Goal: Task Accomplishment & Management: Use online tool/utility

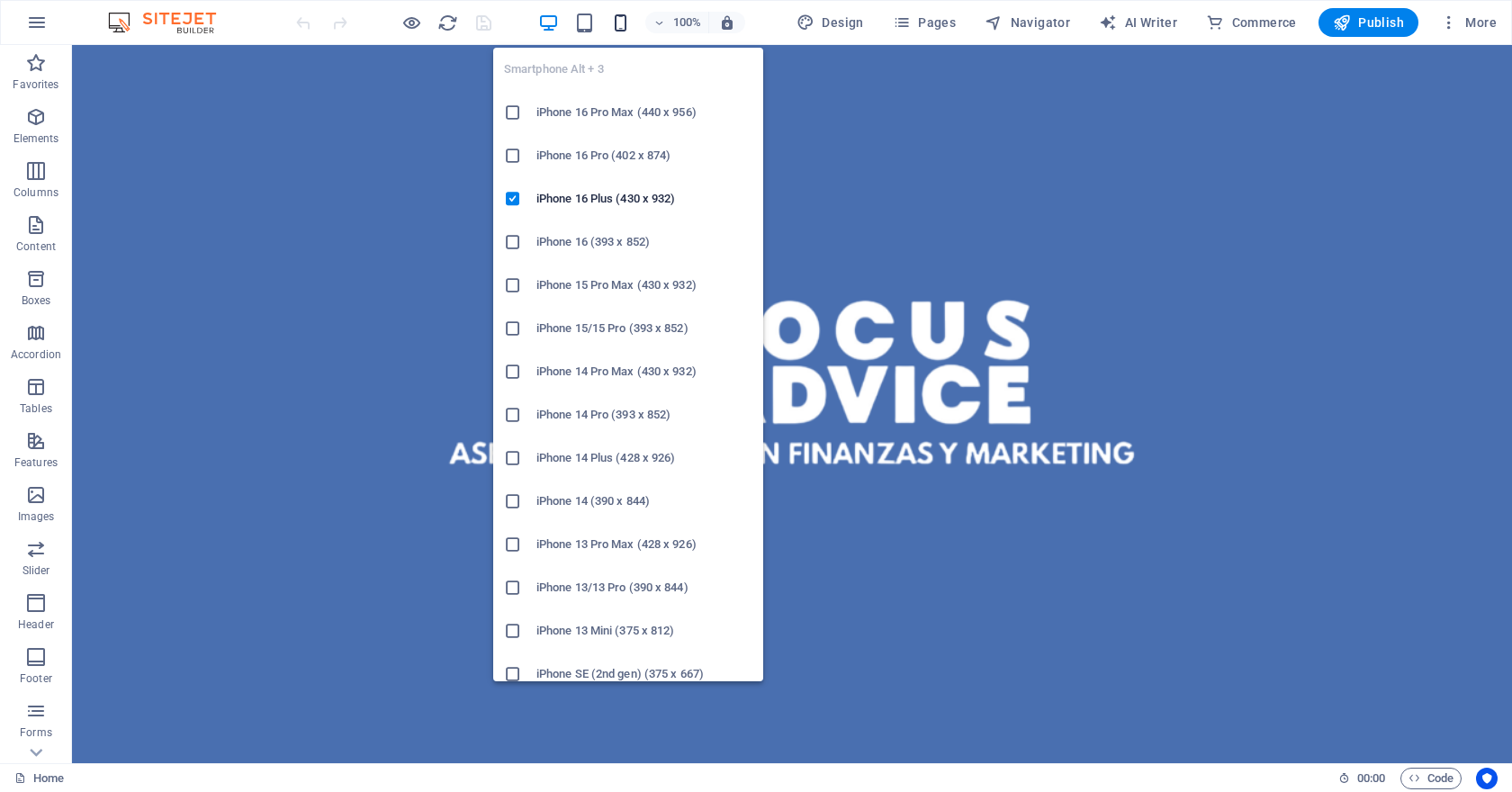
click at [625, 24] on icon "button" at bounding box center [620, 23] width 21 height 21
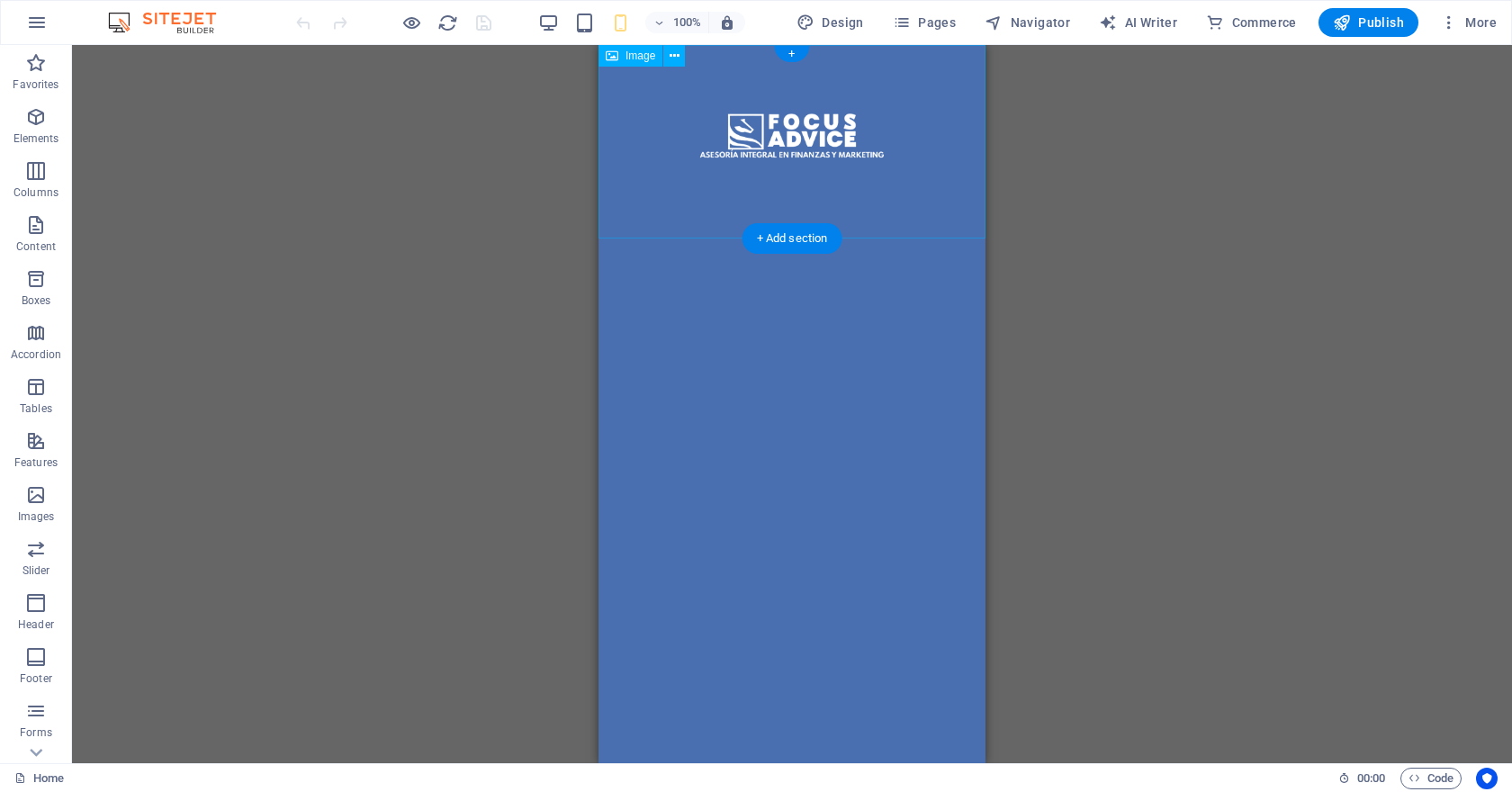
click at [822, 144] on figure at bounding box center [792, 142] width 387 height 193
drag, startPoint x: 810, startPoint y: 136, endPoint x: 800, endPoint y: 363, distance: 227.2
click at [800, 239] on html "Skip to main content" at bounding box center [792, 142] width 387 height 193
drag, startPoint x: 1365, startPoint y: 287, endPoint x: 748, endPoint y: 456, distance: 639.7
click at [643, 133] on figure at bounding box center [792, 142] width 387 height 193
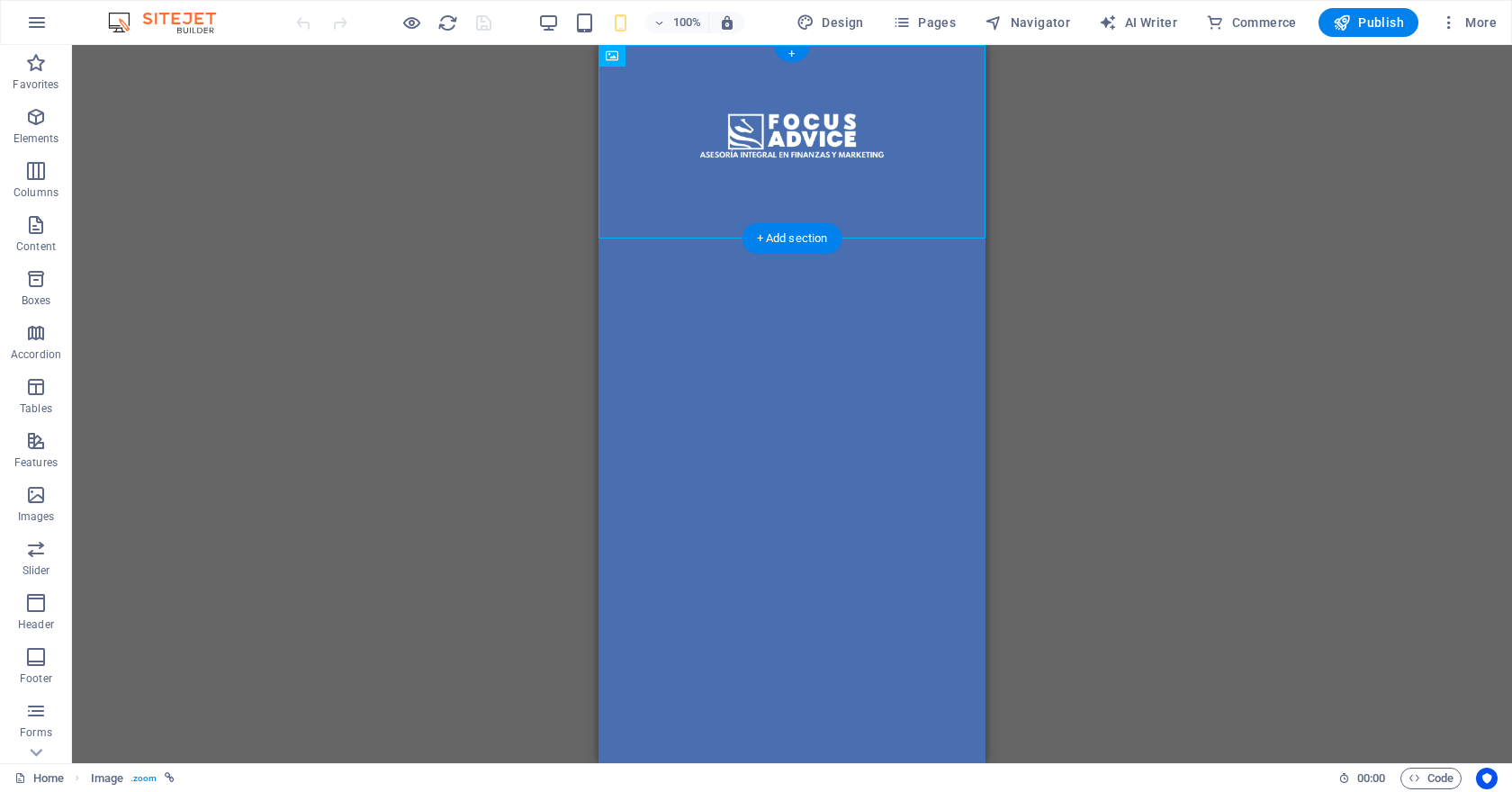
click at [795, 142] on figure at bounding box center [792, 142] width 387 height 193
click at [778, 144] on figure at bounding box center [792, 142] width 387 height 193
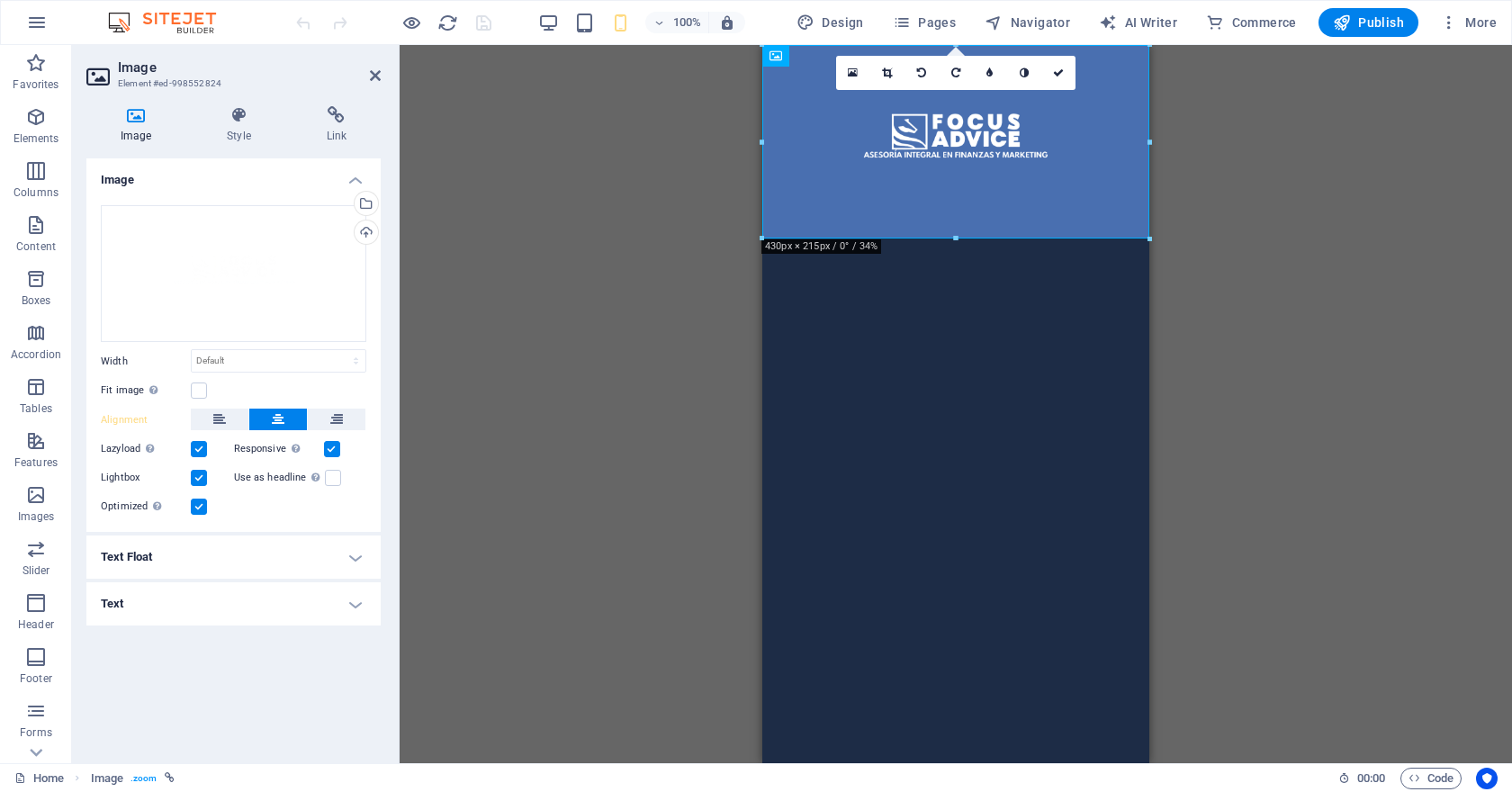
click at [205, 448] on label at bounding box center [199, 449] width 16 height 16
click at [0, 0] on input "Lazyload Loading images after the page loads improves page speed." at bounding box center [0, 0] width 0 height 0
click at [201, 481] on label at bounding box center [199, 478] width 16 height 16
click at [0, 0] on input "Lightbox" at bounding box center [0, 0] width 0 height 0
click at [328, 448] on label at bounding box center [332, 449] width 16 height 16
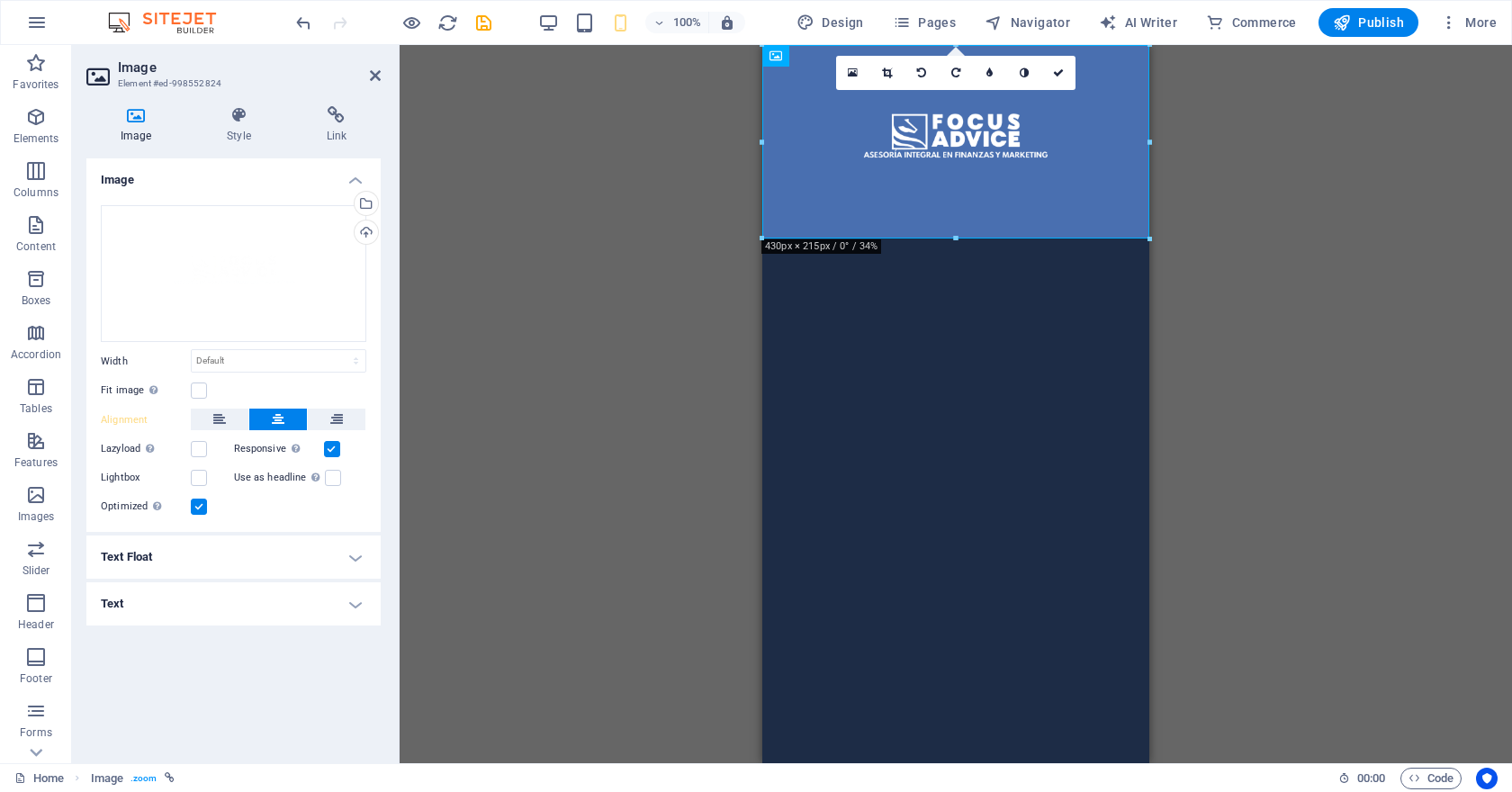
click at [0, 0] on input "Responsive Automatically load retina image and smartphone optimized sizes." at bounding box center [0, 0] width 0 height 0
click at [328, 448] on label at bounding box center [332, 449] width 16 height 16
click at [0, 0] on input "Responsive Automatically load retina image and smartphone optimized sizes." at bounding box center [0, 0] width 0 height 0
click at [483, 29] on icon "save" at bounding box center [484, 23] width 21 height 21
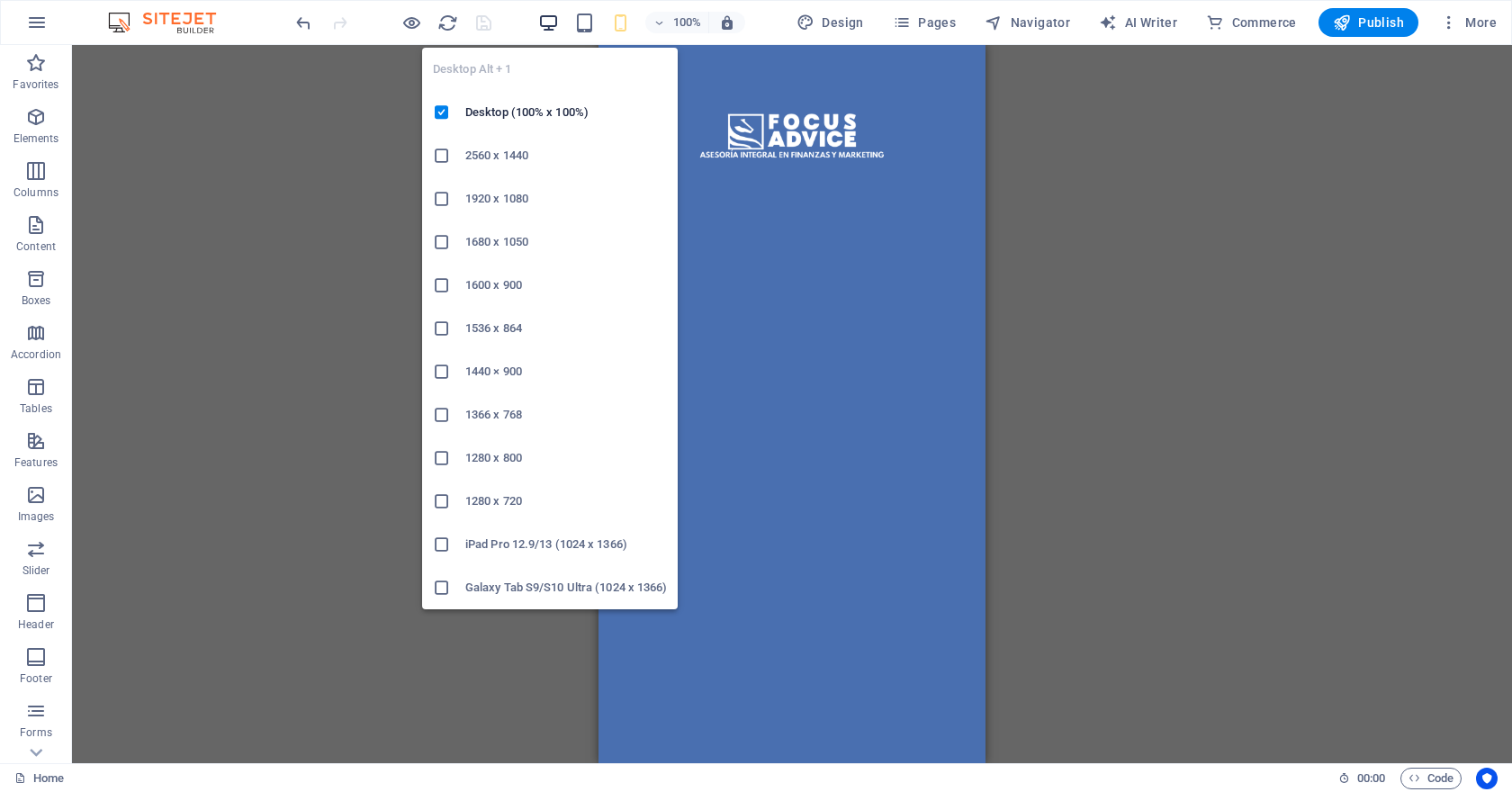
click at [558, 24] on icon "button" at bounding box center [548, 23] width 21 height 21
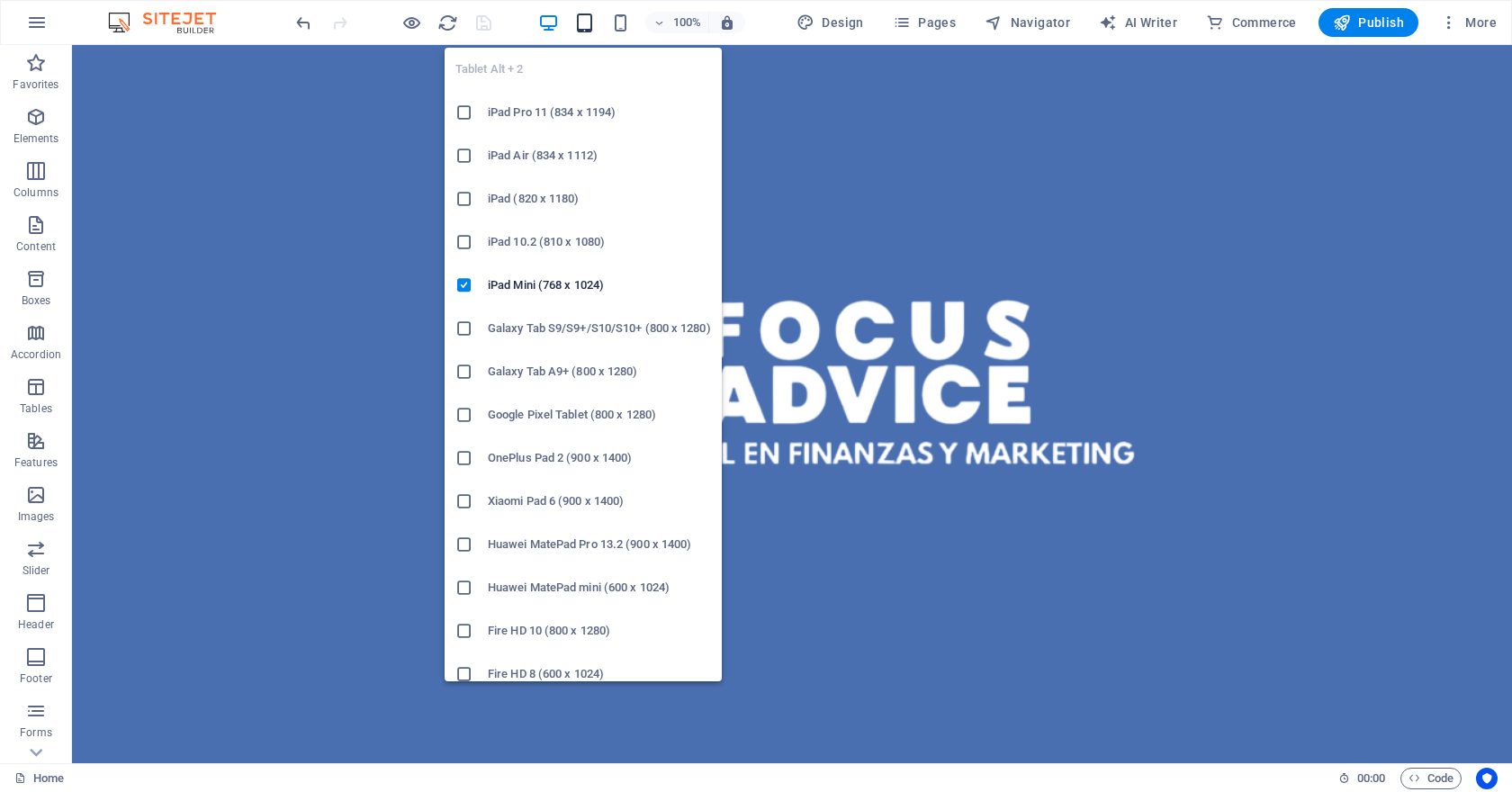
click at [595, 28] on icon "button" at bounding box center [584, 23] width 21 height 21
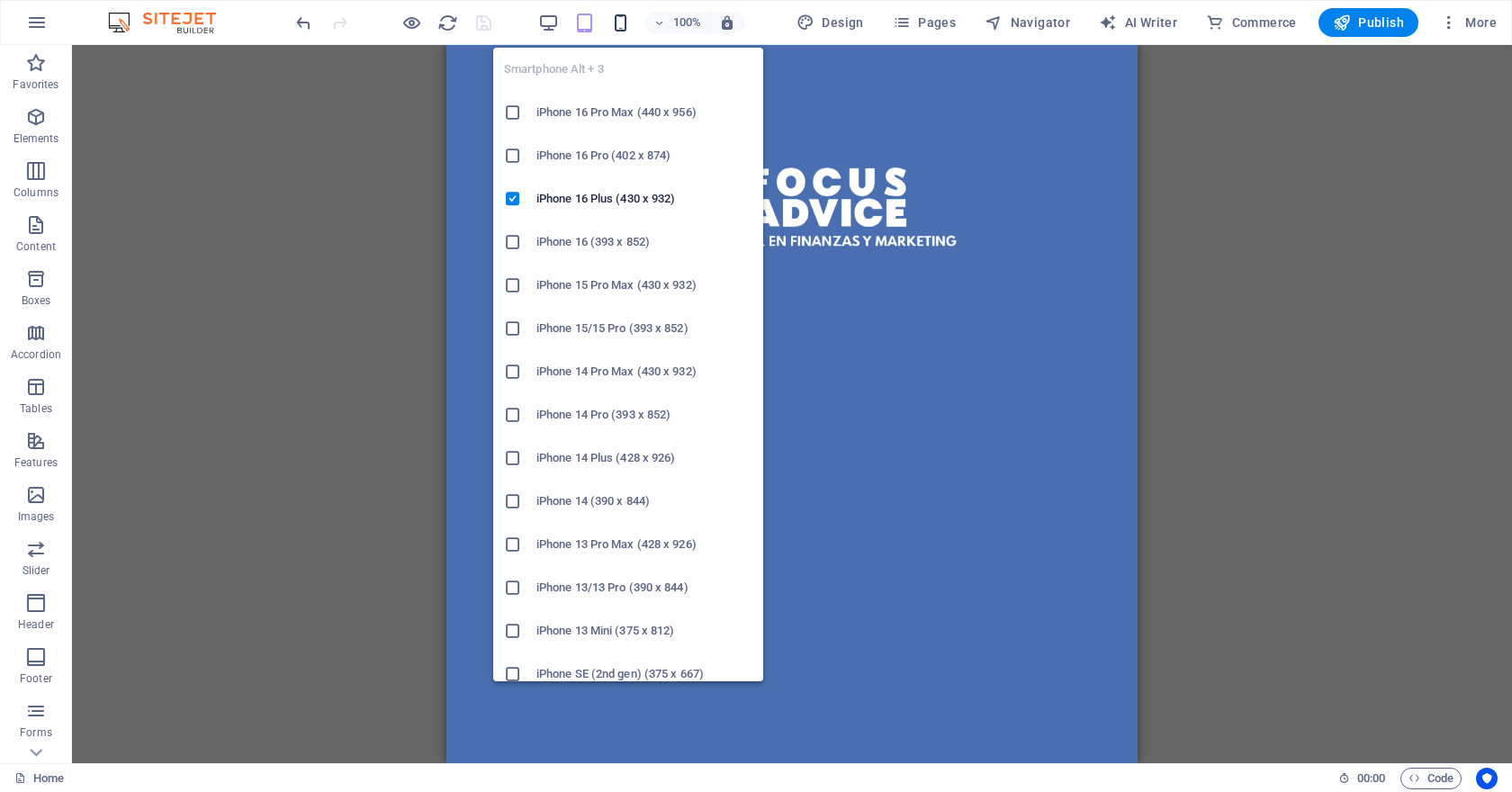
click at [622, 28] on icon "button" at bounding box center [620, 23] width 21 height 21
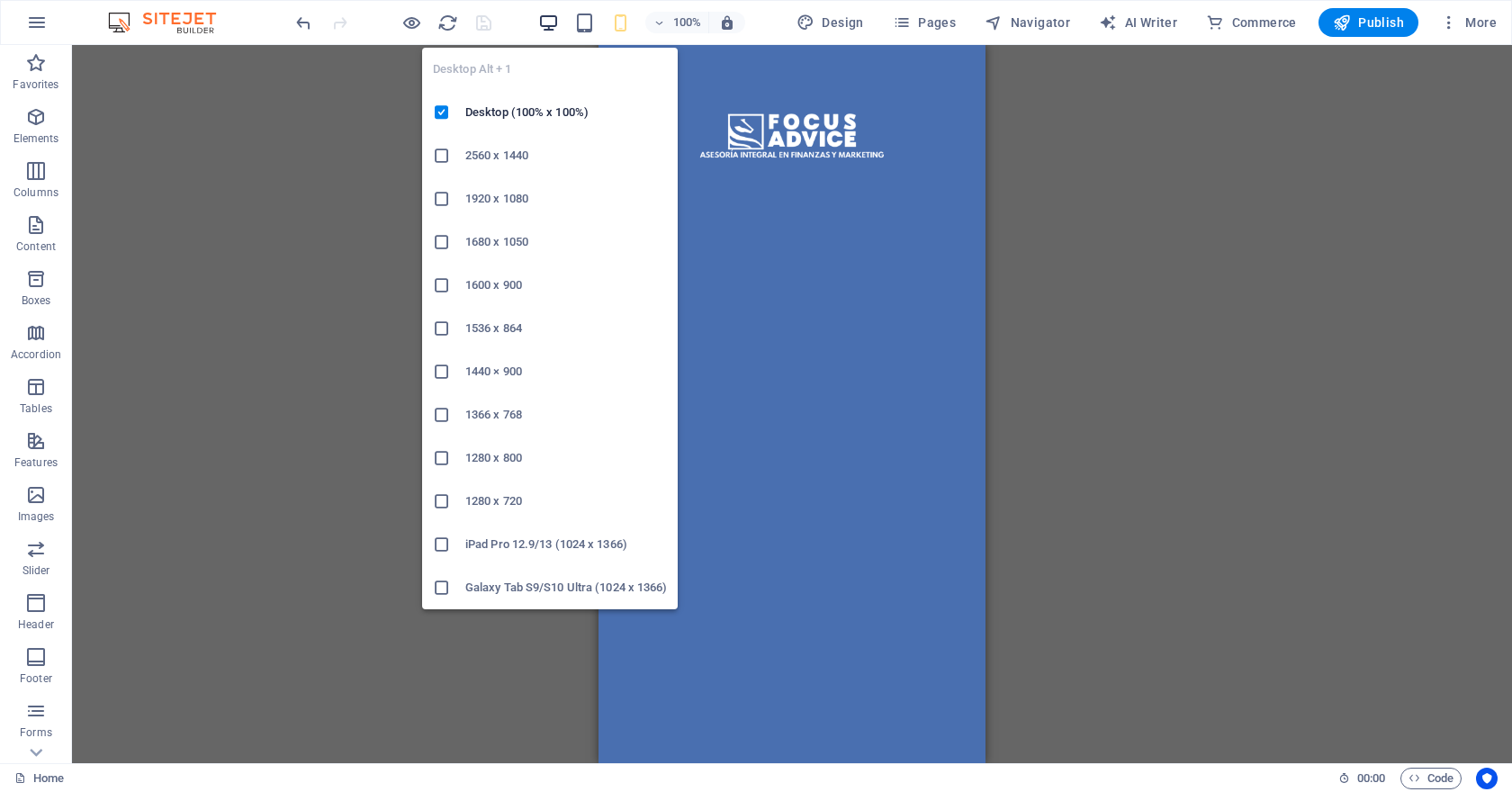
click at [545, 23] on icon "button" at bounding box center [548, 23] width 21 height 21
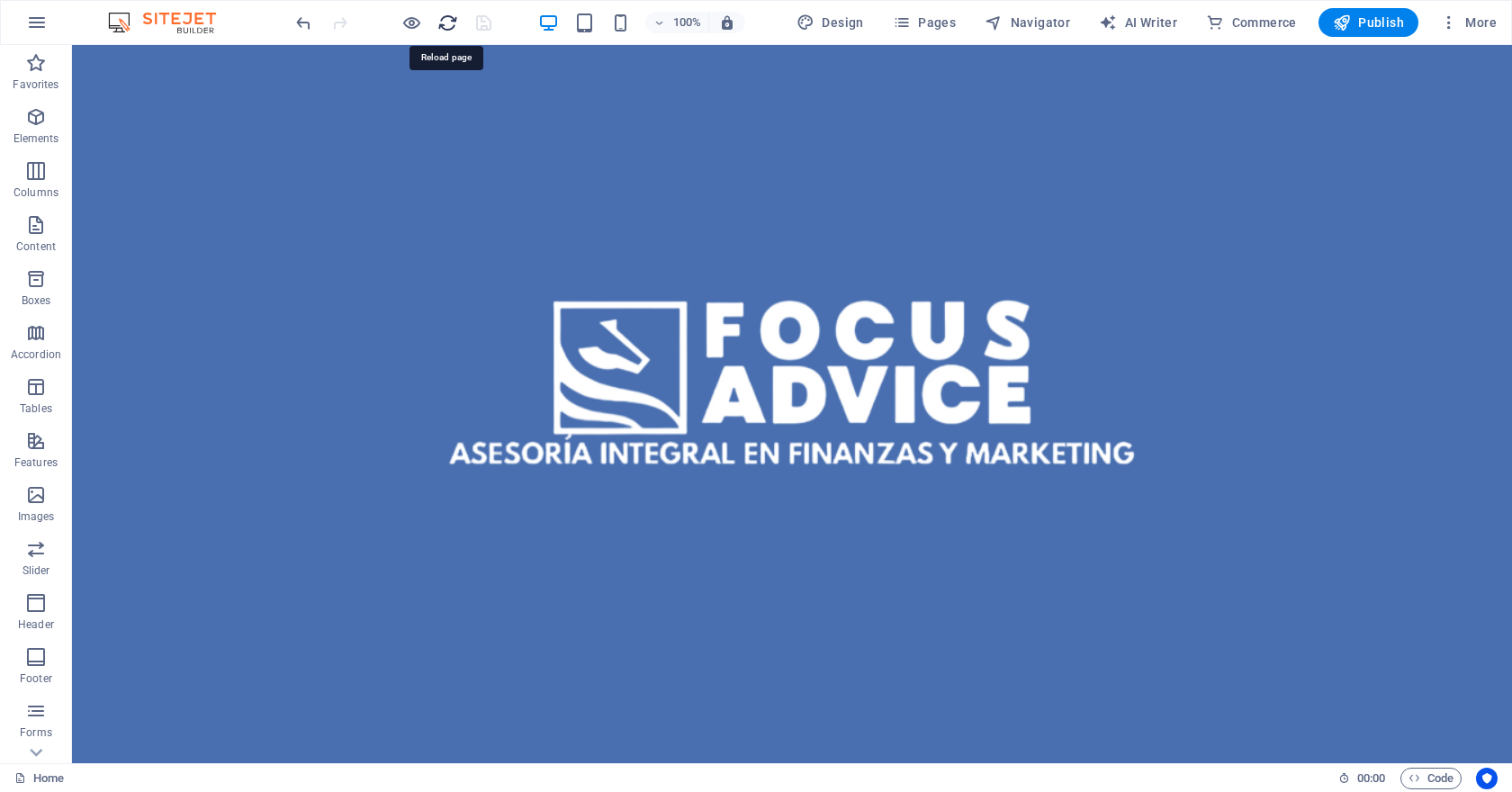
click at [450, 21] on icon "reload" at bounding box center [447, 23] width 21 height 21
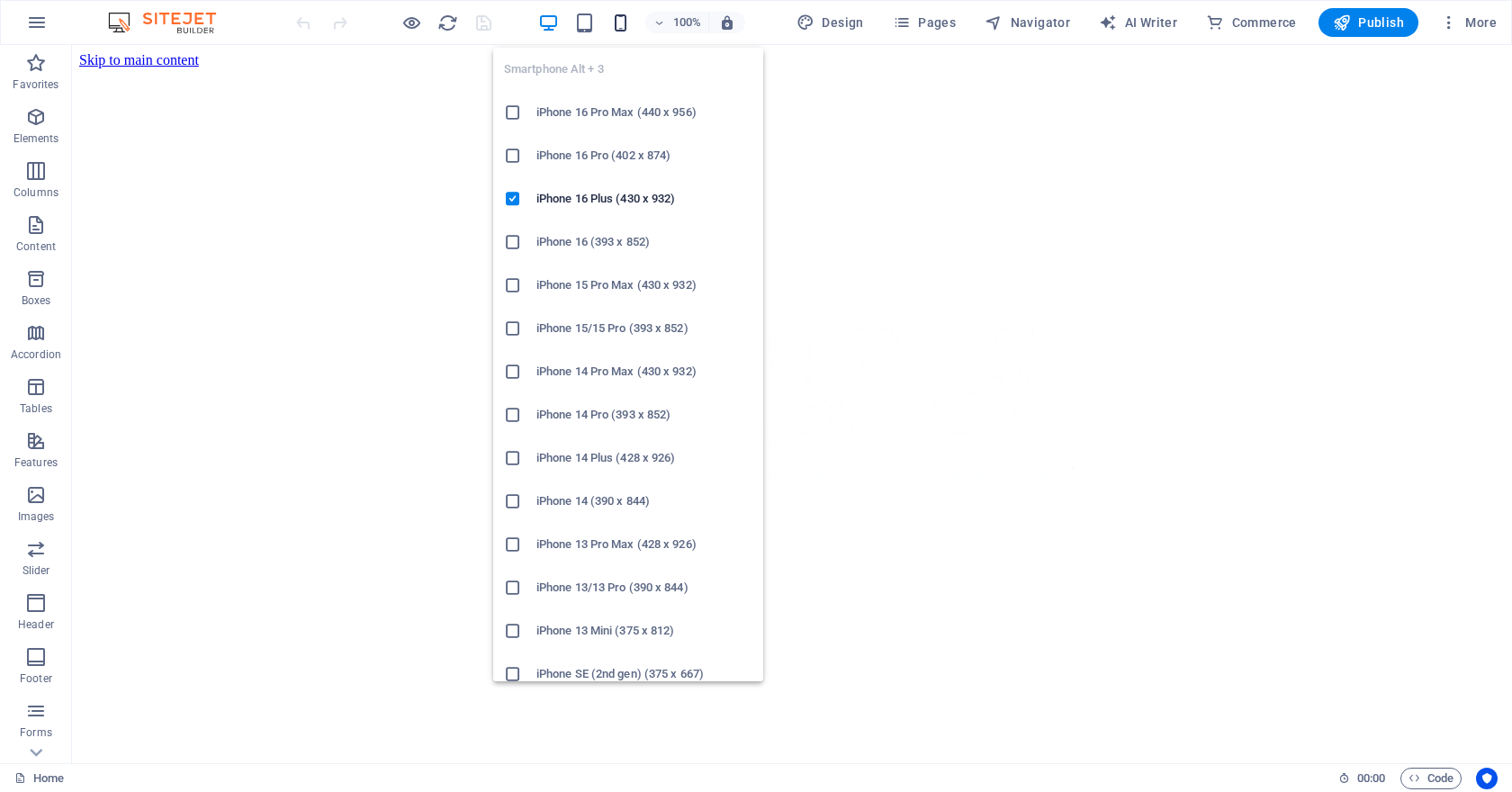
click at [612, 21] on icon "button" at bounding box center [620, 23] width 21 height 21
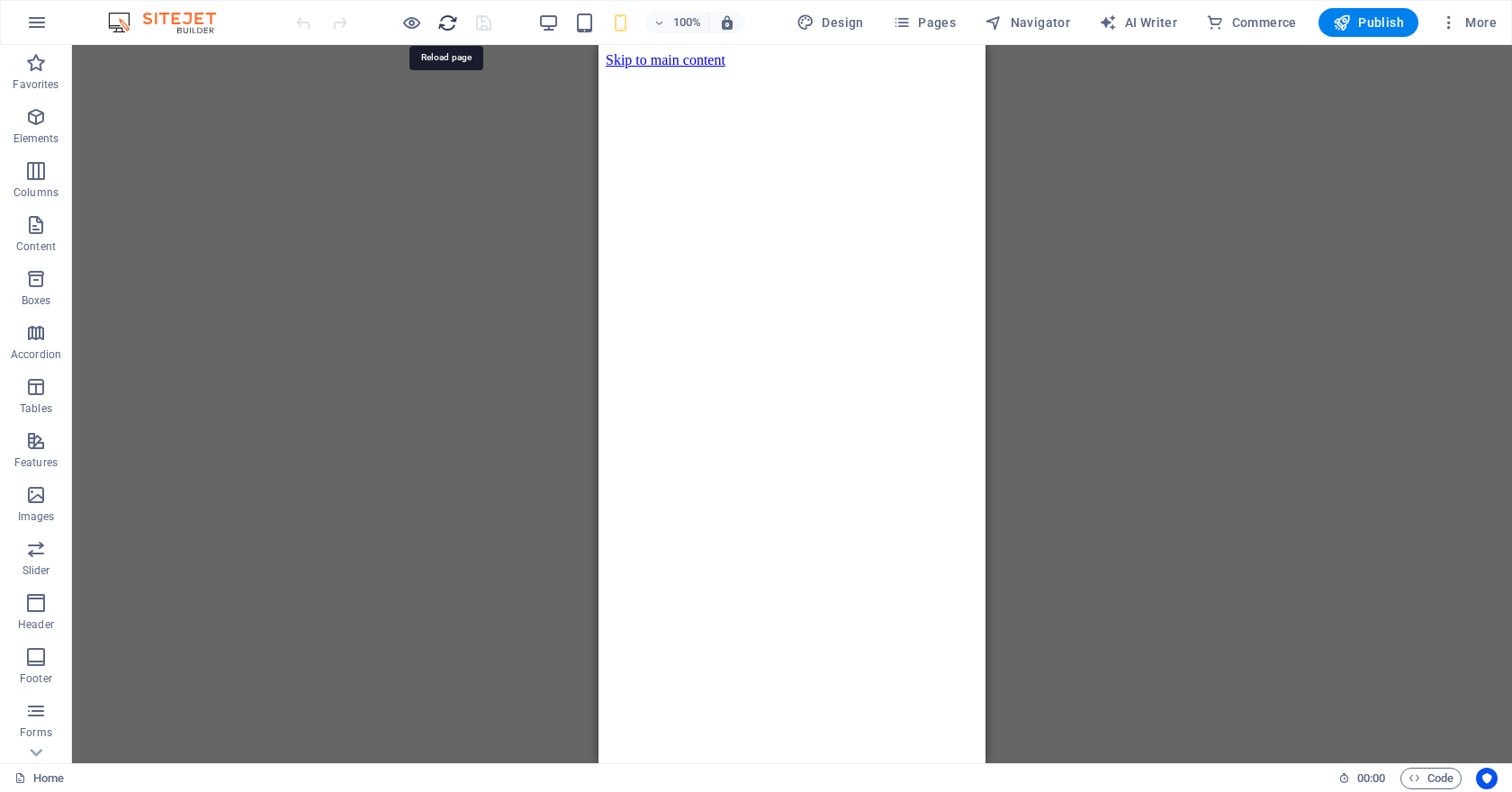
click at [439, 18] on icon "reload" at bounding box center [447, 23] width 21 height 21
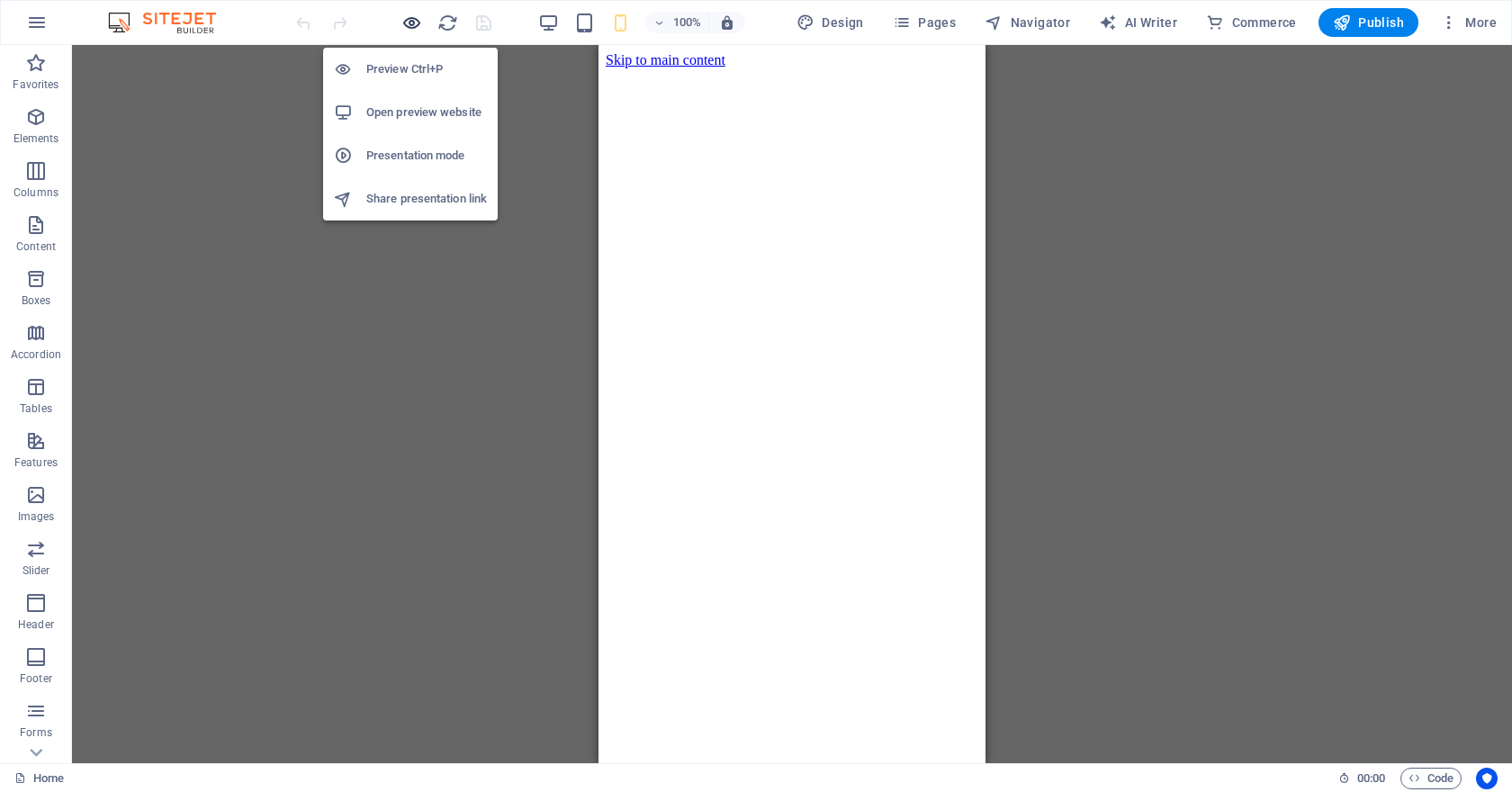
click at [410, 21] on icon "button" at bounding box center [411, 23] width 21 height 21
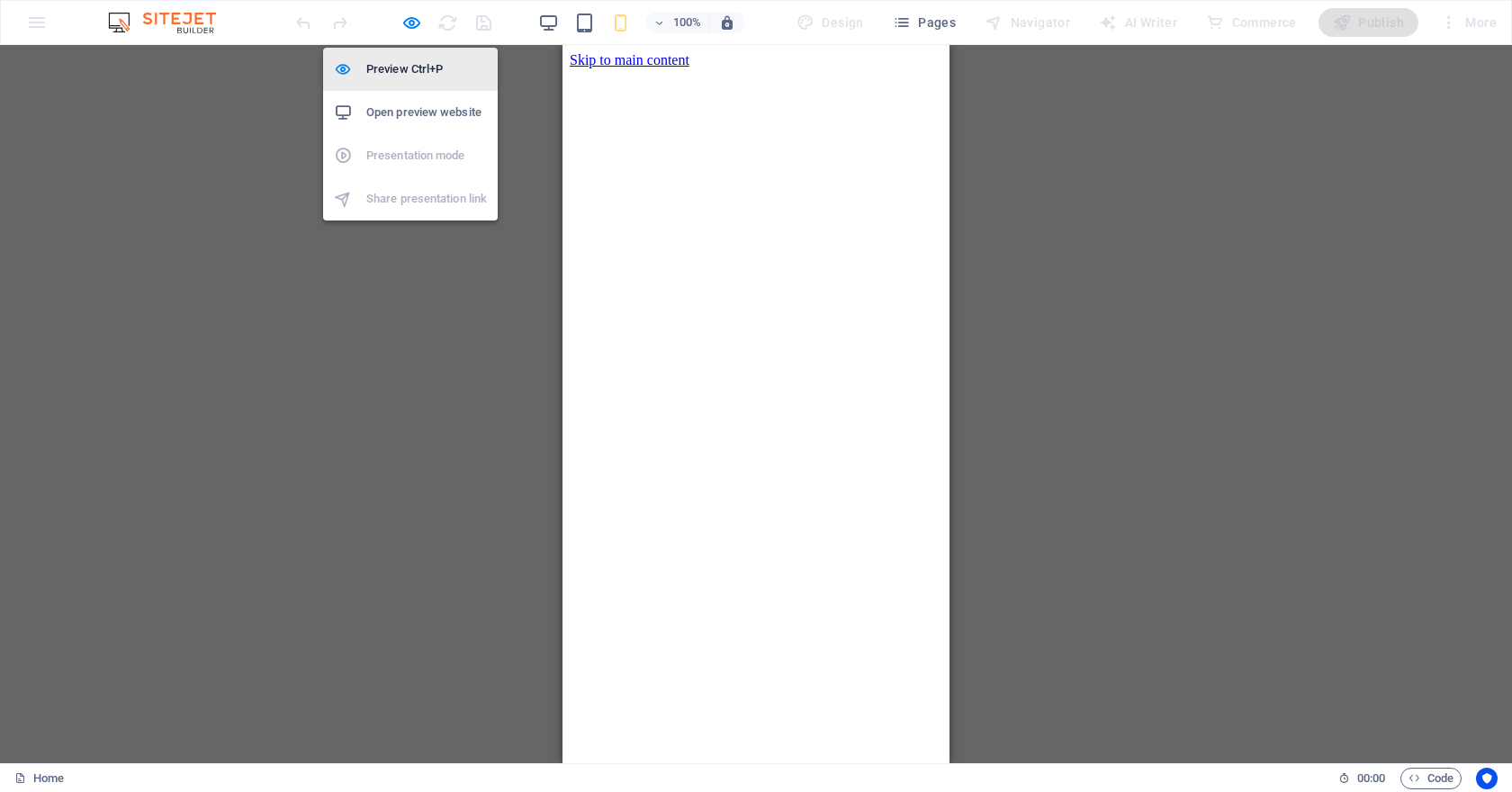
click at [411, 79] on h6 "Preview Ctrl+P" at bounding box center [426, 70] width 120 height 22
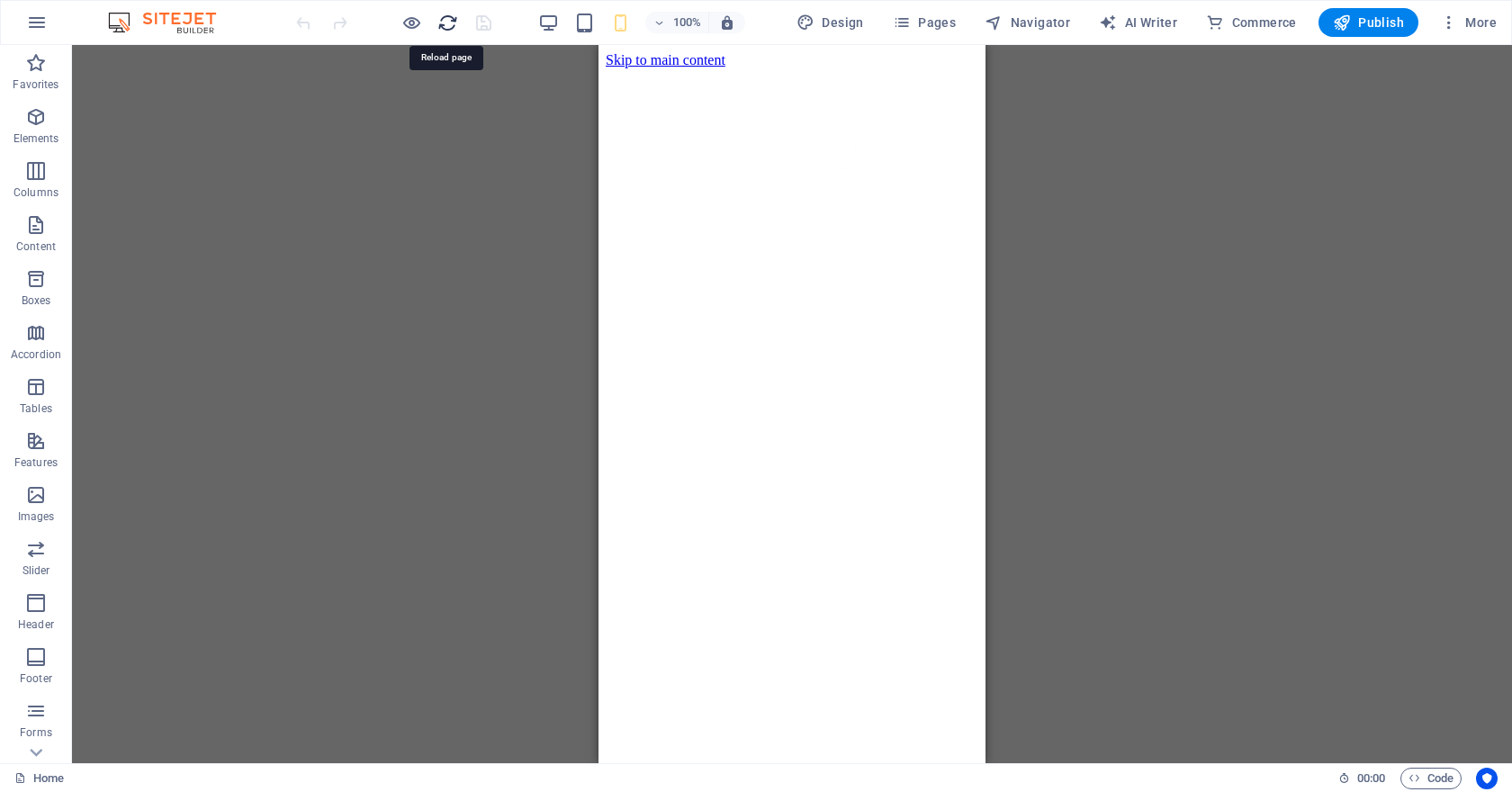
click at [439, 26] on icon "reload" at bounding box center [447, 23] width 21 height 21
click at [452, 24] on icon "reload" at bounding box center [447, 23] width 21 height 21
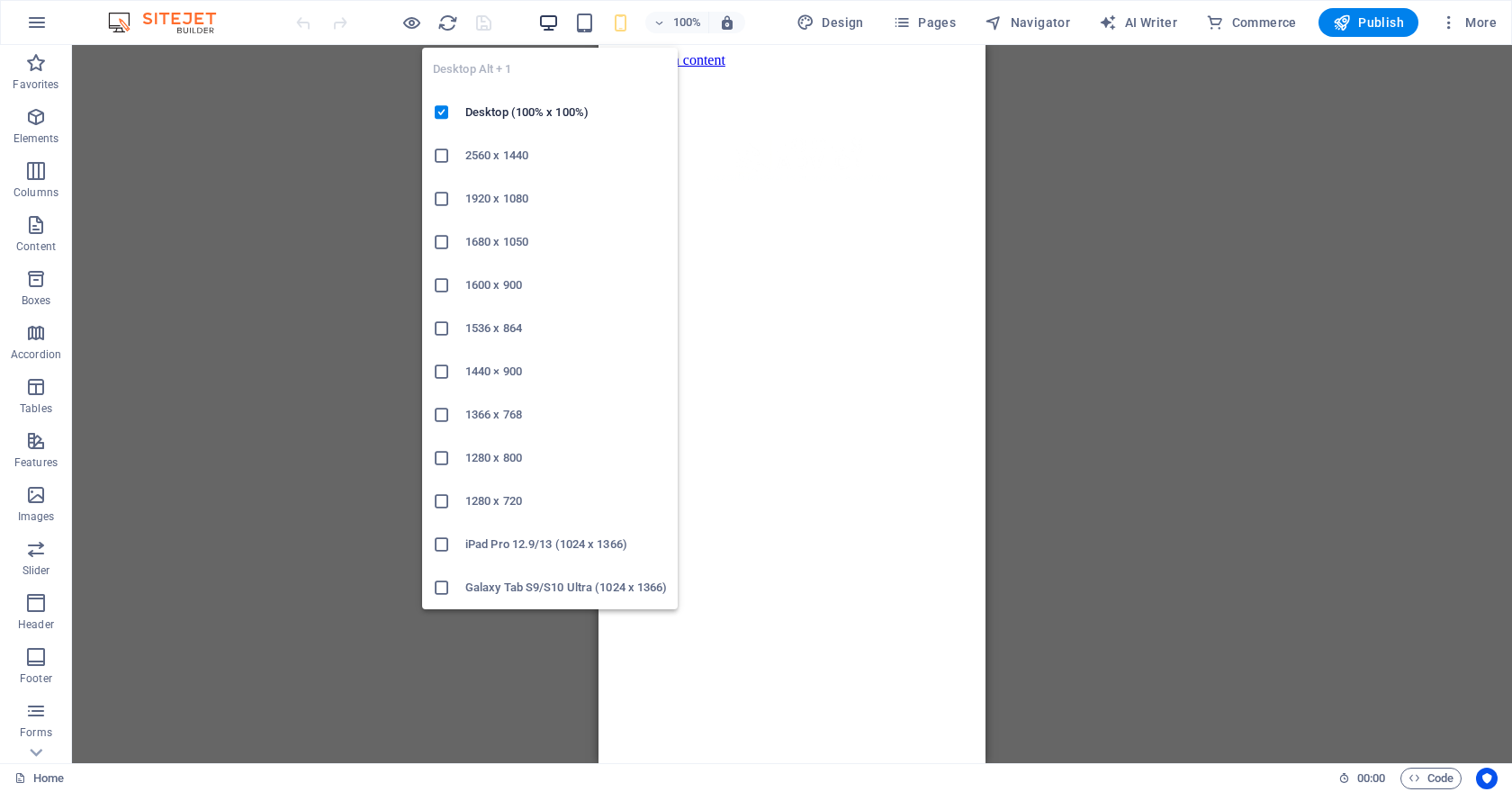
click at [549, 25] on icon "button" at bounding box center [548, 23] width 21 height 21
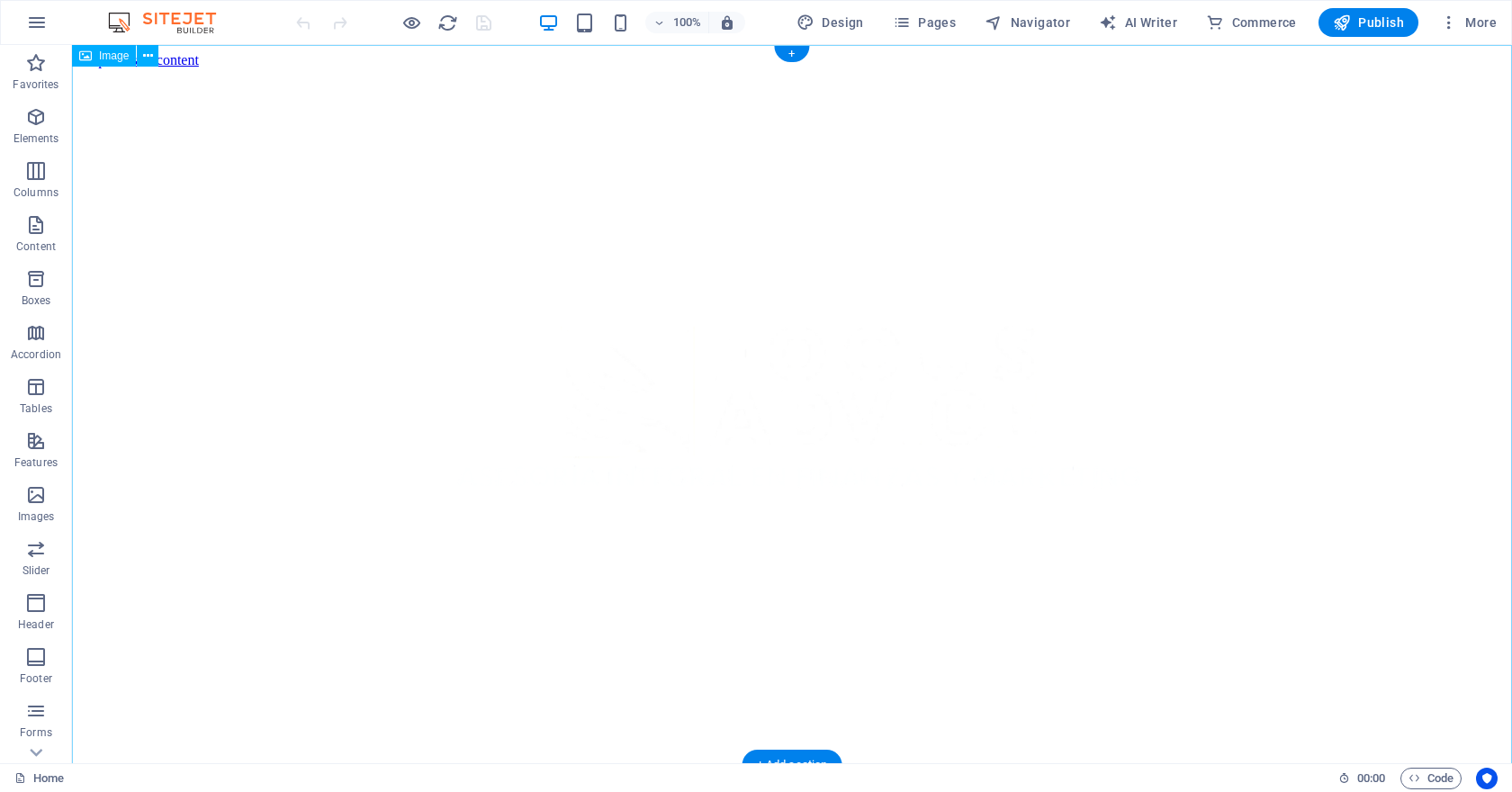
click at [803, 327] on figure at bounding box center [792, 430] width 1425 height 723
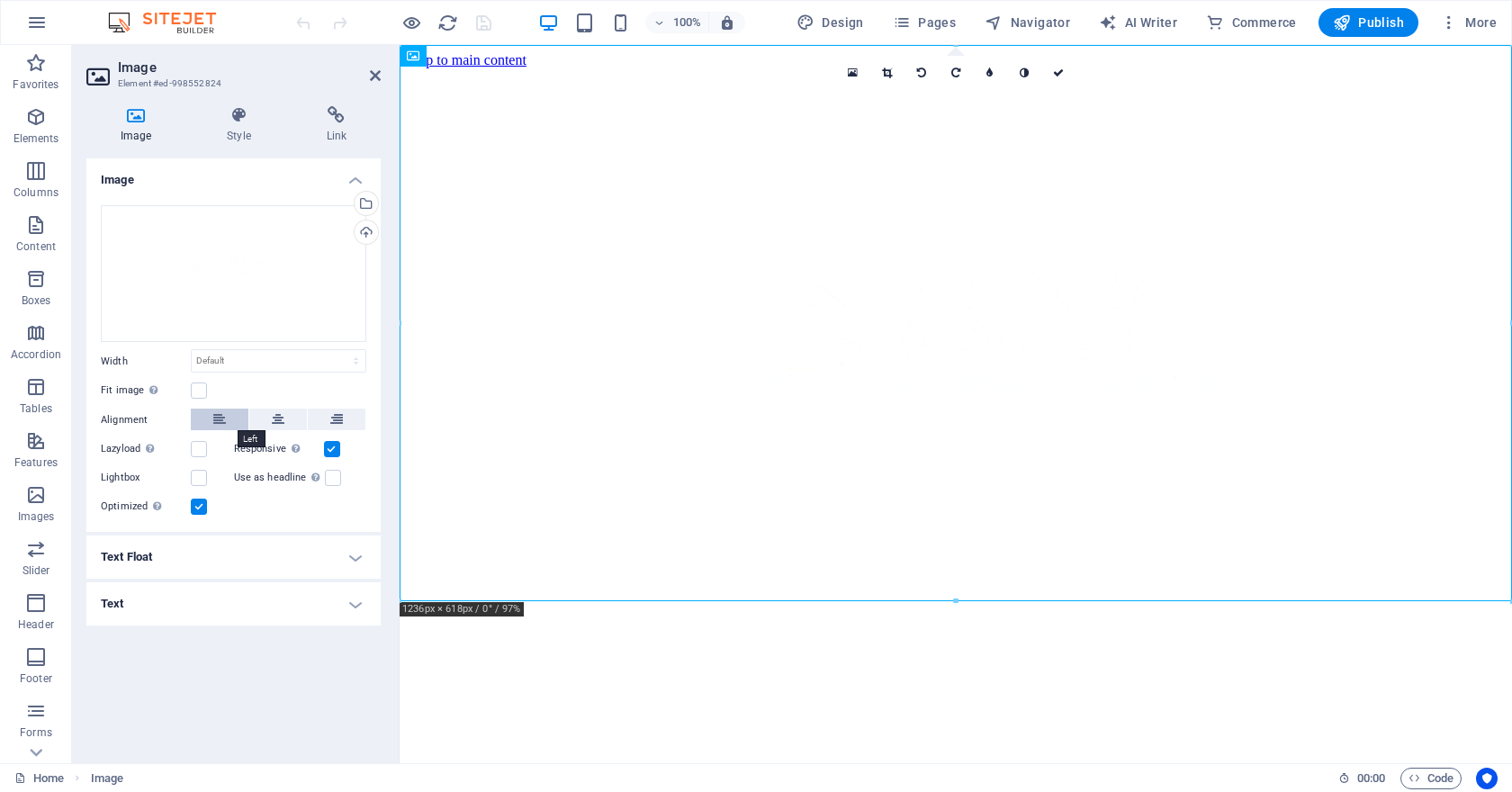
click at [236, 420] on button at bounding box center [220, 420] width 58 height 22
click at [531, 478] on figure at bounding box center [955, 348] width 1098 height 560
click at [479, 30] on icon "save" at bounding box center [484, 23] width 21 height 21
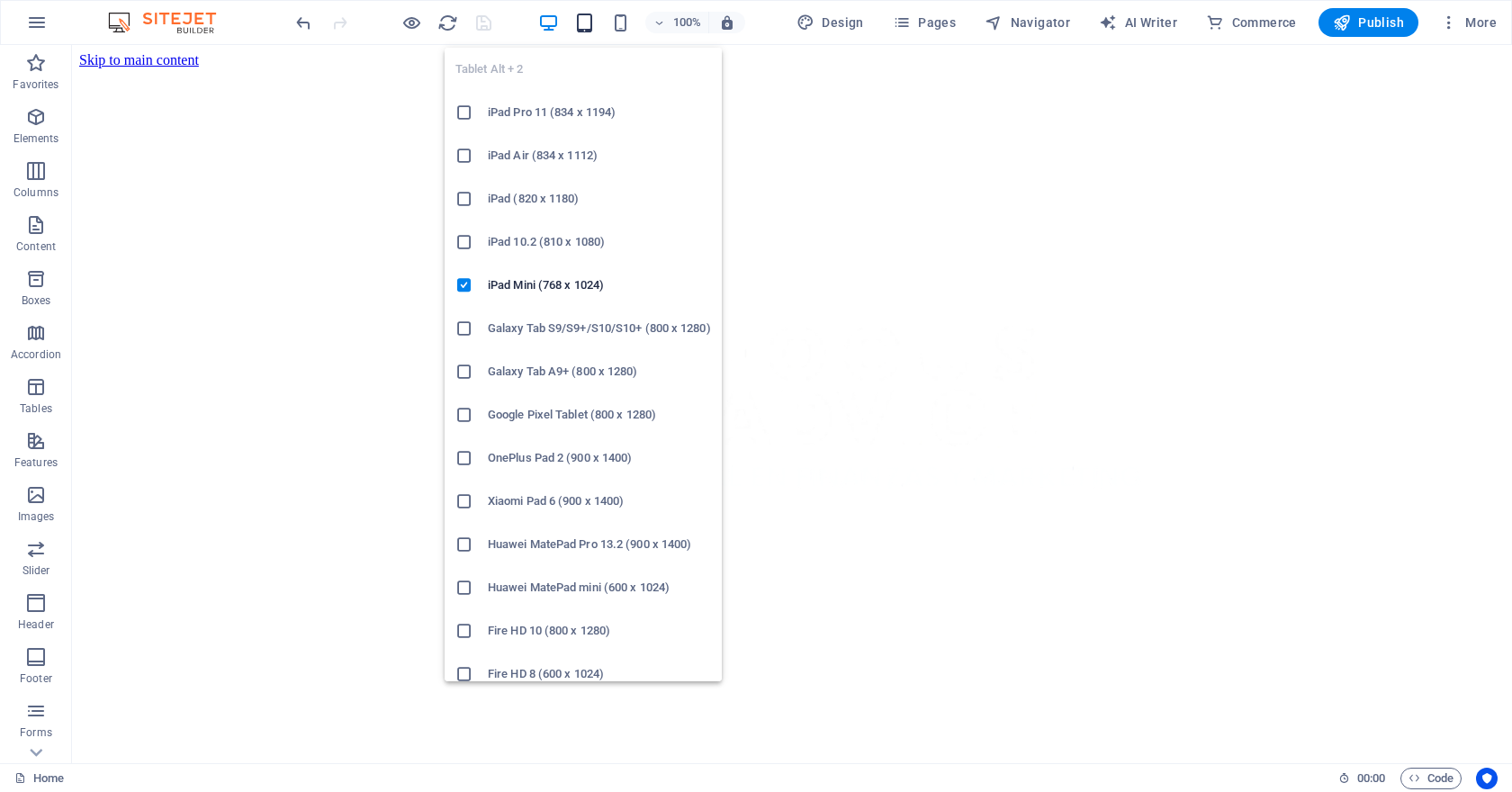
click at [588, 24] on icon "button" at bounding box center [584, 23] width 21 height 21
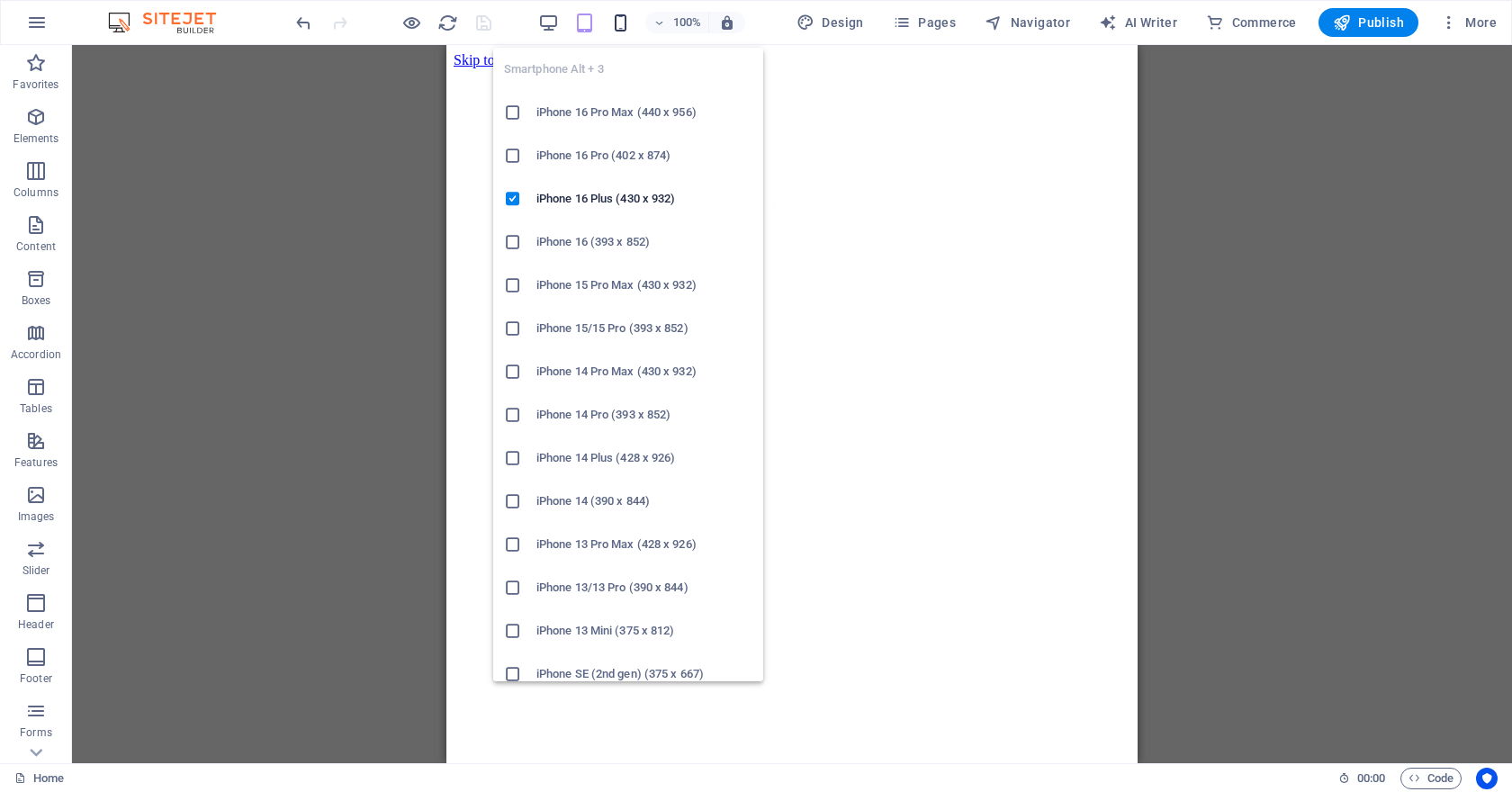
click at [631, 15] on icon "button" at bounding box center [620, 23] width 21 height 21
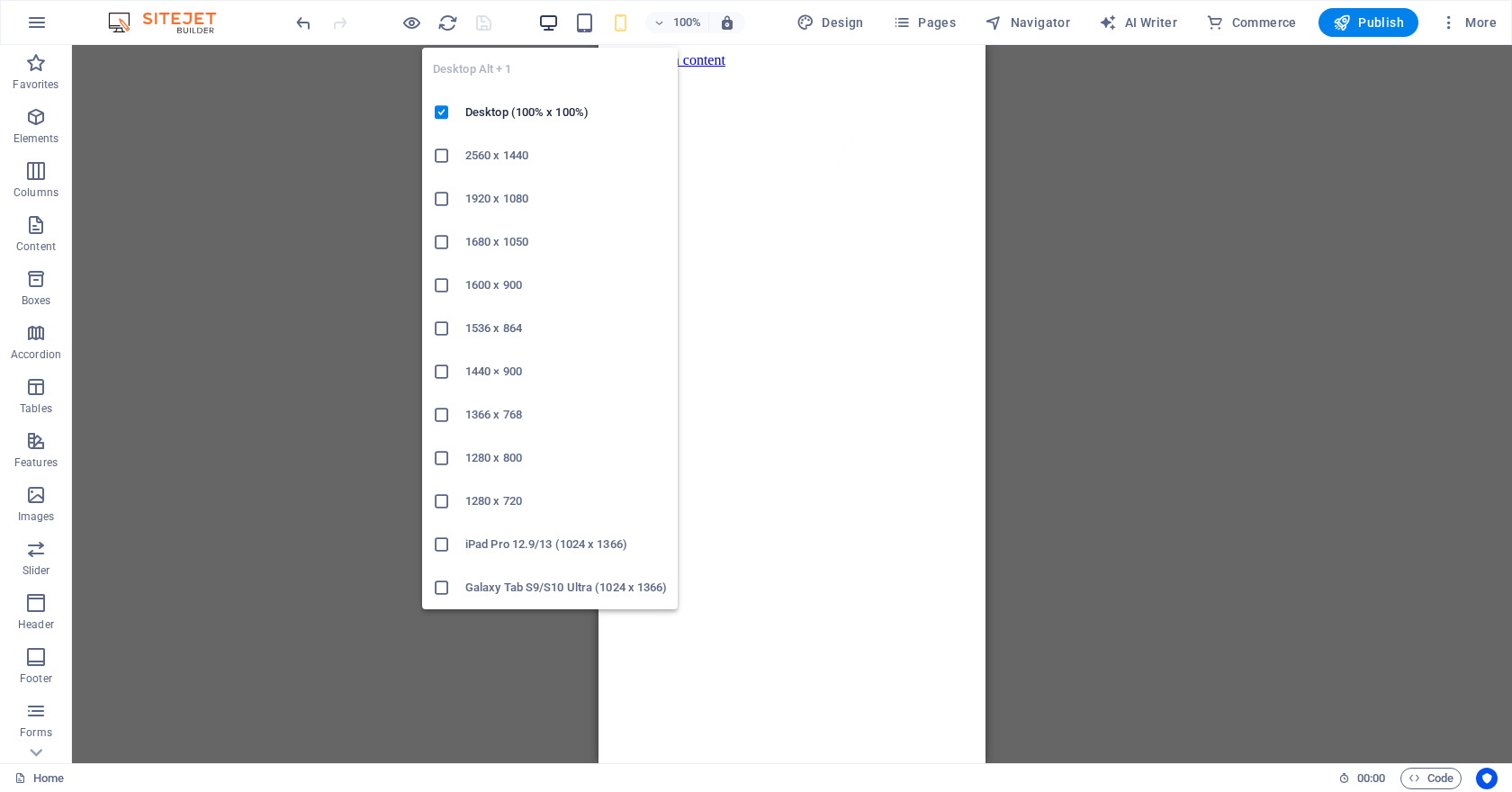
click at [551, 18] on icon "button" at bounding box center [548, 23] width 21 height 21
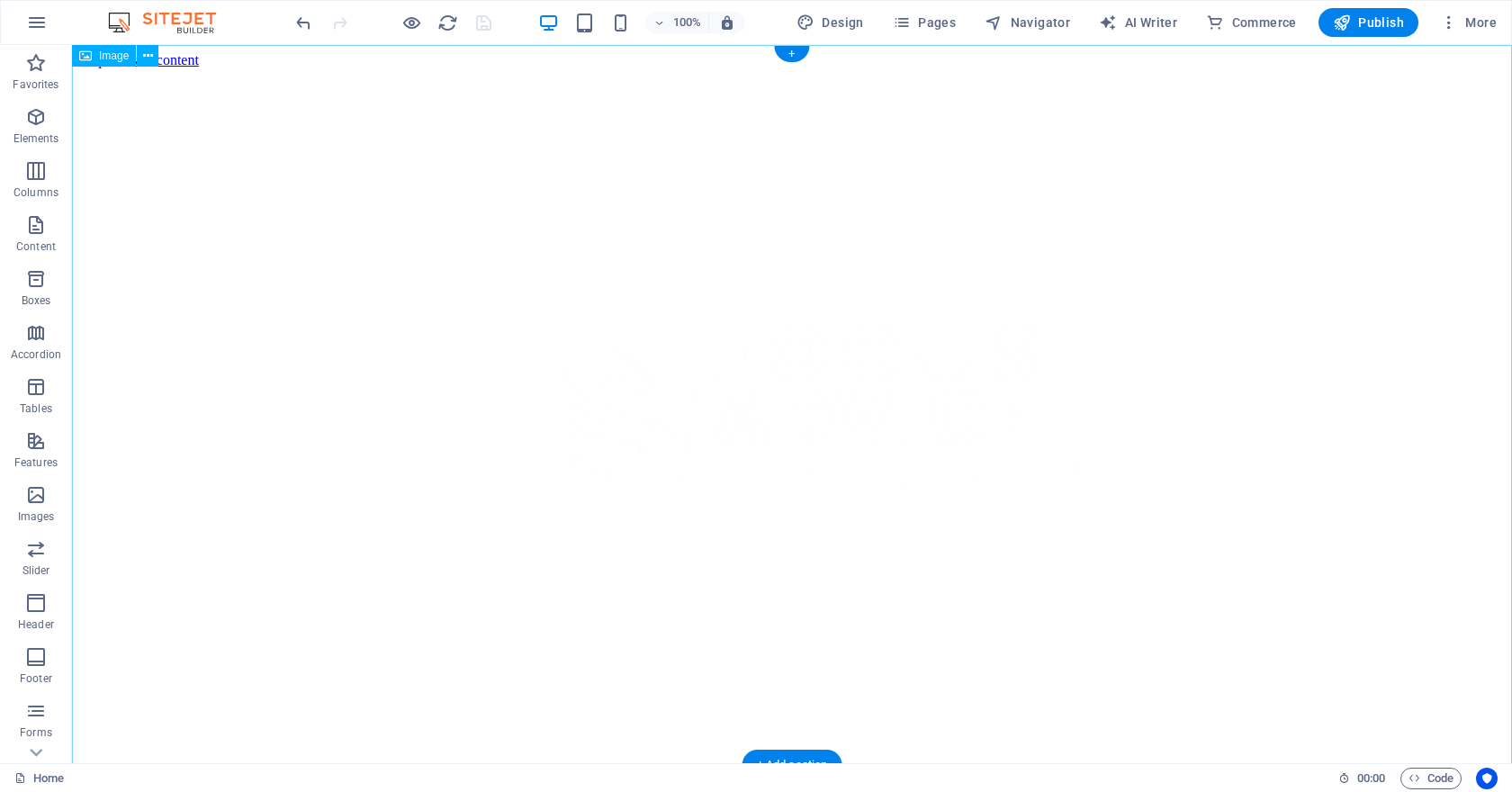
click at [642, 356] on figure at bounding box center [792, 430] width 1425 height 723
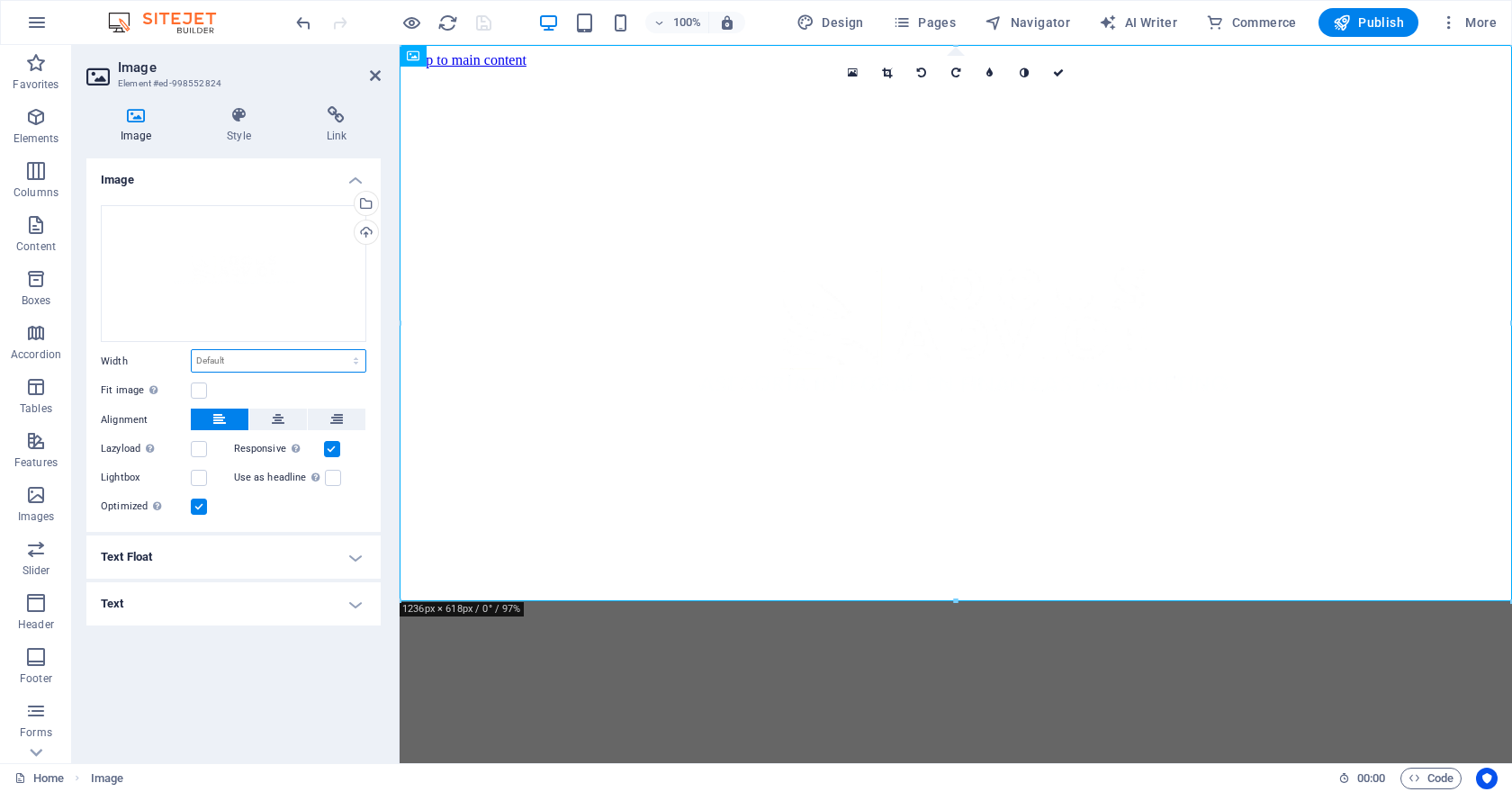
click at [253, 354] on select "Default auto px rem % em vh vw" at bounding box center [278, 361] width 174 height 22
click at [192, 350] on select "Default auto px rem % em vh vw" at bounding box center [278, 361] width 174 height 22
select select "DISABLED_OPTION_VALUE"
click at [476, 439] on figure at bounding box center [955, 348] width 1098 height 560
click at [479, 30] on icon "save" at bounding box center [484, 23] width 21 height 21
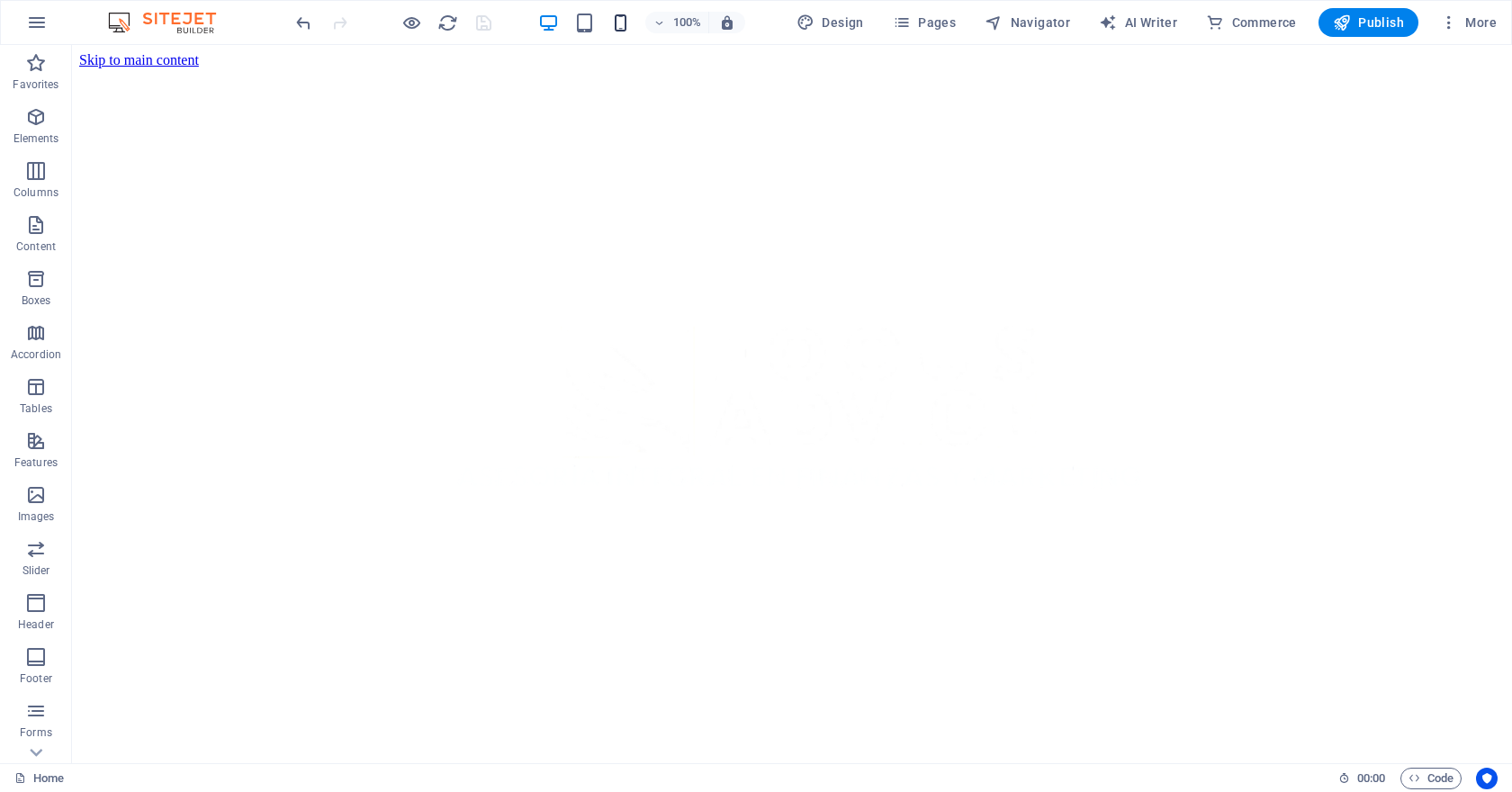
click at [626, 13] on icon "button" at bounding box center [620, 23] width 21 height 21
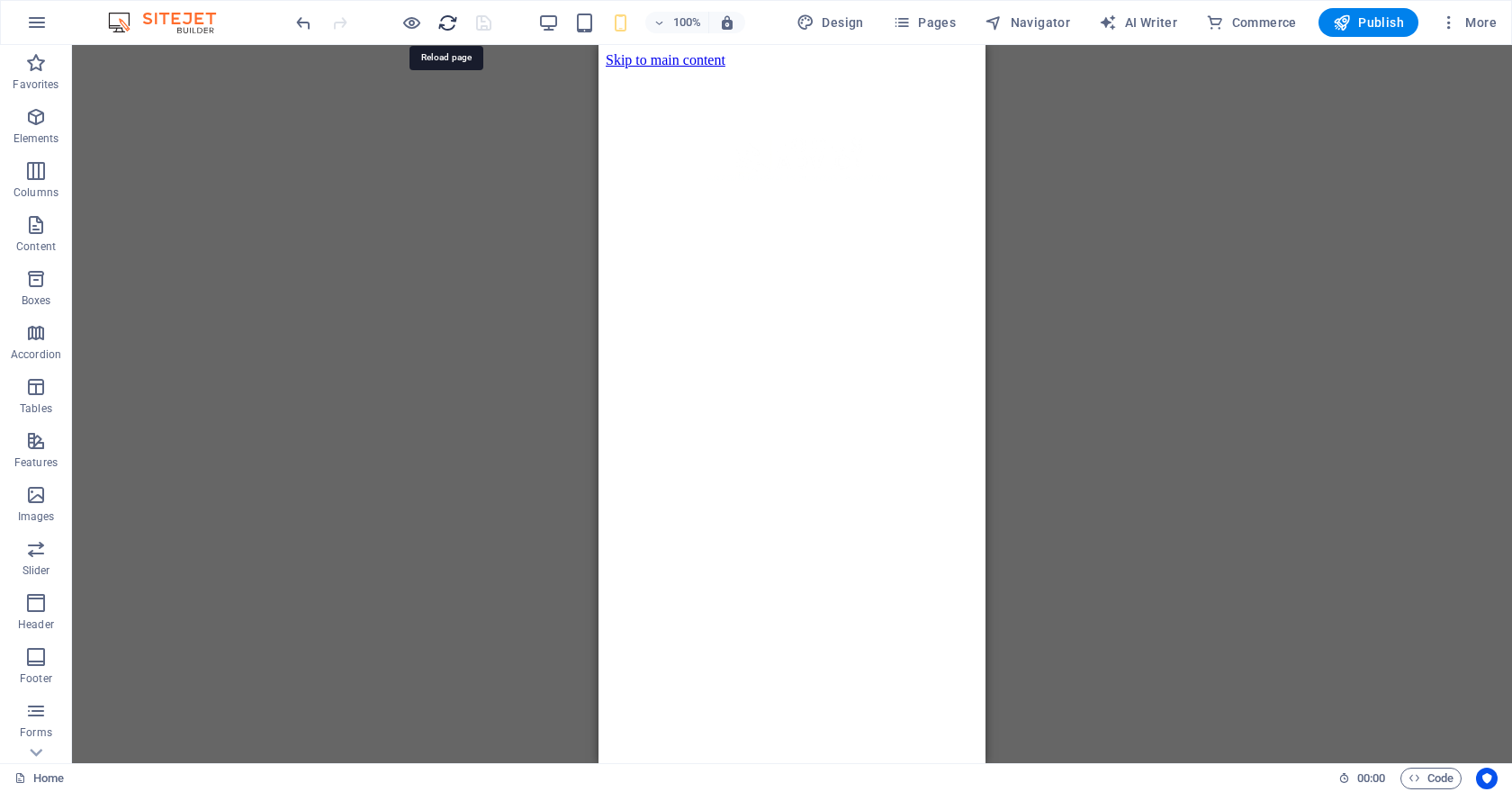
click at [444, 20] on icon "reload" at bounding box center [447, 23] width 21 height 21
click at [1341, 17] on icon "button" at bounding box center [1341, 23] width 18 height 18
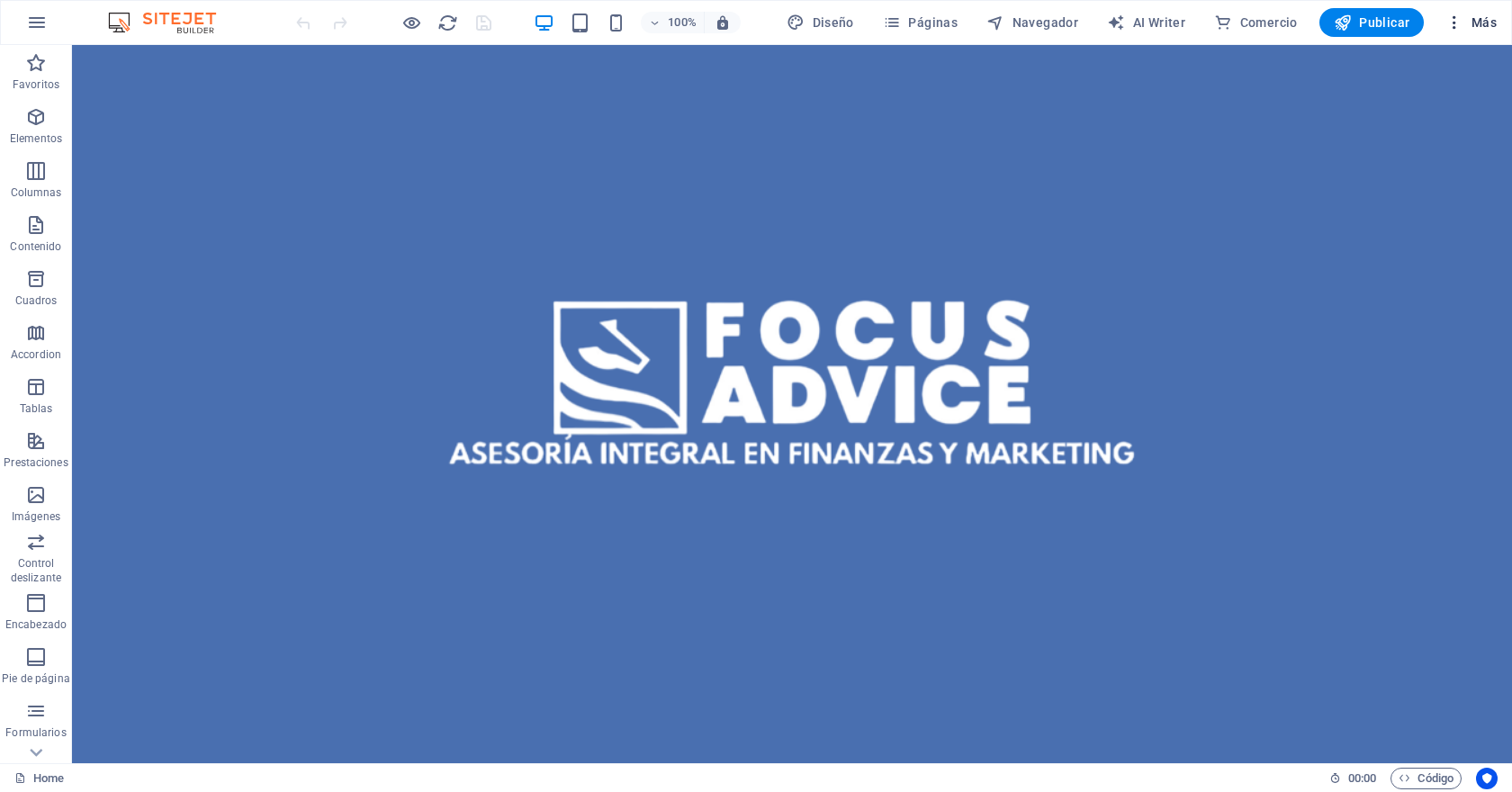
click at [1451, 20] on icon "button" at bounding box center [1454, 23] width 18 height 18
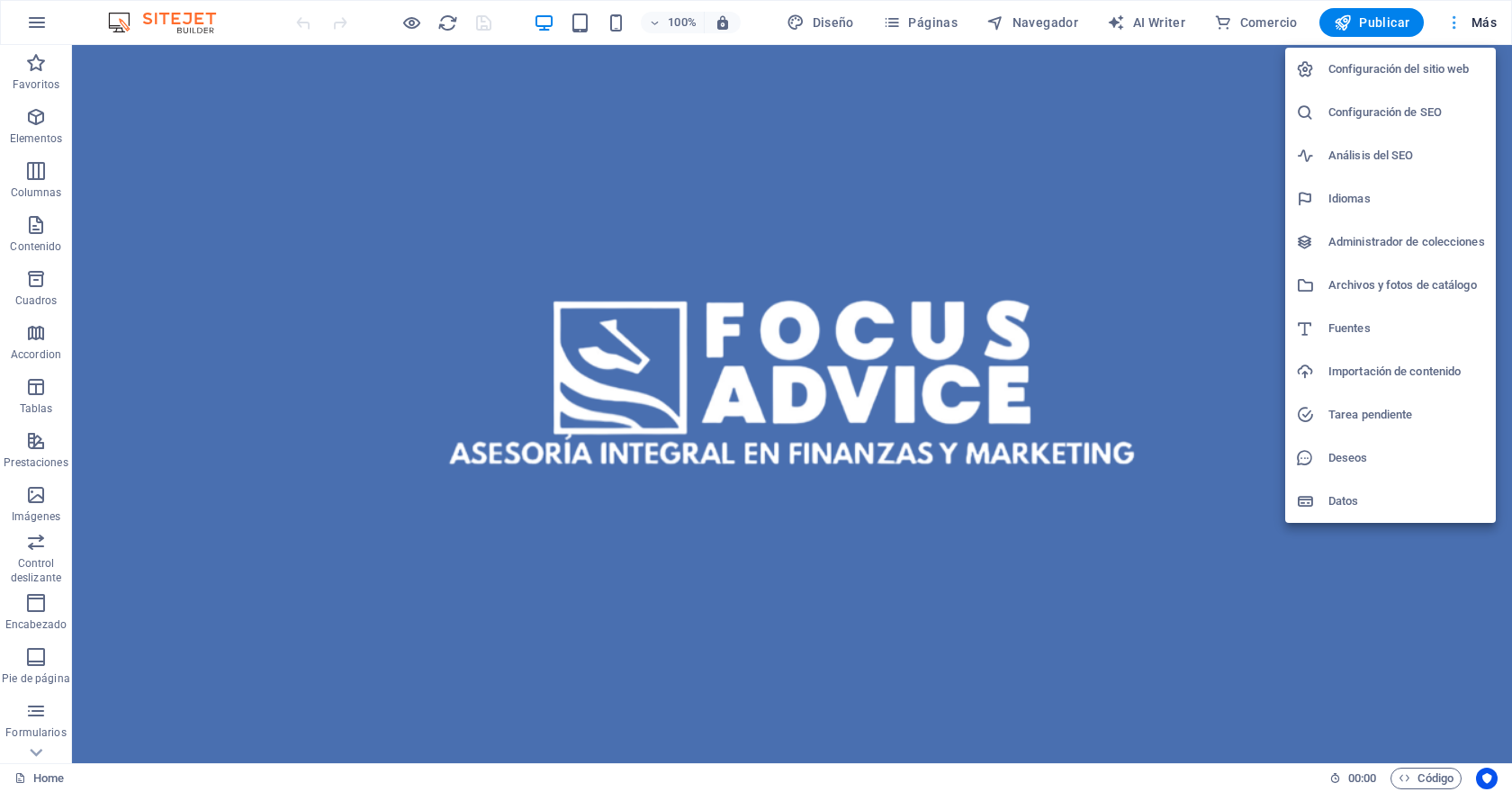
click at [1451, 20] on div at bounding box center [756, 396] width 1512 height 792
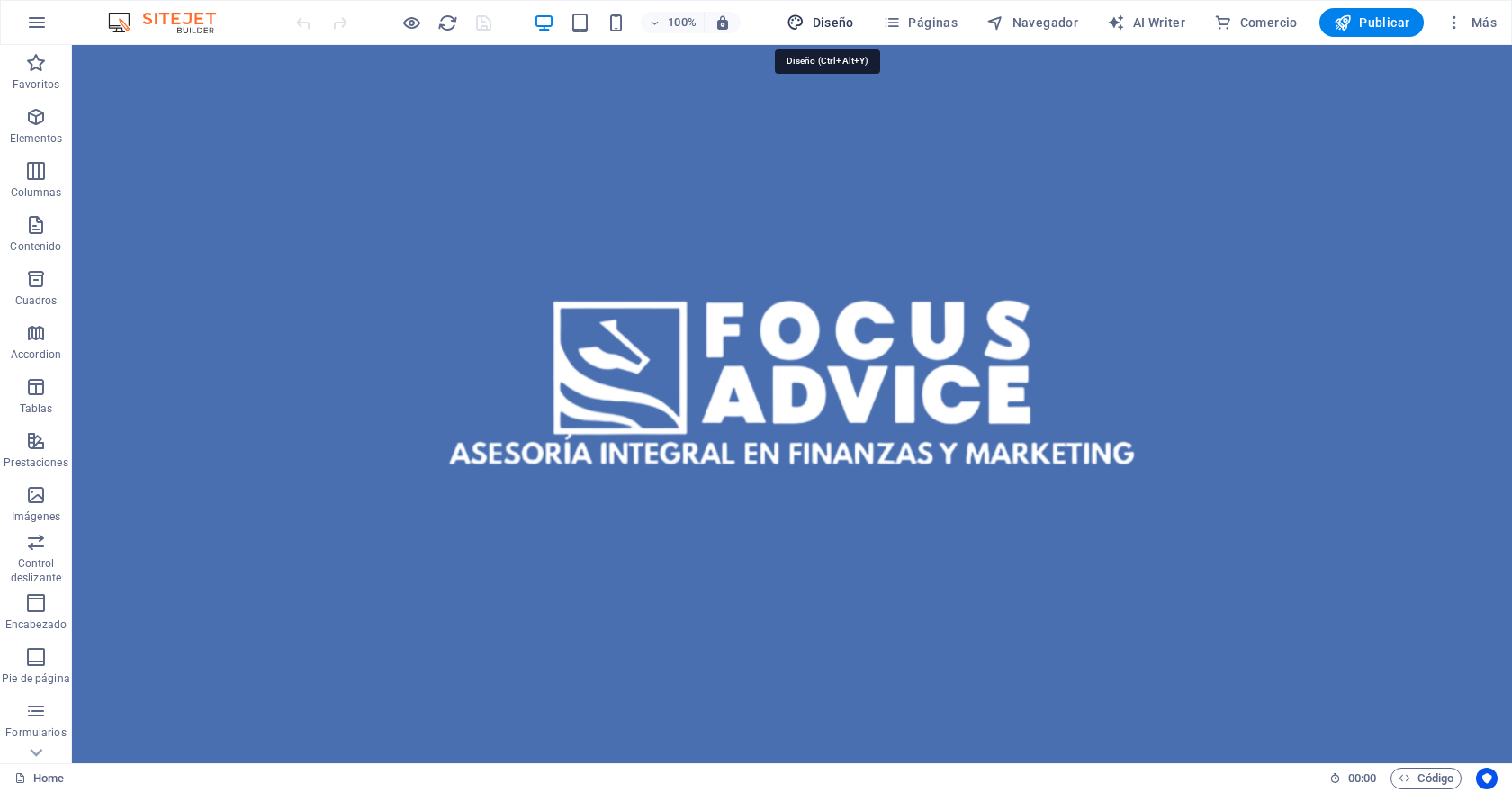
click at [832, 23] on span "Diseño" at bounding box center [820, 23] width 68 height 18
select select "px"
select select "400"
select select "px"
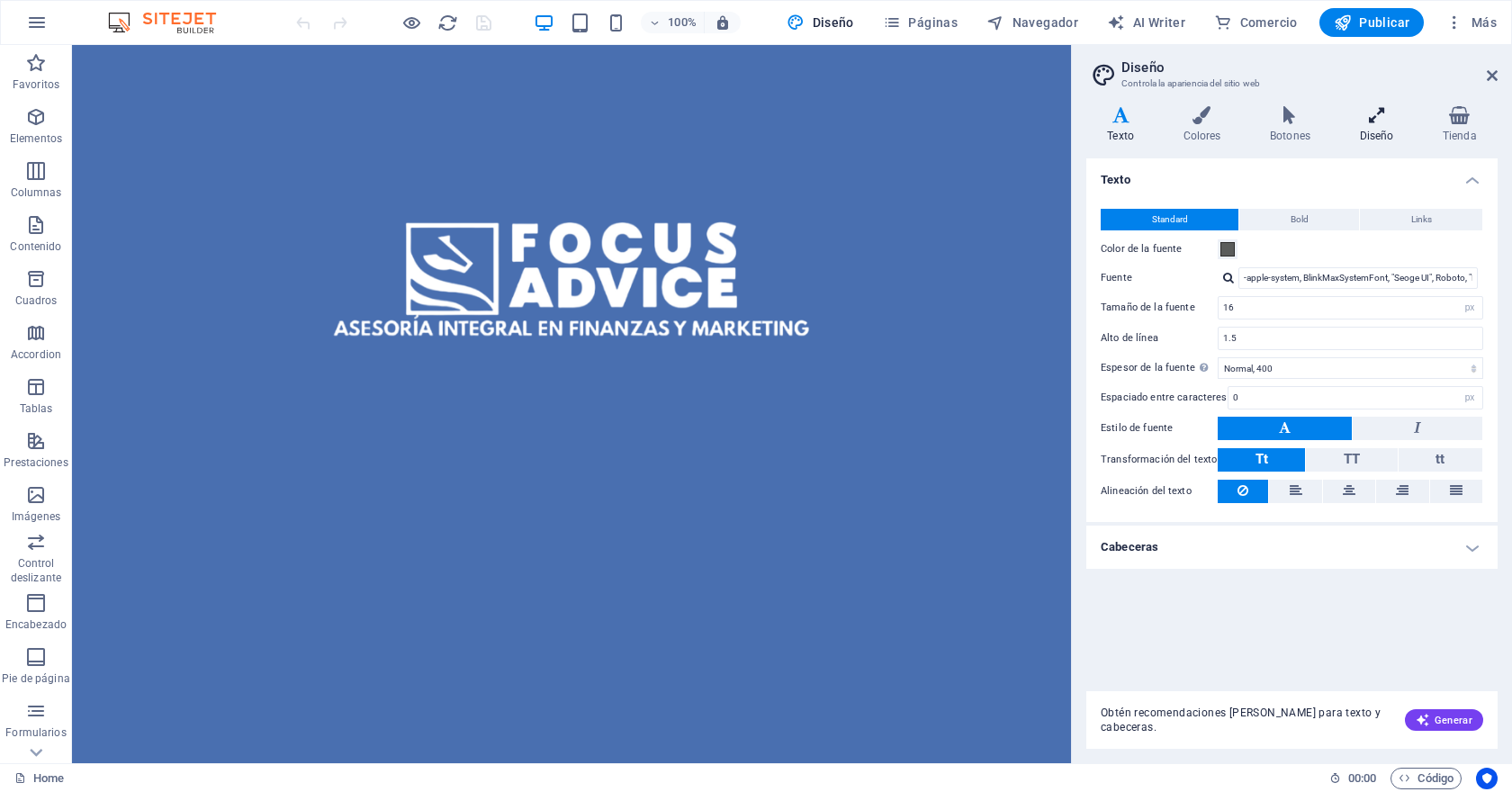
click at [1377, 117] on icon at bounding box center [1376, 115] width 76 height 18
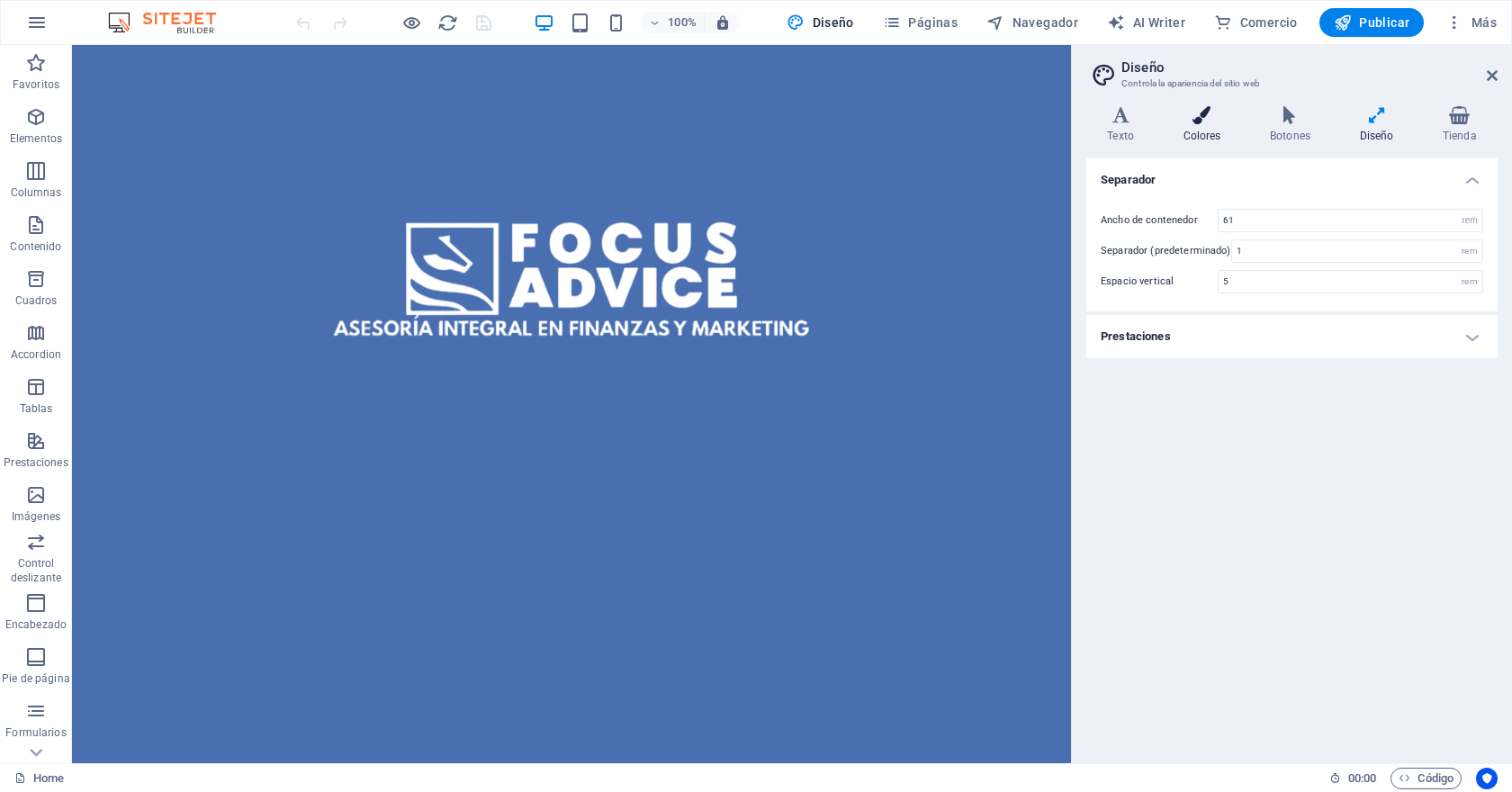
click at [1206, 116] on icon at bounding box center [1201, 115] width 80 height 18
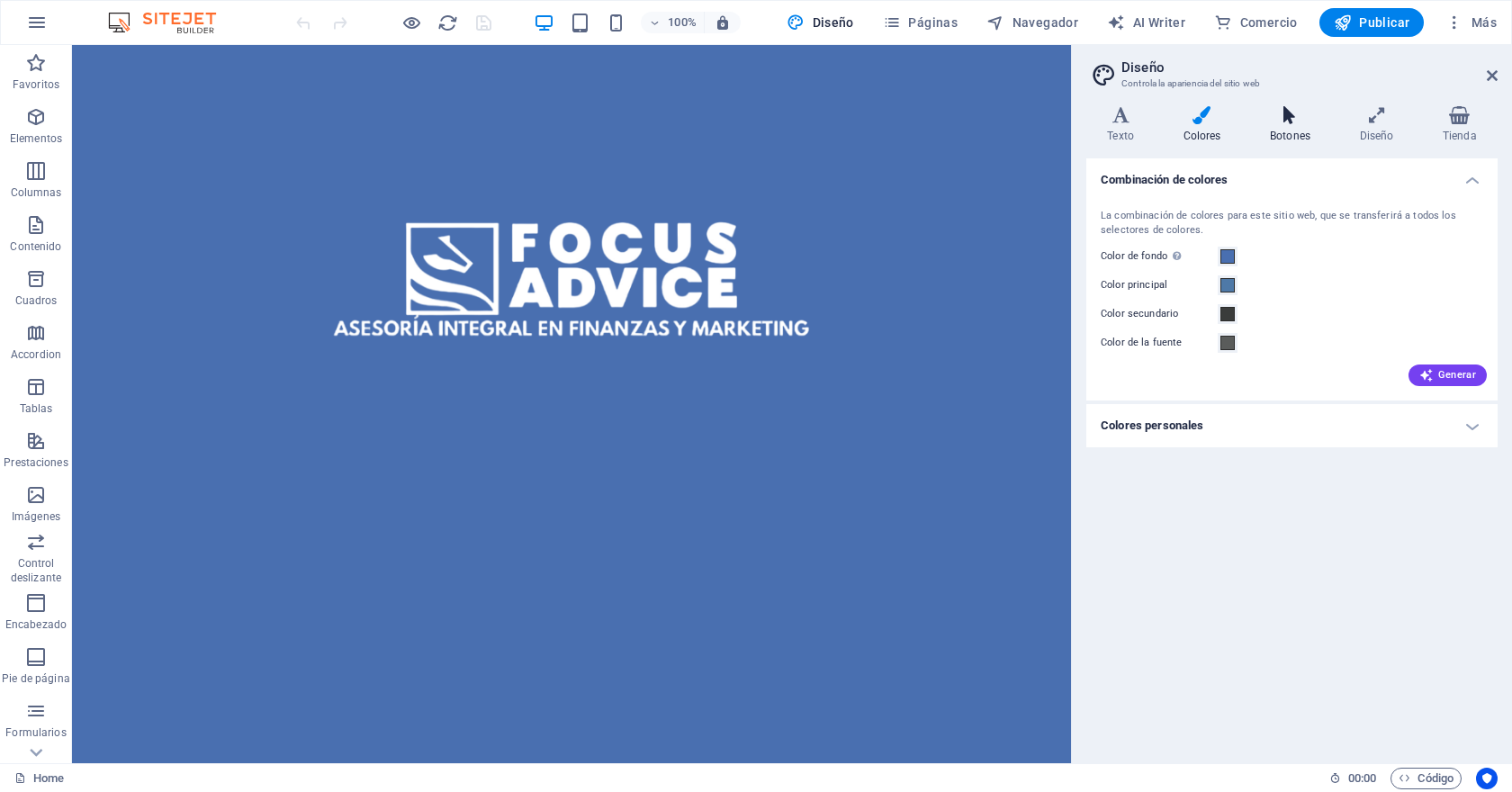
click at [1280, 116] on icon at bounding box center [1291, 115] width 83 height 18
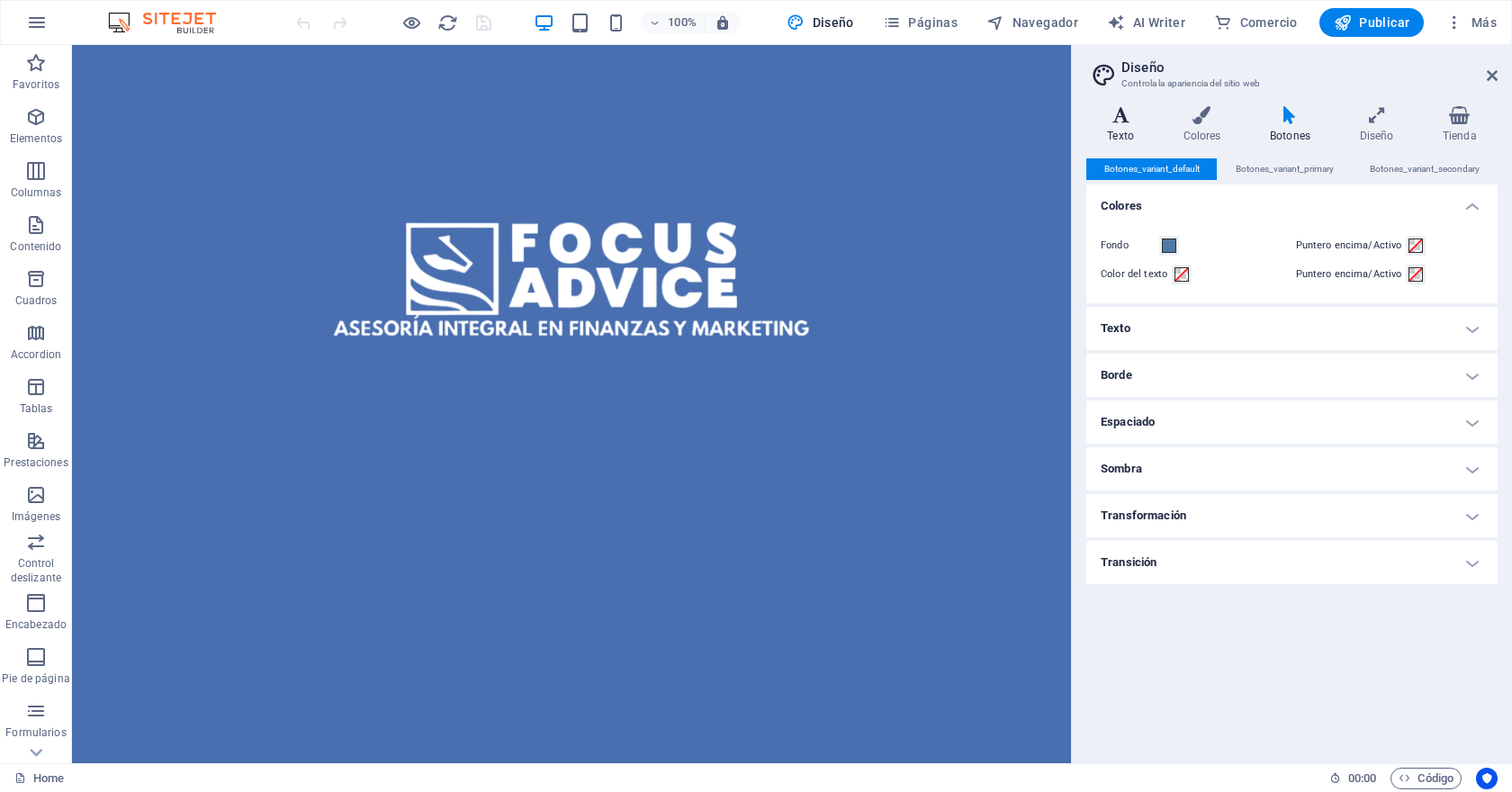
click at [1118, 122] on icon at bounding box center [1121, 115] width 69 height 18
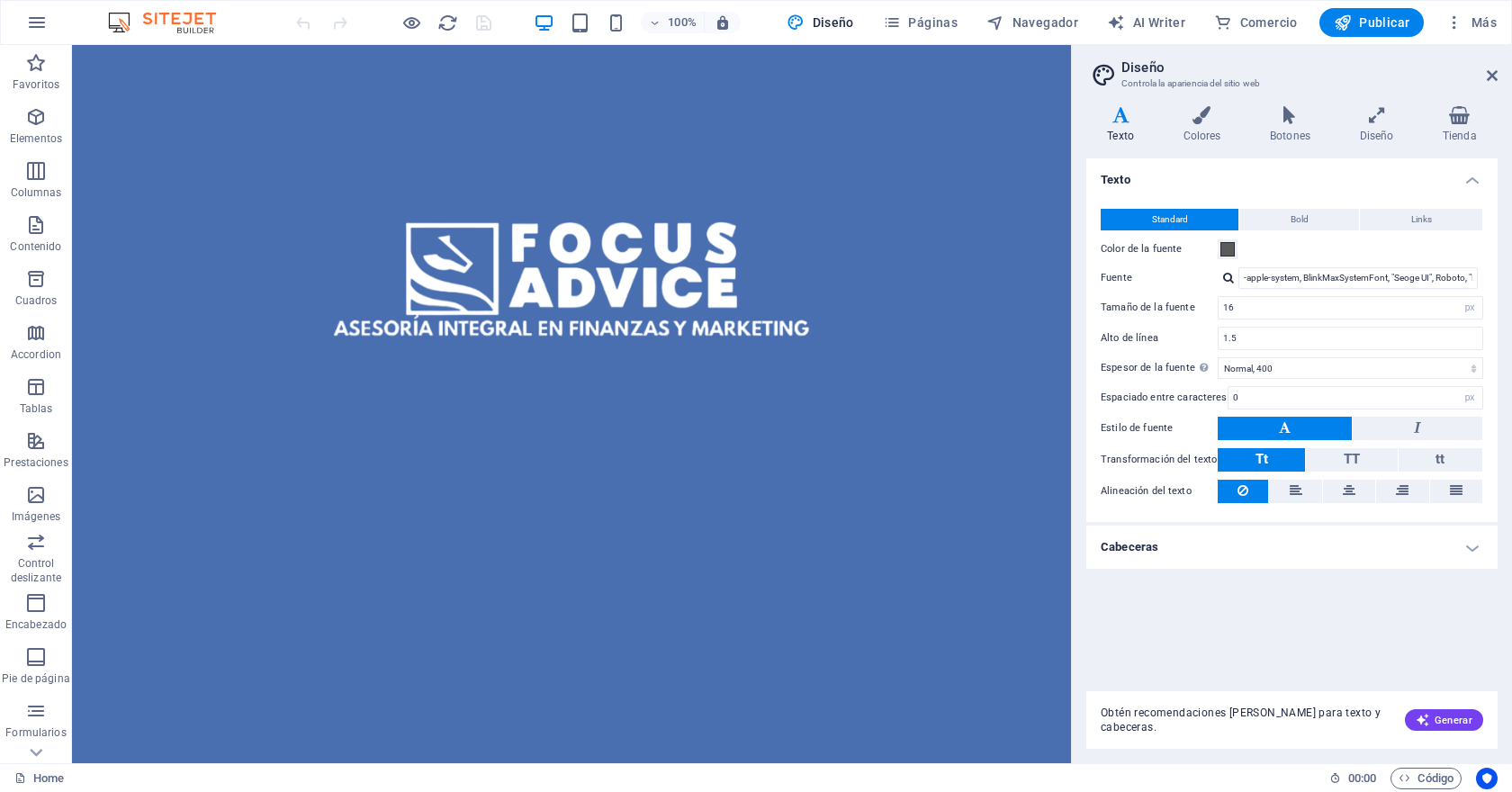
click at [1165, 548] on h4 "Cabeceras" at bounding box center [1291, 547] width 411 height 43
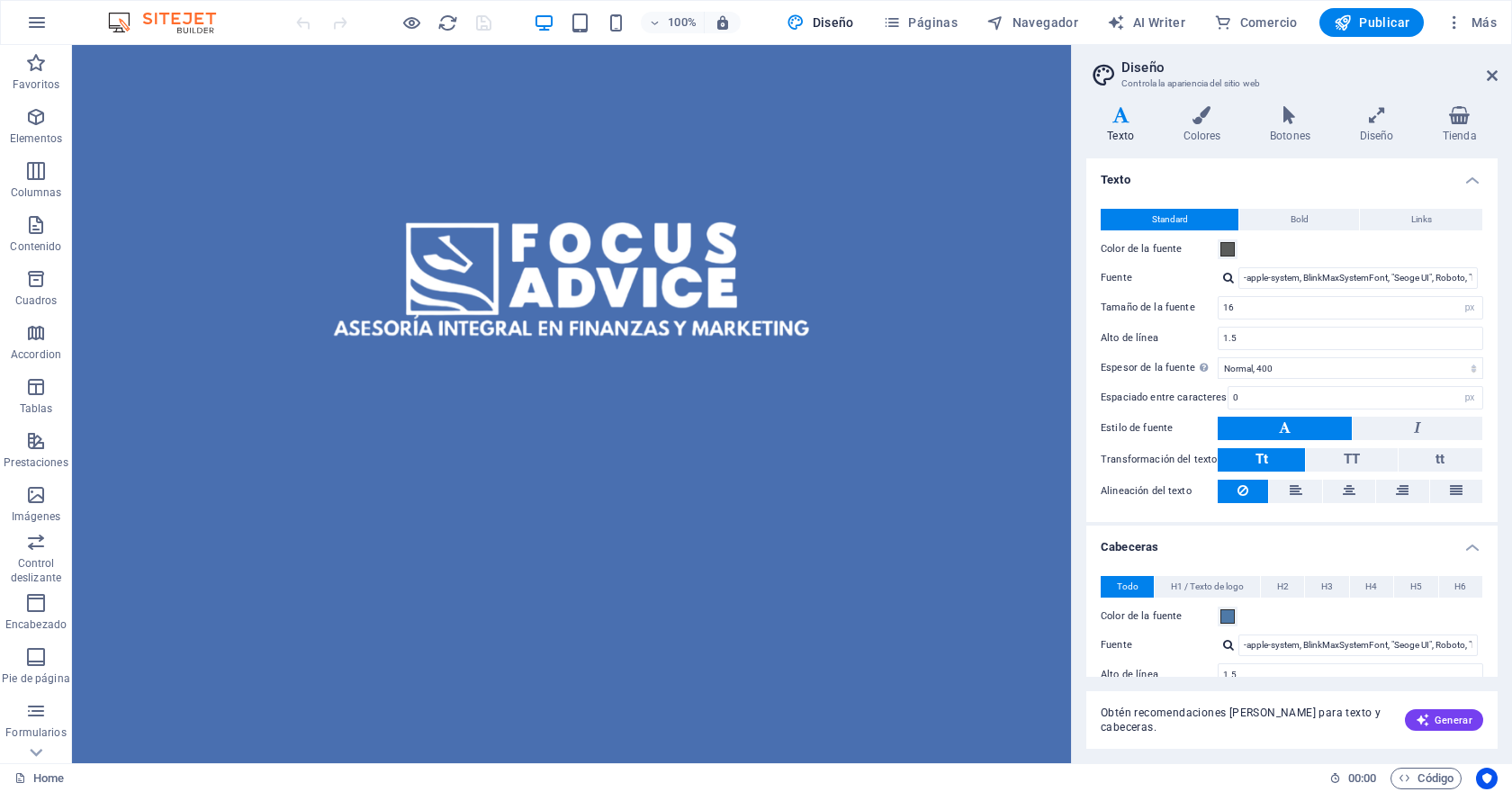
scroll to position [240, 0]
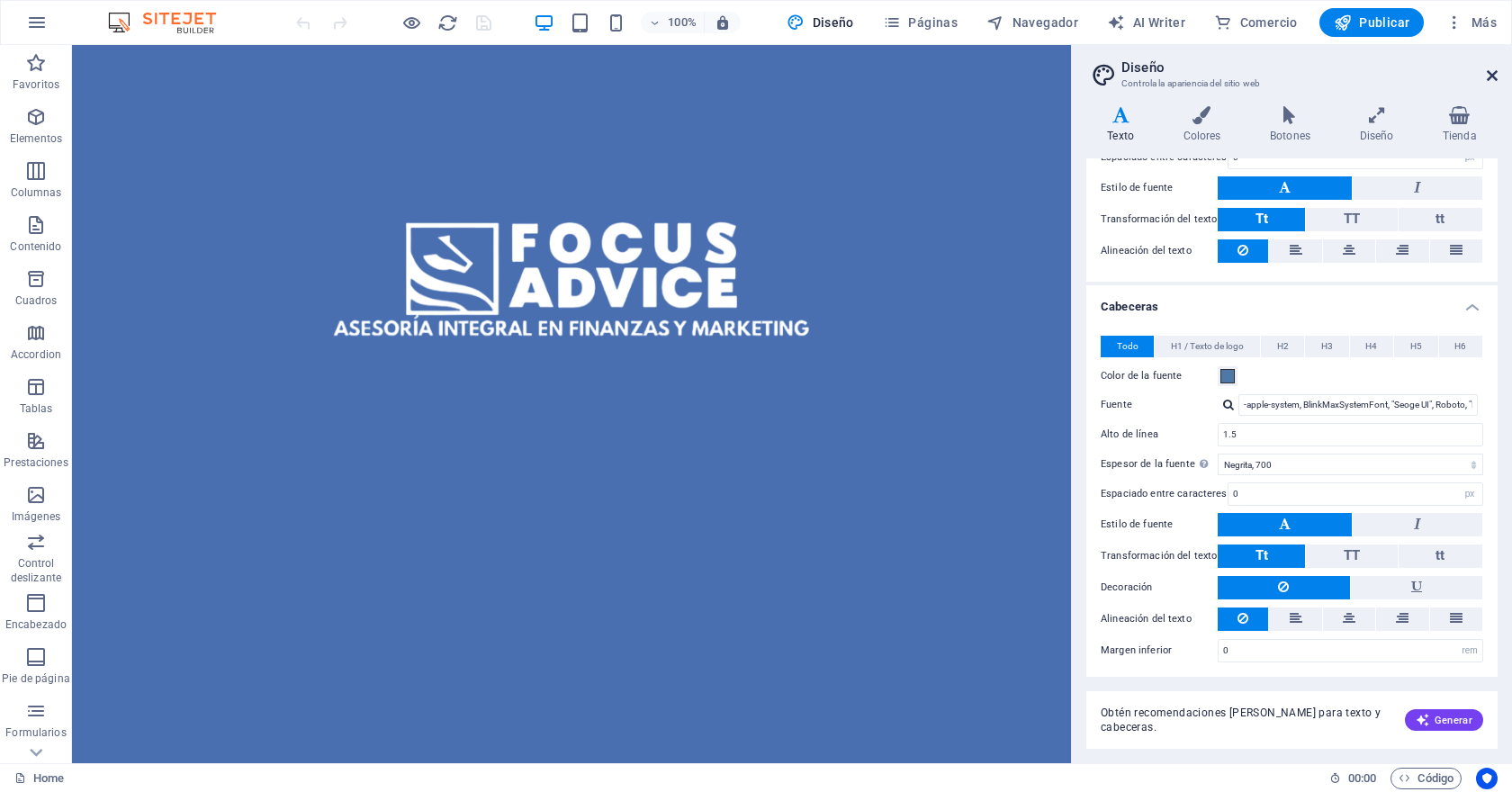
click at [1491, 74] on icon at bounding box center [1492, 76] width 11 height 14
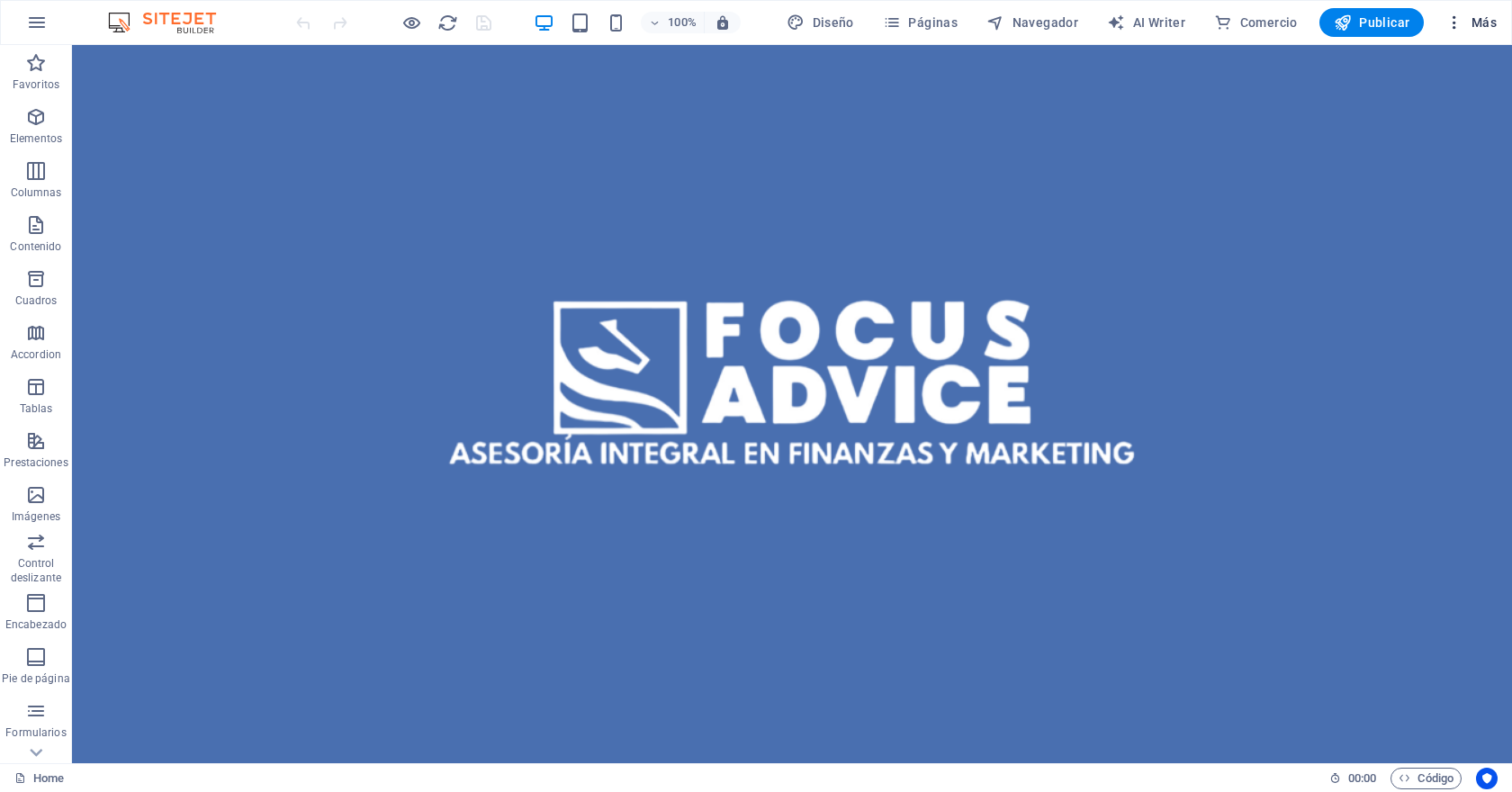
click at [1454, 23] on icon "button" at bounding box center [1454, 23] width 18 height 18
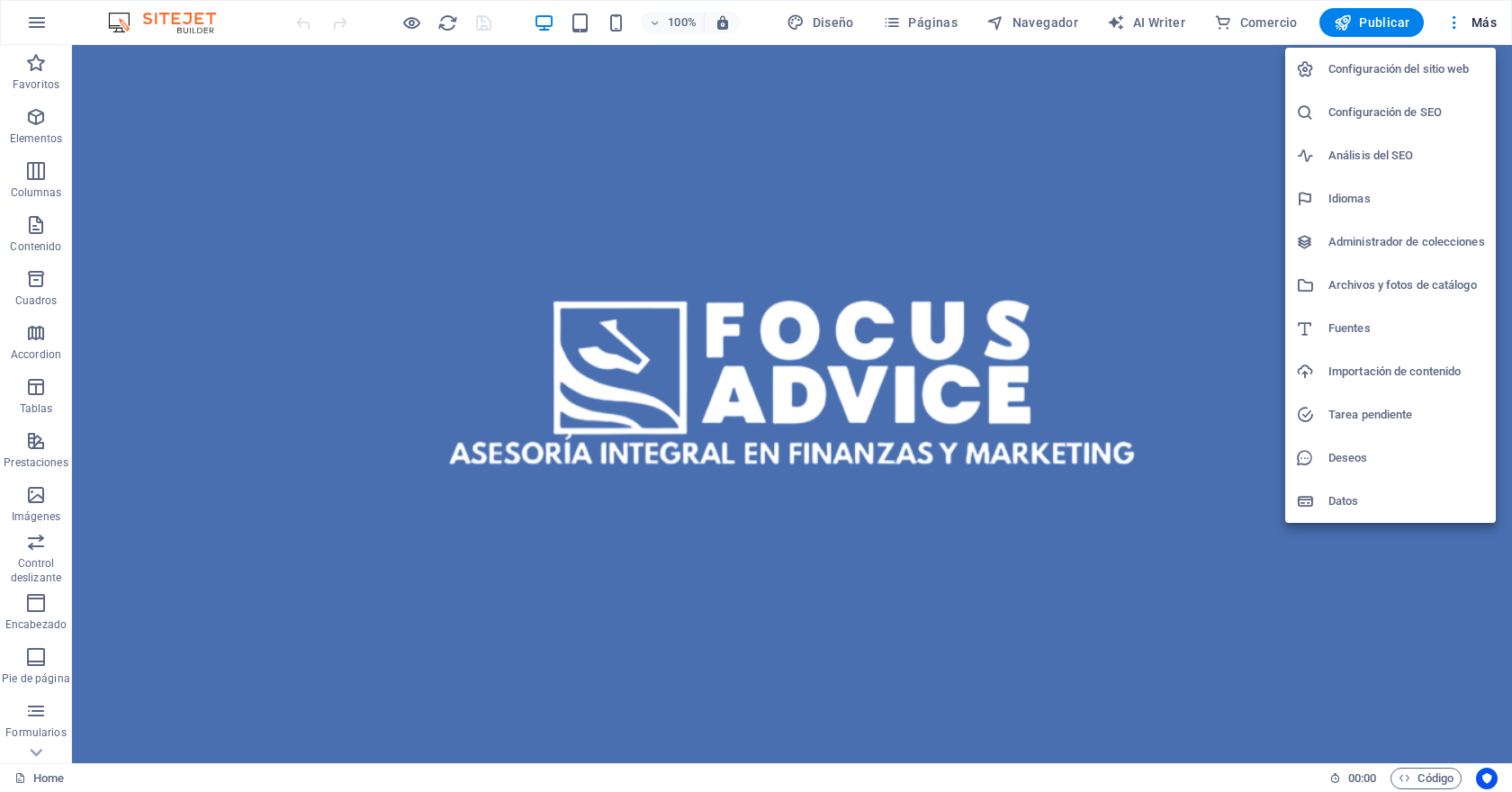
click at [1452, 75] on h6 "Configuración del sitio web" at bounding box center [1405, 70] width 156 height 22
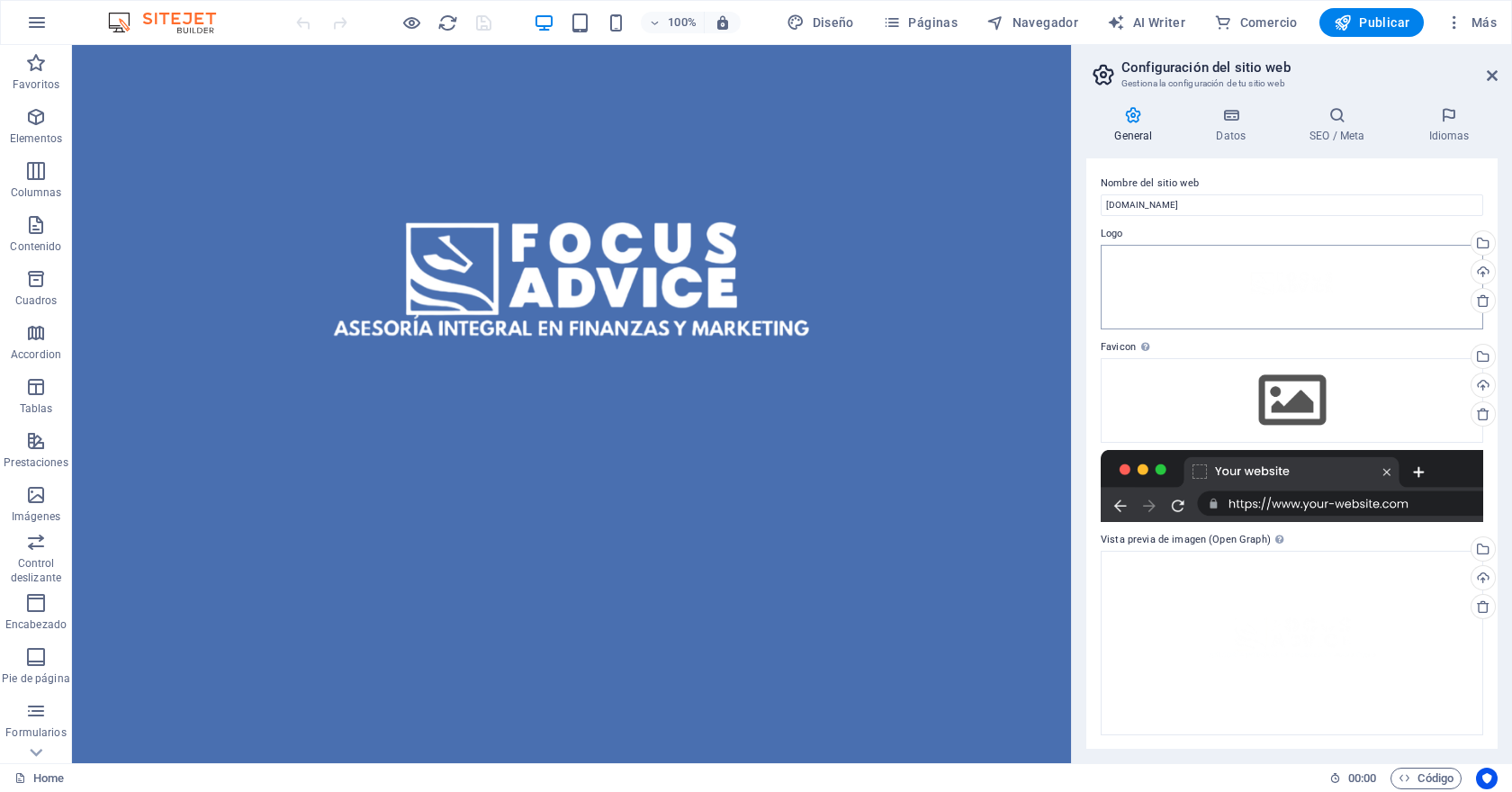
scroll to position [1, 0]
click at [1232, 119] on icon at bounding box center [1231, 115] width 87 height 18
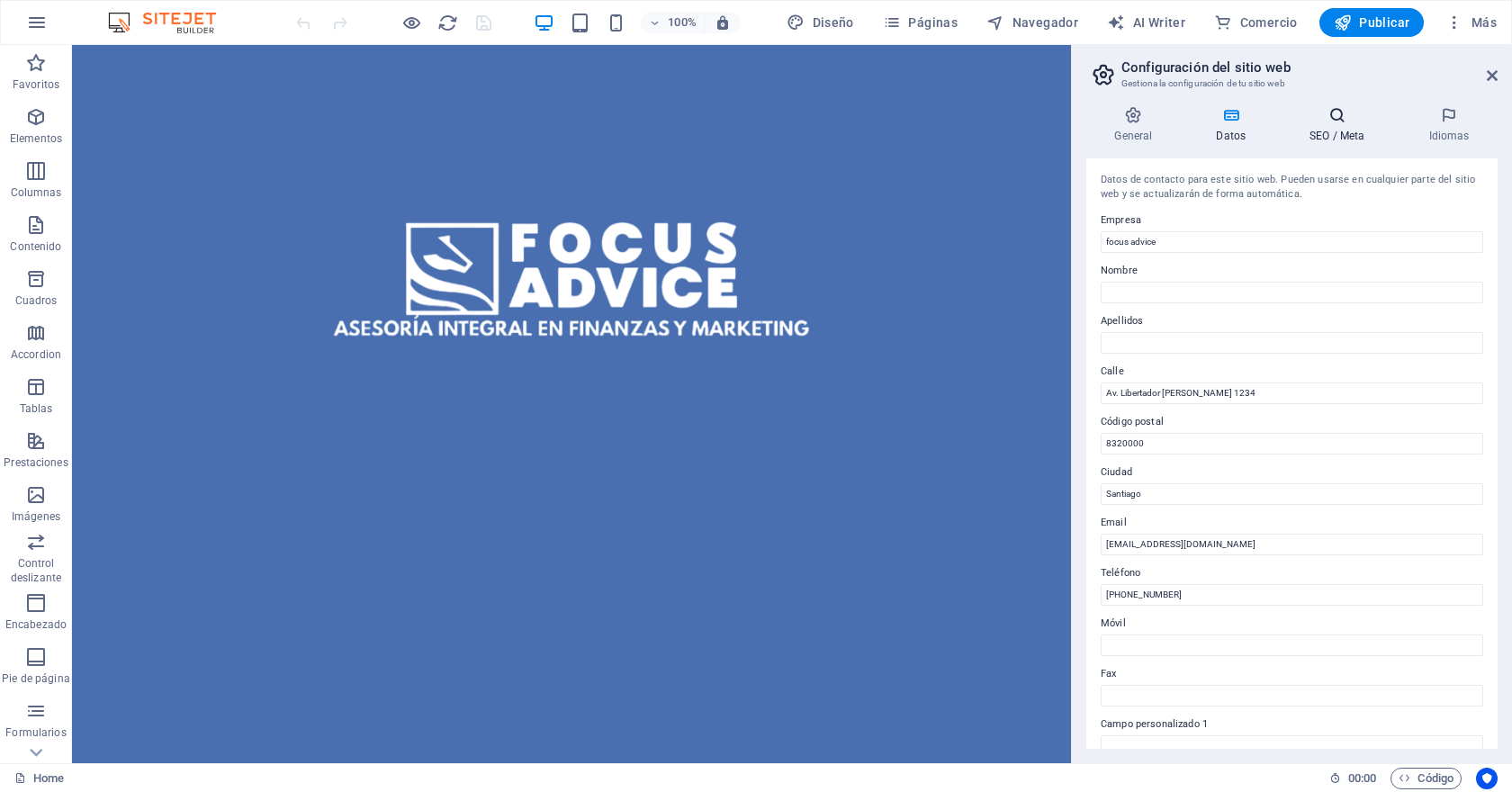
click at [1330, 112] on icon at bounding box center [1337, 115] width 111 height 18
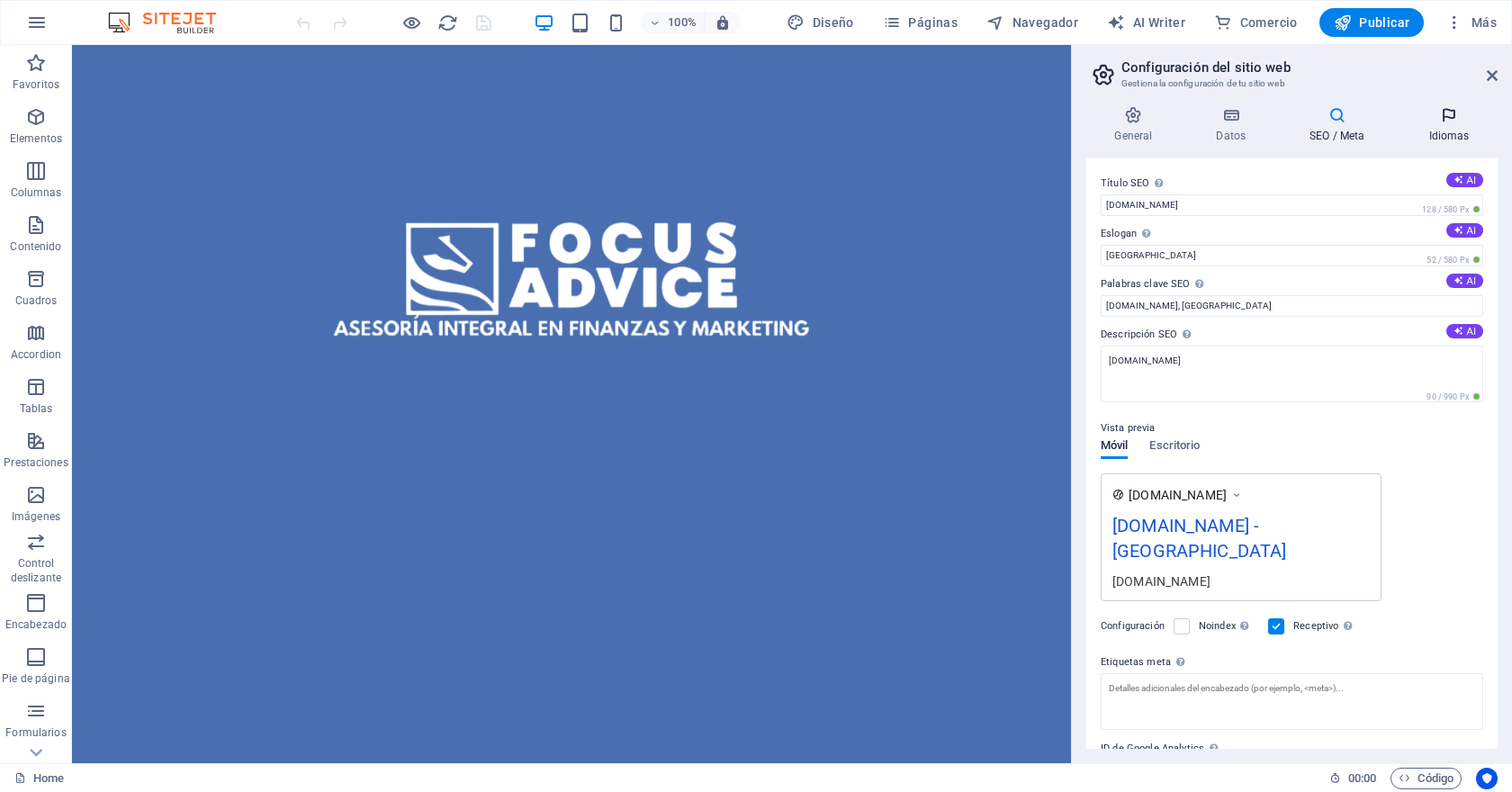
click at [1443, 108] on icon at bounding box center [1449, 115] width 98 height 18
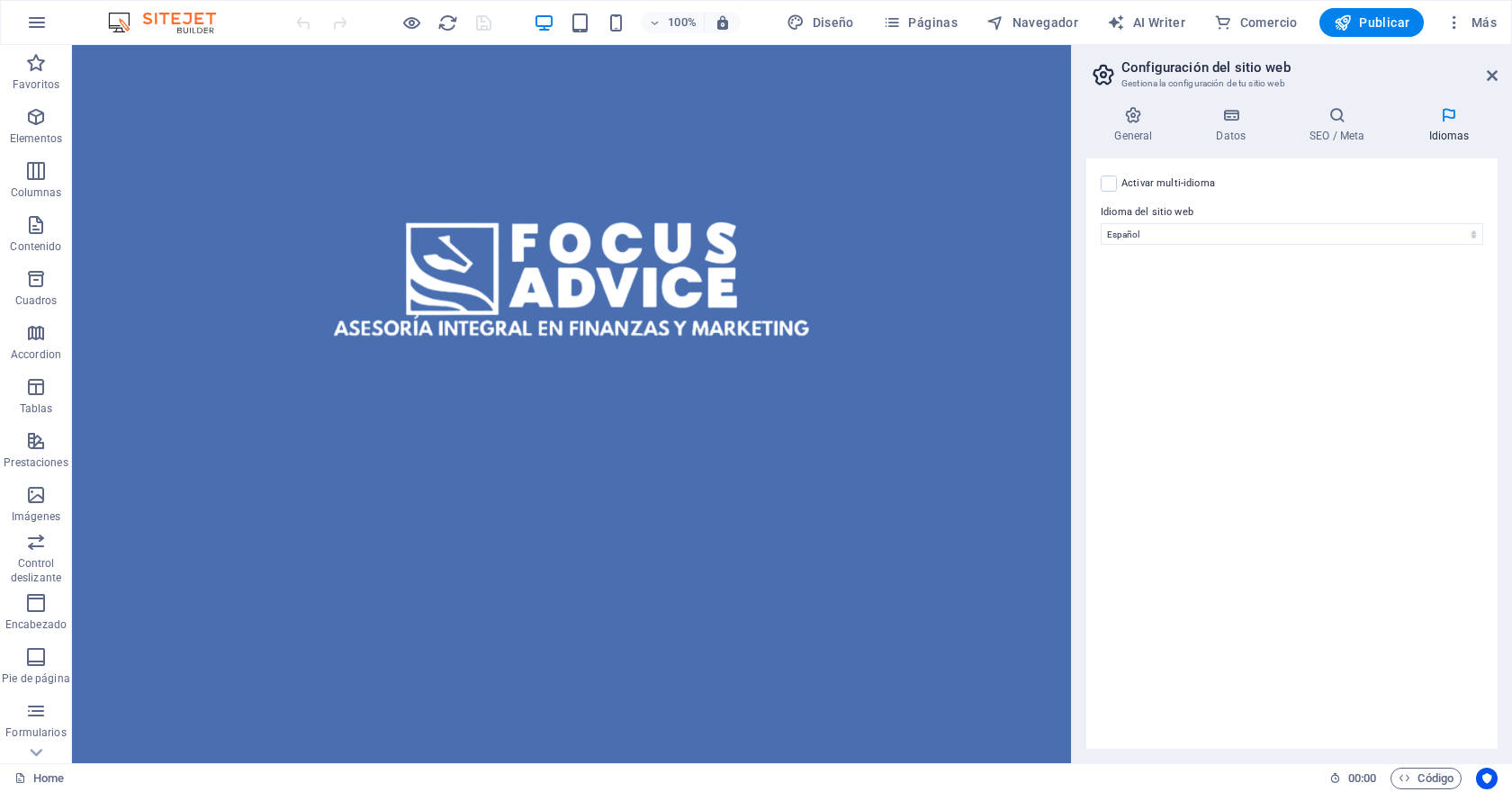
click at [1133, 102] on div "General Datos SEO / Meta Idiomas Nombre del sitio web focusadvice.cl Logo Arras…" at bounding box center [1291, 428] width 440 height 672
click at [1128, 120] on icon at bounding box center [1133, 115] width 95 height 18
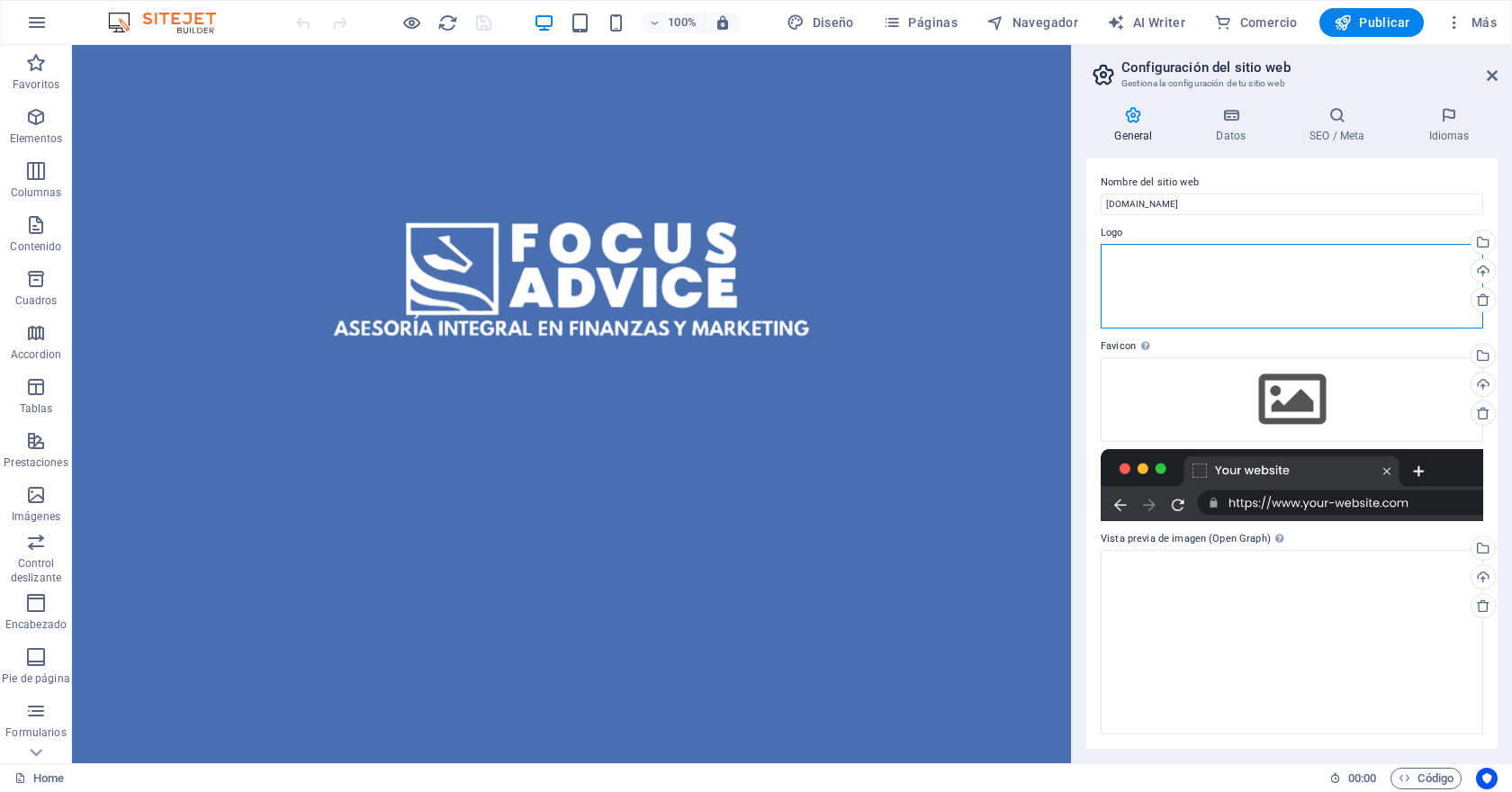
click at [1253, 302] on div "Arrastra archivos aquí, haz clic para escoger archivos o selecciona archivos de…" at bounding box center [1291, 287] width 382 height 85
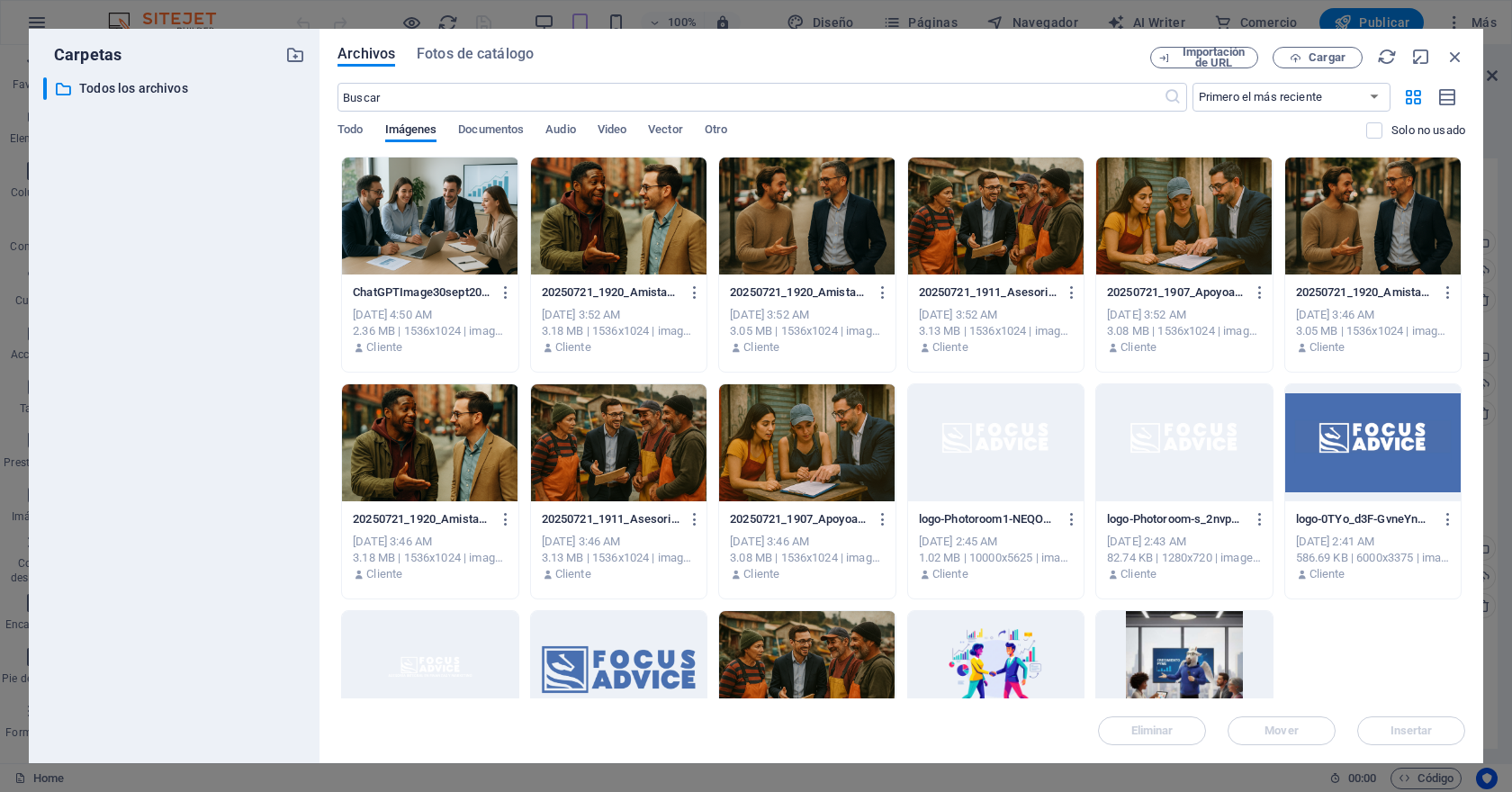
click at [584, 646] on div at bounding box center [618, 669] width 175 height 117
click at [584, 646] on div "1" at bounding box center [618, 669] width 175 height 117
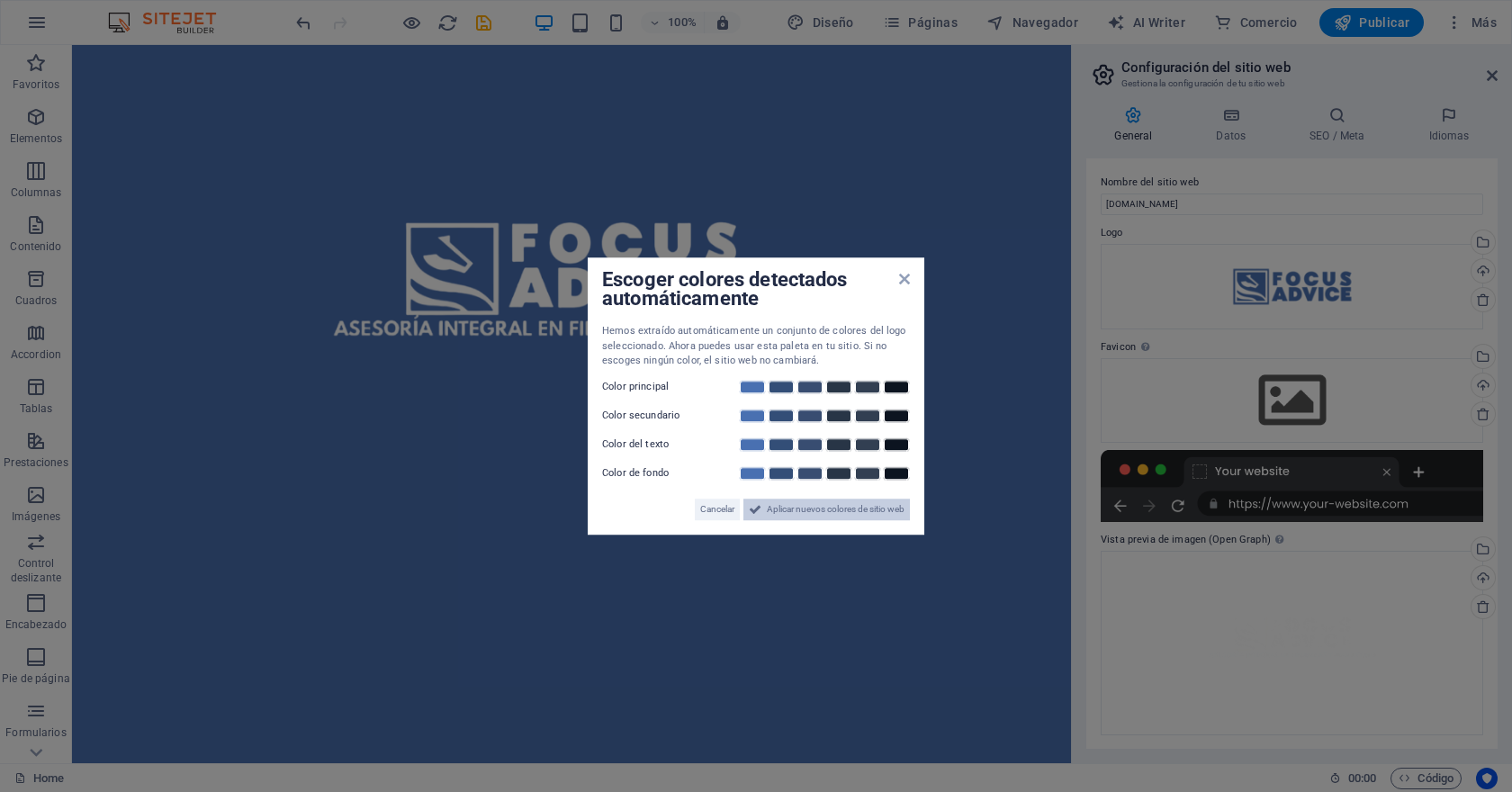
click at [777, 507] on span "Aplicar nuevos colores de sitio web" at bounding box center [835, 510] width 137 height 22
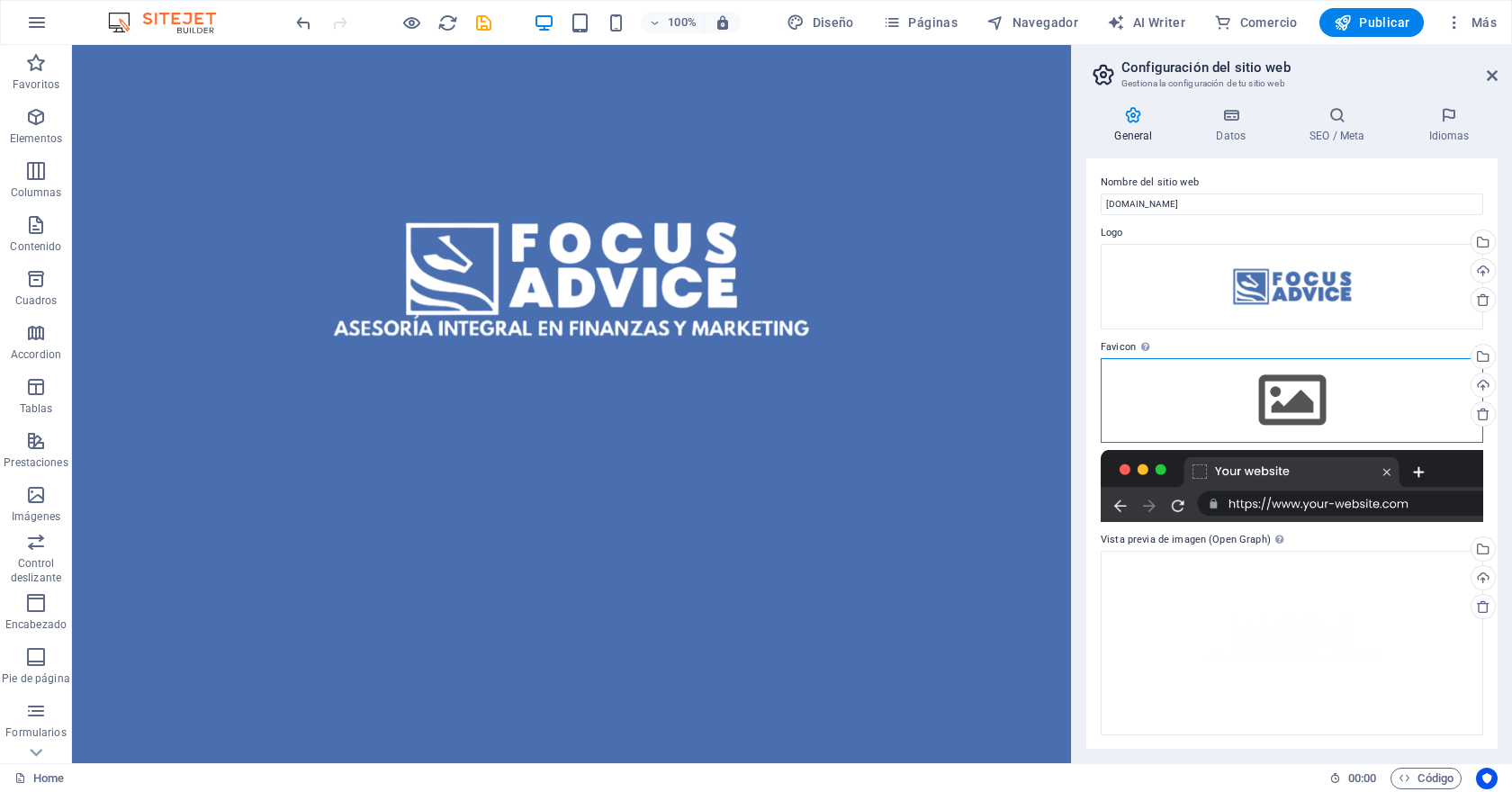
click at [1326, 400] on div "Arrastra archivos aquí, haz clic para escoger archivos o selecciona archivos de…" at bounding box center [1291, 401] width 382 height 85
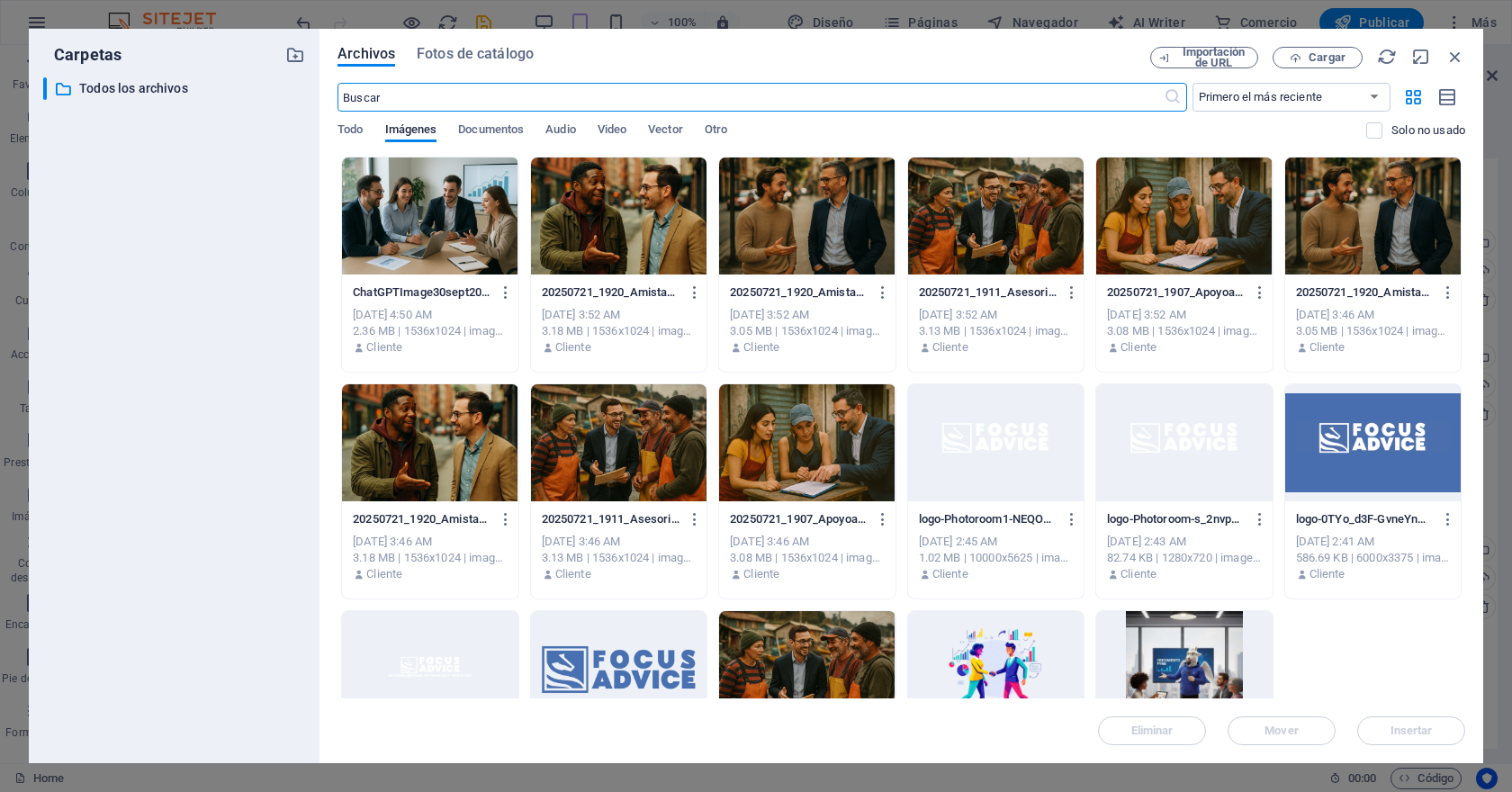
click at [626, 648] on div at bounding box center [618, 669] width 175 height 117
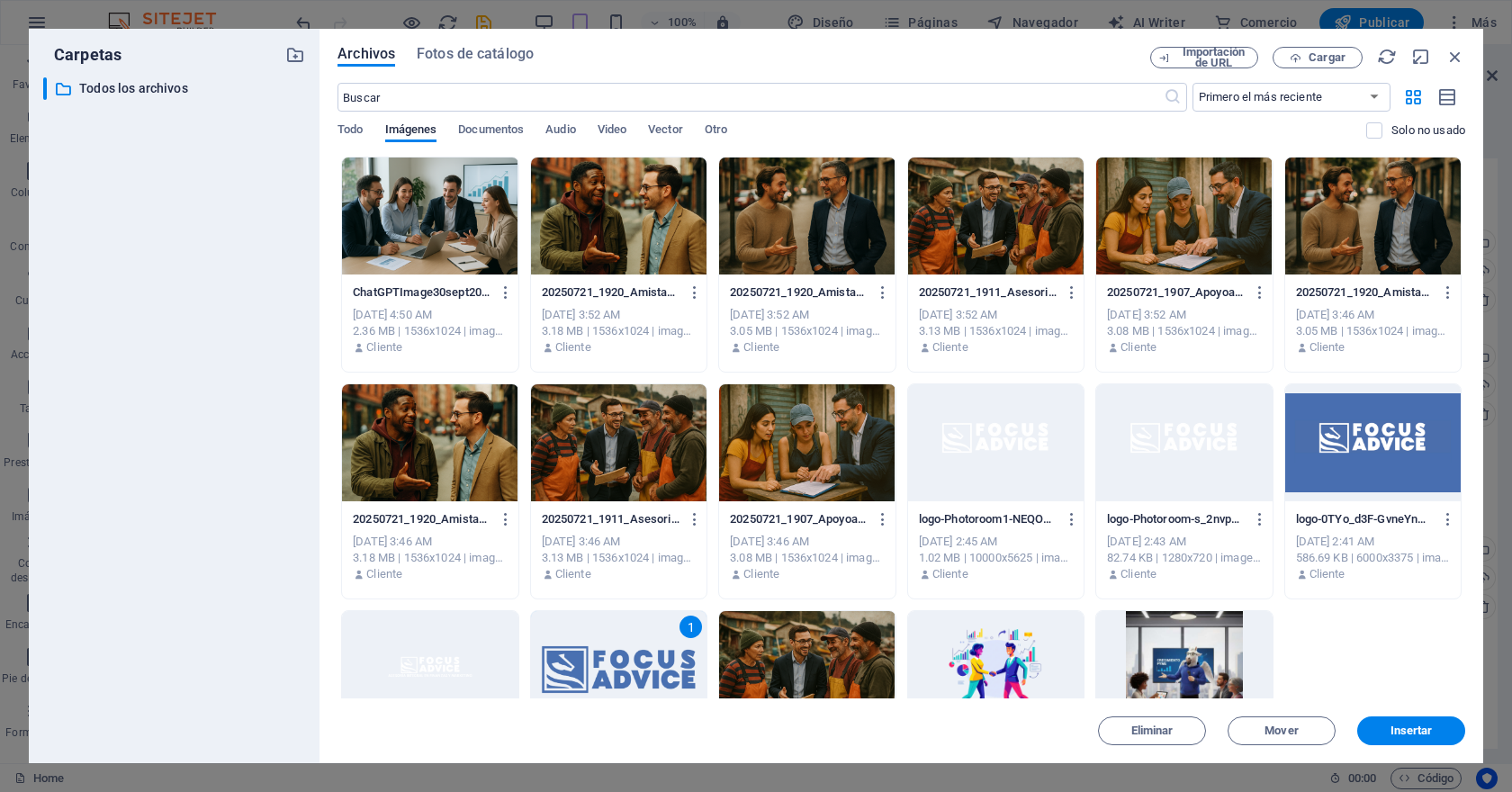
click at [626, 648] on div "1" at bounding box center [618, 669] width 175 height 117
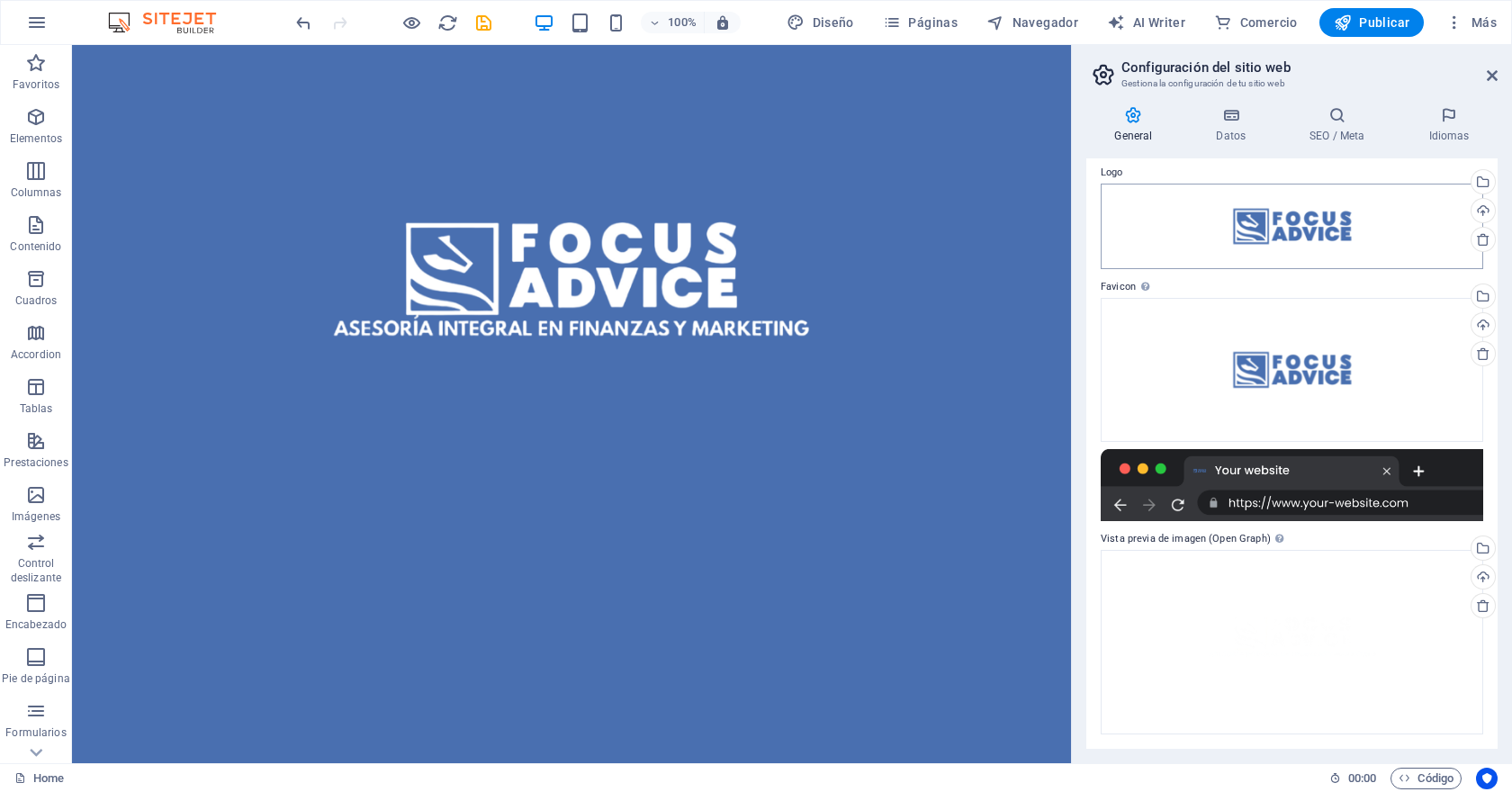
scroll to position [21, 0]
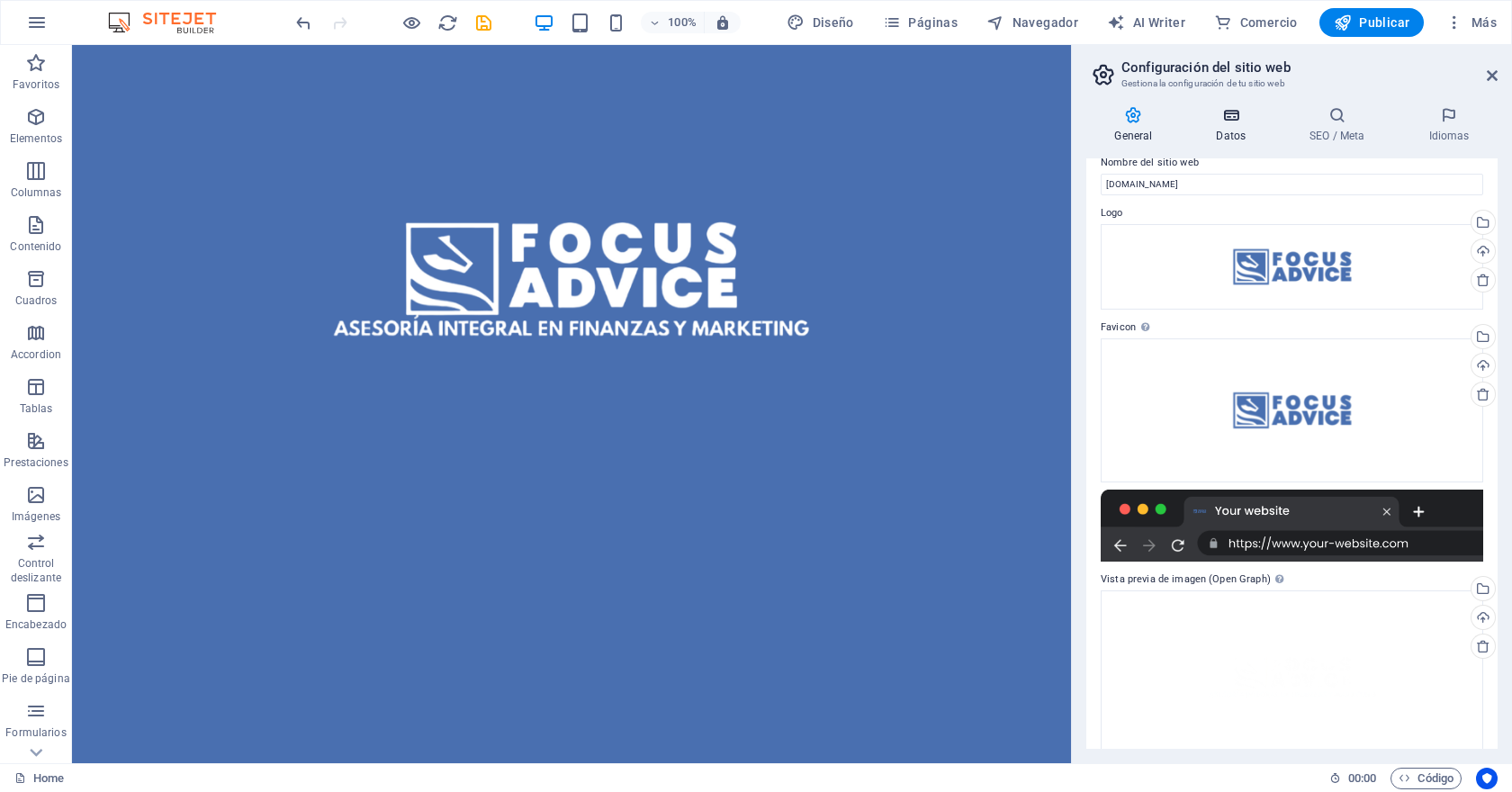
click at [1235, 120] on icon at bounding box center [1231, 115] width 87 height 18
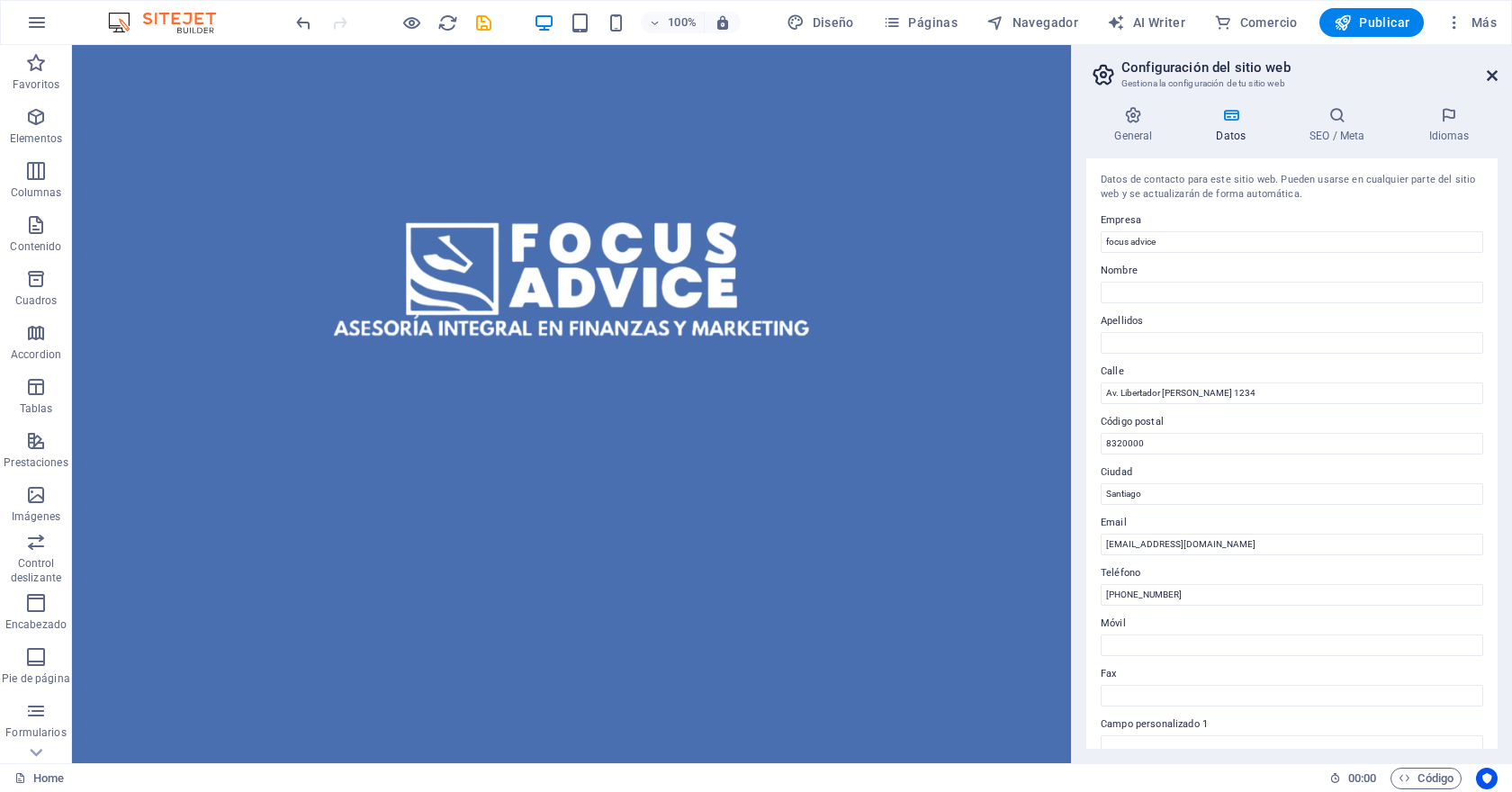
click at [1488, 77] on icon at bounding box center [1492, 76] width 11 height 14
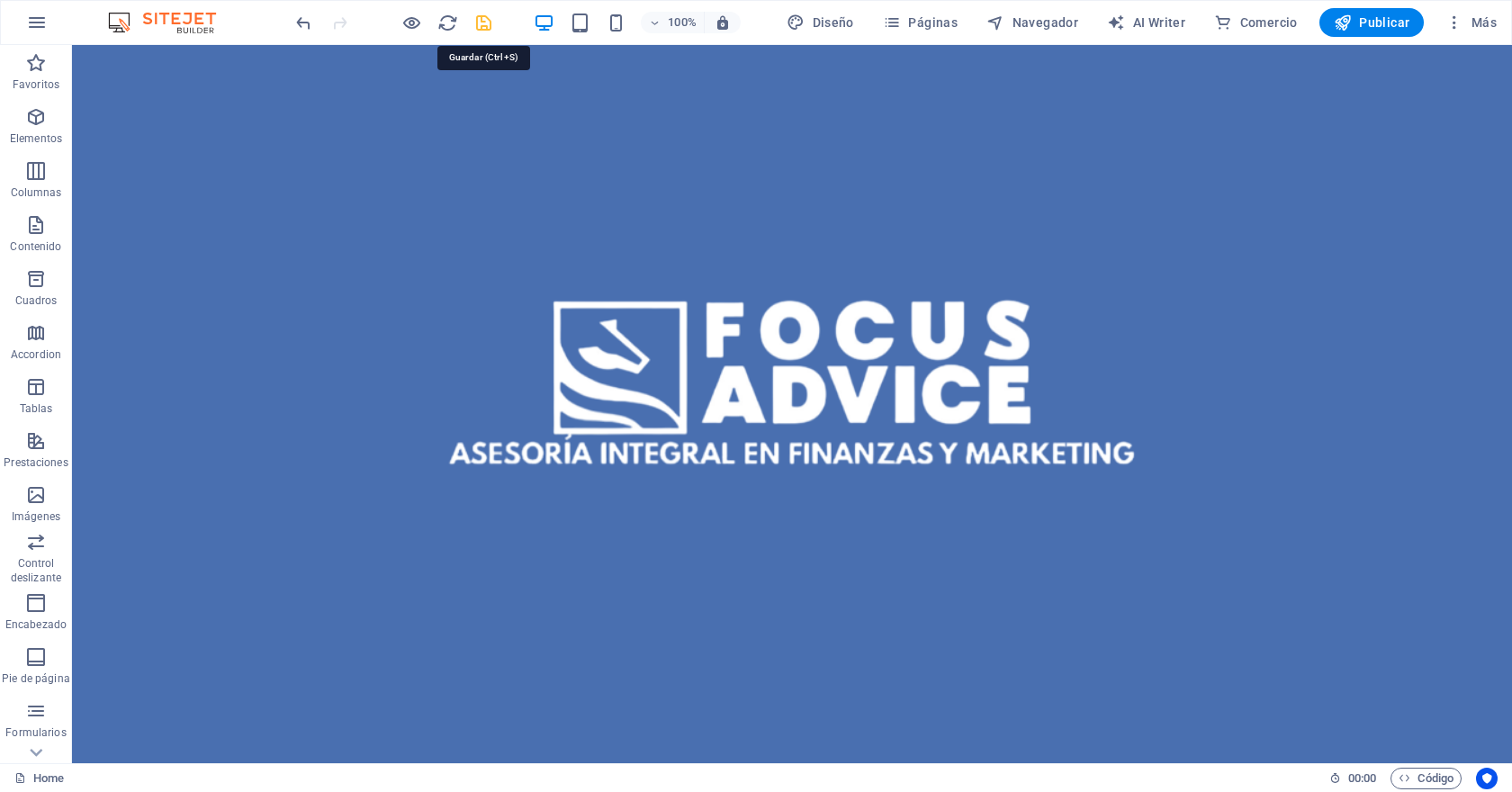
click at [487, 25] on icon "save" at bounding box center [484, 23] width 21 height 21
click at [835, 24] on span "Diseño" at bounding box center [820, 23] width 68 height 18
select select "px"
select select "400"
select select "px"
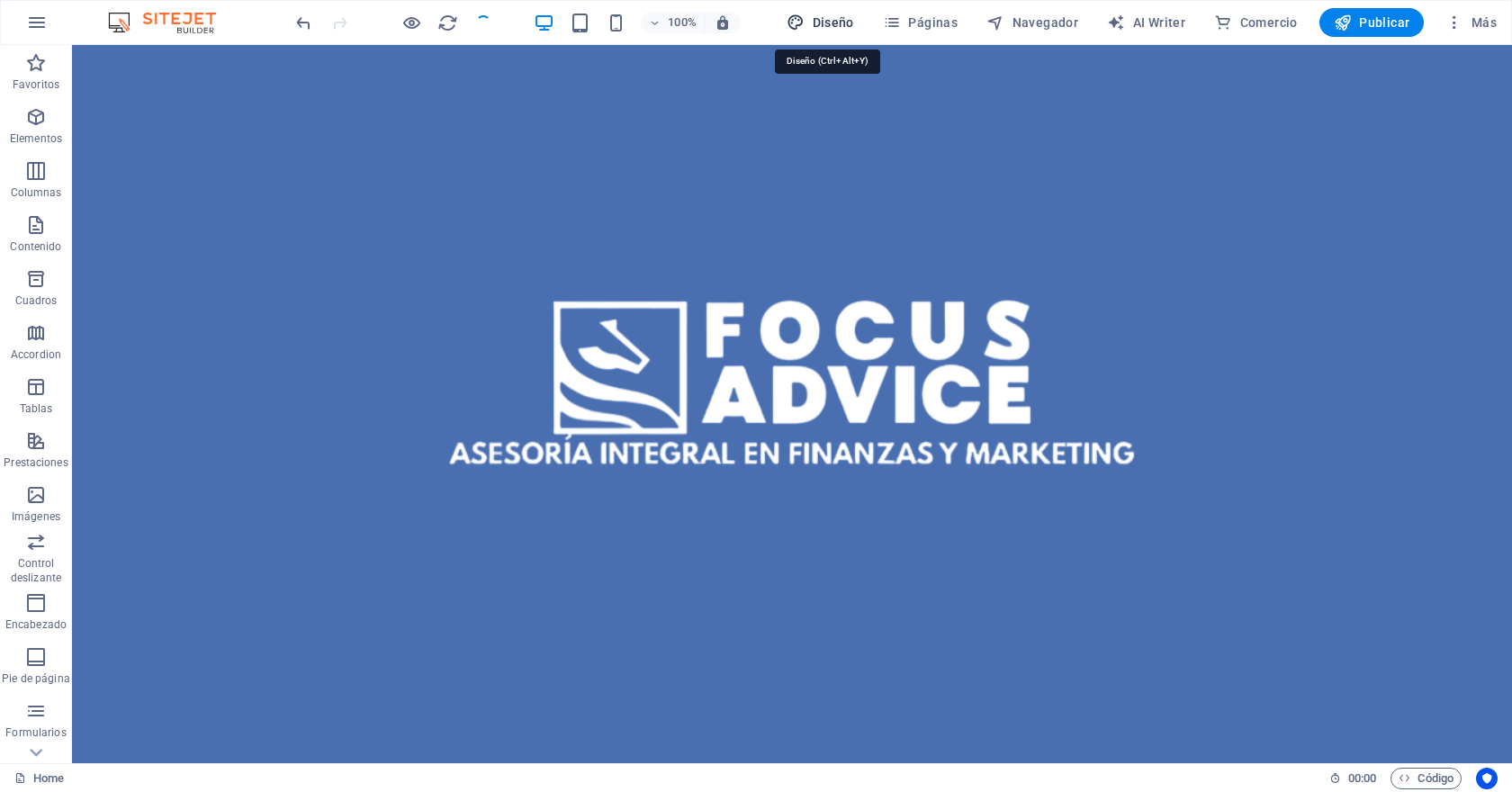
select select "700"
select select "px"
select select "rem"
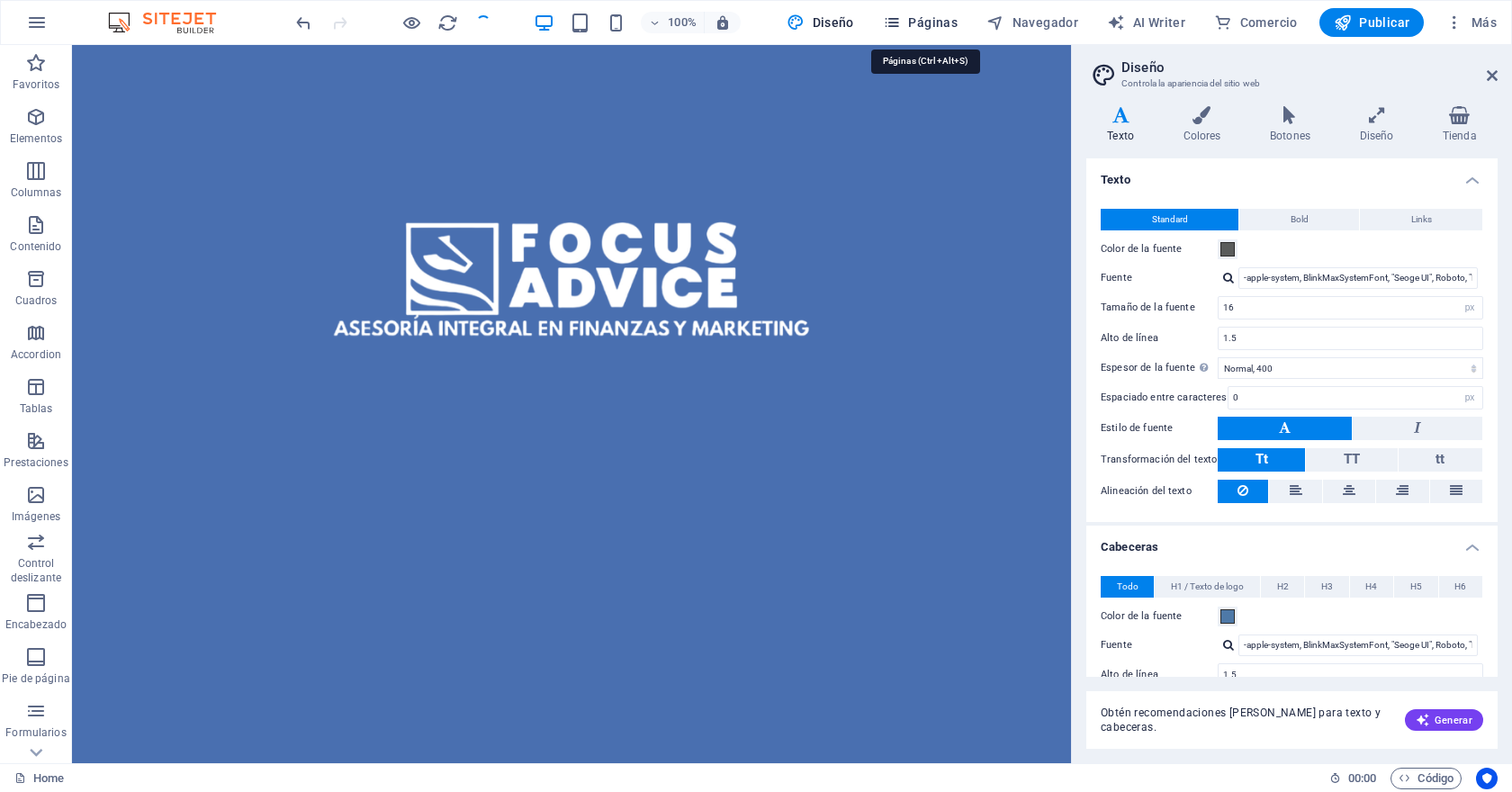
click at [937, 22] on span "Páginas" at bounding box center [920, 23] width 75 height 18
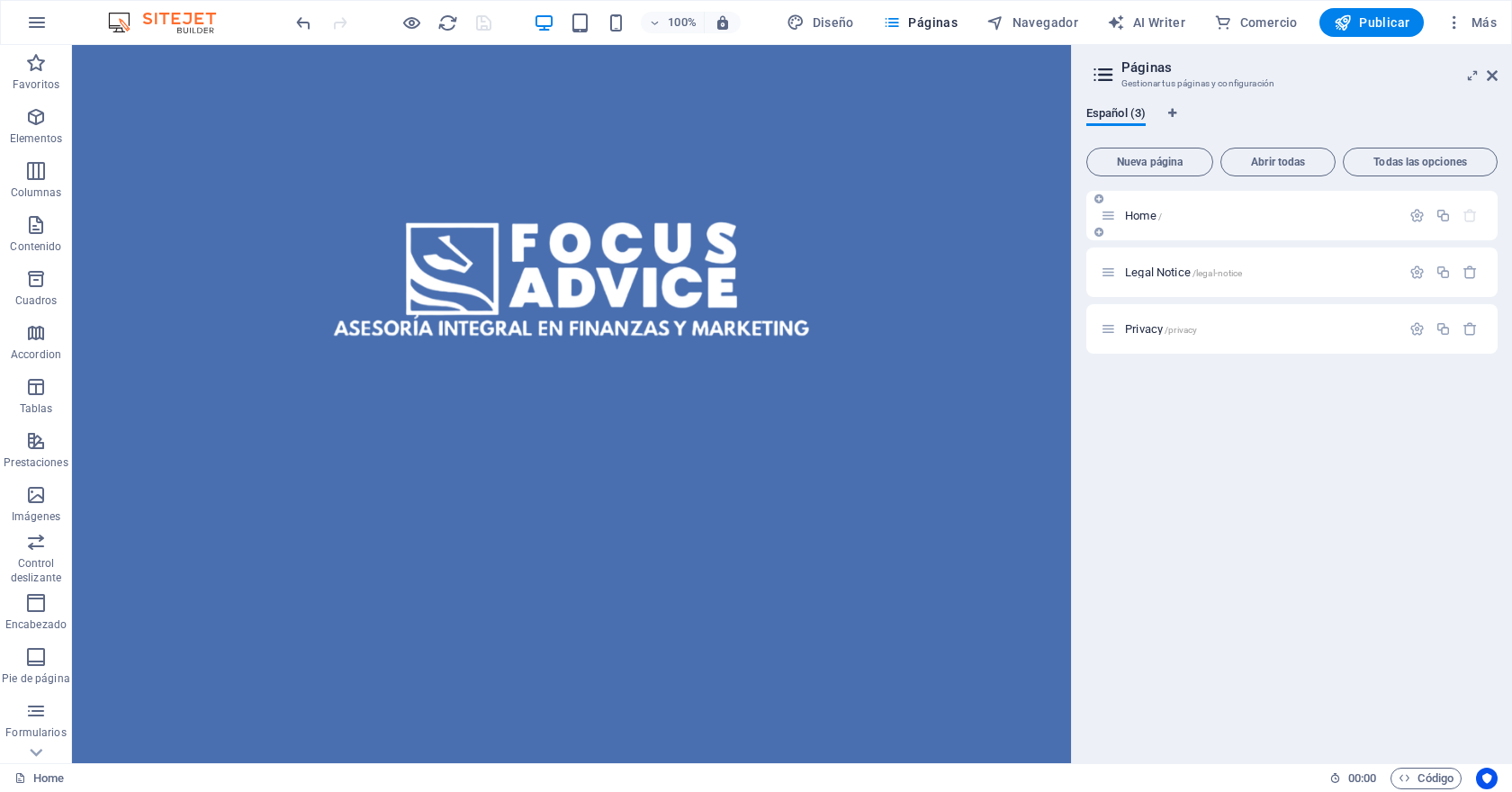
click at [1185, 217] on p "Home /" at bounding box center [1259, 215] width 270 height 12
click at [1110, 215] on icon at bounding box center [1108, 215] width 15 height 15
click at [1415, 216] on icon "button" at bounding box center [1416, 215] width 15 height 15
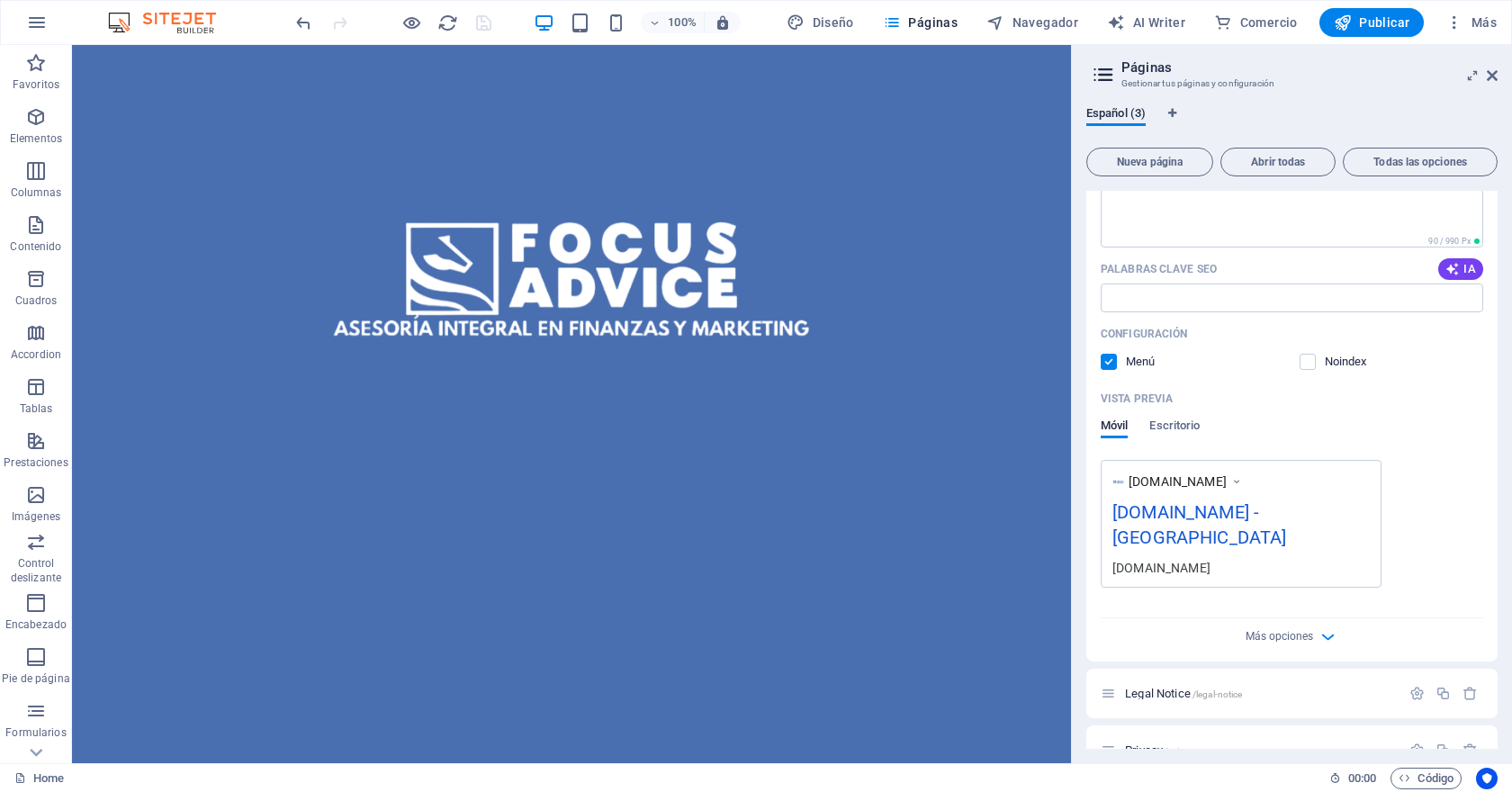
scroll to position [278, 0]
click at [1263, 510] on div "[DOMAIN_NAME] - [GEOGRAPHIC_DATA]" at bounding box center [1241, 525] width 258 height 61
click at [1171, 420] on span "Escritorio" at bounding box center [1174, 424] width 51 height 25
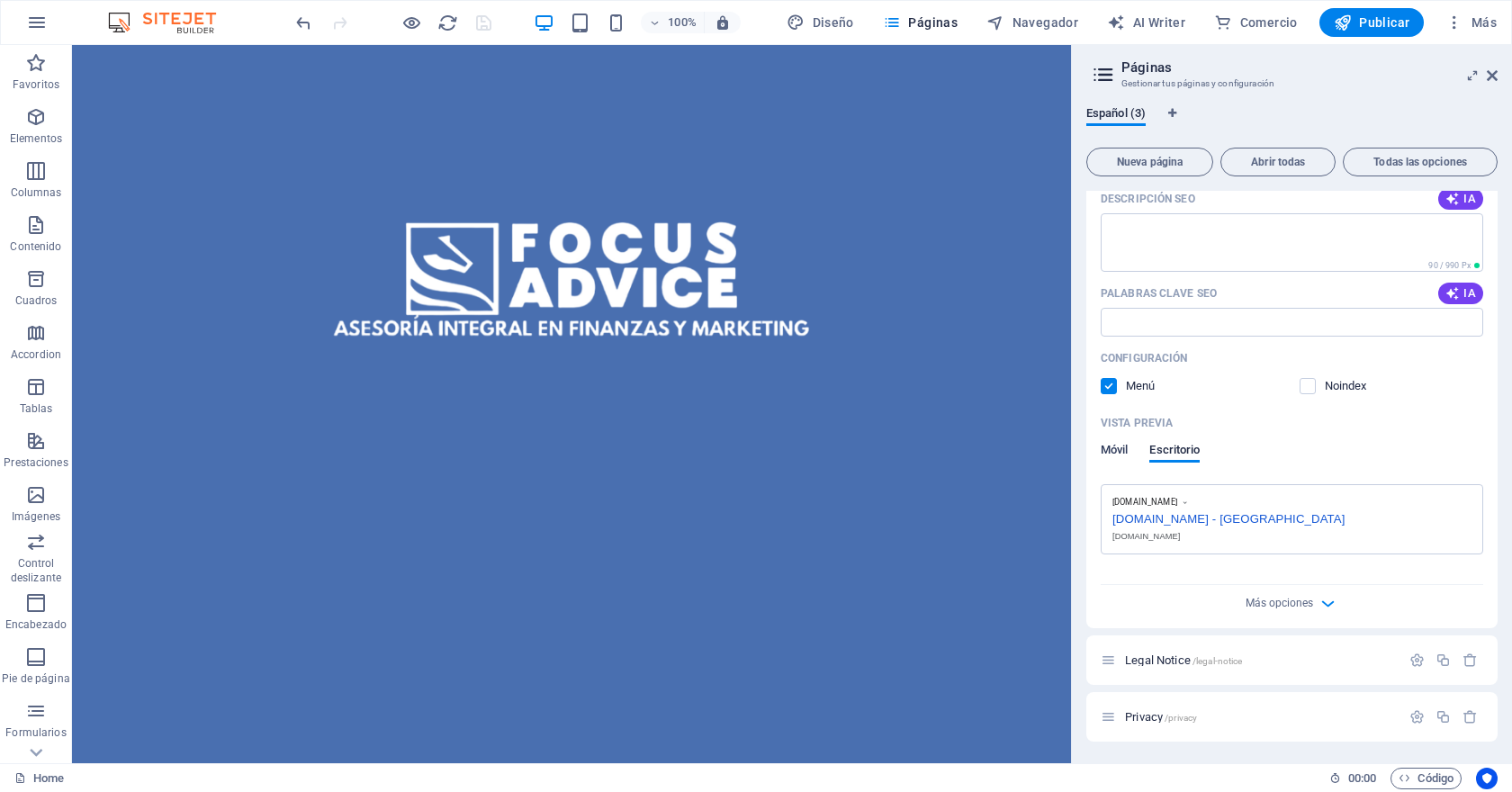
click at [1109, 443] on span "Móvil" at bounding box center [1114, 452] width 27 height 25
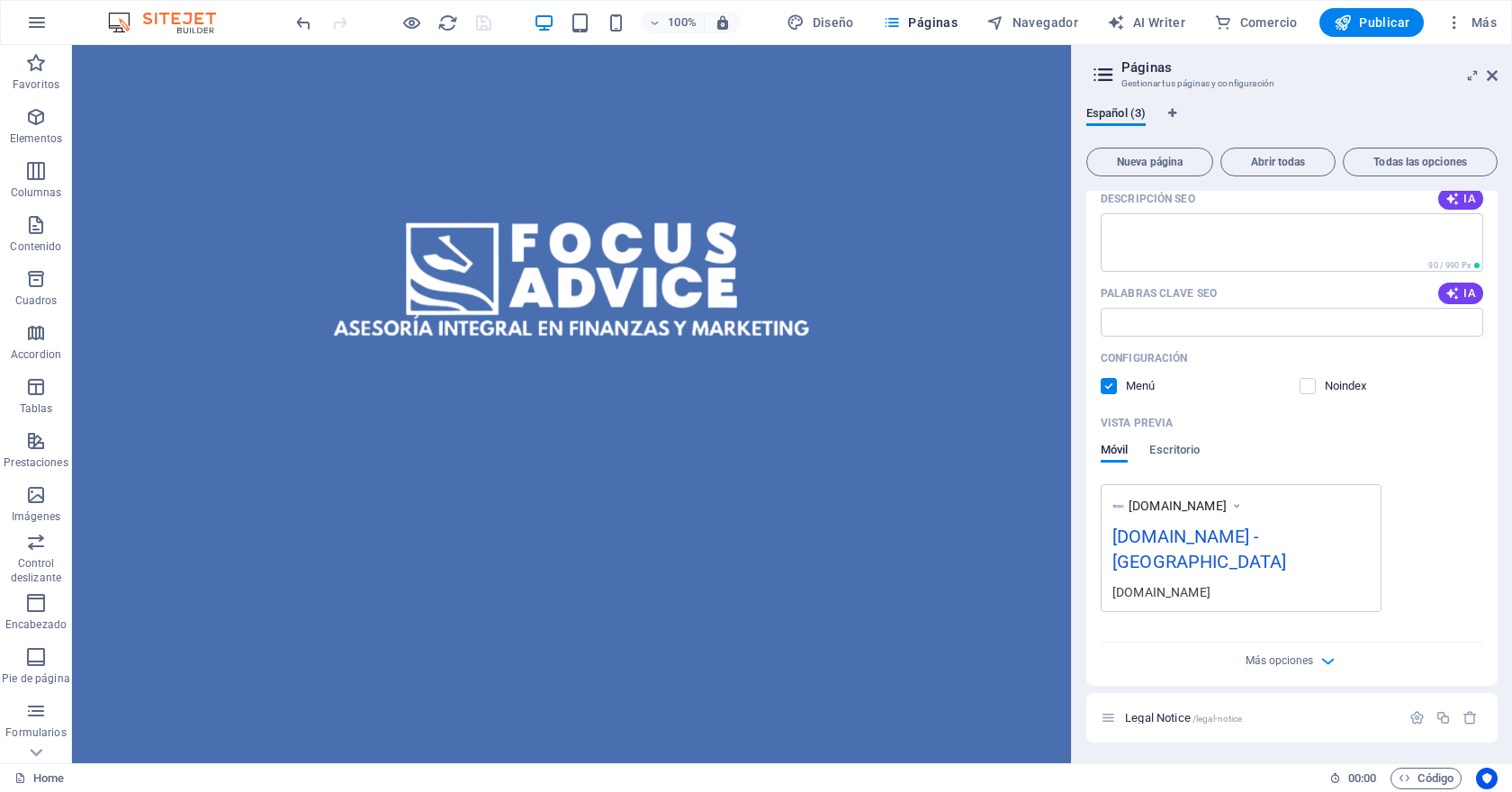
click at [1107, 391] on label at bounding box center [1109, 386] width 16 height 16
click at [0, 0] on input "checkbox" at bounding box center [0, 0] width 0 height 0
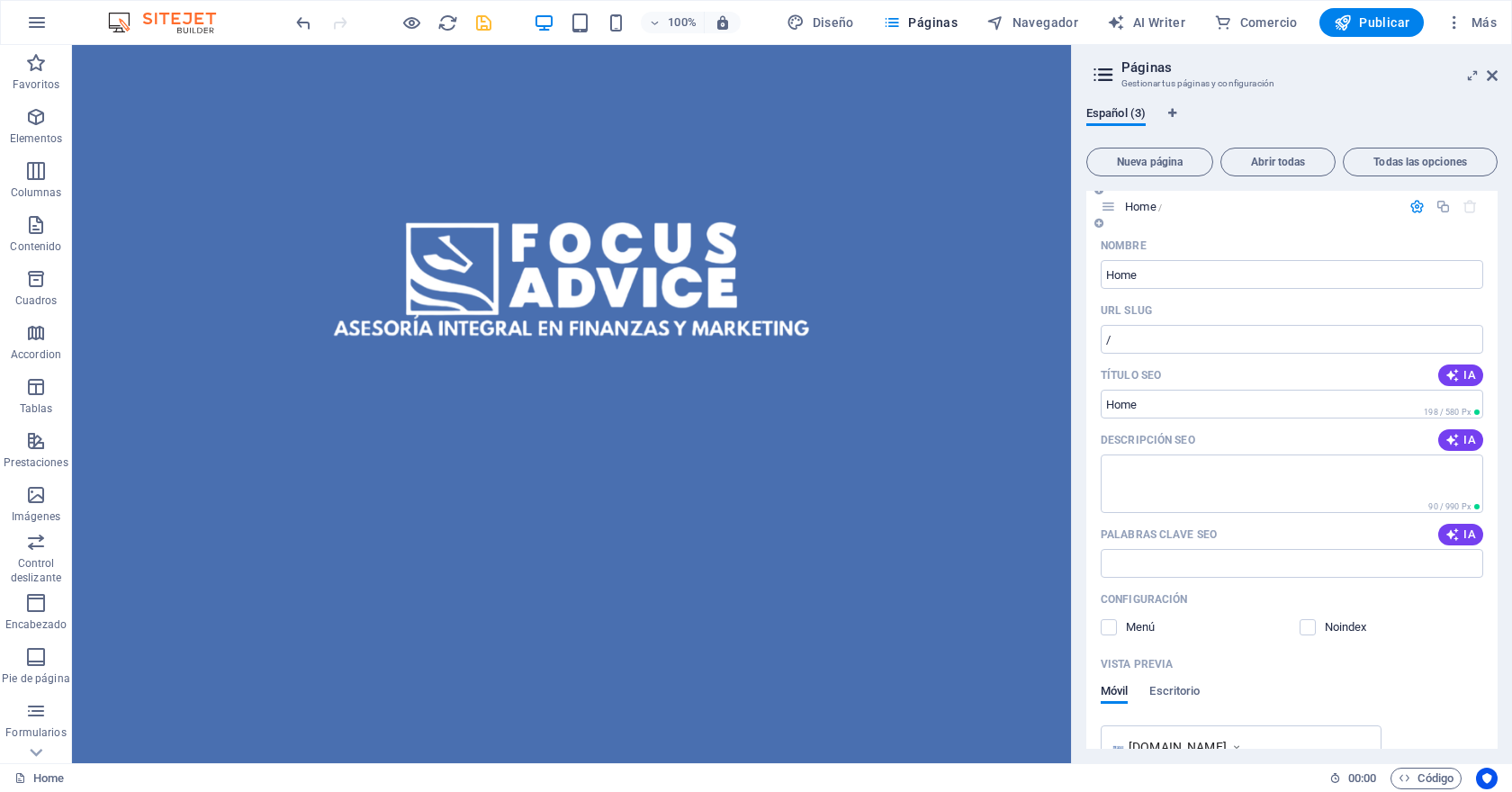
scroll to position [0, 0]
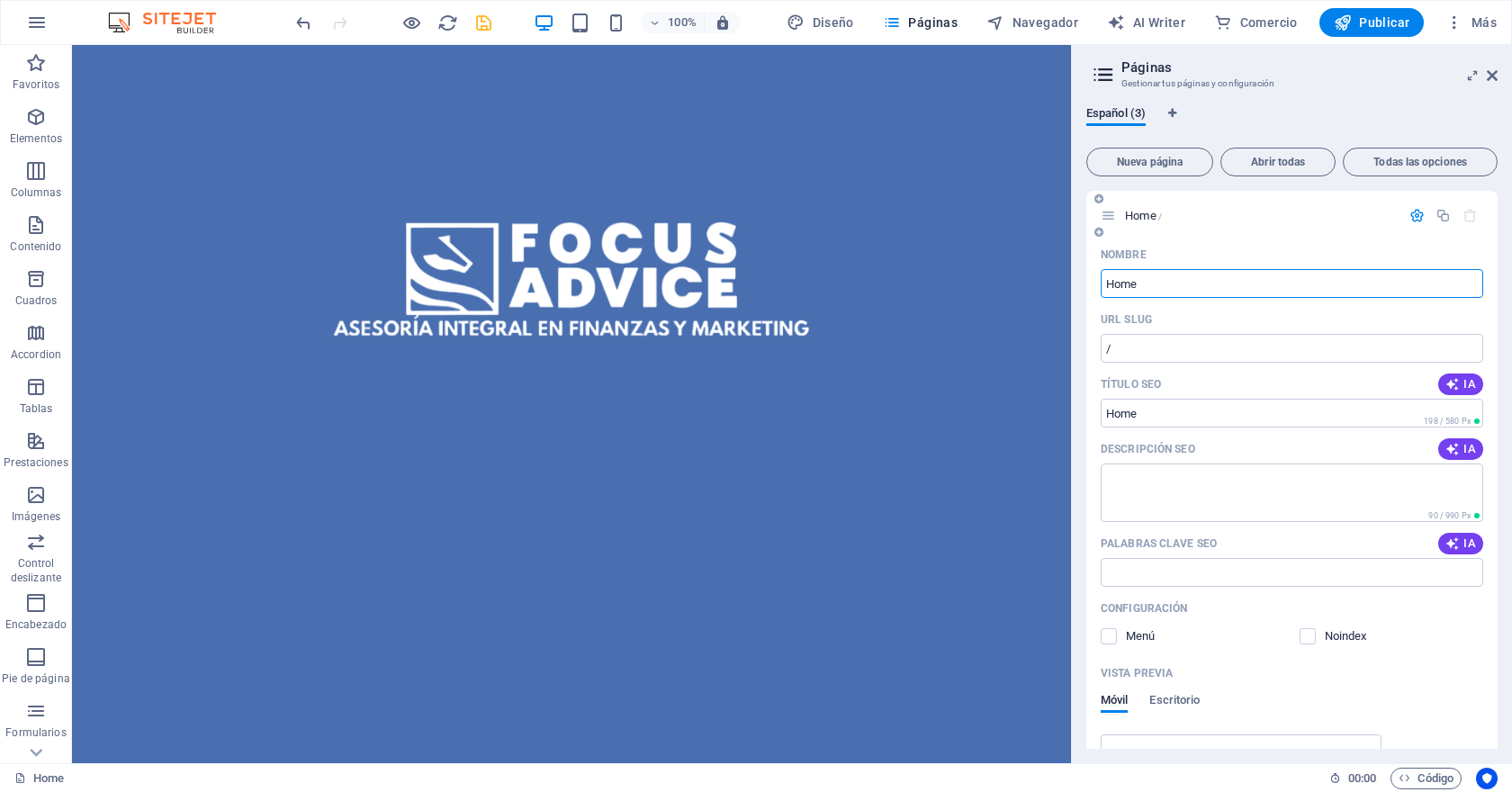
click at [1166, 287] on input "Home" at bounding box center [1291, 284] width 382 height 29
type input "inicio"
click at [1249, 228] on div "inicio /" at bounding box center [1291, 215] width 411 height 50
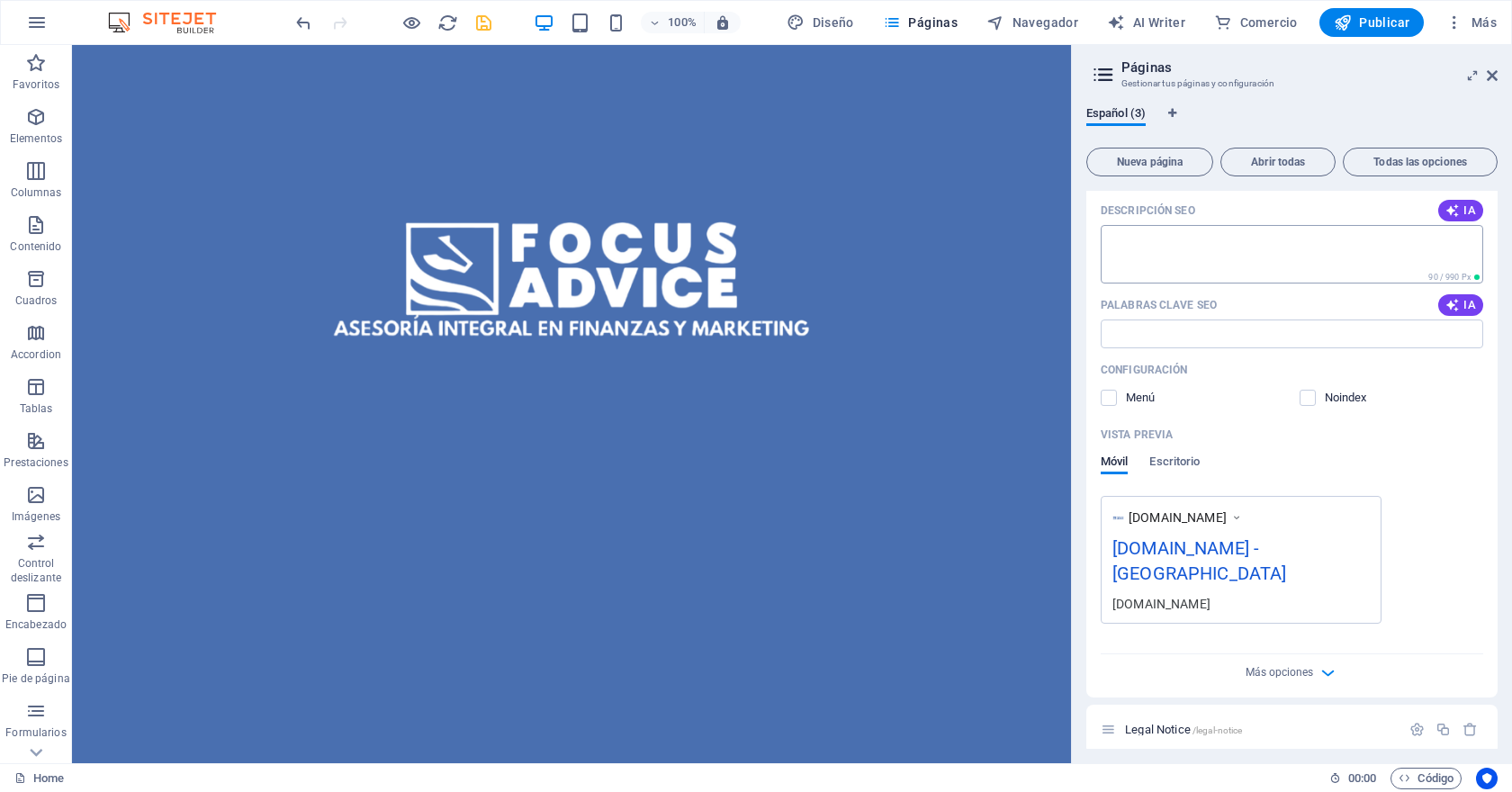
scroll to position [283, 0]
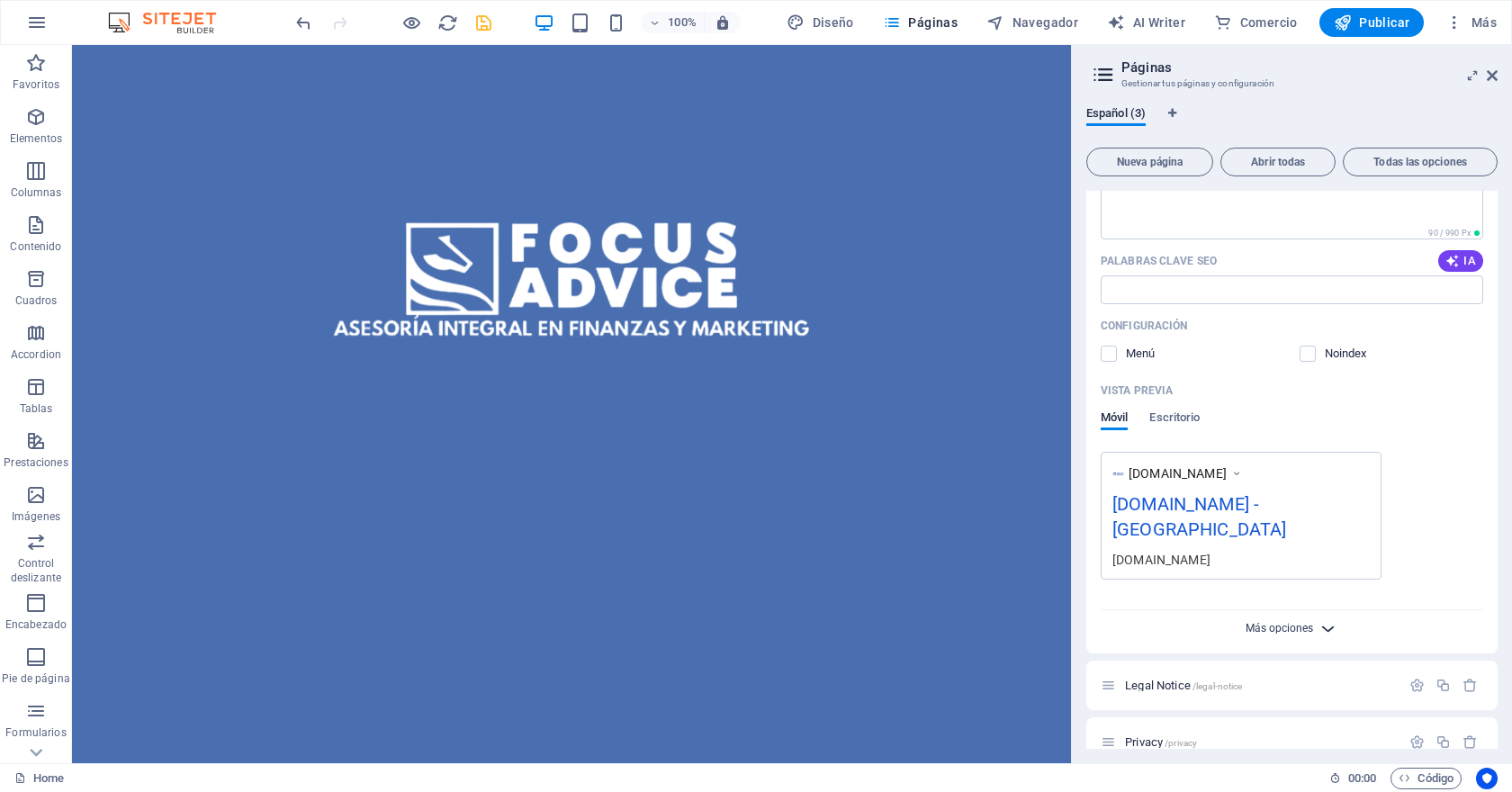
click at [1279, 622] on span "Más opciones" at bounding box center [1279, 628] width 68 height 13
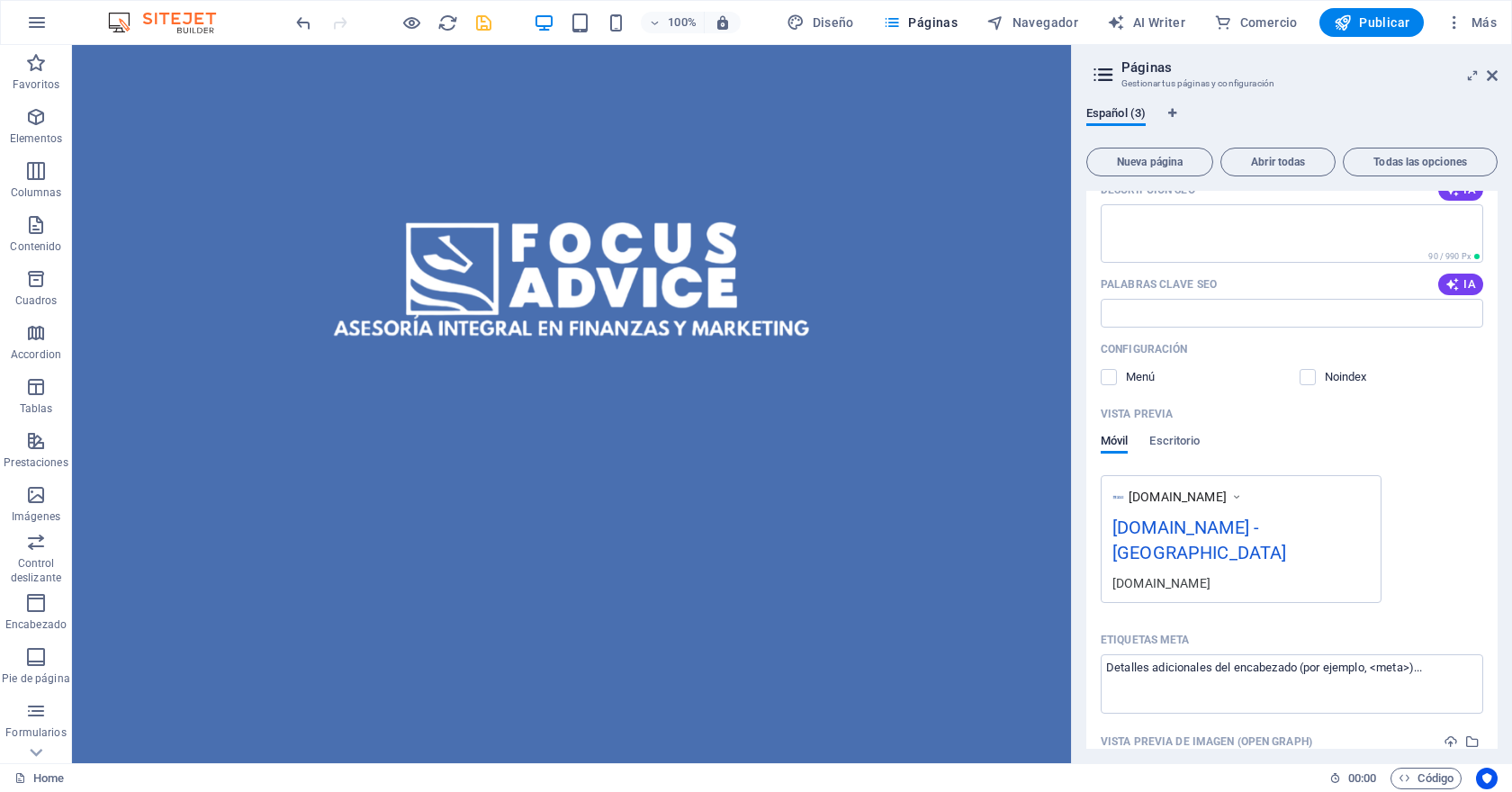
scroll to position [0, 0]
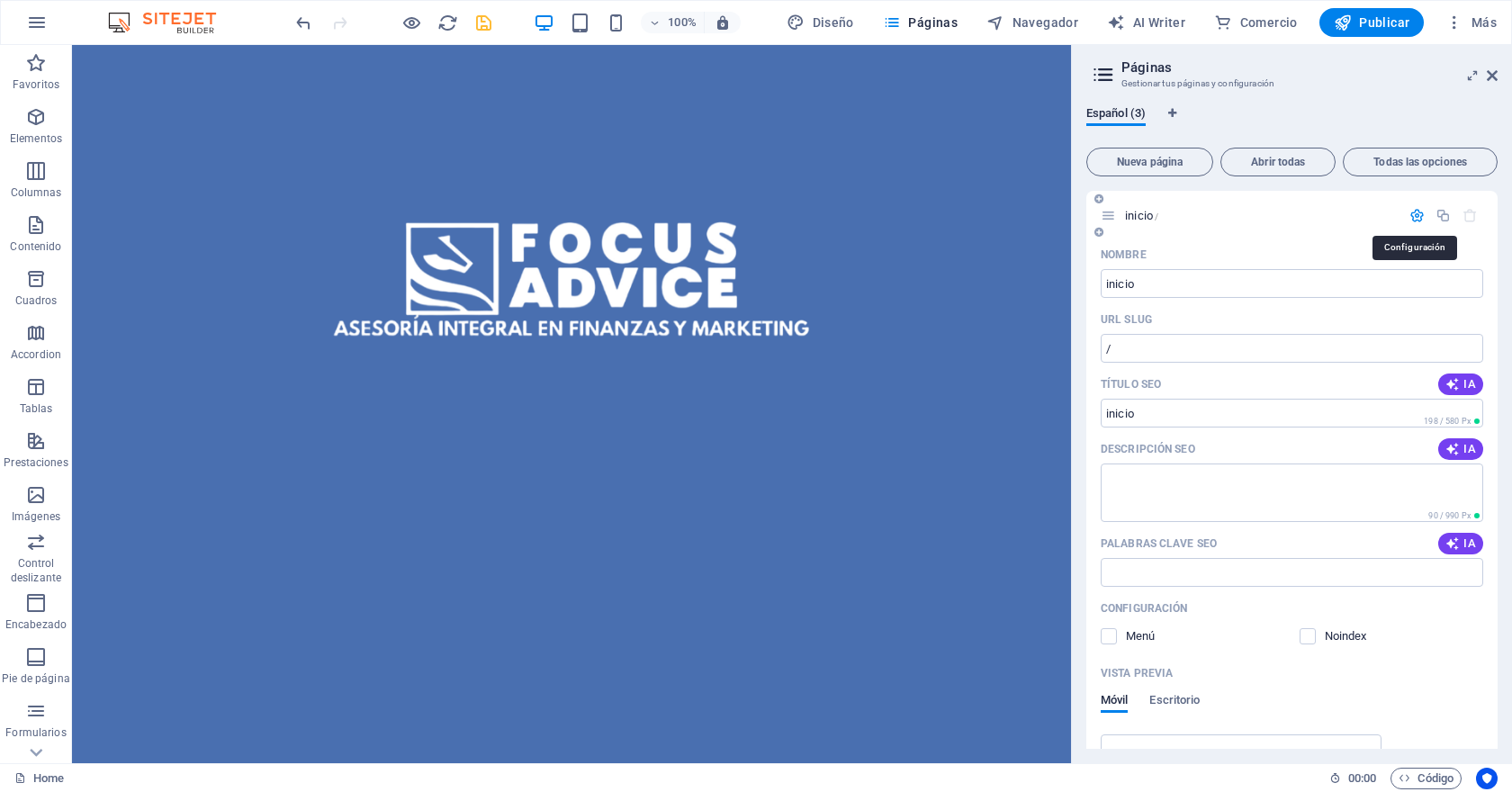
click at [1413, 216] on icon "button" at bounding box center [1416, 215] width 15 height 15
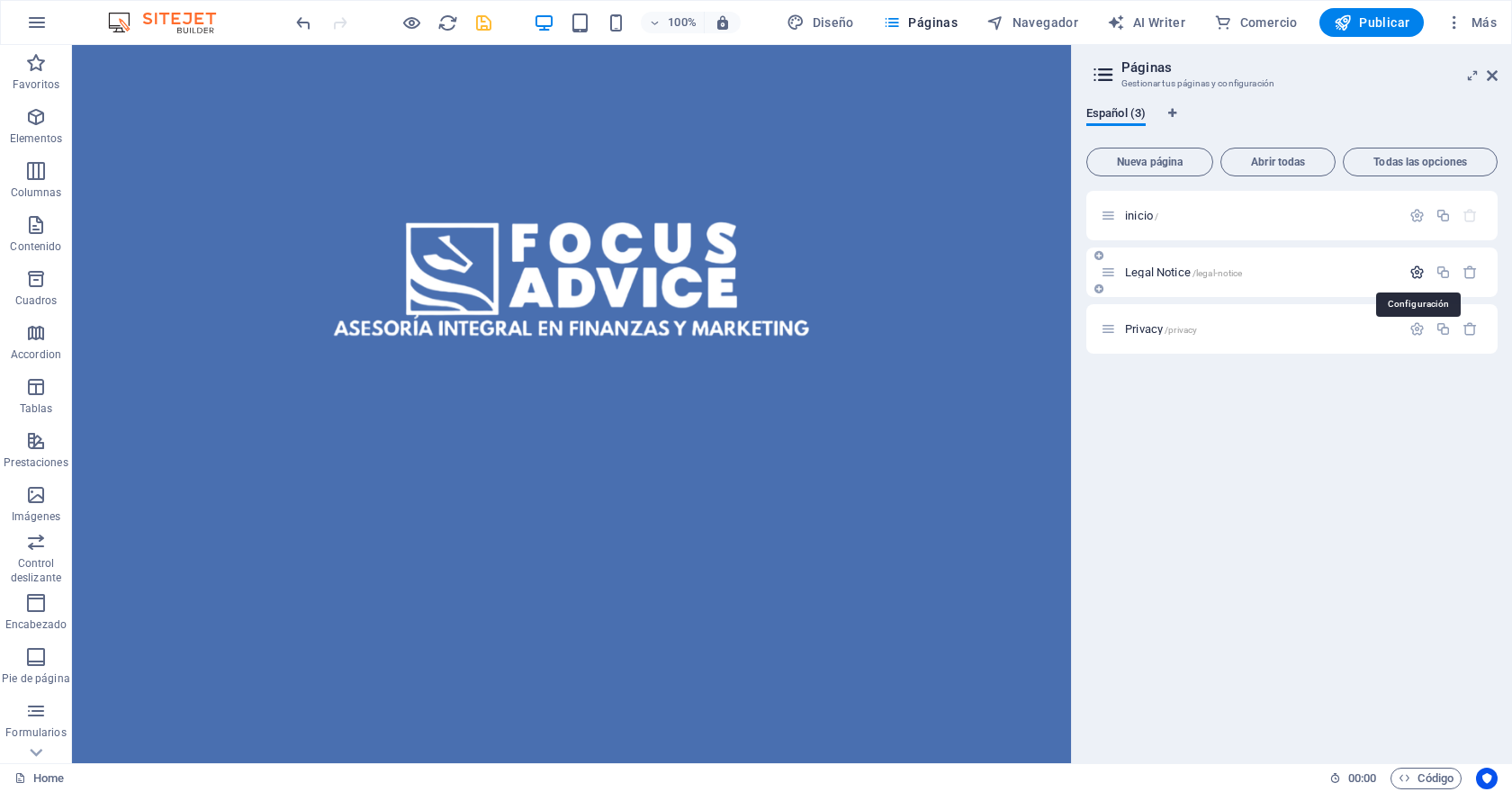
click at [1413, 269] on icon "button" at bounding box center [1416, 272] width 15 height 15
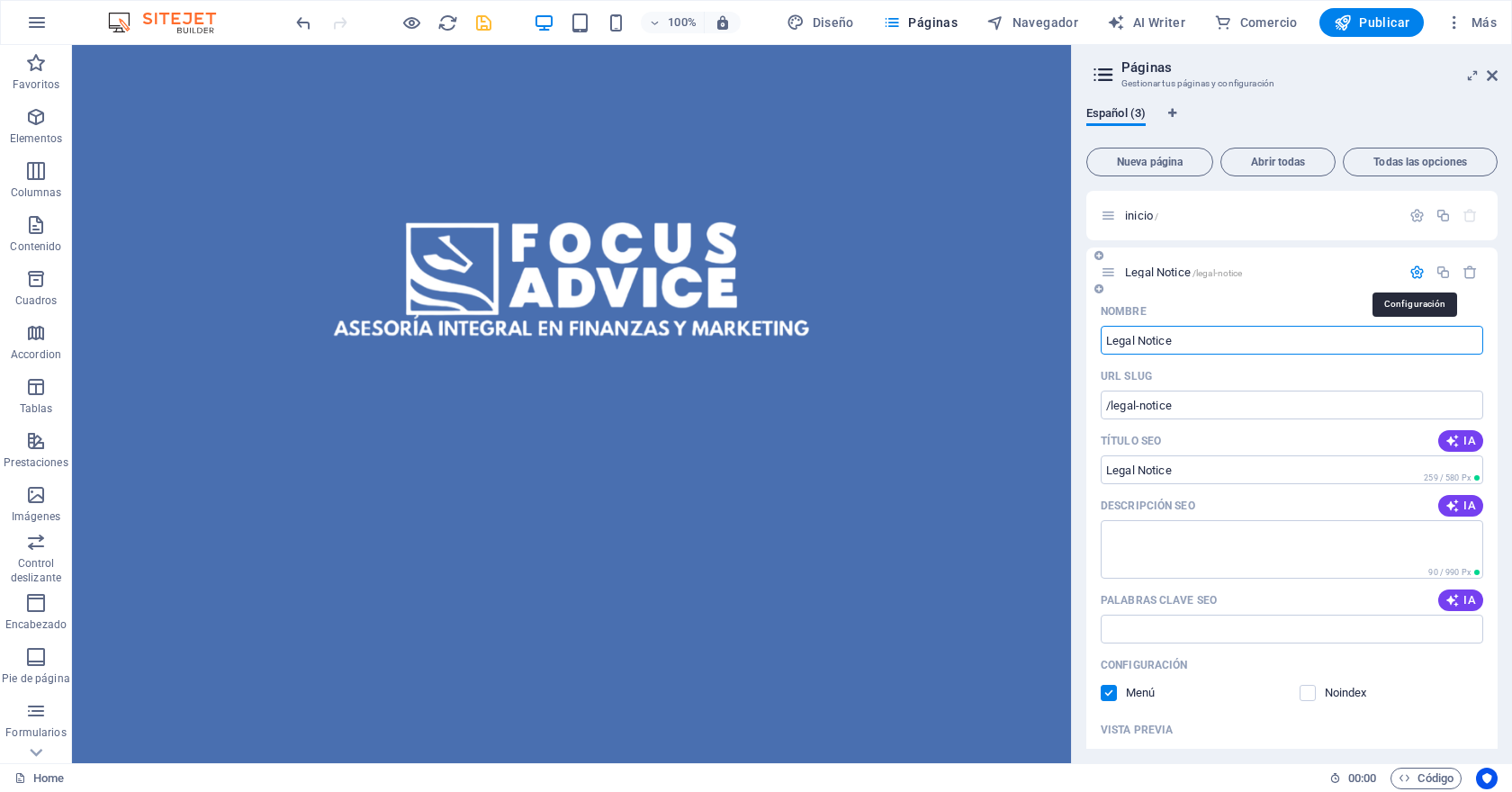
click at [1413, 269] on icon "button" at bounding box center [1416, 272] width 15 height 15
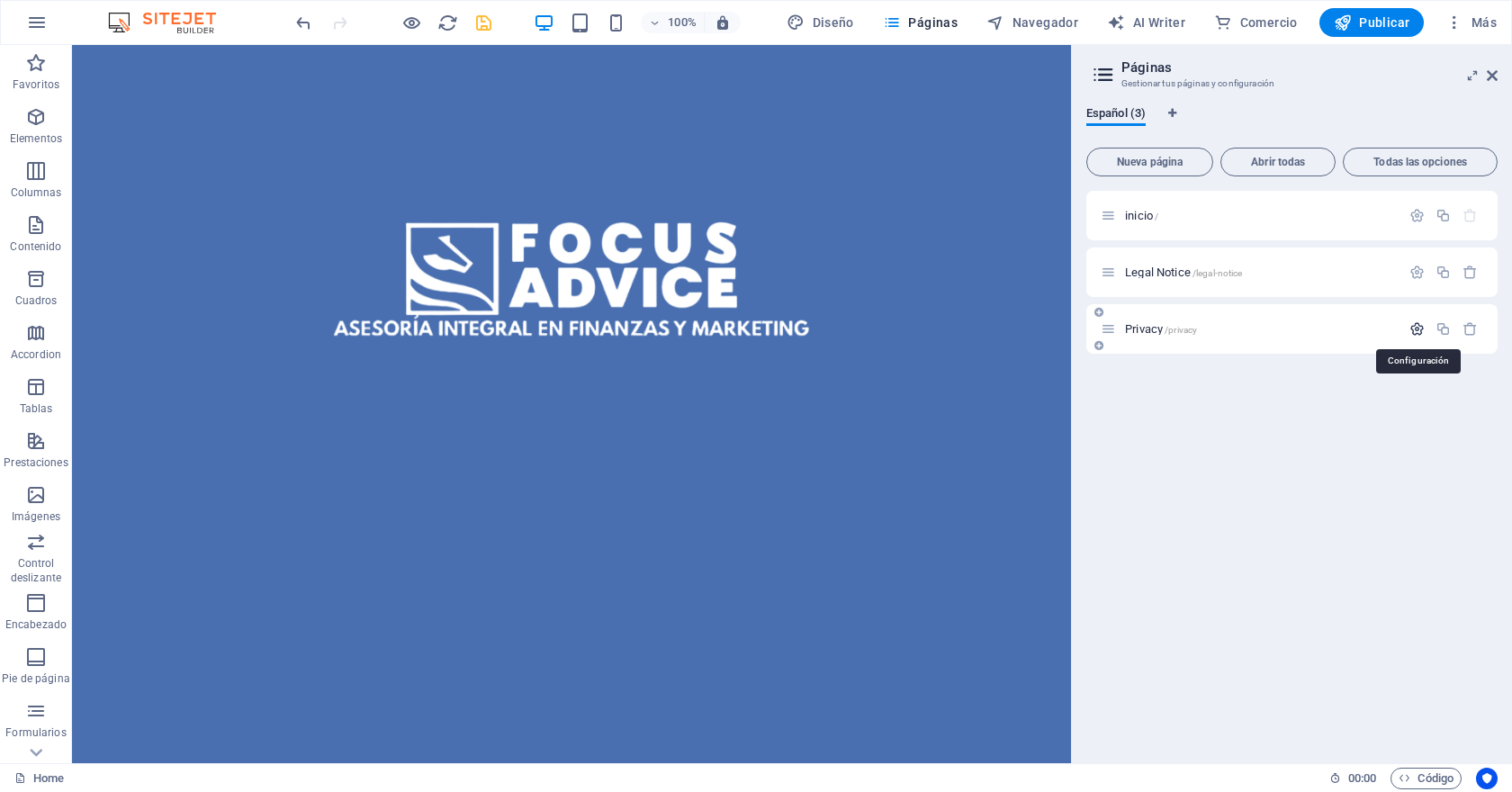
click at [1410, 328] on icon "button" at bounding box center [1416, 328] width 15 height 15
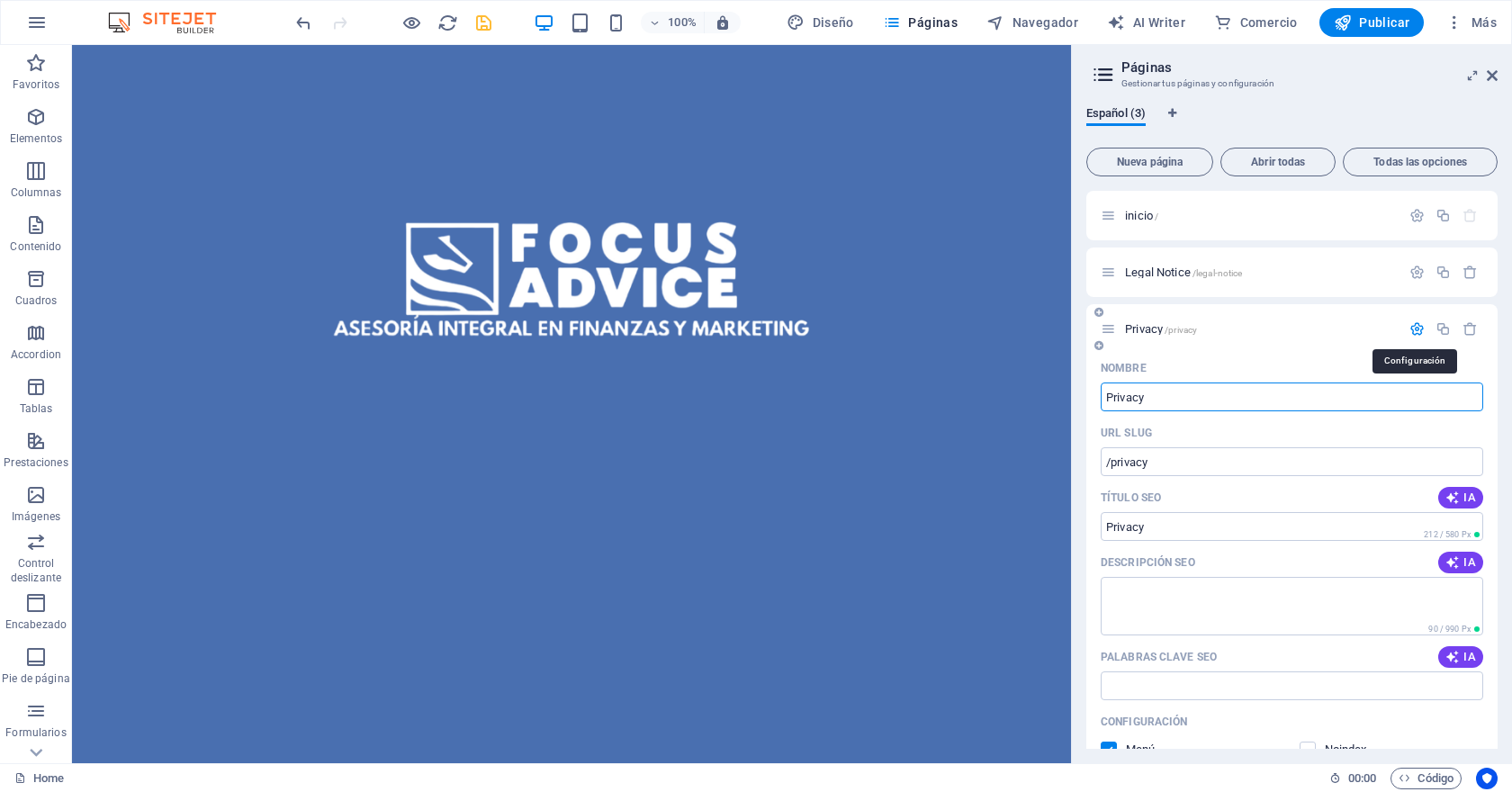
click at [1410, 328] on icon "button" at bounding box center [1416, 328] width 15 height 15
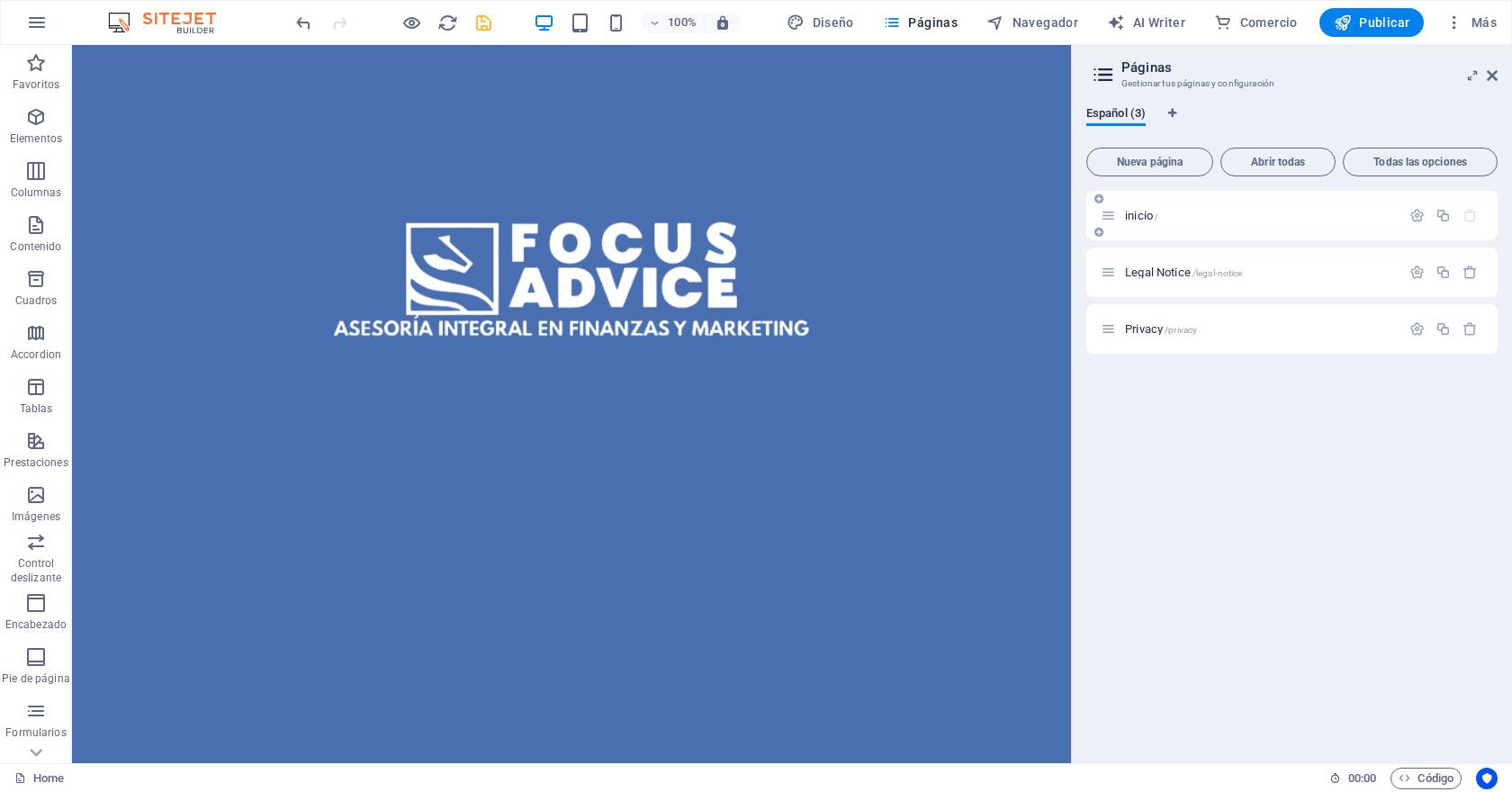
click at [1204, 217] on p "inicio /" at bounding box center [1259, 215] width 270 height 12
click at [1132, 216] on span "inicio /" at bounding box center [1141, 215] width 33 height 14
click at [1099, 232] on icon at bounding box center [1099, 232] width 9 height 11
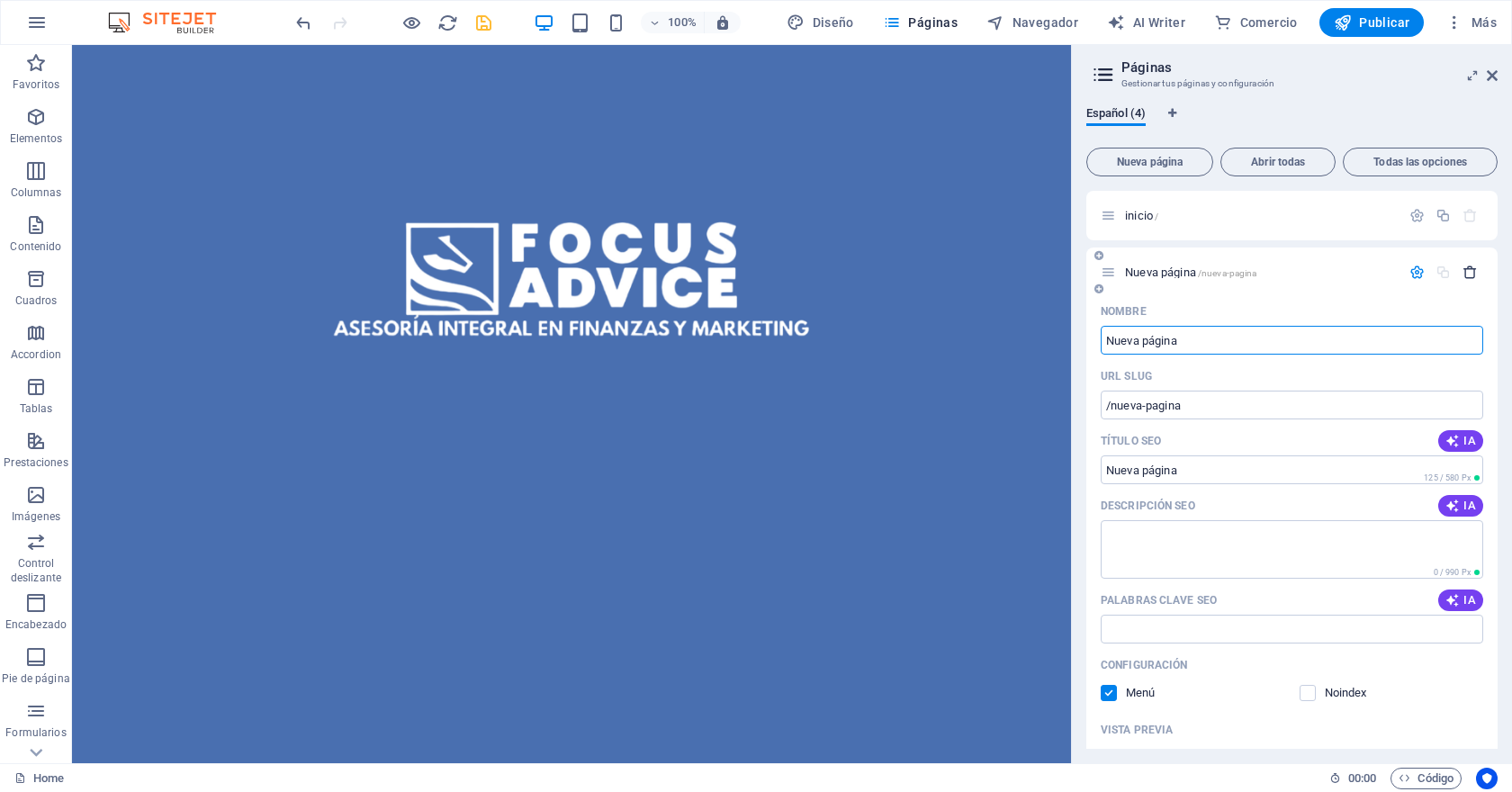
click at [1466, 269] on icon "button" at bounding box center [1470, 272] width 15 height 15
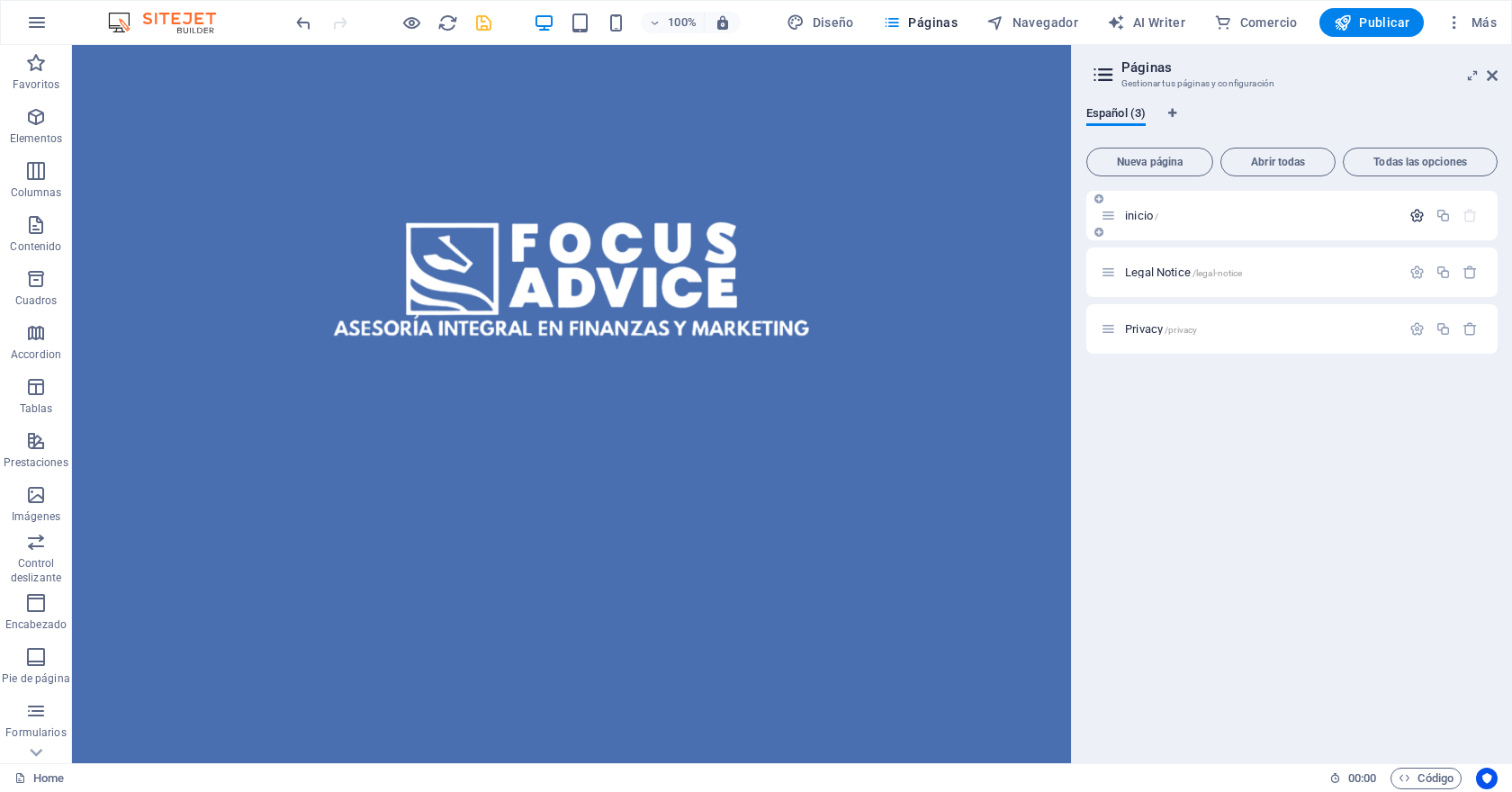
click at [1415, 217] on icon "button" at bounding box center [1416, 215] width 15 height 15
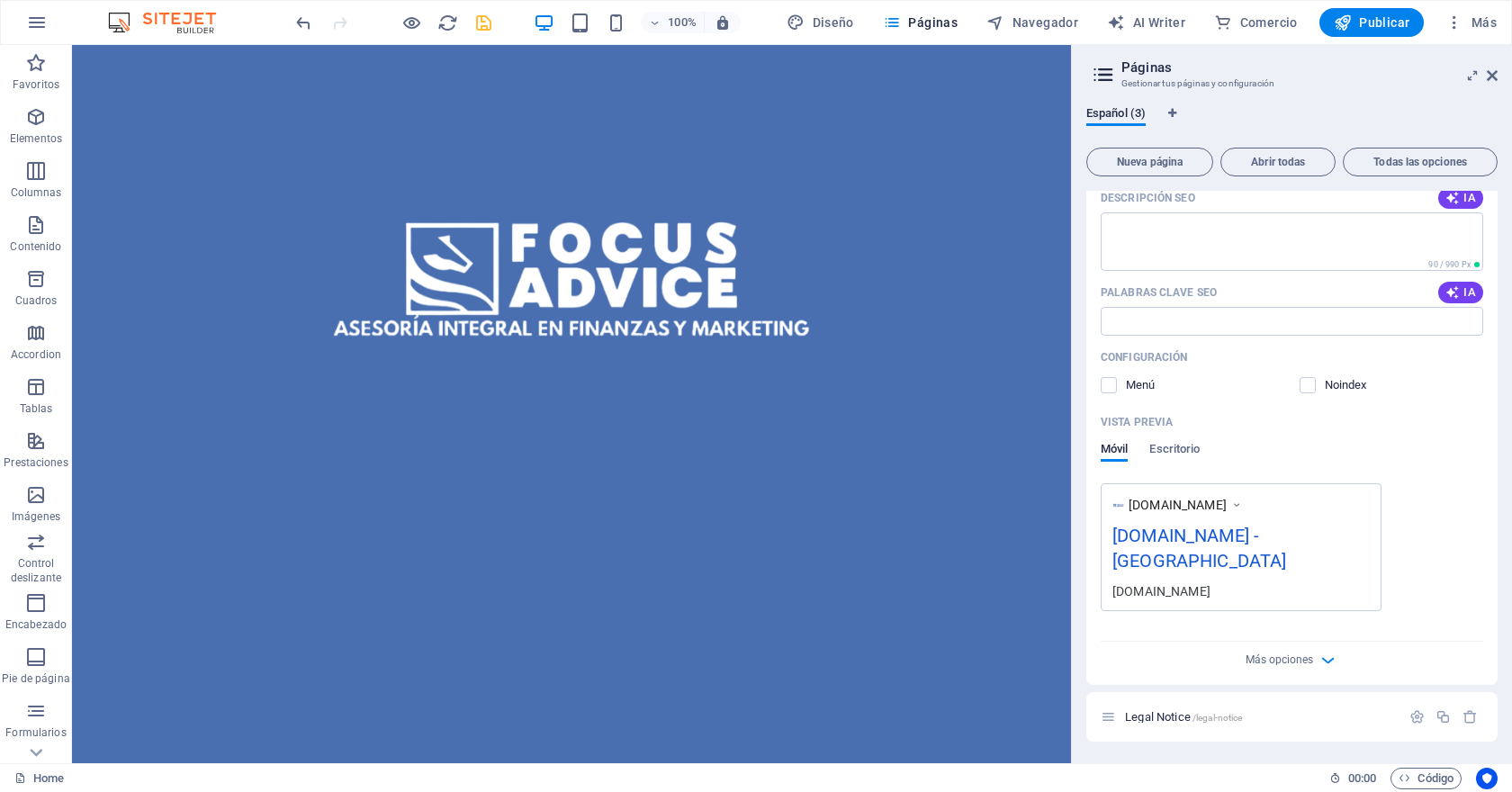
scroll to position [283, 0]
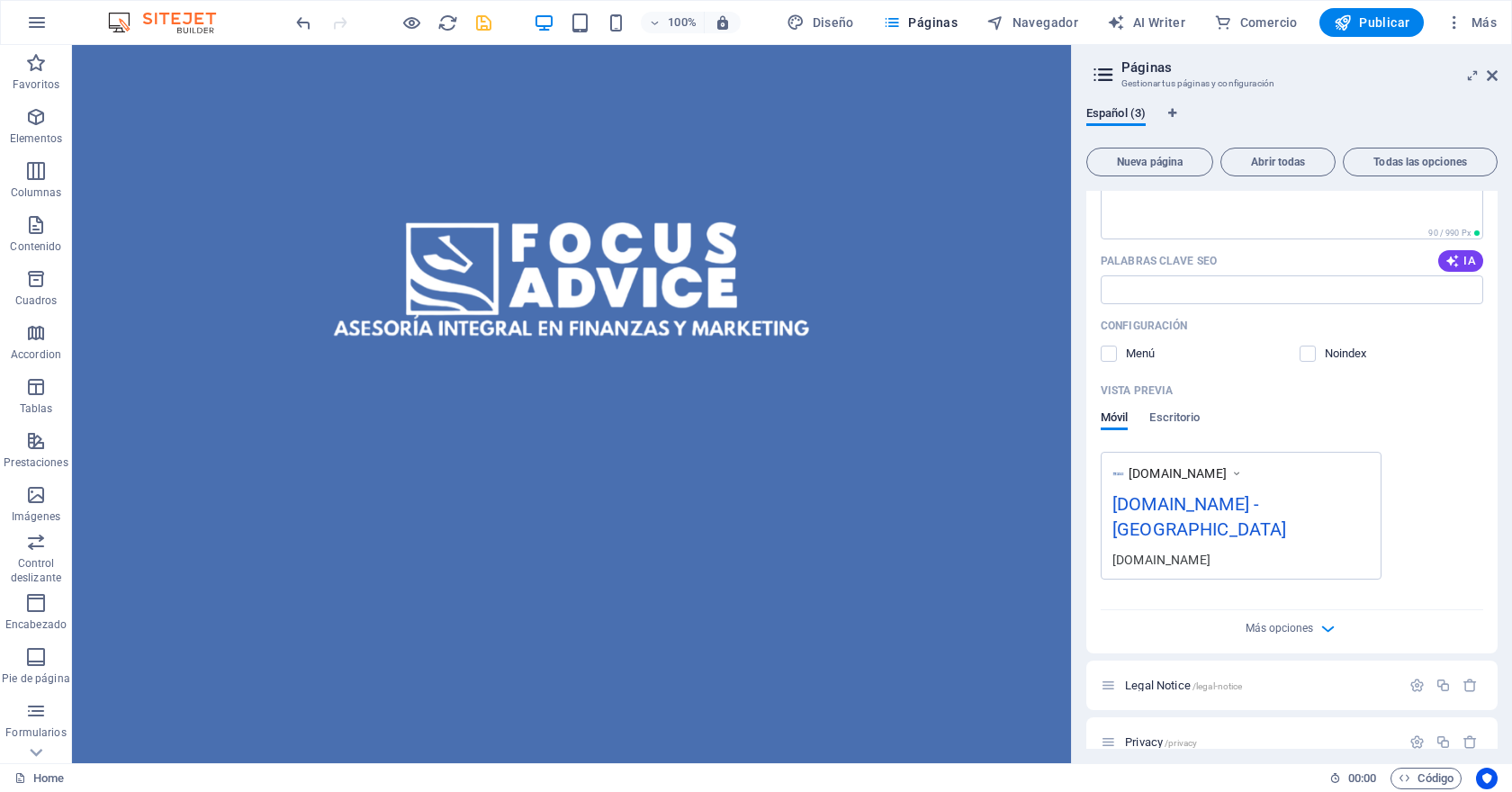
click at [1243, 473] on icon at bounding box center [1236, 474] width 13 height 18
click at [1243, 474] on icon at bounding box center [1236, 474] width 13 height 18
click at [1245, 500] on div "[DOMAIN_NAME] - [GEOGRAPHIC_DATA]" at bounding box center [1241, 521] width 258 height 61
click at [1290, 514] on div "[DOMAIN_NAME] - [GEOGRAPHIC_DATA]" at bounding box center [1241, 521] width 258 height 61
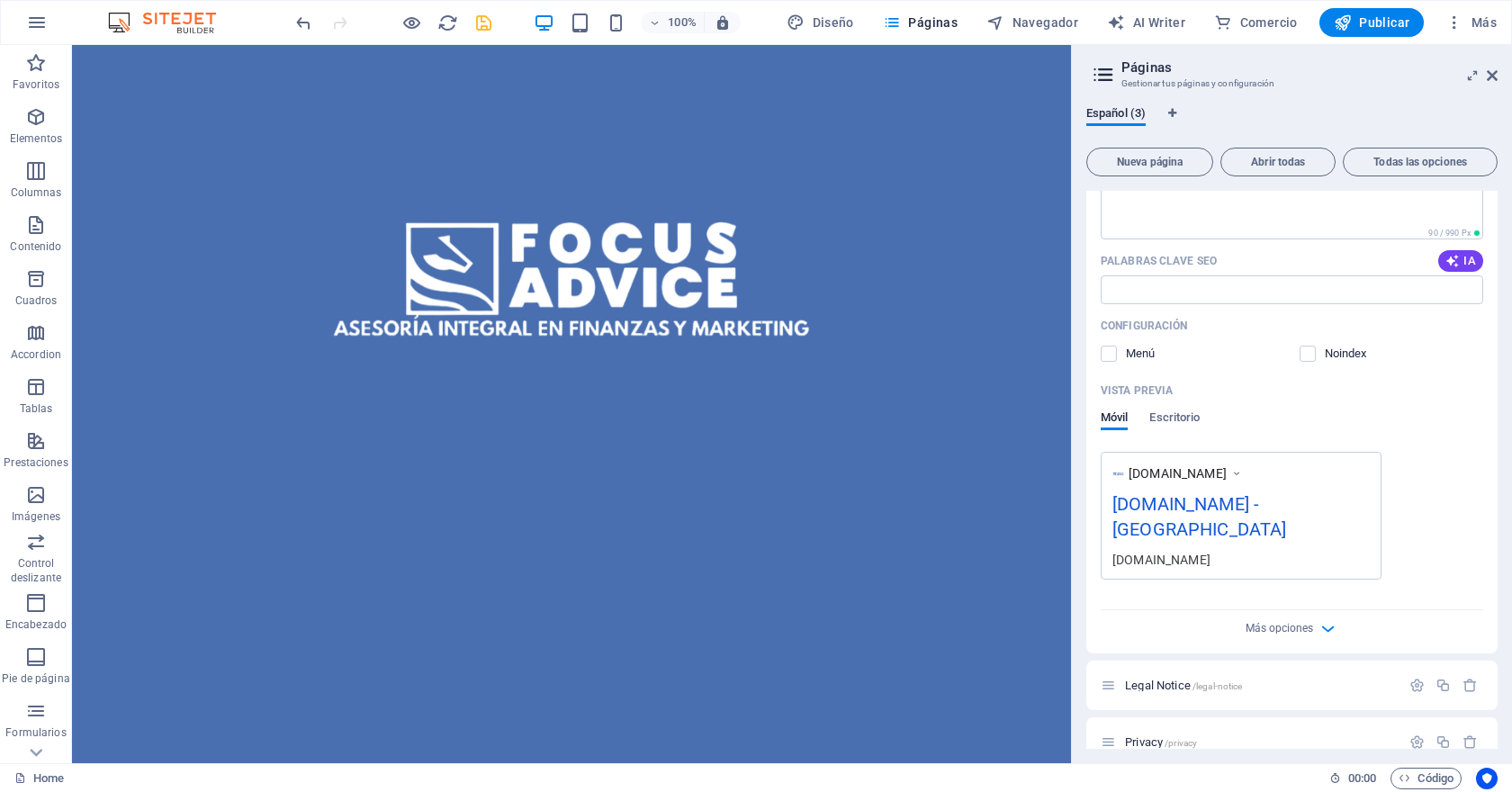
click at [1306, 508] on div "[DOMAIN_NAME] - [GEOGRAPHIC_DATA]" at bounding box center [1241, 521] width 258 height 61
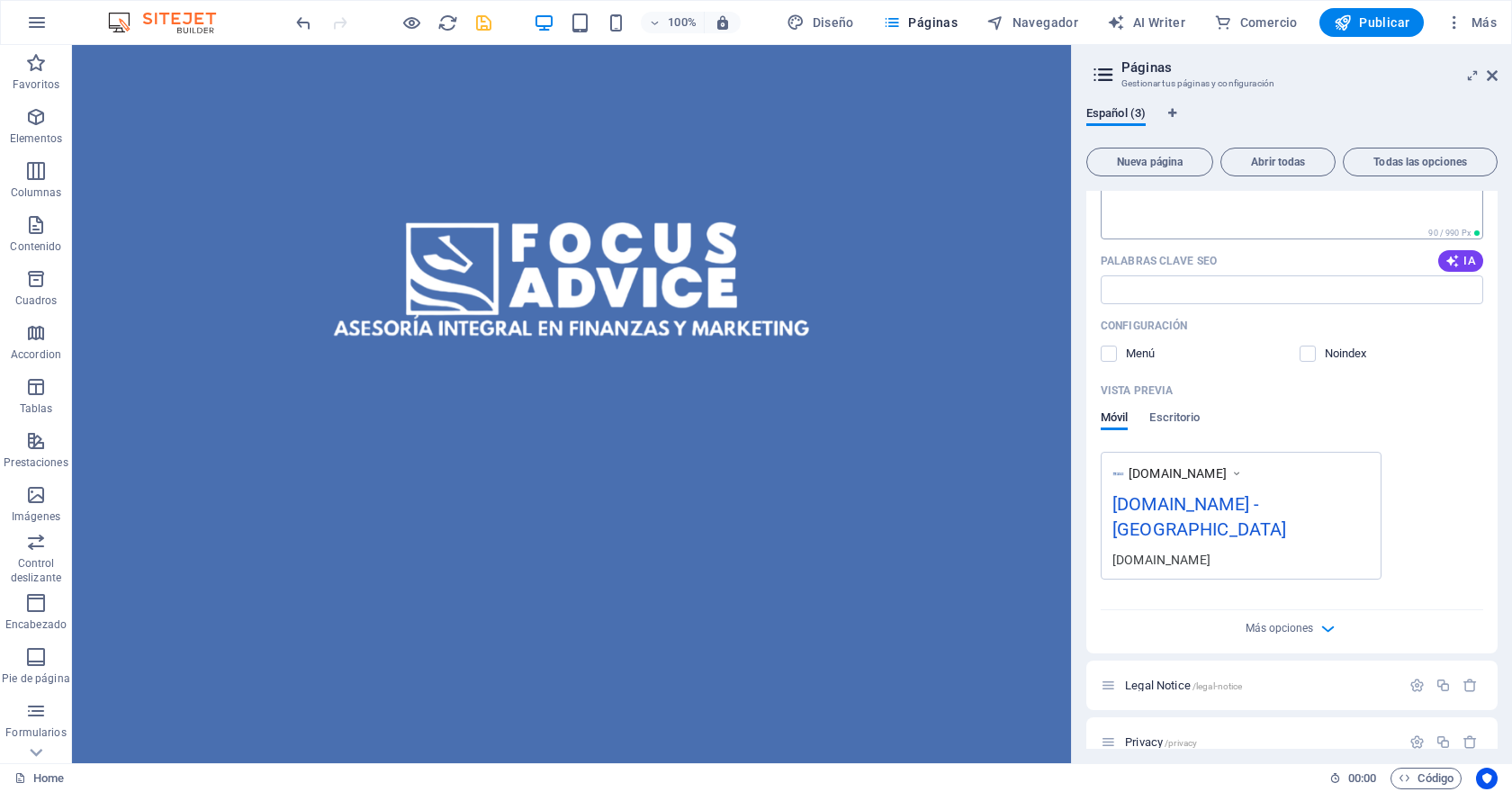
scroll to position [0, 0]
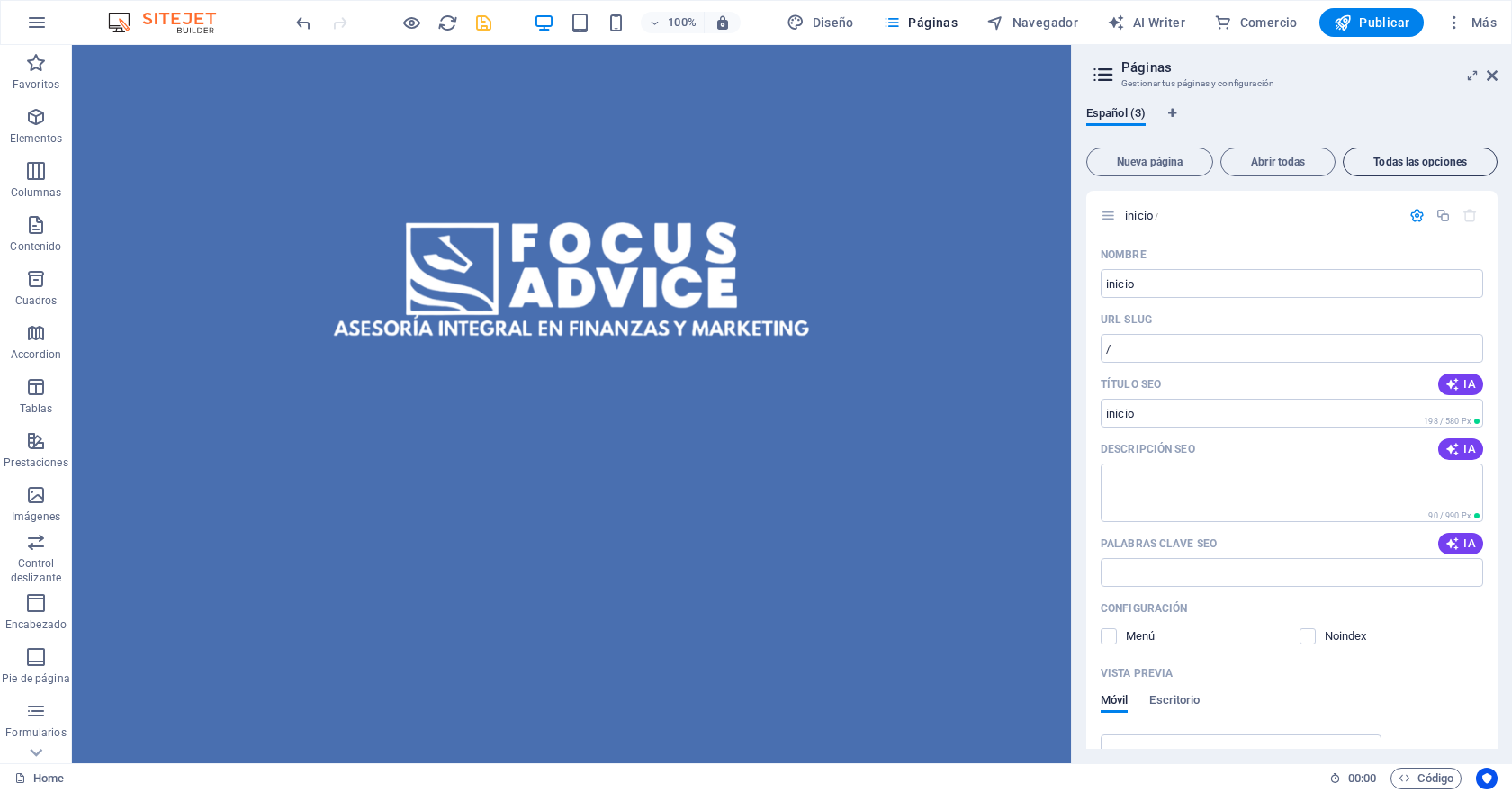
click at [1372, 153] on button "Todas las opciones" at bounding box center [1419, 162] width 155 height 29
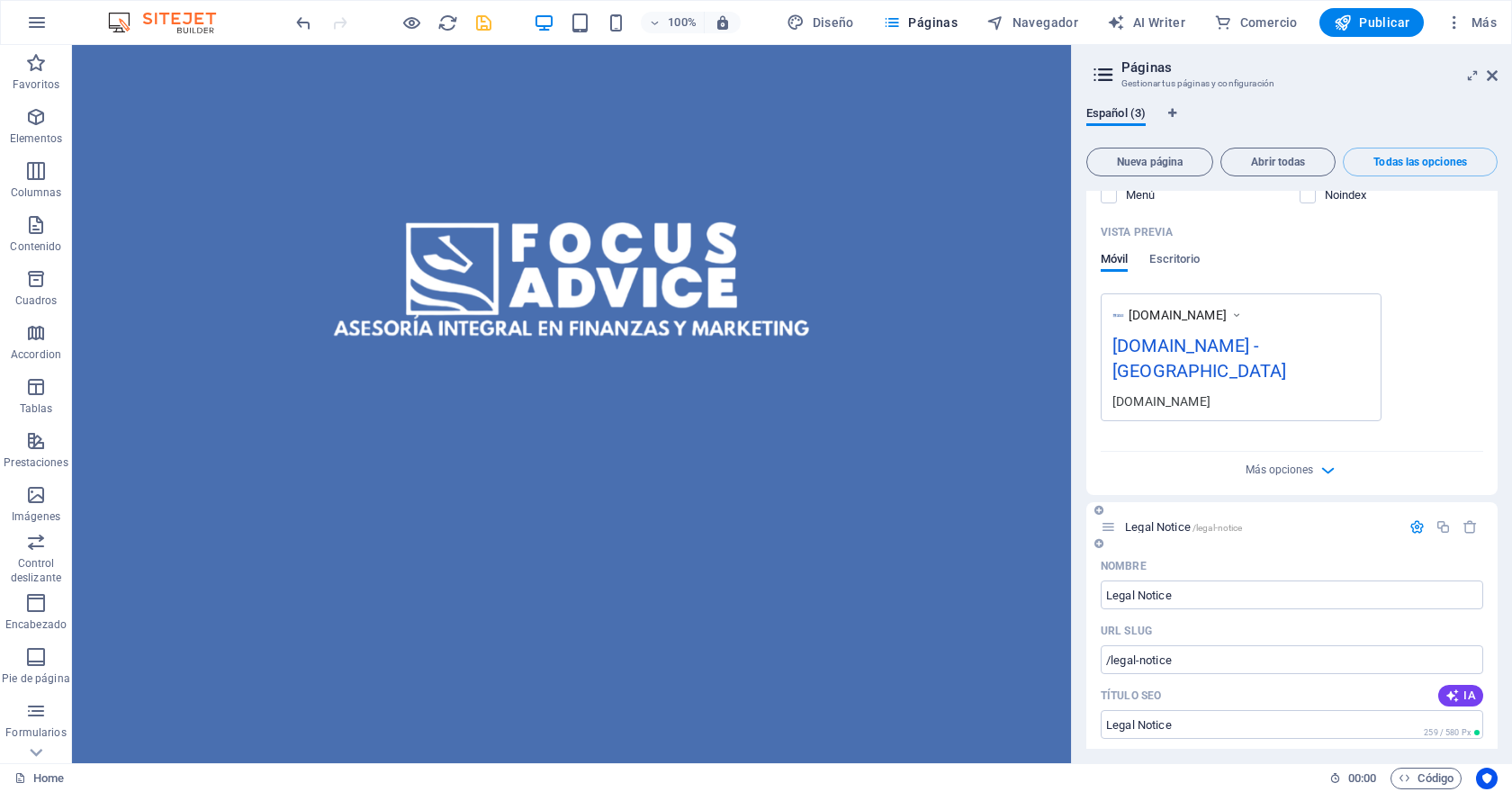
scroll to position [432, 0]
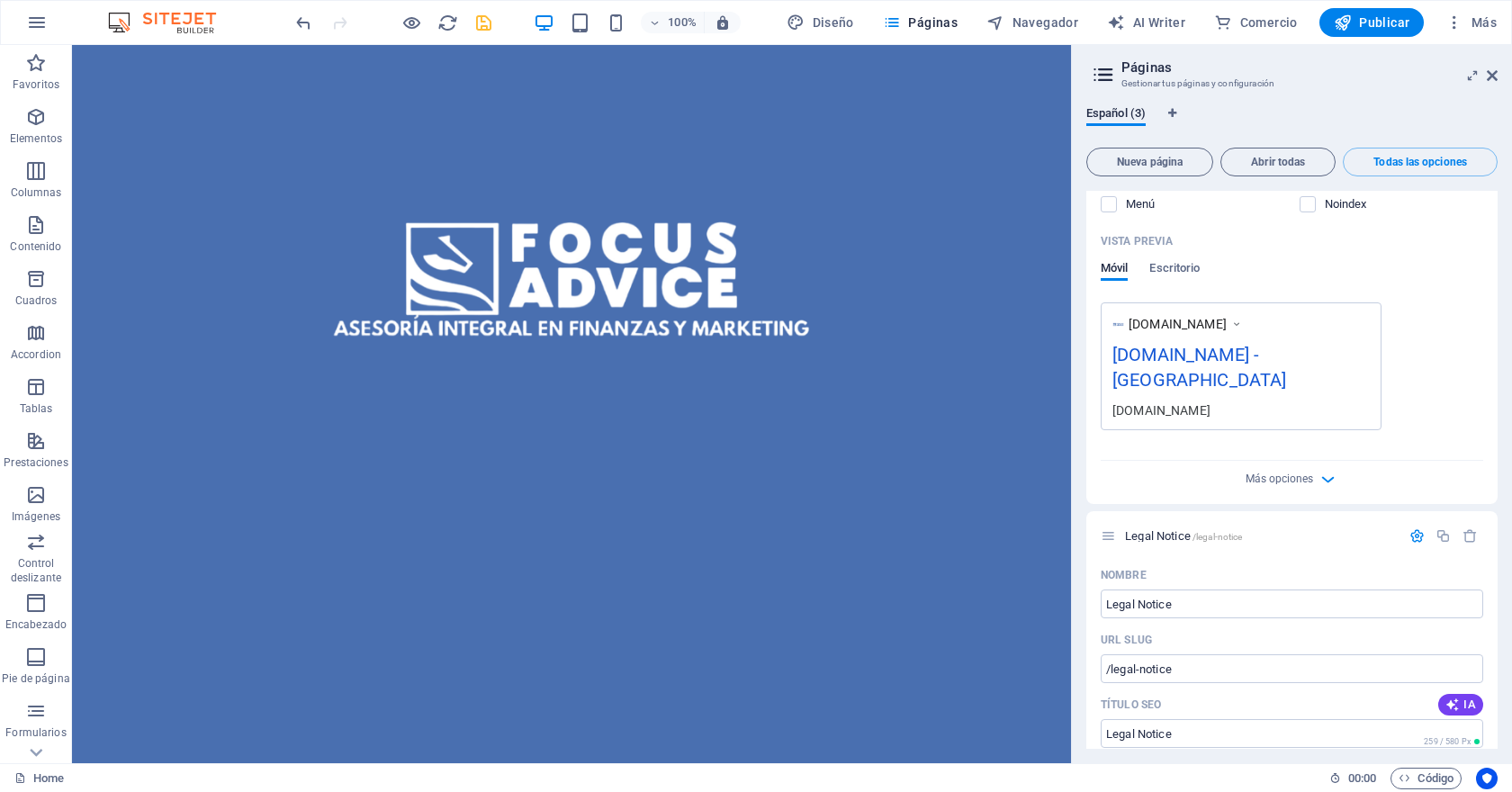
click at [1179, 321] on span "www.example.com" at bounding box center [1177, 324] width 99 height 18
click at [1243, 325] on icon at bounding box center [1236, 324] width 13 height 18
click at [1243, 326] on icon at bounding box center [1236, 324] width 13 height 18
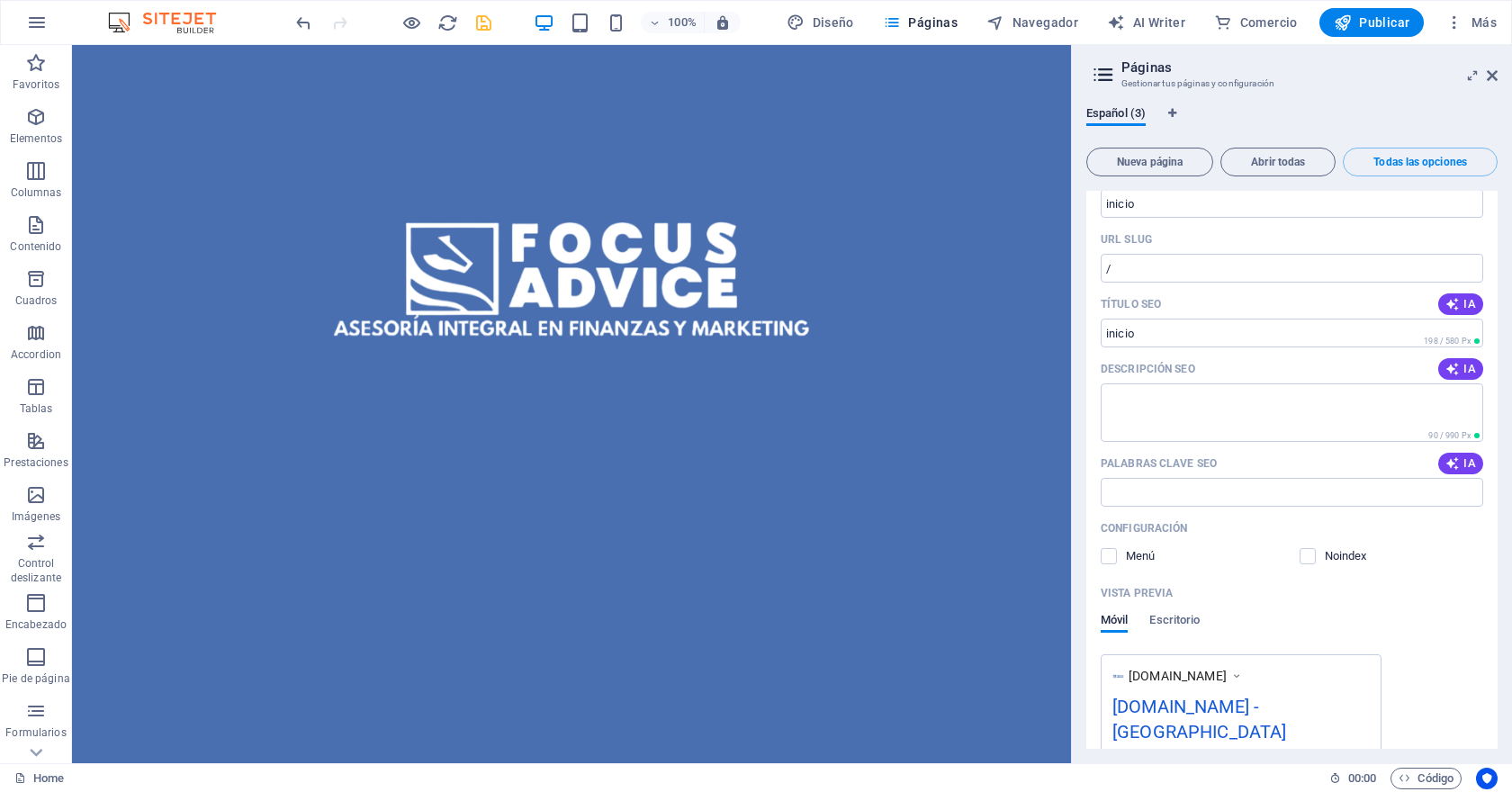
scroll to position [0, 0]
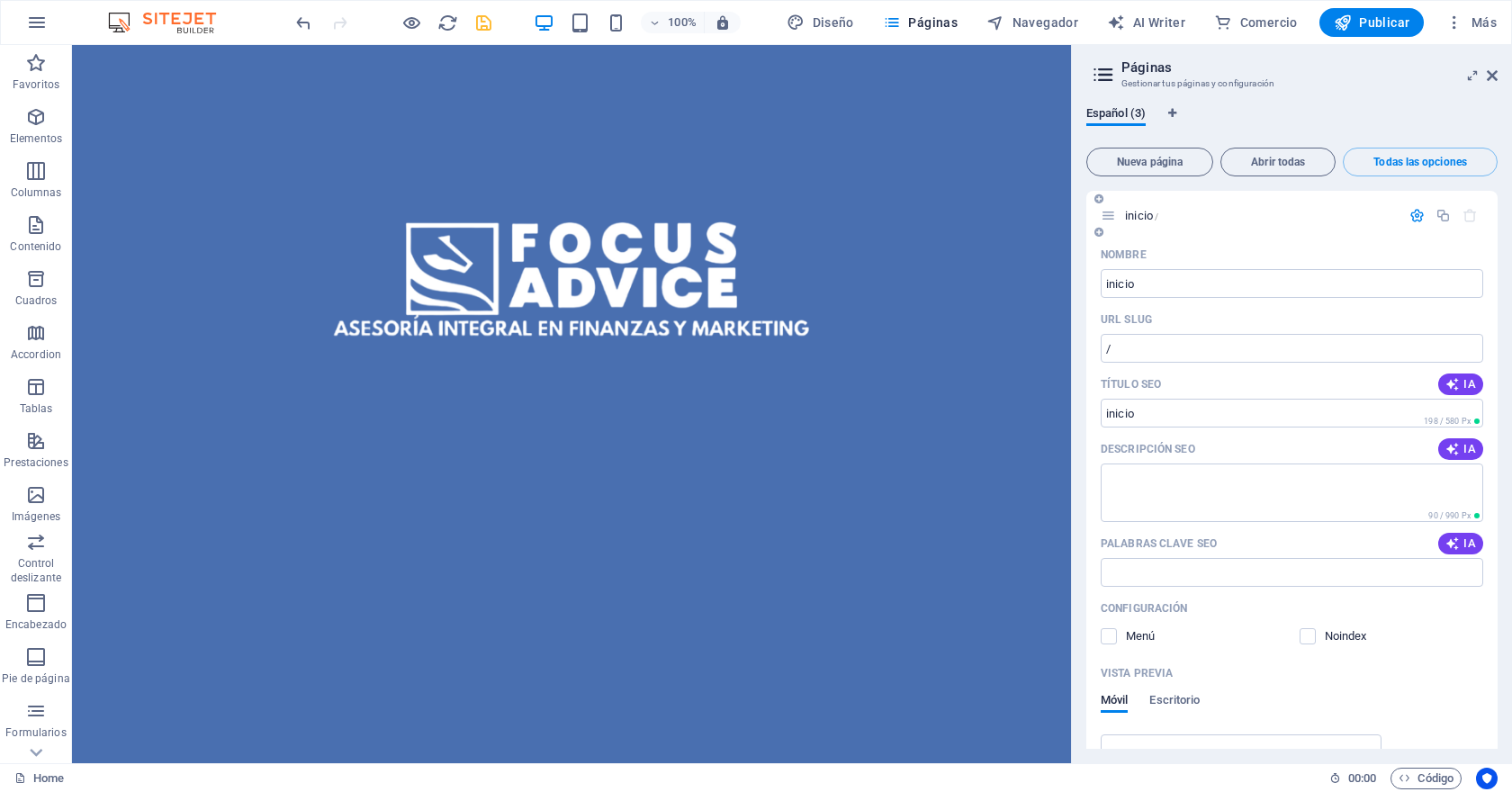
click at [1150, 215] on span "inicio /" at bounding box center [1141, 215] width 33 height 14
click at [195, 20] on img at bounding box center [170, 23] width 135 height 22
click at [128, 20] on img at bounding box center [170, 23] width 135 height 22
click at [1098, 76] on icon at bounding box center [1103, 75] width 27 height 25
click at [1472, 80] on icon at bounding box center [1472, 76] width 0 height 14
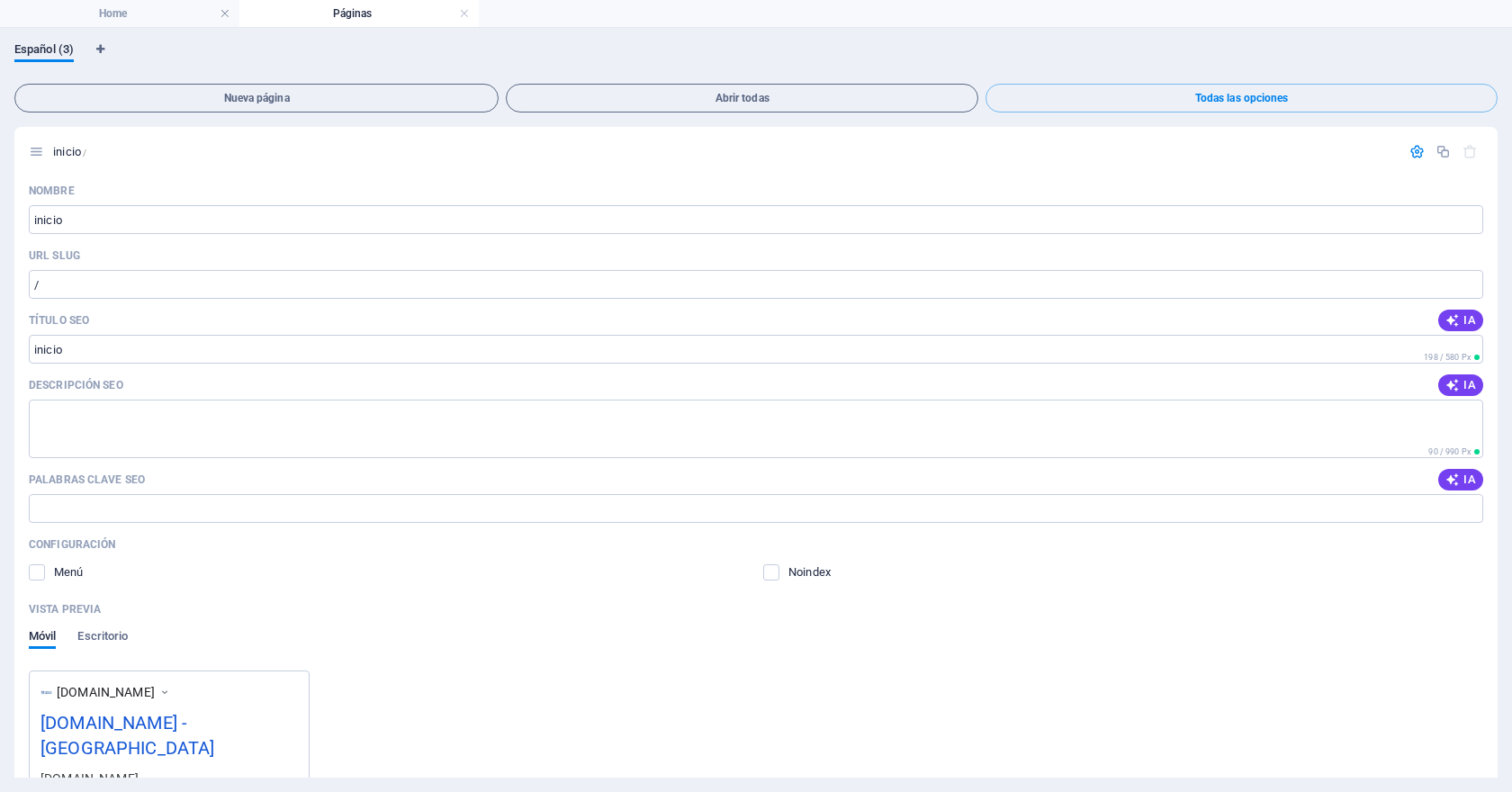
click at [1100, 61] on div "Español (3)" at bounding box center [756, 60] width 1483 height 34
click at [220, 14] on link at bounding box center [225, 14] width 11 height 17
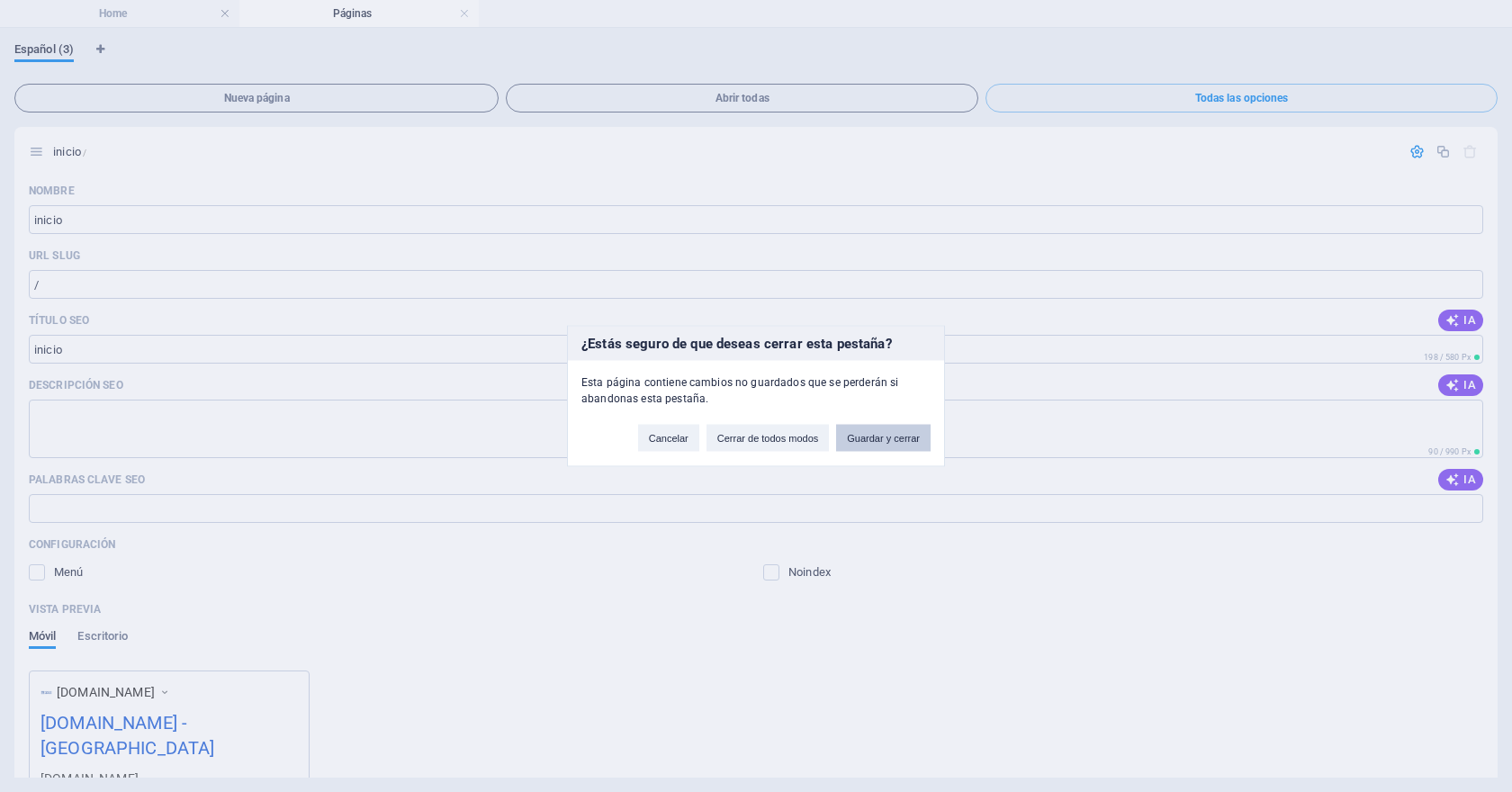
click at [888, 443] on button "Guardar y cerrar" at bounding box center [883, 438] width 95 height 27
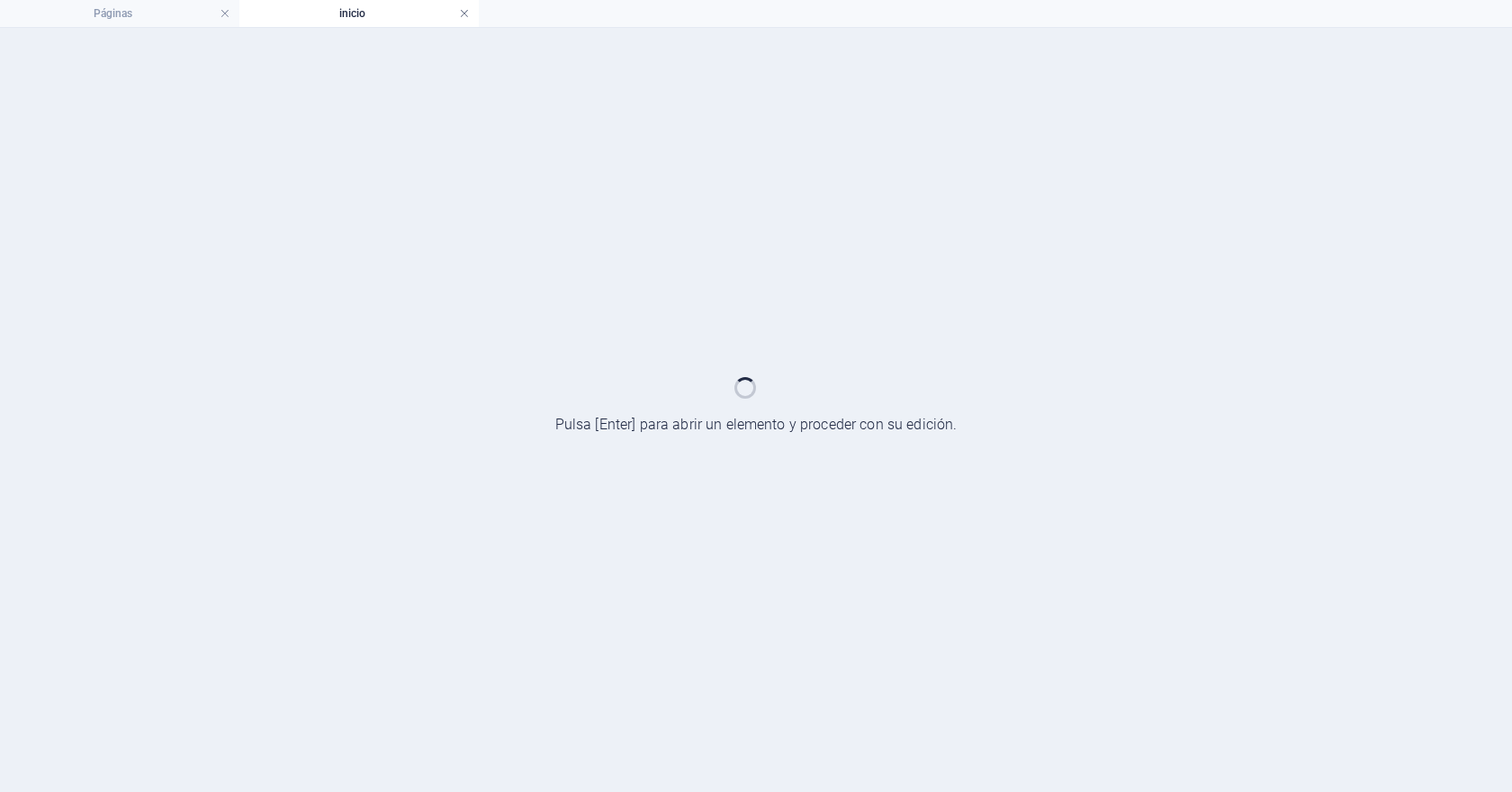
click at [465, 14] on link at bounding box center [465, 14] width 11 height 17
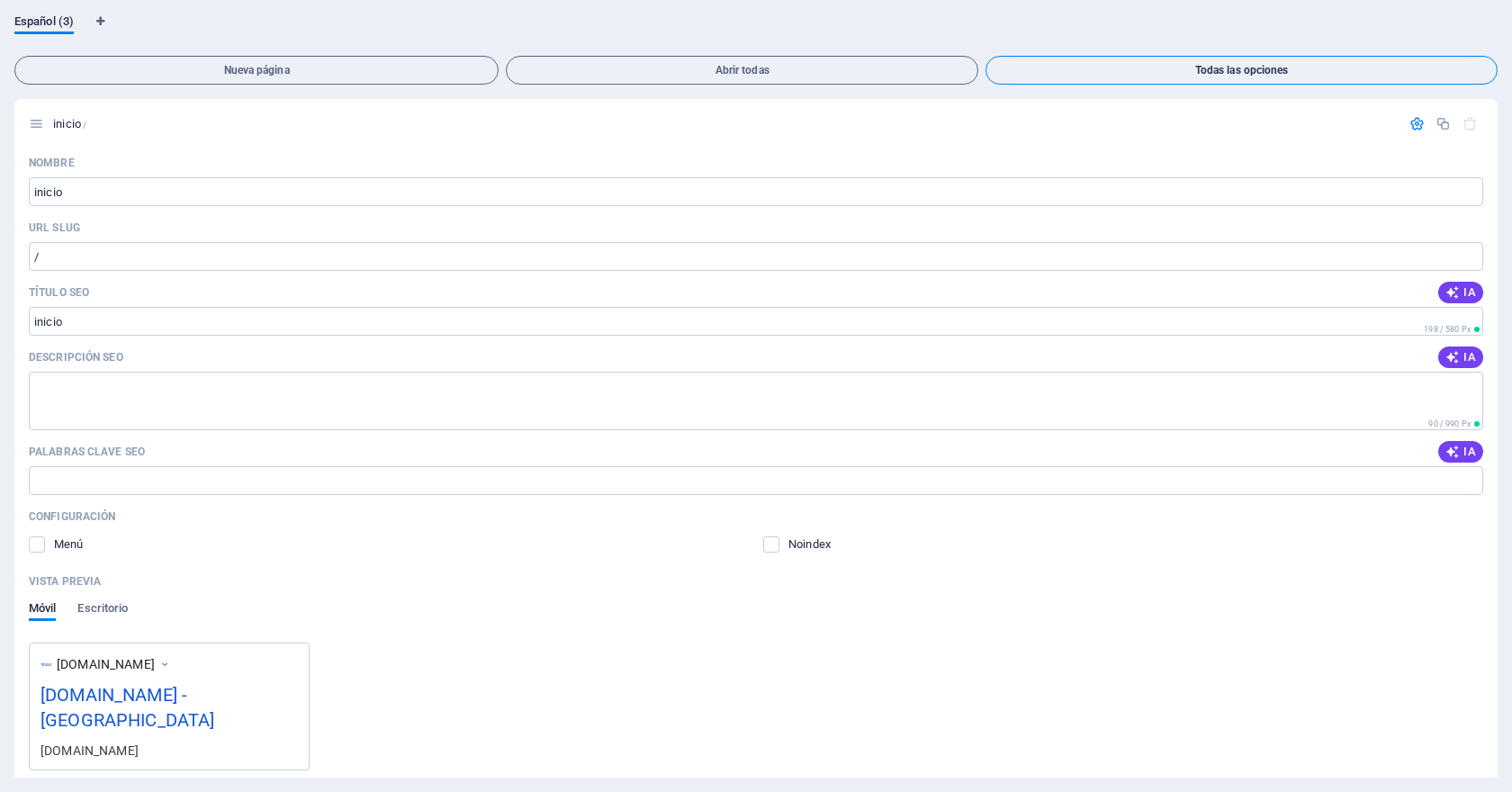
click at [1376, 65] on span "Todas las opciones" at bounding box center [1241, 71] width 496 height 11
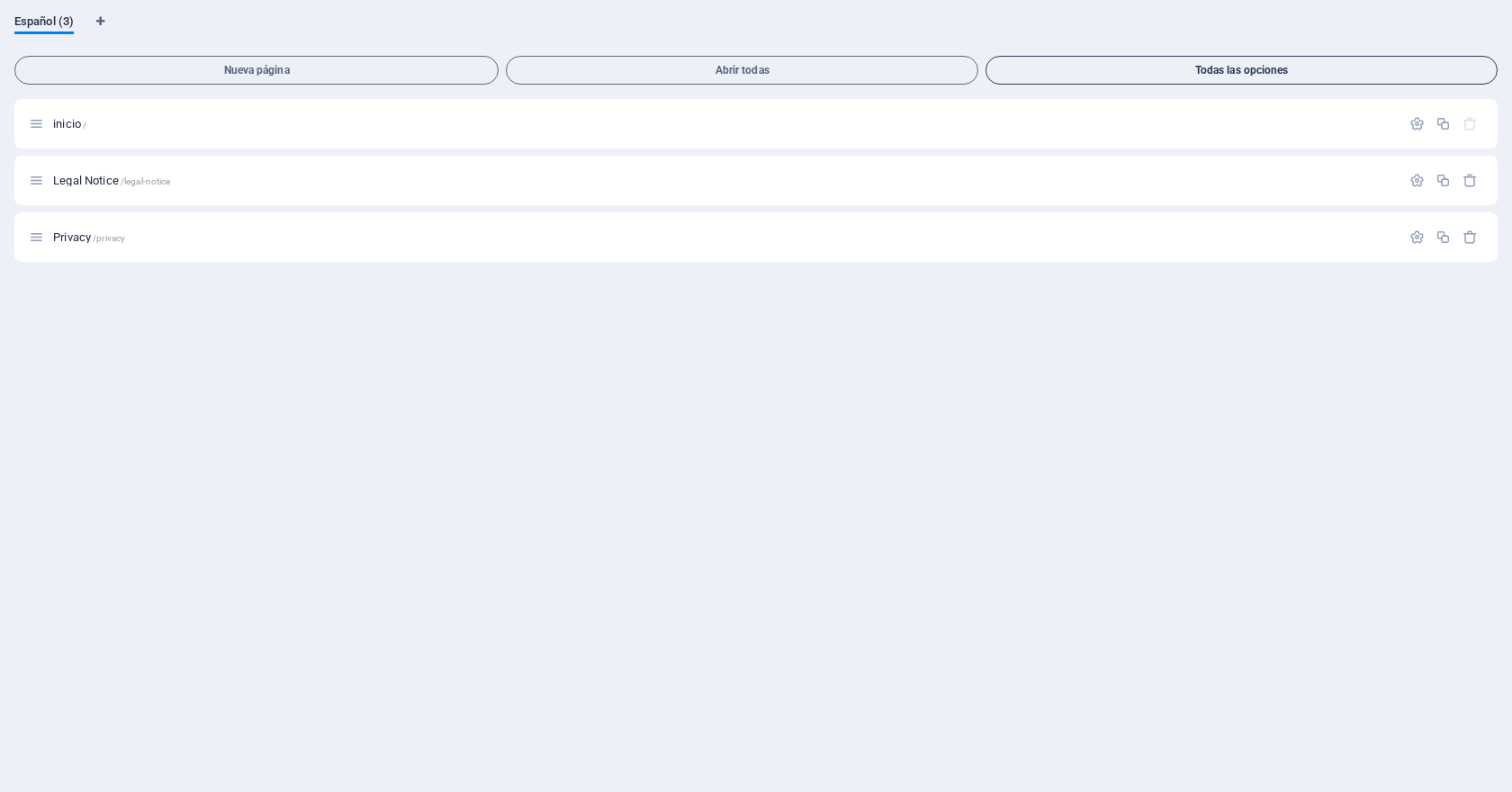
click at [1376, 65] on span "Todas las opciones" at bounding box center [1241, 71] width 496 height 11
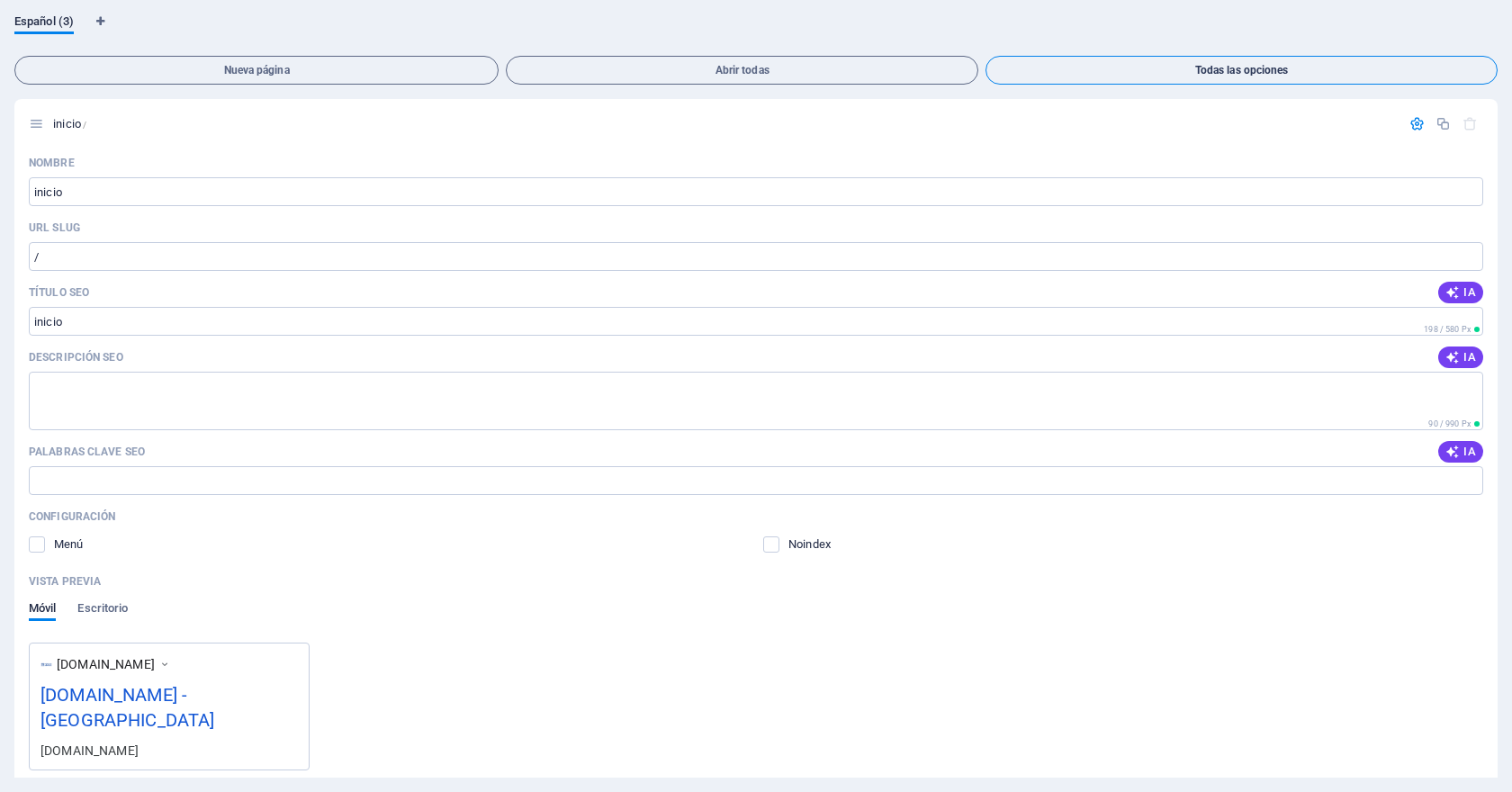
scroll to position [1209, 0]
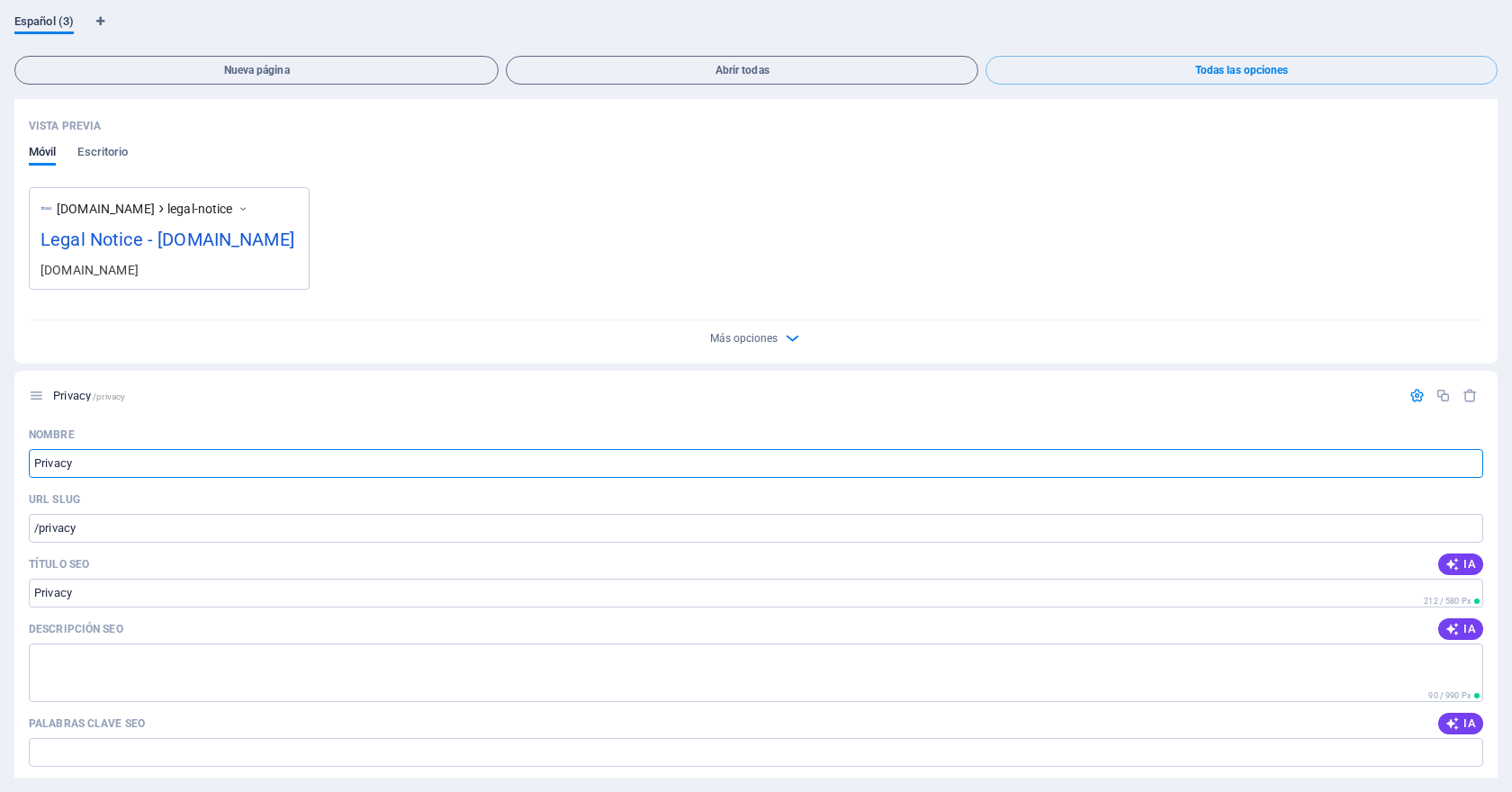
click at [56, 28] on span "Español (3)" at bounding box center [44, 24] width 60 height 25
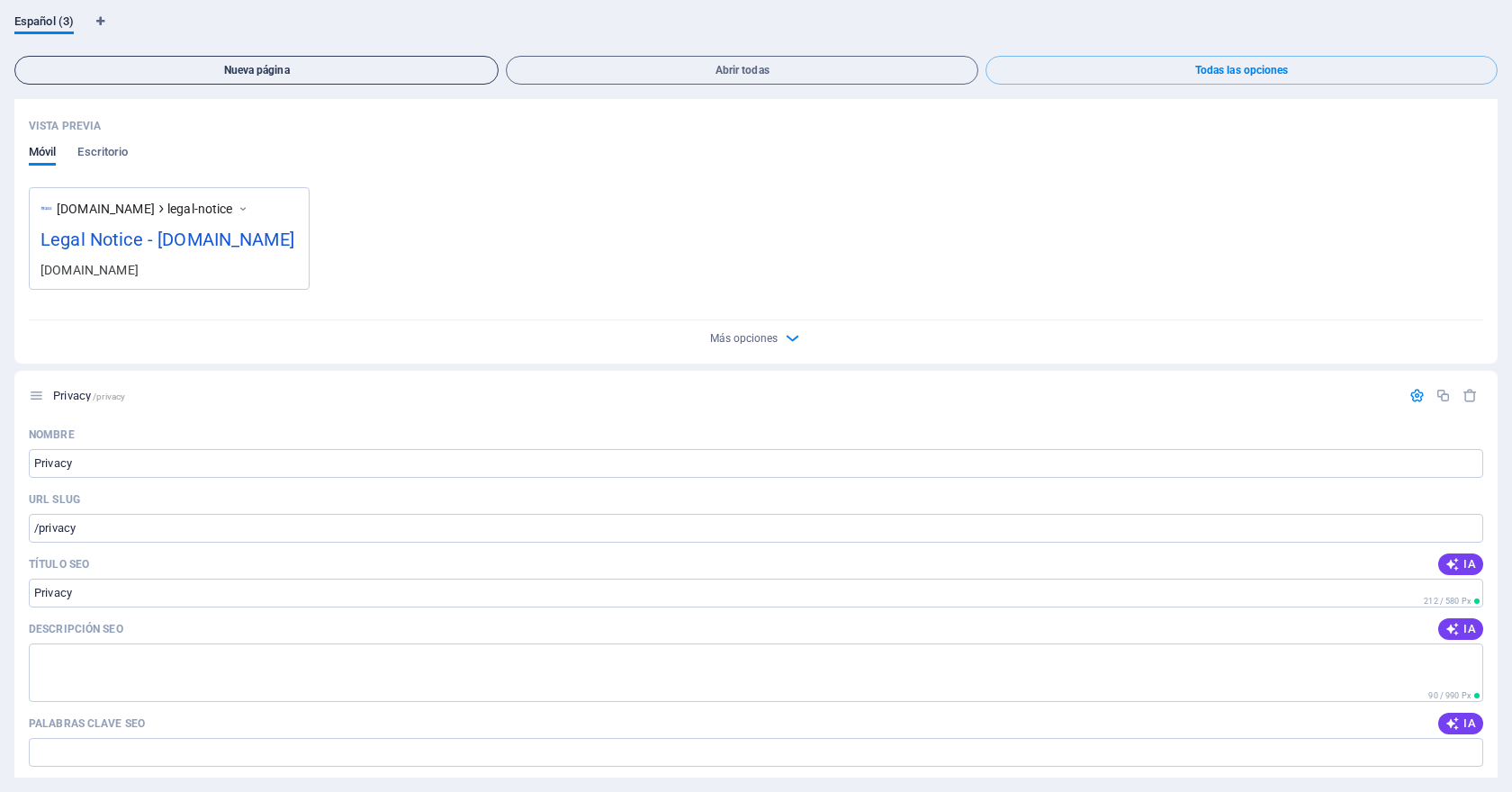
click at [116, 80] on button "Nueva página" at bounding box center [257, 71] width 484 height 29
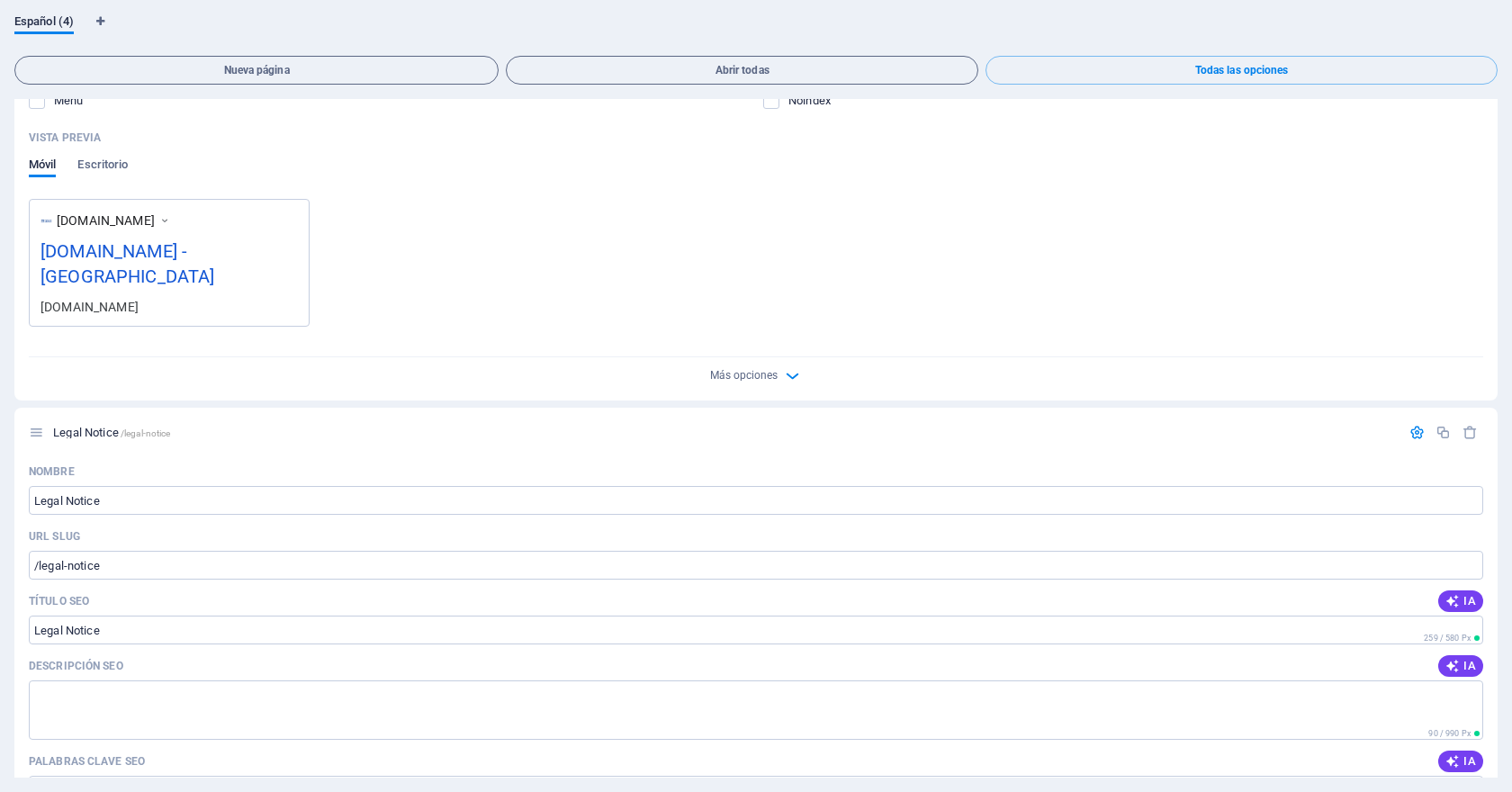
scroll to position [0, 0]
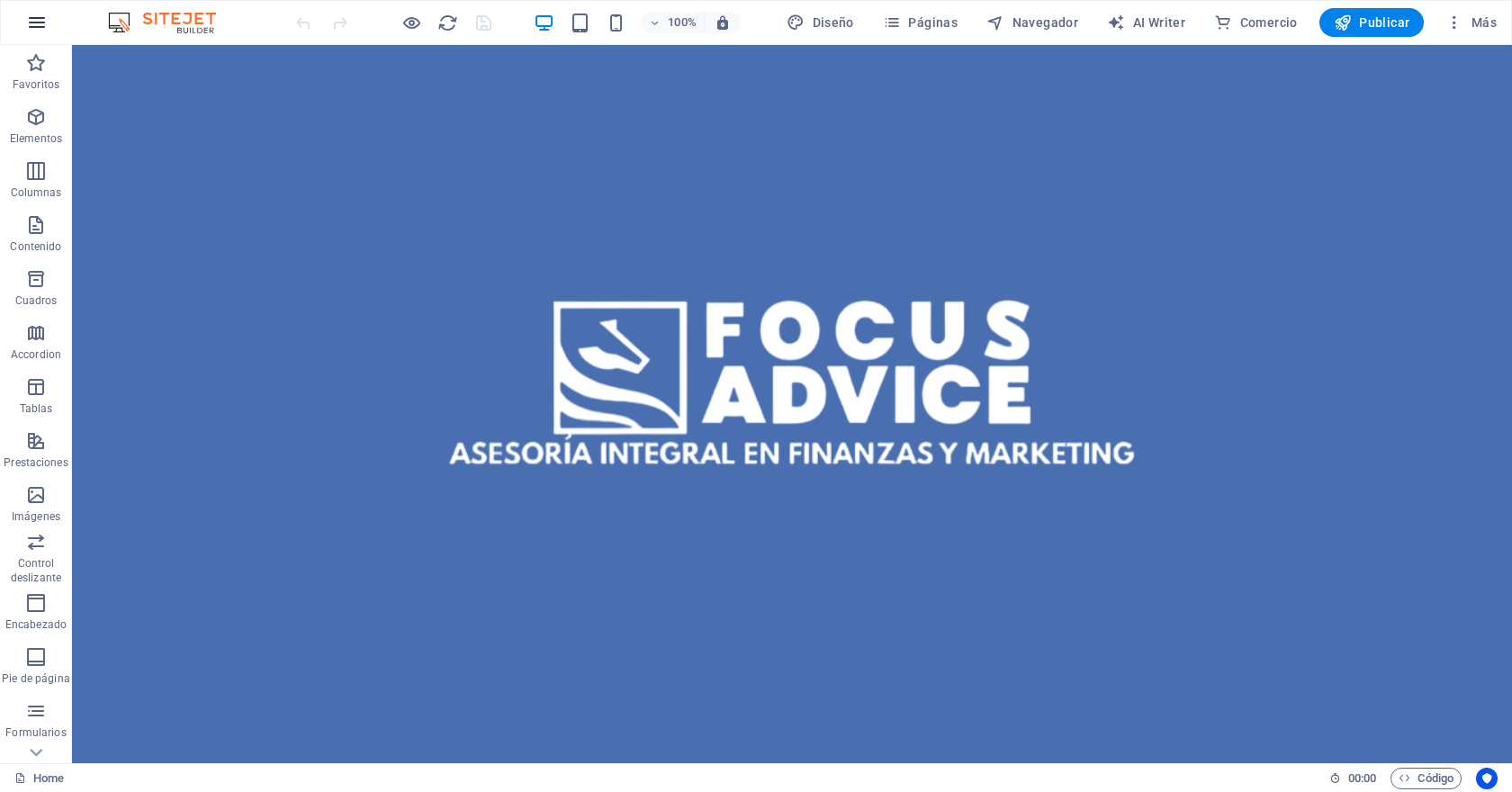
click at [35, 29] on icon "button" at bounding box center [37, 23] width 22 height 22
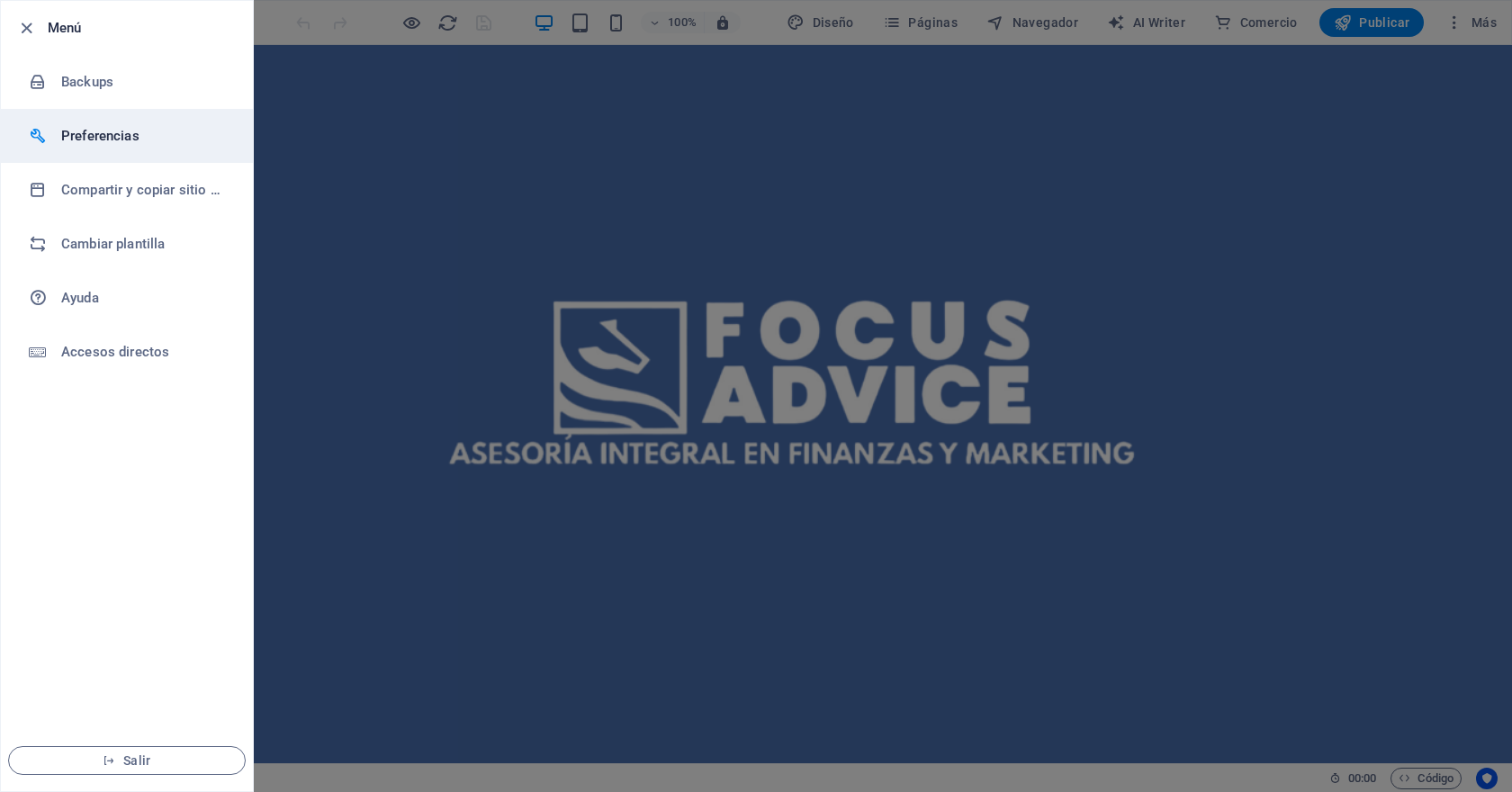
click at [126, 137] on h6 "Preferencias" at bounding box center [145, 136] width 166 height 22
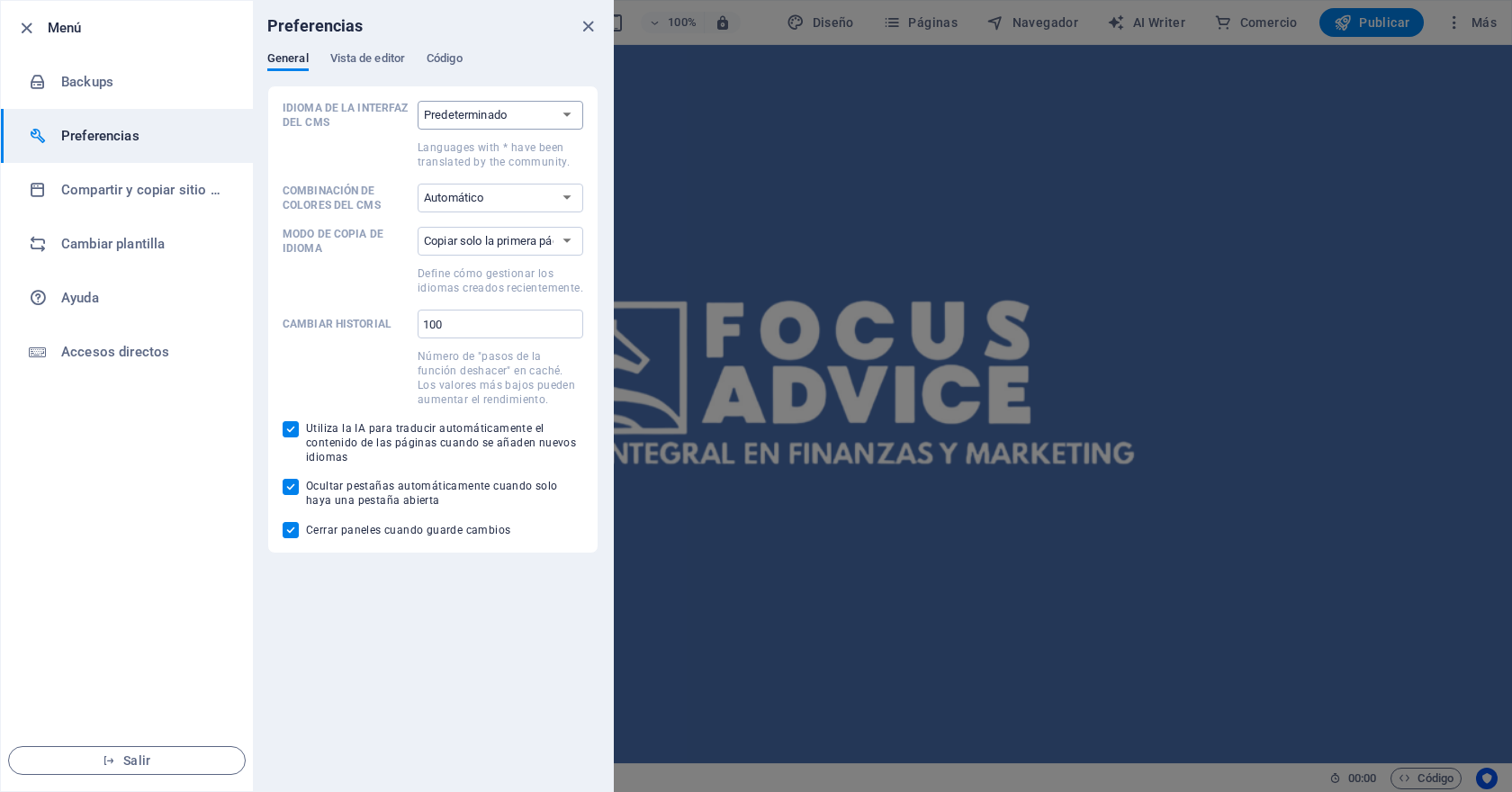
click at [474, 112] on select "Predeterminado Deutsch English Español Suomi* Français Magyar Italiano Nederlan…" at bounding box center [500, 116] width 165 height 29
select select "es"
click at [418, 101] on select "Predeterminado Deutsch English Español Suomi* Français Magyar Italiano Nederlan…" at bounding box center [500, 116] width 165 height 29
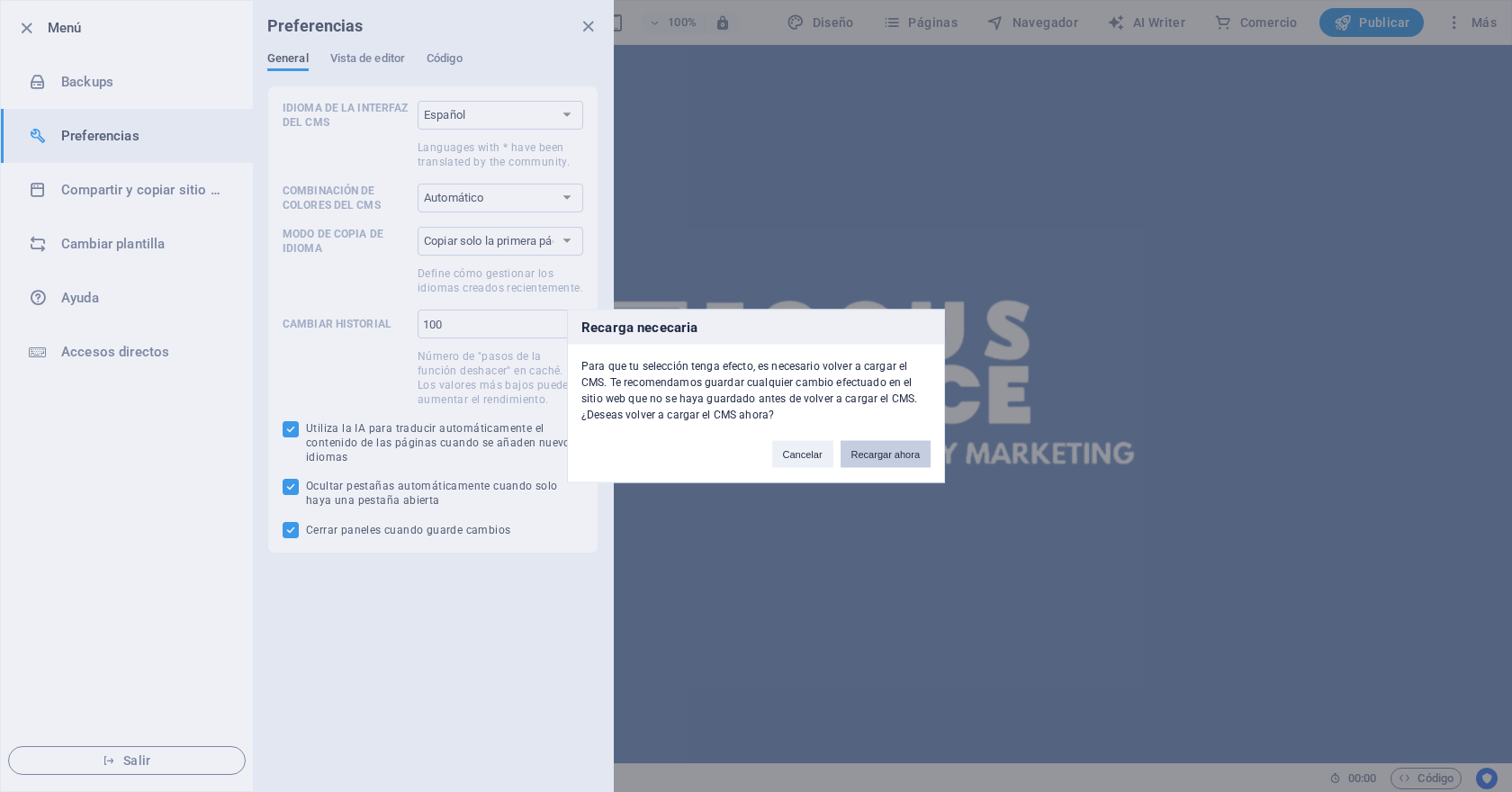
click at [886, 464] on button "Recargar ahora" at bounding box center [886, 455] width 90 height 27
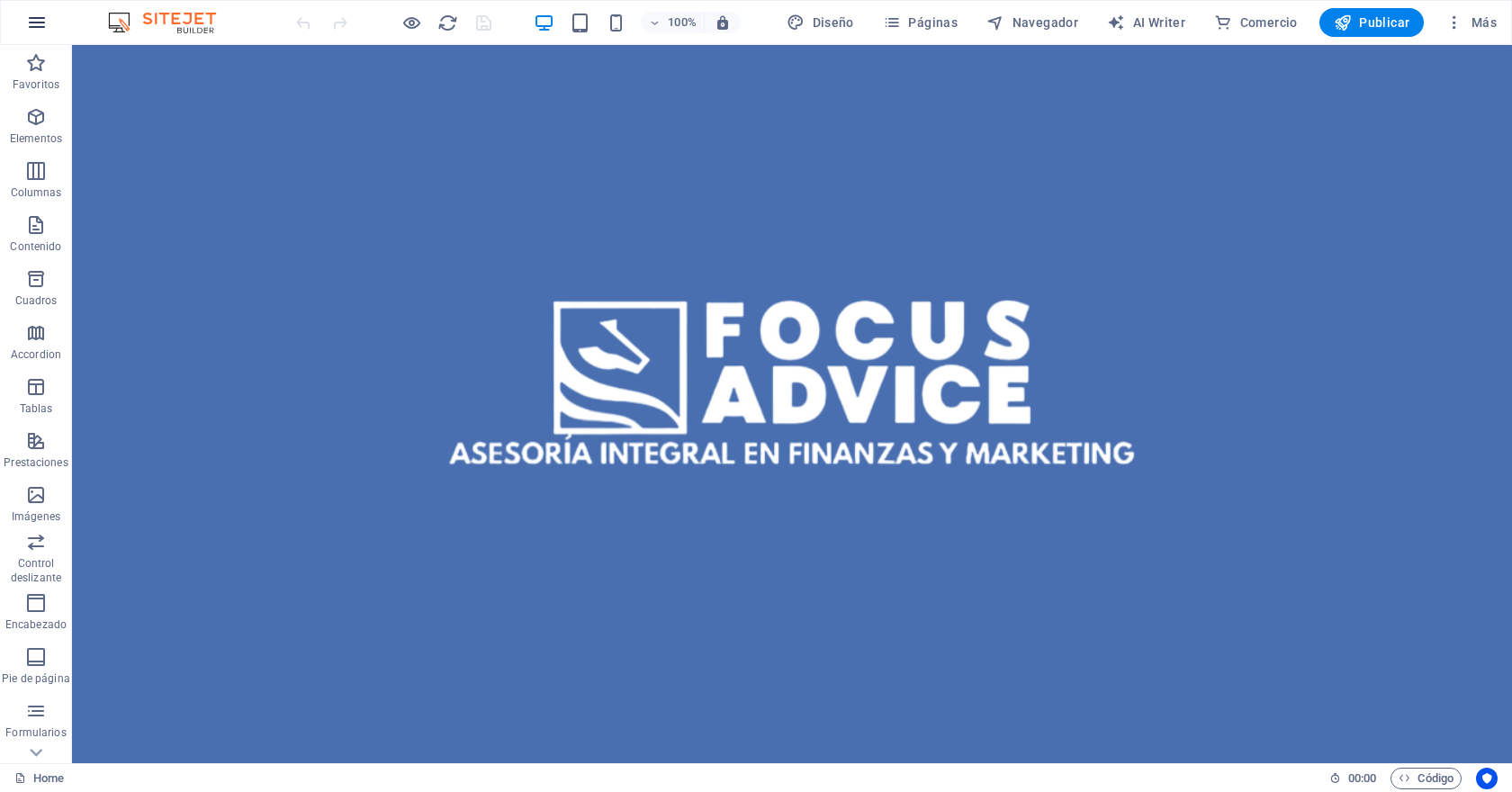
click at [42, 22] on icon "button" at bounding box center [37, 23] width 22 height 22
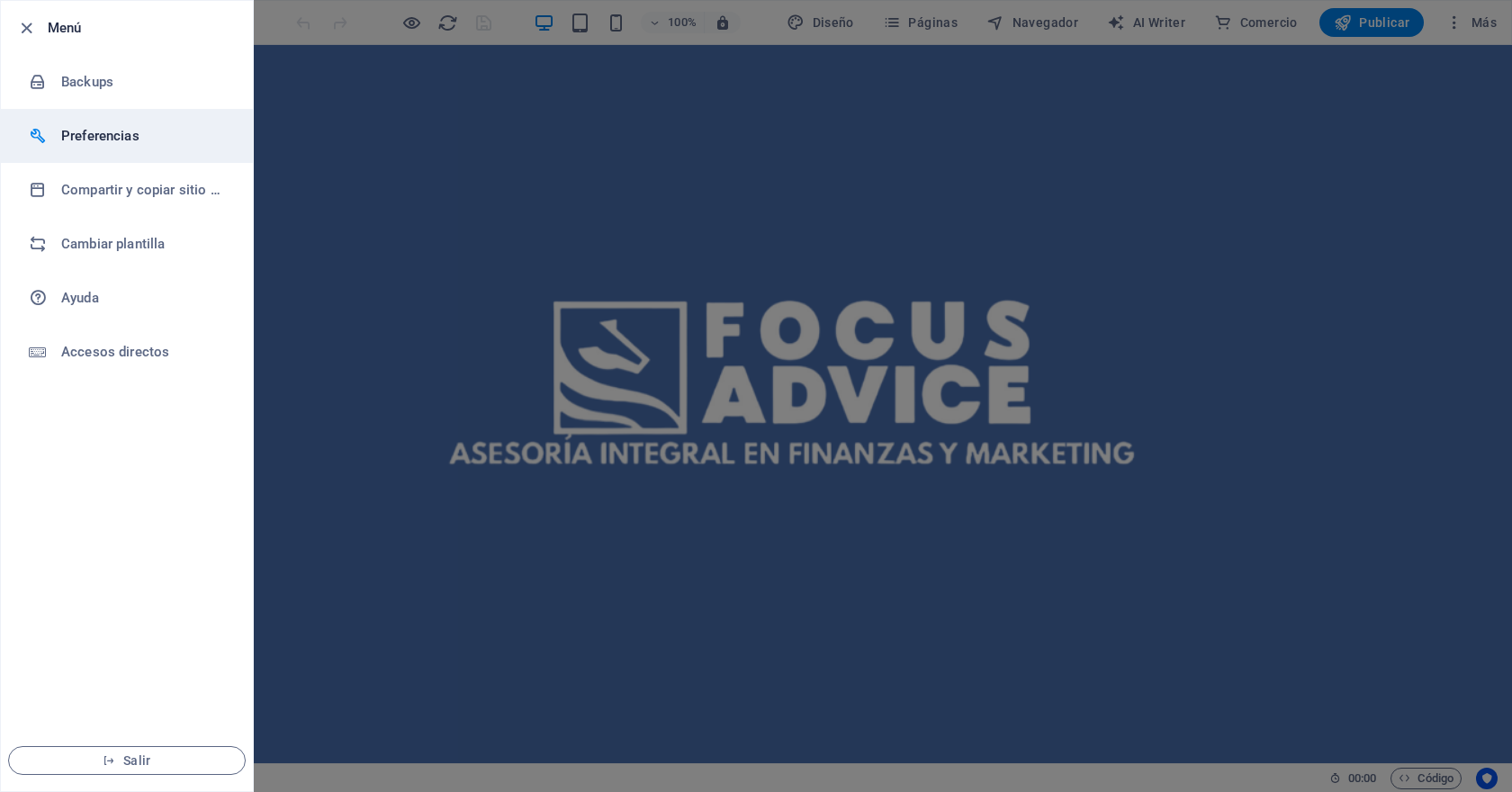
click at [82, 120] on li "Preferencias" at bounding box center [127, 136] width 252 height 54
select select "es"
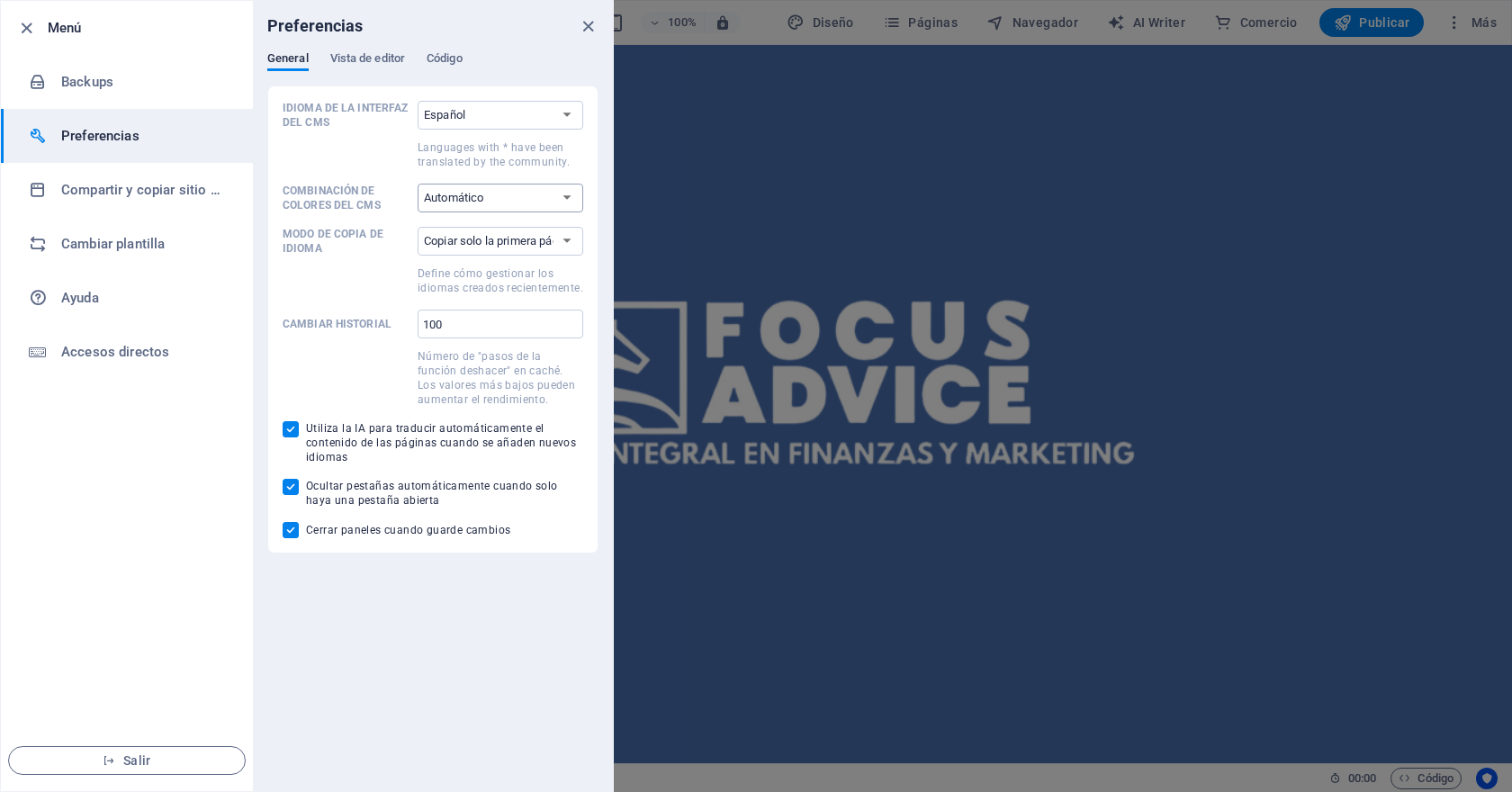
click at [470, 198] on select "Automático Oscuro Claro" at bounding box center [500, 198] width 165 height 29
click at [418, 184] on select "Automático Oscuro Claro" at bounding box center [500, 198] width 165 height 29
click at [493, 249] on select "Copiar solo la primera página Copiar todas las páginas" at bounding box center [500, 241] width 165 height 29
click at [418, 227] on select "Copiar solo la primera página Copiar todas las páginas" at bounding box center [500, 241] width 165 height 29
click at [368, 61] on span "Vista de editor" at bounding box center [367, 61] width 75 height 25
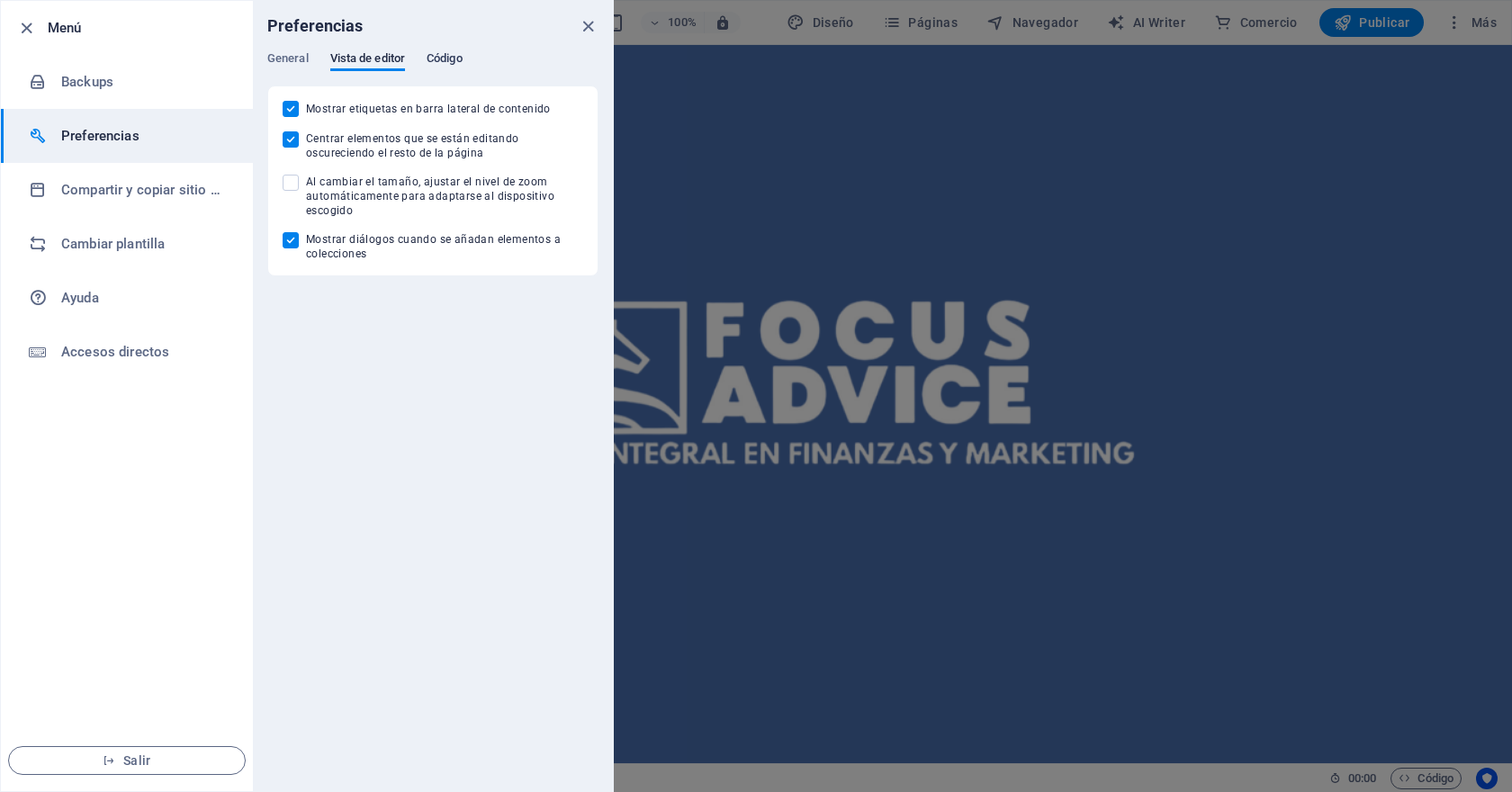
click at [452, 61] on span "Código" at bounding box center [445, 61] width 36 height 25
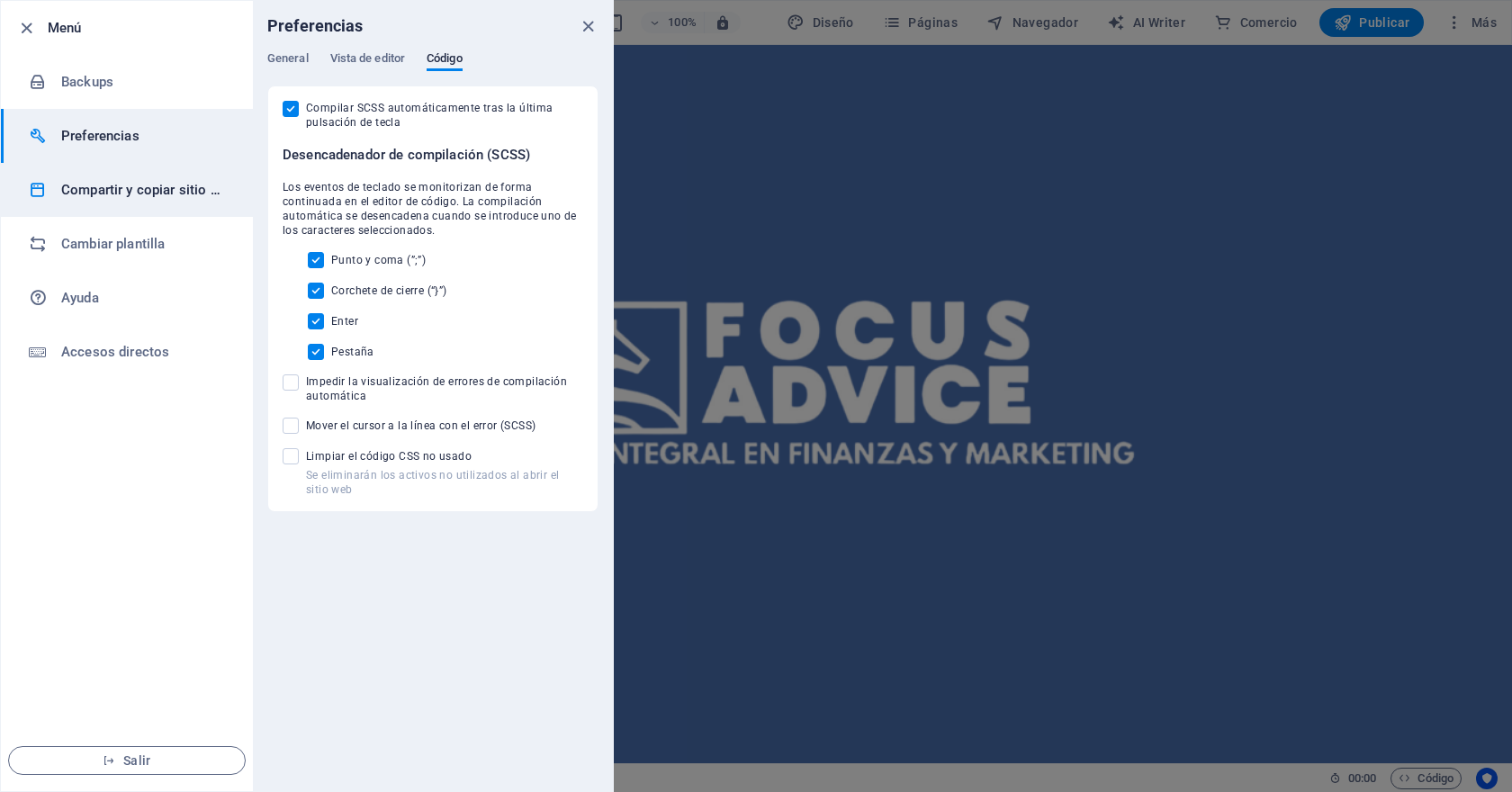
click at [131, 199] on h6 "Compartir y copiar sitio web" at bounding box center [145, 190] width 166 height 22
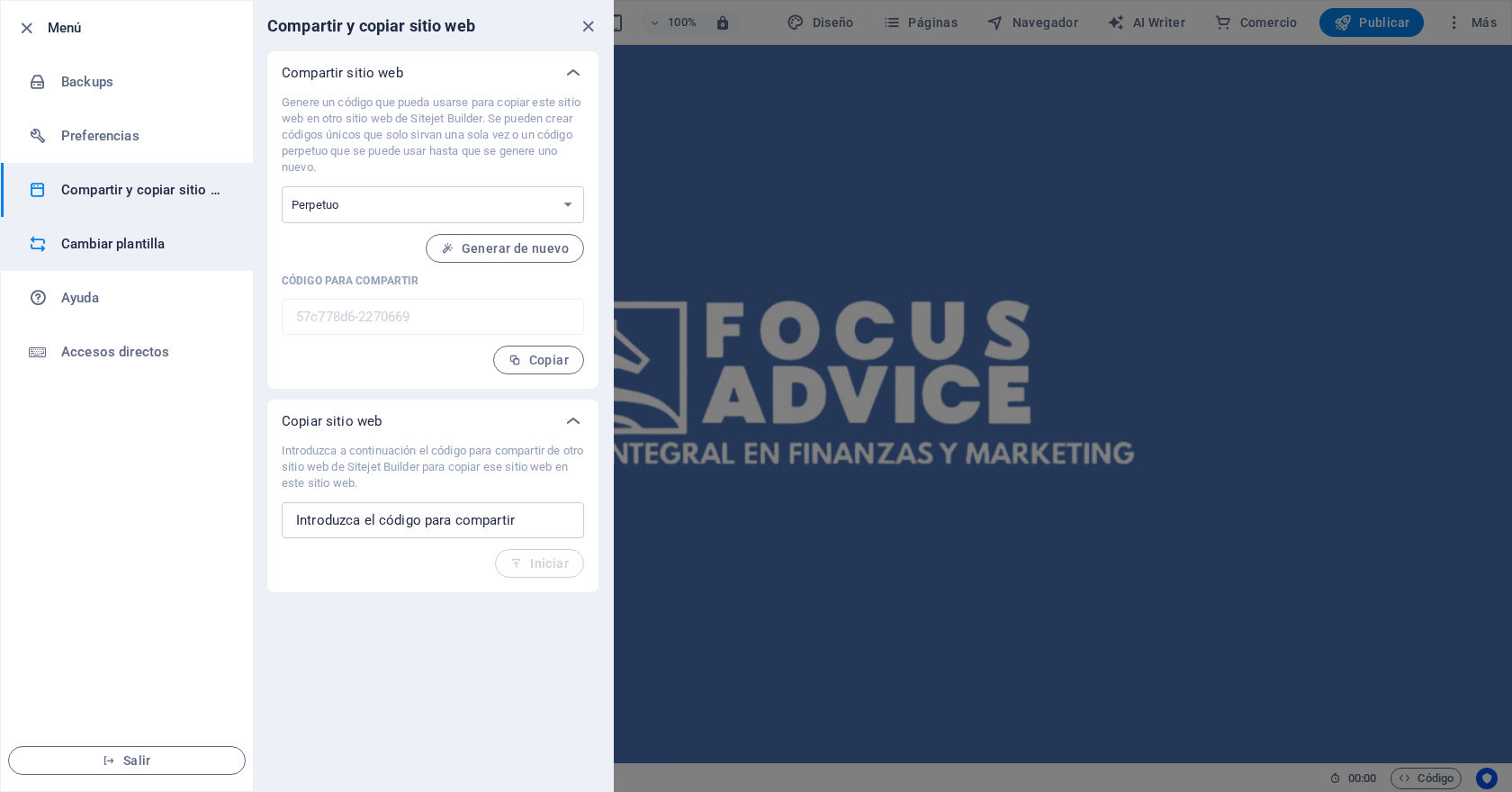
click at [142, 257] on li "Cambiar plantilla" at bounding box center [127, 244] width 252 height 54
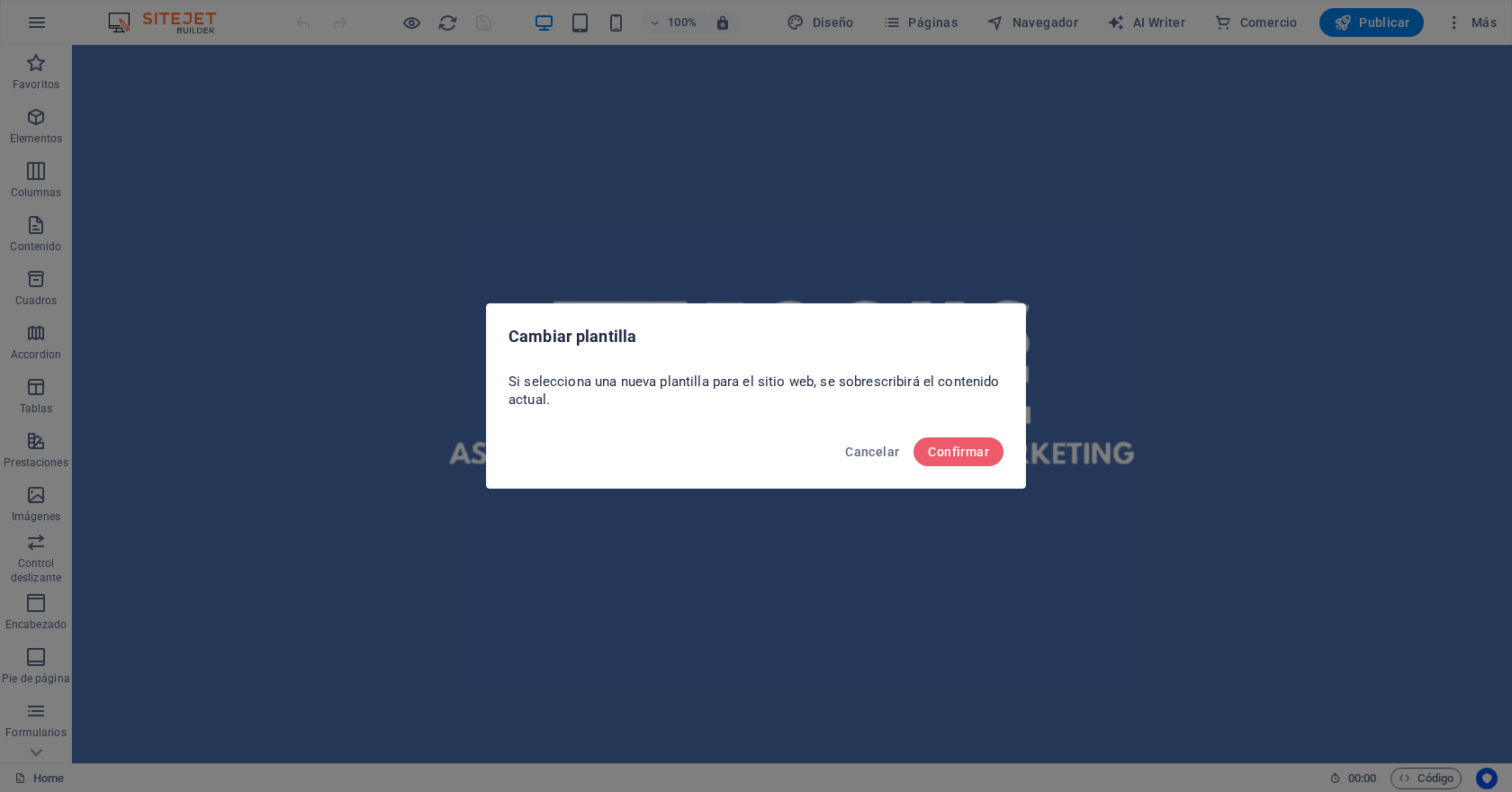
click at [1002, 441] on div "Cancelar Confirmar" at bounding box center [756, 457] width 538 height 61
click at [957, 446] on span "Confirmar" at bounding box center [958, 452] width 61 height 14
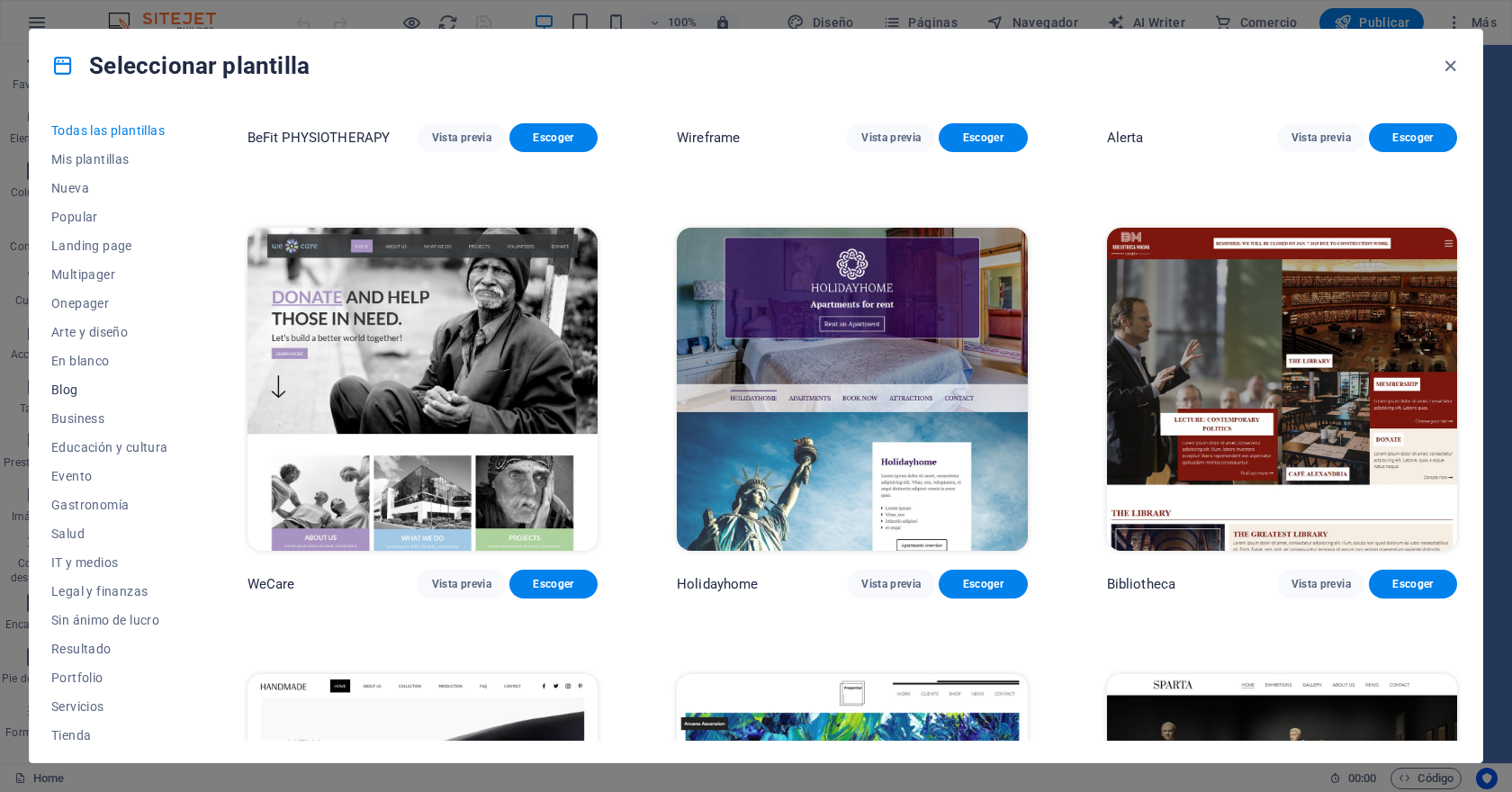
scroll to position [124, 0]
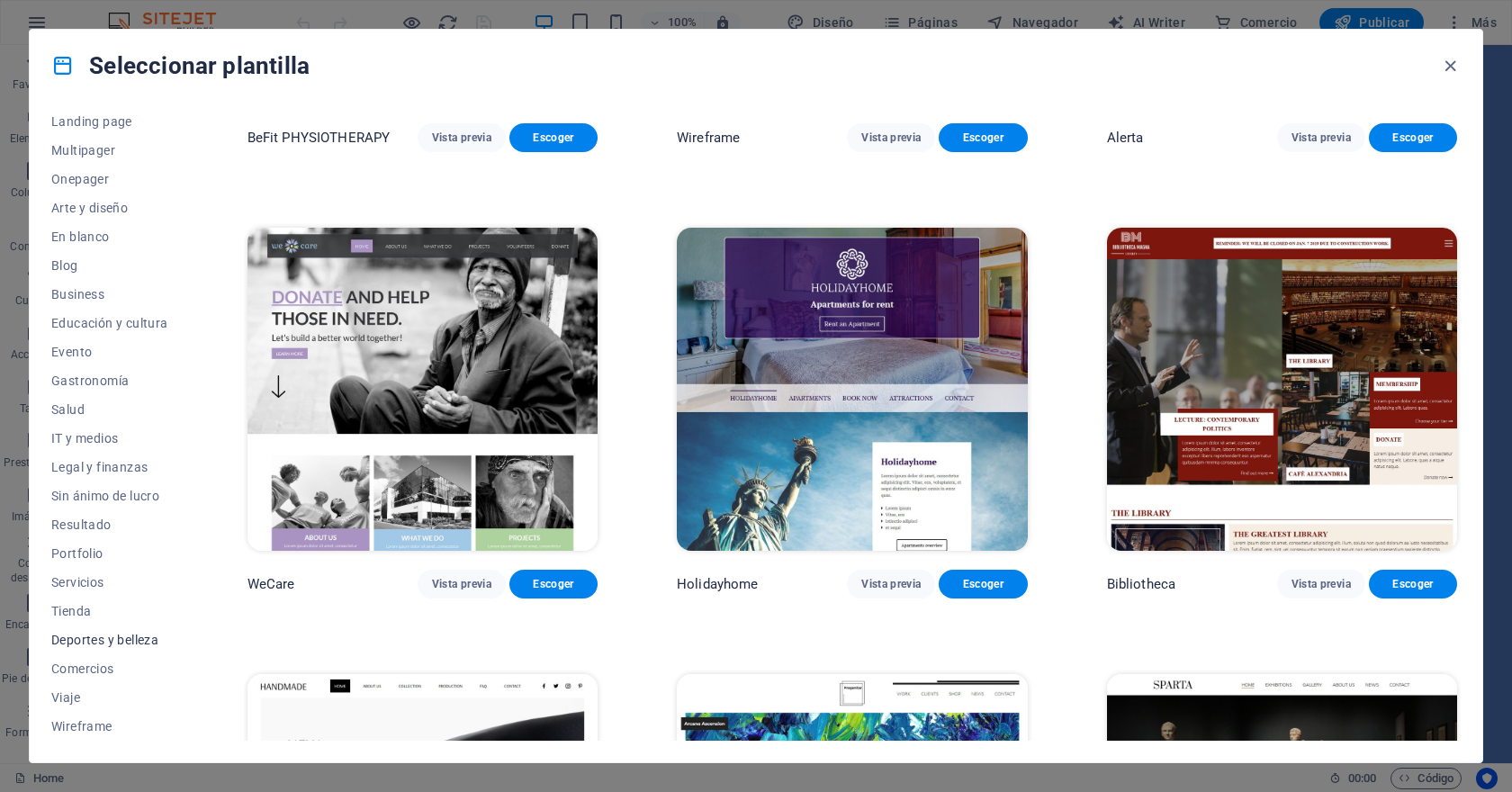
click at [106, 649] on button "Deportes y belleza" at bounding box center [109, 640] width 117 height 29
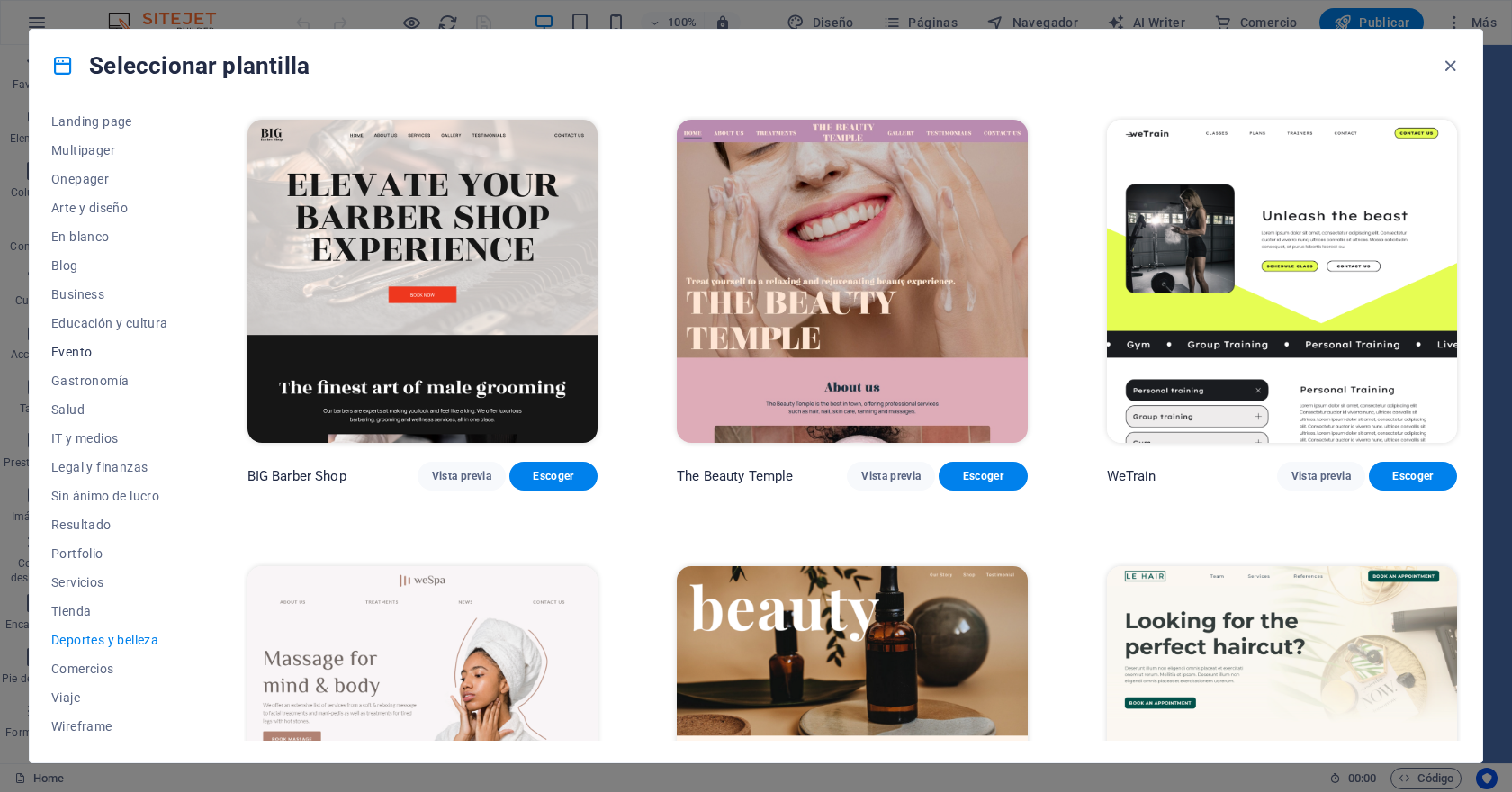
scroll to position [0, 0]
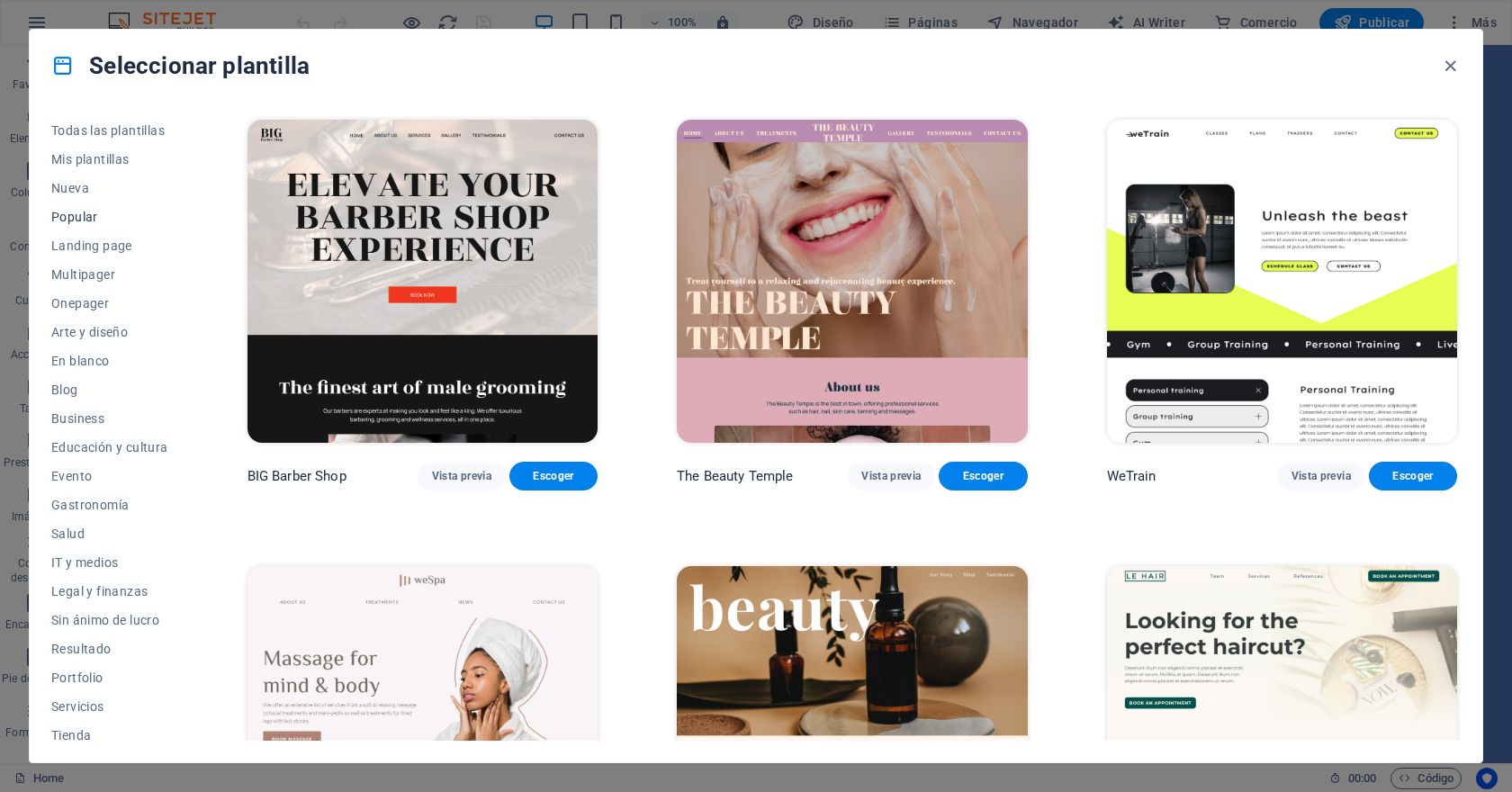
click at [90, 220] on span "Popular" at bounding box center [109, 217] width 117 height 14
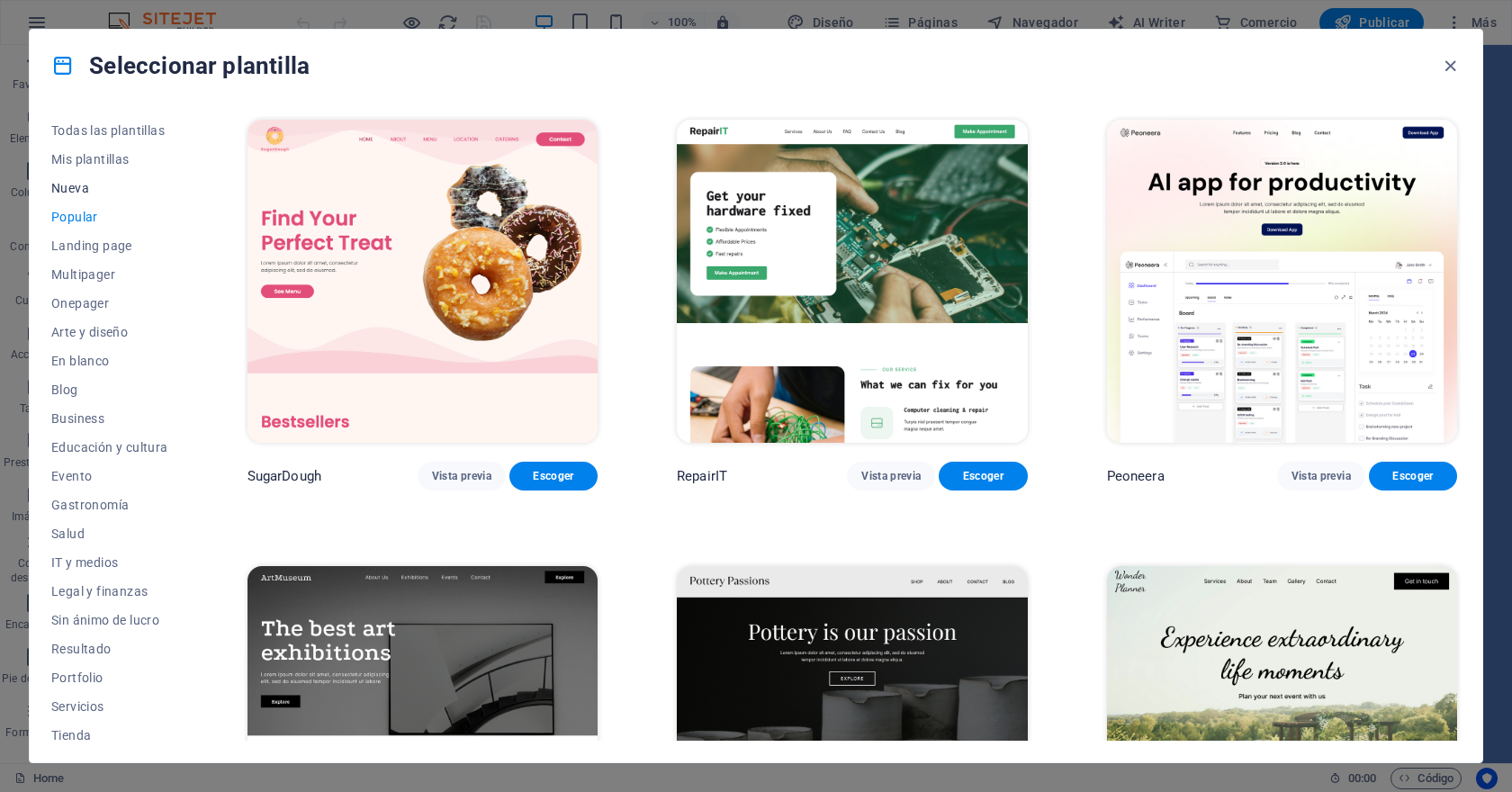
click at [83, 185] on span "Nueva" at bounding box center [109, 188] width 117 height 14
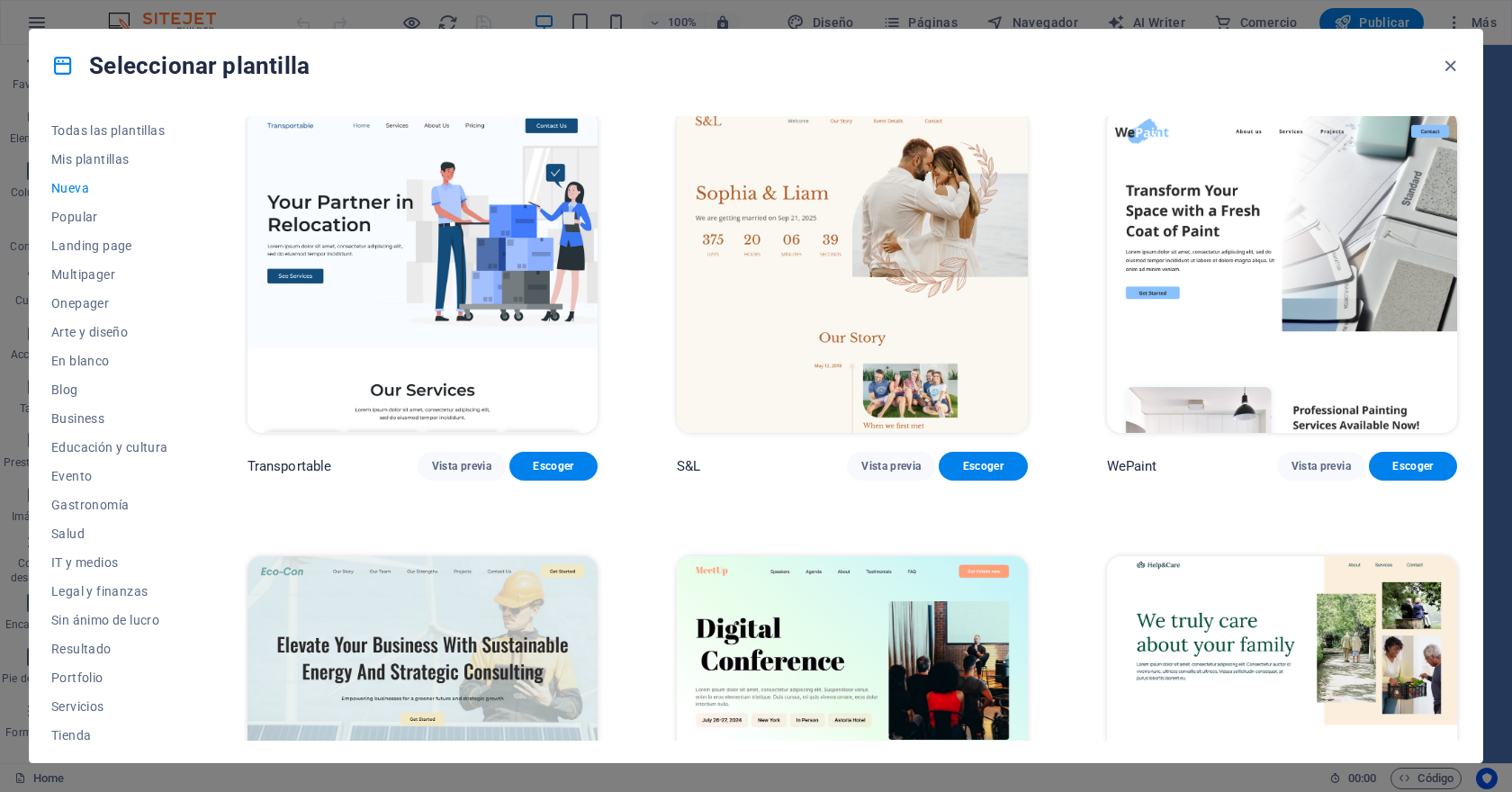
scroll to position [1966, 0]
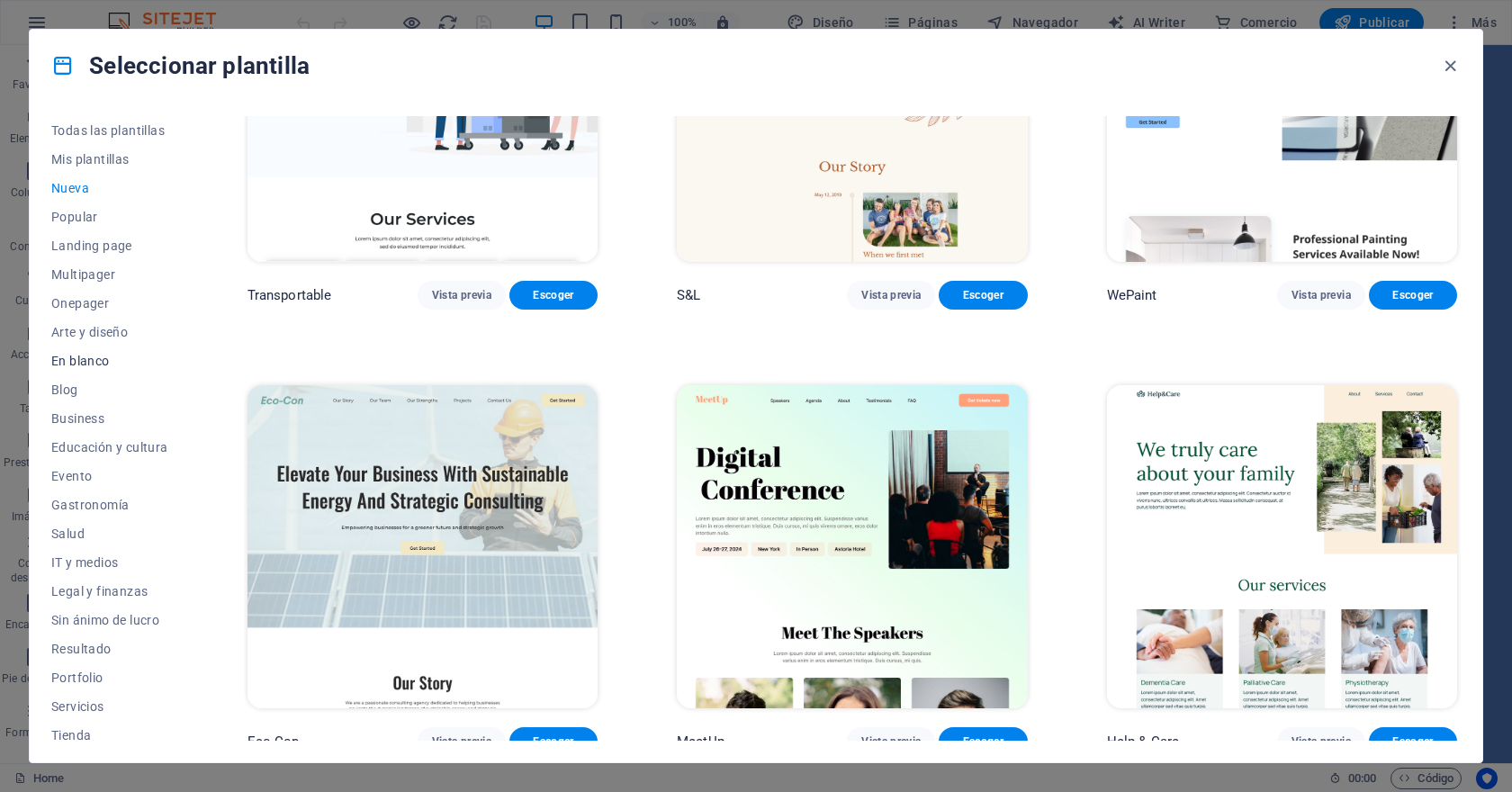
click at [96, 362] on span "En blanco" at bounding box center [109, 361] width 117 height 14
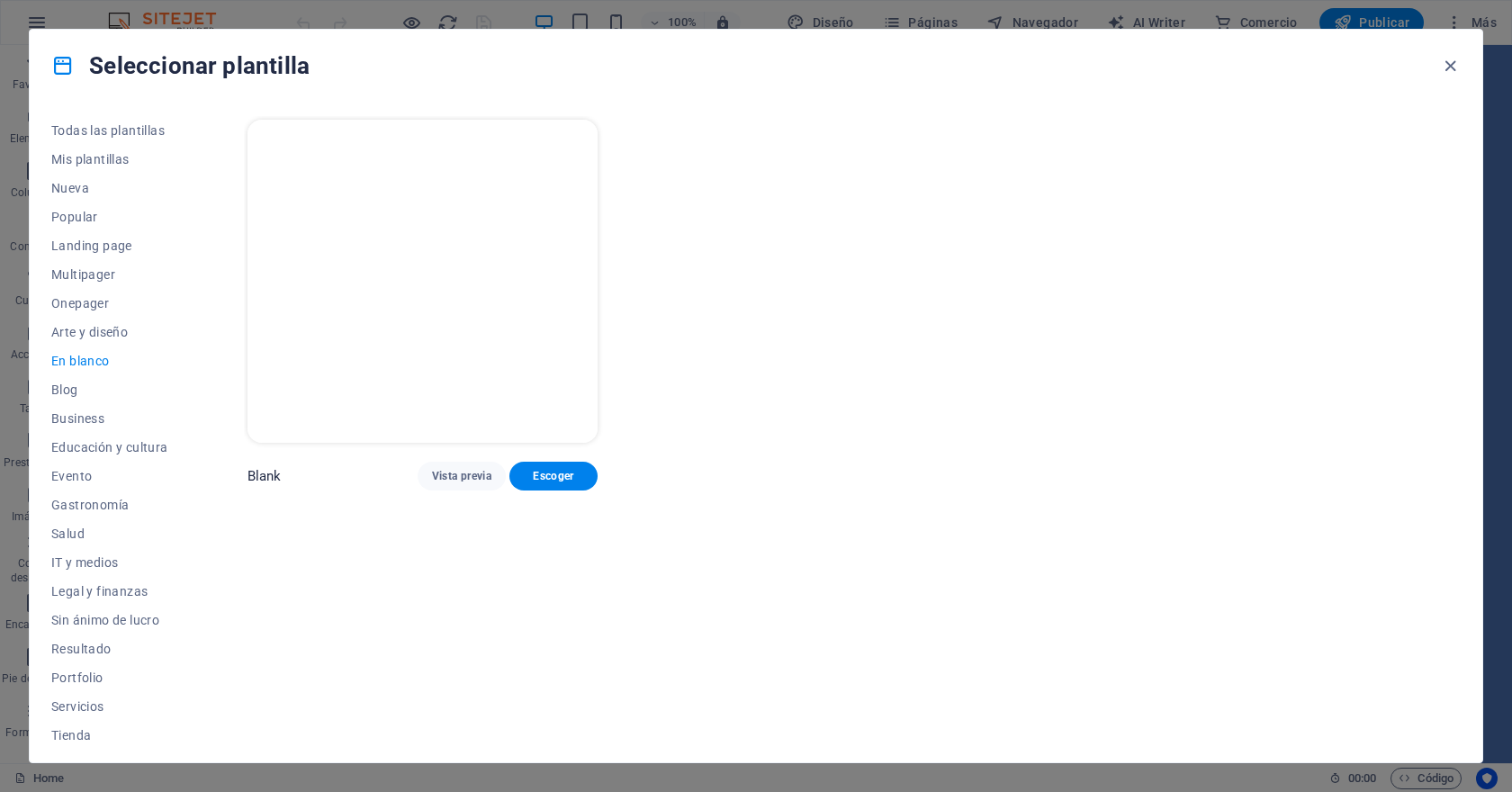
scroll to position [0, 0]
click at [262, 474] on p "Blank" at bounding box center [265, 476] width 34 height 18
click at [458, 474] on span "Vista previa" at bounding box center [462, 476] width 60 height 14
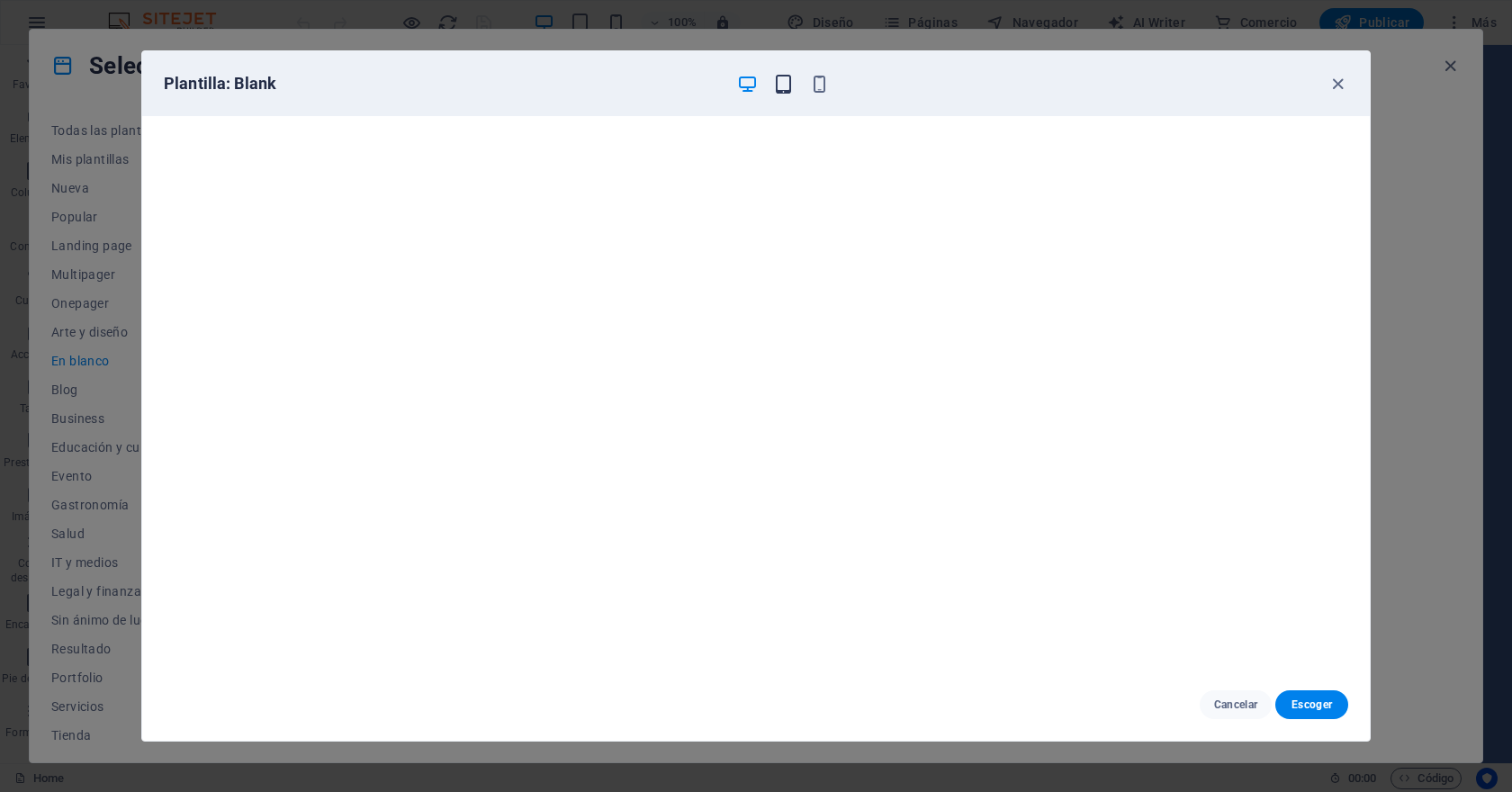
click at [773, 80] on icon "button" at bounding box center [783, 84] width 21 height 21
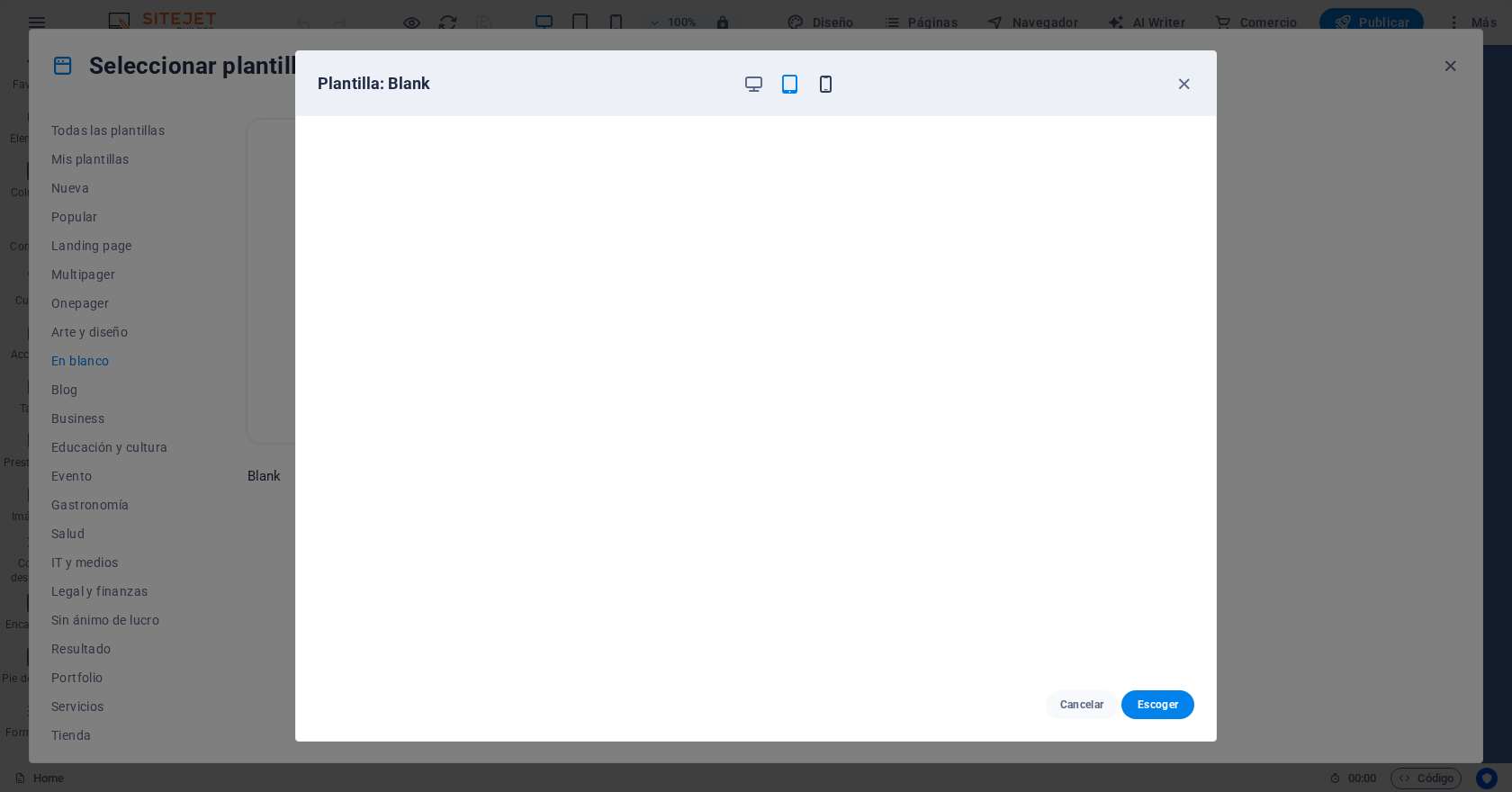
click at [828, 83] on icon "button" at bounding box center [825, 84] width 21 height 21
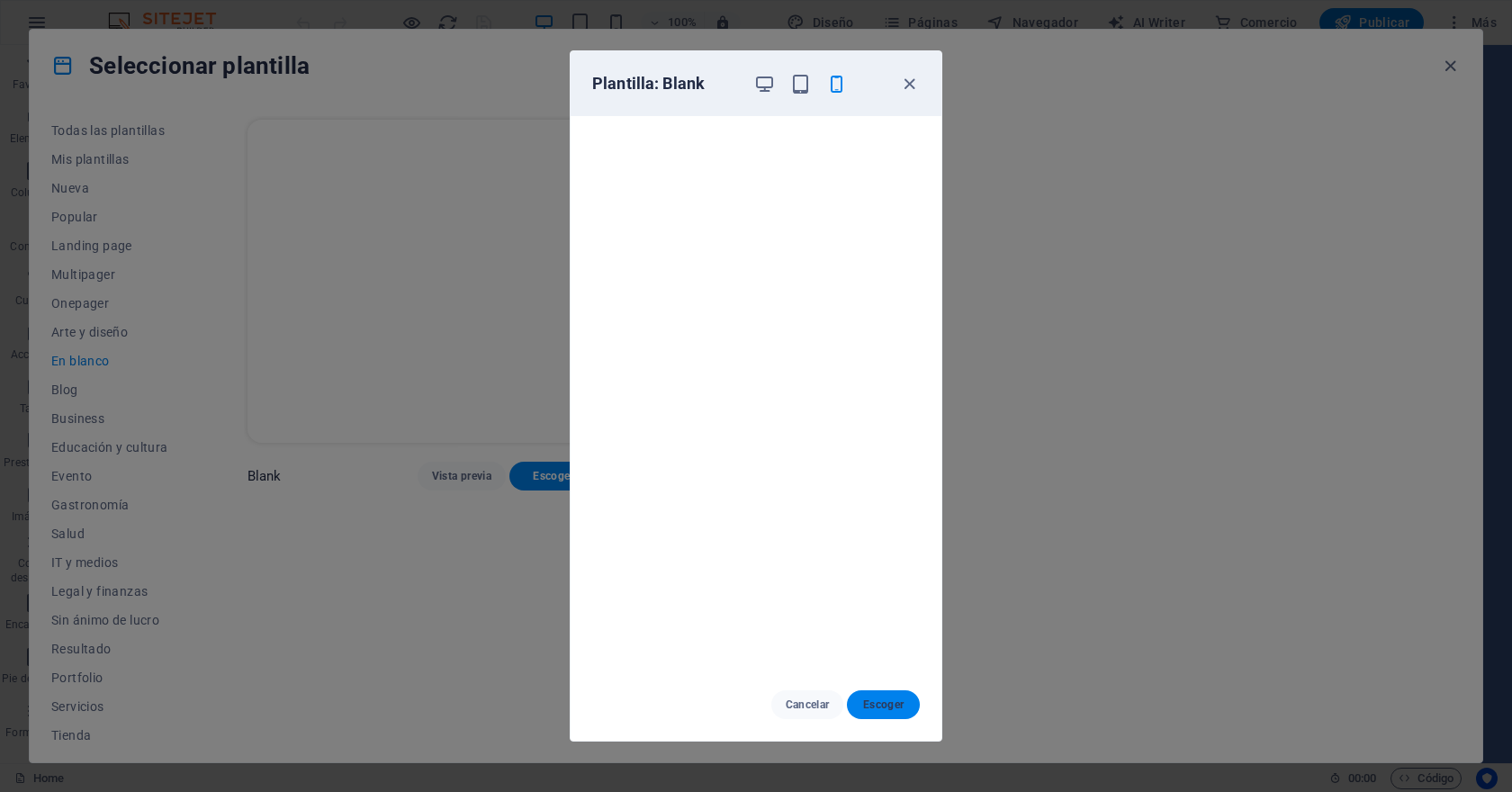
click at [897, 706] on span "Escoger" at bounding box center [883, 705] width 44 height 14
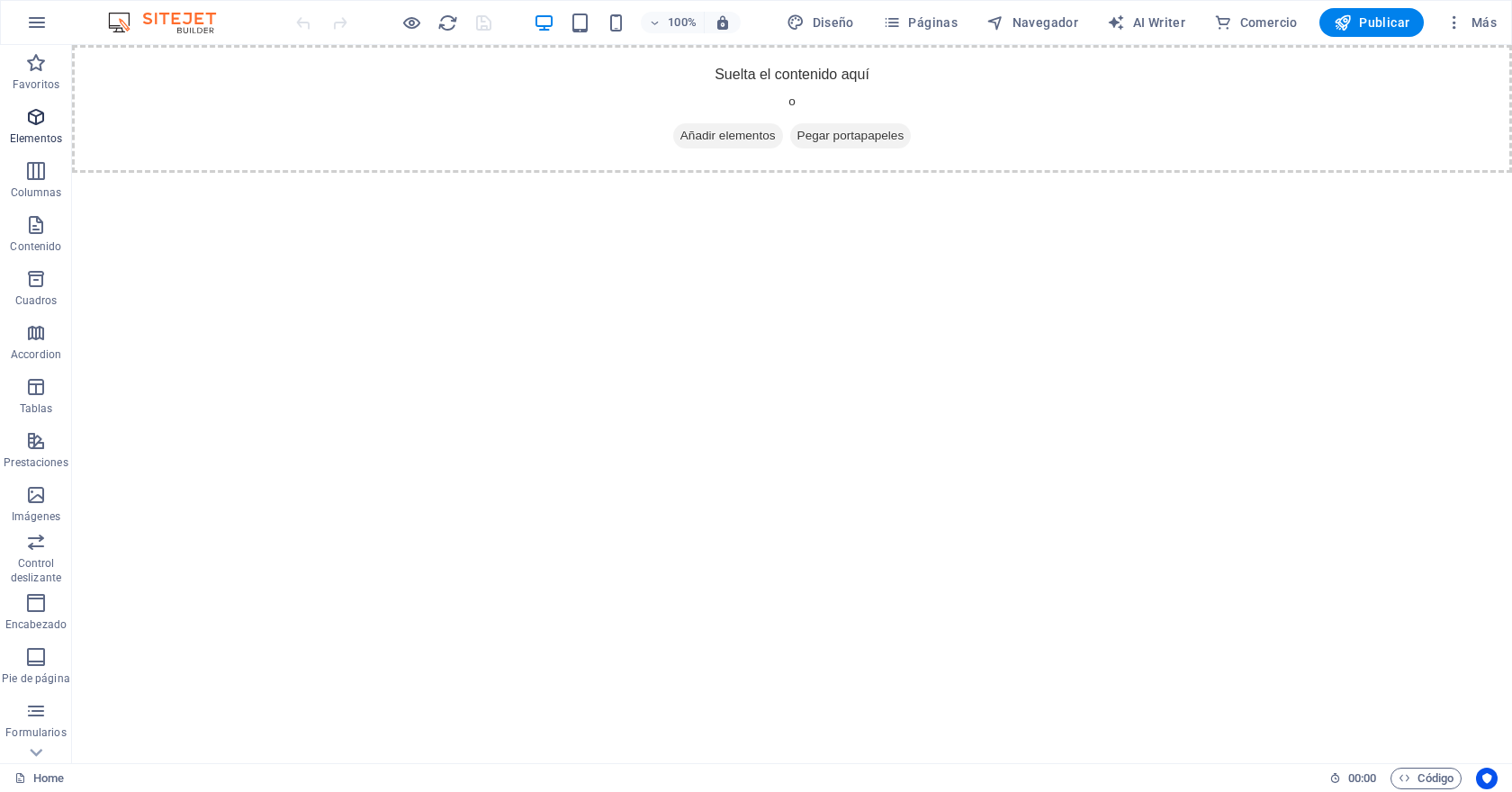
click at [43, 126] on icon "button" at bounding box center [36, 117] width 22 height 22
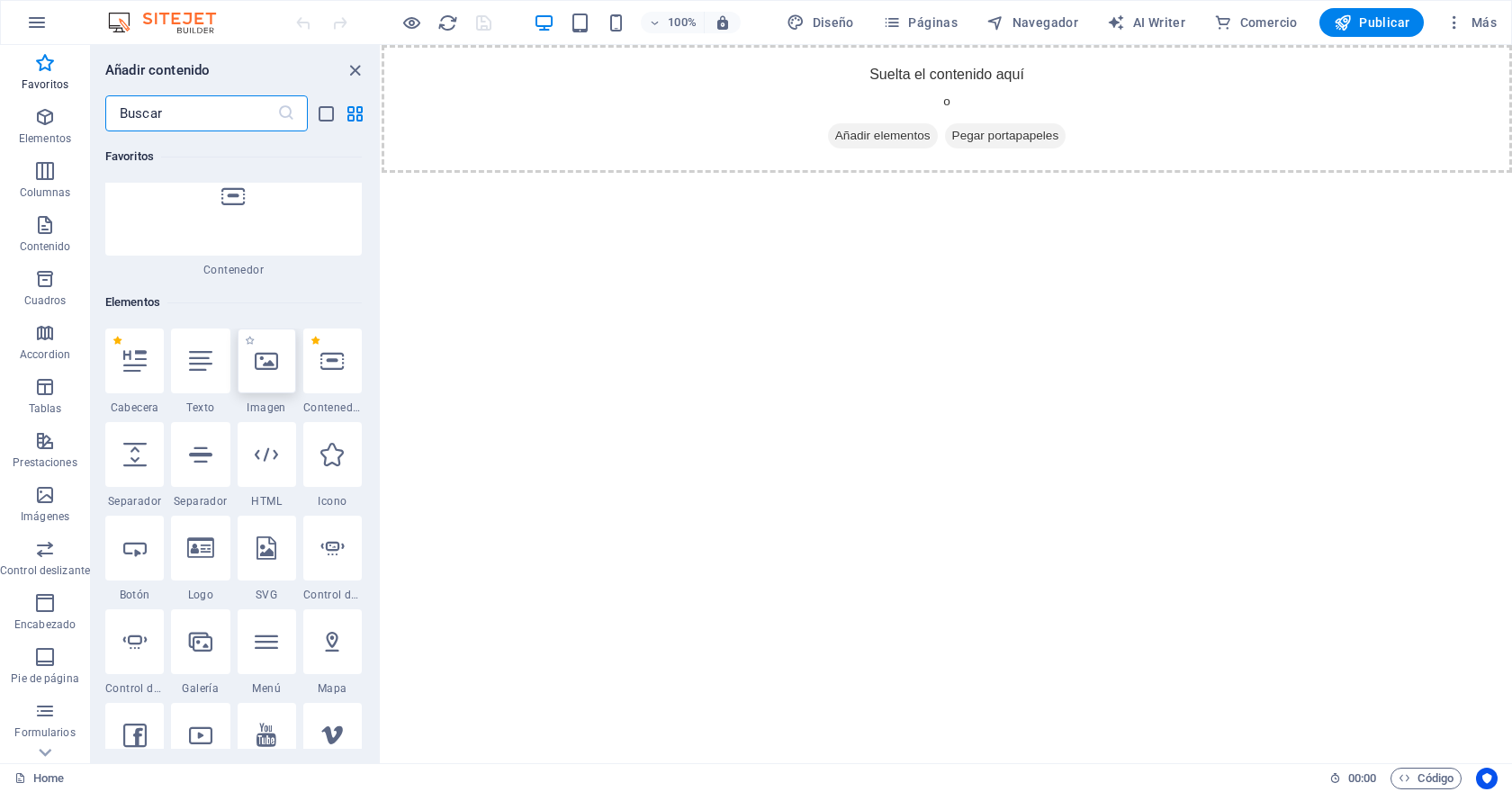
scroll to position [194, 0]
click at [202, 542] on icon at bounding box center [201, 547] width 27 height 24
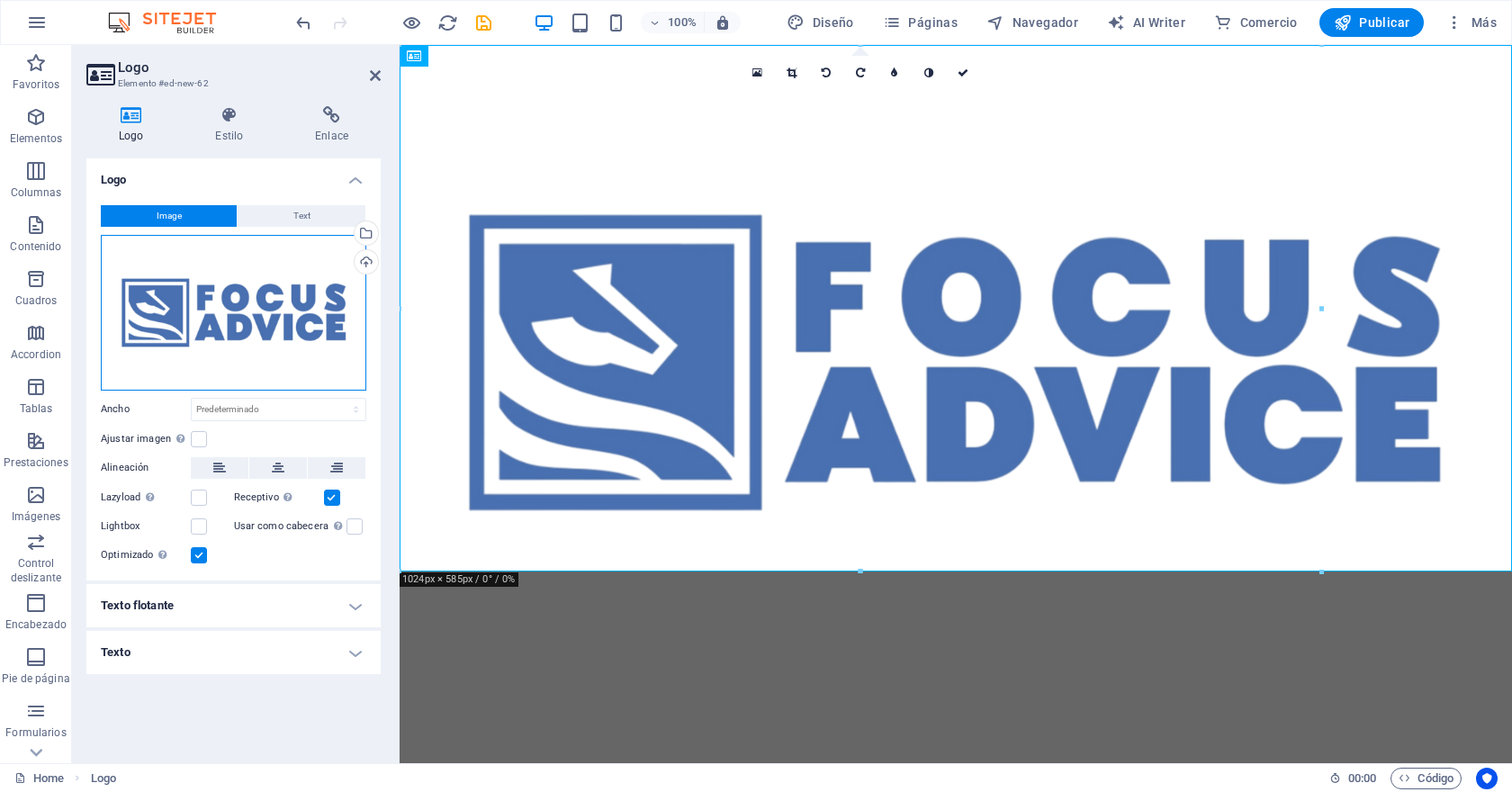
click at [214, 325] on div "Arrastra archivos aquí, haz clic para escoger archivos o selecciona archivos de…" at bounding box center [234, 313] width 266 height 156
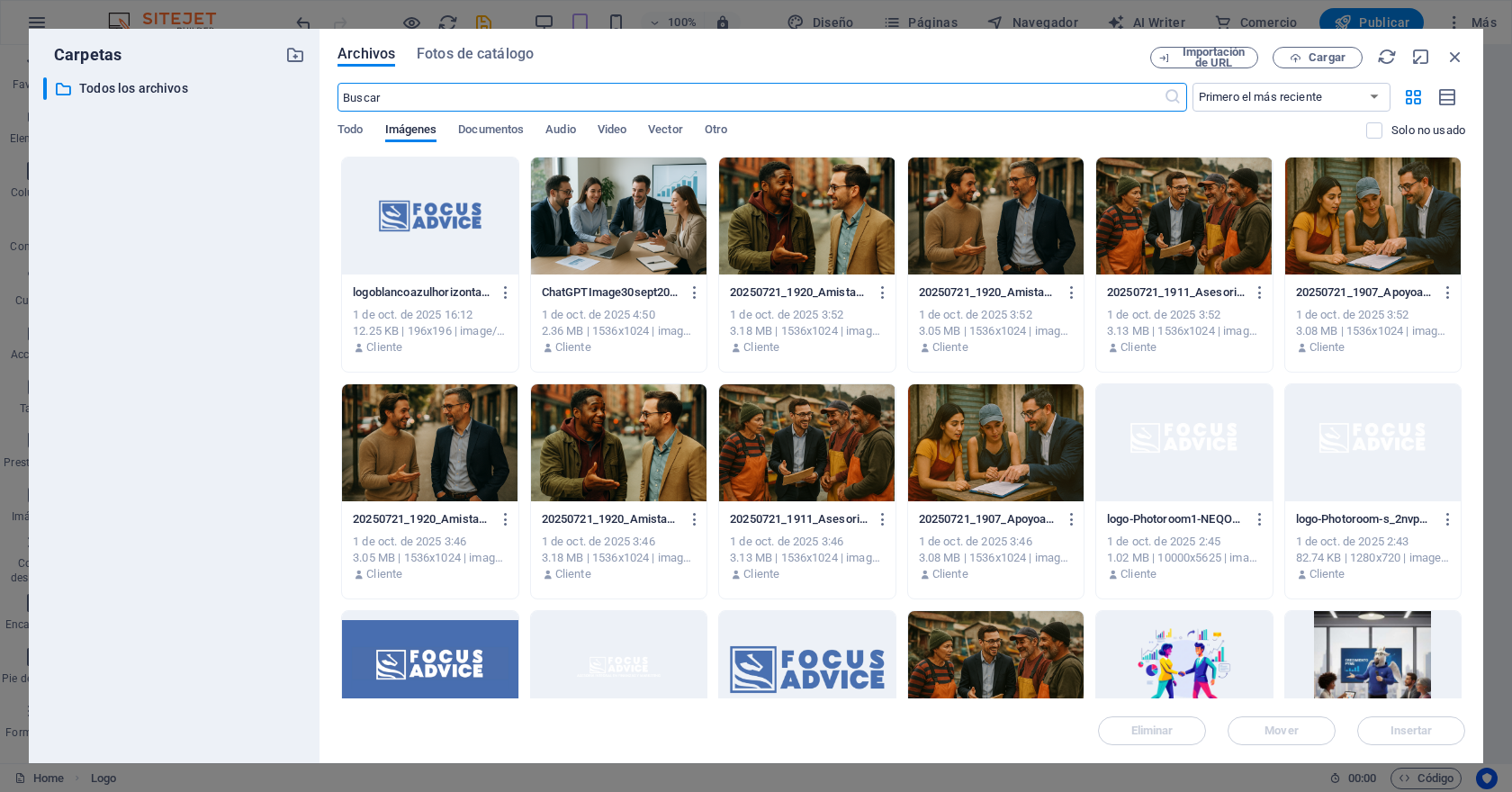
scroll to position [127, 0]
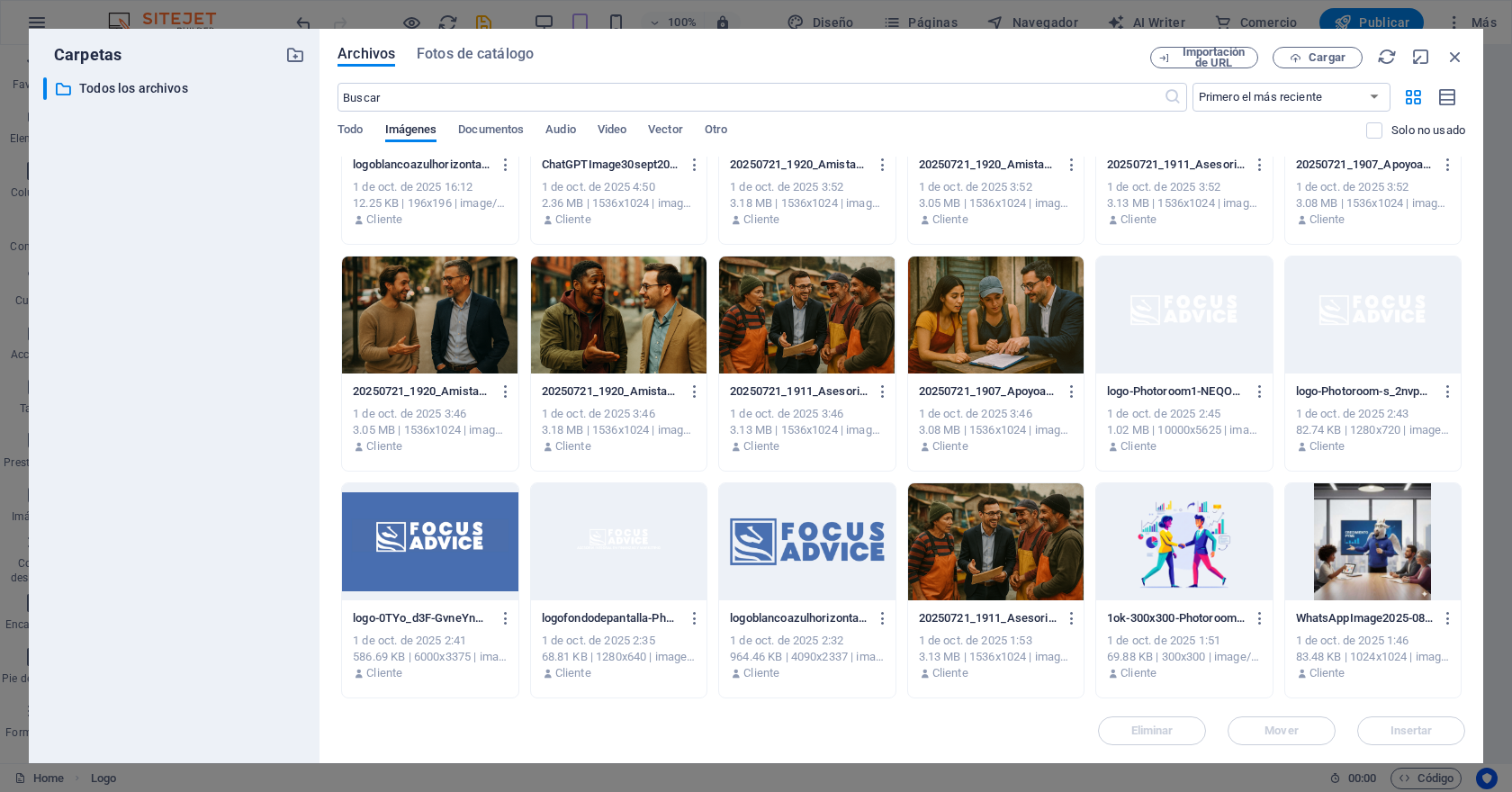
click at [634, 537] on div at bounding box center [618, 542] width 175 height 117
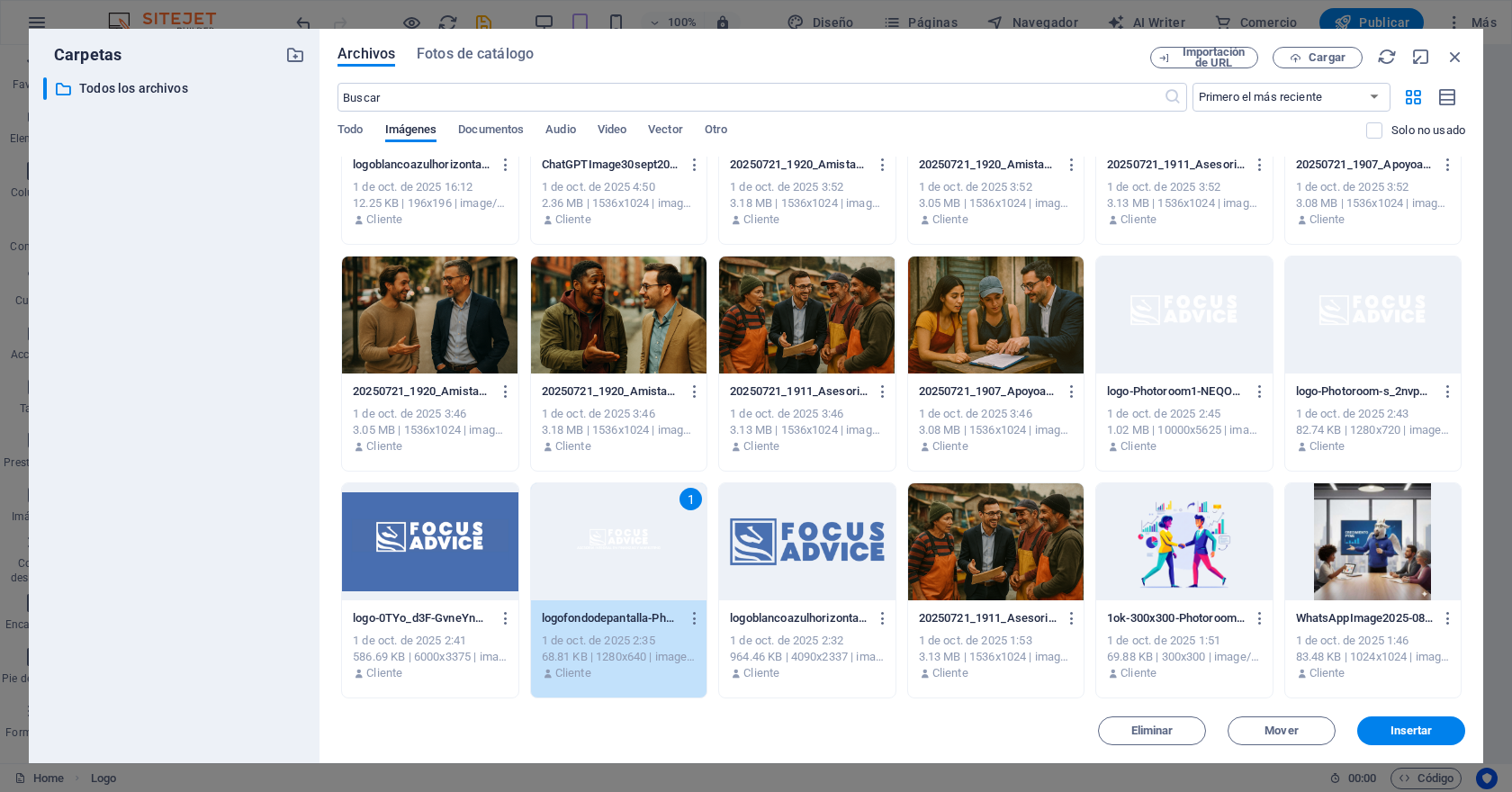
click at [634, 537] on div "1" at bounding box center [618, 542] width 175 height 117
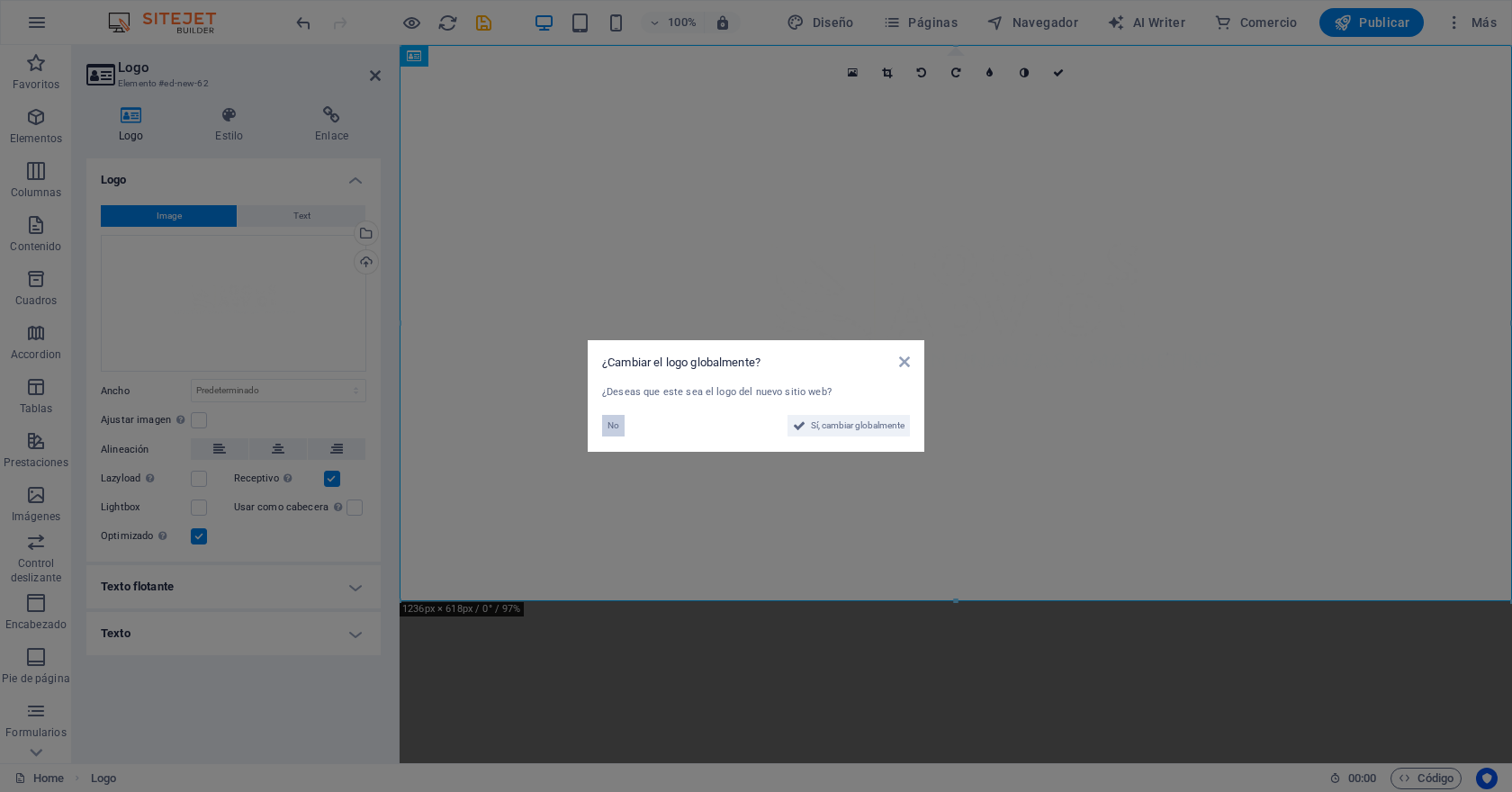
click at [613, 426] on span "No" at bounding box center [613, 426] width 12 height 22
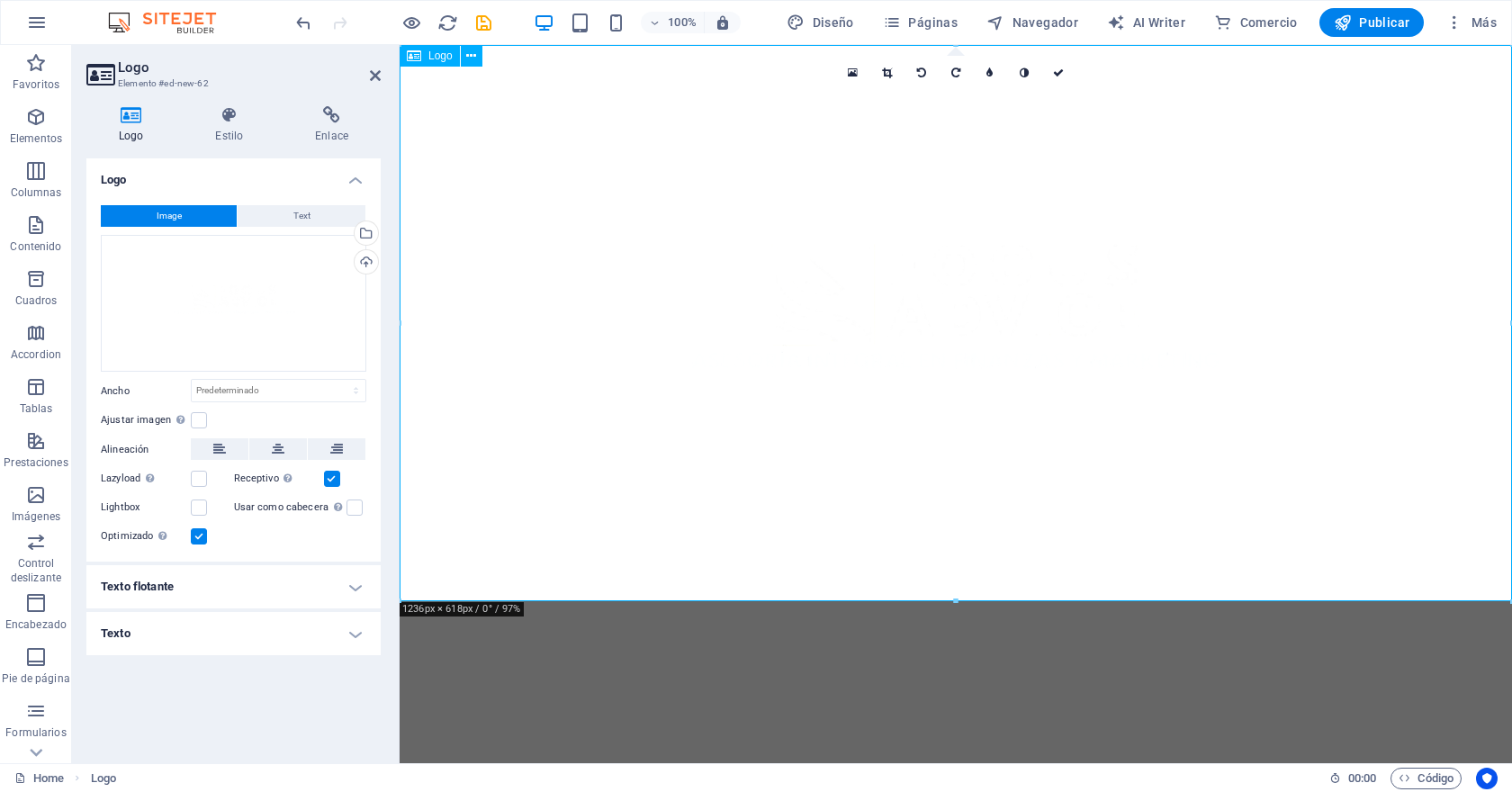
click at [744, 240] on div at bounding box center [955, 323] width 1113 height 556
click at [235, 121] on icon at bounding box center [229, 115] width 93 height 18
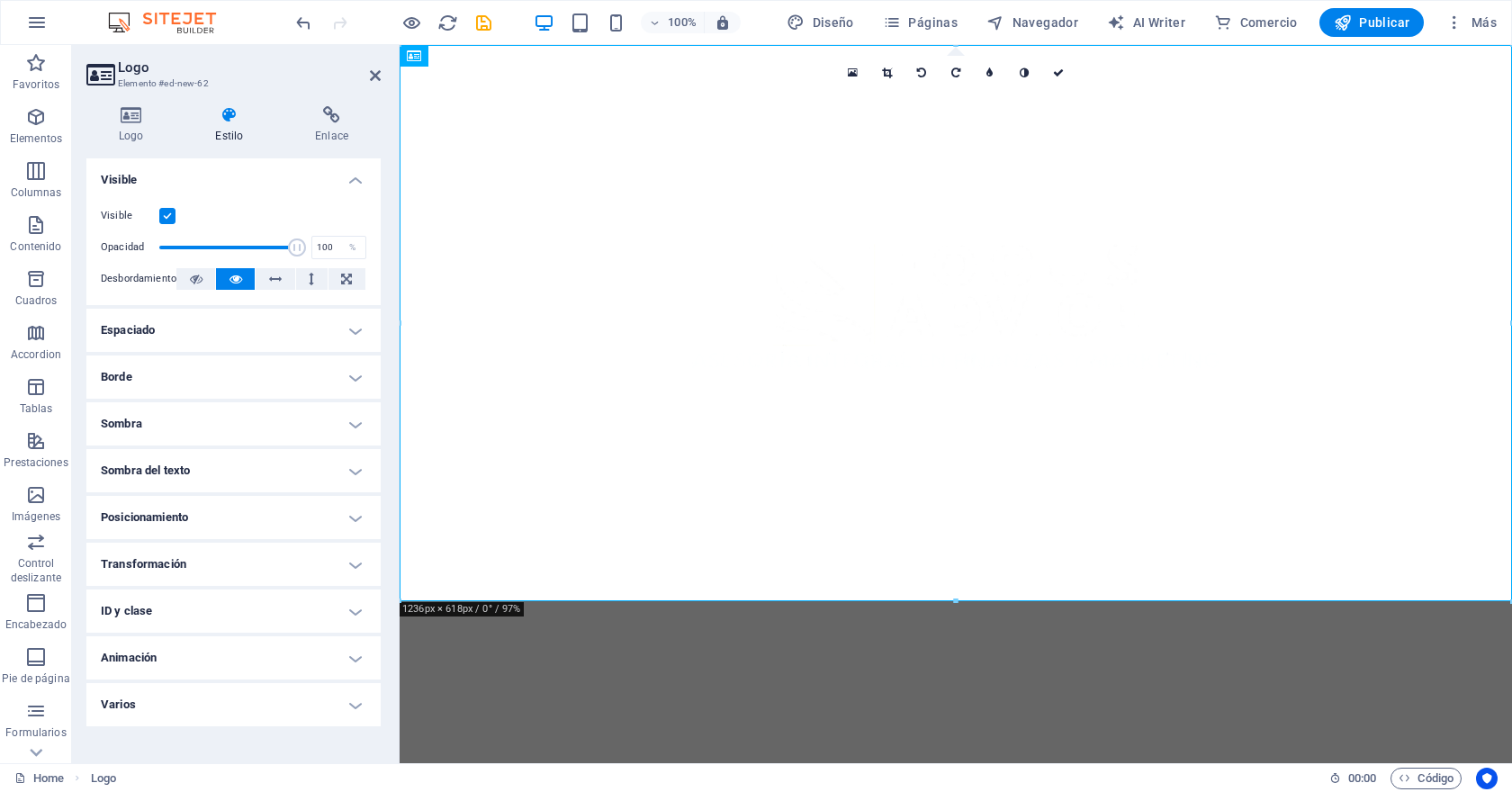
click at [767, 601] on html "Skip to main content" at bounding box center [955, 323] width 1113 height 556
click at [377, 74] on icon at bounding box center [375, 76] width 11 height 14
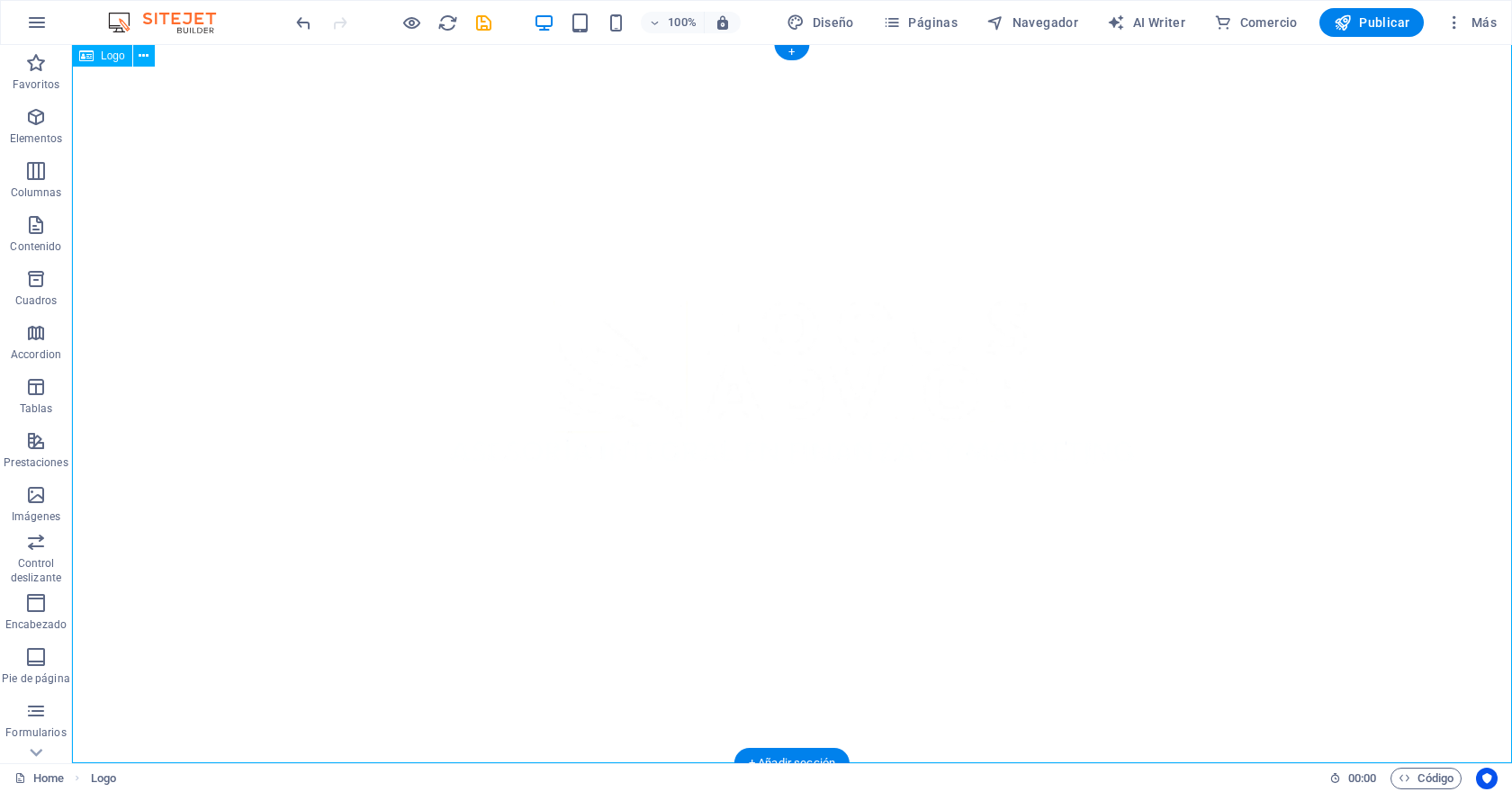
scroll to position [0, 0]
click at [831, 24] on span "Diseño" at bounding box center [820, 23] width 68 height 18
select select "px"
select select "400"
select select "px"
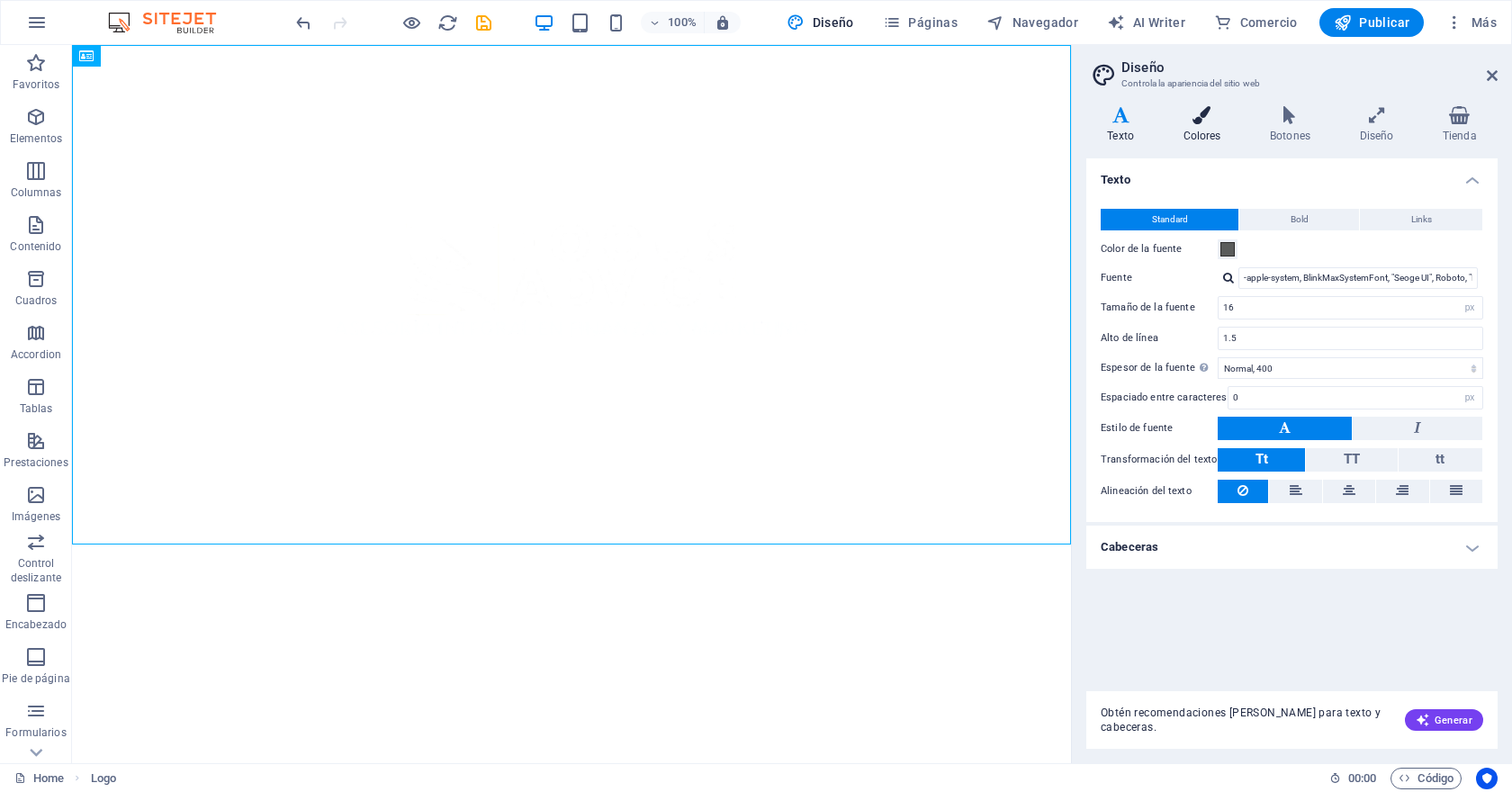
click at [1215, 122] on icon at bounding box center [1201, 115] width 80 height 18
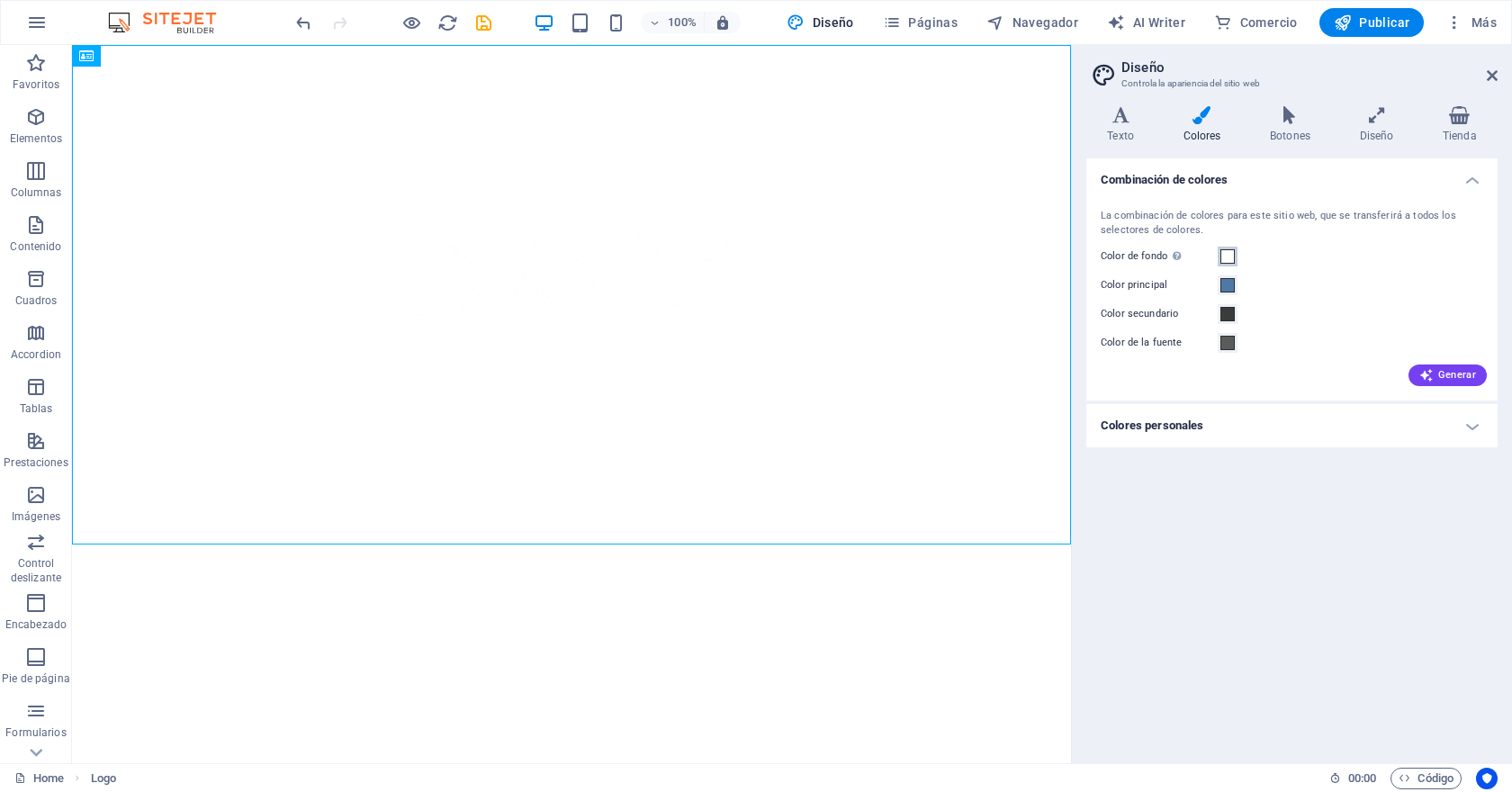
click at [1233, 257] on span at bounding box center [1227, 257] width 14 height 14
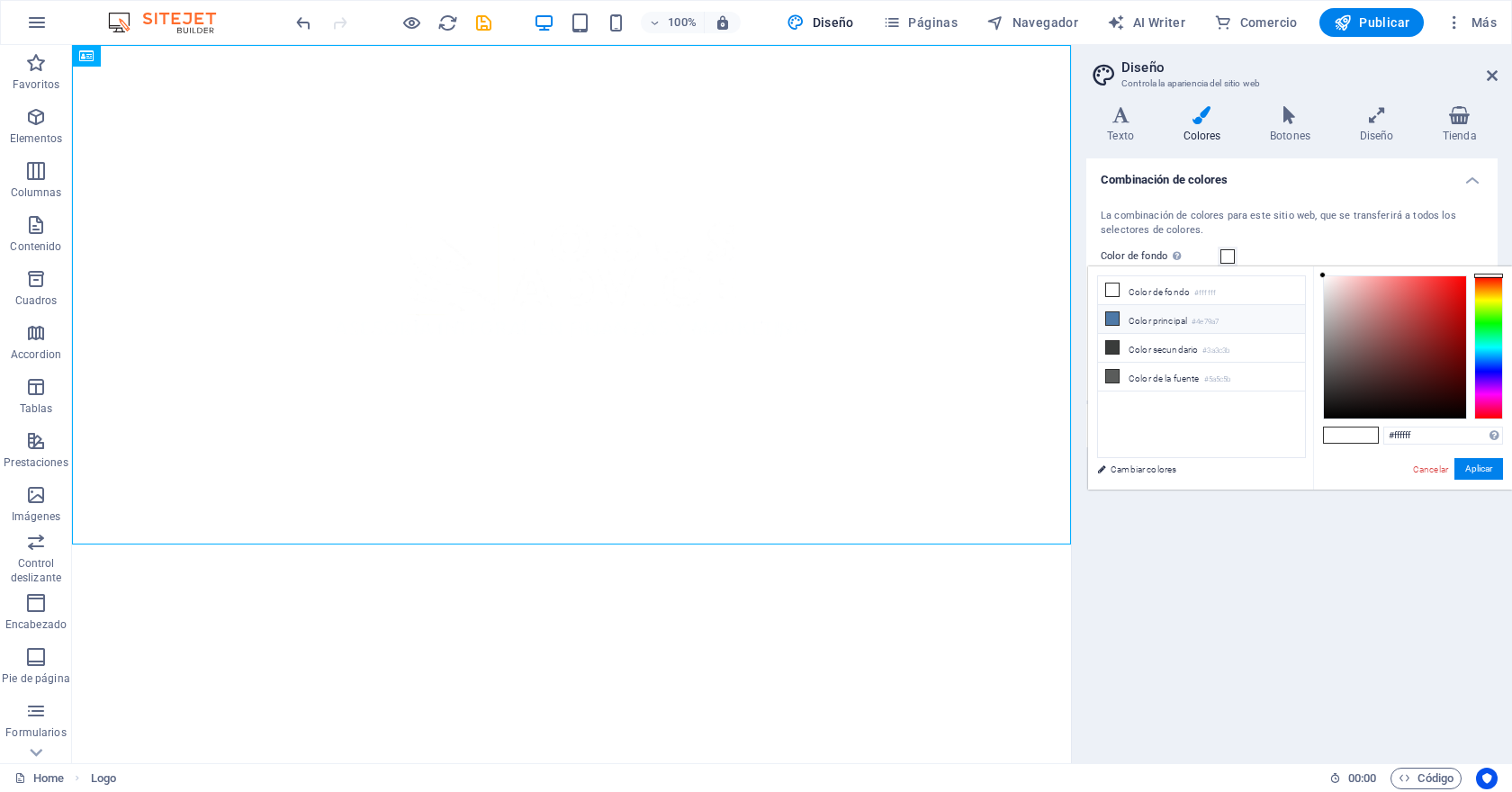
click at [1163, 319] on li "Color principal #4e79a7" at bounding box center [1201, 320] width 207 height 29
type input "#4e79a7"
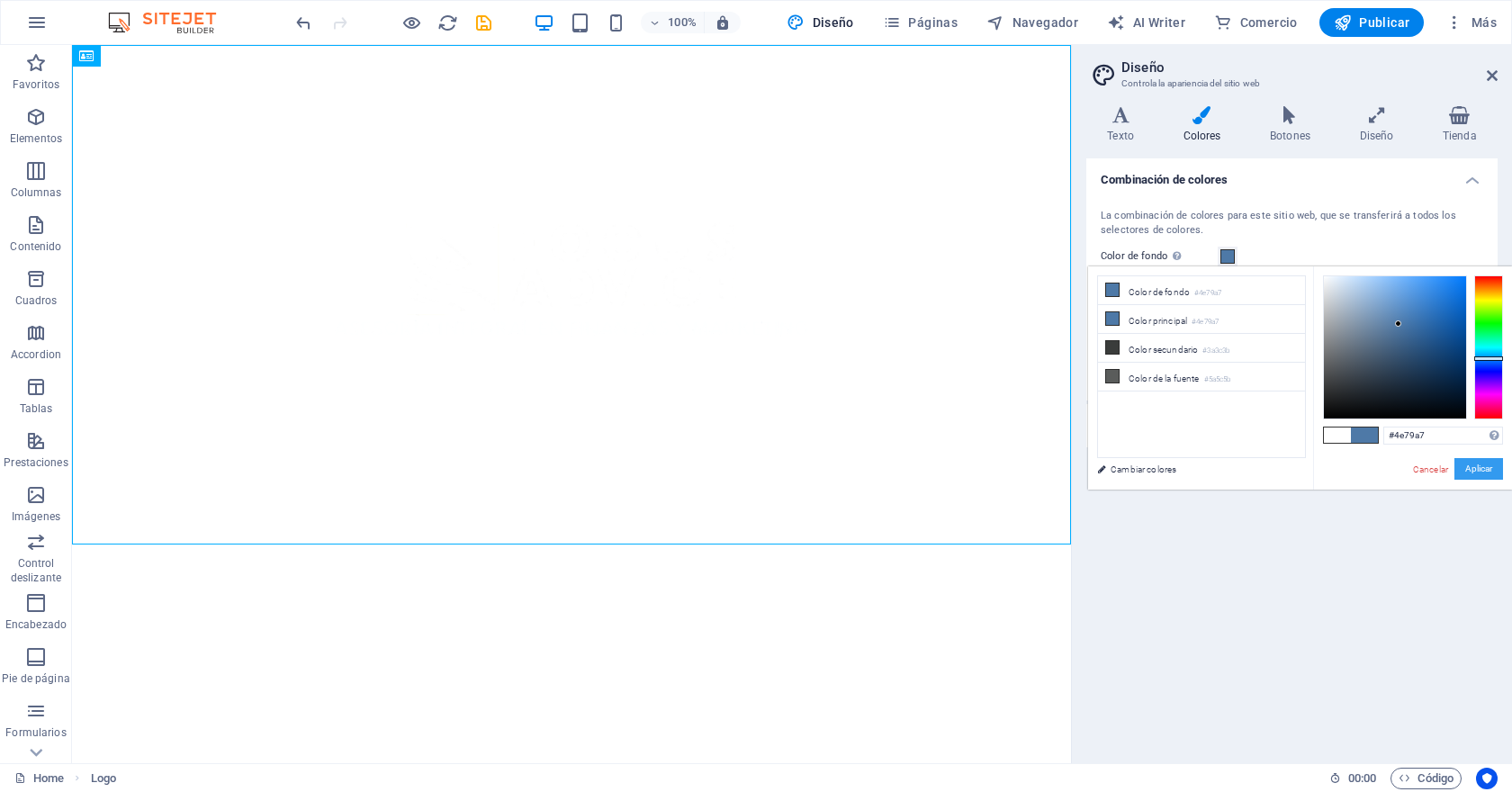
click at [1479, 466] on button "Aplicar" at bounding box center [1479, 469] width 49 height 22
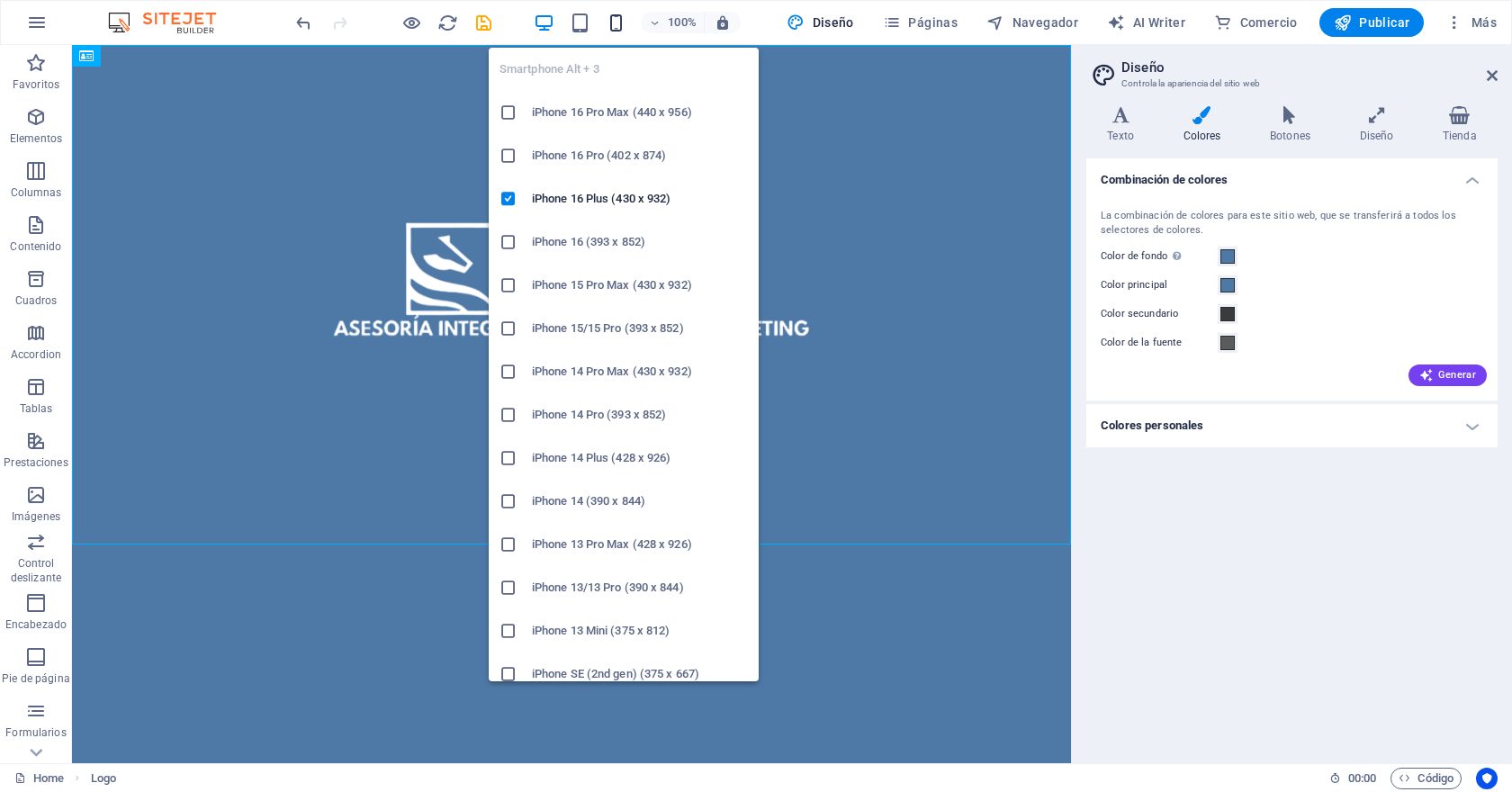
click at [614, 24] on icon "button" at bounding box center [615, 23] width 21 height 21
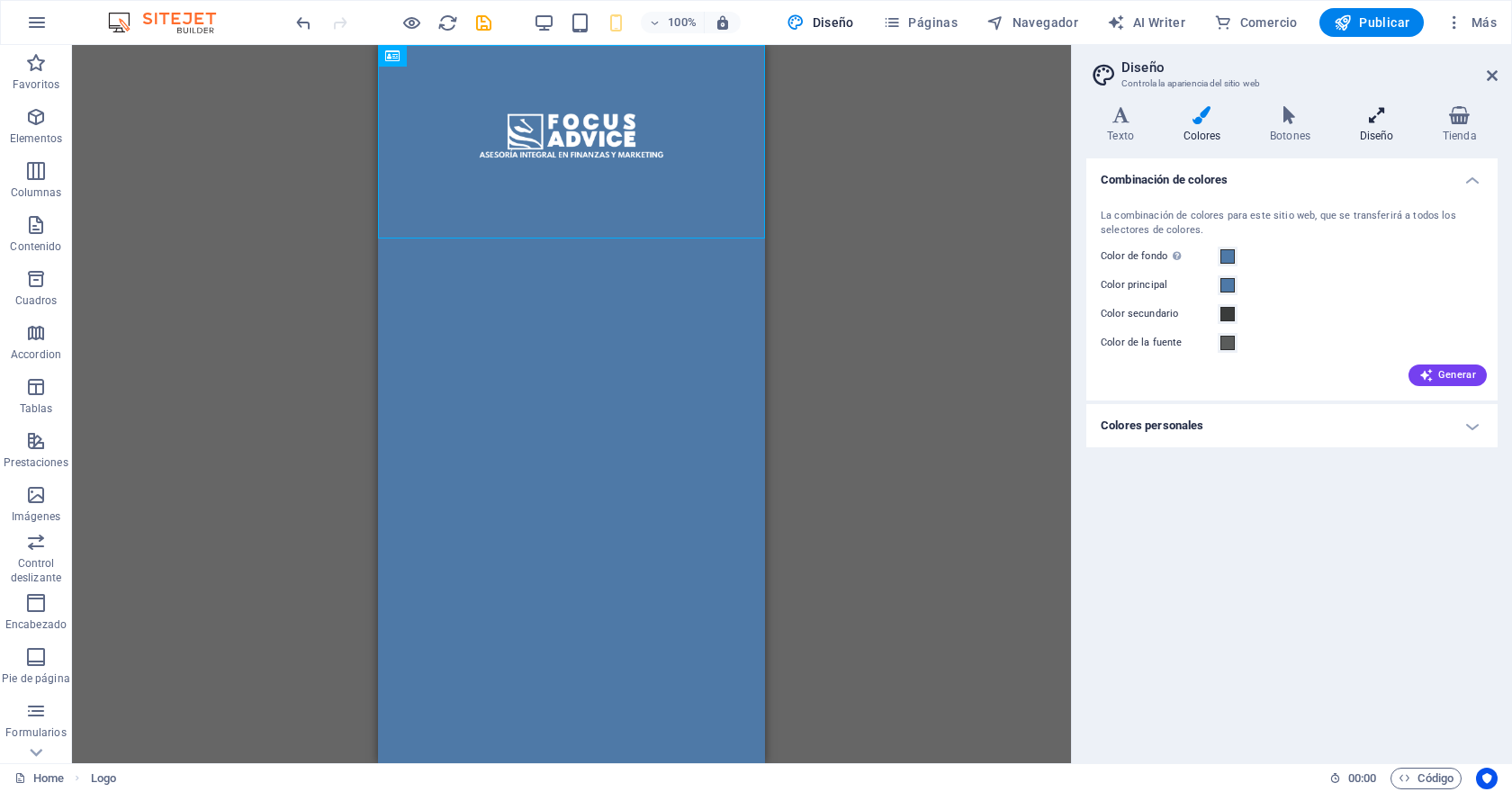
click at [1384, 132] on h4 "Diseño" at bounding box center [1379, 125] width 83 height 38
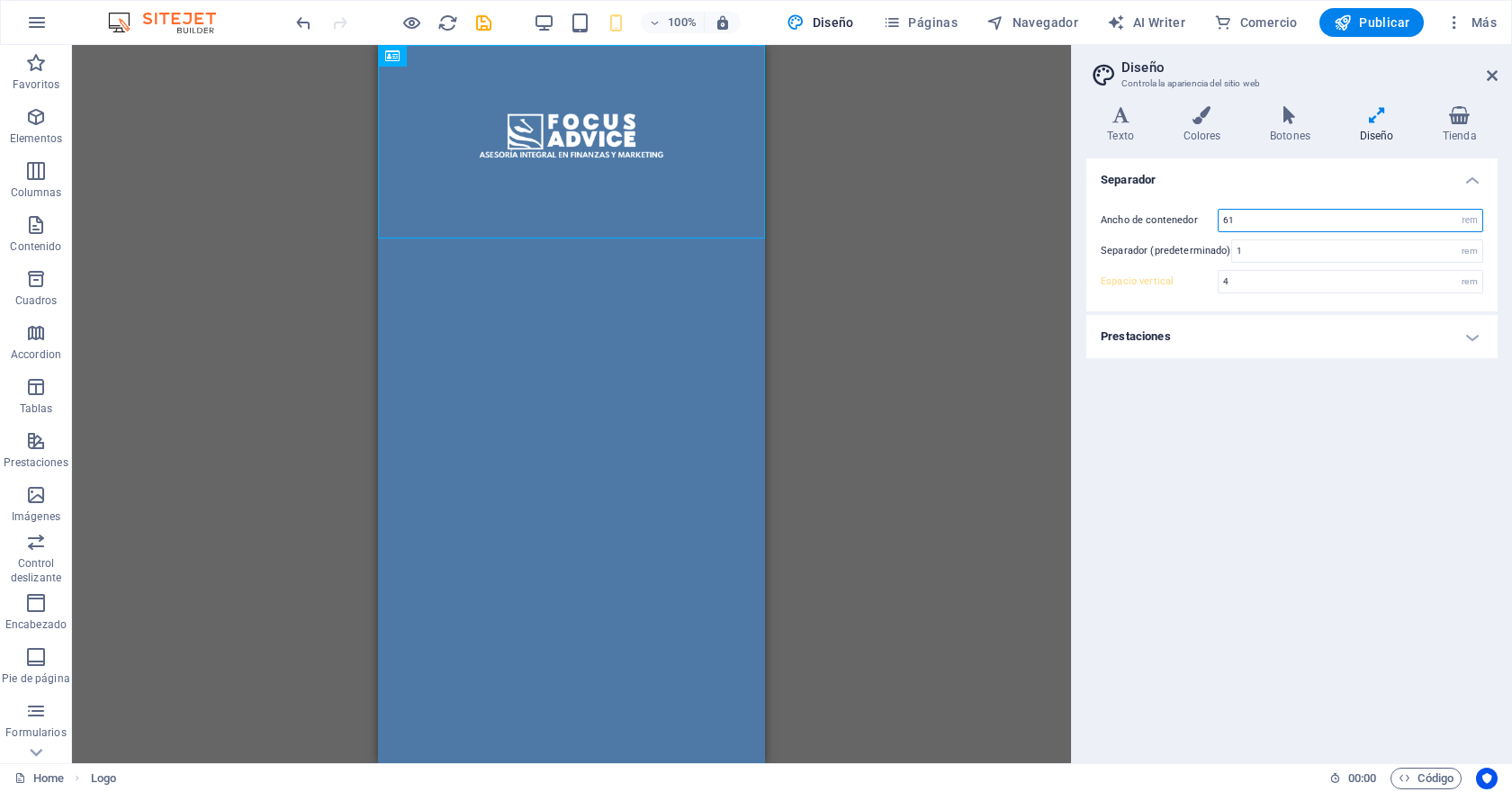
click at [1270, 219] on input "61" at bounding box center [1350, 221] width 264 height 22
type input "100"
click at [1246, 182] on h4 "Separador" at bounding box center [1291, 174] width 411 height 33
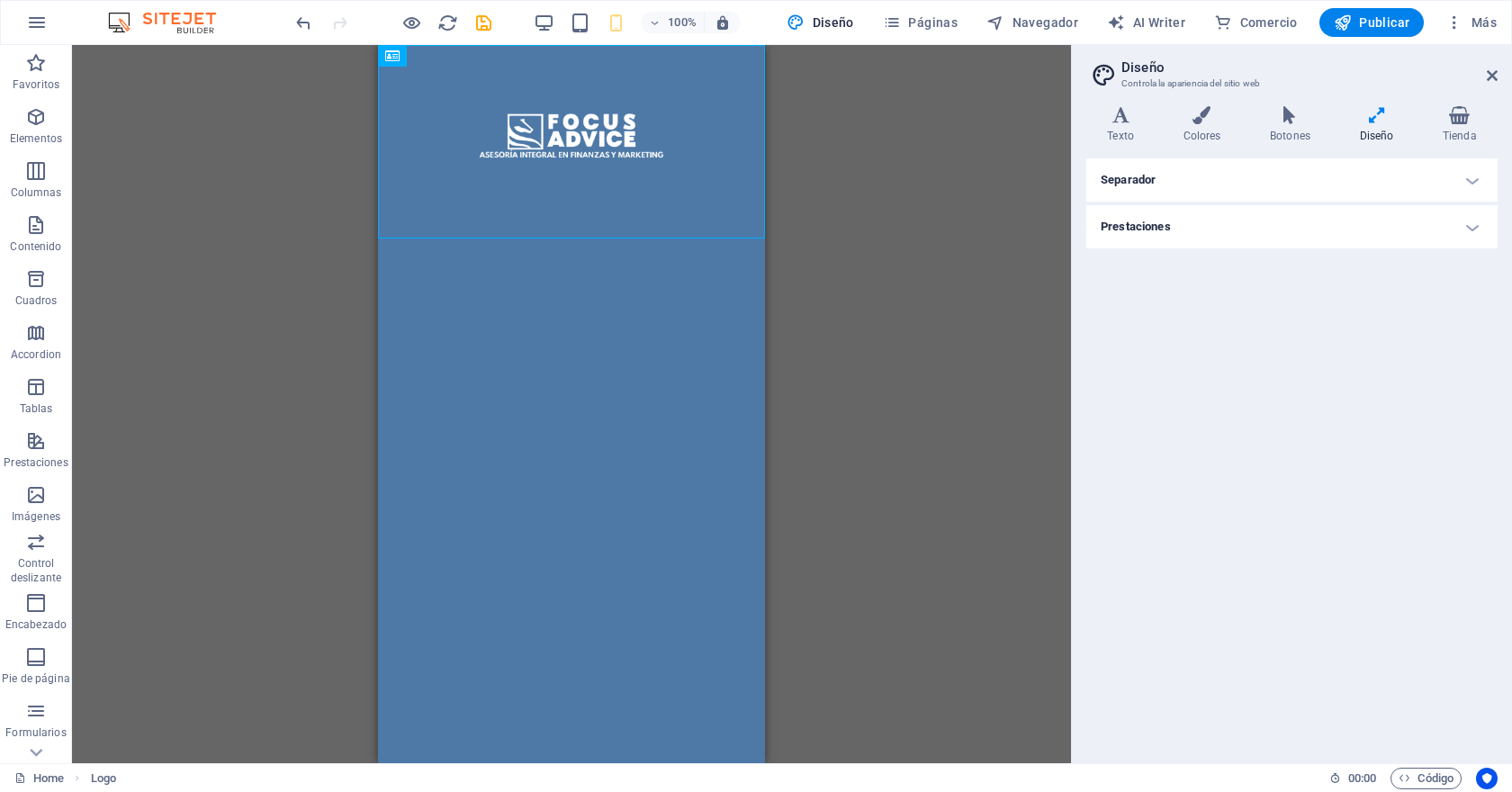
click at [1246, 182] on h4 "Separador" at bounding box center [1291, 180] width 411 height 43
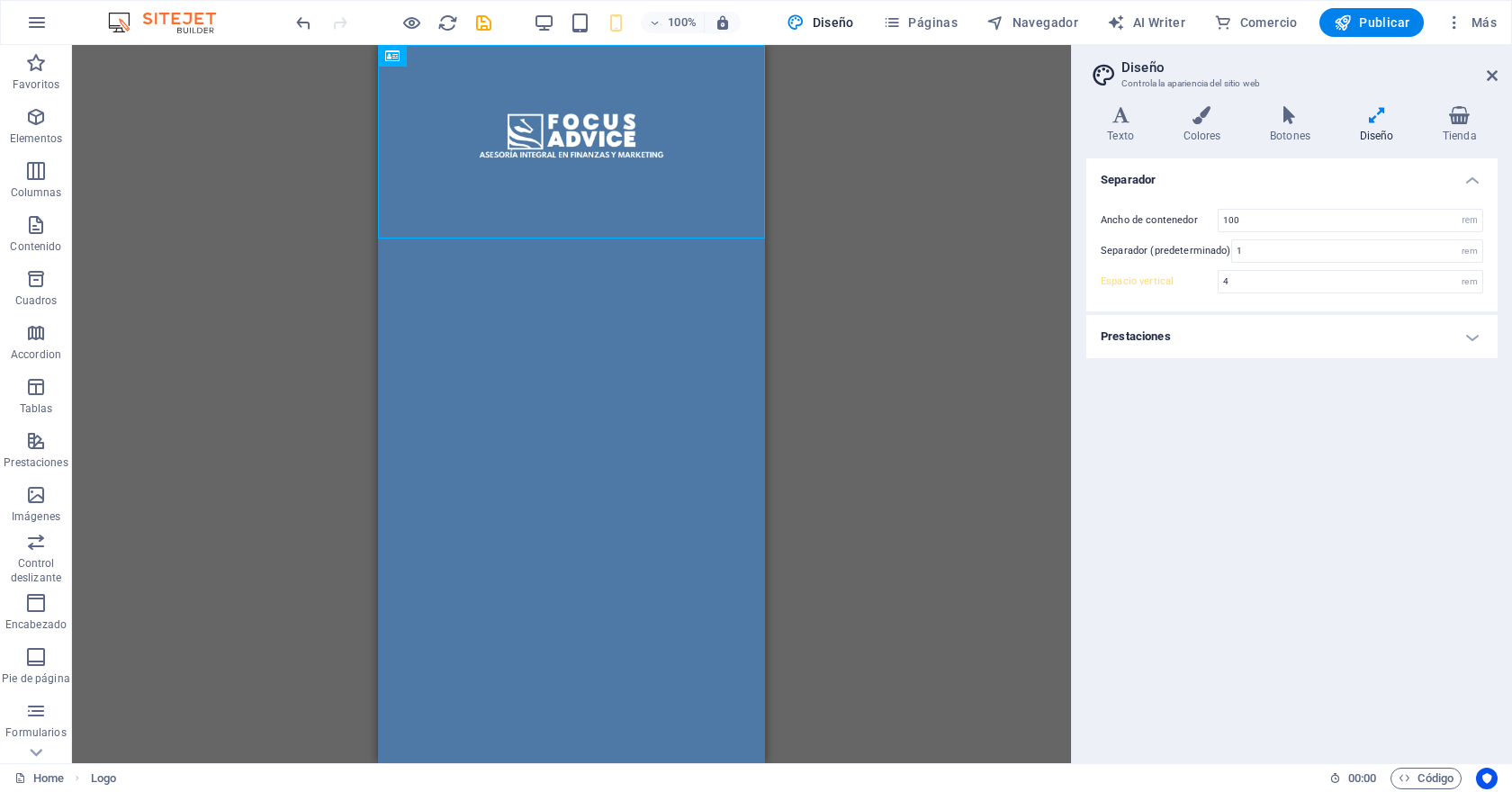
click at [1245, 422] on div "Separador Ancho de contenedor 100 rem px Separador (predeterminado) 1 rem Espac…" at bounding box center [1291, 453] width 411 height 590
click at [1466, 222] on select "rem px" at bounding box center [1470, 221] width 25 height 22
select select "px"
click at [1457, 210] on select "rem px" at bounding box center [1470, 221] width 25 height 22
click at [1335, 221] on input "1600" at bounding box center [1350, 221] width 264 height 22
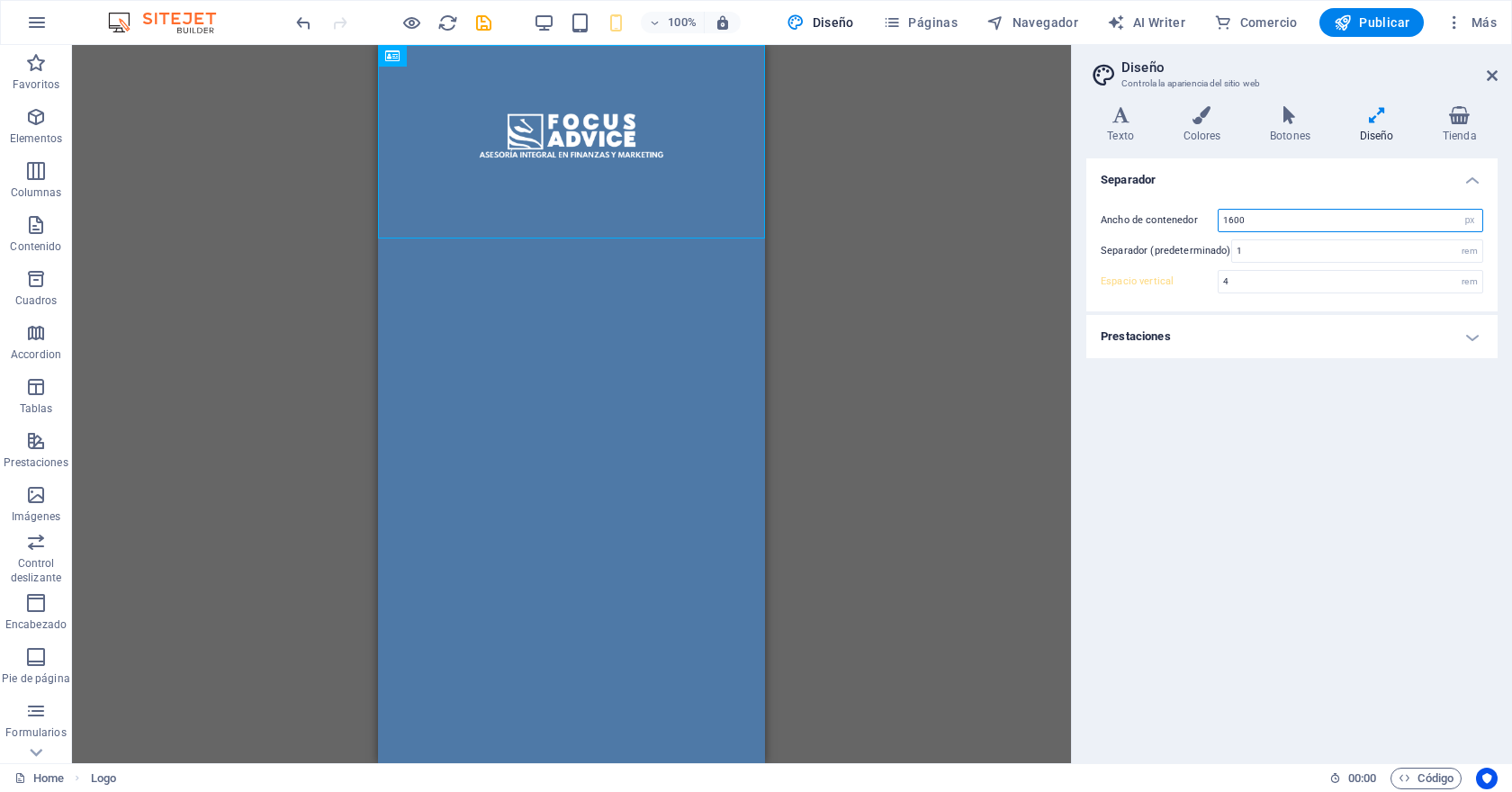
click at [1235, 220] on input "1600" at bounding box center [1350, 221] width 264 height 22
click at [1281, 185] on h4 "Separador" at bounding box center [1291, 174] width 411 height 33
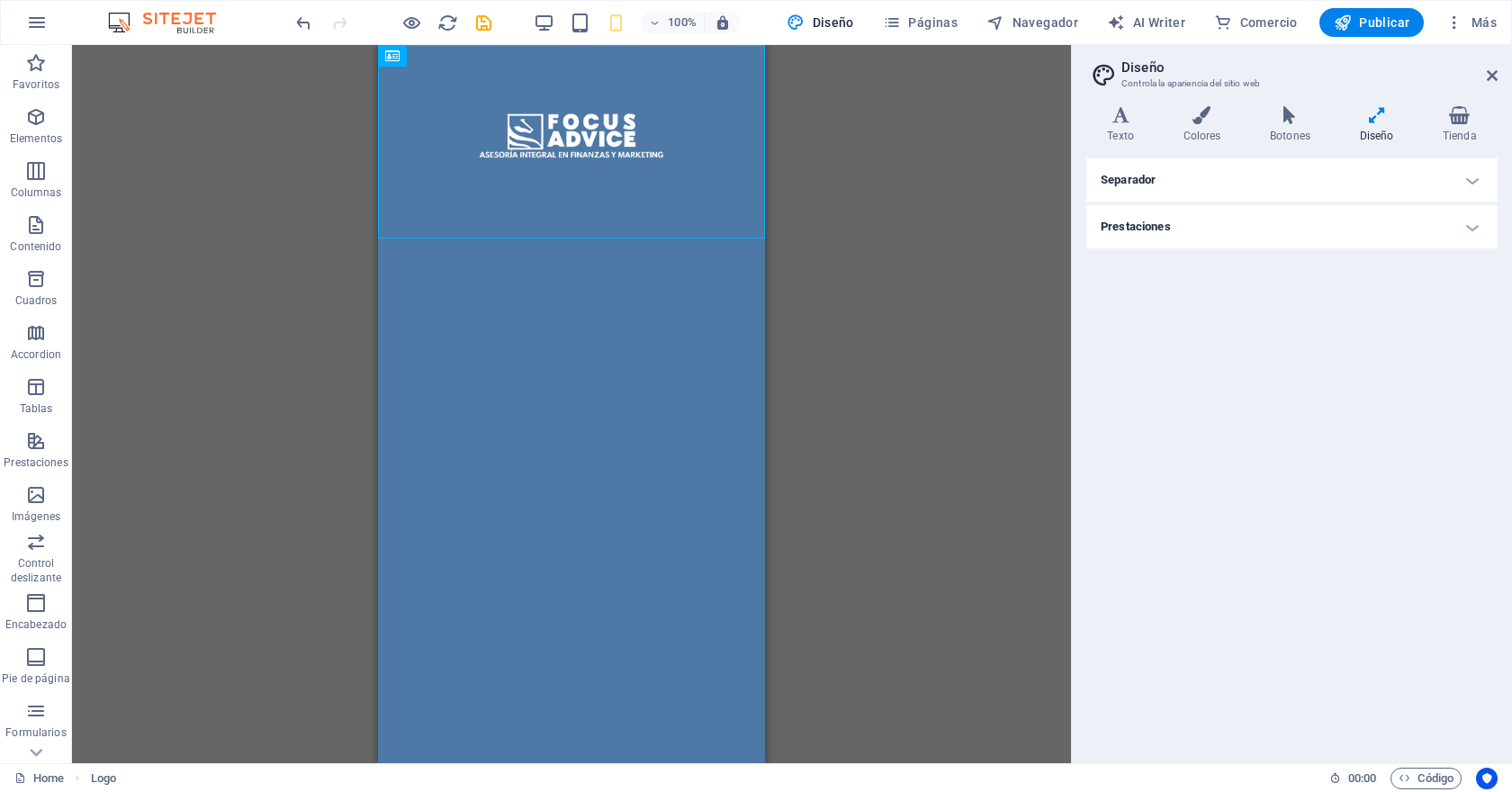
click at [1281, 186] on h4 "Separador" at bounding box center [1291, 180] width 411 height 43
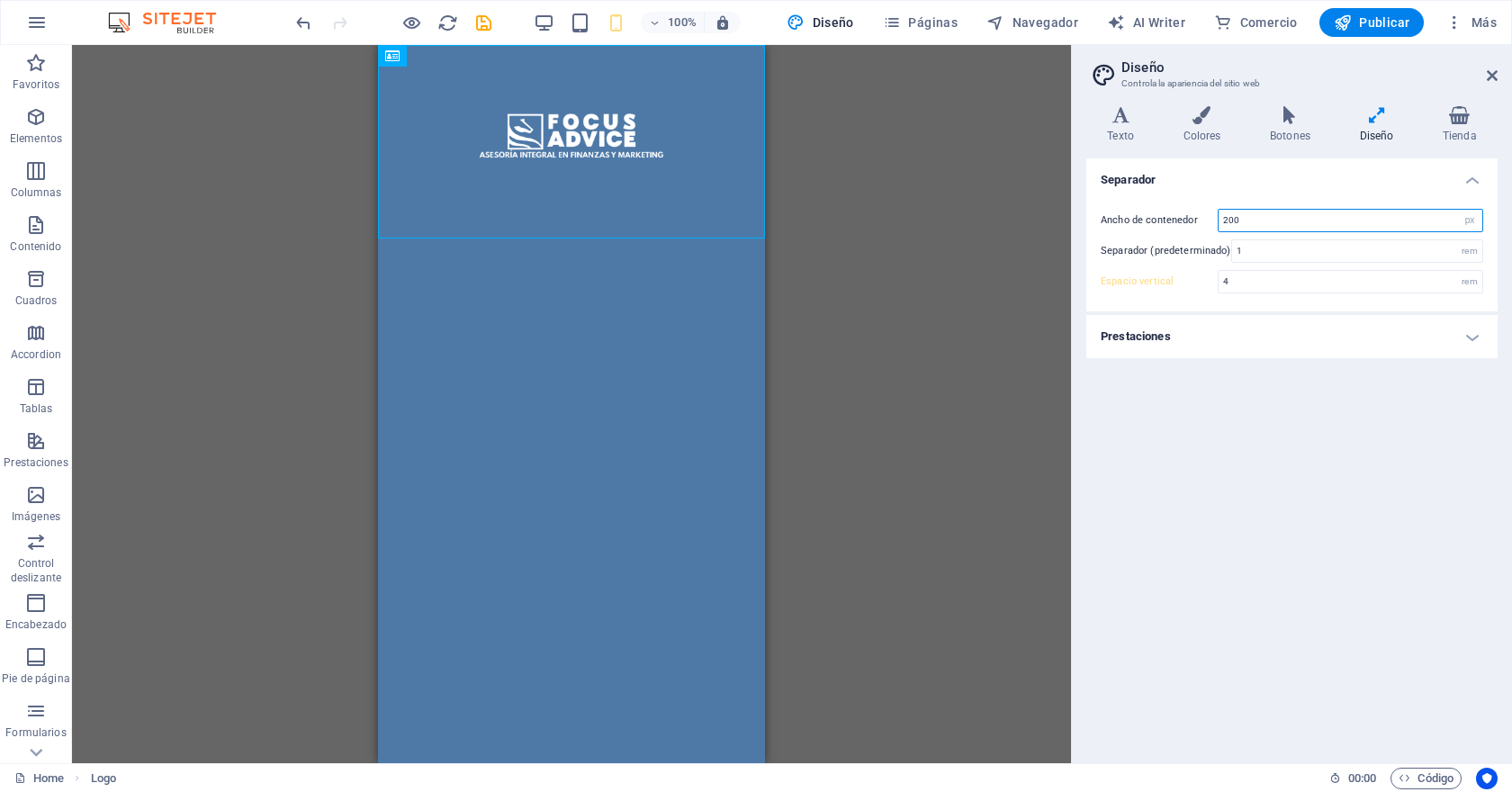
click at [1278, 220] on input "200" at bounding box center [1350, 221] width 264 height 22
click at [634, 239] on html "Skip to main content" at bounding box center [571, 142] width 387 height 193
click at [452, 60] on icon at bounding box center [449, 56] width 10 height 19
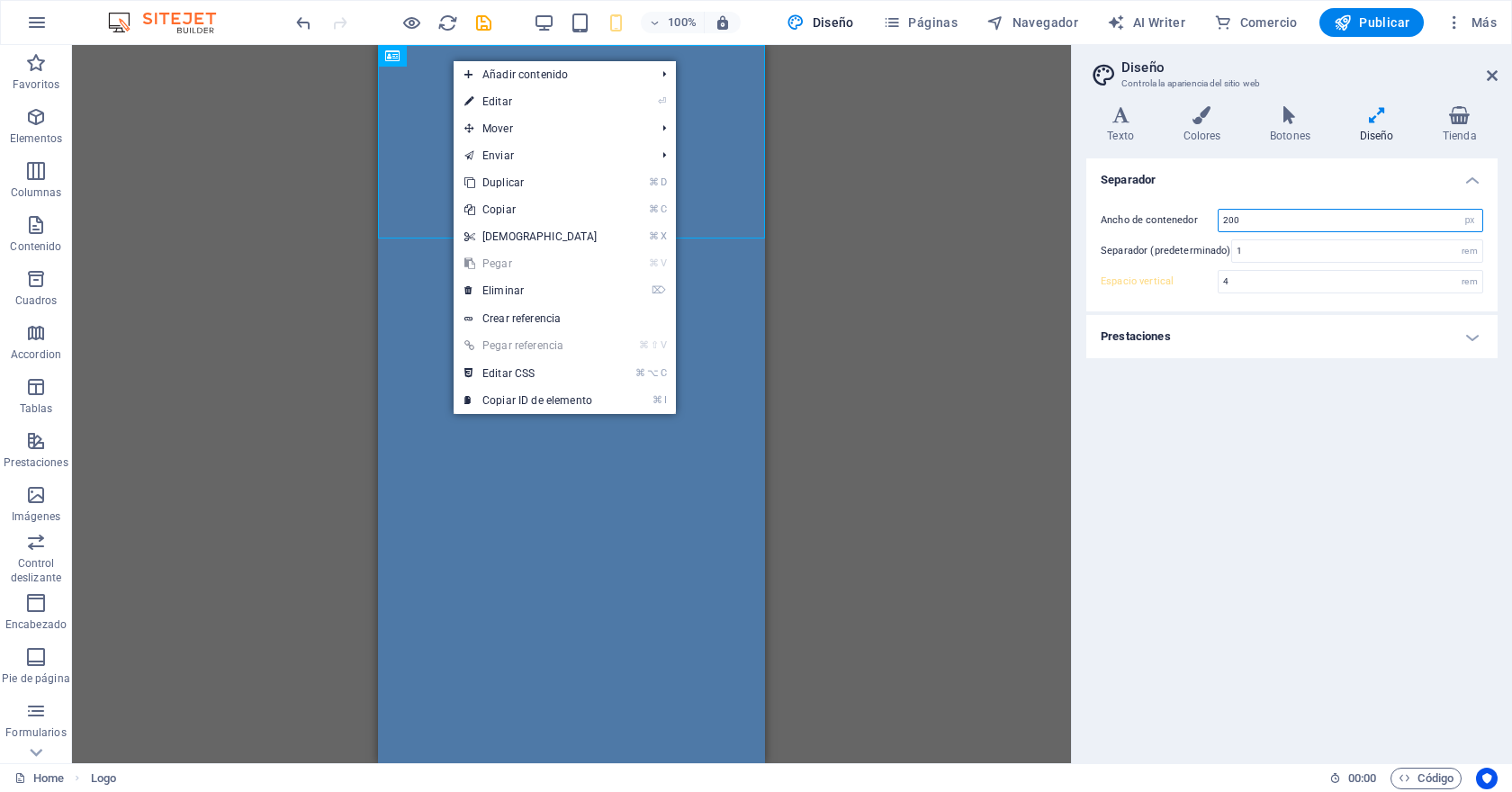
click at [1300, 210] on input "200" at bounding box center [1350, 221] width 264 height 22
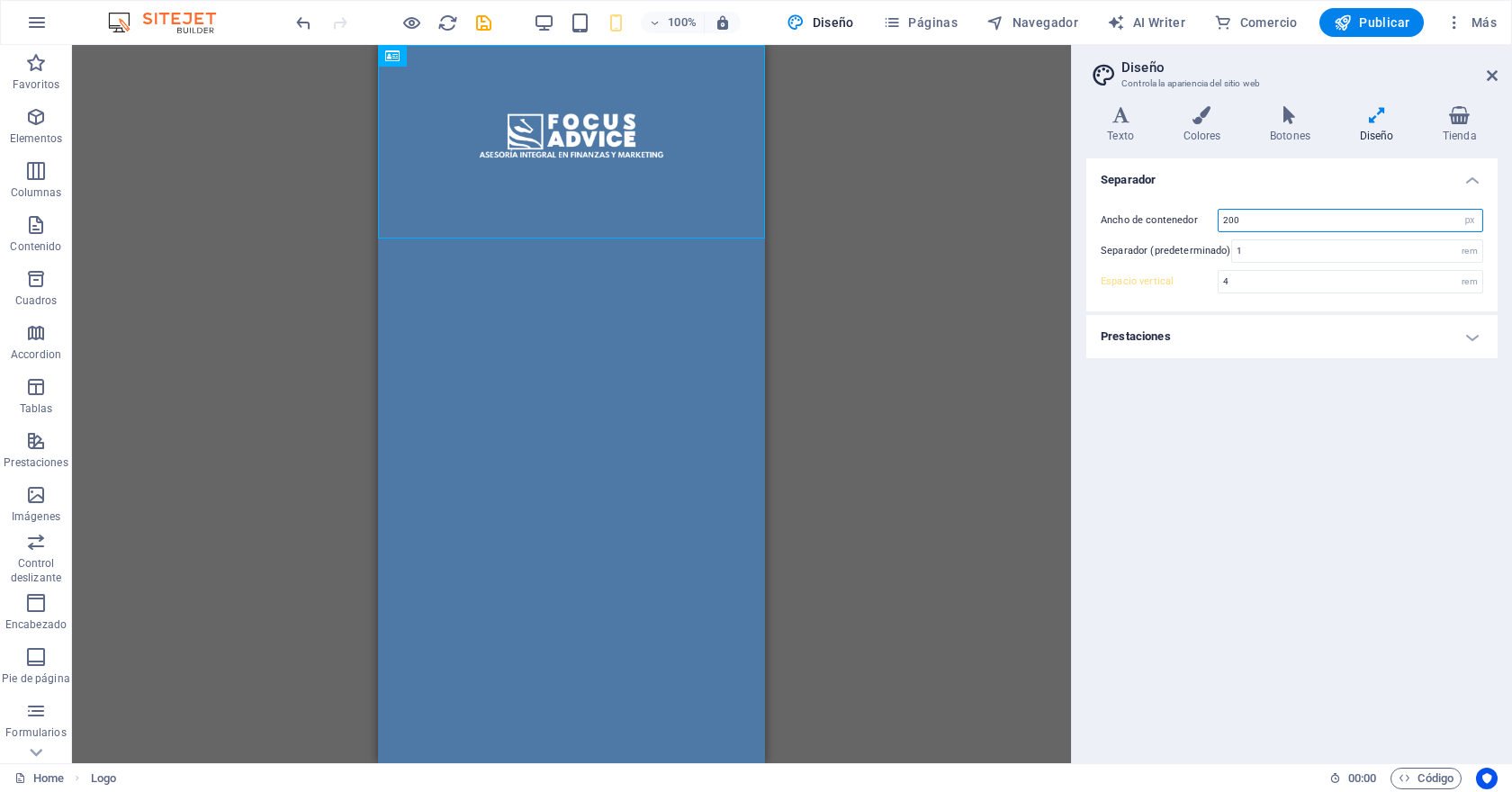
click at [1300, 210] on input "200" at bounding box center [1350, 221] width 264 height 22
type input "1600"
click at [1470, 219] on select "rem px" at bounding box center [1470, 221] width 25 height 22
select select "rem"
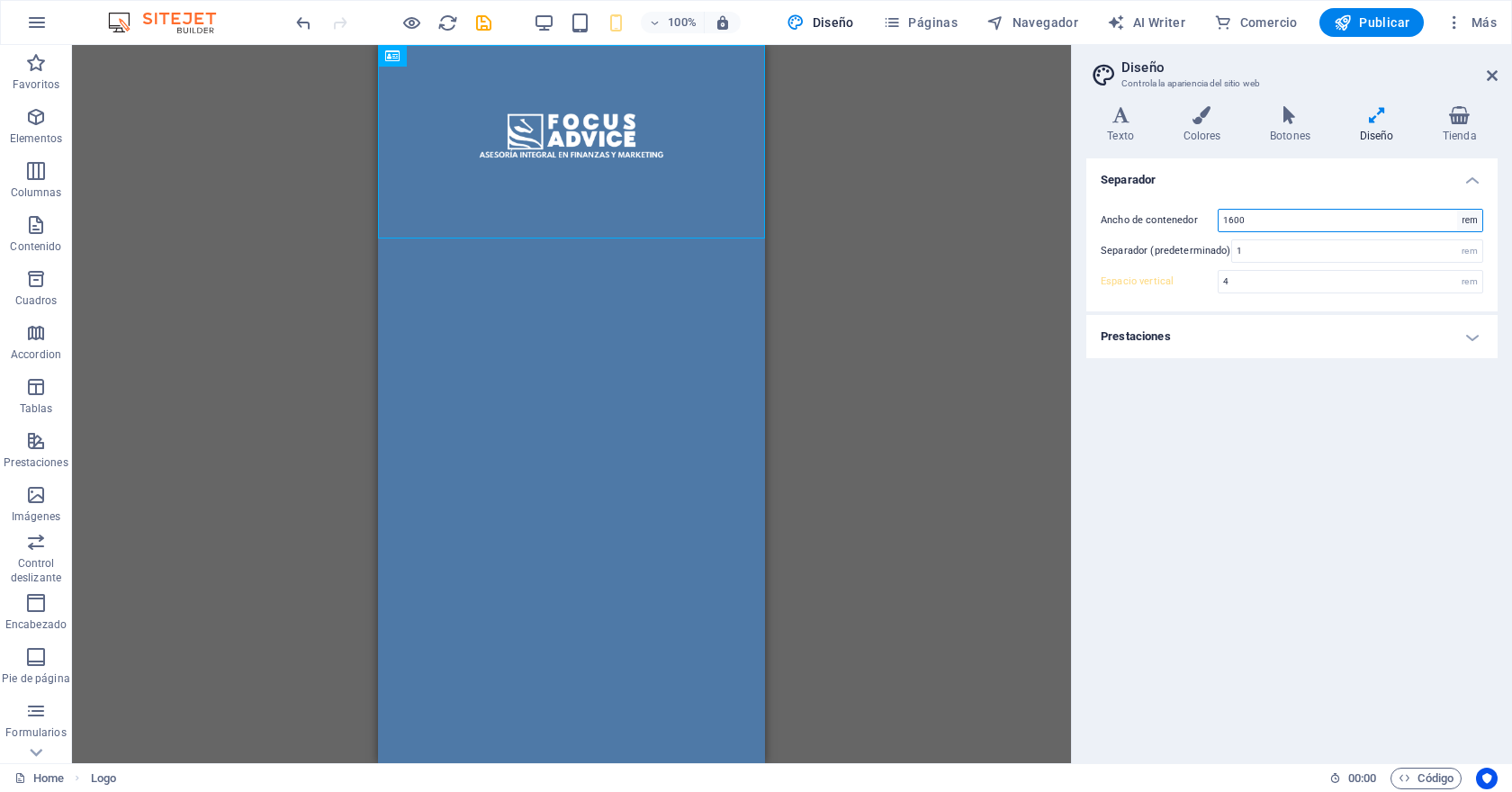
click at [1457, 210] on select "rem px" at bounding box center [1470, 221] width 25 height 22
type input "100"
click at [1477, 220] on select "rem px" at bounding box center [1470, 221] width 25 height 22
select select "px"
click at [1457, 210] on select "rem px" at bounding box center [1470, 221] width 25 height 22
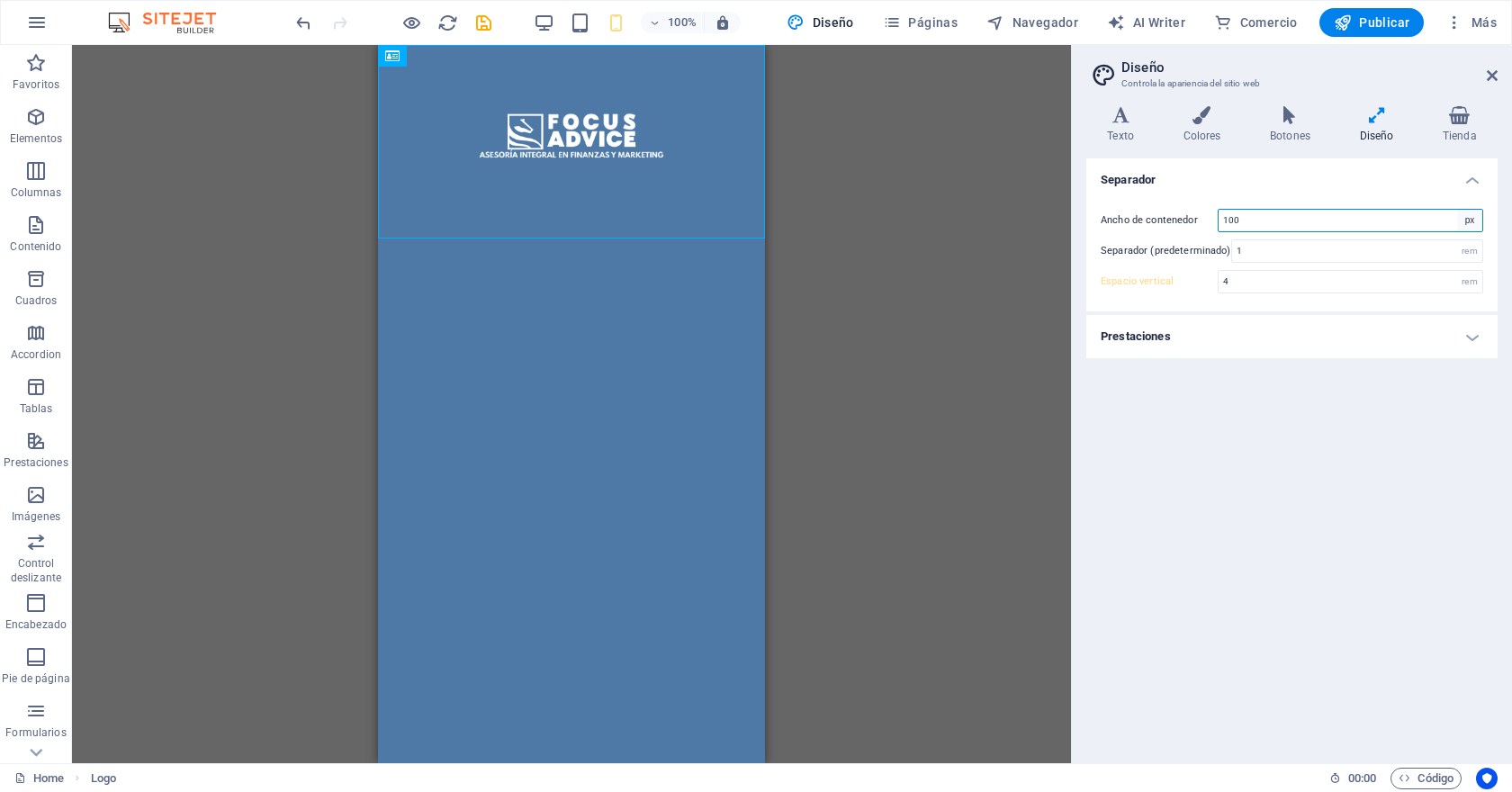
type input "1600"
click at [1470, 224] on select "rem px" at bounding box center [1470, 221] width 25 height 22
select select "rem"
click at [1457, 210] on select "rem px" at bounding box center [1470, 221] width 25 height 22
type input "78"
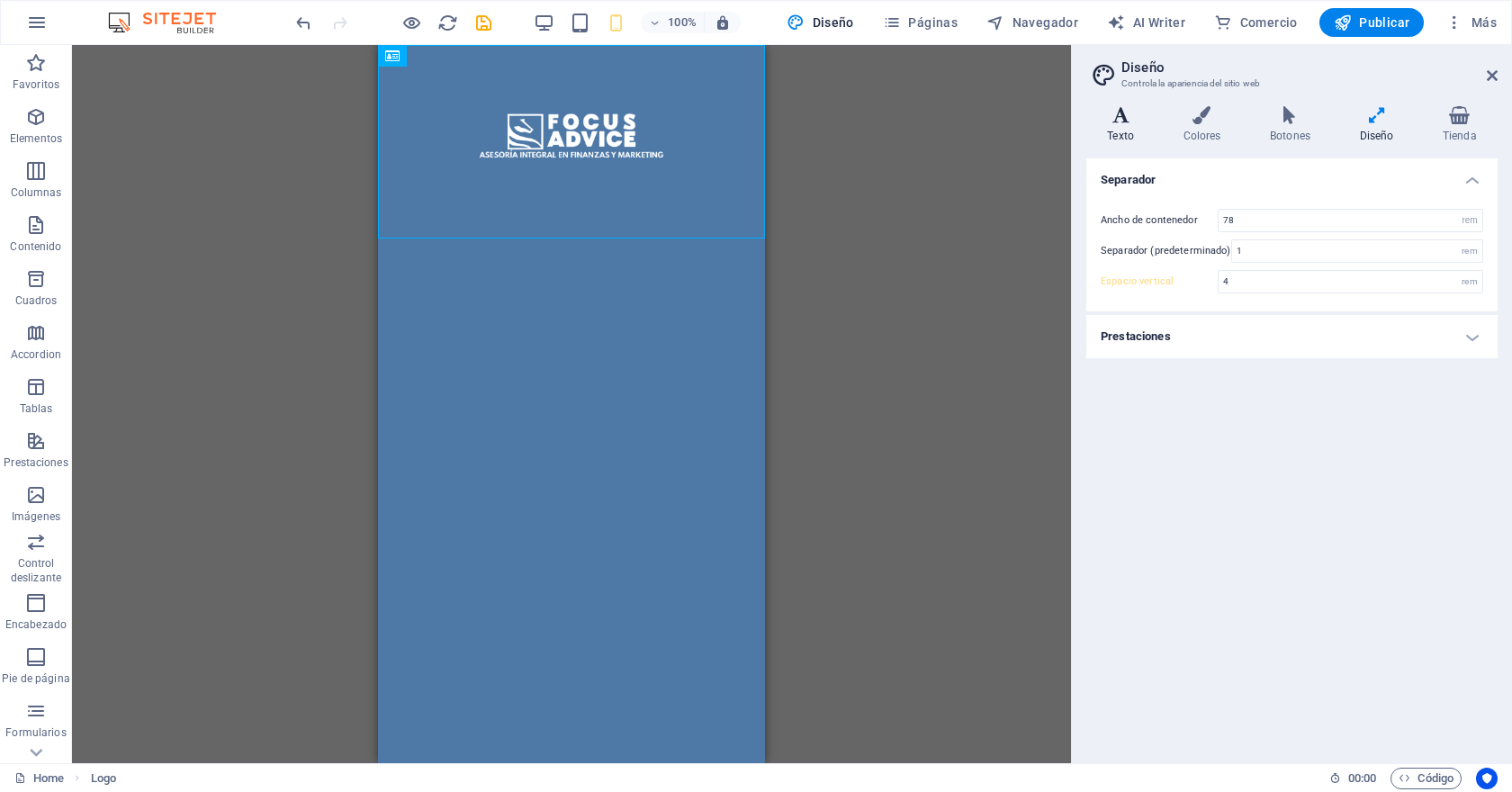
click at [1138, 119] on icon at bounding box center [1121, 115] width 69 height 18
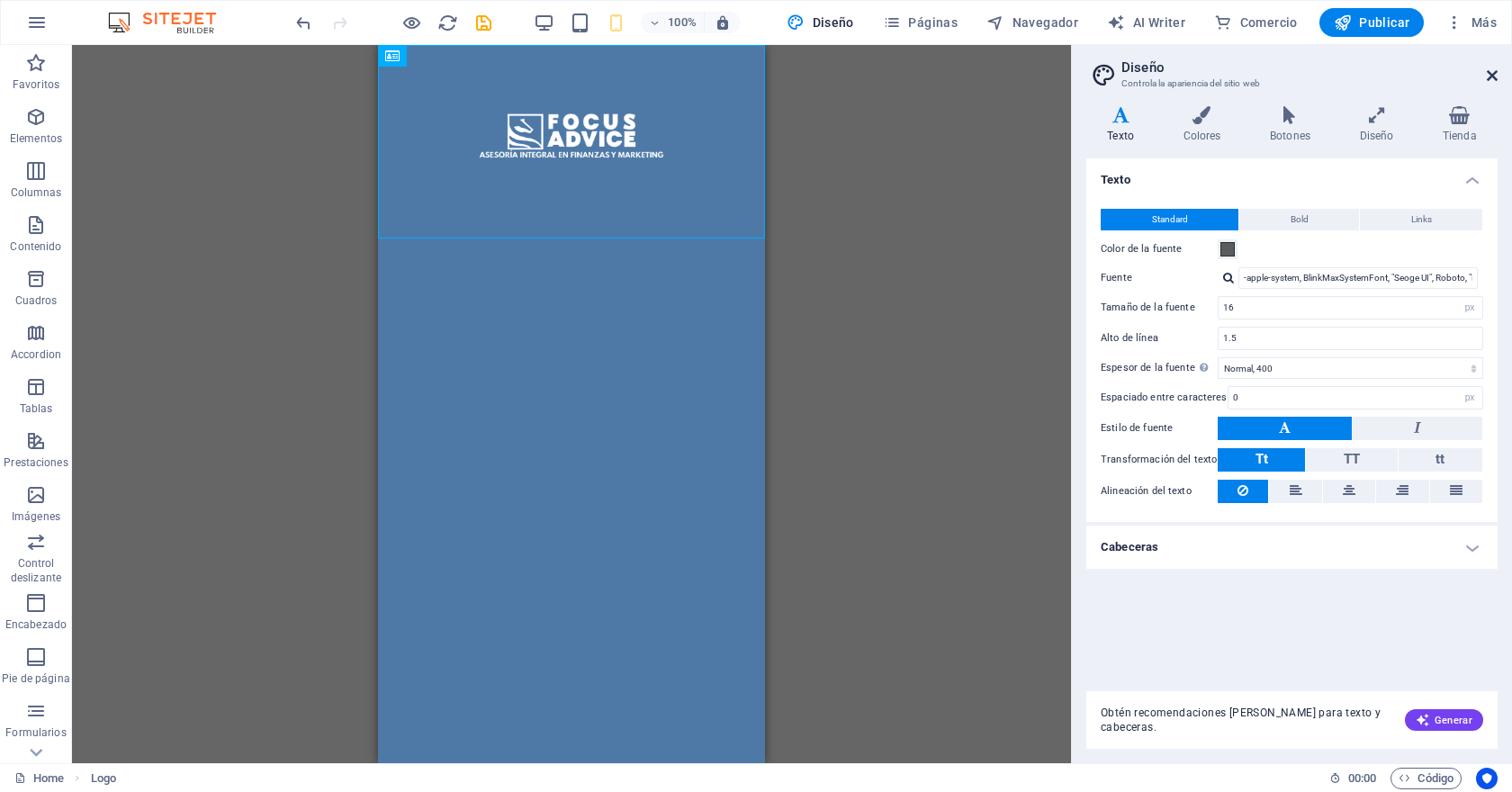
click at [1489, 77] on icon at bounding box center [1492, 76] width 11 height 14
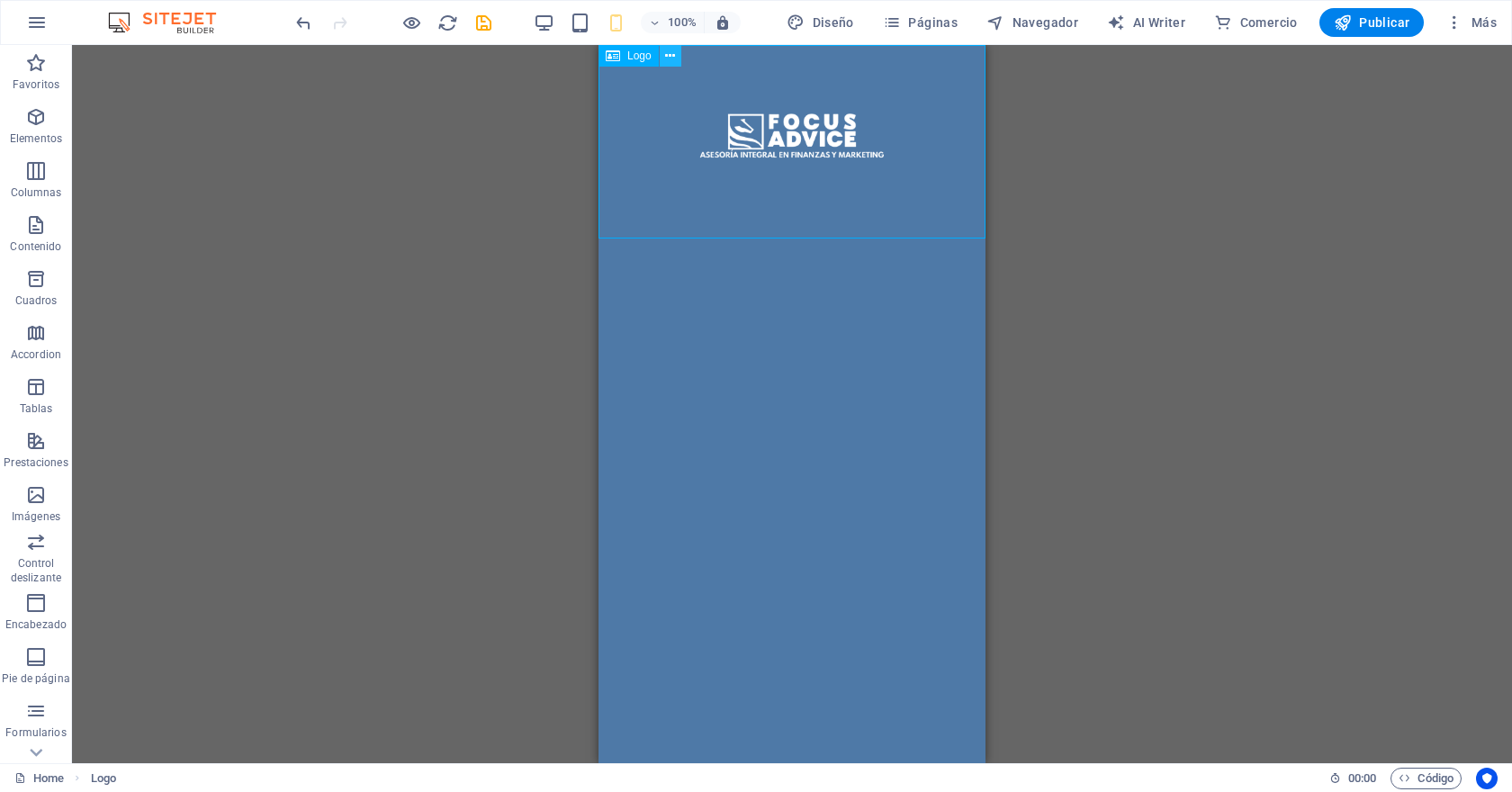
click at [666, 58] on icon at bounding box center [670, 56] width 10 height 19
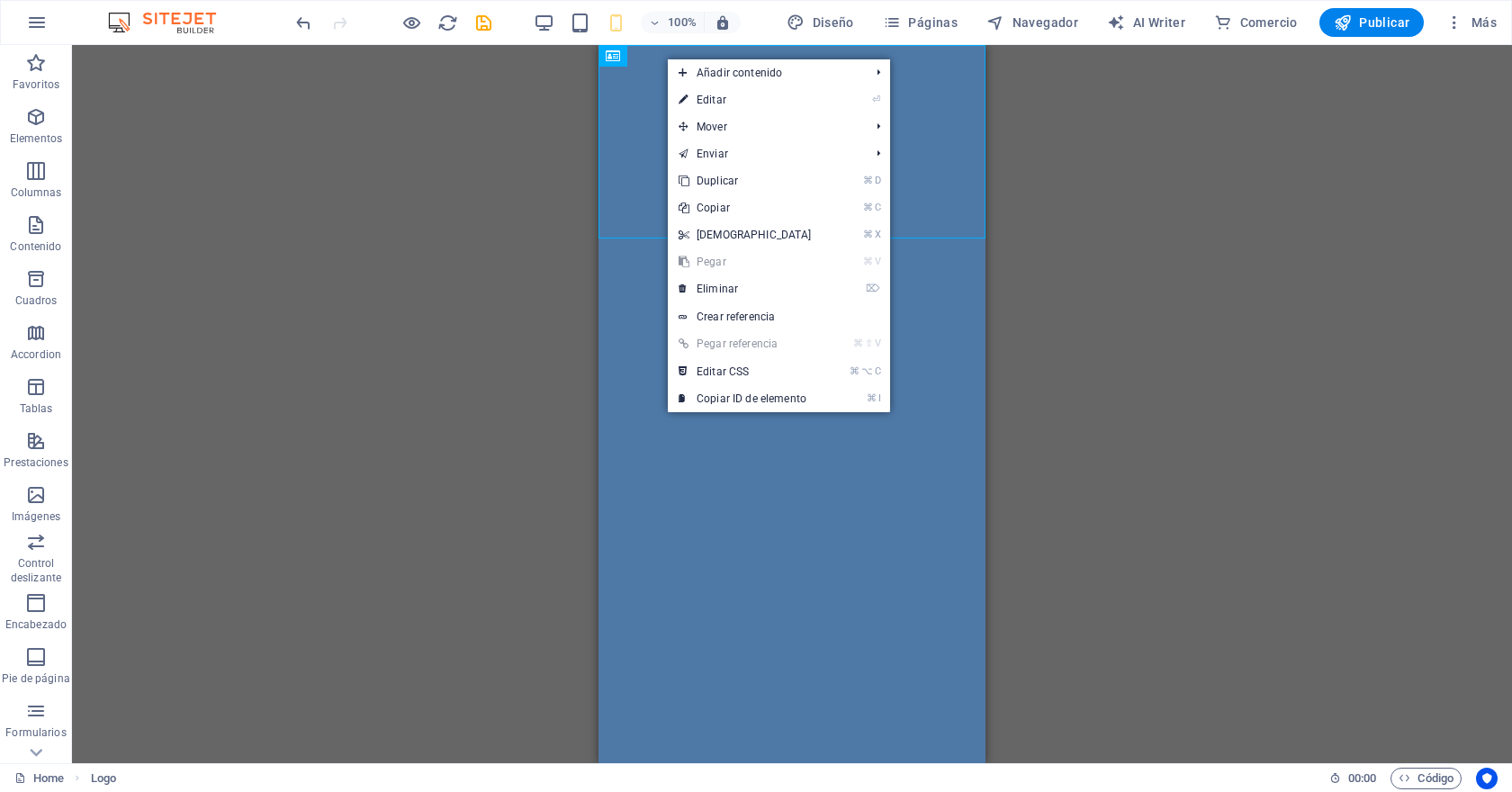
click at [782, 239] on html "Skip to main content" at bounding box center [792, 142] width 387 height 193
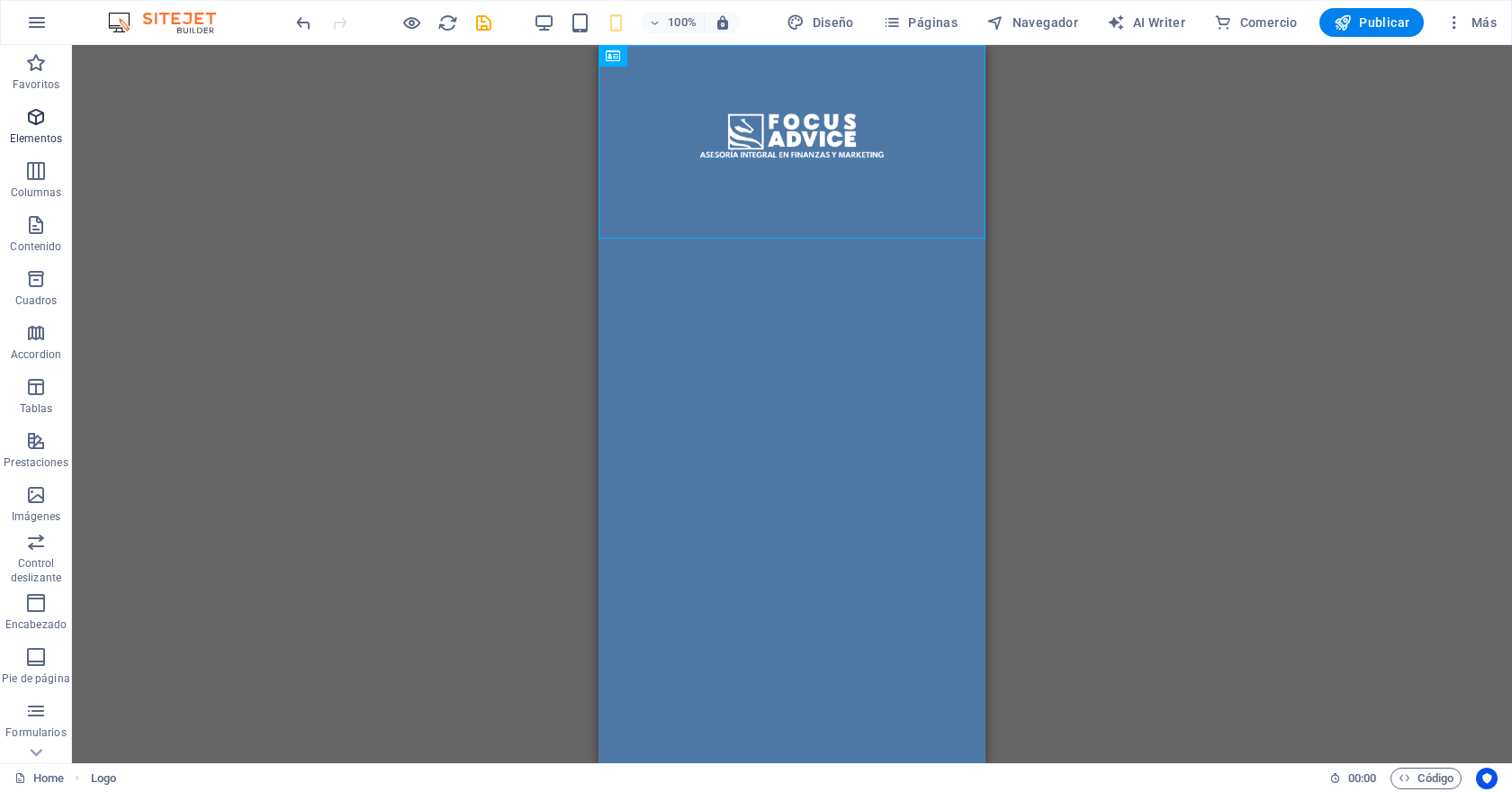
click at [45, 124] on icon "button" at bounding box center [36, 117] width 22 height 22
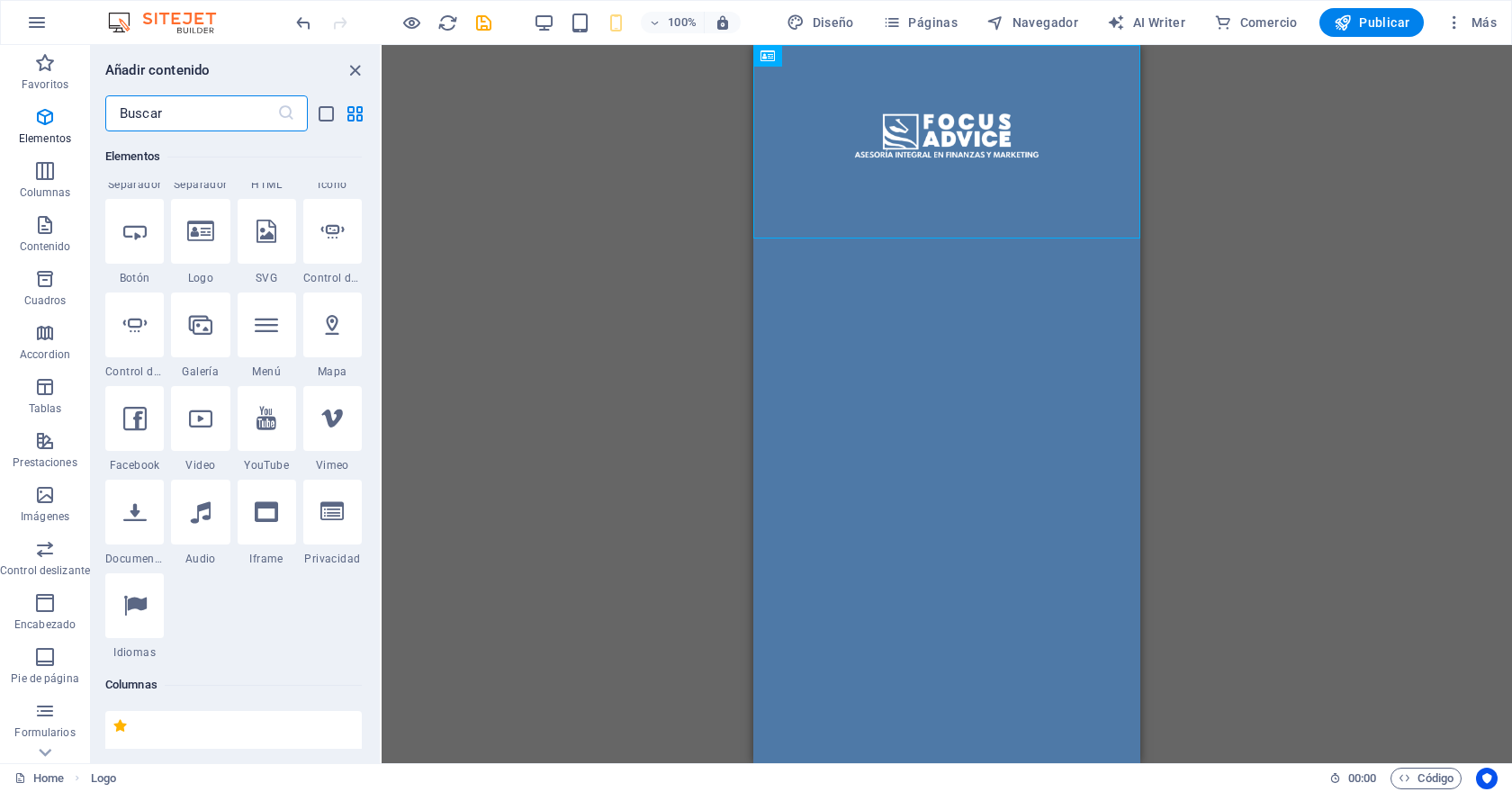
scroll to position [511, 0]
click at [136, 329] on icon at bounding box center [135, 324] width 23 height 24
select select "ms"
select select "s"
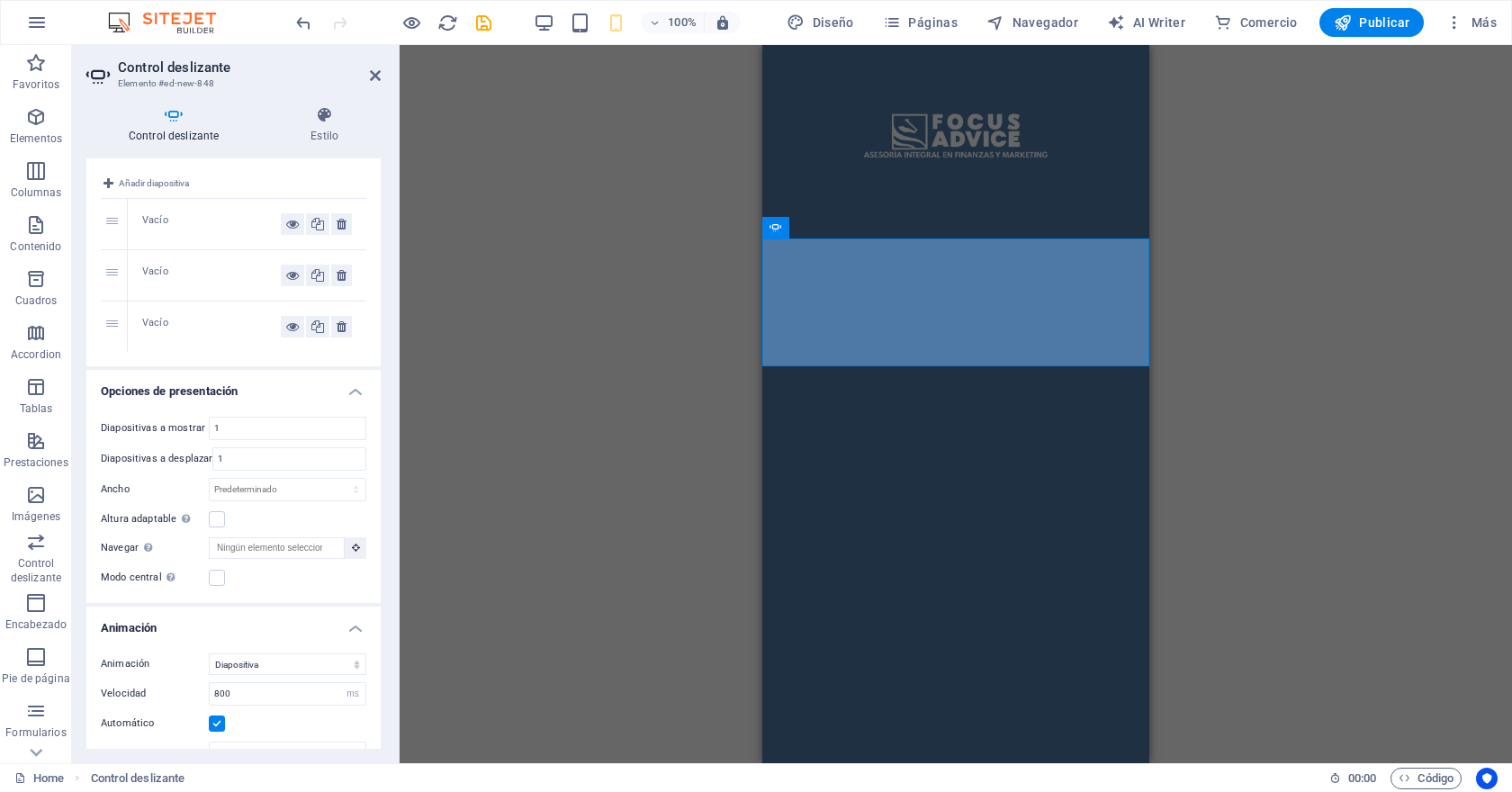
scroll to position [0, 0]
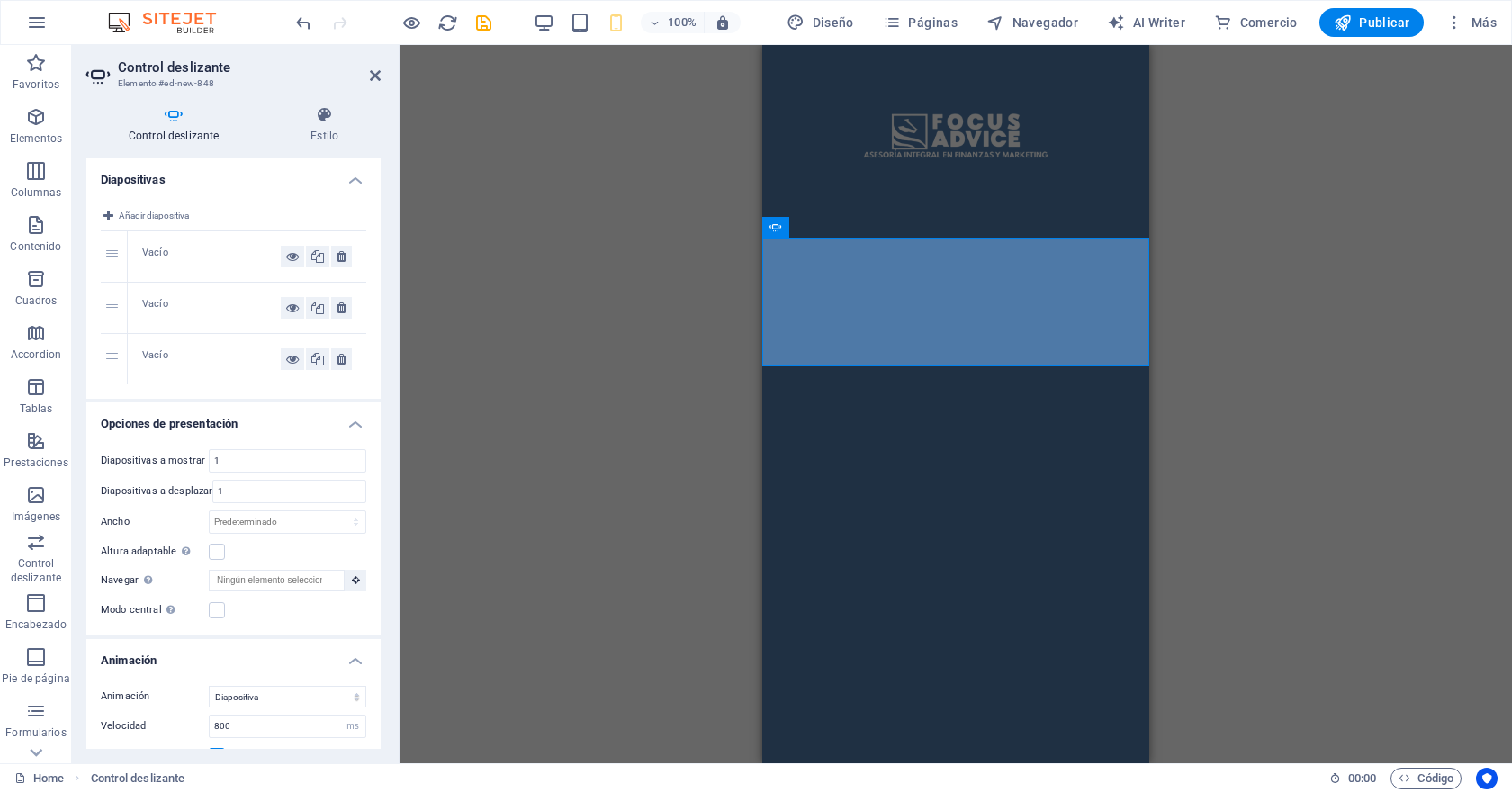
click at [140, 251] on div "Vacío" at bounding box center [247, 257] width 239 height 51
click at [154, 252] on div "Vacío" at bounding box center [211, 257] width 138 height 22
click at [296, 259] on button at bounding box center [293, 257] width 23 height 22
click at [288, 261] on icon at bounding box center [293, 257] width 13 height 22
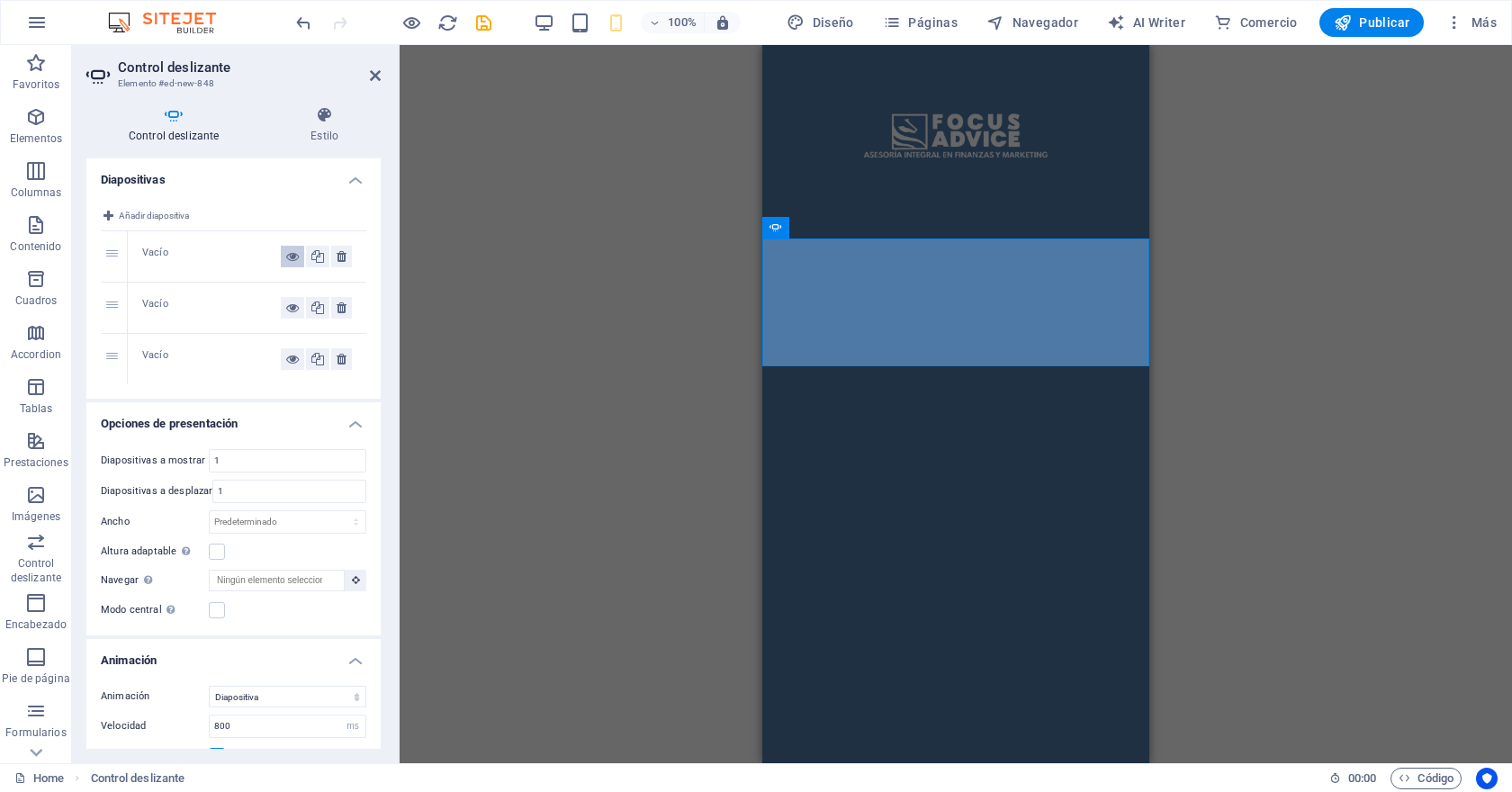
click at [288, 261] on icon at bounding box center [293, 257] width 13 height 22
click at [206, 250] on div "Vacío" at bounding box center [211, 257] width 138 height 22
click at [160, 213] on span "Añadir diapositiva" at bounding box center [154, 216] width 70 height 22
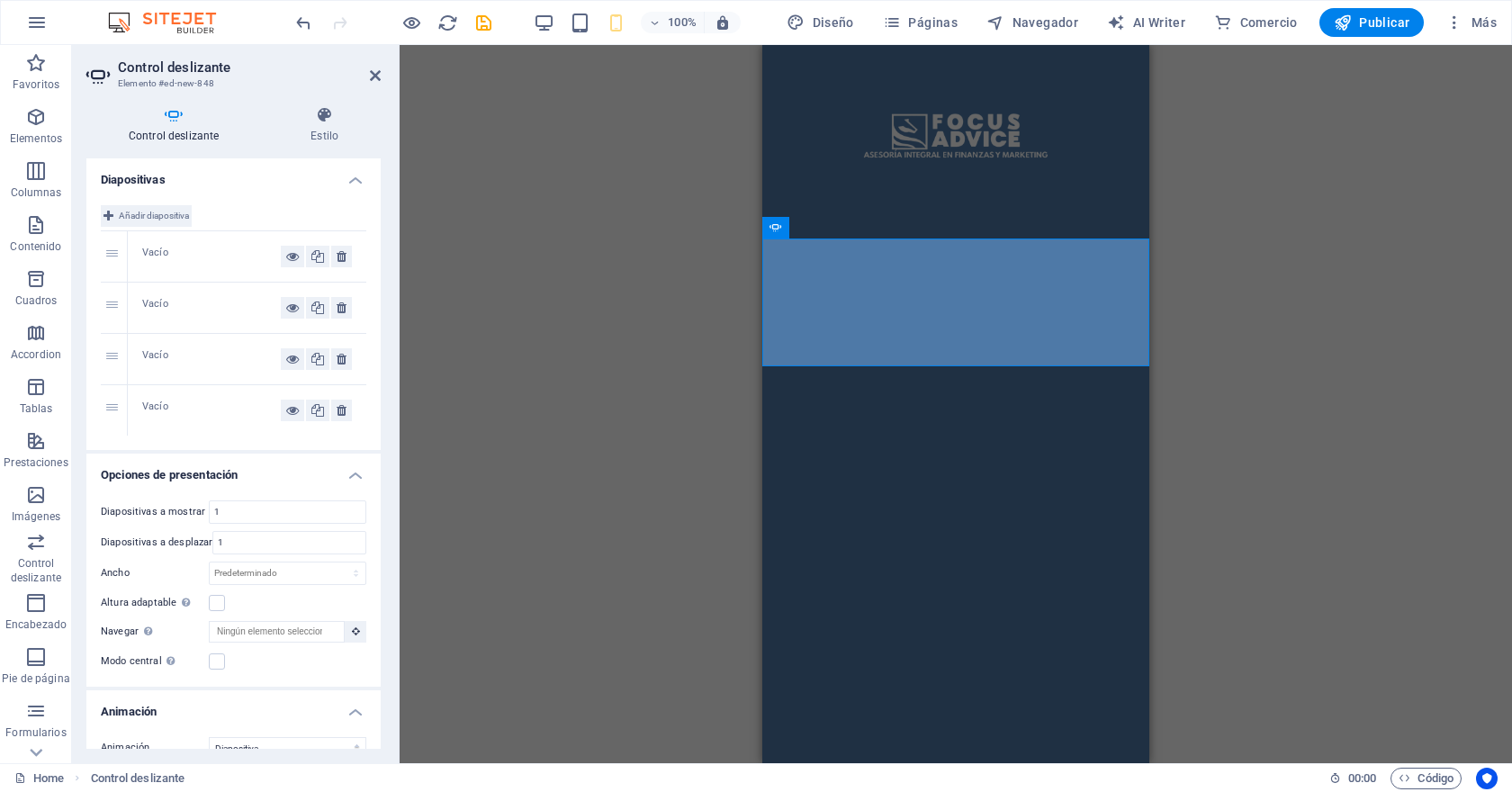
click at [161, 214] on span "Añadir diapositiva" at bounding box center [154, 216] width 70 height 22
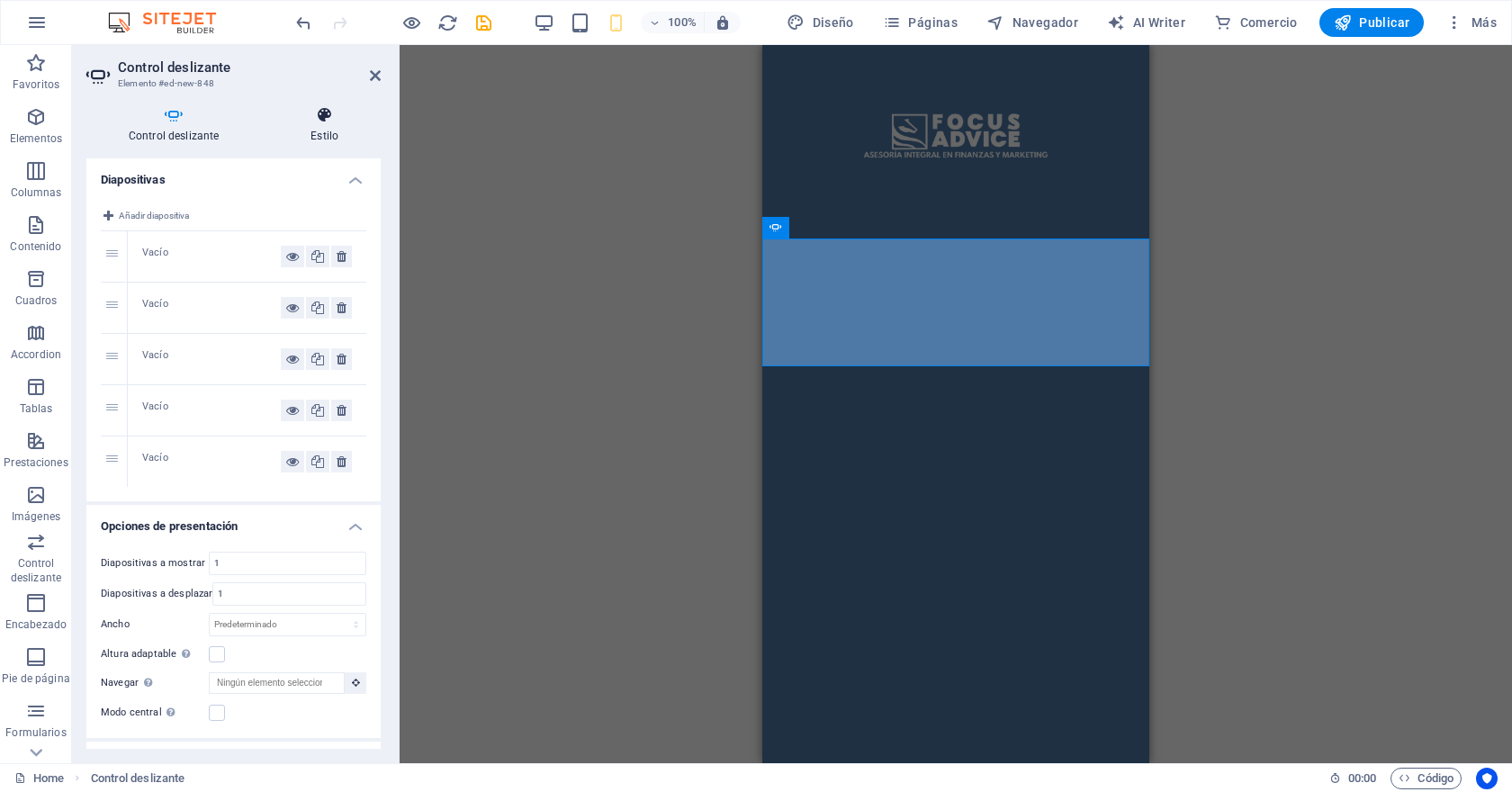
click at [326, 117] on icon at bounding box center [324, 115] width 112 height 18
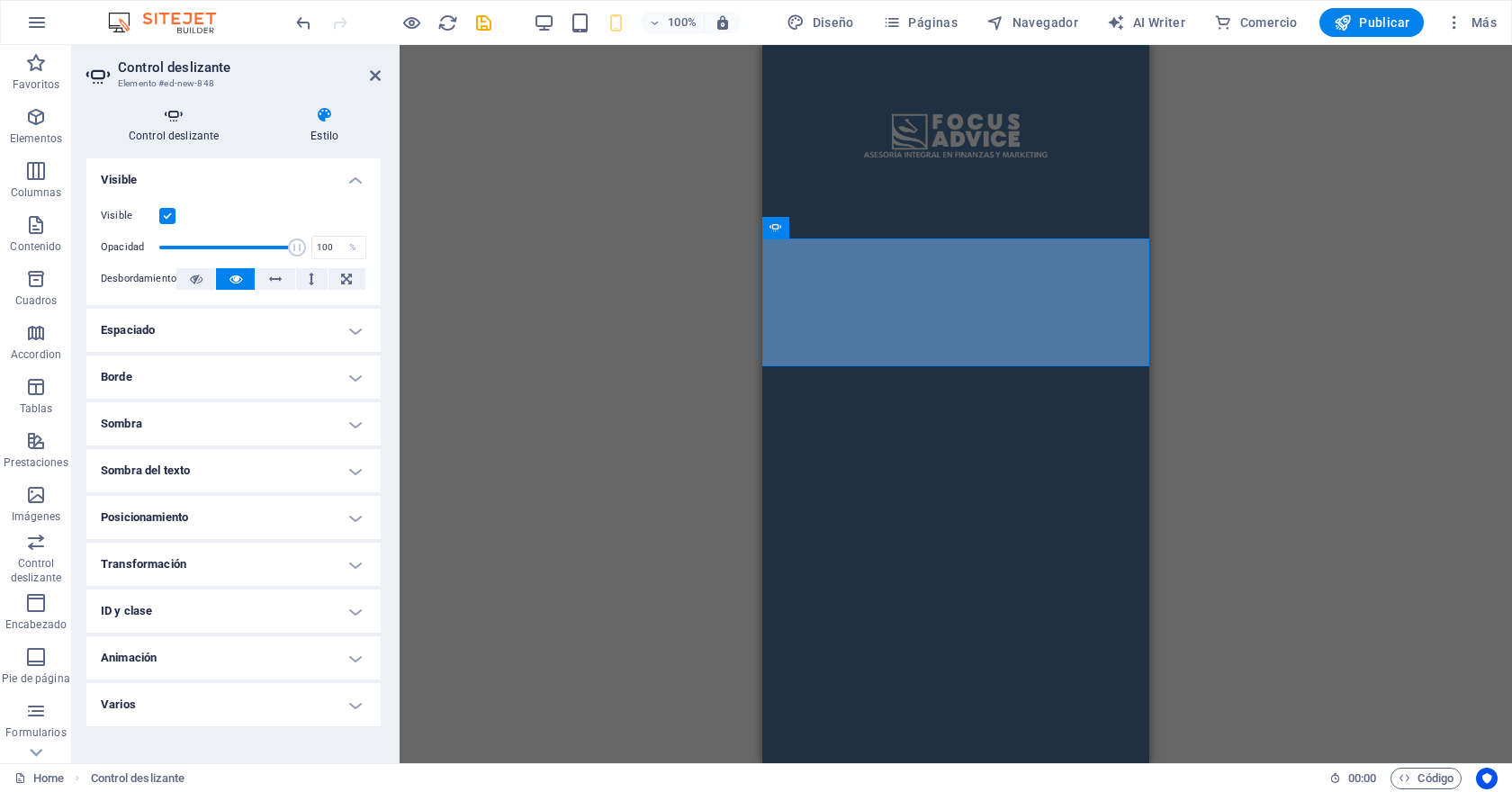
click at [177, 127] on h4 "Control deslizante" at bounding box center [177, 125] width 182 height 38
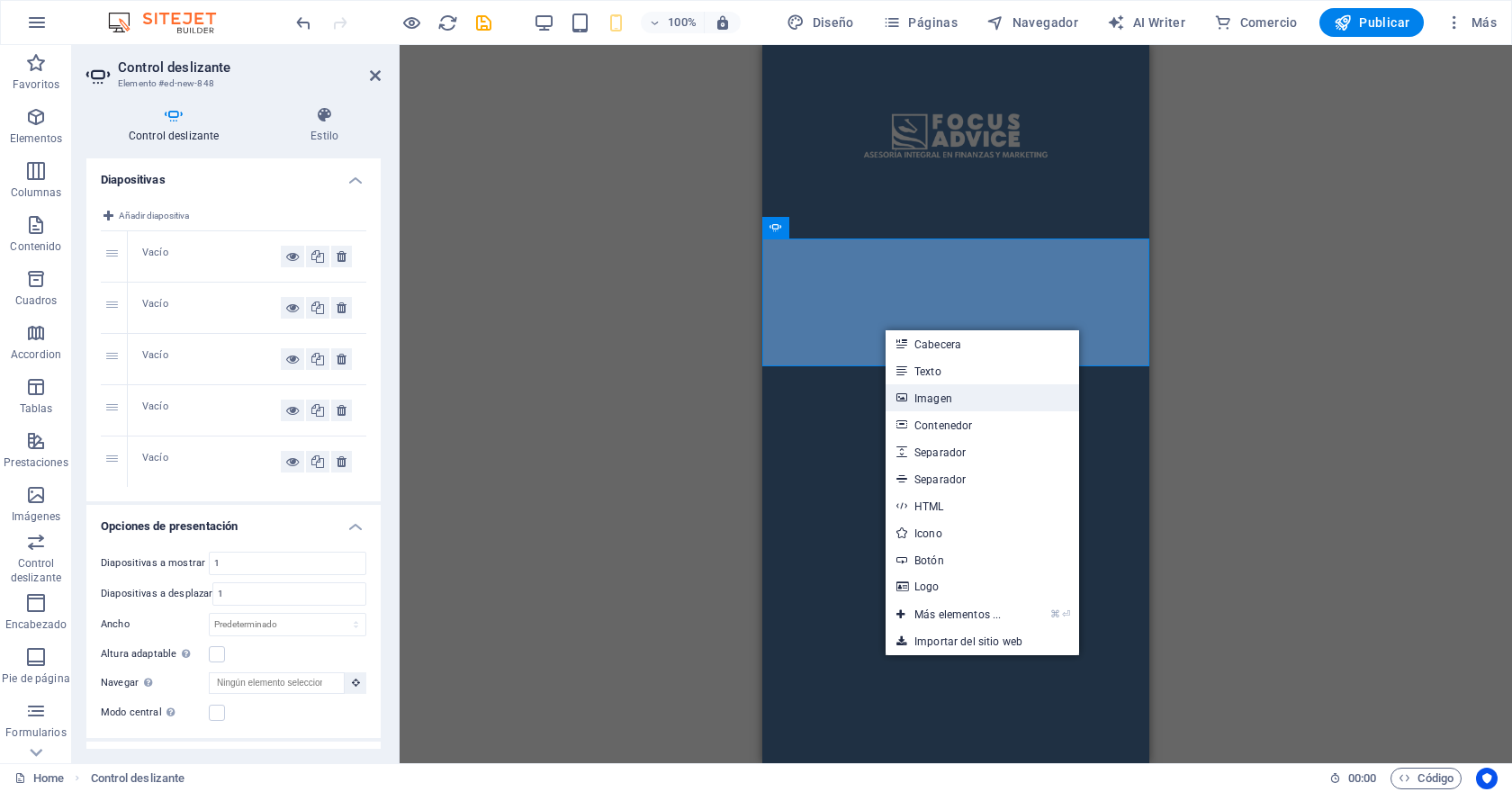
click at [934, 392] on link "Imagen" at bounding box center [982, 398] width 193 height 27
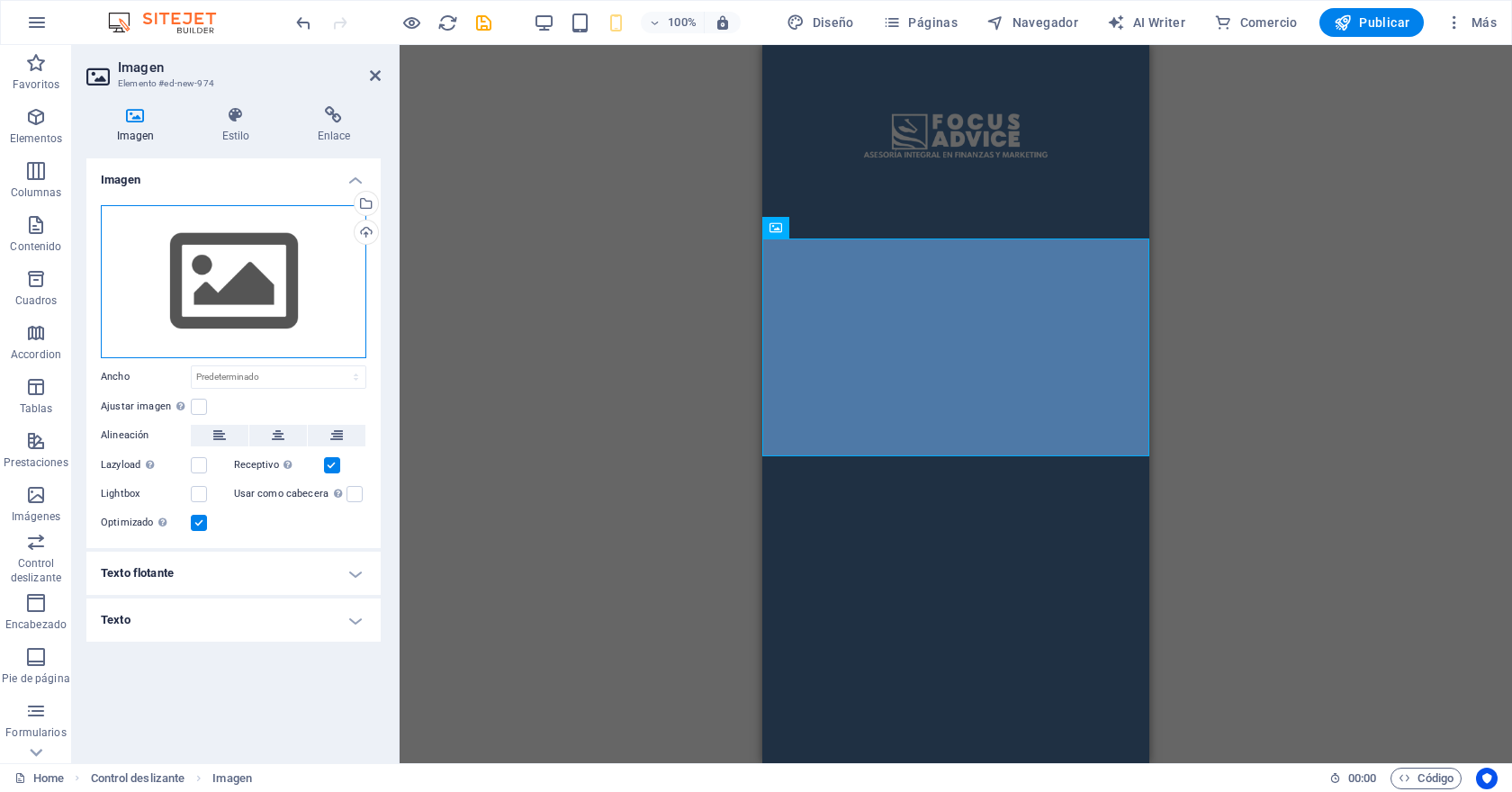
click at [260, 293] on div "Arrastra archivos aquí, haz clic para escoger archivos o selecciona archivos de…" at bounding box center [234, 281] width 266 height 153
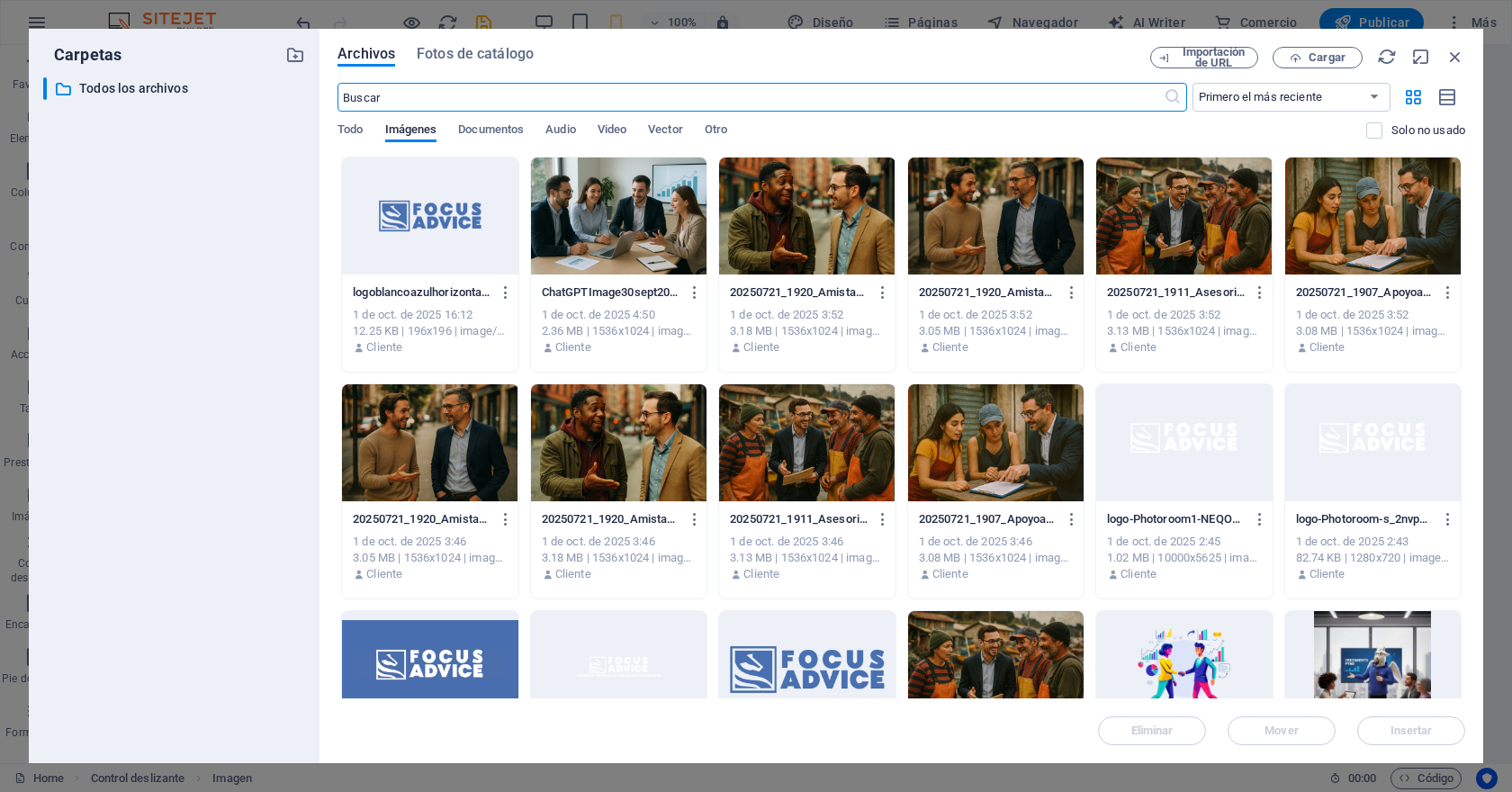
click at [627, 250] on div at bounding box center [618, 215] width 175 height 117
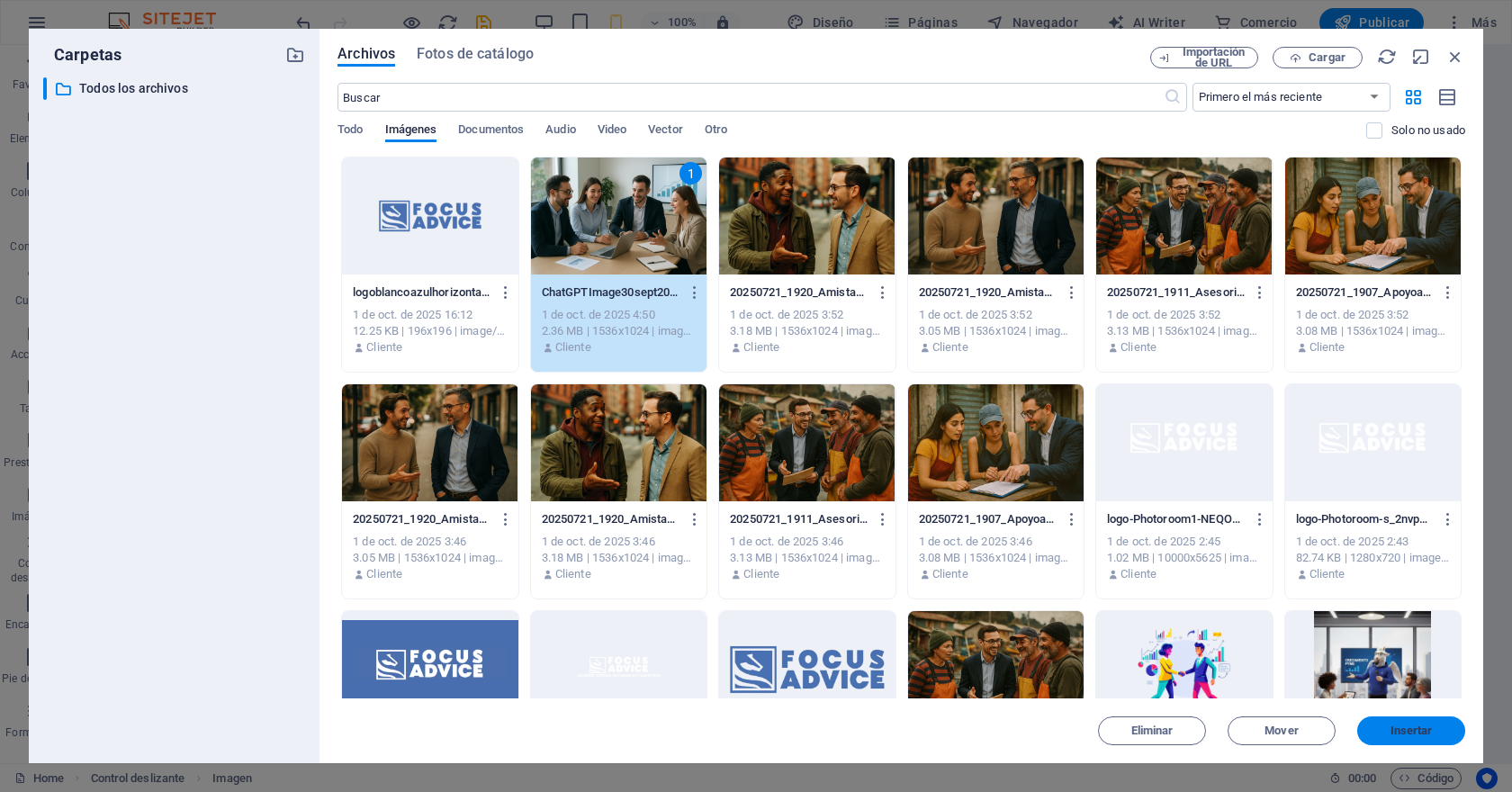
click at [1436, 733] on span "Insertar" at bounding box center [1411, 731] width 94 height 11
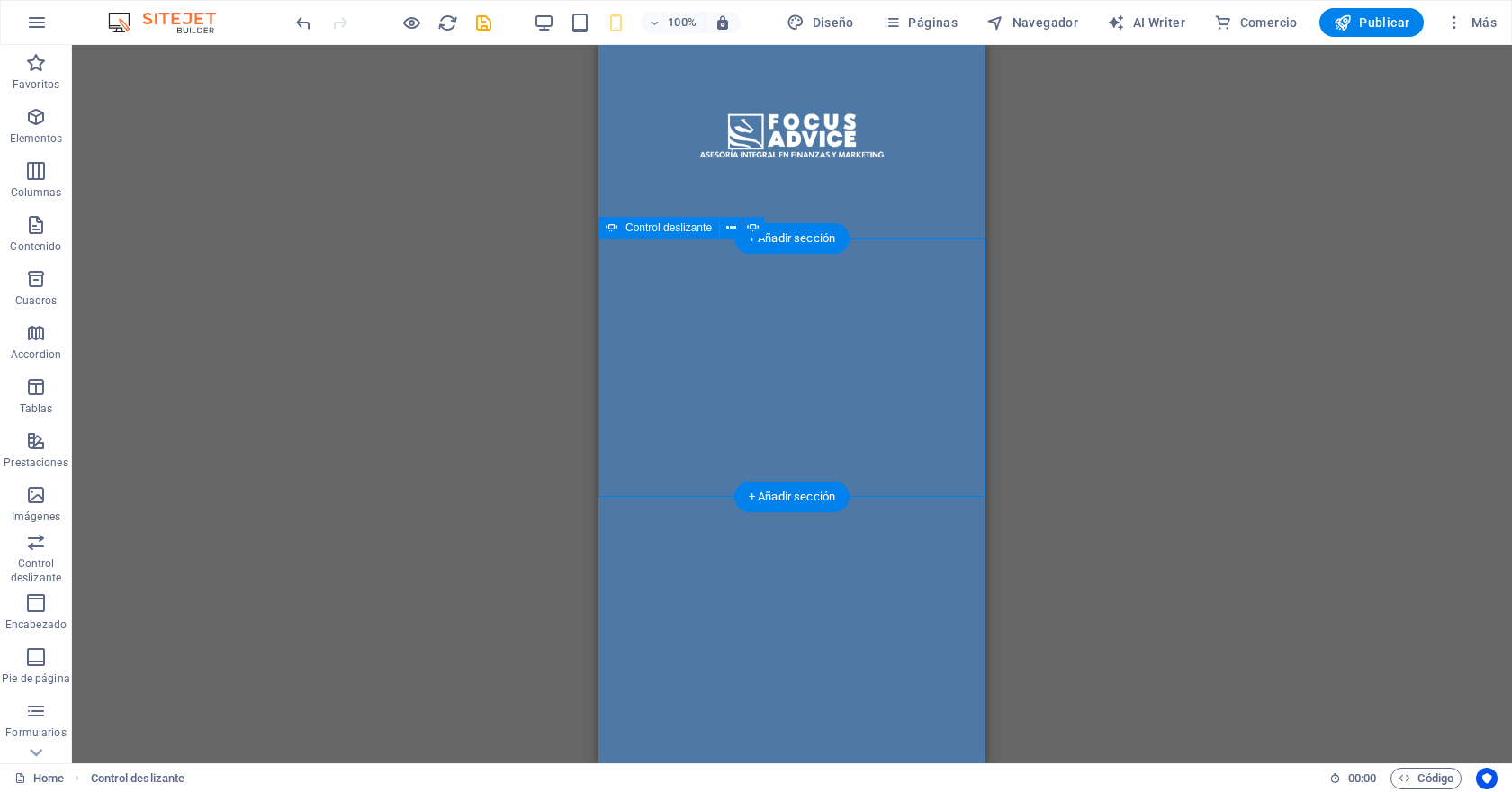
click at [396, 597] on span "Añadir elementos" at bounding box center [341, 609] width 109 height 25
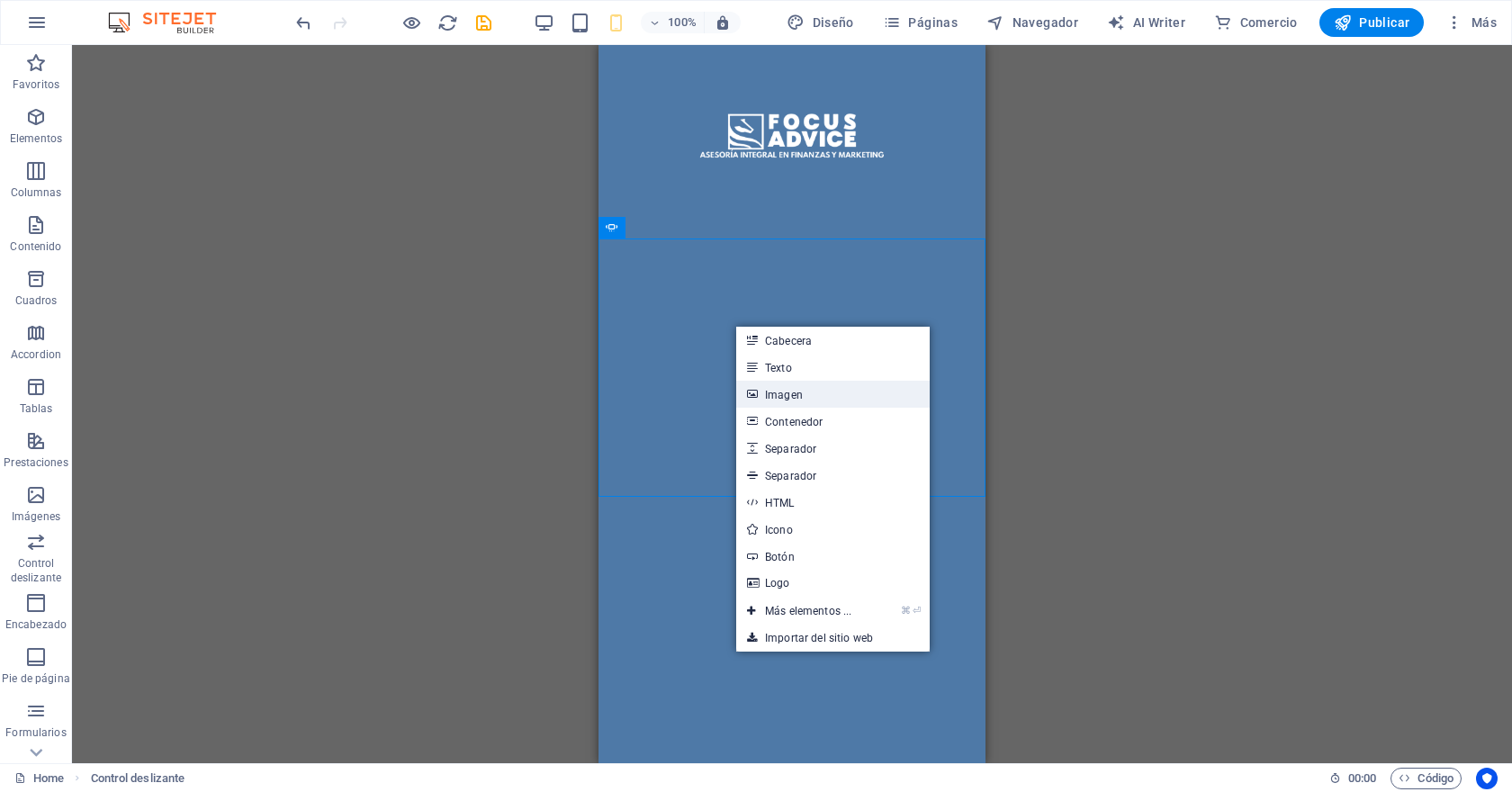
click at [803, 385] on link "Imagen" at bounding box center [832, 394] width 193 height 27
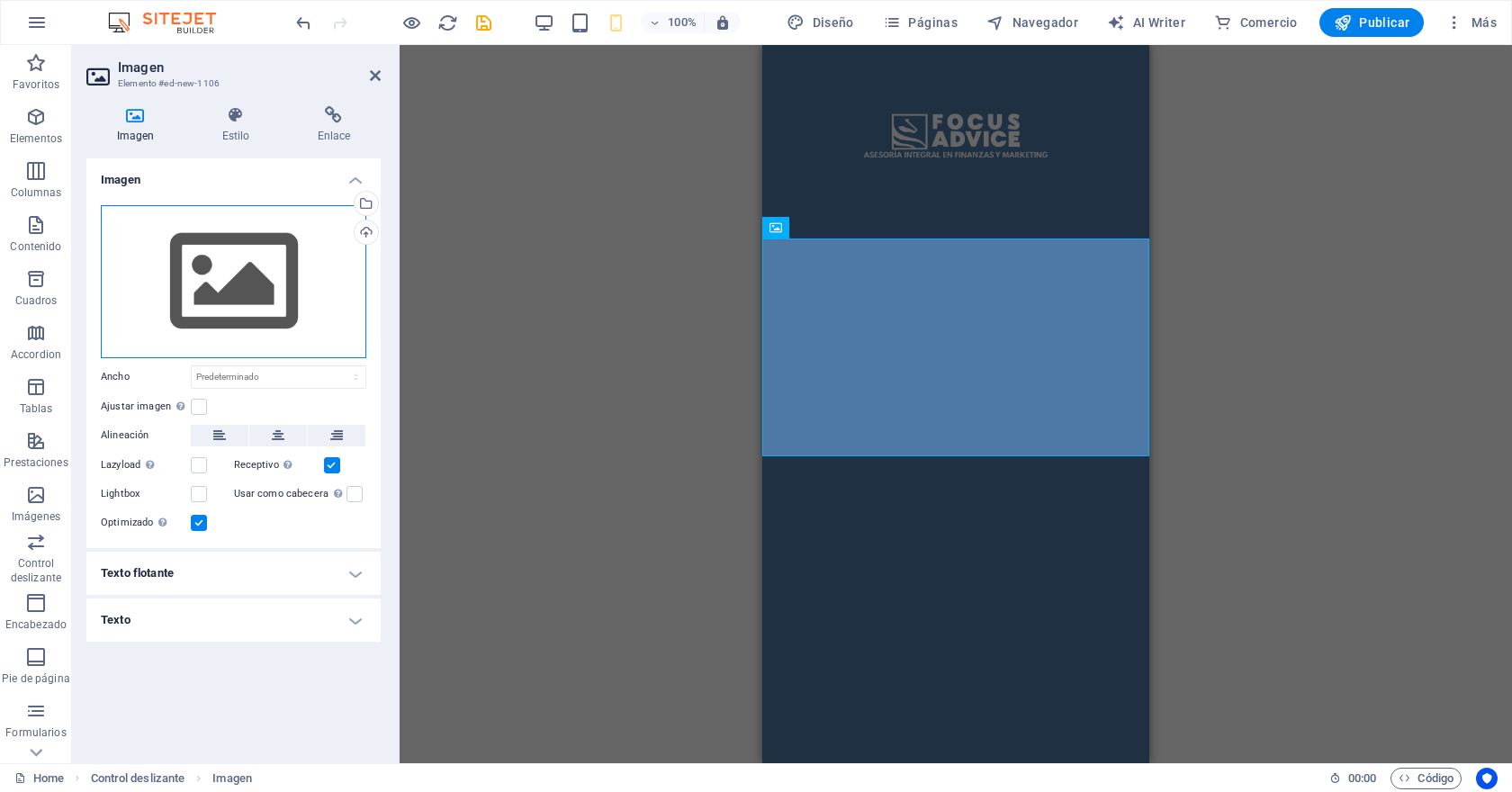
click at [312, 264] on div "Arrastra archivos aquí, haz clic para escoger archivos o selecciona archivos de…" at bounding box center [234, 281] width 266 height 153
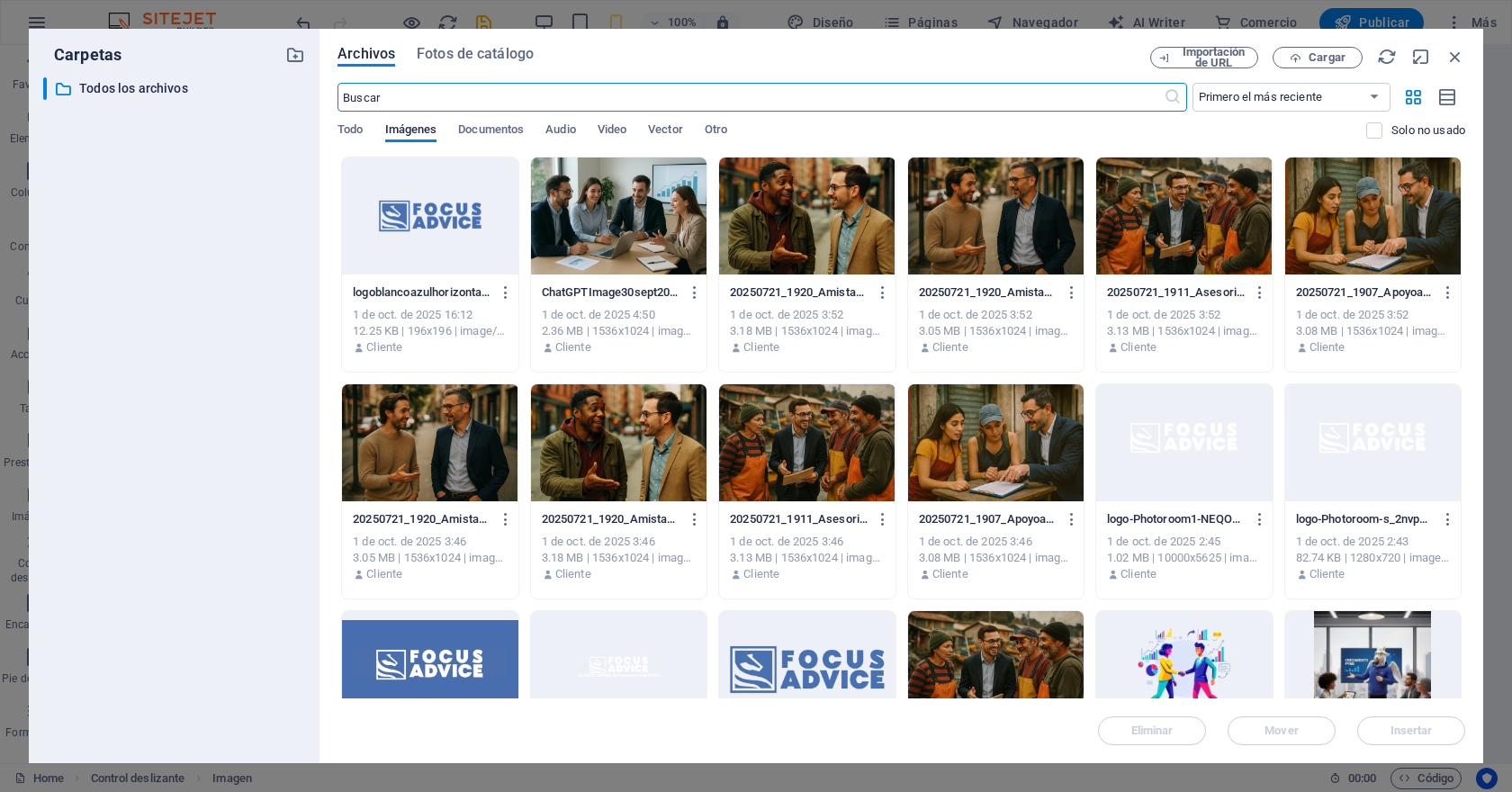
click at [1177, 233] on div at bounding box center [1184, 215] width 175 height 117
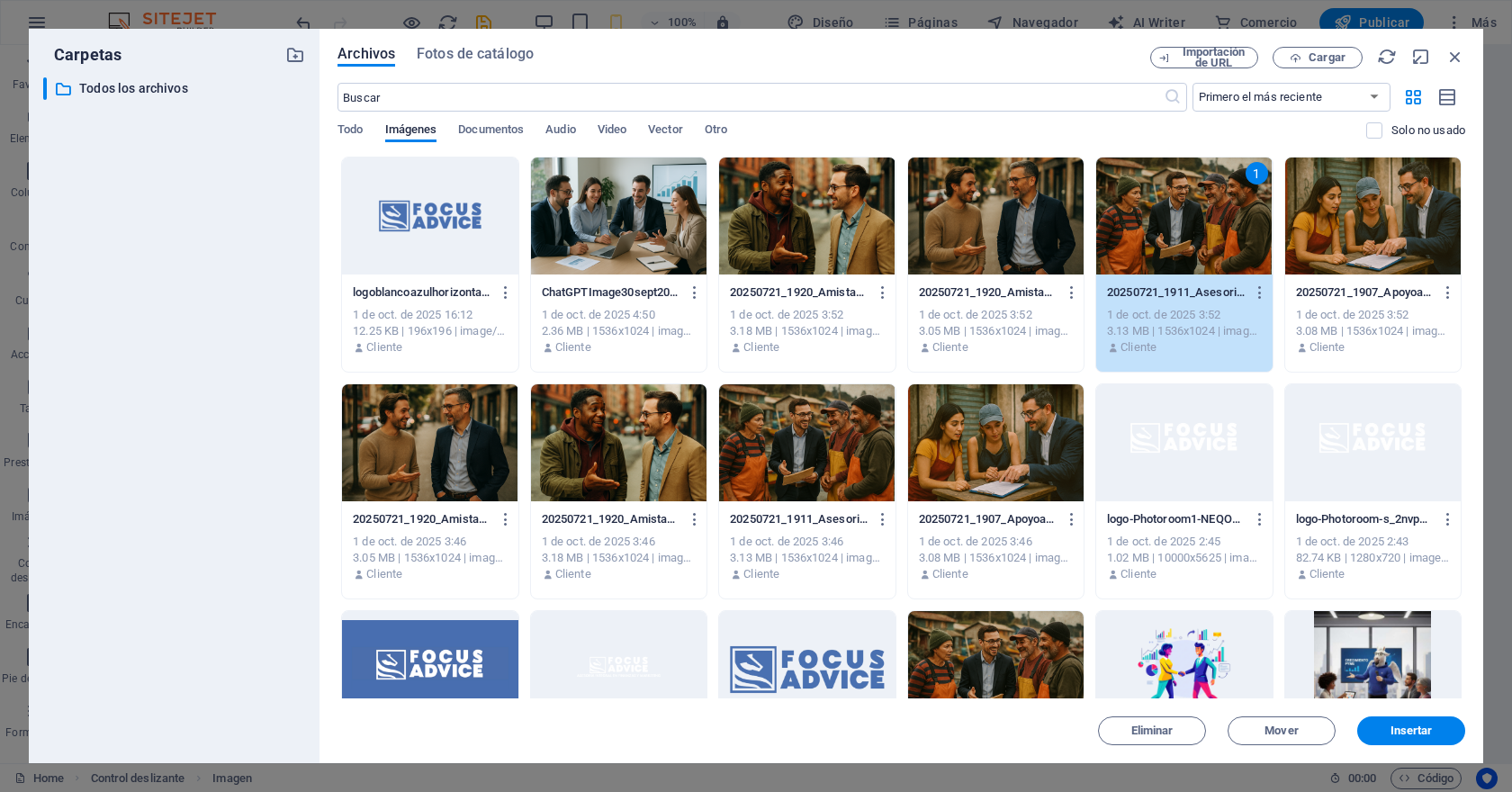
click at [1177, 233] on div "1" at bounding box center [1184, 215] width 175 height 117
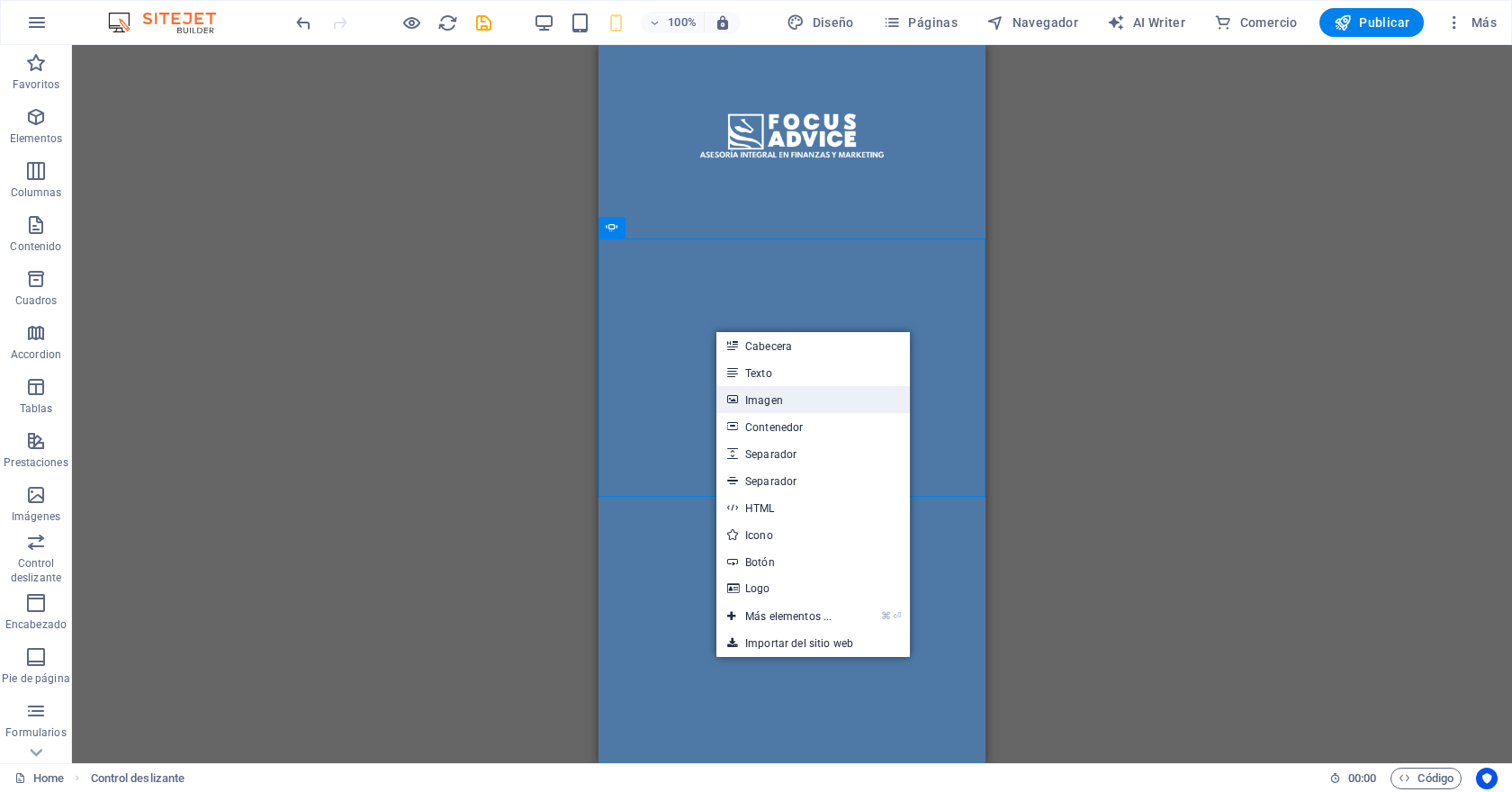
click at [749, 399] on link "Imagen" at bounding box center [812, 400] width 193 height 27
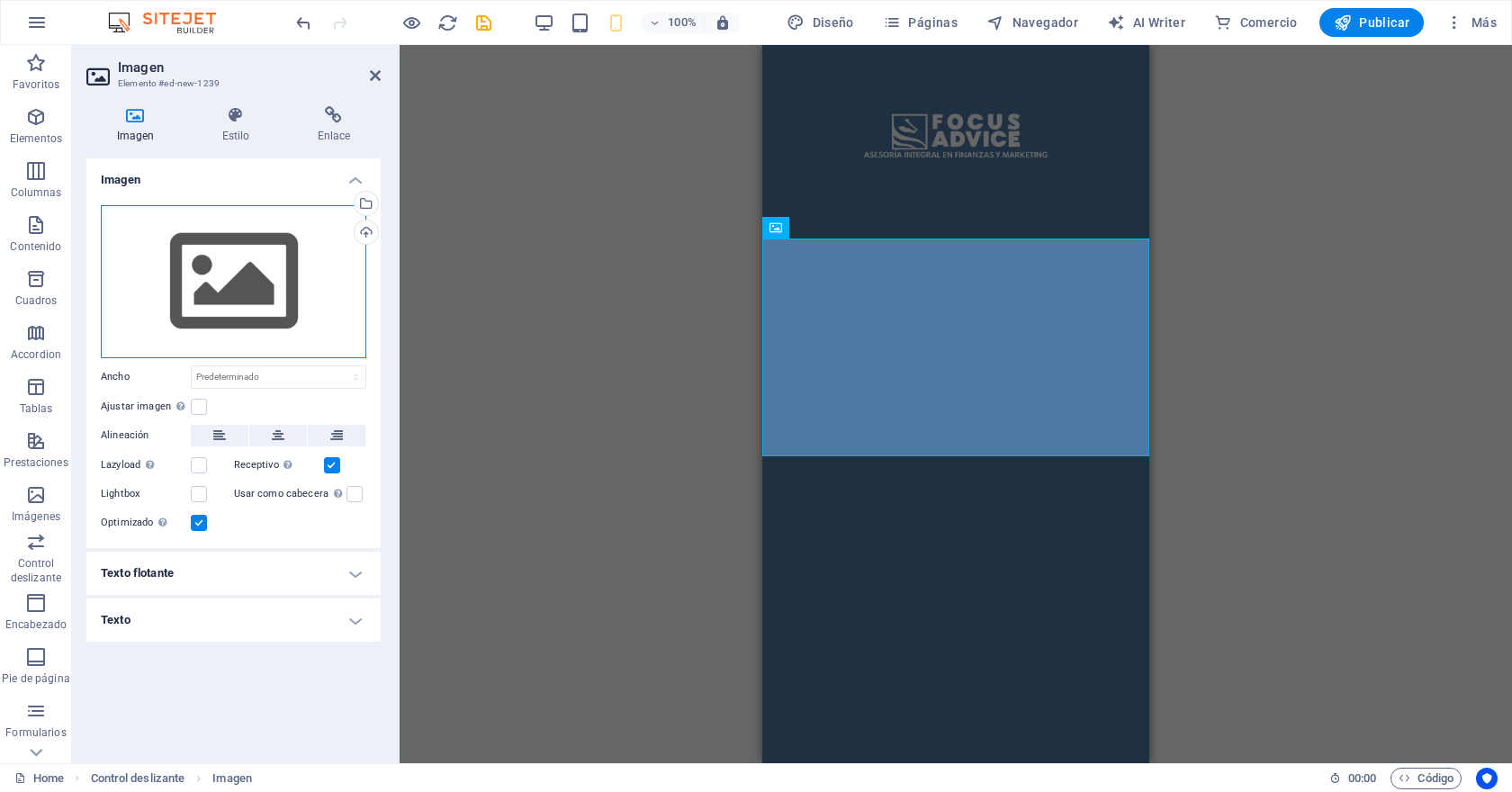
click at [257, 325] on div "Arrastra archivos aquí, haz clic para escoger archivos o selecciona archivos de…" at bounding box center [234, 281] width 266 height 153
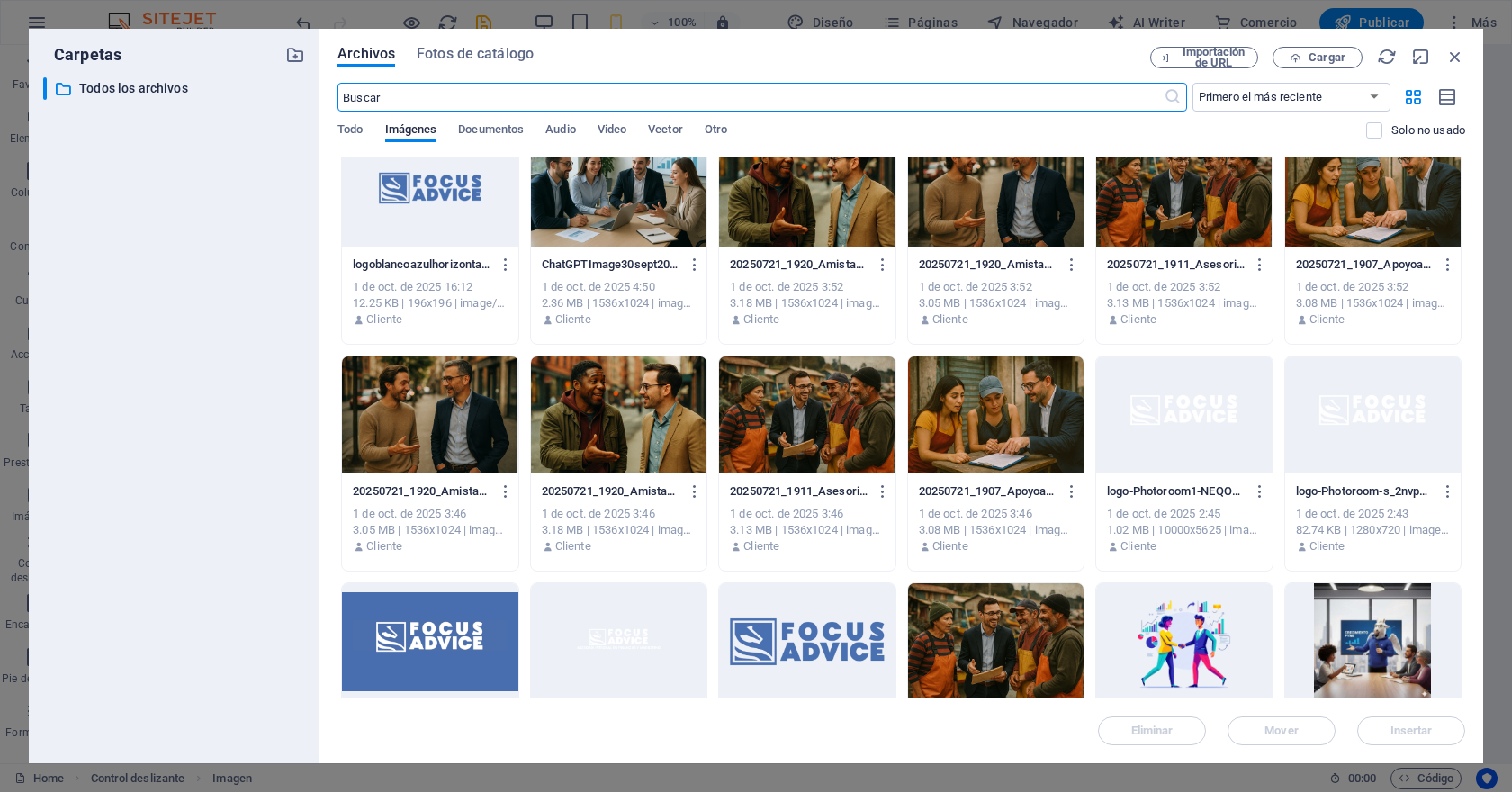
scroll to position [34, 0]
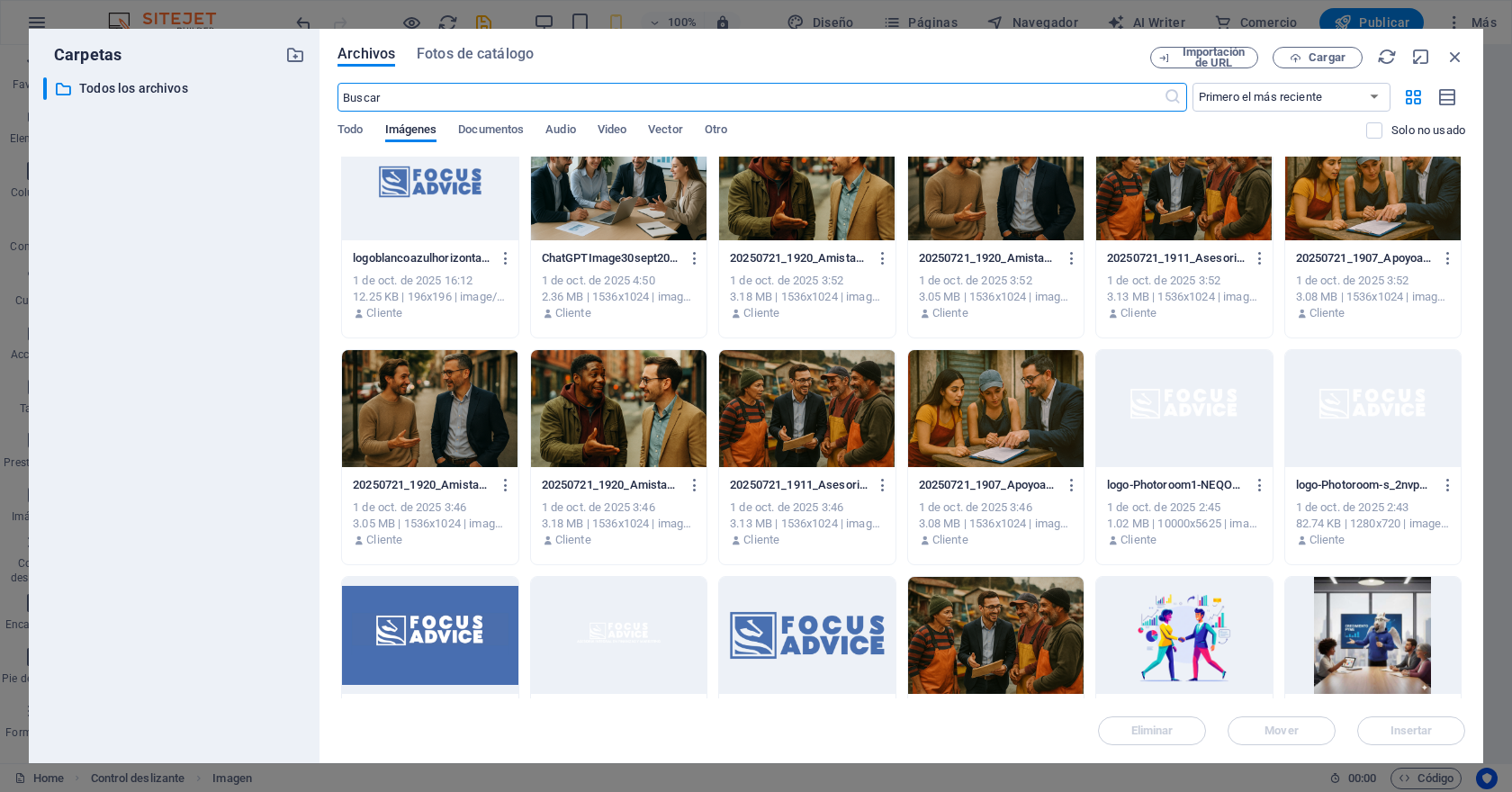
click at [1011, 382] on div at bounding box center [996, 408] width 175 height 117
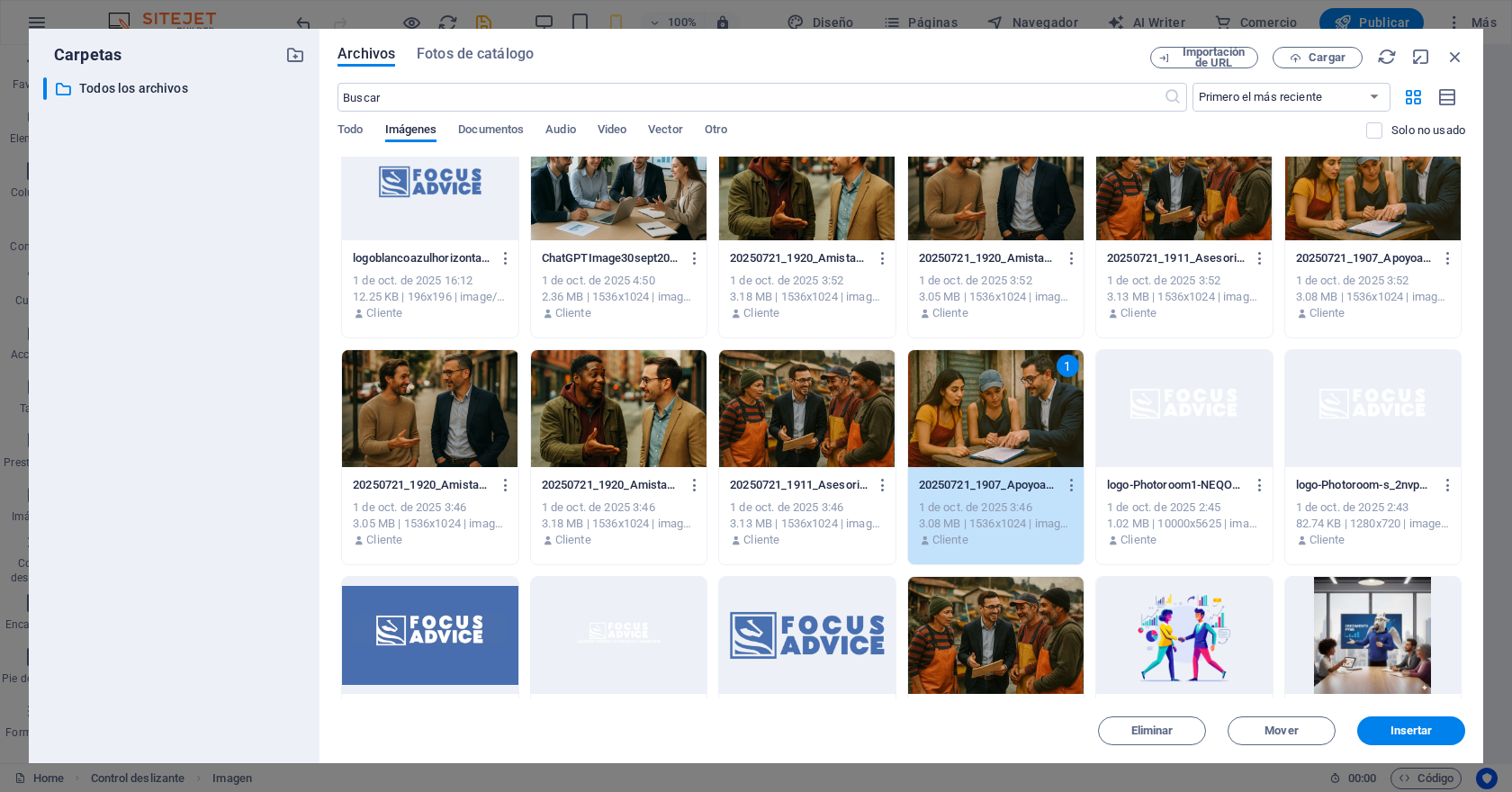
click at [1011, 382] on div "1" at bounding box center [996, 408] width 175 height 117
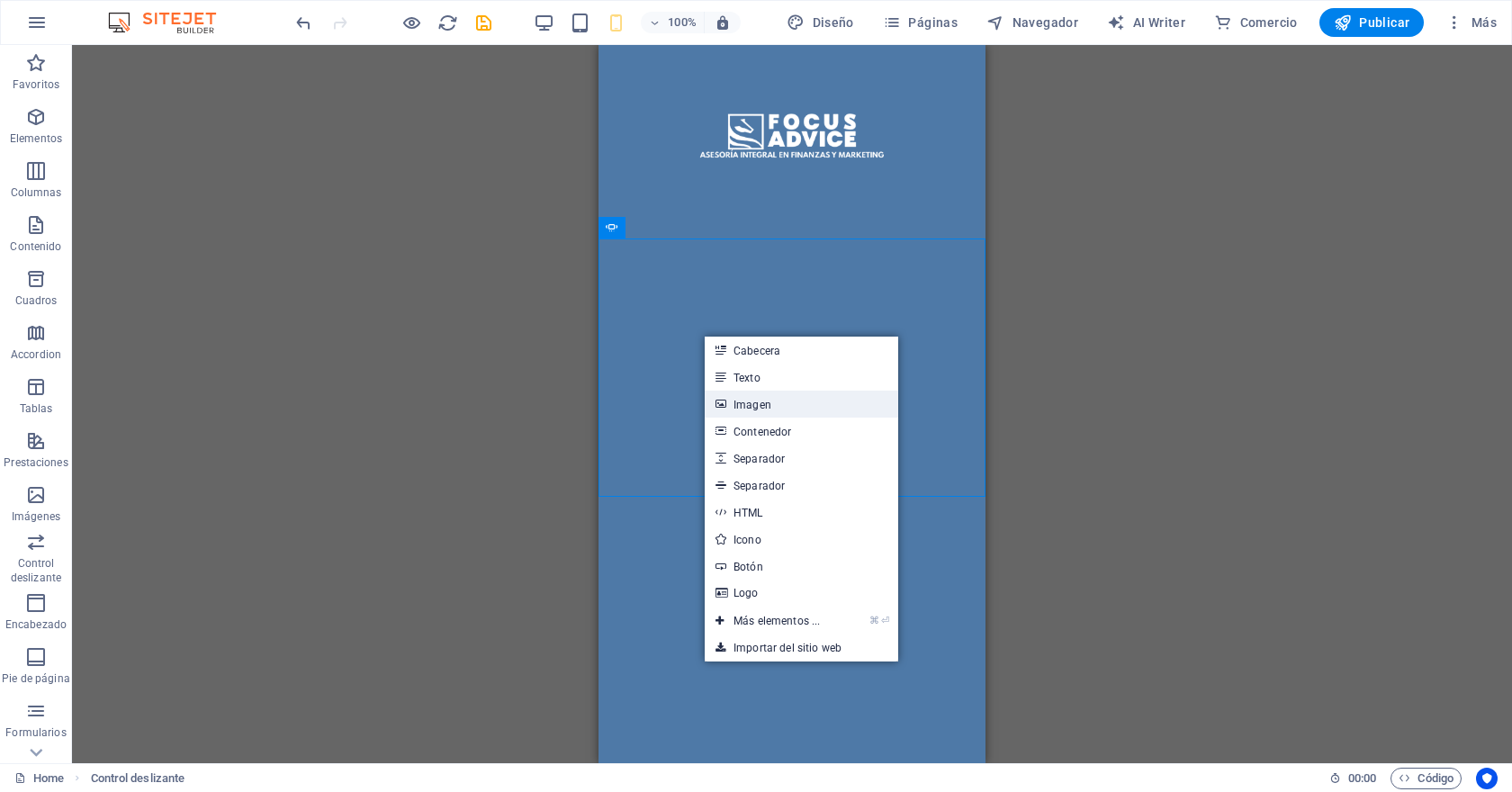
click at [765, 408] on link "Imagen" at bounding box center [802, 404] width 193 height 27
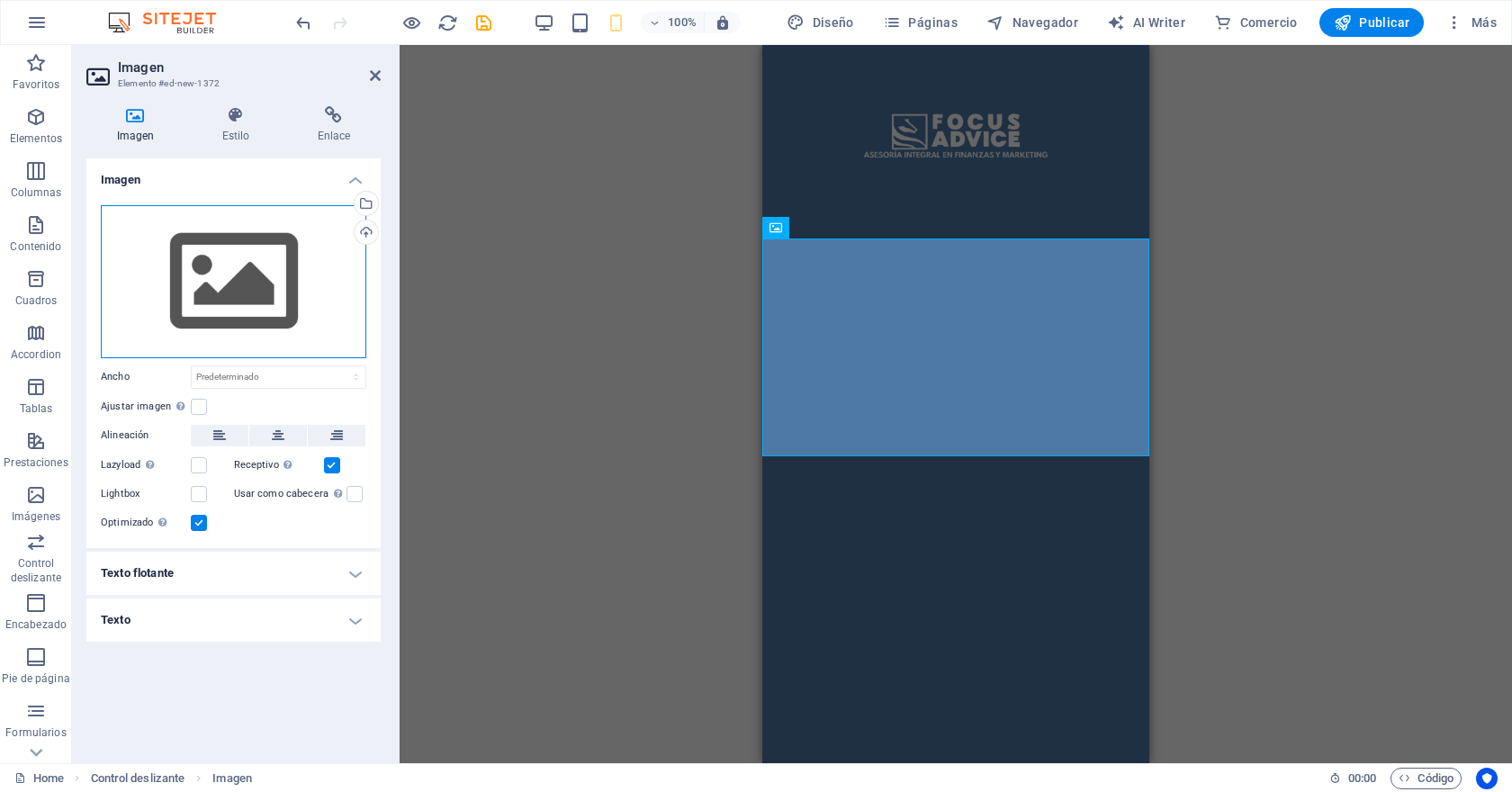
click at [217, 298] on div "Arrastra archivos aquí, haz clic para escoger archivos o selecciona archivos de…" at bounding box center [234, 281] width 266 height 153
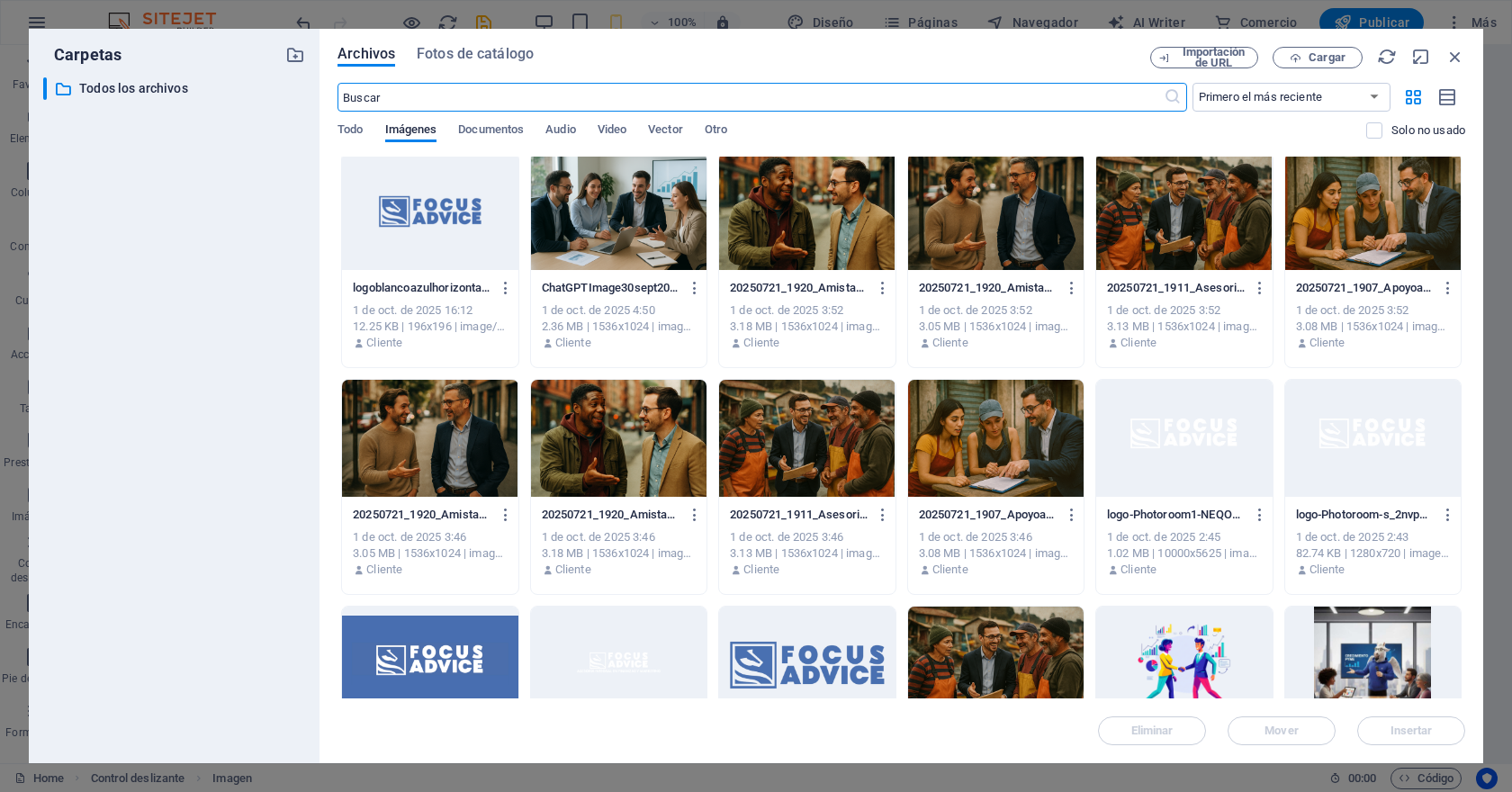
scroll to position [0, 0]
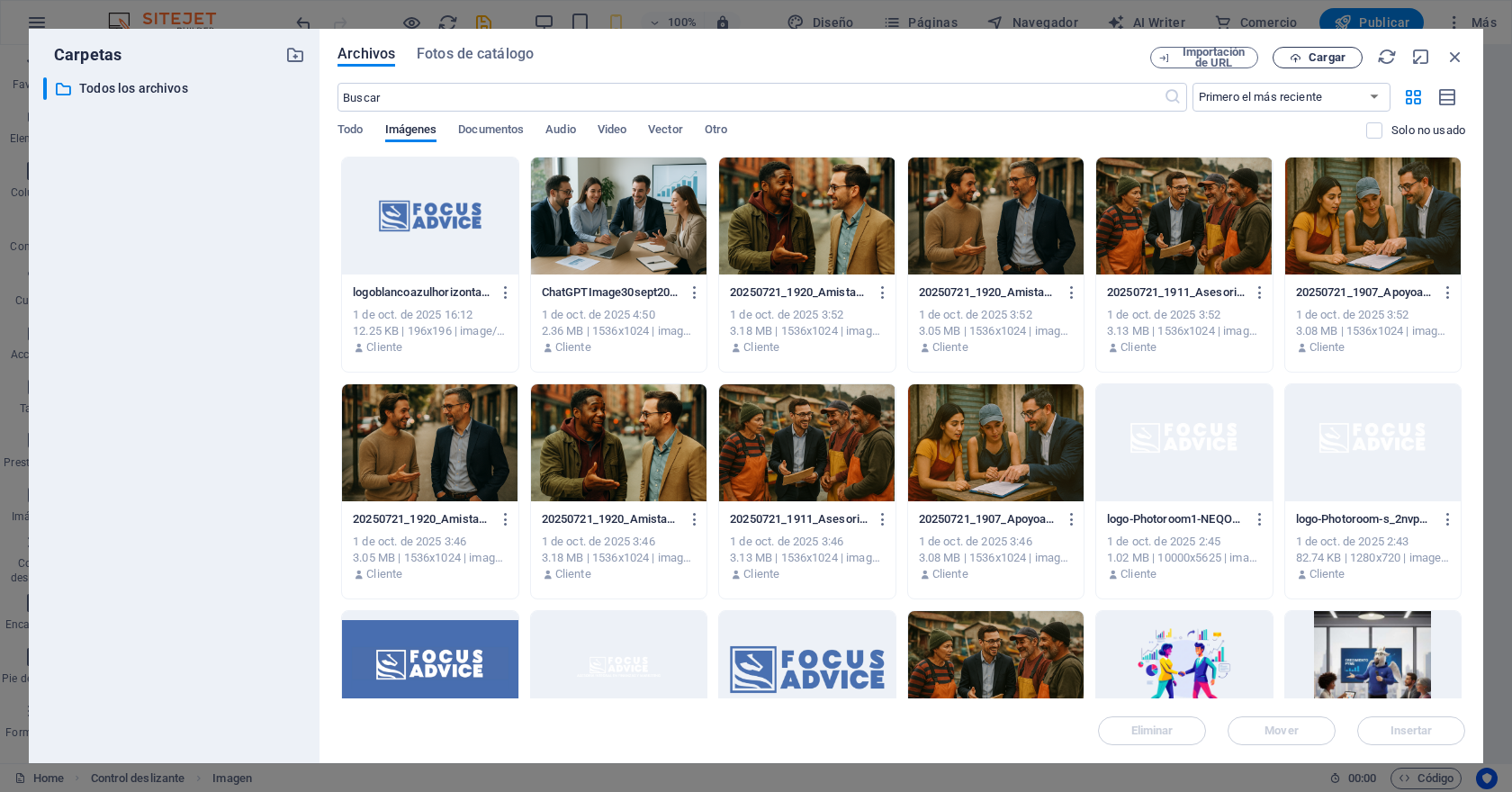
click at [1342, 63] on span "Cargar" at bounding box center [1327, 58] width 37 height 11
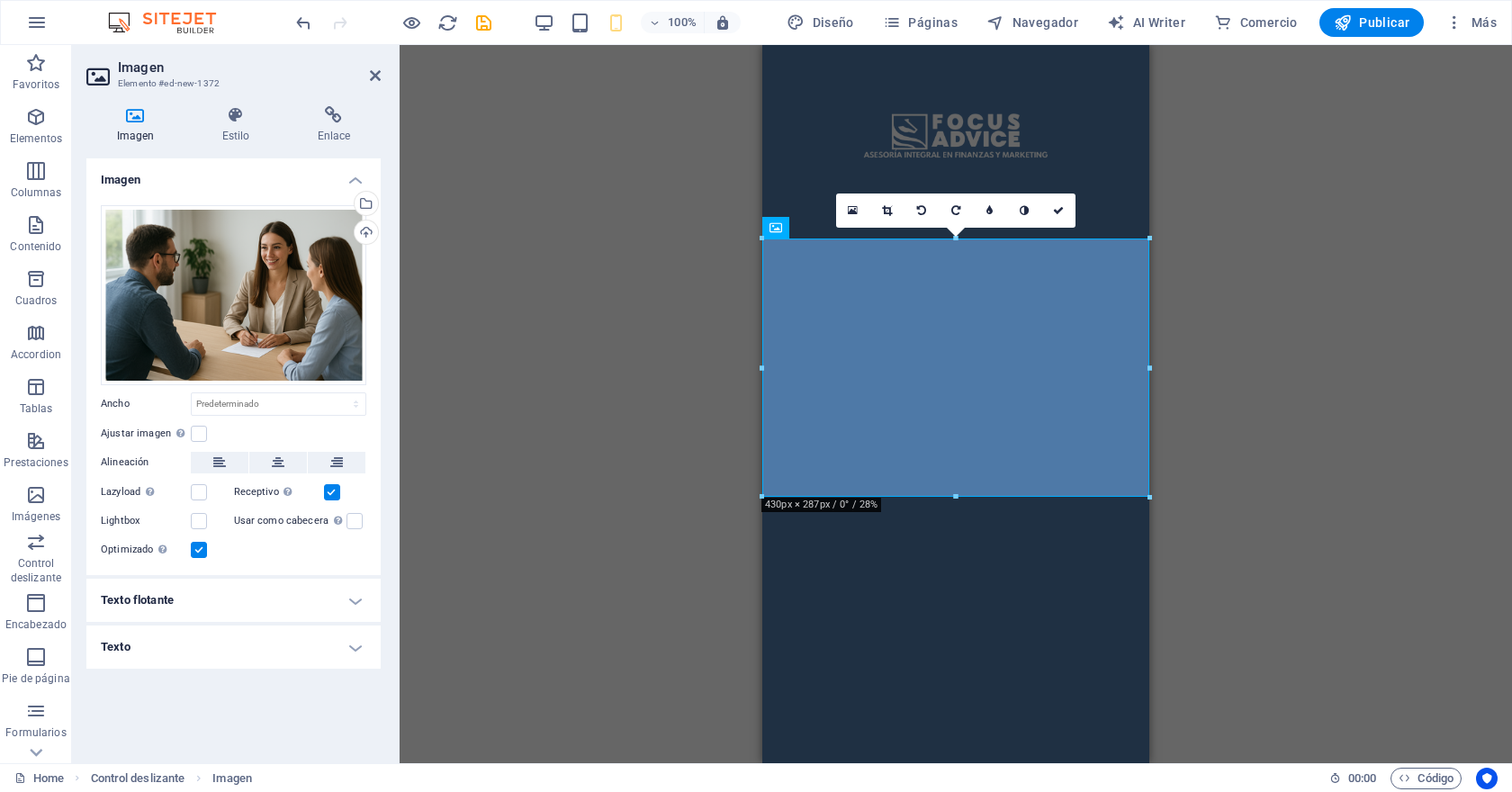
click at [1054, 215] on link at bounding box center [1058, 211] width 34 height 34
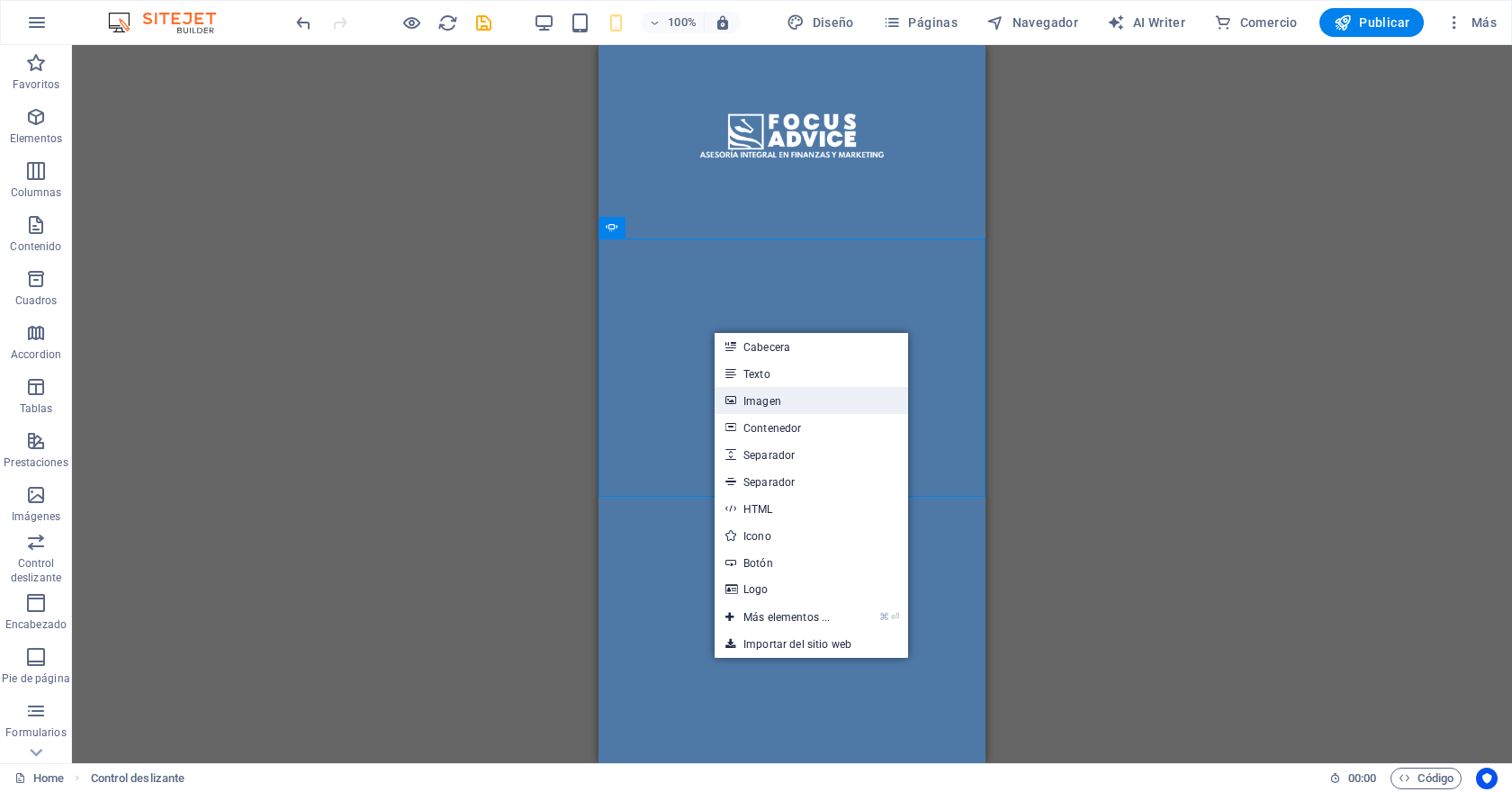
click at [796, 402] on link "Imagen" at bounding box center [811, 401] width 193 height 27
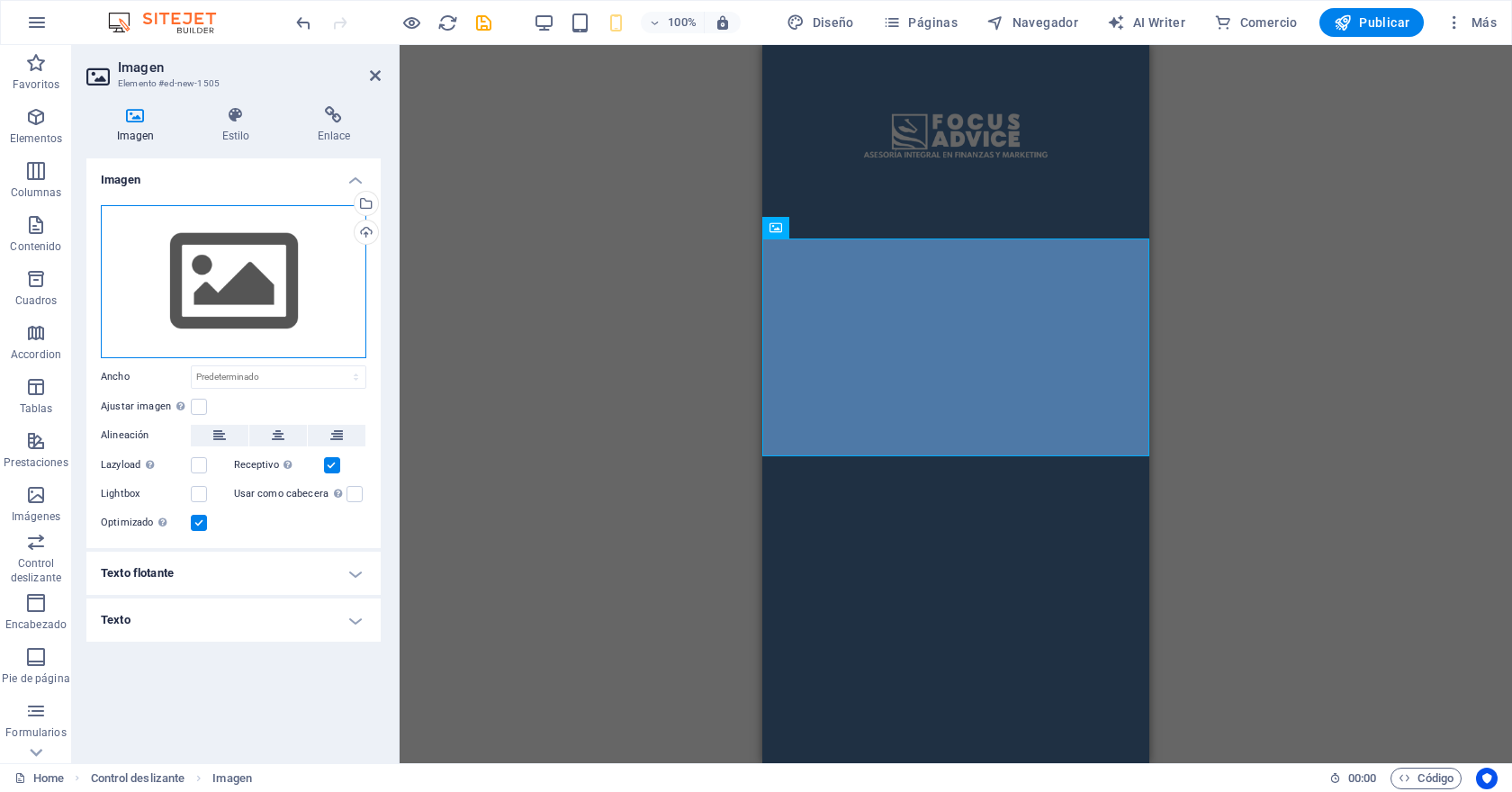
click at [193, 294] on div "Arrastra archivos aquí, haz clic para escoger archivos o selecciona archivos de…" at bounding box center [234, 281] width 266 height 153
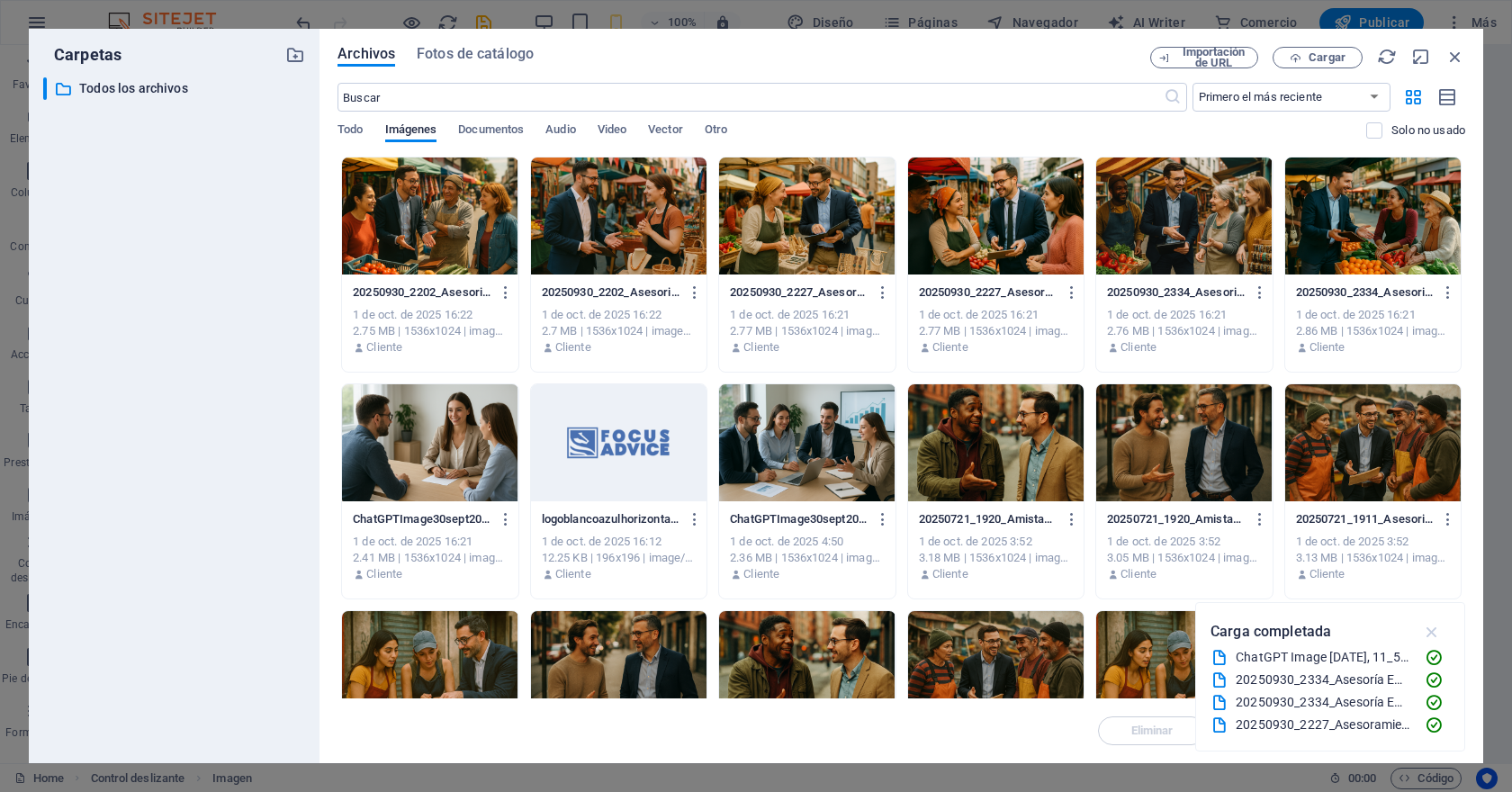
click at [1436, 627] on icon "button" at bounding box center [1432, 632] width 21 height 20
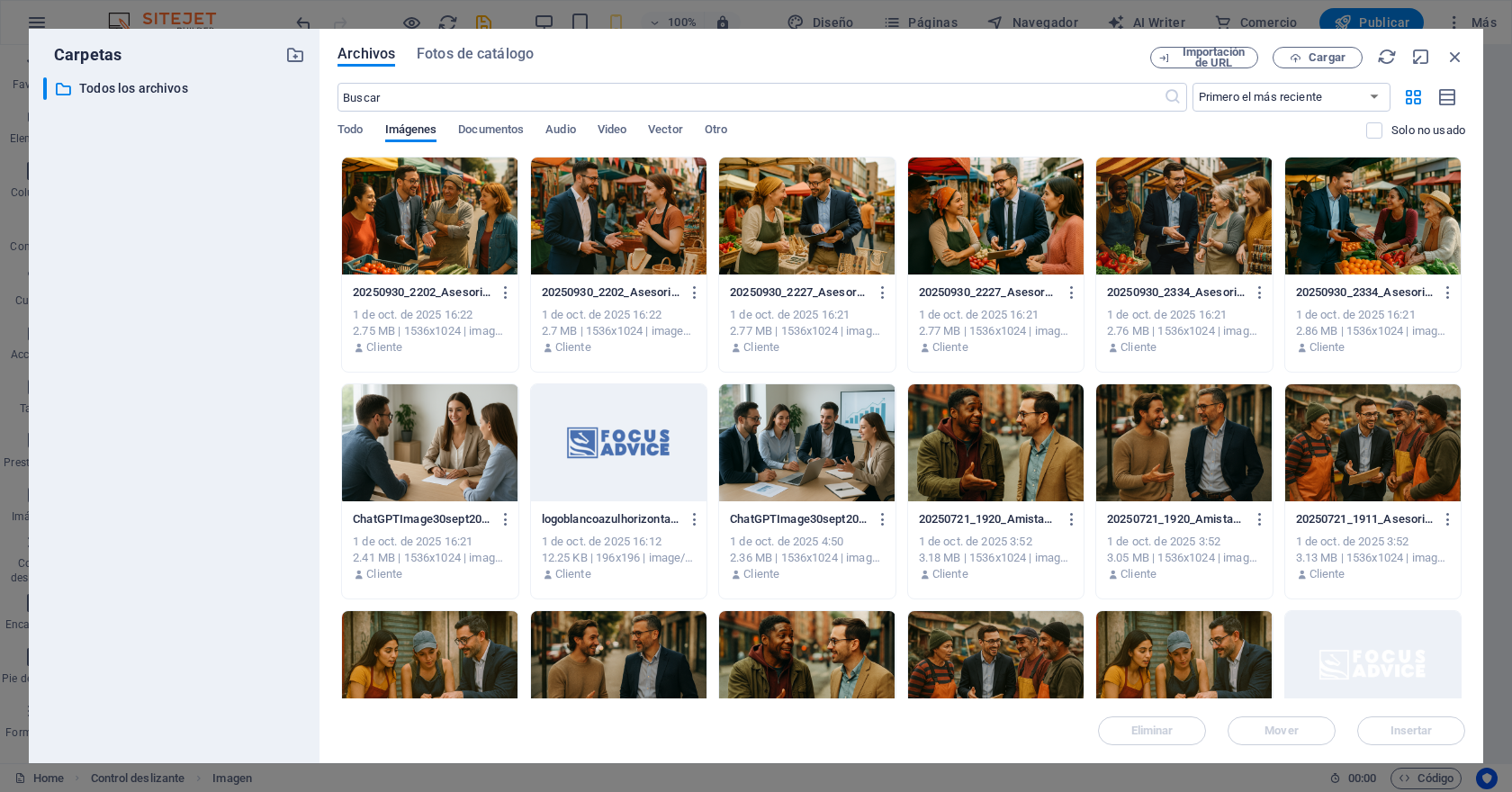
click at [1354, 228] on div at bounding box center [1373, 215] width 175 height 117
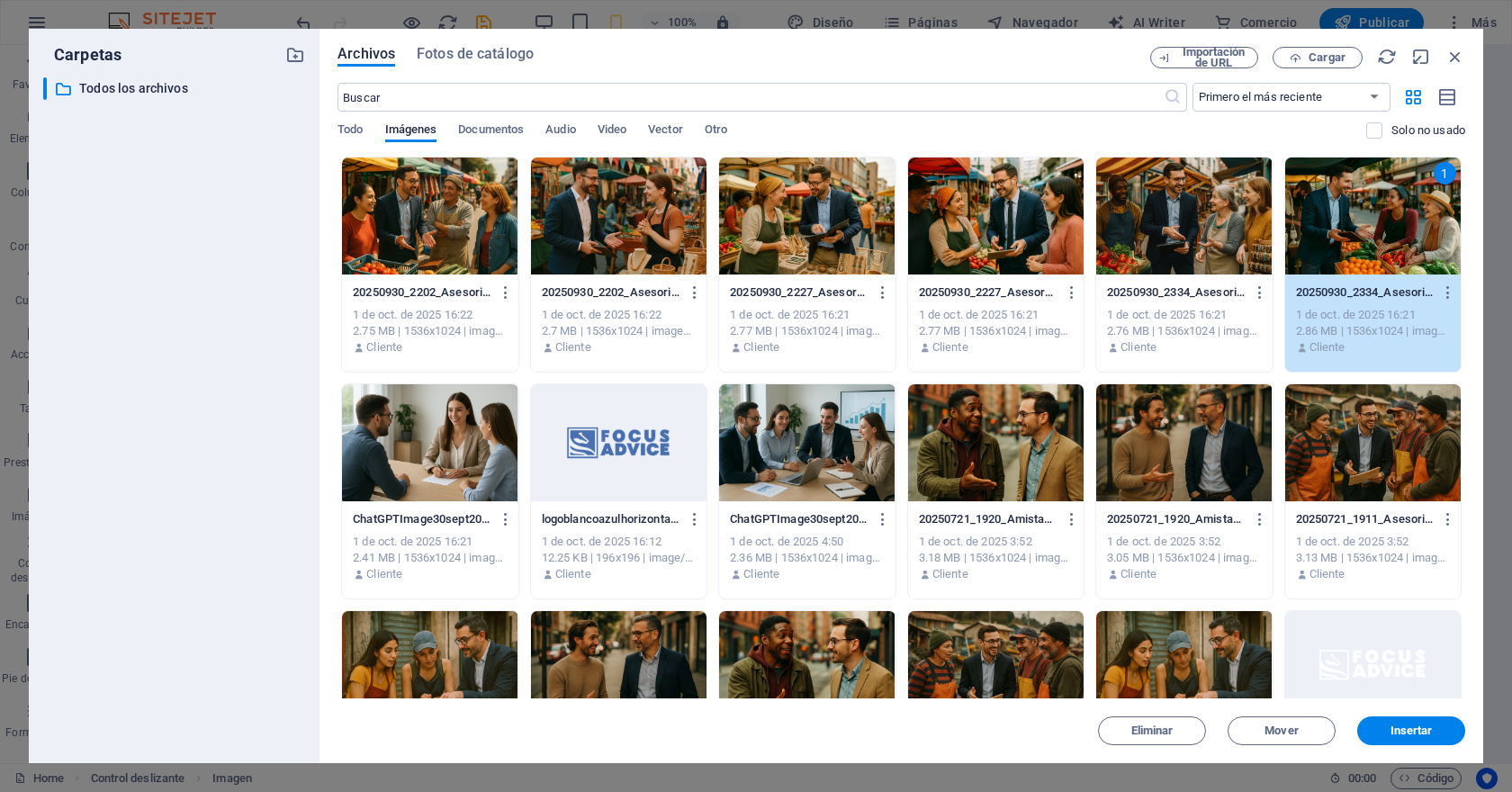
click at [1354, 228] on div "1" at bounding box center [1373, 215] width 175 height 117
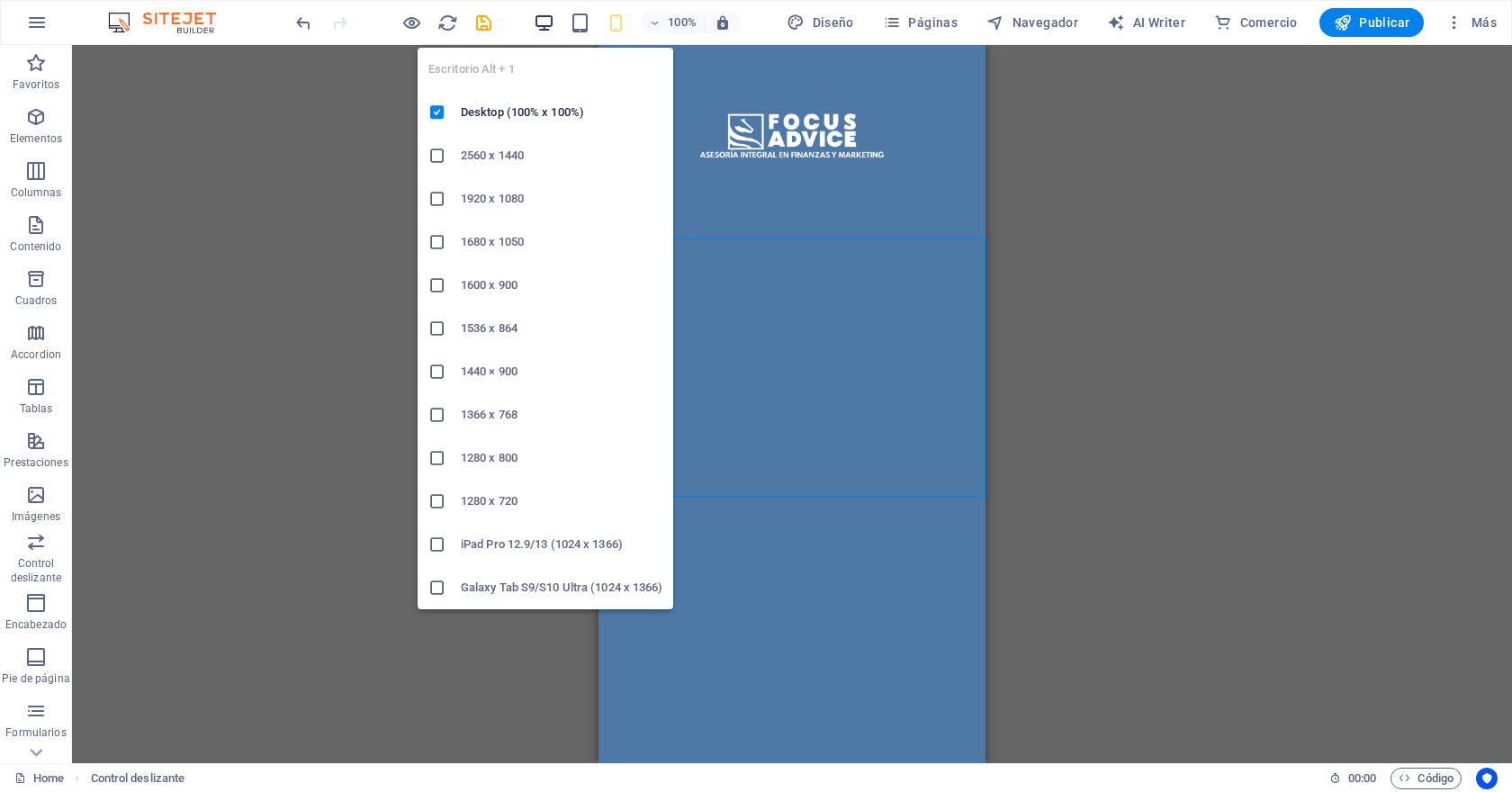
click at [550, 24] on icon "button" at bounding box center [543, 23] width 21 height 21
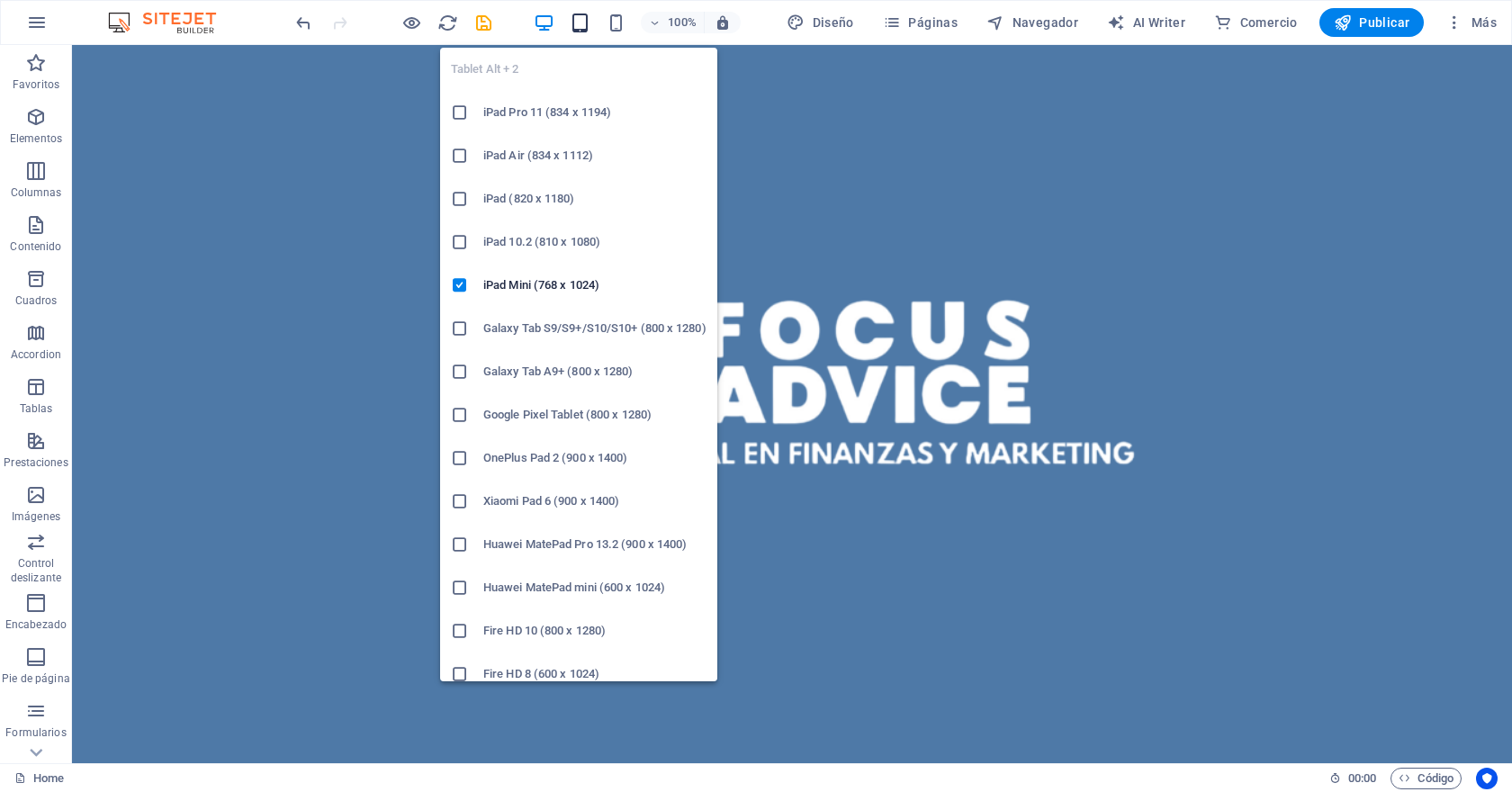
click at [585, 24] on icon "button" at bounding box center [579, 23] width 21 height 21
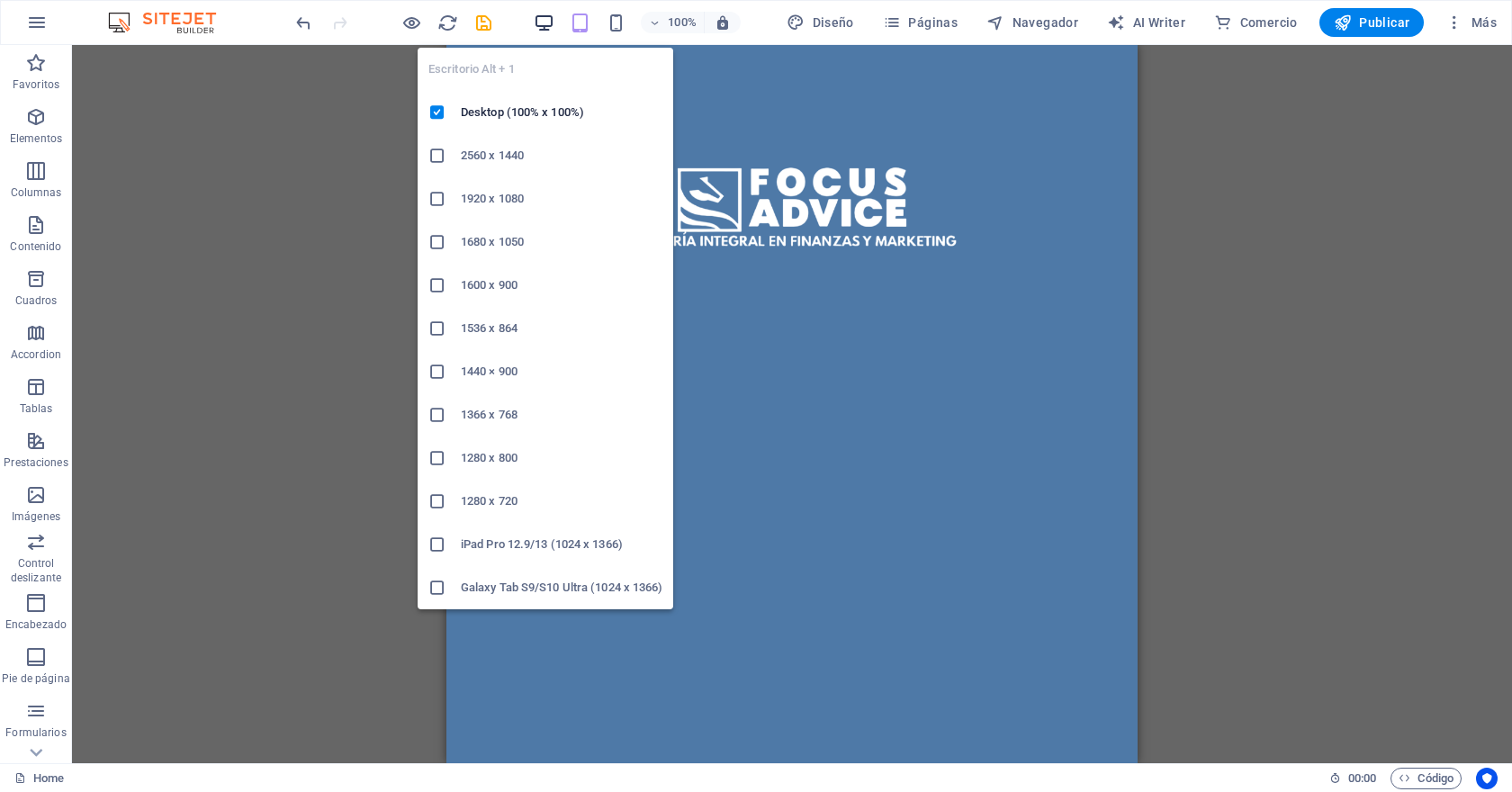
click at [541, 23] on icon "button" at bounding box center [543, 23] width 21 height 21
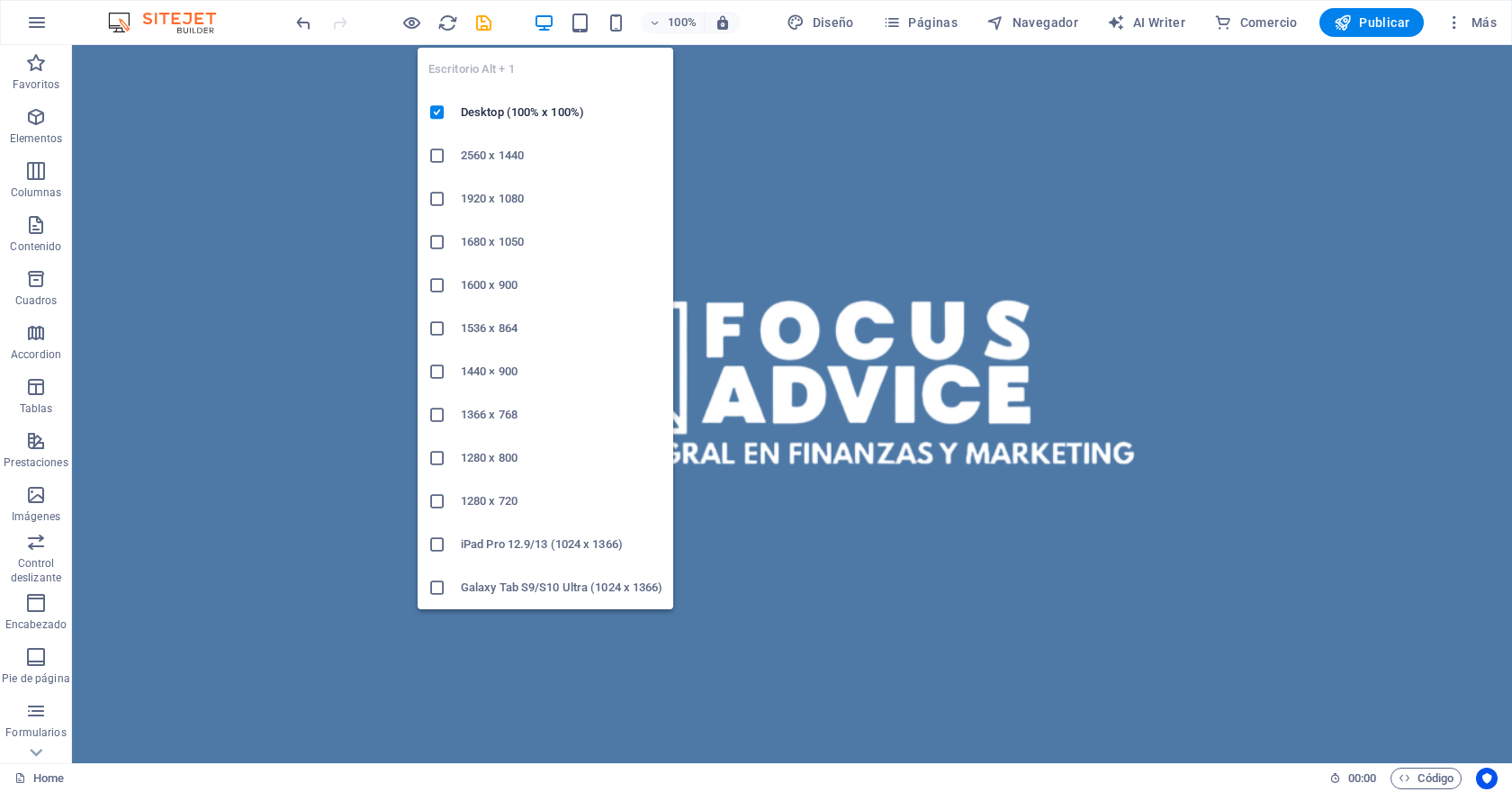
click at [538, 511] on h6 "1280 x 720" at bounding box center [561, 502] width 202 height 22
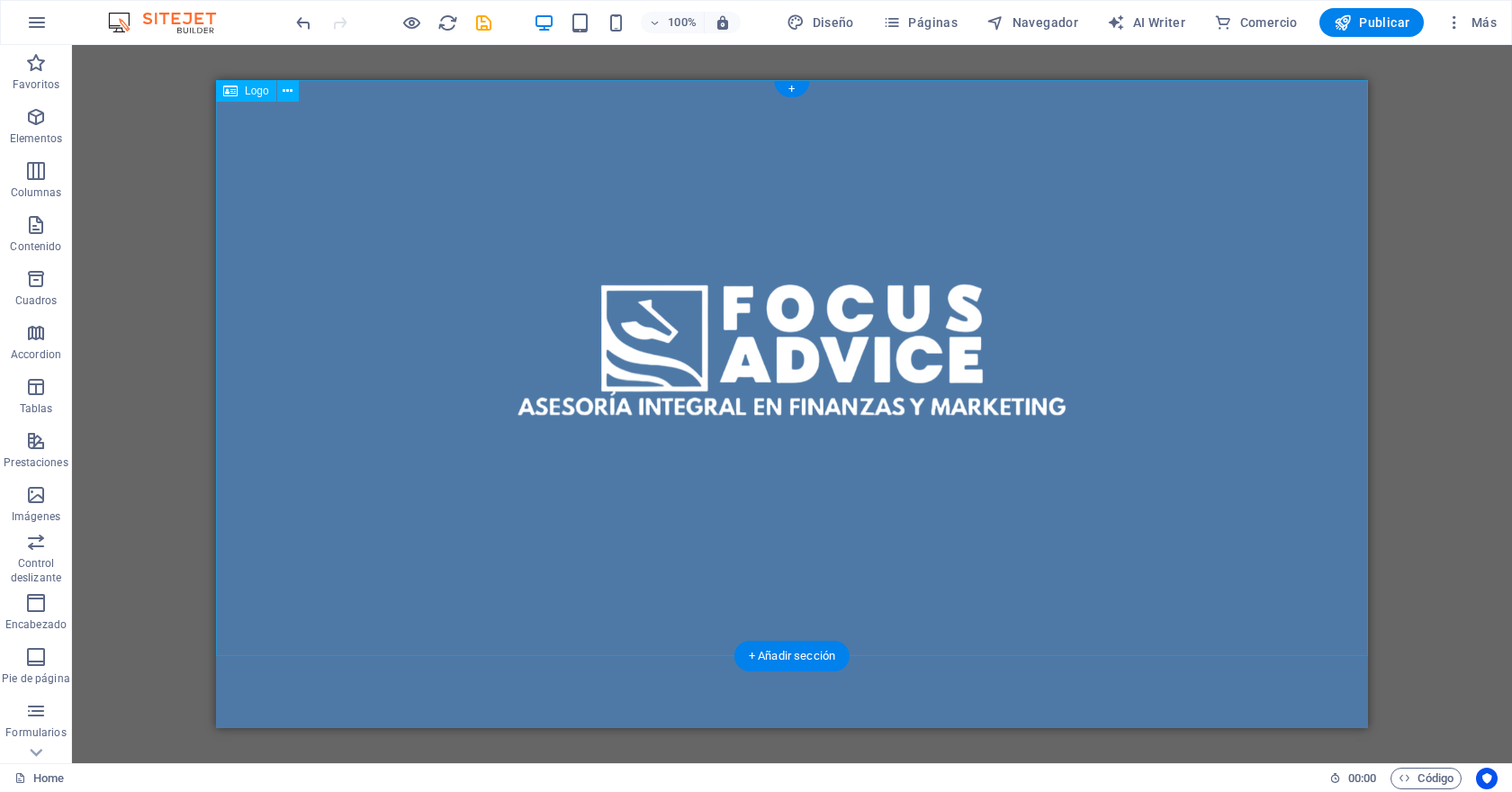
click at [655, 338] on div at bounding box center [792, 368] width 1151 height 576
click at [720, 350] on div at bounding box center [792, 368] width 1151 height 576
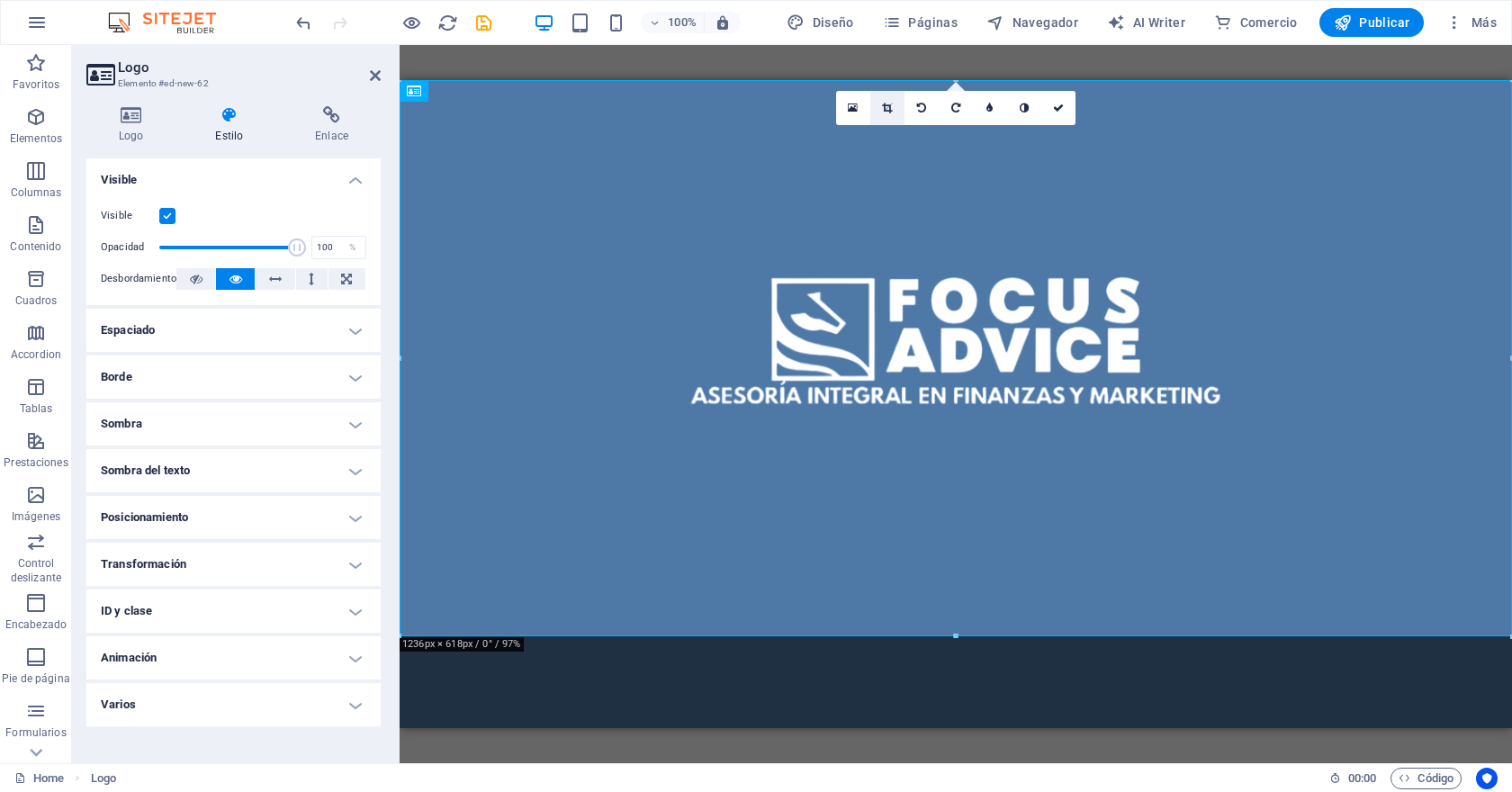
click at [888, 112] on link at bounding box center [887, 108] width 34 height 34
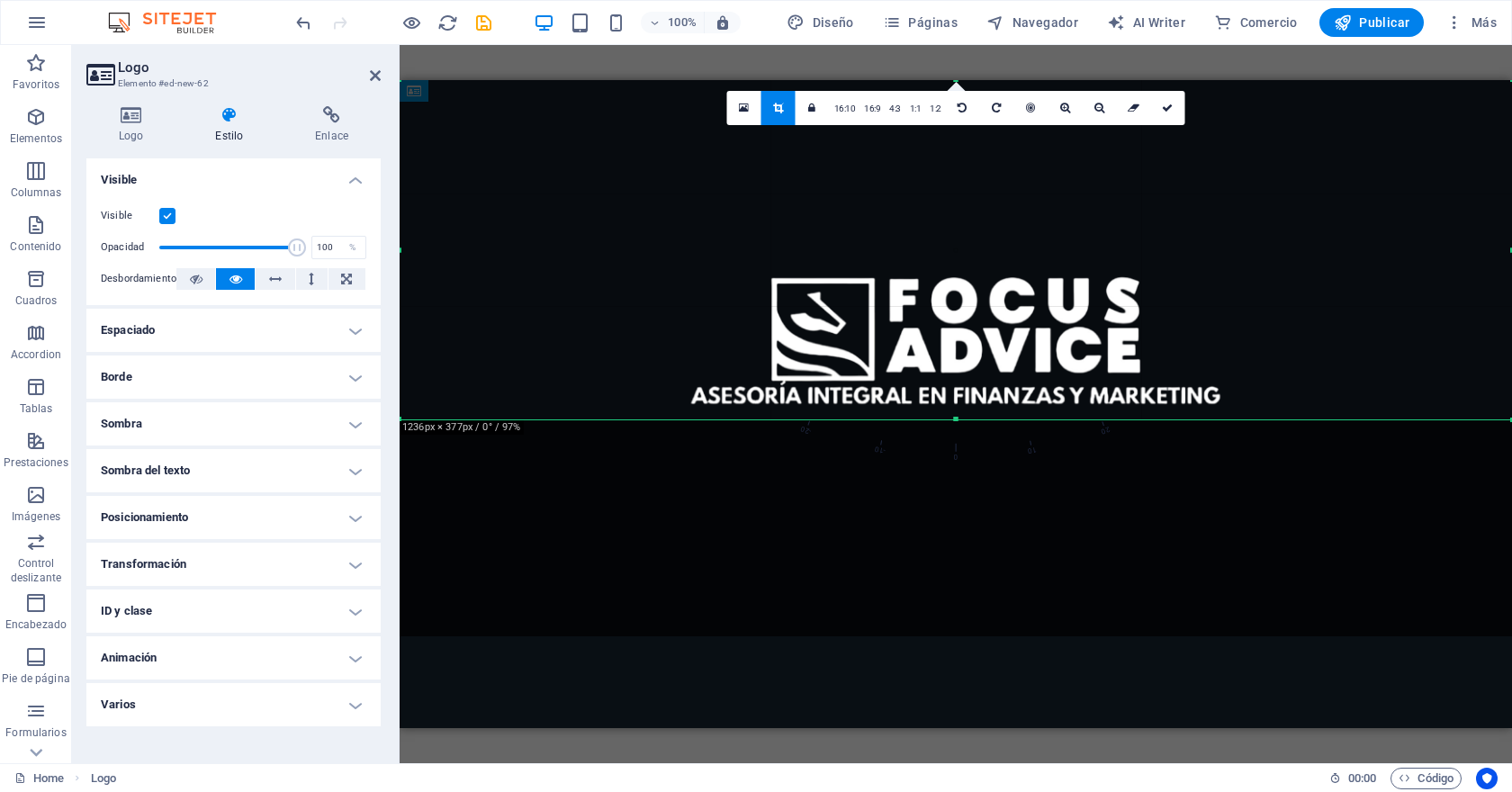
drag, startPoint x: 956, startPoint y: 636, endPoint x: 973, endPoint y: 420, distance: 216.7
click at [973, 420] on div at bounding box center [955, 420] width 1113 height 6
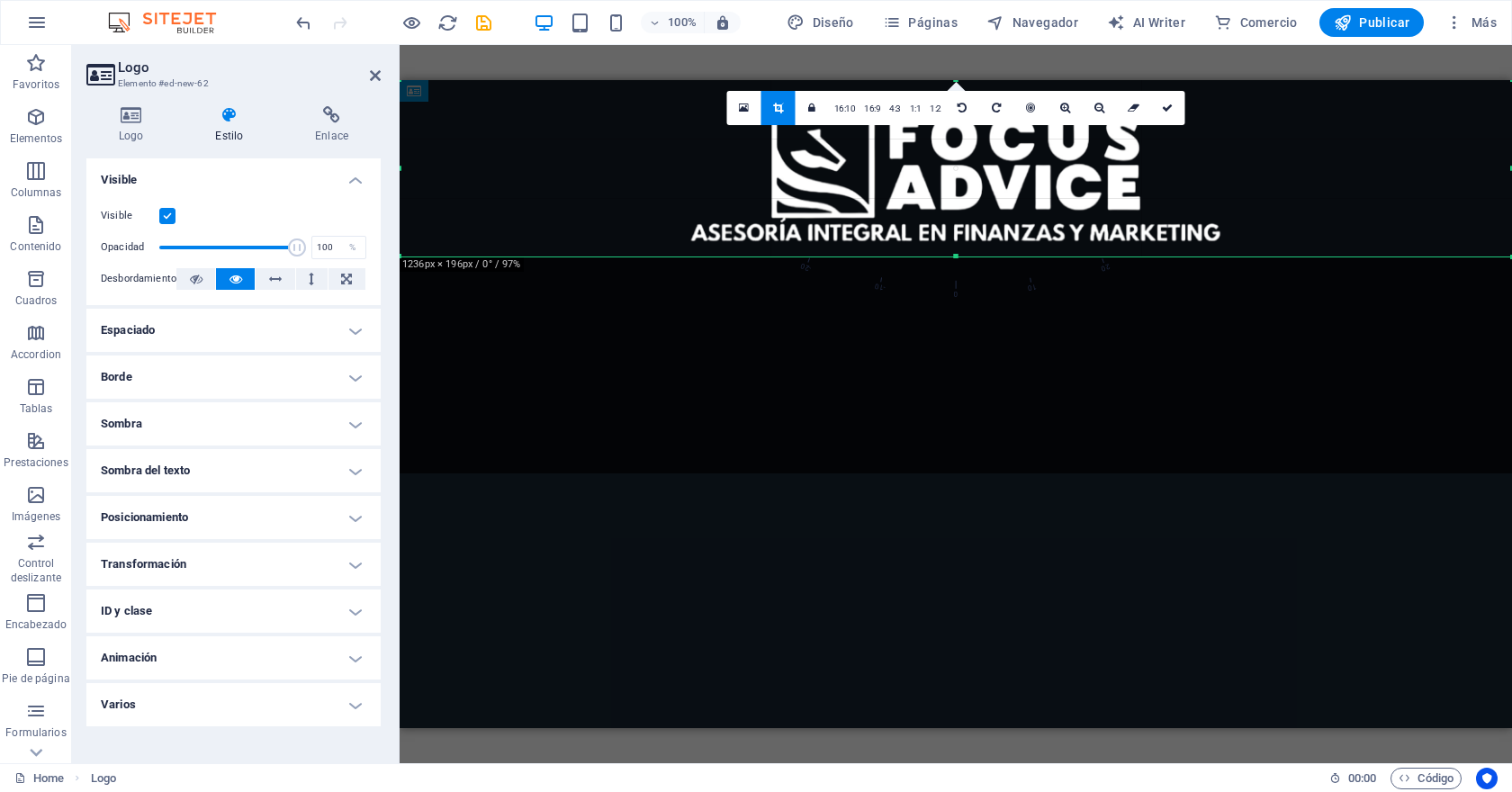
drag, startPoint x: 955, startPoint y: 82, endPoint x: 973, endPoint y: 245, distance: 164.0
click at [973, 245] on div "180 170 160 150 140 130 120 110 100 90 80 70 60 50 40 30 20 10 0 -10 -20 -30 -4…" at bounding box center [955, 168] width 1113 height 176
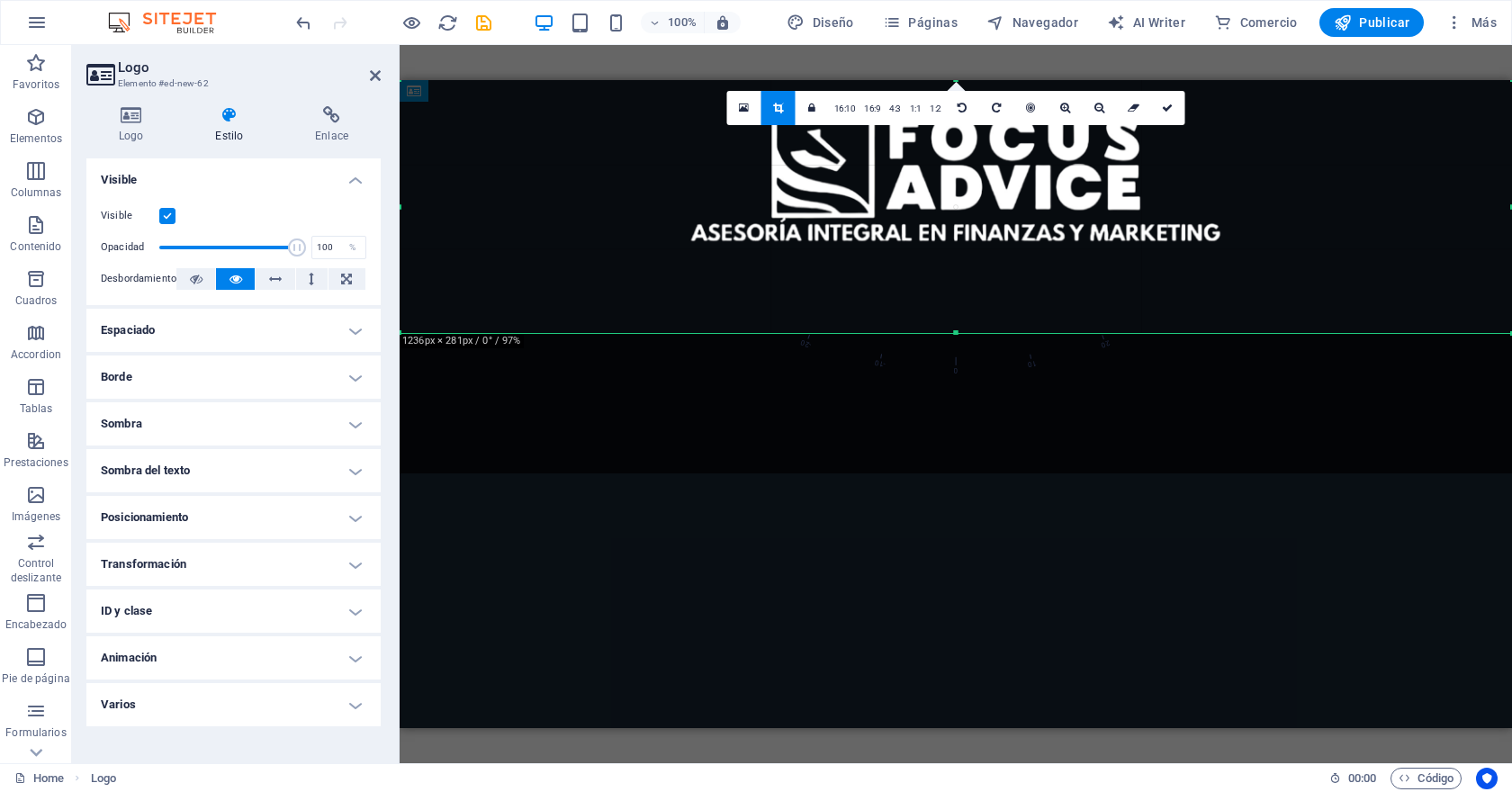
drag, startPoint x: 955, startPoint y: 257, endPoint x: 955, endPoint y: 333, distance: 76.0
click at [955, 334] on div at bounding box center [955, 333] width 1113 height 6
click at [956, 77] on div "Arrastra aquí para reemplazar el contenido existente. Si quieres crear un eleme…" at bounding box center [955, 404] width 1113 height 718
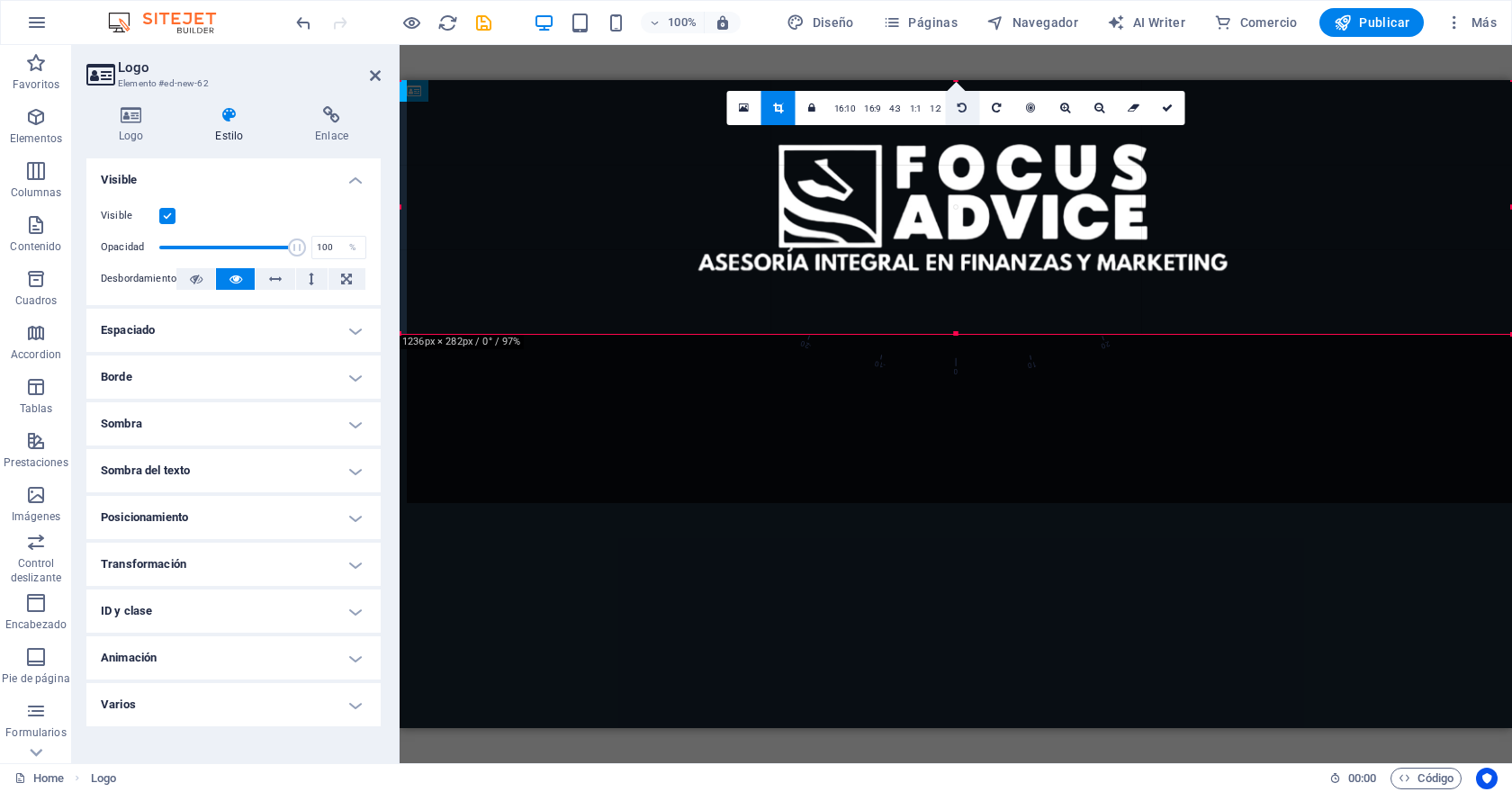
drag, startPoint x: 955, startPoint y: 84, endPoint x: 963, endPoint y: 113, distance: 30.1
click at [963, 113] on div "180 170 160 150 140 130 120 110 100 90 80 70 60 50 40 30 20 10 0 -10 -20 -30 -4…" at bounding box center [955, 207] width 1113 height 254
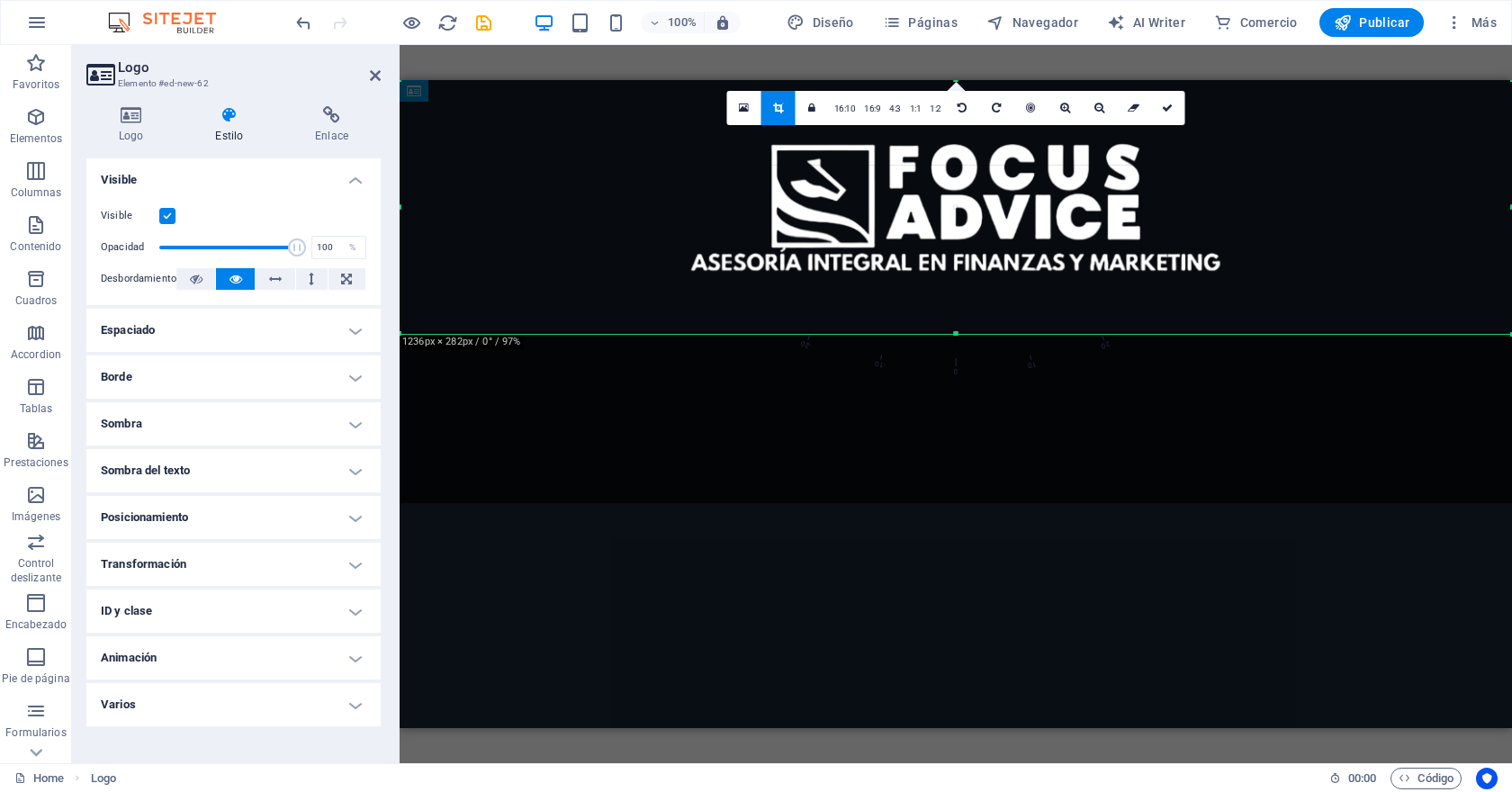
click at [777, 100] on link at bounding box center [778, 108] width 34 height 34
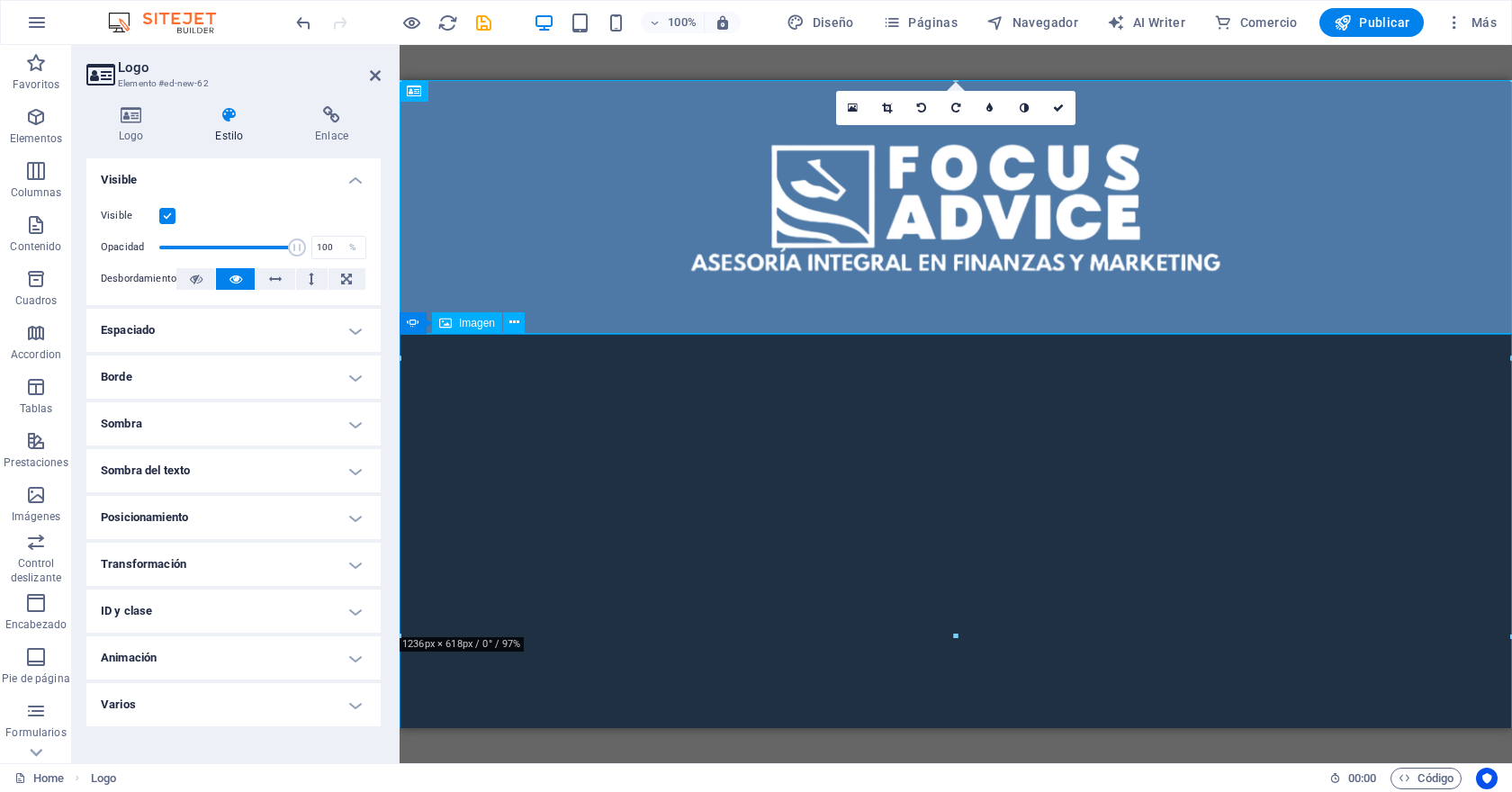
scroll to position [347, 0]
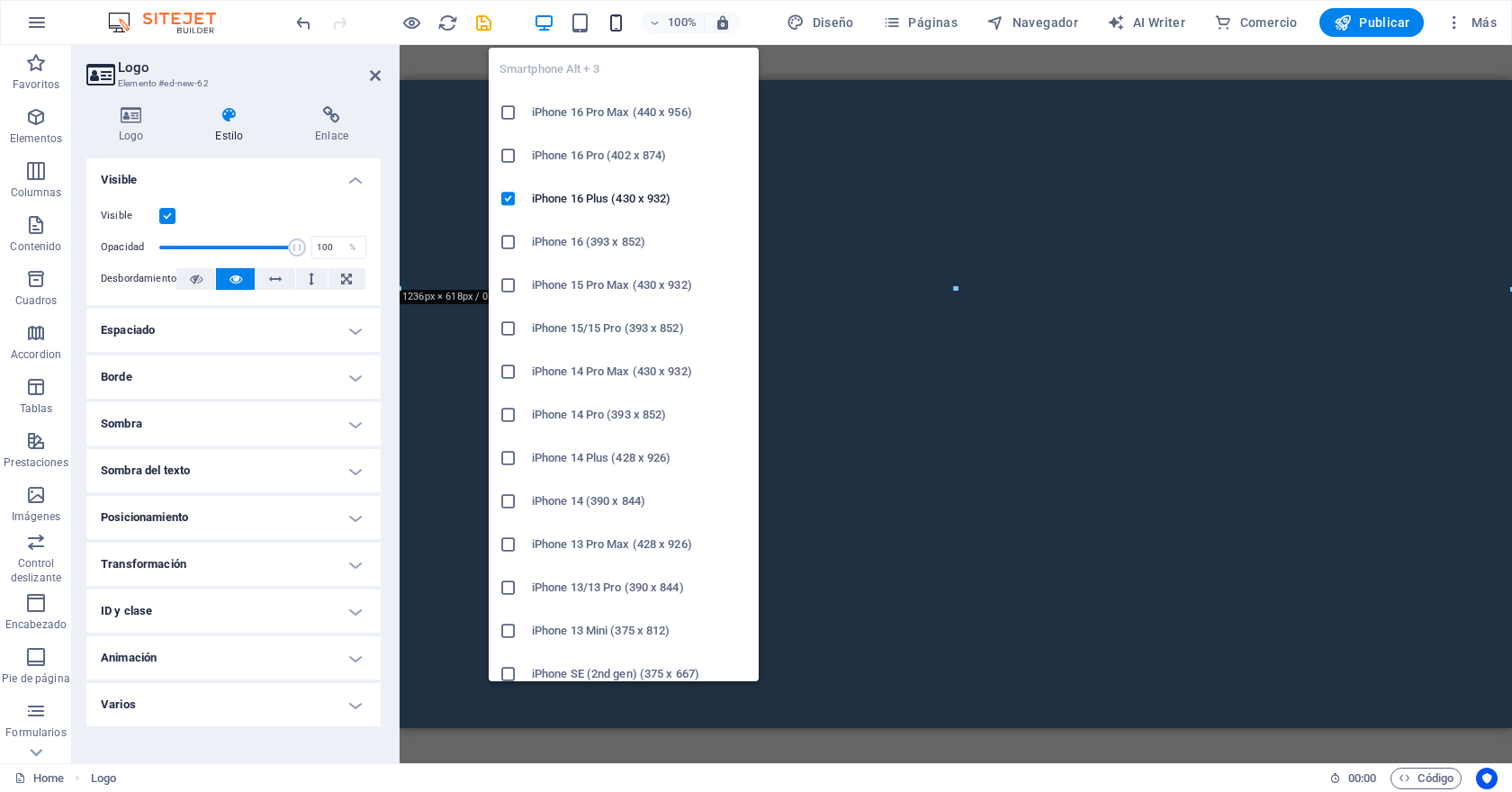
click at [624, 17] on icon "button" at bounding box center [615, 23] width 21 height 21
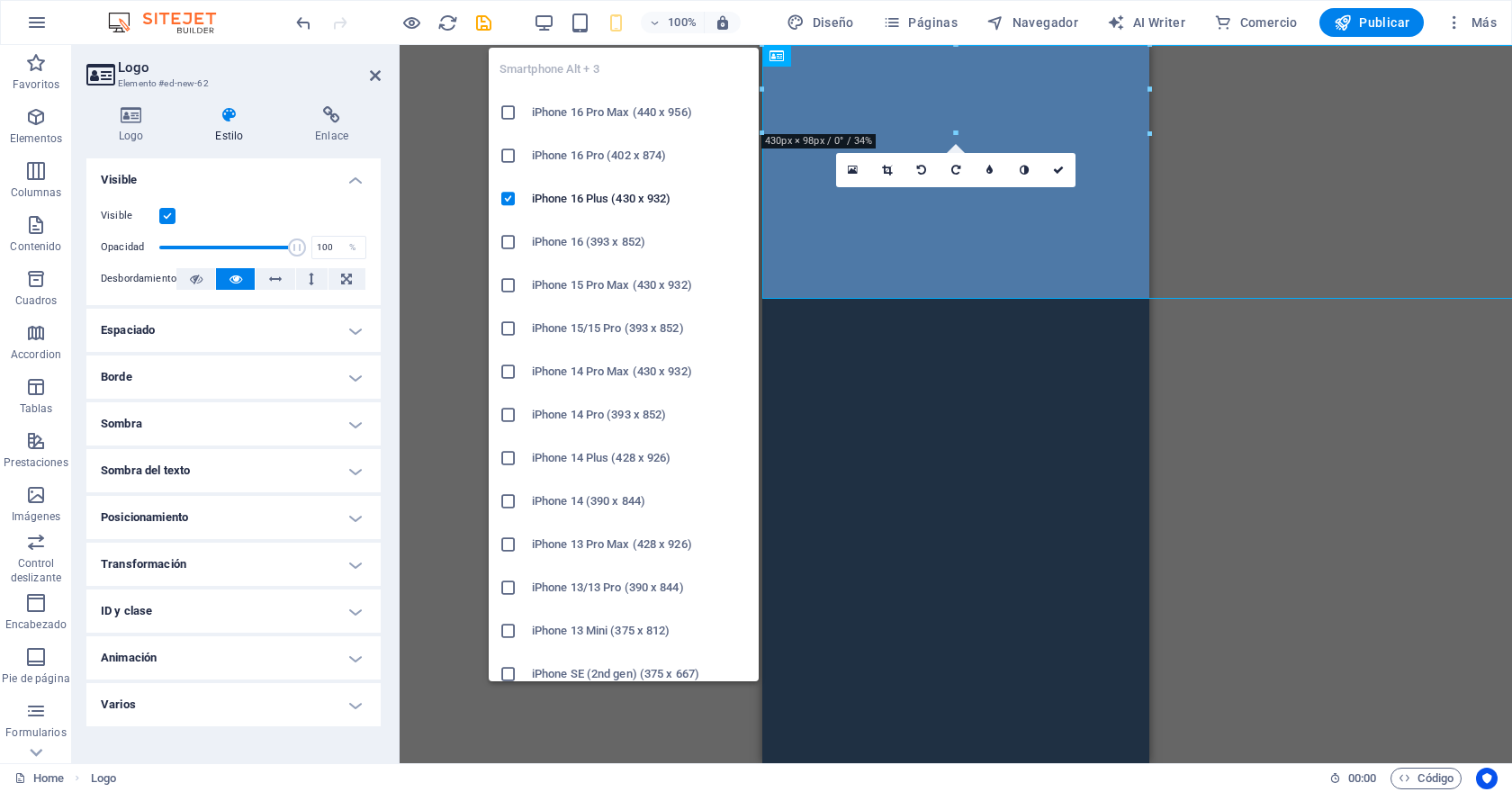
scroll to position [0, 0]
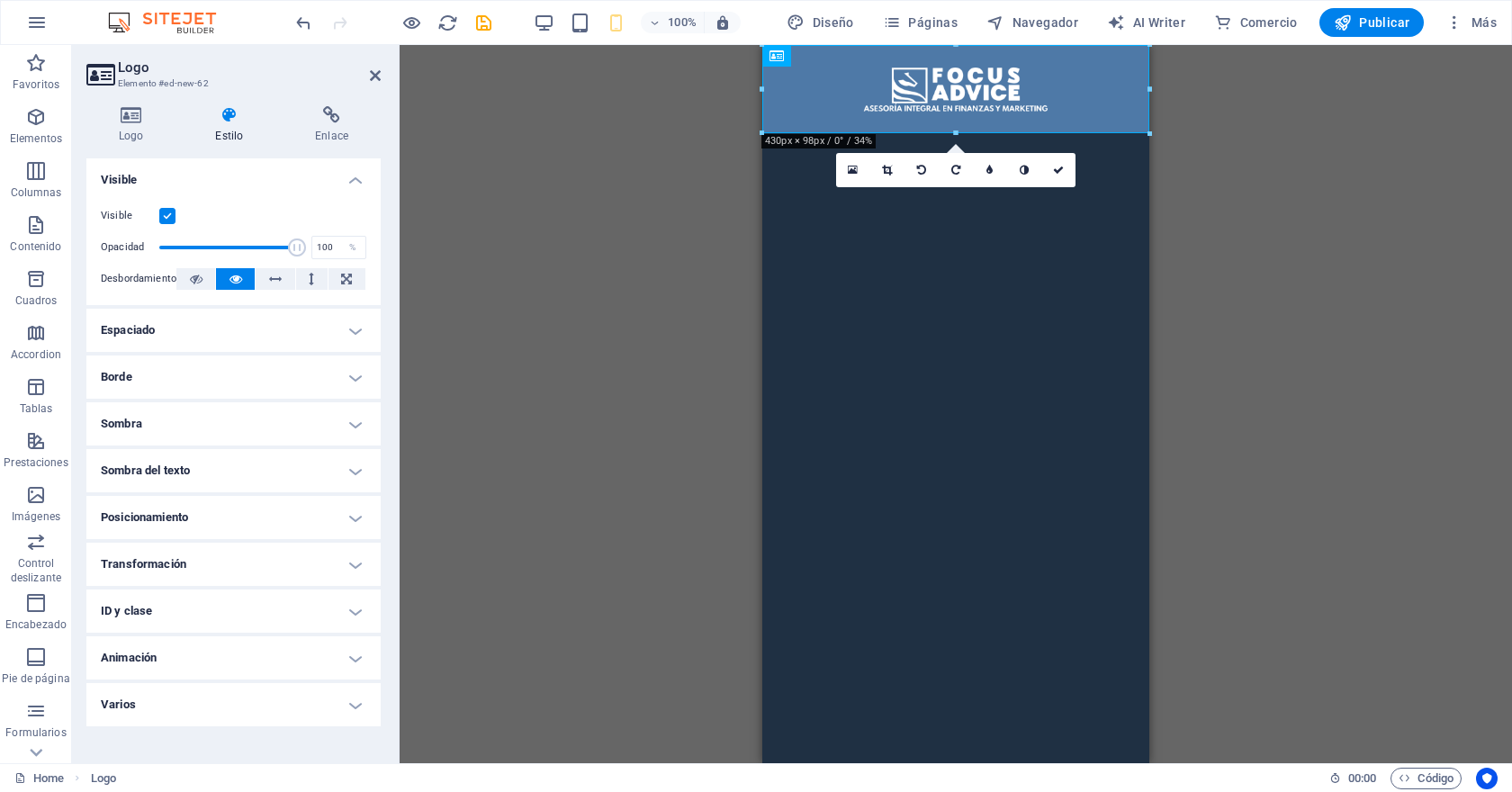
click at [1063, 165] on icon at bounding box center [1058, 170] width 11 height 11
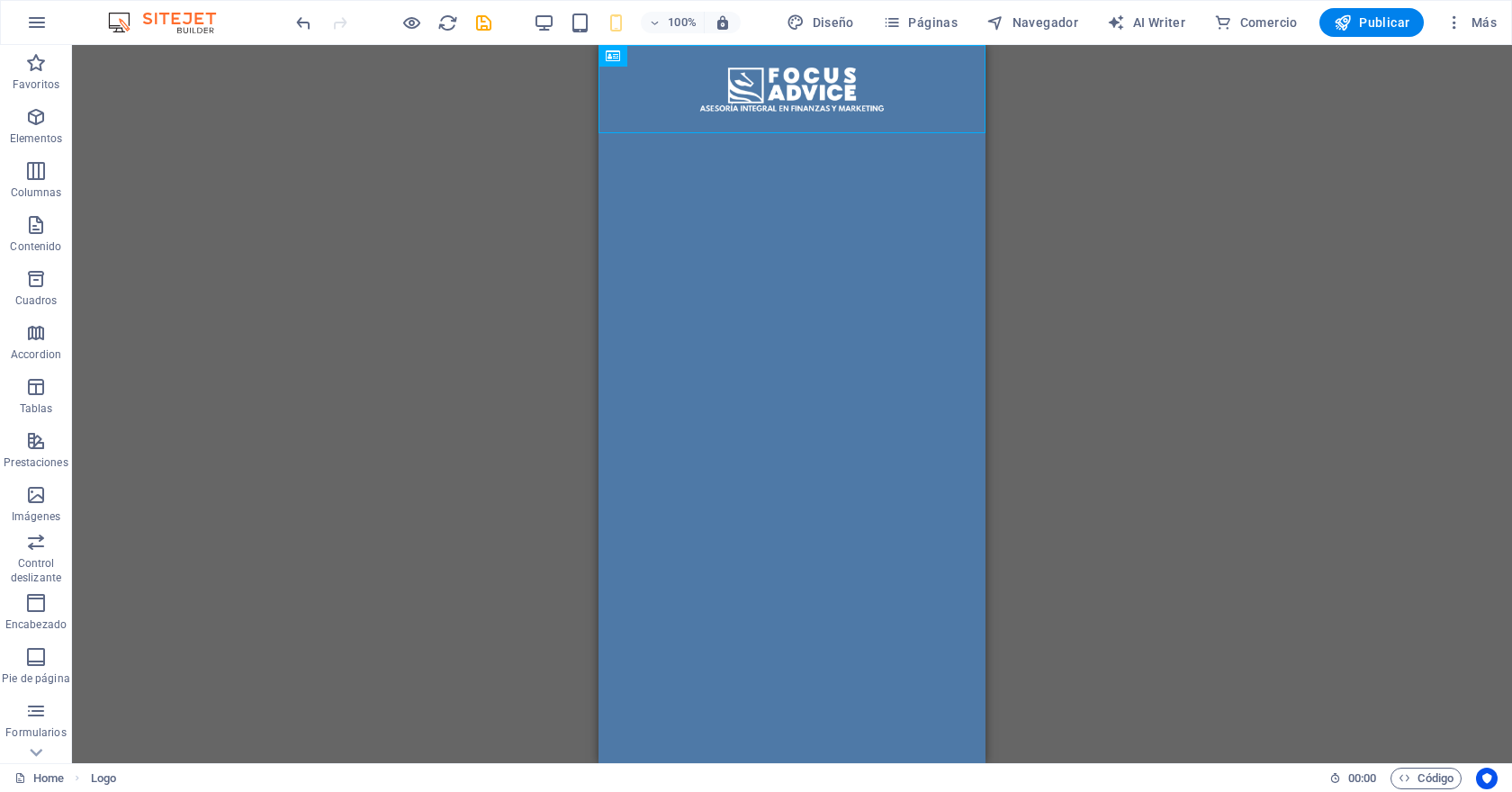
click at [39, 111] on icon "button" at bounding box center [36, 117] width 22 height 22
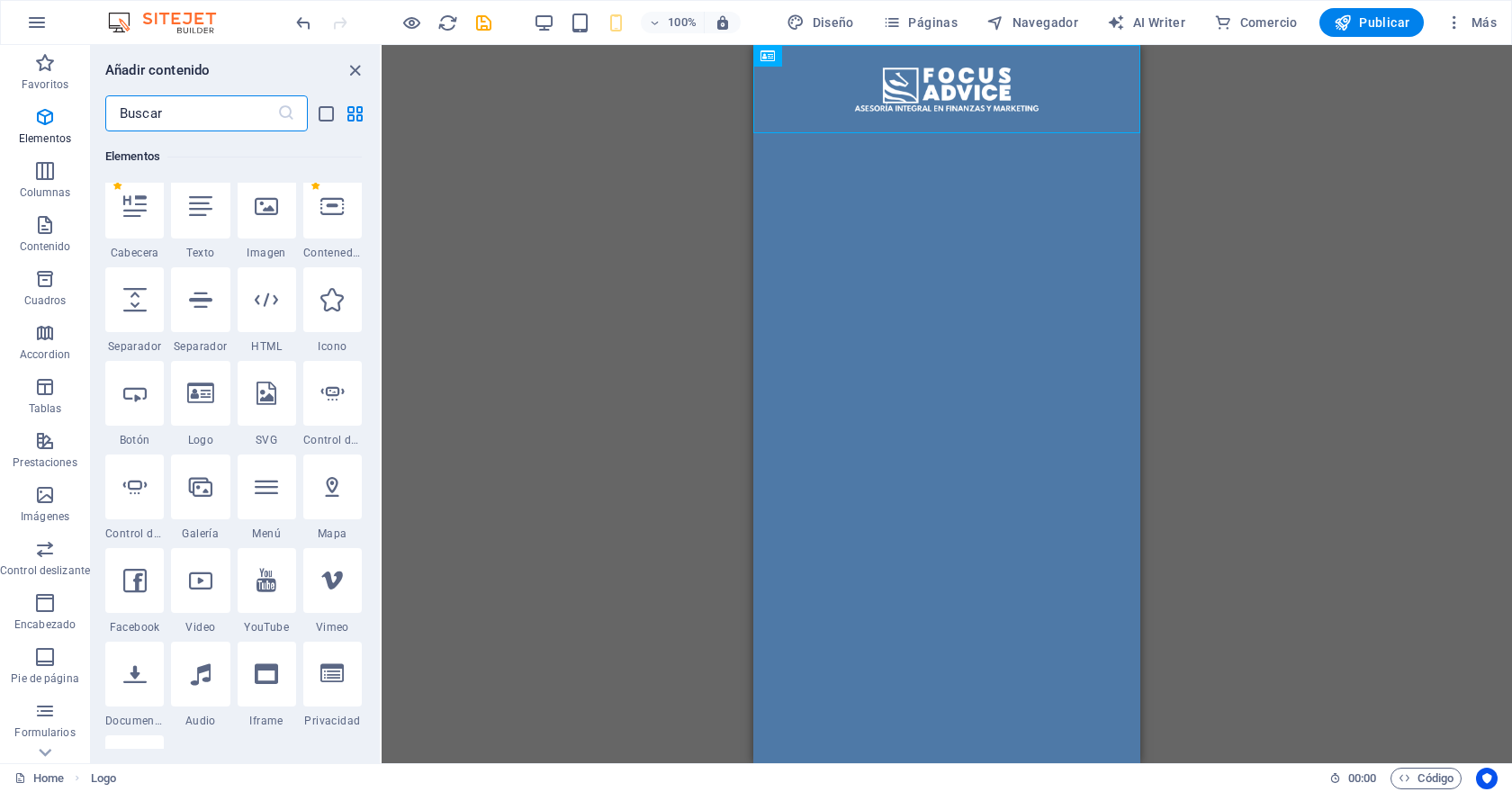
scroll to position [352, 0]
click at [206, 210] on icon at bounding box center [201, 203] width 23 height 24
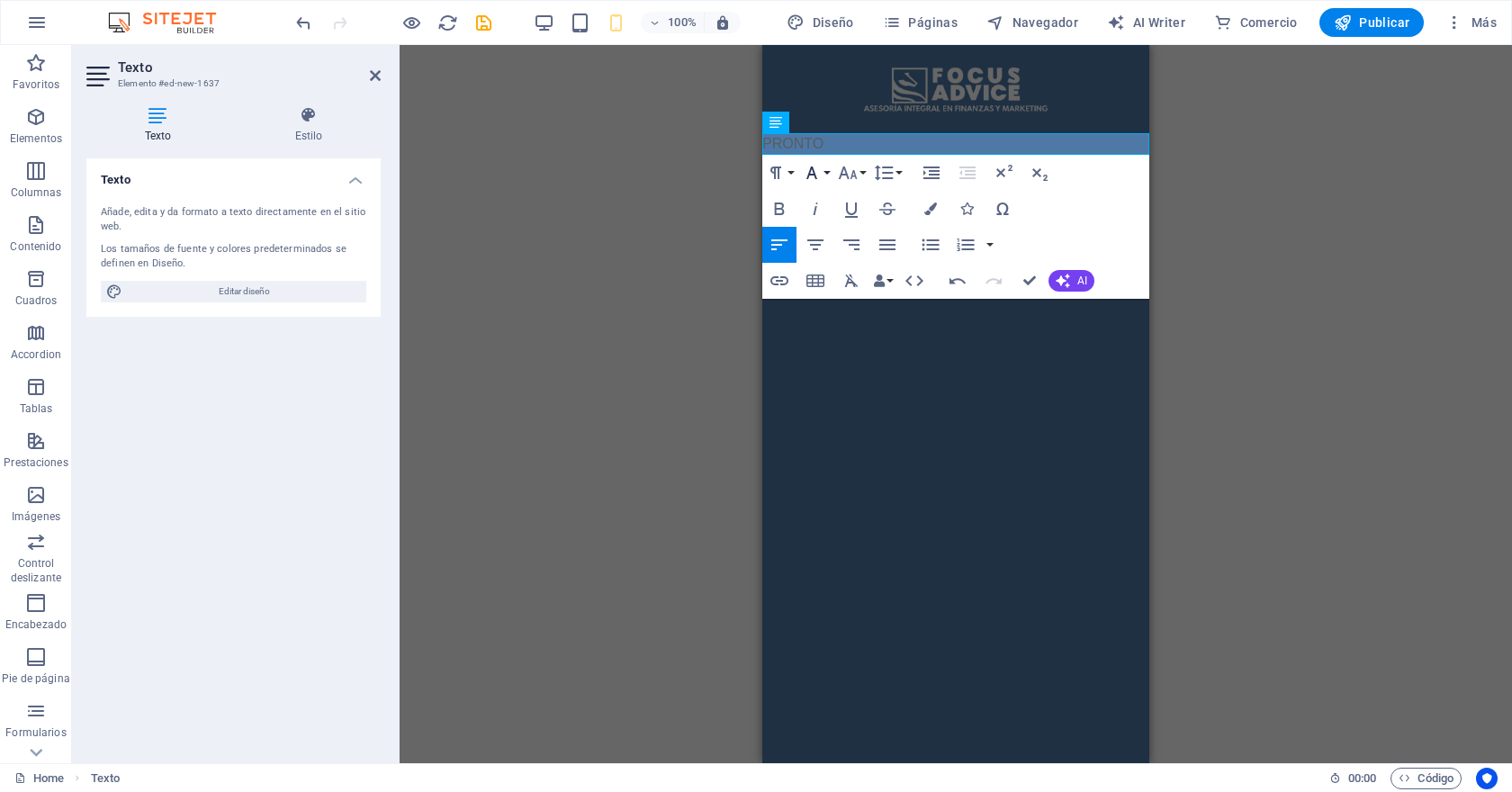
click at [812, 170] on icon "button" at bounding box center [812, 173] width 11 height 13
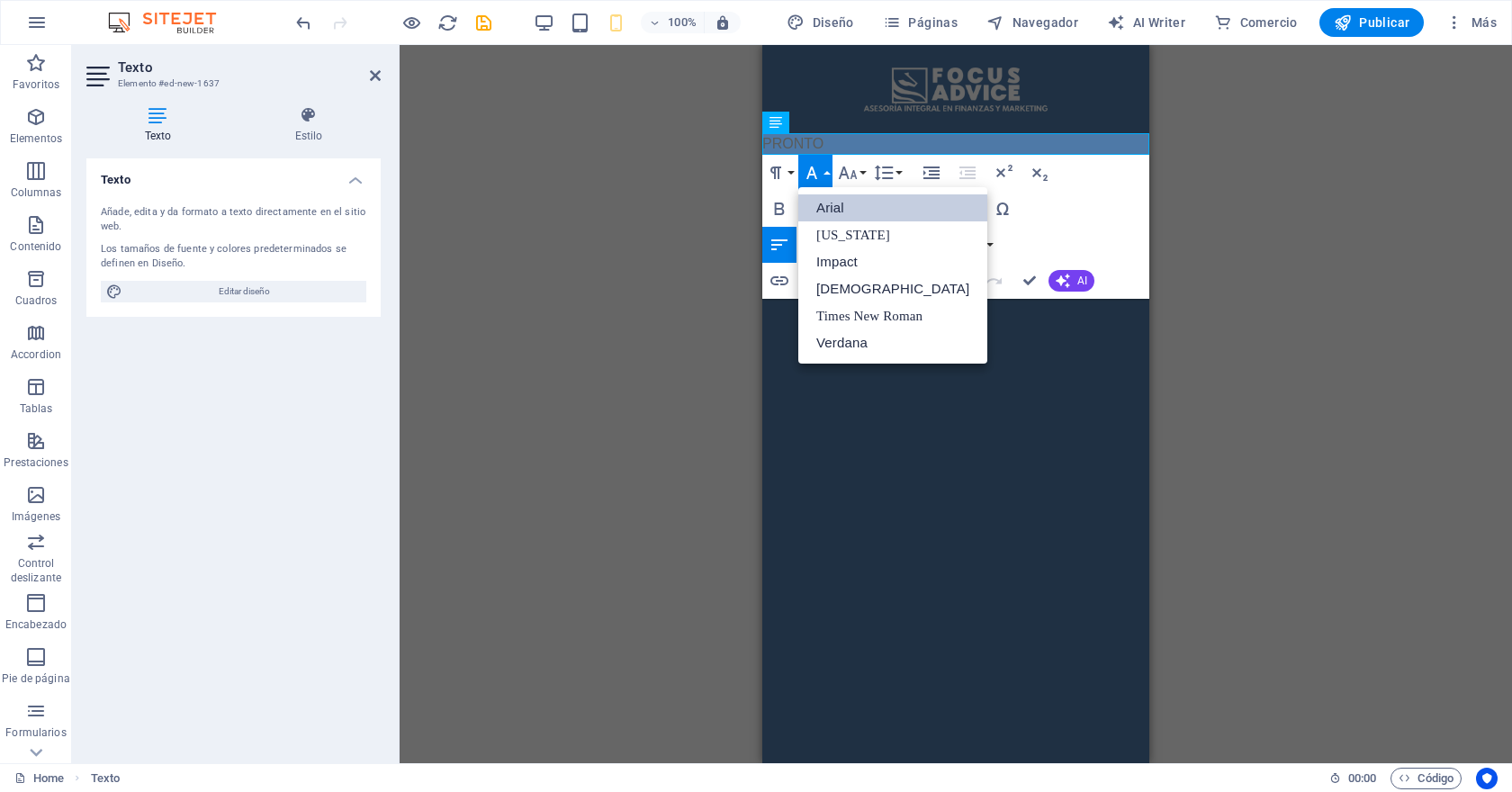
scroll to position [0, 0]
click at [861, 271] on link "Impact" at bounding box center [892, 262] width 189 height 27
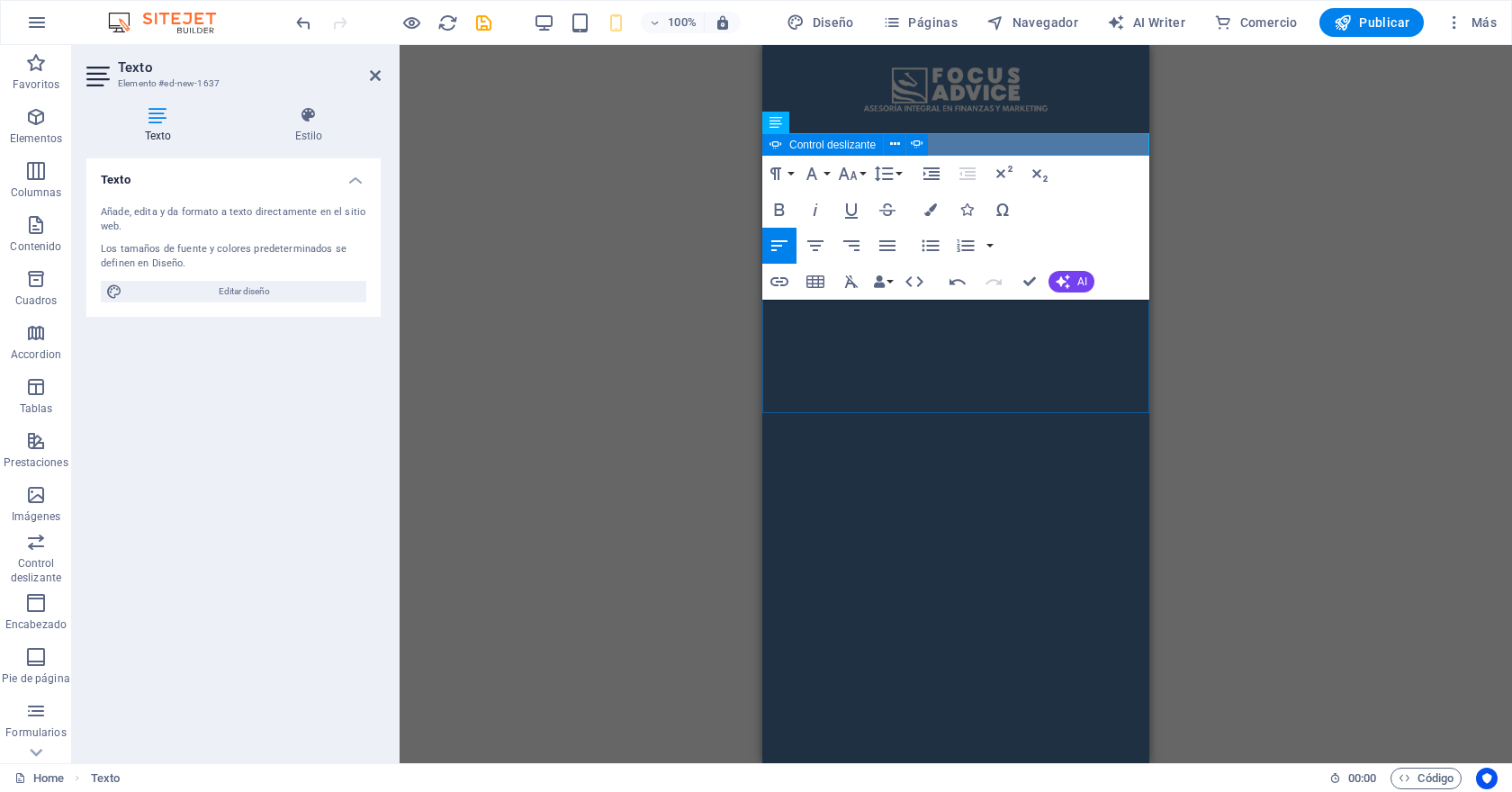
click at [794, 146] on span "Control deslizante" at bounding box center [832, 145] width 87 height 11
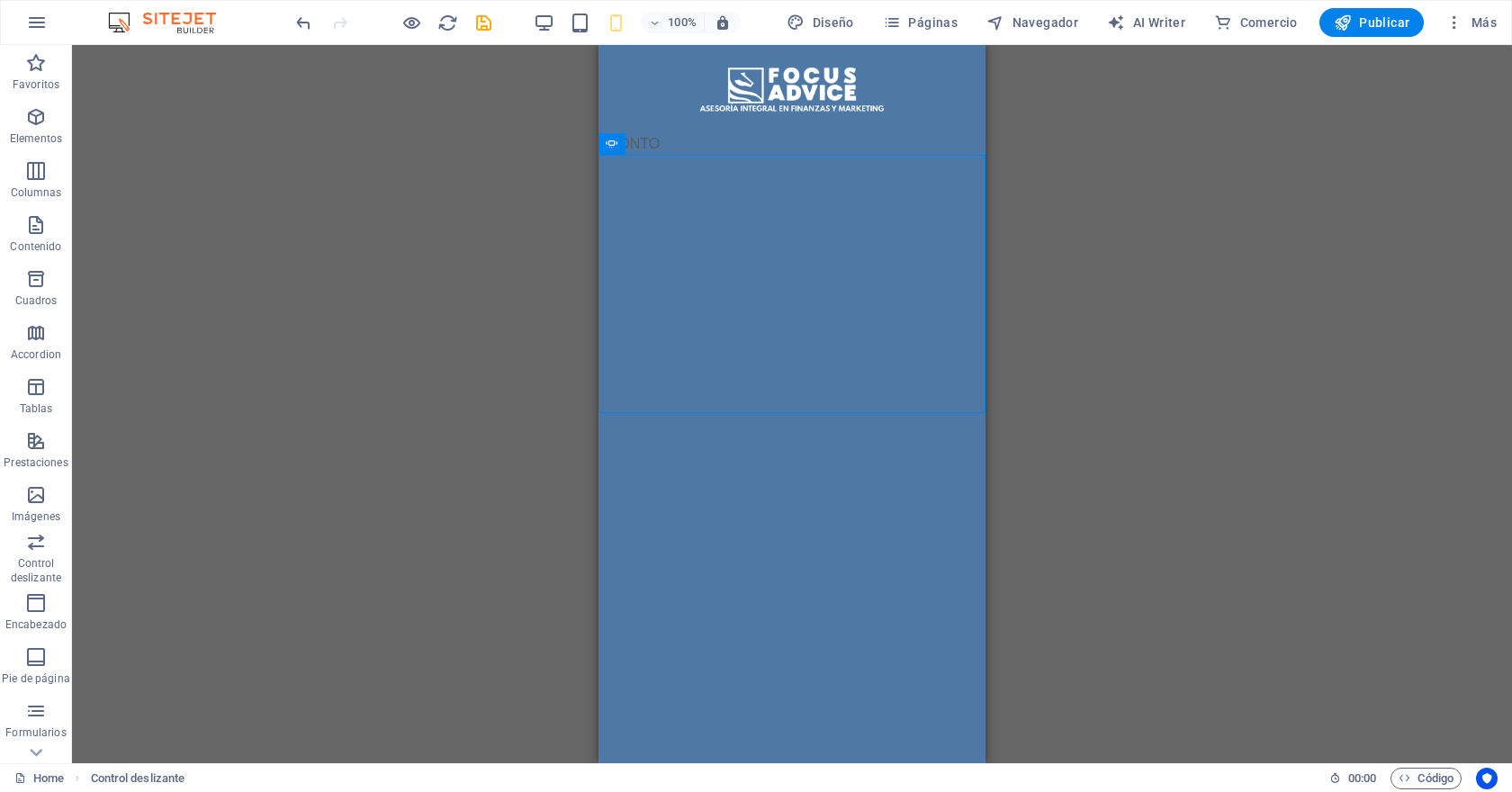
drag, startPoint x: 738, startPoint y: 144, endPoint x: 768, endPoint y: 643, distance: 499.9
click at [644, 142] on div "PRONTO" at bounding box center [792, 144] width 387 height 22
drag, startPoint x: 644, startPoint y: 142, endPoint x: 656, endPoint y: 455, distance: 313.2
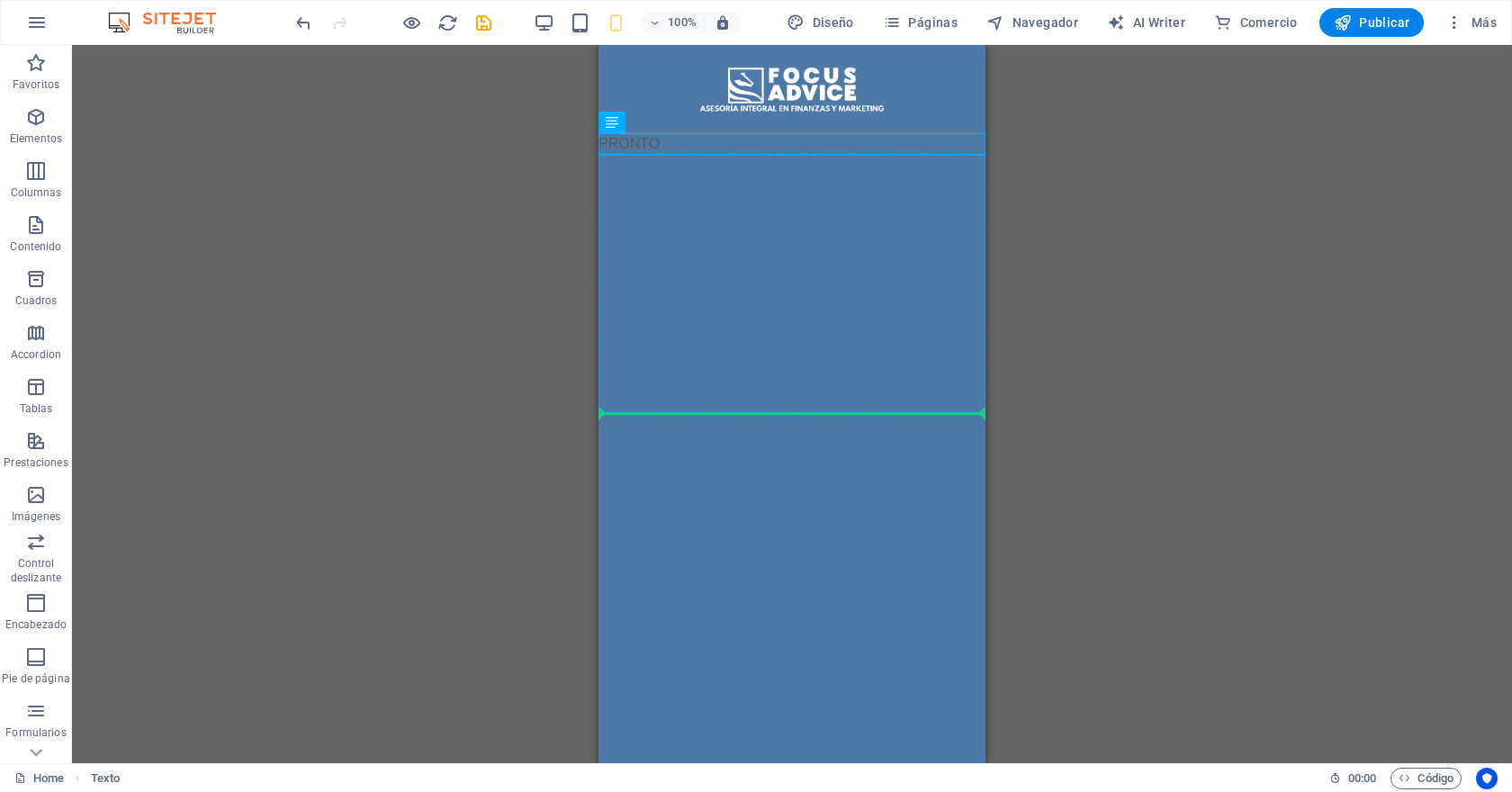
drag, startPoint x: 1213, startPoint y: 170, endPoint x: 639, endPoint y: 423, distance: 627.3
click at [666, 125] on icon at bounding box center [670, 122] width 10 height 19
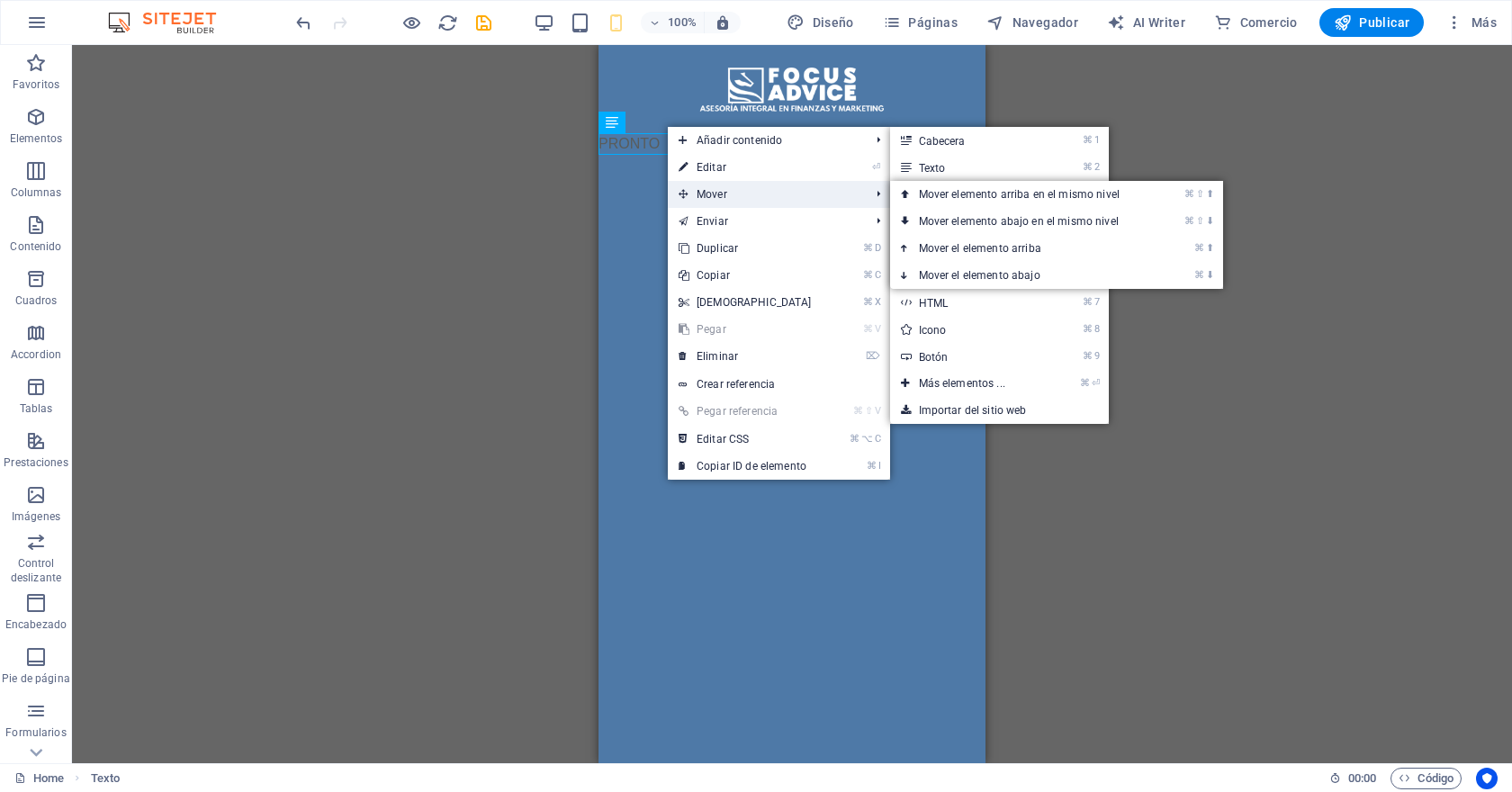
click at [718, 194] on span "Mover" at bounding box center [765, 194] width 195 height 27
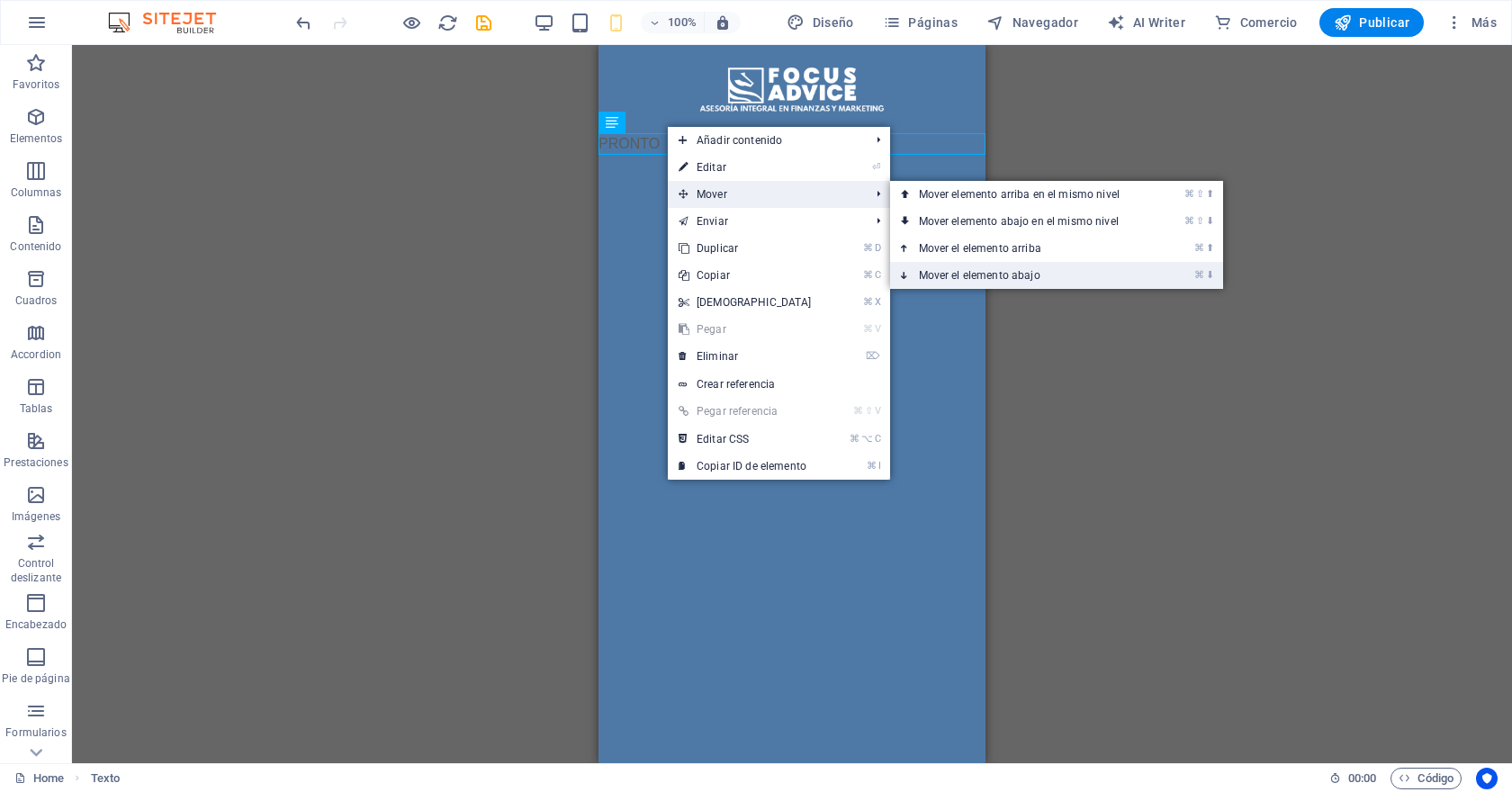
click at [1006, 278] on link "⌘ ⬇ Mover el elemento abajo" at bounding box center [1023, 276] width 266 height 27
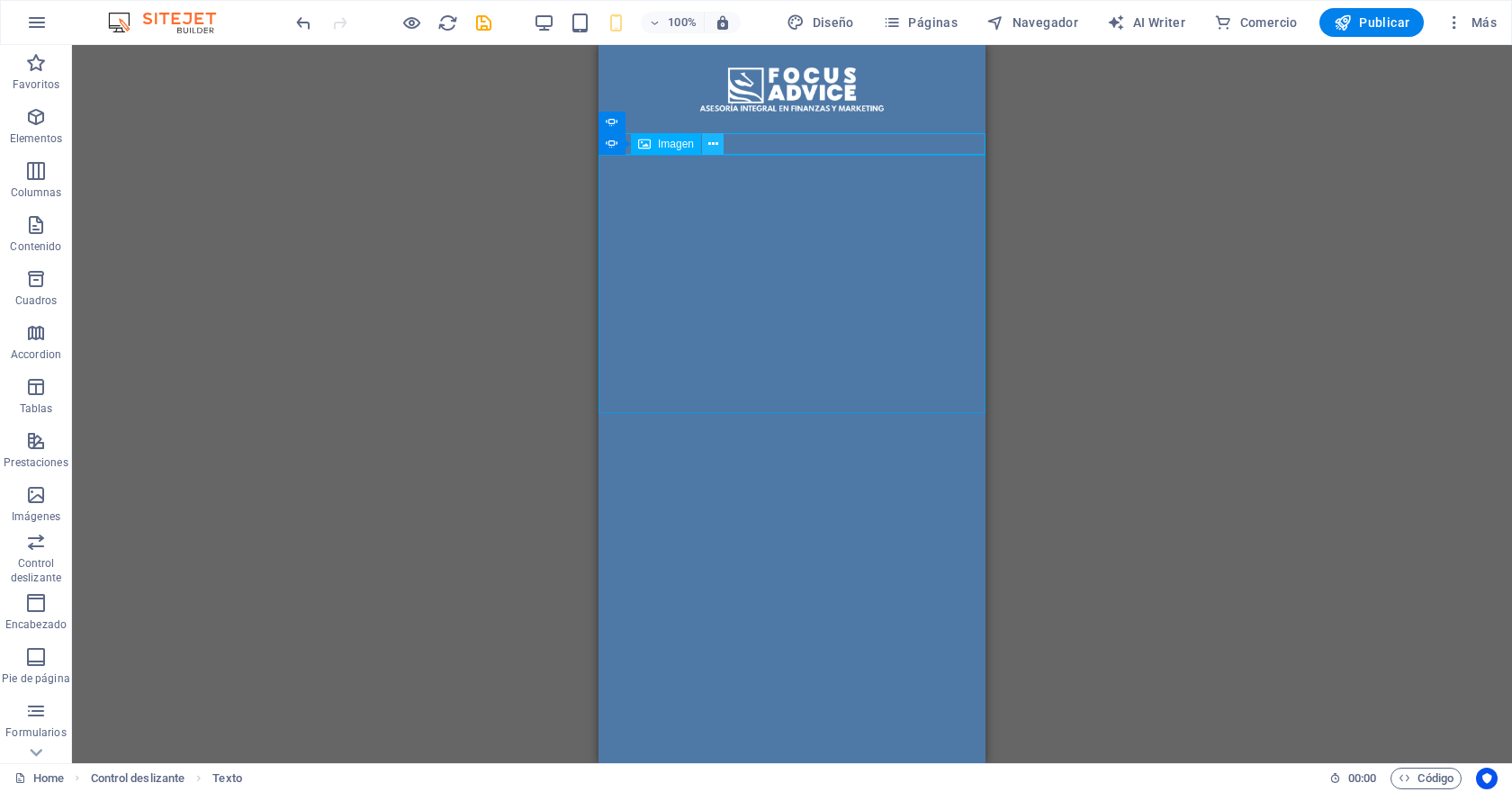
click at [717, 146] on icon at bounding box center [713, 144] width 10 height 19
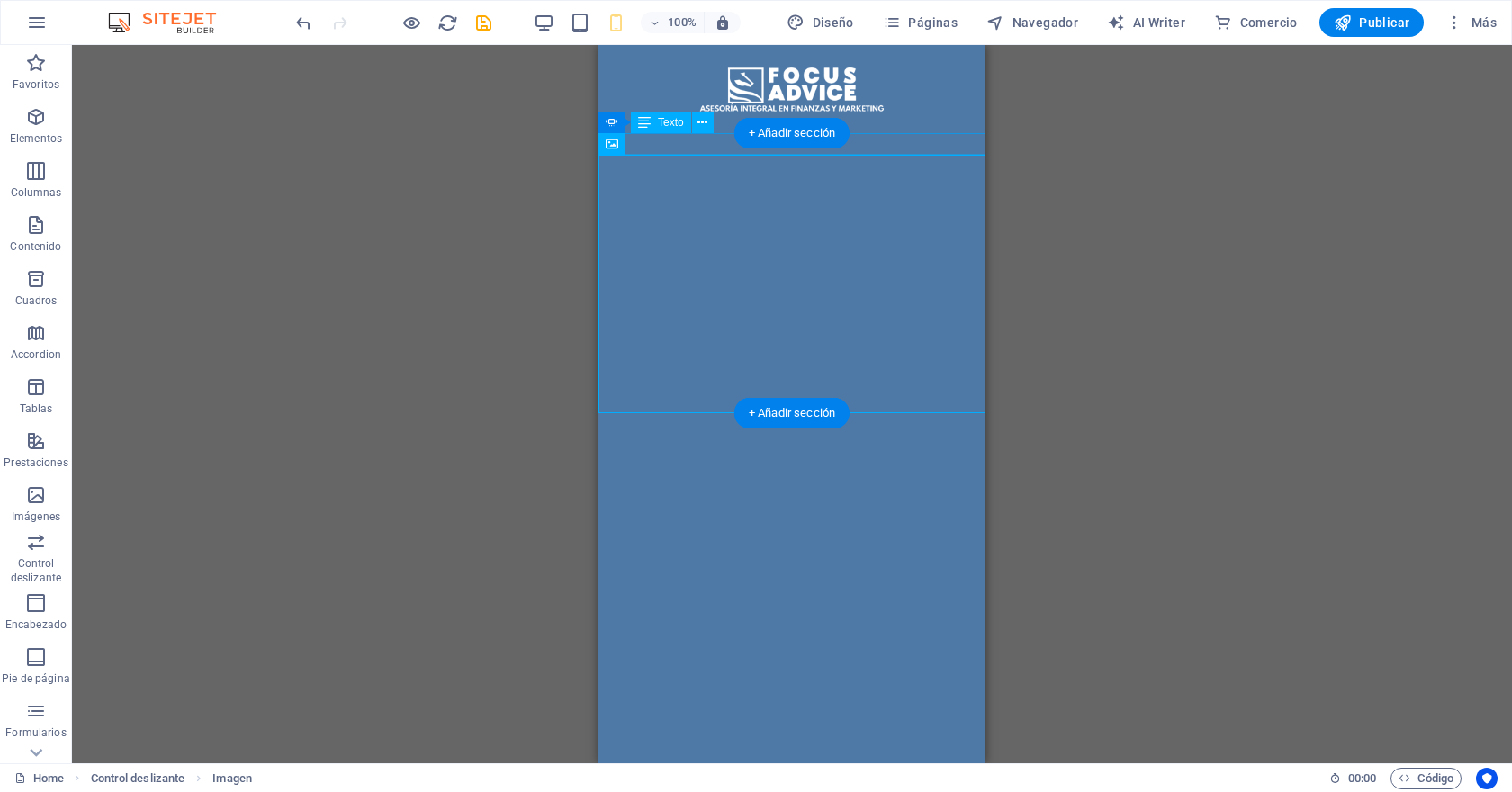
click at [598, 413] on div "PRONTO" at bounding box center [405, 424] width 387 height 22
click at [704, 126] on icon at bounding box center [702, 122] width 10 height 19
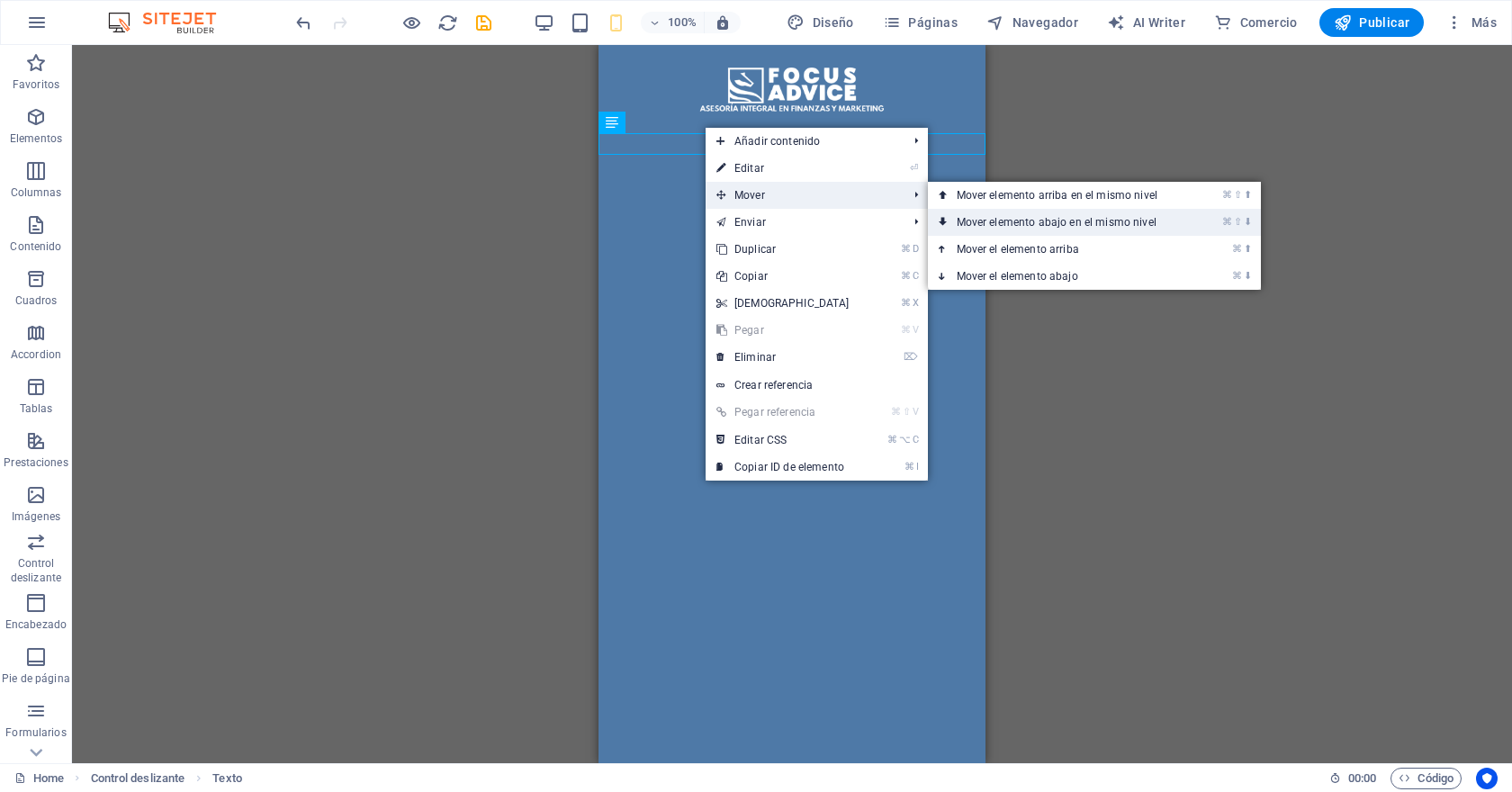
click at [989, 227] on link "⌘ ⇧ ⬇ Mover elemento abajo en el mismo nivel" at bounding box center [1060, 222] width 266 height 27
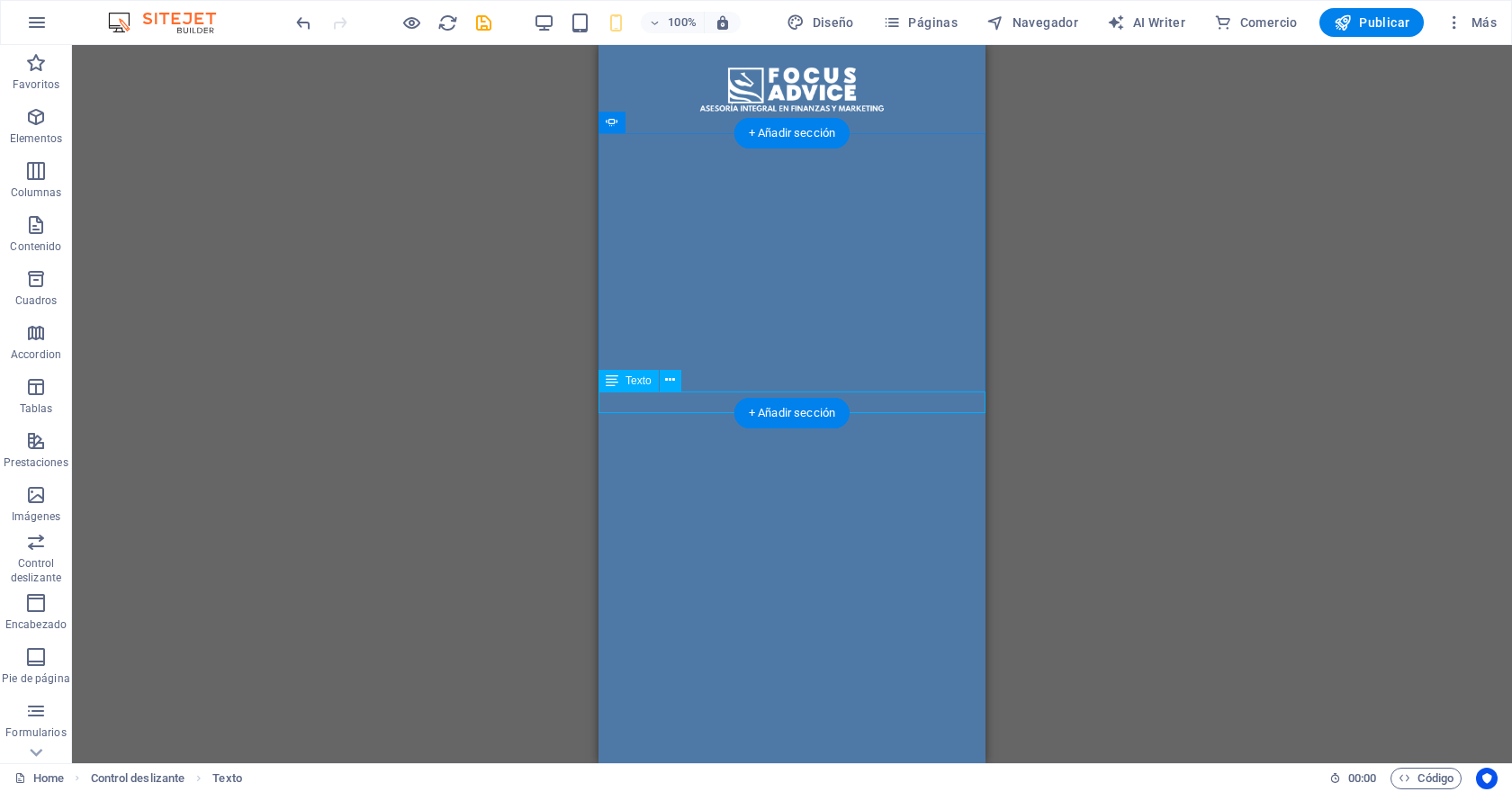
click at [598, 672] on div "PRONTO" at bounding box center [405, 683] width 387 height 22
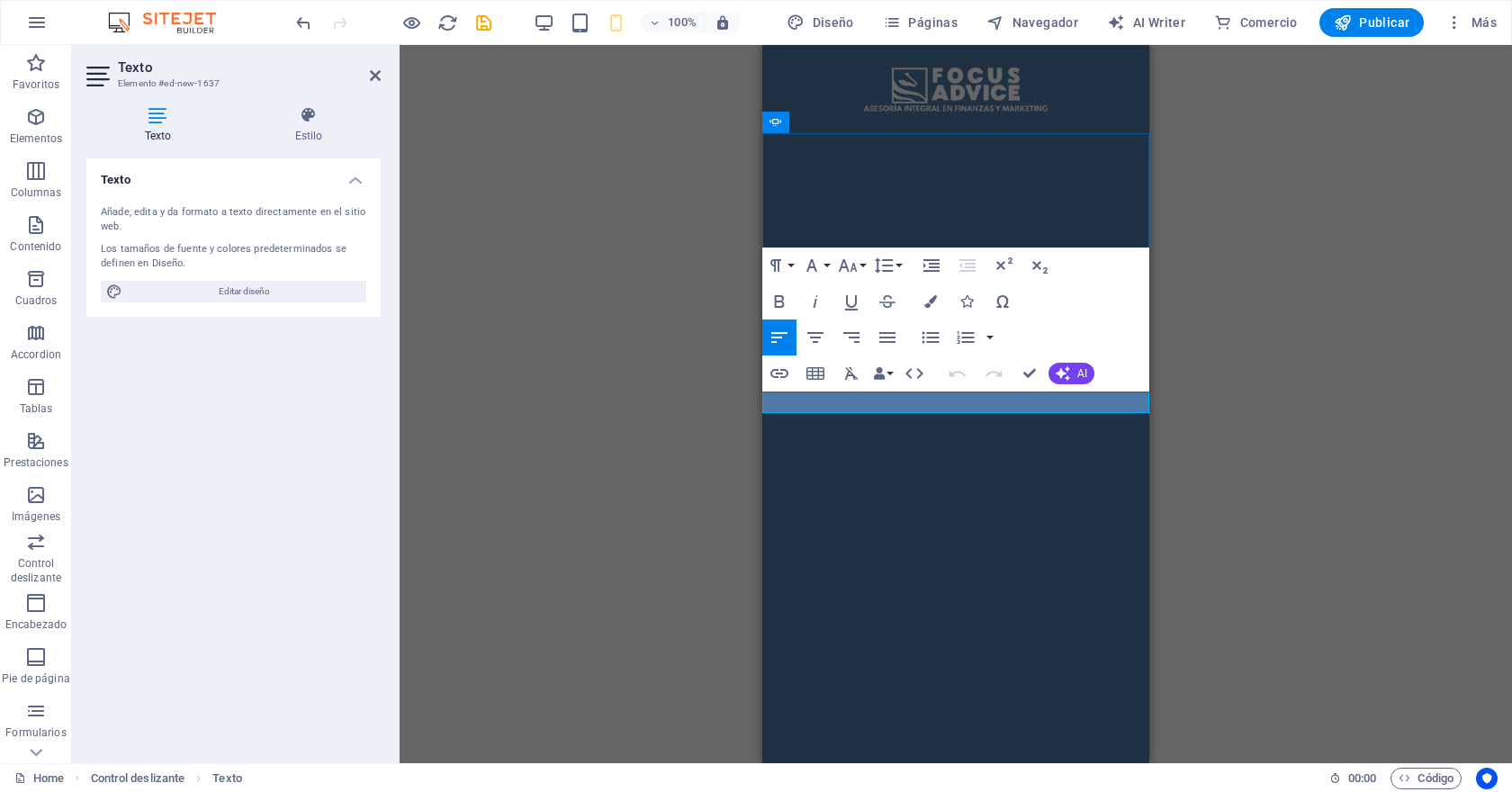
click at [762, 672] on p "PRONTO" at bounding box center [568, 683] width 387 height 22
click at [822, 267] on button "Font Family" at bounding box center [815, 266] width 34 height 36
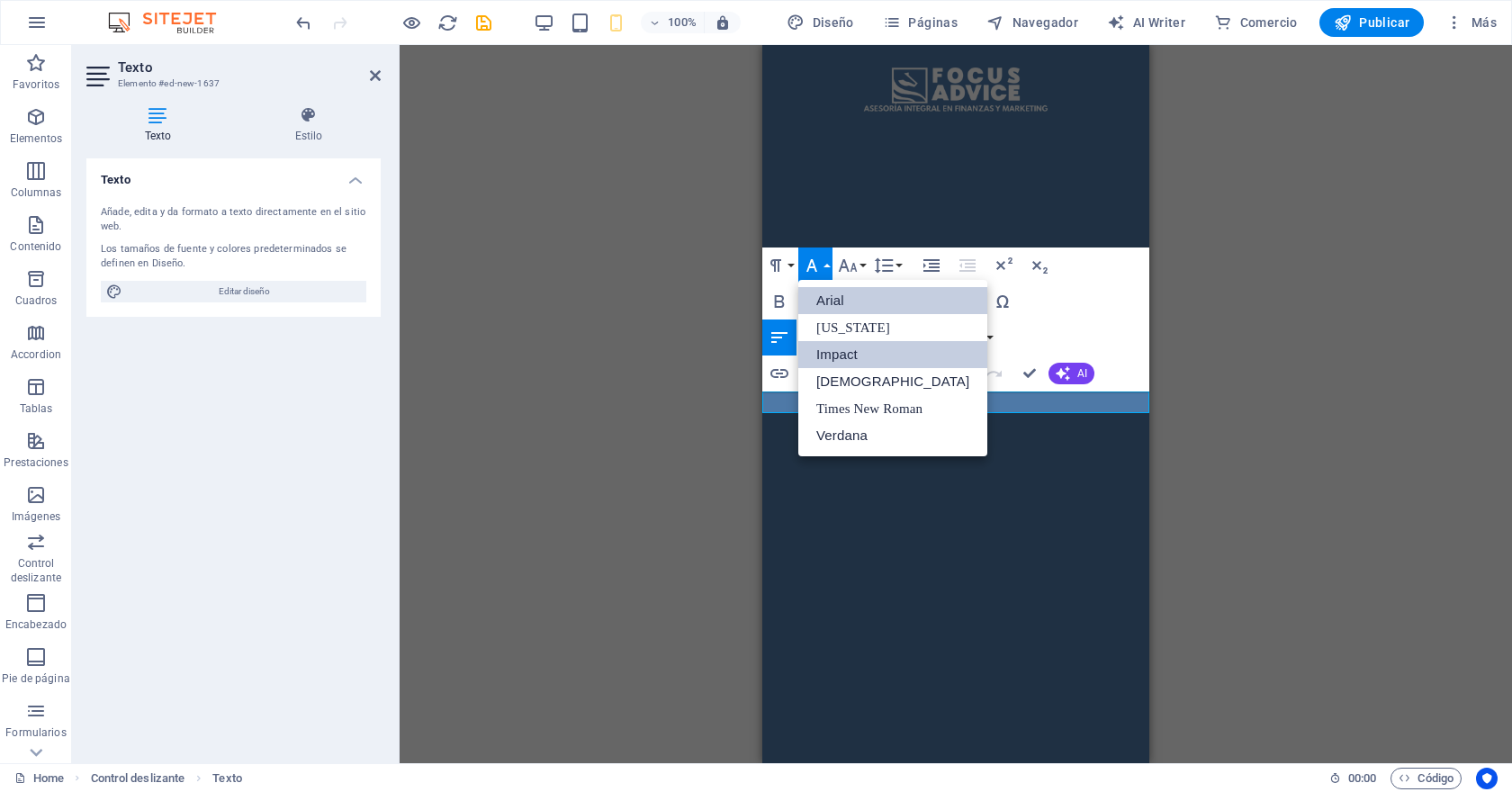
click at [840, 353] on link "Impact" at bounding box center [892, 354] width 189 height 27
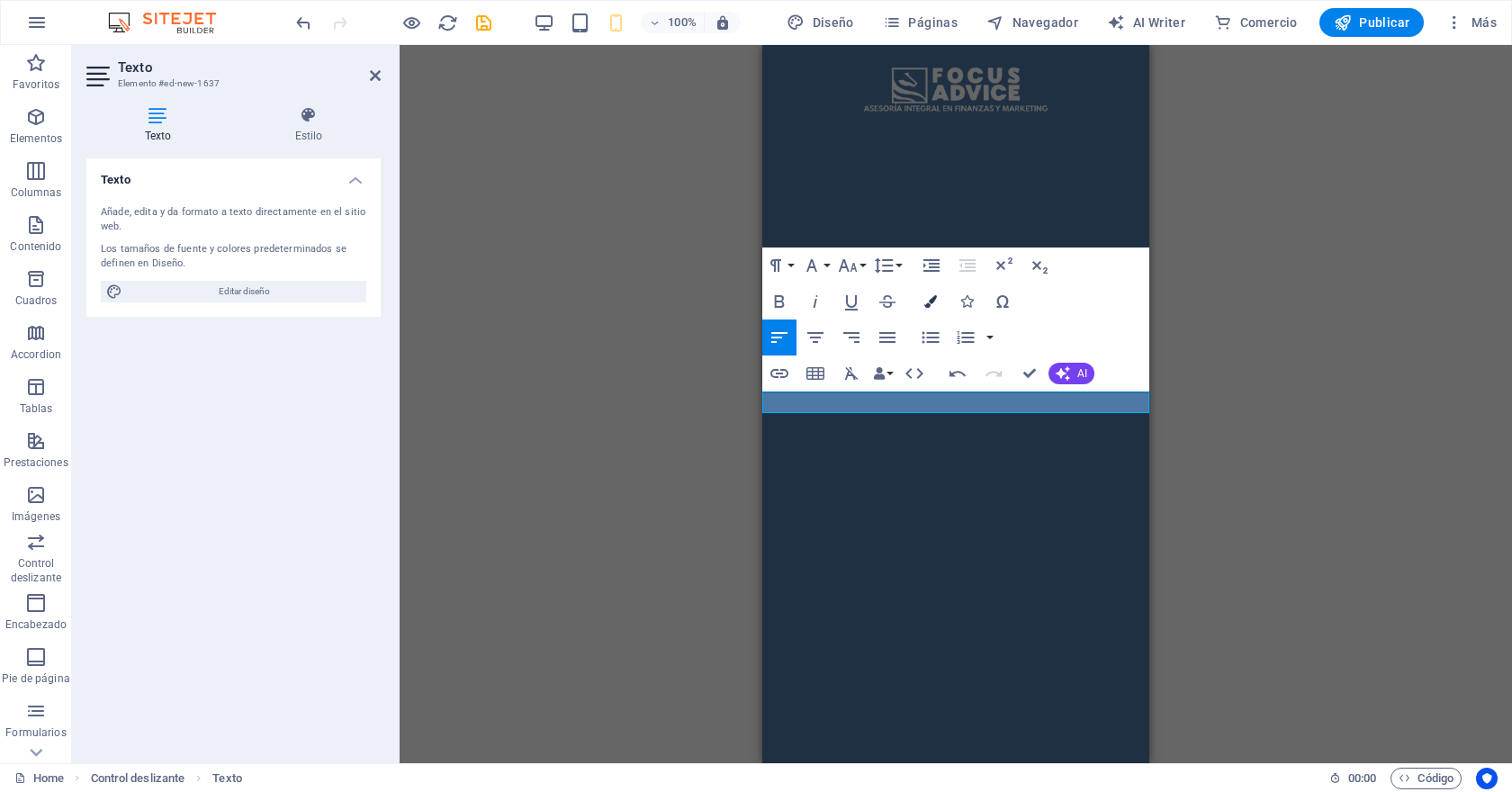
click at [931, 293] on button "Colors" at bounding box center [931, 302] width 34 height 36
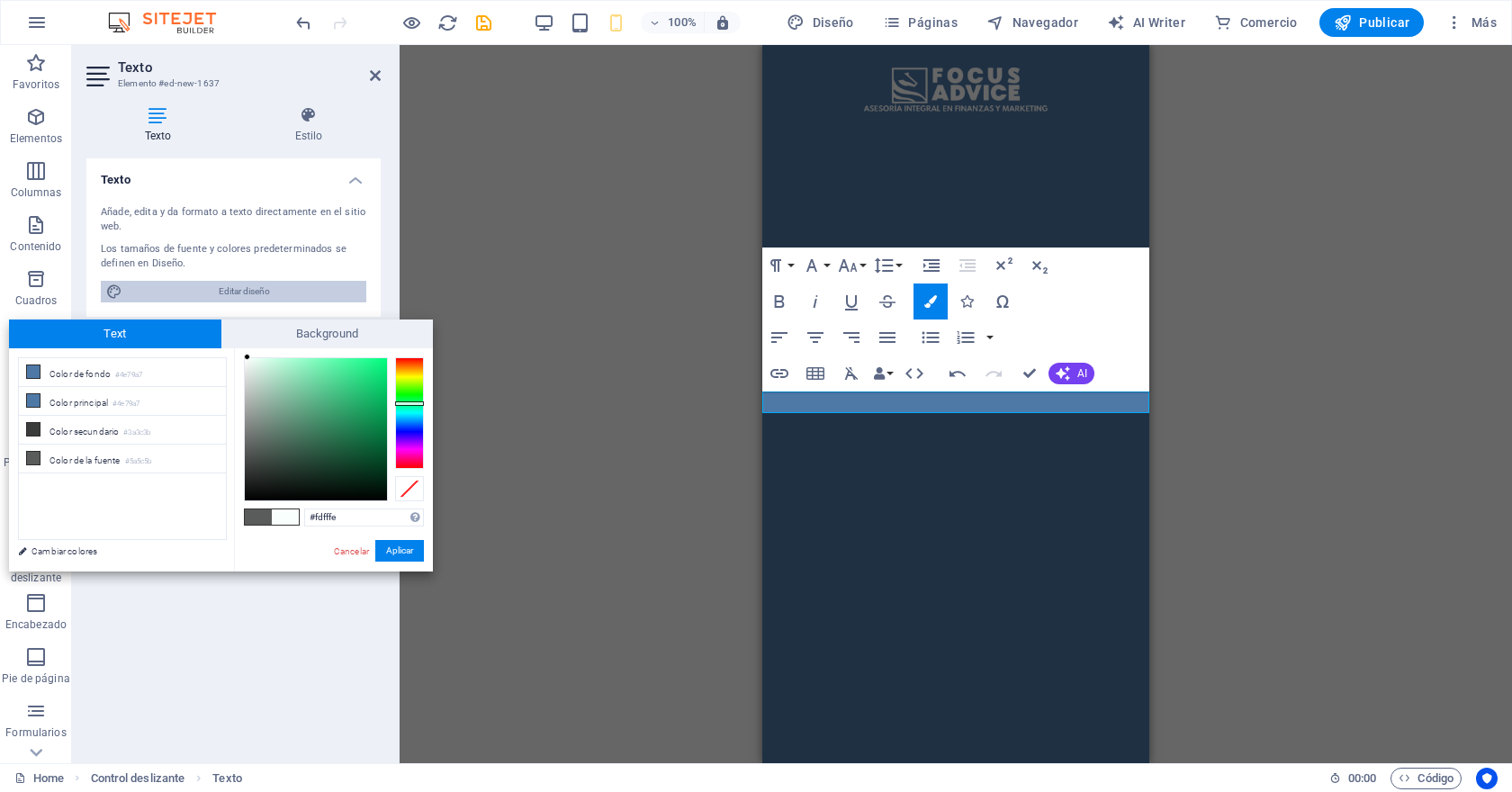
type input "#ffffff"
drag, startPoint x: 251, startPoint y: 452, endPoint x: 232, endPoint y: 289, distance: 164.1
click at [232, 289] on body "focus advice Home Favoritos Elementos Columnas Contenido Cuadros Accordion Tabl…" at bounding box center [756, 396] width 1512 height 792
click at [401, 559] on button "Aplicar" at bounding box center [399, 551] width 49 height 22
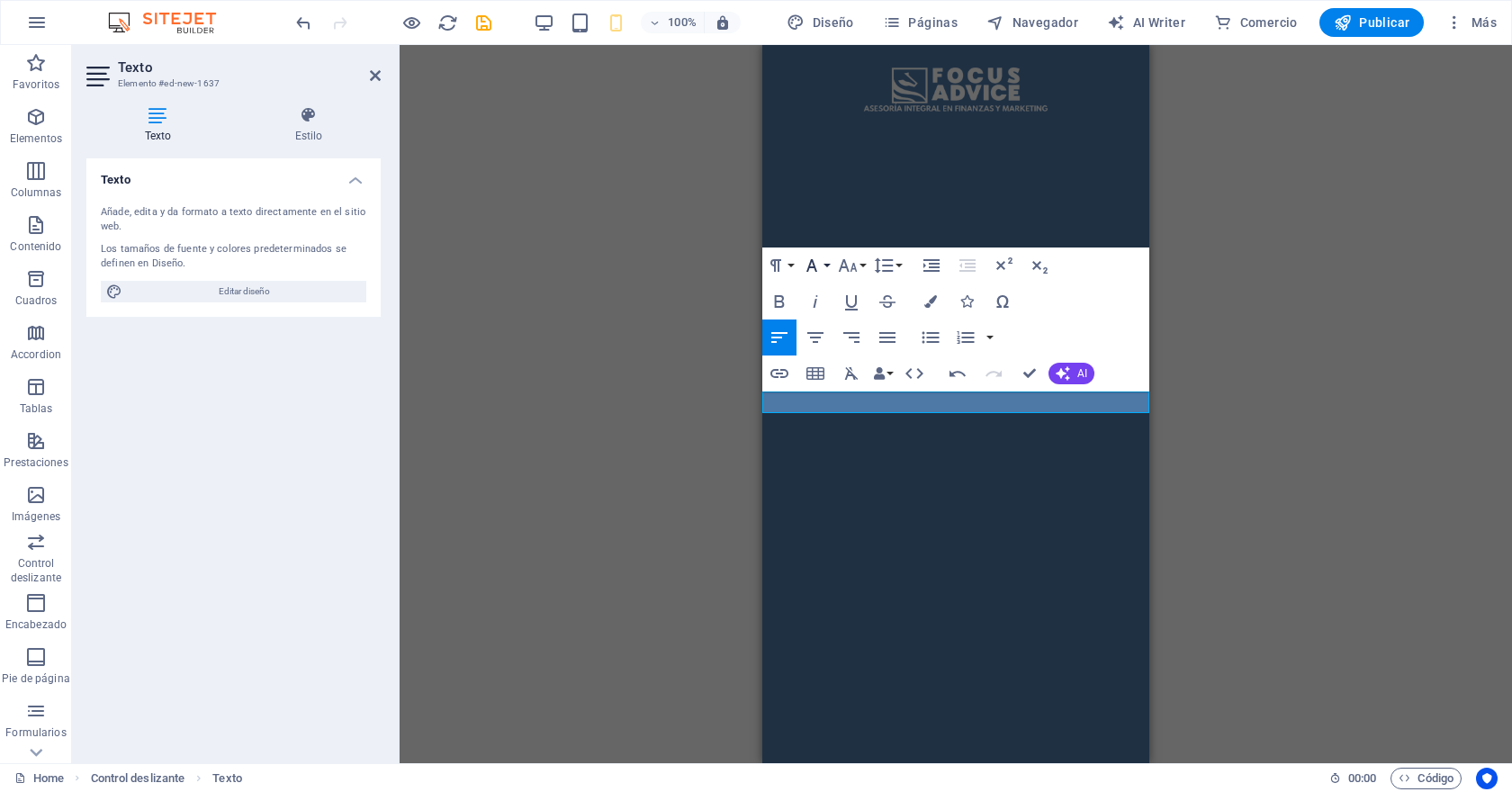
click at [808, 274] on icon "button" at bounding box center [812, 266] width 22 height 22
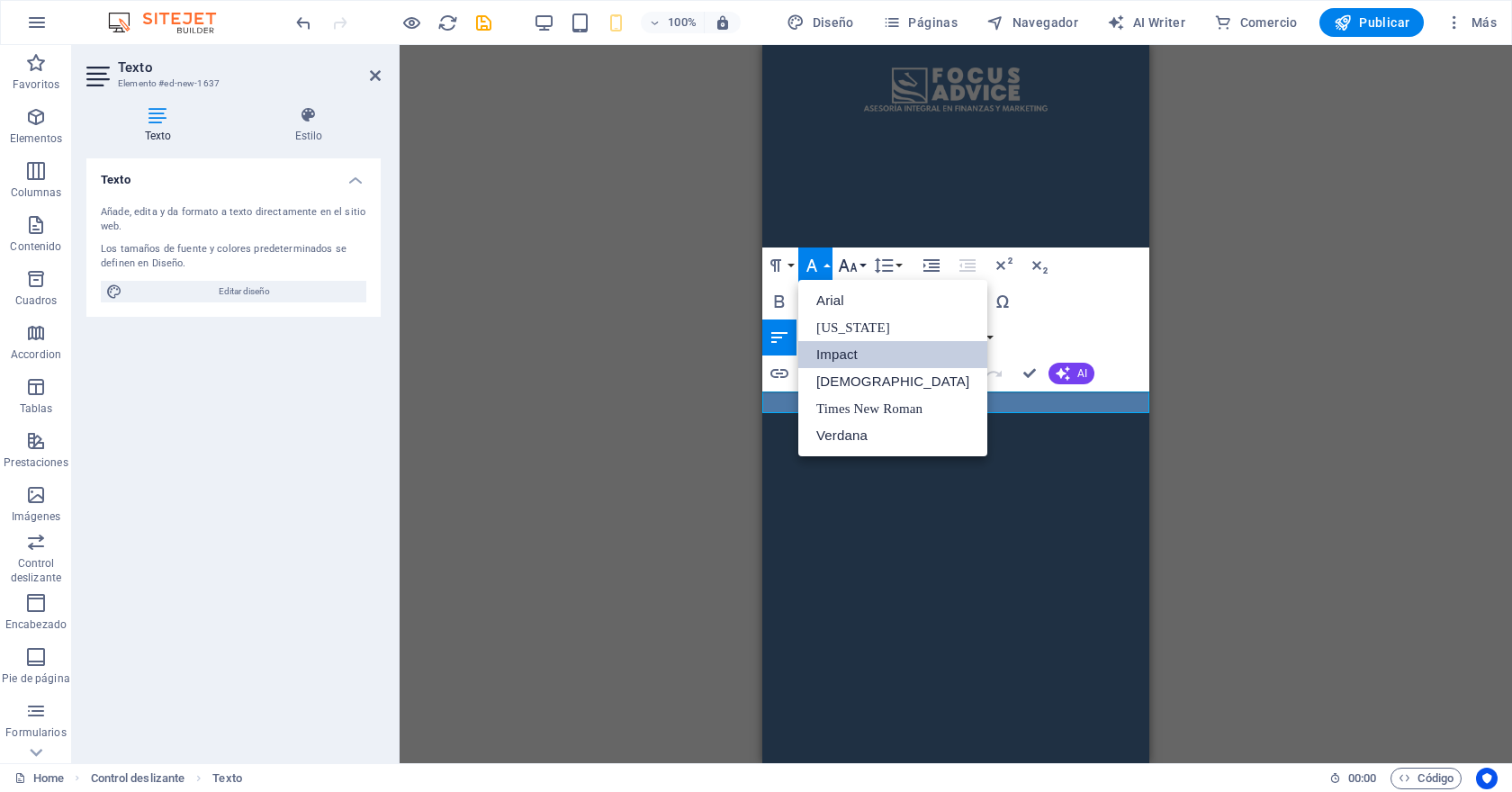
click at [855, 268] on icon "button" at bounding box center [848, 266] width 19 height 13
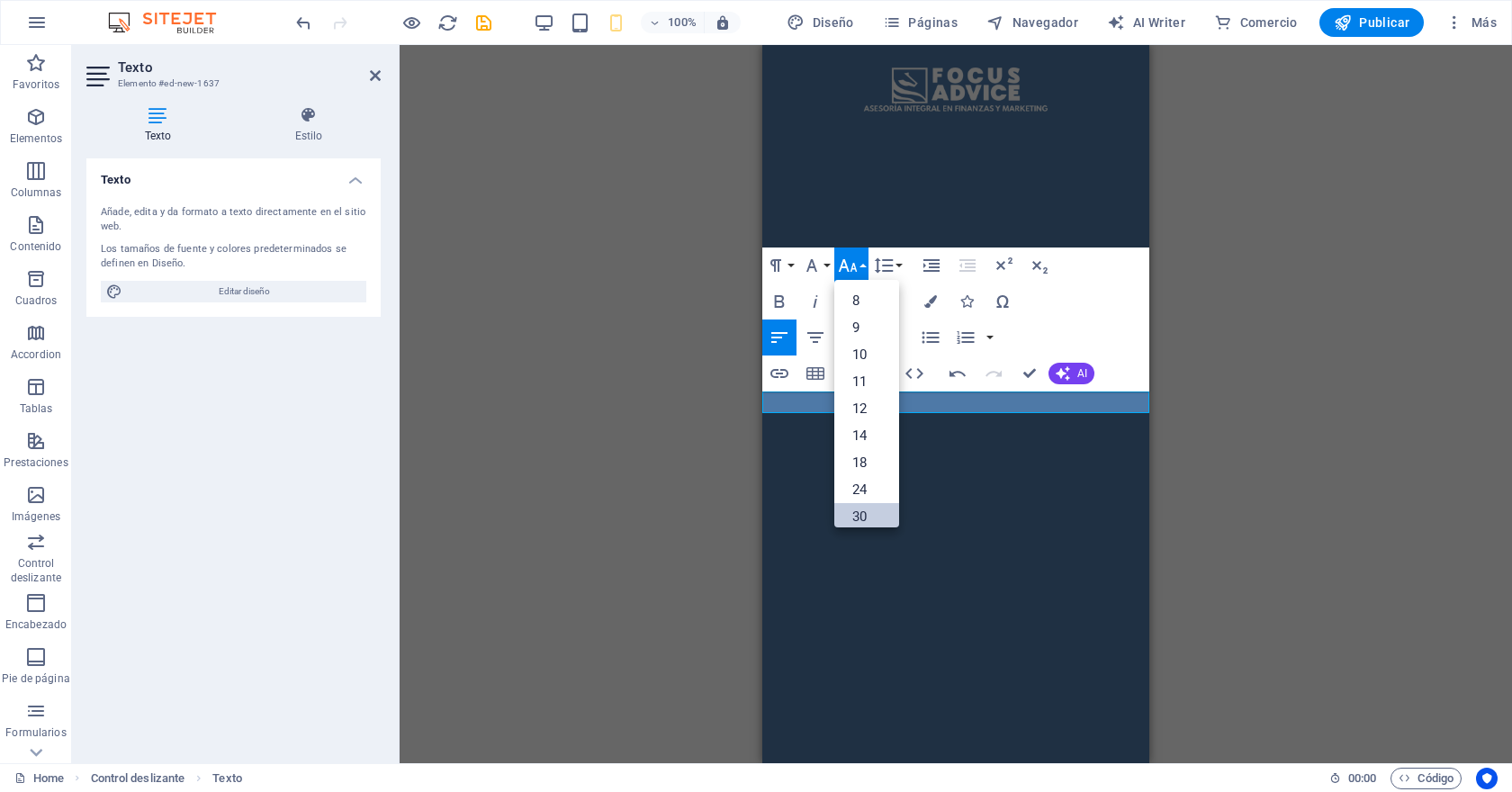
click at [866, 516] on link "30" at bounding box center [867, 517] width 65 height 27
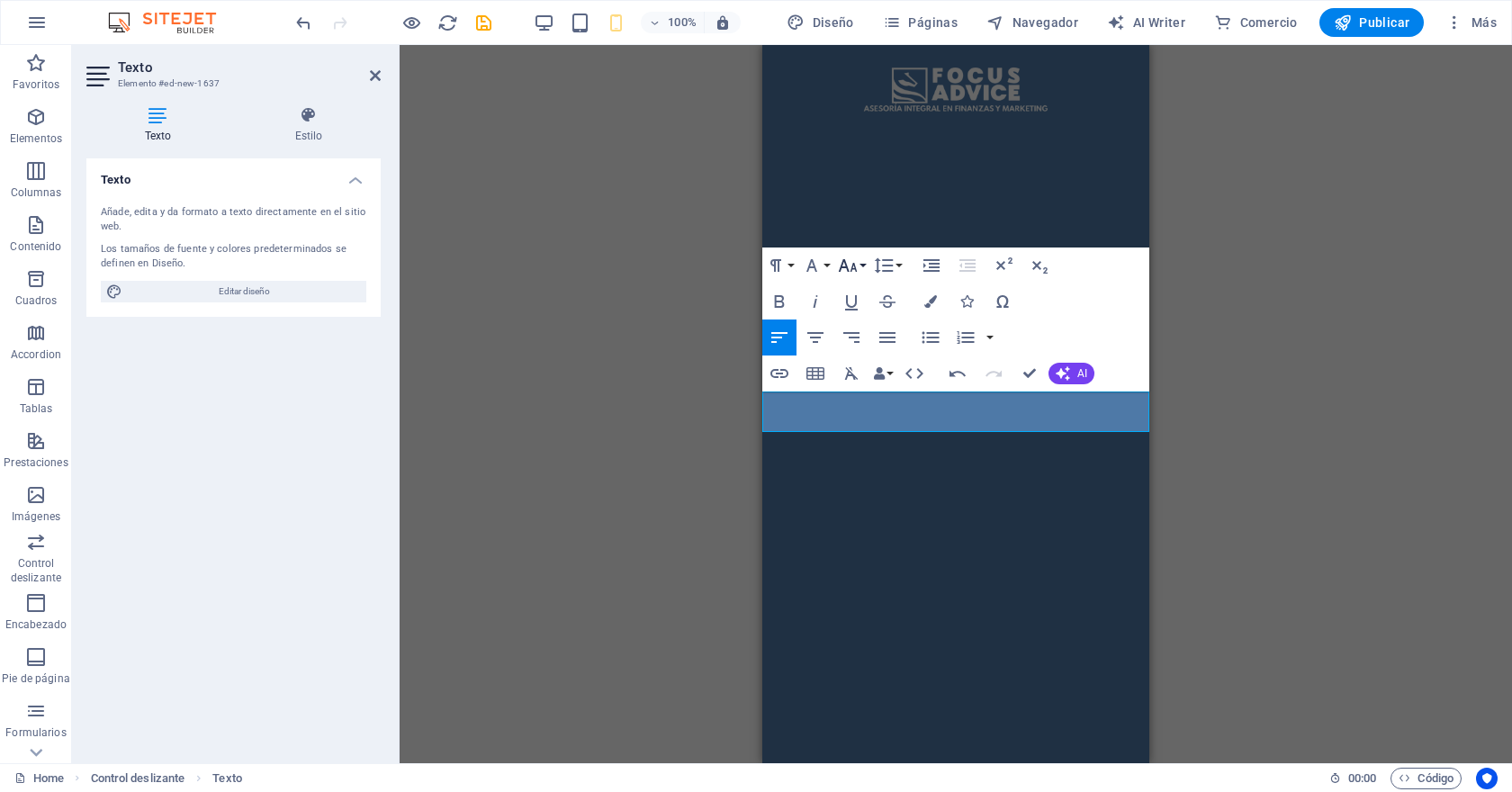
click at [855, 267] on icon "button" at bounding box center [848, 266] width 19 height 13
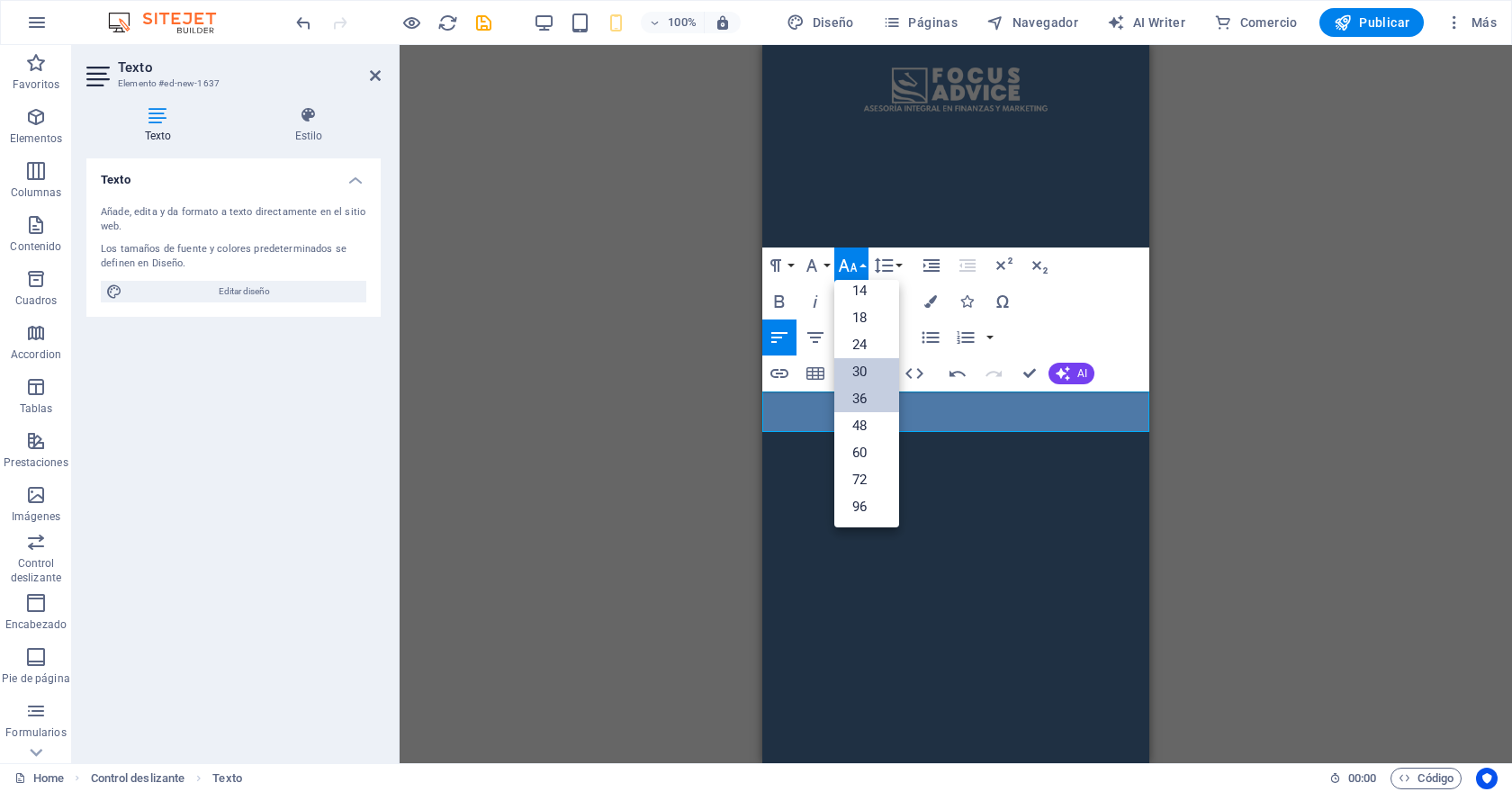
scroll to position [145, 0]
click at [869, 514] on link "96" at bounding box center [867, 507] width 65 height 27
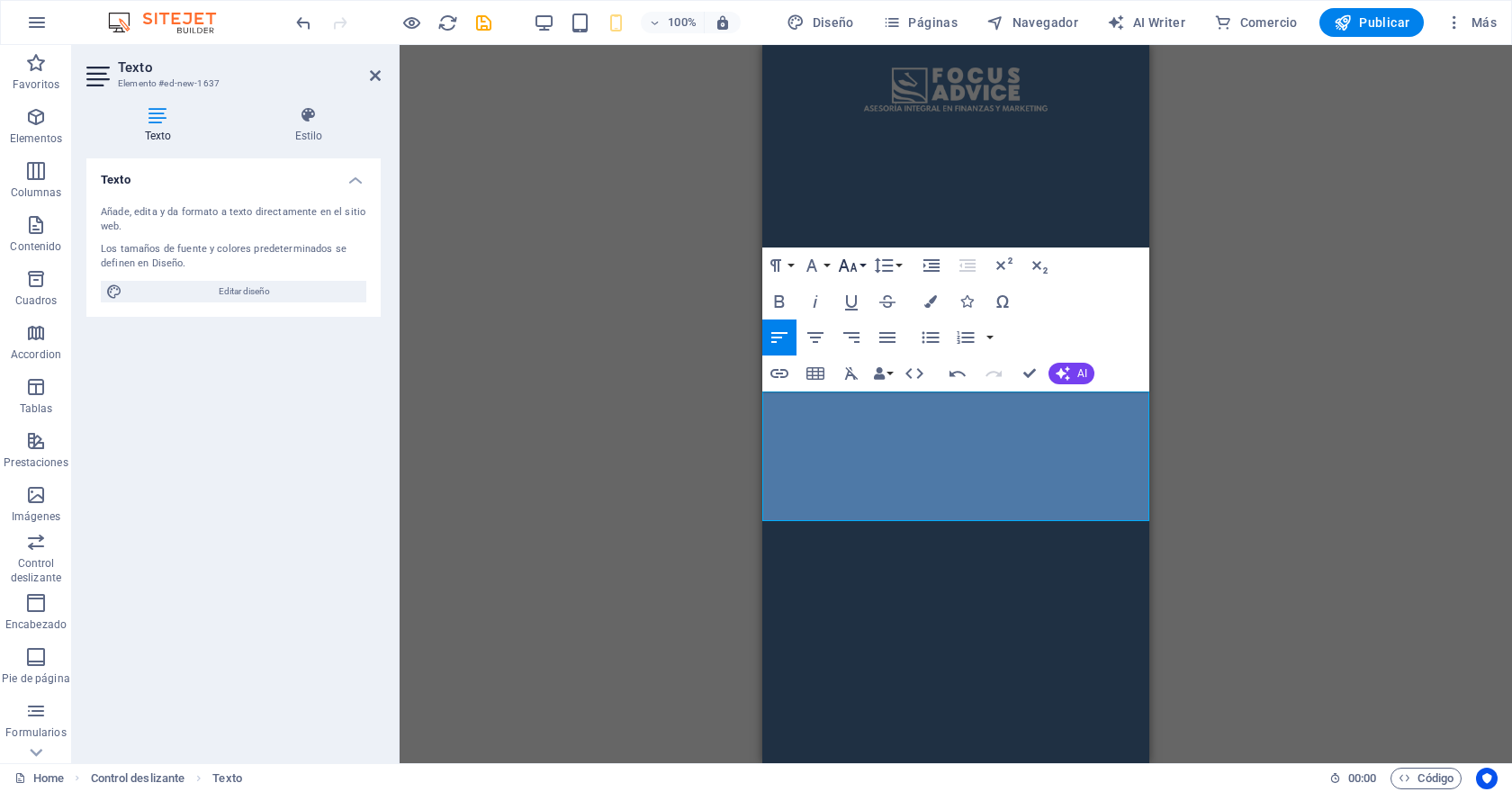
click at [856, 270] on icon "button" at bounding box center [848, 266] width 19 height 13
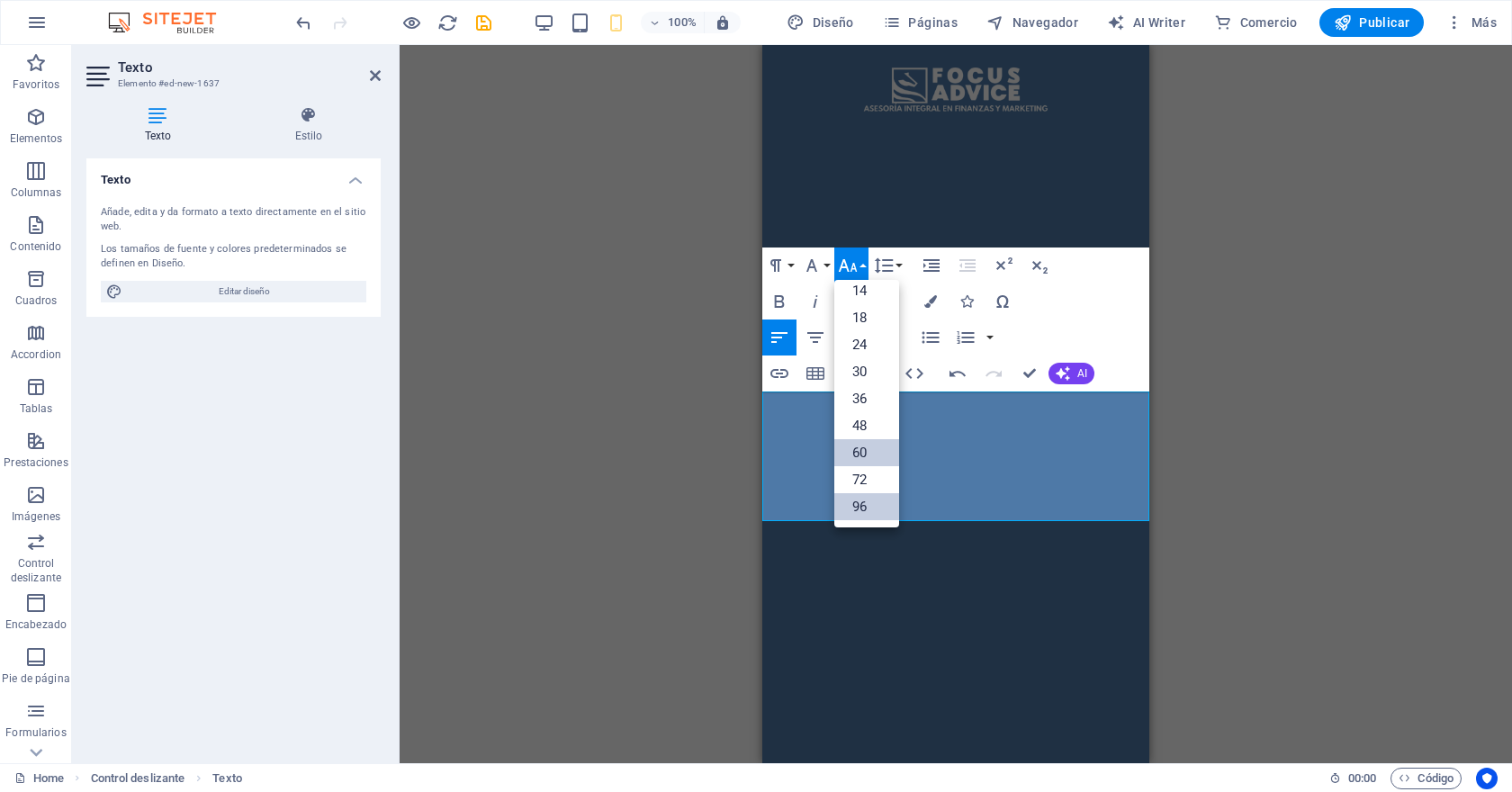
click at [860, 453] on link "60" at bounding box center [867, 453] width 65 height 27
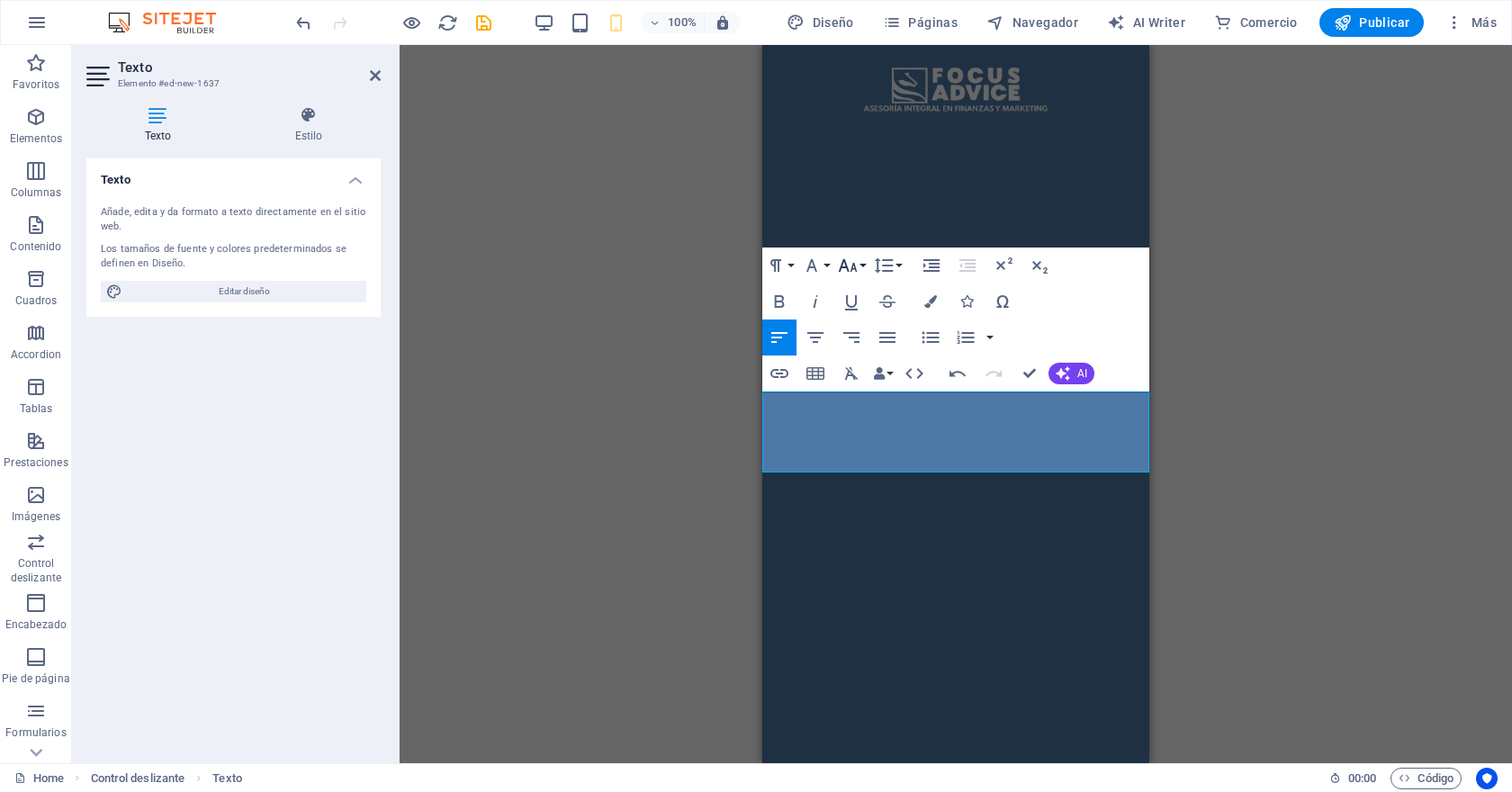
click at [854, 269] on icon "button" at bounding box center [848, 266] width 19 height 13
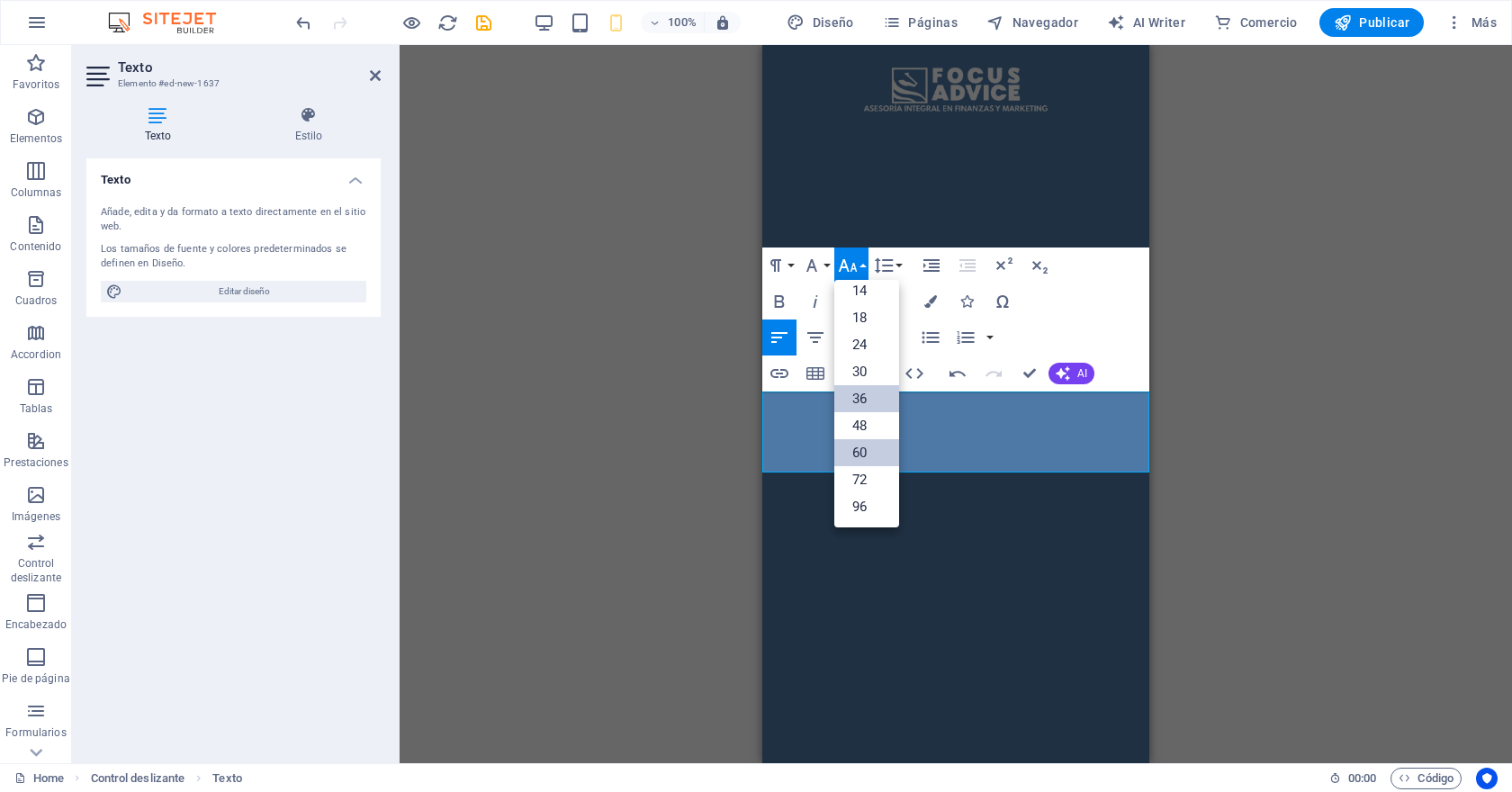
click at [862, 404] on link "36" at bounding box center [867, 399] width 65 height 27
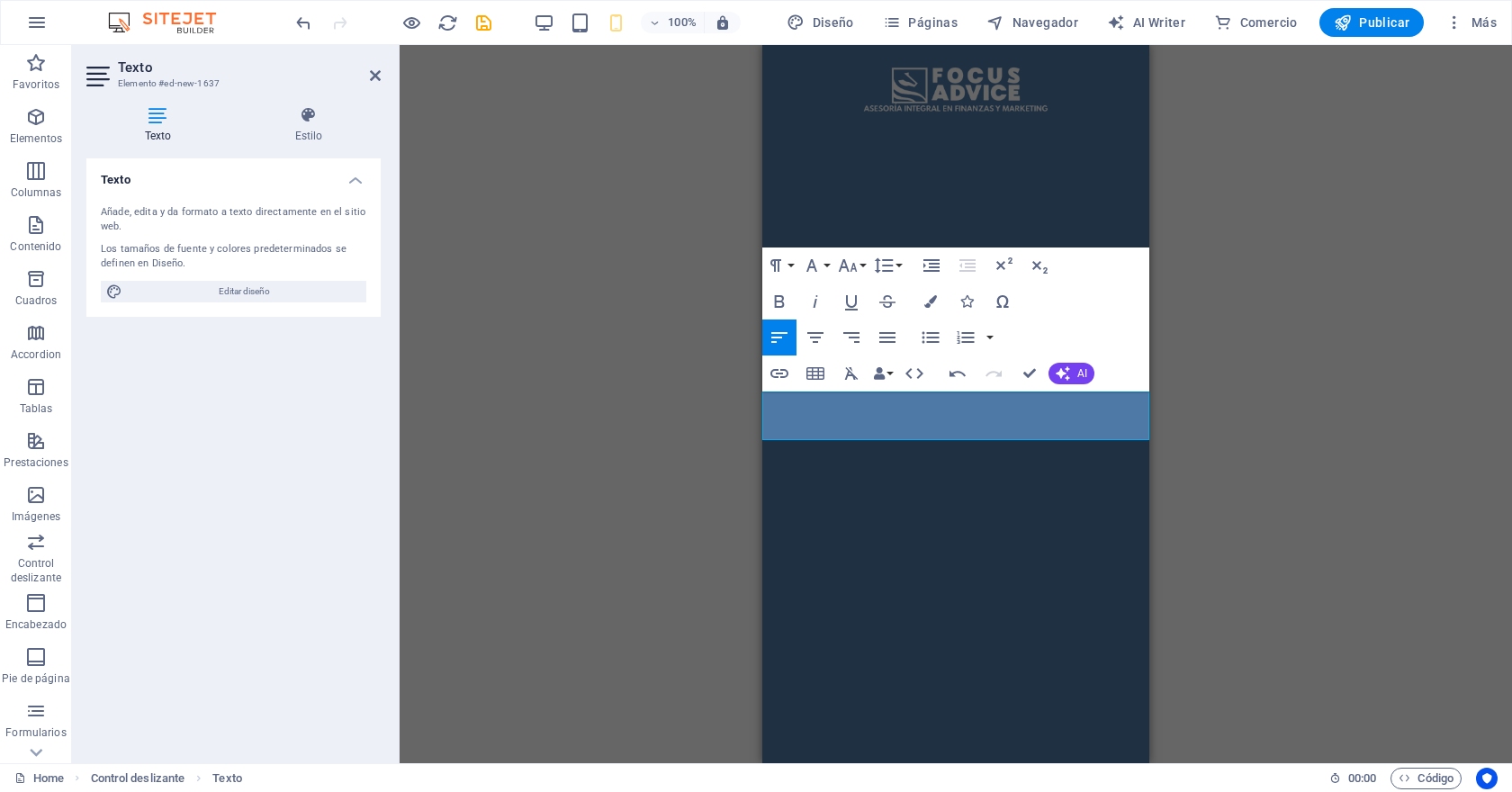
click at [512, 677] on span "PRONTO" at bounding box center [444, 695] width 137 height 37
click at [889, 338] on icon "button" at bounding box center [887, 337] width 22 height 22
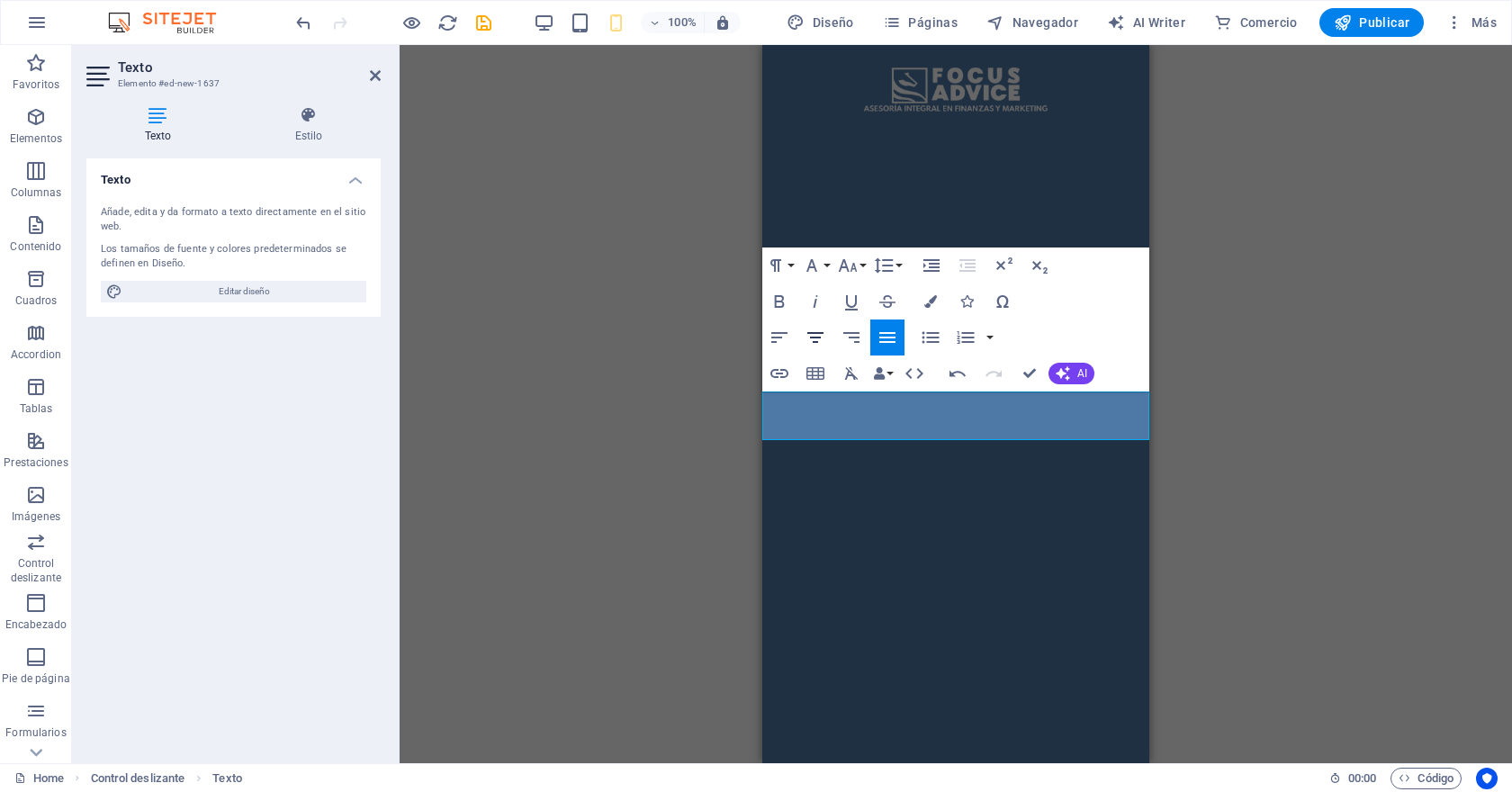
click at [805, 335] on icon "button" at bounding box center [815, 337] width 22 height 22
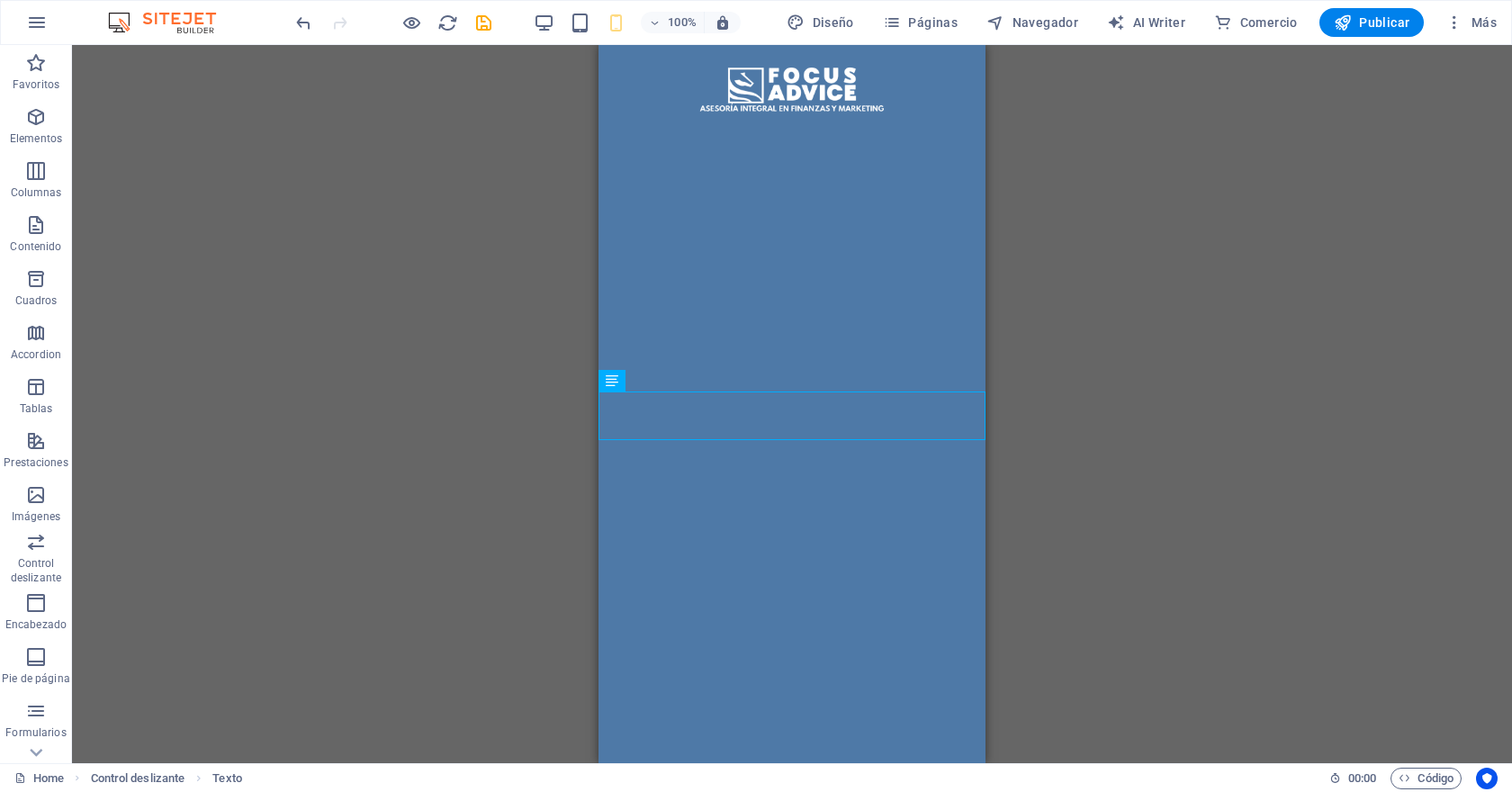
click at [1338, 19] on icon "button" at bounding box center [1342, 23] width 18 height 18
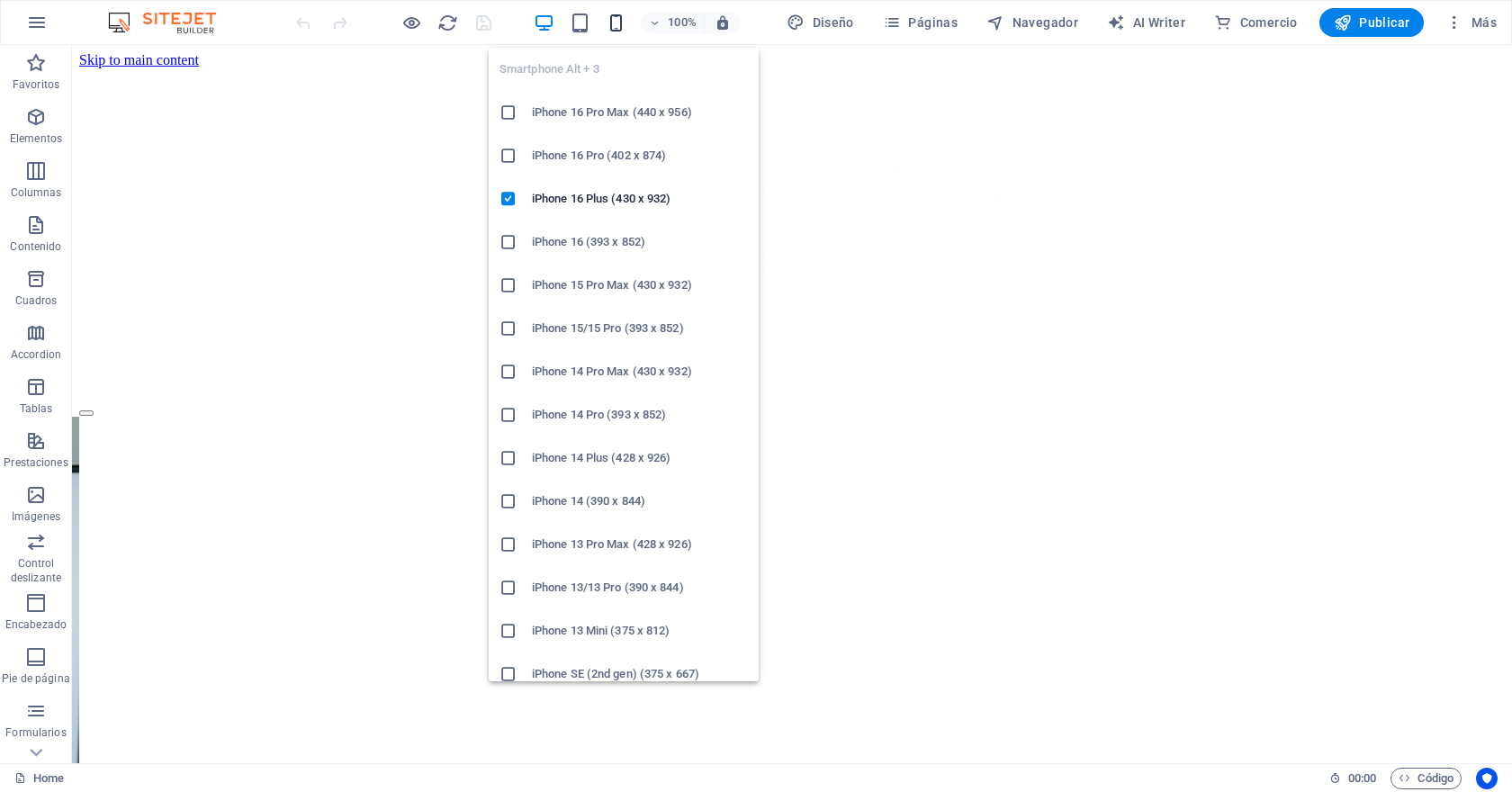
click at [621, 32] on icon "button" at bounding box center [615, 23] width 21 height 21
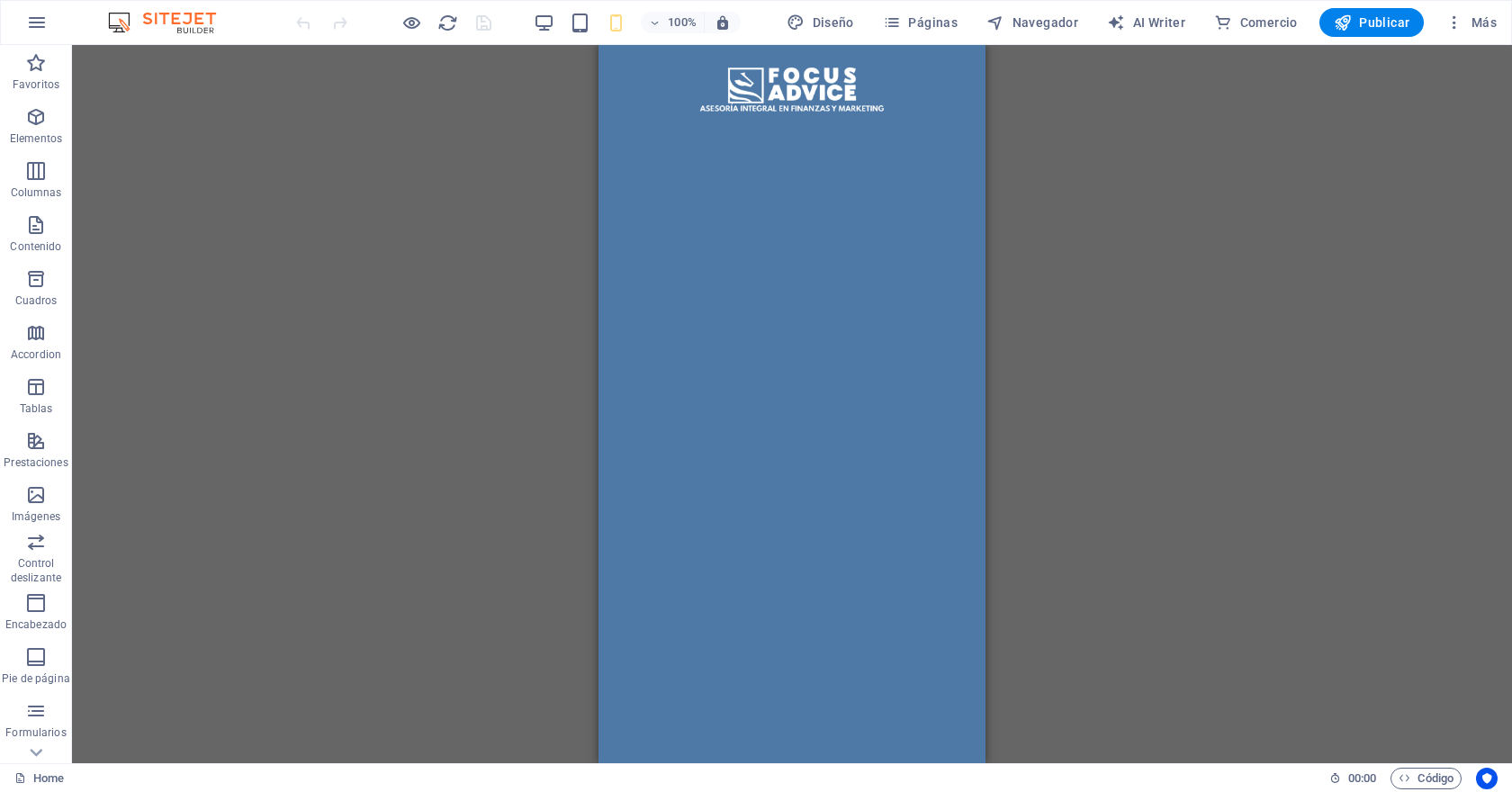
click at [1168, 407] on div "Arrastra aquí para reemplazar el contenido existente. Si quieres crear un eleme…" at bounding box center [792, 404] width 1440 height 718
click at [851, 17] on span "Diseño" at bounding box center [820, 23] width 68 height 18
select select "px"
select select "400"
select select "px"
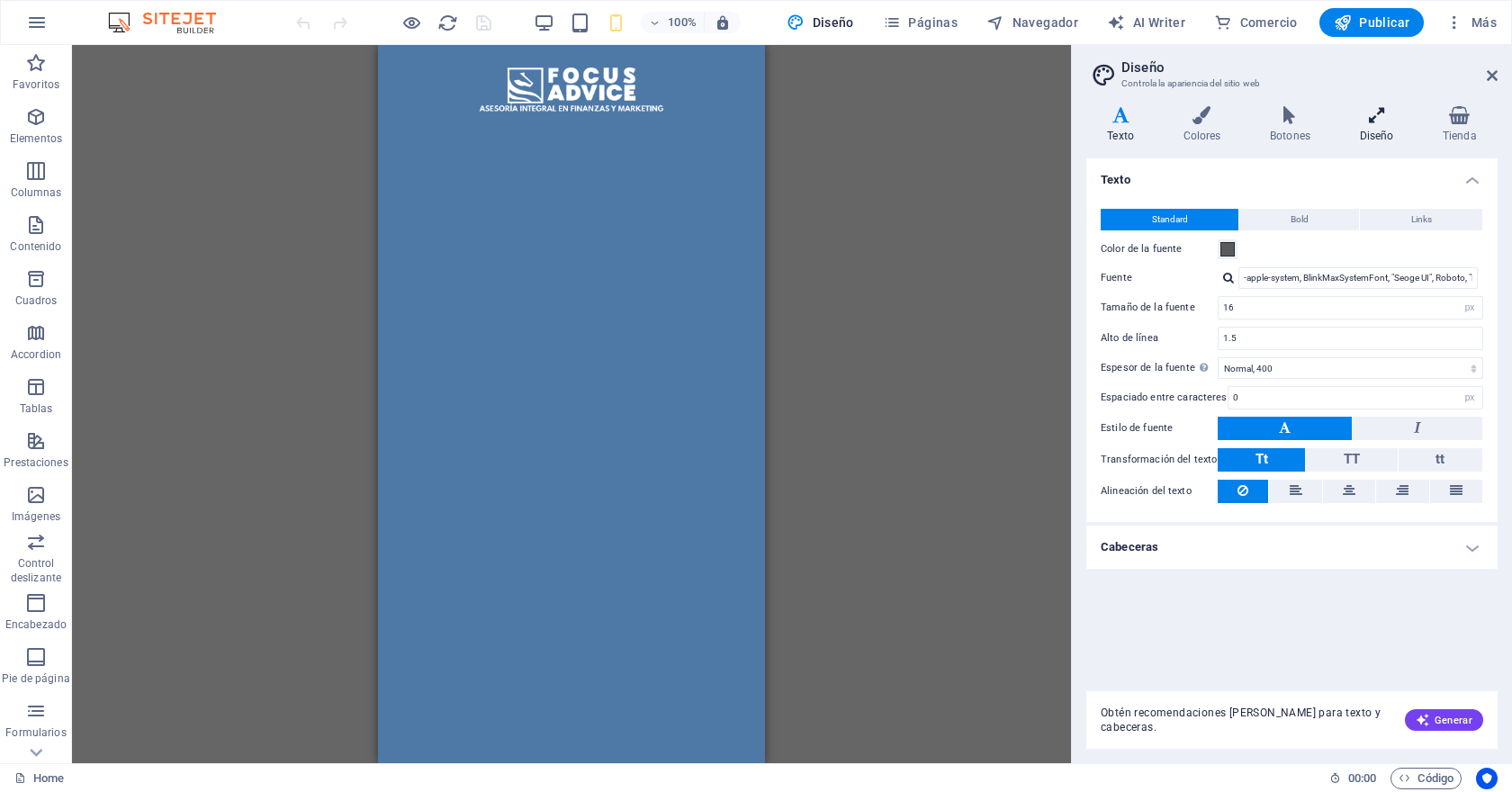
click at [1377, 123] on icon at bounding box center [1376, 115] width 76 height 18
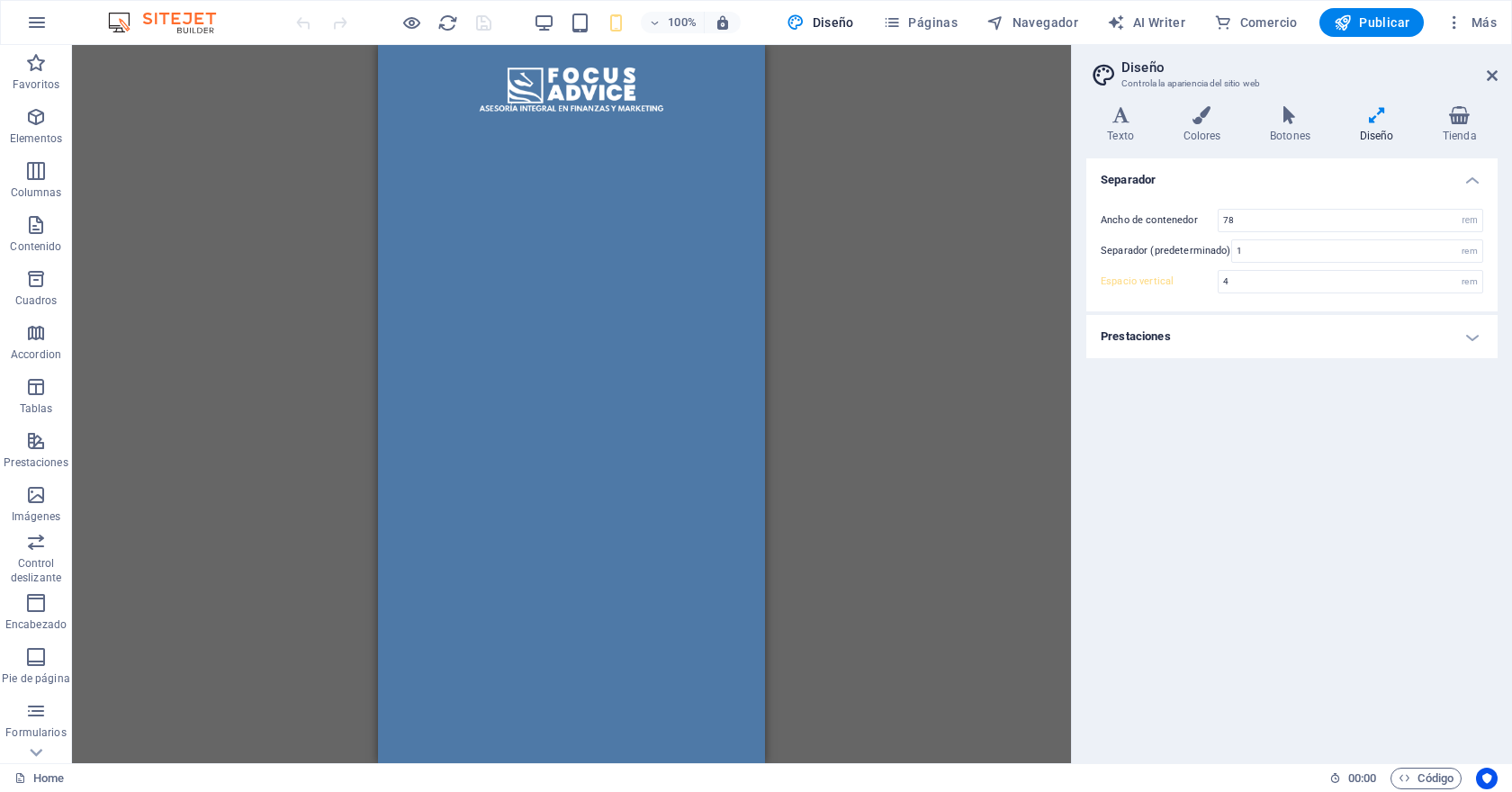
click at [1301, 340] on h4 "Prestaciones" at bounding box center [1291, 336] width 411 height 43
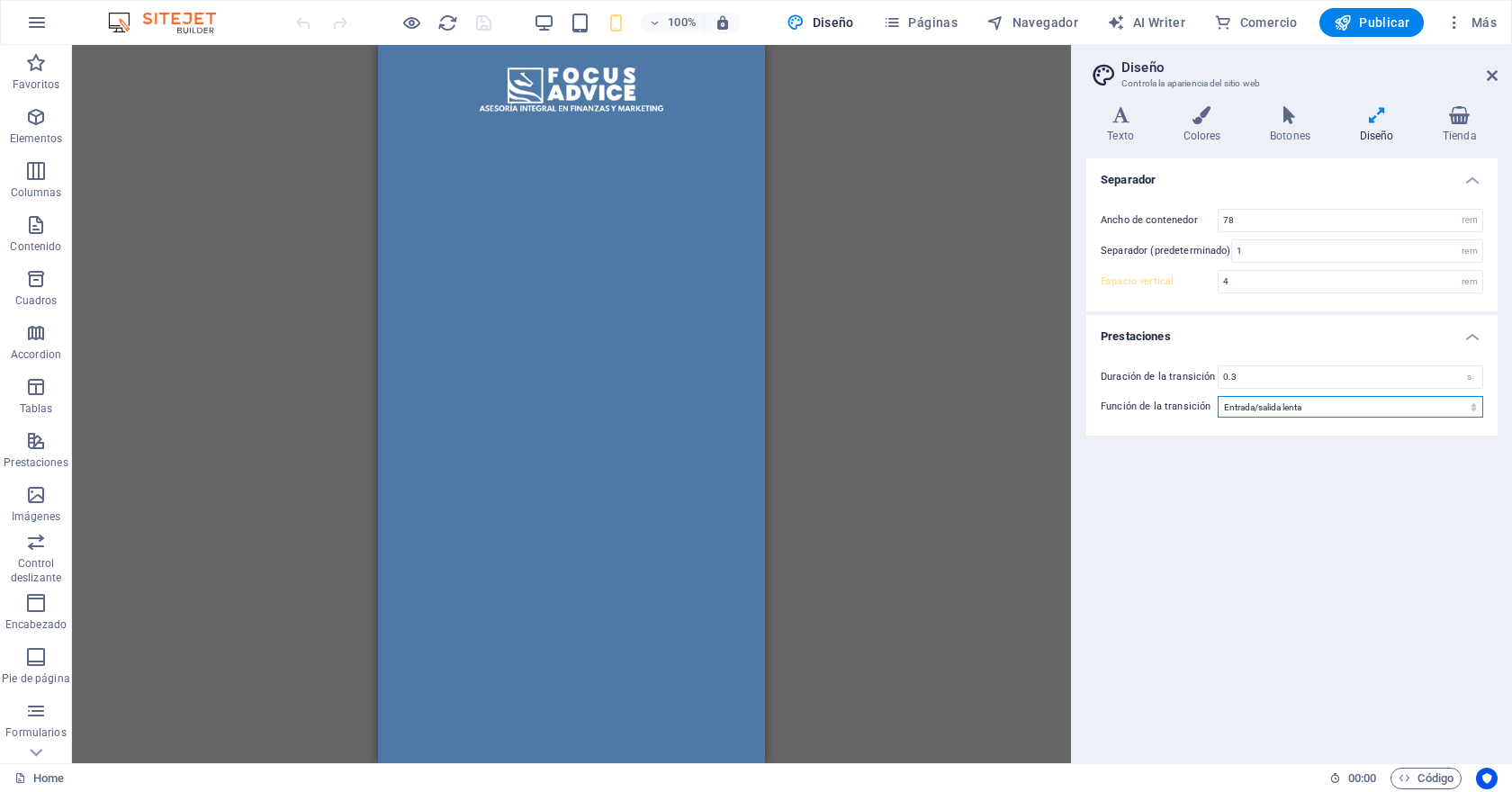
click at [1303, 412] on select "Lentitud Entrada lenta Salida lenta Entrada/salida lenta Lineal" at bounding box center [1350, 407] width 266 height 22
click at [1470, 127] on h4 "Tienda" at bounding box center [1460, 125] width 76 height 38
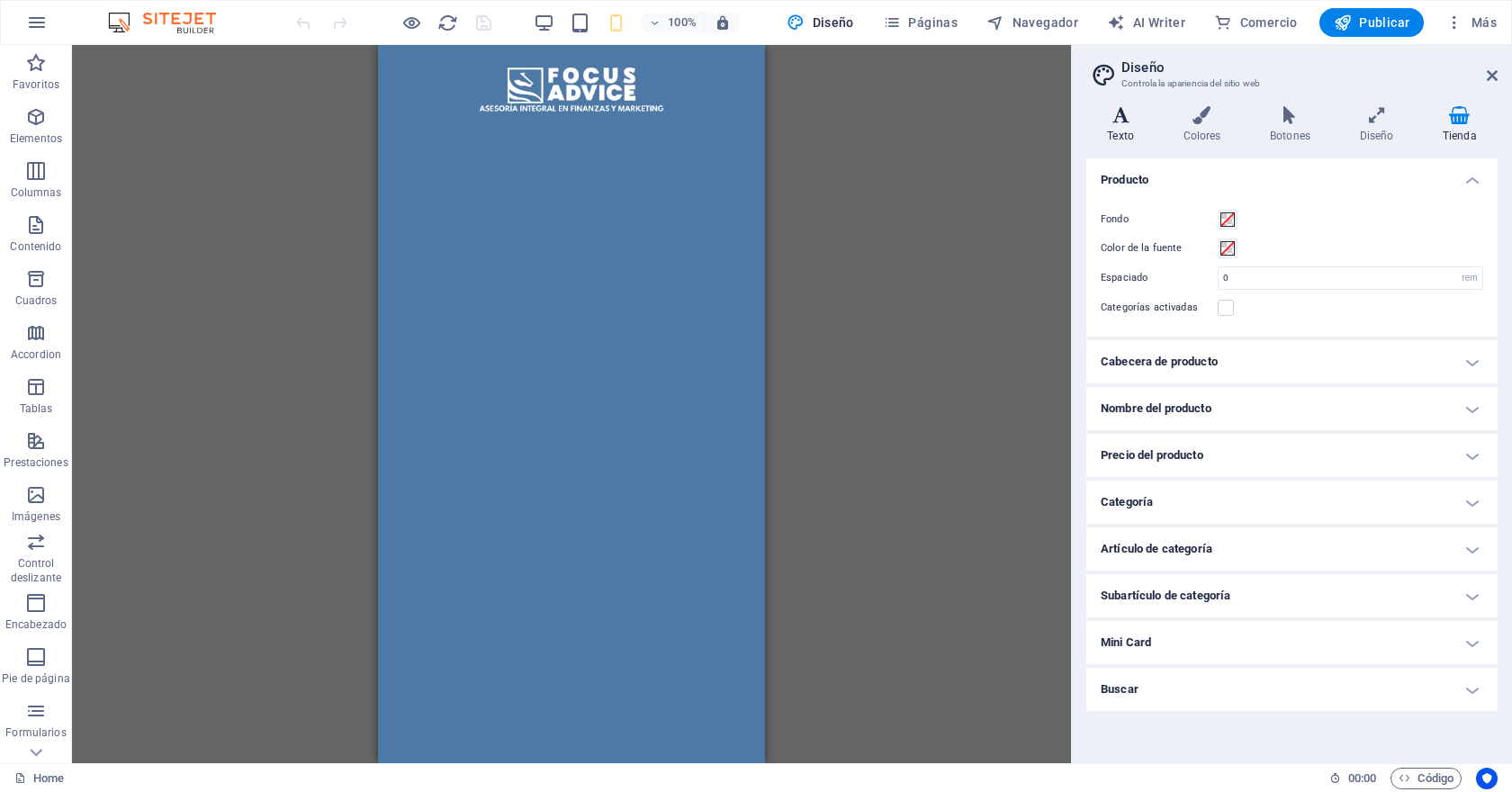
click at [1121, 128] on h4 "Texto" at bounding box center [1124, 125] width 76 height 38
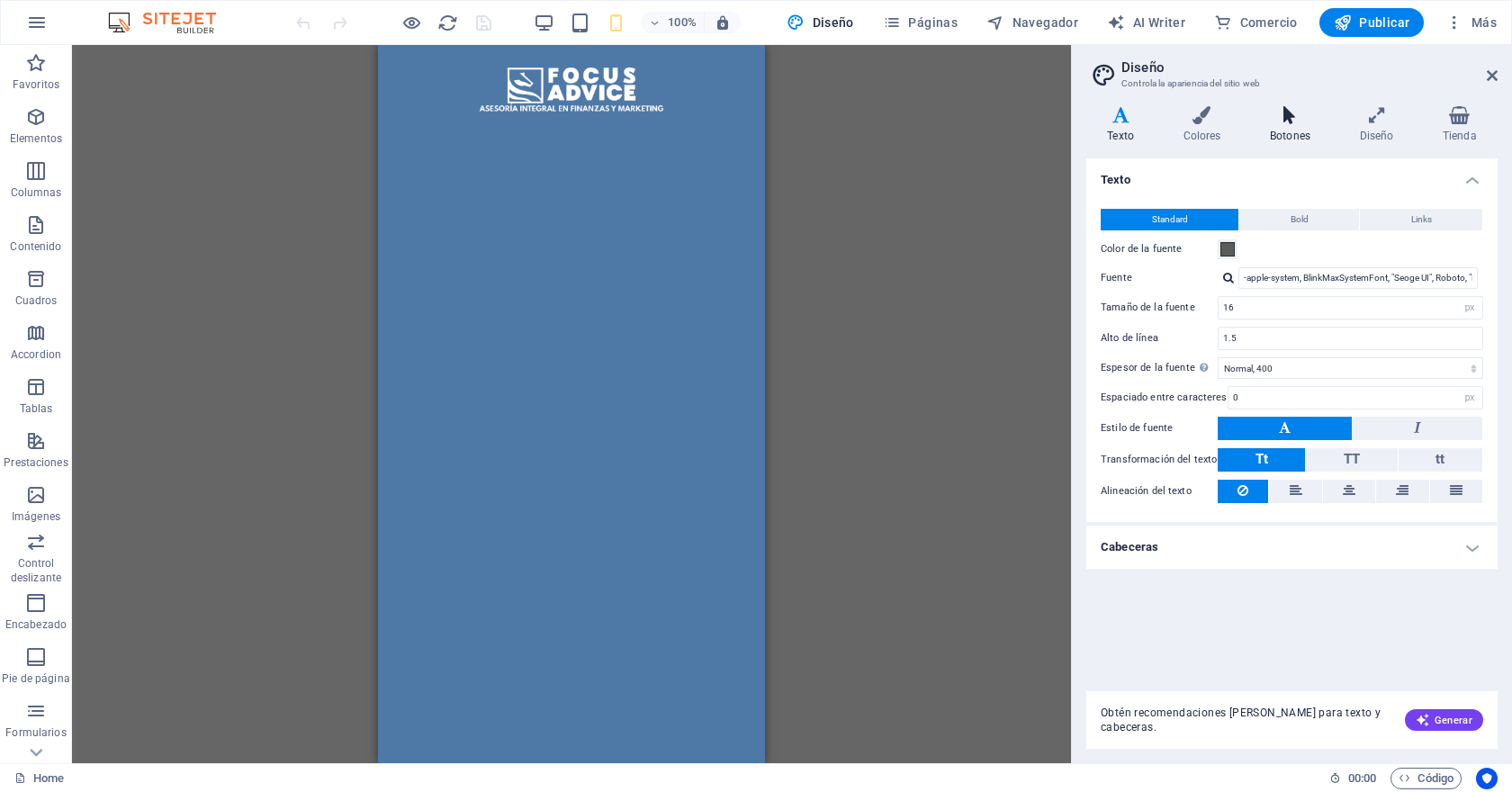
click at [1285, 127] on h4 "Botones" at bounding box center [1294, 125] width 90 height 38
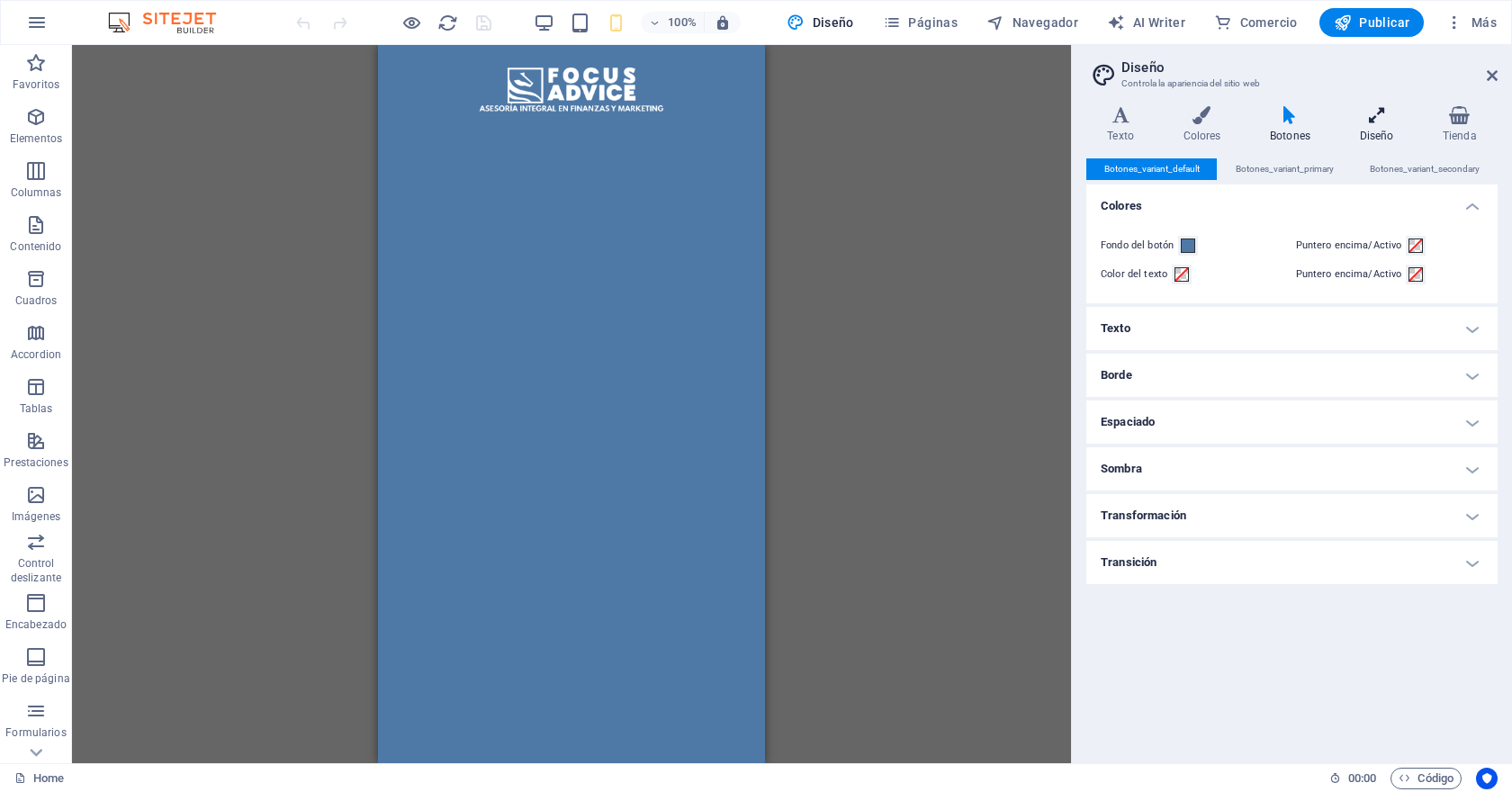
click at [1390, 113] on icon at bounding box center [1376, 115] width 76 height 18
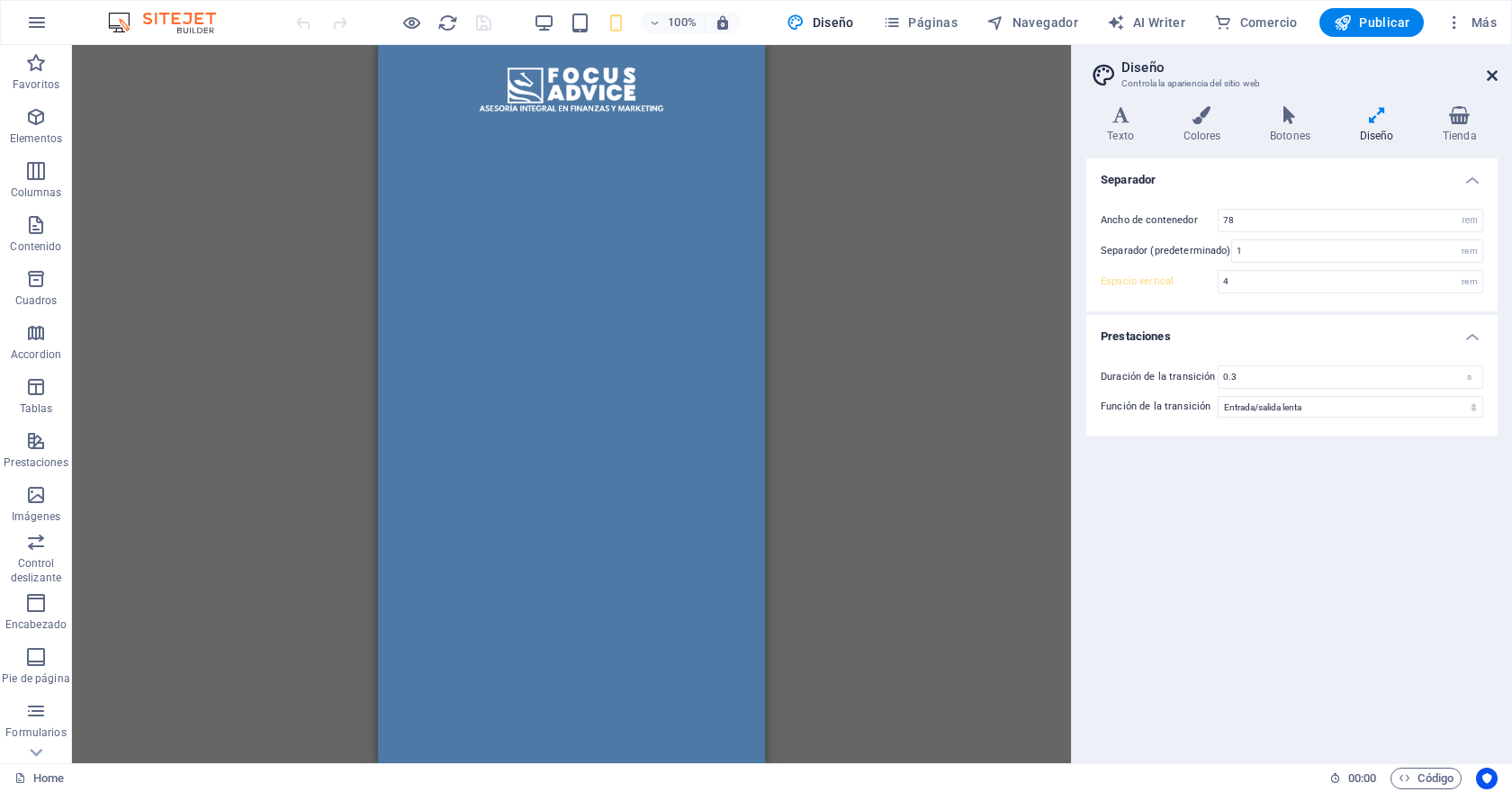
click at [1490, 81] on icon at bounding box center [1492, 76] width 11 height 14
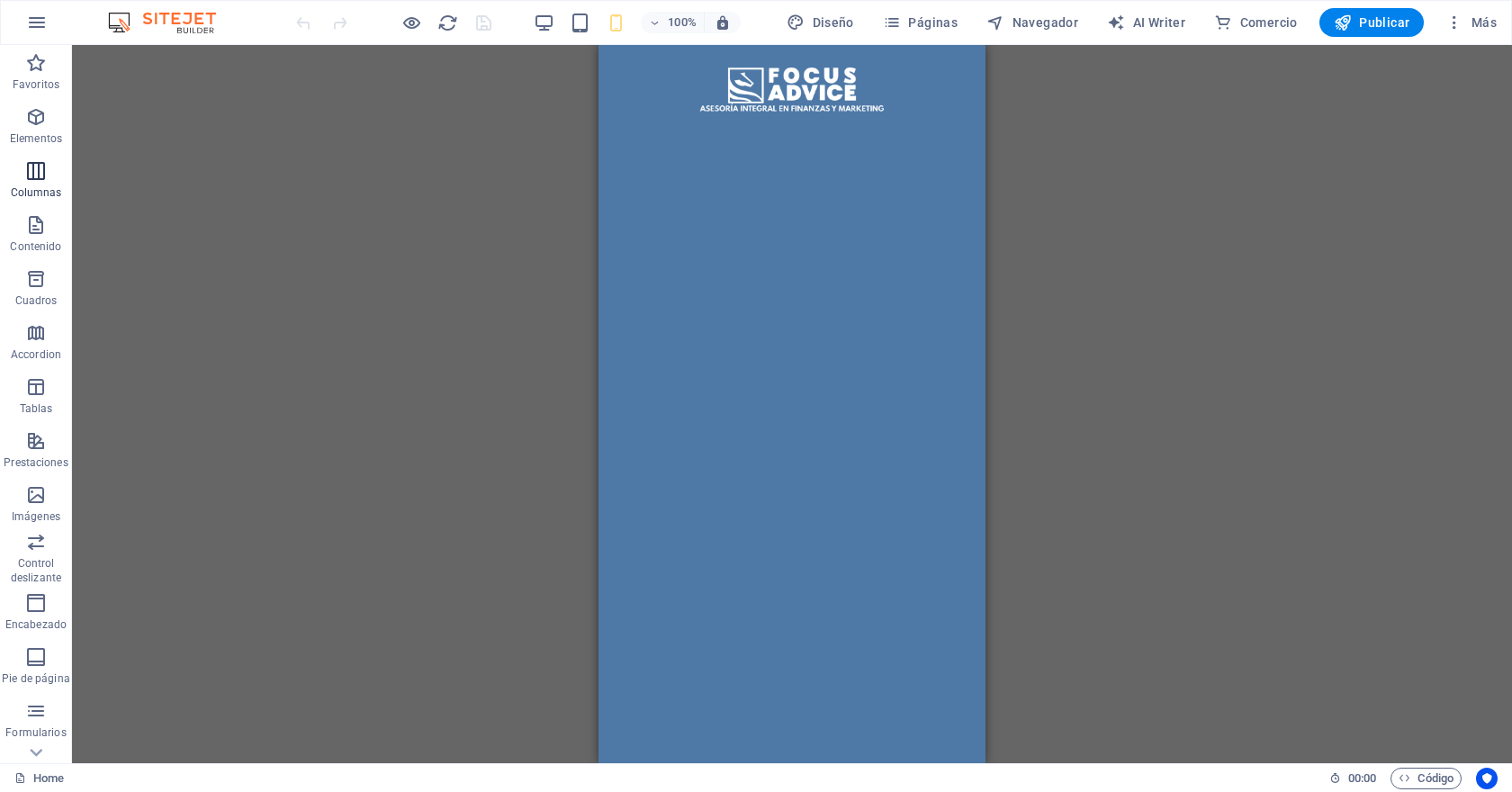
click at [41, 181] on icon "button" at bounding box center [36, 171] width 22 height 22
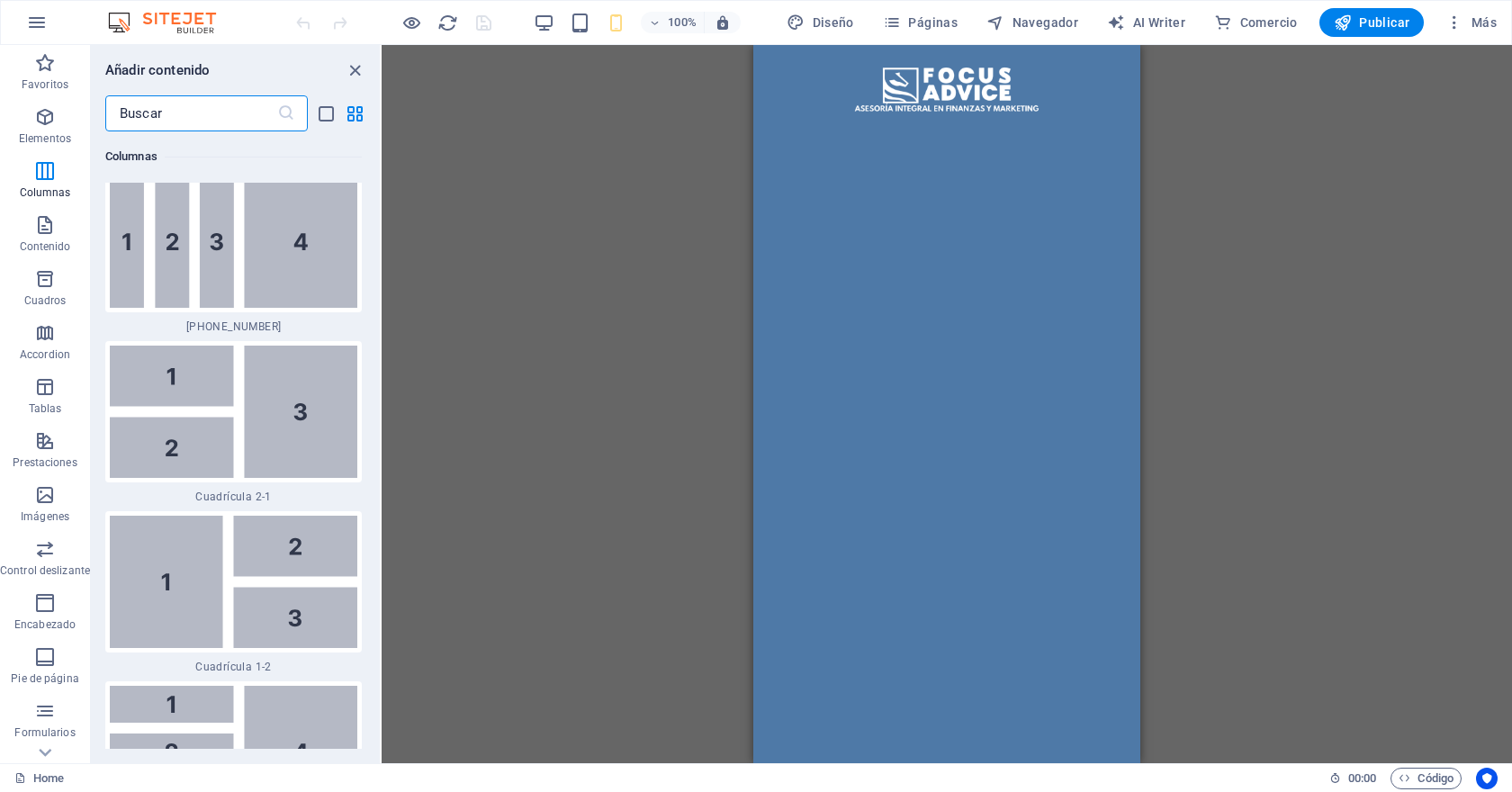
scroll to position [3821, 0]
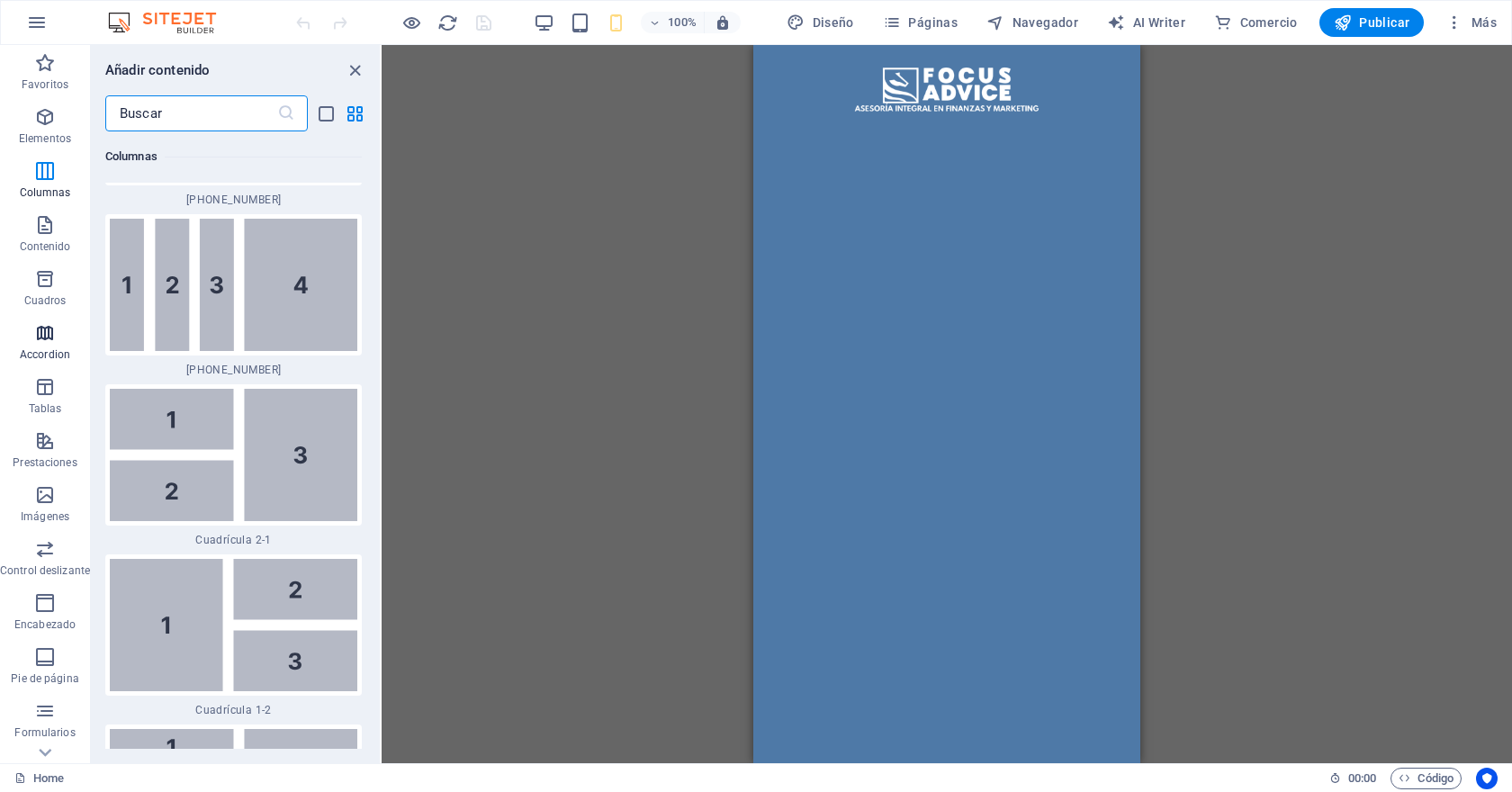
click at [57, 334] on span "Accordion" at bounding box center [45, 344] width 90 height 43
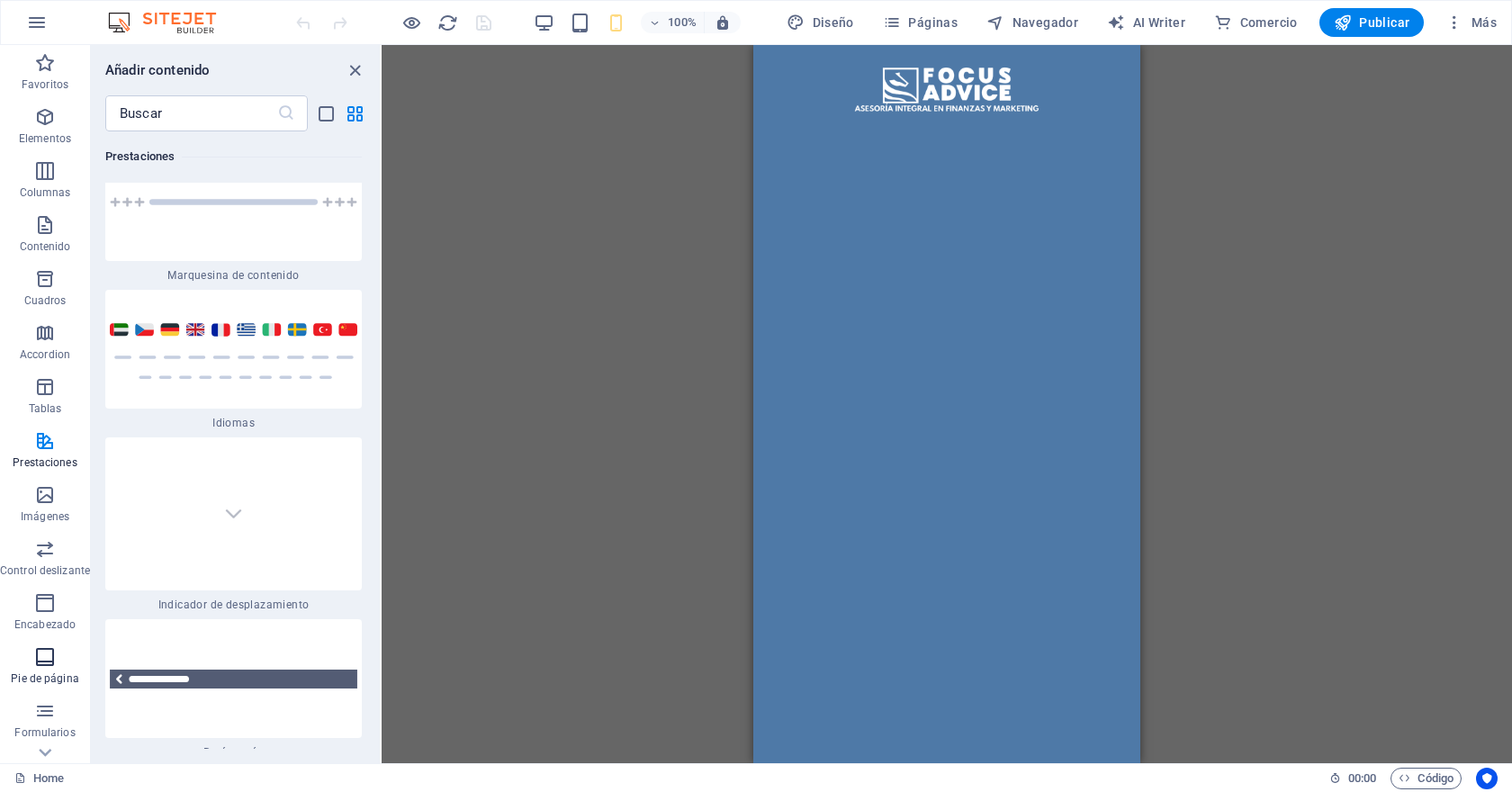
scroll to position [146, 0]
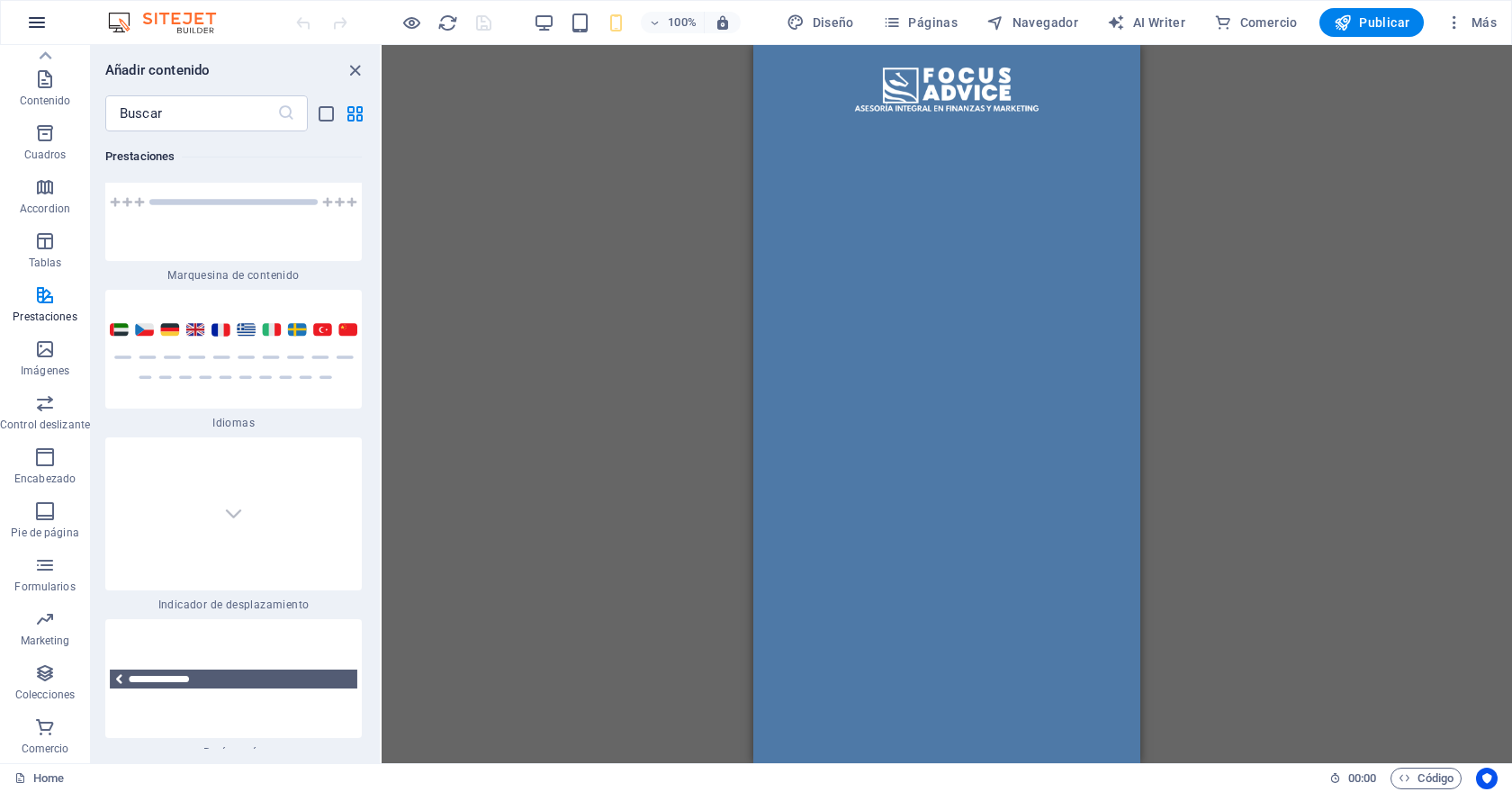
click at [38, 17] on icon "button" at bounding box center [37, 23] width 22 height 22
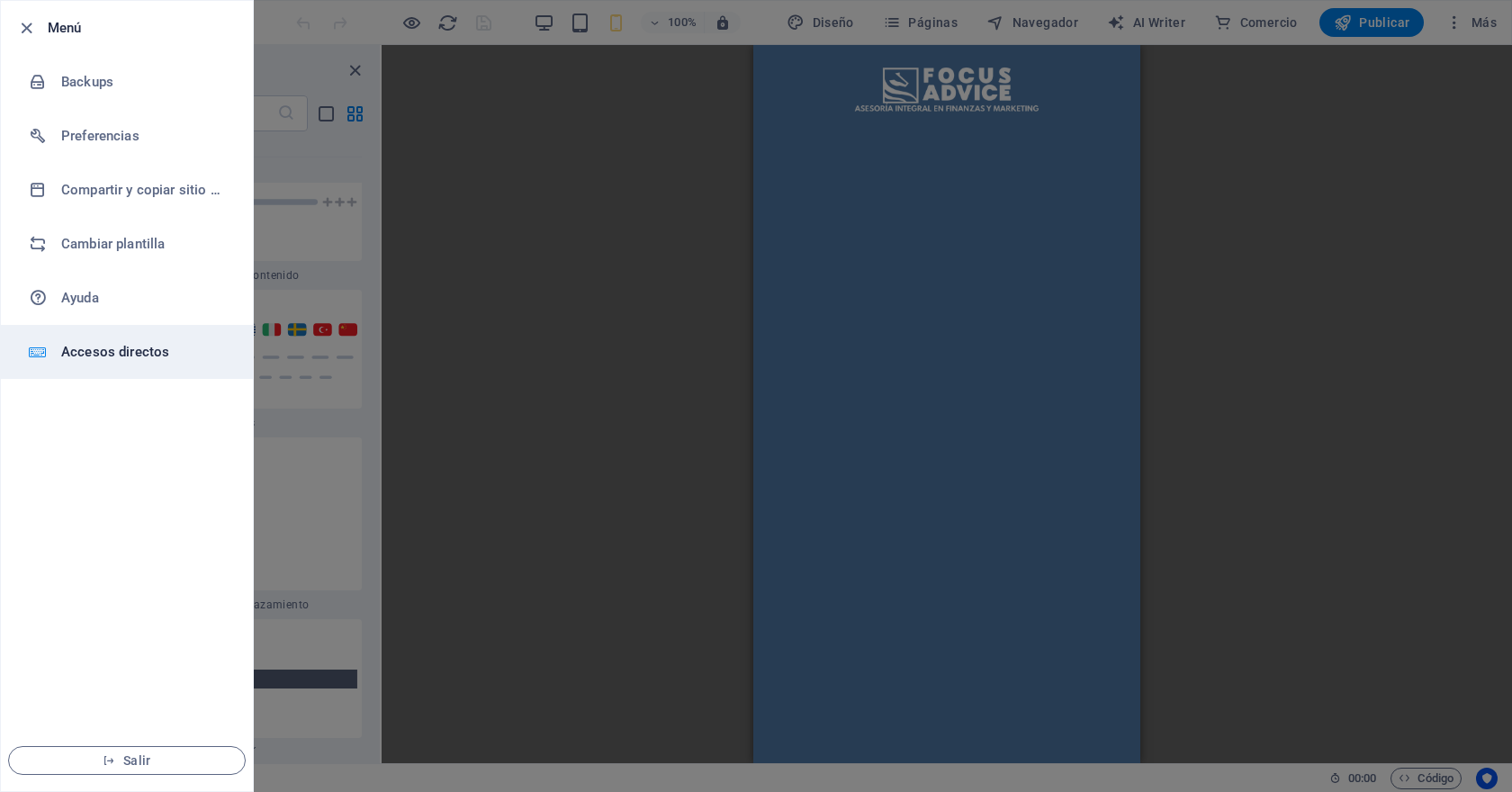
click at [119, 354] on h6 "Accesos directos" at bounding box center [145, 352] width 166 height 22
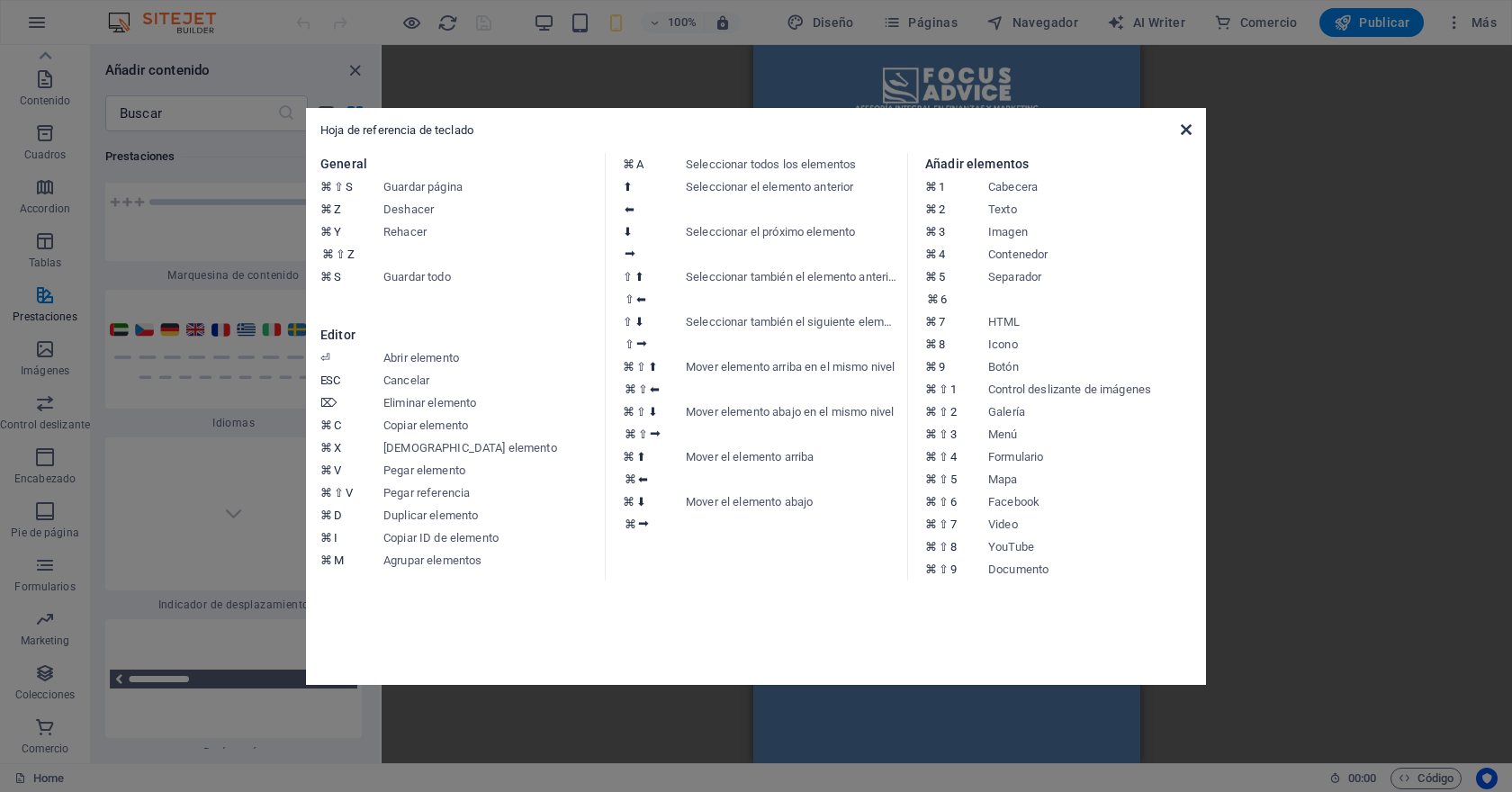
click at [1185, 129] on icon at bounding box center [1186, 129] width 11 height 14
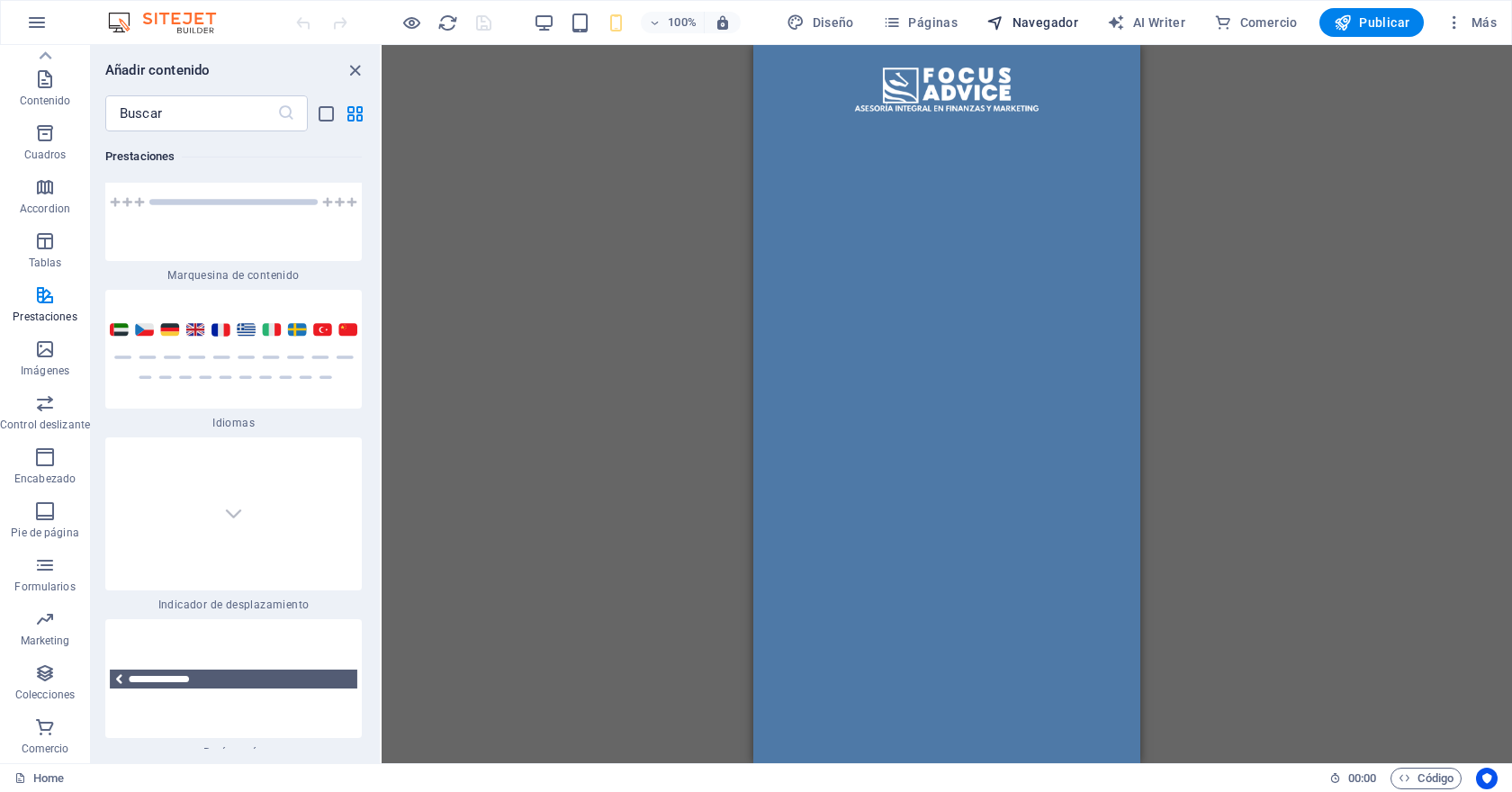
click at [1020, 21] on span "Navegador" at bounding box center [1032, 23] width 92 height 18
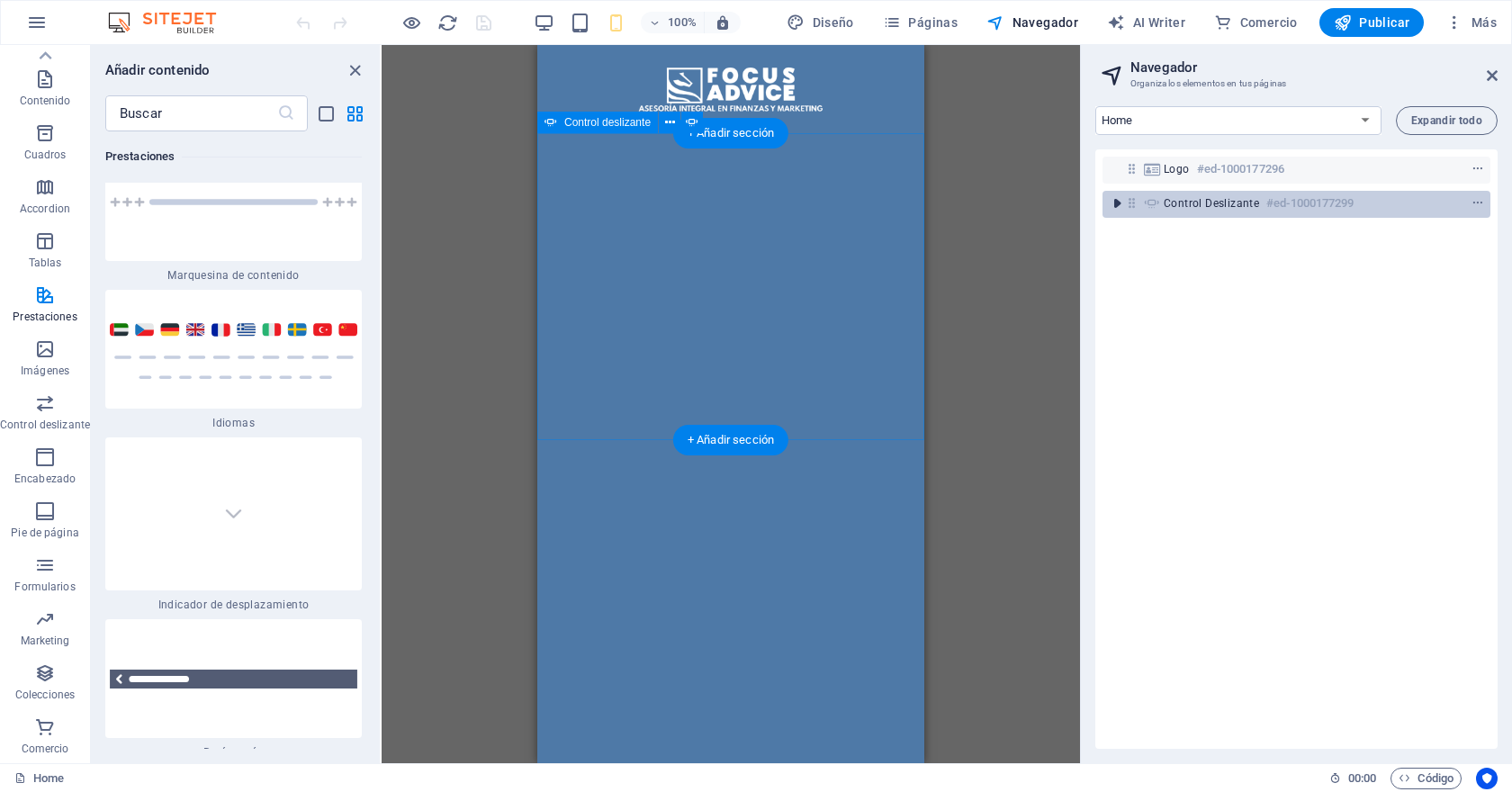
click at [1113, 200] on icon "toggle-expand" at bounding box center [1117, 203] width 18 height 18
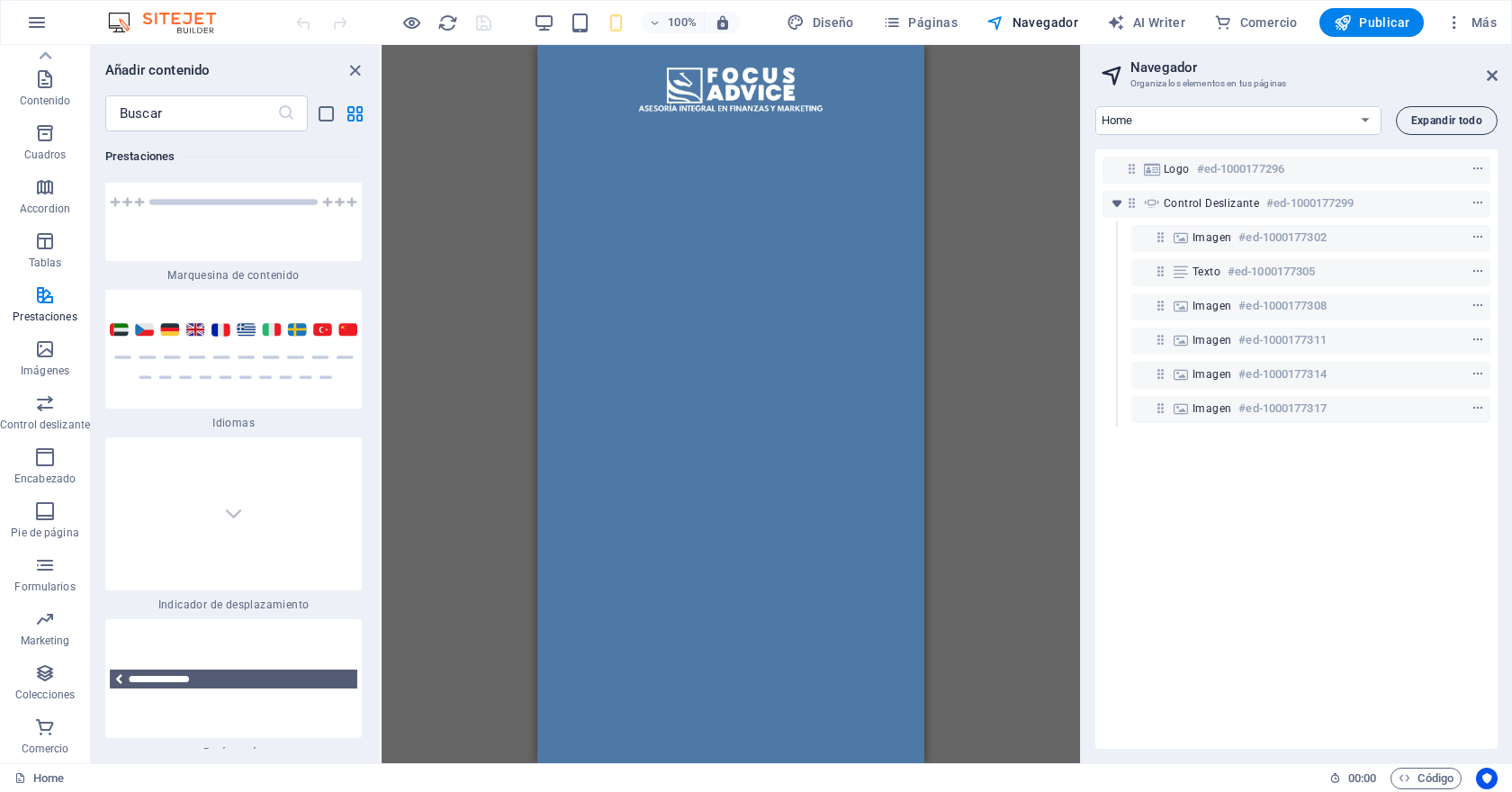
click at [1414, 119] on span "Expandir todo" at bounding box center [1446, 120] width 71 height 11
click at [1294, 118] on select "Home Legal Notice Privacy" at bounding box center [1238, 120] width 286 height 29
select select "18075322-es"
click at [1095, 106] on select "Home Legal Notice Privacy" at bounding box center [1238, 120] width 286 height 29
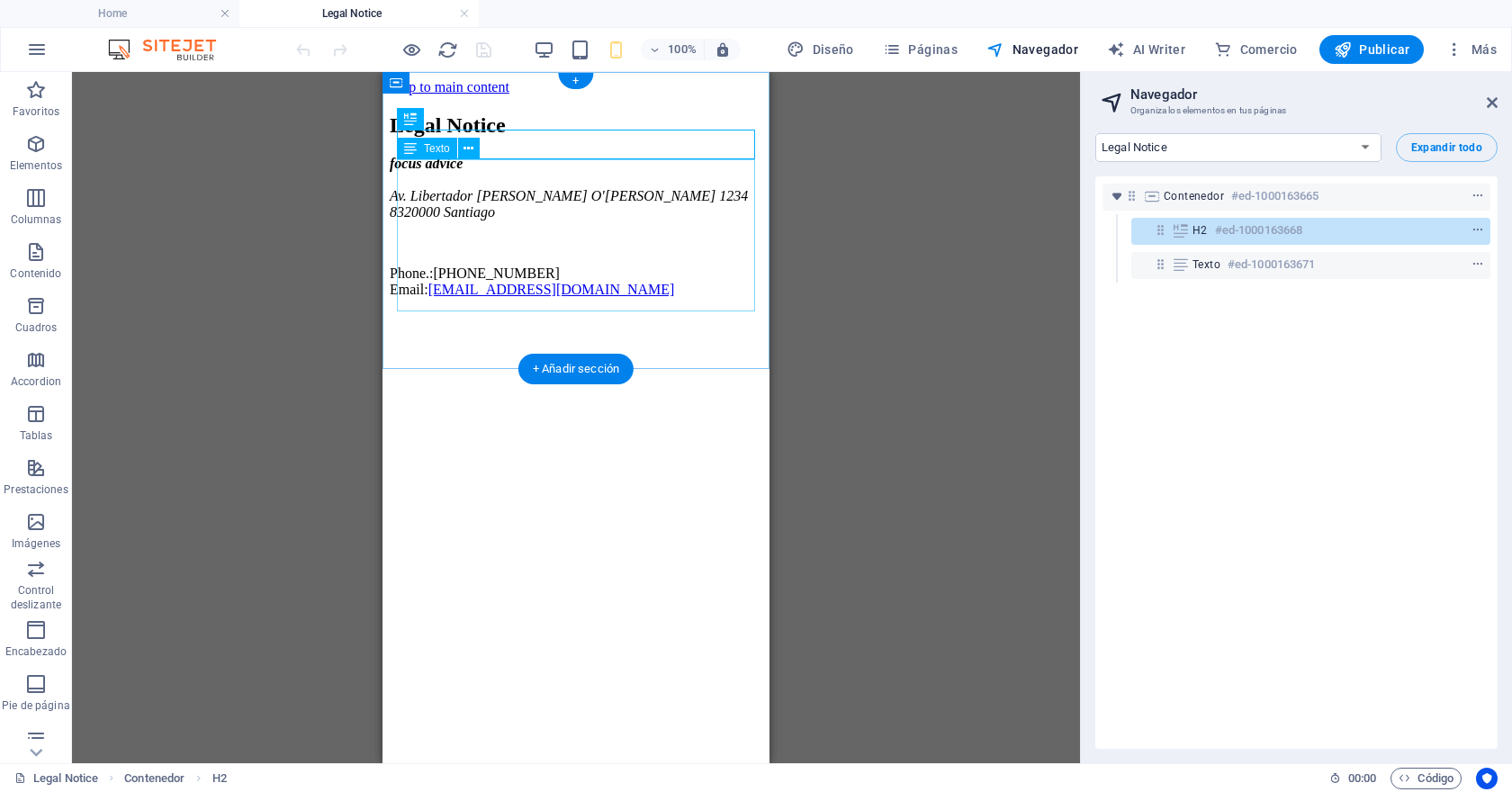
click at [548, 214] on div "focus advice Av. Libertador Bernardo O'Higgins 1234 8320000 Santiago Phone.: +5…" at bounding box center [576, 226] width 372 height 142
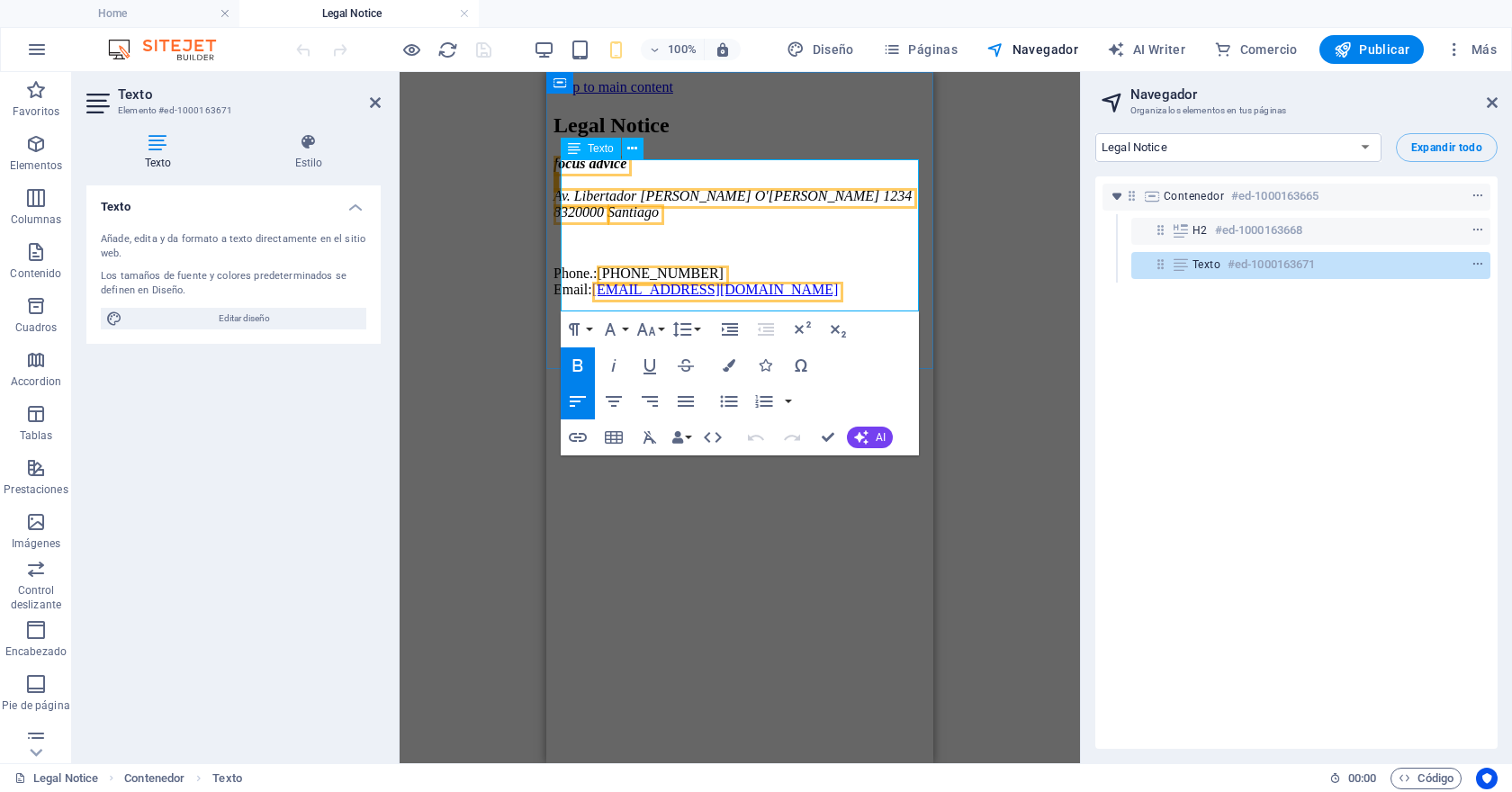
click at [604, 203] on span "Av. Libertador Bernardo O'Higgins 1234" at bounding box center [732, 195] width 358 height 15
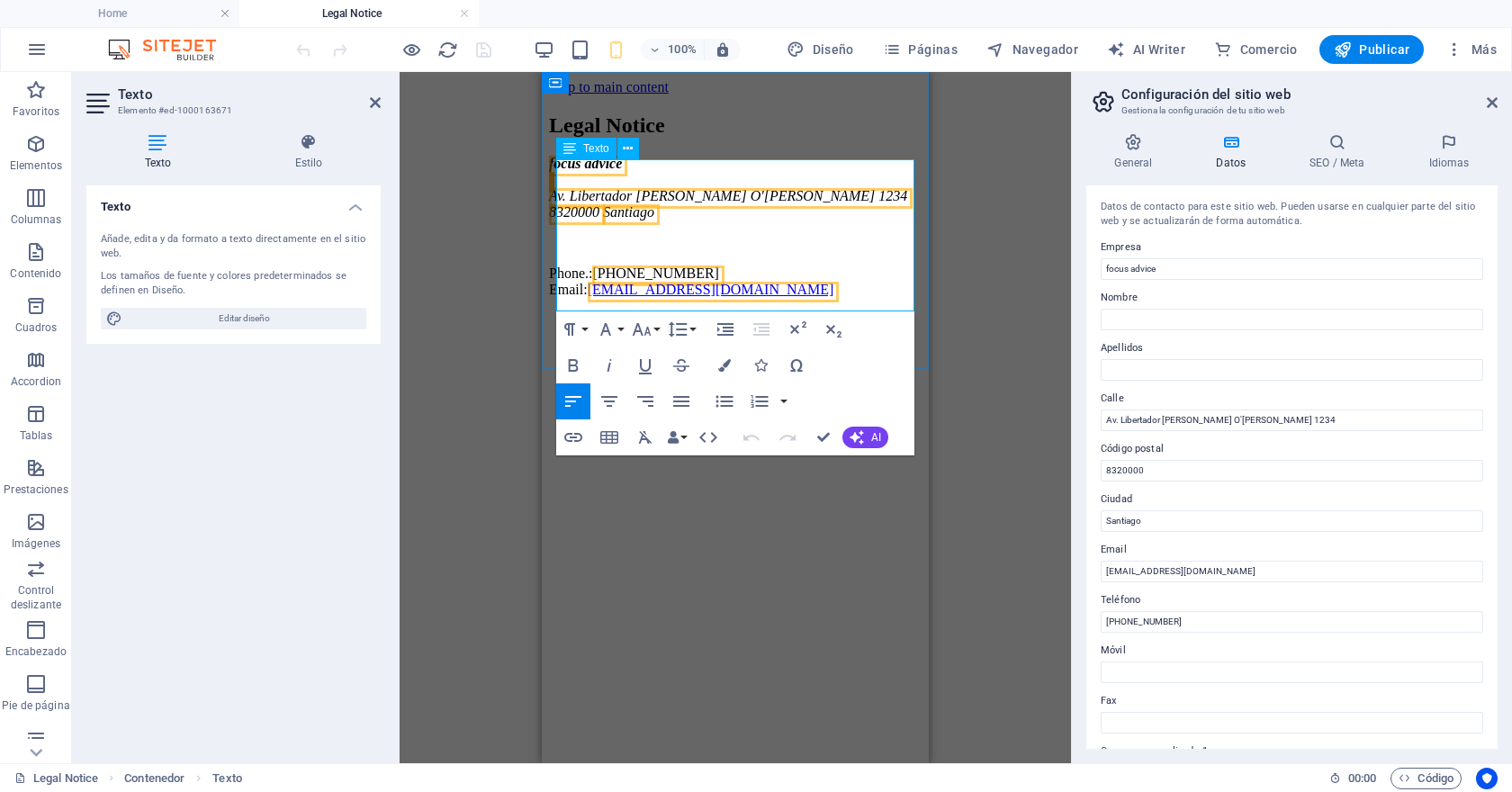
click at [654, 220] on span "Santiago" at bounding box center [628, 212] width 52 height 15
click at [673, 221] on address "focus advice Av. Libertador Bernardo O'Higgins 1234 8320000 Santiago" at bounding box center [735, 188] width 372 height 65
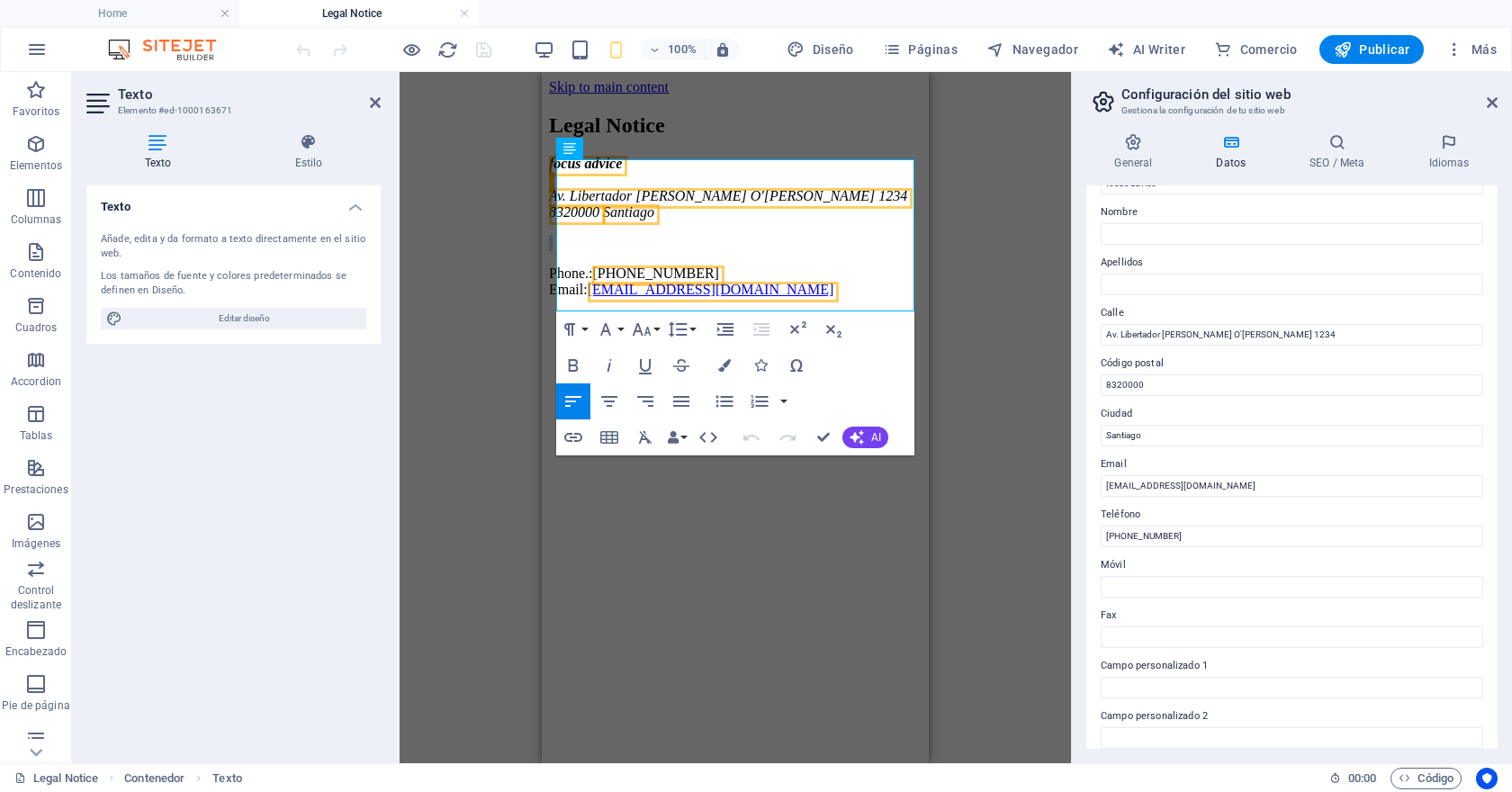
scroll to position [92, 0]
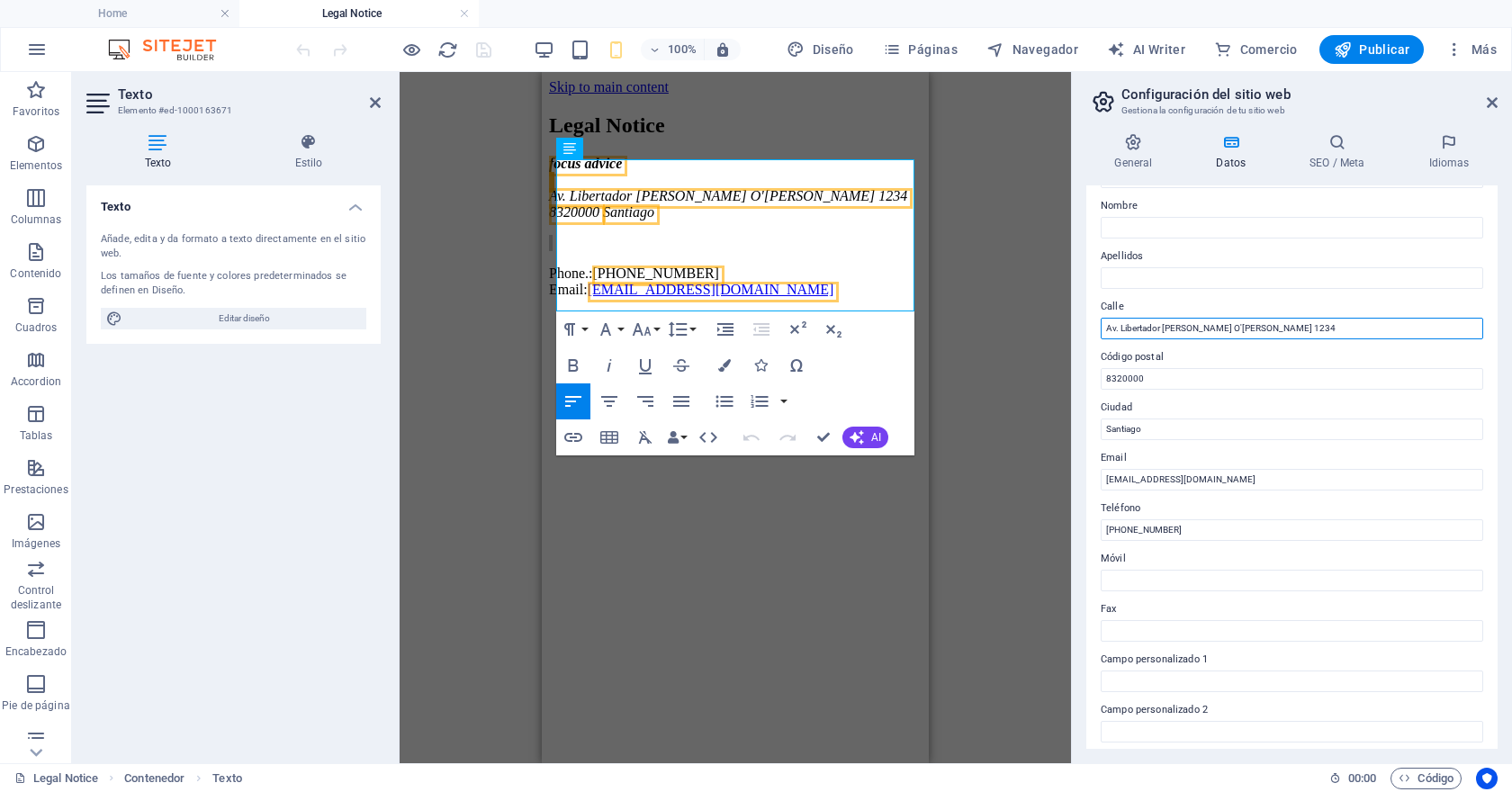
click at [1207, 322] on input "Av. Libertador Bernardo O'Higgins 1234" at bounding box center [1291, 328] width 382 height 22
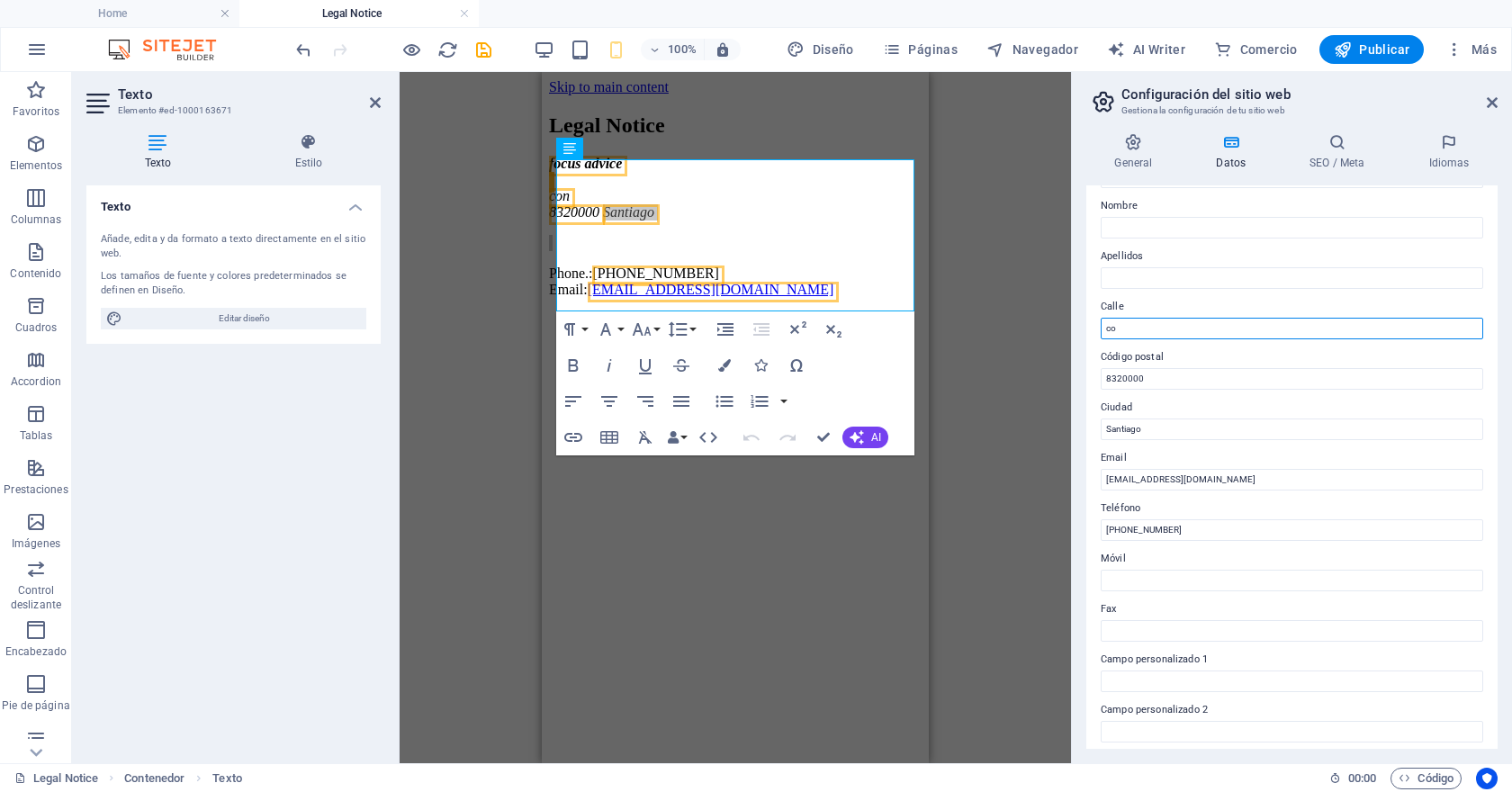
type input "c"
type input "Concepción, Chile"
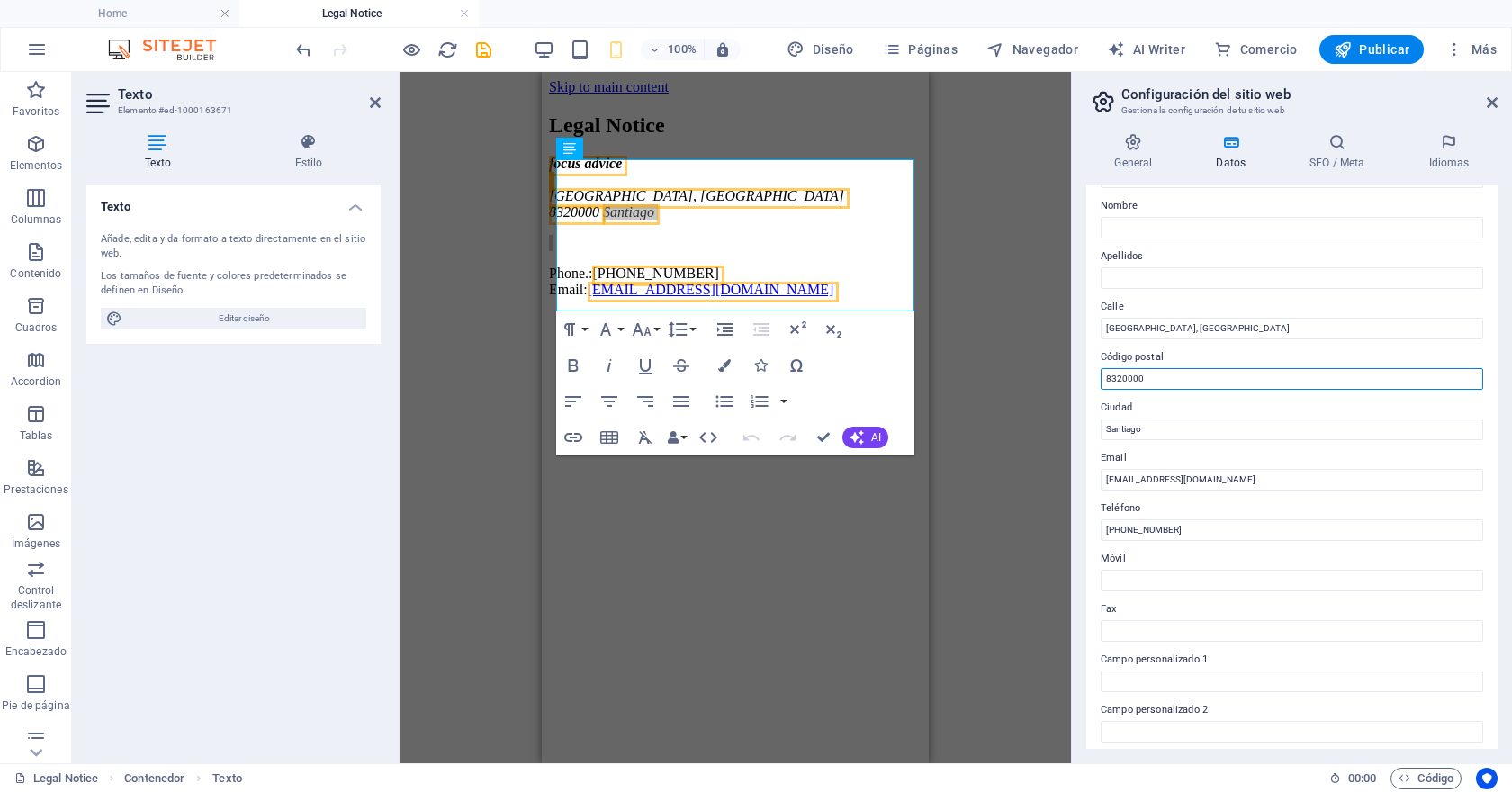
click at [1215, 374] on input "8320000" at bounding box center [1291, 379] width 382 height 22
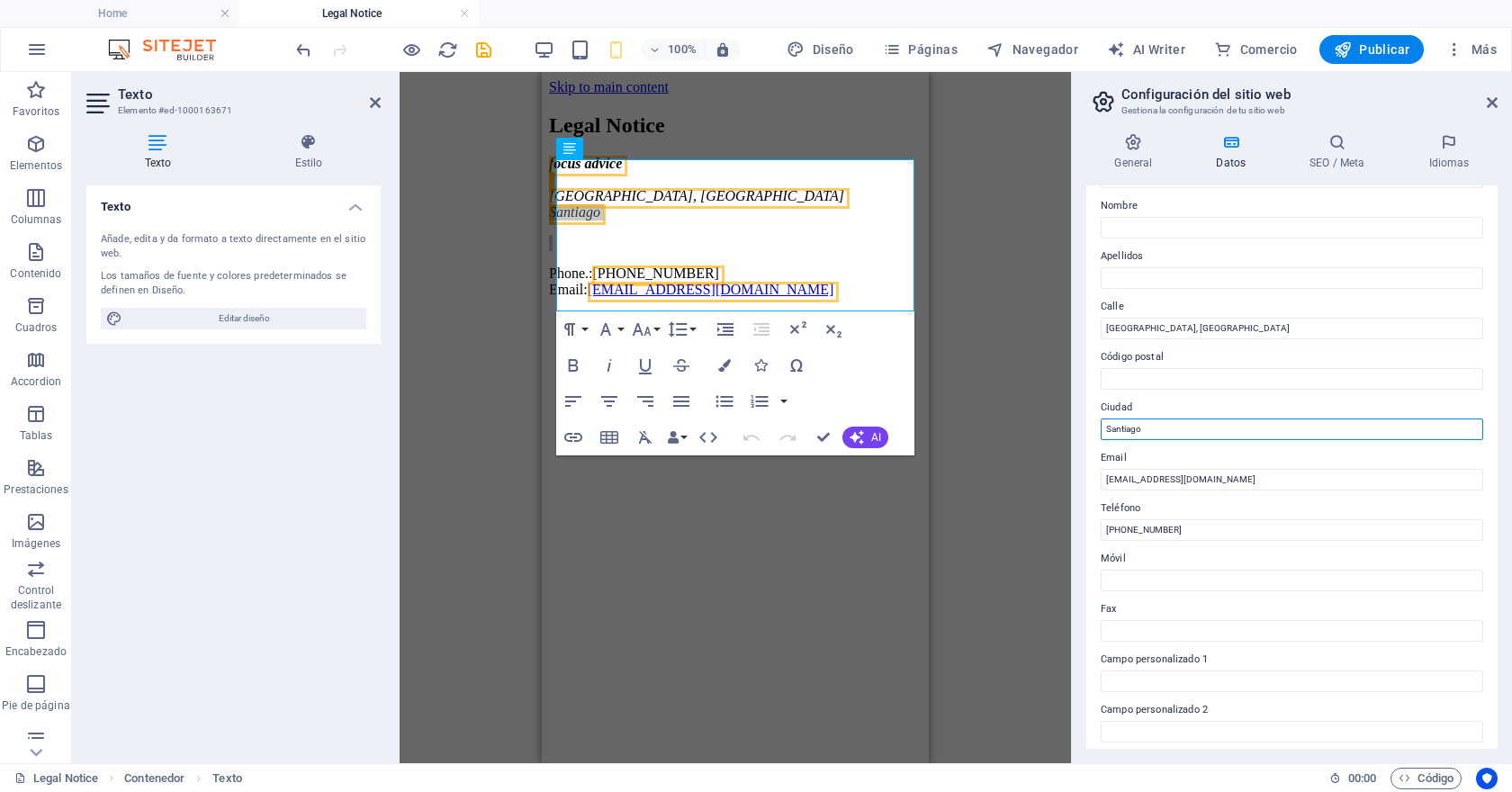
click at [1176, 430] on input "Santiago" at bounding box center [1291, 429] width 382 height 22
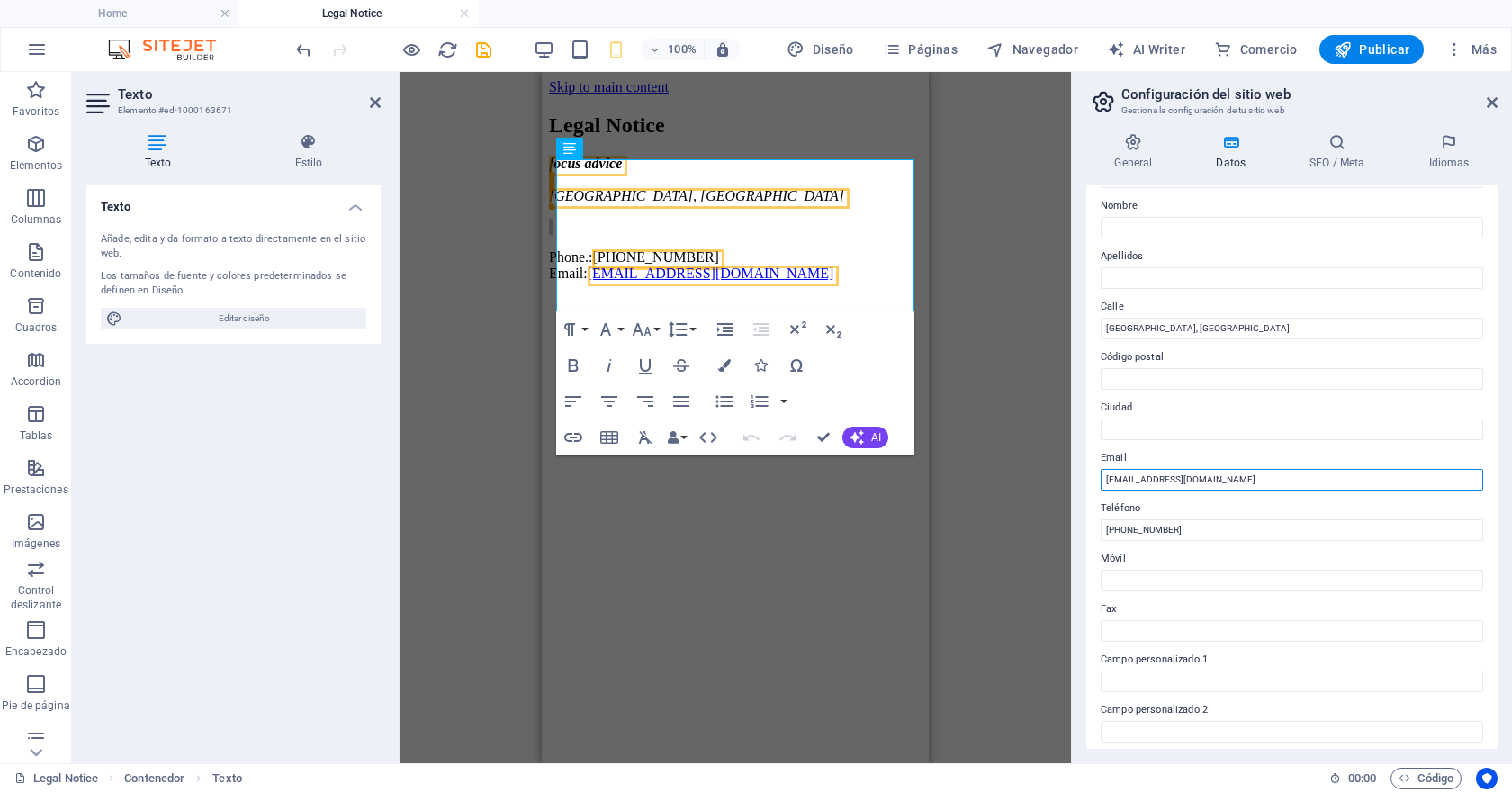
click at [1164, 476] on input "info@focusadvice.cl" at bounding box center [1291, 480] width 382 height 22
type input "Info@focusadvice.cl contacto@focusad.cl"
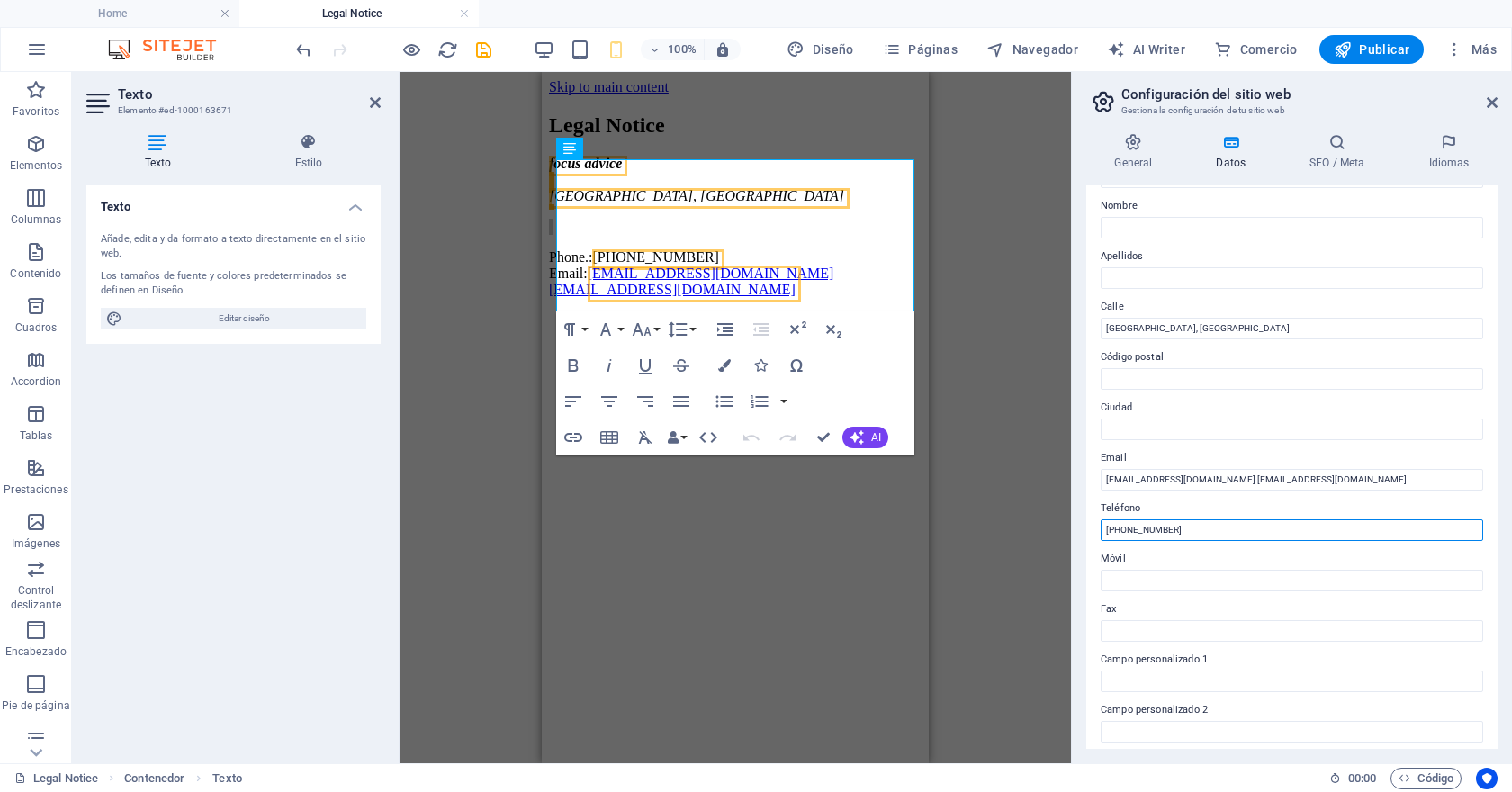
click at [1165, 530] on input "+56 2 1234 5678" at bounding box center [1291, 530] width 382 height 22
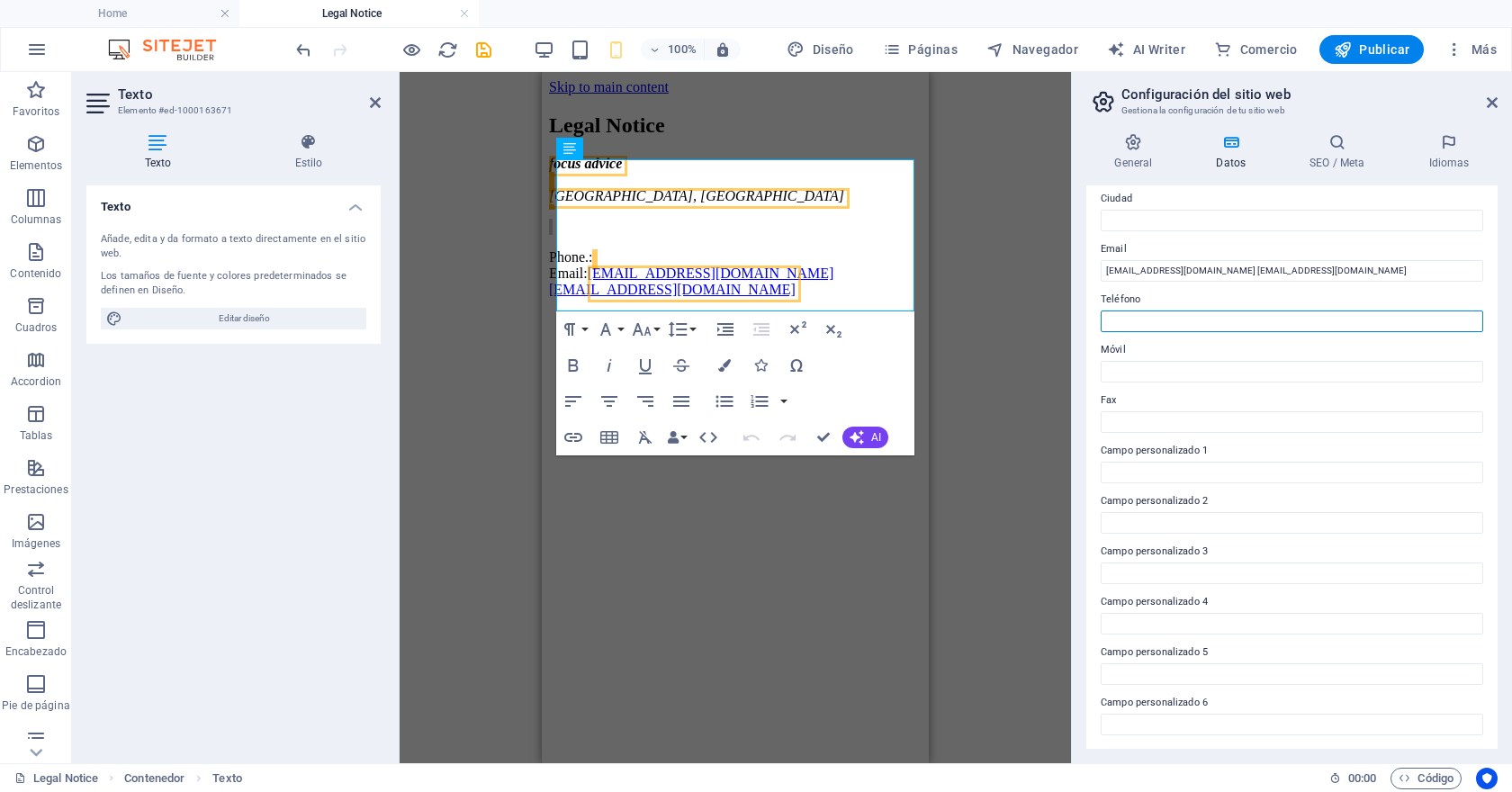
scroll to position [0, 0]
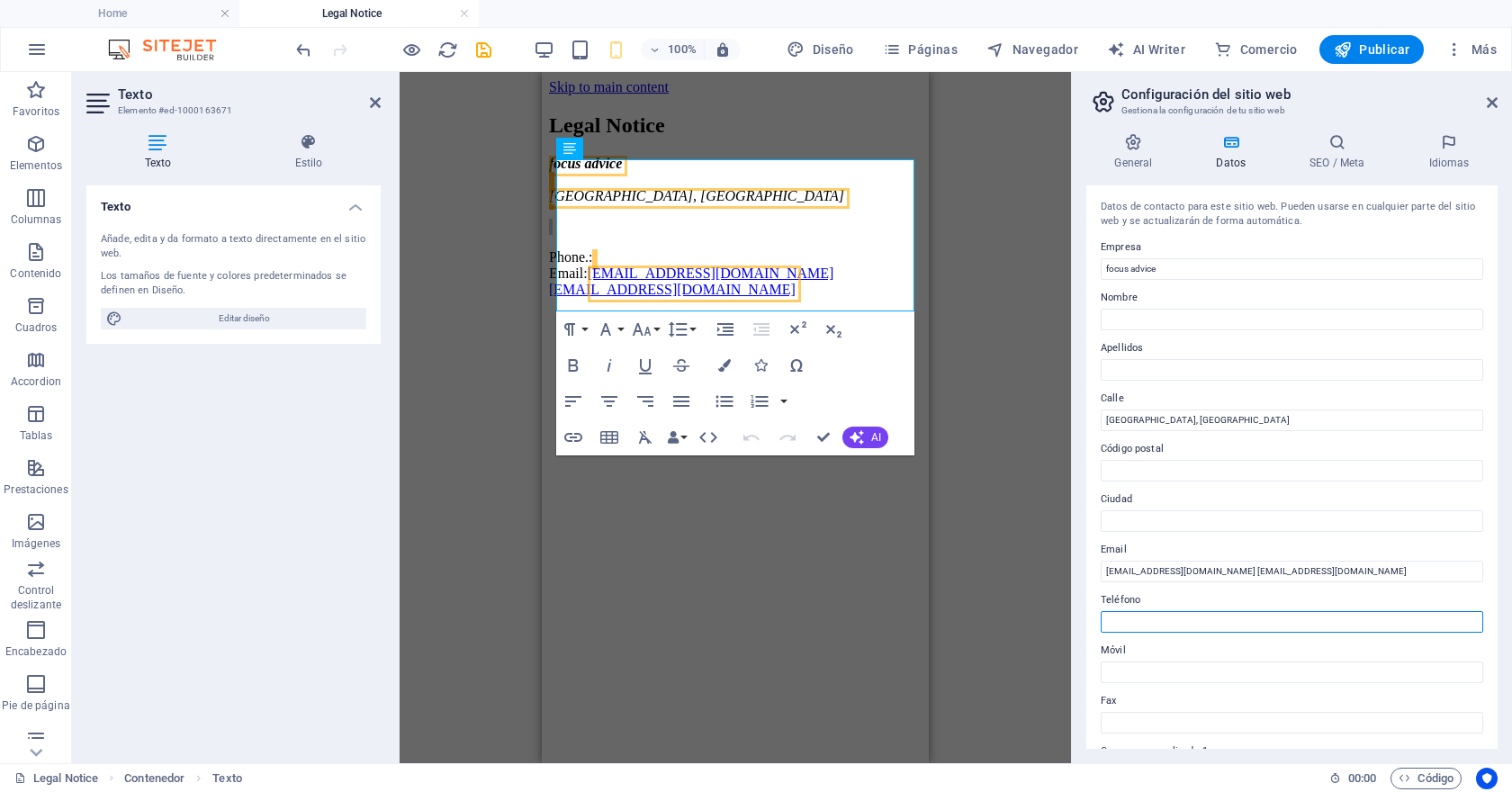
click at [1132, 625] on input "Teléfono" at bounding box center [1291, 622] width 382 height 22
click at [1145, 606] on label "Teléfono" at bounding box center [1291, 600] width 382 height 22
click at [1145, 611] on input "Teléfono" at bounding box center [1291, 622] width 382 height 22
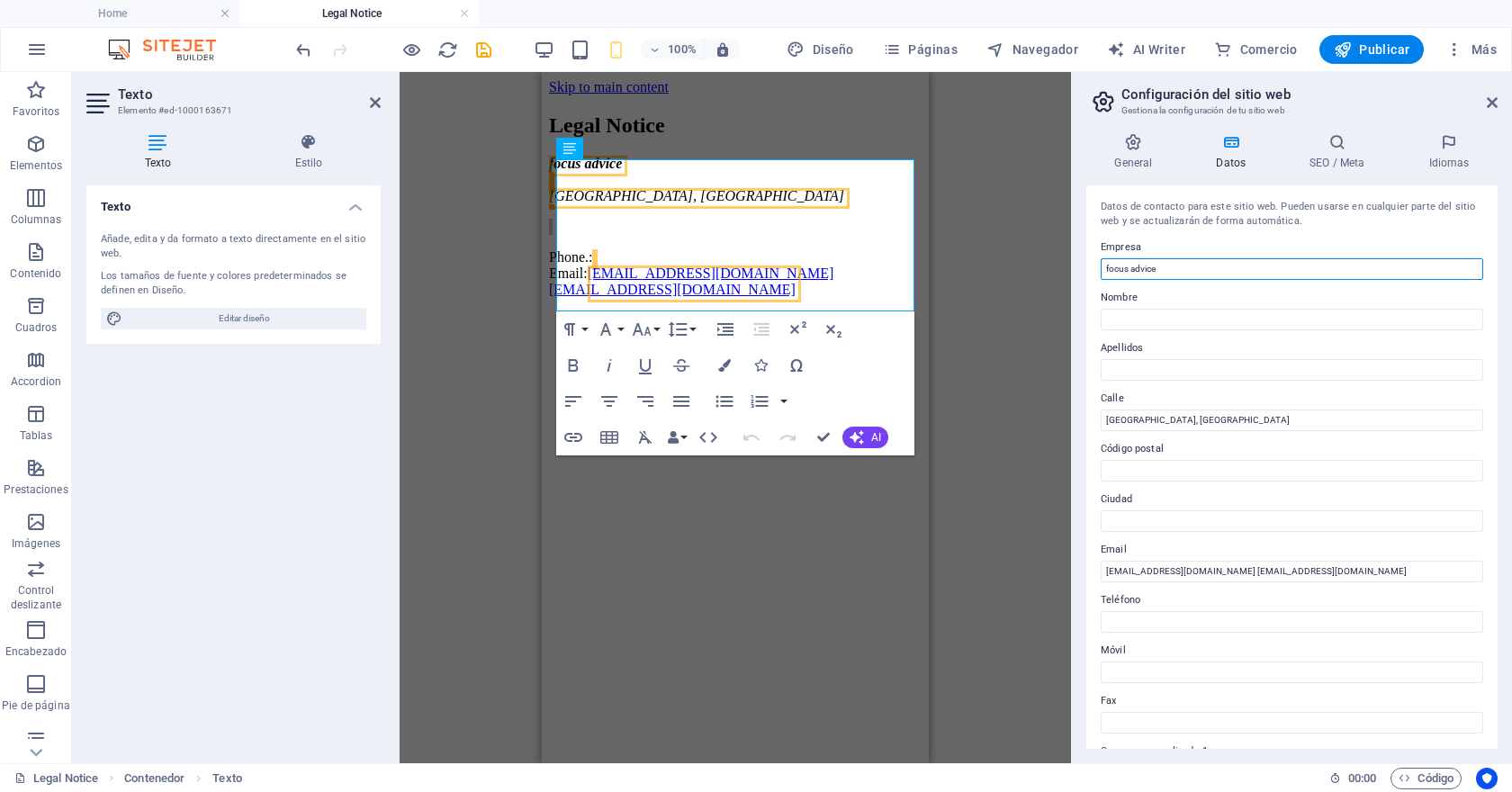
click at [1129, 274] on input "focus advice" at bounding box center [1291, 269] width 382 height 22
type input "FOCUS ADVICE"
click at [1231, 298] on label "Nombre" at bounding box center [1291, 298] width 382 height 22
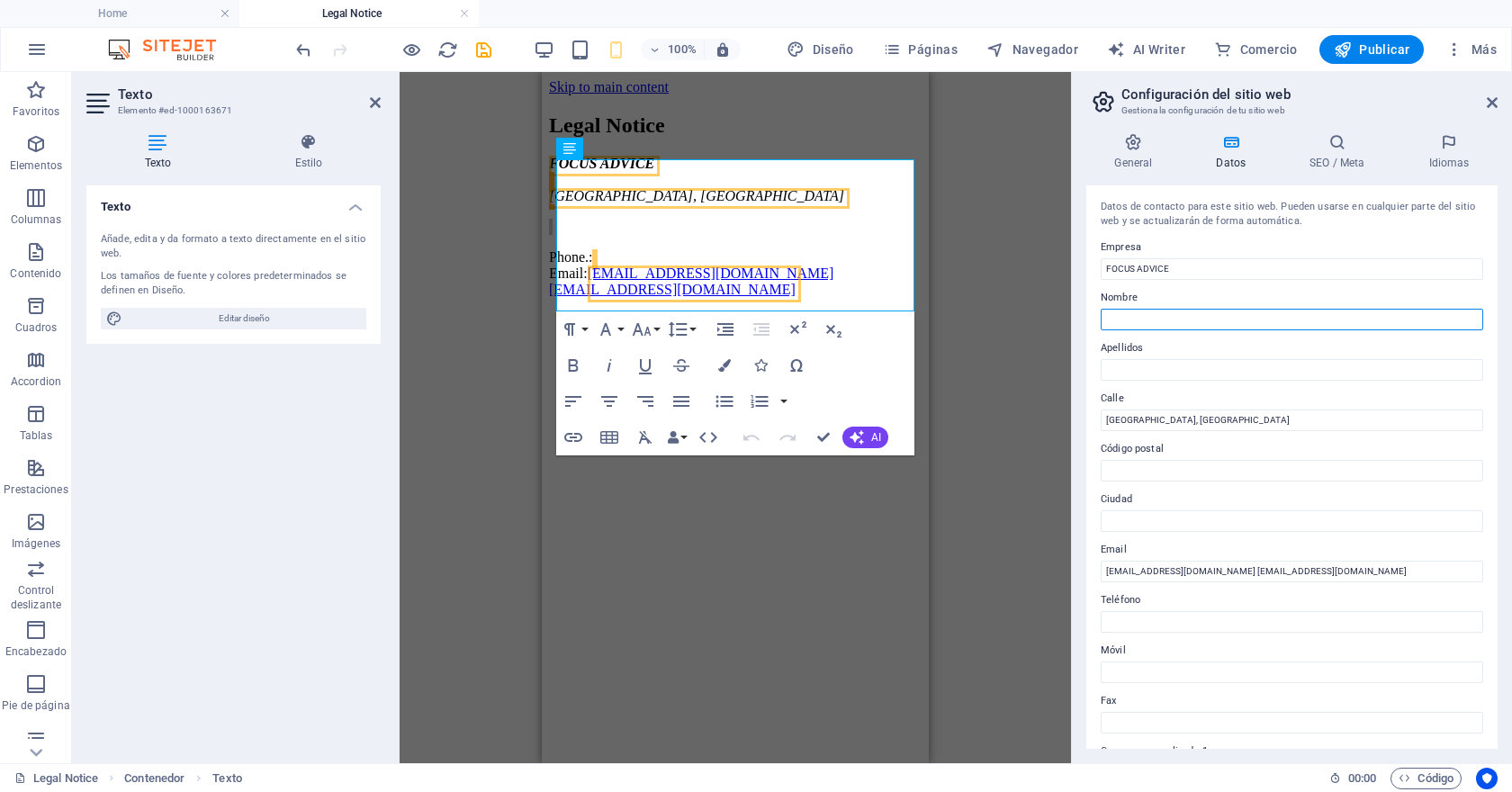
click at [1231, 308] on input "Nombre" at bounding box center [1291, 319] width 382 height 22
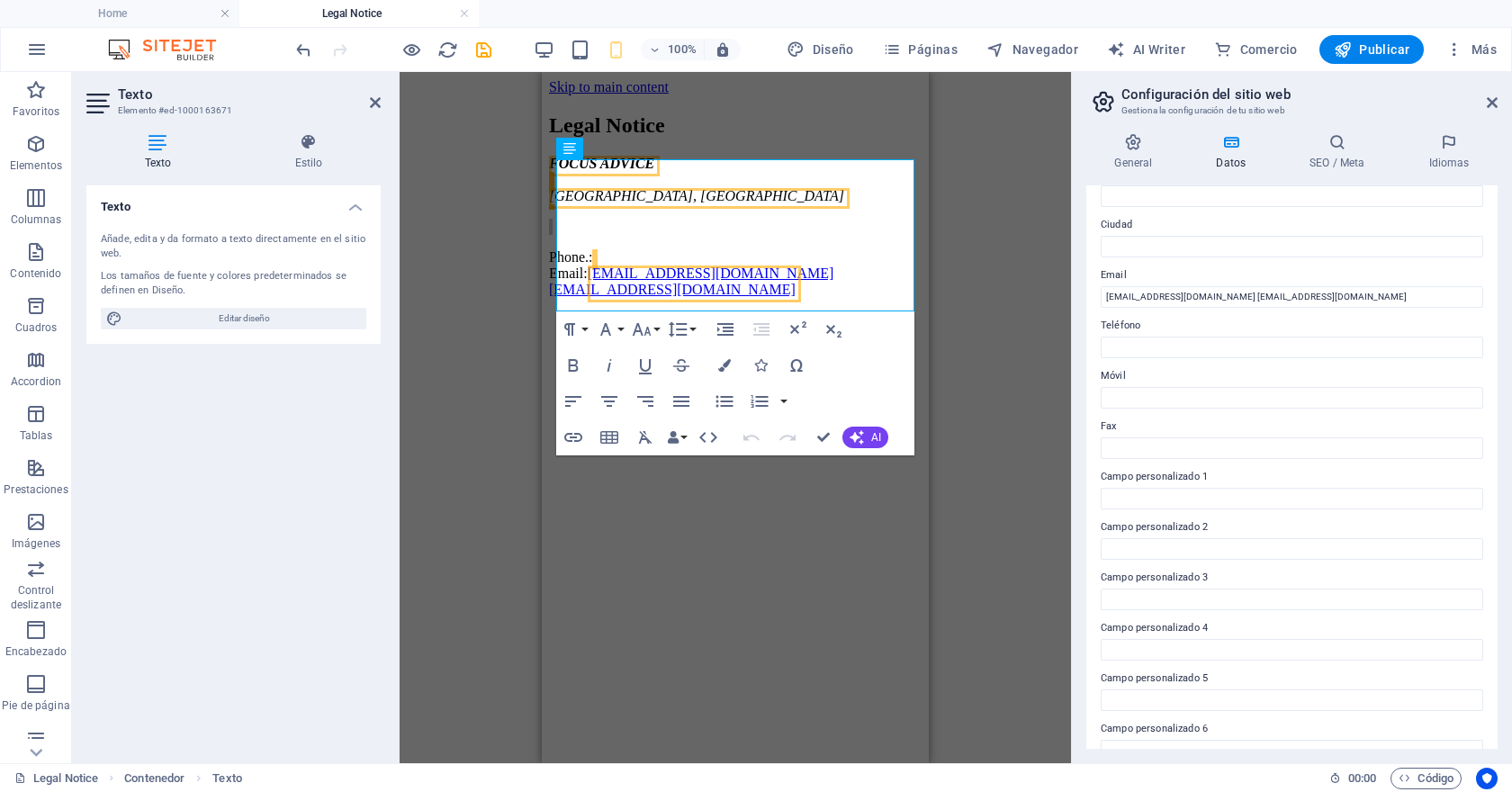
scroll to position [301, 0]
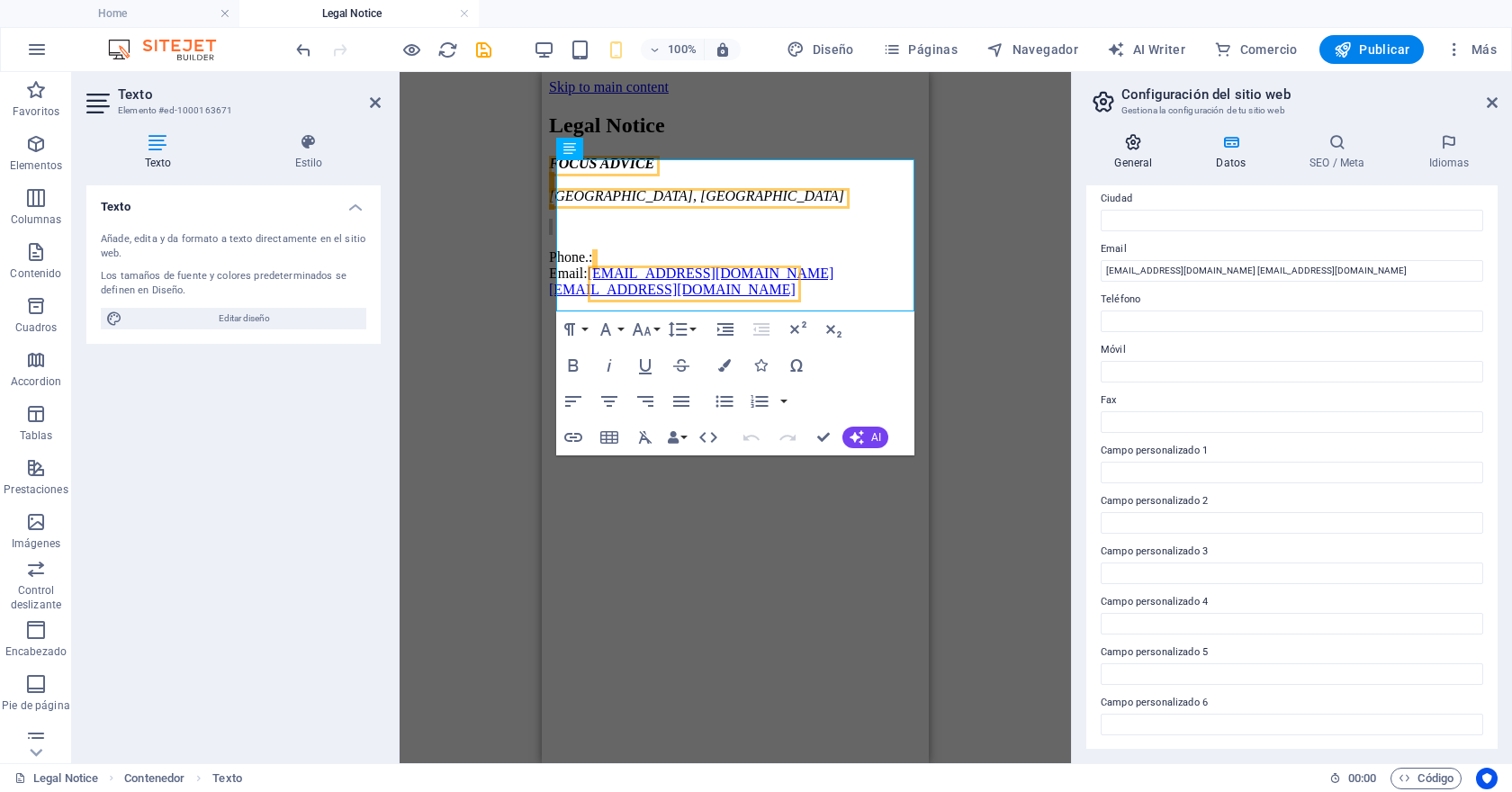
click at [1130, 150] on icon at bounding box center [1133, 142] width 95 height 18
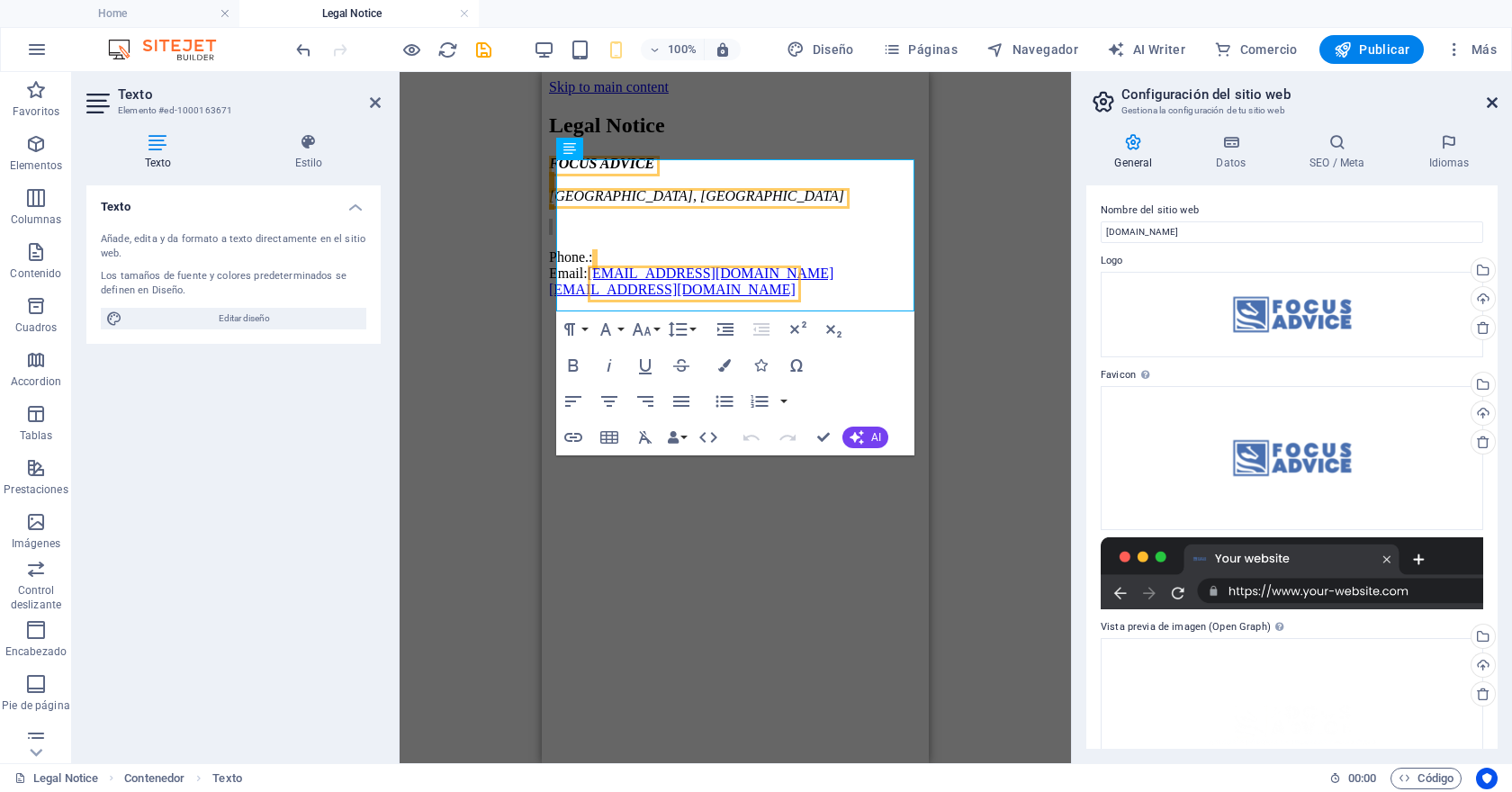
click at [1491, 99] on icon at bounding box center [1492, 103] width 11 height 14
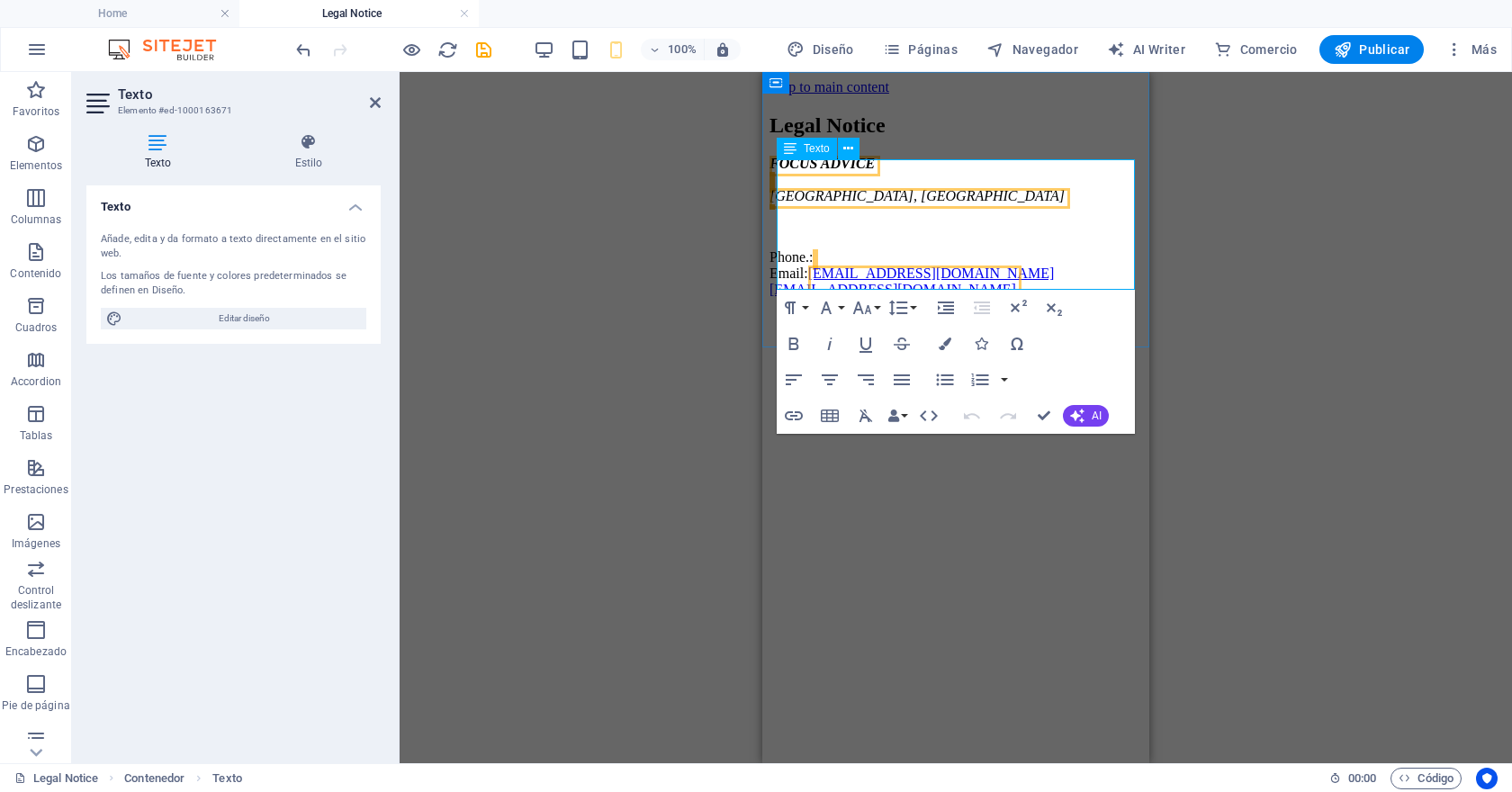
click at [849, 203] on span "Concepción, Chile" at bounding box center [916, 195] width 296 height 15
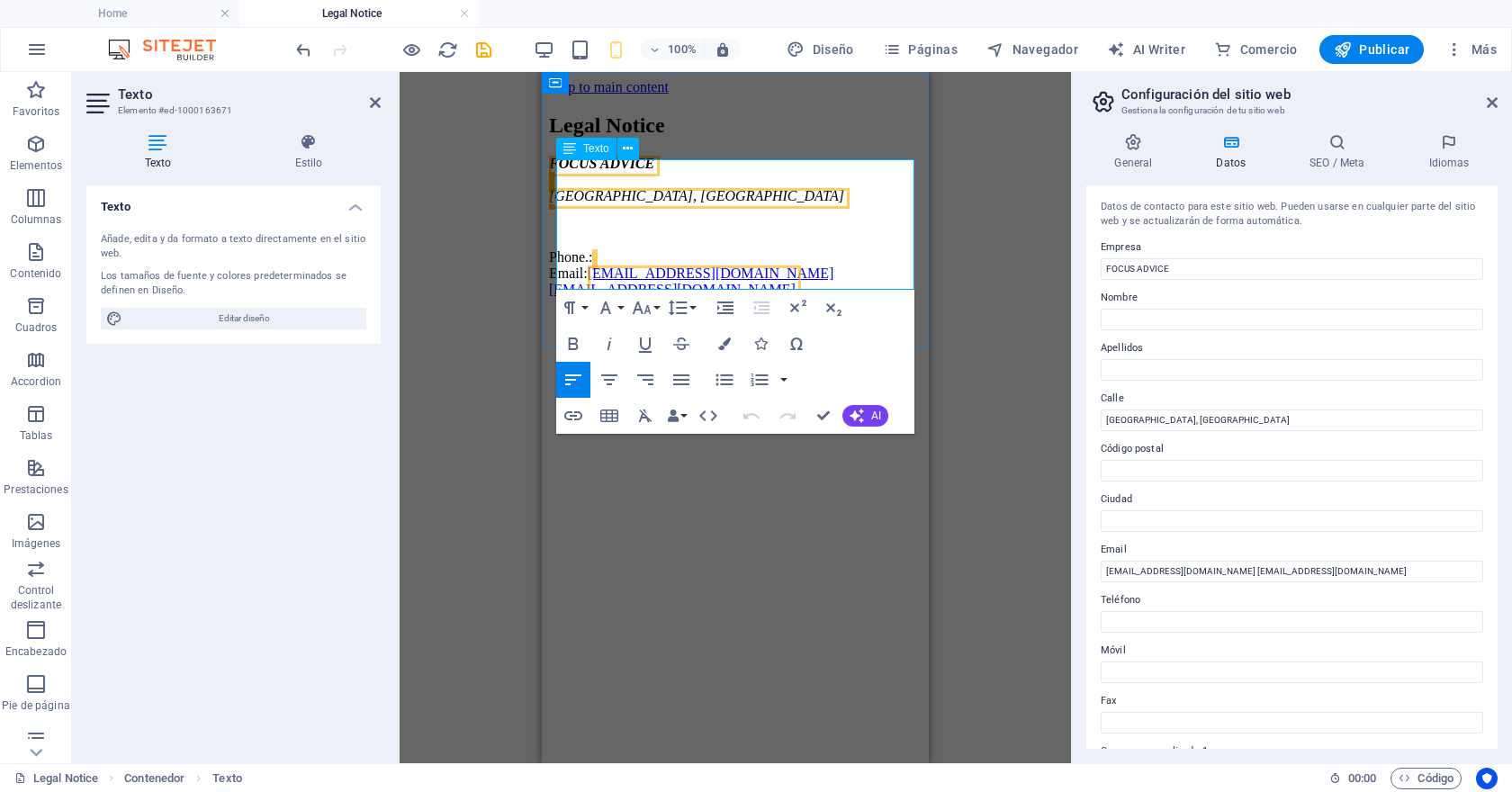
click at [616, 203] on span "Concepción, Chile" at bounding box center [696, 195] width 296 height 15
click at [587, 259] on p "Phone.: Email: Info@focusadvice.cl contacto@focusad.cl" at bounding box center [735, 274] width 372 height 49
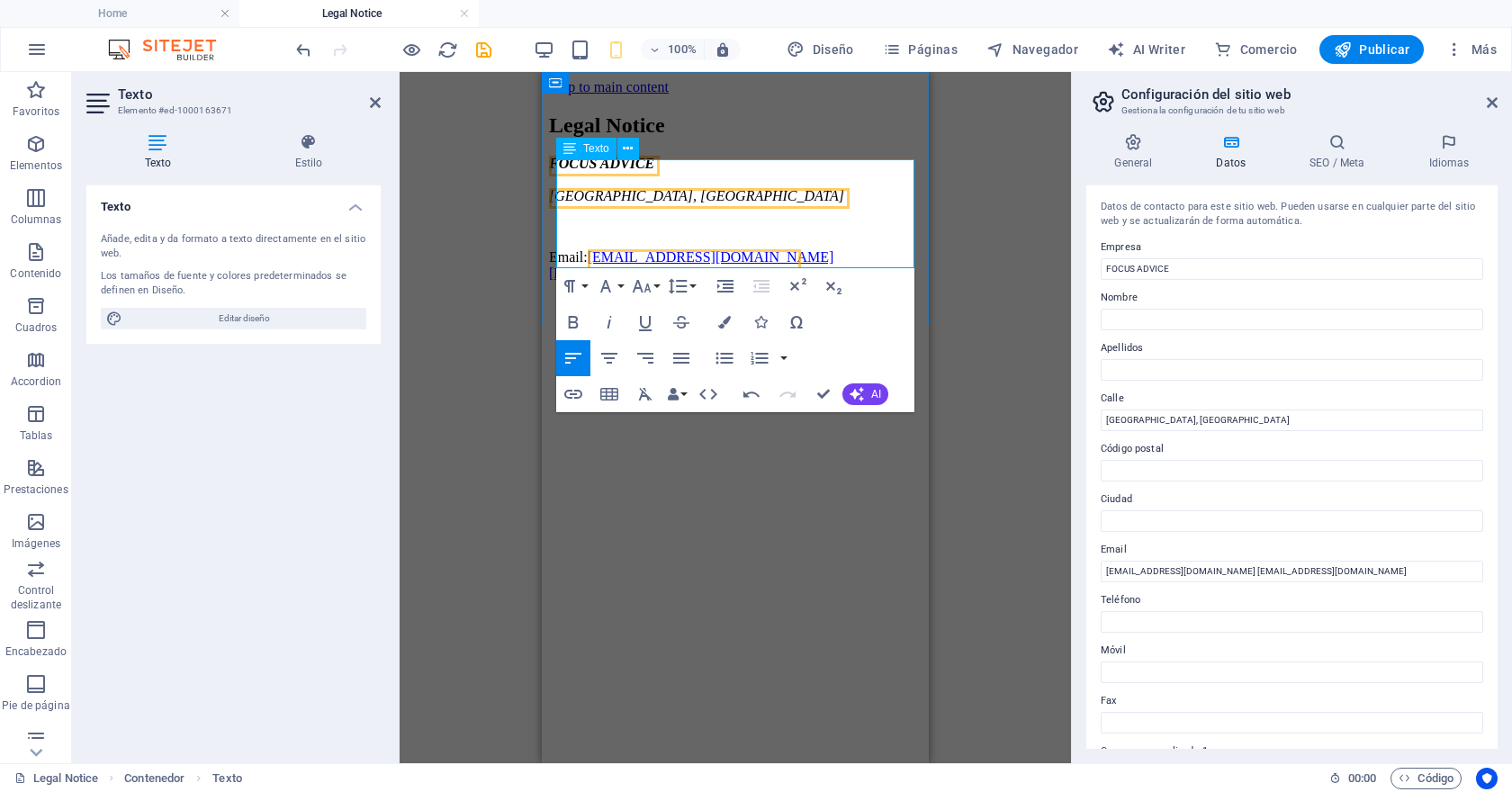
click at [578, 235] on p at bounding box center [735, 227] width 372 height 16
click at [578, 231] on p at bounding box center [735, 227] width 372 height 16
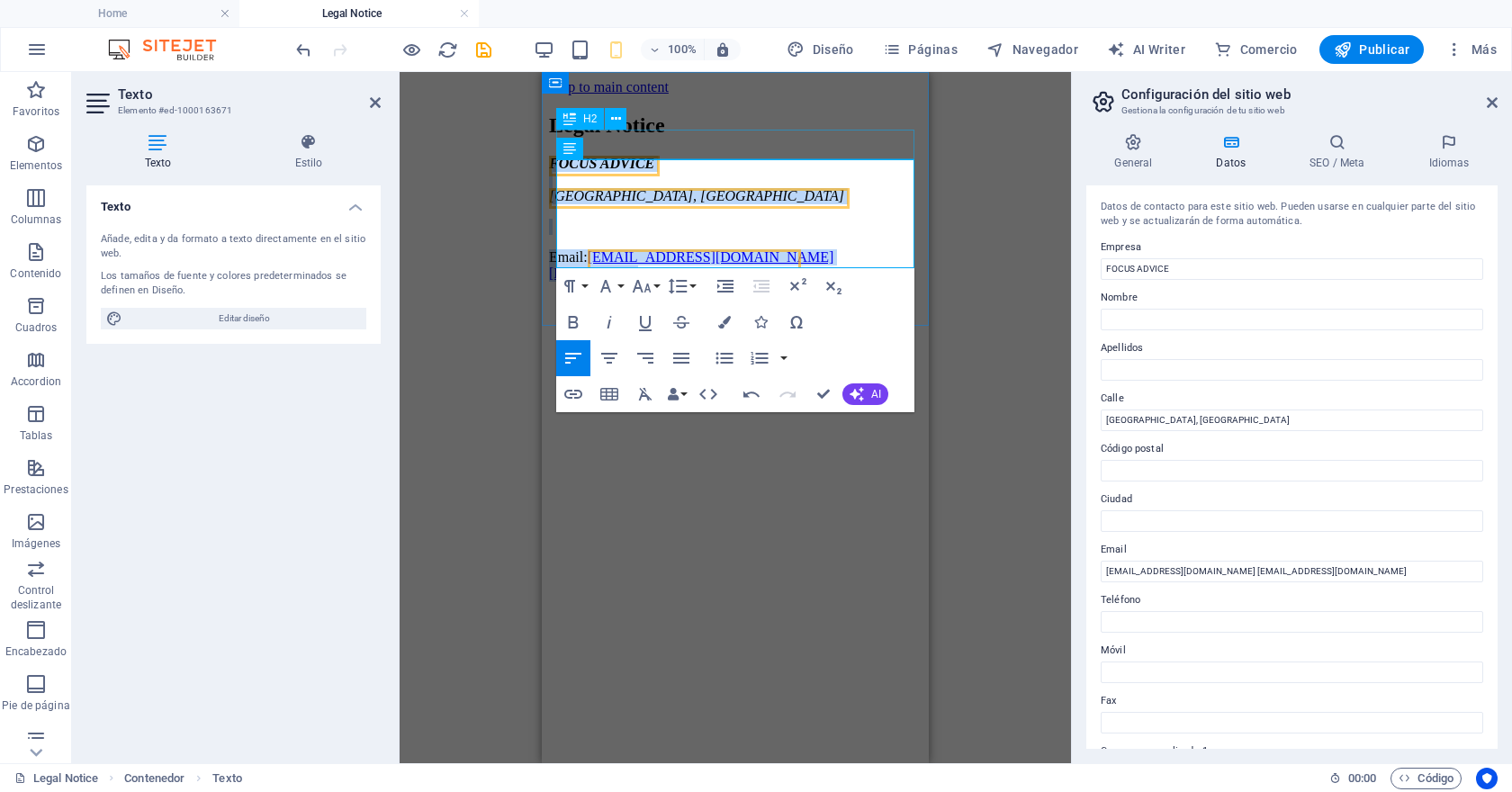
drag, startPoint x: 887, startPoint y: 258, endPoint x: 624, endPoint y: 151, distance: 283.9
click at [624, 151] on div "Legal Notice FOCUS ADVICE Concepción, Chile Email: Info@focusadvice.cl contacto…" at bounding box center [735, 197] width 372 height 168
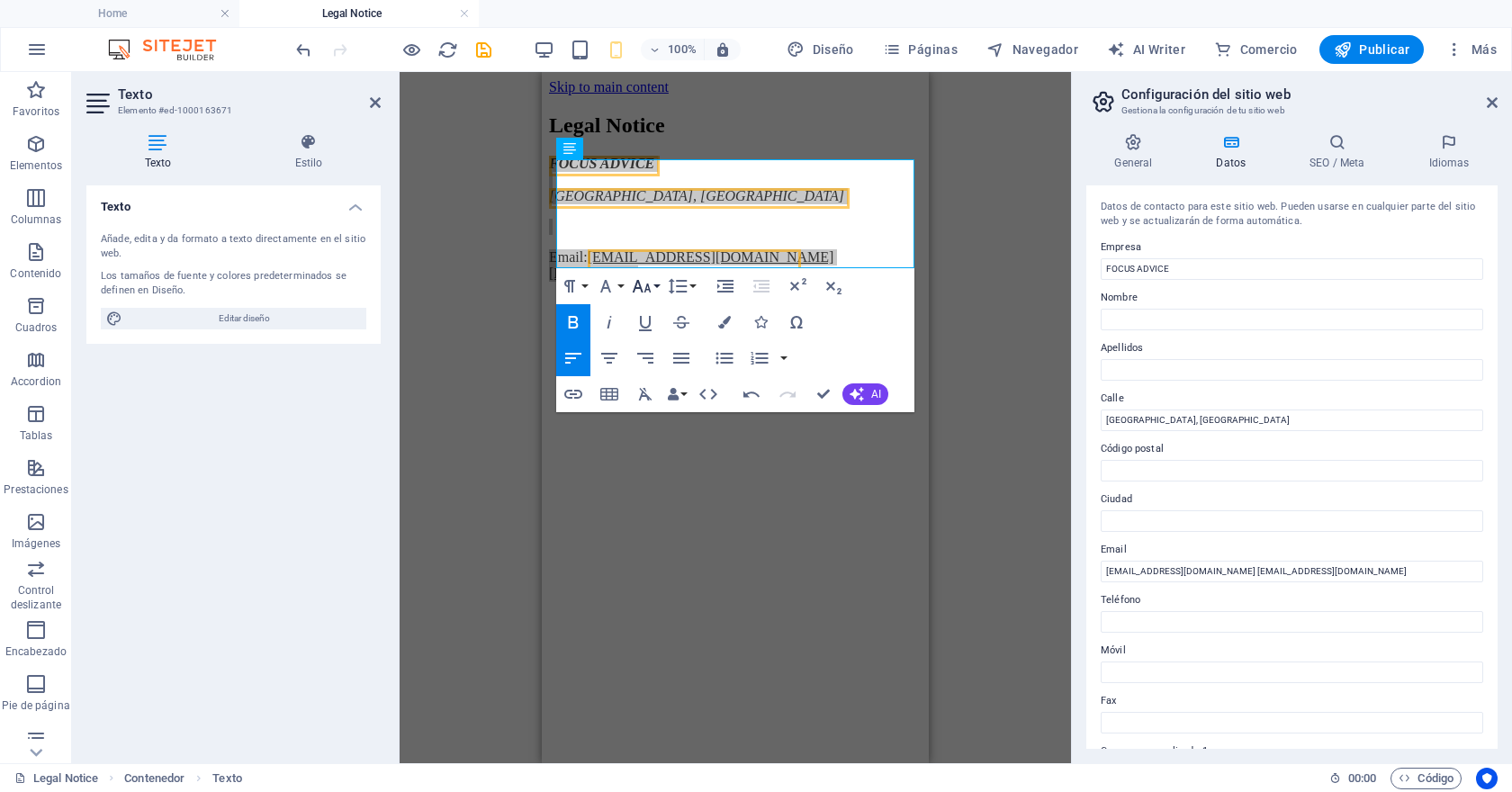
click at [647, 285] on icon "button" at bounding box center [642, 287] width 19 height 13
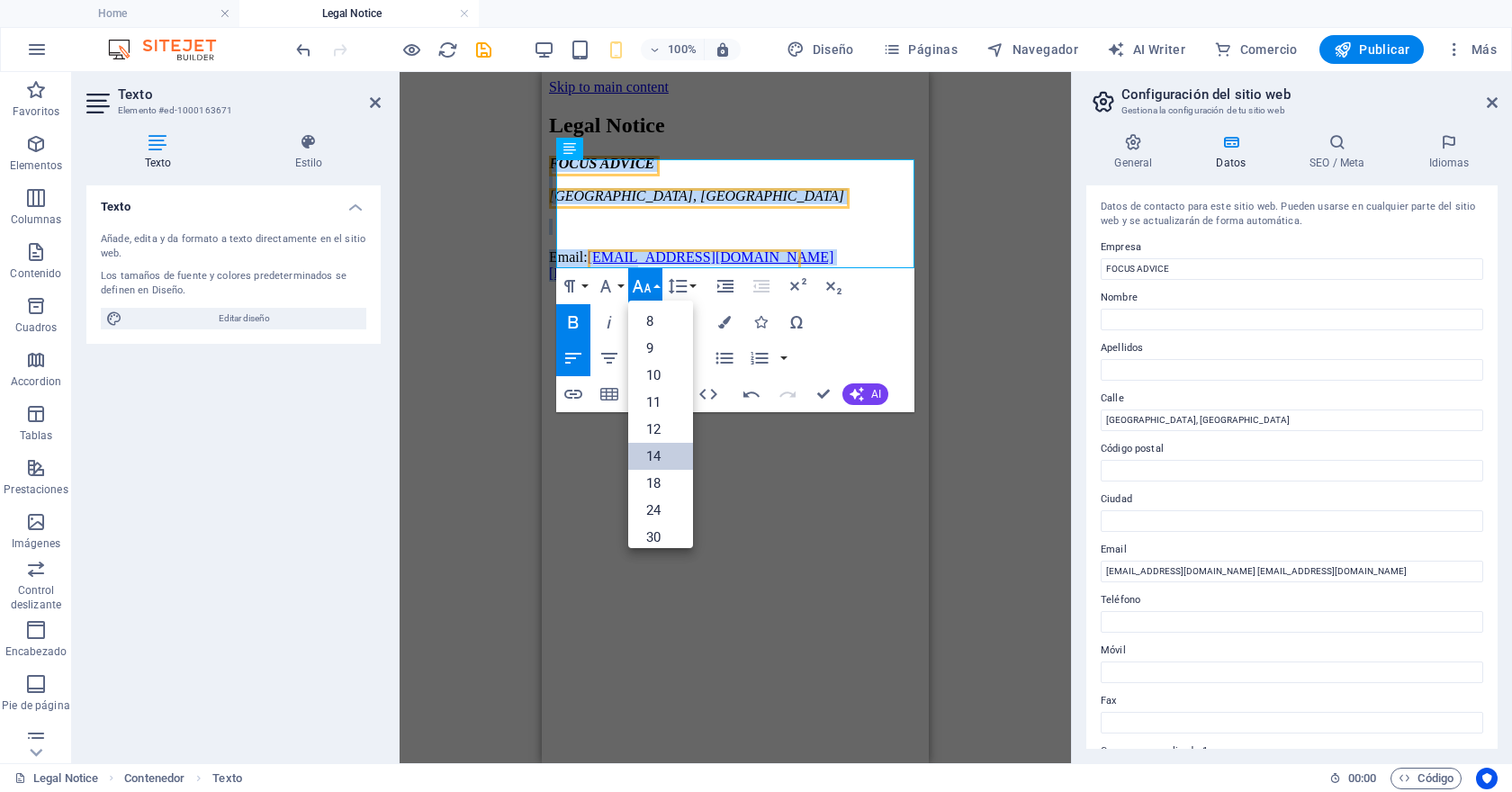
click at [658, 454] on link "14" at bounding box center [661, 457] width 65 height 27
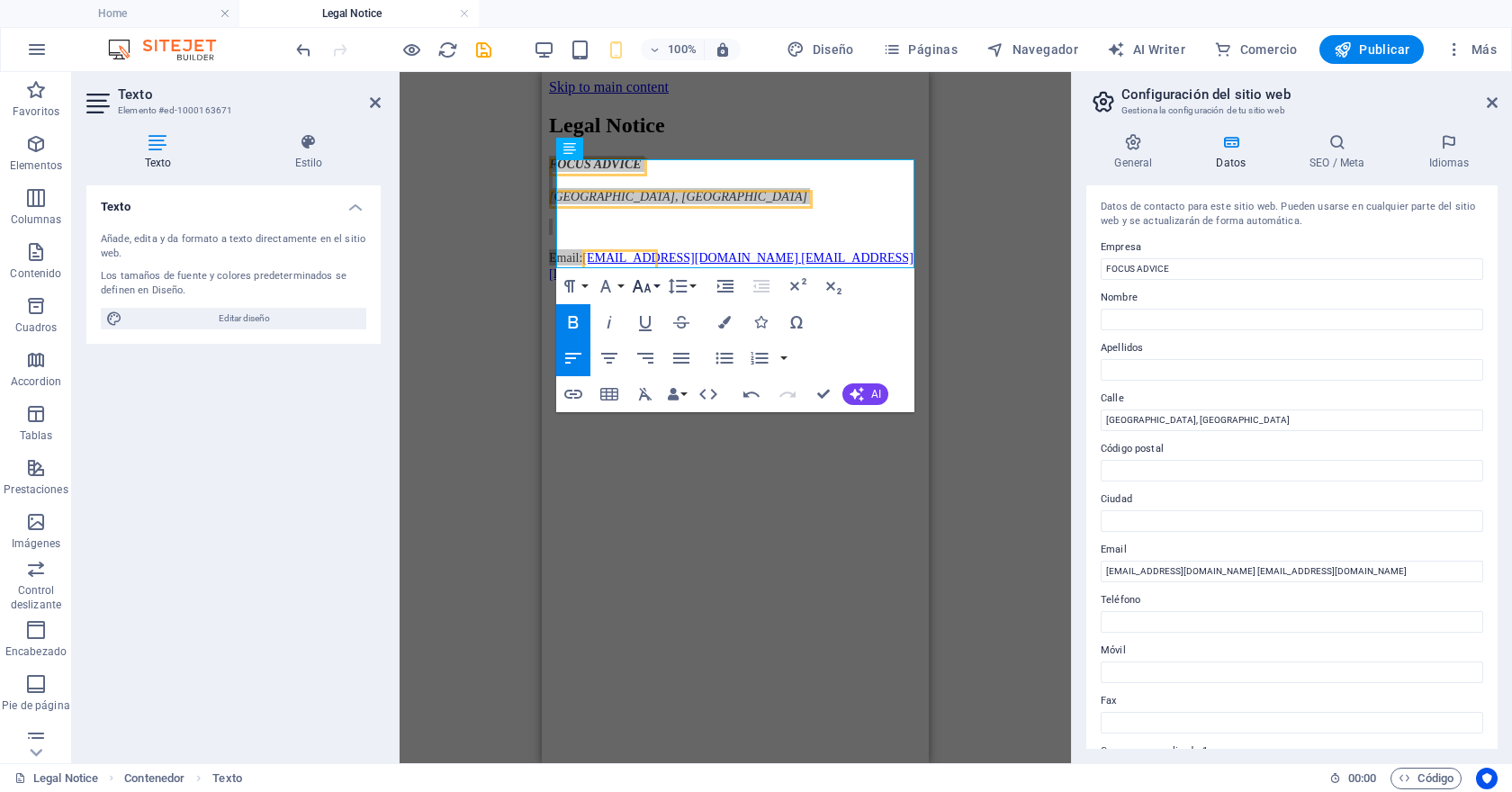
click at [650, 294] on icon "button" at bounding box center [642, 287] width 22 height 22
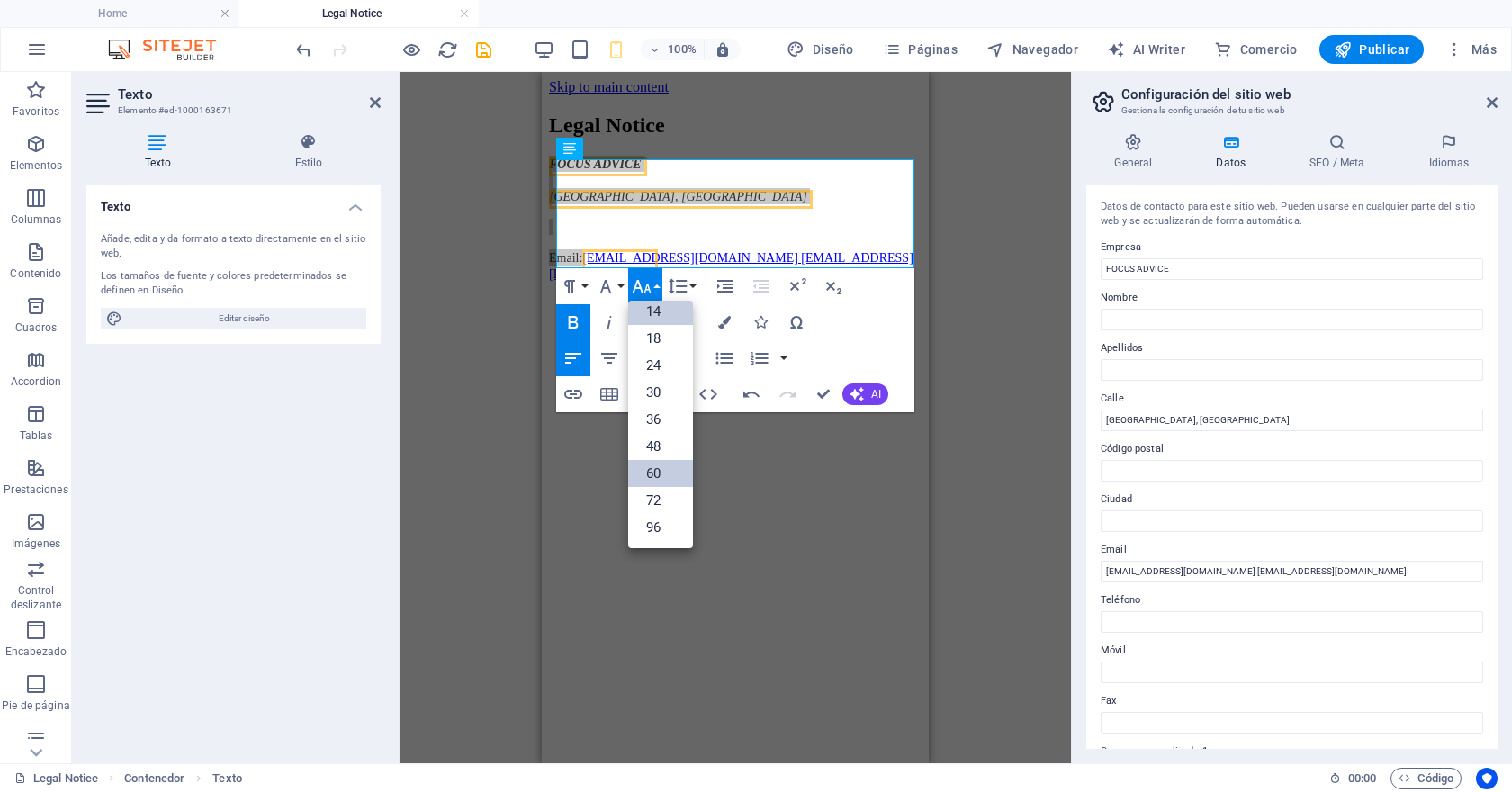
scroll to position [145, 0]
click at [662, 478] on link "60" at bounding box center [661, 474] width 65 height 27
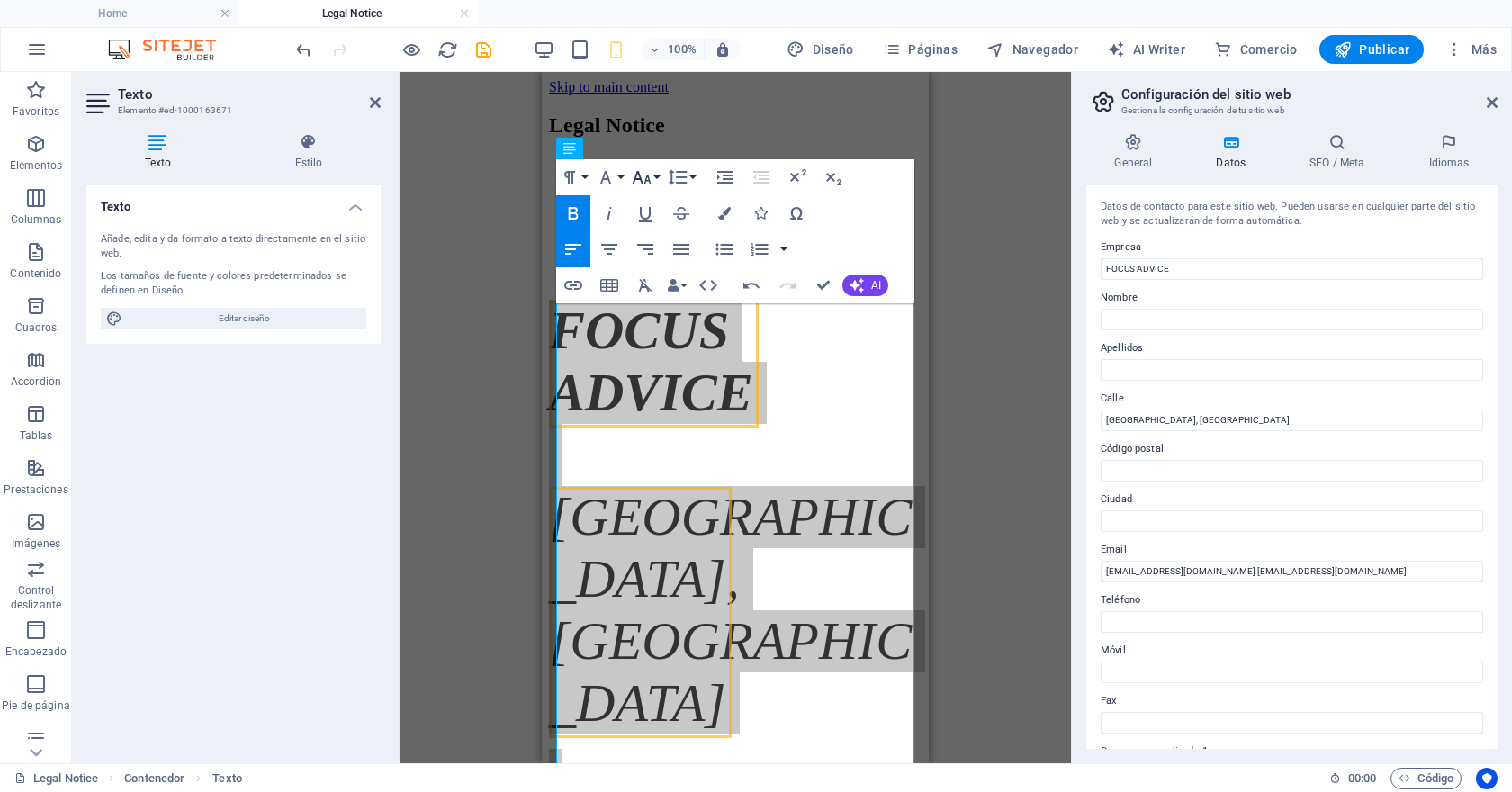
click at [651, 177] on icon "button" at bounding box center [642, 177] width 22 height 22
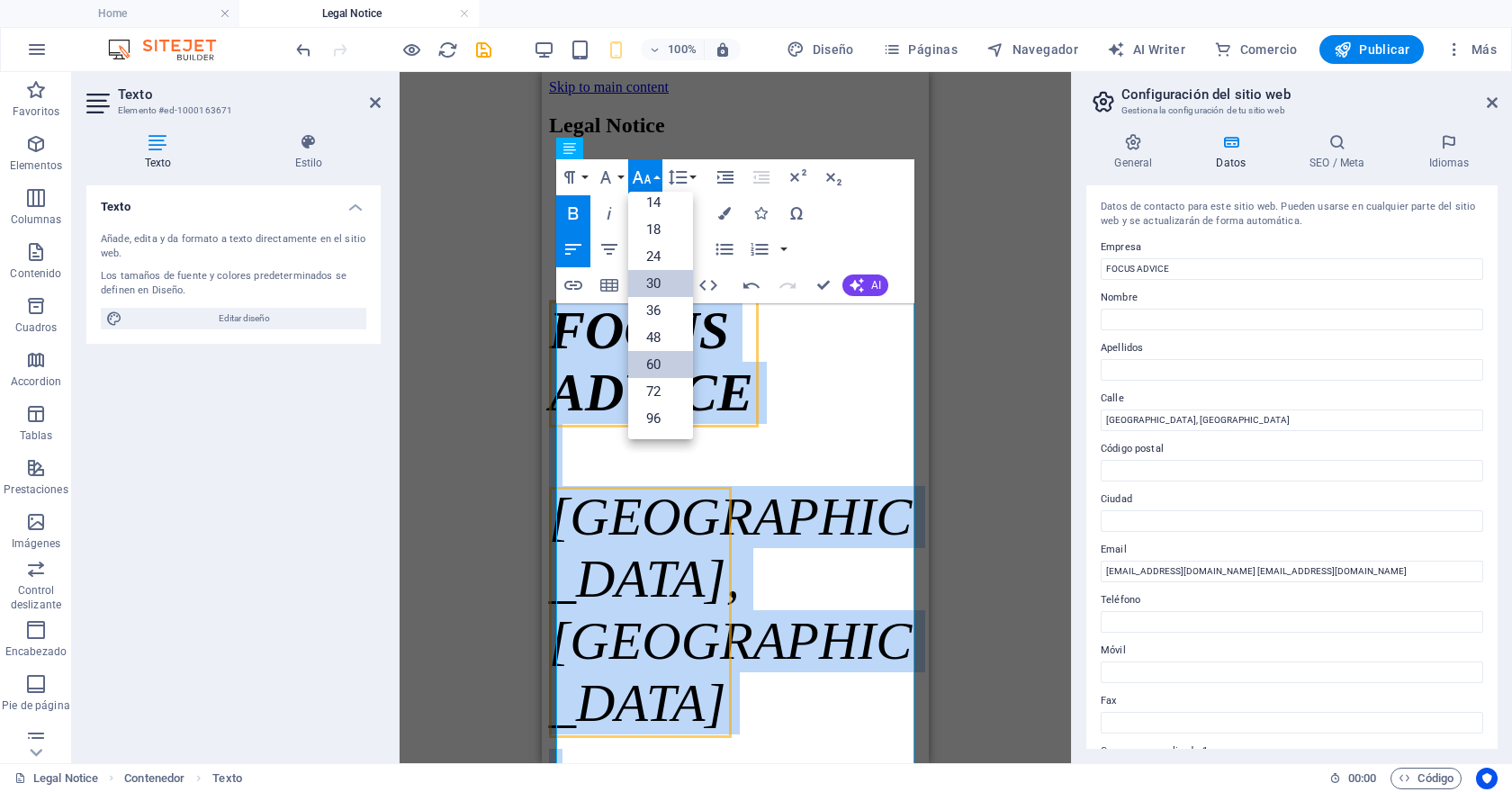
click at [665, 286] on link "30" at bounding box center [661, 284] width 65 height 27
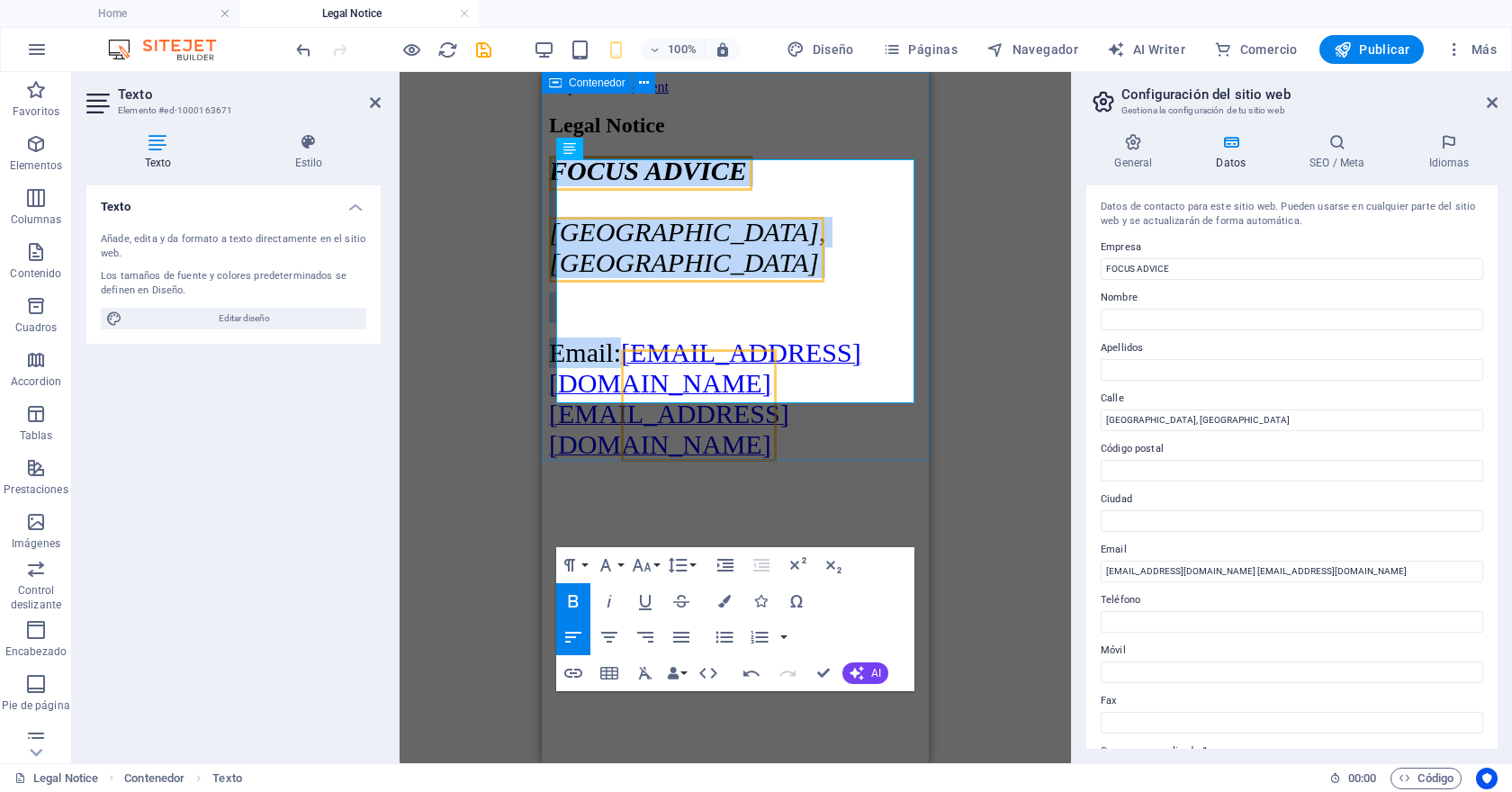
click at [727, 444] on div "Legal Notice FOCUS ADVICE Concepción, Chile Email: Info@focusadvice.cl contacto…" at bounding box center [735, 286] width 372 height 346
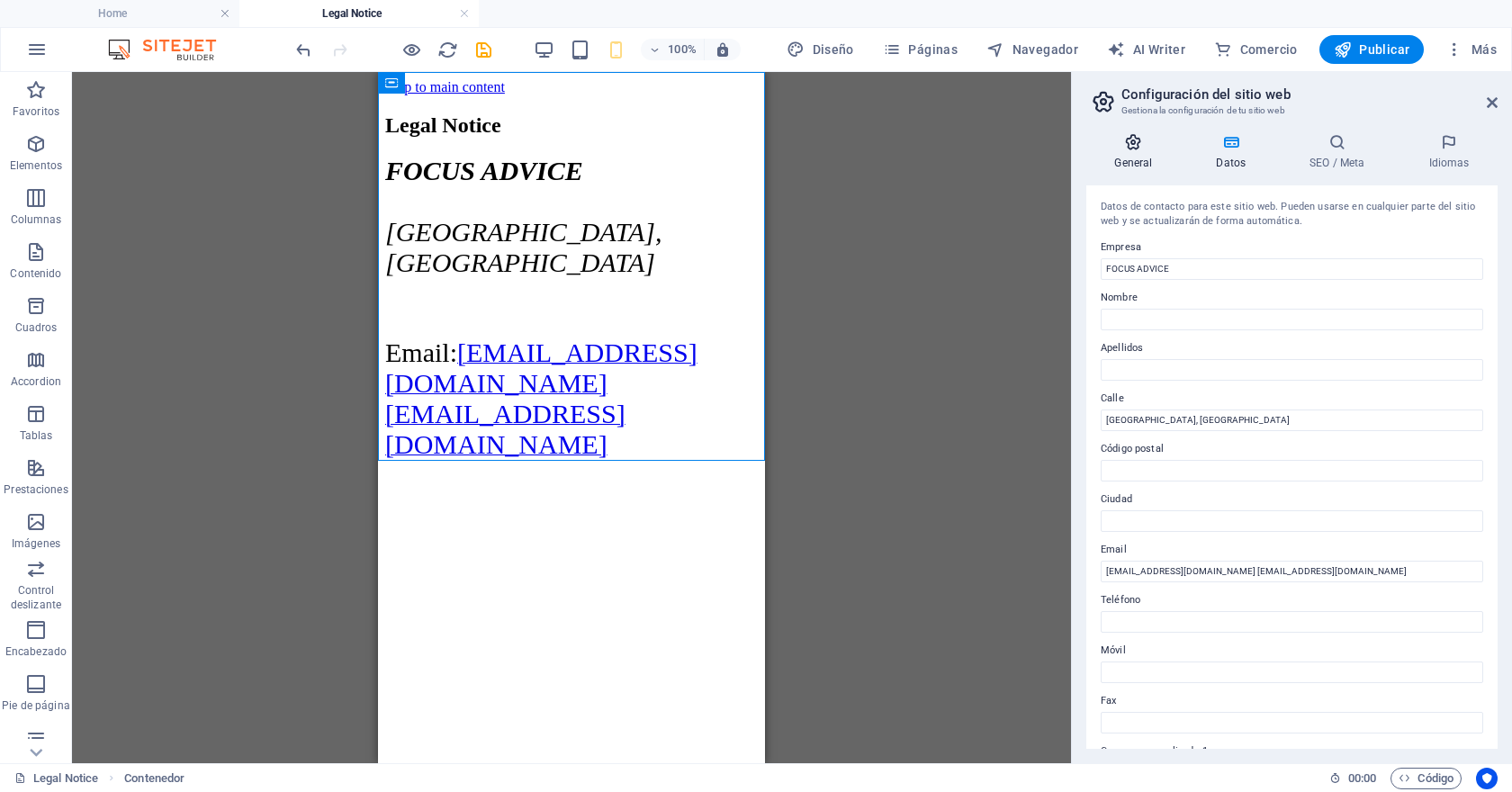
click at [1130, 137] on icon at bounding box center [1133, 142] width 95 height 18
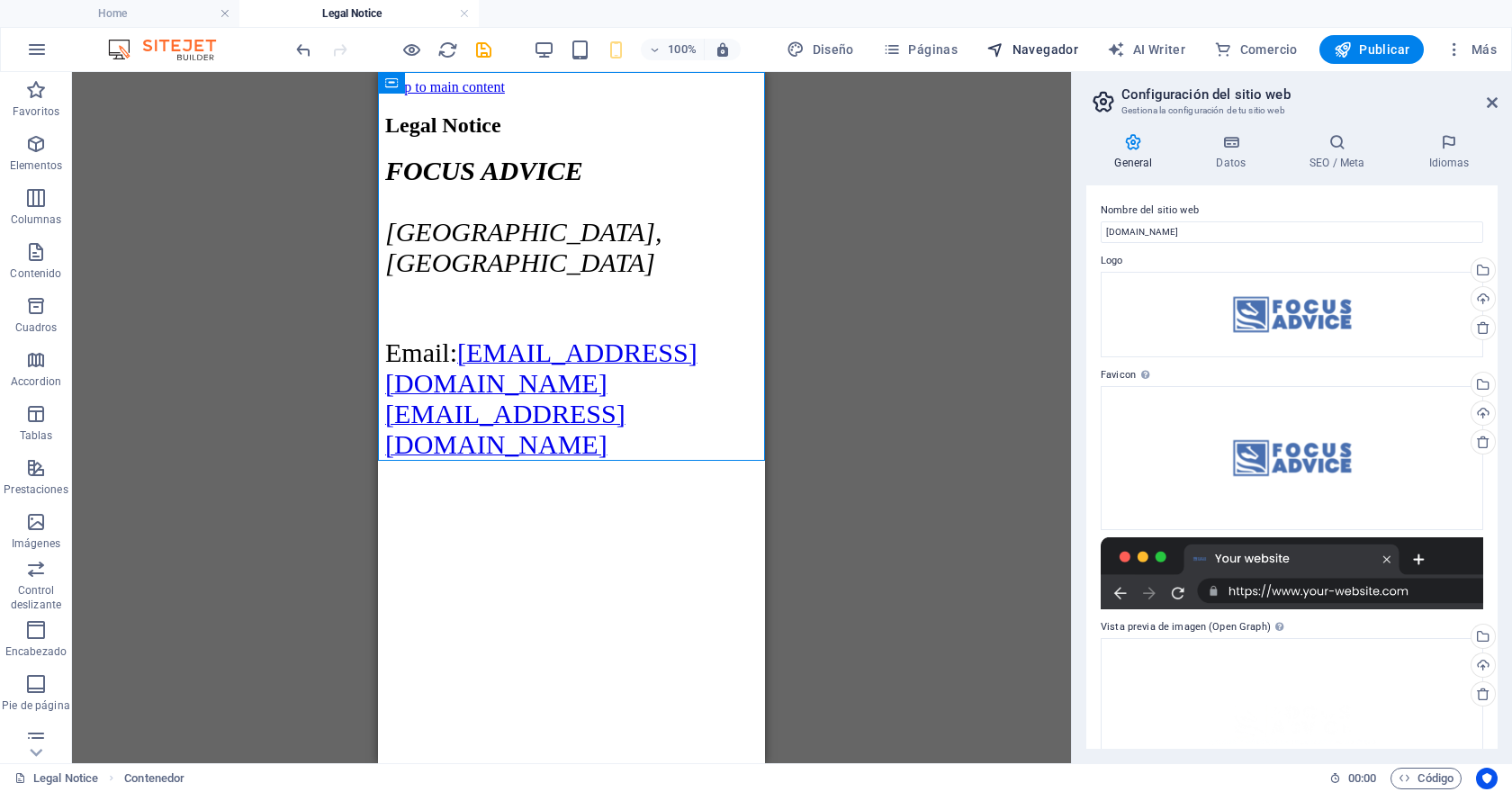
click at [1015, 50] on span "Navegador" at bounding box center [1032, 50] width 92 height 18
select select "18075322-es"
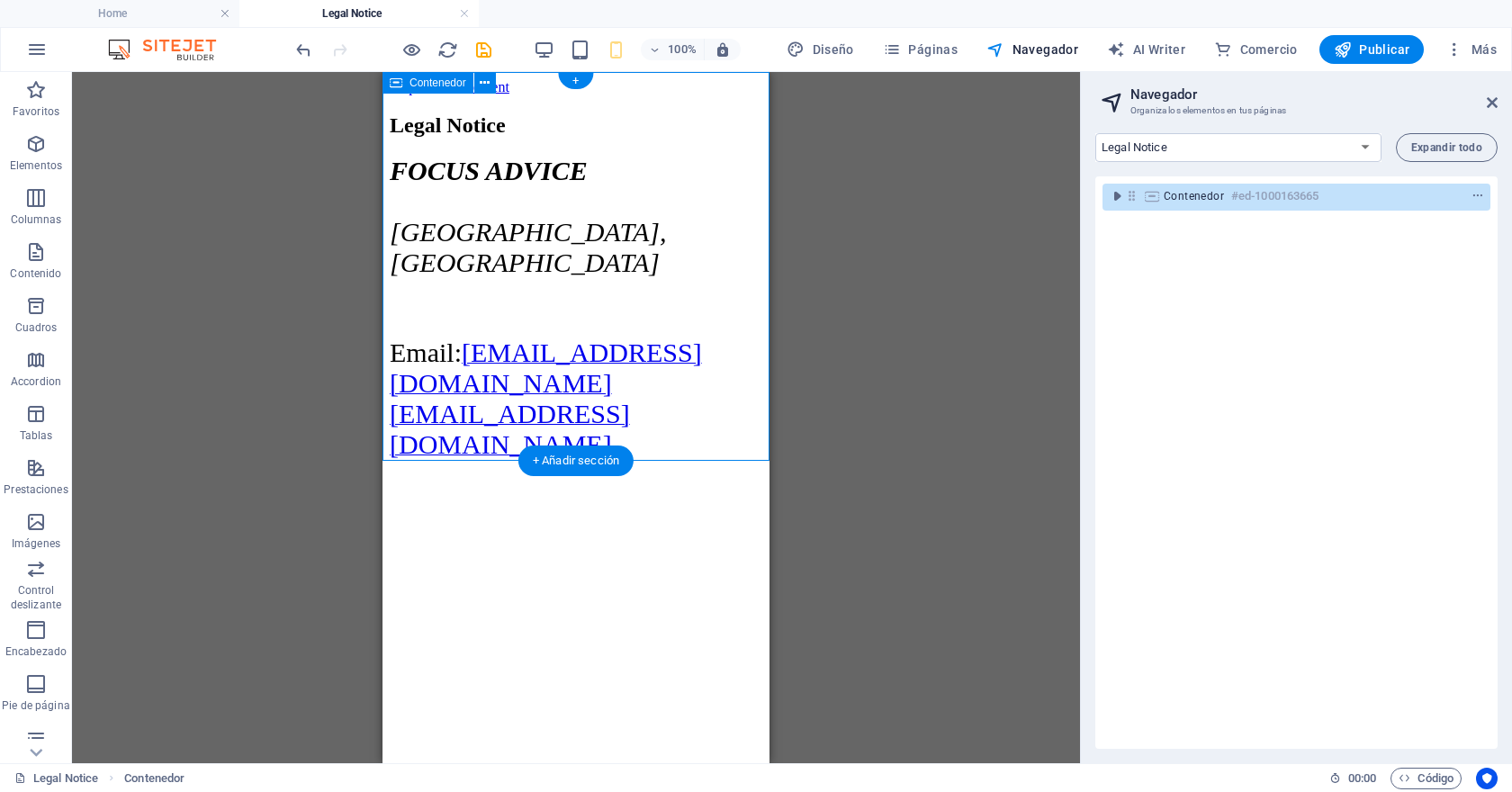
click at [1433, 193] on div at bounding box center [1444, 196] width 85 height 22
click at [1117, 195] on icon "toggle-expand" at bounding box center [1117, 196] width 18 height 18
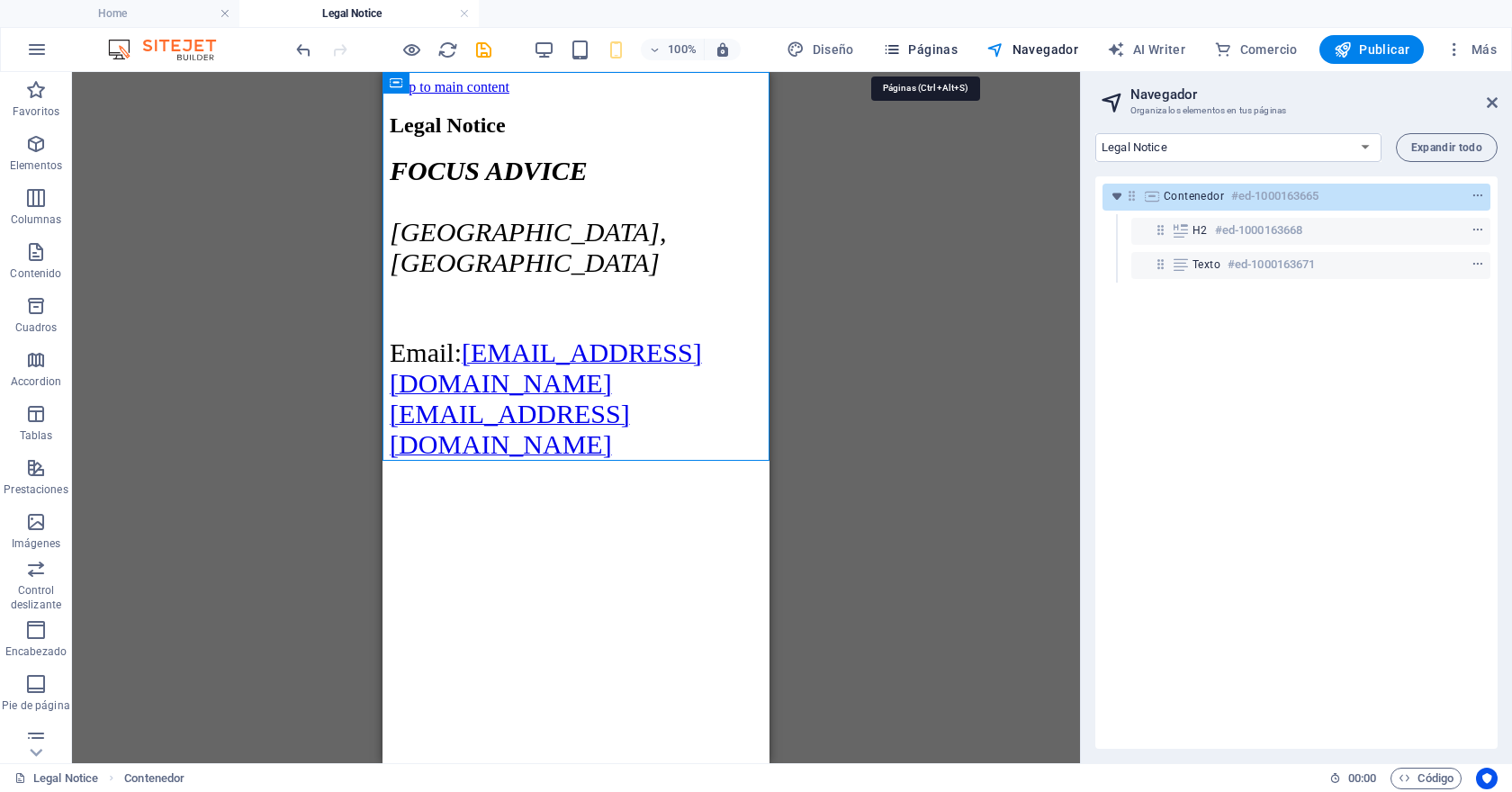
click at [929, 45] on span "Páginas" at bounding box center [920, 50] width 75 height 18
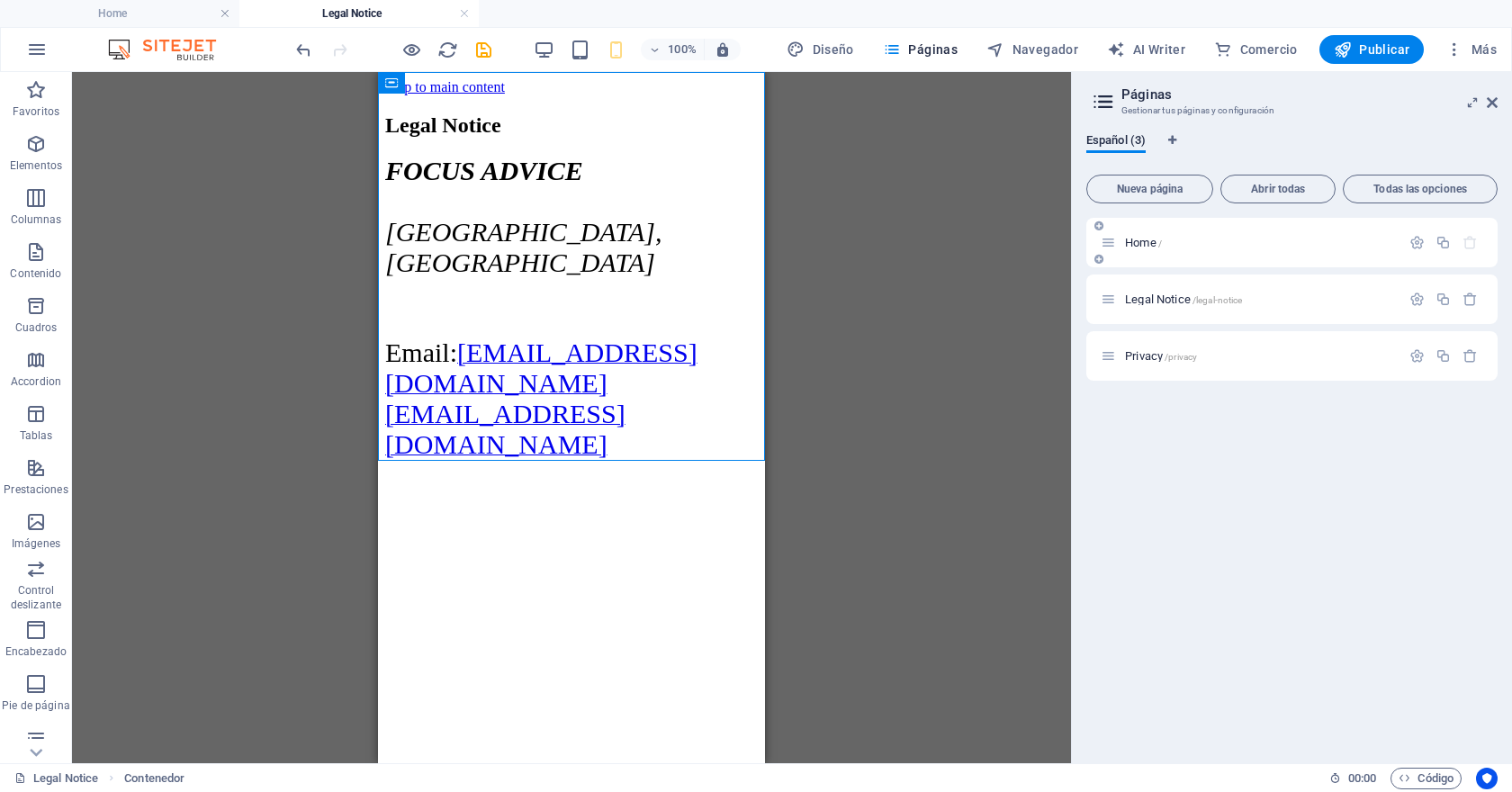
click at [1110, 248] on icon at bounding box center [1108, 242] width 15 height 15
click at [1226, 248] on p "Home /" at bounding box center [1259, 242] width 270 height 12
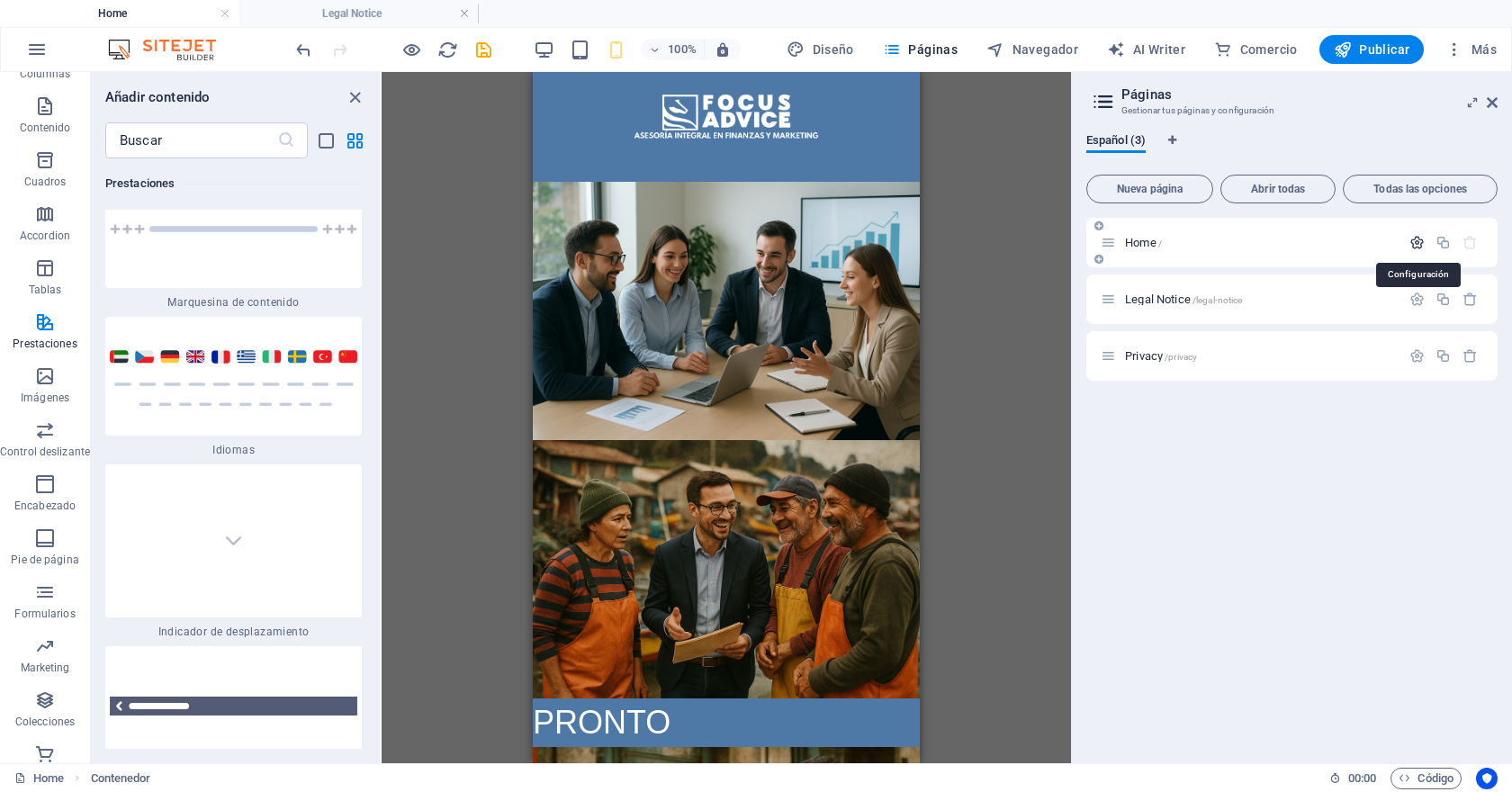
click at [1413, 240] on icon "button" at bounding box center [1416, 242] width 15 height 15
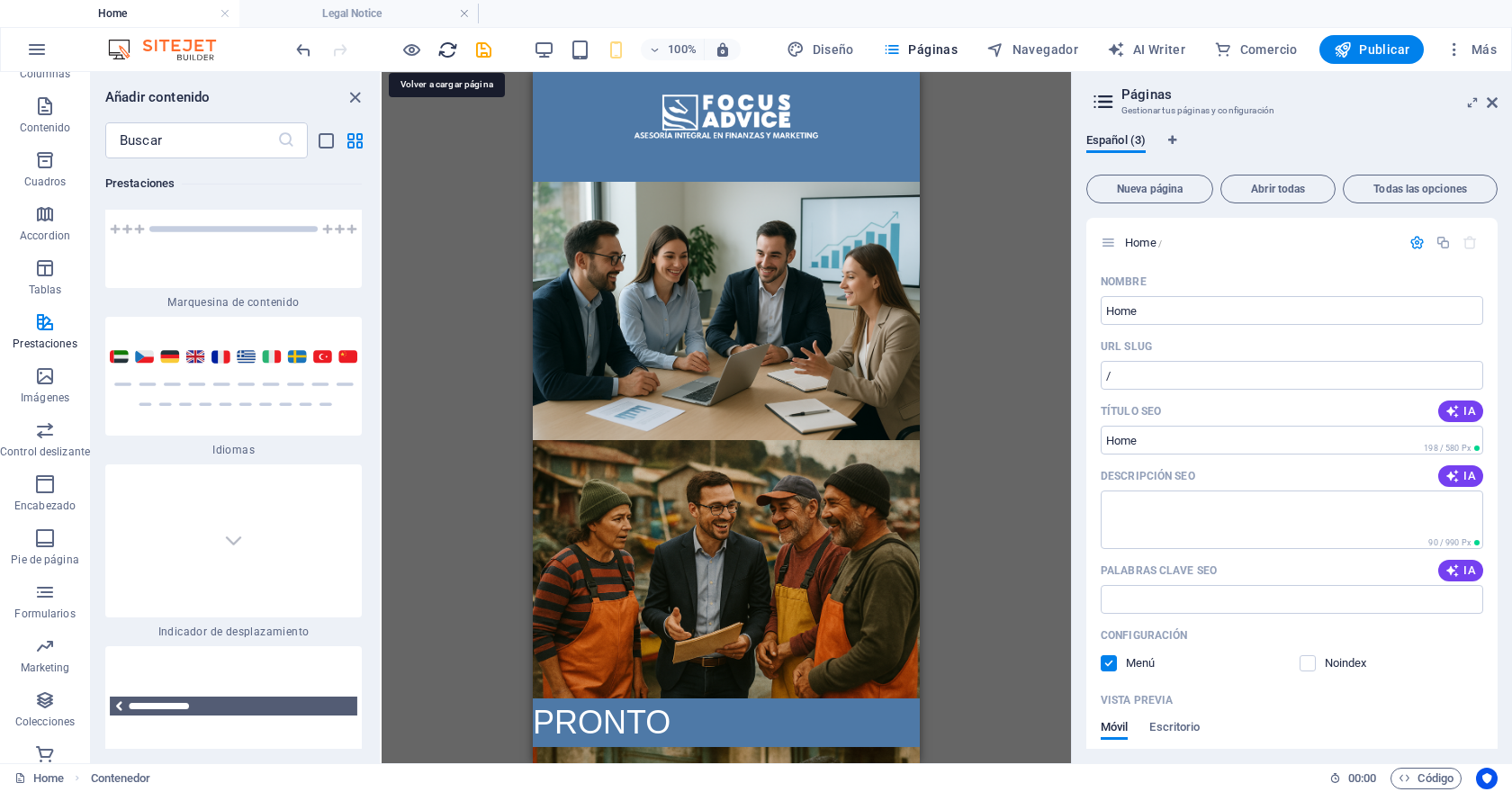
click at [440, 44] on icon "reload" at bounding box center [447, 50] width 21 height 21
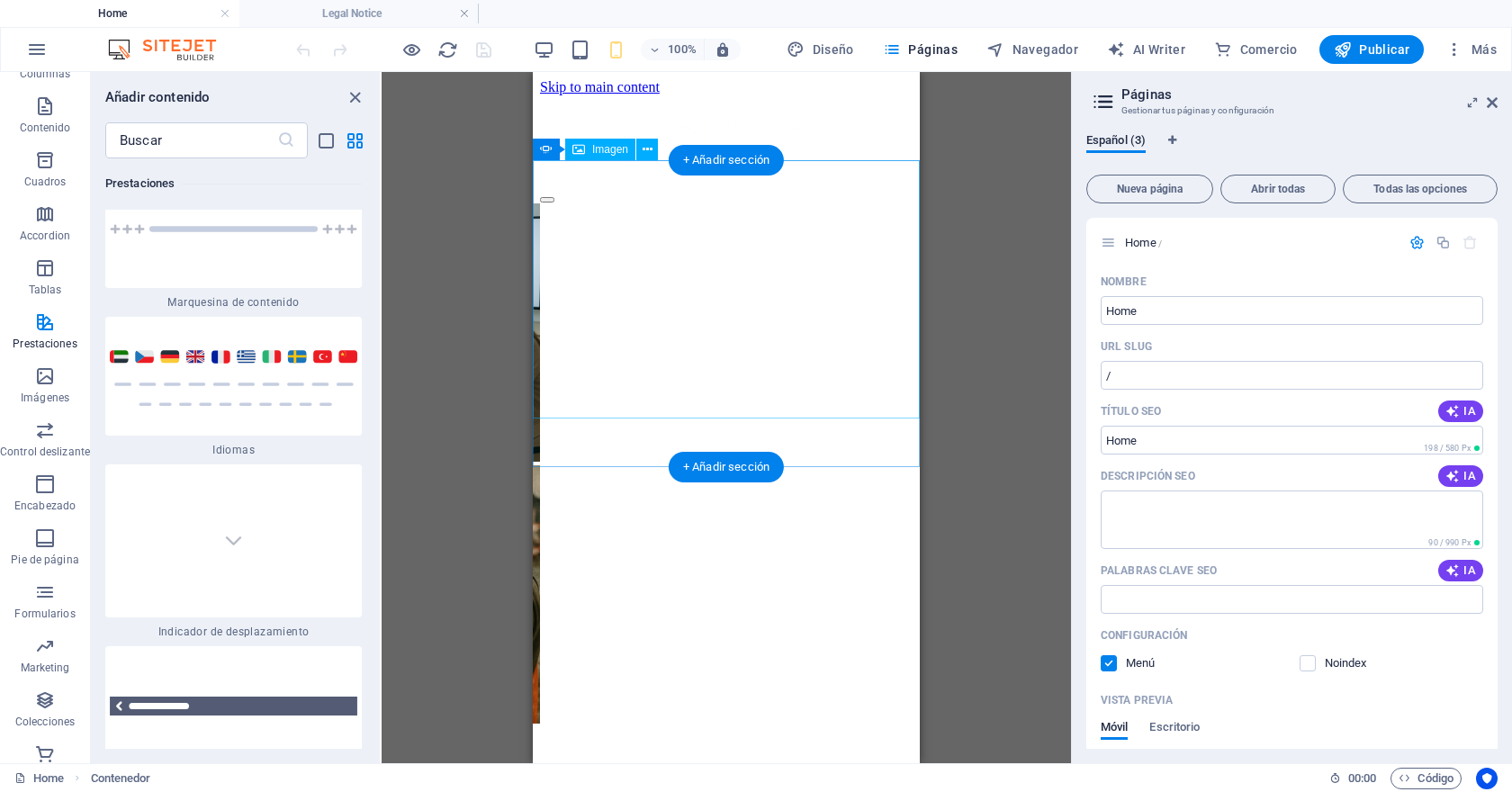
scroll to position [0, 0]
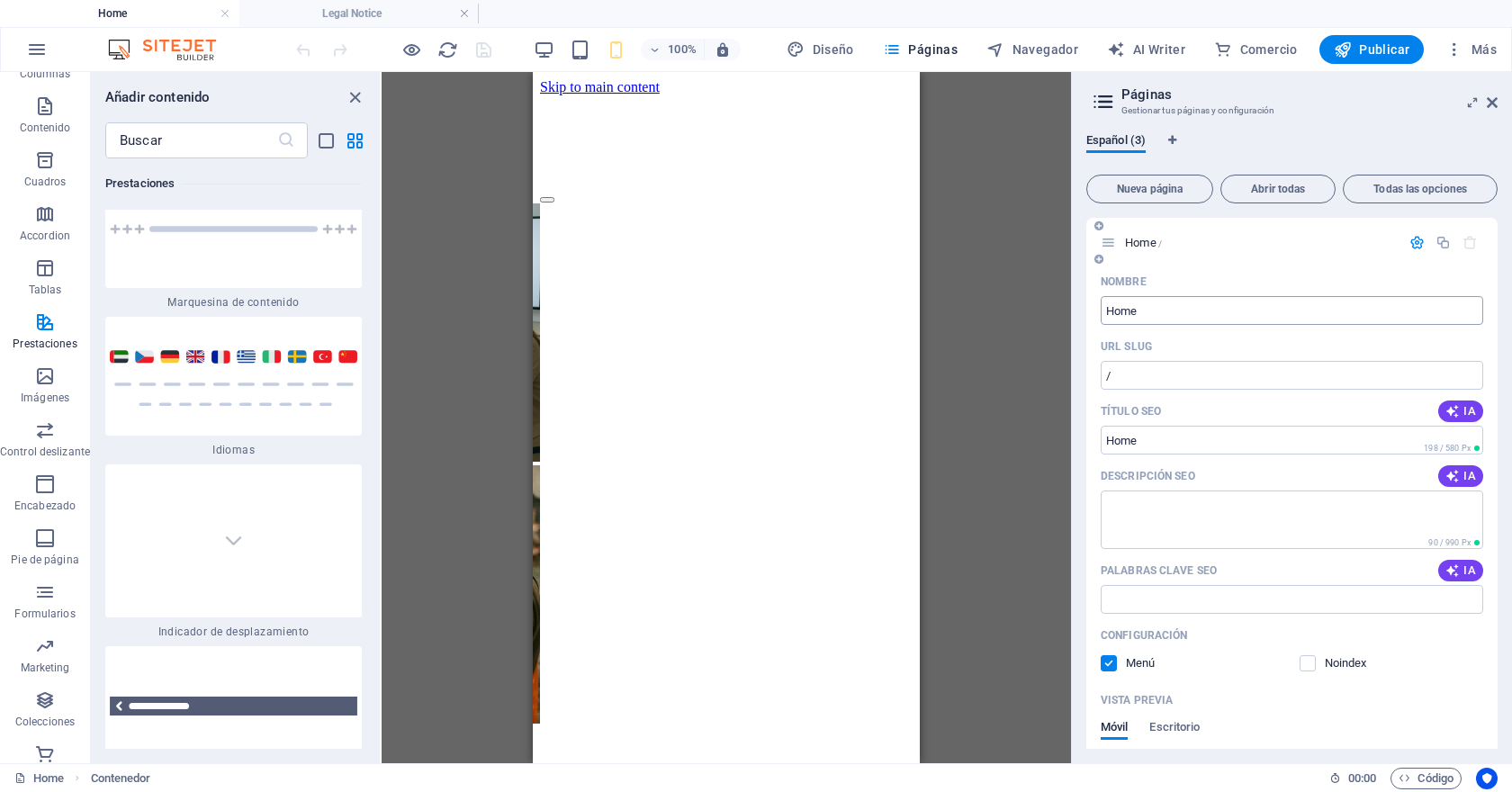
click at [1273, 316] on input "Home" at bounding box center [1291, 311] width 382 height 29
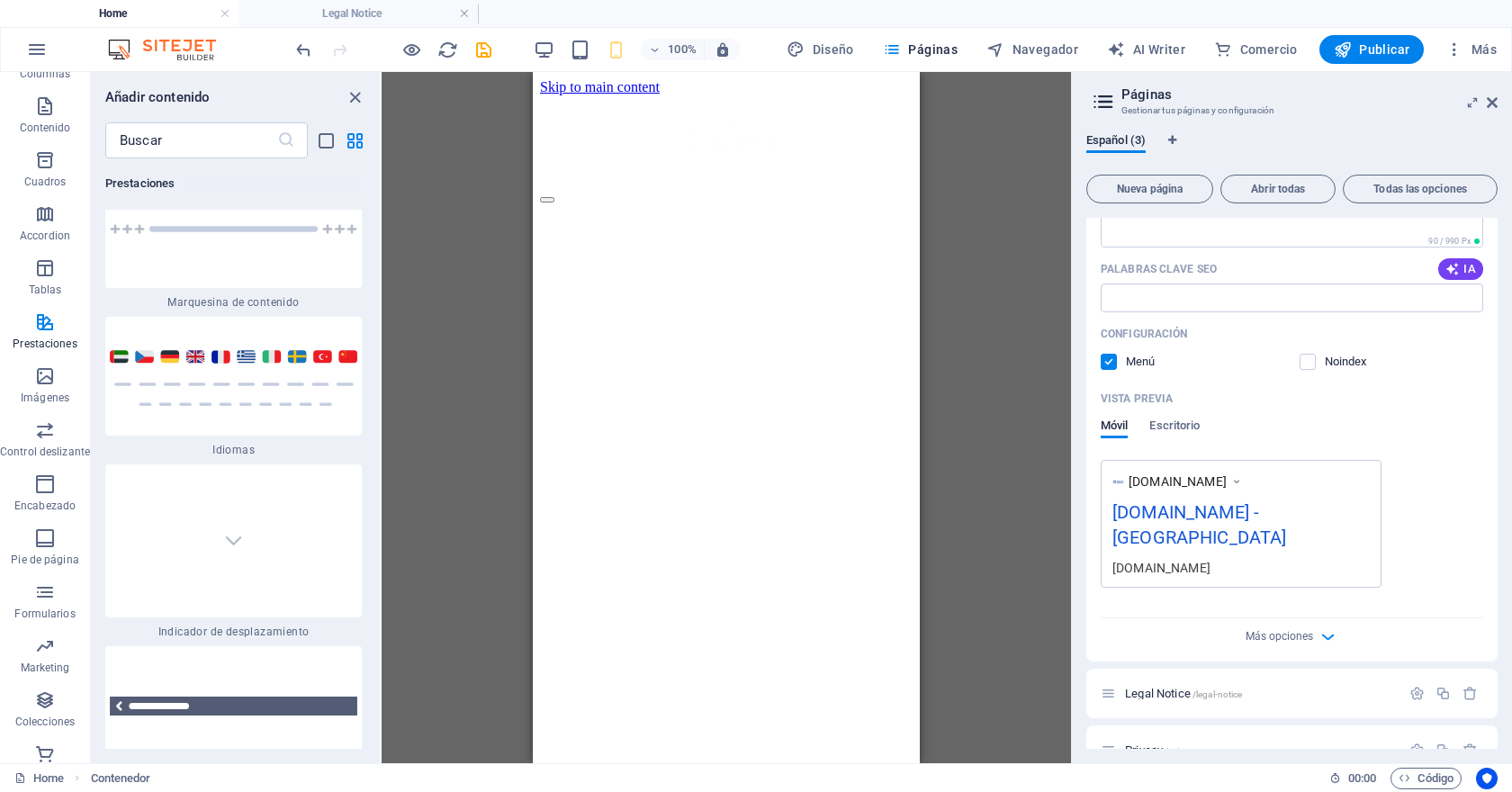
scroll to position [309, 0]
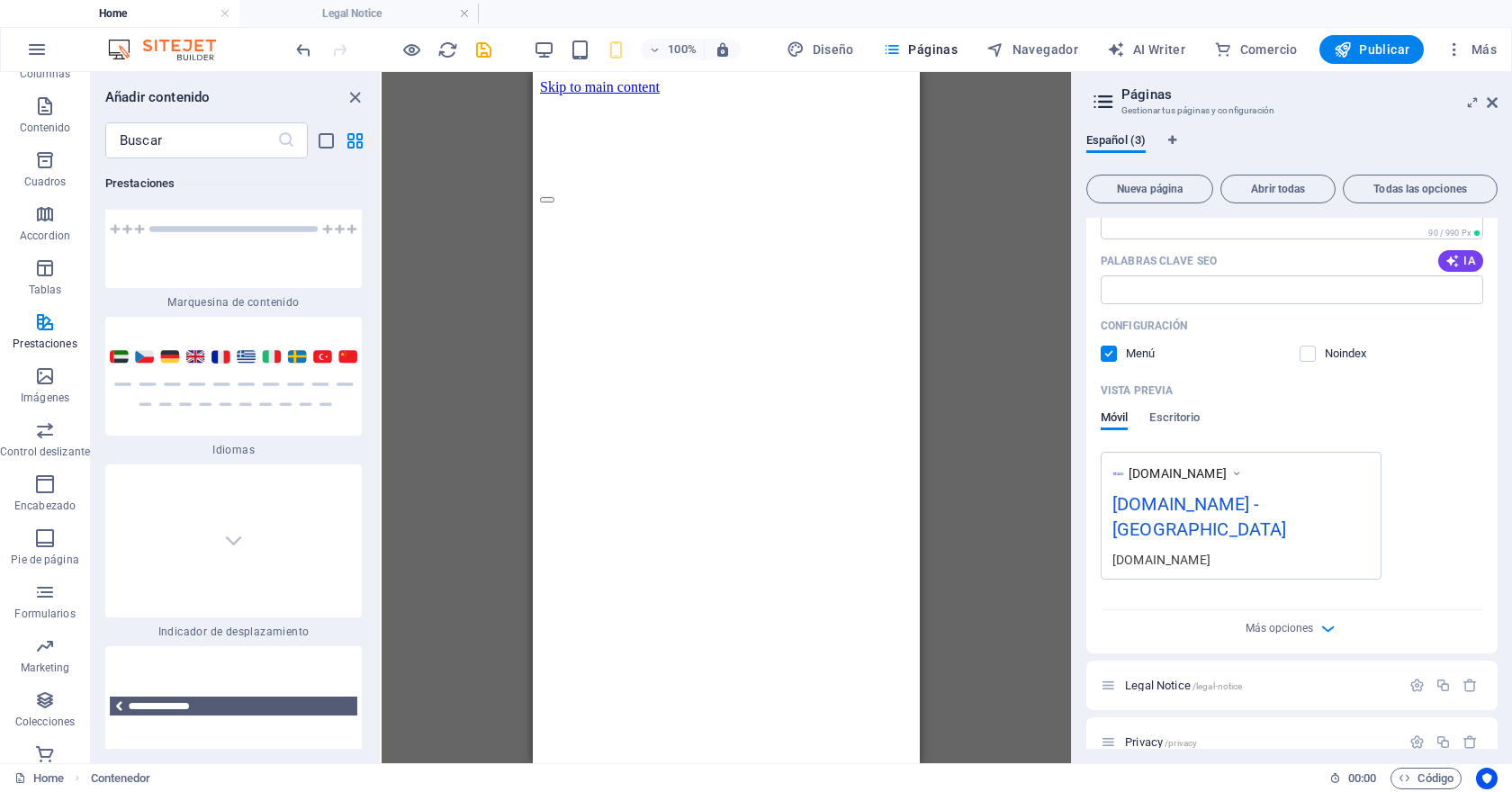
type input "INICIO"
click at [1243, 475] on icon at bounding box center [1236, 474] width 13 height 18
click at [1246, 489] on div "www.example.com focusadvice.cl - Berlin focusadvice.cl" at bounding box center [1241, 515] width 281 height 127
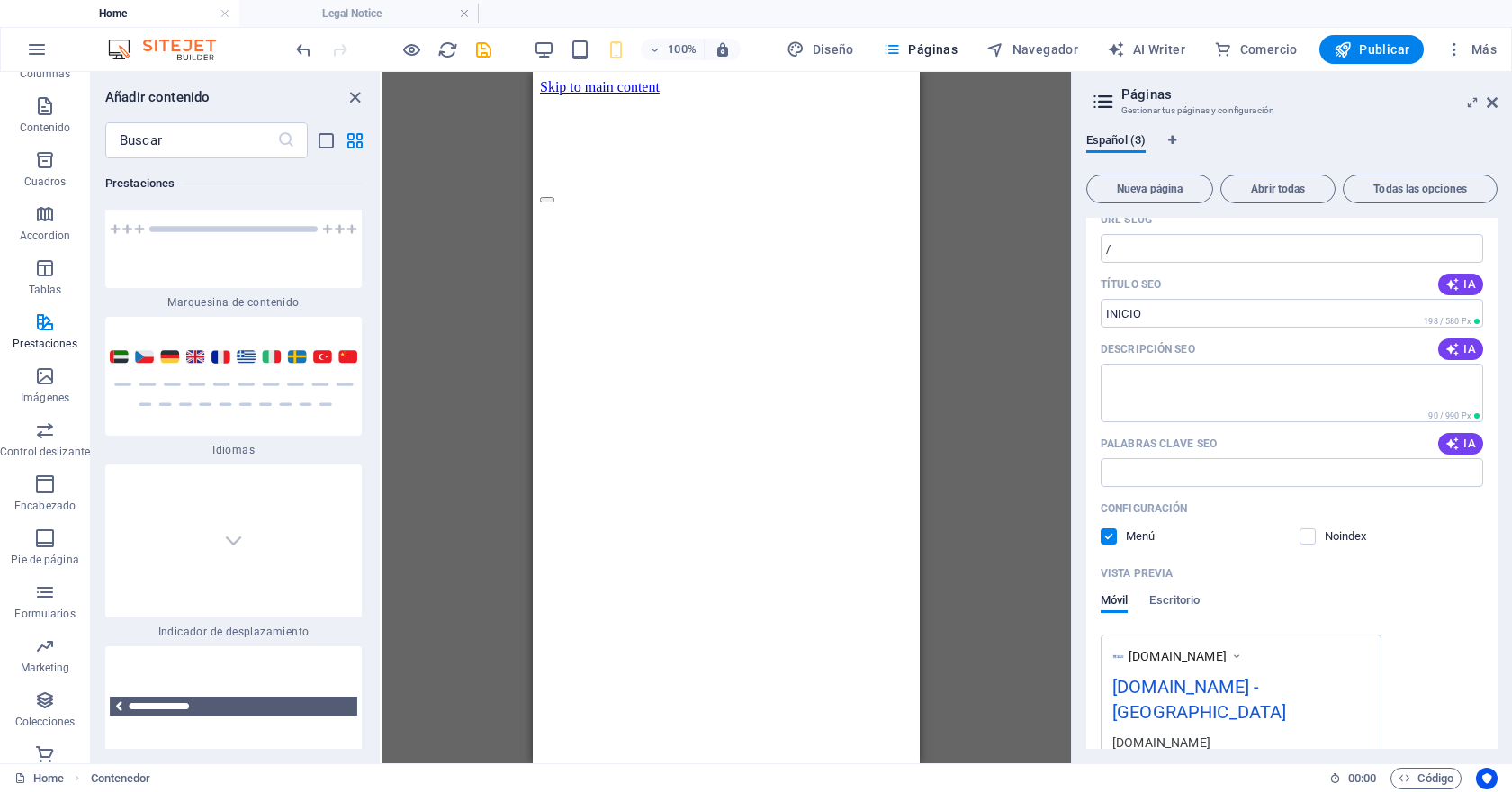
scroll to position [0, 0]
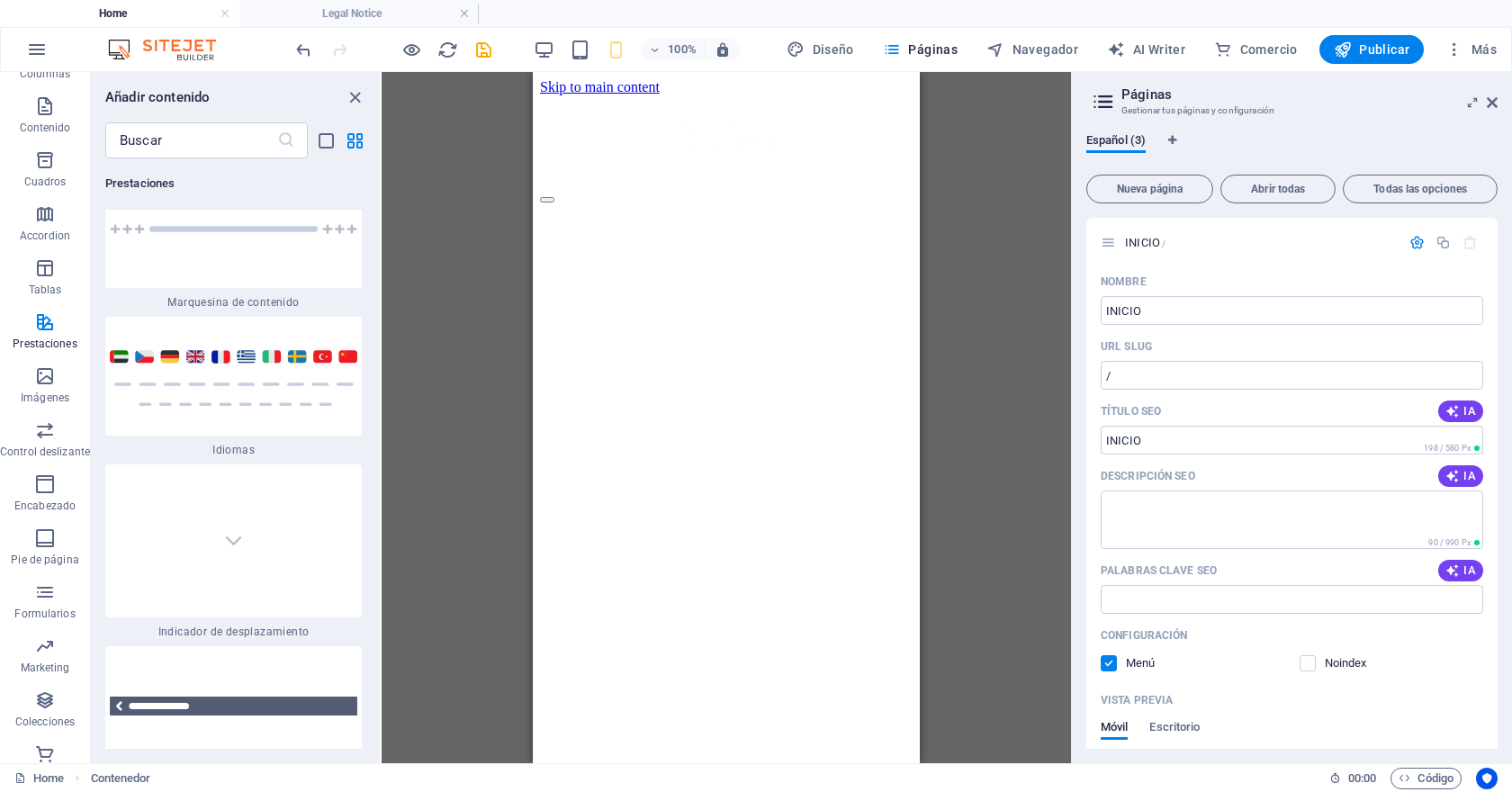
click at [1103, 107] on icon at bounding box center [1103, 102] width 27 height 25
click at [917, 54] on span "Páginas" at bounding box center [920, 50] width 75 height 18
click at [1059, 59] on button "Navegador" at bounding box center [1031, 50] width 106 height 29
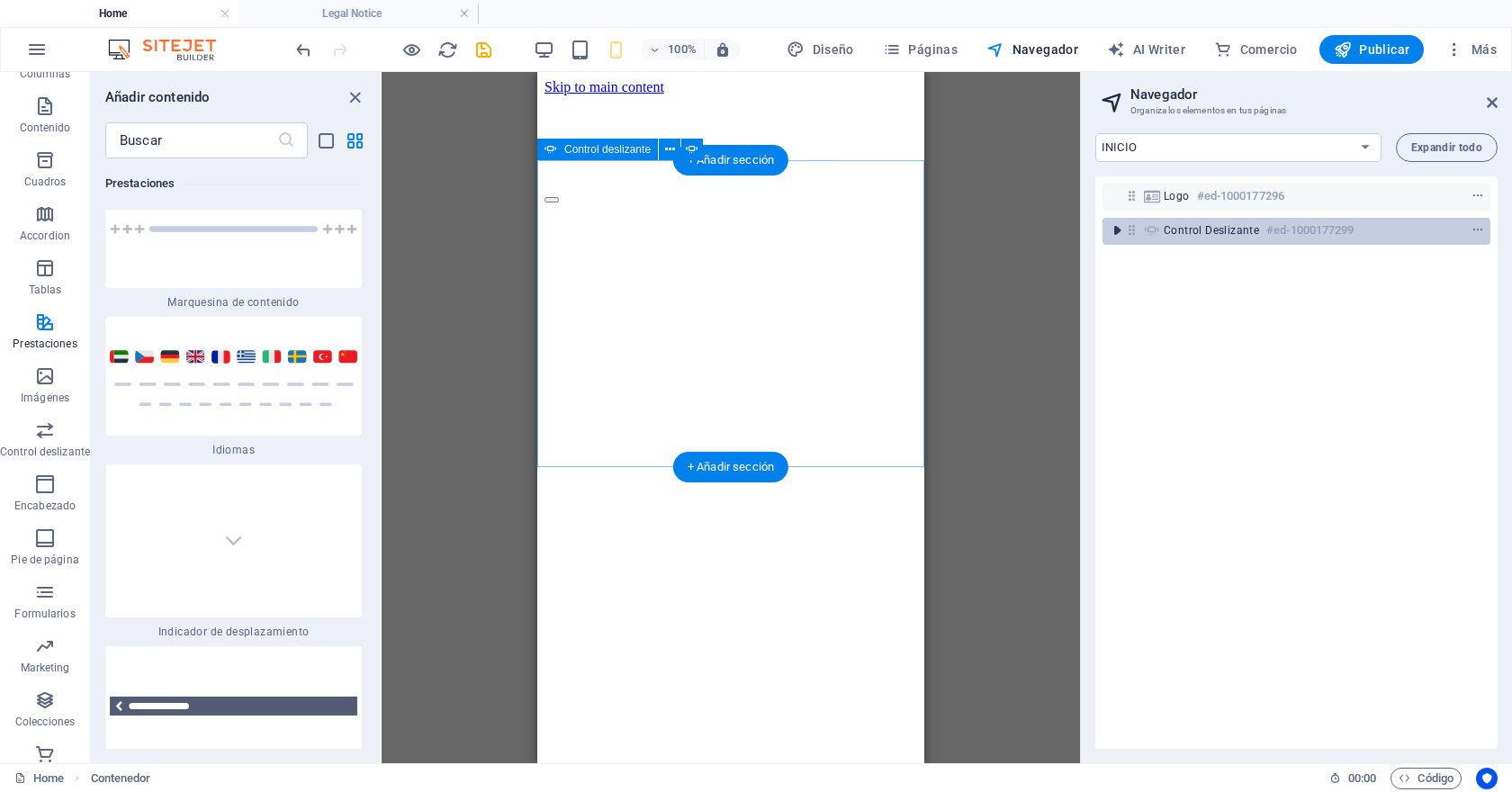
click at [1116, 233] on icon "toggle-expand" at bounding box center [1117, 231] width 18 height 18
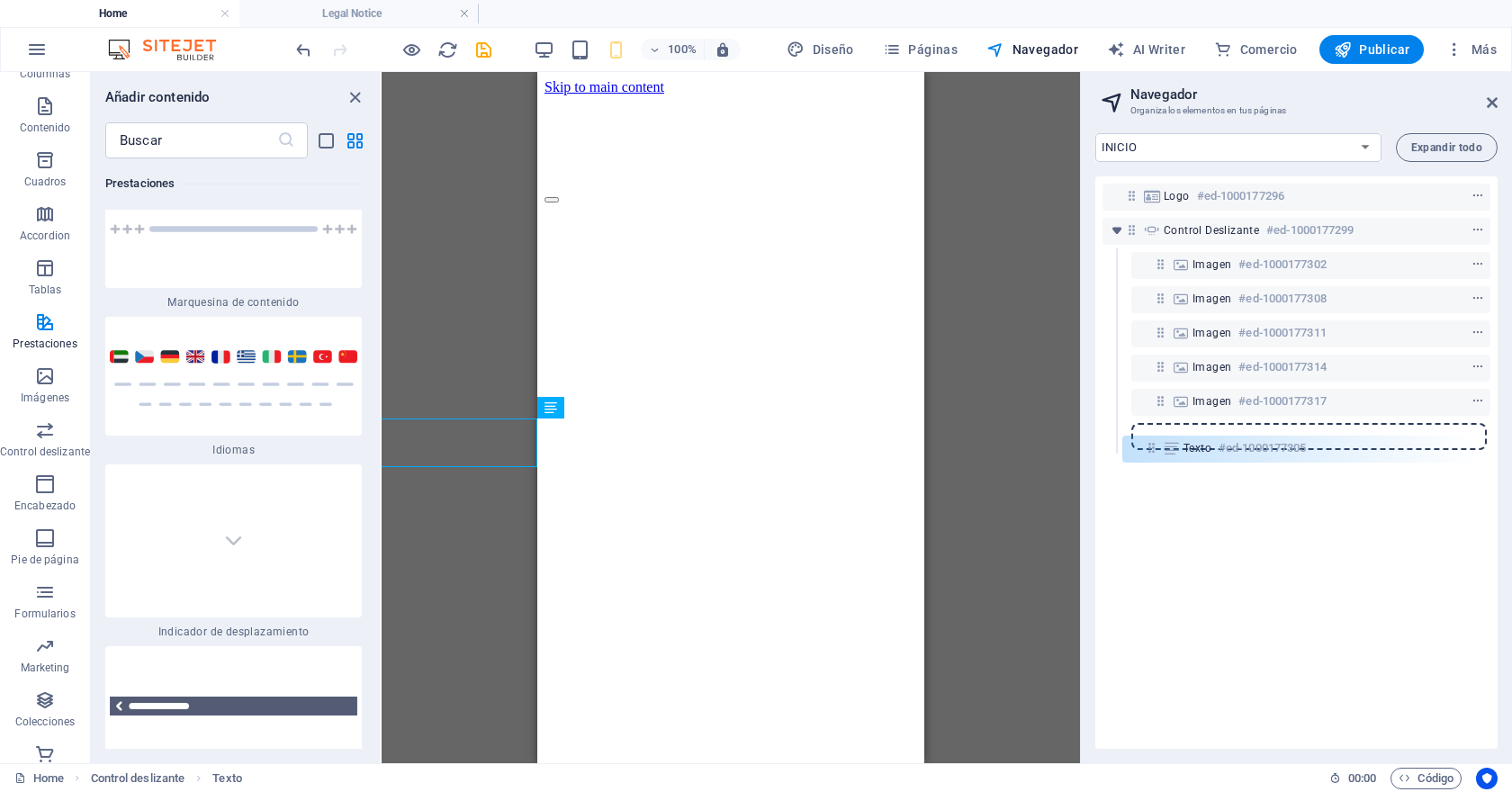
drag, startPoint x: 1162, startPoint y: 304, endPoint x: 1153, endPoint y: 457, distance: 153.3
click at [1153, 459] on div "Logo #ed-1000177296 Control deslizante #ed-1000177299 Imagen #ed-1000177302 Tex…" at bounding box center [1296, 462] width 402 height 572
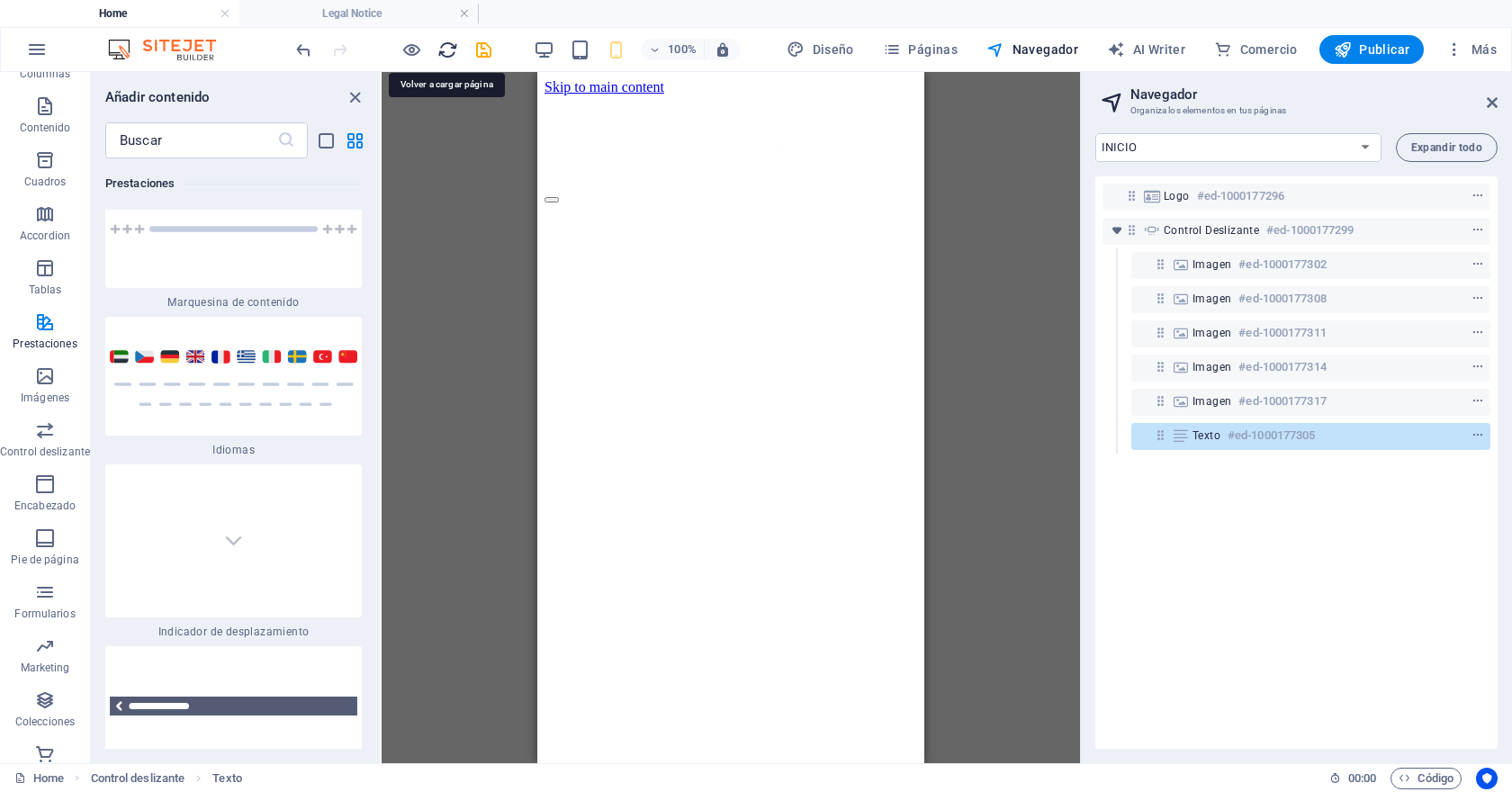
click at [443, 54] on icon "reload" at bounding box center [447, 50] width 21 height 21
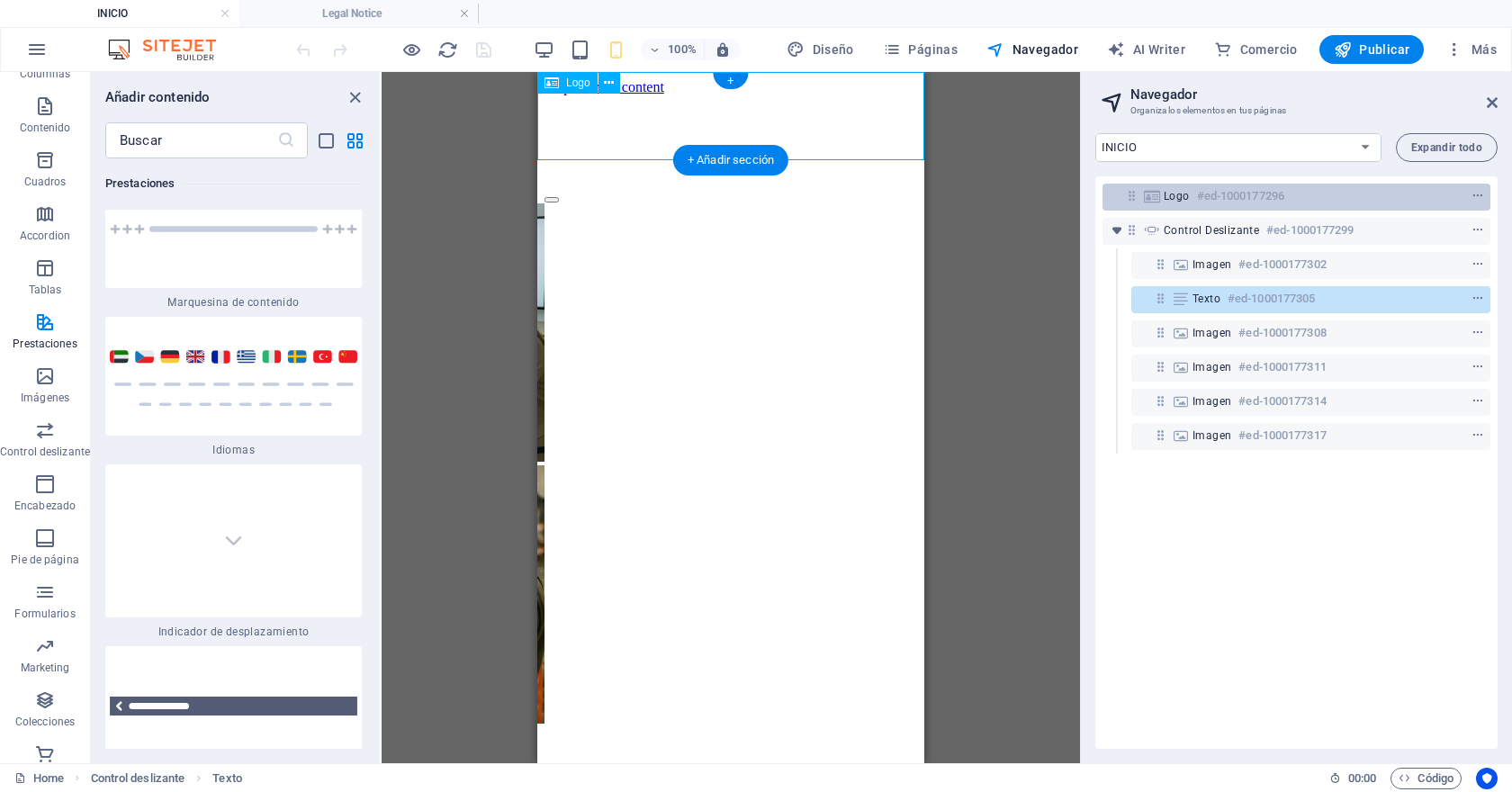
click at [1132, 199] on icon at bounding box center [1131, 195] width 15 height 15
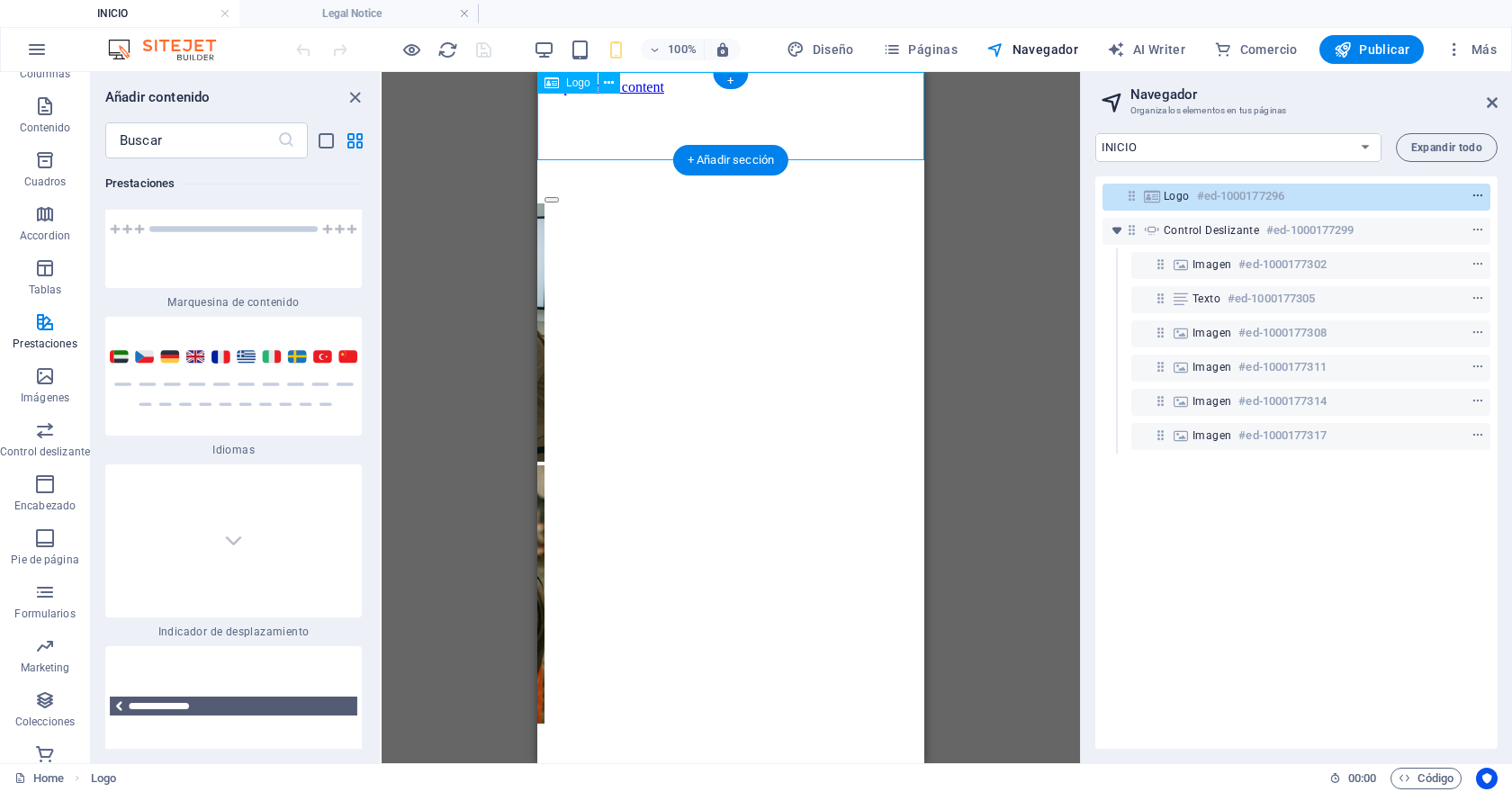
click at [1472, 198] on icon "context-menu" at bounding box center [1478, 196] width 13 height 13
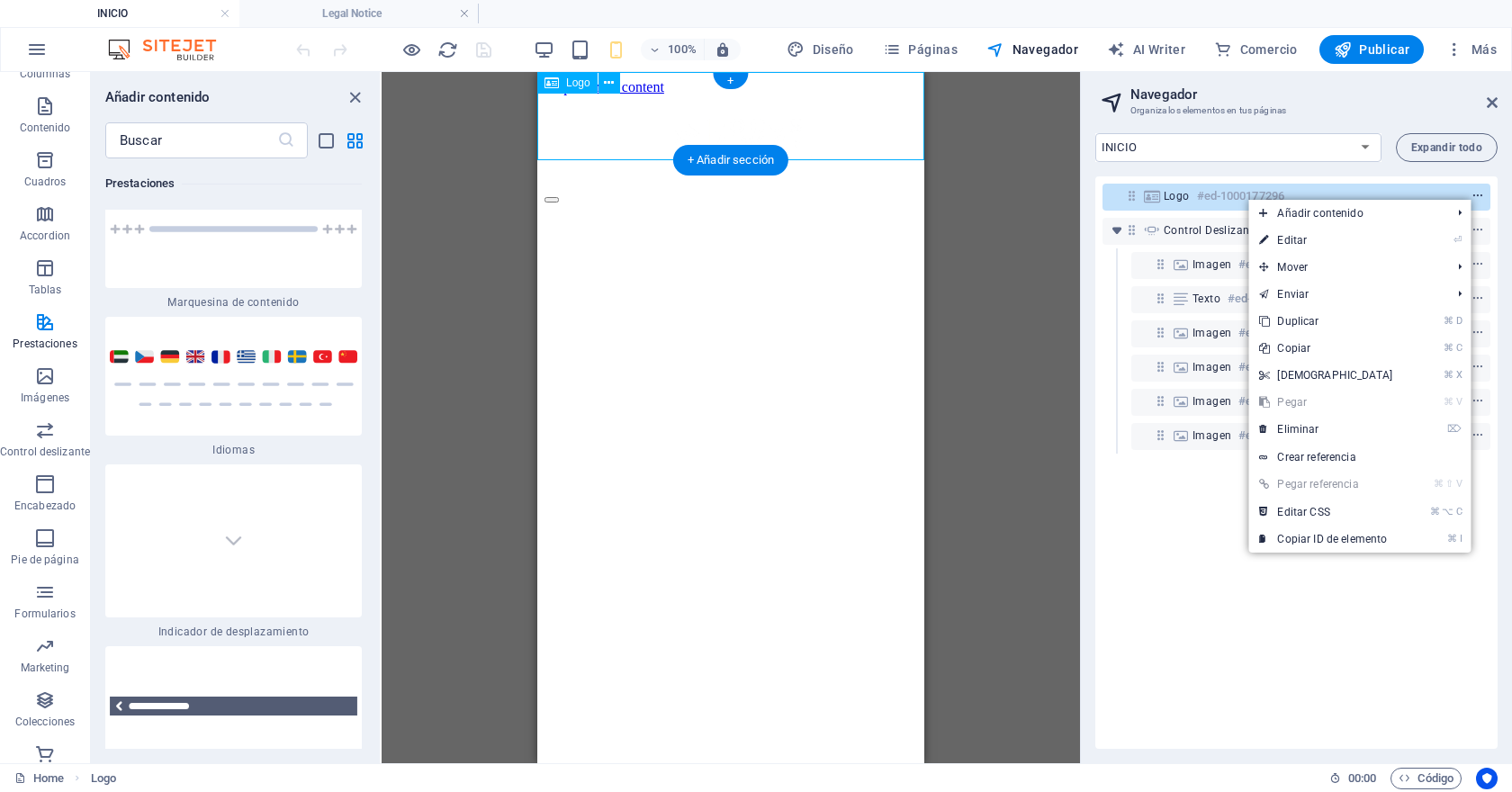
click at [1475, 197] on icon "context-menu" at bounding box center [1478, 196] width 13 height 13
click at [1507, 241] on div "INICIO Legal Notice Privacy Expandir todo Logo #ed-1000177296 Control deslizant…" at bounding box center [1296, 440] width 431 height 645
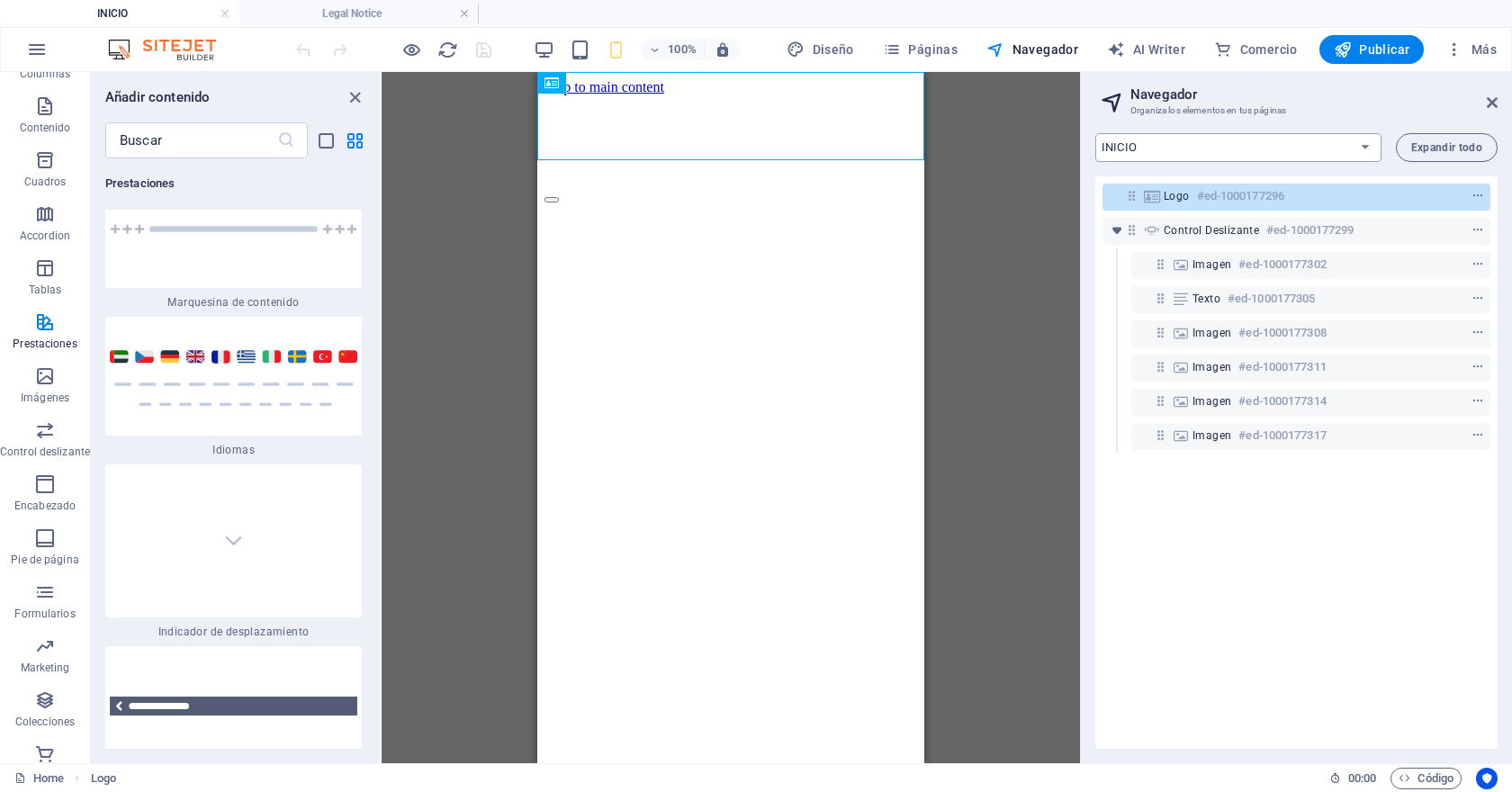
click at [1367, 157] on select "INICIO Legal Notice Privacy" at bounding box center [1238, 147] width 286 height 29
click at [1095, 133] on select "INICIO Legal Notice Privacy" at bounding box center [1238, 147] width 286 height 29
click at [1494, 110] on header "Navegador Organiza los elementos en tus páginas" at bounding box center [1298, 96] width 399 height 47
click at [944, 58] on span "Páginas" at bounding box center [920, 50] width 75 height 18
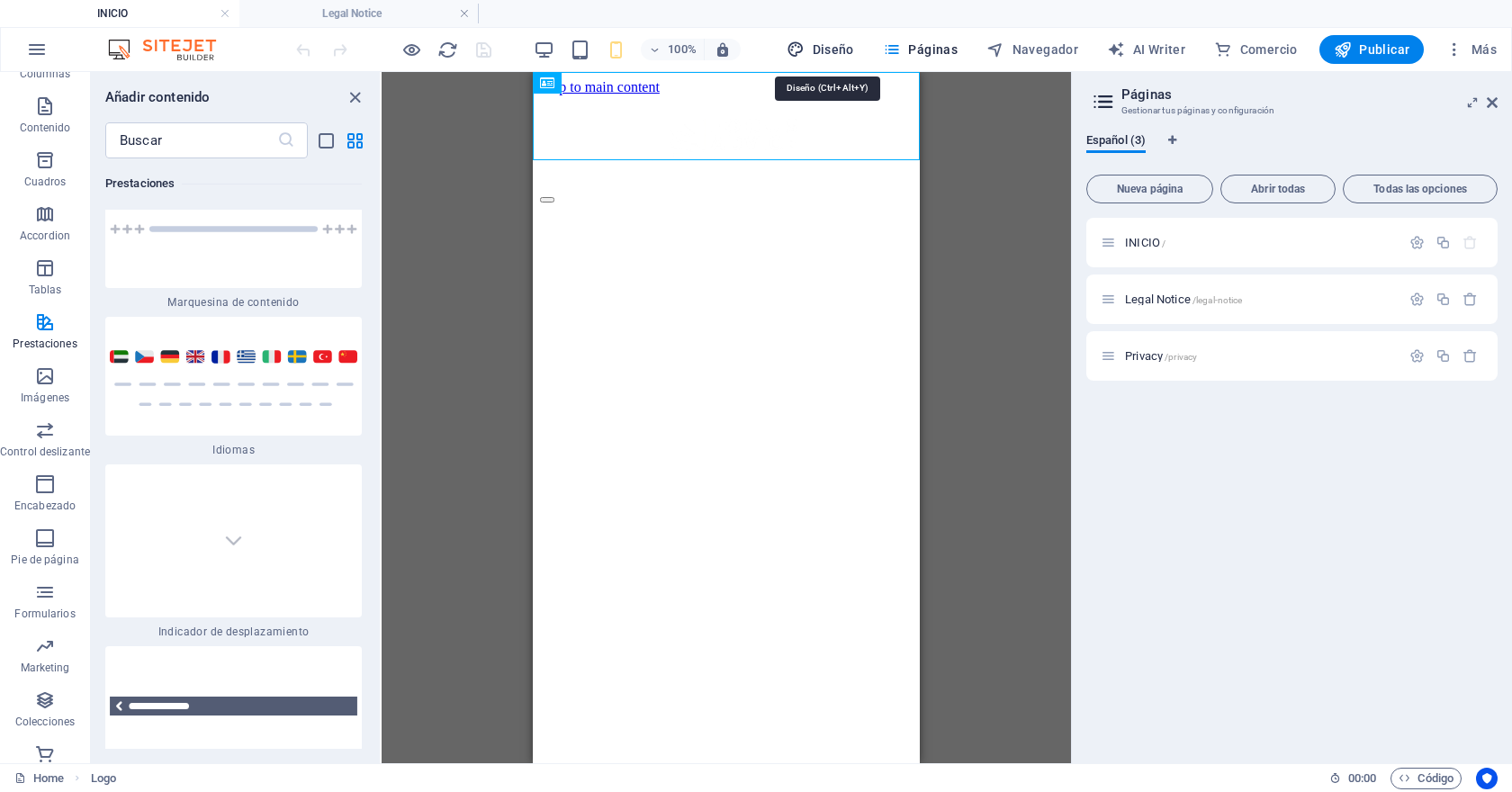
click at [816, 48] on span "Diseño" at bounding box center [820, 50] width 68 height 18
select select "rem"
select select "ease-in-out"
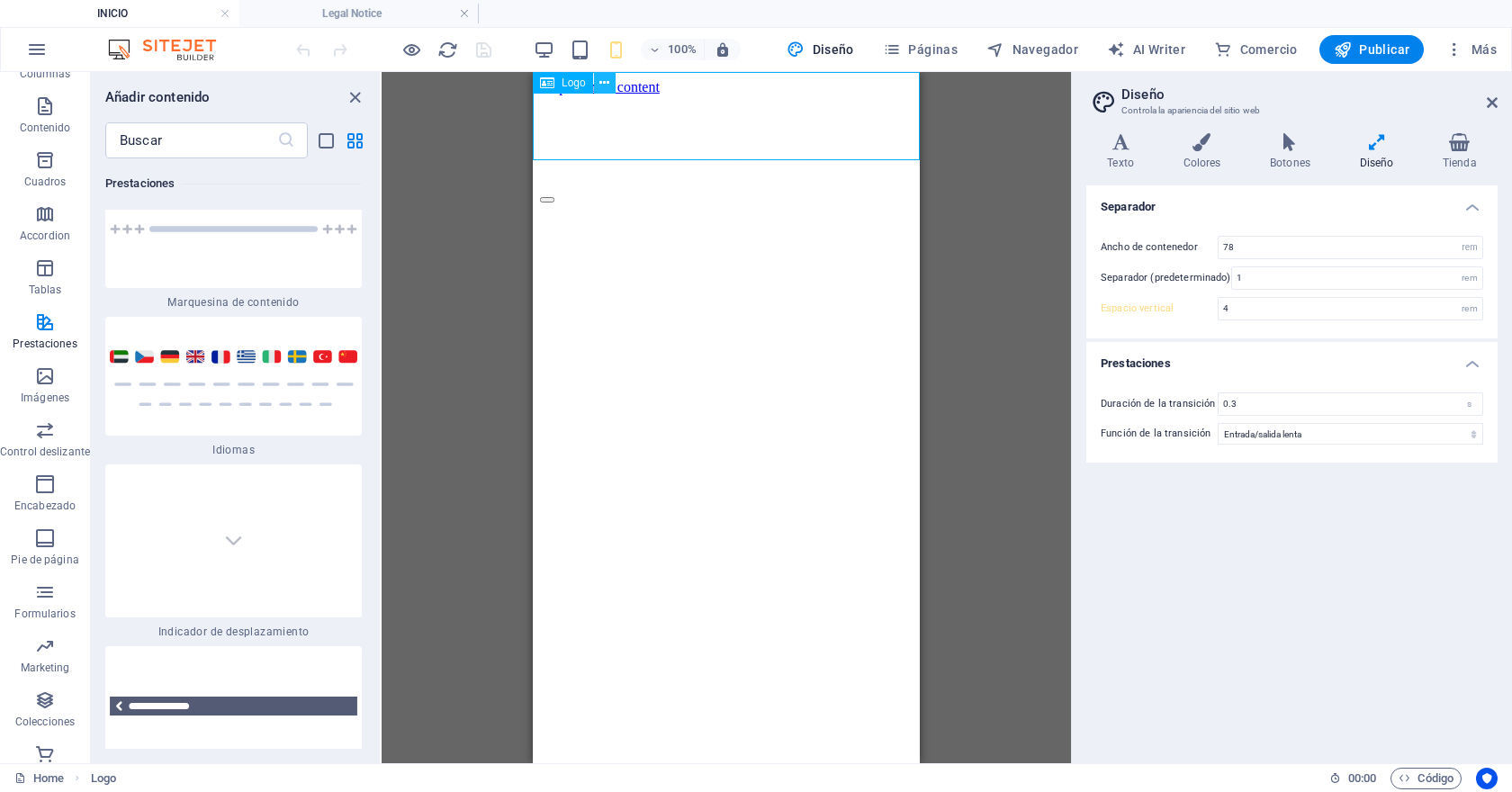
click at [608, 83] on icon at bounding box center [604, 83] width 10 height 19
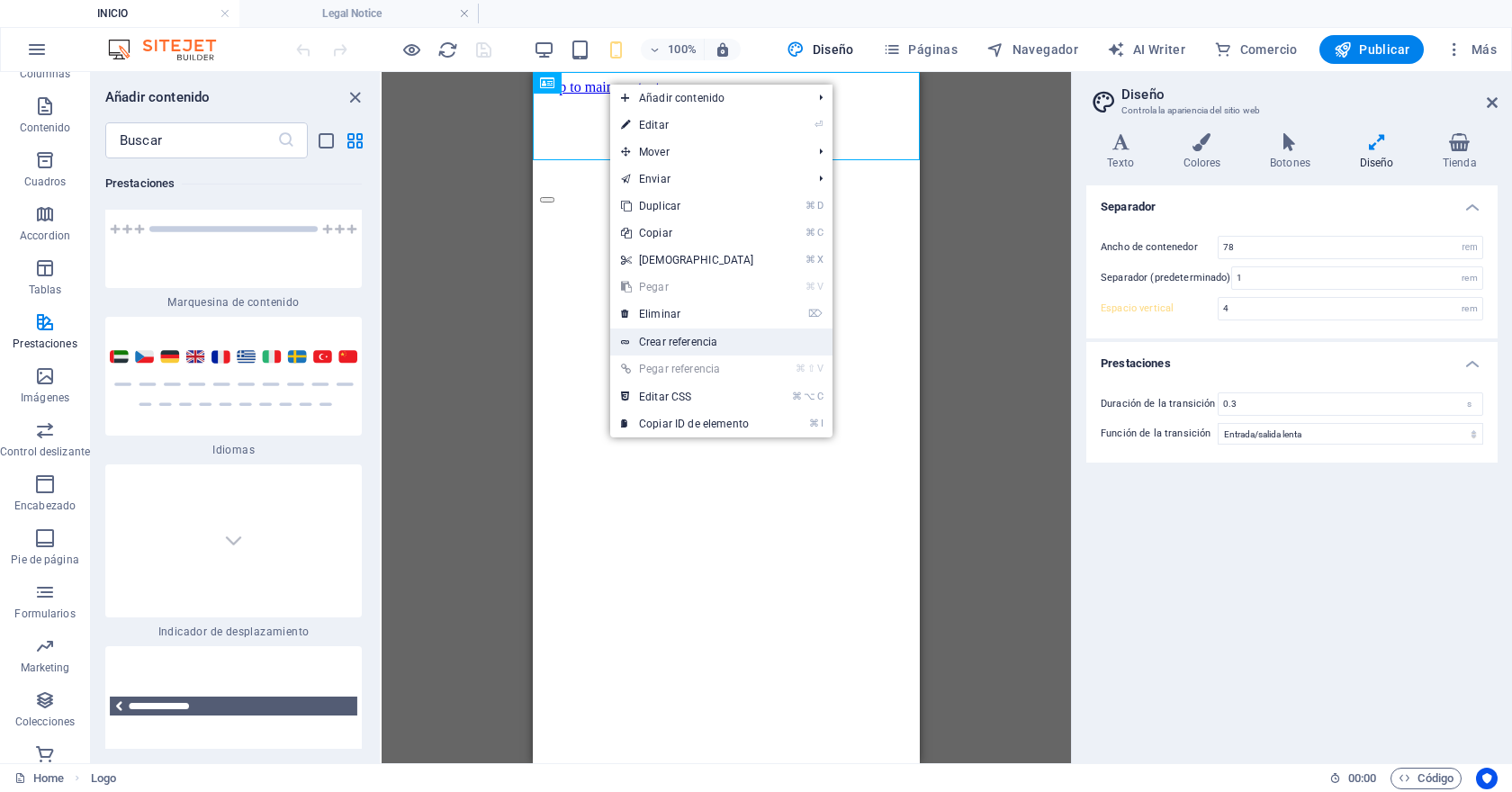
click at [731, 346] on link "Crear referencia" at bounding box center [721, 342] width 222 height 27
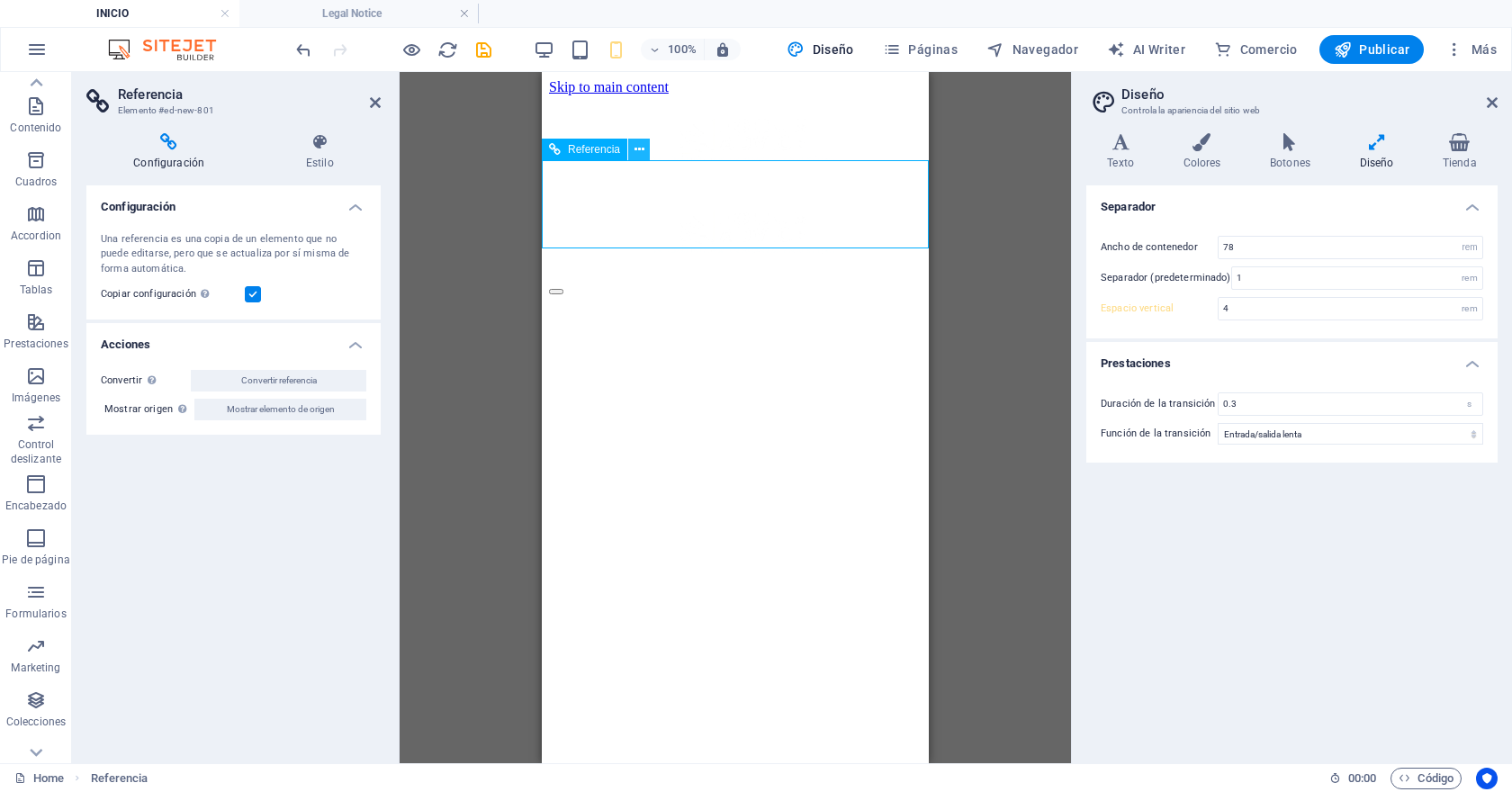
click at [643, 151] on icon at bounding box center [639, 149] width 10 height 19
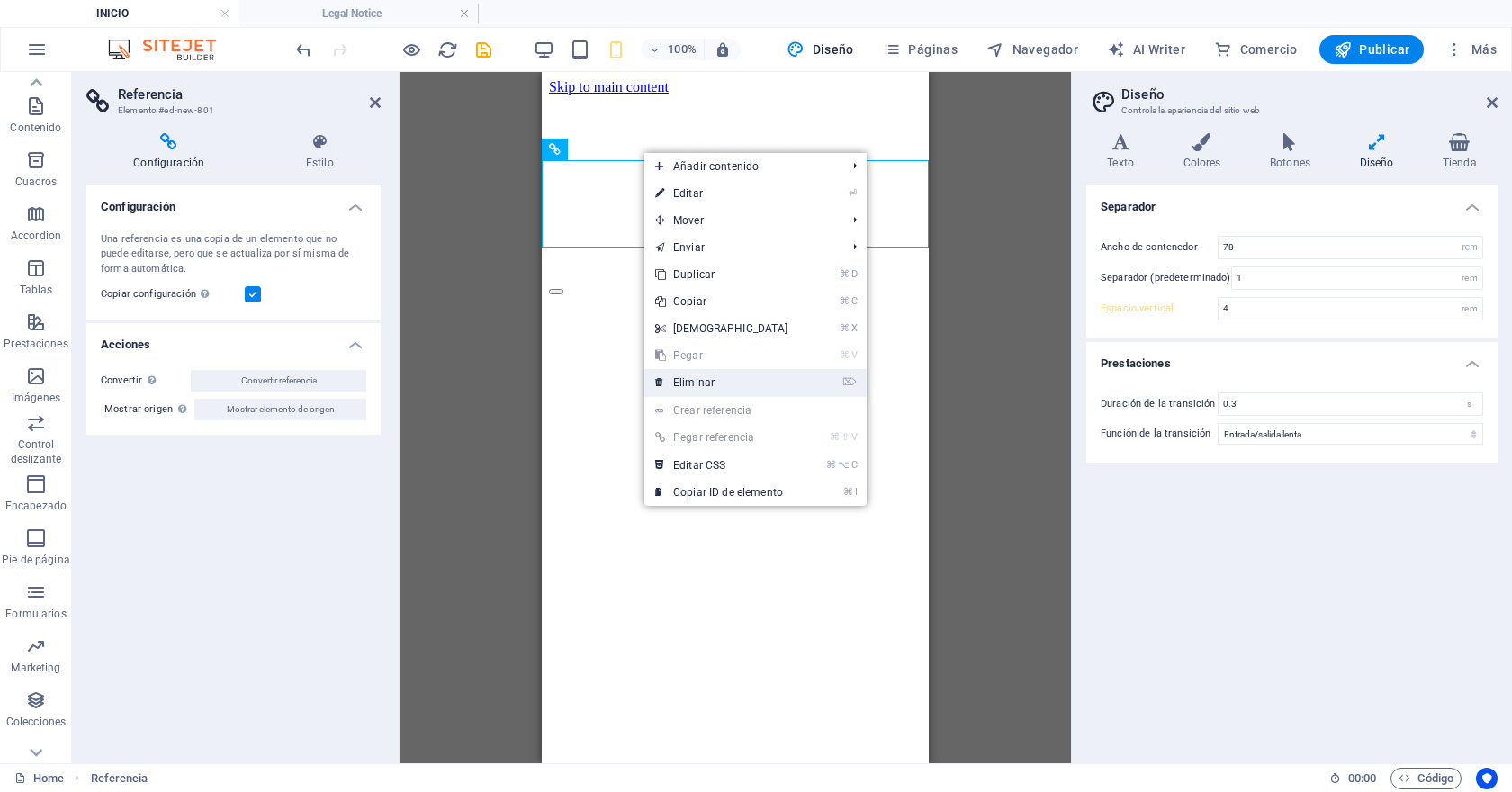
click at [738, 385] on link "⌦ Eliminar" at bounding box center [721, 382] width 155 height 27
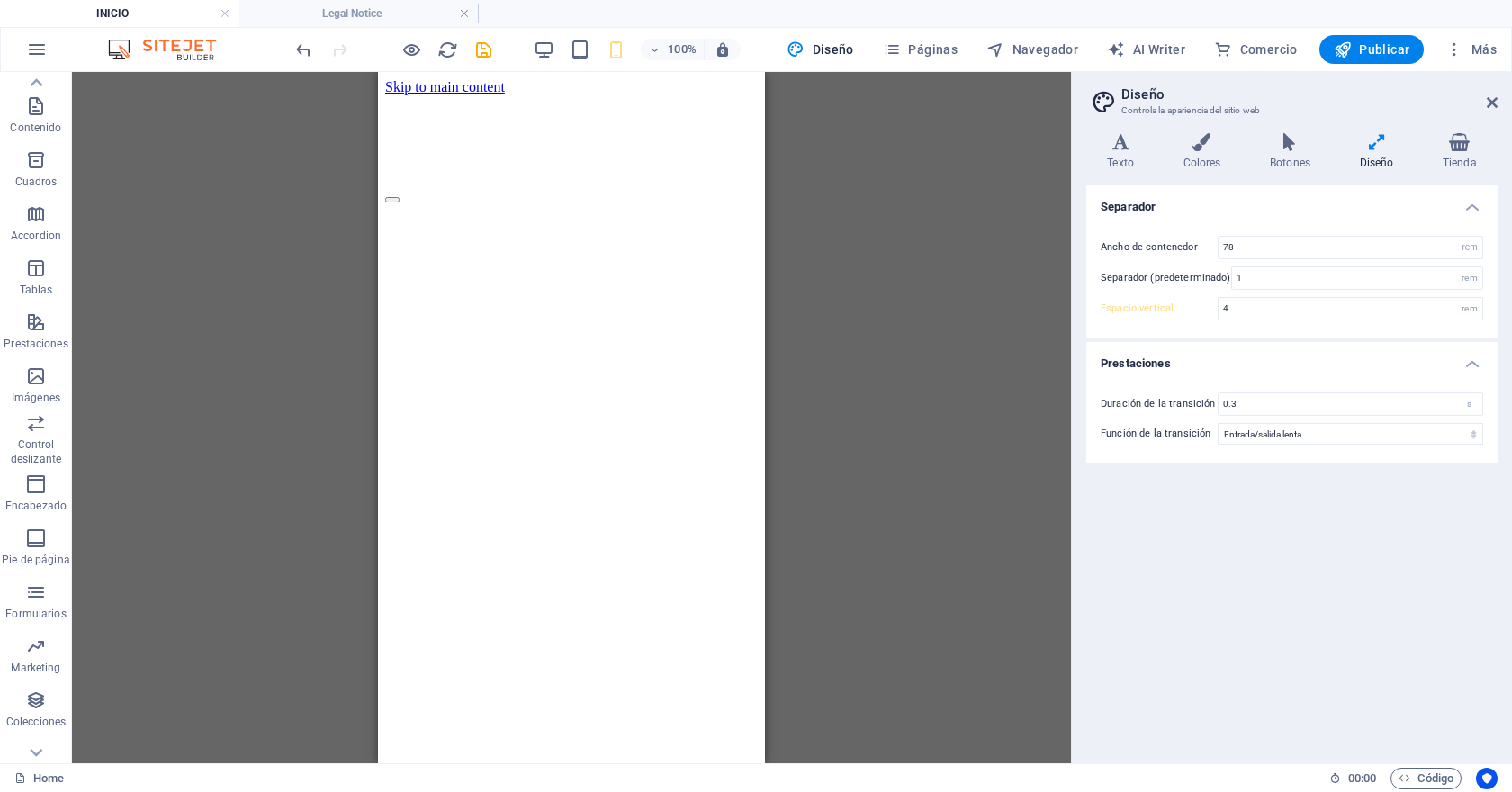
click at [1119, 146] on icon at bounding box center [1121, 142] width 69 height 18
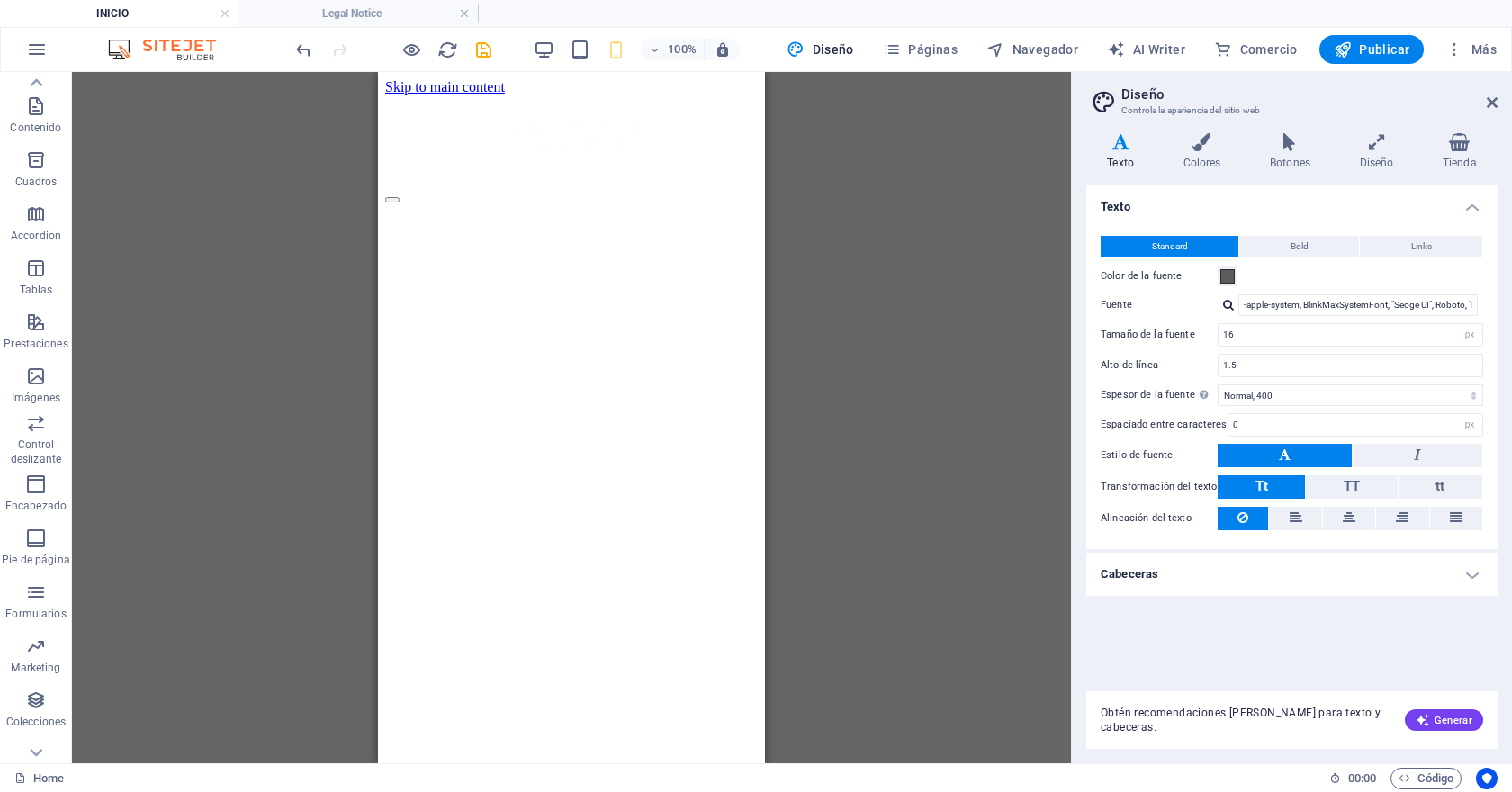
click at [1223, 574] on h4 "Cabeceras" at bounding box center [1291, 574] width 411 height 43
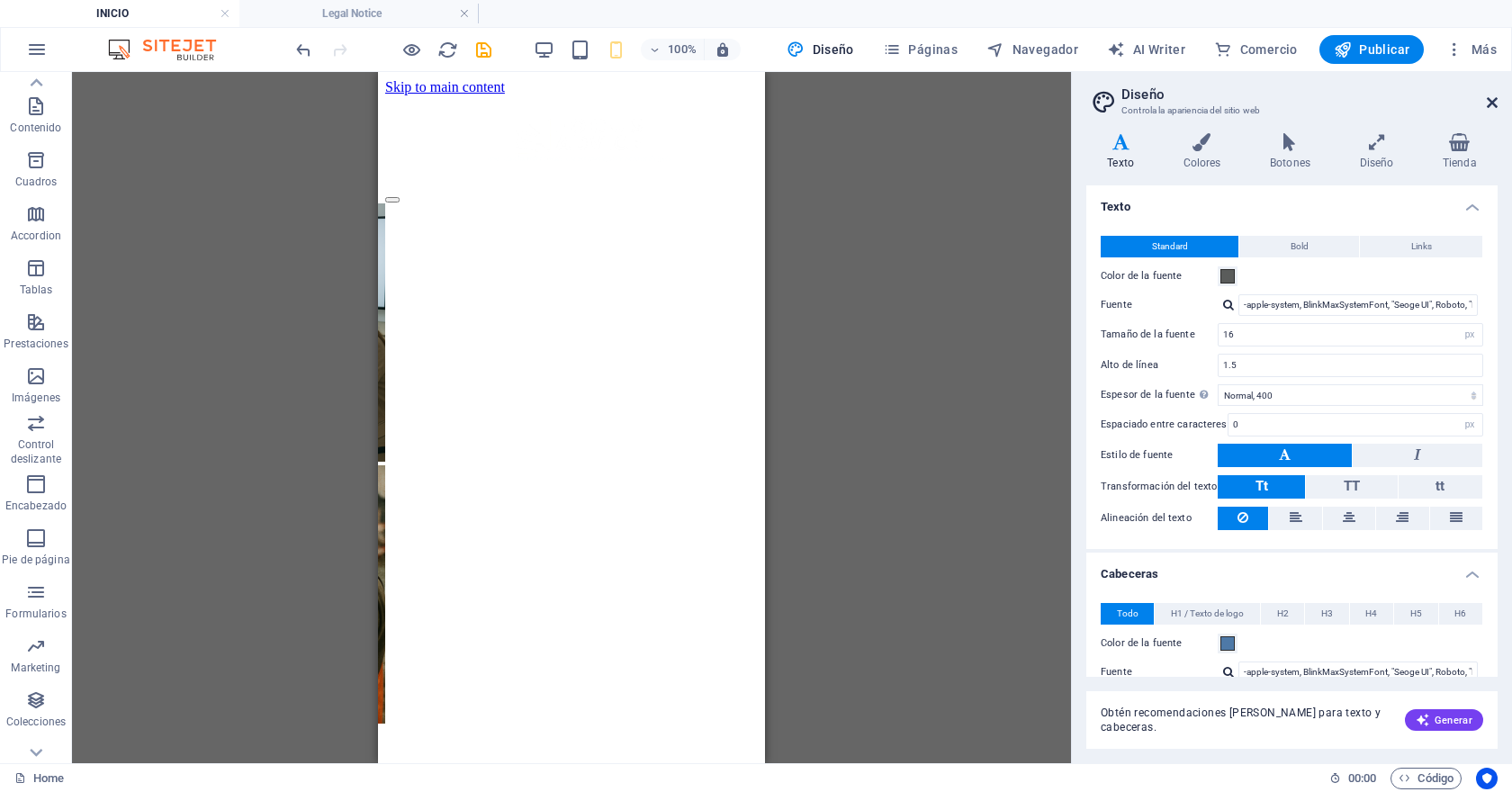
click at [1495, 104] on icon at bounding box center [1492, 103] width 11 height 14
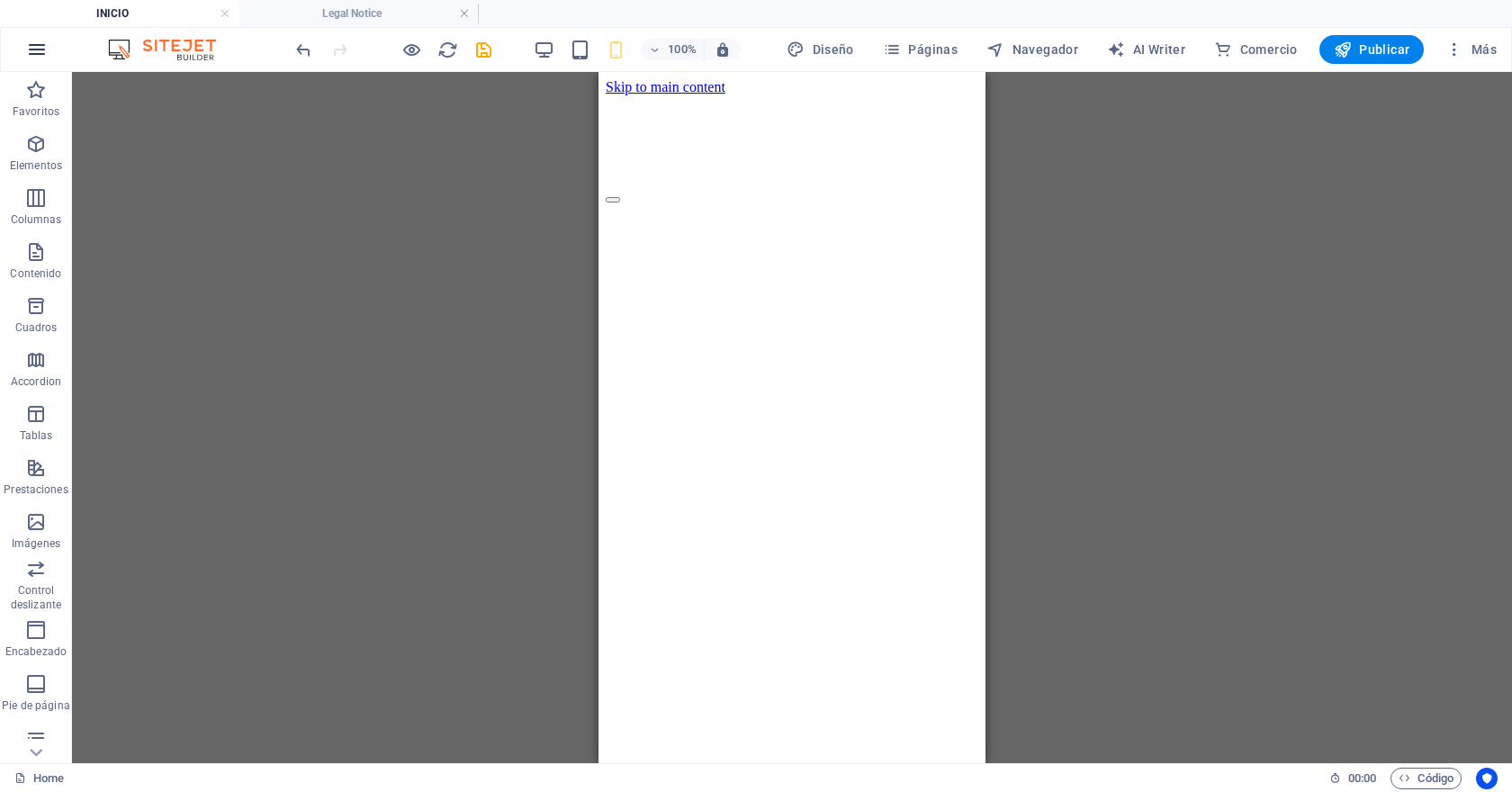
click at [38, 48] on icon "button" at bounding box center [37, 50] width 22 height 22
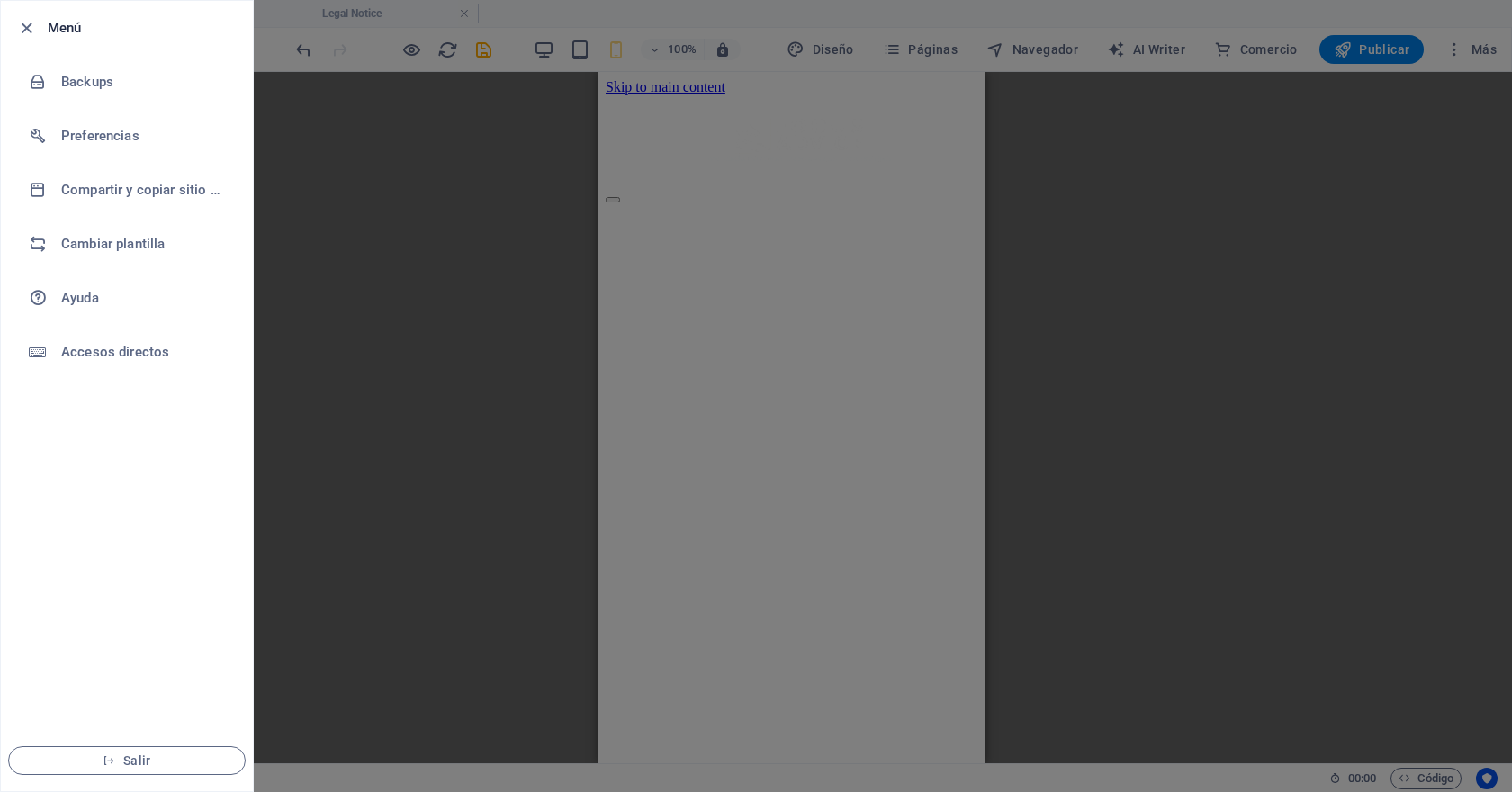
click at [38, 48] on li "Menú" at bounding box center [127, 28] width 252 height 54
click at [108, 139] on h6 "Preferencias" at bounding box center [145, 136] width 166 height 22
select select "es"
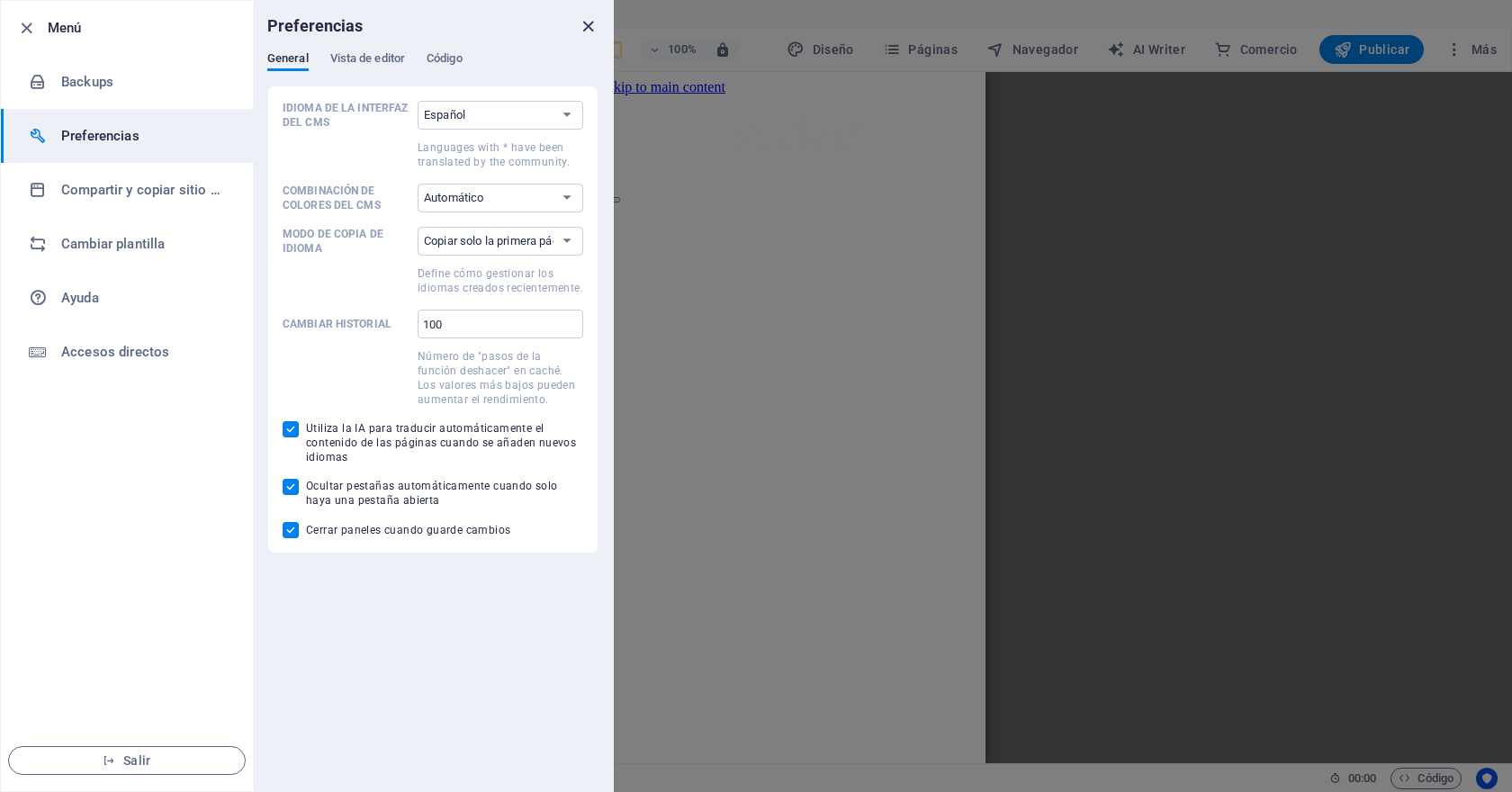
click at [592, 20] on icon "close" at bounding box center [587, 26] width 21 height 21
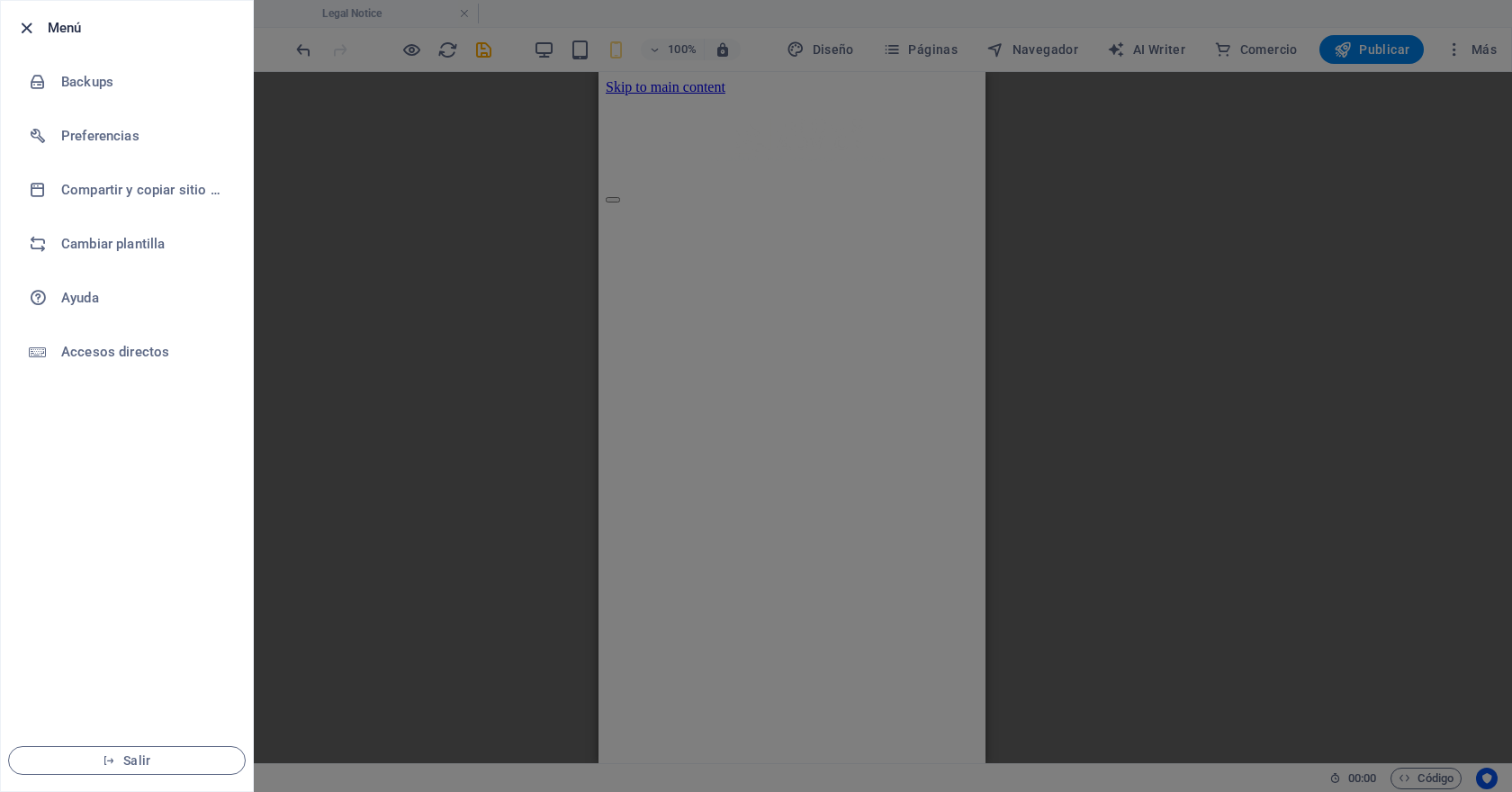
click at [33, 23] on icon "button" at bounding box center [26, 28] width 21 height 21
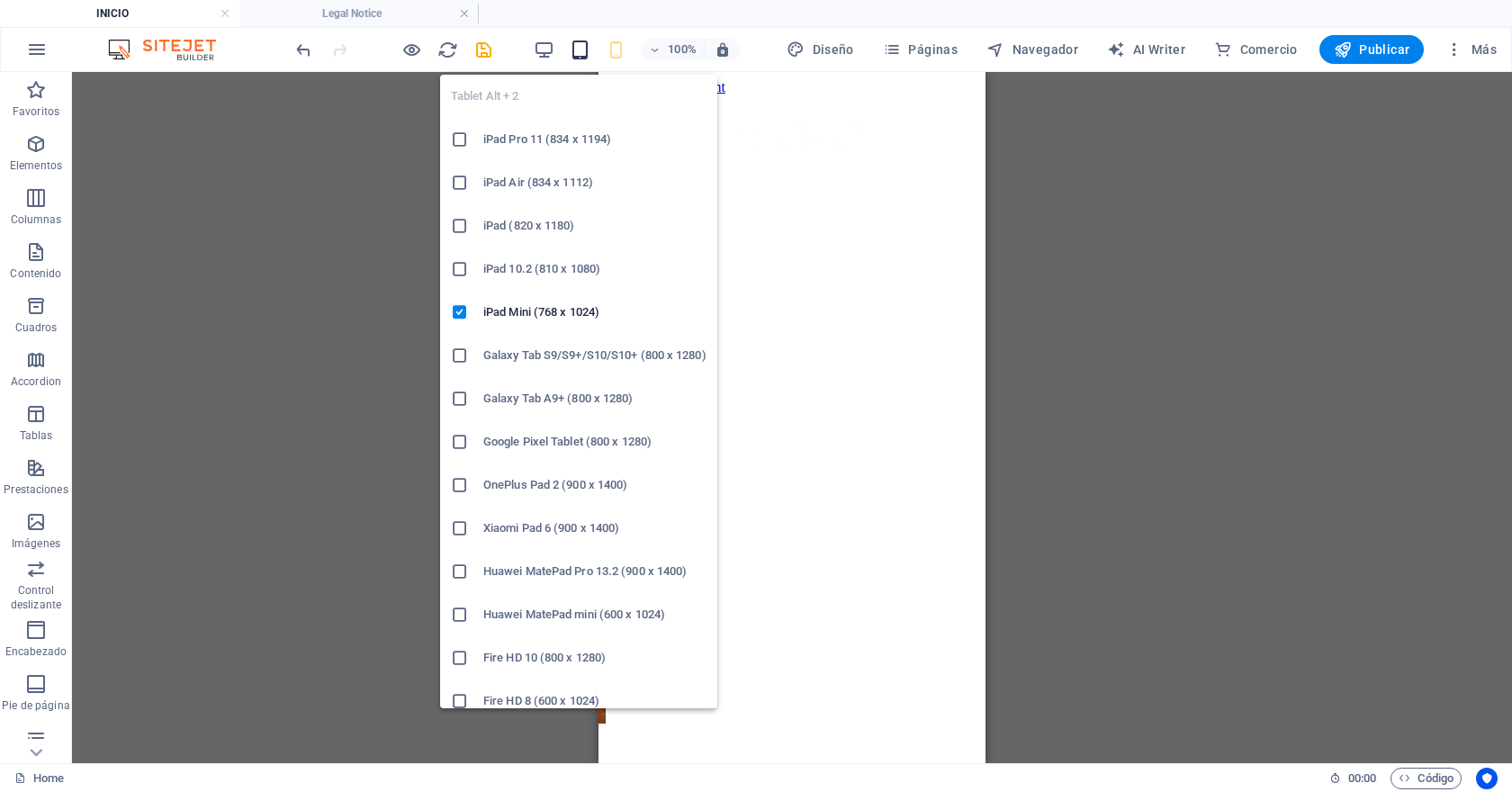
click at [578, 52] on icon "button" at bounding box center [579, 50] width 21 height 21
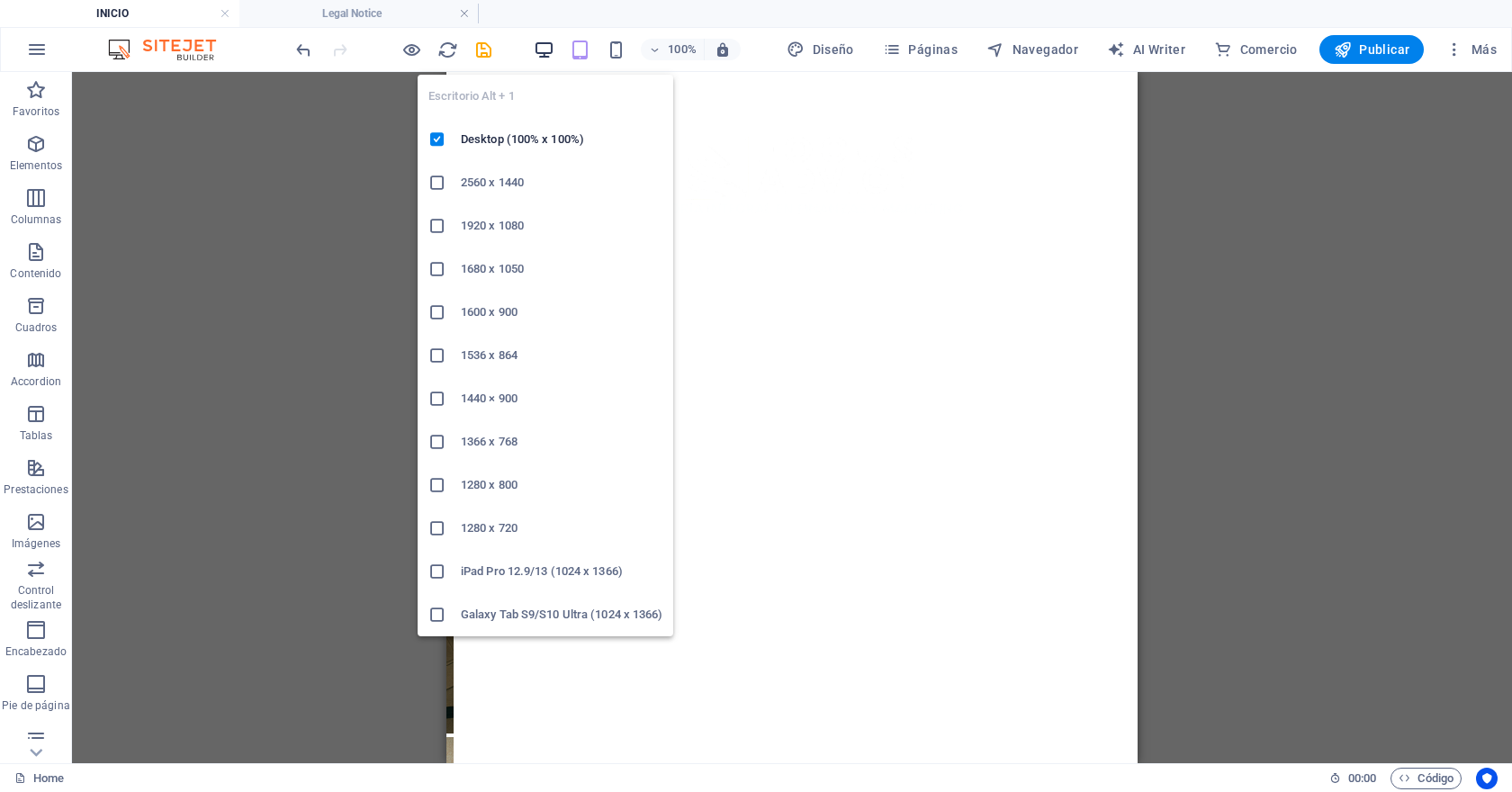
click at [535, 43] on span "button" at bounding box center [543, 50] width 22 height 21
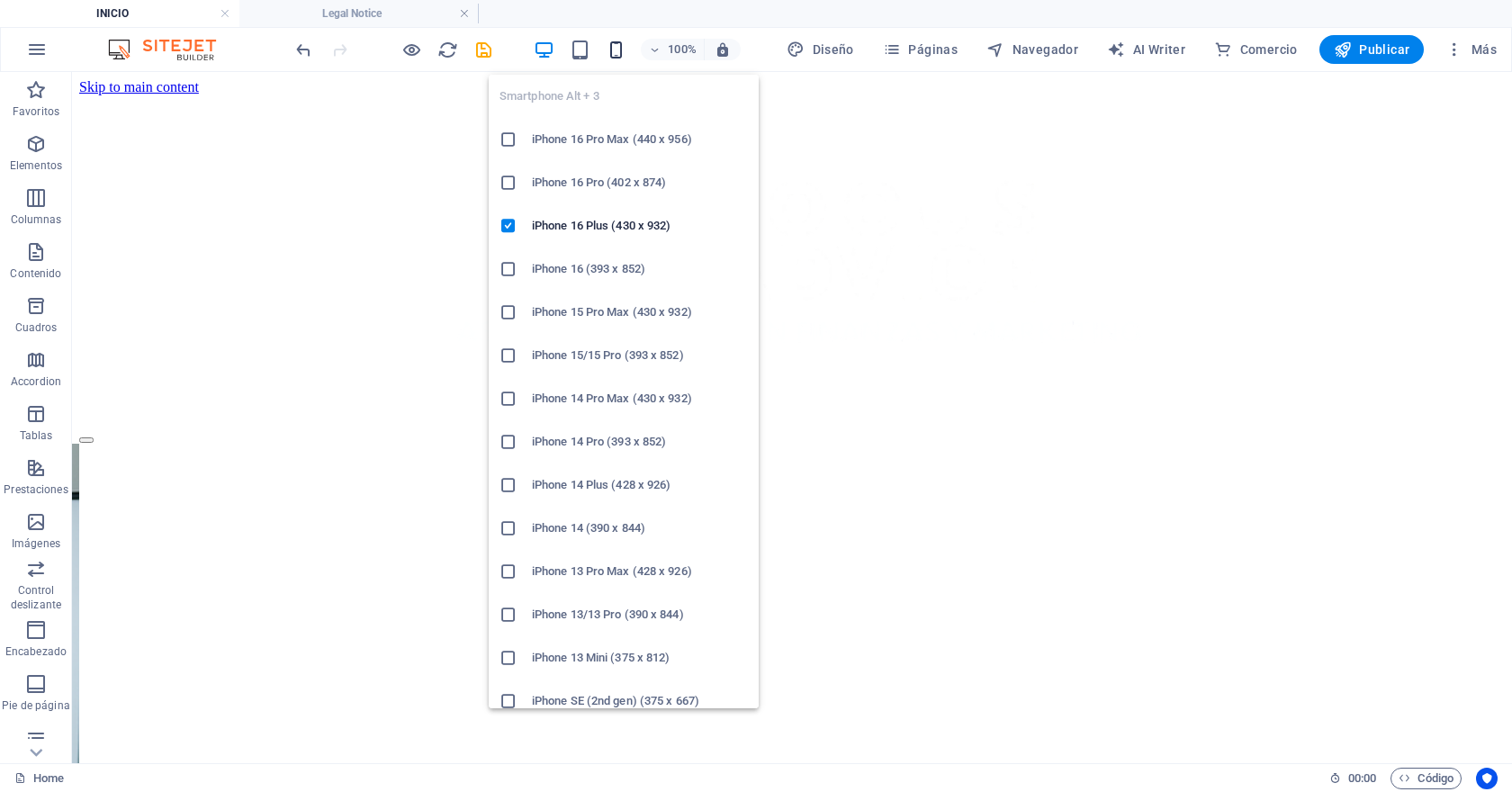
click at [619, 48] on icon "button" at bounding box center [615, 50] width 21 height 21
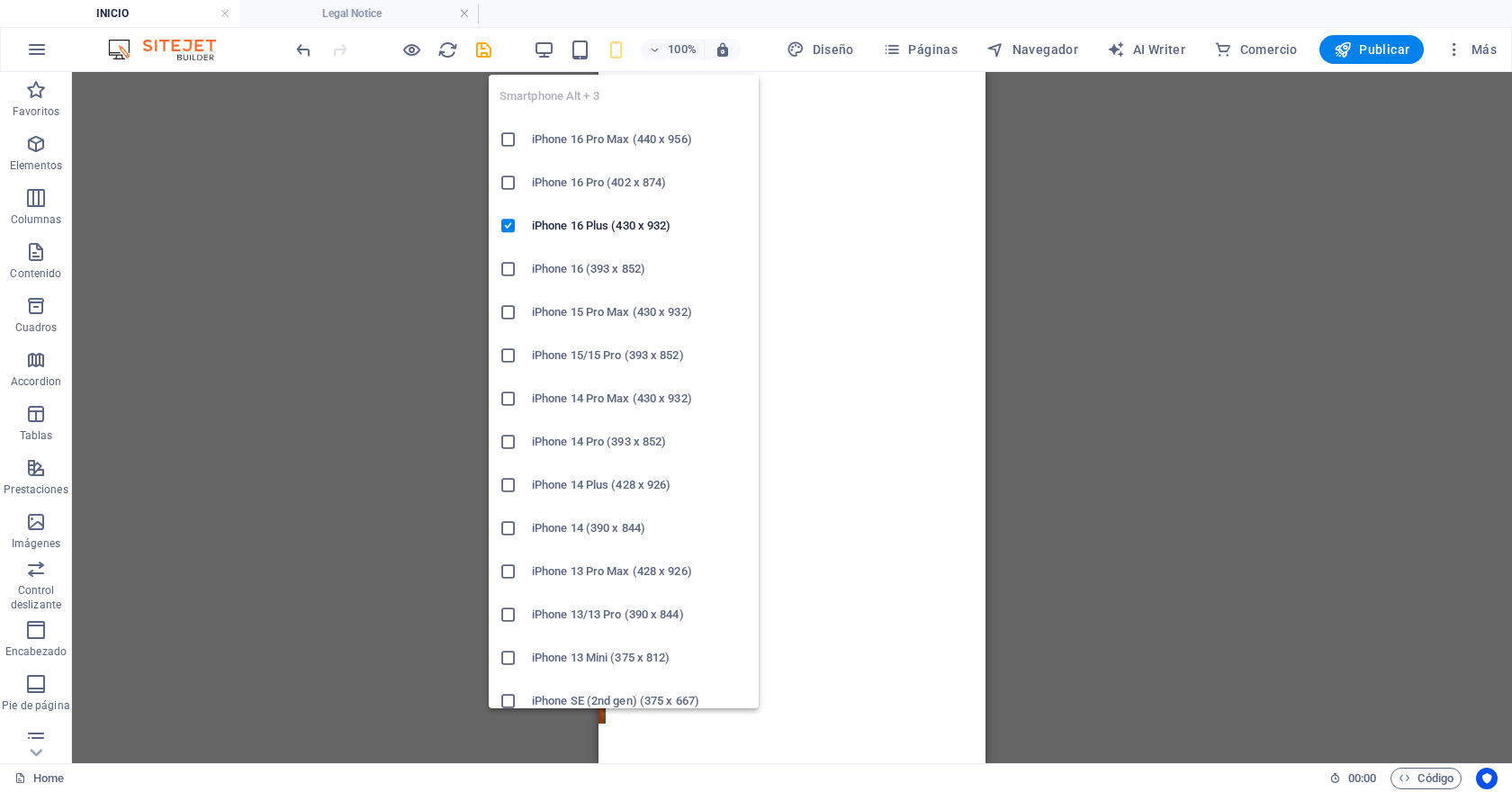
click at [632, 517] on h6 "iPhone 14 (390 x 844)" at bounding box center [639, 528] width 216 height 22
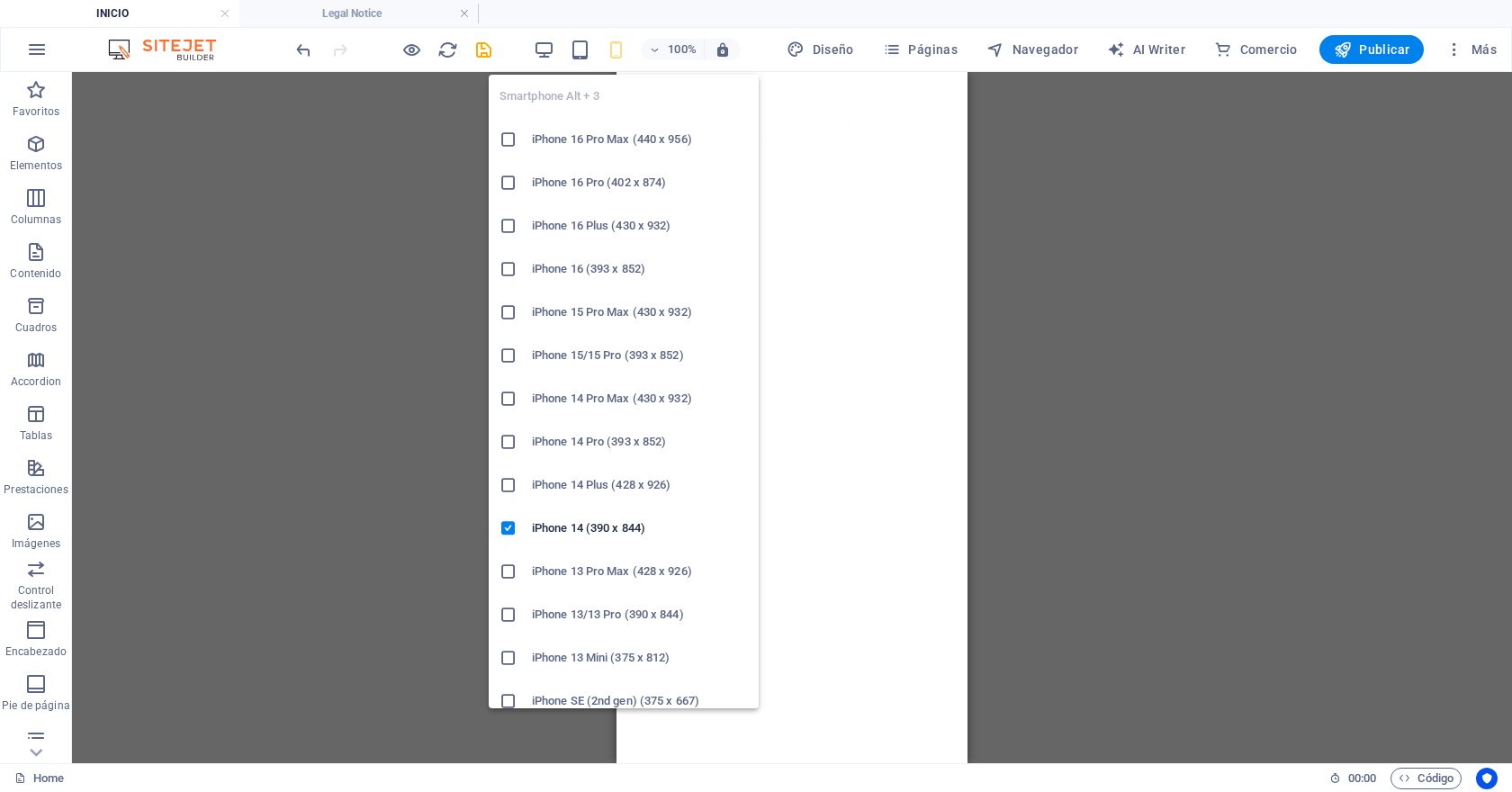
click at [625, 57] on icon "button" at bounding box center [615, 50] width 21 height 21
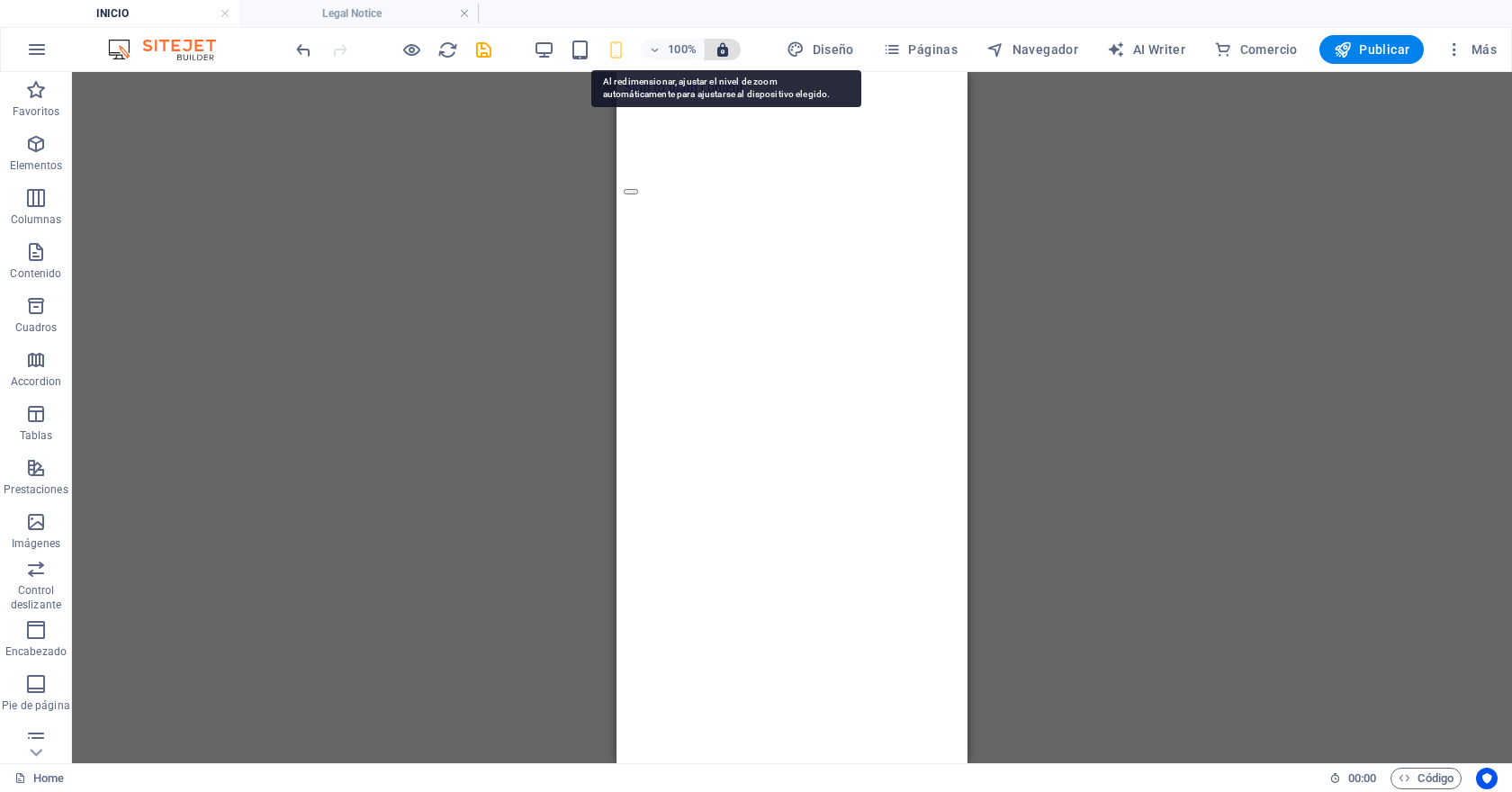
click at [730, 57] on icon "button" at bounding box center [722, 50] width 16 height 16
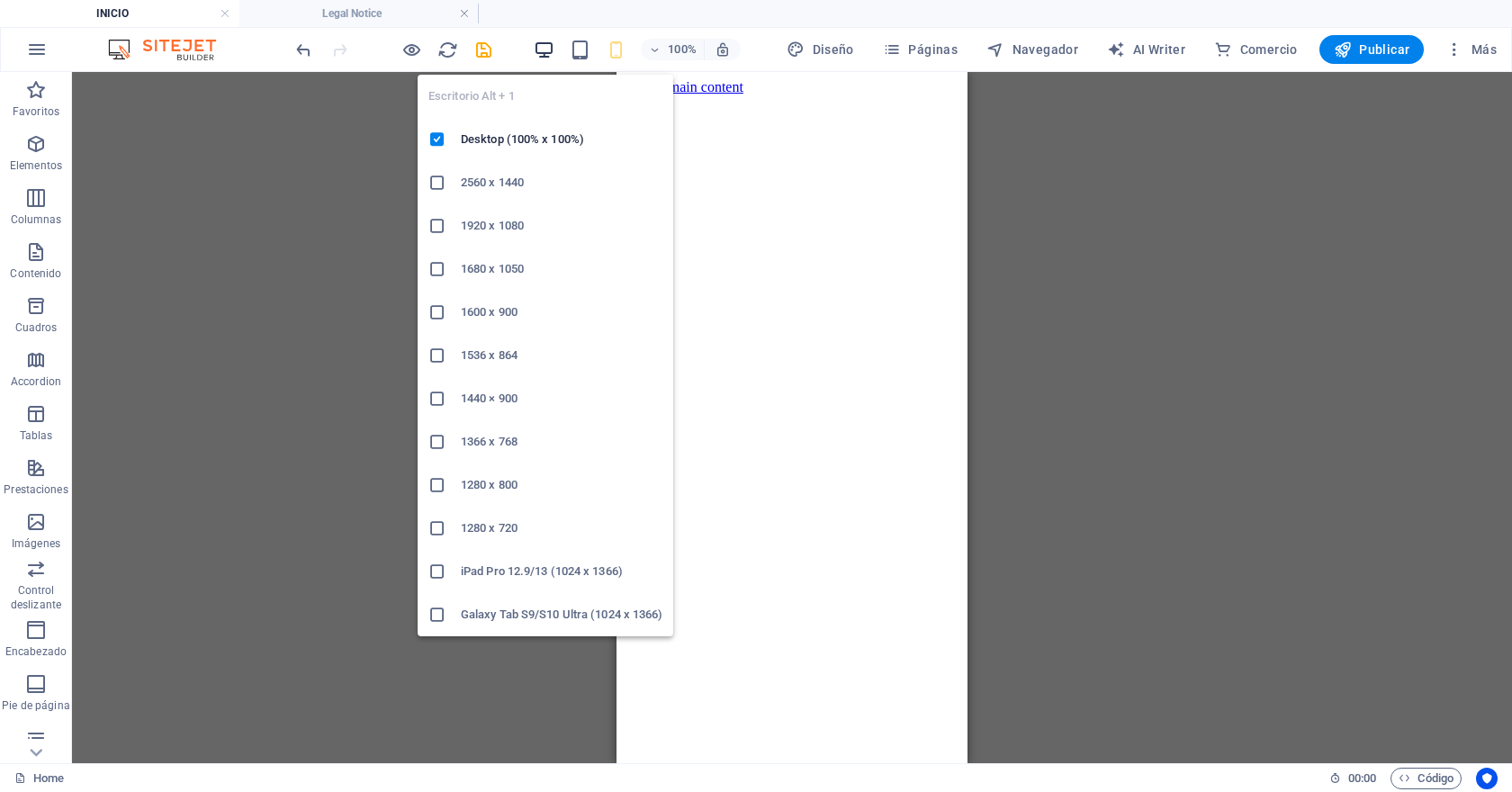
click at [553, 48] on icon "button" at bounding box center [543, 50] width 21 height 21
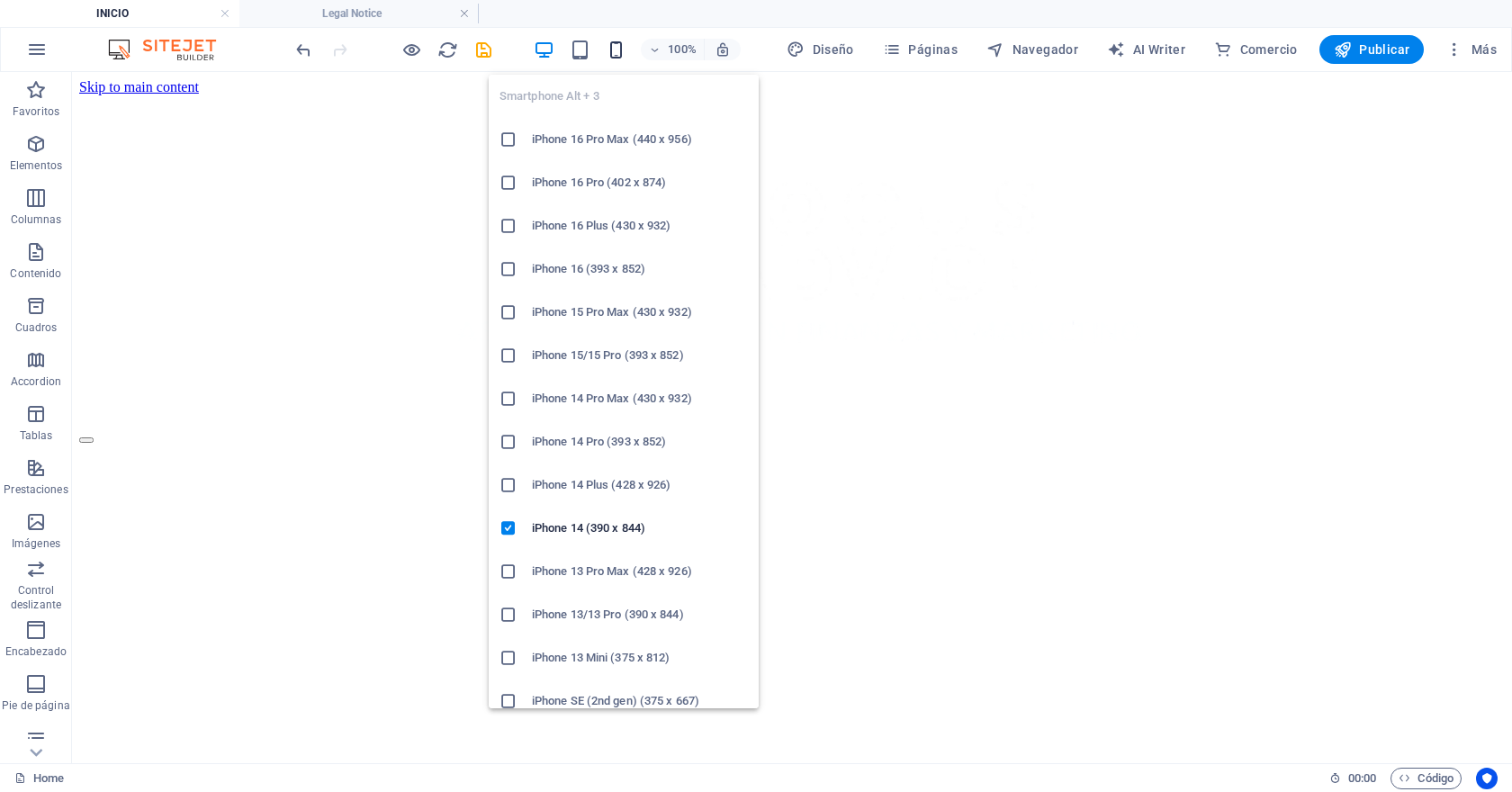
click at [618, 47] on icon "button" at bounding box center [615, 50] width 21 height 21
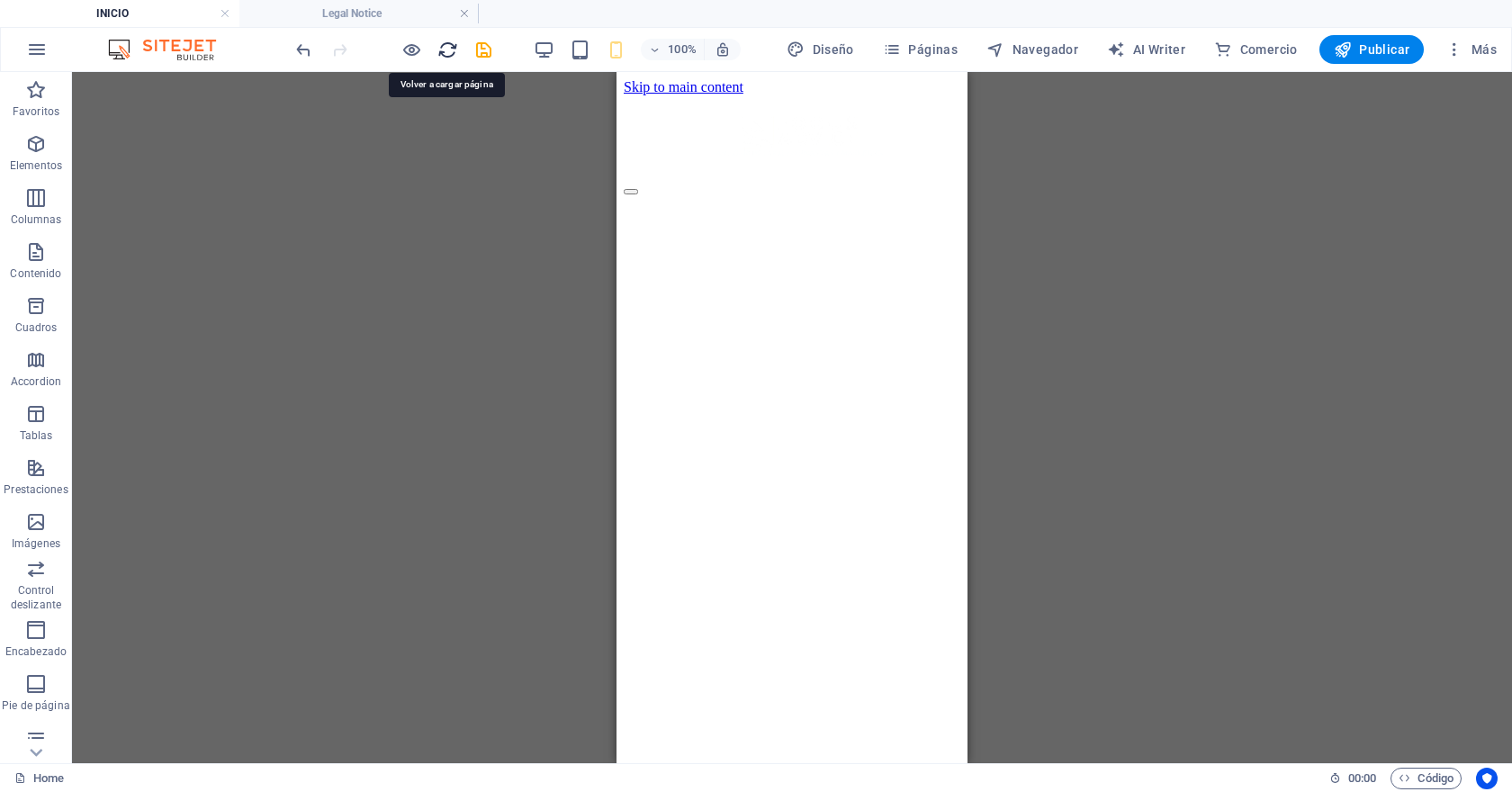
click at [447, 52] on icon "reload" at bounding box center [447, 50] width 21 height 21
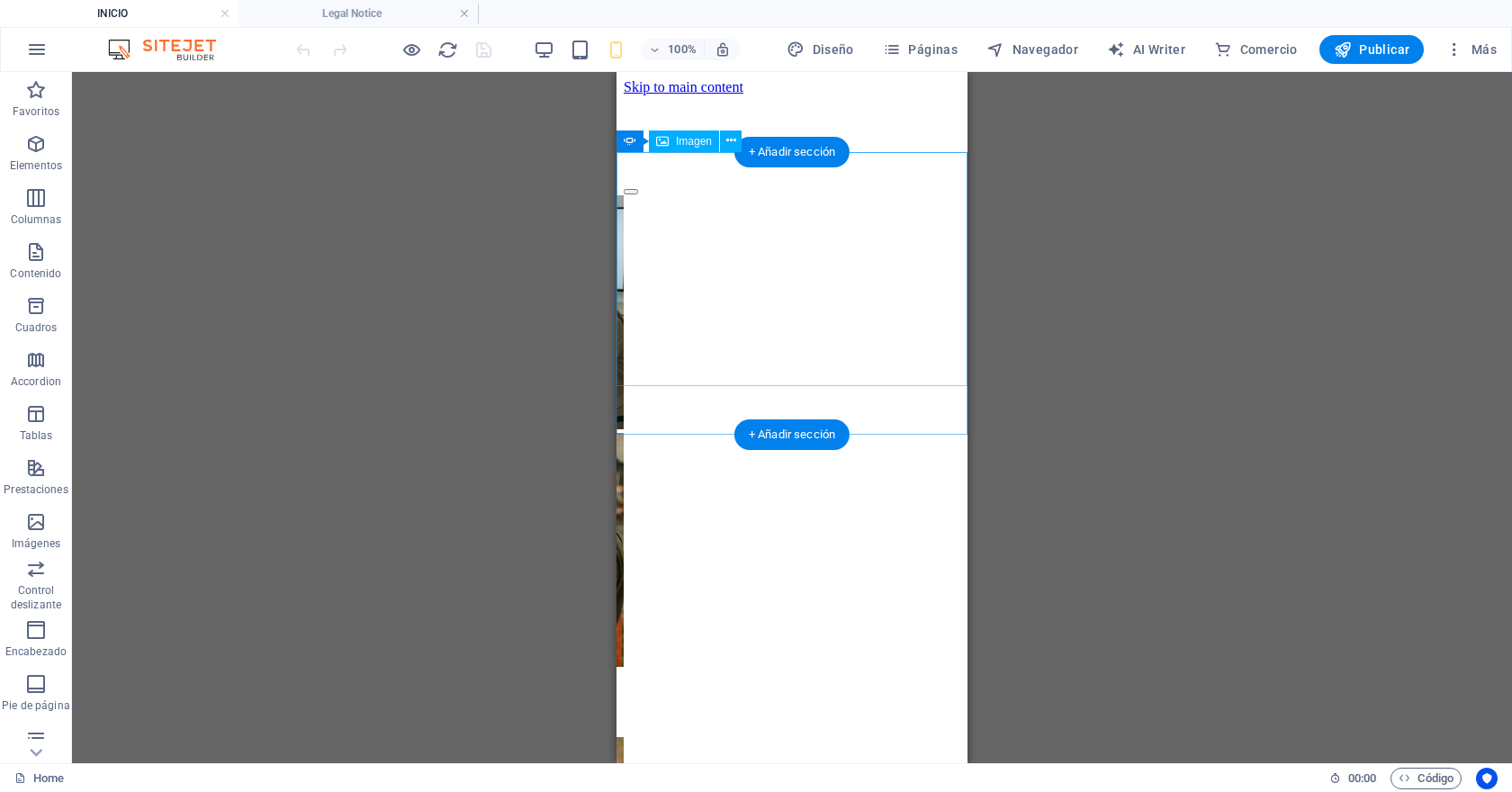
scroll to position [0, 0]
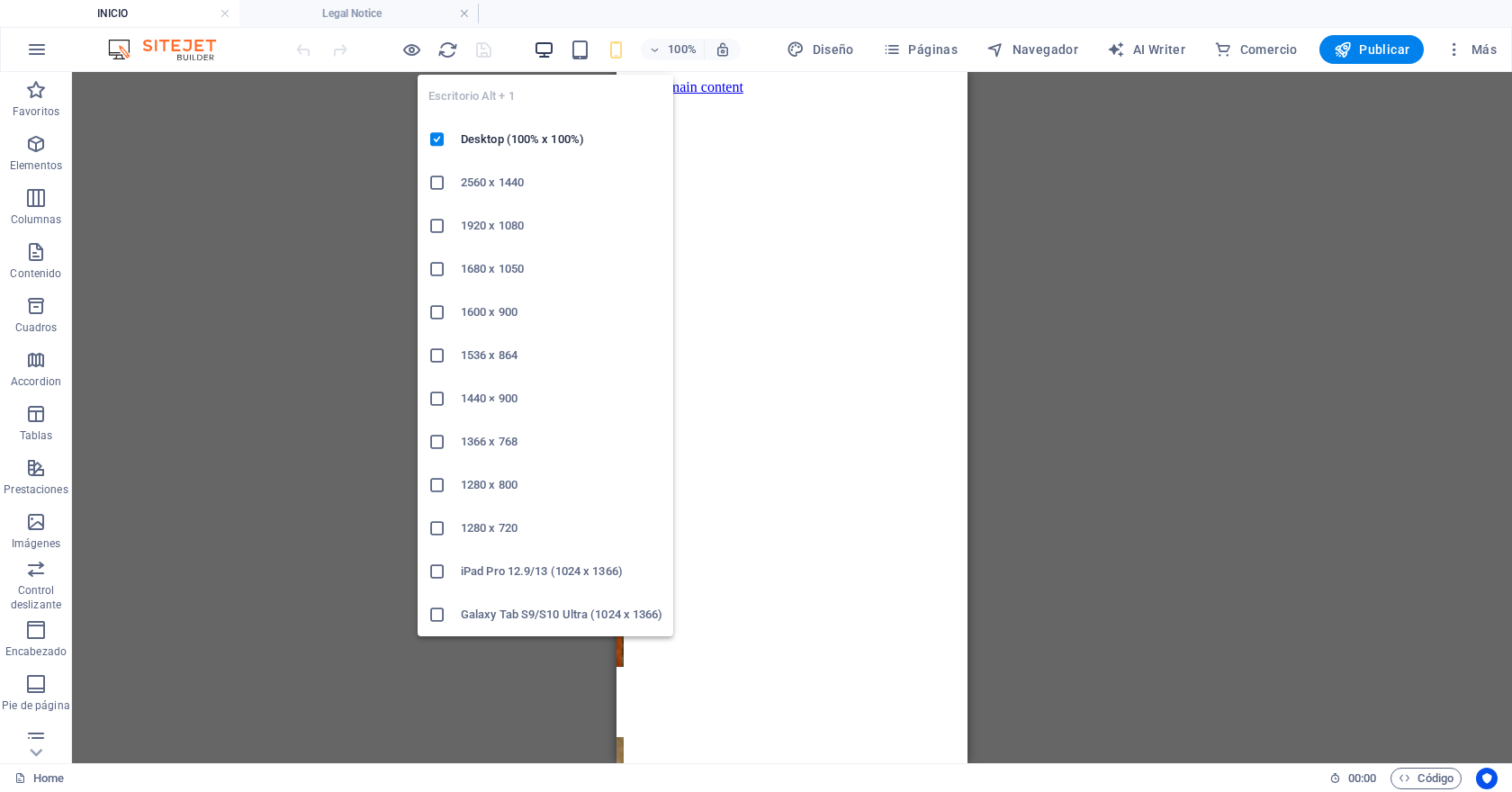
click at [547, 52] on icon "button" at bounding box center [543, 50] width 21 height 21
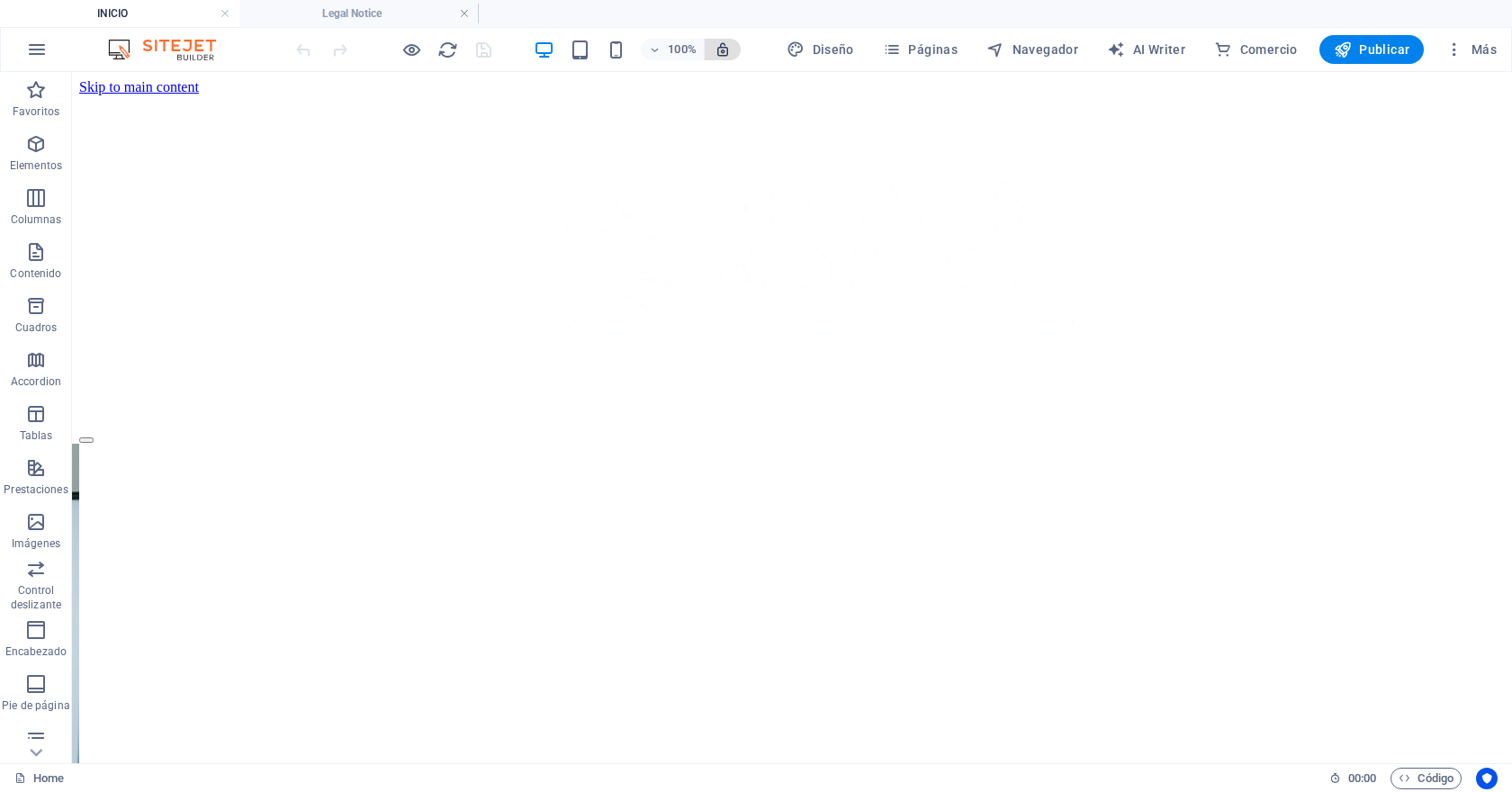
click at [729, 54] on icon "button" at bounding box center [722, 50] width 16 height 16
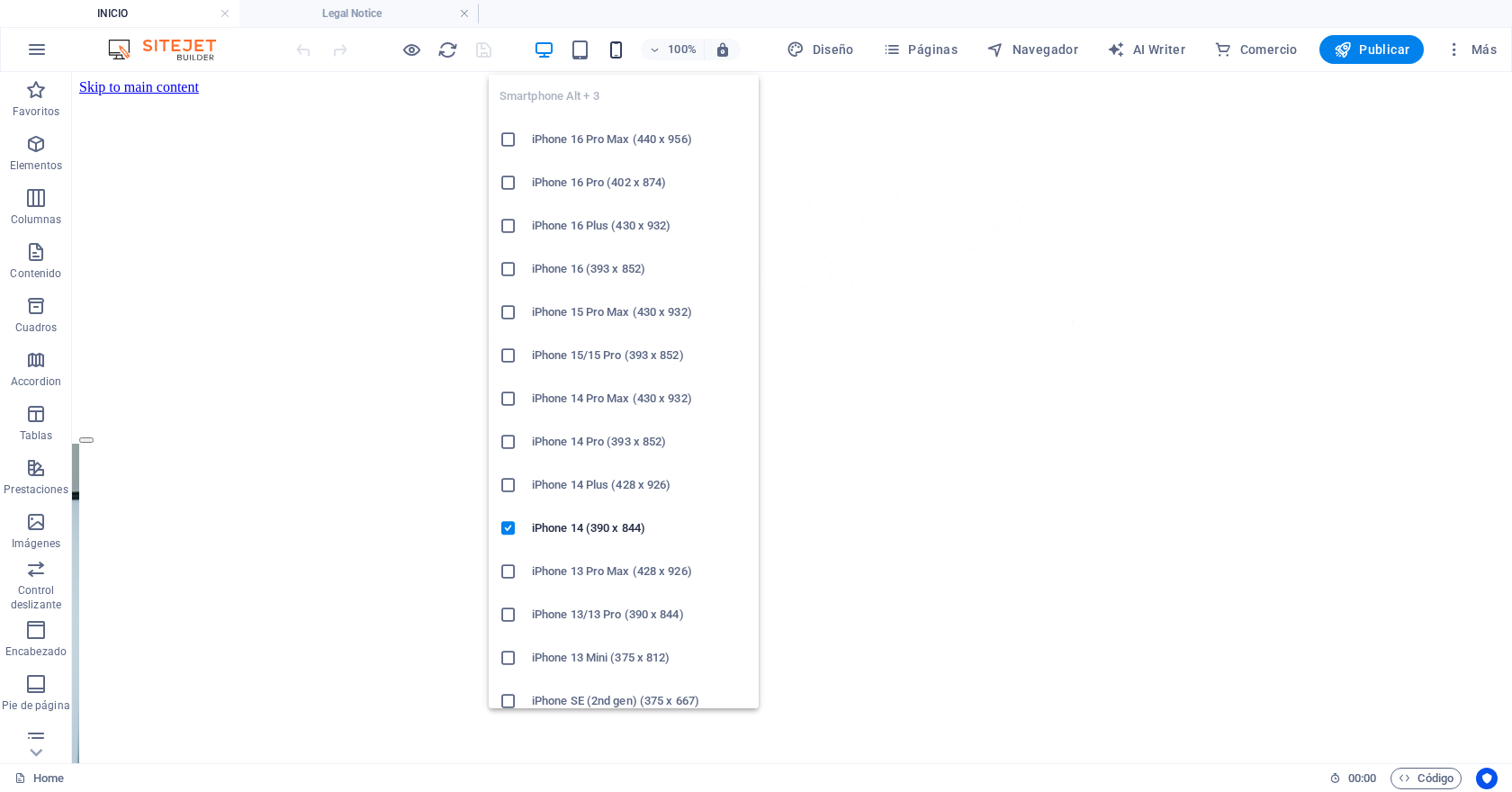
click at [621, 45] on icon "button" at bounding box center [615, 50] width 21 height 21
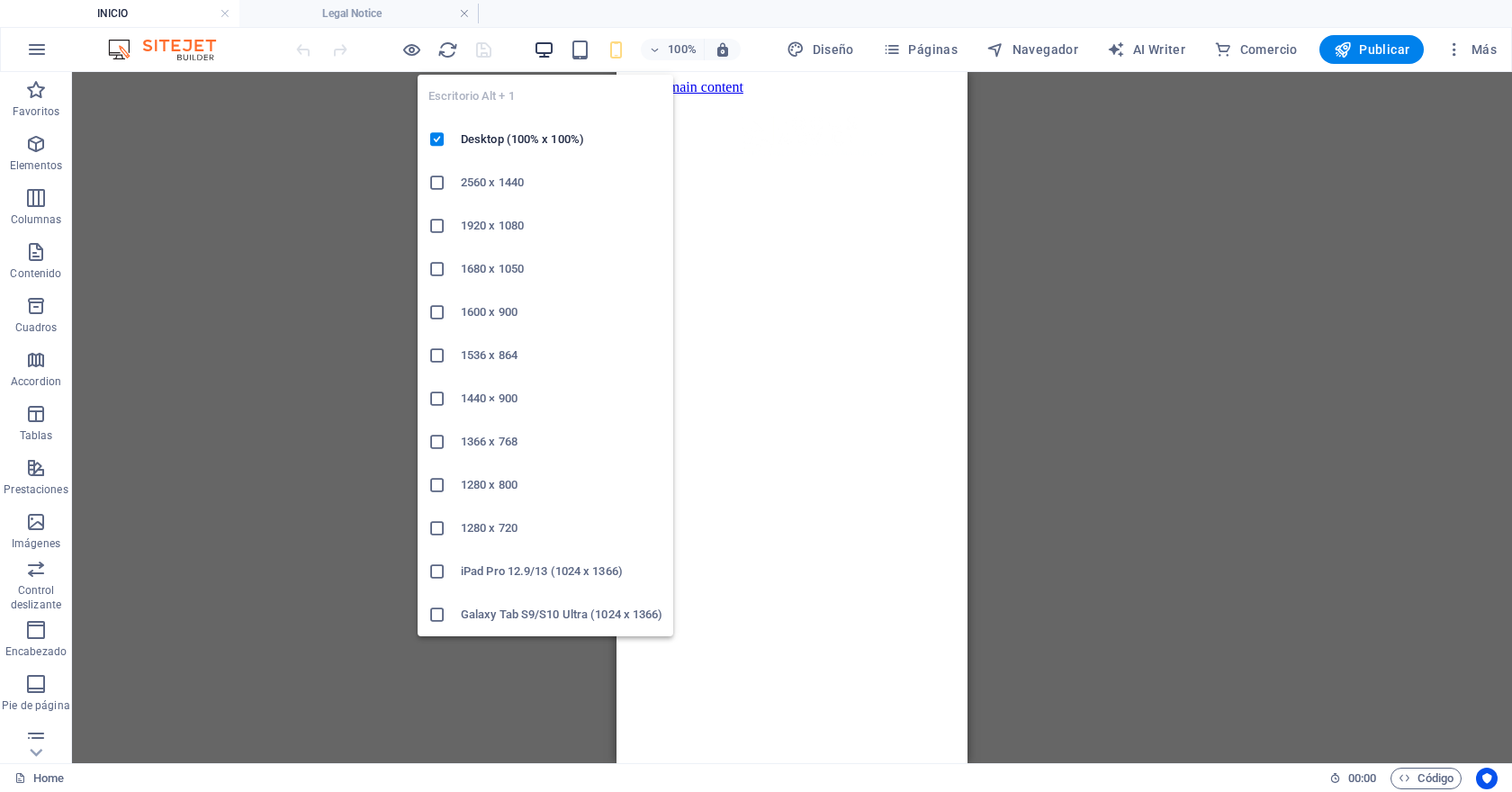
click at [550, 47] on icon "button" at bounding box center [543, 50] width 21 height 21
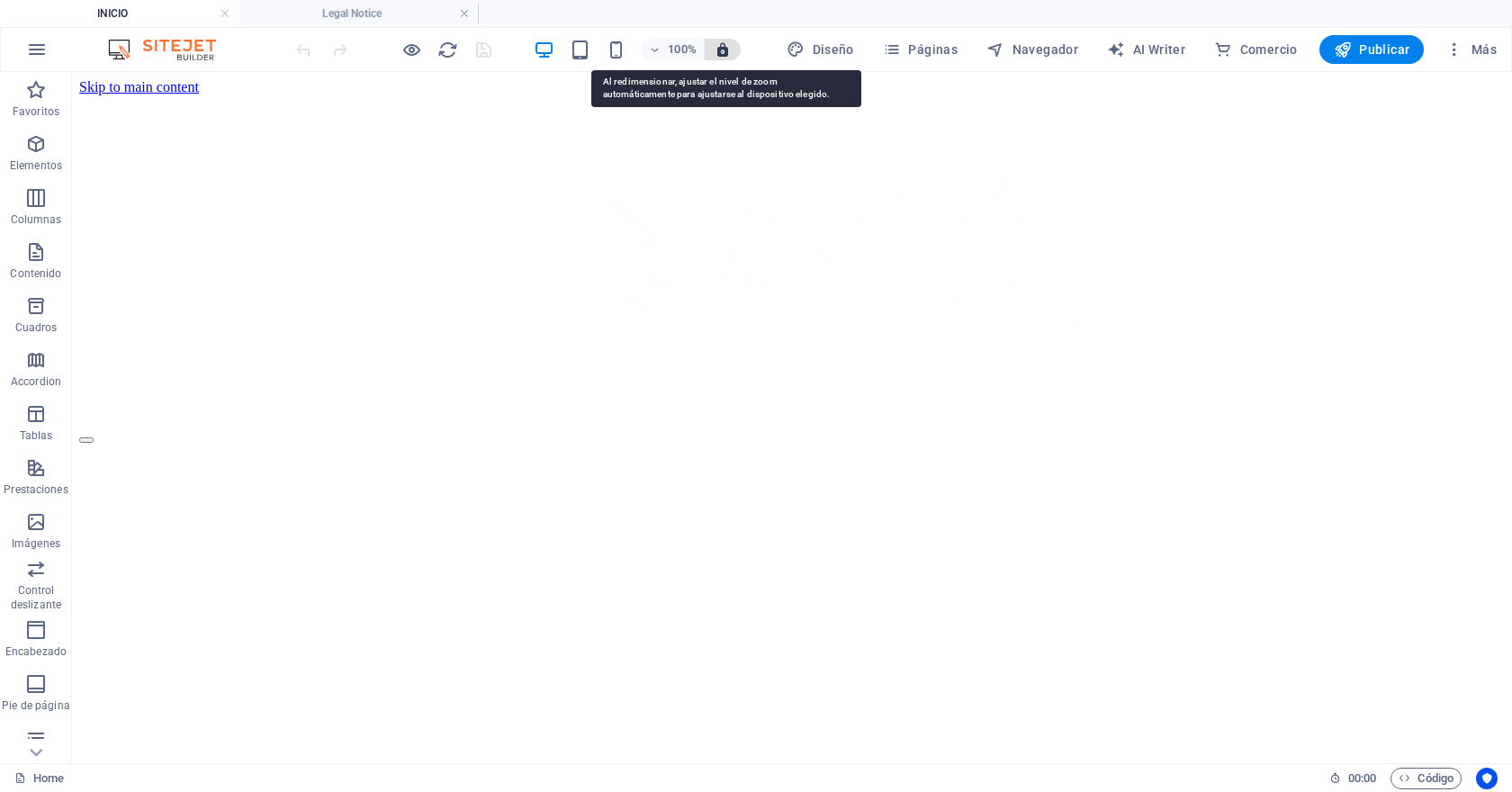
click at [730, 47] on icon "button" at bounding box center [722, 50] width 16 height 16
click at [689, 48] on h6 "100%" at bounding box center [682, 50] width 29 height 22
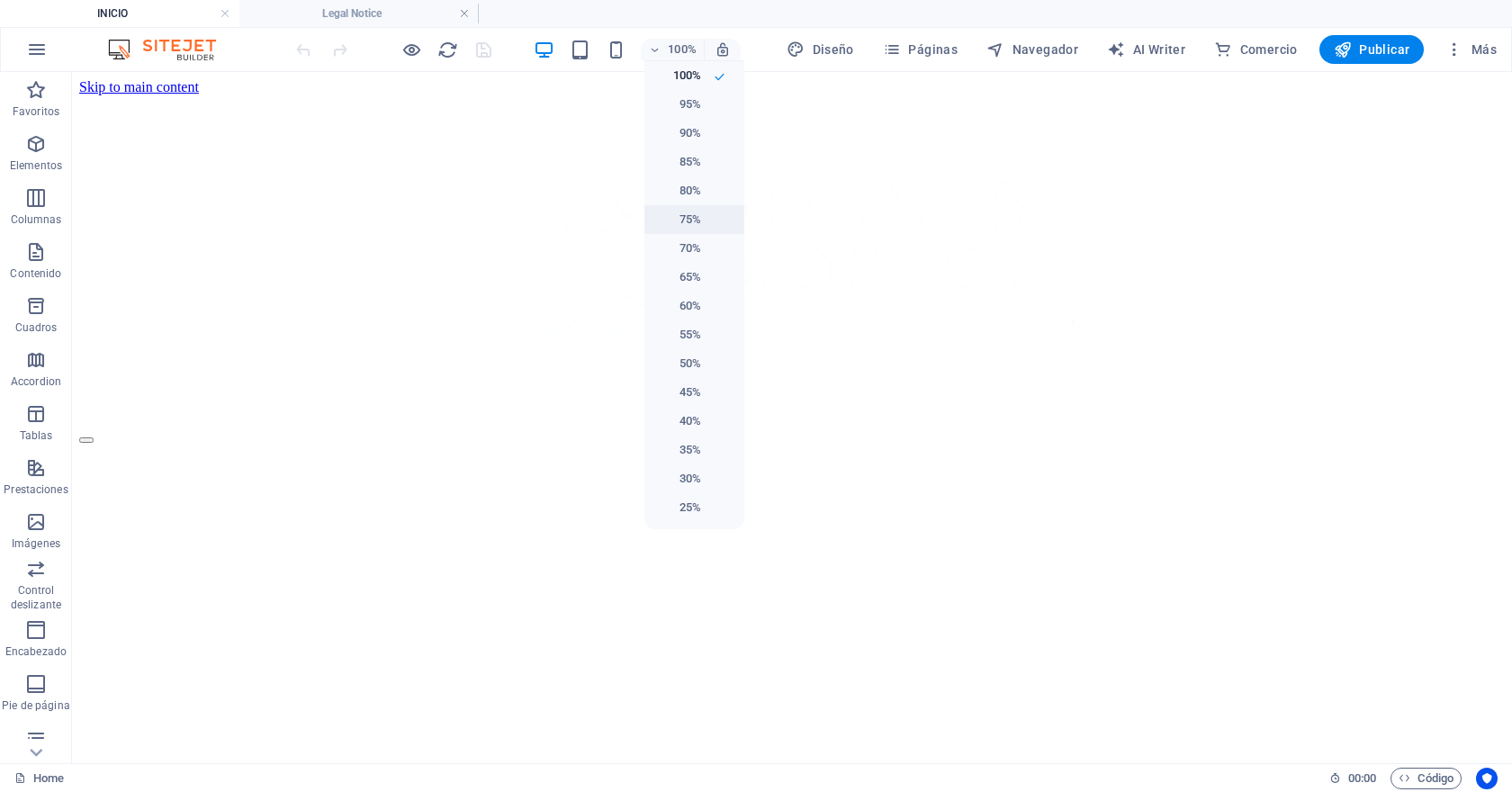
click at [710, 205] on li "75%" at bounding box center [694, 220] width 100 height 29
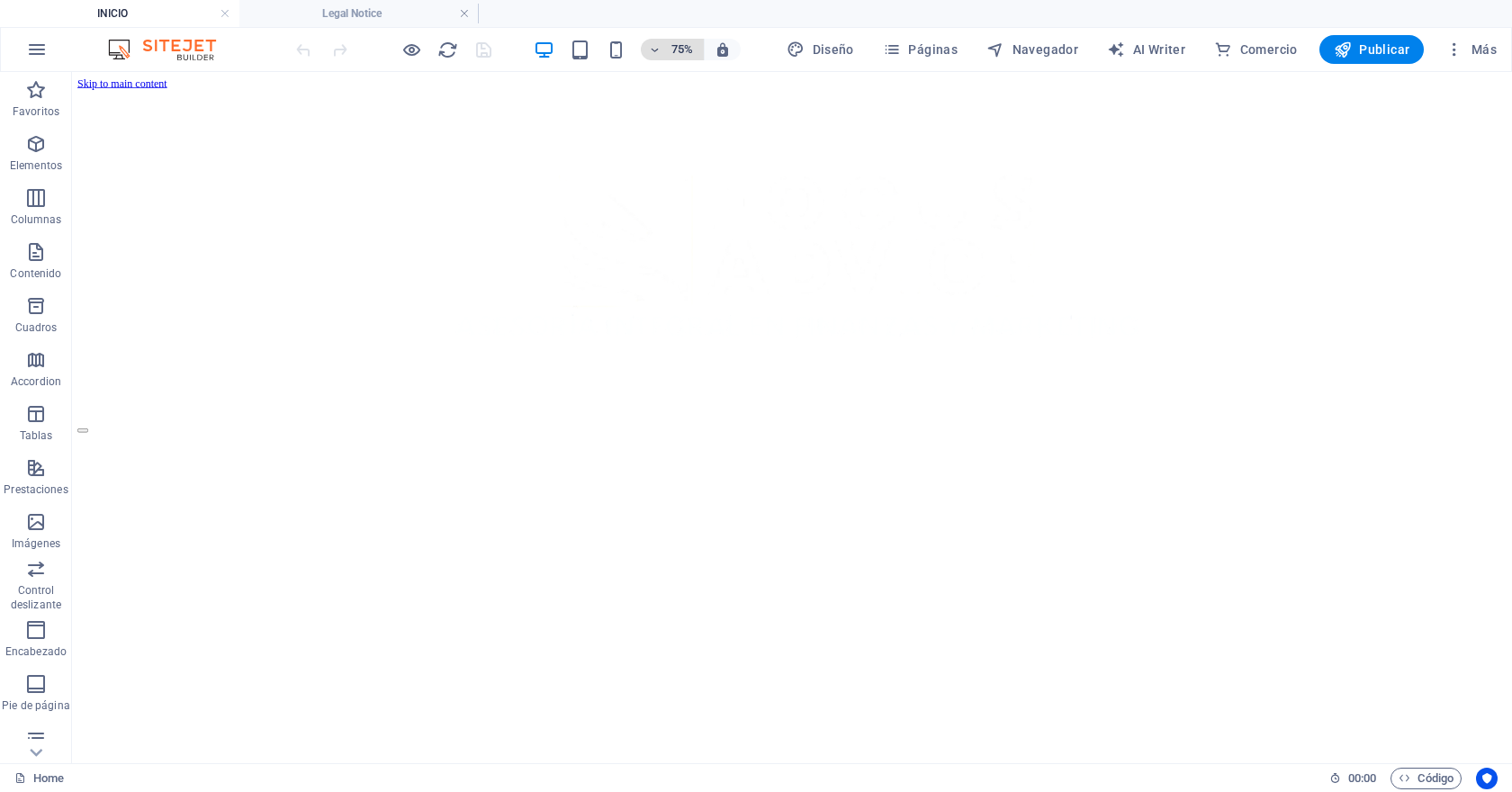
click at [683, 47] on h6 "75%" at bounding box center [682, 50] width 29 height 22
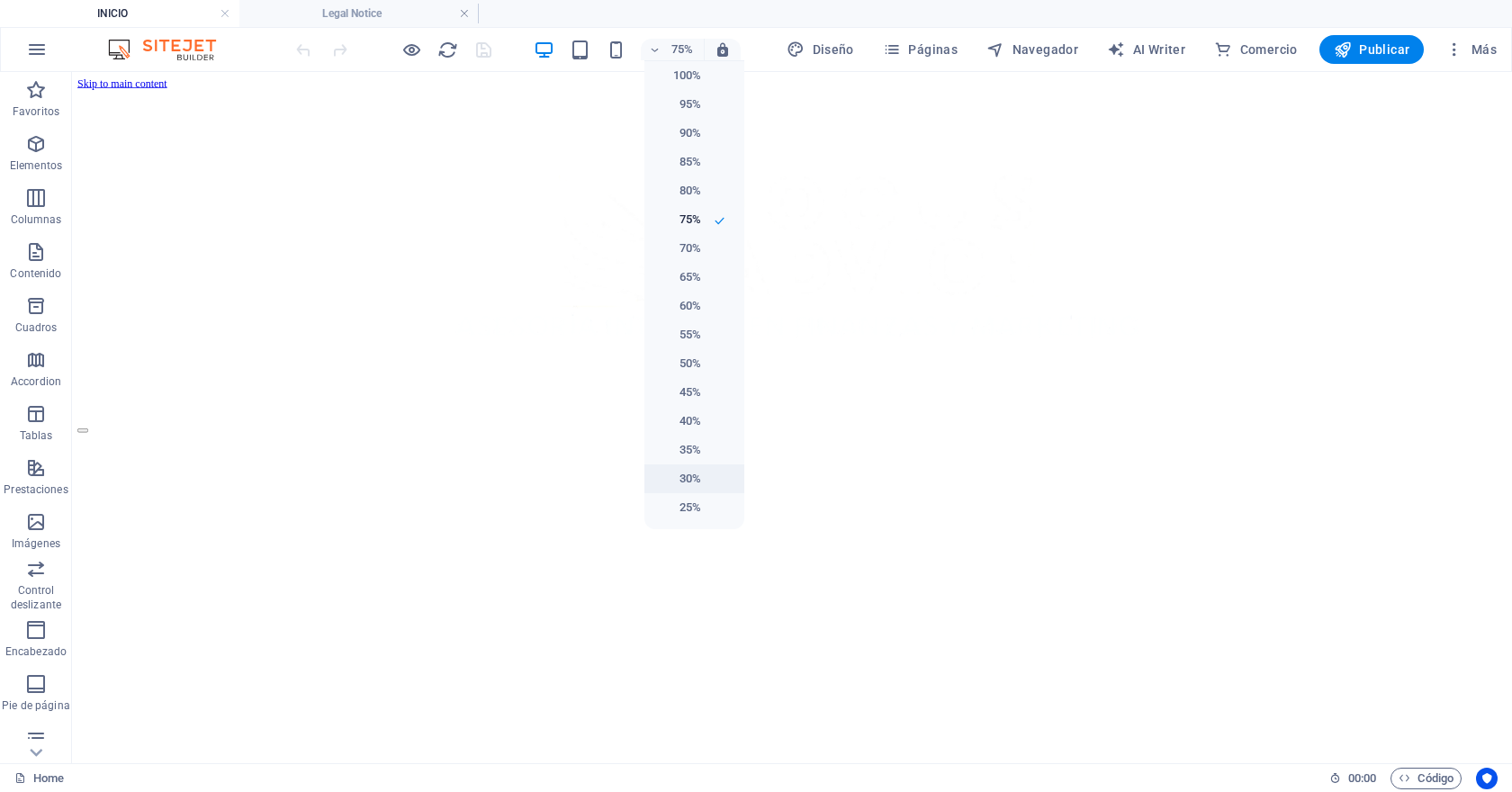
click at [706, 478] on li "30%" at bounding box center [694, 479] width 100 height 29
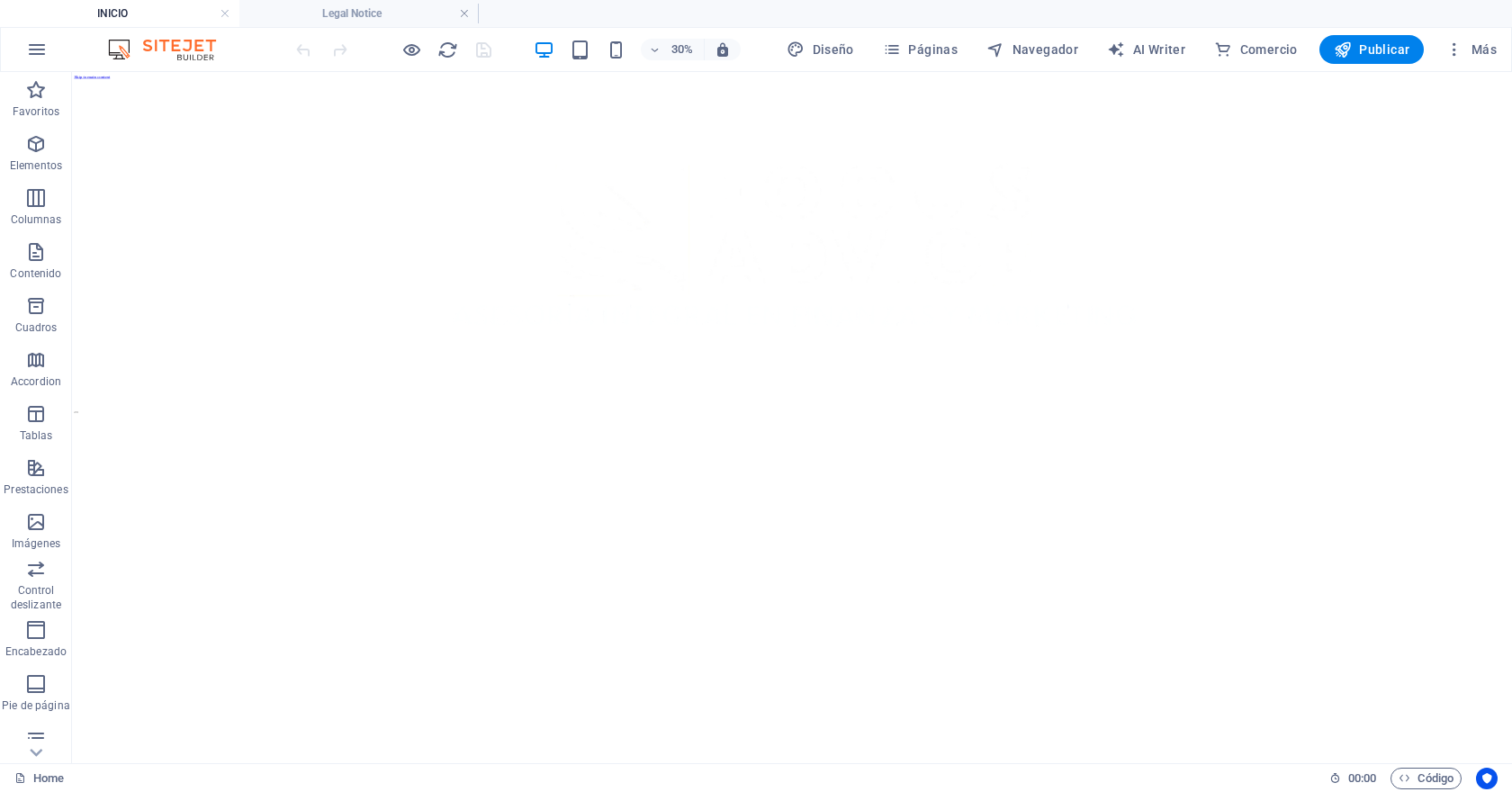
click at [458, 52] on div at bounding box center [393, 50] width 202 height 29
click at [446, 52] on icon "reload" at bounding box center [447, 50] width 21 height 21
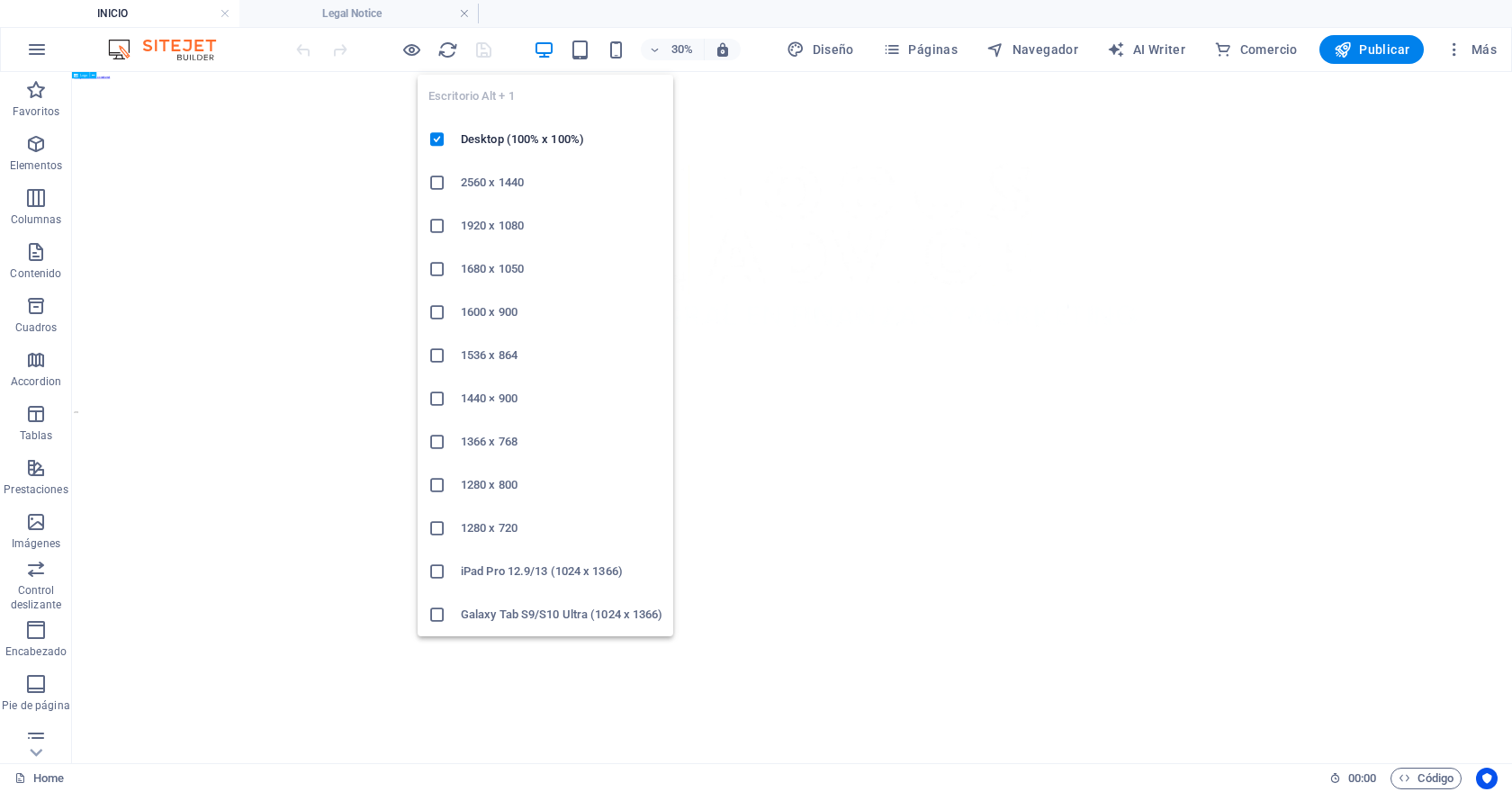
click at [530, 174] on h6 "2560 x 1440" at bounding box center [561, 183] width 202 height 22
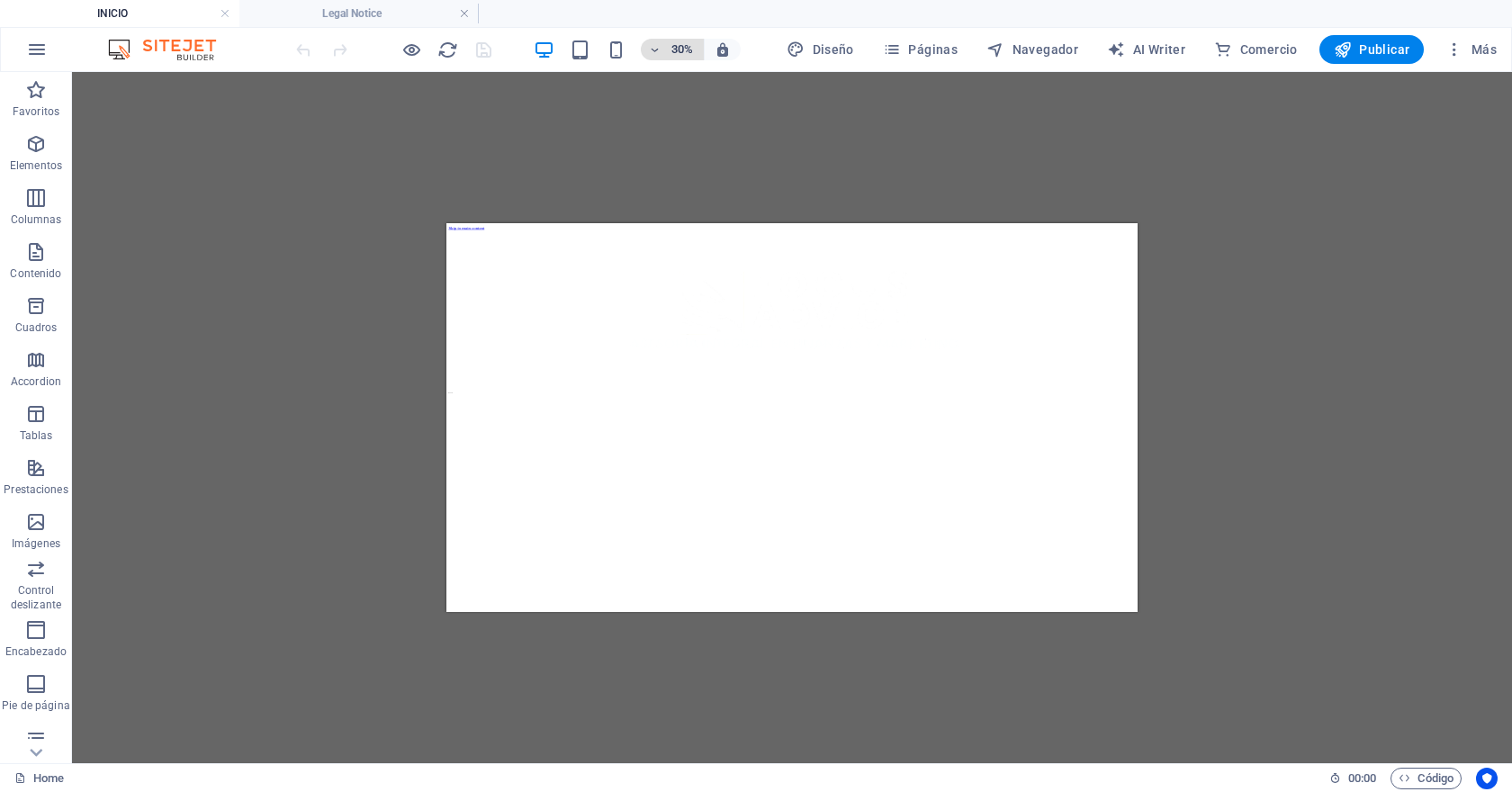
click at [655, 54] on icon "button" at bounding box center [654, 50] width 13 height 12
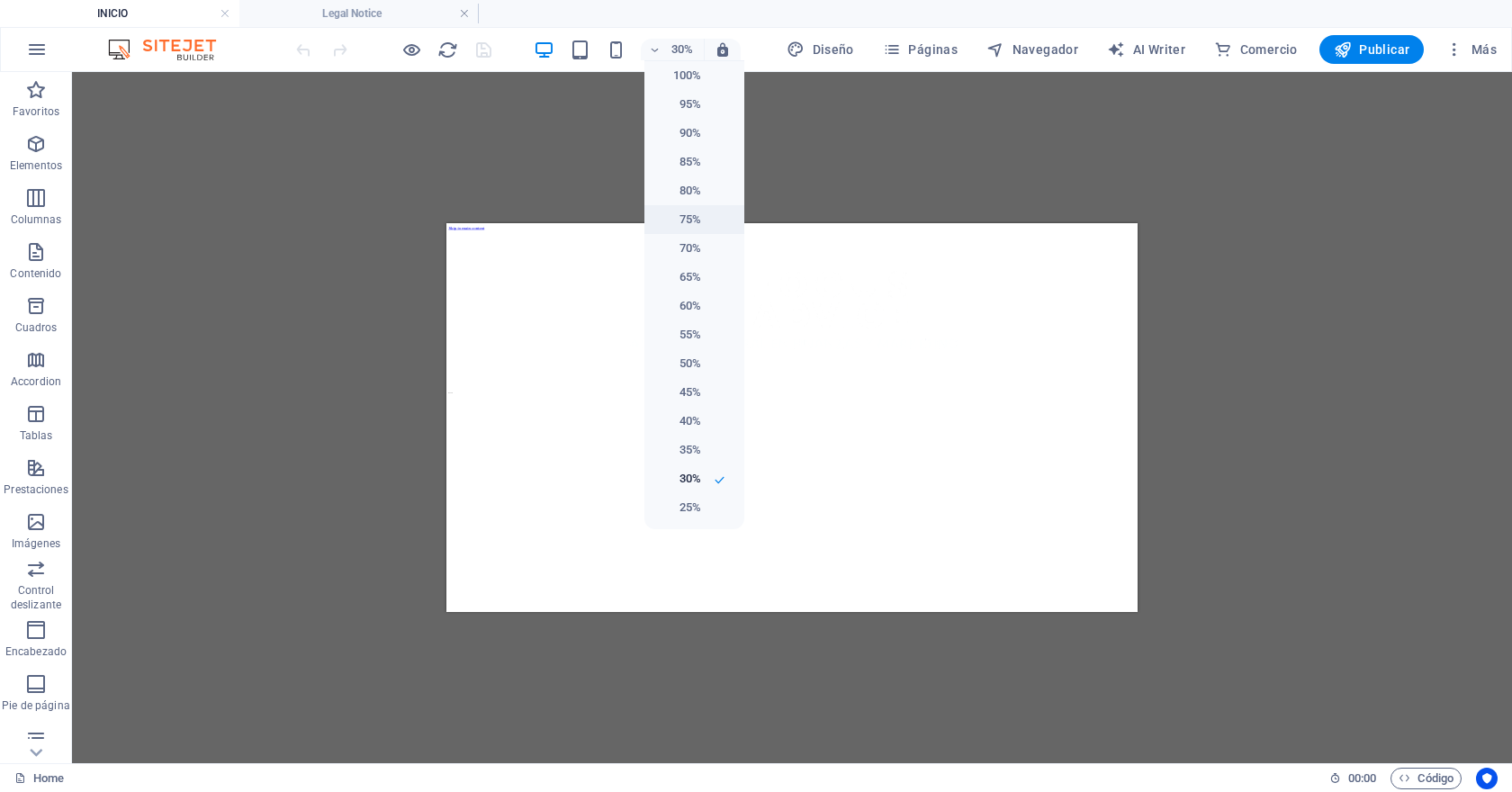
click at [693, 225] on h6 "75%" at bounding box center [678, 220] width 46 height 22
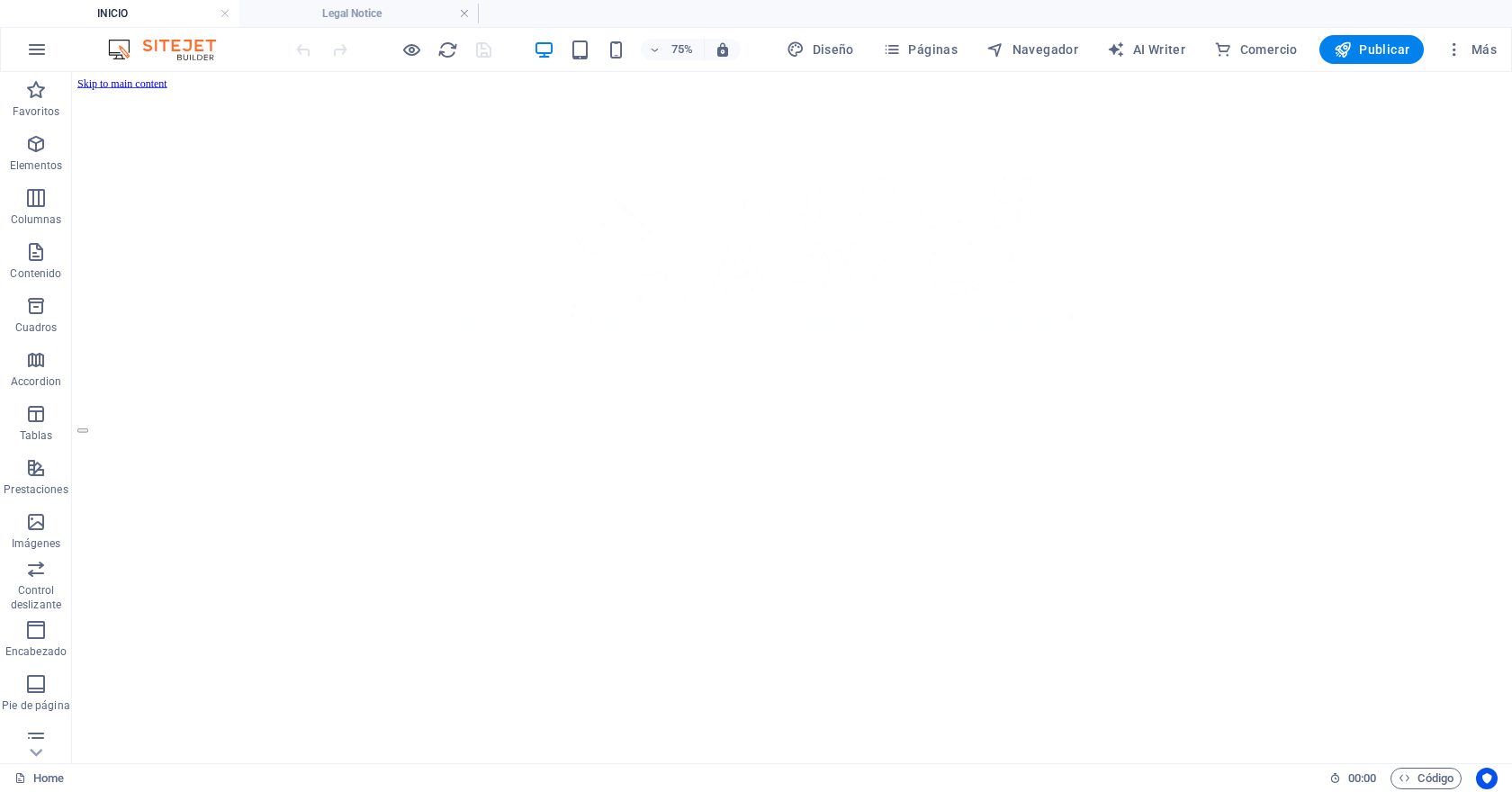
click at [534, 49] on div "75% Diseño Páginas Navegador AI Writer Comercio Publicar Más" at bounding box center [898, 50] width 1211 height 29
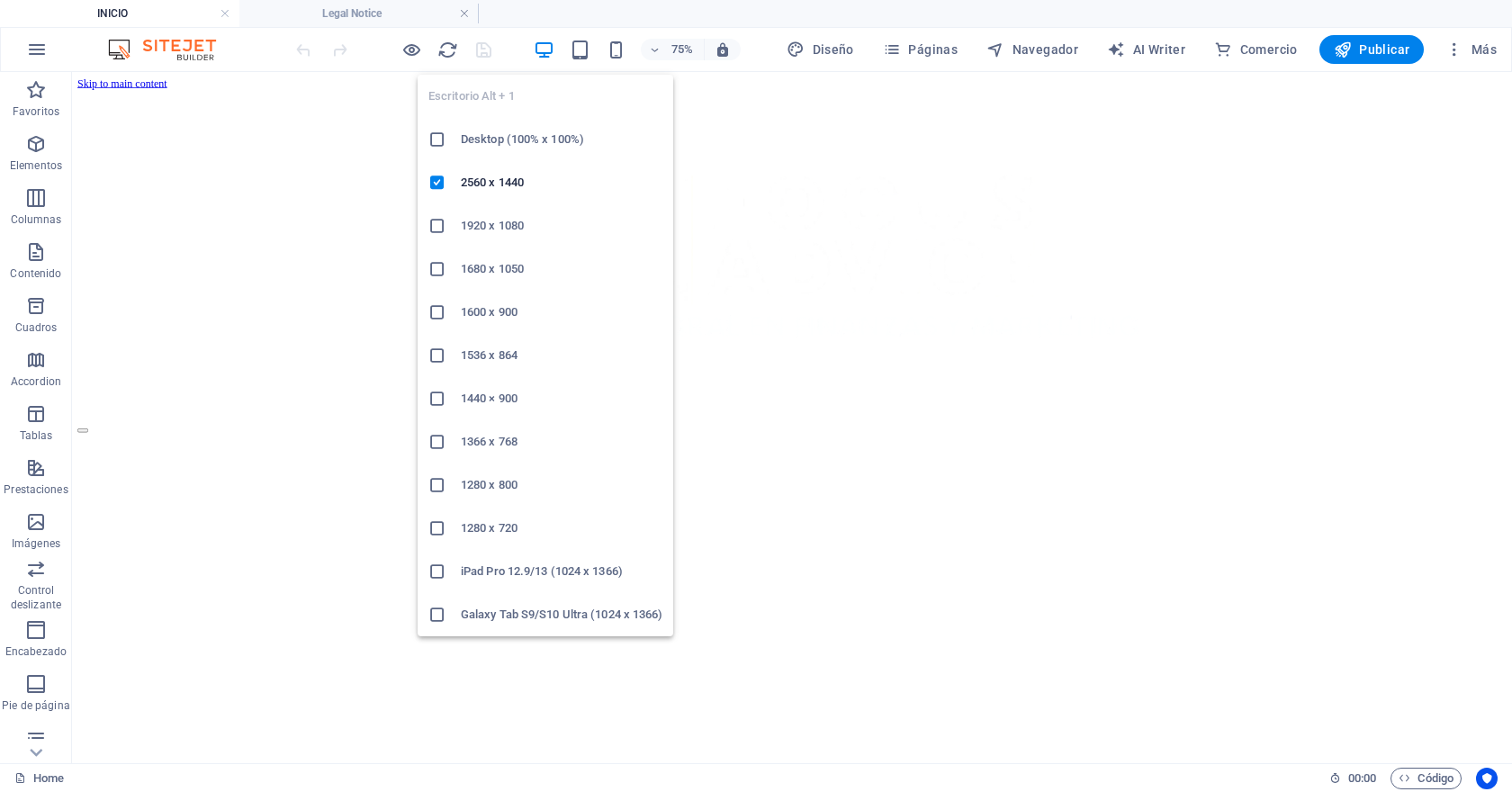
click at [549, 52] on icon "button" at bounding box center [543, 50] width 21 height 21
click at [535, 238] on li "1920 x 1080" at bounding box center [545, 226] width 256 height 43
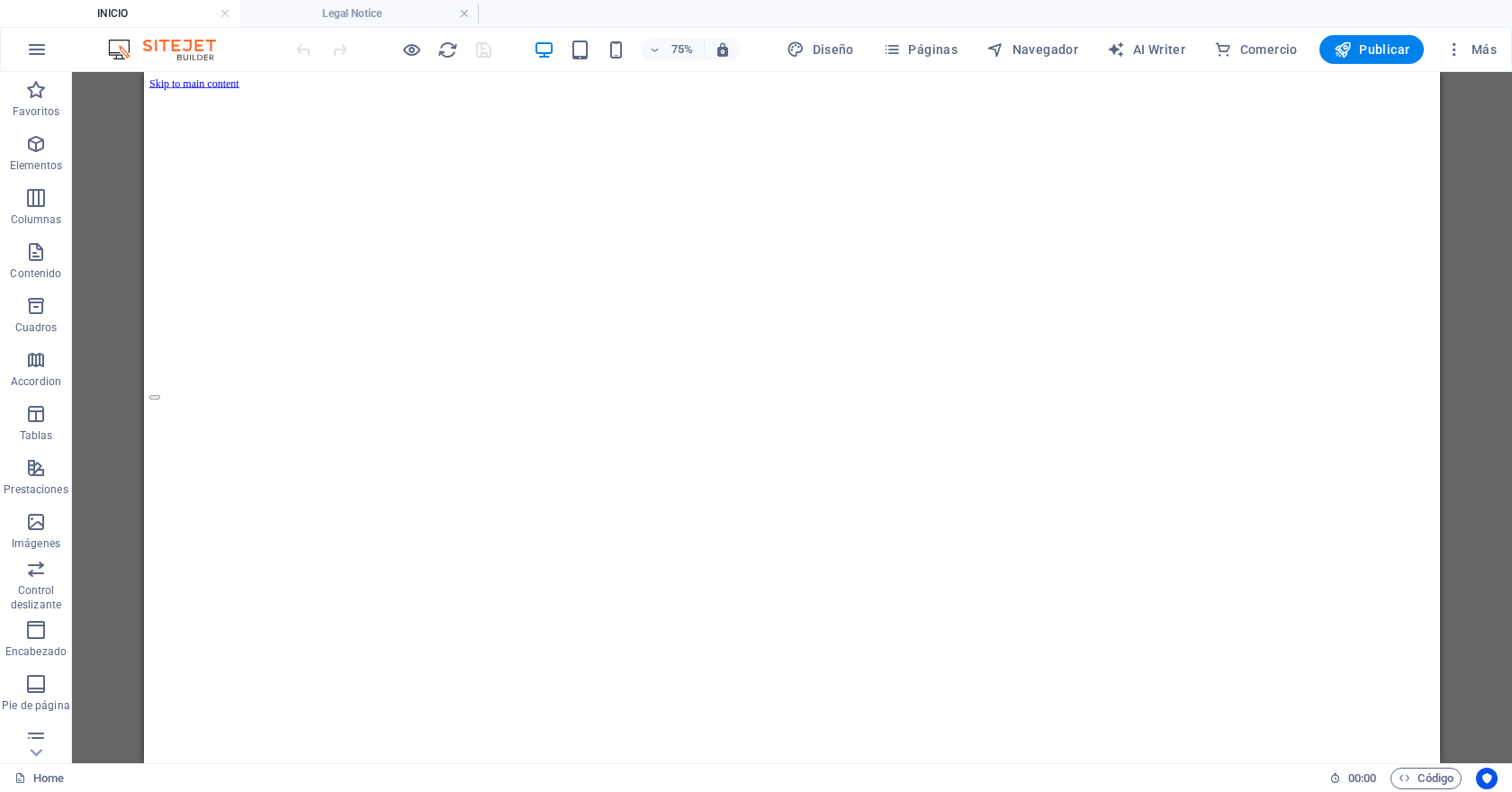
click at [568, 52] on div "75%" at bounding box center [636, 50] width 208 height 29
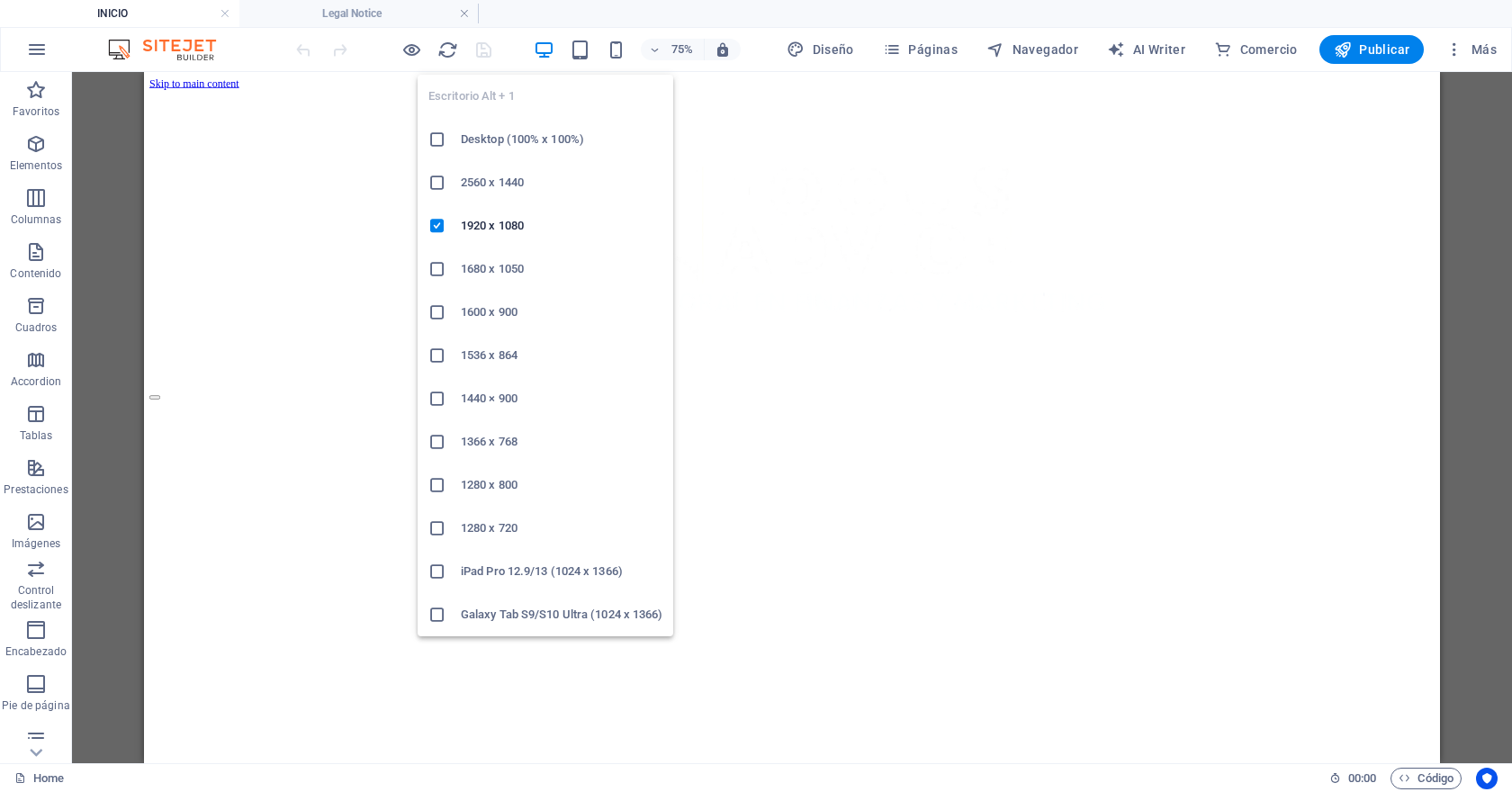
click at [548, 47] on icon "button" at bounding box center [543, 50] width 21 height 21
click at [534, 524] on h6 "1280 x 720" at bounding box center [561, 528] width 202 height 22
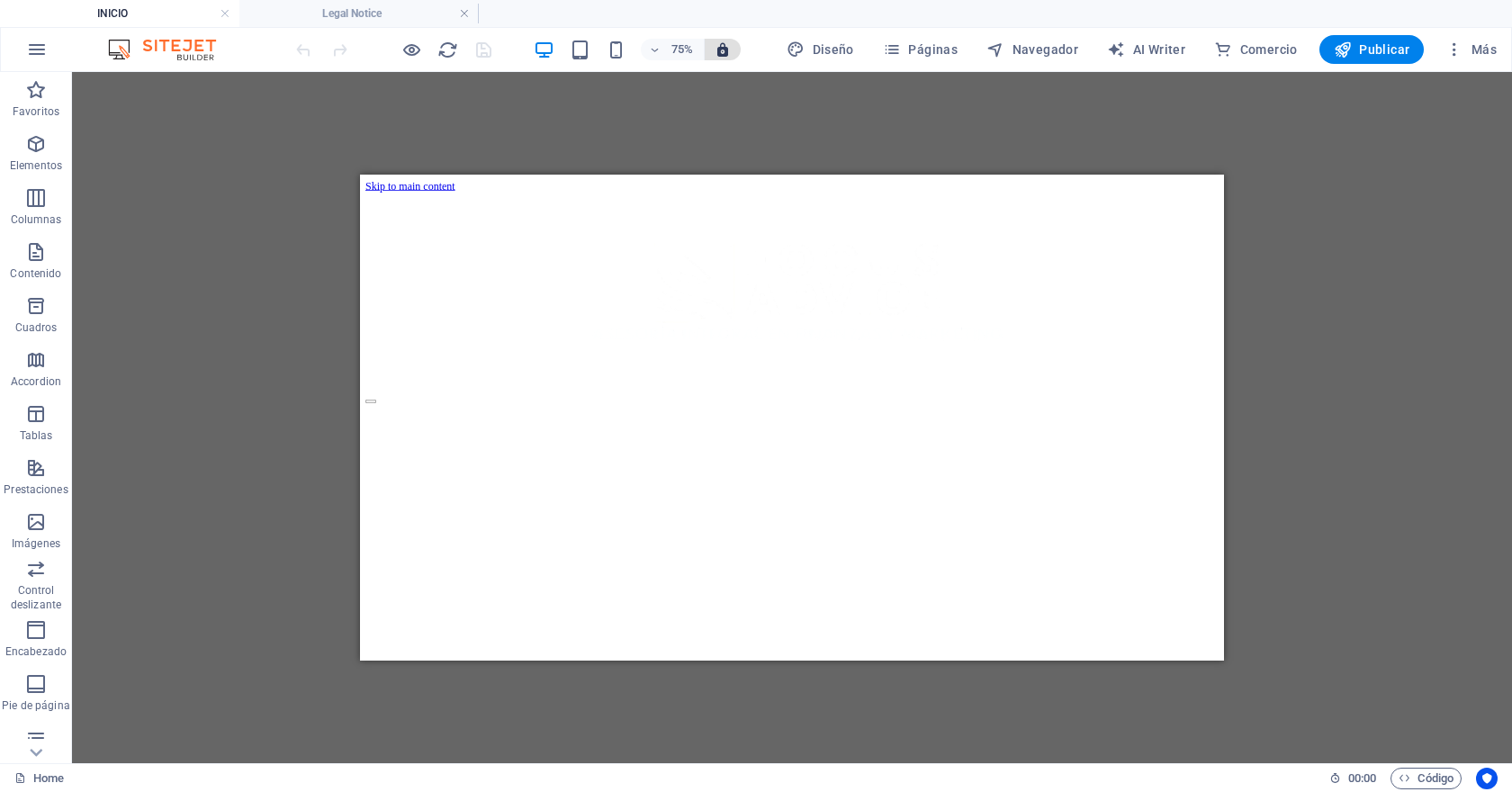
click at [719, 52] on icon "button" at bounding box center [722, 50] width 16 height 16
click at [449, 52] on icon "reload" at bounding box center [447, 50] width 21 height 21
click at [451, 53] on icon "reload" at bounding box center [447, 50] width 21 height 21
click at [686, 50] on h6 "75%" at bounding box center [682, 50] width 29 height 22
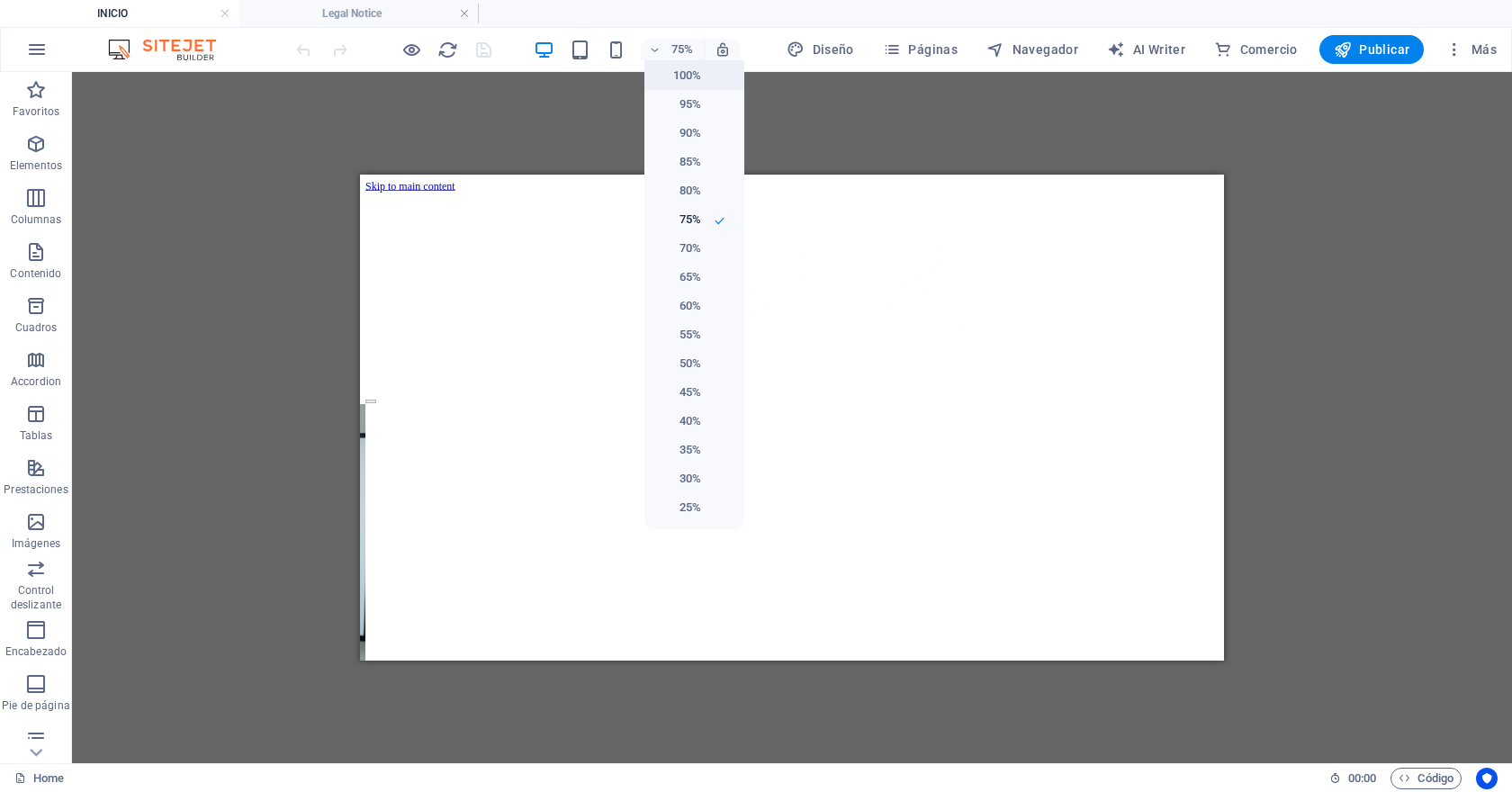
click at [684, 77] on h6 "100%" at bounding box center [678, 76] width 46 height 22
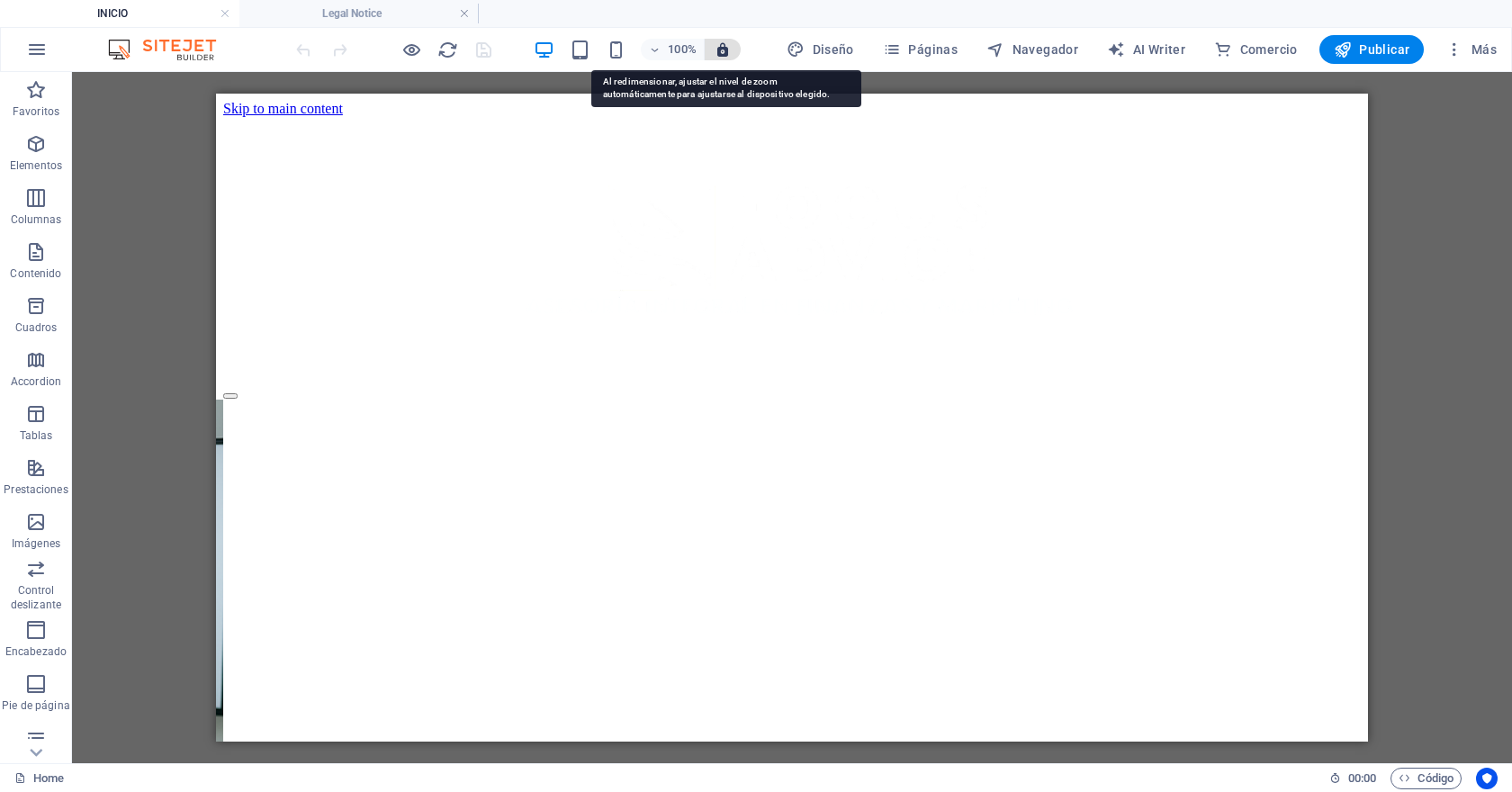
click at [723, 51] on icon "button" at bounding box center [722, 50] width 16 height 16
click at [725, 48] on icon "button" at bounding box center [722, 50] width 16 height 16
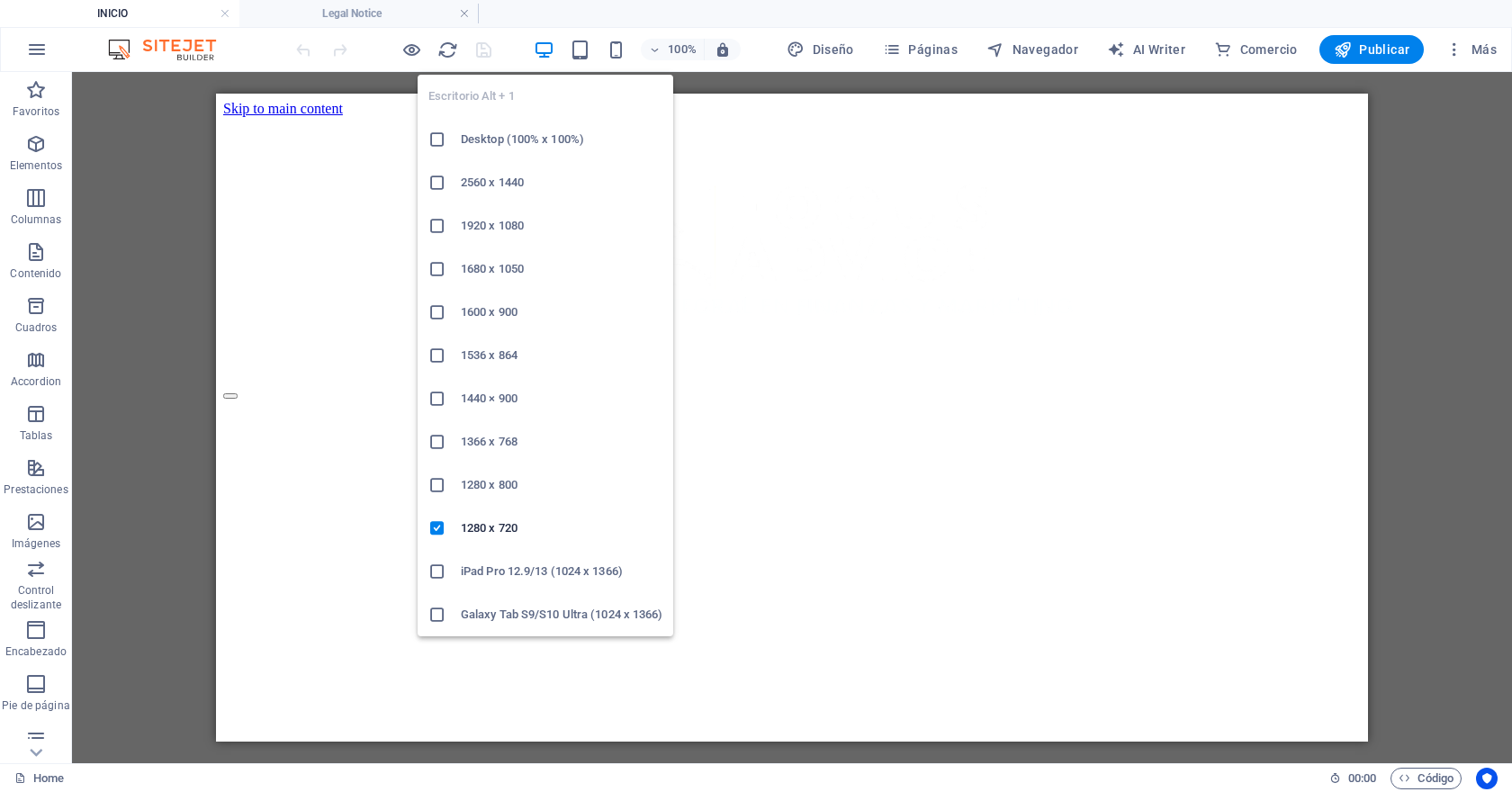
click at [492, 396] on h6 "1440 × 900" at bounding box center [561, 399] width 202 height 22
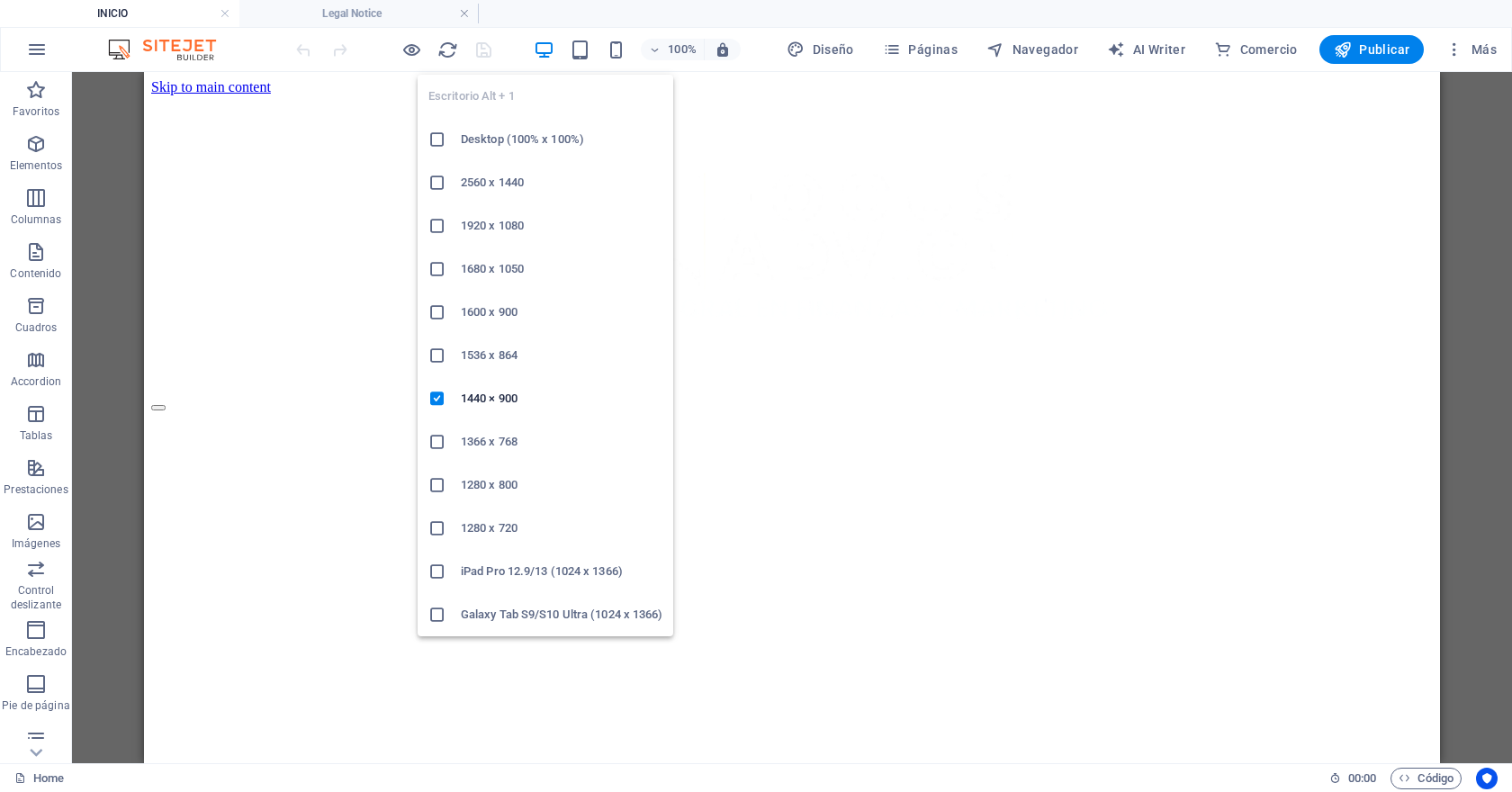
click at [549, 54] on icon "button" at bounding box center [543, 50] width 21 height 21
click at [526, 582] on li "iPad Pro 12.9/13 (1024 x 1366)" at bounding box center [545, 571] width 256 height 43
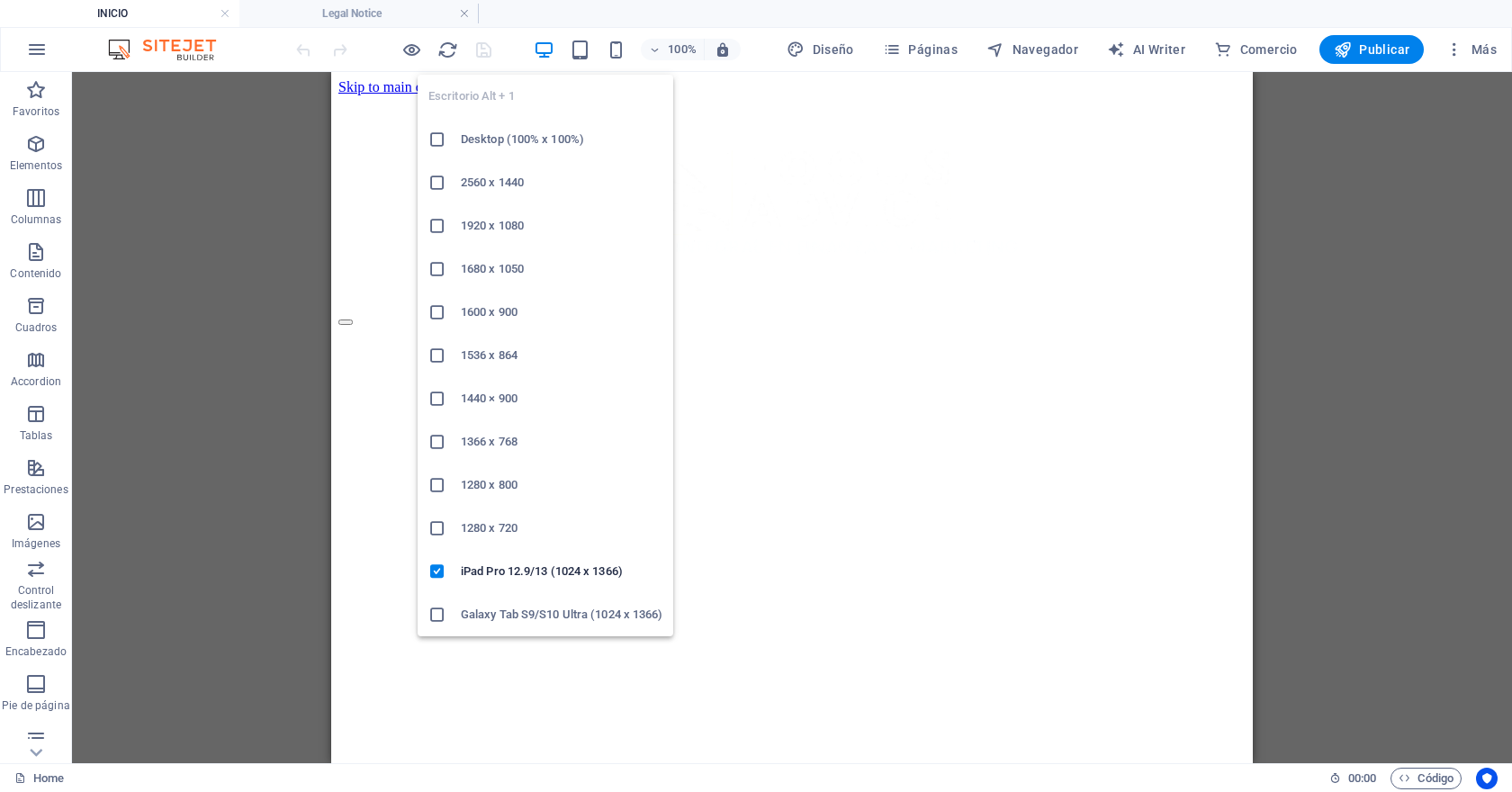
click at [548, 47] on icon "button" at bounding box center [543, 50] width 21 height 21
click at [520, 627] on li "Galaxy Tab S9/S10 Ultra (1024 x 1366)" at bounding box center [545, 615] width 256 height 43
click at [552, 64] on div "Escritorio Alt + 1 Desktop (100% x 100%) 2560 x 1440 1920 x 1080 1680 x 1050 16…" at bounding box center [545, 348] width 256 height 576
click at [519, 527] on h6 "1280 x 720" at bounding box center [561, 528] width 202 height 22
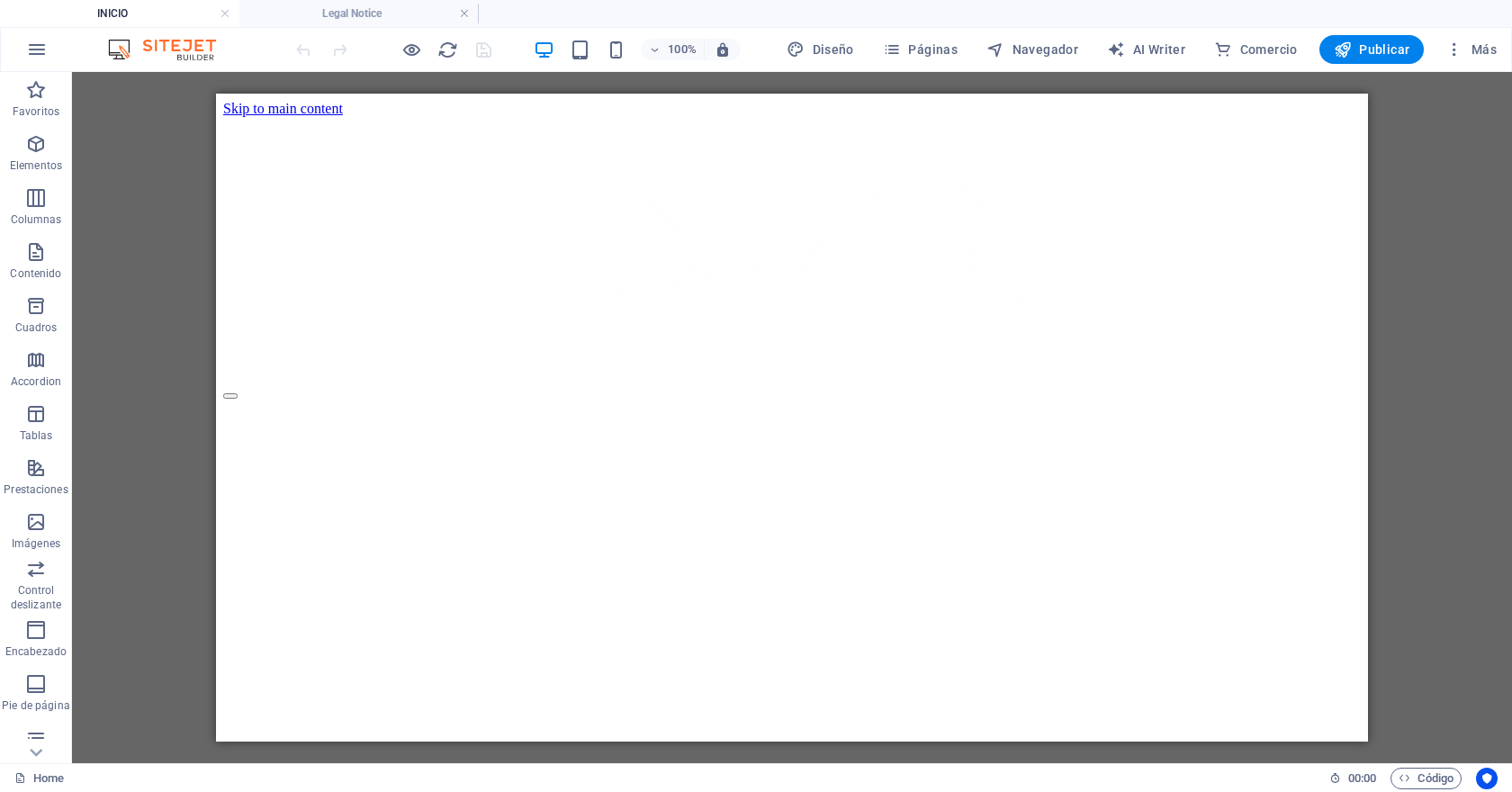
click at [595, 50] on div "100%" at bounding box center [636, 50] width 208 height 29
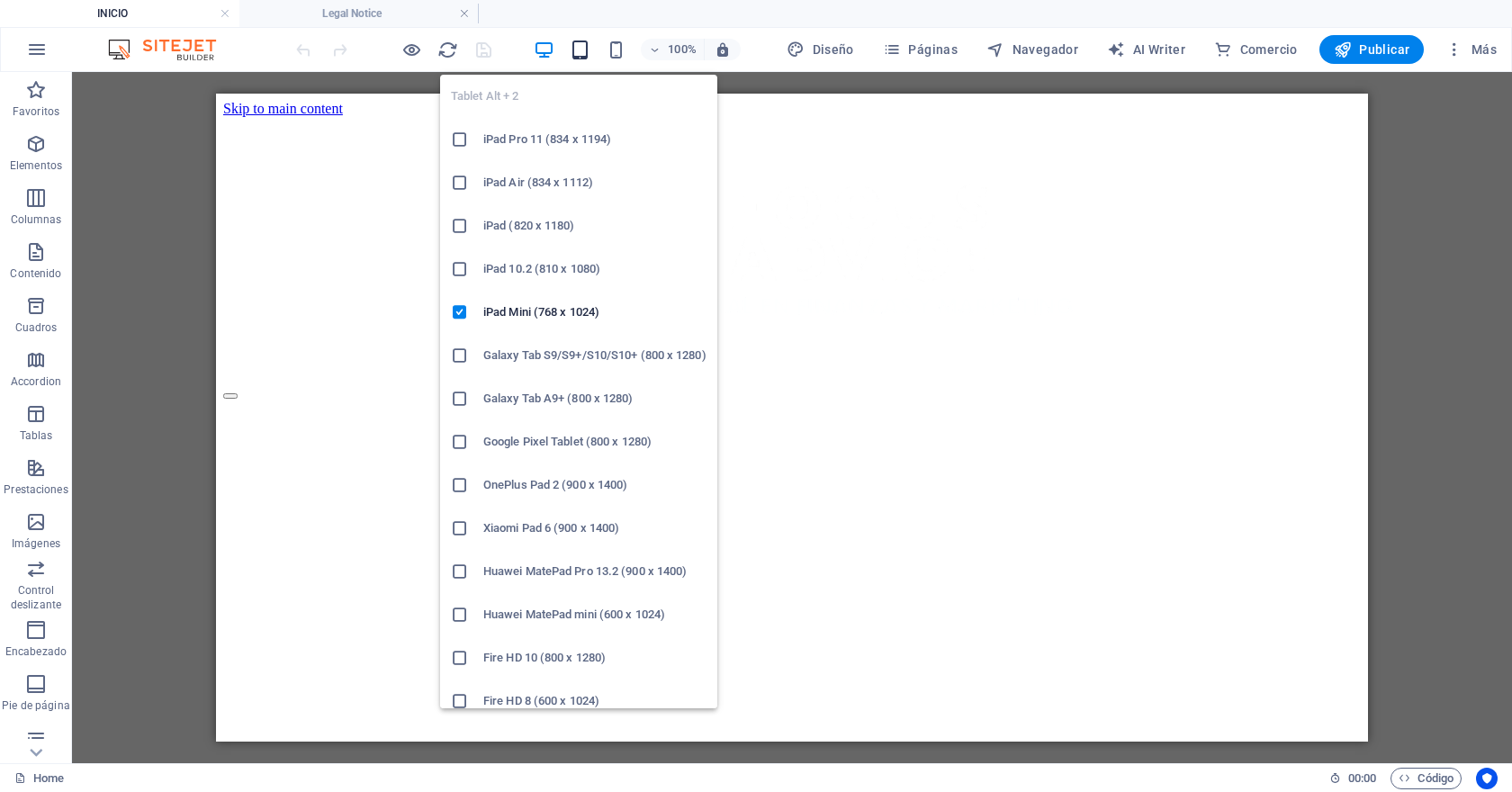
click at [583, 52] on icon "button" at bounding box center [579, 50] width 21 height 21
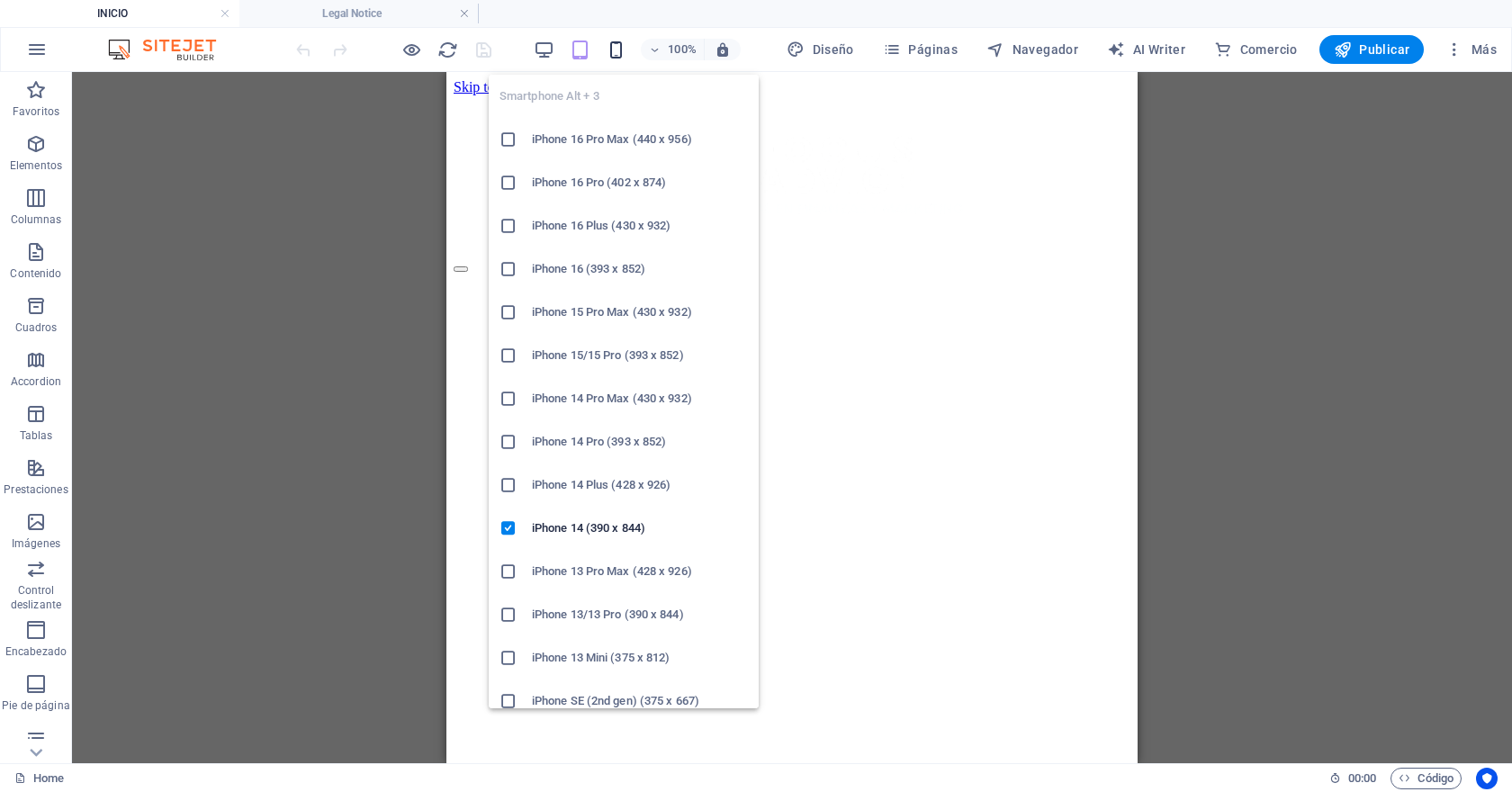
click at [615, 46] on icon "button" at bounding box center [615, 50] width 21 height 21
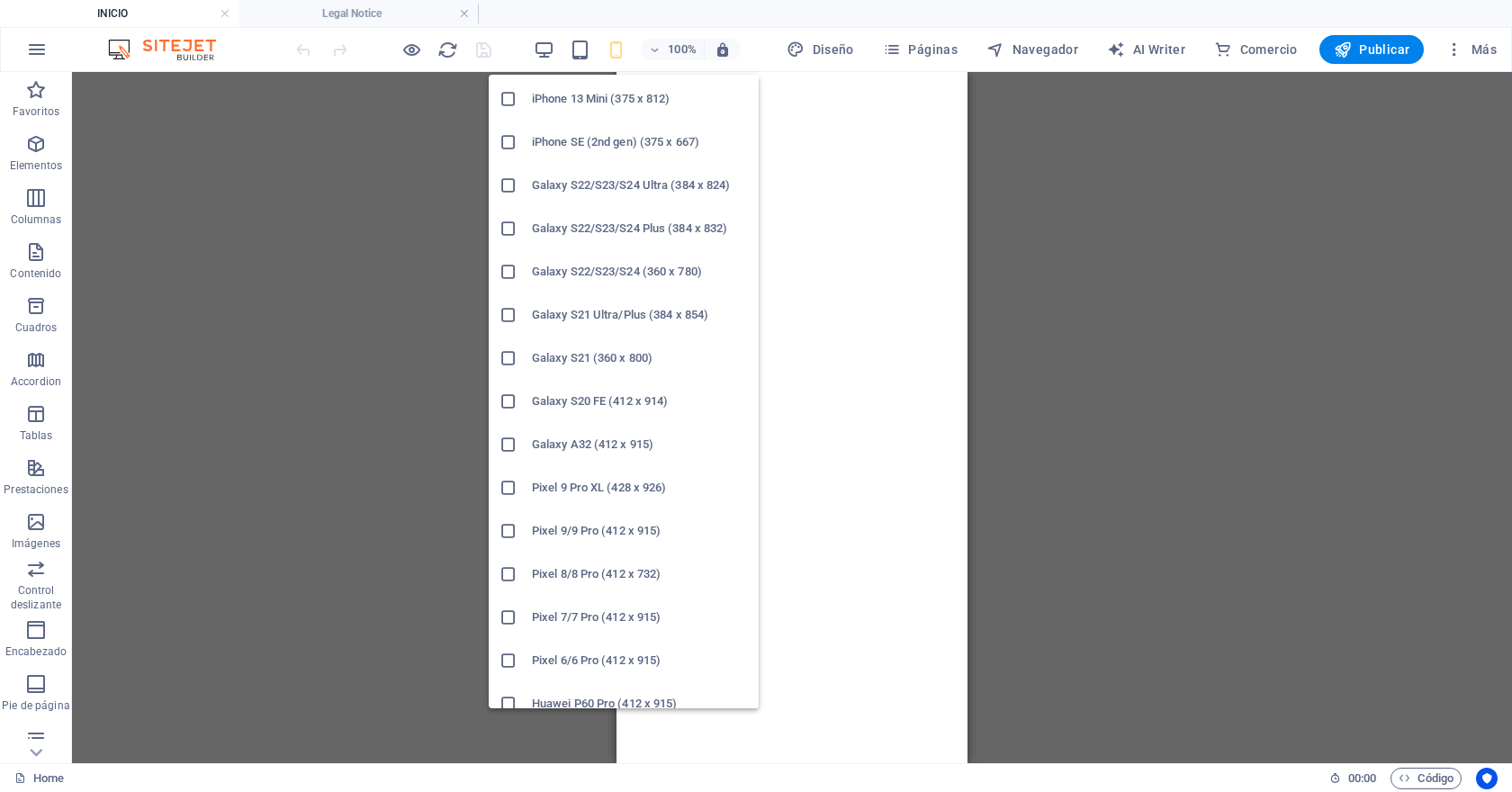
scroll to position [792, 0]
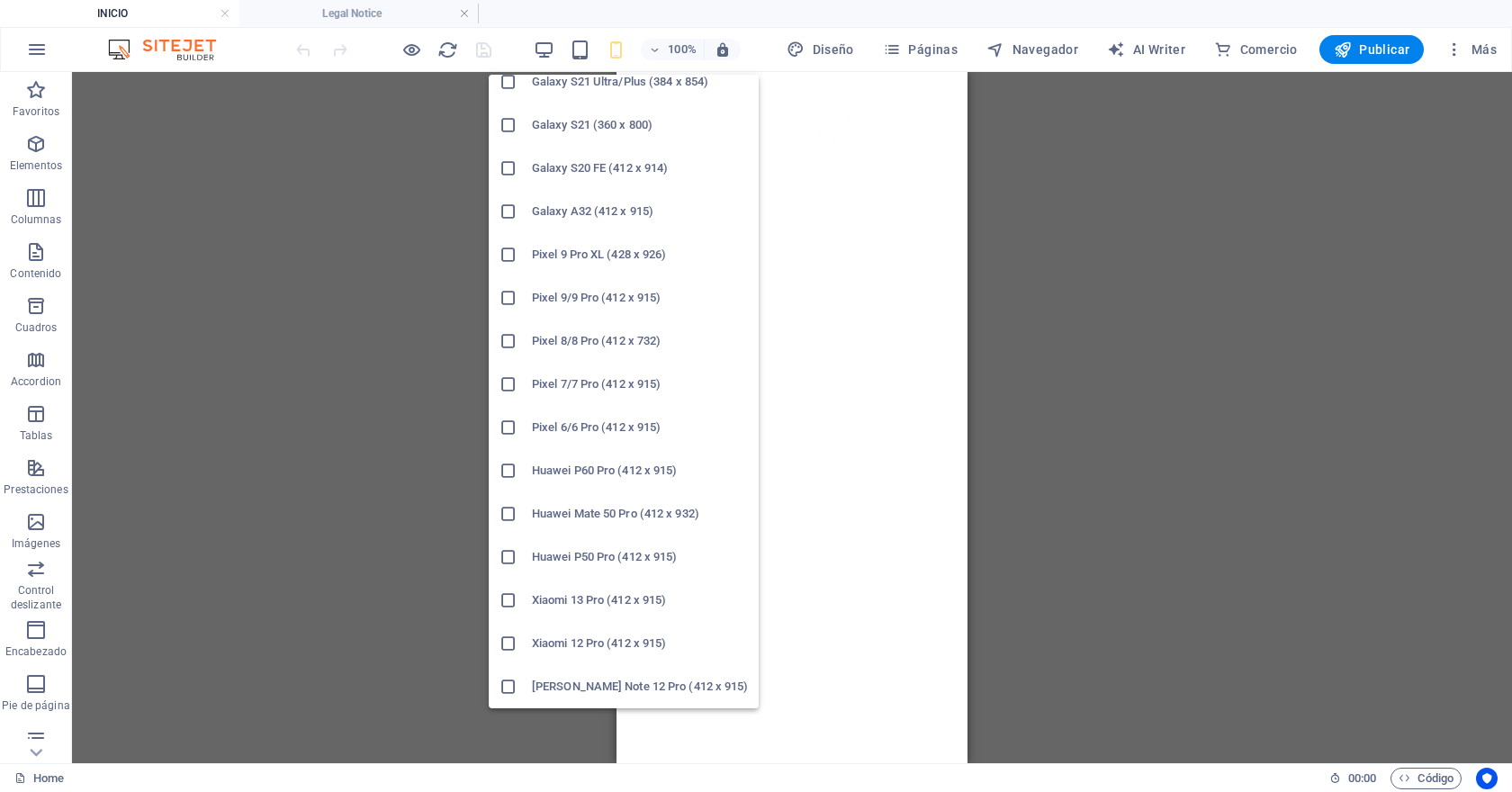
click at [634, 694] on h6 "Xiaomi Redmi Note 12 Pro (412 x 915)" at bounding box center [639, 687] width 216 height 22
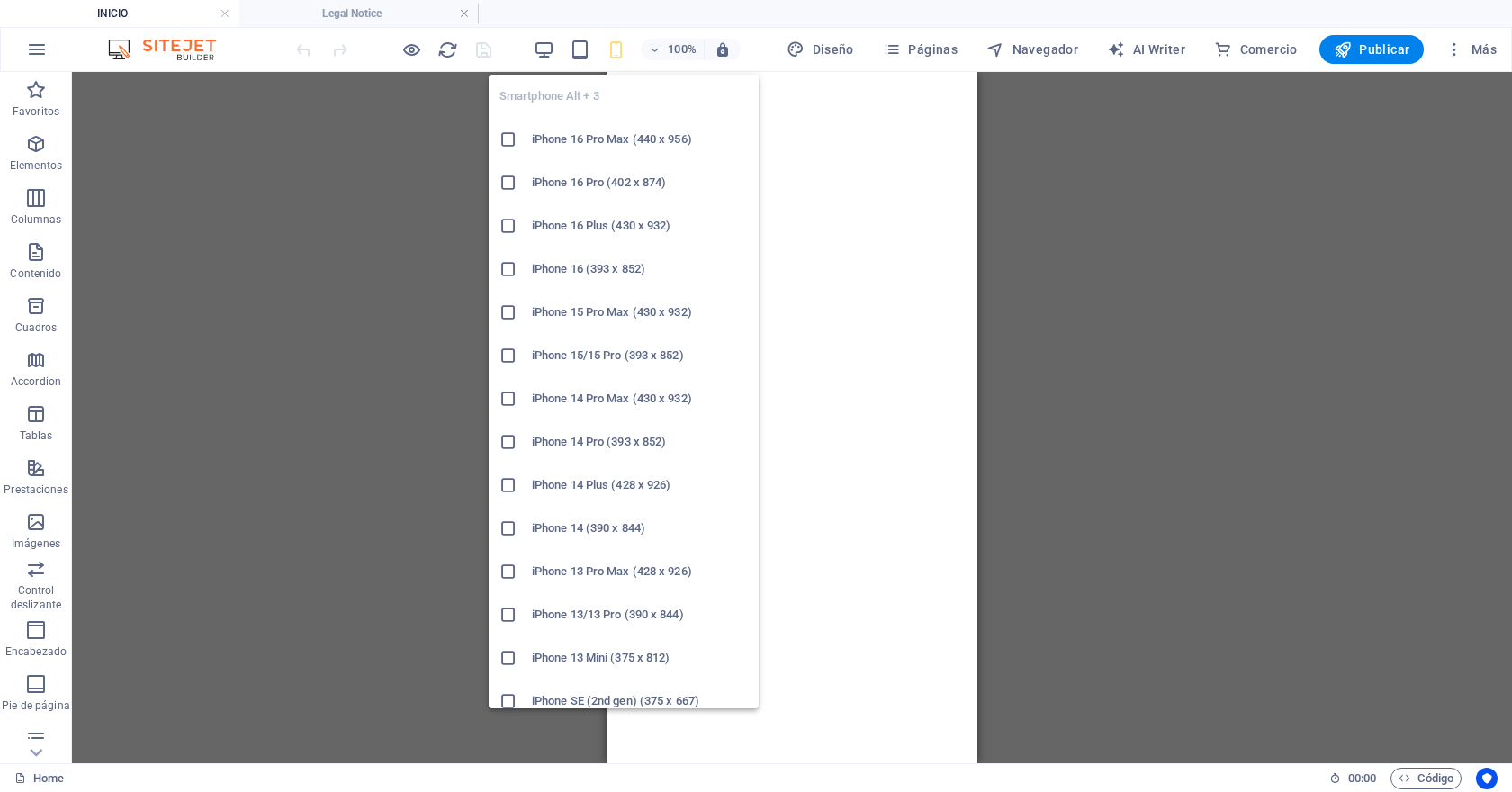
click at [606, 143] on h6 "iPhone 16 Pro Max (440 x 956)" at bounding box center [639, 139] width 216 height 22
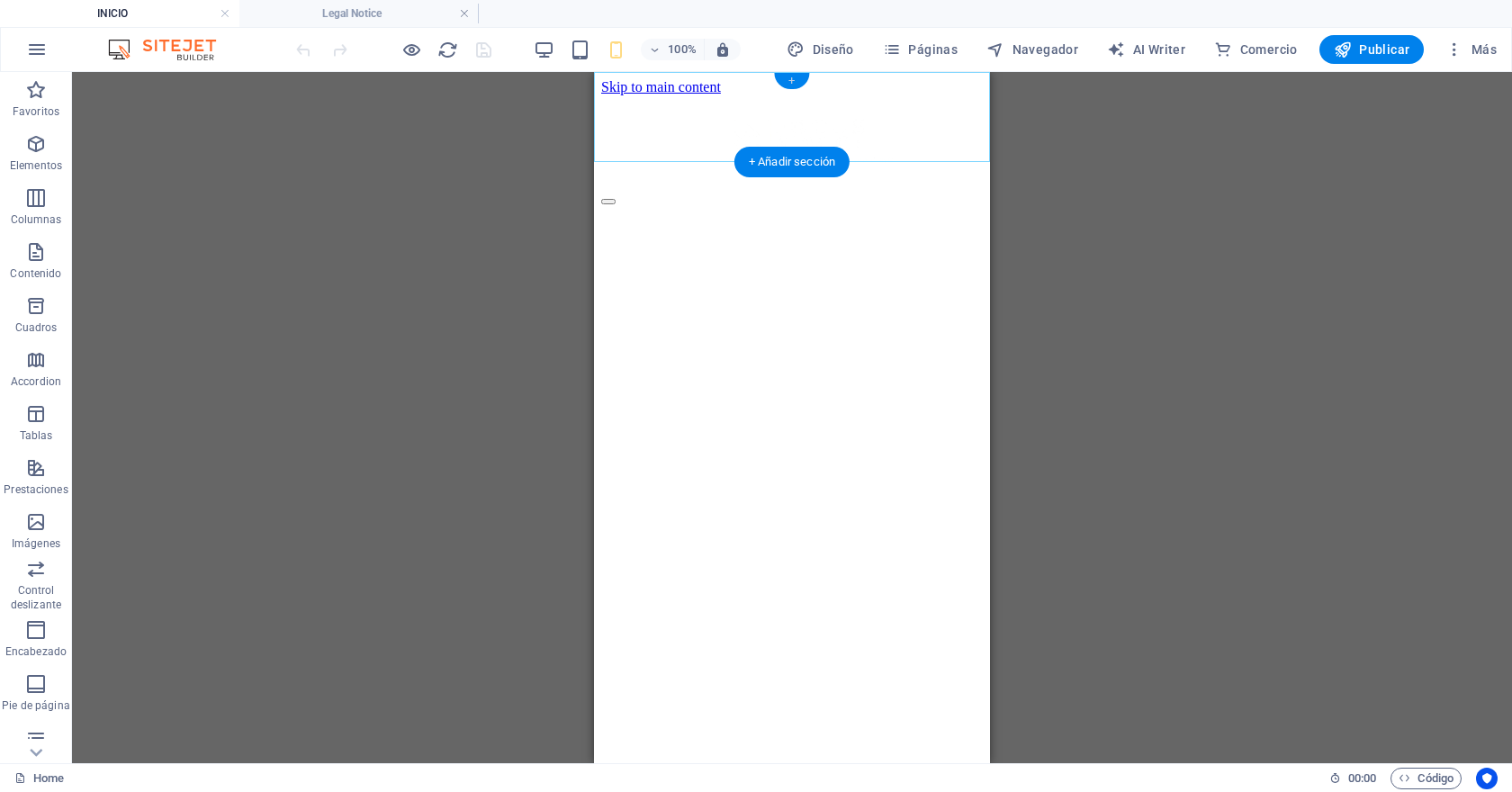
click at [798, 76] on div "+" at bounding box center [791, 81] width 35 height 16
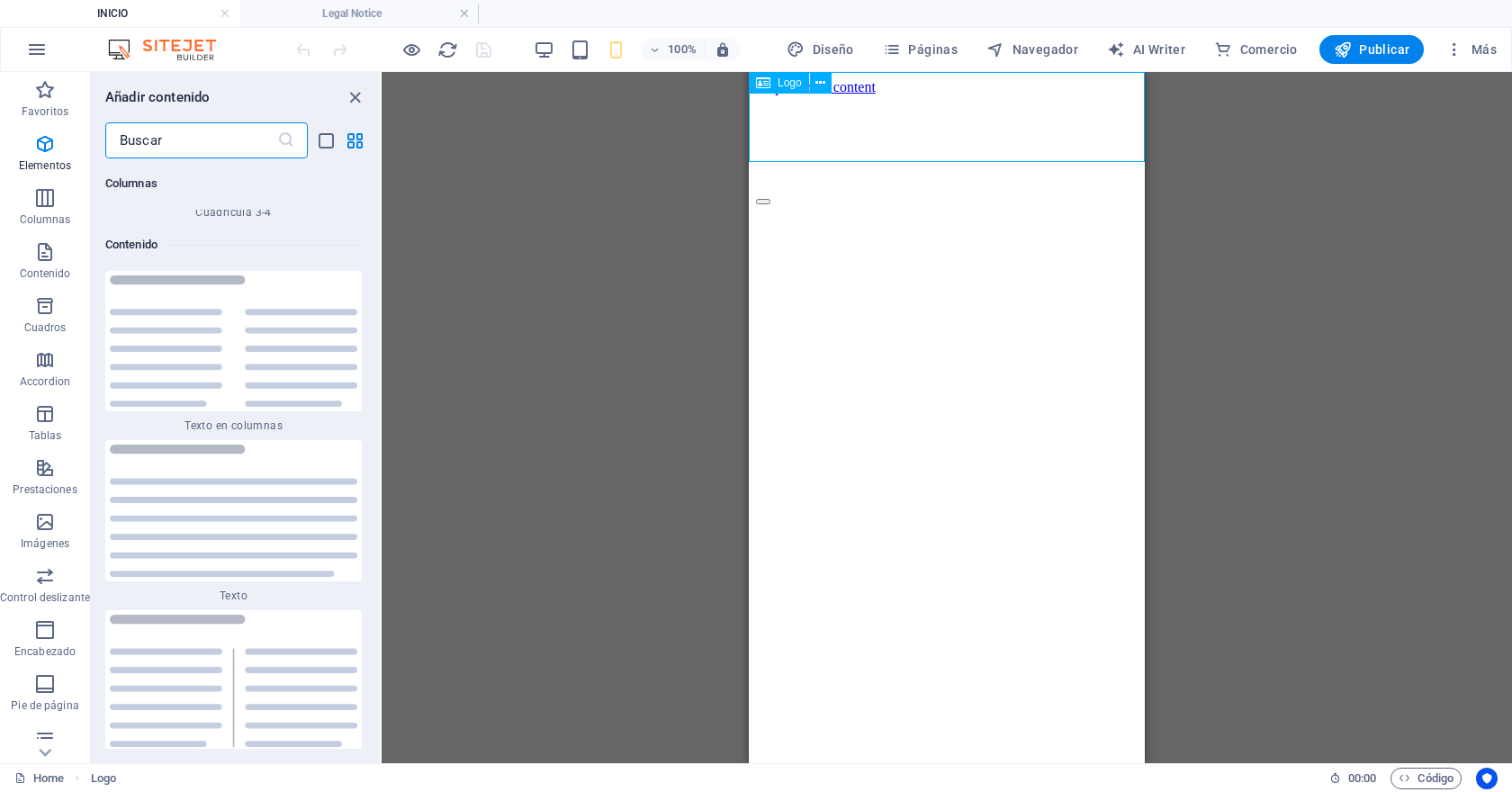
scroll to position [6046, 0]
click at [949, 82] on div "+" at bounding box center [945, 81] width 35 height 16
click at [268, 276] on img at bounding box center [233, 342] width 248 height 132
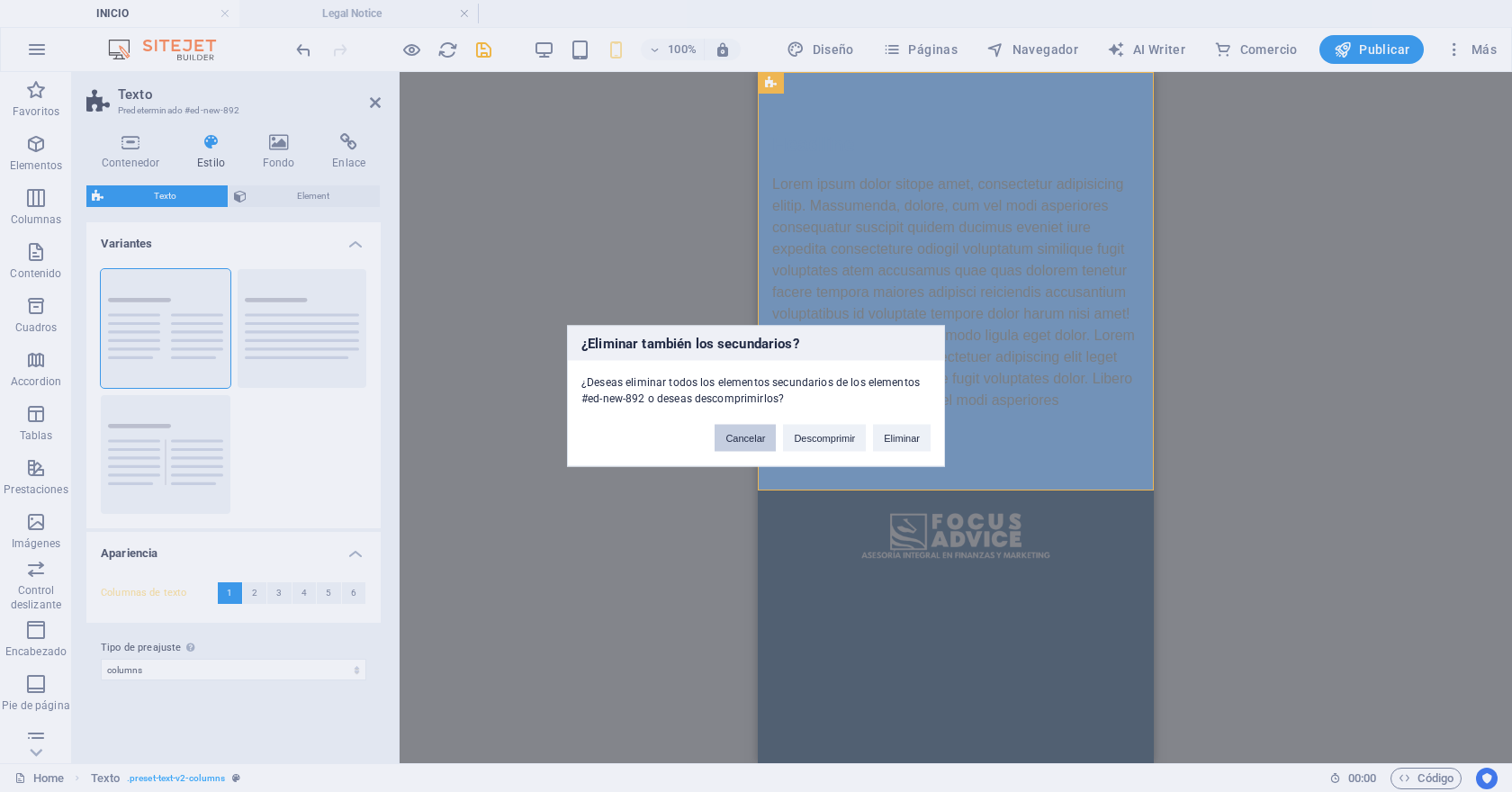
click at [756, 438] on button "Cancelar" at bounding box center [745, 438] width 61 height 27
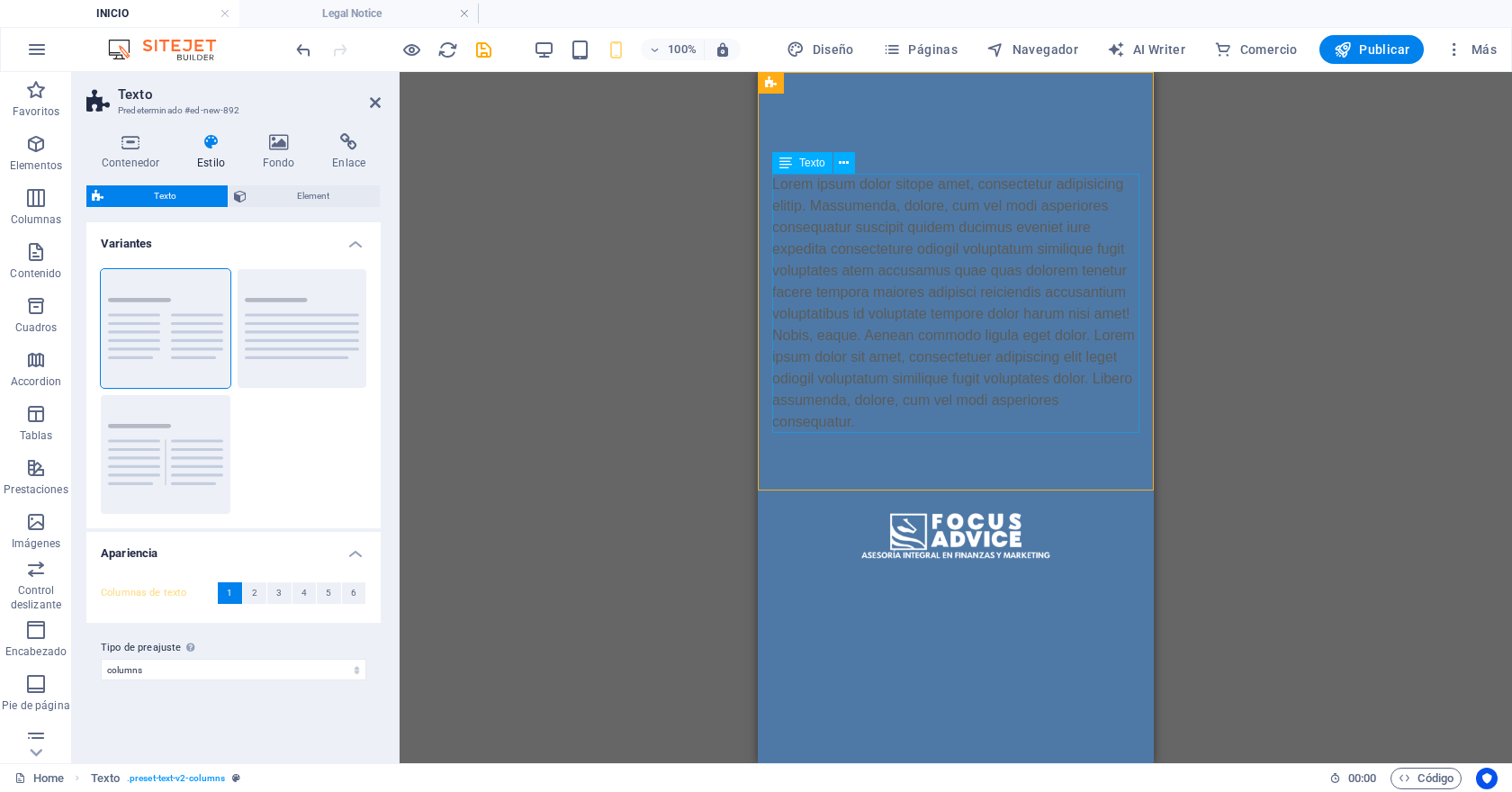
click at [921, 361] on div "Lorem ipsum dolor sitope amet, consectetur adipisicing elitip. Massumenda, dolo…" at bounding box center [955, 303] width 367 height 259
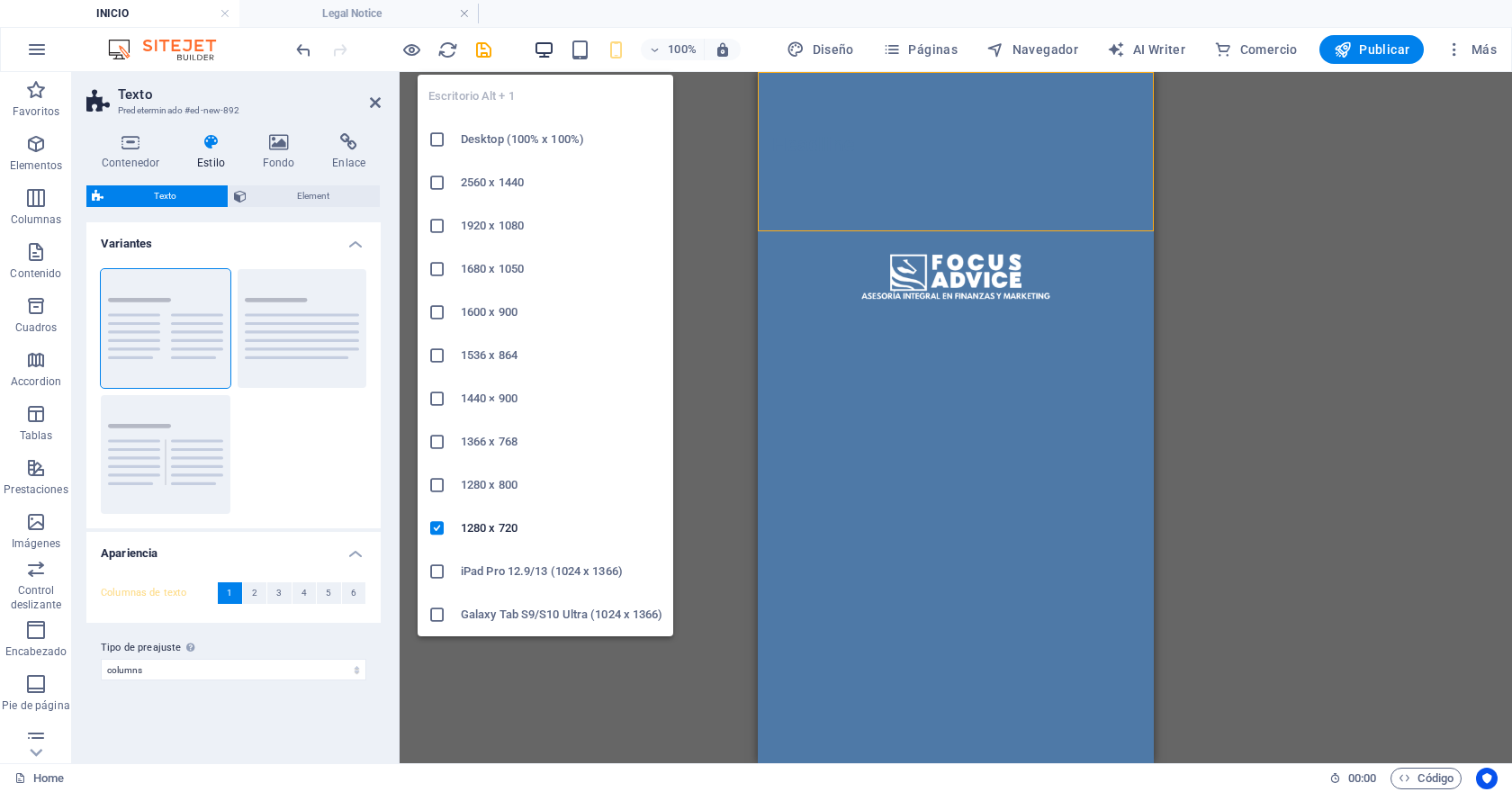
click at [551, 47] on icon "button" at bounding box center [543, 50] width 21 height 21
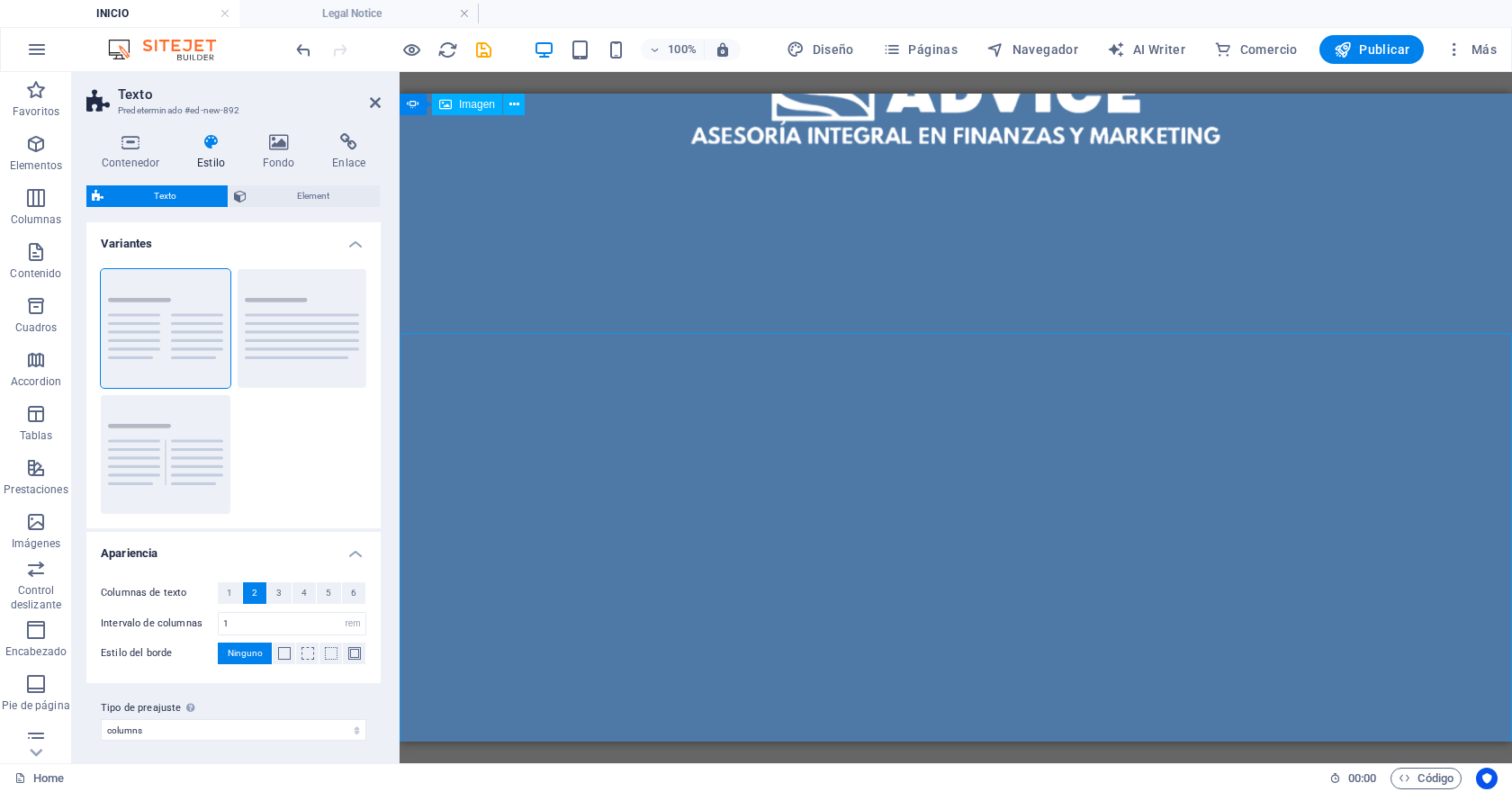
scroll to position [0, 0]
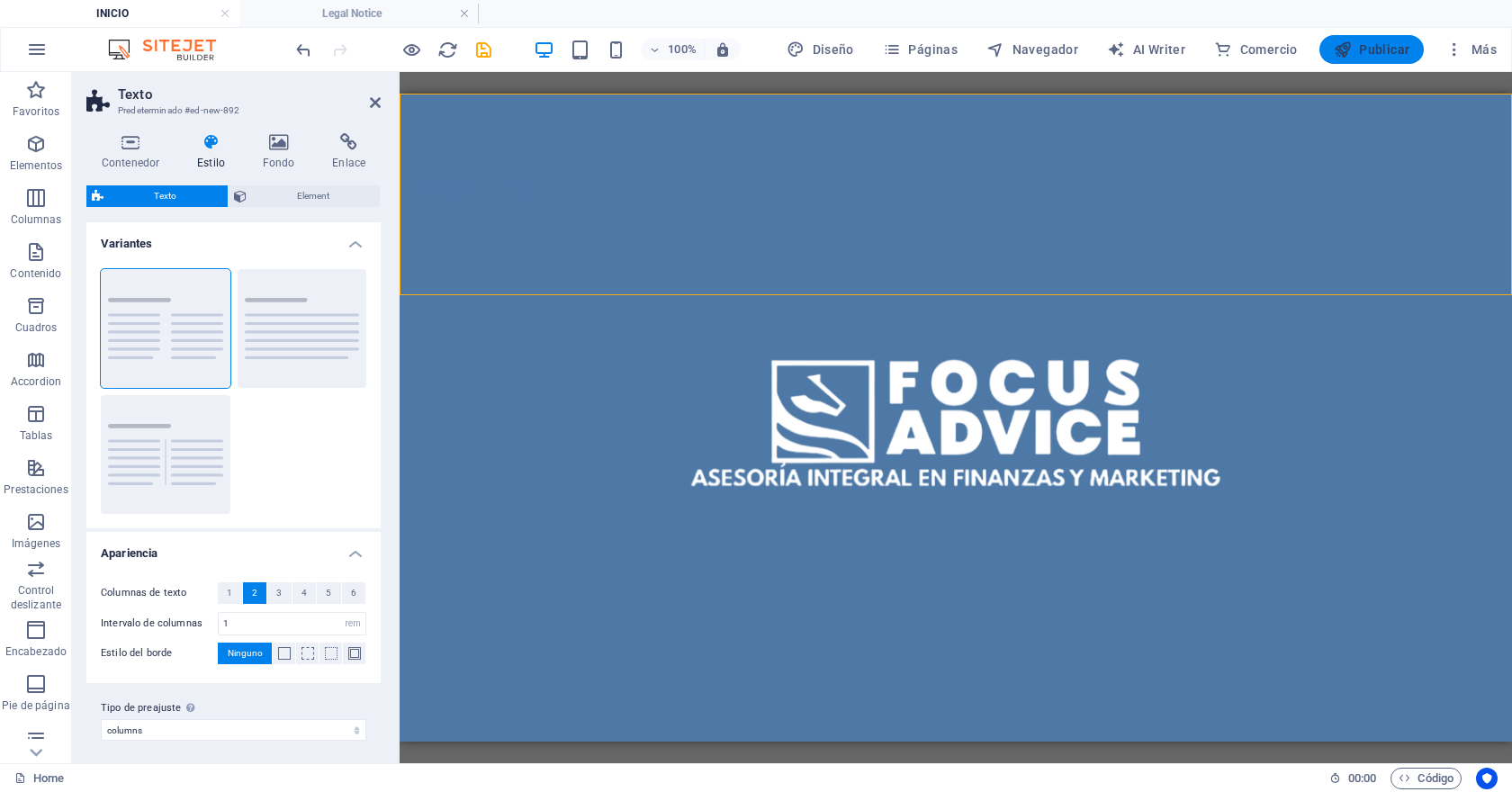
click at [1344, 54] on icon "button" at bounding box center [1342, 50] width 18 height 18
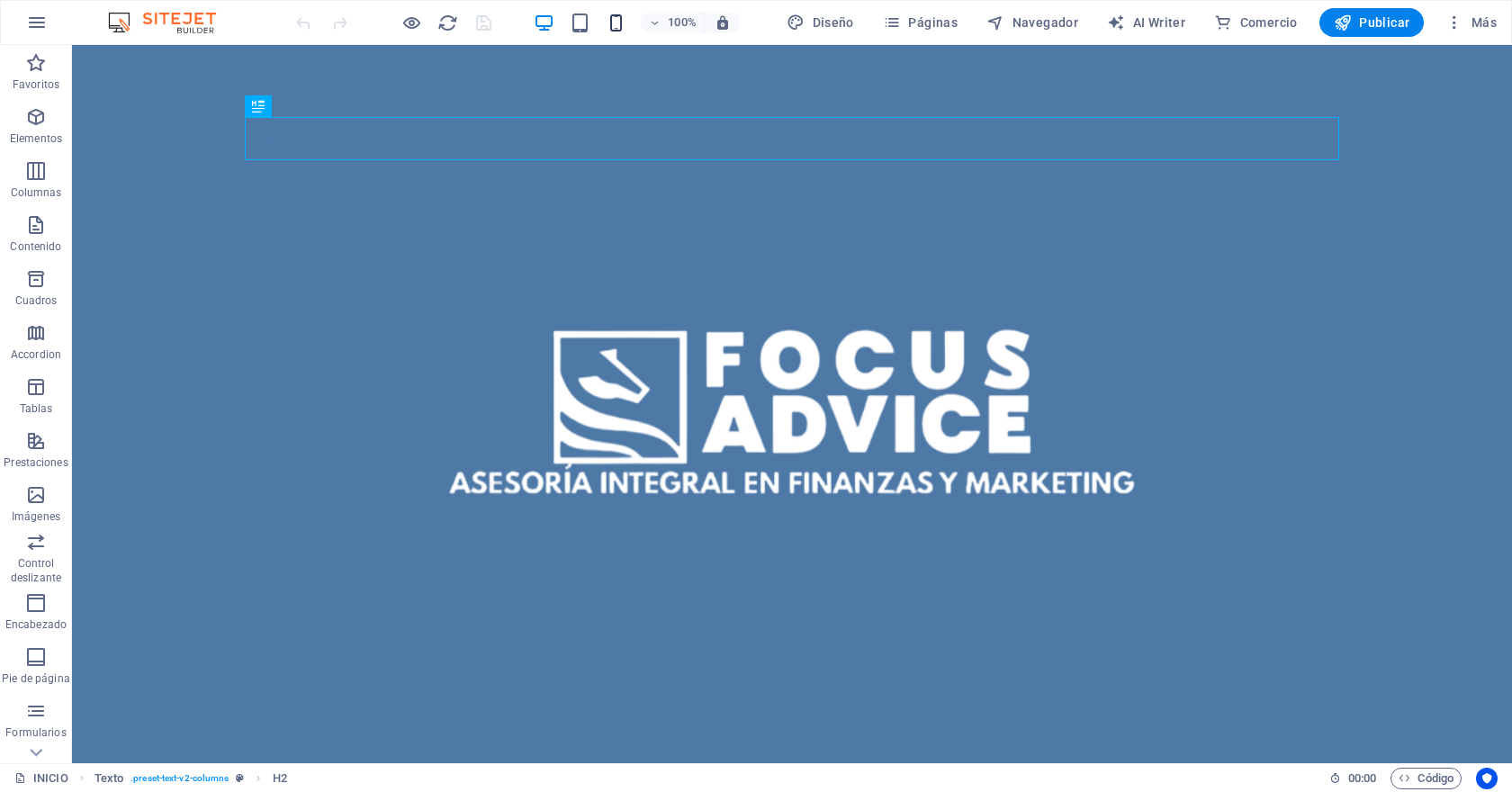
click at [612, 28] on icon "button" at bounding box center [615, 23] width 21 height 21
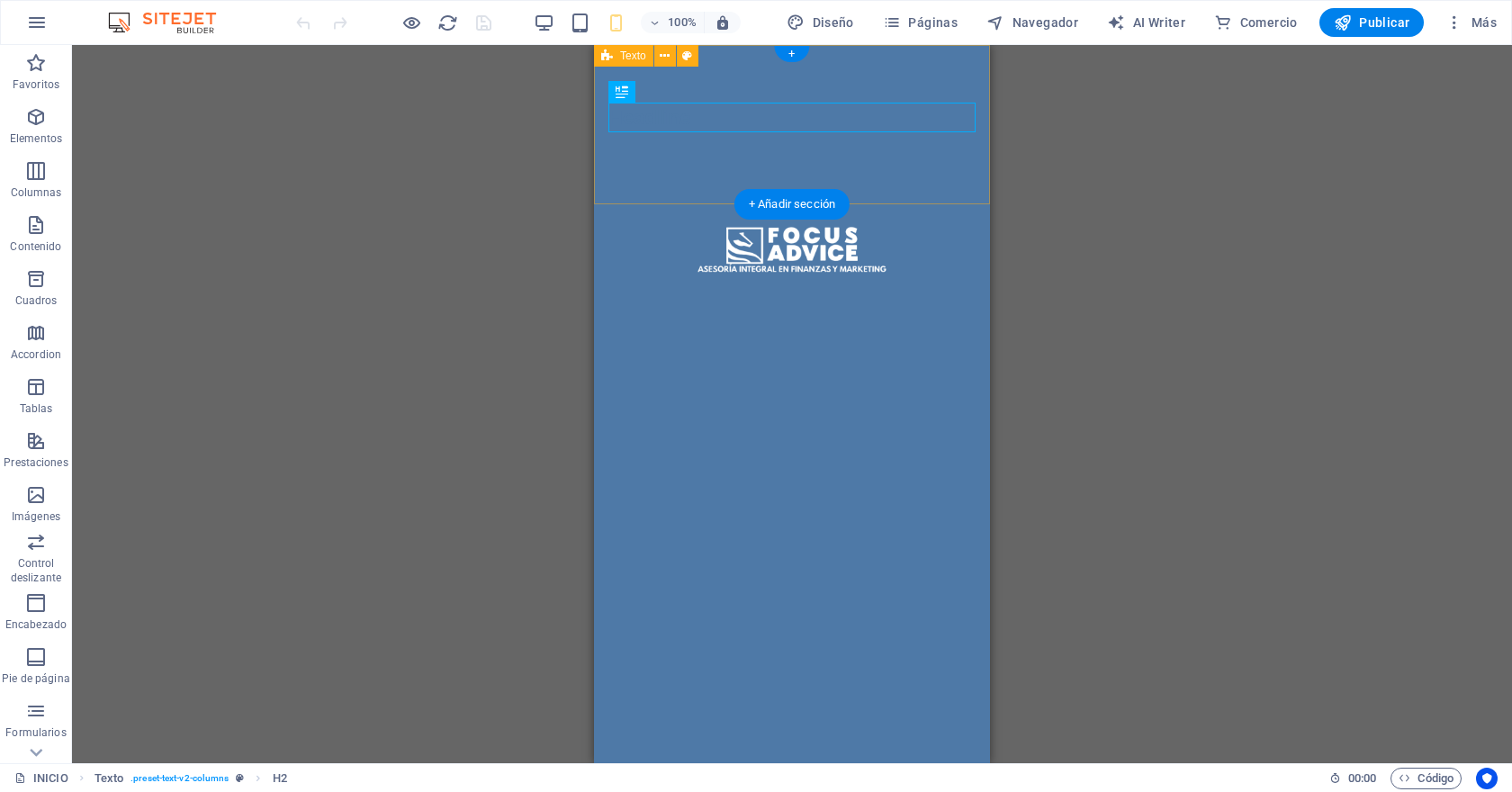
click at [916, 184] on div "Headline" at bounding box center [792, 125] width 396 height 159
click at [664, 52] on icon at bounding box center [664, 56] width 10 height 19
click at [968, 143] on div at bounding box center [792, 139] width 367 height 14
select select "rem"
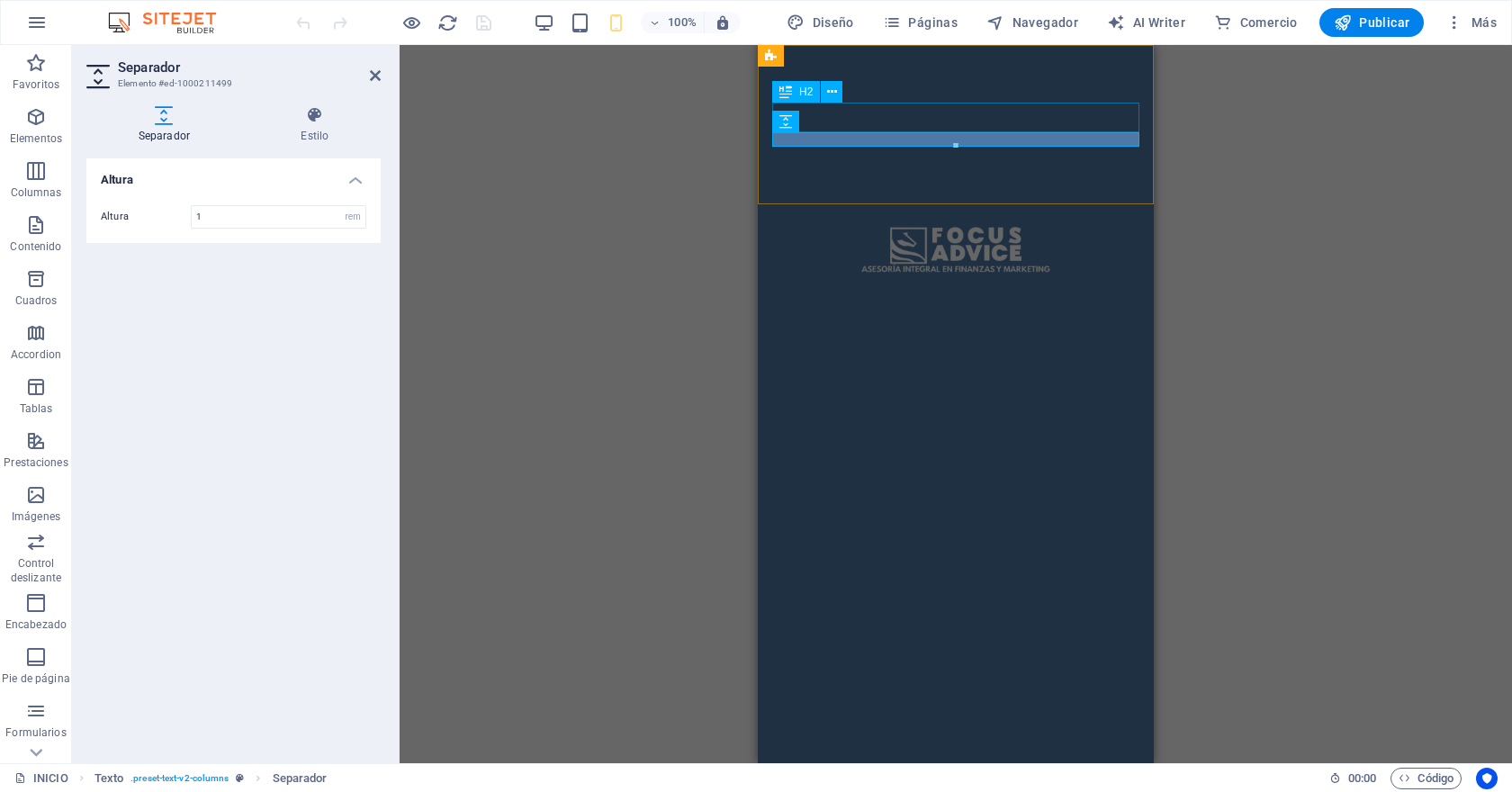
click at [932, 102] on div "Headline" at bounding box center [955, 117] width 367 height 30
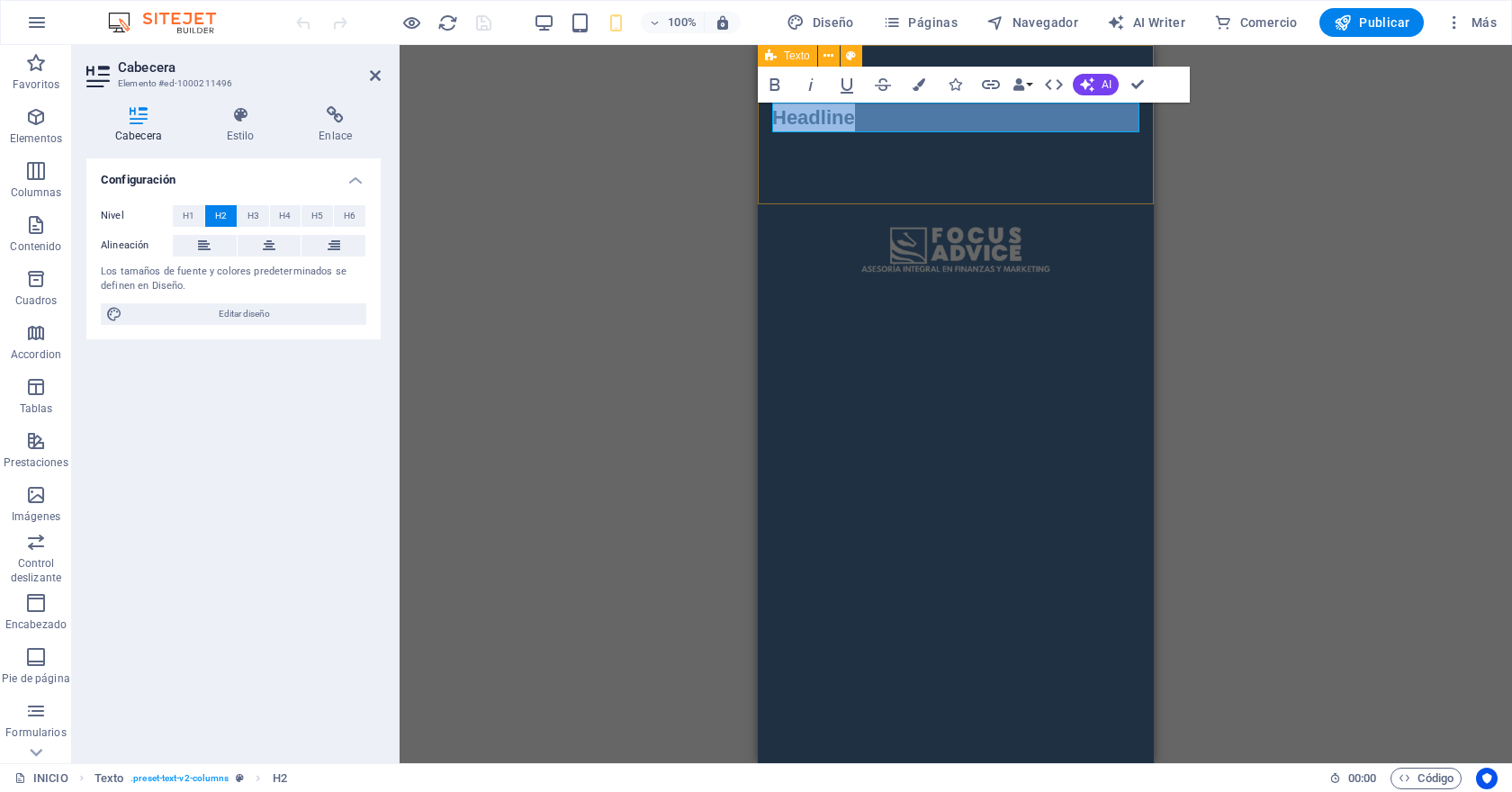
click at [801, 190] on div "Headline" at bounding box center [955, 125] width 396 height 159
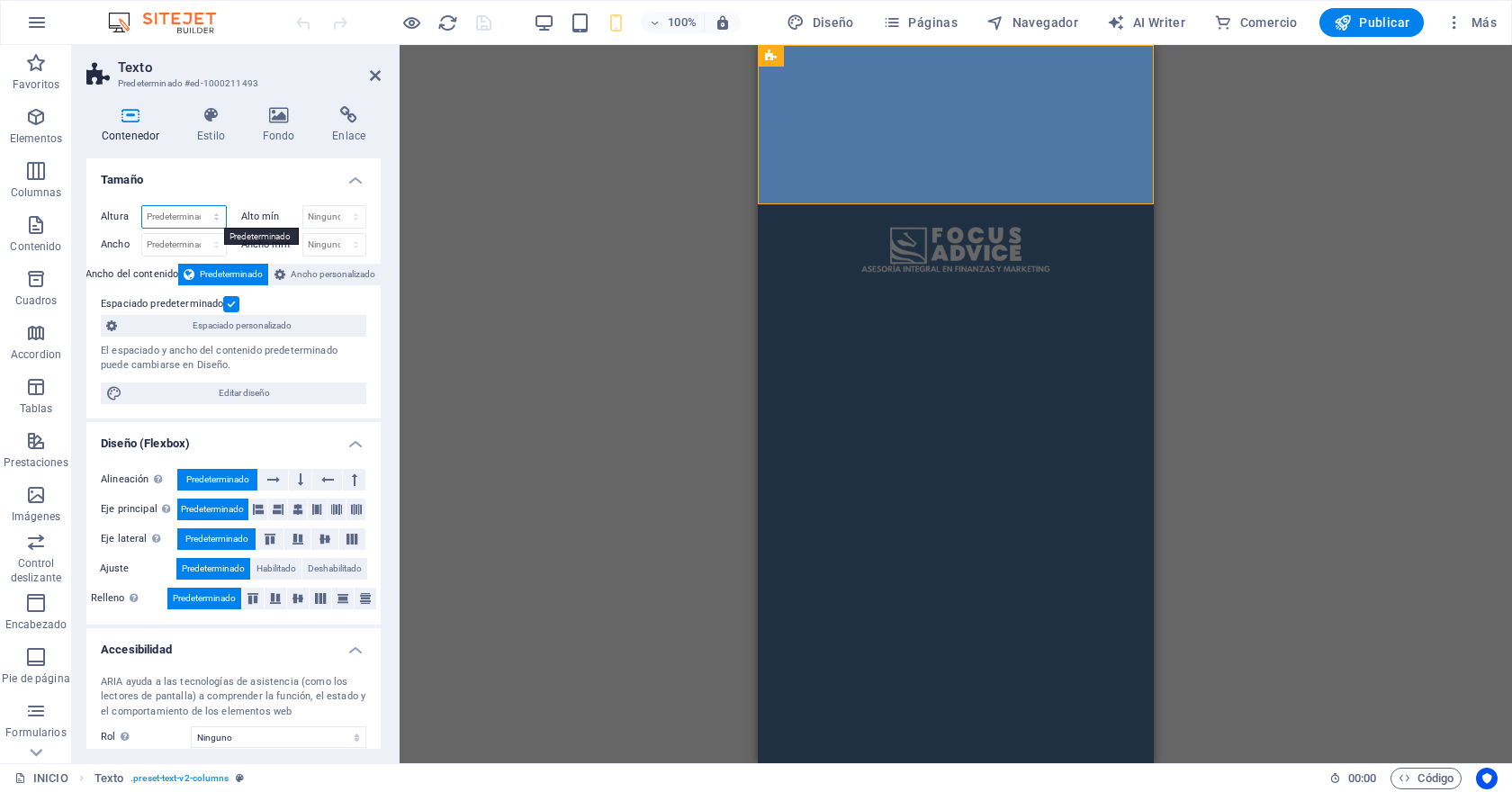
click at [216, 220] on select "Predeterminado px rem % vh vw" at bounding box center [183, 217] width 84 height 22
click at [142, 206] on select "Predeterminado px rem % vh vw" at bounding box center [183, 217] width 84 height 22
click at [207, 218] on select "Predeterminado px rem % vh vw" at bounding box center [183, 217] width 84 height 22
select select "px"
click at [198, 206] on select "Predeterminado px rem % vh vw" at bounding box center [183, 217] width 84 height 22
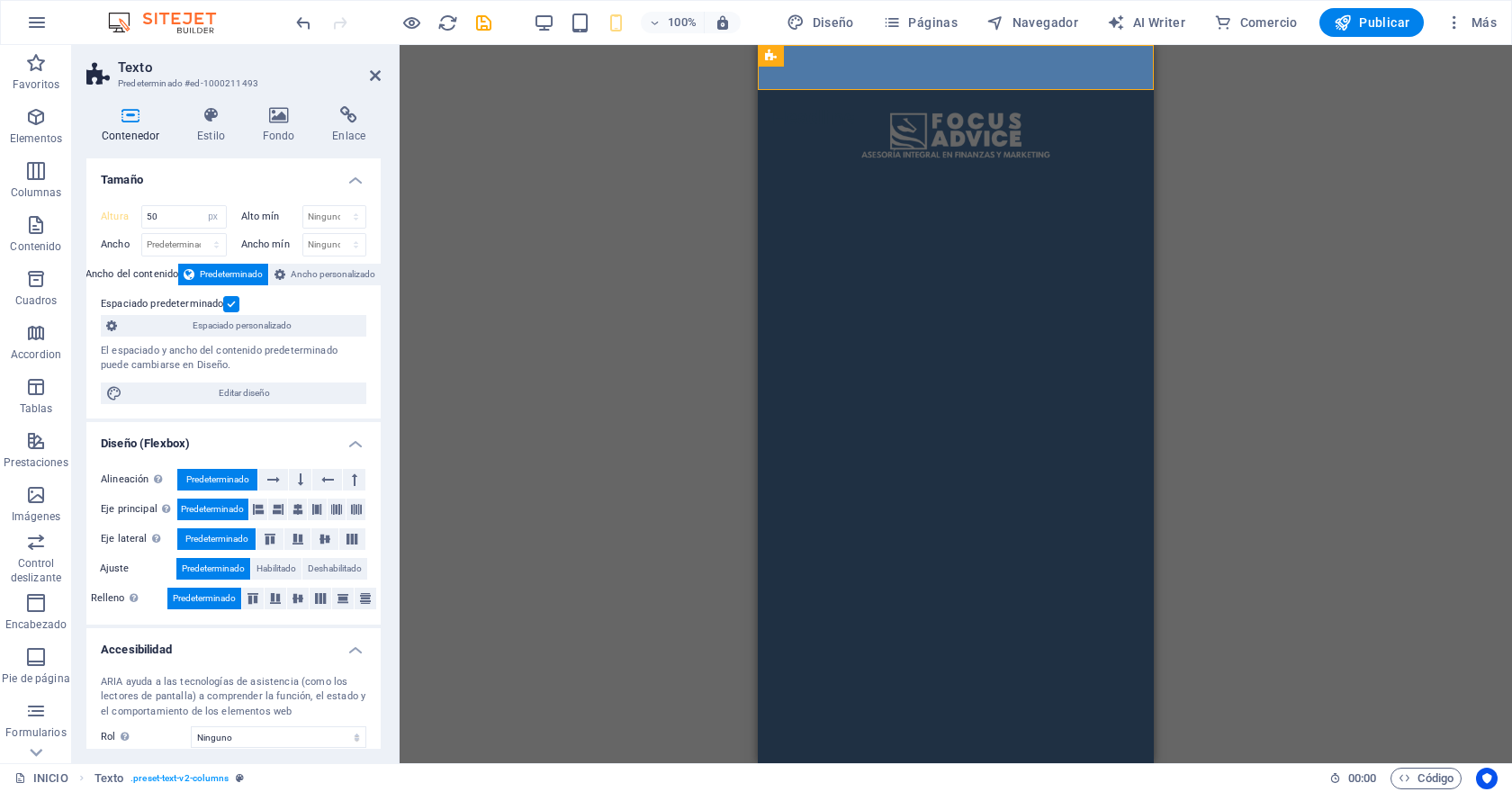
click at [231, 170] on h4 "Tamaño" at bounding box center [234, 174] width 295 height 33
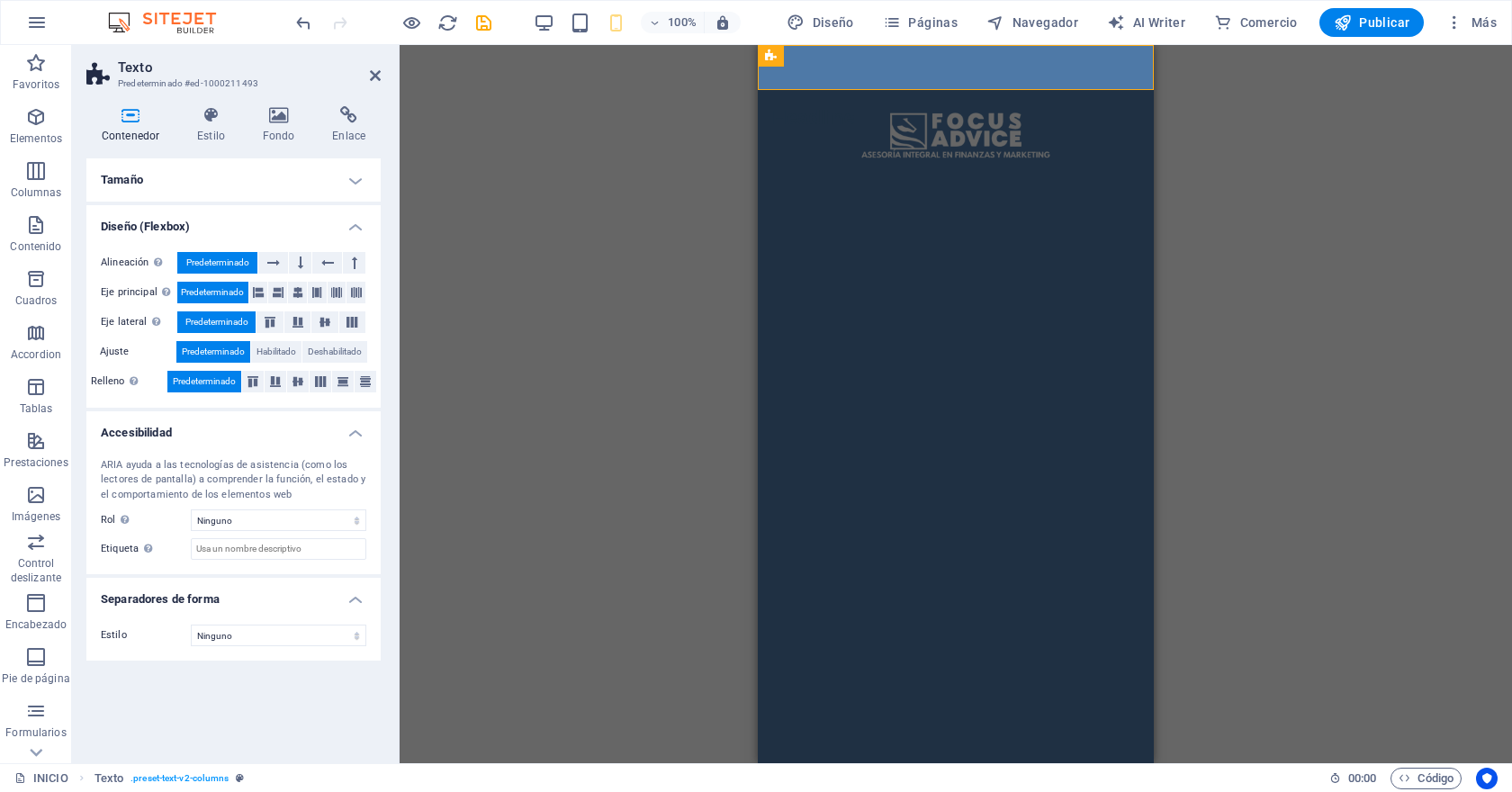
click at [192, 177] on h4 "Tamaño" at bounding box center [234, 180] width 295 height 43
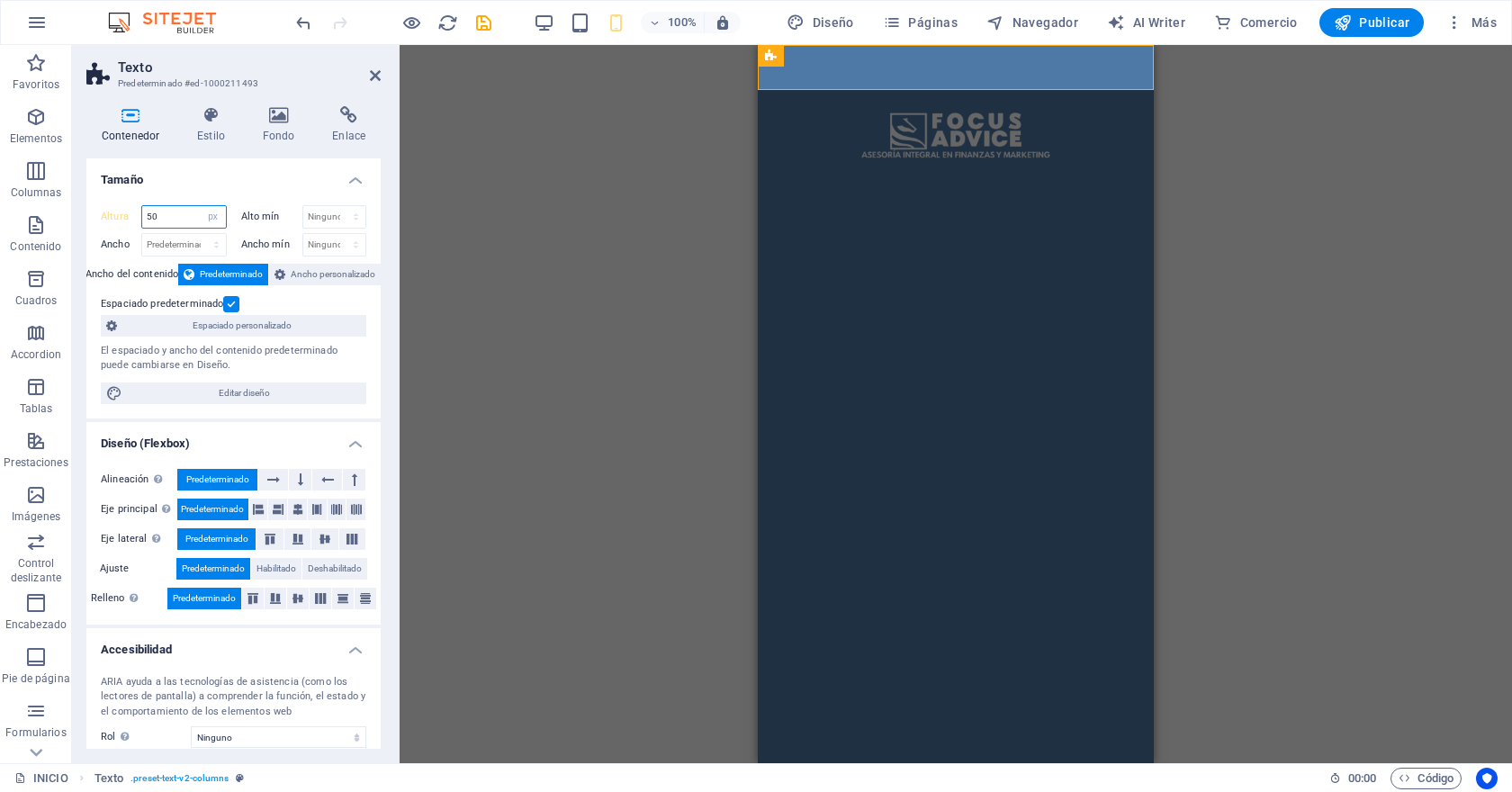
click at [164, 224] on input "50" at bounding box center [183, 217] width 84 height 22
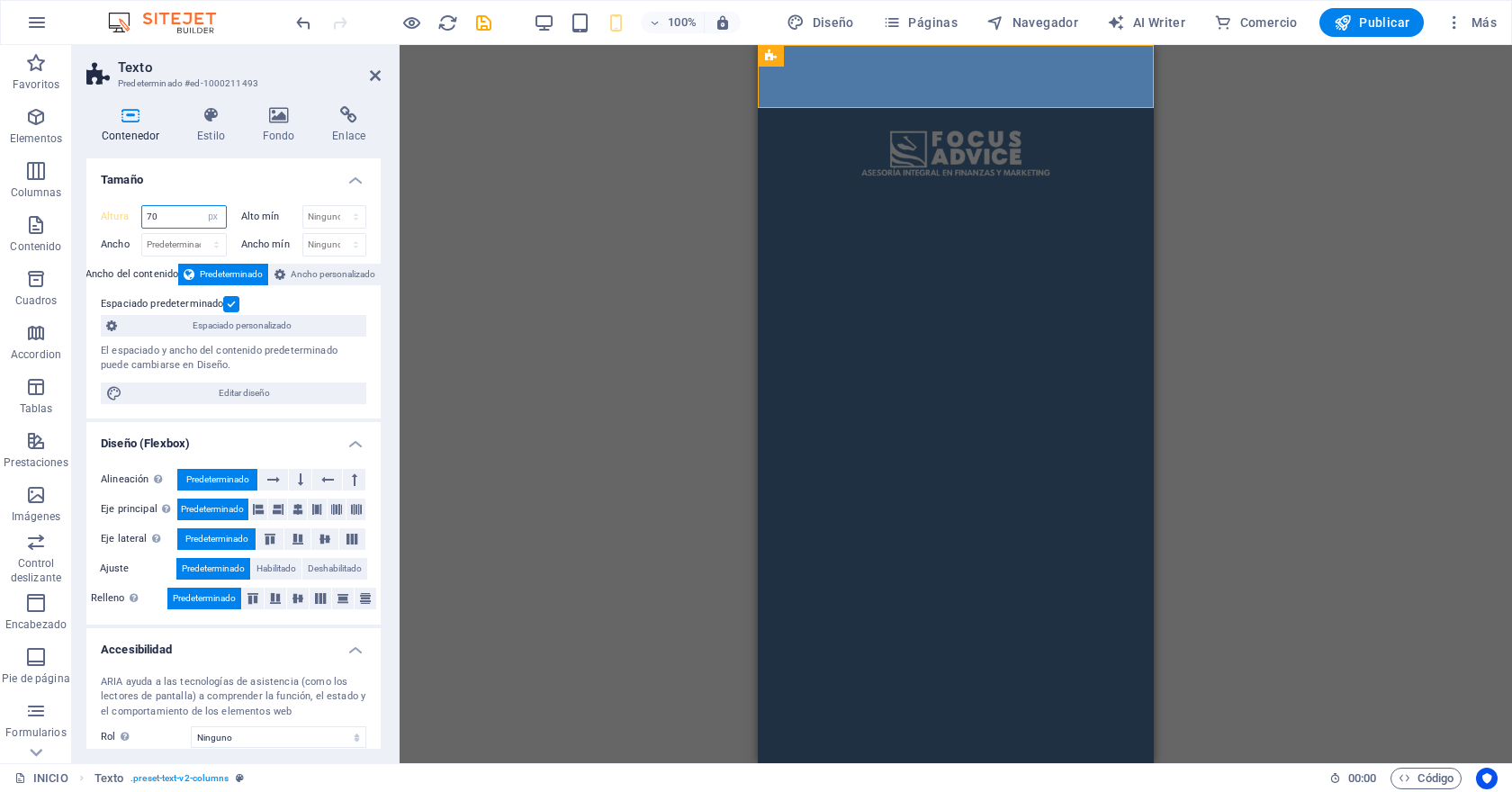
type input "7"
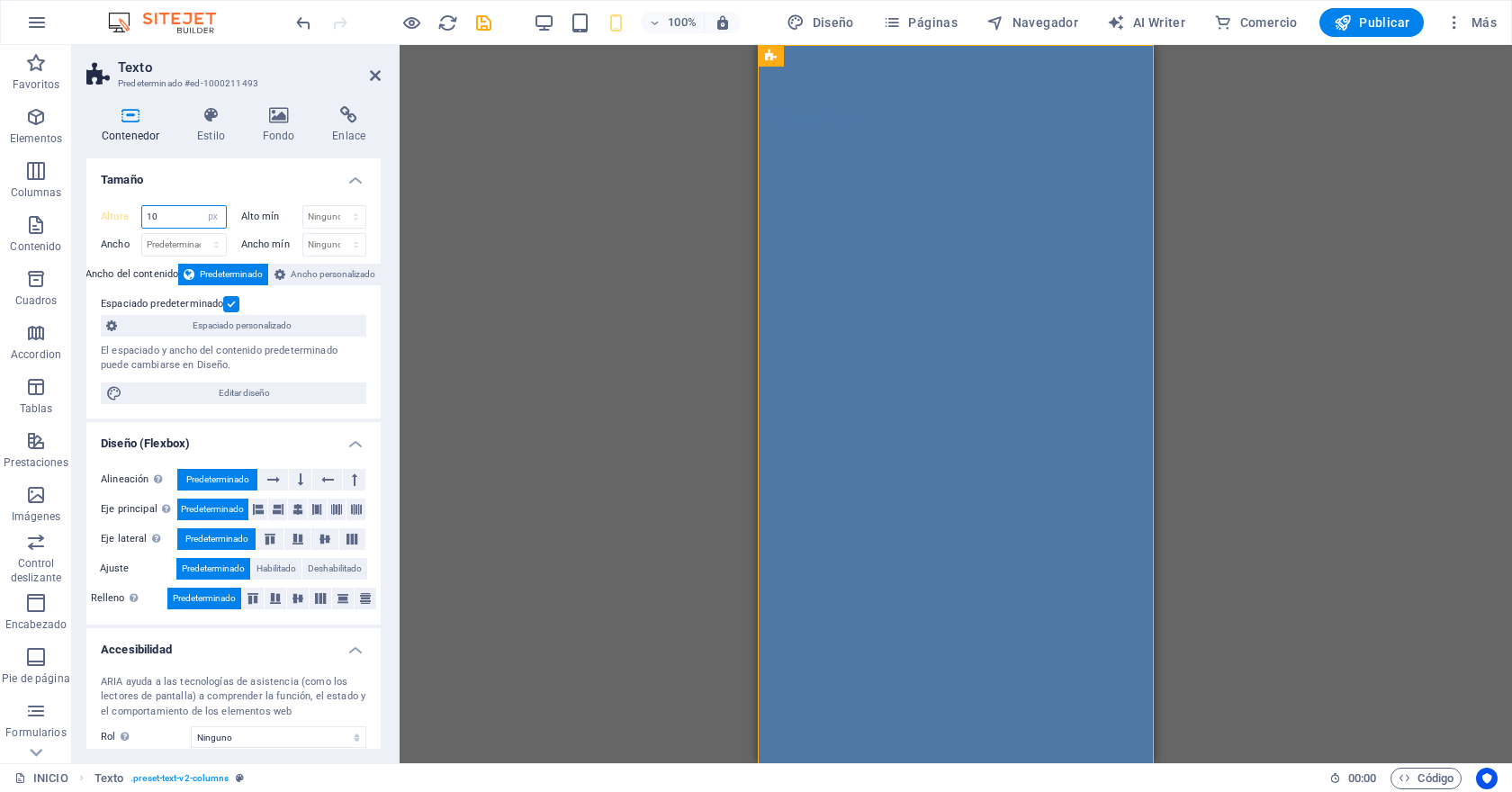
type input "1"
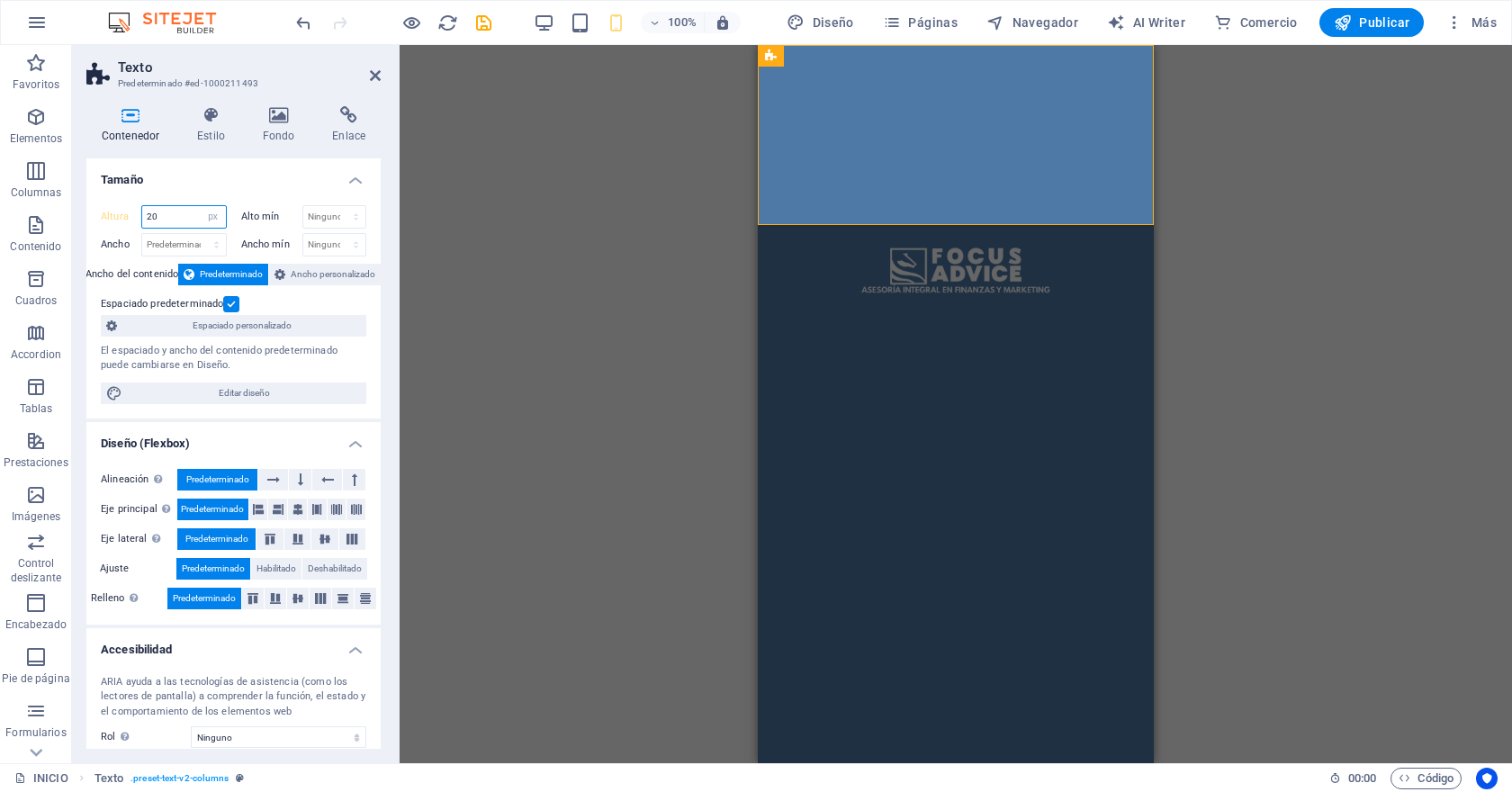
type input "2"
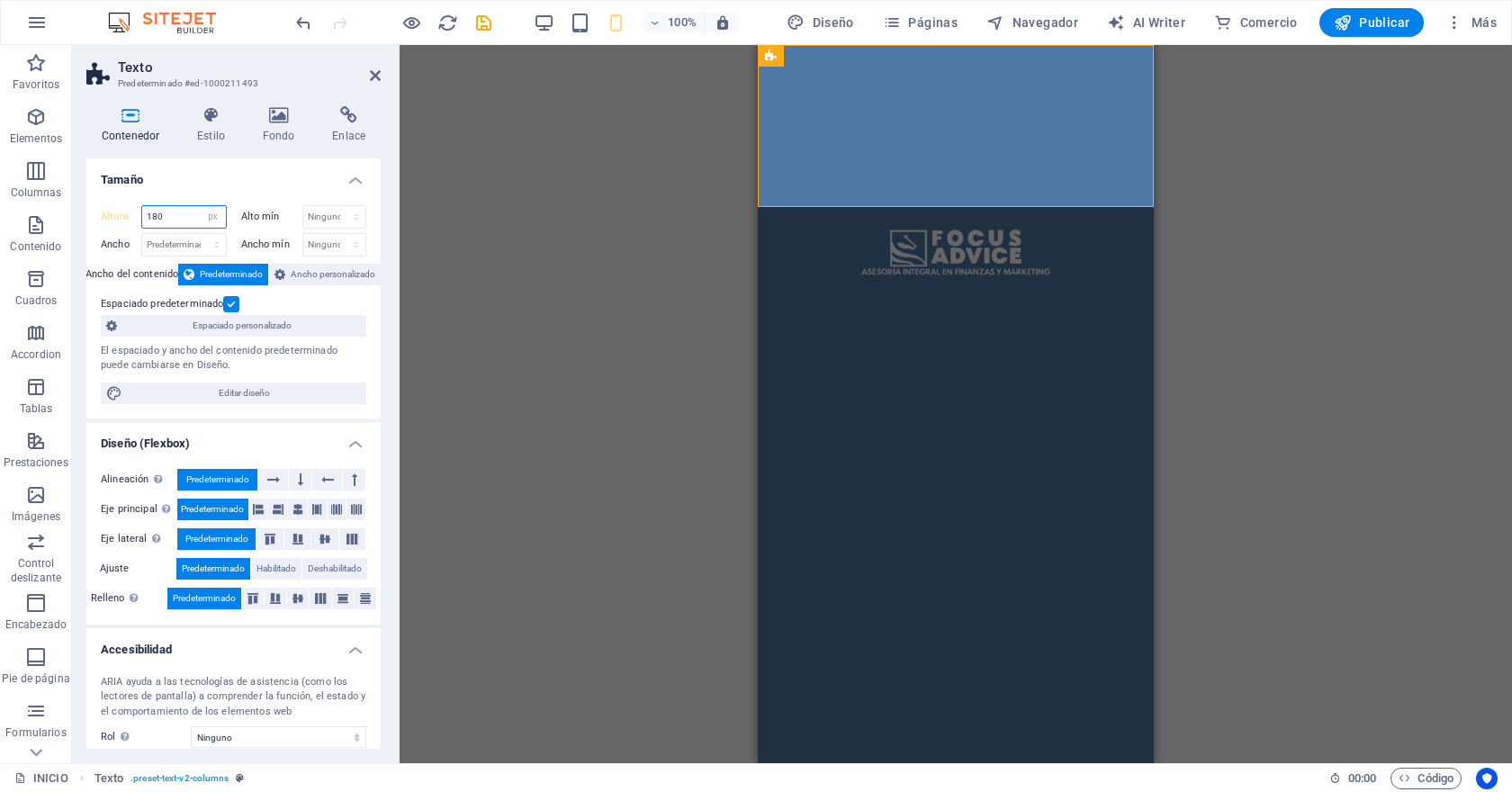
type input "180"
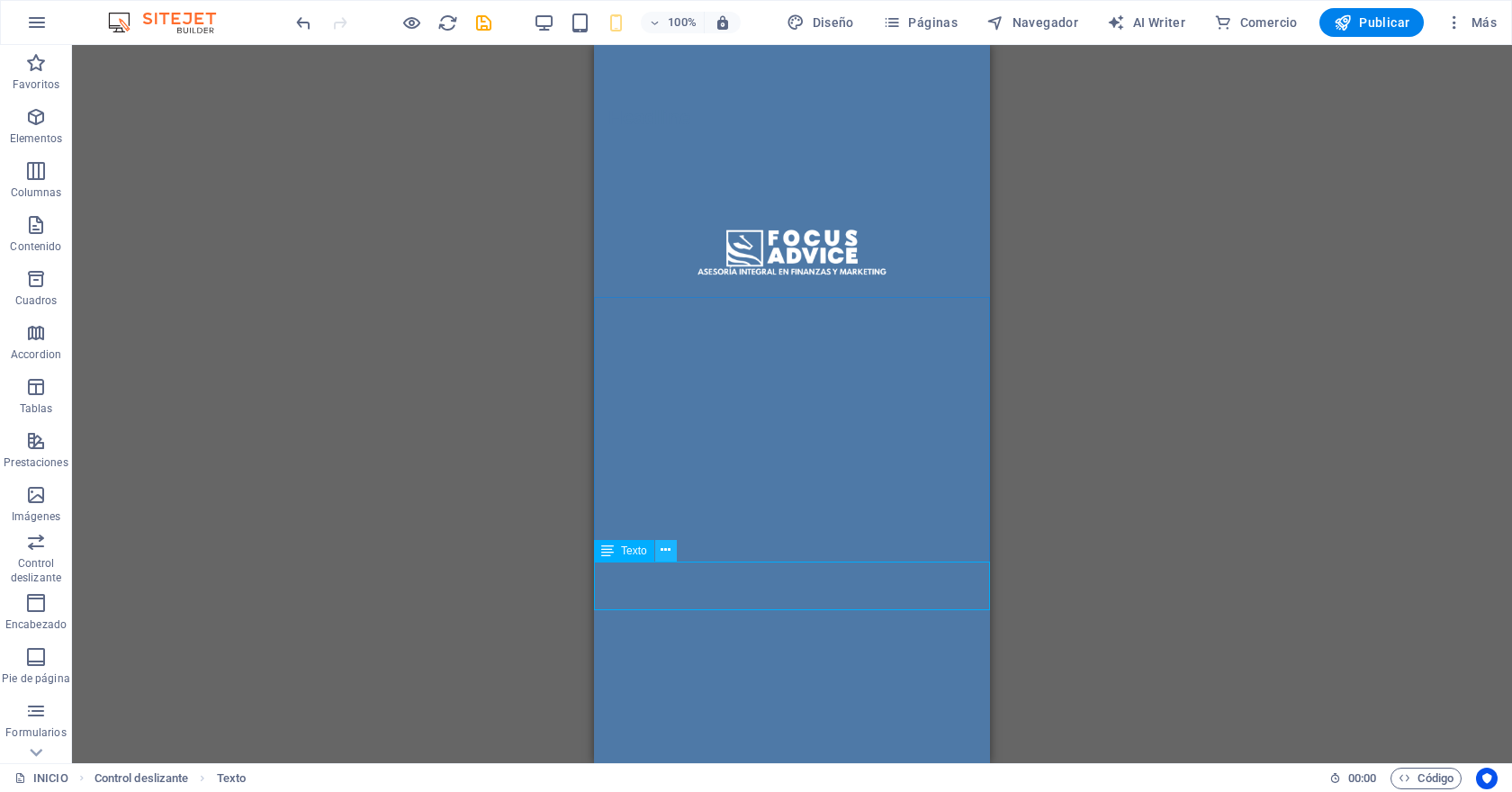
click at [666, 542] on icon at bounding box center [665, 550] width 10 height 19
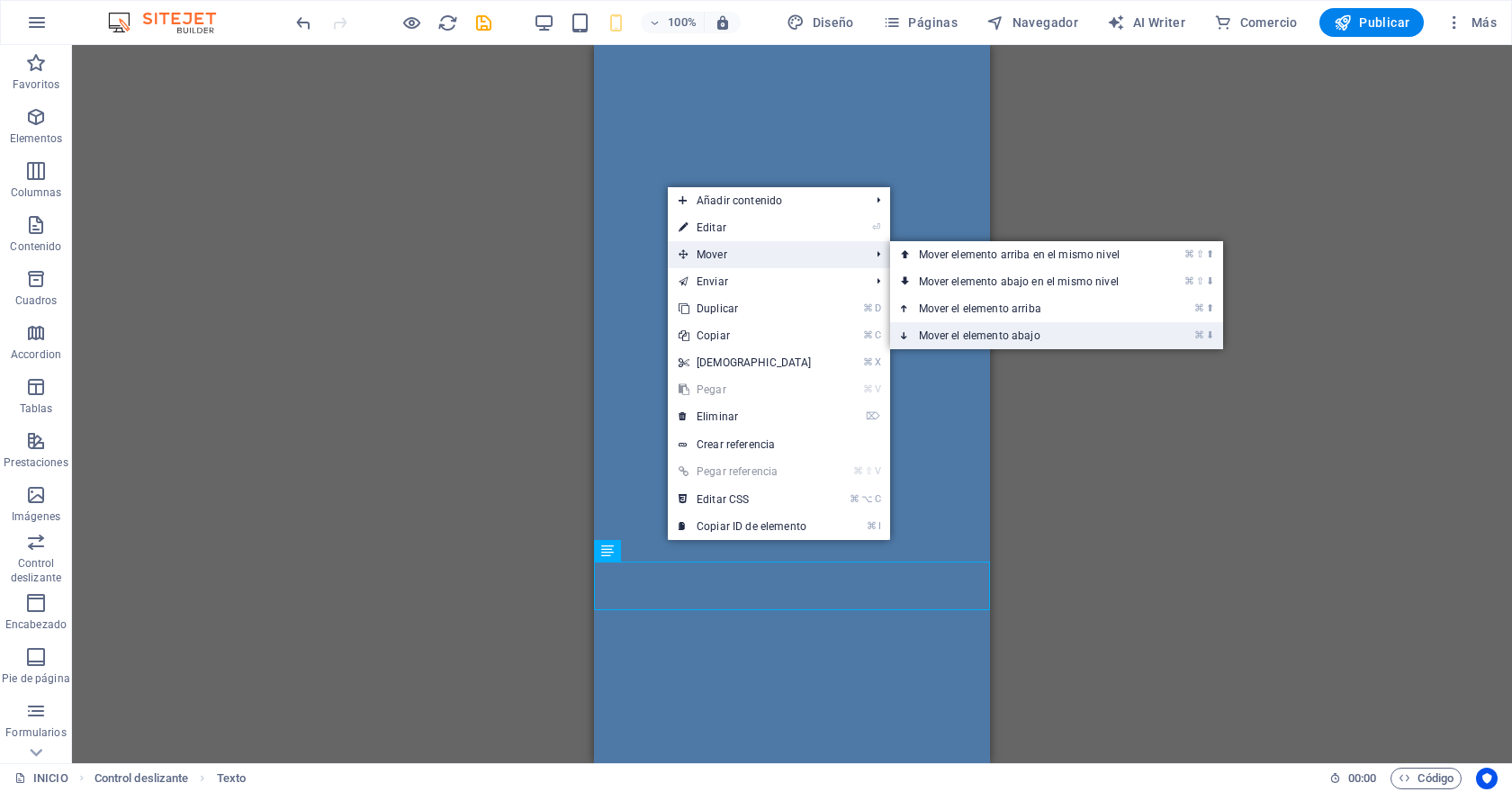
click at [957, 334] on link "⌘ ⬇ Mover el elemento abajo" at bounding box center [1023, 335] width 266 height 27
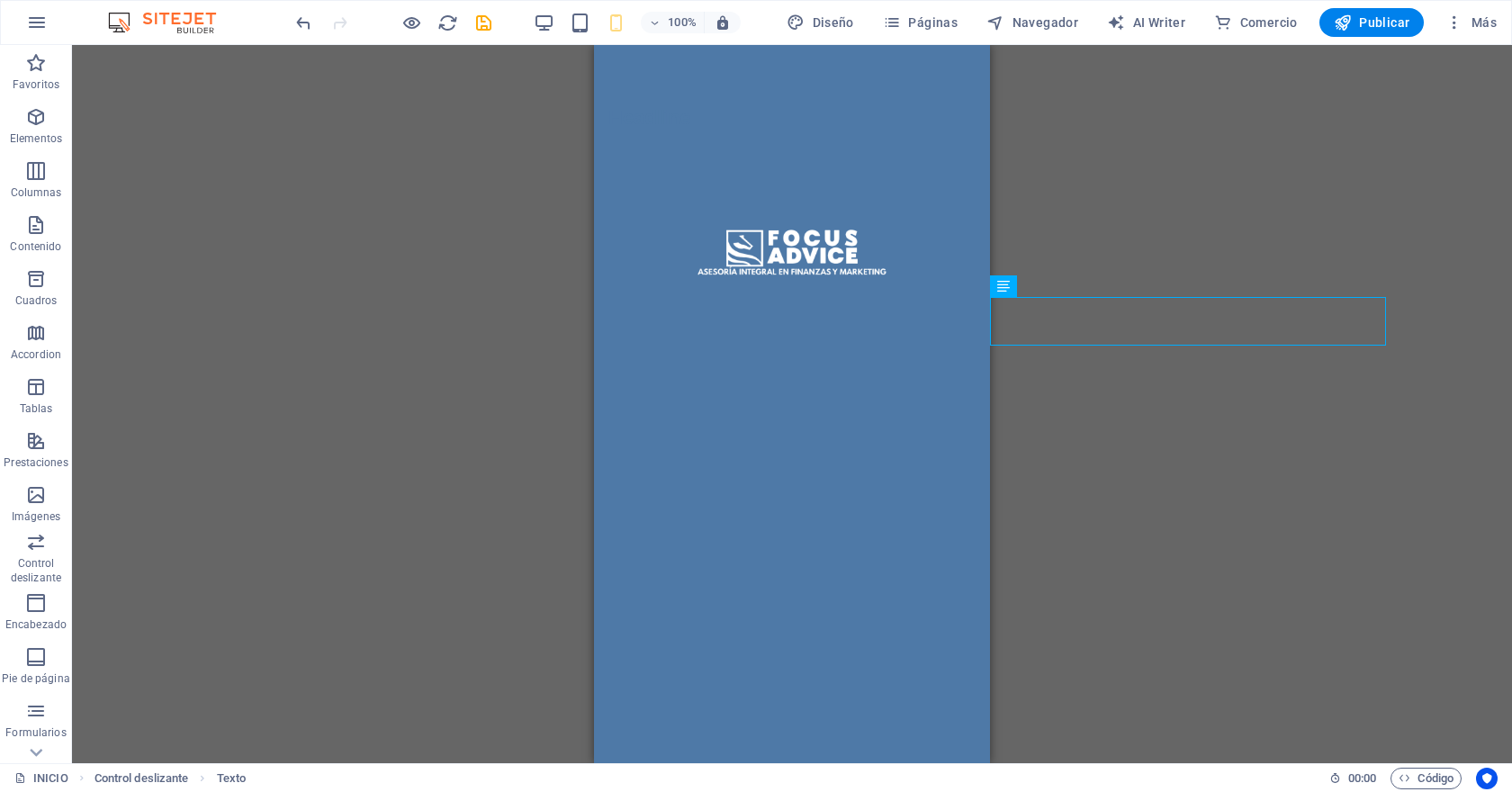
click at [454, 30] on icon "reload" at bounding box center [447, 23] width 21 height 21
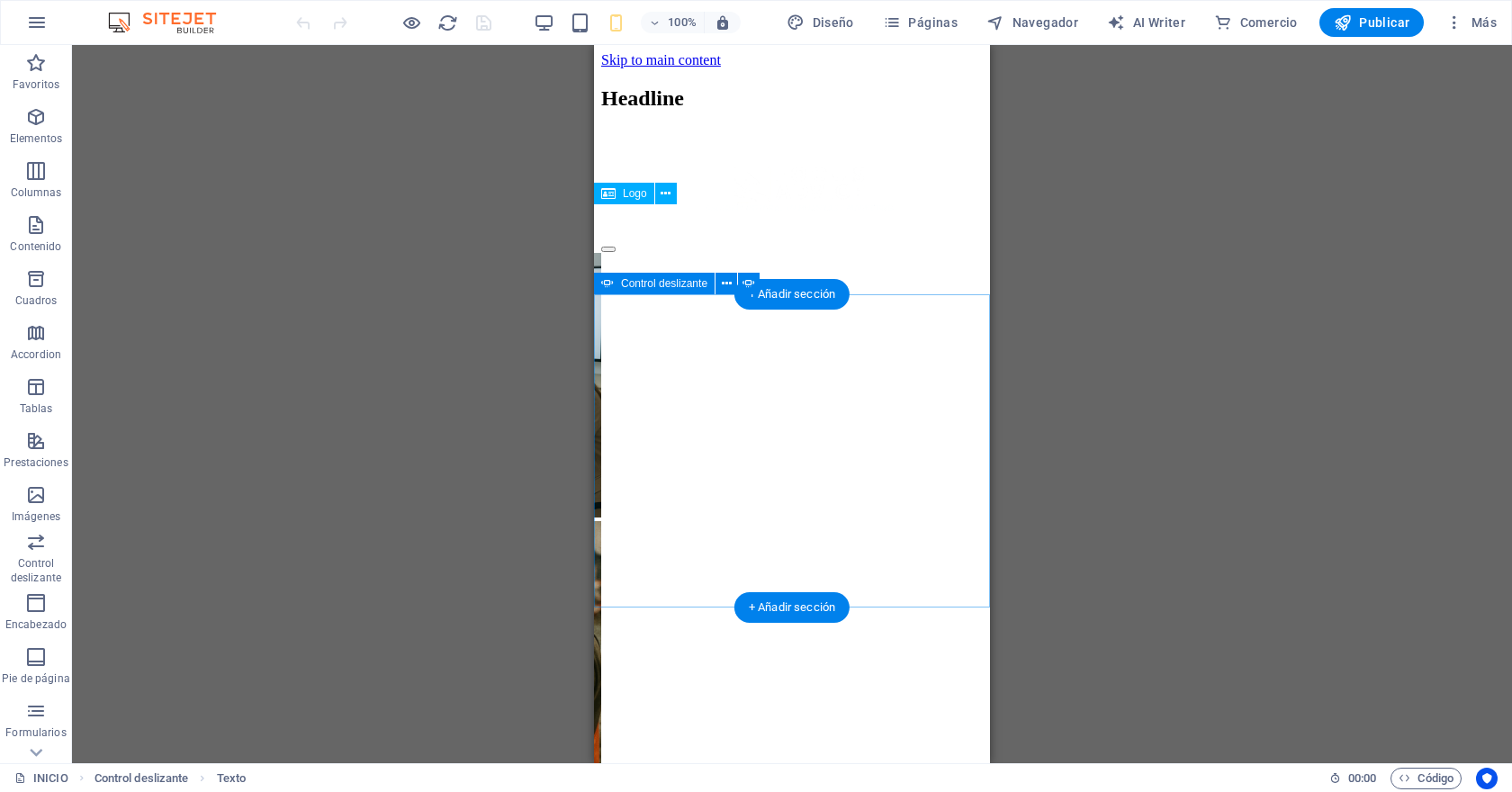
click at [615, 252] on button "button" at bounding box center [608, 250] width 14 height 5
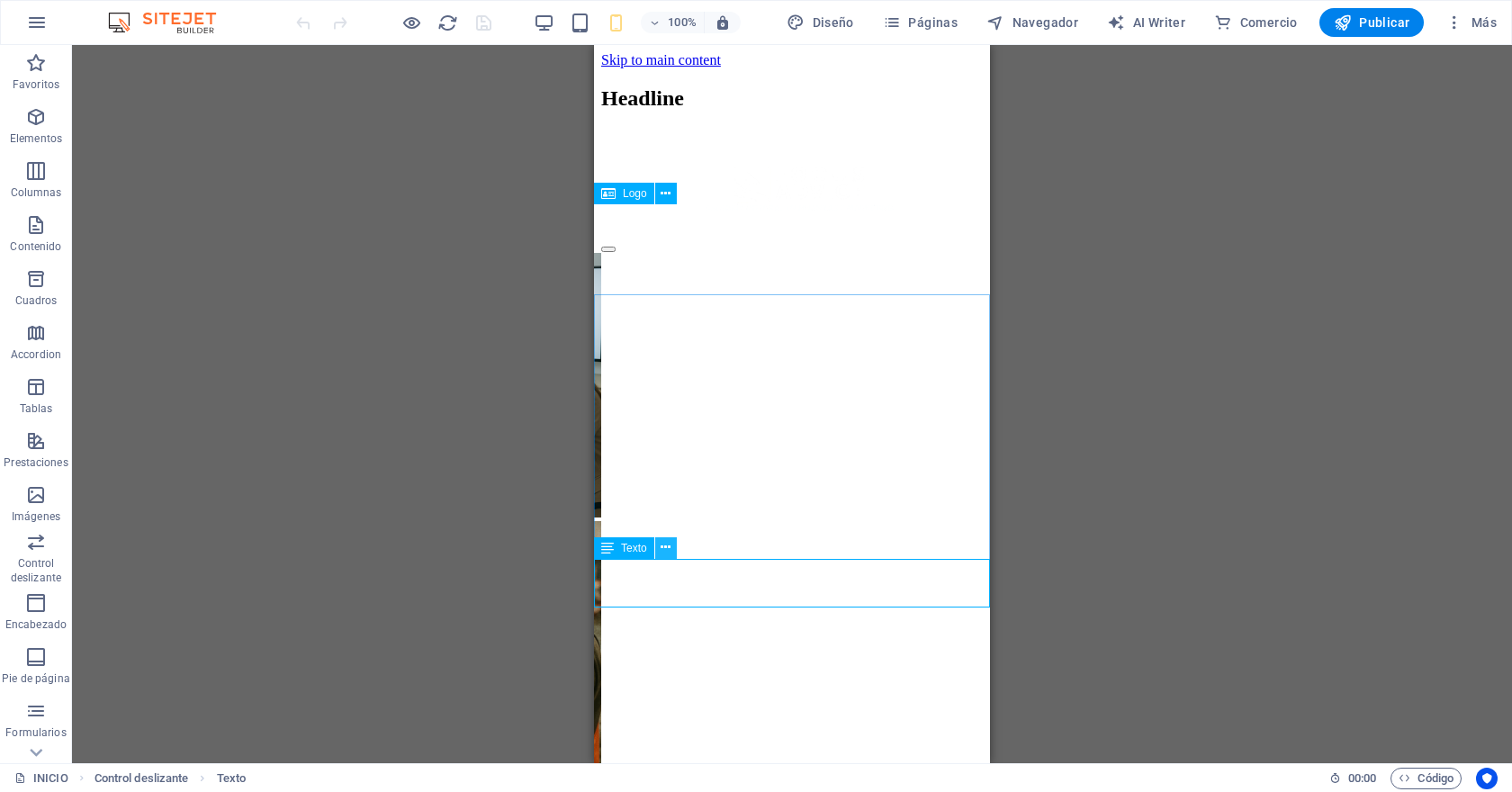
click at [664, 554] on icon at bounding box center [665, 547] width 10 height 19
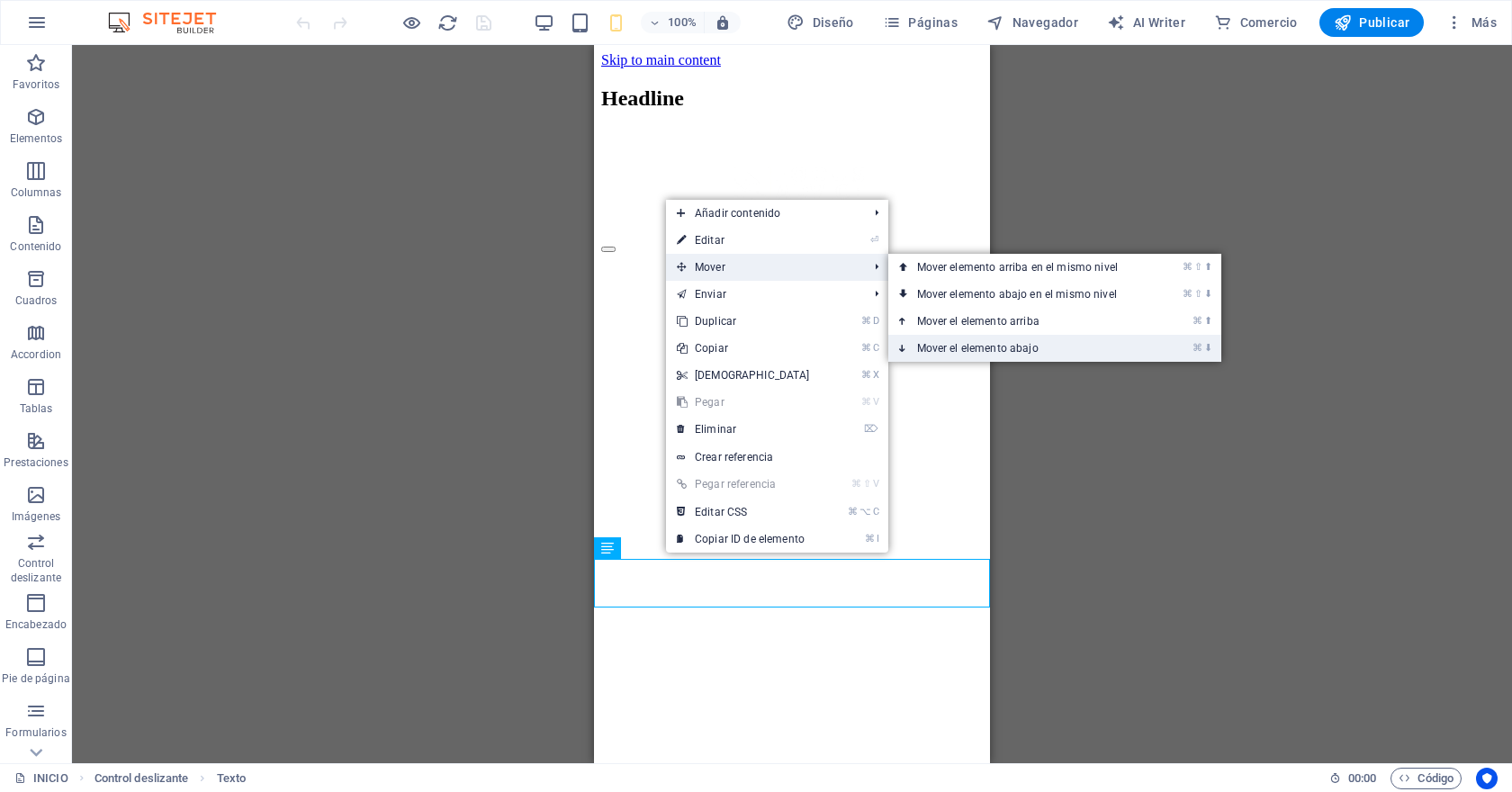
click at [996, 345] on link "⌘ ⬇ Mover el elemento abajo" at bounding box center [1021, 348] width 266 height 27
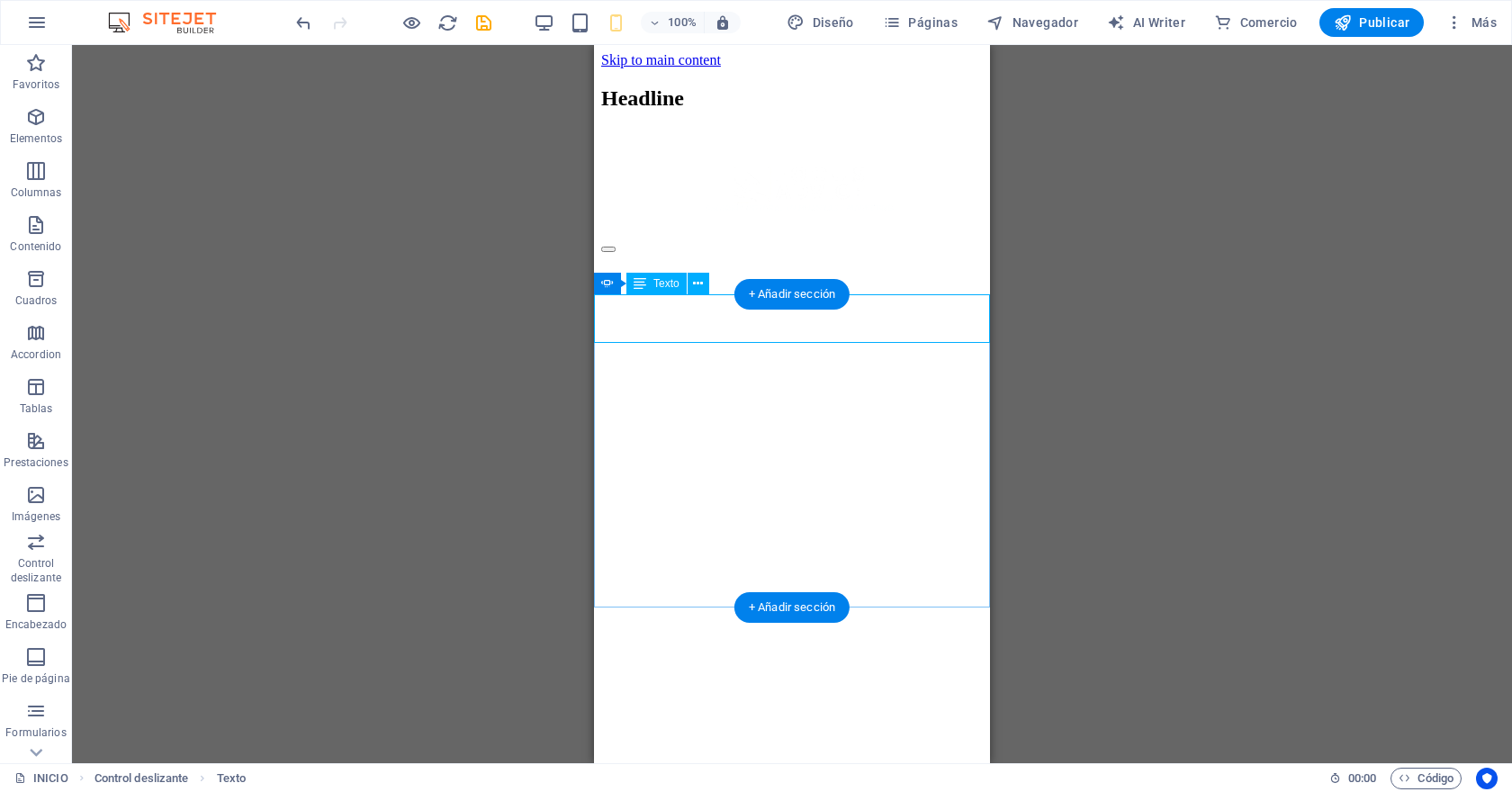
click at [488, 16] on icon "save" at bounding box center [484, 23] width 21 height 21
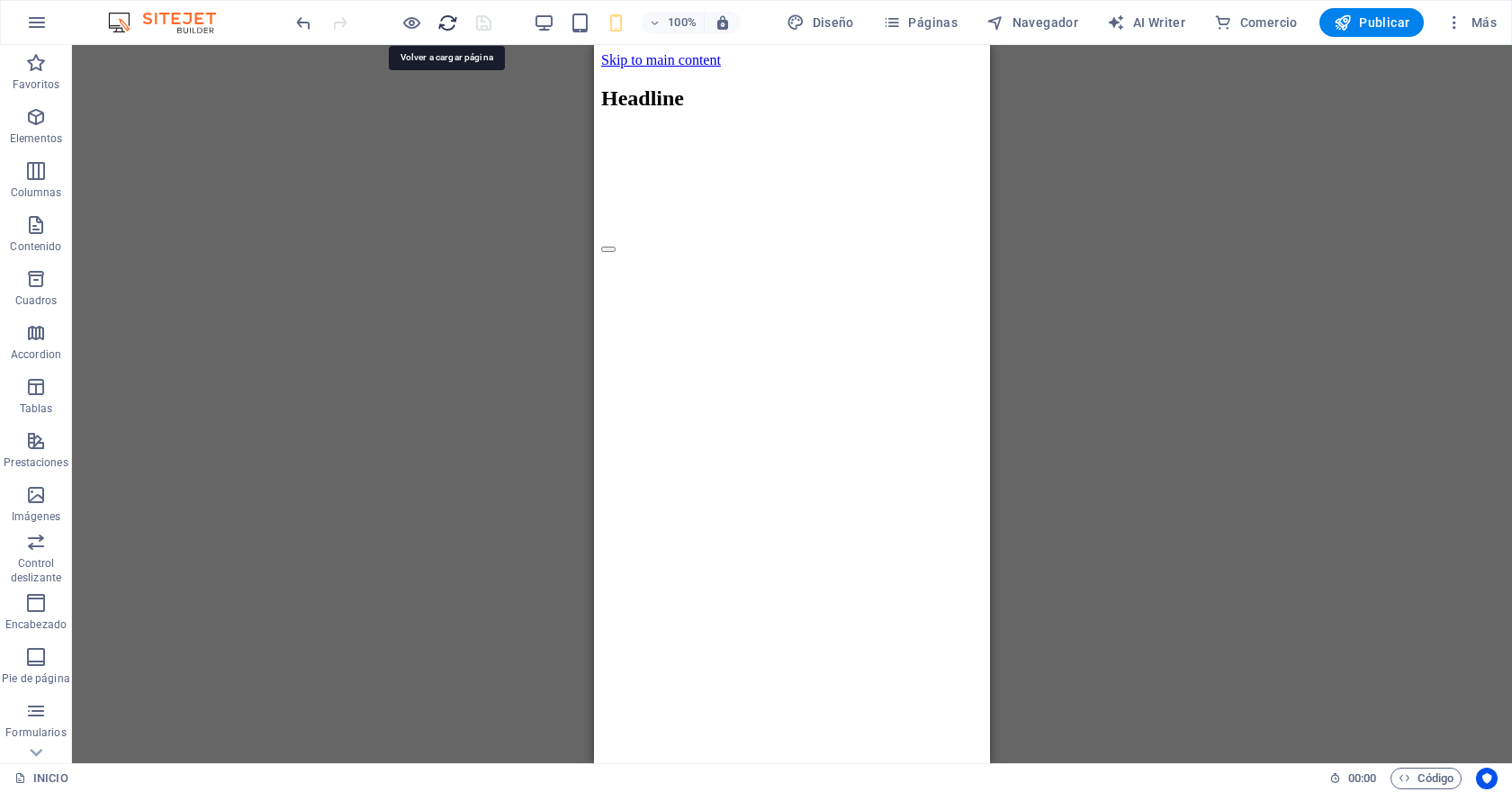
click at [454, 24] on icon "reload" at bounding box center [447, 23] width 21 height 21
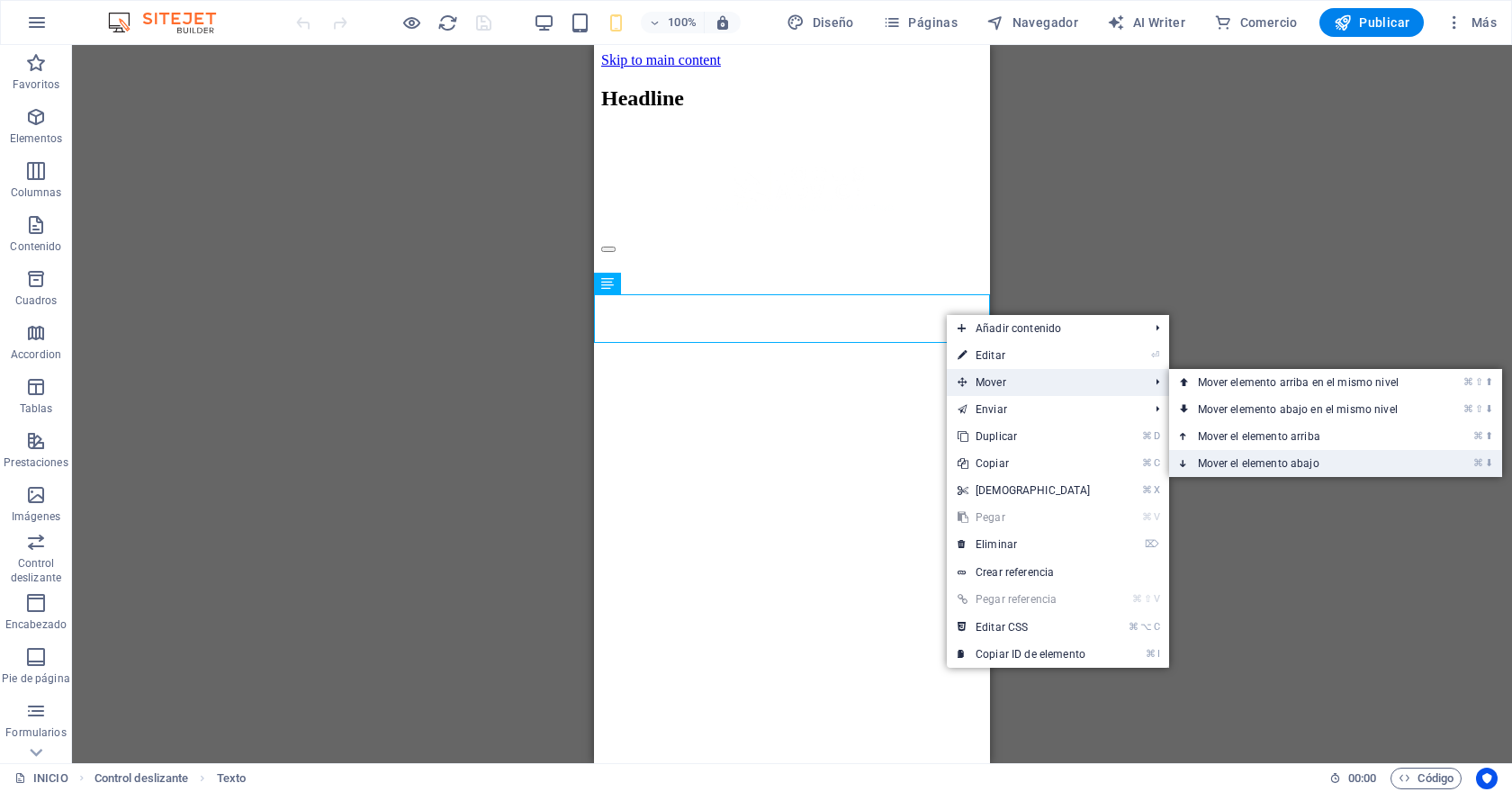
click at [1235, 459] on link "⌘ ⬇ Mover el elemento abajo" at bounding box center [1301, 464] width 266 height 27
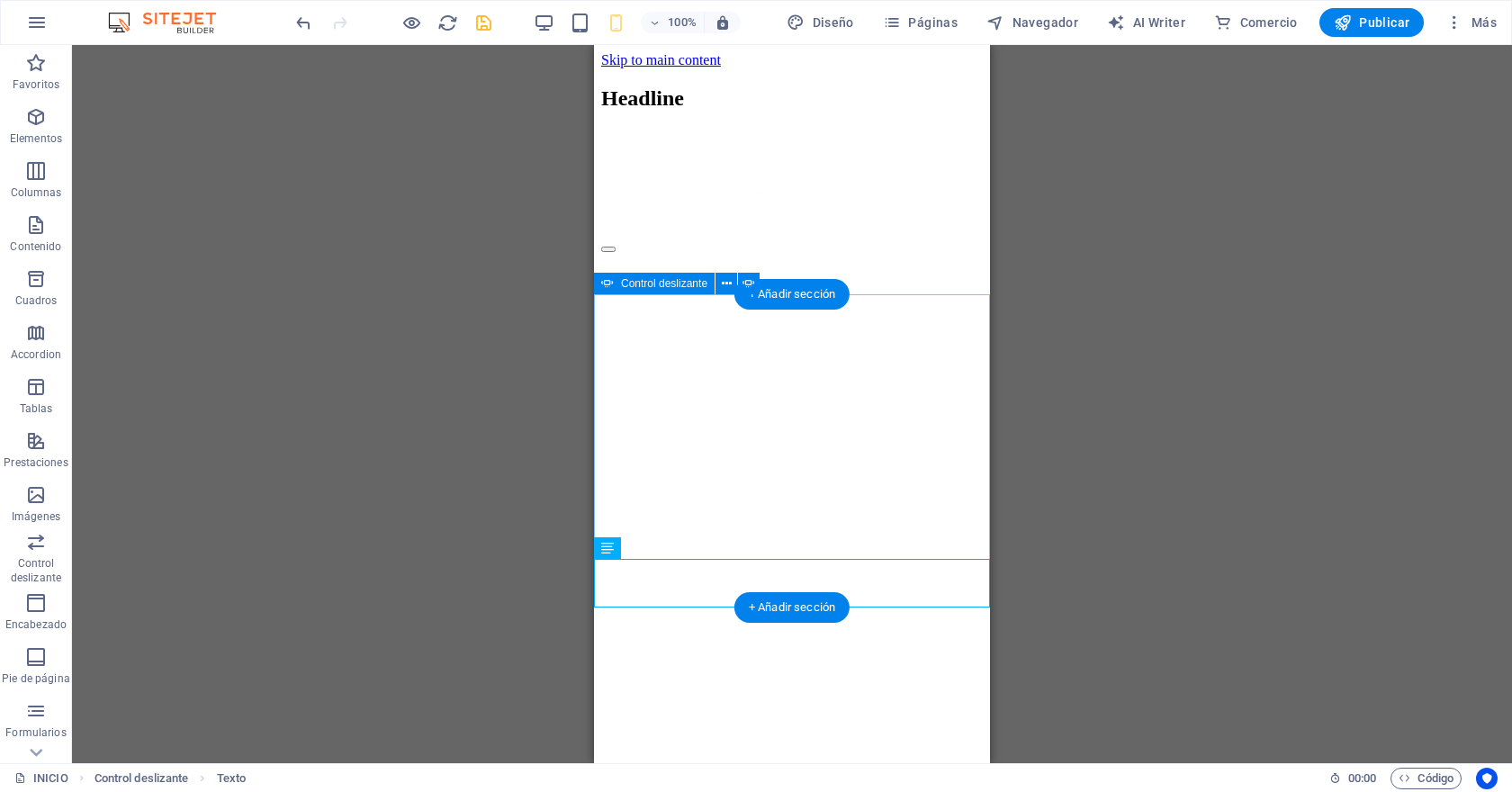
click at [615, 252] on button "button" at bounding box center [608, 250] width 14 height 5
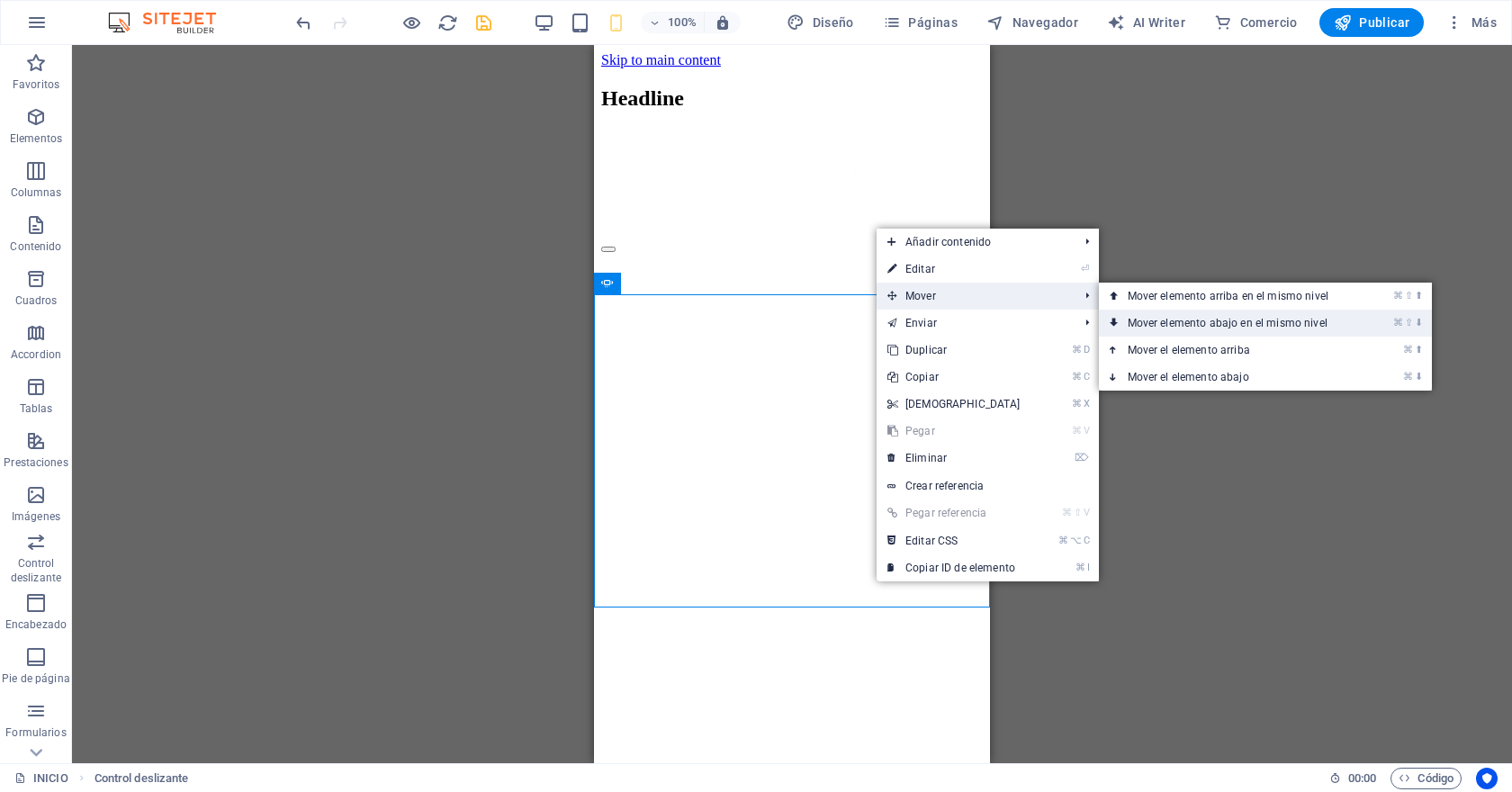
click at [1235, 330] on link "⌘ ⇧ ⬇ Mover elemento abajo en el mismo nivel" at bounding box center [1232, 323] width 266 height 27
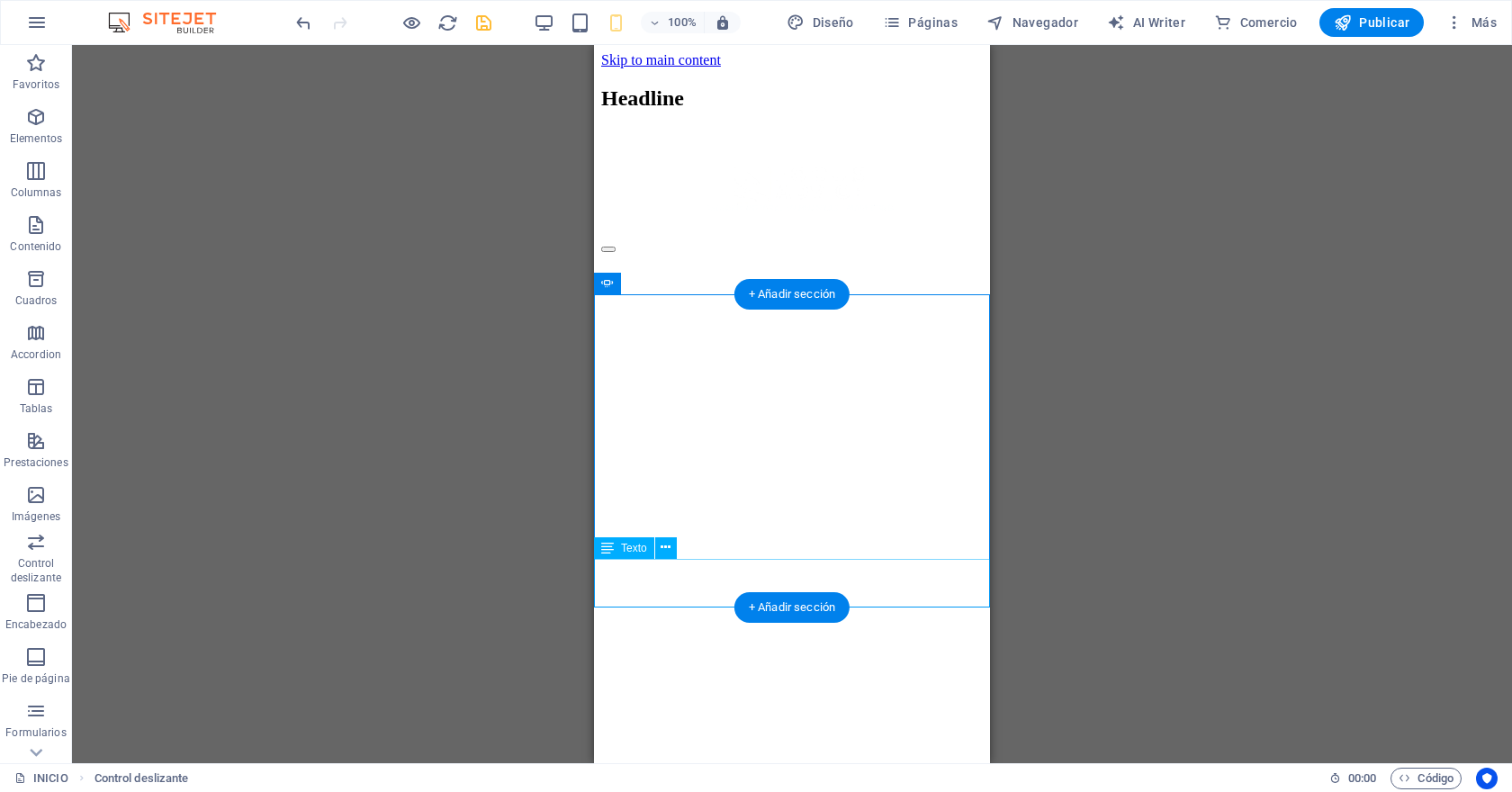
click at [665, 547] on icon at bounding box center [665, 547] width 10 height 19
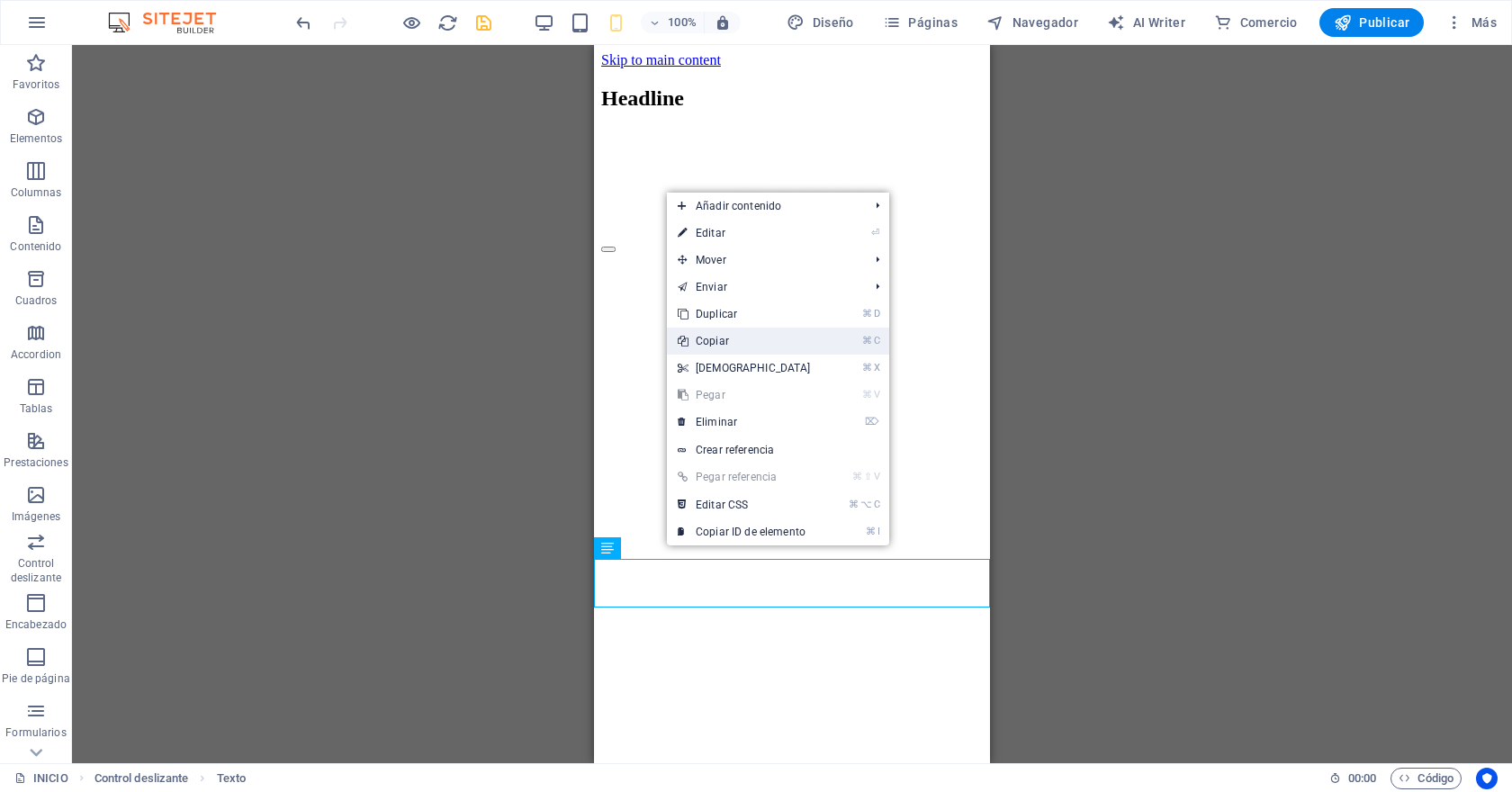
click at [728, 346] on link "⌘ C Copiar" at bounding box center [744, 341] width 155 height 27
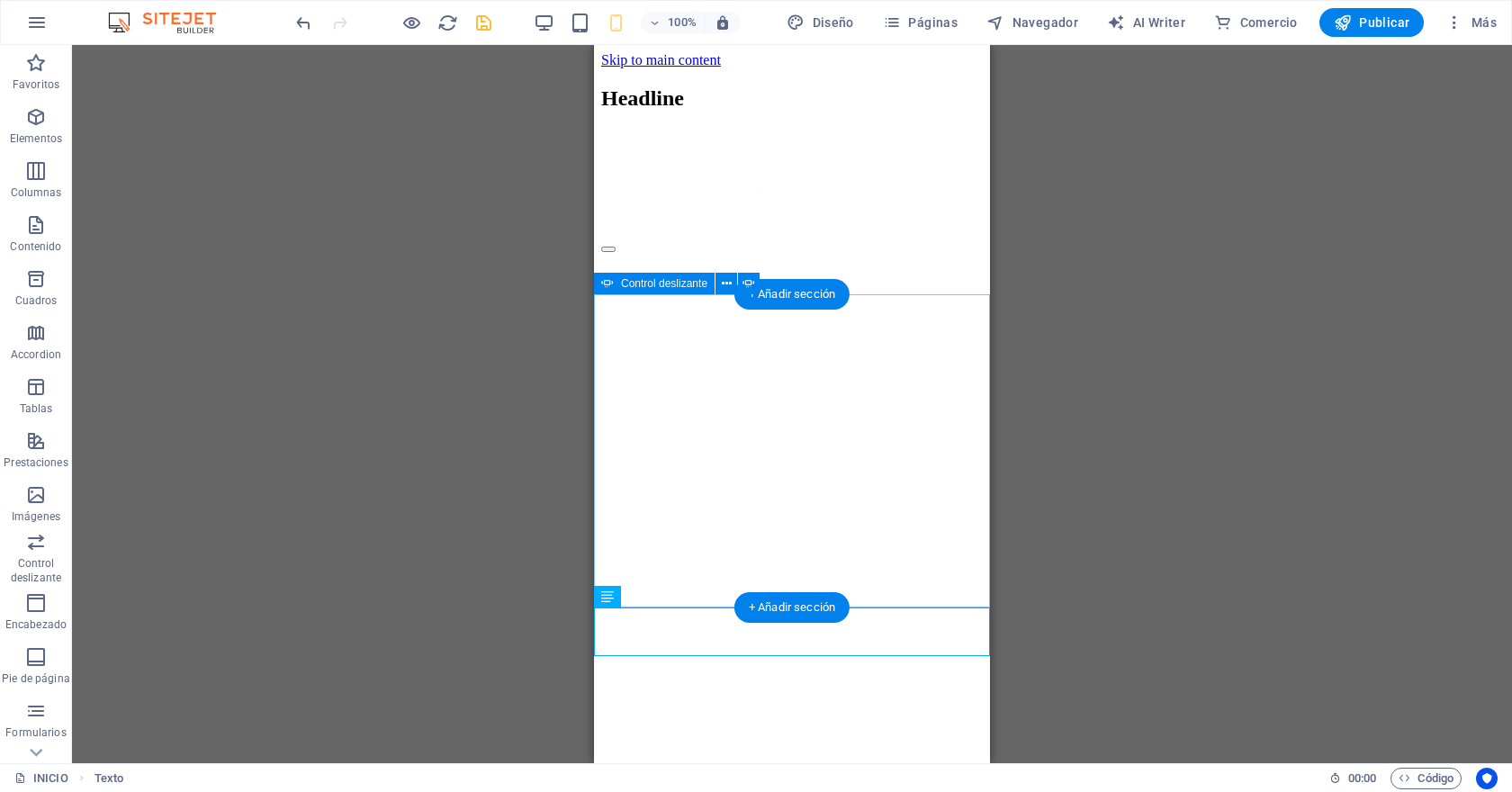
click at [615, 252] on button "button" at bounding box center [608, 250] width 14 height 5
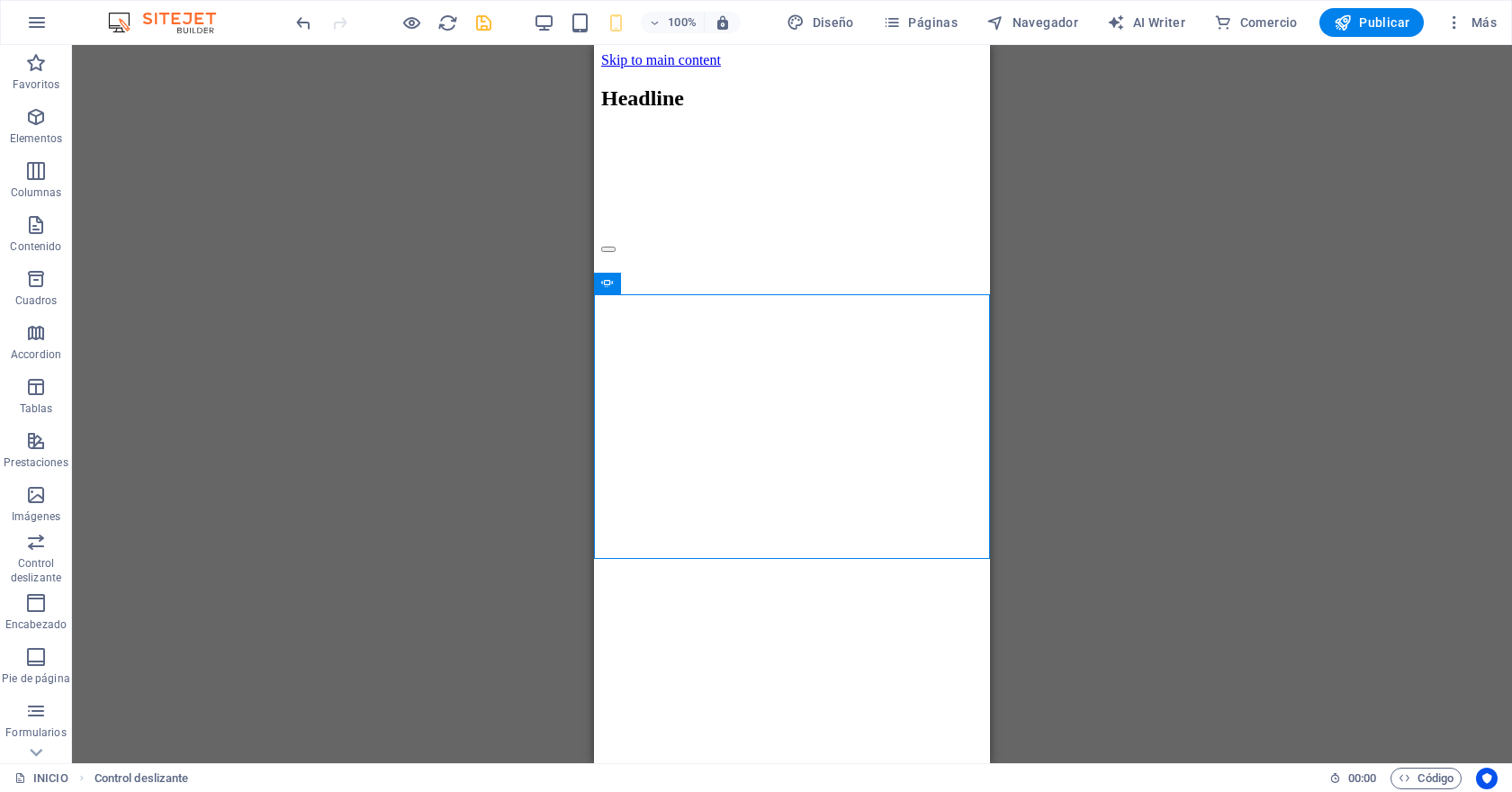
click at [1110, 442] on div "Logo Imagen Control deslizante Control deslizante Imagen Texto Texto Texto Imag…" at bounding box center [792, 404] width 1440 height 718
click at [483, 17] on icon "save" at bounding box center [484, 23] width 21 height 21
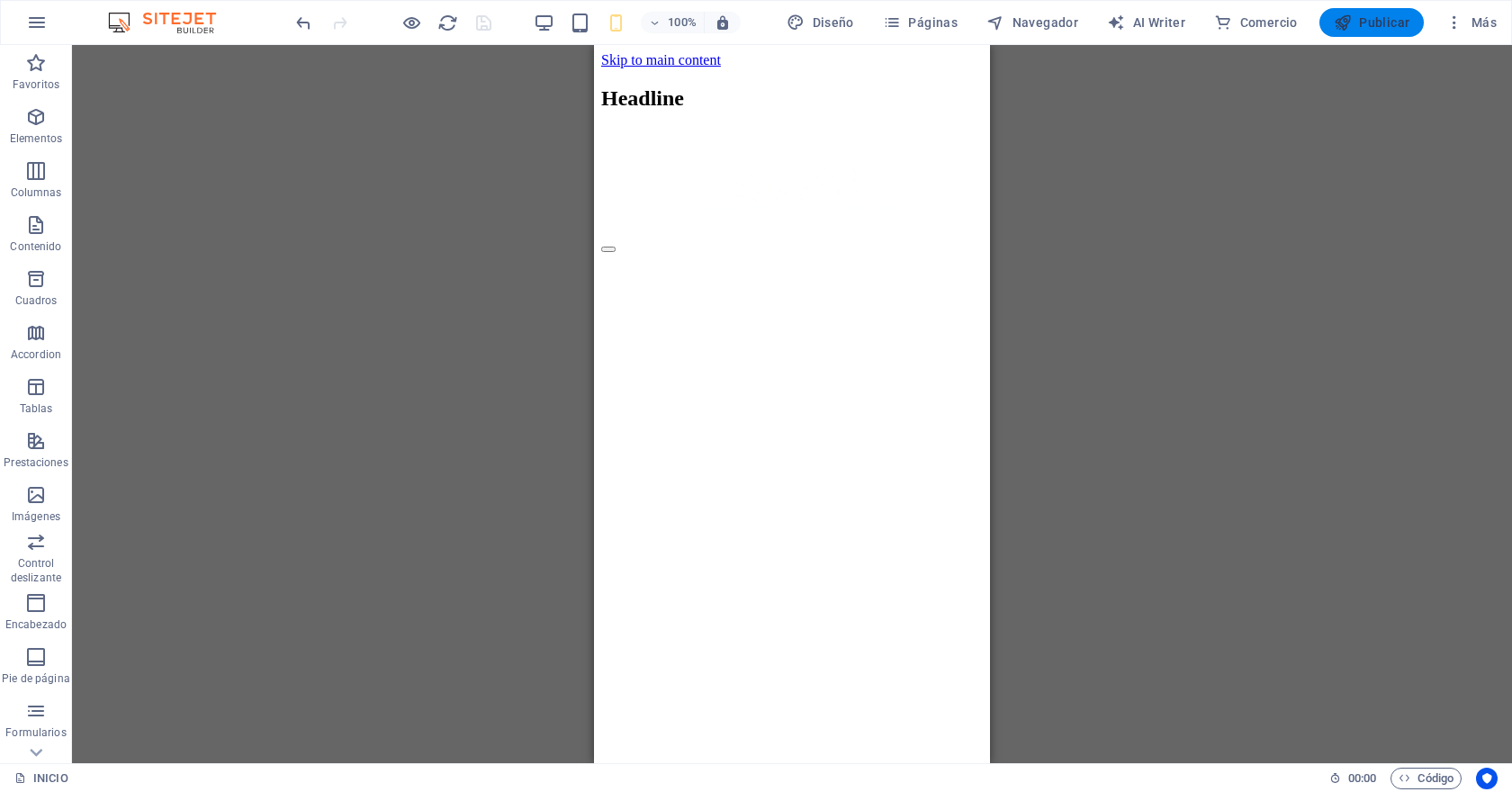
click at [1376, 24] on span "Publicar" at bounding box center [1371, 23] width 77 height 18
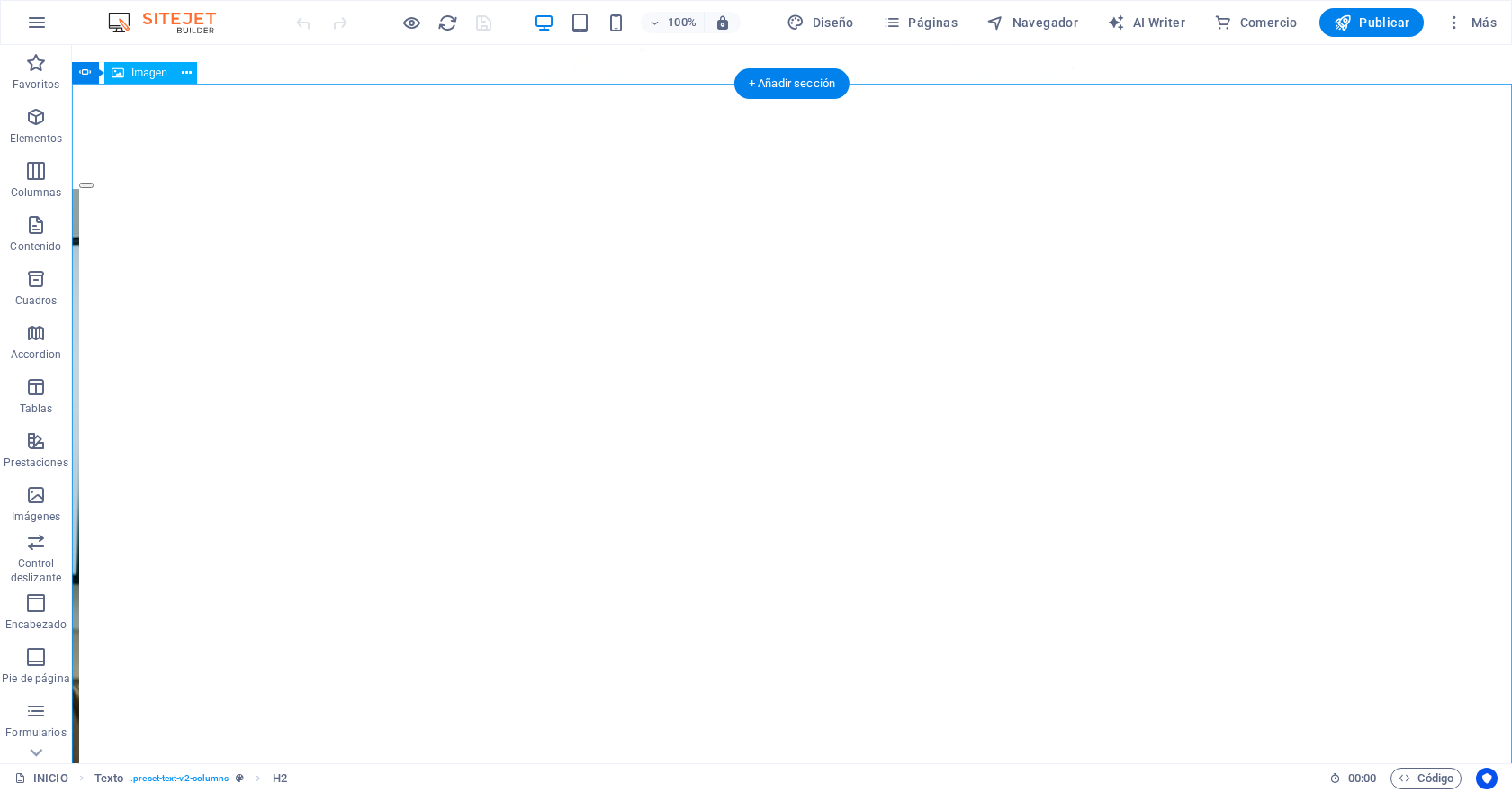
scroll to position [821, 0]
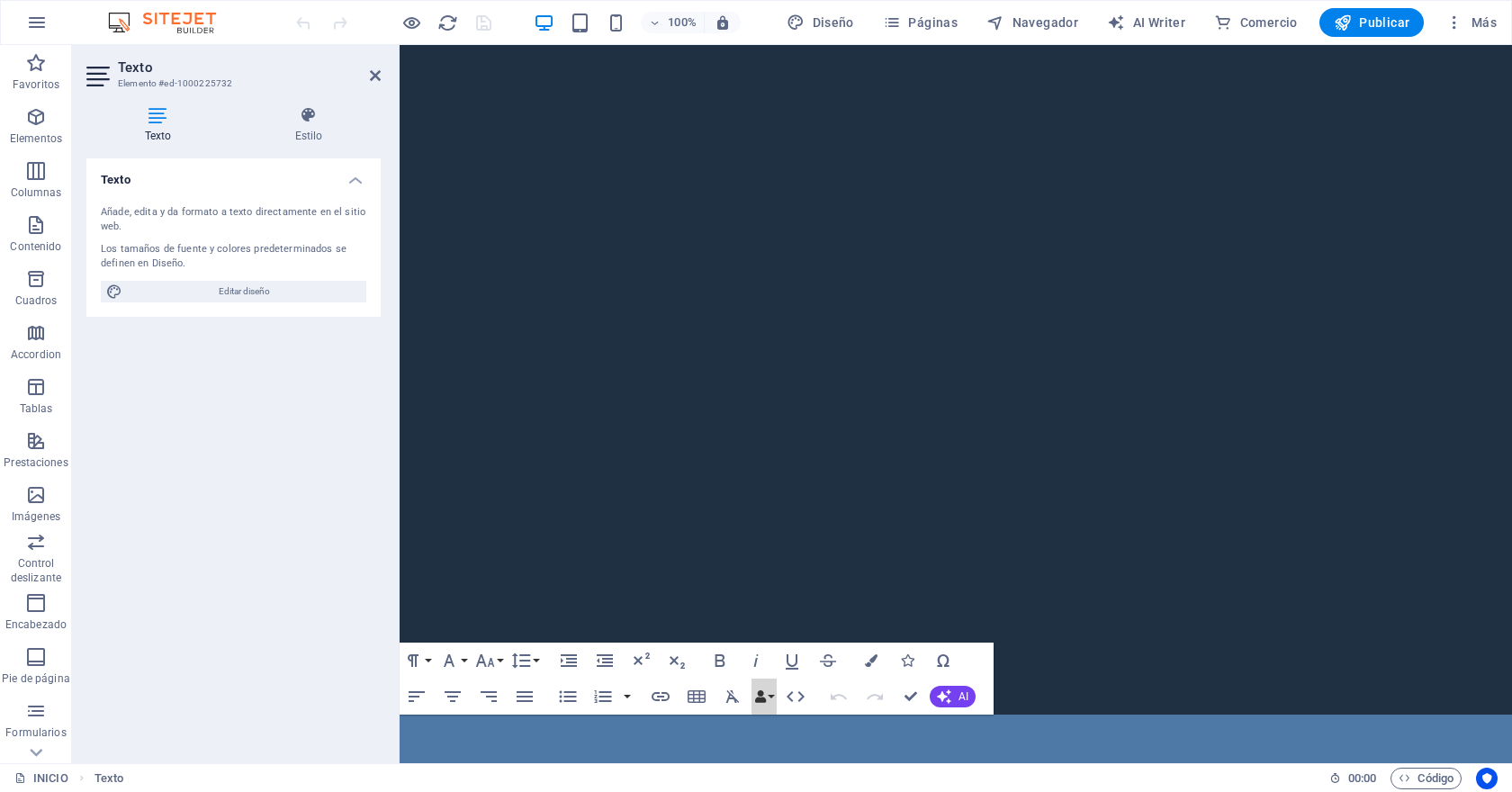
scroll to position [527, 0]
click at [489, 655] on icon "button" at bounding box center [485, 661] width 22 height 22
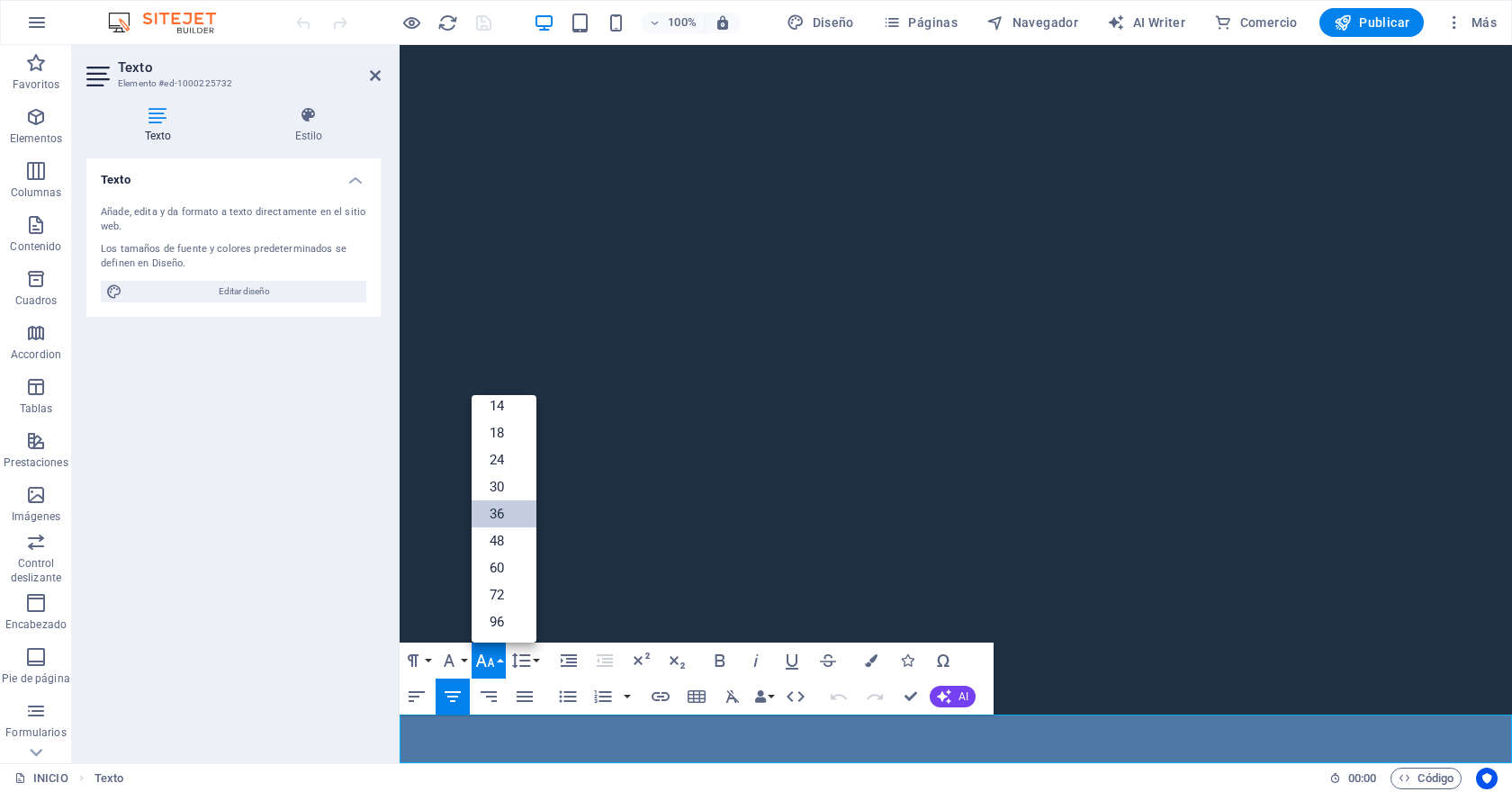
scroll to position [145, 0]
click at [502, 568] on link "60" at bounding box center [504, 568] width 65 height 27
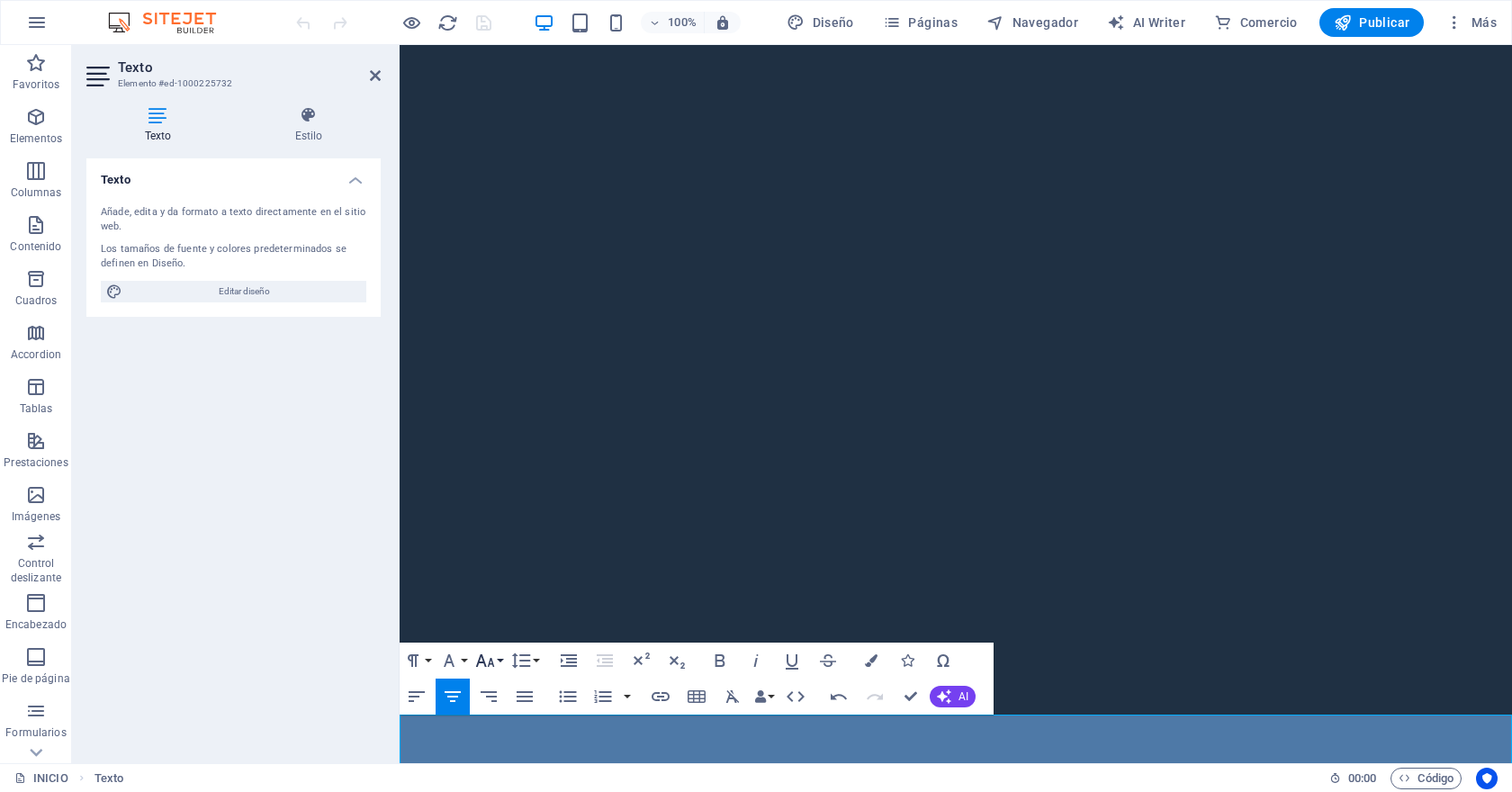
click at [489, 654] on icon "button" at bounding box center [485, 661] width 22 height 22
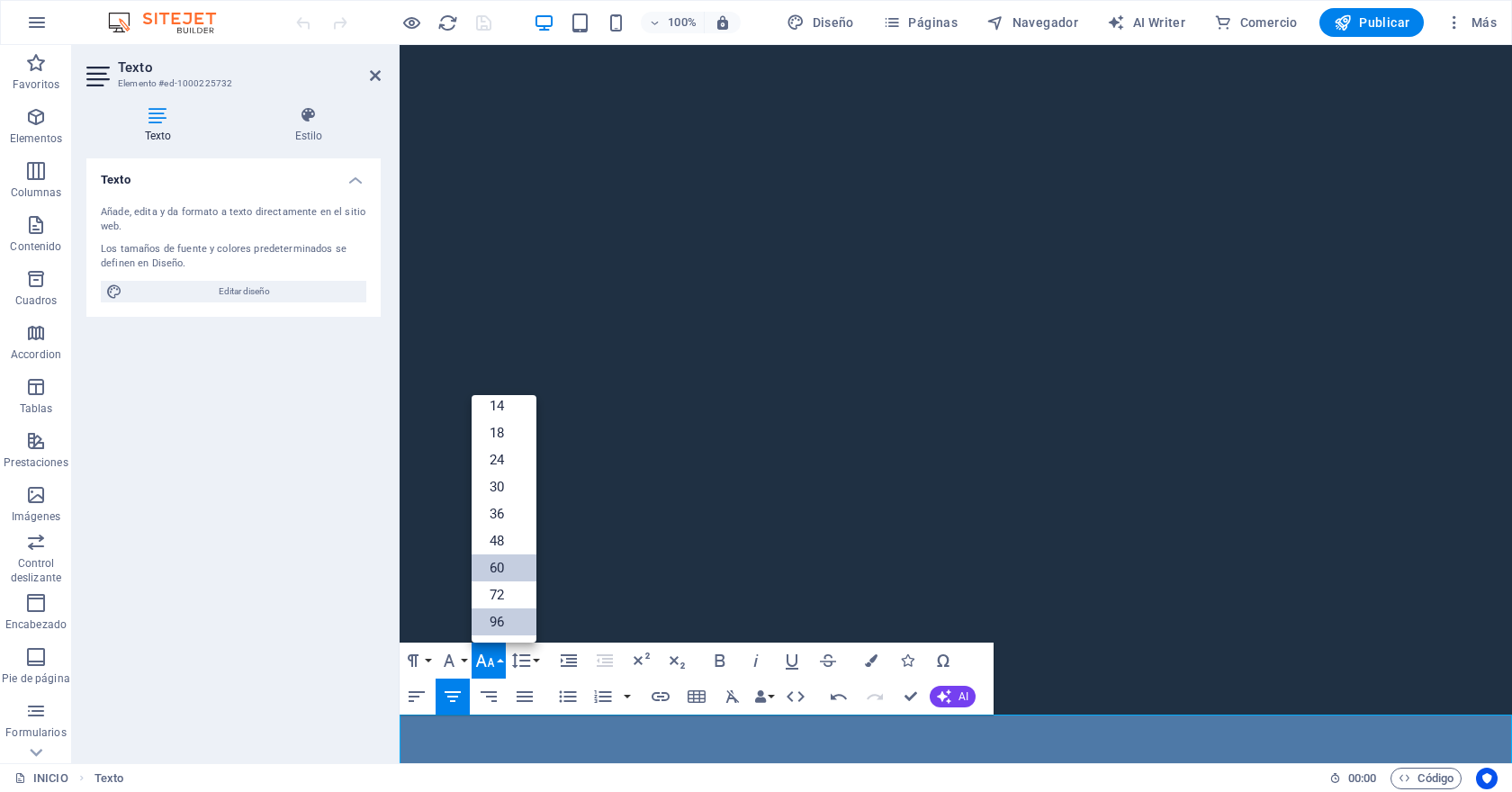
click at [508, 619] on link "96" at bounding box center [504, 622] width 65 height 27
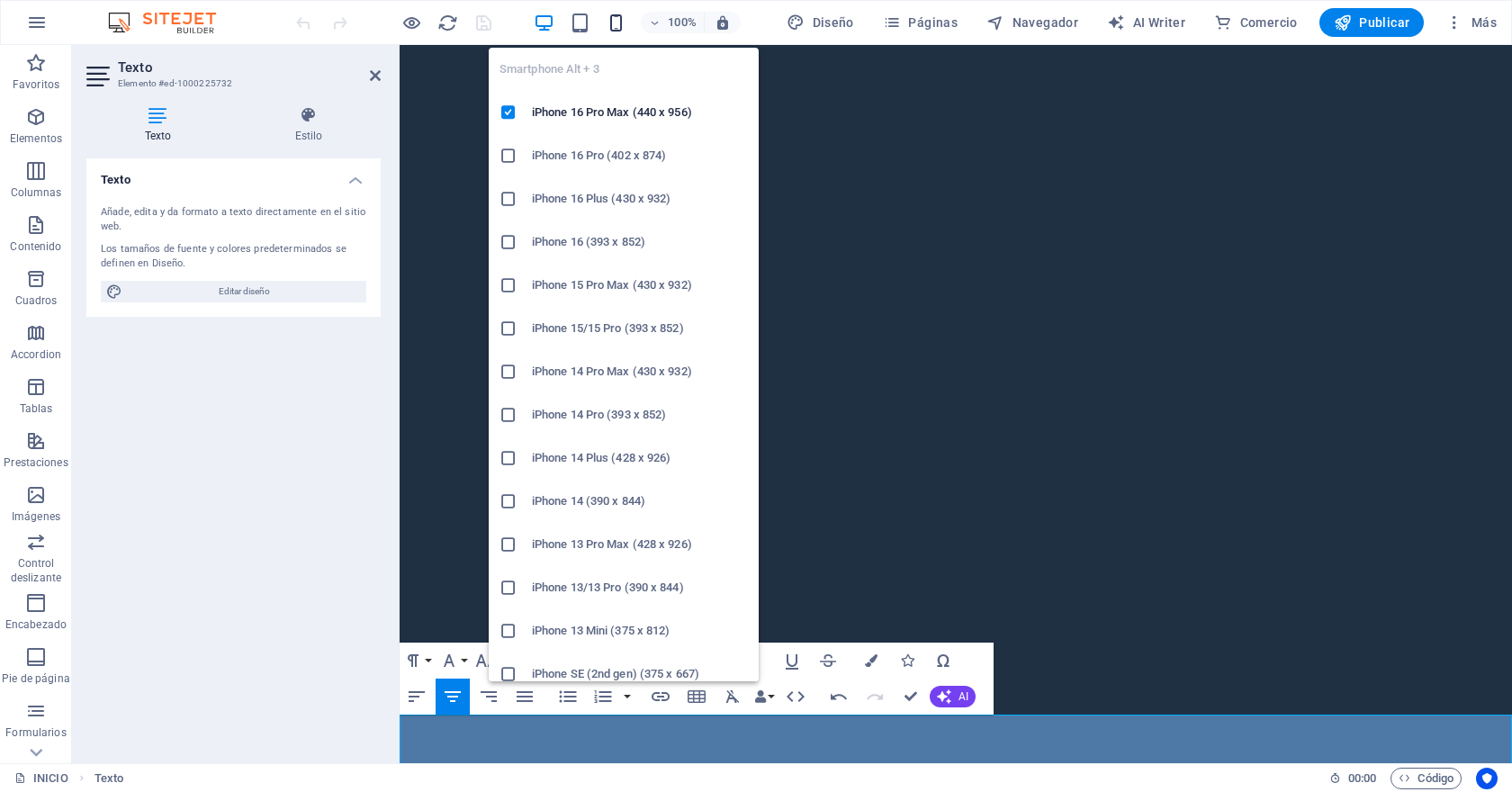
click at [619, 22] on icon "button" at bounding box center [615, 23] width 21 height 21
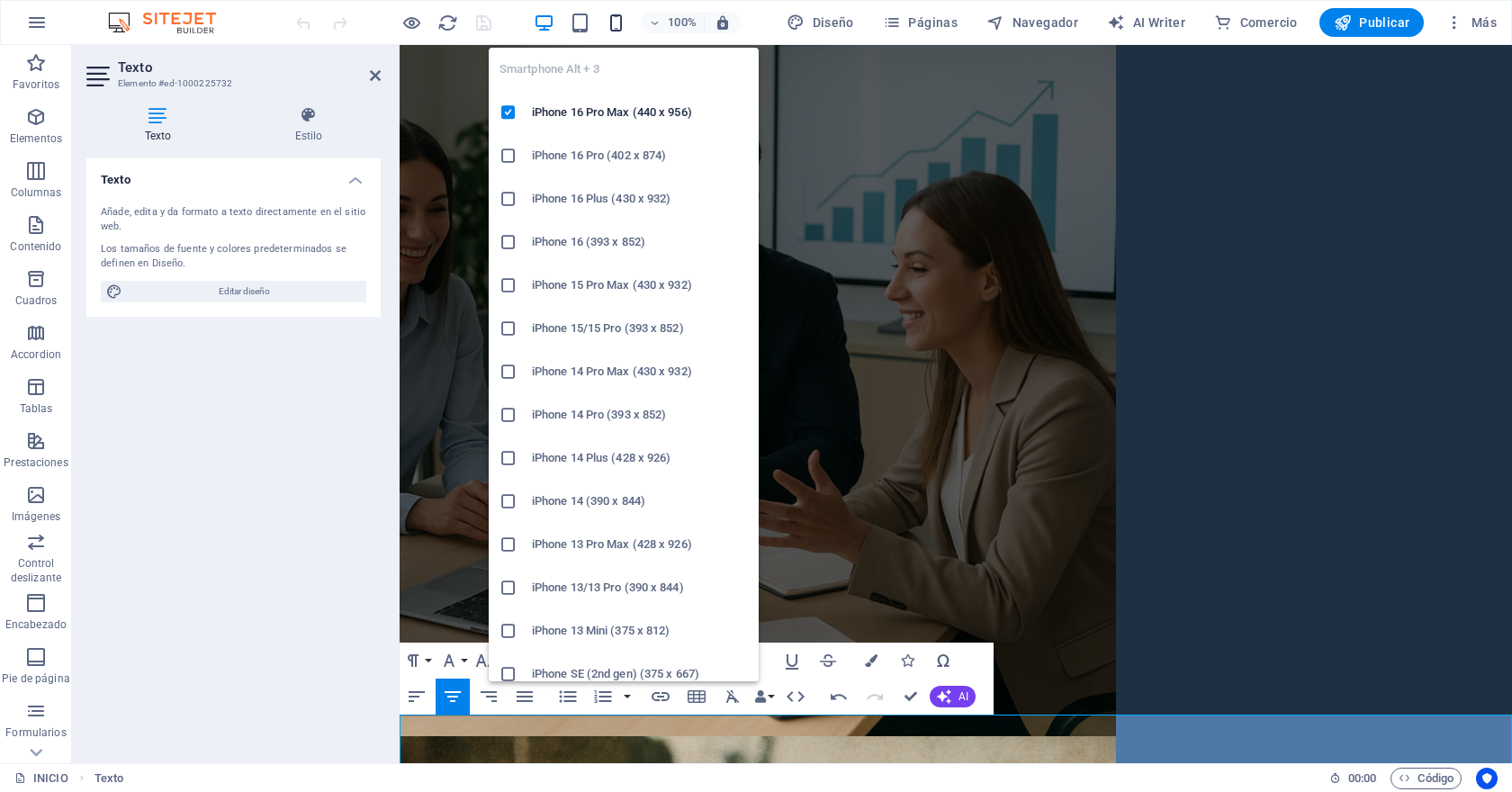
scroll to position [0, 0]
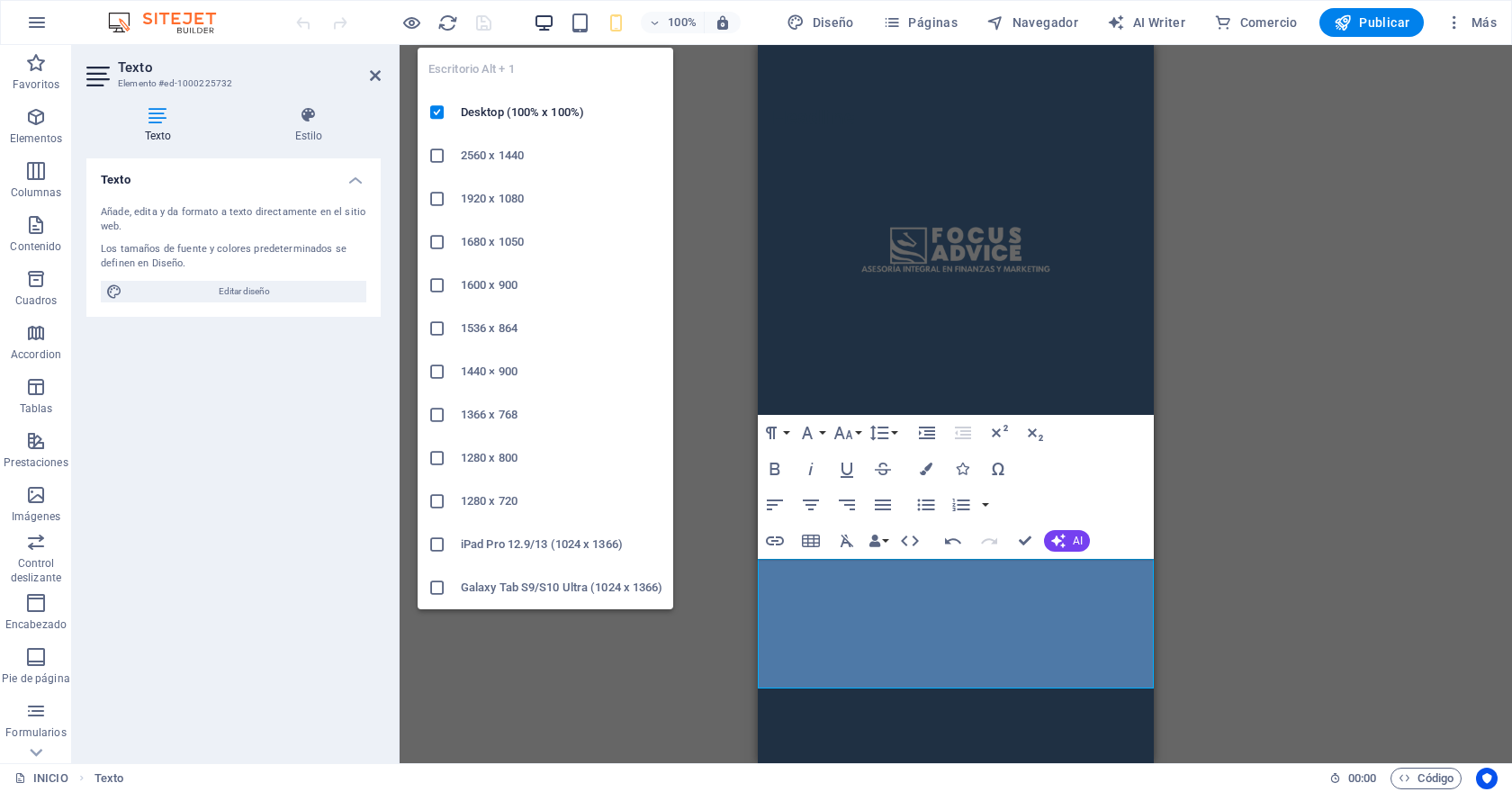
click at [540, 24] on icon "button" at bounding box center [543, 23] width 21 height 21
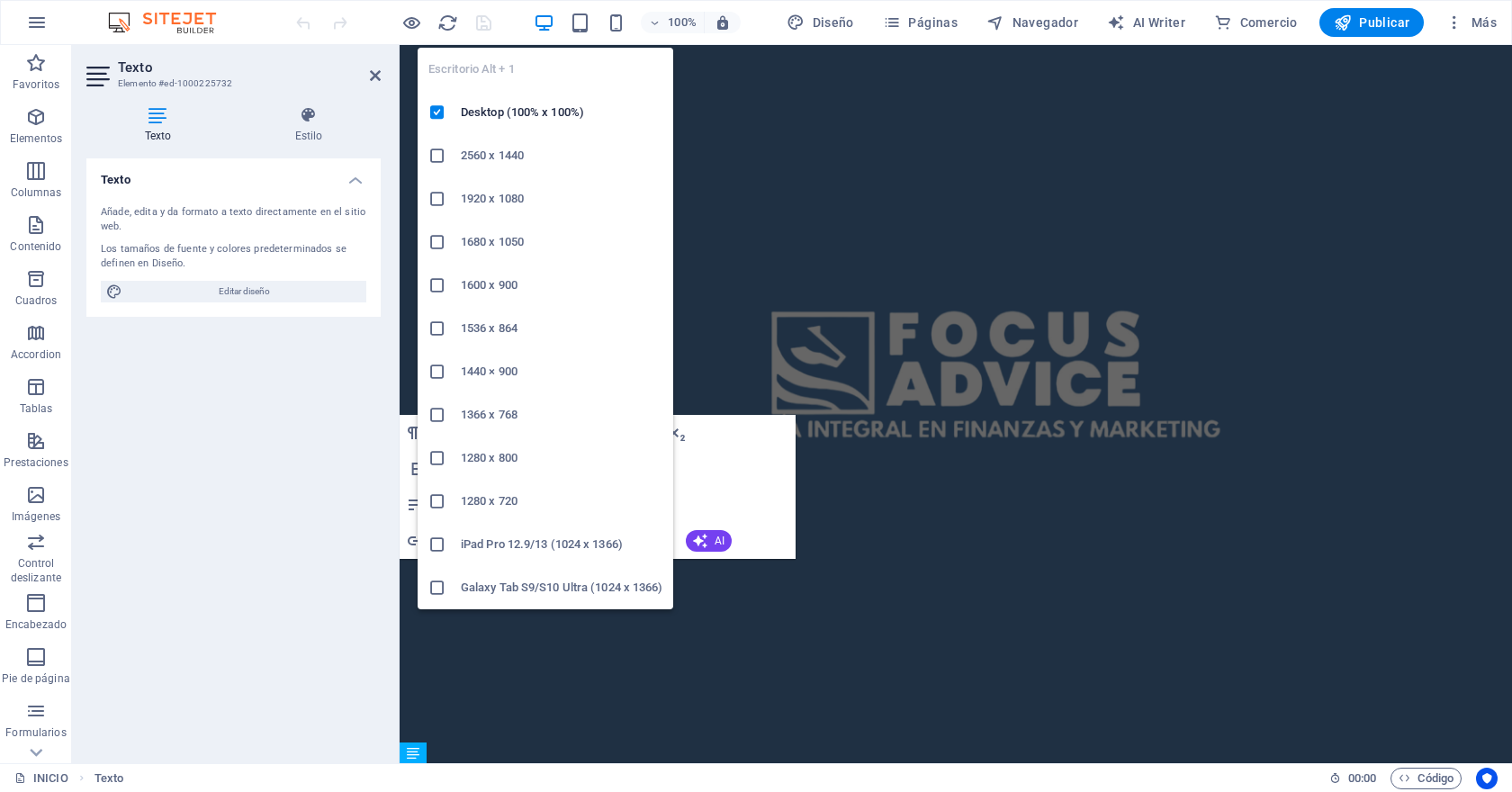
scroll to position [608, 0]
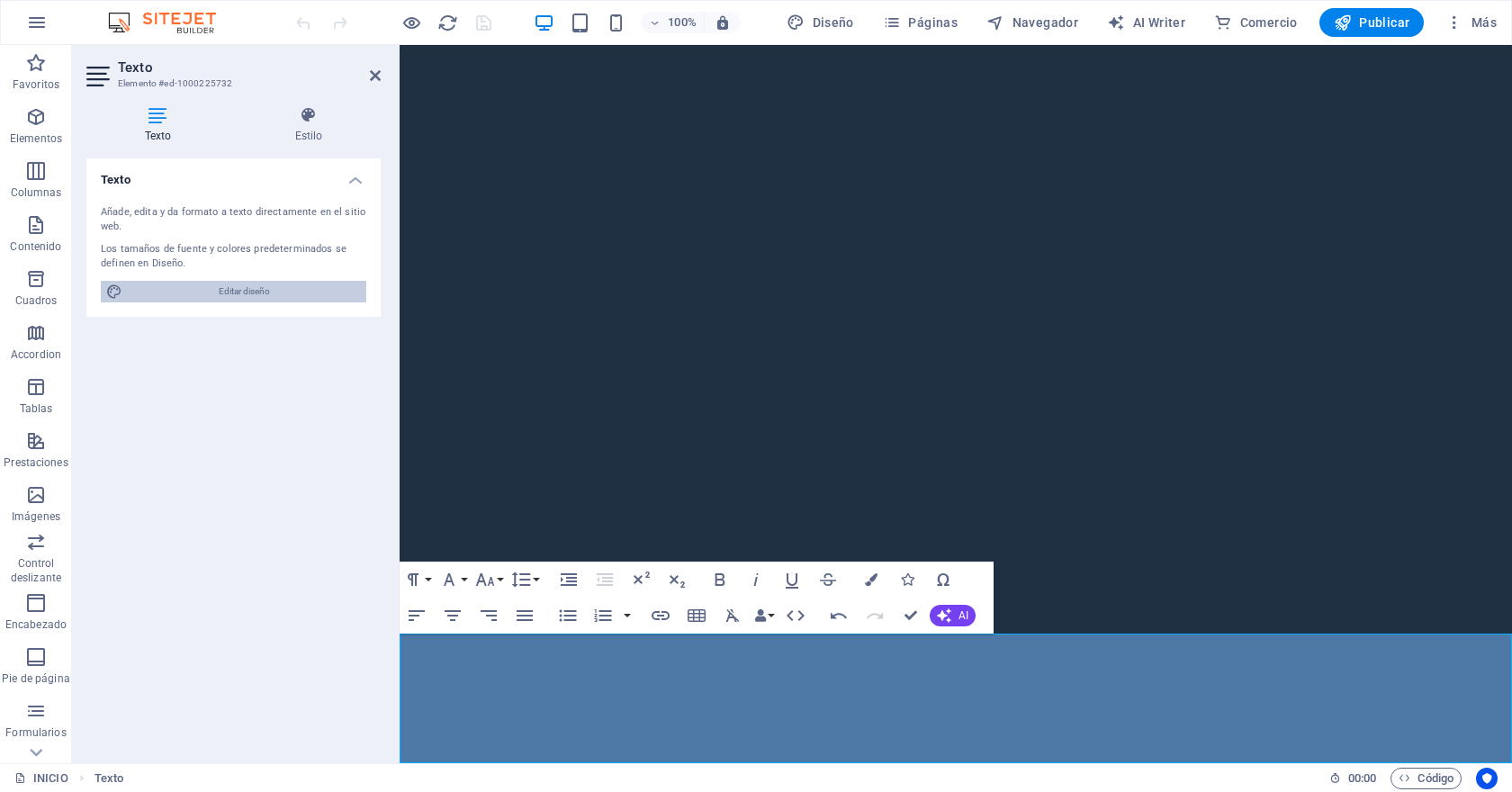
click at [274, 292] on span "Editar diseño" at bounding box center [244, 292] width 233 height 22
select select "px"
select select "400"
select select "px"
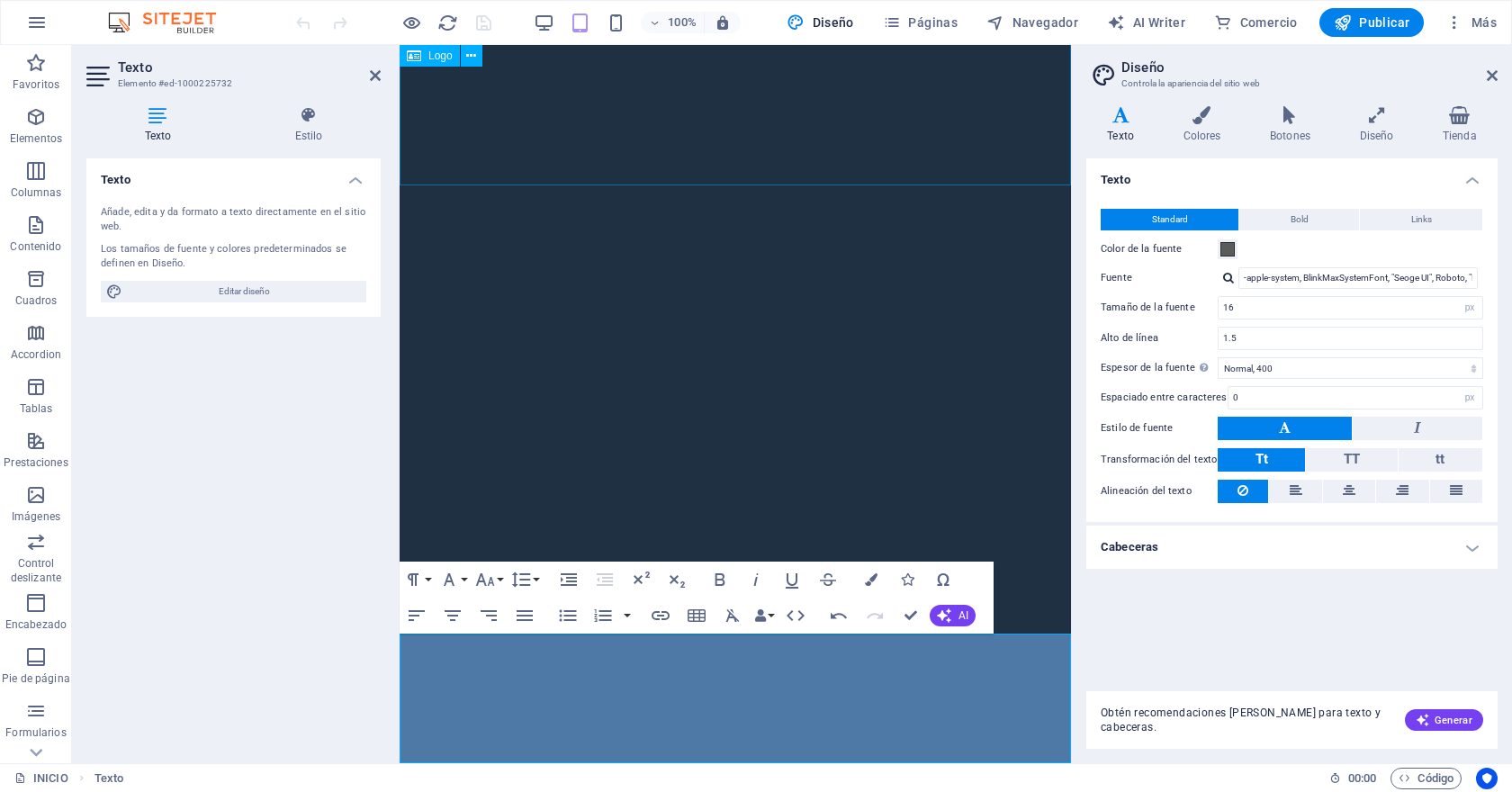
scroll to position [207, 0]
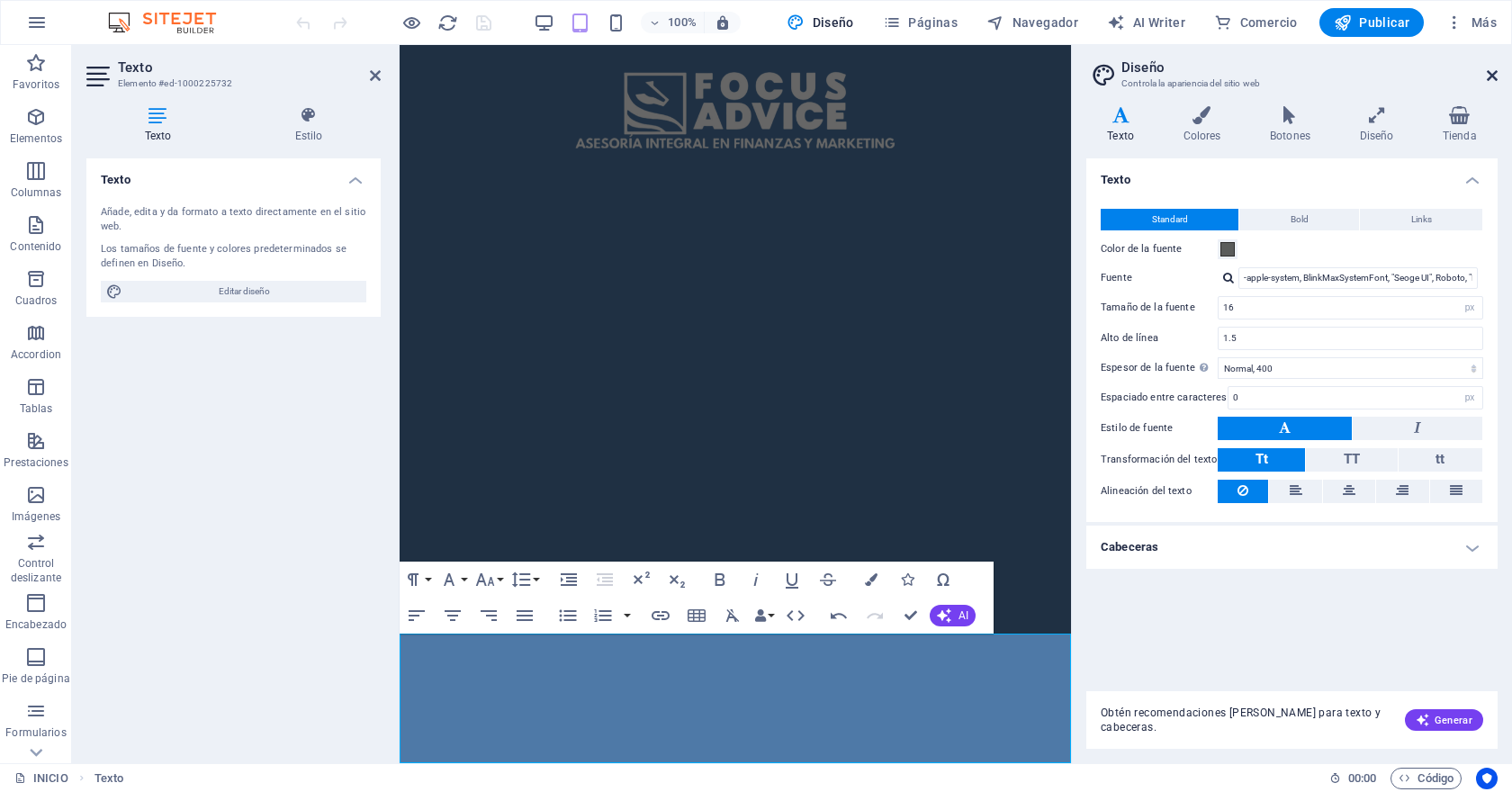
click at [1490, 80] on icon at bounding box center [1492, 76] width 11 height 14
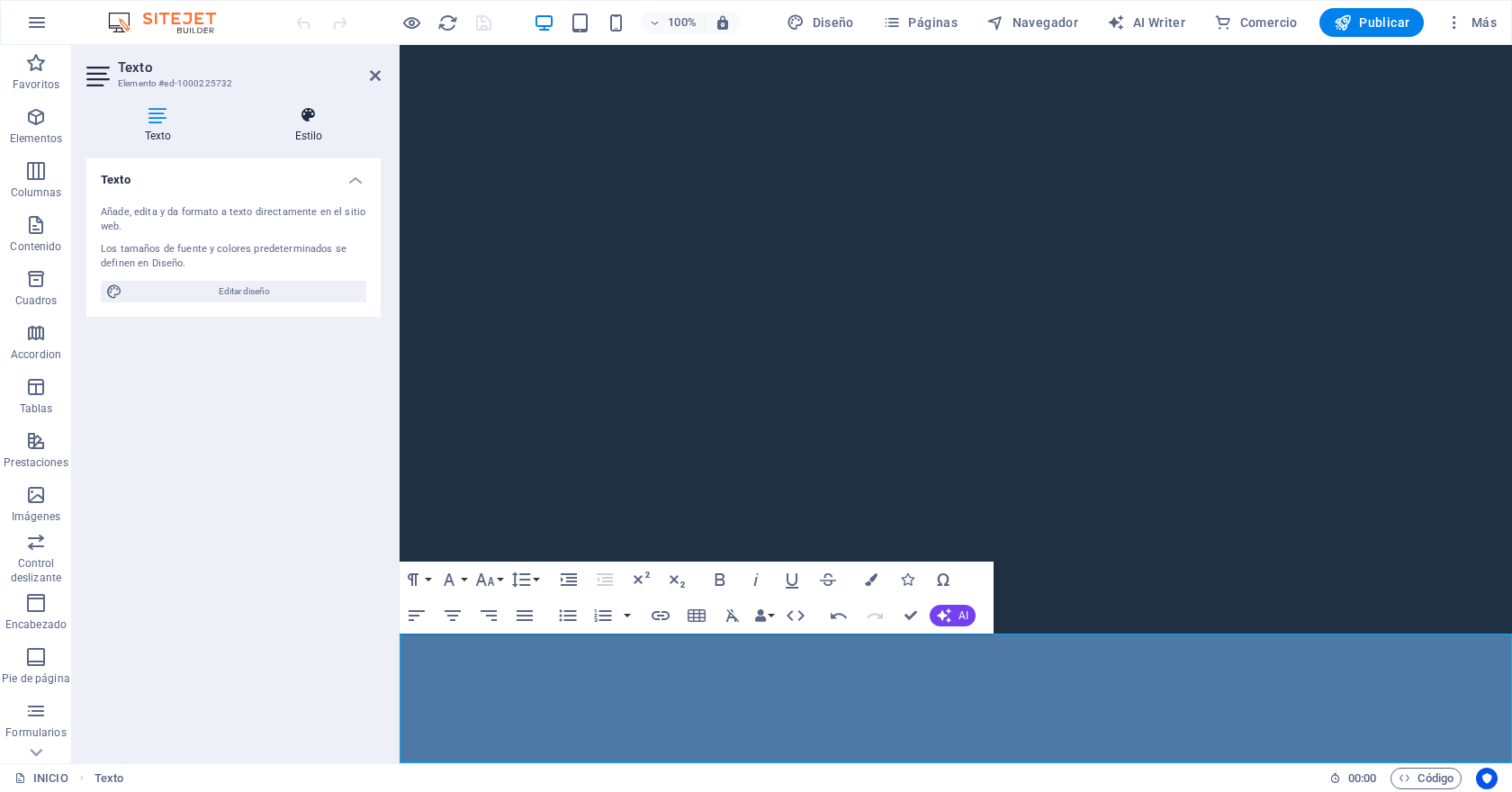
click at [310, 122] on icon at bounding box center [308, 115] width 144 height 18
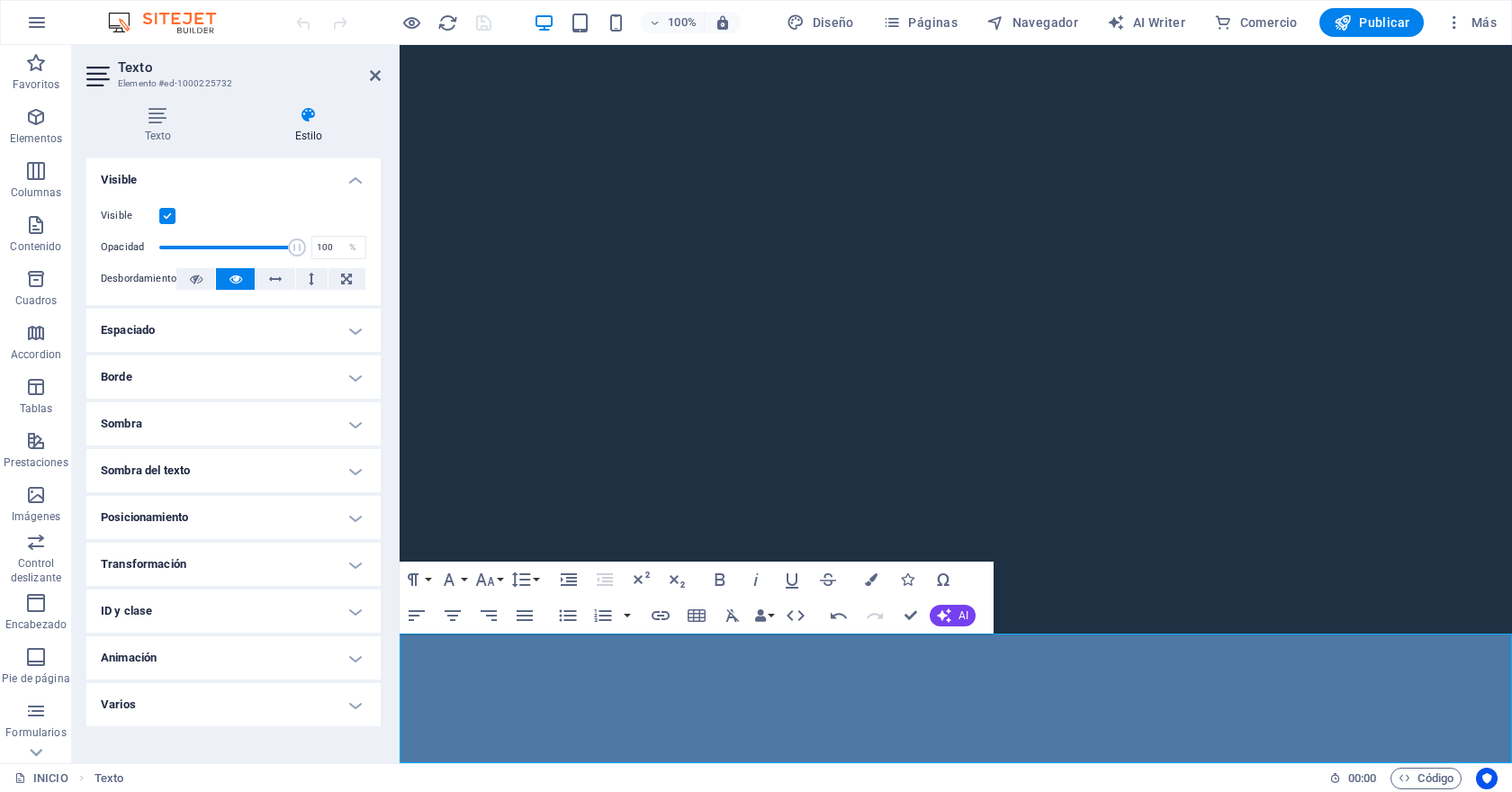
click at [484, 24] on div at bounding box center [393, 23] width 202 height 29
click at [375, 72] on icon at bounding box center [375, 76] width 11 height 14
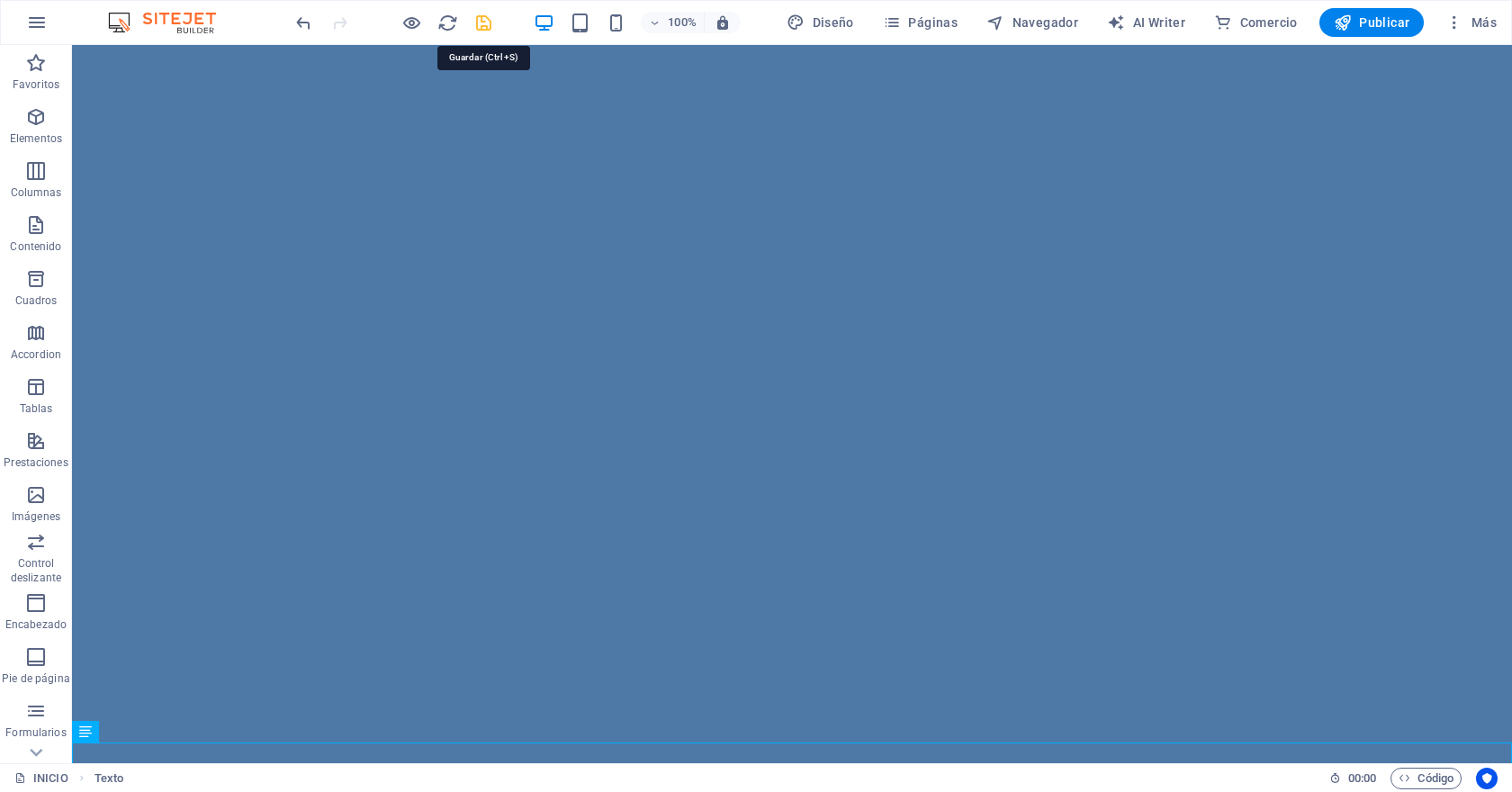
click at [486, 25] on icon "save" at bounding box center [484, 23] width 21 height 21
click at [1382, 33] on button "Publicar" at bounding box center [1372, 23] width 105 height 29
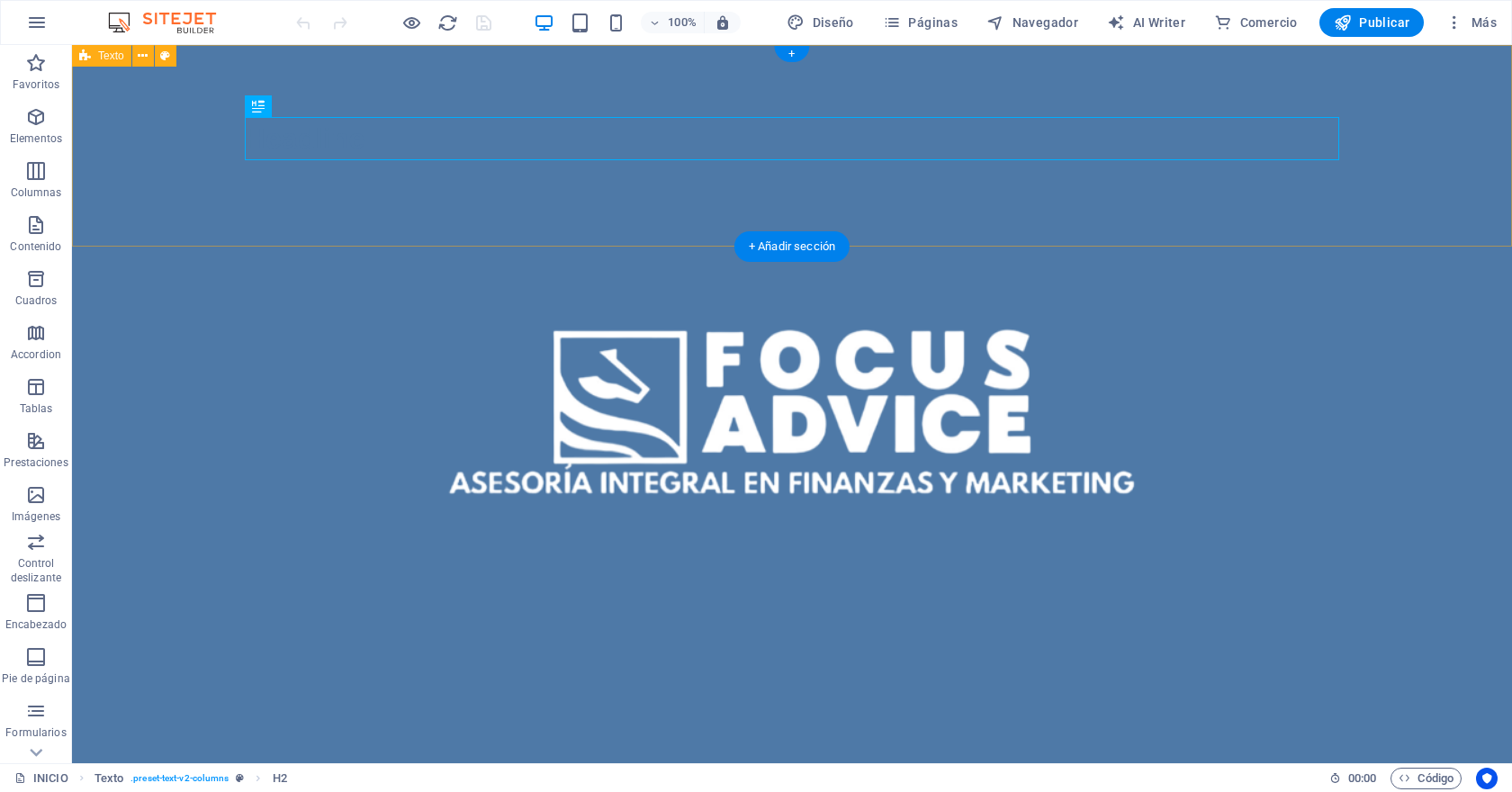
click at [178, 194] on div "Headline" at bounding box center [792, 146] width 1440 height 202
click at [144, 54] on icon at bounding box center [142, 56] width 10 height 19
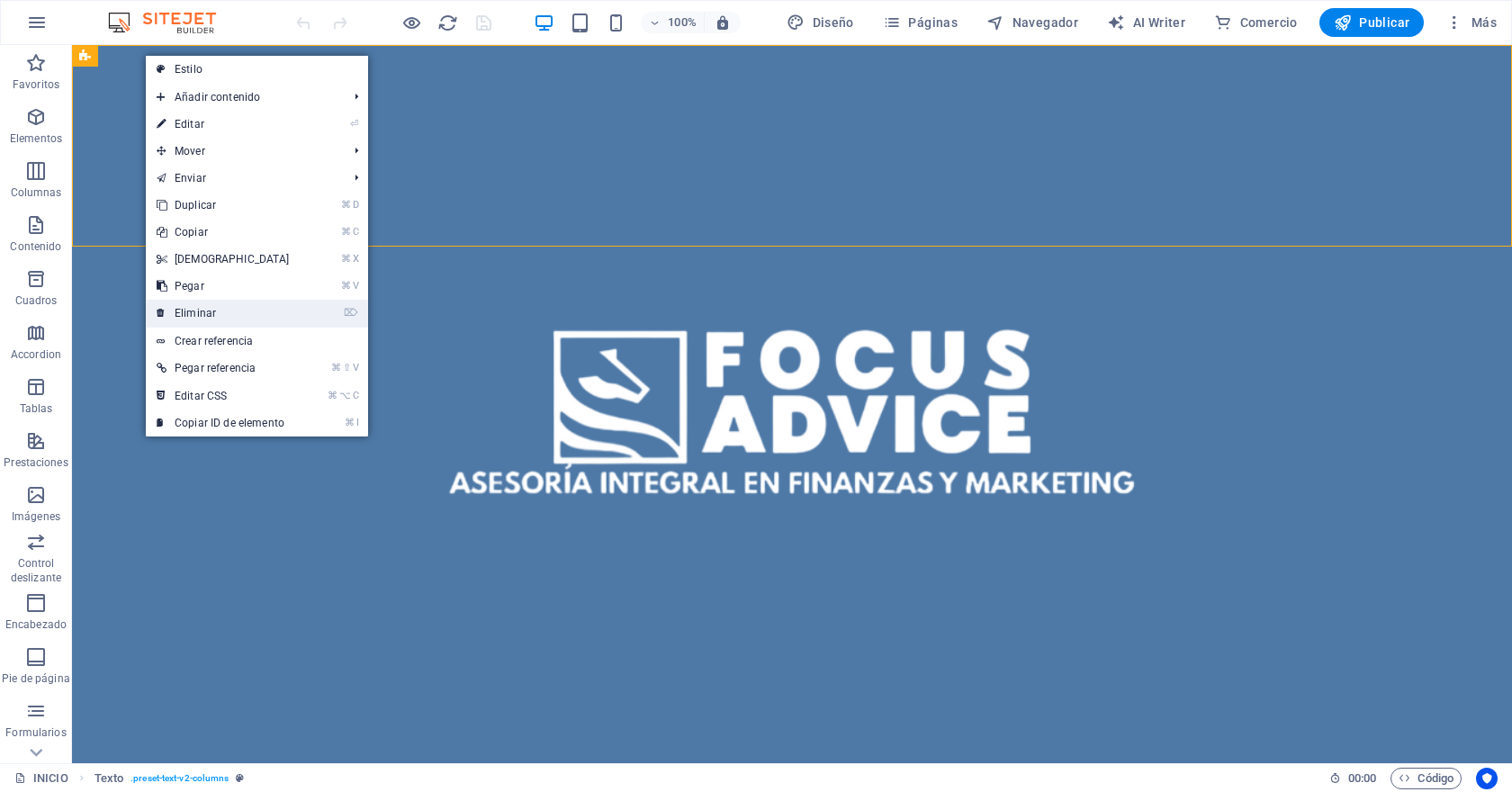
click at [231, 316] on link "⌦ Eliminar" at bounding box center [222, 314] width 155 height 27
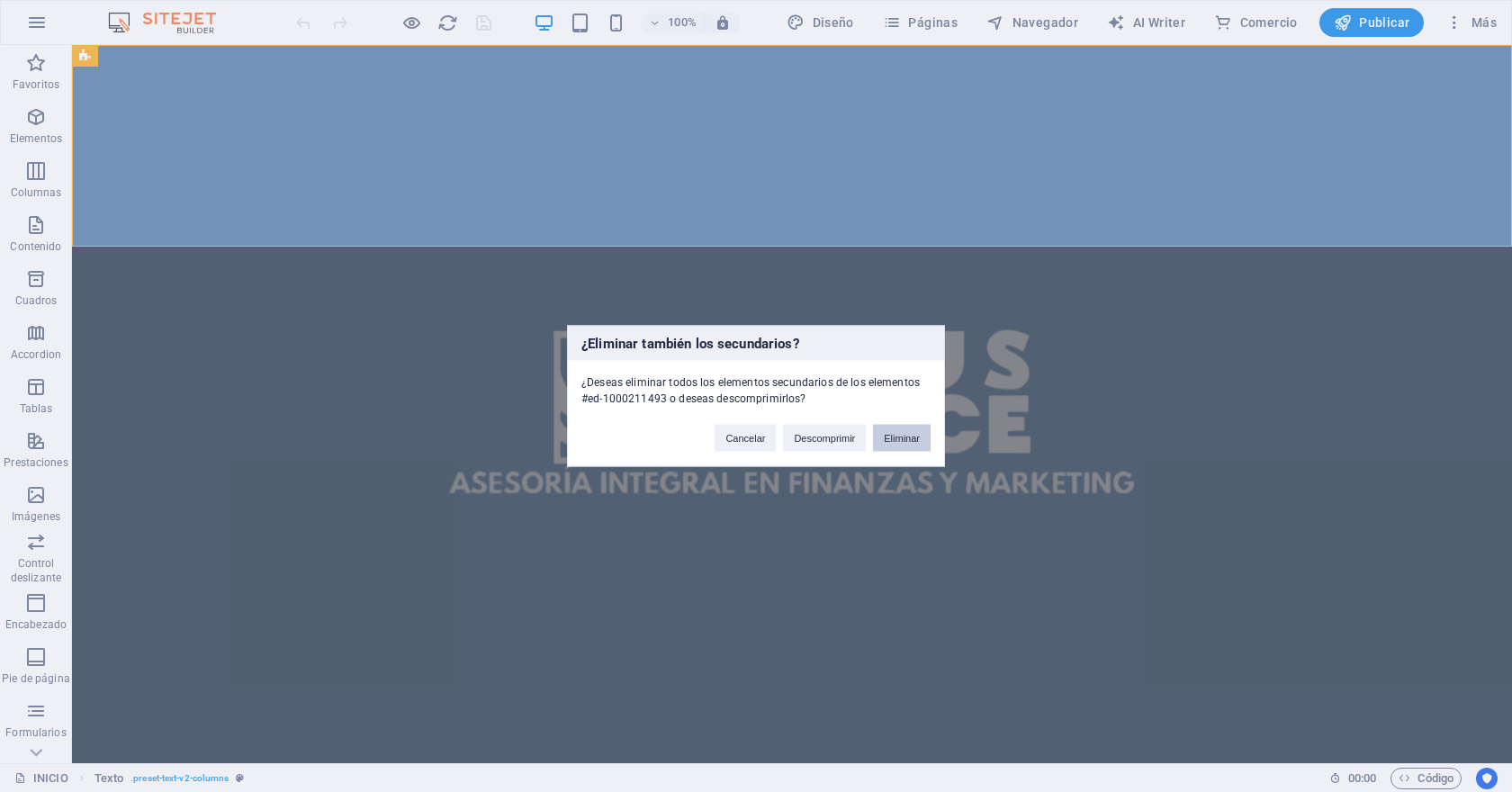
click at [905, 438] on button "Eliminar" at bounding box center [902, 438] width 58 height 27
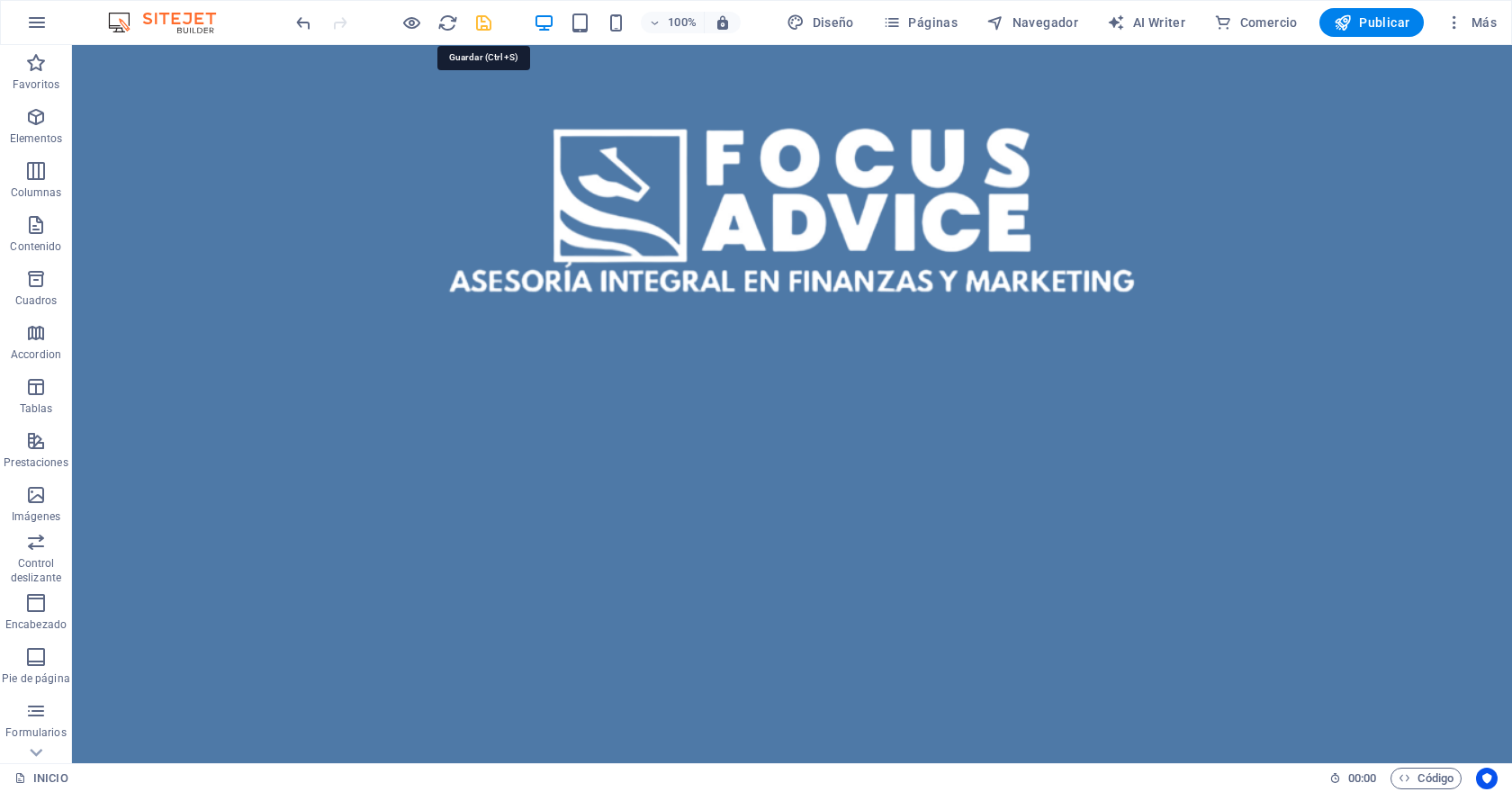
click at [484, 31] on icon "save" at bounding box center [484, 23] width 21 height 21
click at [1351, 31] on icon "button" at bounding box center [1342, 23] width 18 height 18
click at [88, 363] on icon at bounding box center [86, 363] width 13 height 22
click at [211, 367] on button at bounding box center [204, 363] width 22 height 22
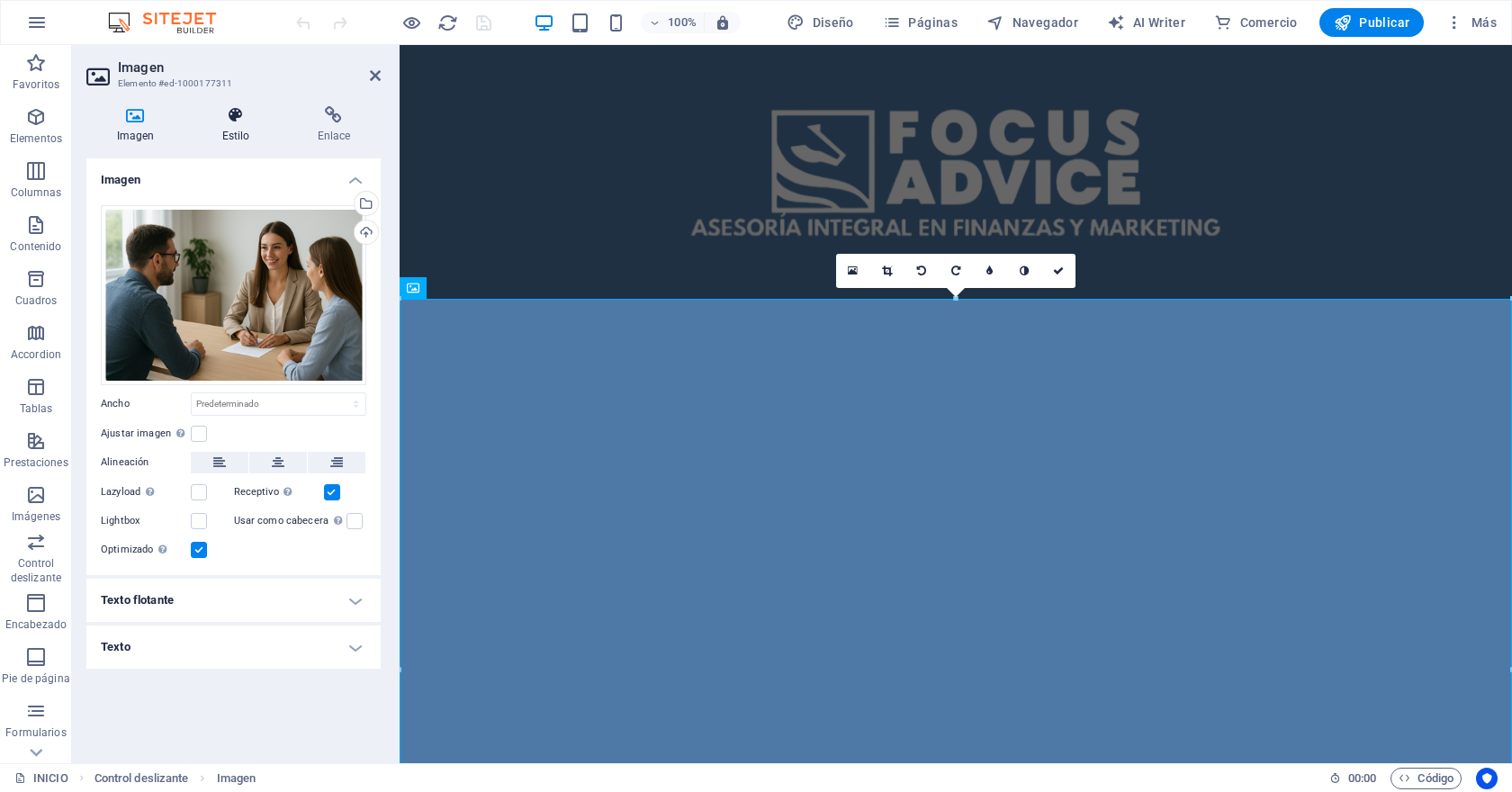
click at [235, 116] on icon at bounding box center [236, 115] width 89 height 18
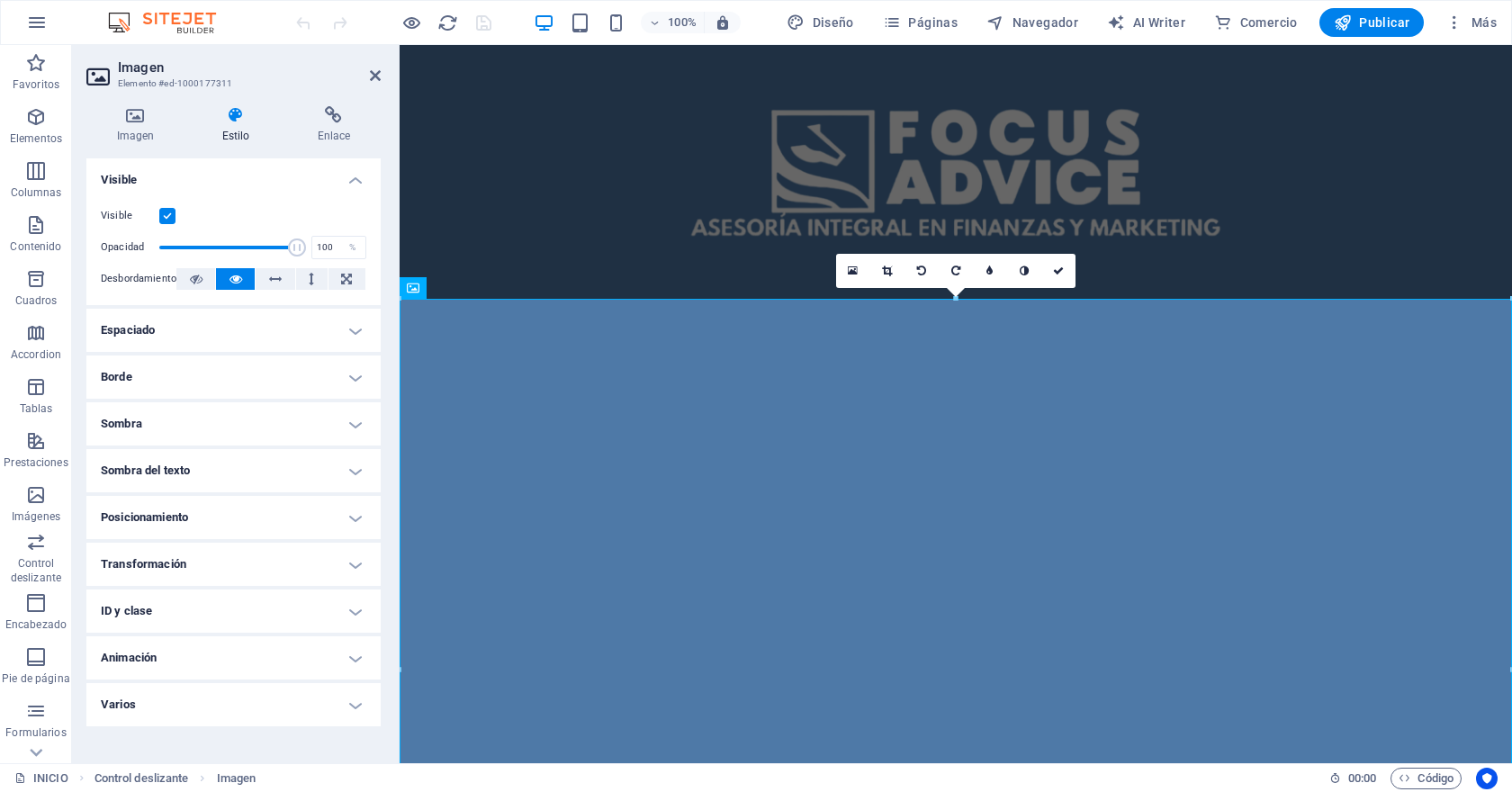
click at [303, 317] on h4 "Espaciado" at bounding box center [234, 330] width 295 height 43
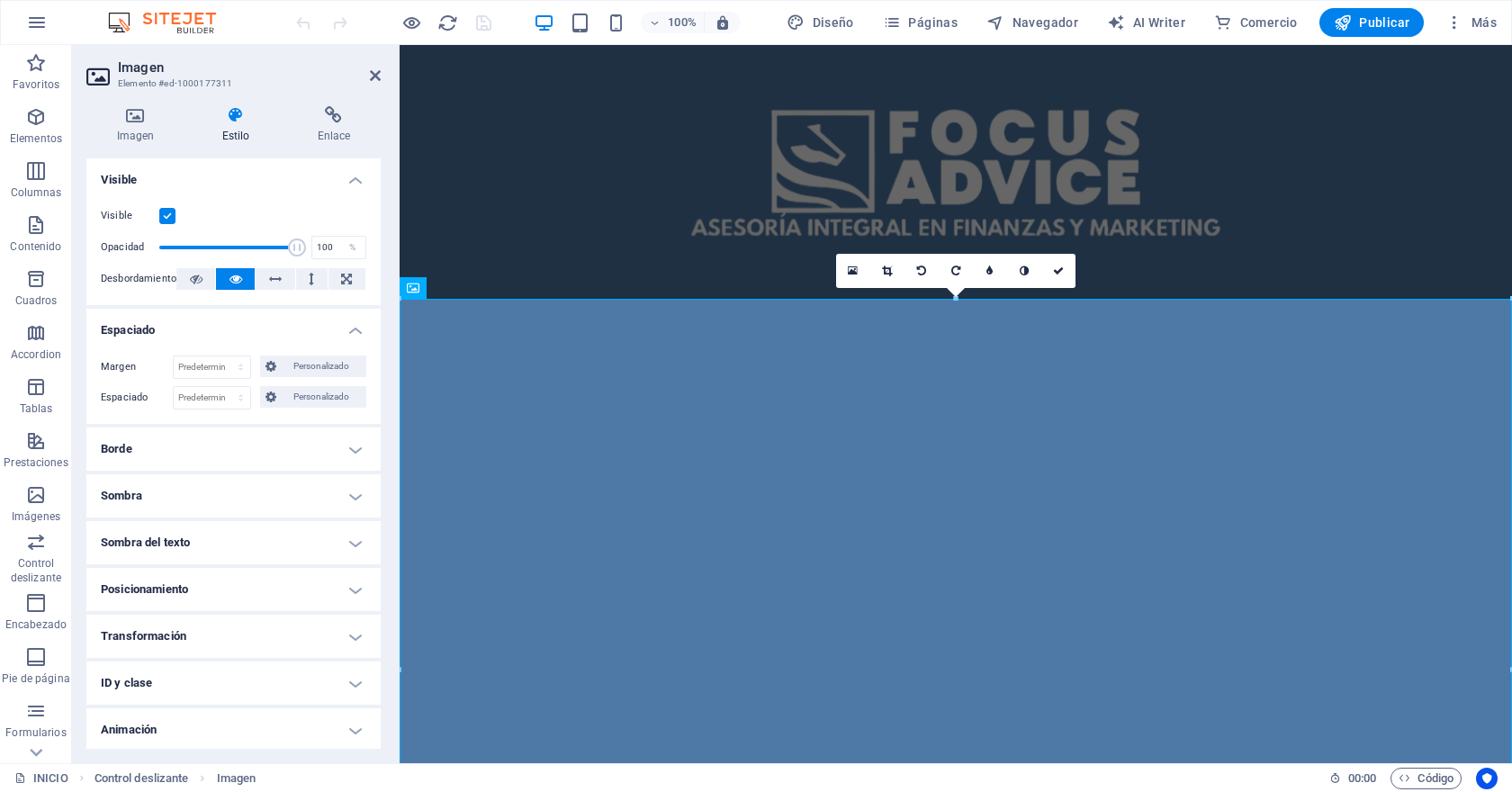
scroll to position [49, 0]
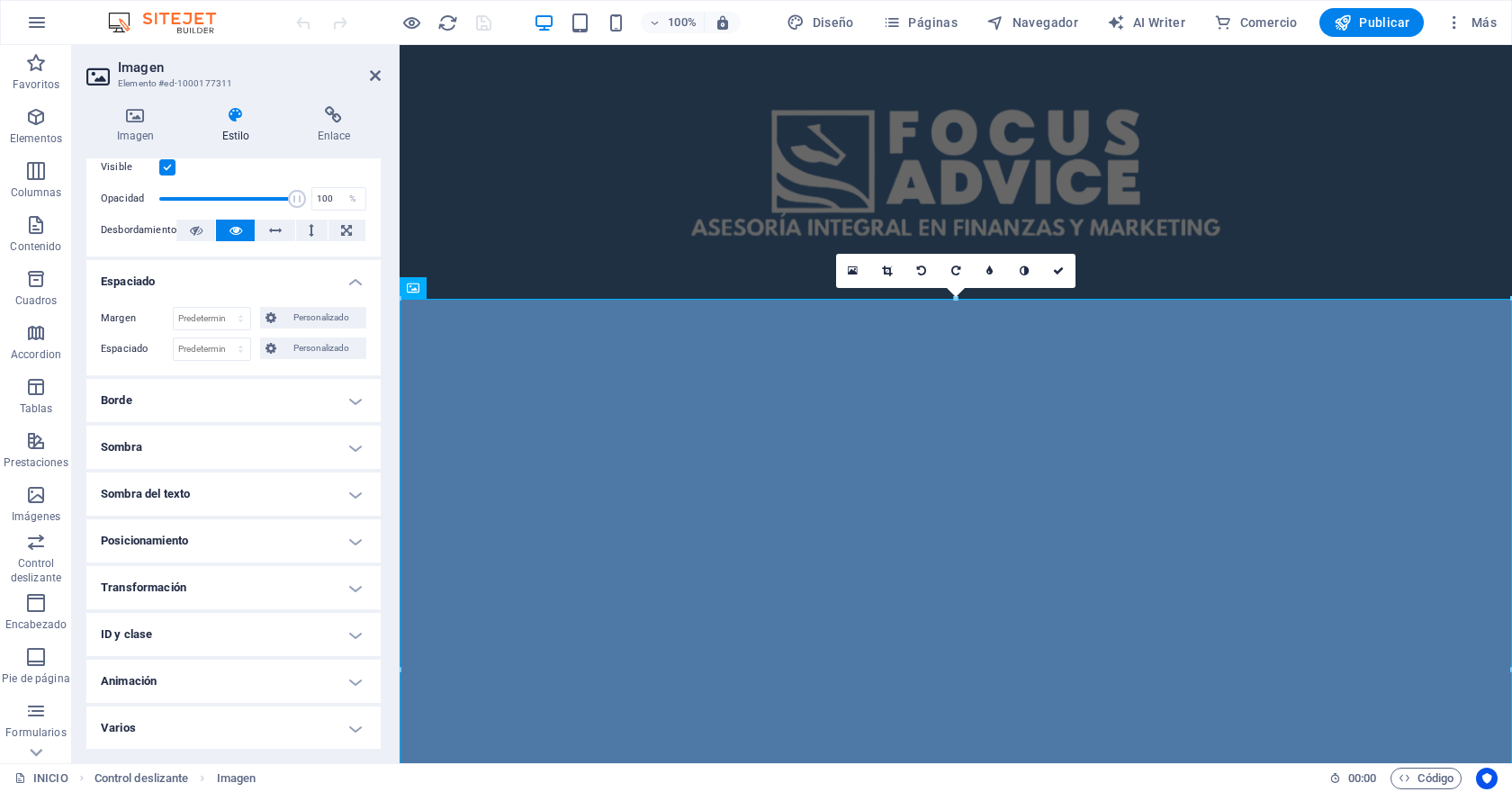
click at [297, 387] on h4 "Borde" at bounding box center [234, 401] width 295 height 43
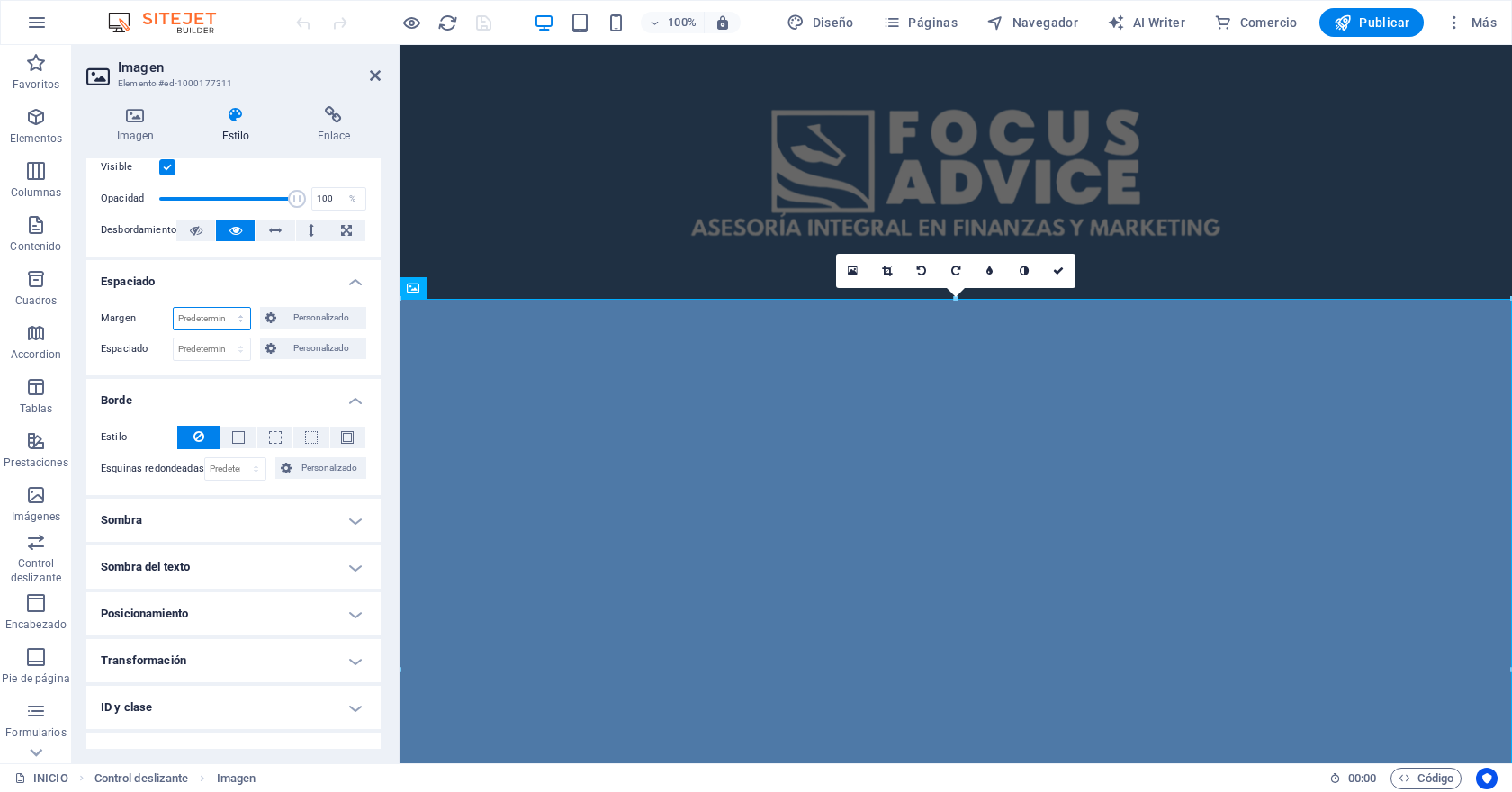
click at [217, 324] on select "Predeterminado automático px % rem vw vh Personalizado" at bounding box center [211, 318] width 77 height 22
select select "px"
click at [222, 307] on select "Predeterminado automático px % rem vw vh Personalizado" at bounding box center [211, 318] width 77 height 22
type input "0"
click at [219, 326] on input "0" at bounding box center [211, 318] width 77 height 22
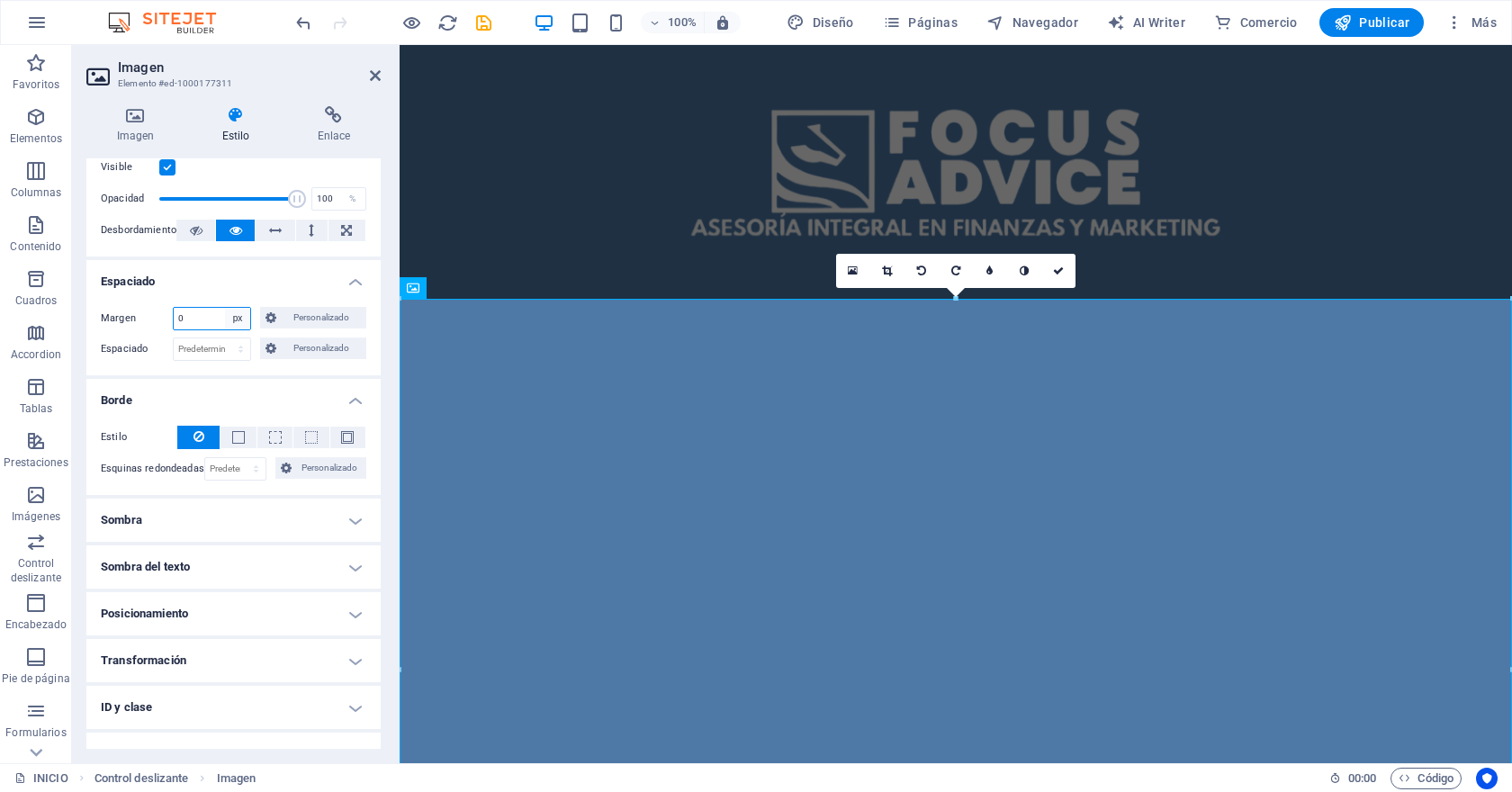
click at [233, 319] on select "Predeterminado automático px % rem vw vh Personalizado" at bounding box center [238, 318] width 25 height 22
select select "default"
click at [225, 307] on select "Predeterminado automático px % rem vw vh Personalizado" at bounding box center [238, 318] width 25 height 22
select select "DISABLED_OPTION_VALUE"
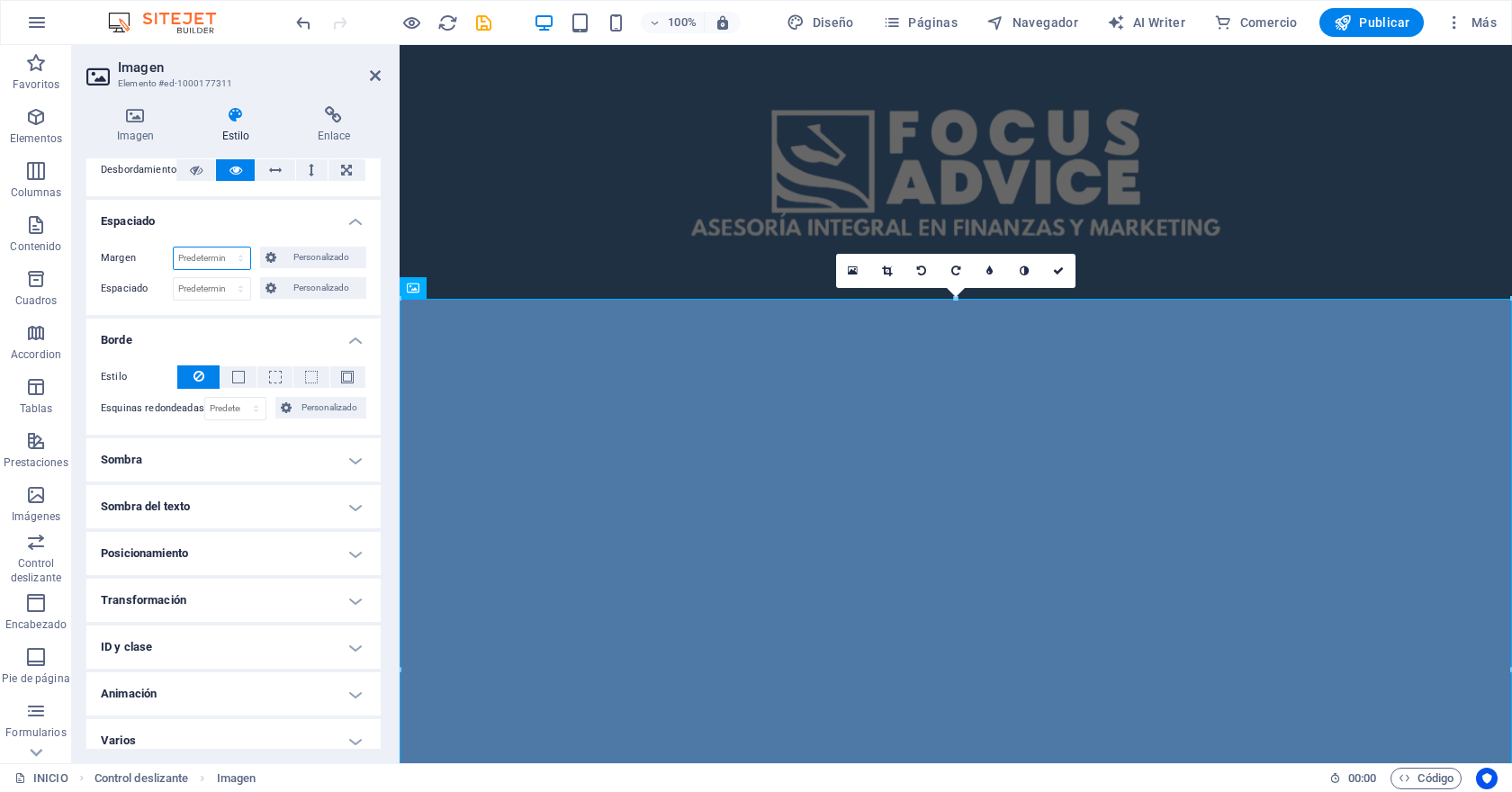
scroll to position [121, 0]
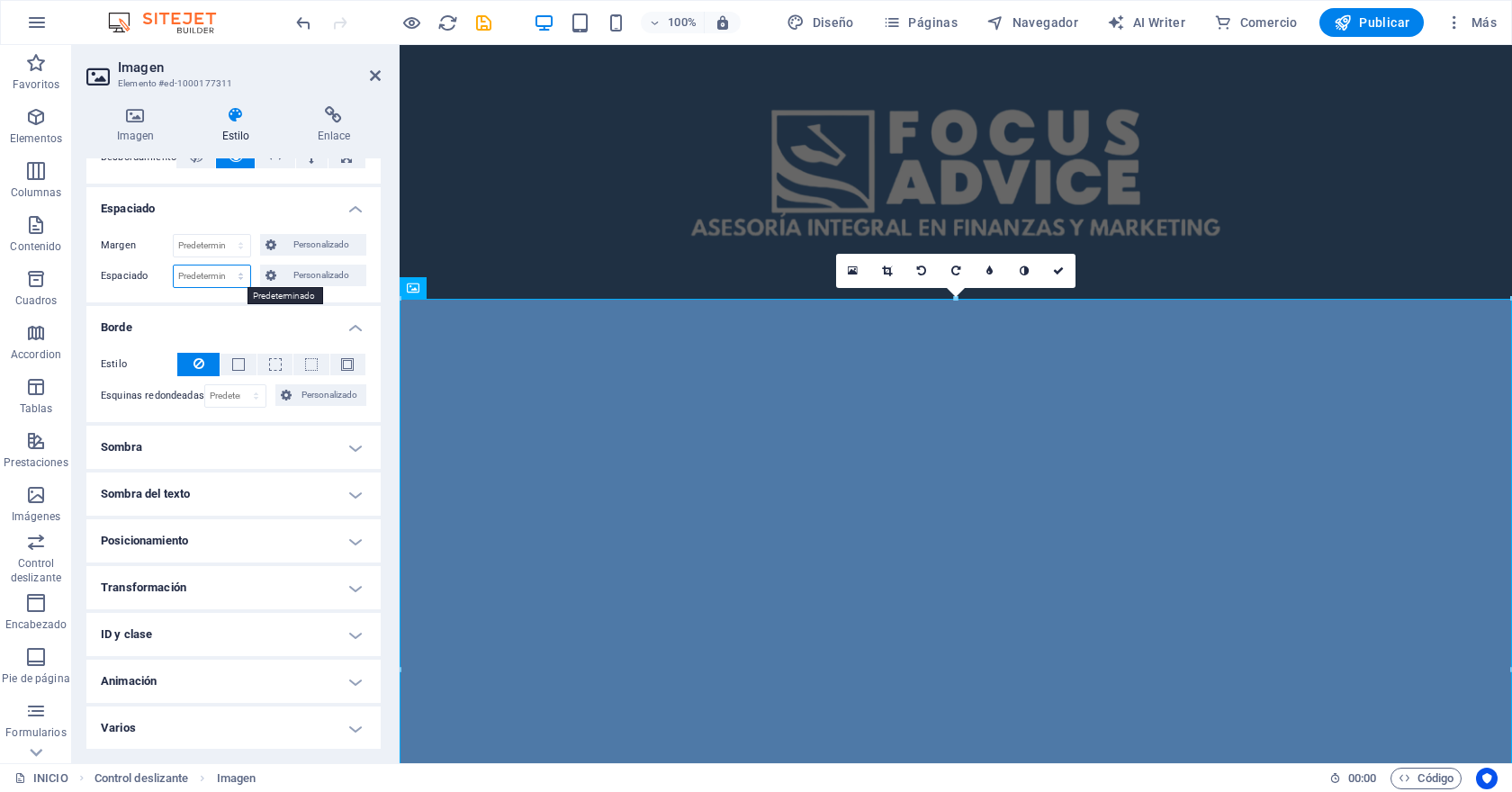
click at [207, 279] on select "Predeterminado px rem % vh vw Personalizado" at bounding box center [211, 277] width 77 height 22
select select "px"
click at [222, 266] on select "Predeterminado px rem % vh vw Personalizado" at bounding box center [211, 277] width 77 height 22
type input "0"
click at [236, 282] on select "Predeterminado px rem % vh vw Personalizado" at bounding box center [238, 277] width 25 height 22
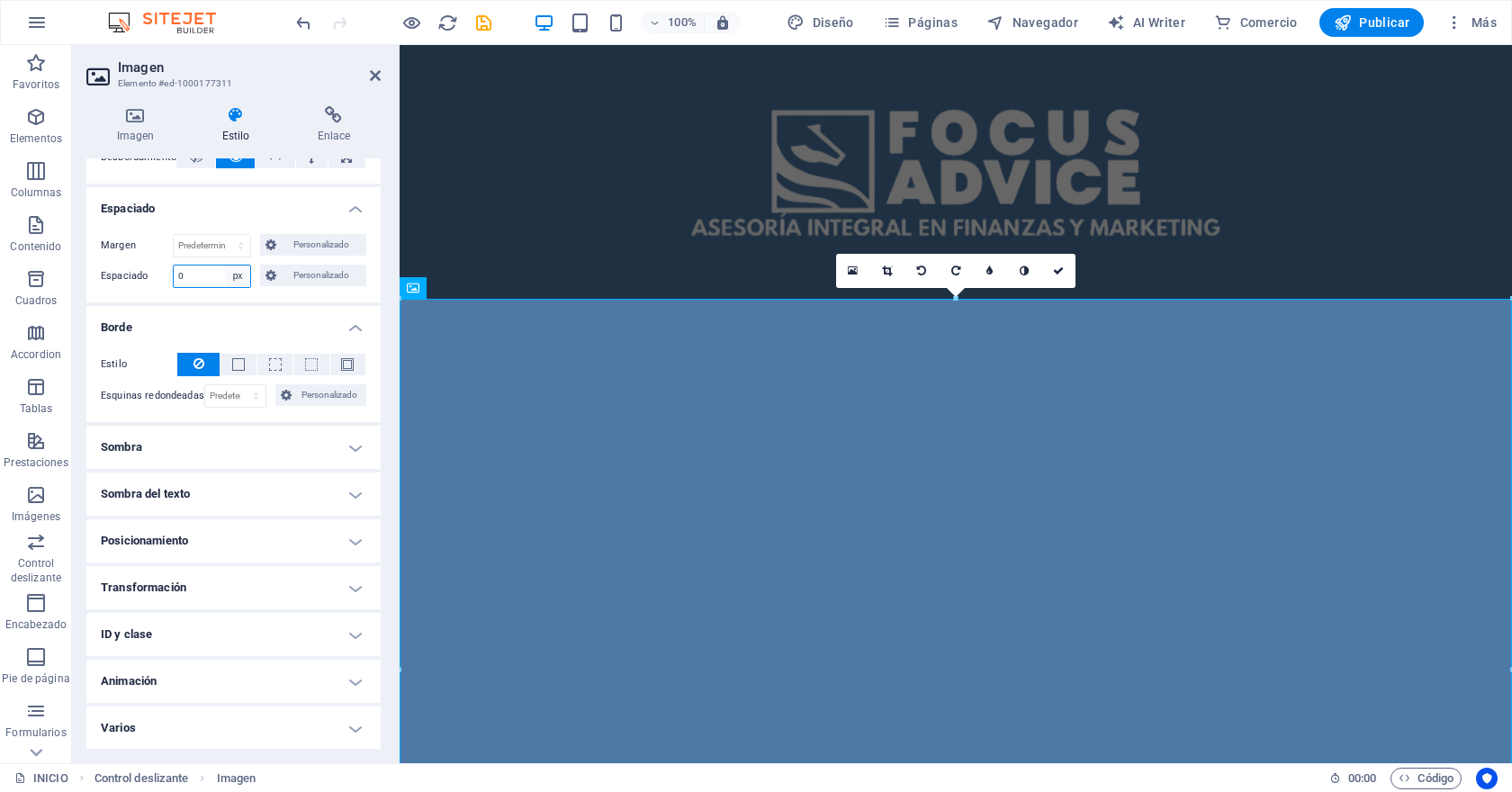
select select "default"
click at [225, 266] on select "Predeterminado px rem % vh vw Personalizado" at bounding box center [238, 277] width 25 height 22
select select "DISABLED_OPTION_VALUE"
click at [336, 321] on h4 "Borde" at bounding box center [234, 322] width 295 height 33
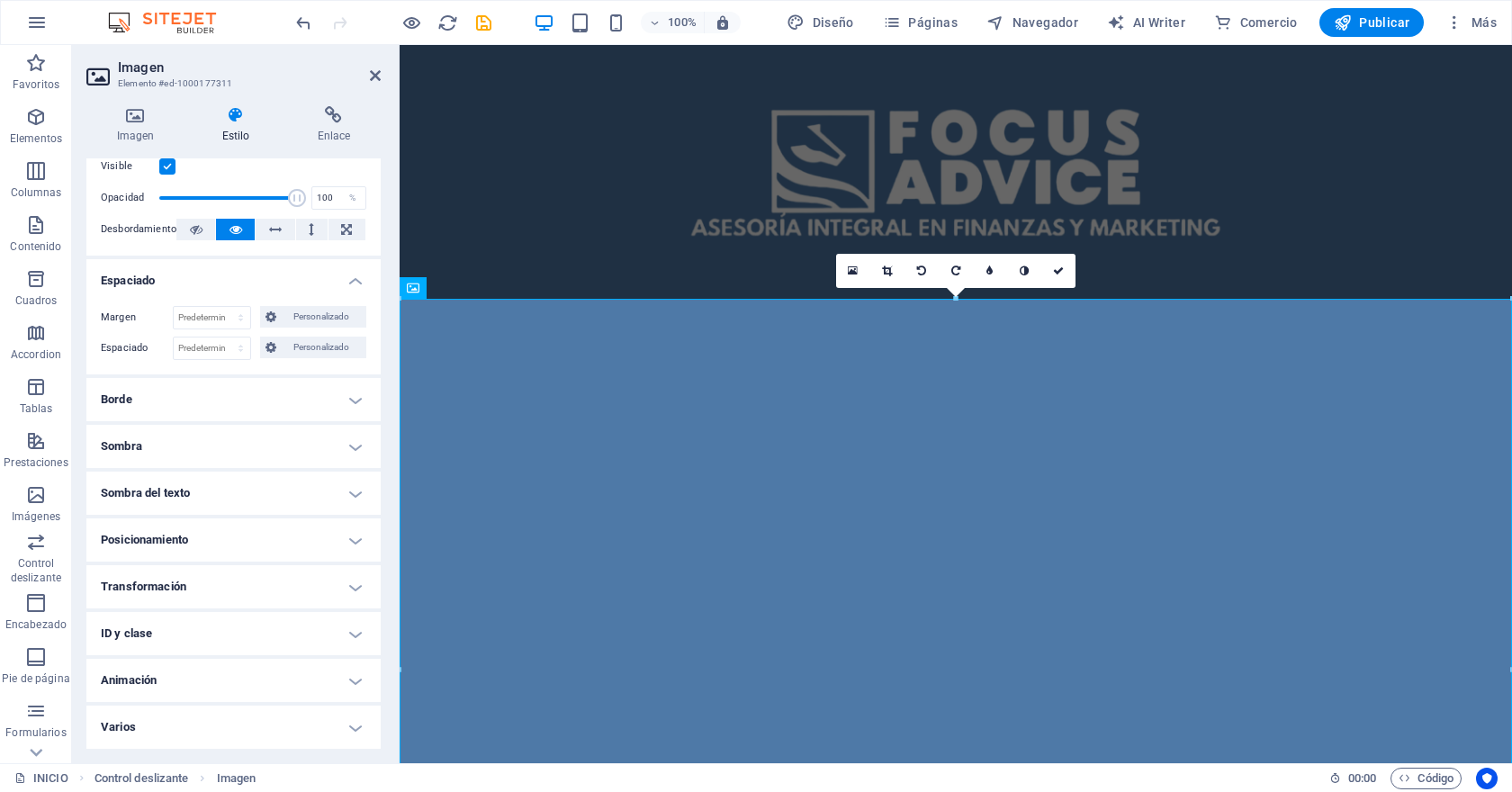
scroll to position [49, 0]
click at [347, 272] on h4 "Espaciado" at bounding box center [234, 277] width 295 height 33
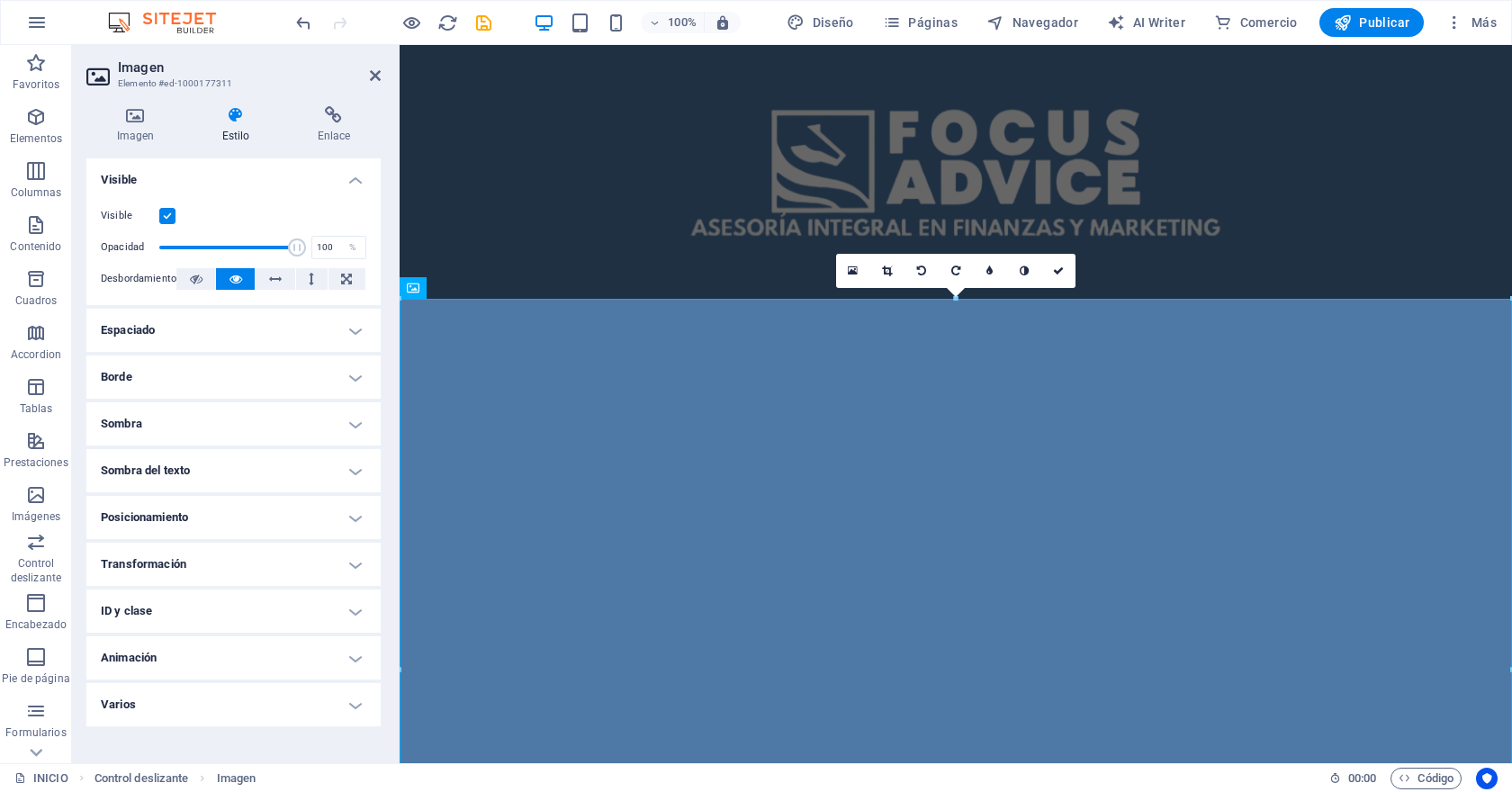
scroll to position [0, 0]
click at [356, 184] on h4 "Visible" at bounding box center [234, 174] width 295 height 33
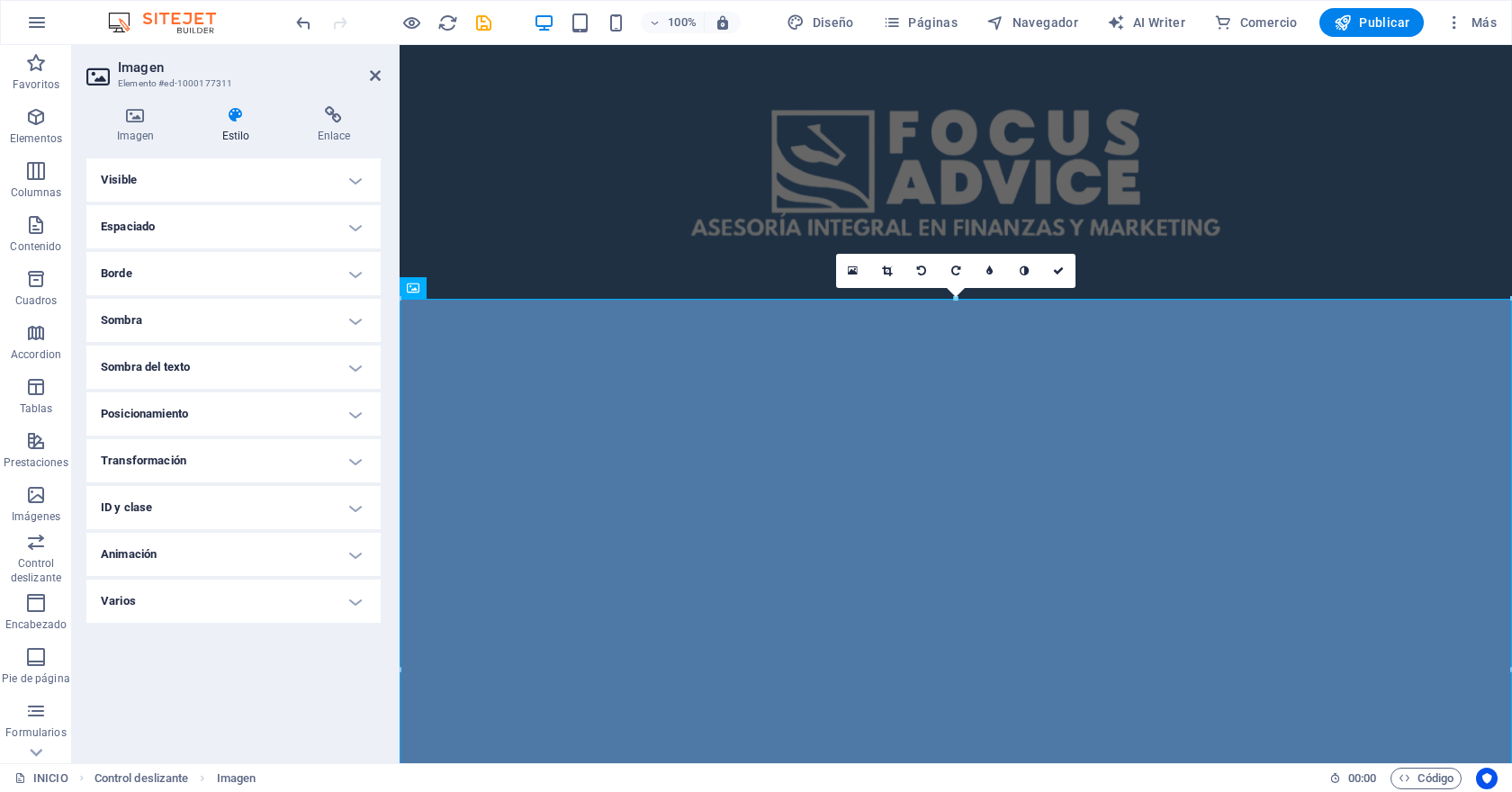
click at [264, 463] on h4 "Transformación" at bounding box center [234, 461] width 295 height 43
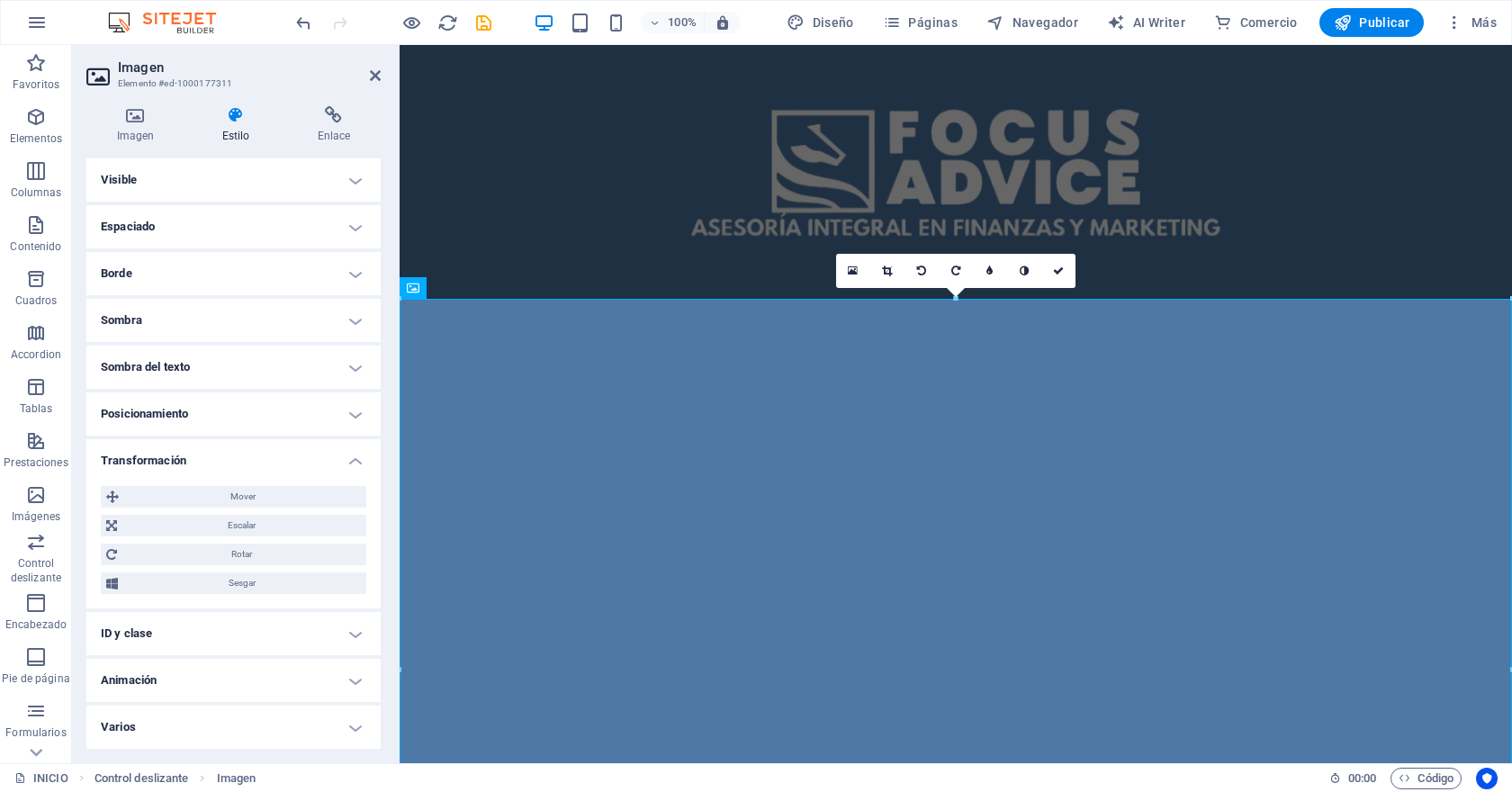
click at [264, 463] on h4 "Transformación" at bounding box center [234, 456] width 295 height 33
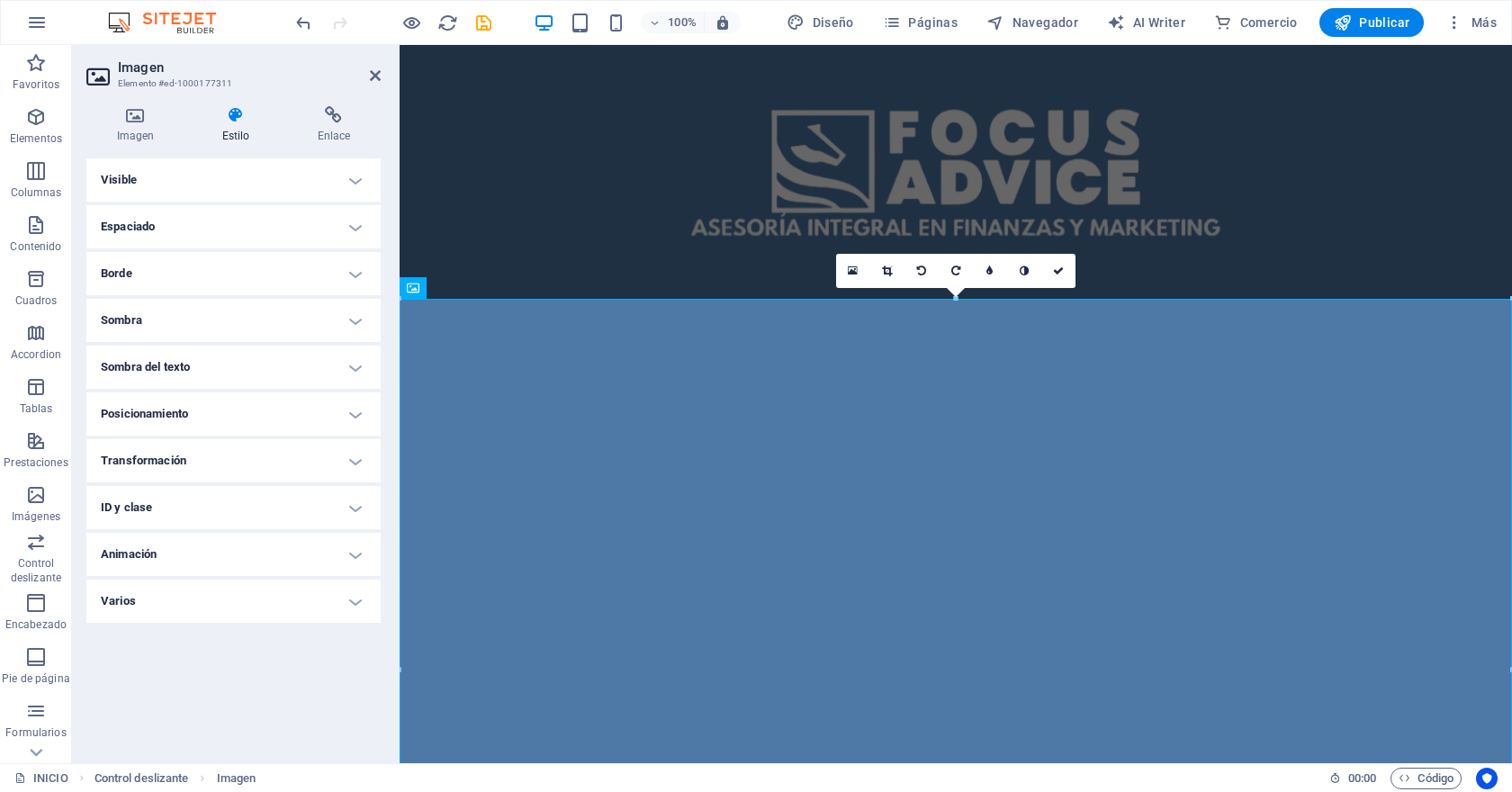
click at [240, 175] on h4 "Visible" at bounding box center [234, 180] width 295 height 43
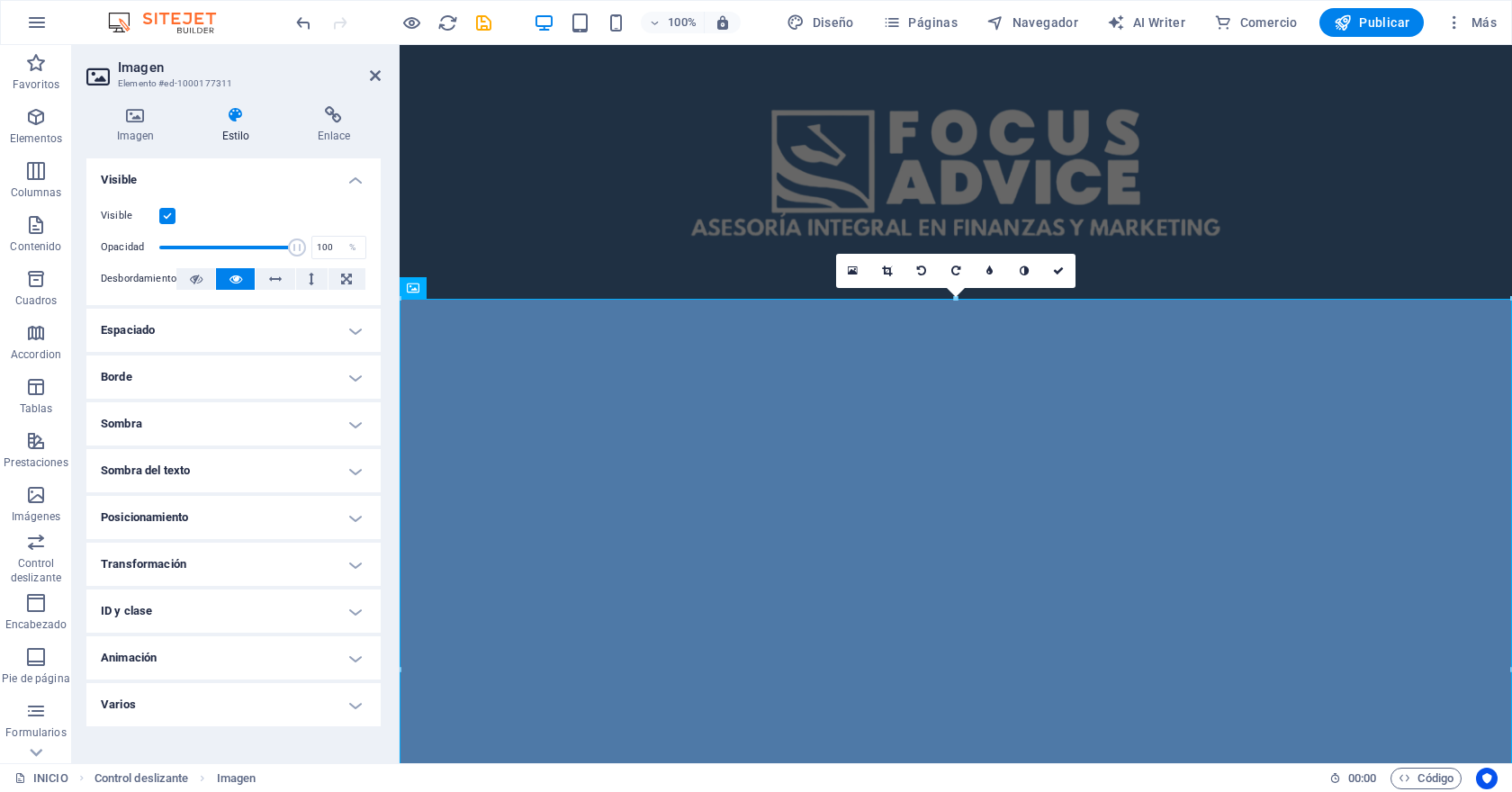
click at [240, 175] on h4 "Visible" at bounding box center [234, 174] width 295 height 33
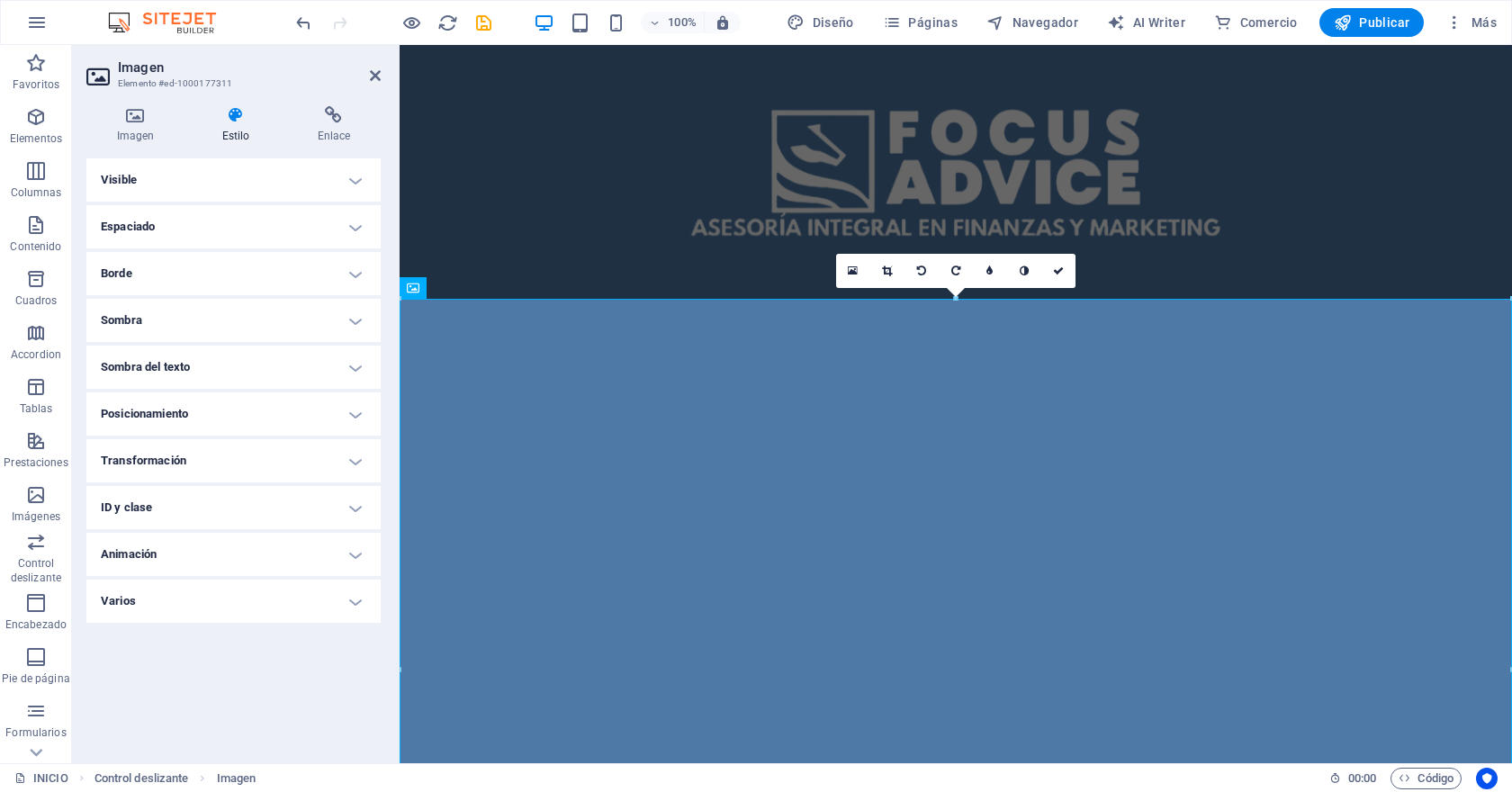
click at [240, 175] on h4 "Visible" at bounding box center [234, 180] width 295 height 43
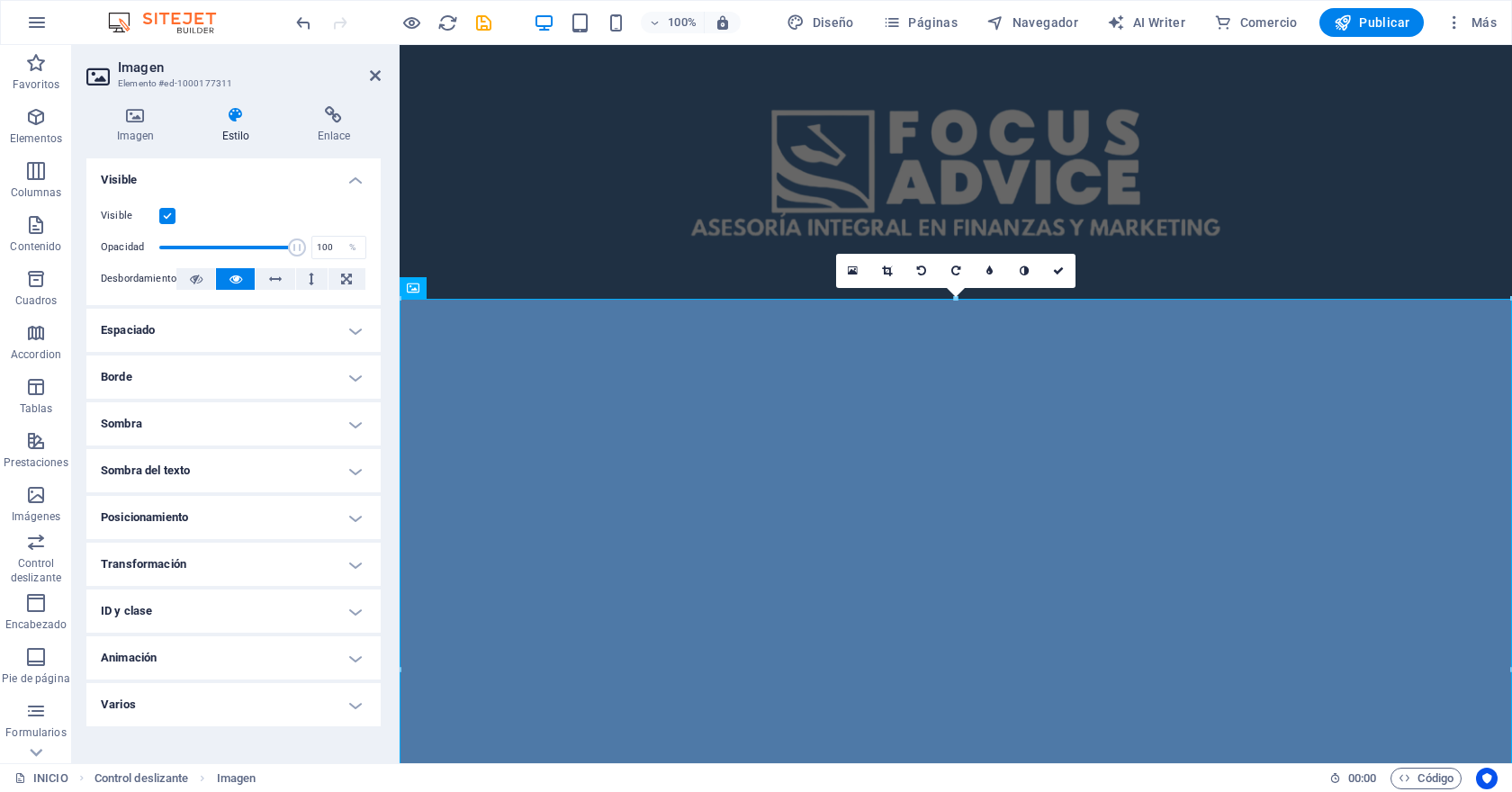
click at [324, 182] on h4 "Visible" at bounding box center [234, 174] width 295 height 33
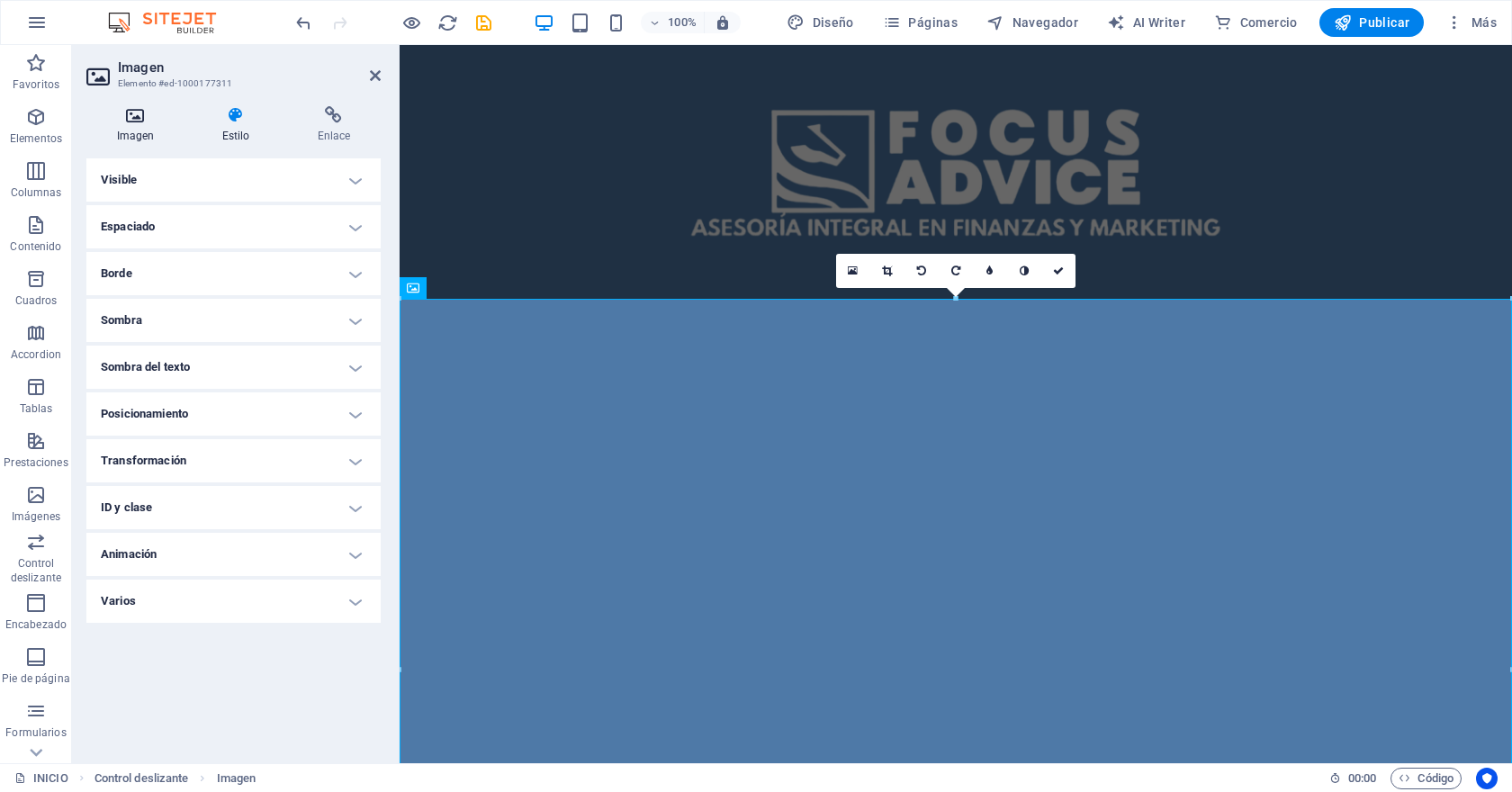
click at [152, 126] on h4 "Imagen" at bounding box center [139, 125] width 105 height 38
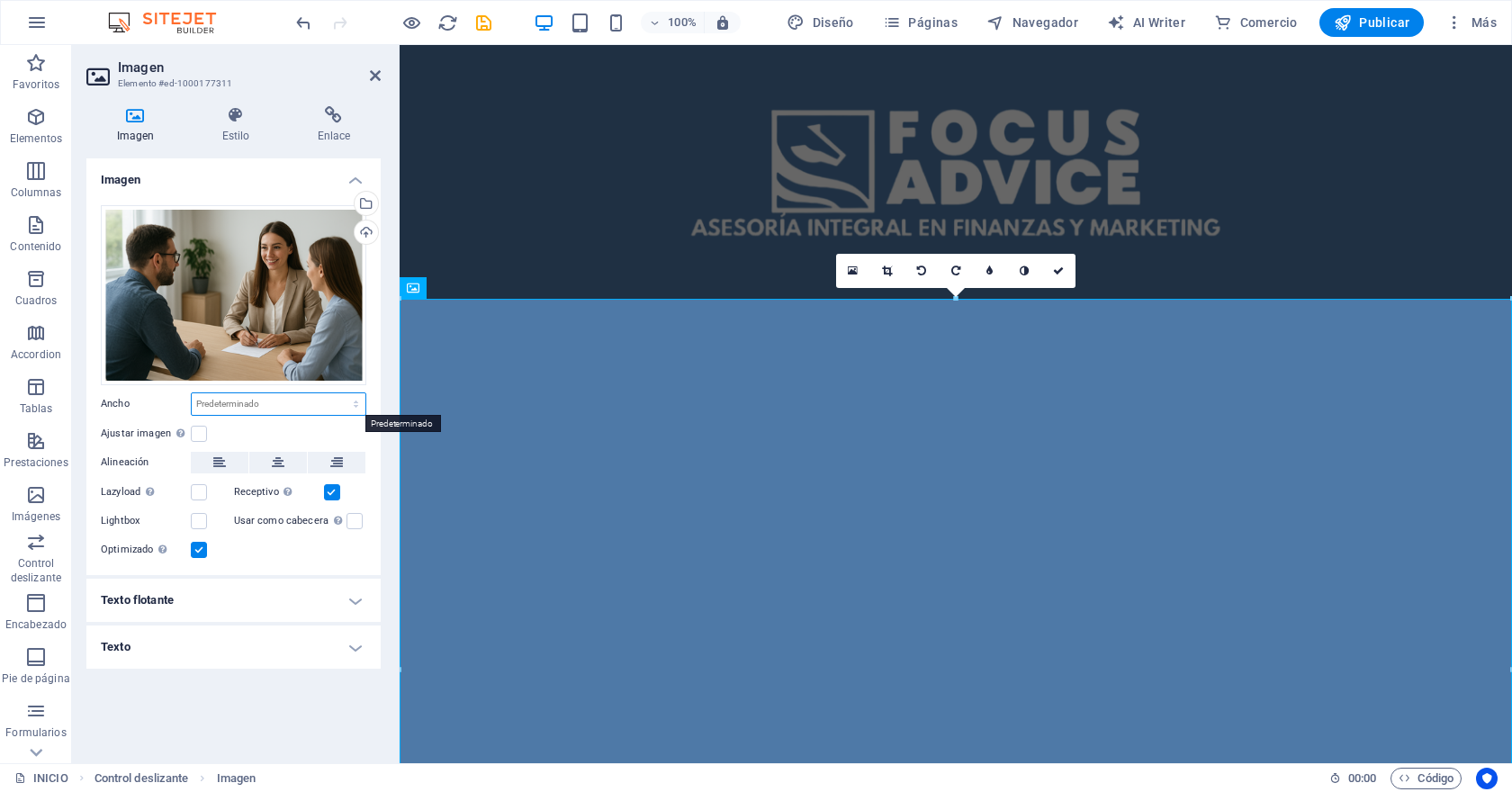
click at [218, 409] on select "Predeterminado automático px rem % em vh vw" at bounding box center [278, 404] width 174 height 22
select select "px"
click at [340, 393] on select "Predeterminado automático px rem % em vh vw" at bounding box center [278, 404] width 174 height 22
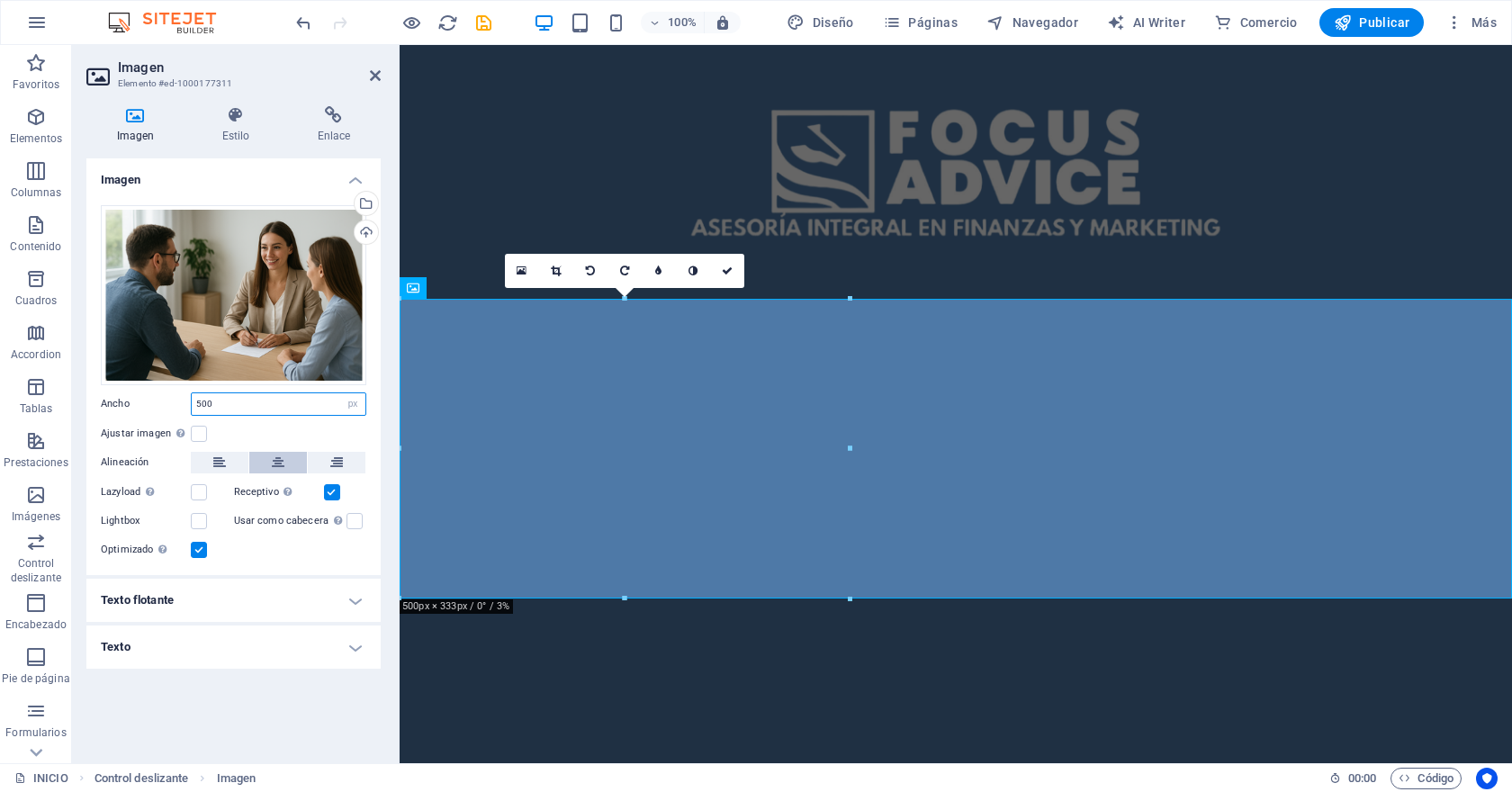
type input "500"
click at [283, 464] on icon at bounding box center [278, 463] width 13 height 22
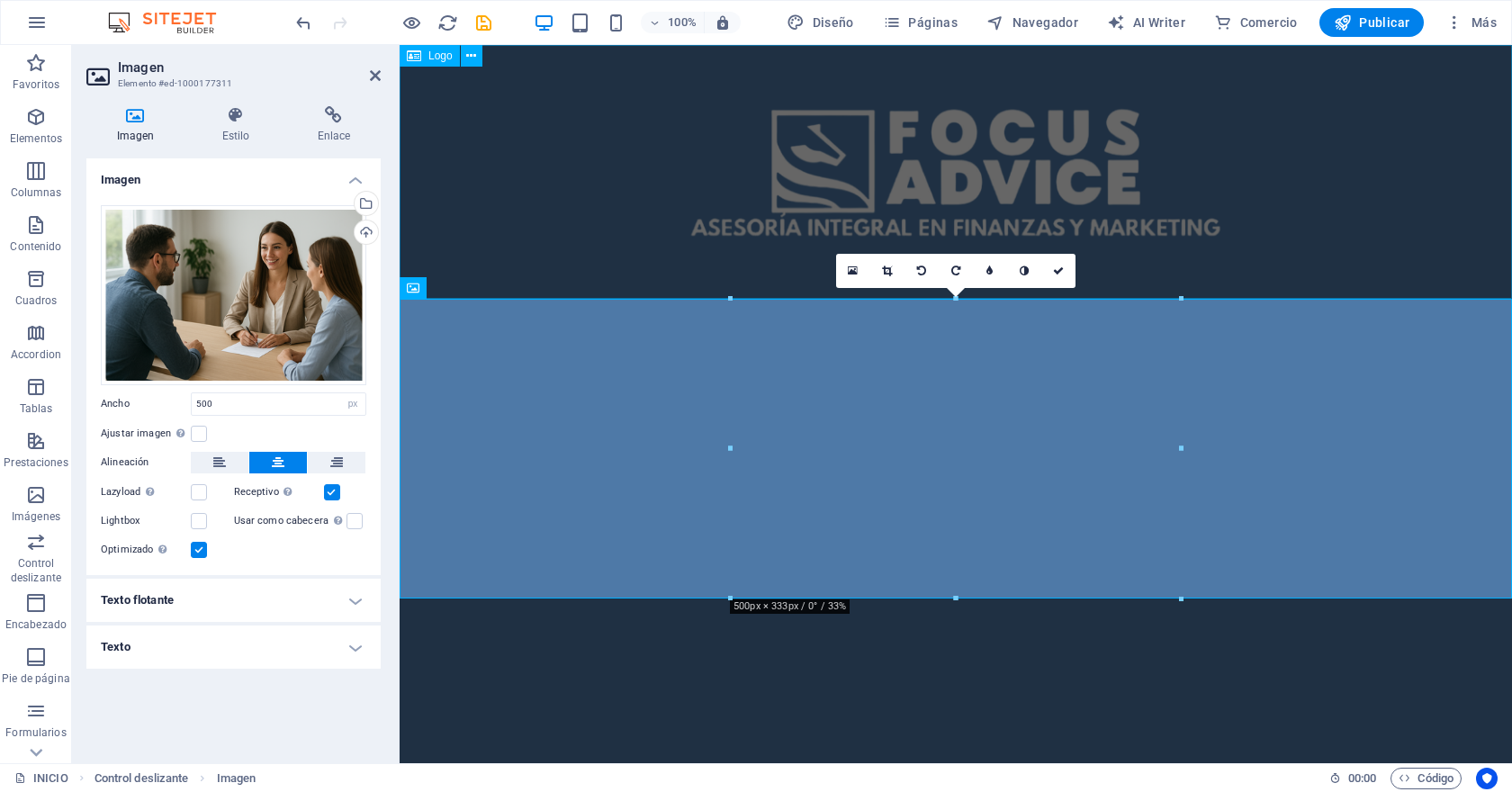
click at [517, 205] on div at bounding box center [955, 172] width 1113 height 254
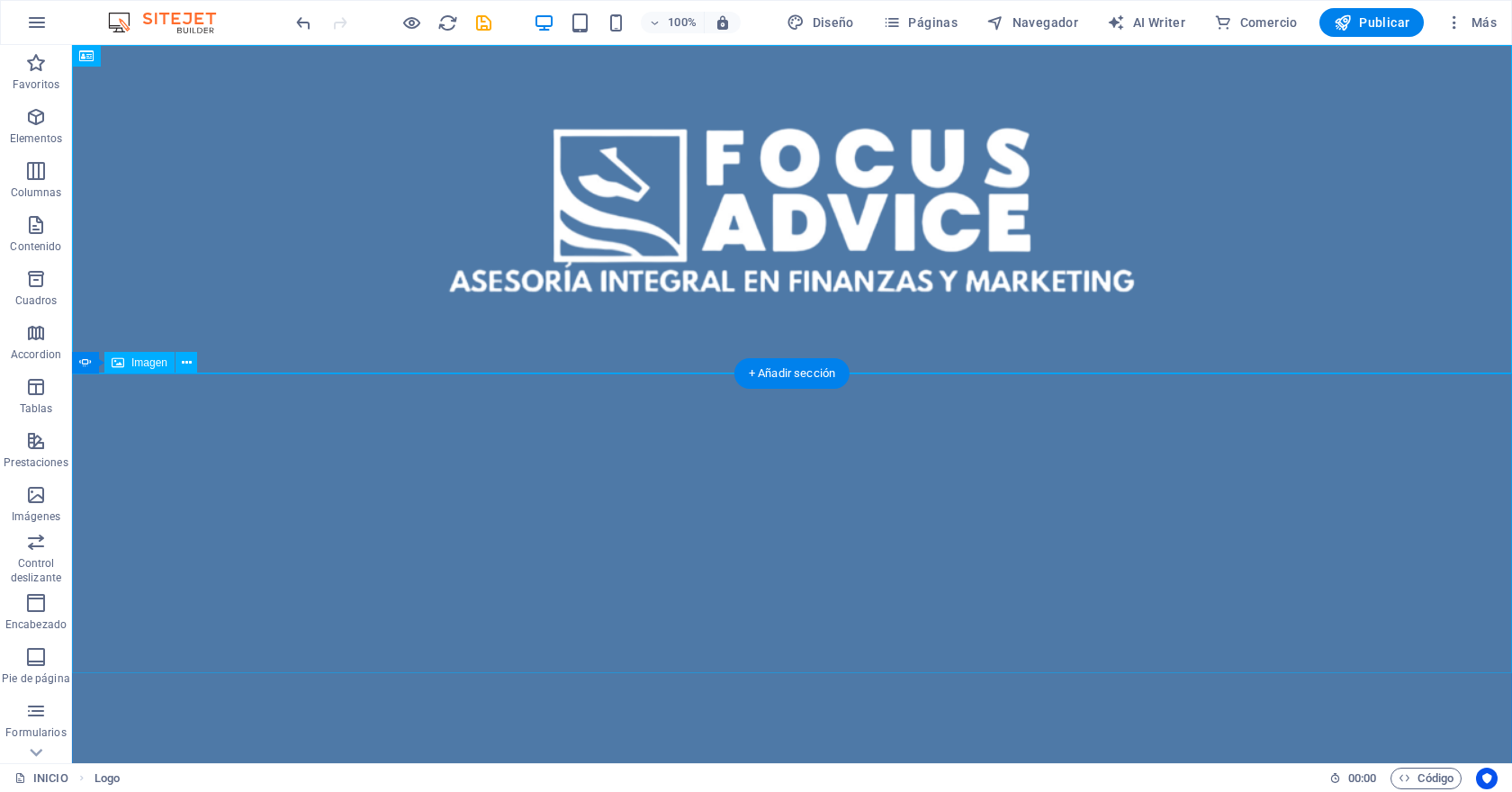
select select "px"
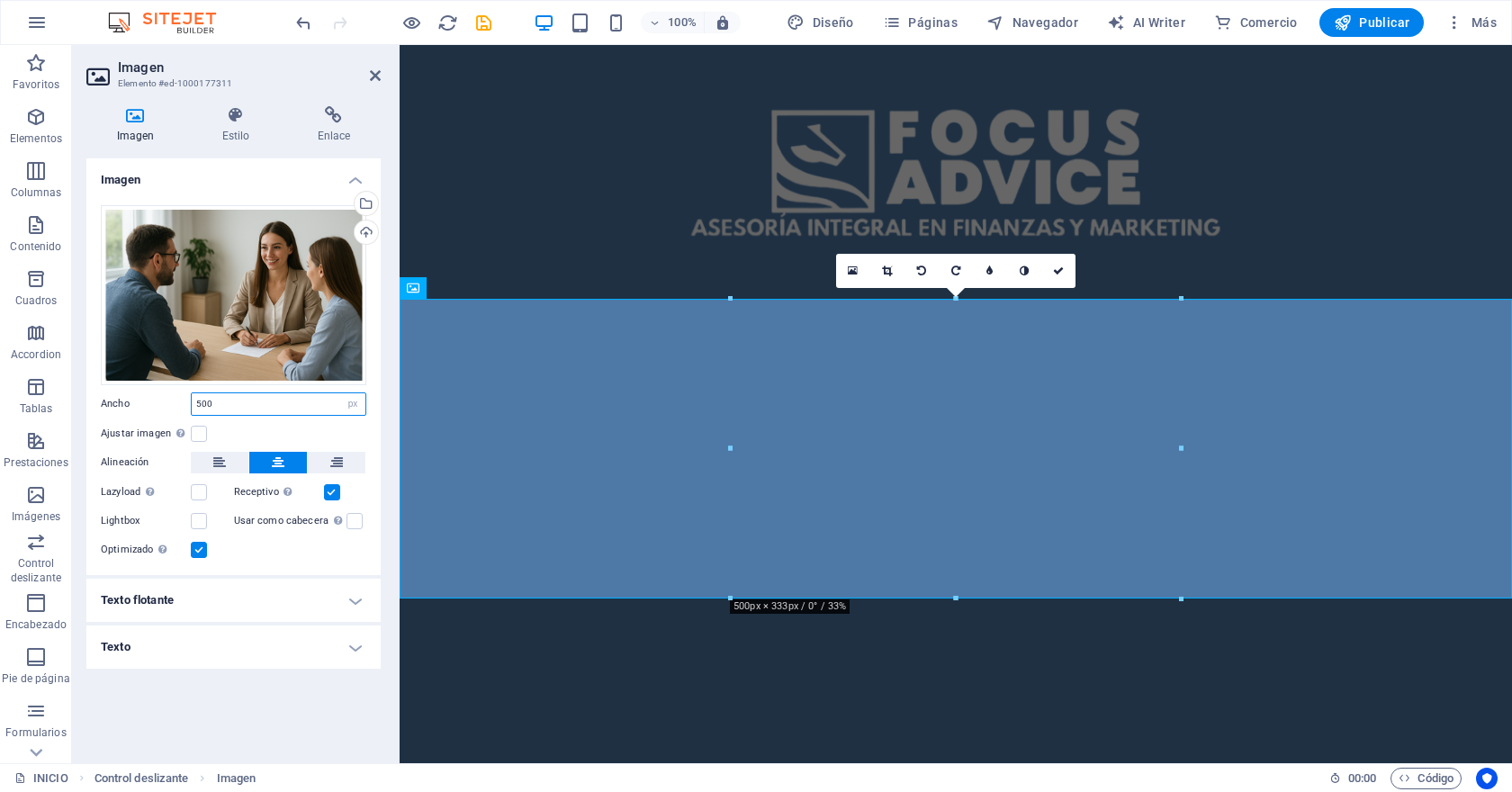
click at [256, 403] on input "500" at bounding box center [278, 404] width 174 height 22
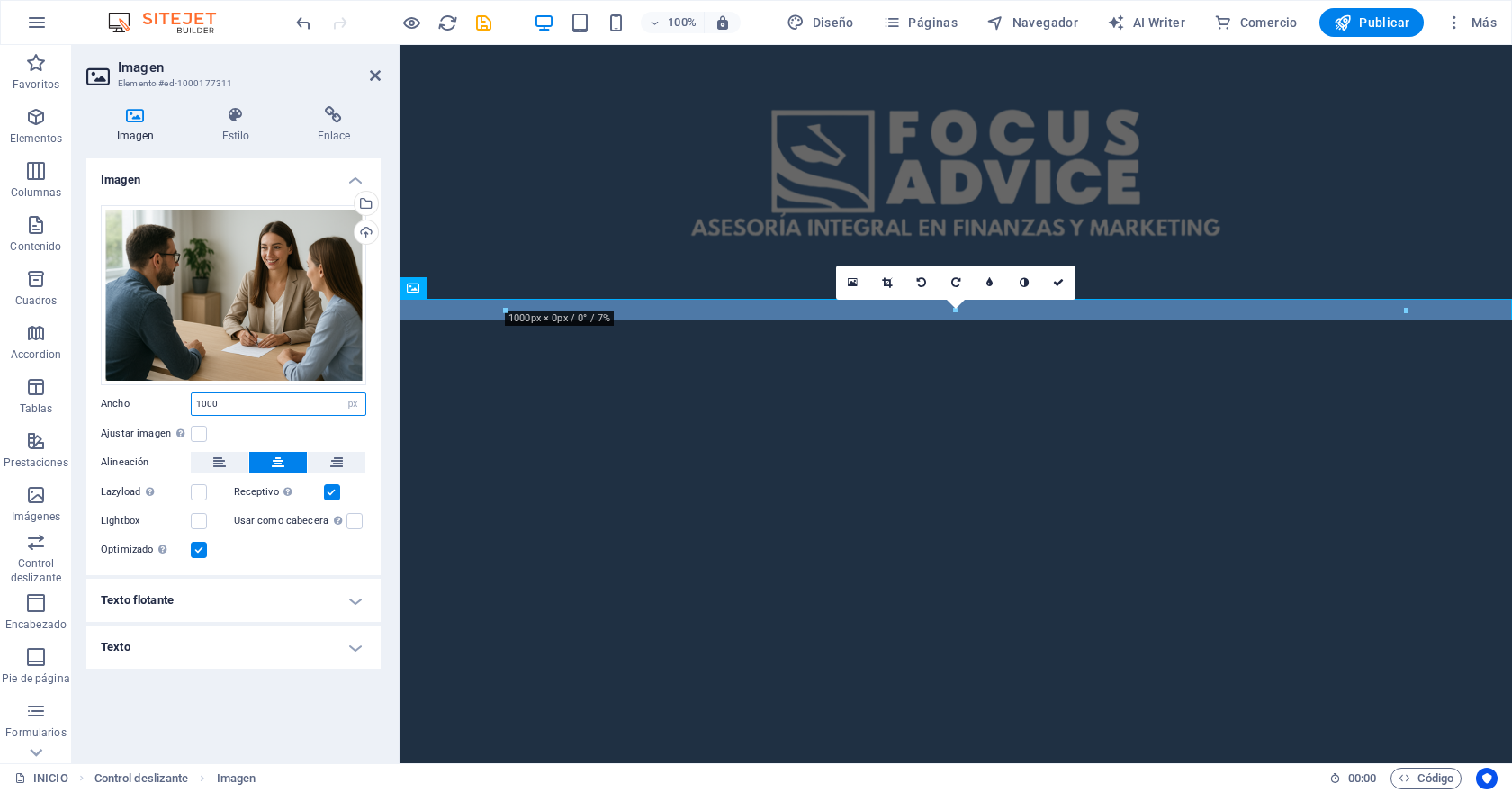
type input "1000"
click at [253, 712] on div "Imagen Arrastra archivos aquí, haz clic para escoger archivos o selecciona arch…" at bounding box center [234, 453] width 295 height 590
click at [484, 28] on icon "save" at bounding box center [484, 23] width 21 height 21
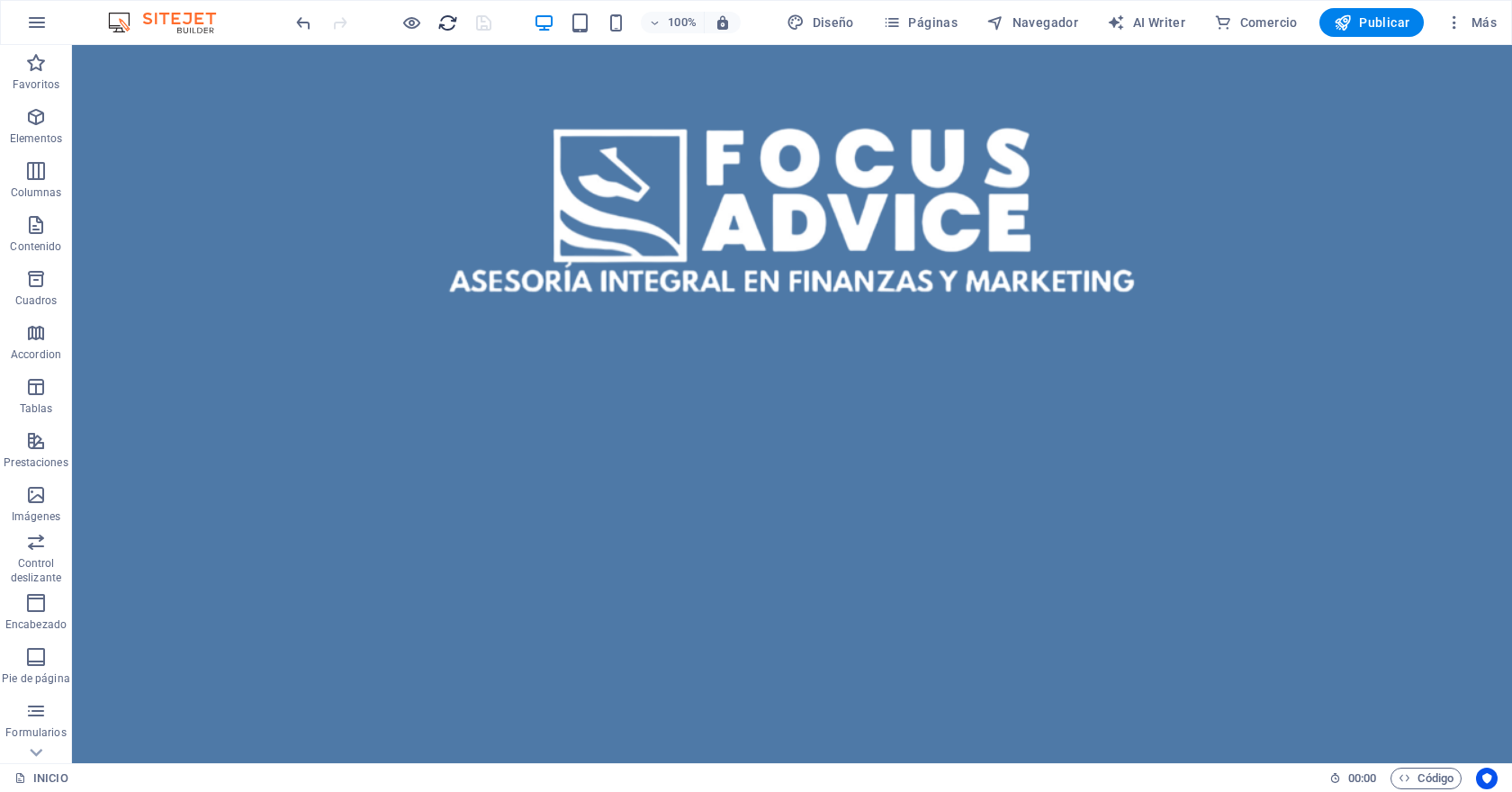
click at [448, 20] on icon "reload" at bounding box center [447, 23] width 21 height 21
click at [444, 24] on icon "reload" at bounding box center [447, 23] width 21 height 21
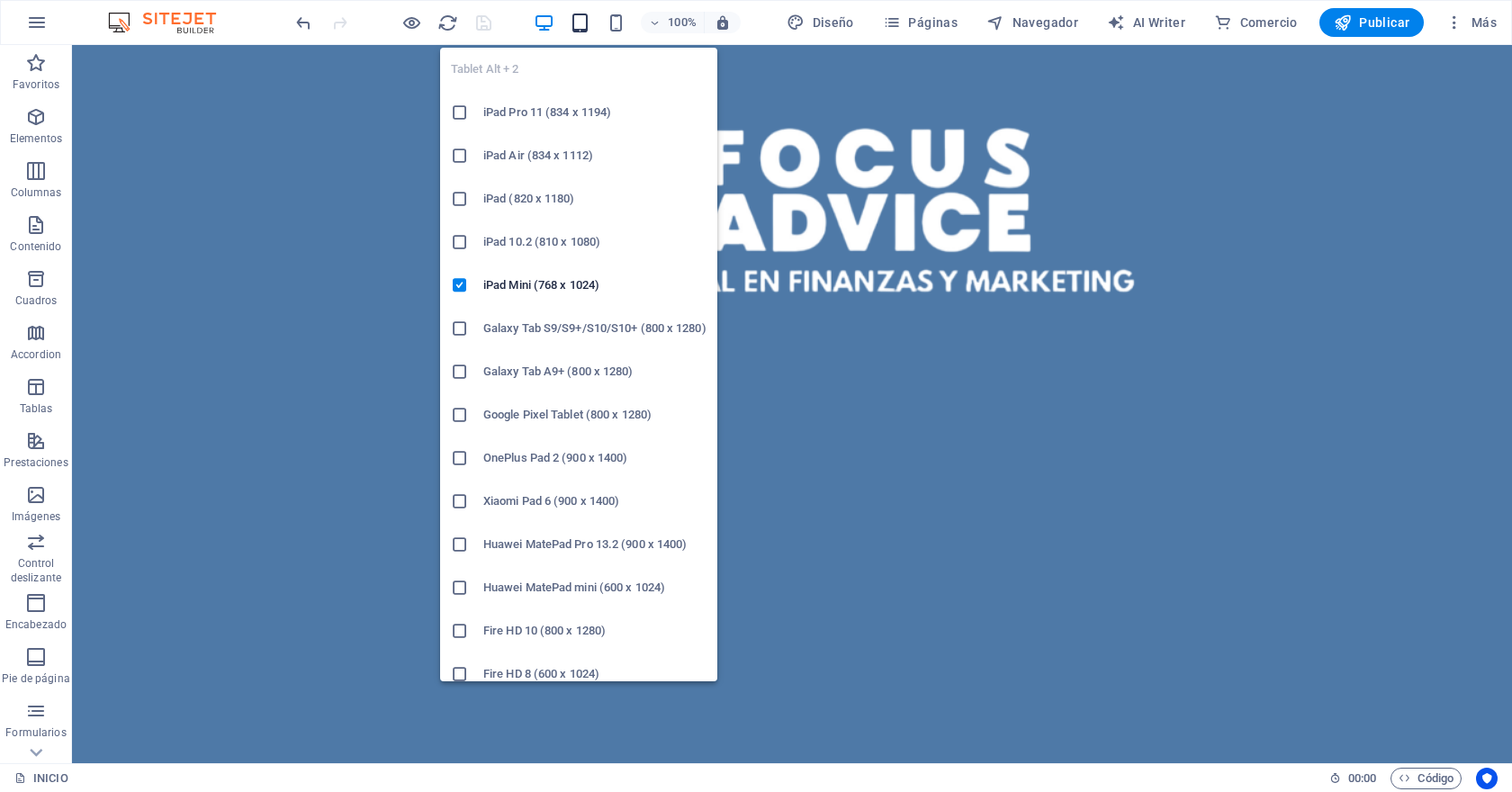
click at [590, 31] on icon "button" at bounding box center [579, 23] width 21 height 21
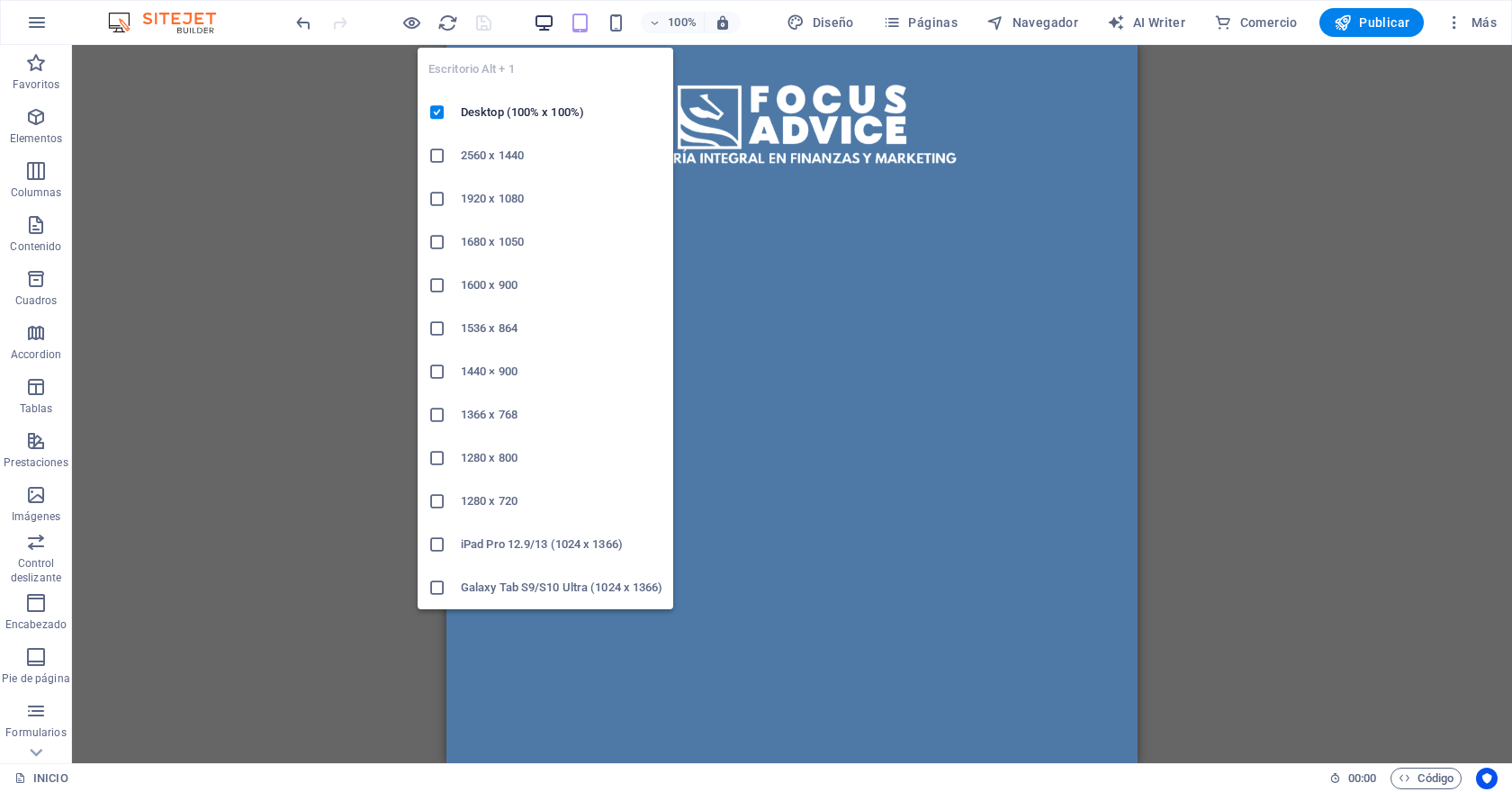
click at [549, 21] on icon "button" at bounding box center [543, 23] width 21 height 21
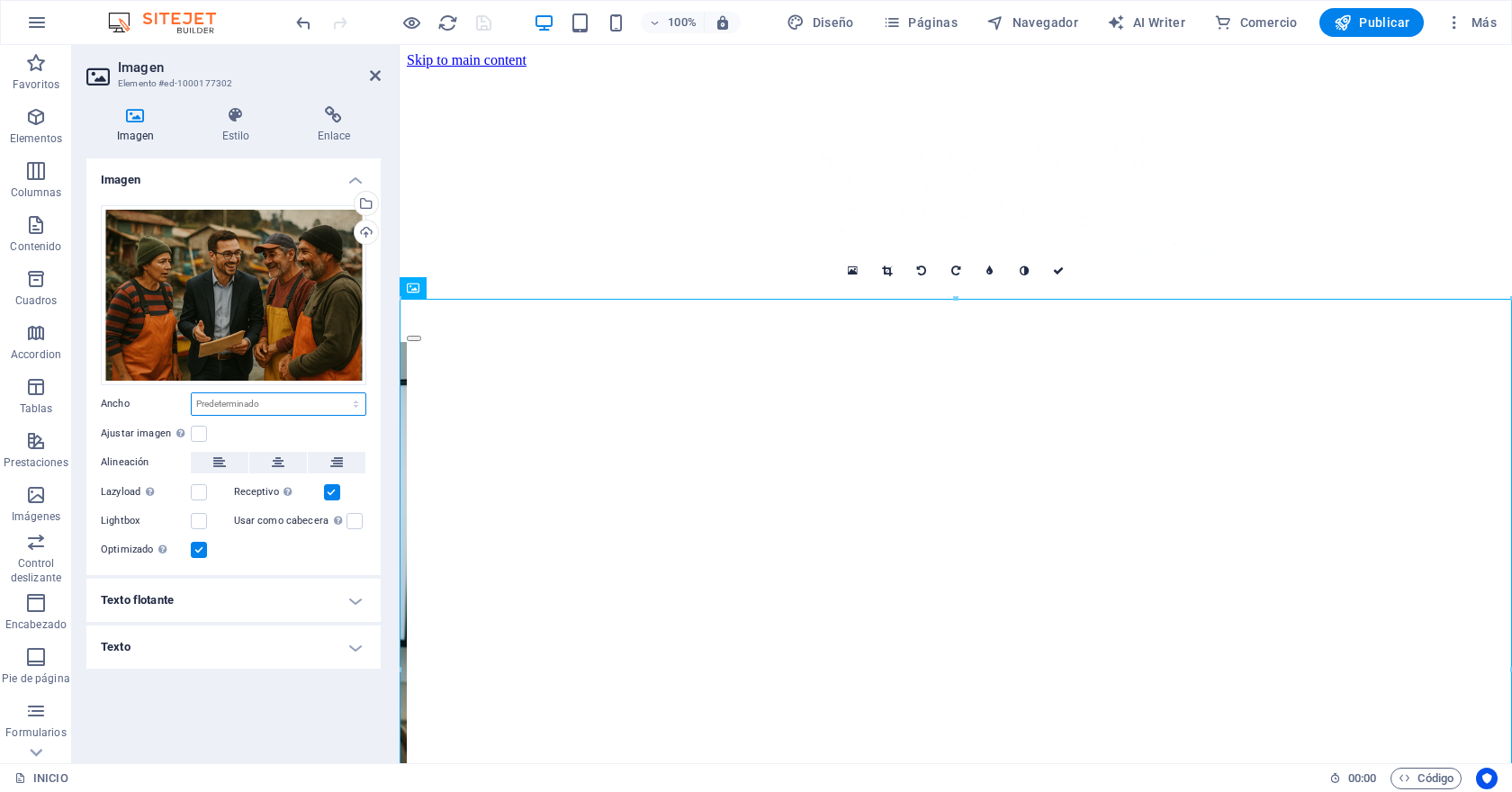
click at [254, 402] on select "Predeterminado automático px rem % em vh vw" at bounding box center [278, 404] width 174 height 22
select select "px"
click at [340, 393] on select "Predeterminado automático px rem % em vh vw" at bounding box center [278, 404] width 174 height 22
type input "1000"
click at [269, 466] on button at bounding box center [278, 463] width 58 height 22
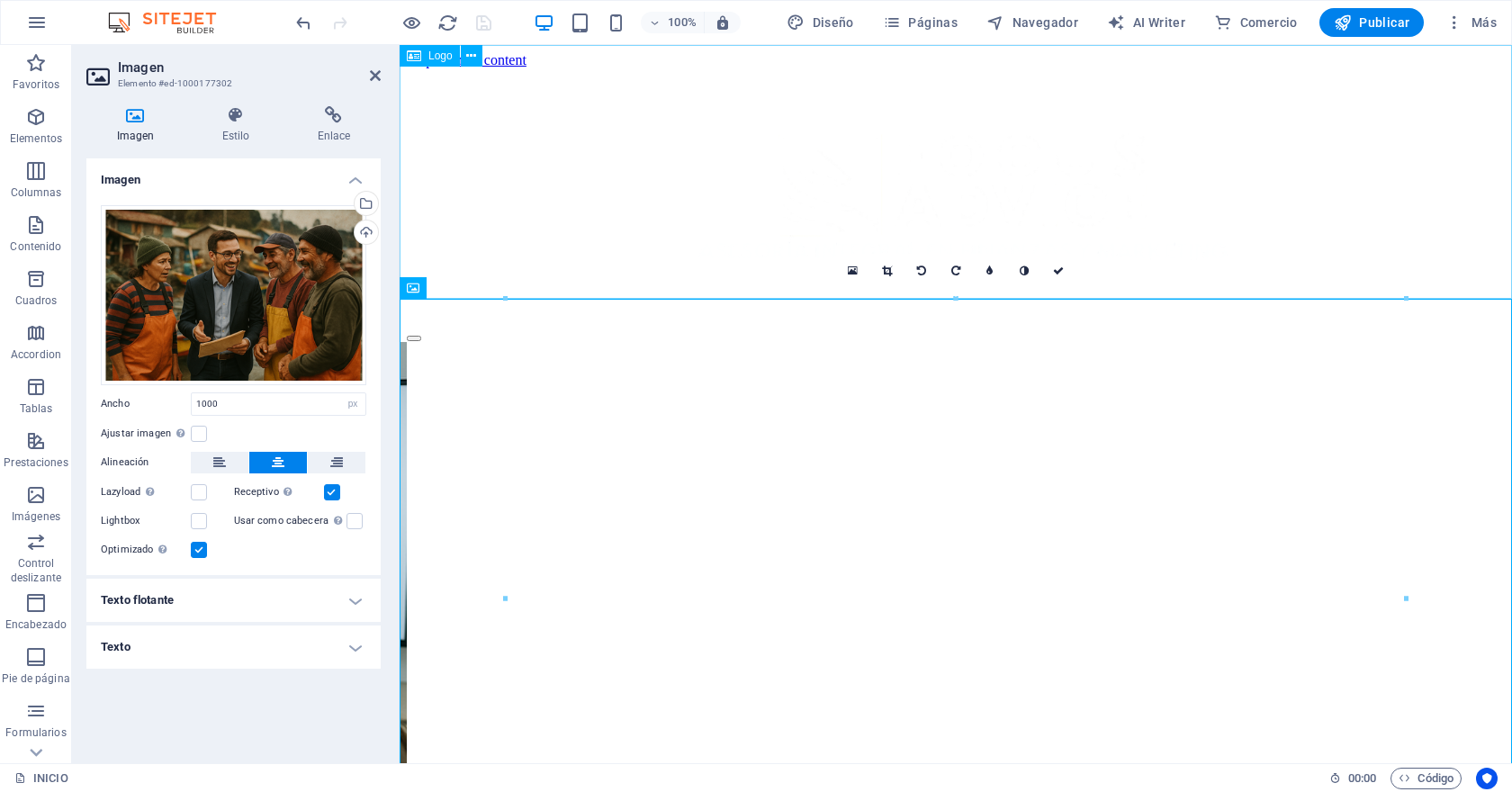
click at [484, 186] on div at bounding box center [955, 197] width 1098 height 258
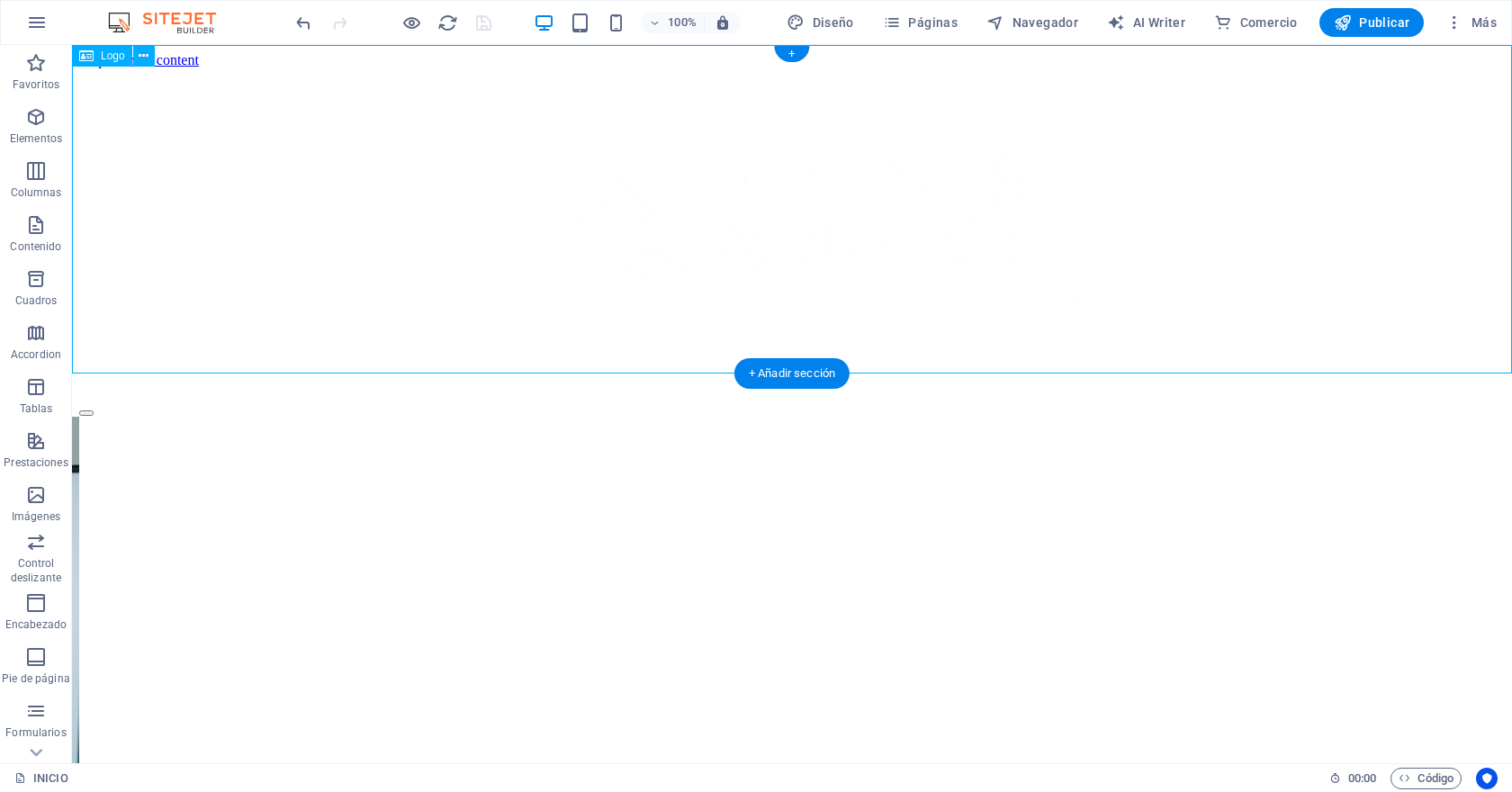
click at [403, 228] on div at bounding box center [792, 234] width 1425 height 332
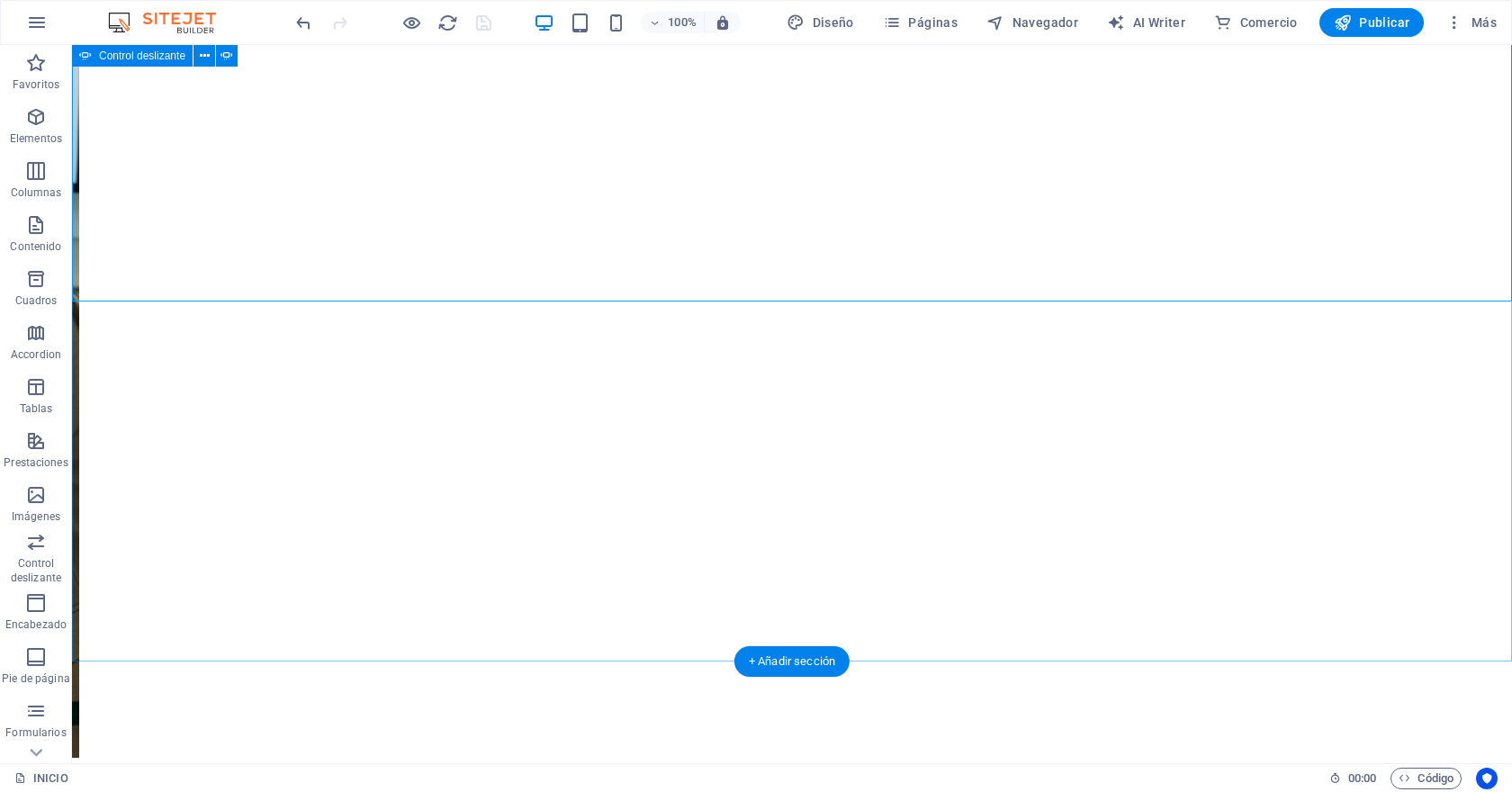
scroll to position [701, 0]
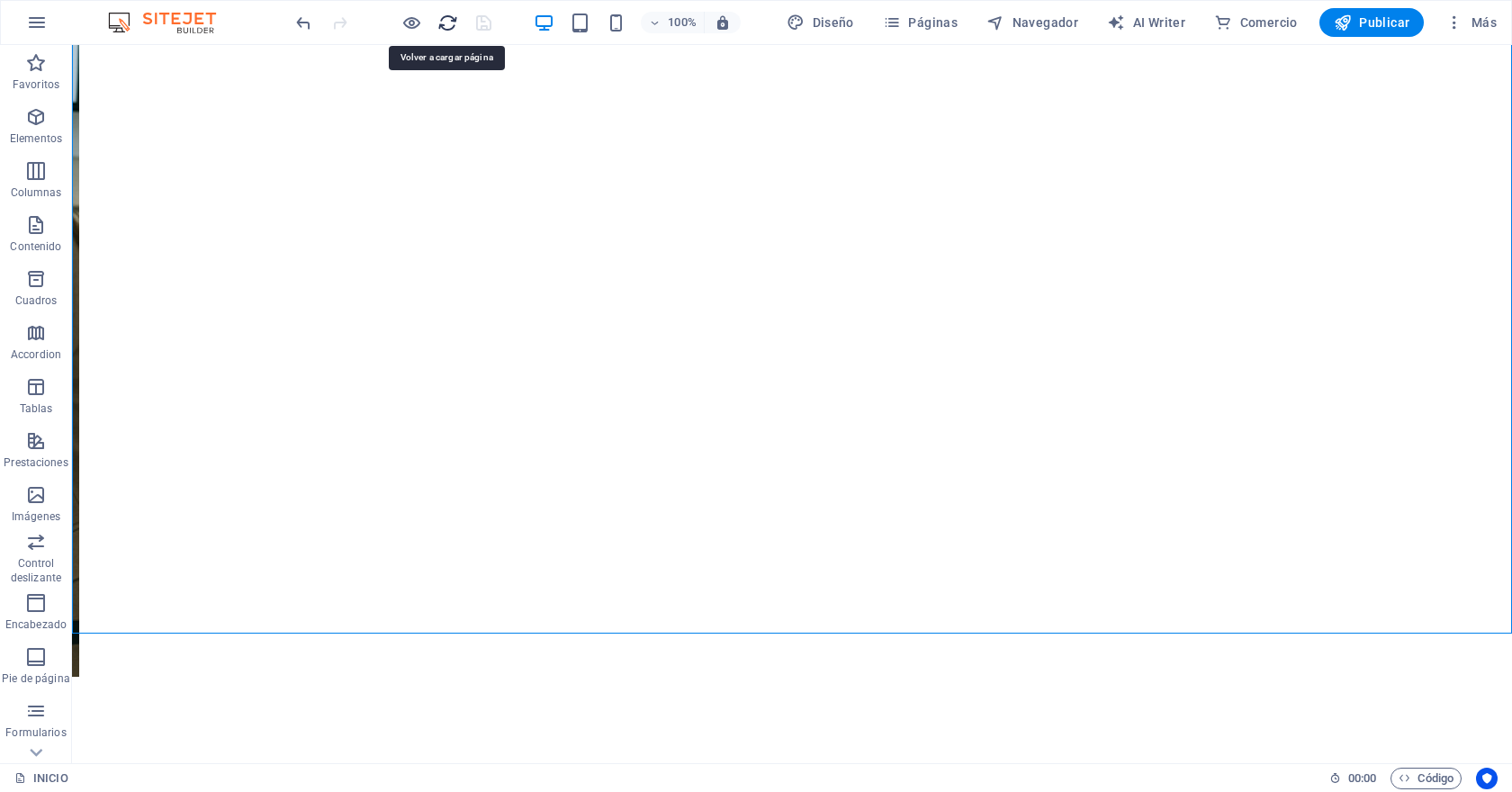
click at [451, 24] on icon "reload" at bounding box center [447, 23] width 21 height 21
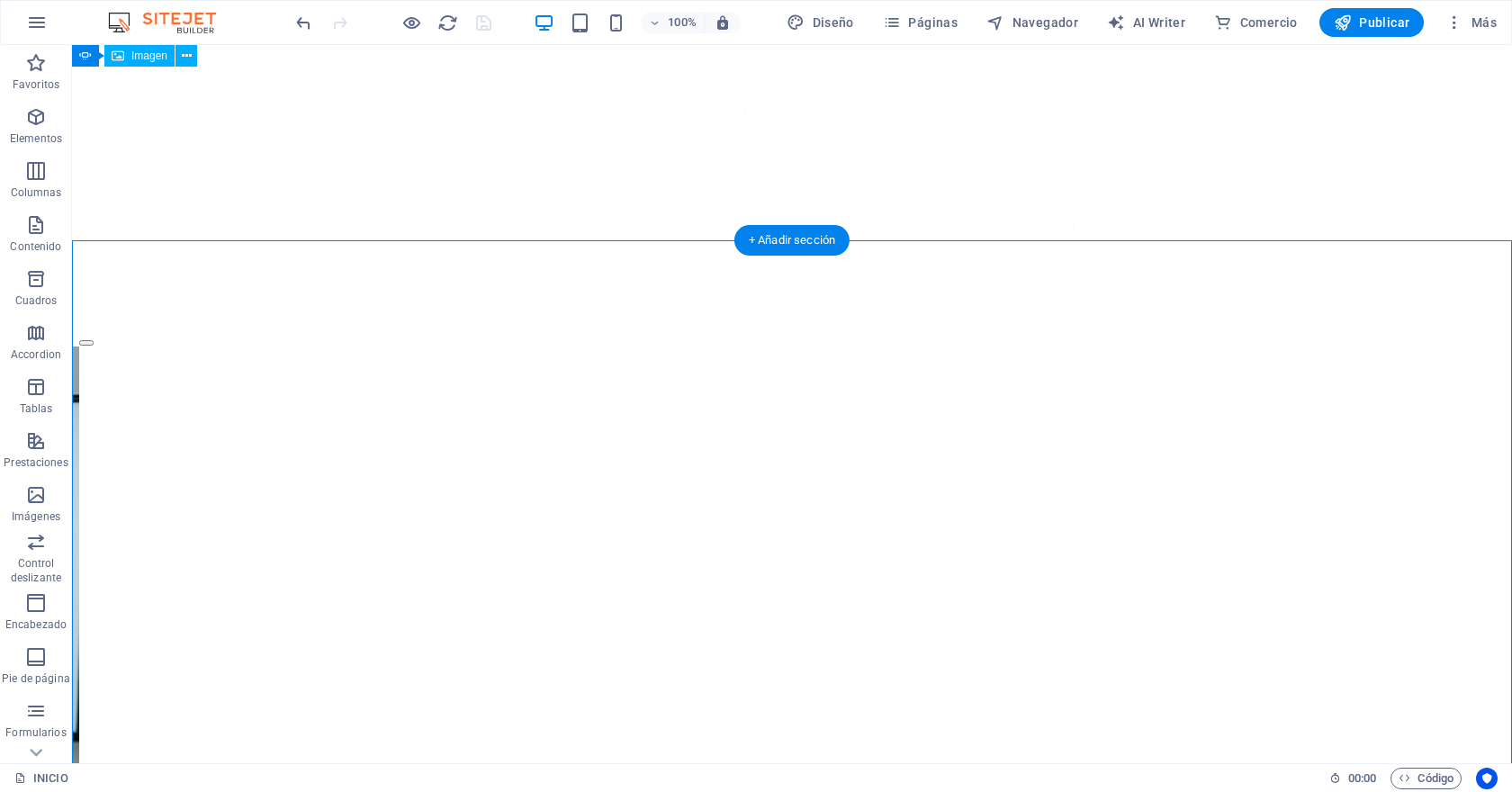
scroll to position [0, 0]
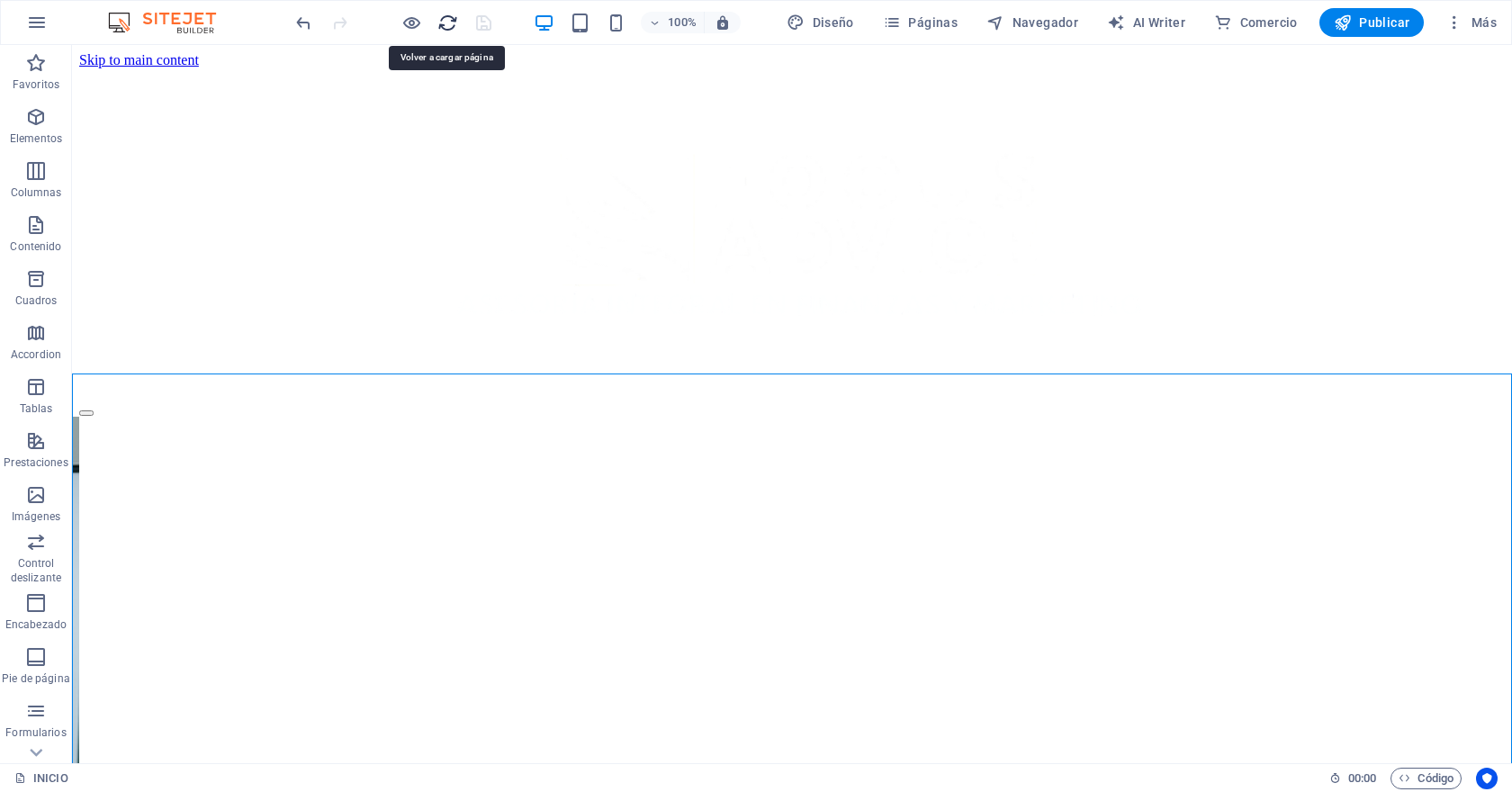
click at [446, 22] on icon "reload" at bounding box center [447, 23] width 21 height 21
click at [1349, 31] on icon "button" at bounding box center [1342, 23] width 18 height 18
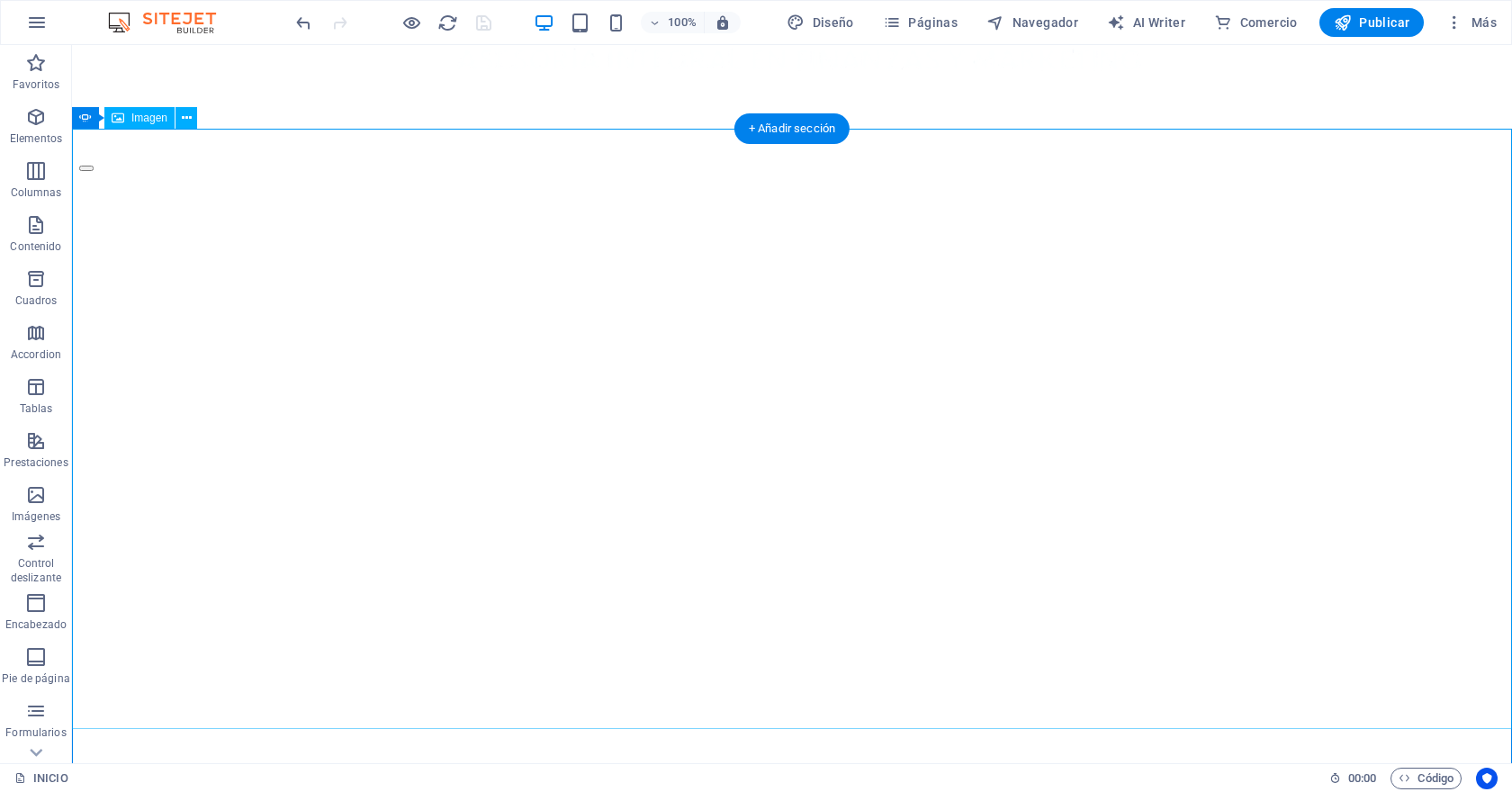
scroll to position [278, 0]
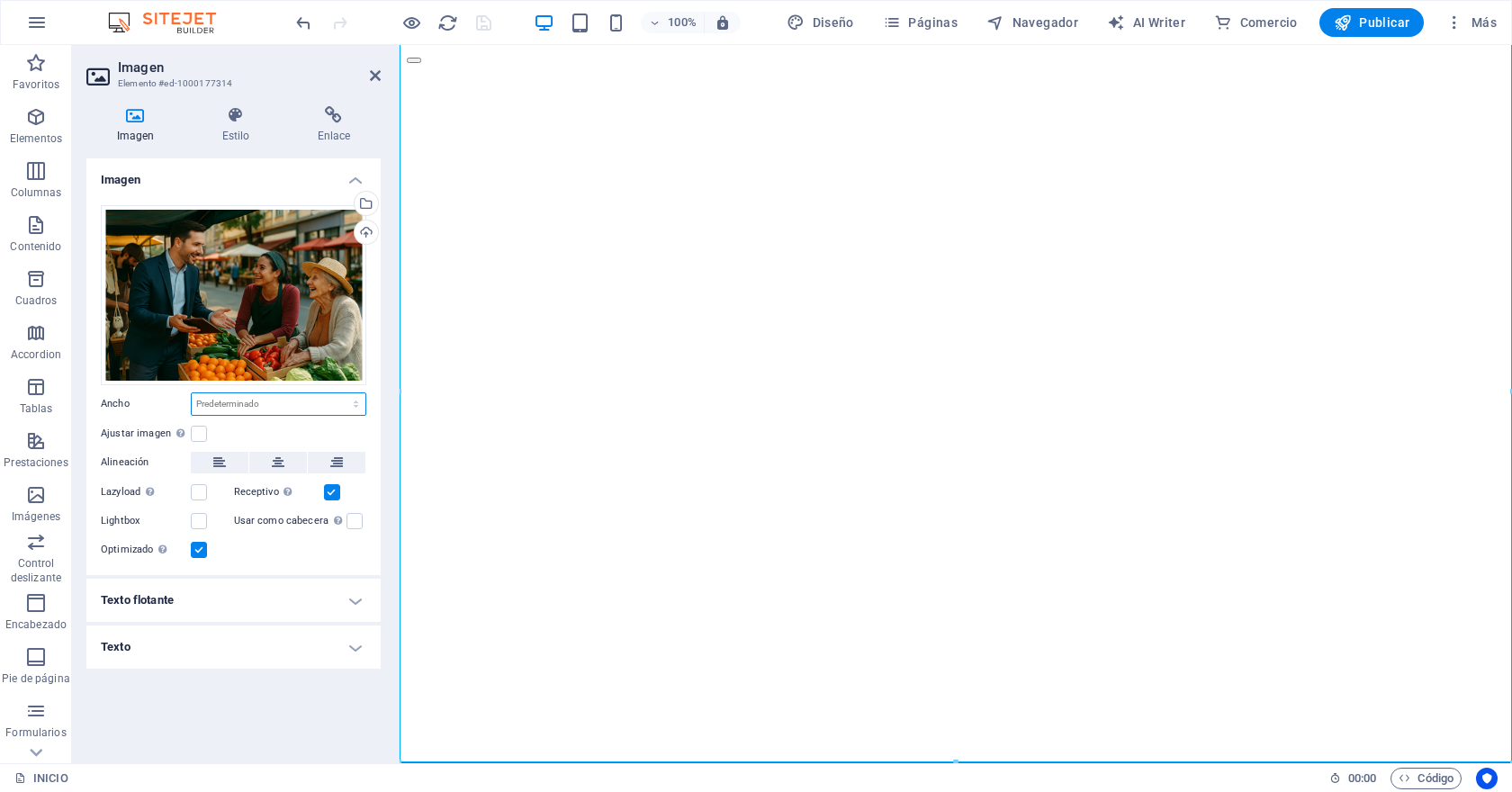
click at [284, 412] on select "Predeterminado automático px rem % em vh vw" at bounding box center [278, 404] width 174 height 22
select select "px"
click at [340, 393] on select "Predeterminado automático px rem % em vh vw" at bounding box center [278, 404] width 174 height 22
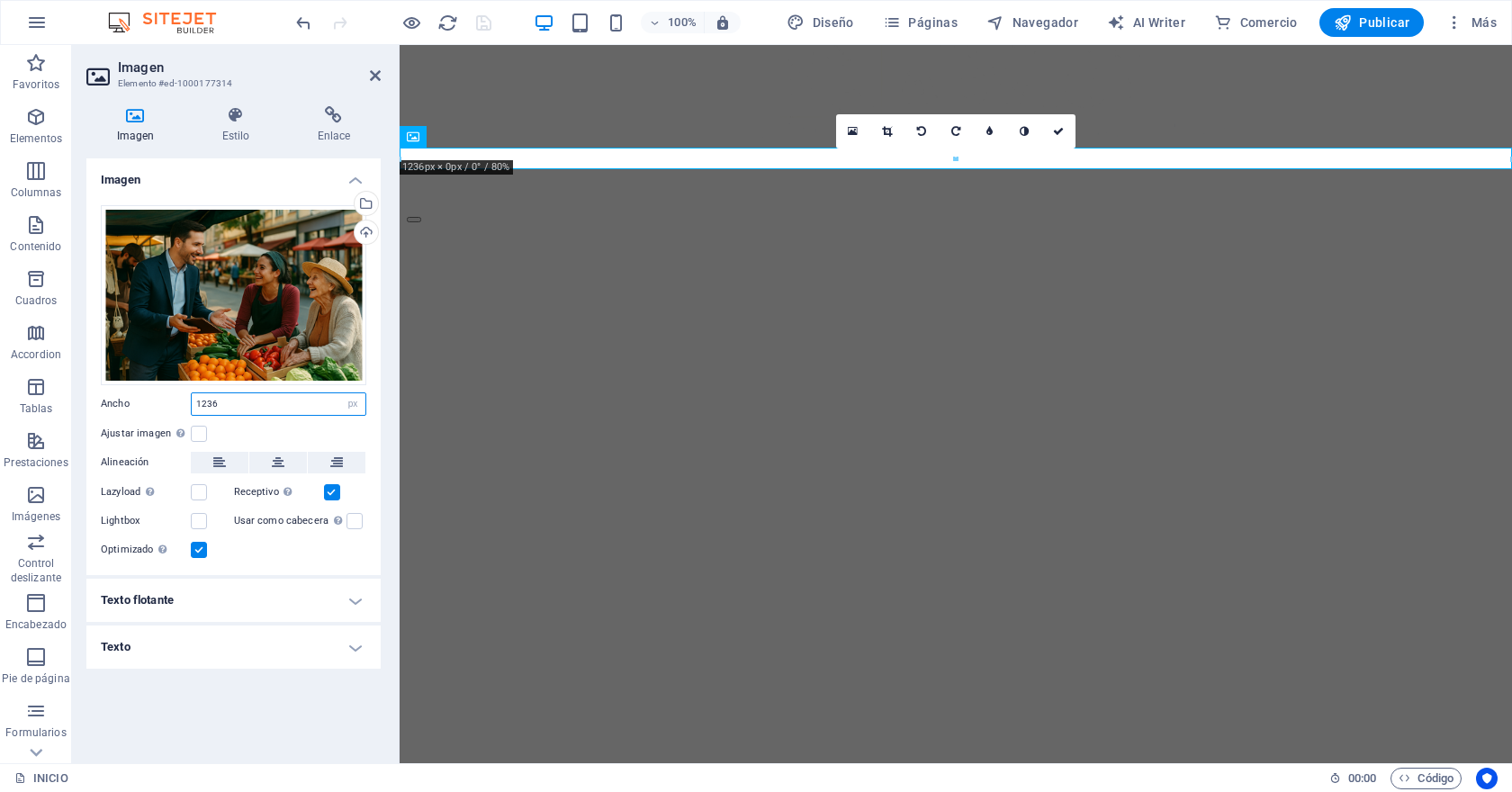
scroll to position [0, 0]
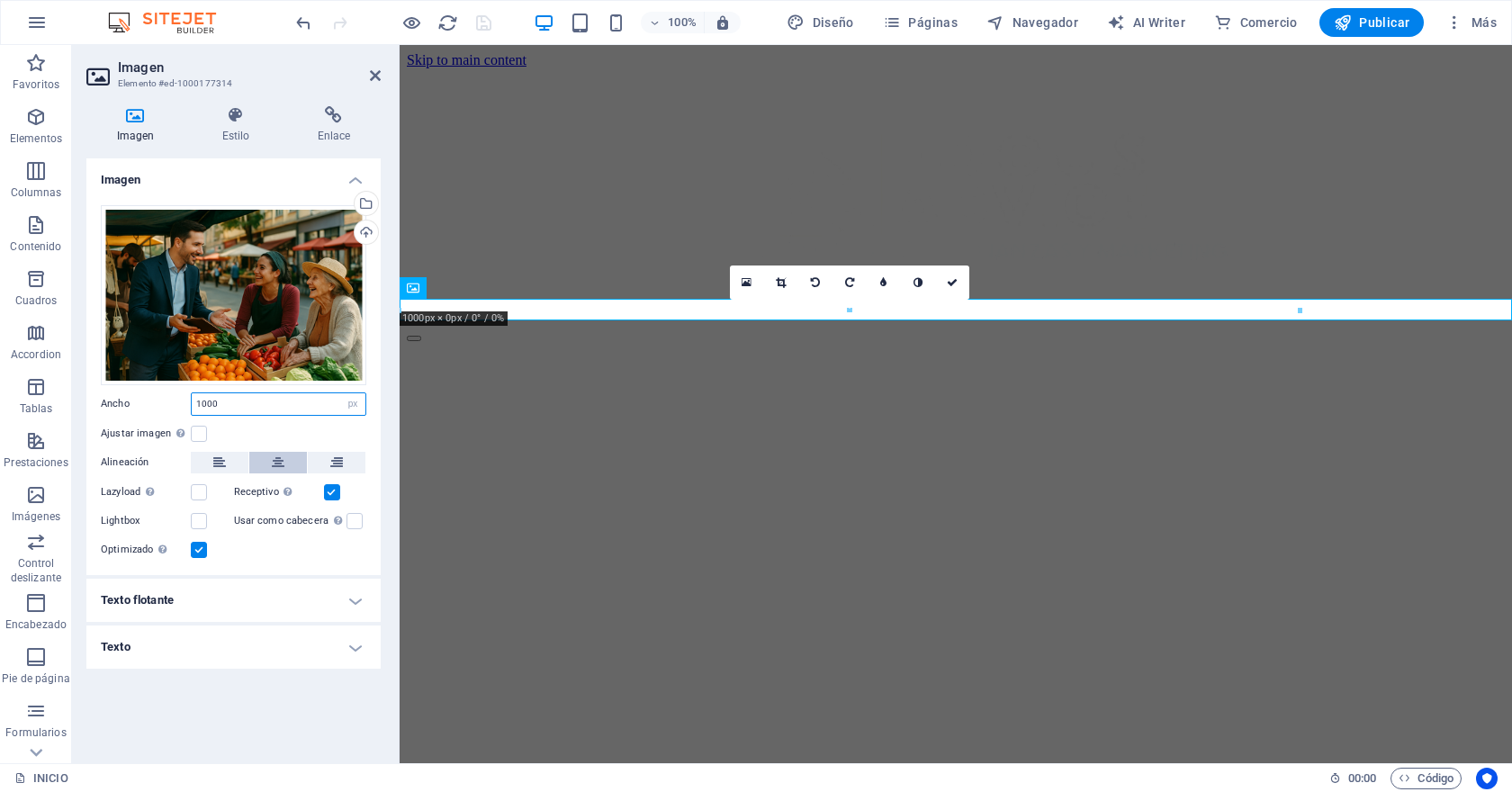
type input "1000"
click at [281, 467] on icon at bounding box center [278, 463] width 13 height 22
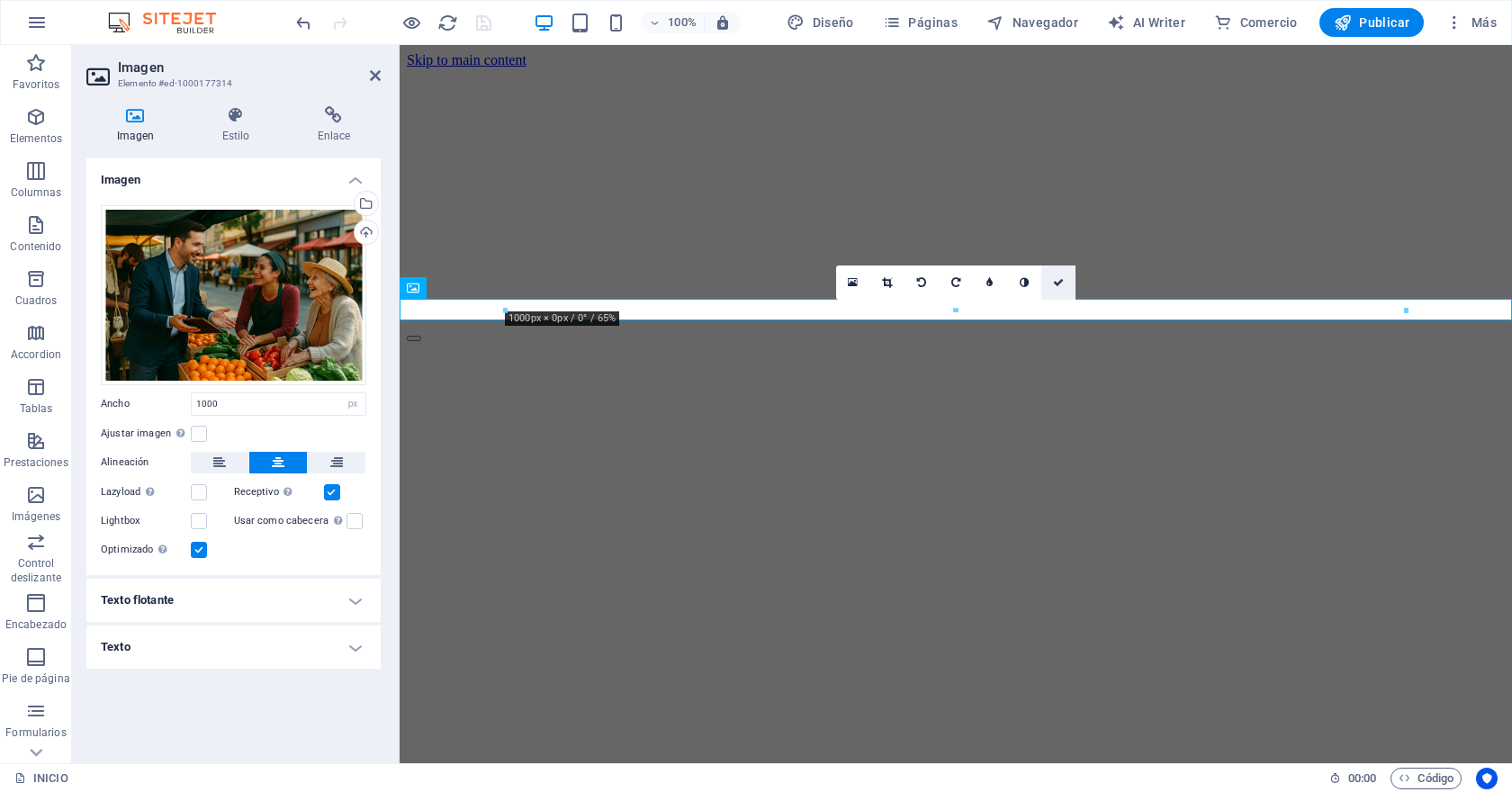
click at [1054, 285] on icon at bounding box center [1058, 283] width 11 height 11
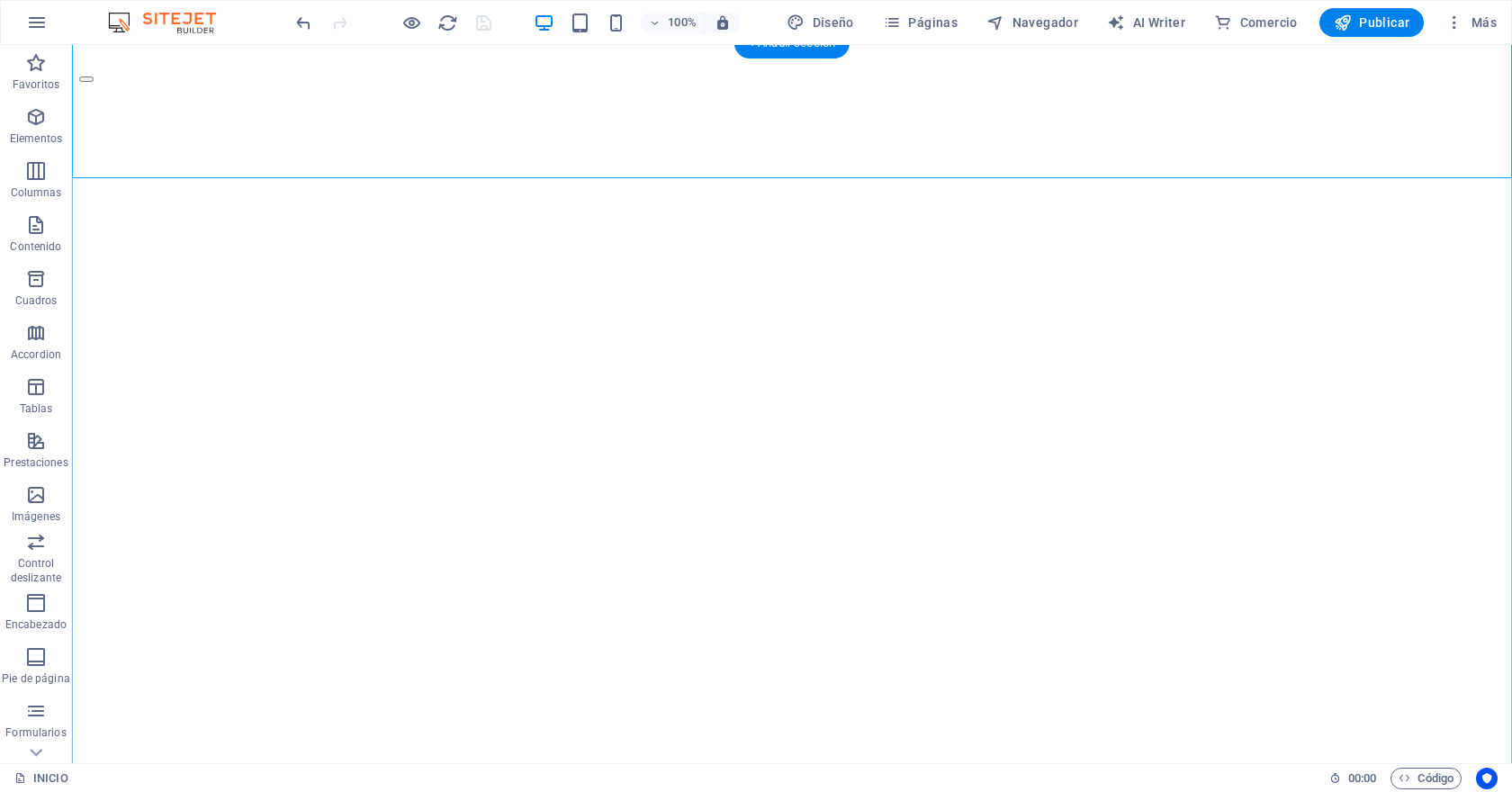
scroll to position [337, 0]
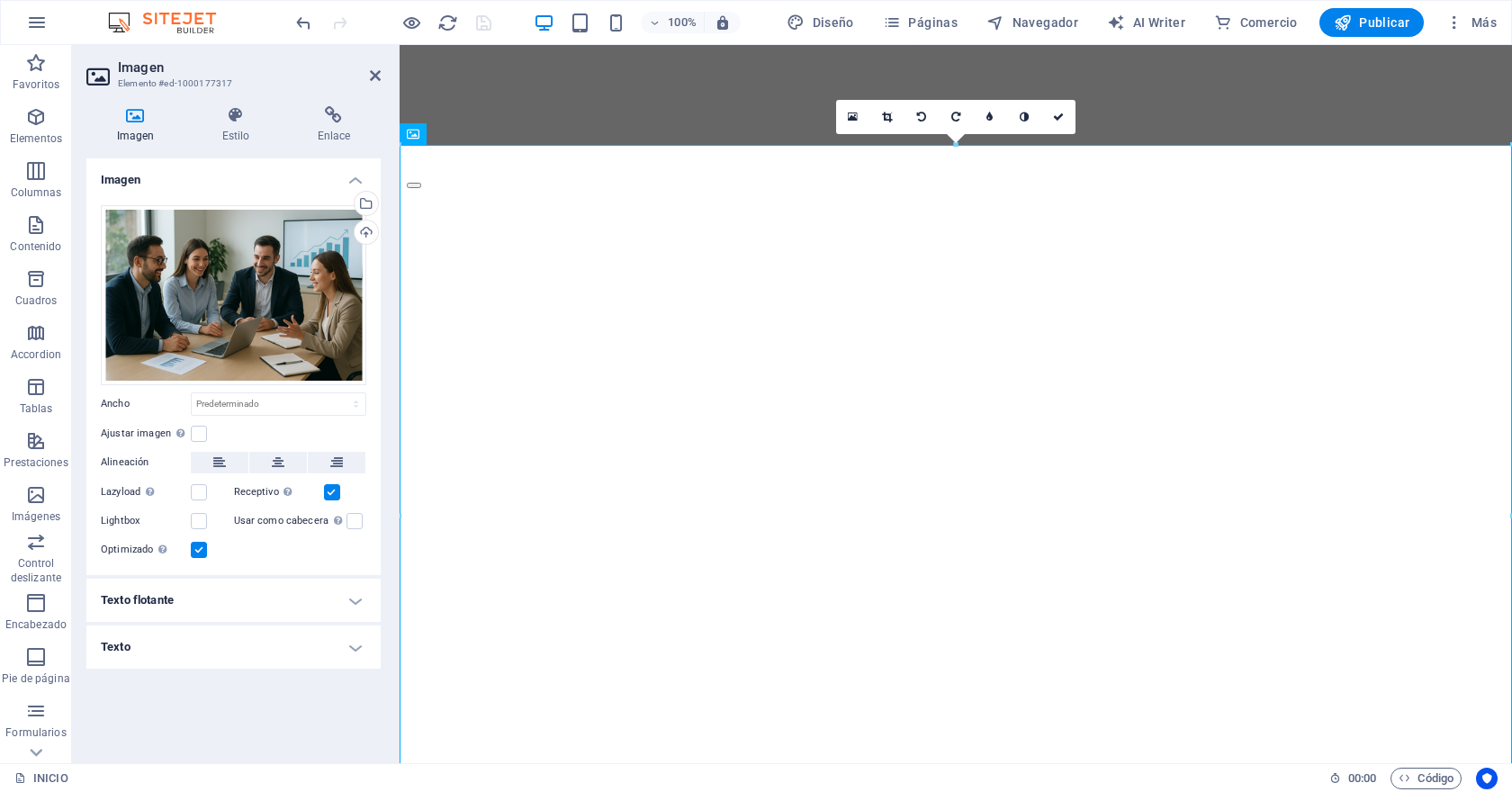
click at [256, 416] on div "Arrastra archivos aquí, haz clic para escoger archivos o selecciona archivos de…" at bounding box center [234, 382] width 295 height 384
click at [258, 404] on select "Predeterminado automático px rem % em vh vw" at bounding box center [278, 404] width 174 height 22
select select "px"
click at [340, 393] on select "Predeterminado automático px rem % em vh vw" at bounding box center [278, 404] width 174 height 22
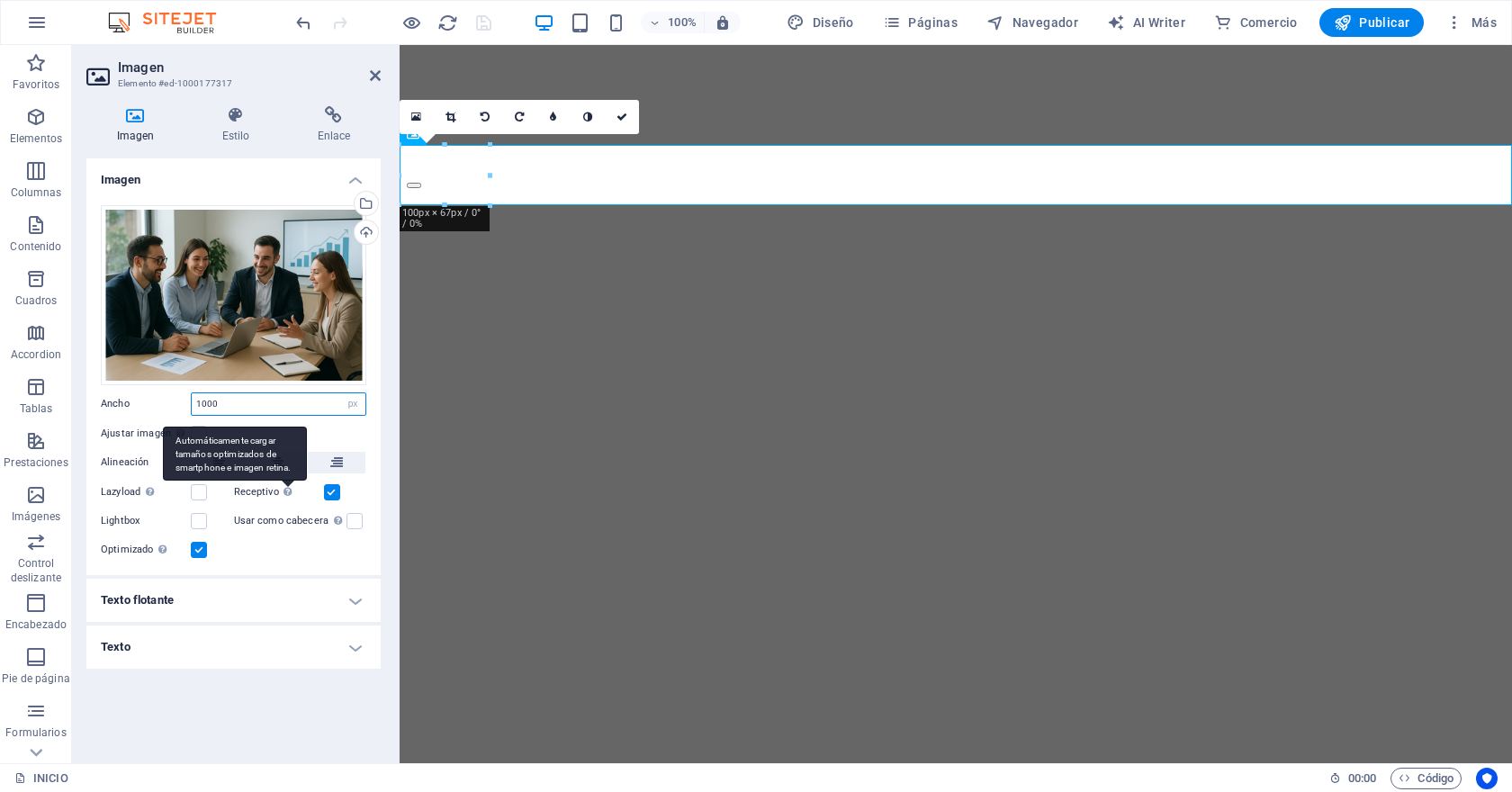
type input "1000"
click at [289, 467] on div "Automáticamente cargar tamaños optimizados de smartphone e imagen retina." at bounding box center [234, 454] width 144 height 54
click at [0, 0] on input "Receptivo Automáticamente cargar tamaños optimizados de smartphone e imagen ret…" at bounding box center [0, 0] width 0 height 0
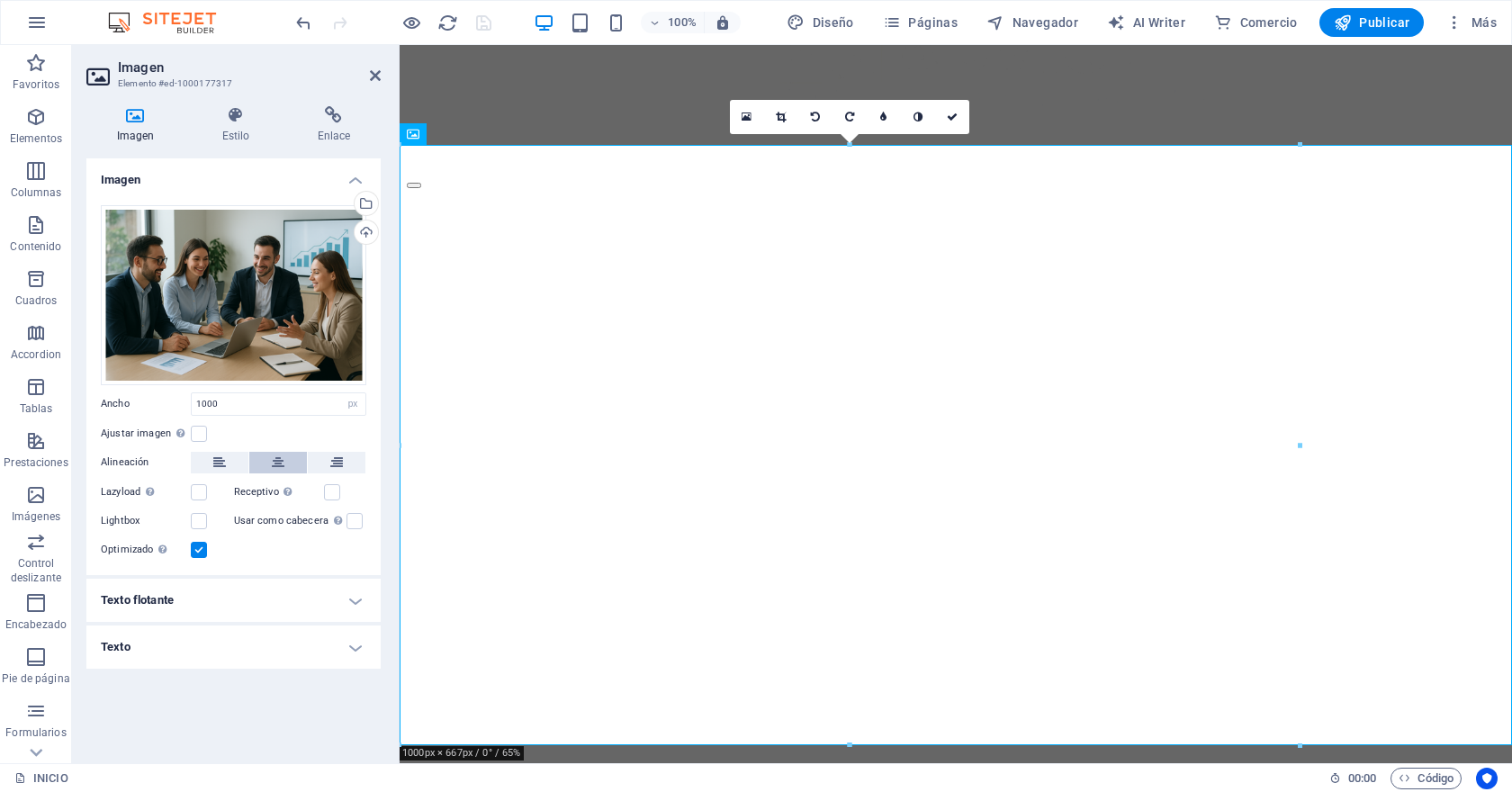
click at [272, 462] on icon at bounding box center [278, 463] width 13 height 22
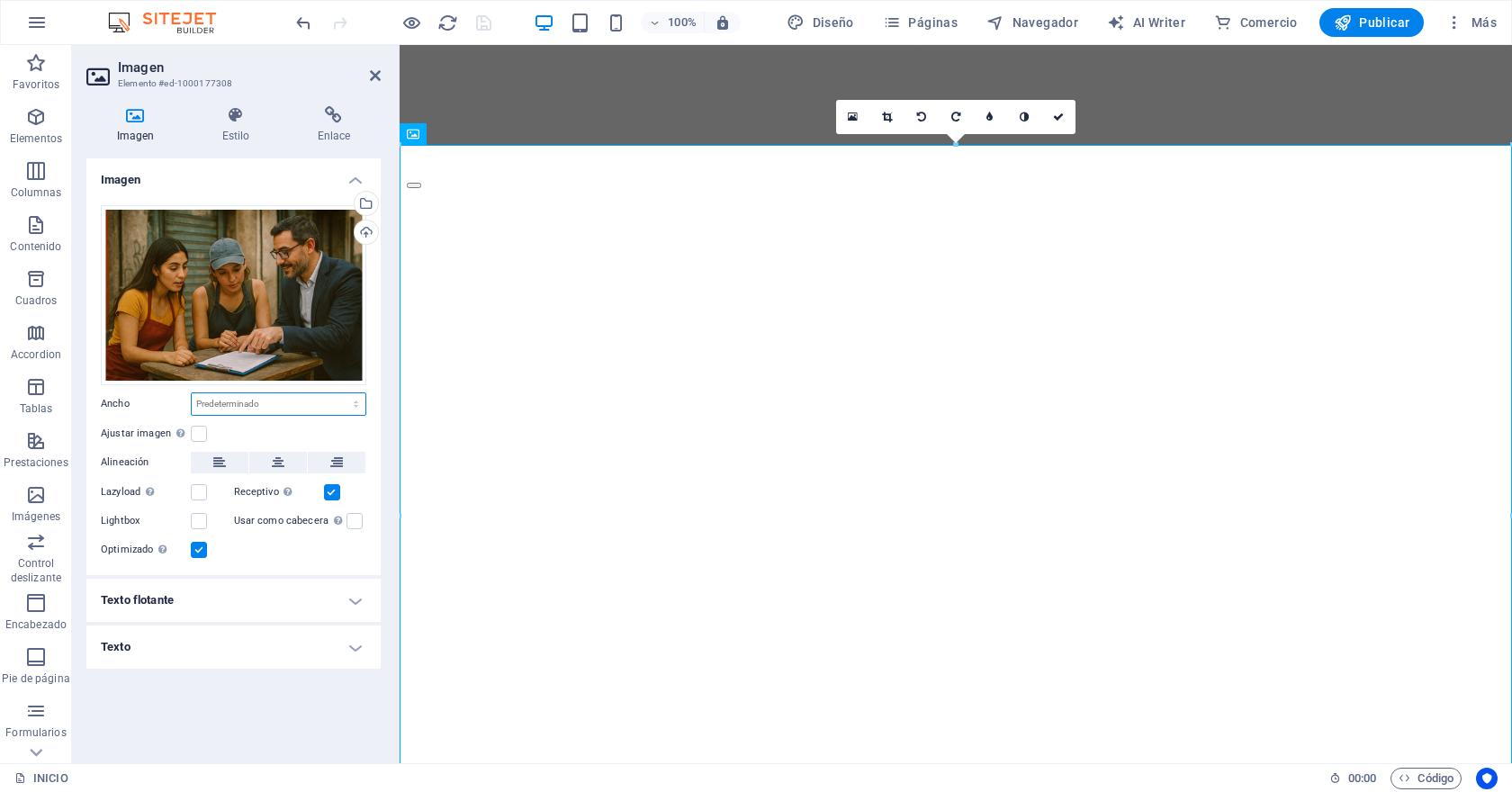
click at [259, 404] on select "Predeterminado automático px rem % em vh vw" at bounding box center [278, 404] width 174 height 22
select select "px"
click at [340, 393] on select "Predeterminado automático px rem % em vh vw" at bounding box center [278, 404] width 174 height 22
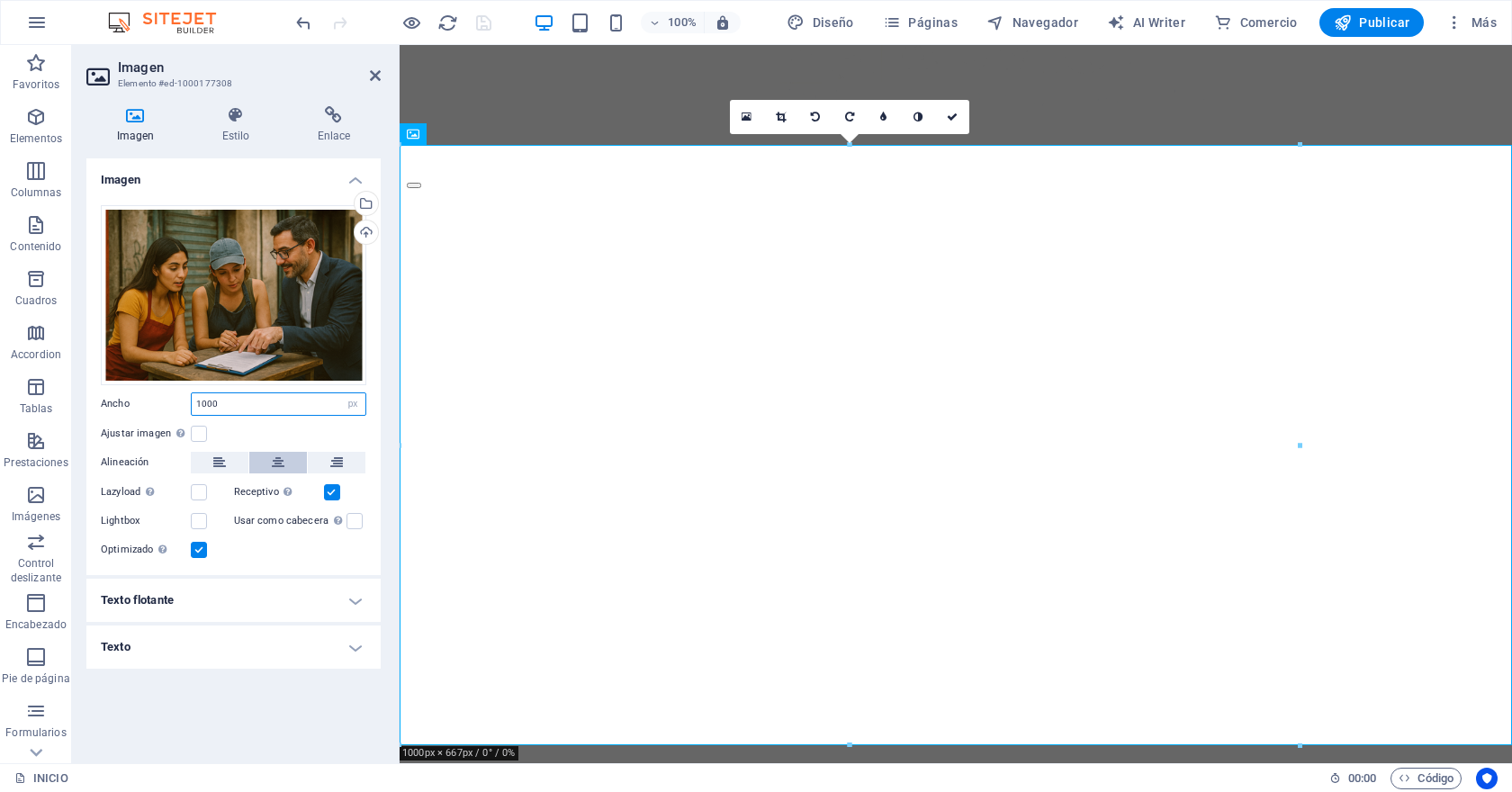
type input "1000"
click at [285, 452] on button at bounding box center [278, 463] width 58 height 22
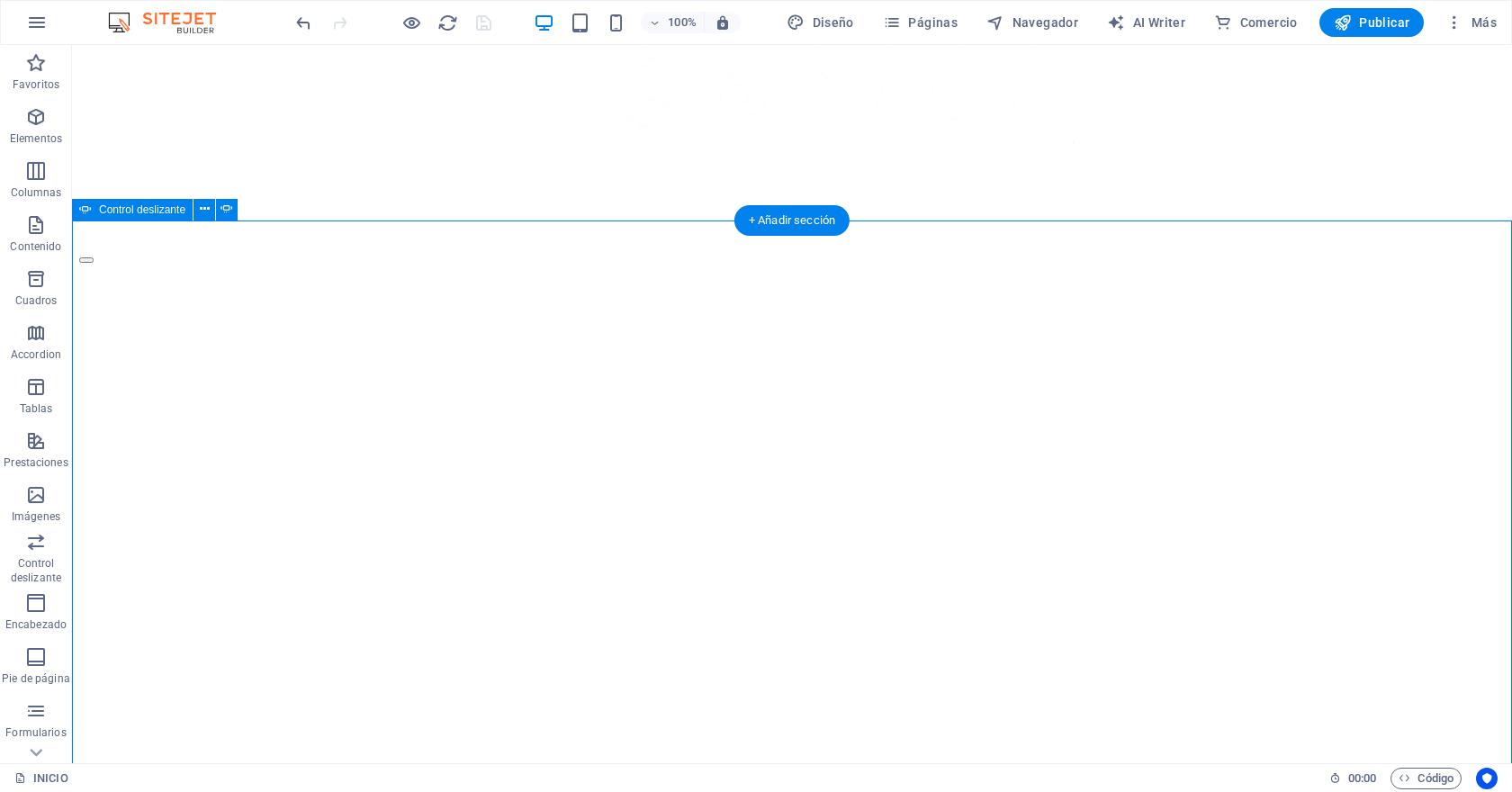
click at [341, 130] on div at bounding box center [792, 80] width 1425 height 332
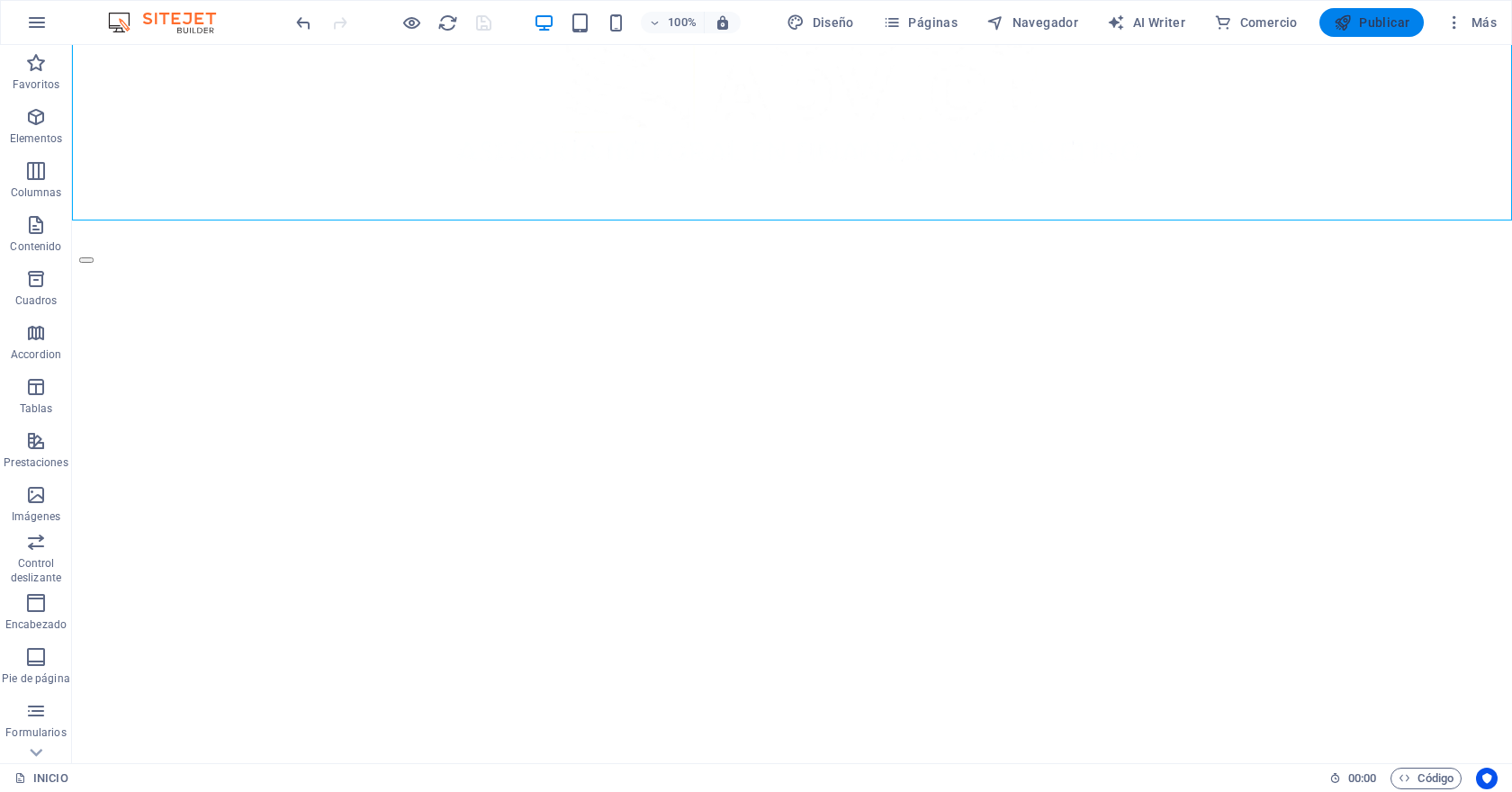
click at [1391, 31] on span "Publicar" at bounding box center [1371, 23] width 77 height 18
click at [1343, 33] on button "Publicar" at bounding box center [1372, 23] width 105 height 29
click at [1371, 22] on span "Publicar" at bounding box center [1371, 23] width 77 height 18
click at [442, 26] on icon "reload" at bounding box center [447, 23] width 21 height 21
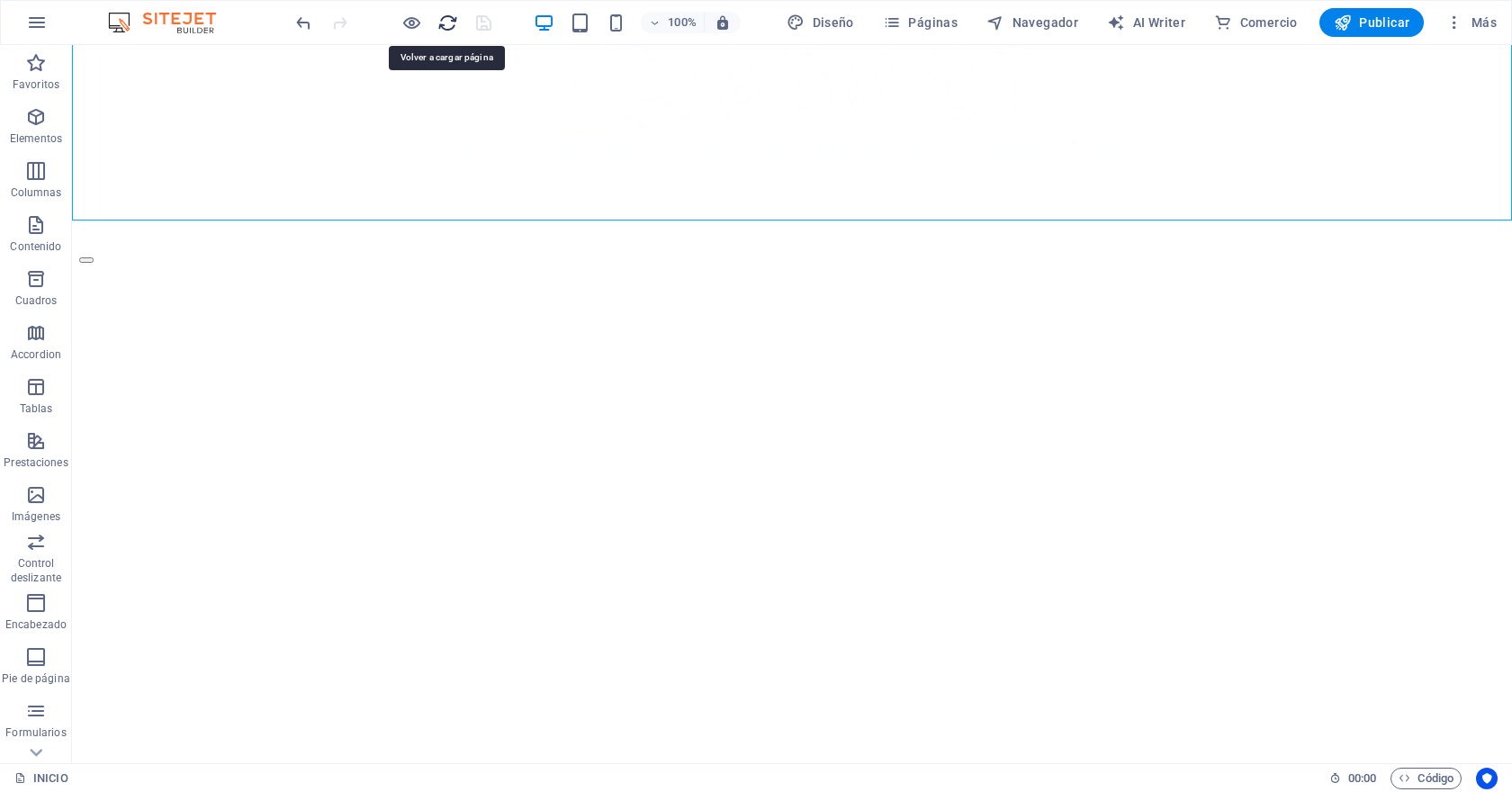
click at [452, 24] on icon "reload" at bounding box center [447, 23] width 21 height 21
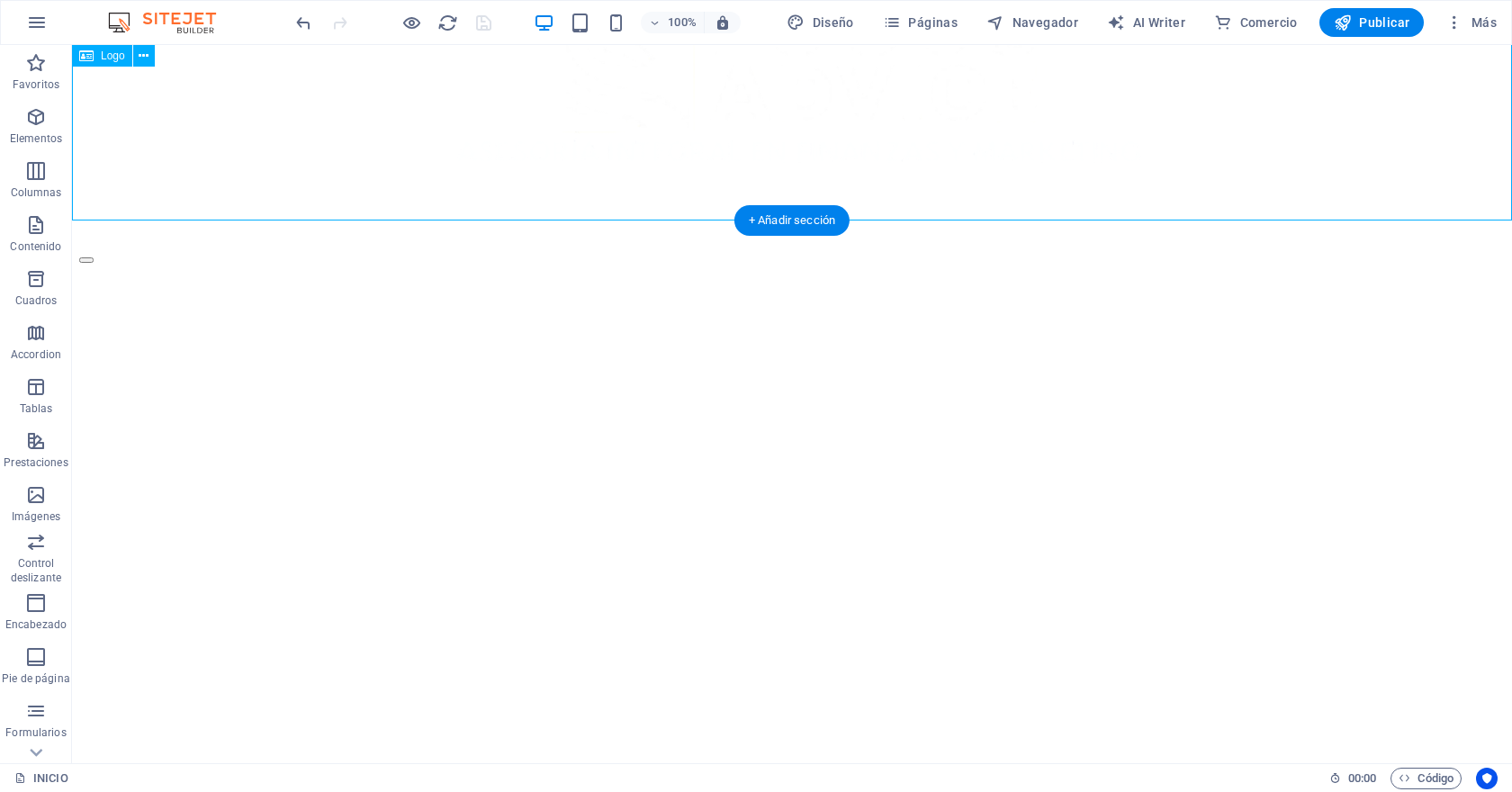
click at [313, 144] on div at bounding box center [792, 80] width 1425 height 332
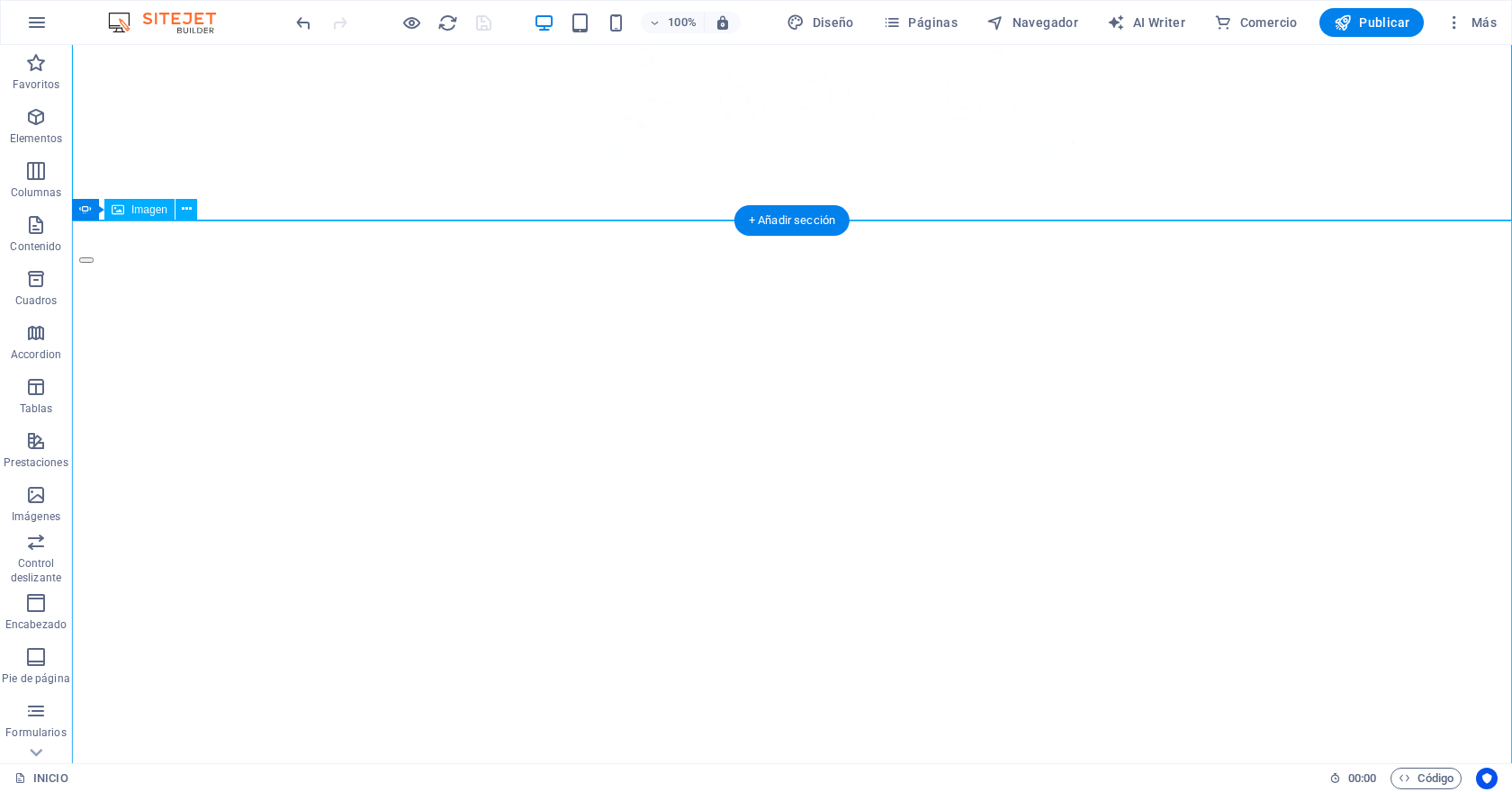
scroll to position [340, 0]
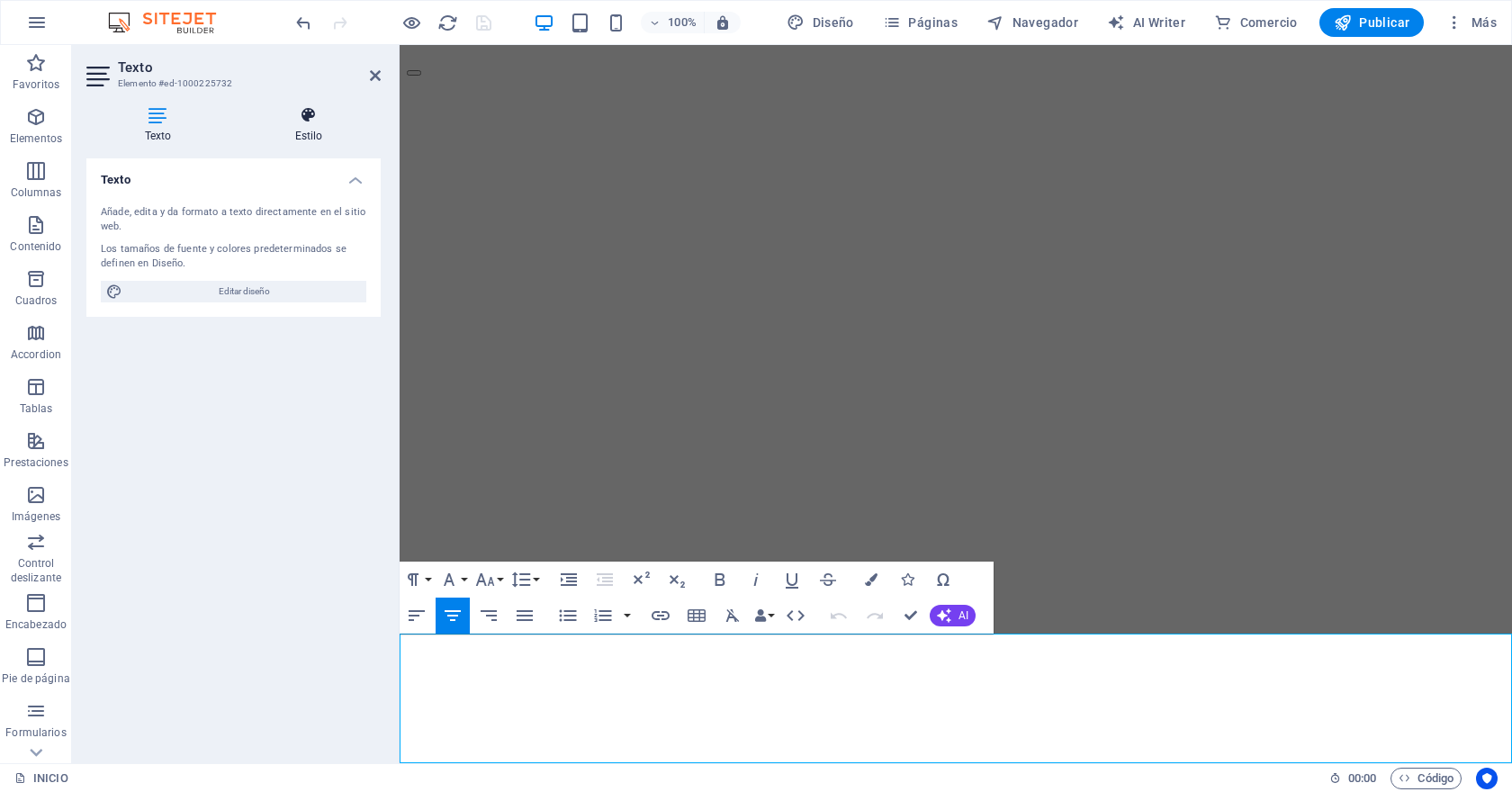
click at [330, 114] on icon at bounding box center [308, 115] width 144 height 18
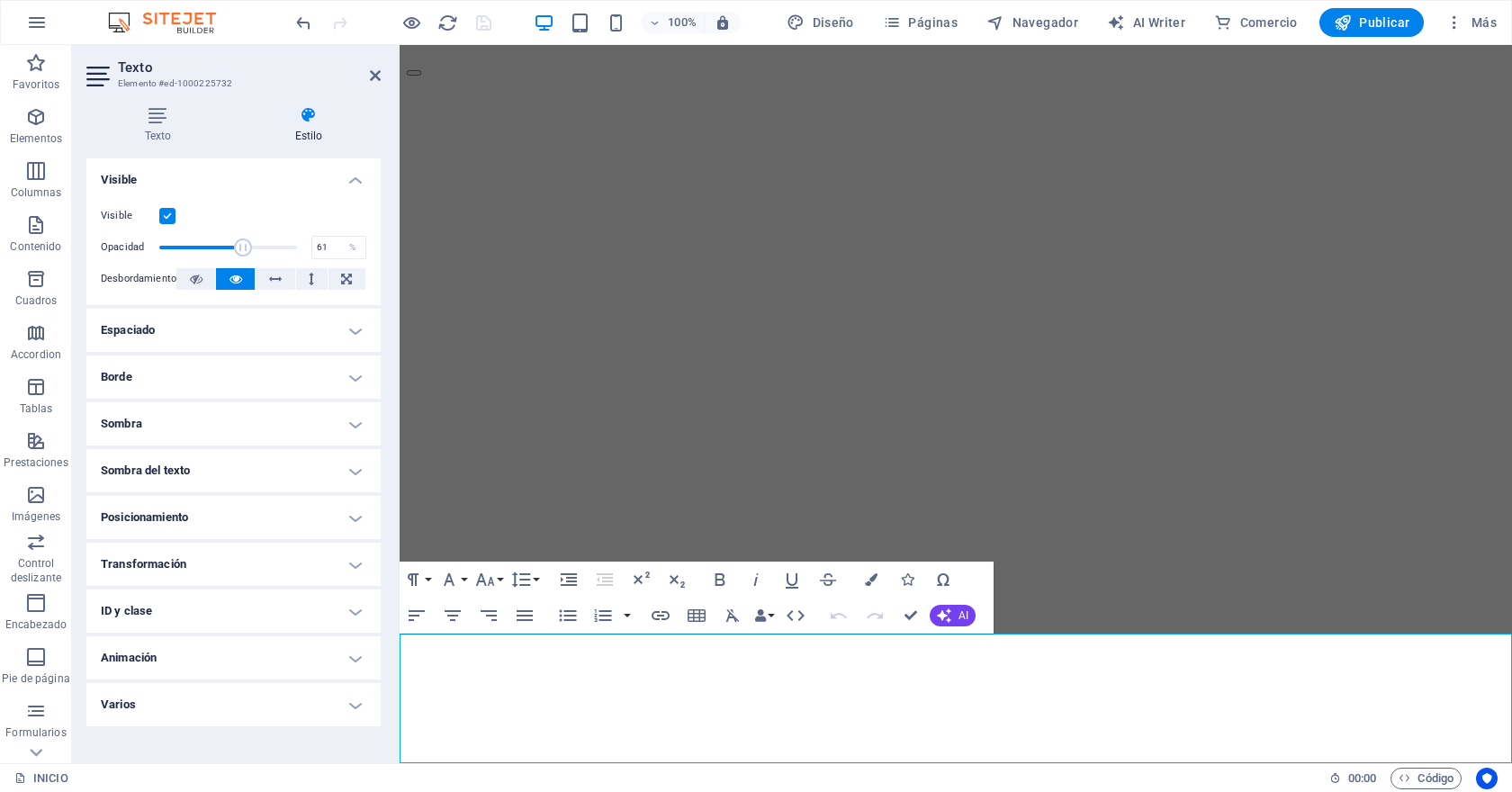
drag, startPoint x: 296, startPoint y: 247, endPoint x: 243, endPoint y: 247, distance: 53.0
click at [243, 247] on span at bounding box center [243, 248] width 18 height 18
type input "100"
drag, startPoint x: 643, startPoint y: 292, endPoint x: 470, endPoint y: 254, distance: 177.1
click at [320, 196] on div "Visible Opacidad 100 % Desbordamiento" at bounding box center [234, 248] width 295 height 114
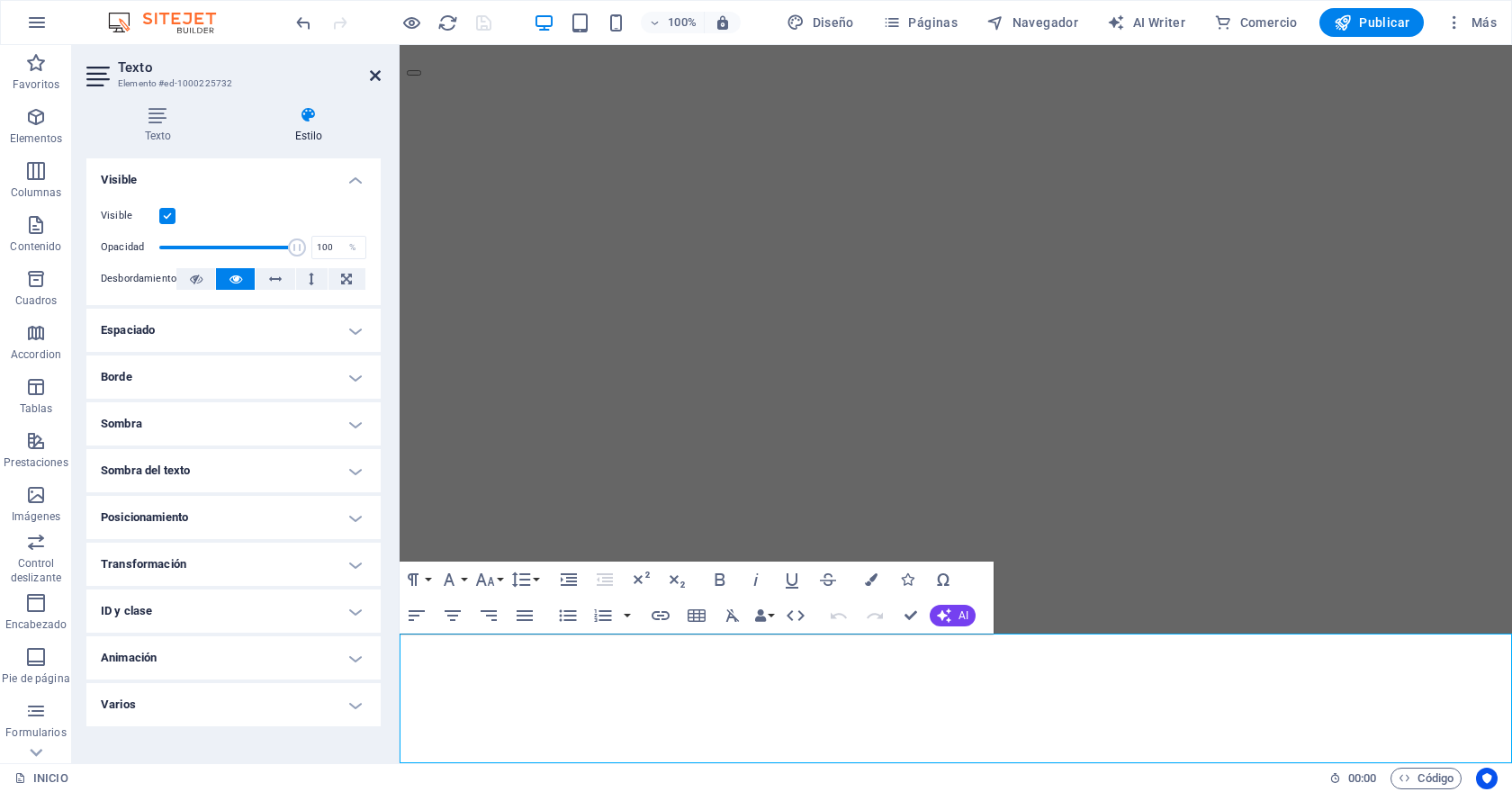
click at [372, 71] on icon at bounding box center [375, 76] width 11 height 14
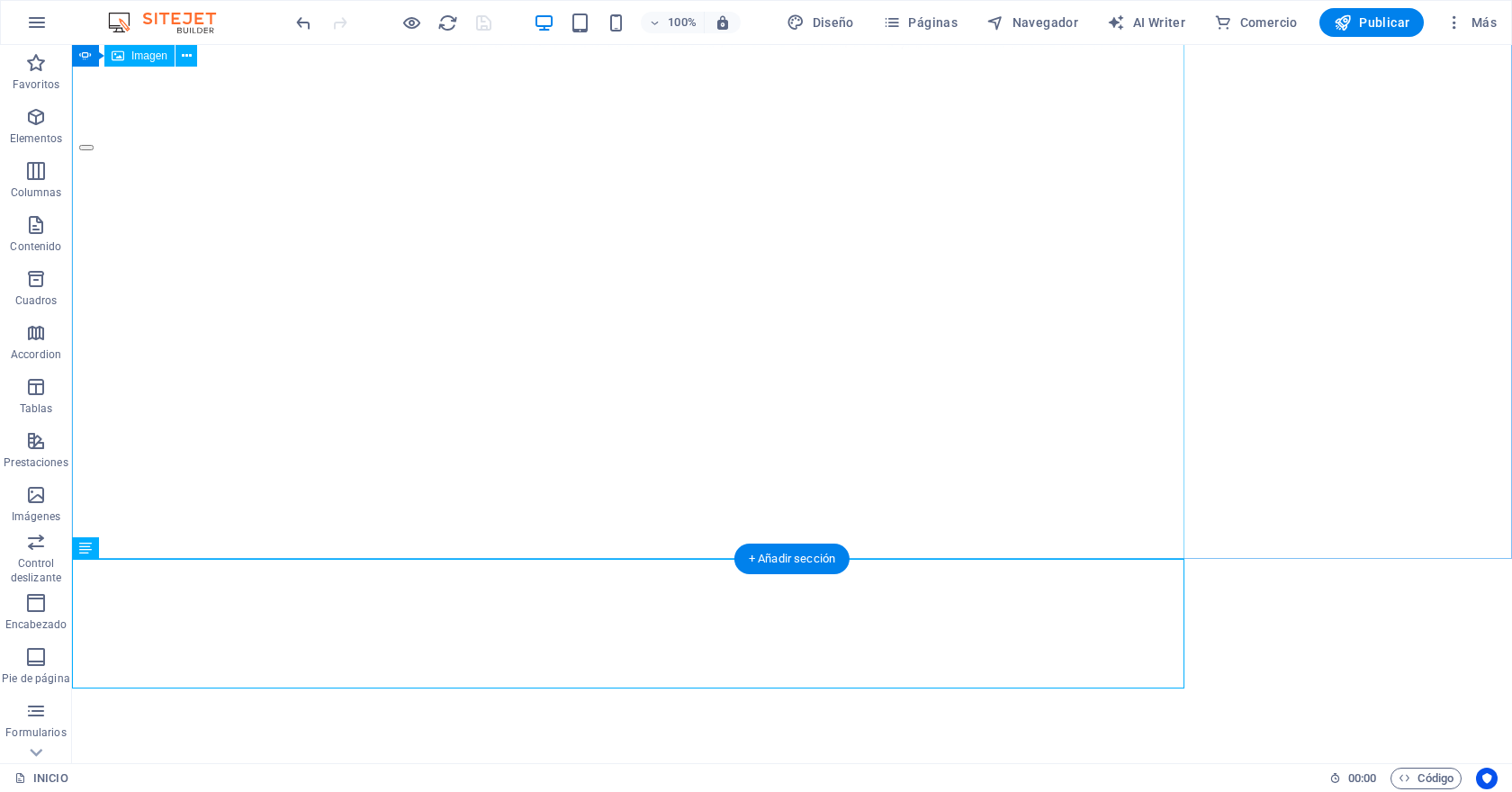
scroll to position [340, 0]
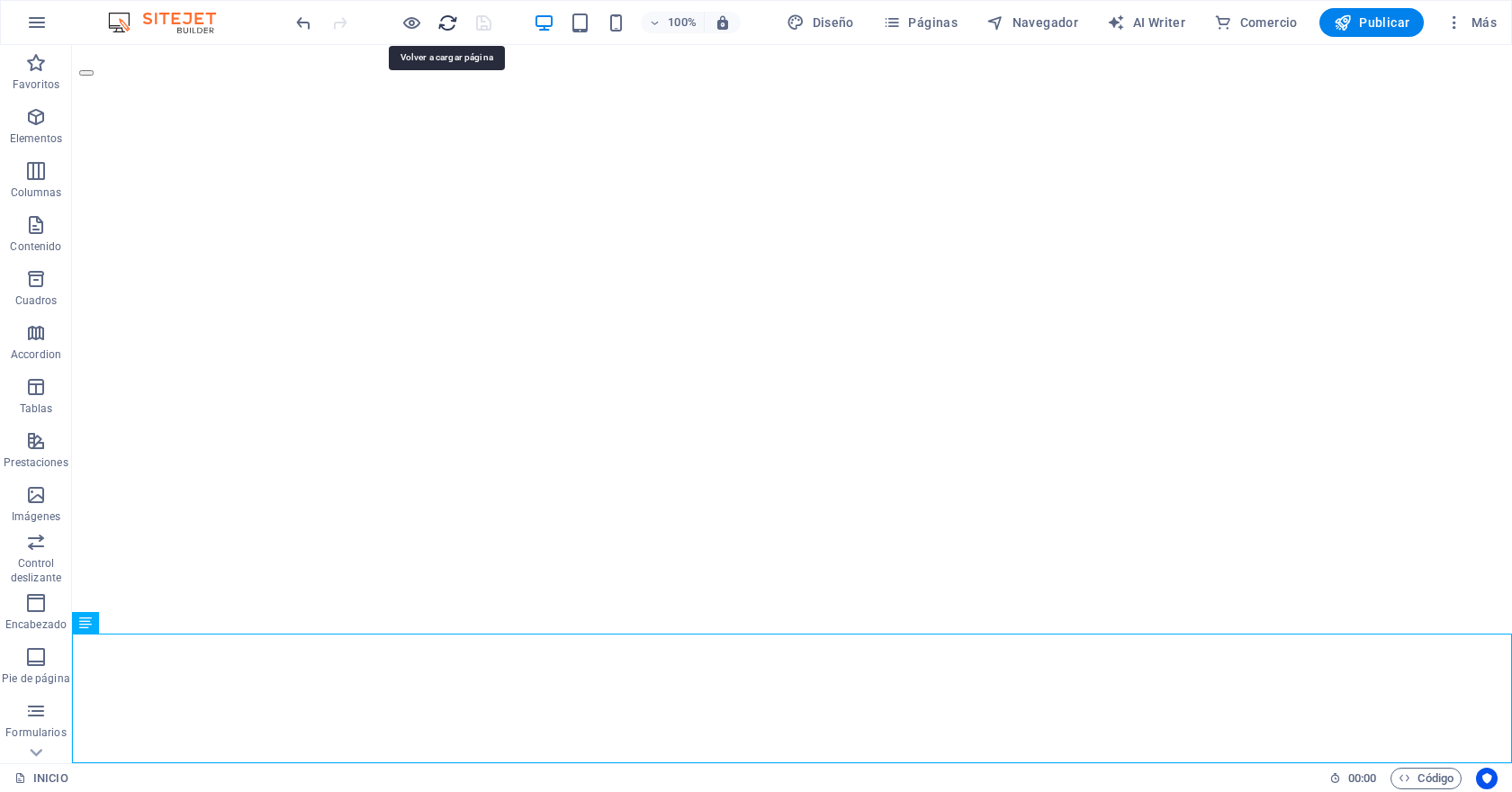
click at [448, 23] on icon "reload" at bounding box center [447, 23] width 21 height 21
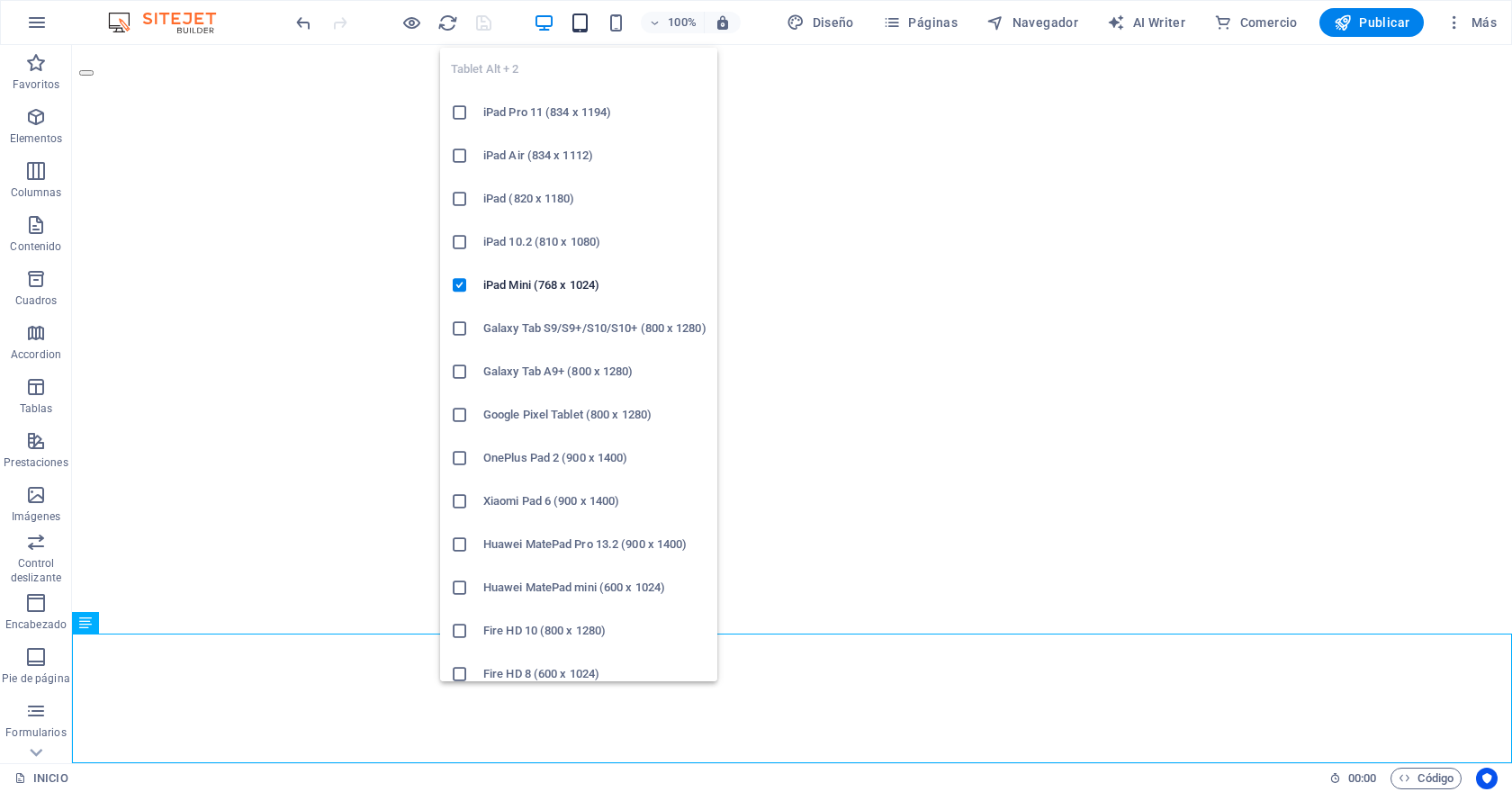
click at [583, 24] on icon "button" at bounding box center [579, 23] width 21 height 21
click at [587, 23] on icon "button" at bounding box center [579, 23] width 21 height 21
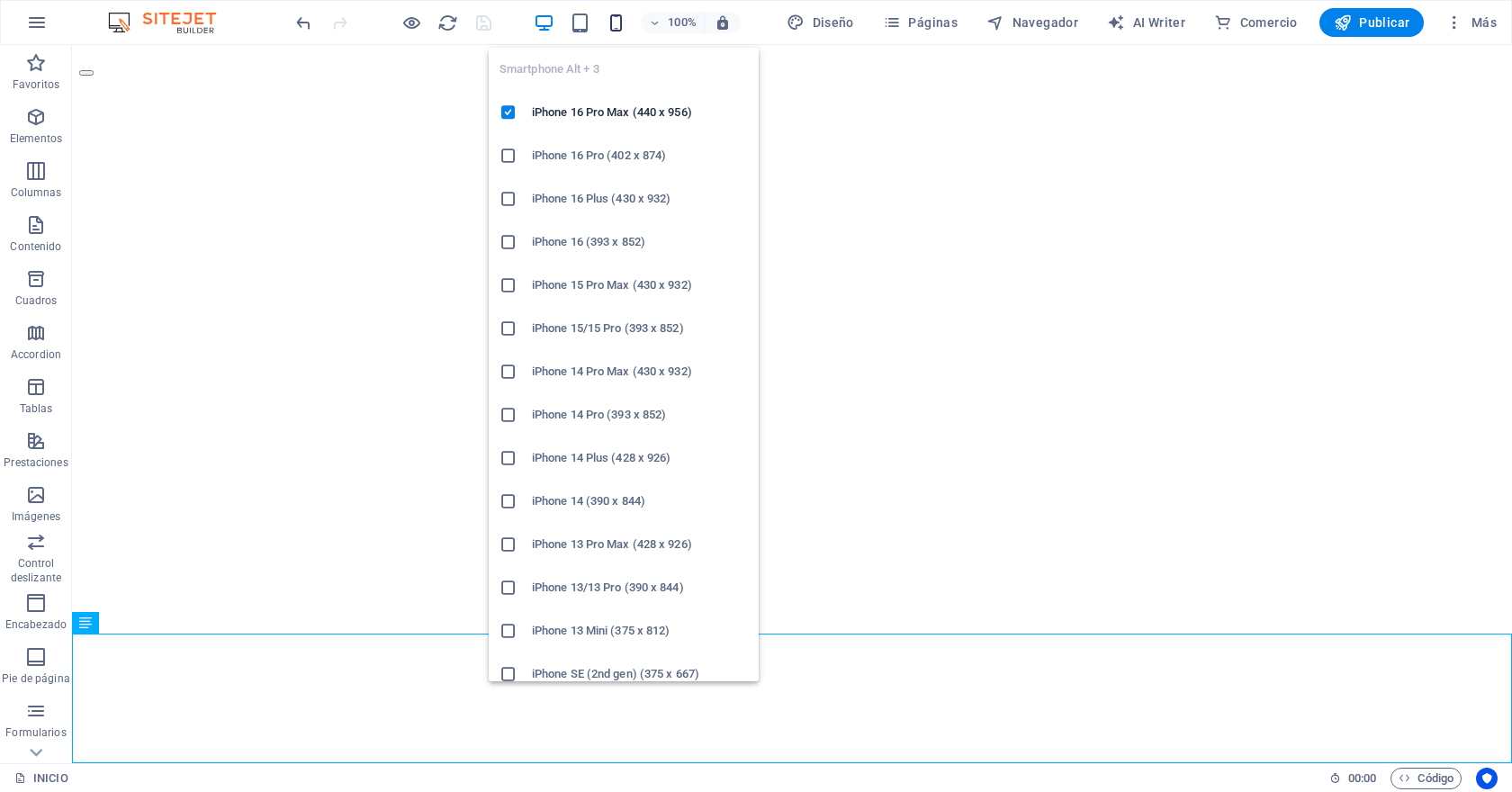
click at [616, 22] on icon "button" at bounding box center [615, 23] width 21 height 21
click at [591, 116] on h6 "iPhone 16 Pro Max (440 x 956)" at bounding box center [639, 113] width 216 height 22
click at [617, 26] on icon "button" at bounding box center [615, 23] width 21 height 21
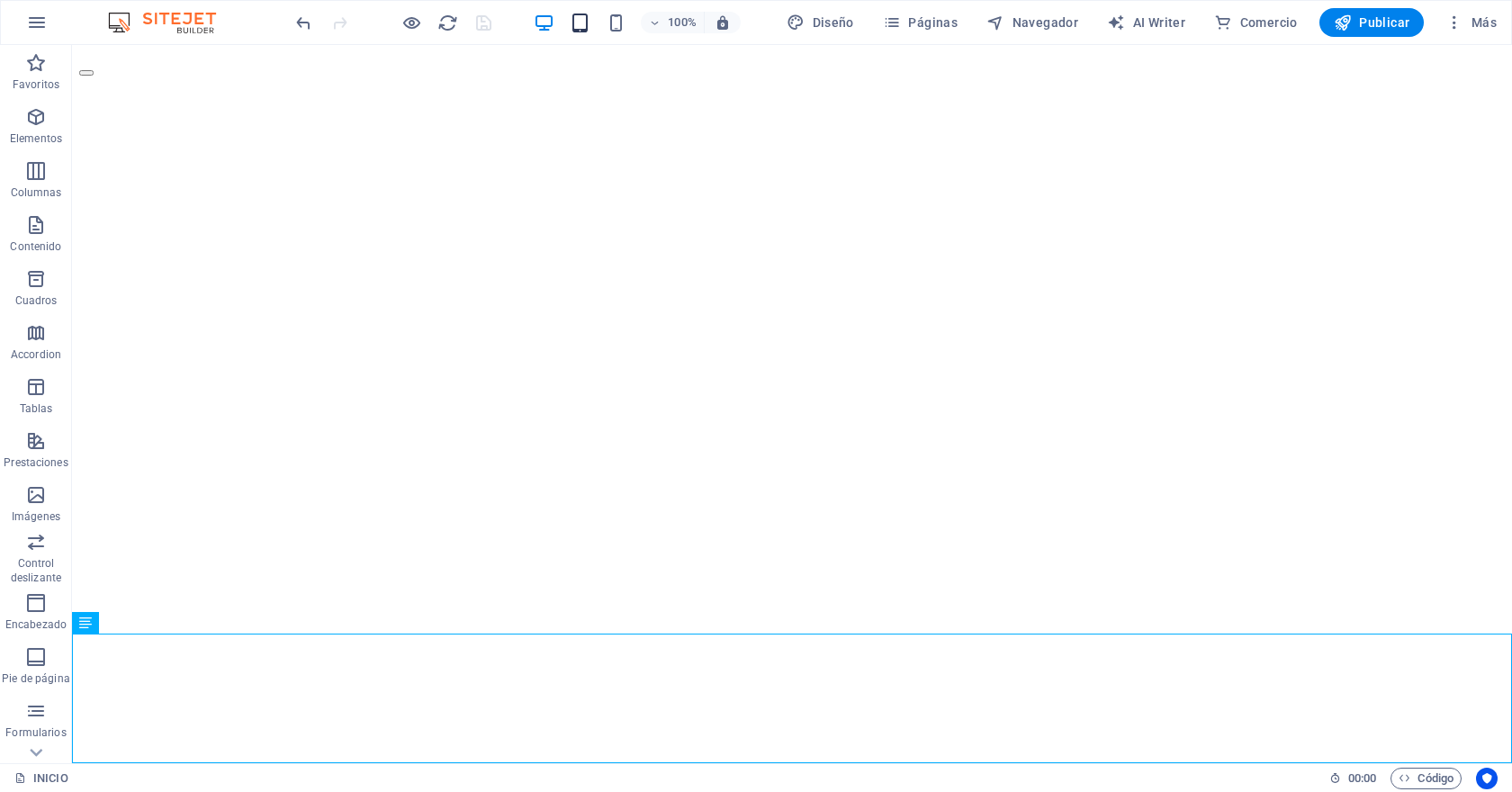
click at [576, 21] on icon "button" at bounding box center [579, 23] width 21 height 21
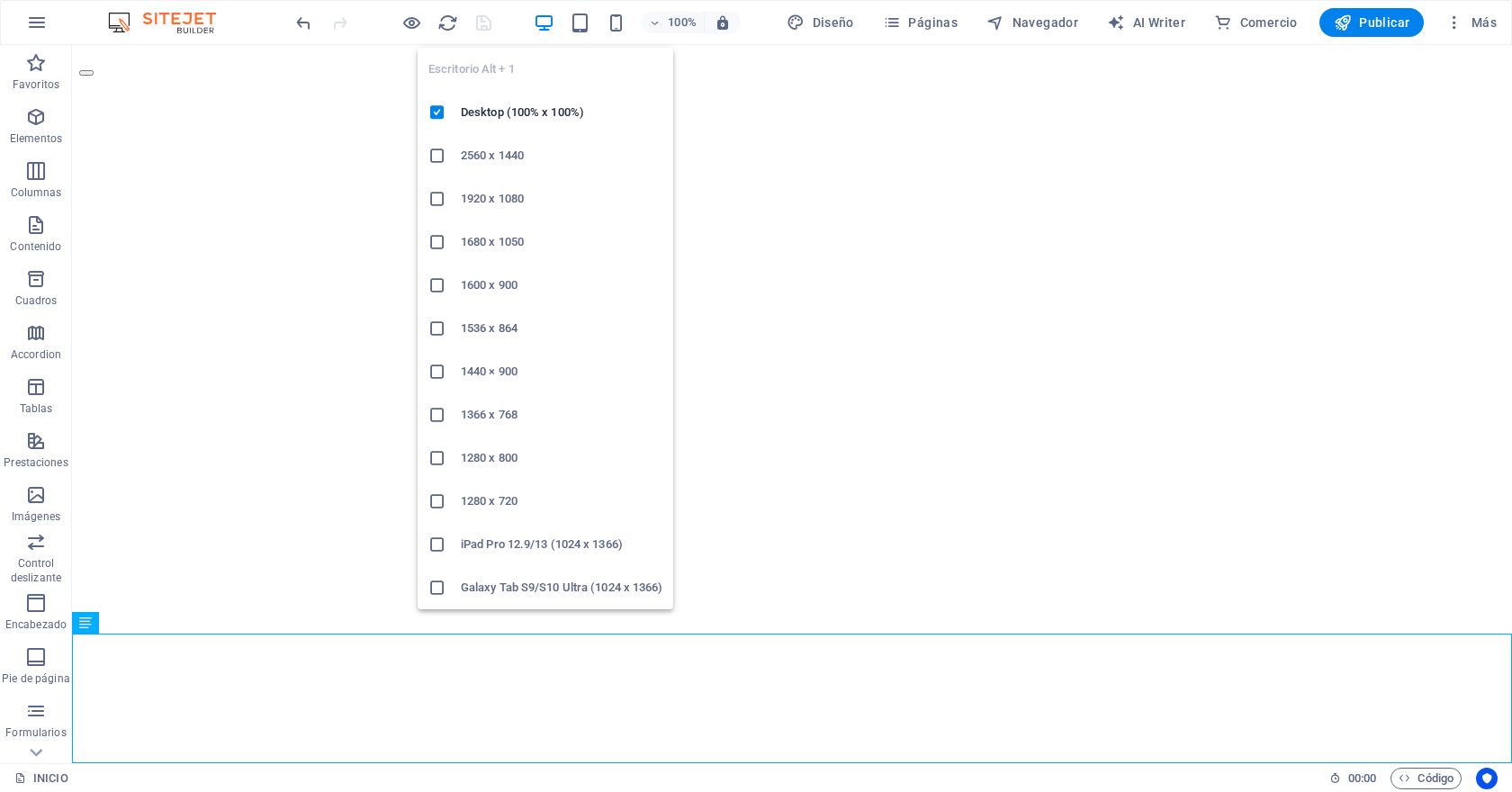
click at [536, 24] on icon "button" at bounding box center [543, 23] width 21 height 21
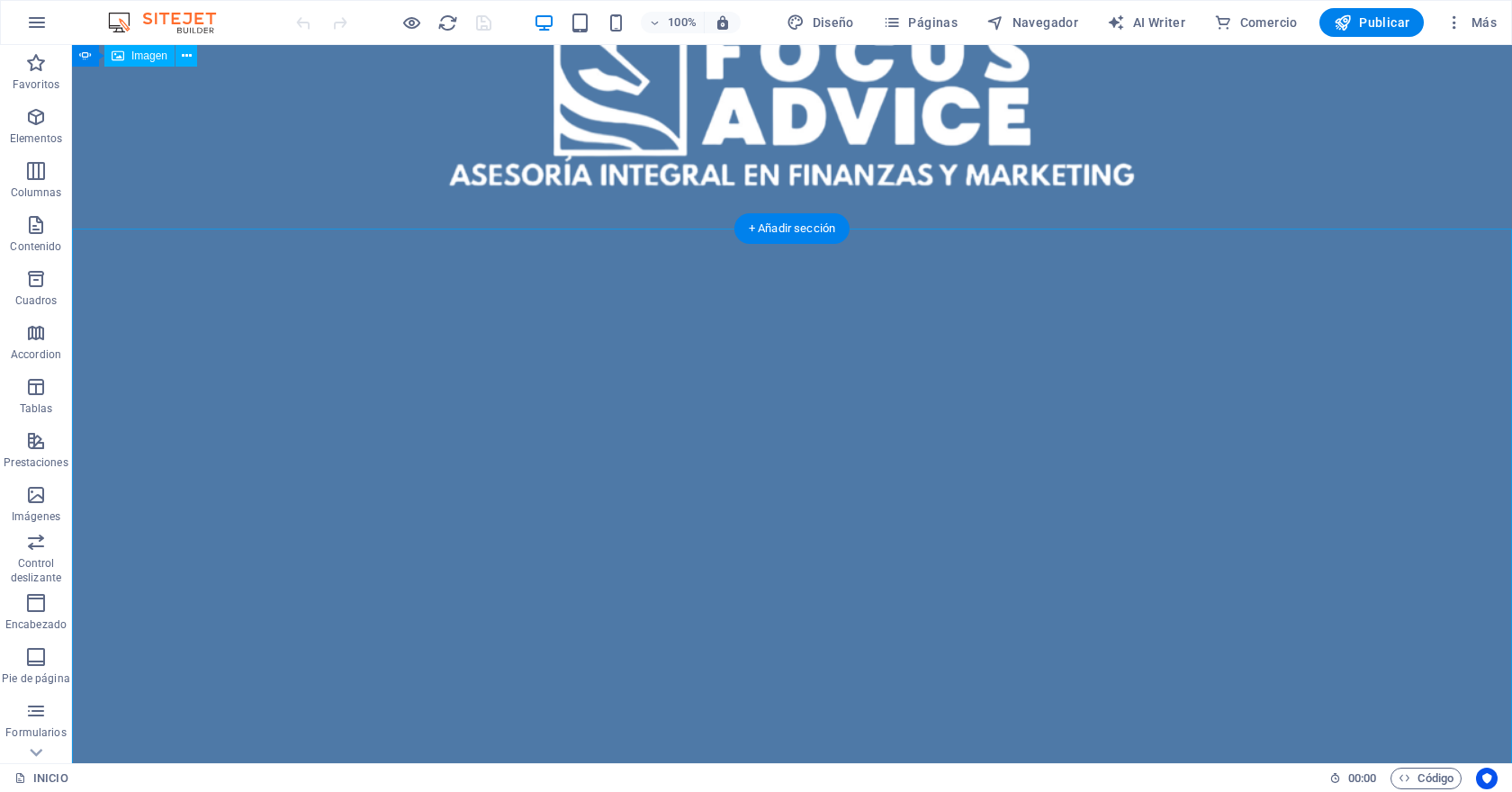
scroll to position [69, 0]
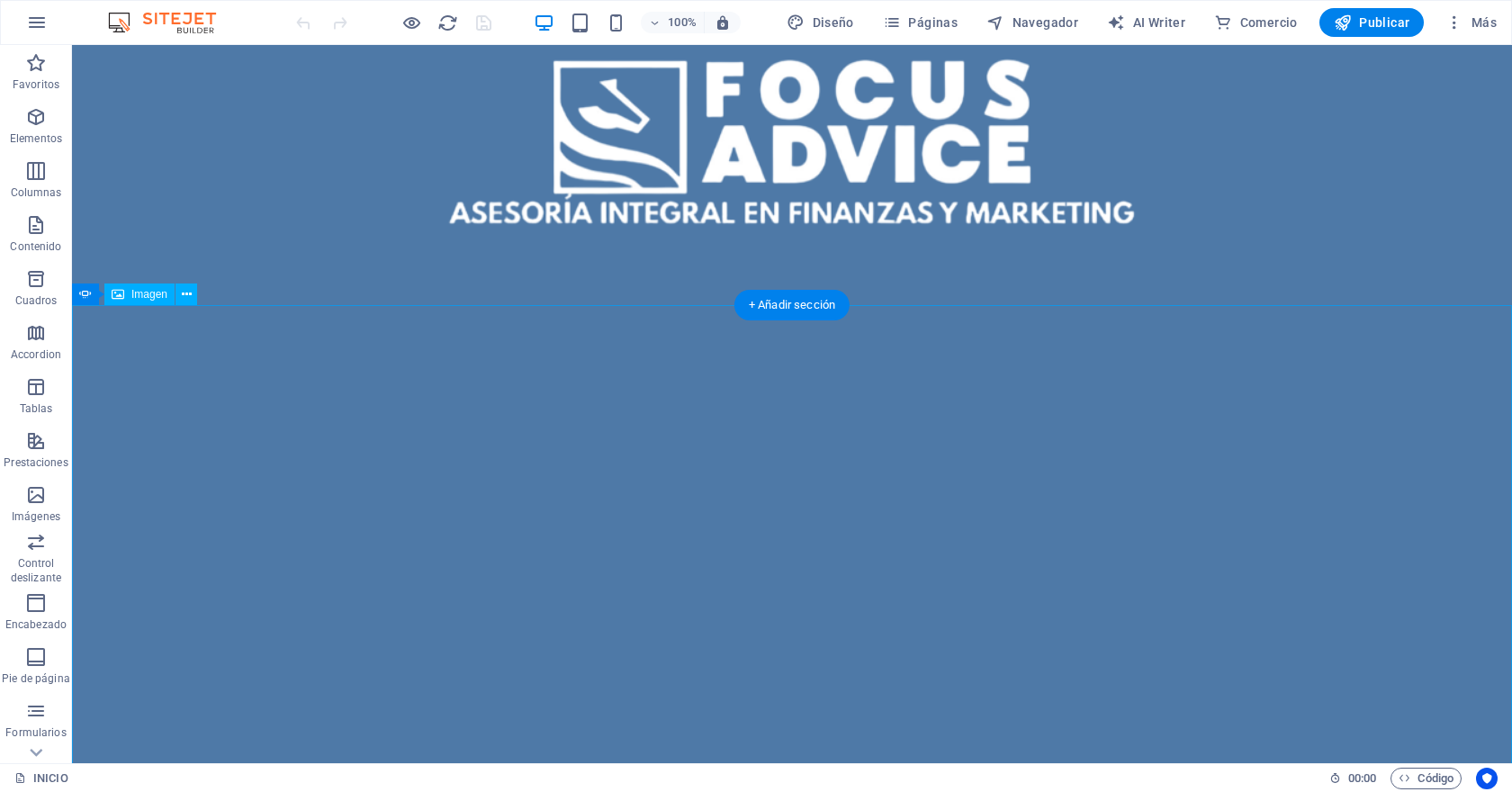
click at [87, 293] on icon at bounding box center [86, 295] width 13 height 22
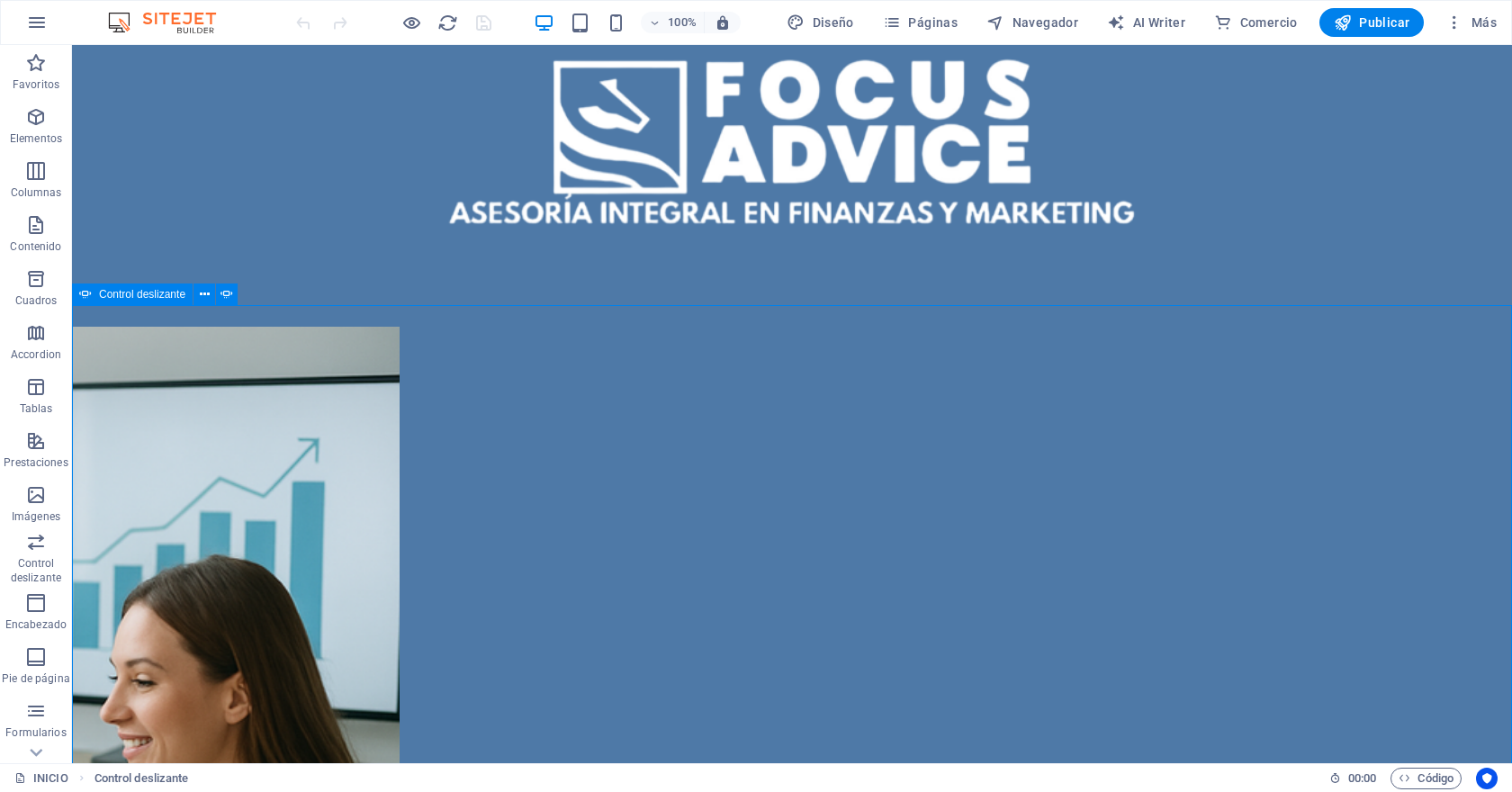
select select "ms"
select select "s"
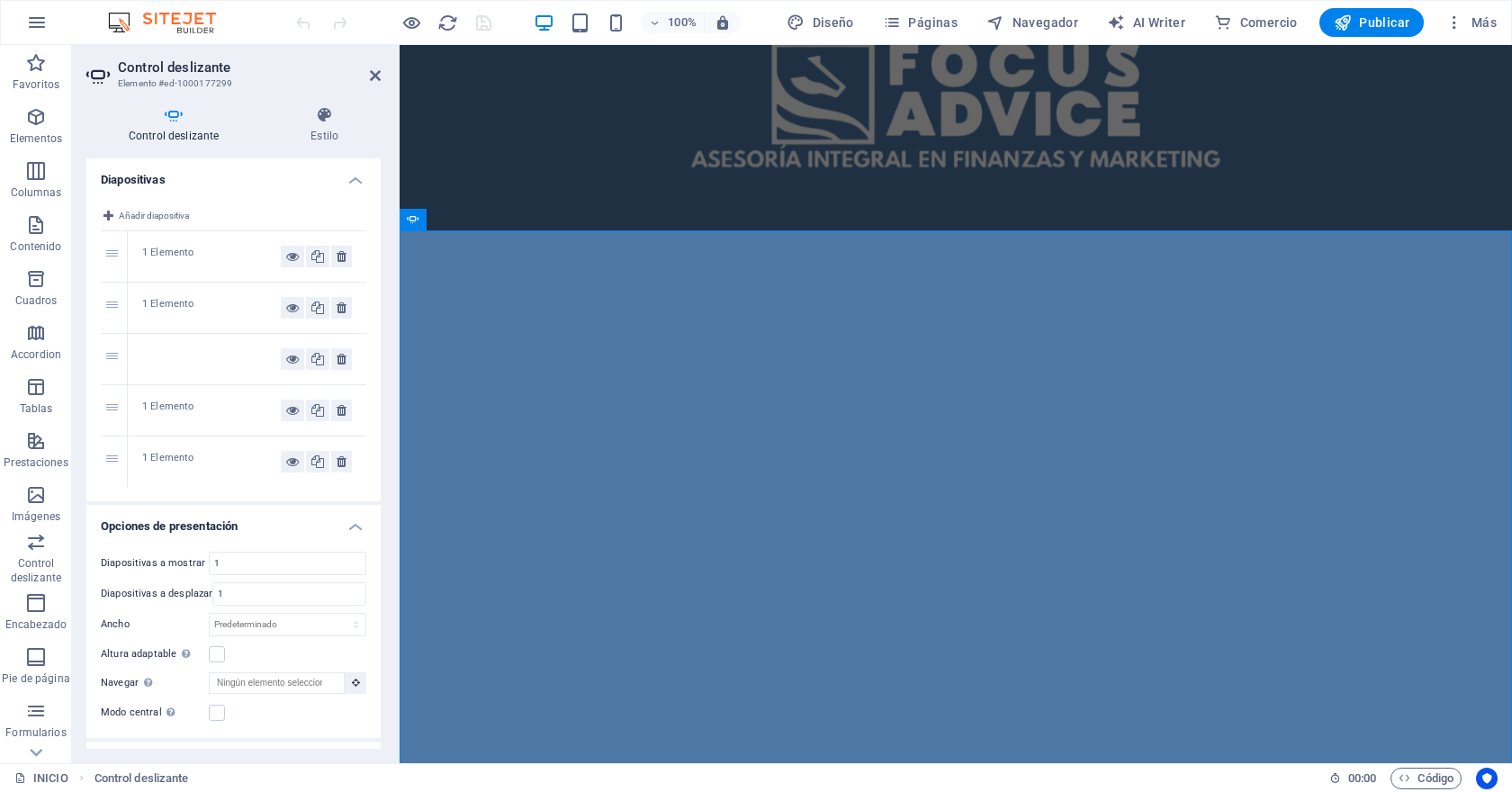
click at [154, 370] on div at bounding box center [247, 359] width 239 height 51
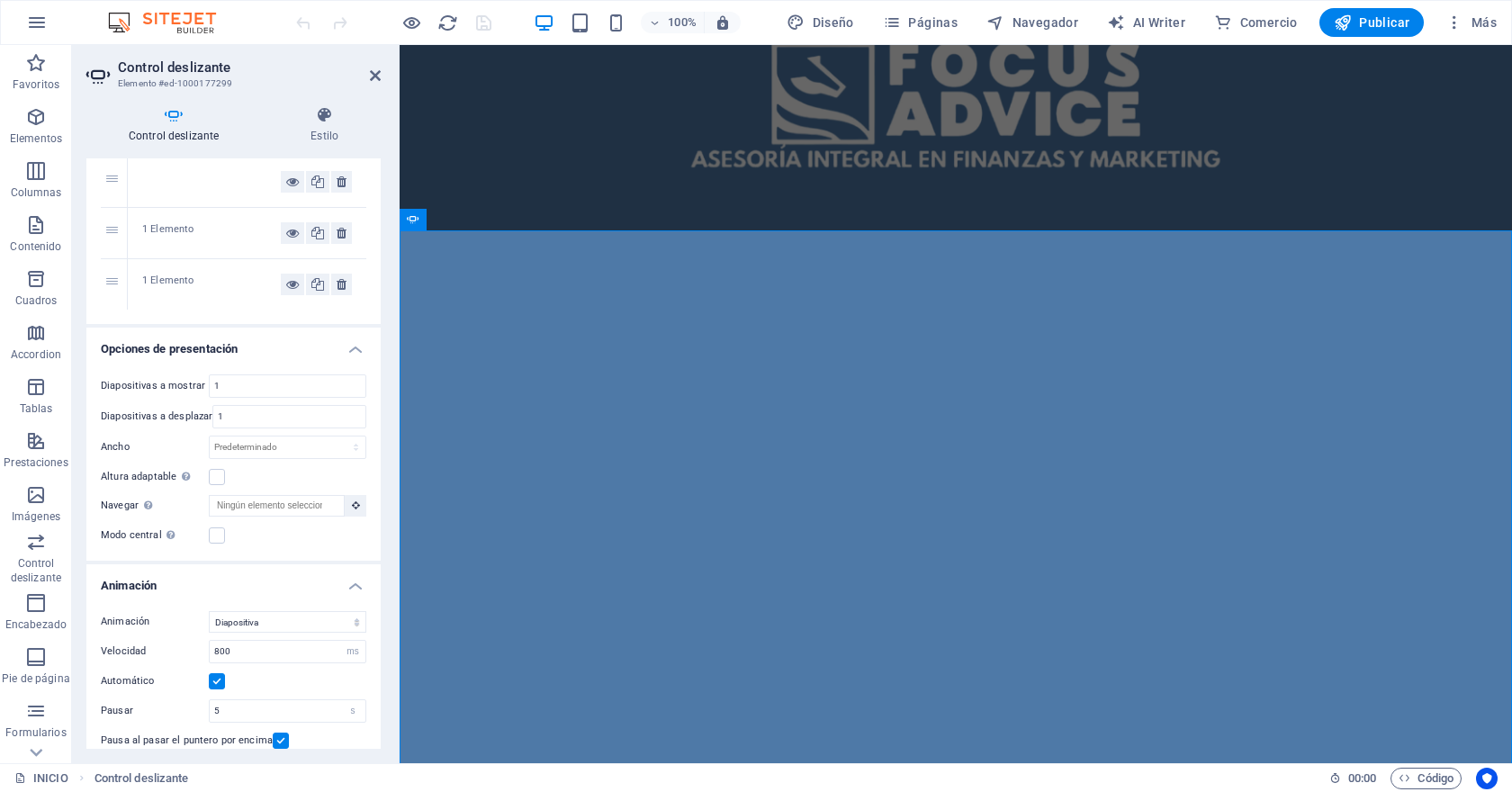
scroll to position [179, 0]
click at [263, 439] on select "Predeterminado px % rem em vw vh" at bounding box center [287, 446] width 155 height 22
select select "px"
click at [336, 435] on select "Predeterminado px % rem em vw vh" at bounding box center [287, 446] width 155 height 22
type input "1000"
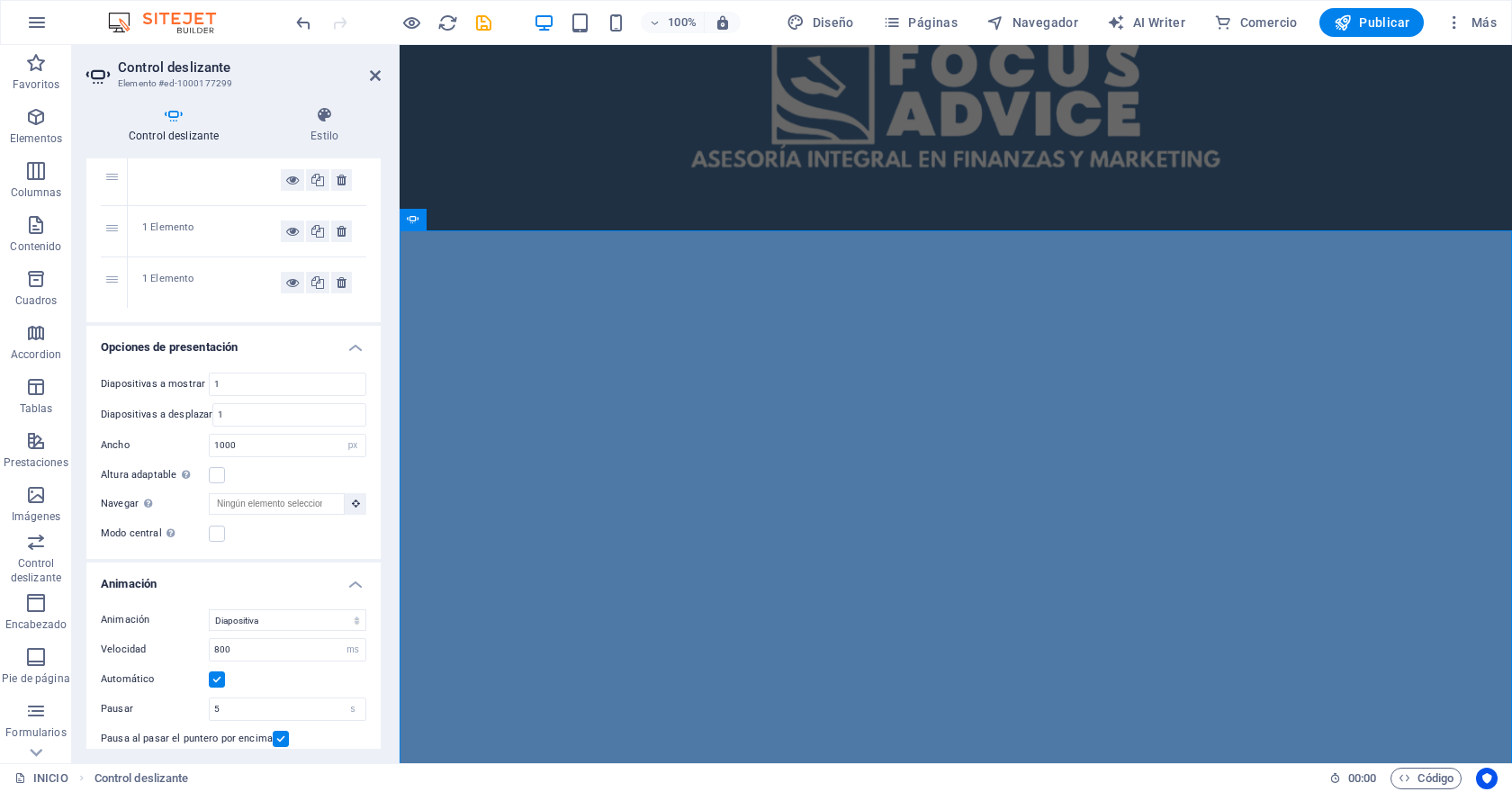
click at [258, 470] on div "Altura adaptable Ajustar automáticamente el alto para controles deslizantes de …" at bounding box center [234, 476] width 266 height 22
click at [220, 530] on label at bounding box center [217, 533] width 16 height 16
click at [0, 0] on input "Modo central Permite la visualización centralizada con diapositiva anterior/sig…" at bounding box center [0, 0] width 0 height 0
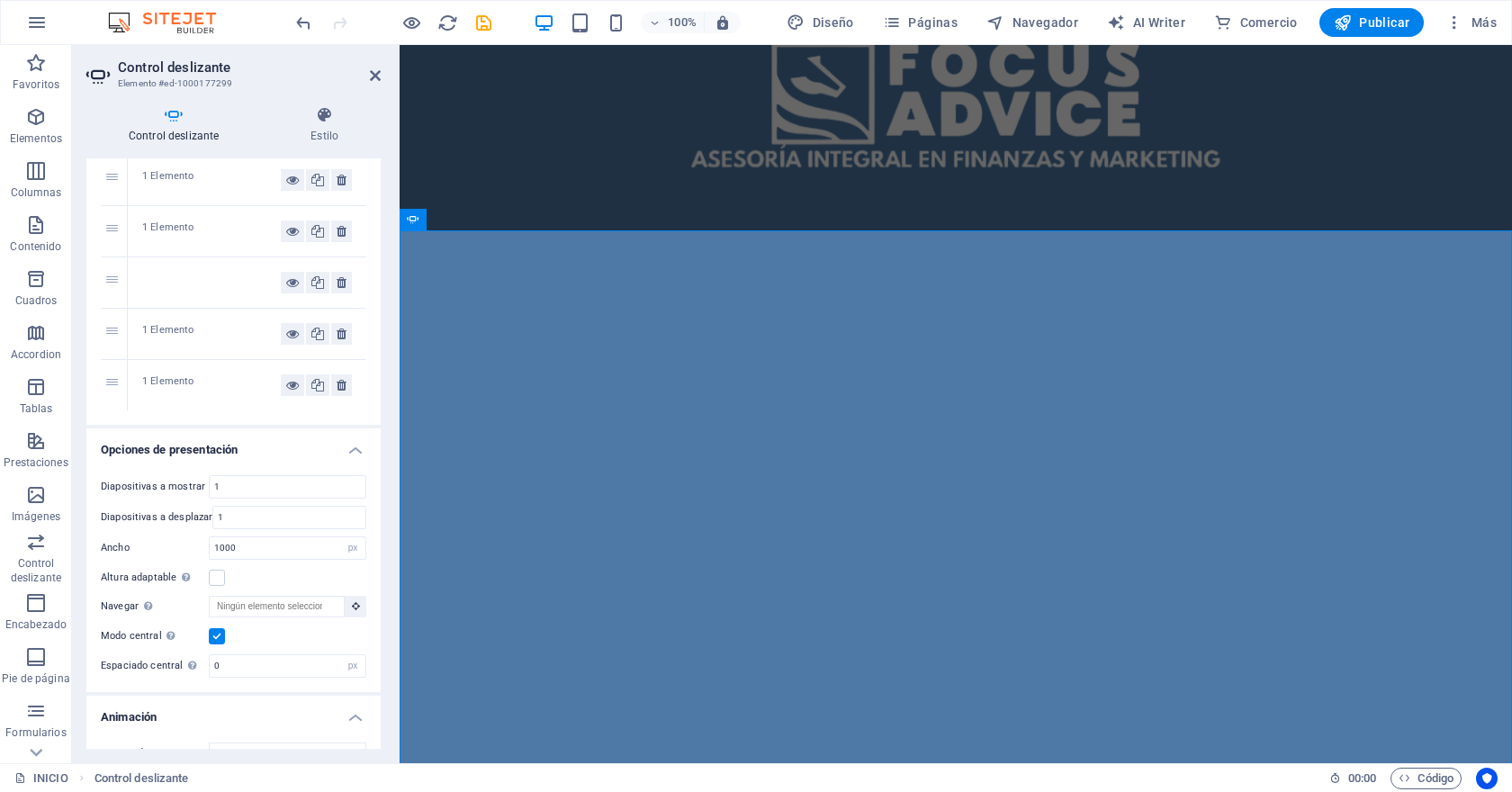
scroll to position [0, 0]
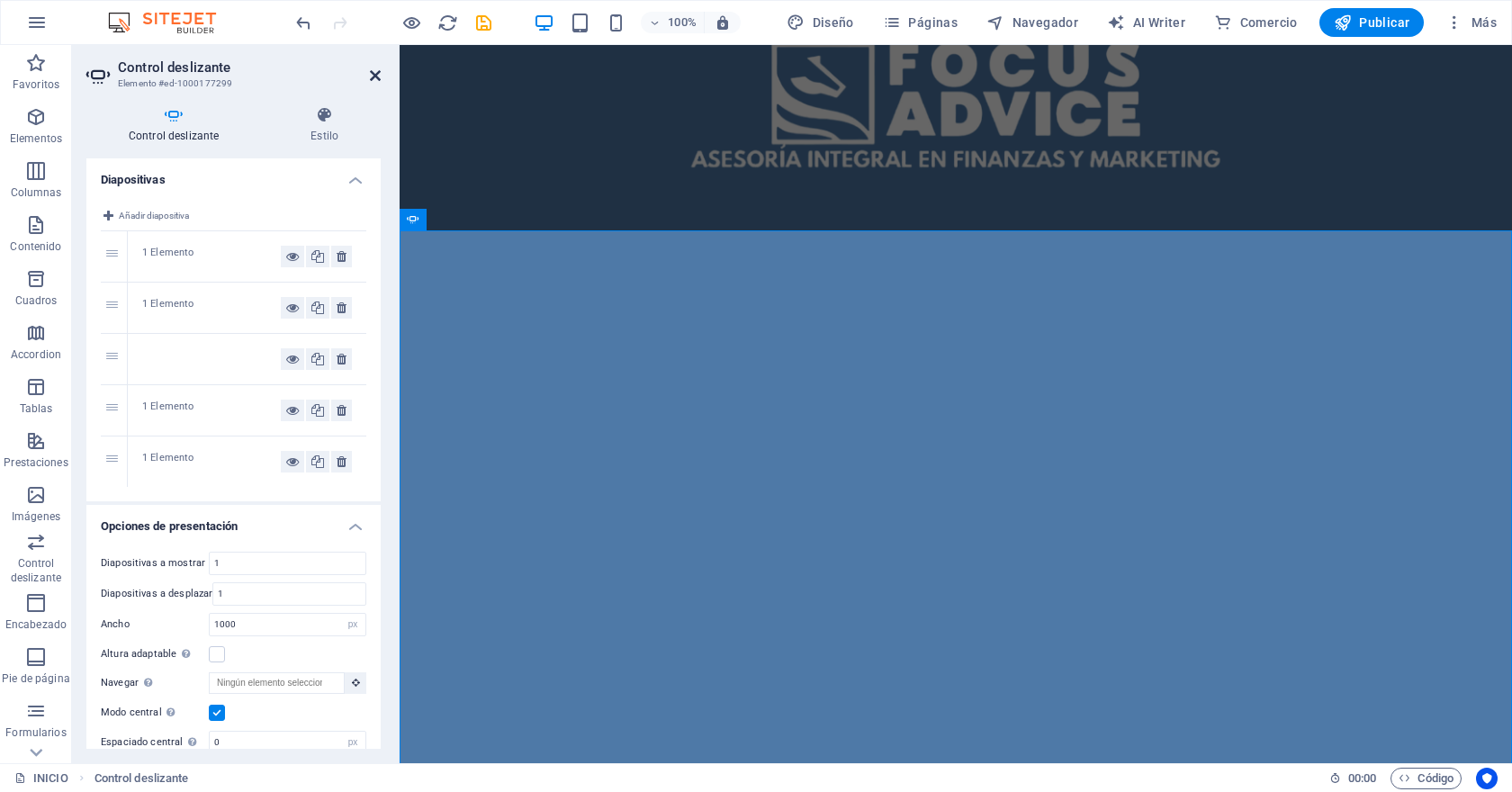
click at [375, 80] on icon at bounding box center [375, 76] width 11 height 14
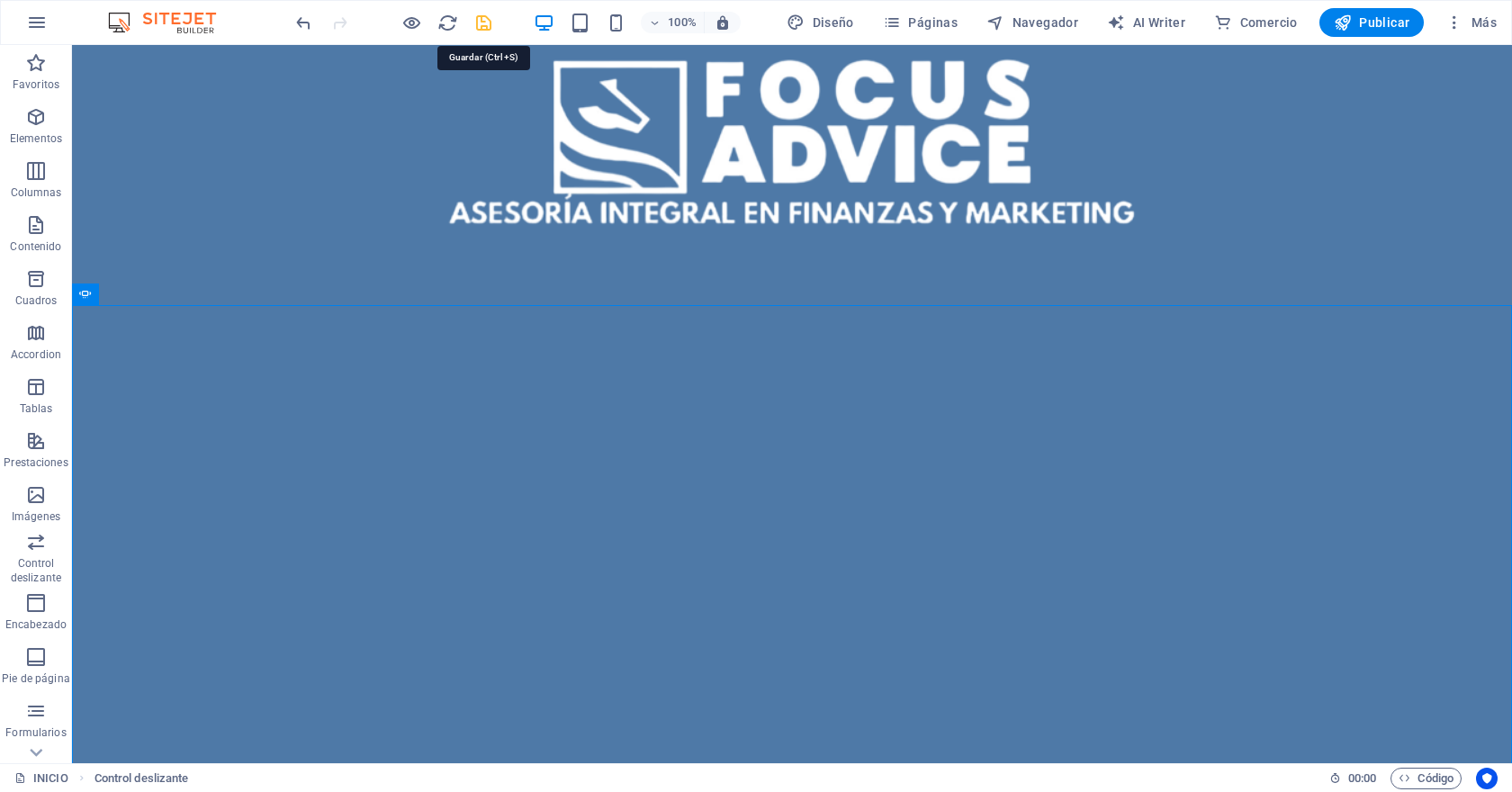
click at [484, 22] on icon "save" at bounding box center [484, 23] width 21 height 21
click at [450, 24] on icon "reload" at bounding box center [447, 23] width 21 height 21
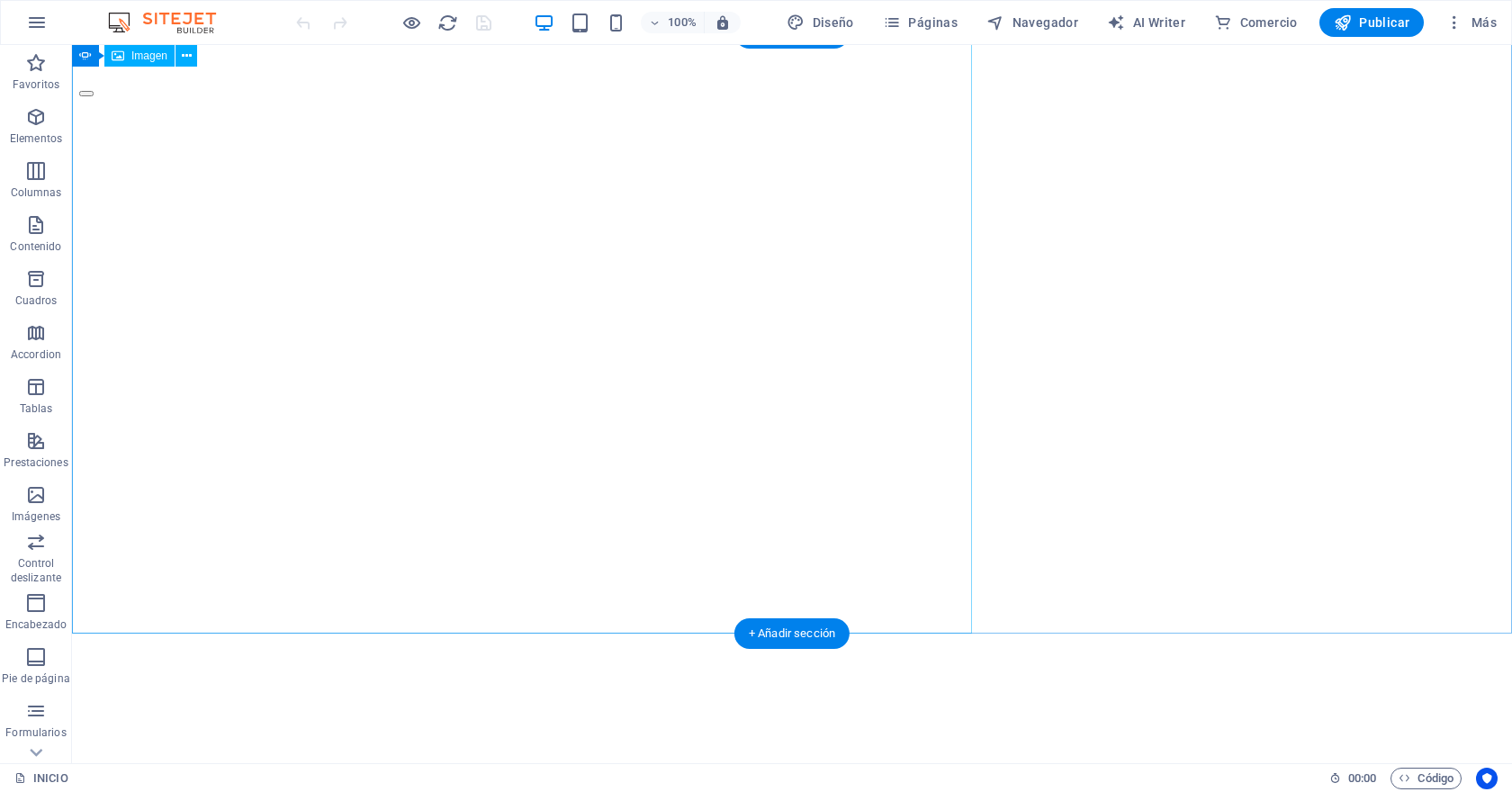
scroll to position [340, 0]
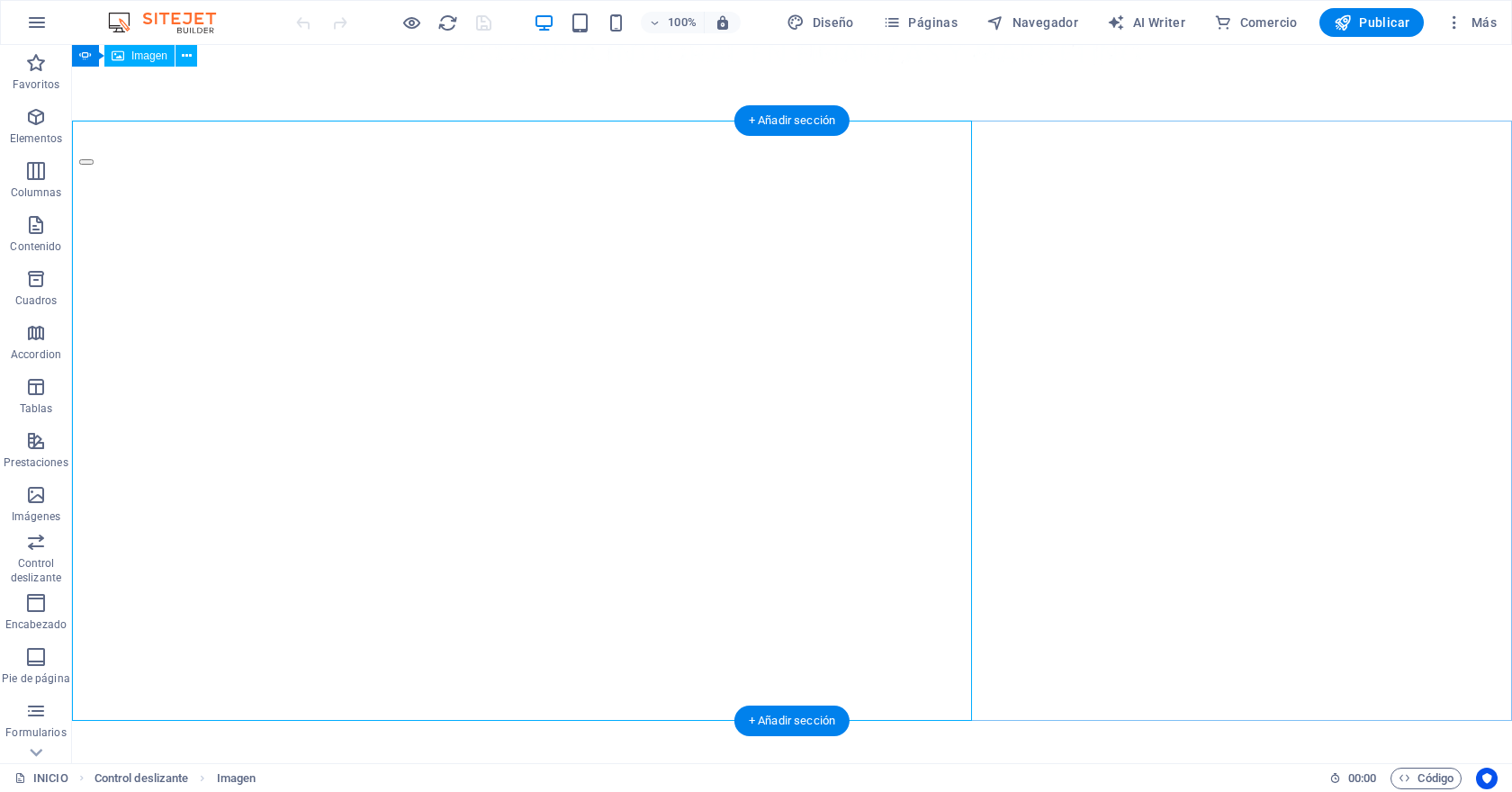
scroll to position [252, 0]
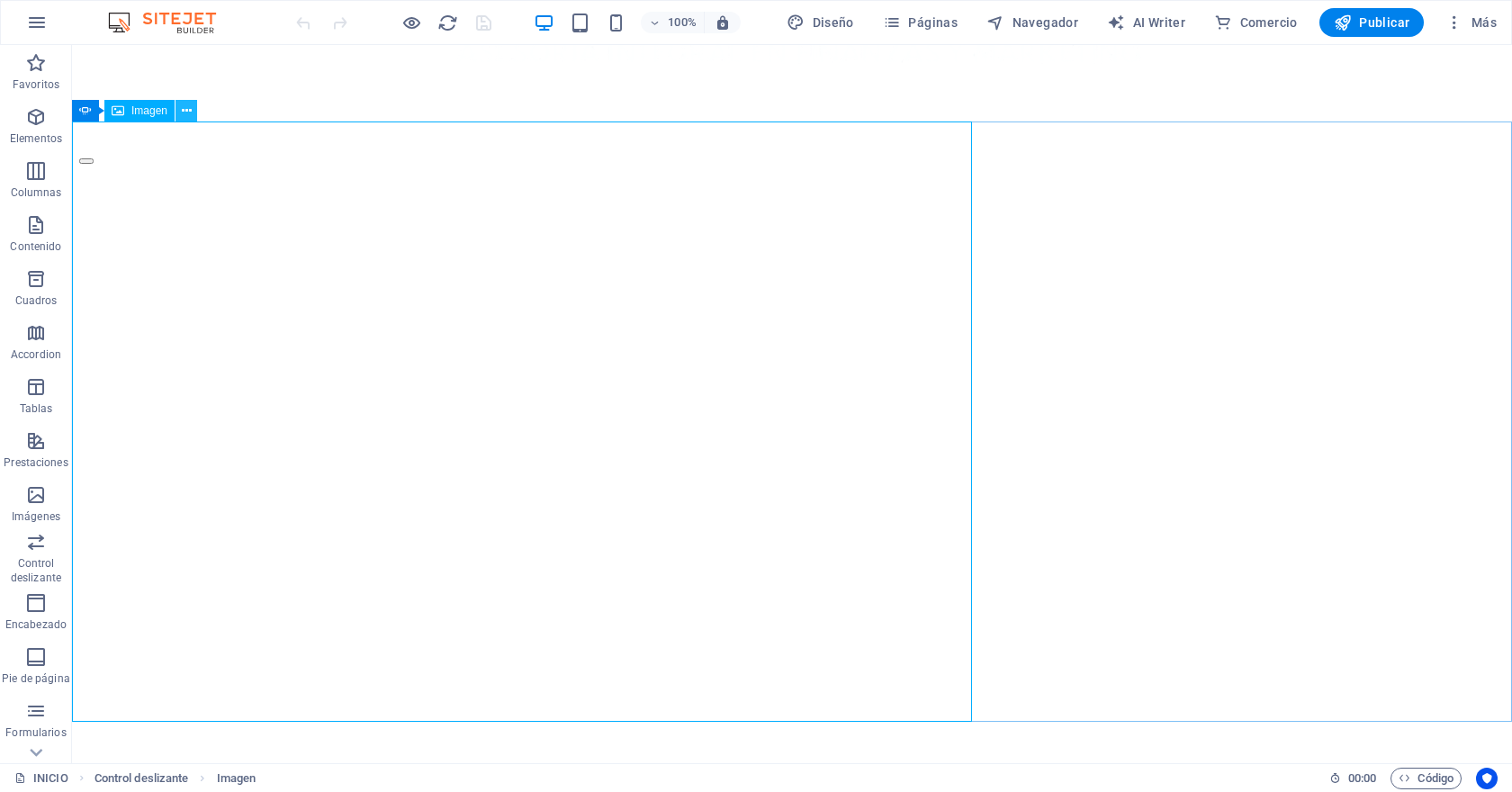
click at [182, 112] on icon at bounding box center [186, 111] width 10 height 19
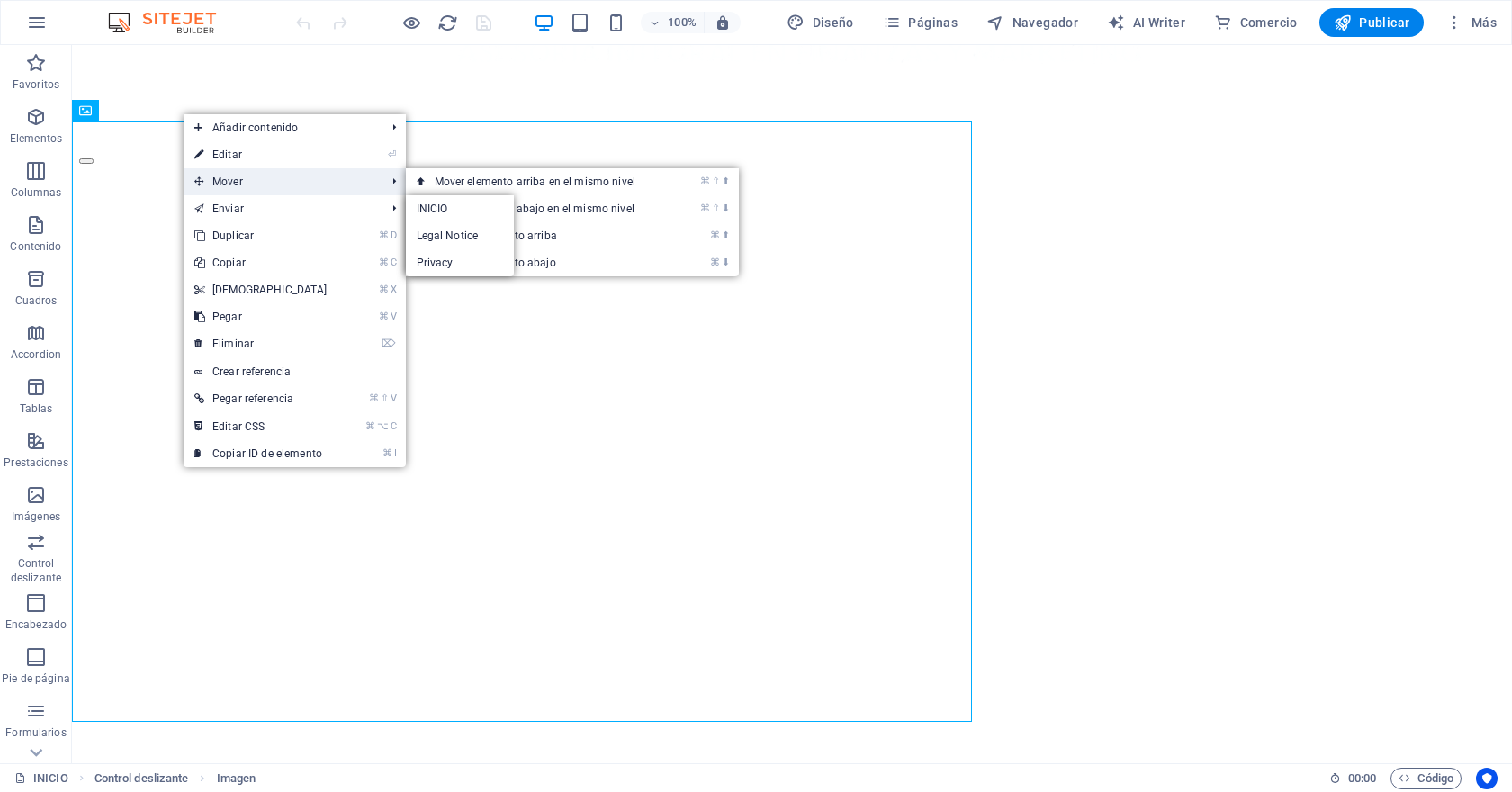
click at [235, 177] on span "Mover" at bounding box center [281, 182] width 195 height 27
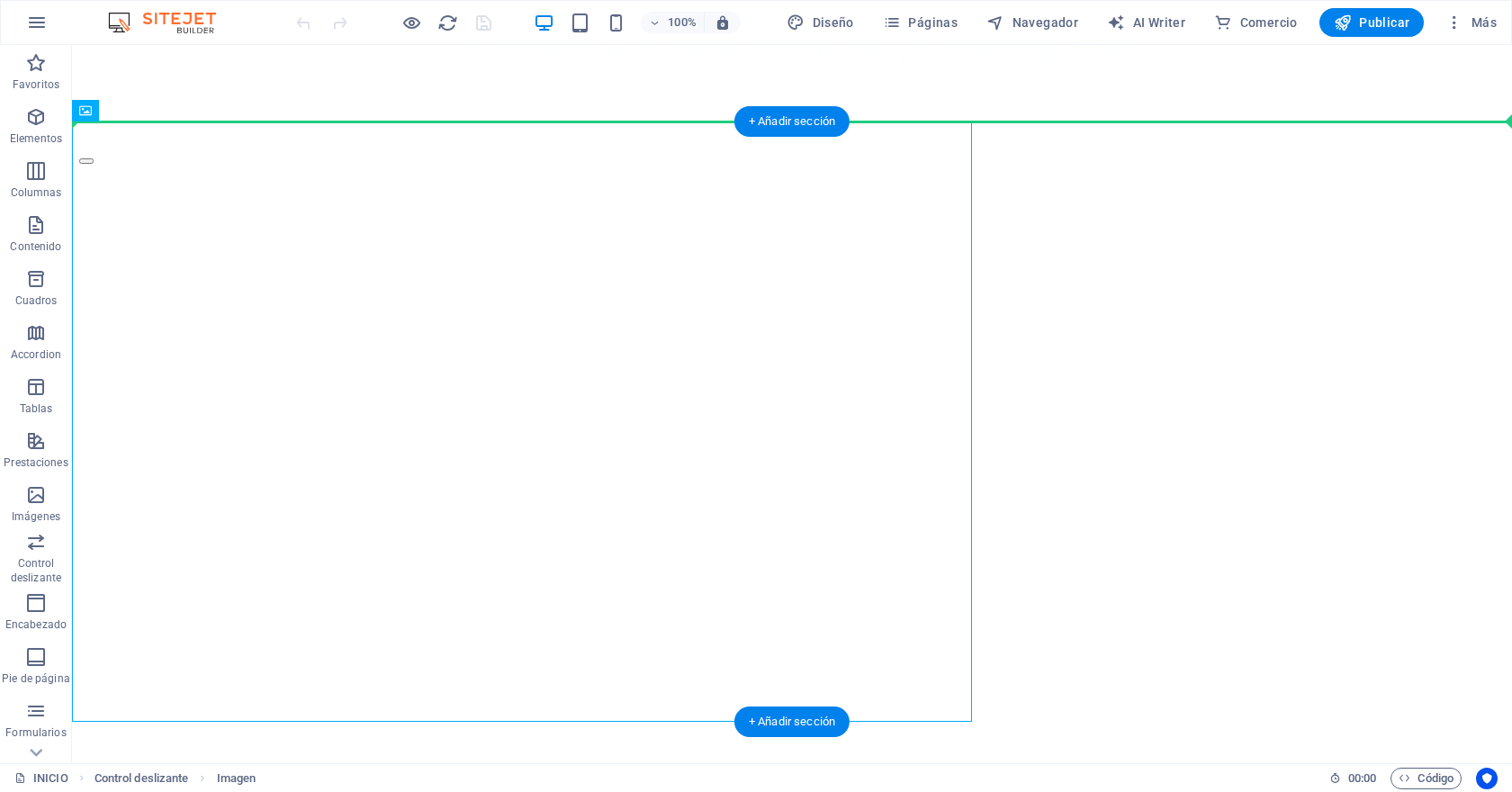
drag, startPoint x: 429, startPoint y: 270, endPoint x: 1011, endPoint y: 332, distance: 585.3
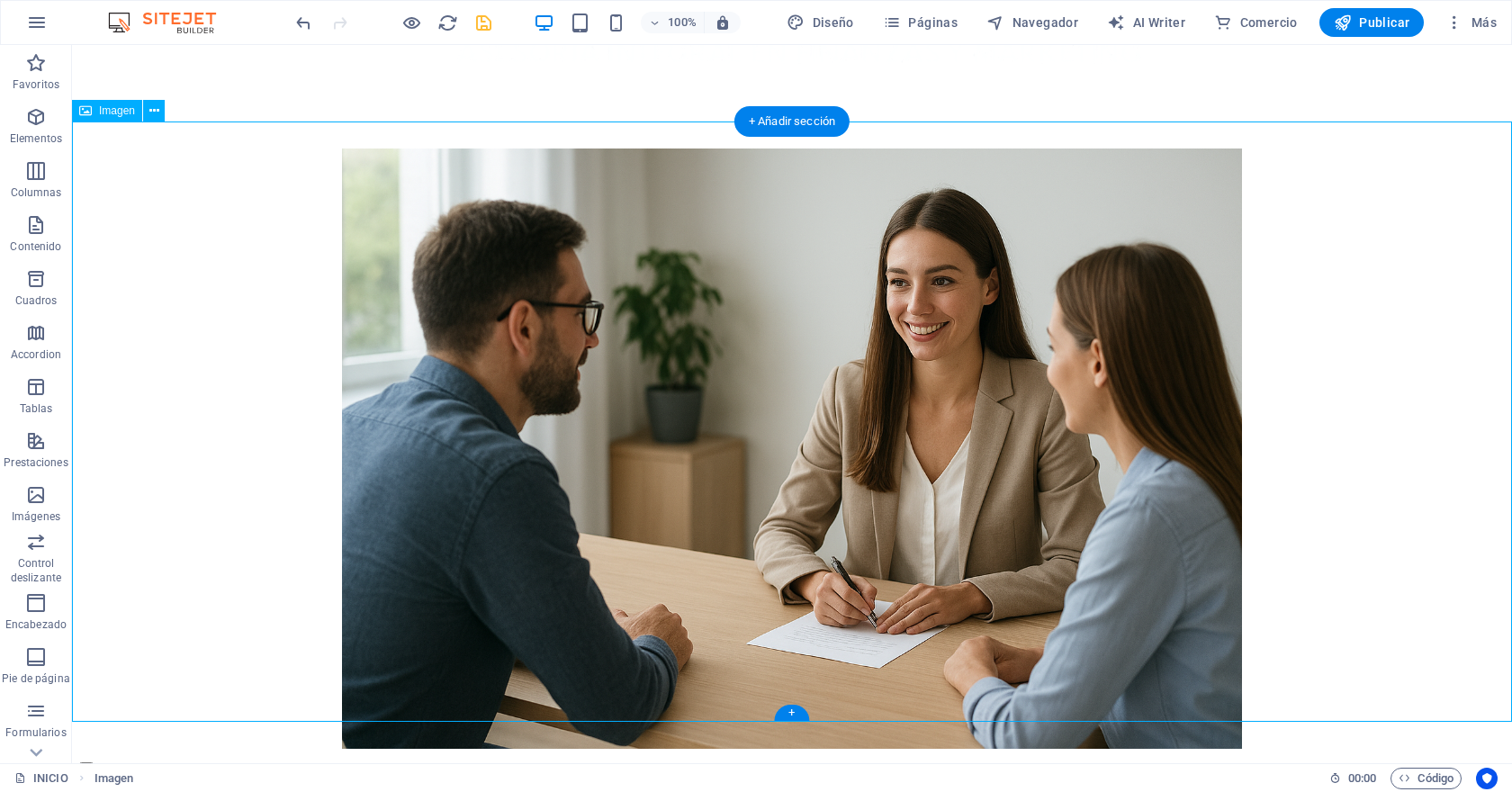
click at [233, 328] on figure at bounding box center [792, 450] width 1425 height 604
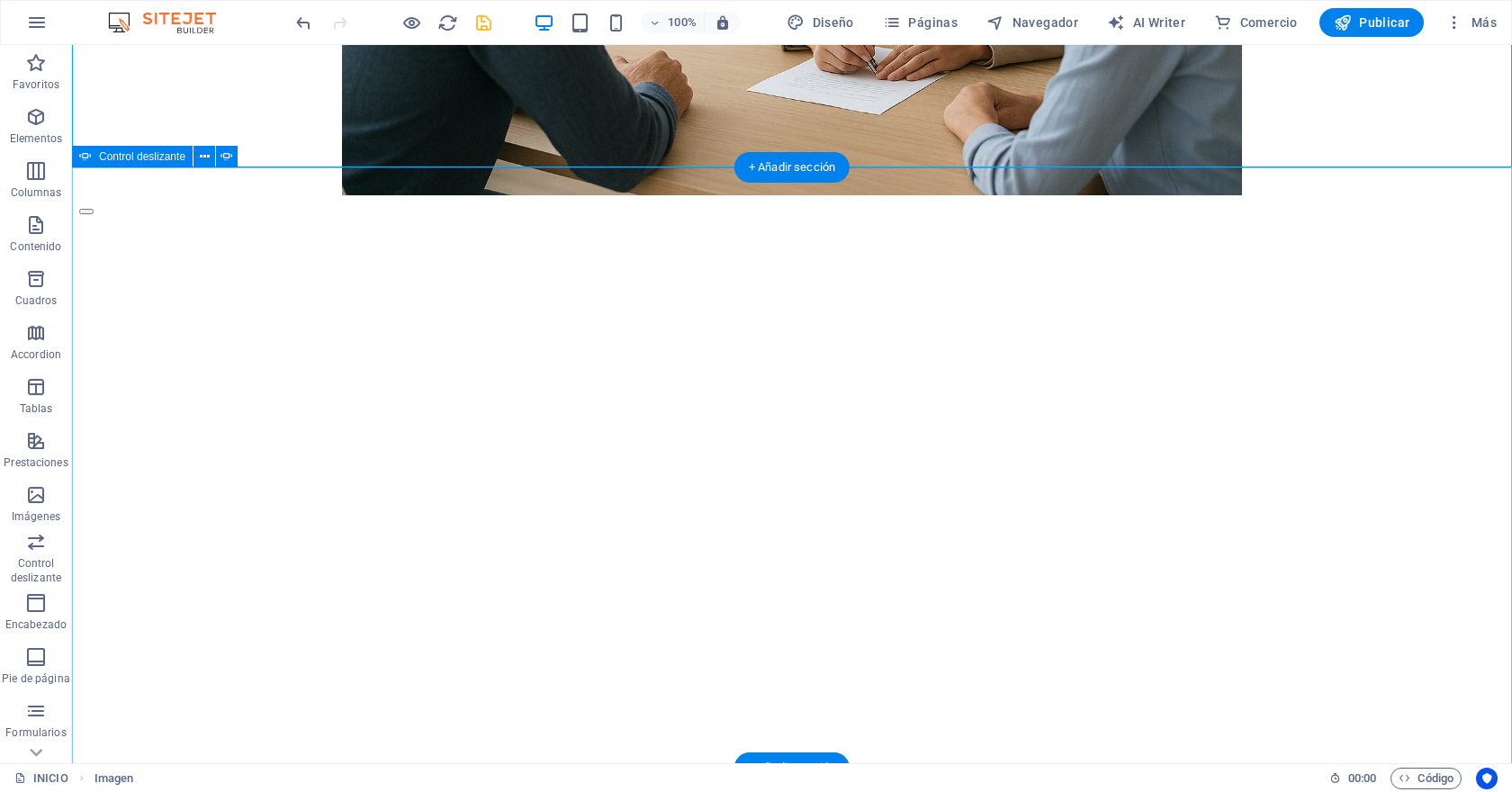
scroll to position [806, 0]
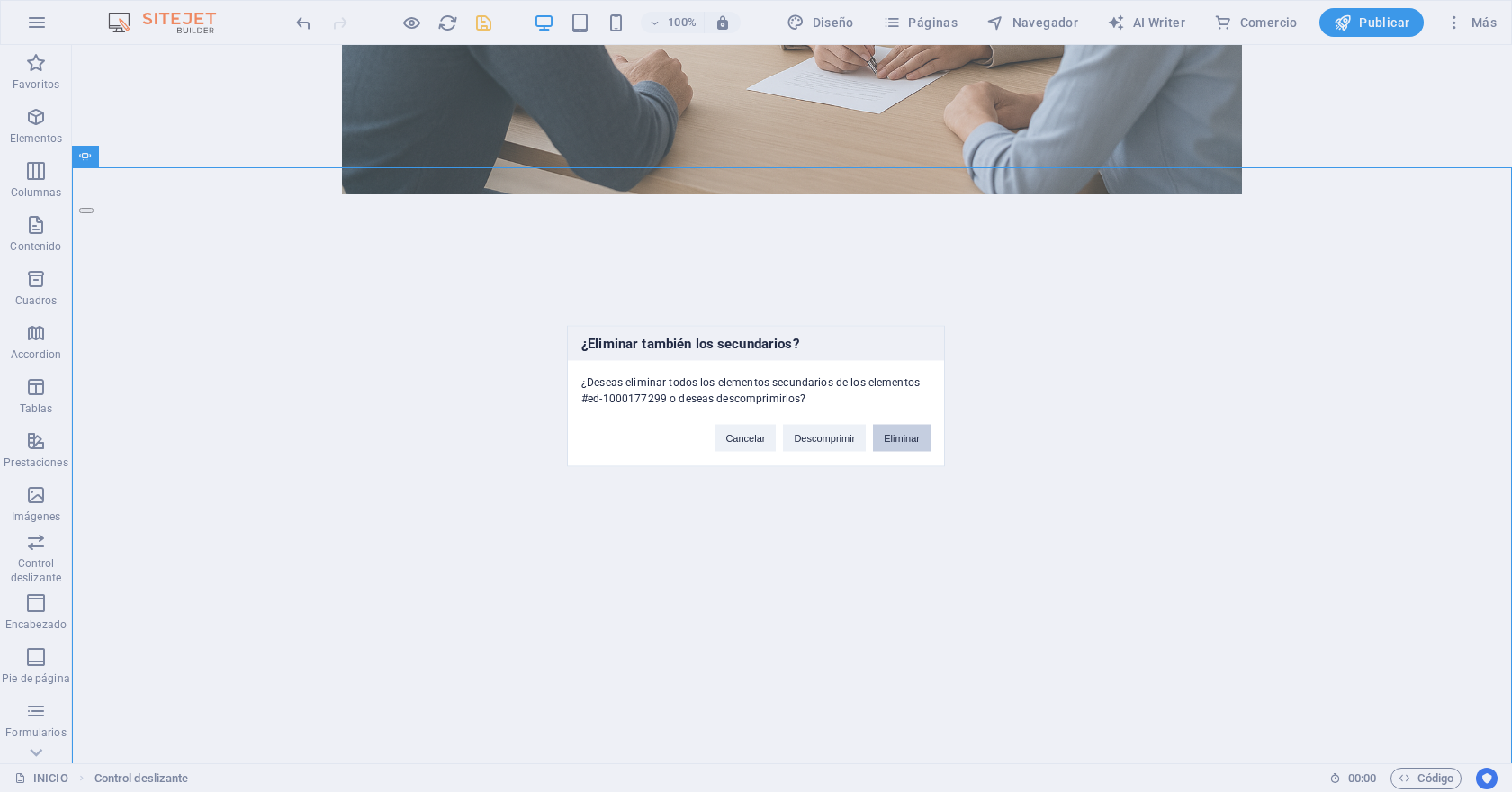
click at [919, 439] on button "Eliminar" at bounding box center [902, 438] width 58 height 27
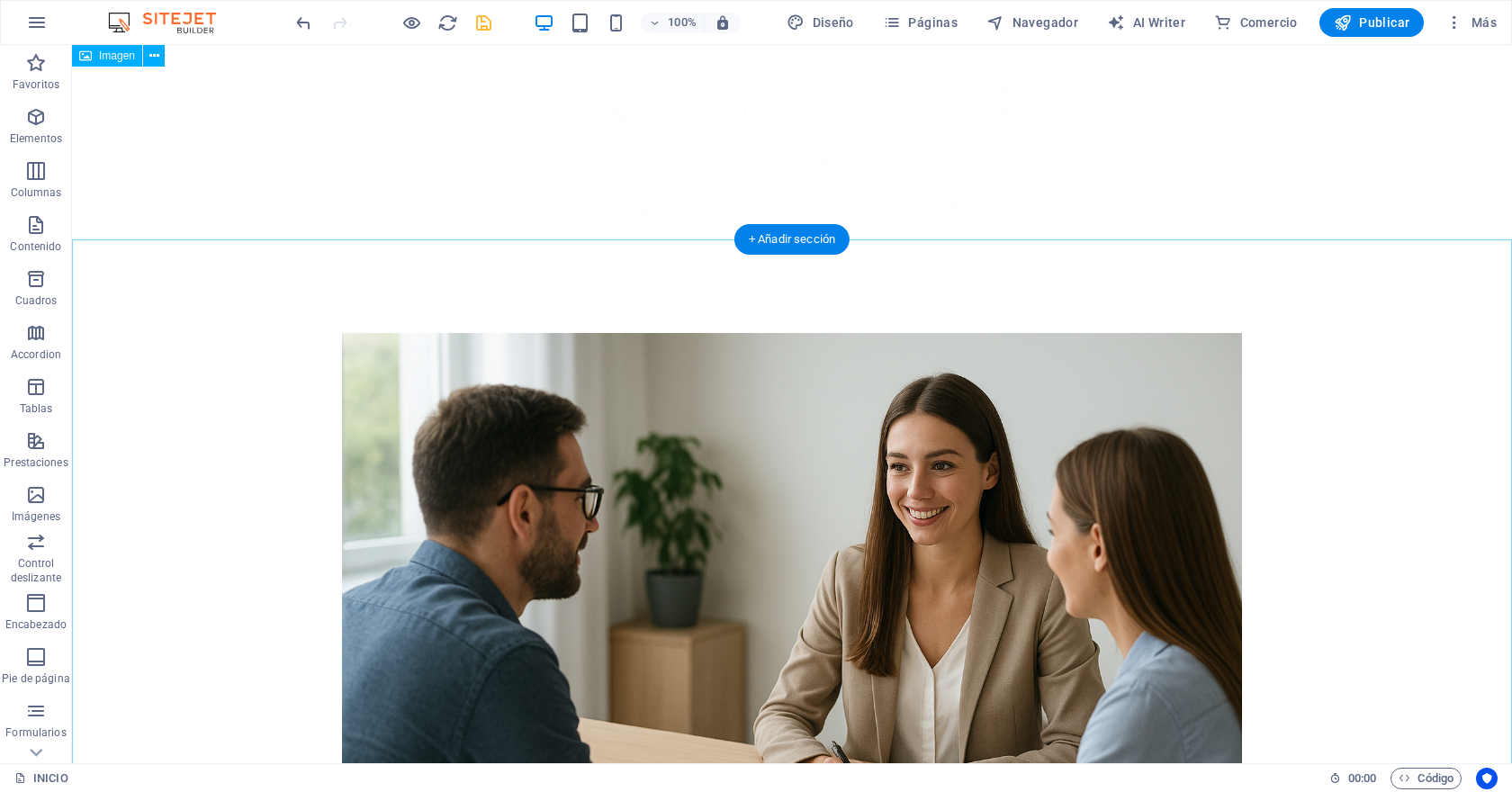
scroll to position [0, 0]
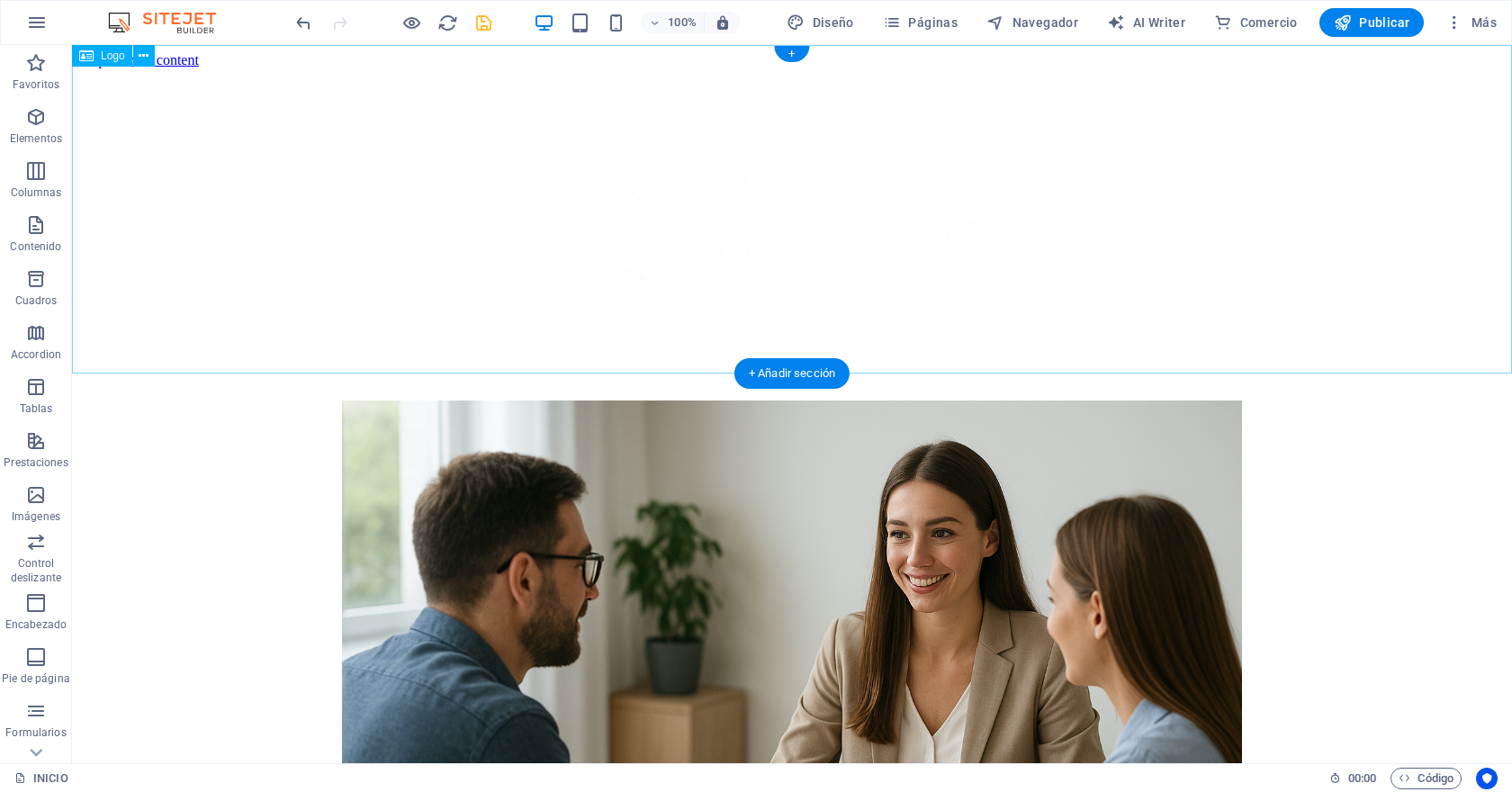
click at [821, 239] on div at bounding box center [792, 234] width 1425 height 332
click at [110, 59] on span "Logo" at bounding box center [113, 56] width 24 height 11
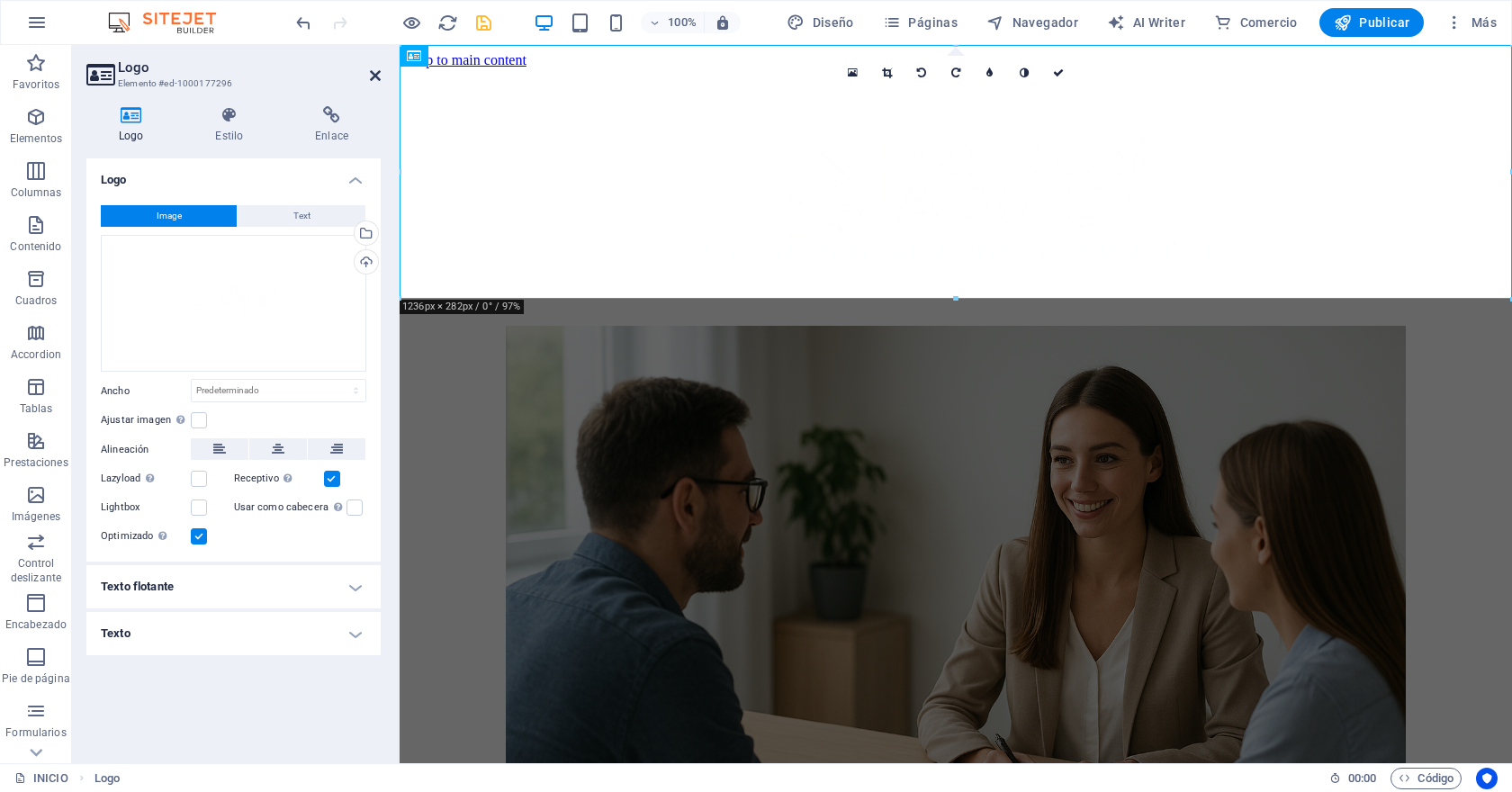
click at [378, 80] on icon at bounding box center [375, 76] width 11 height 14
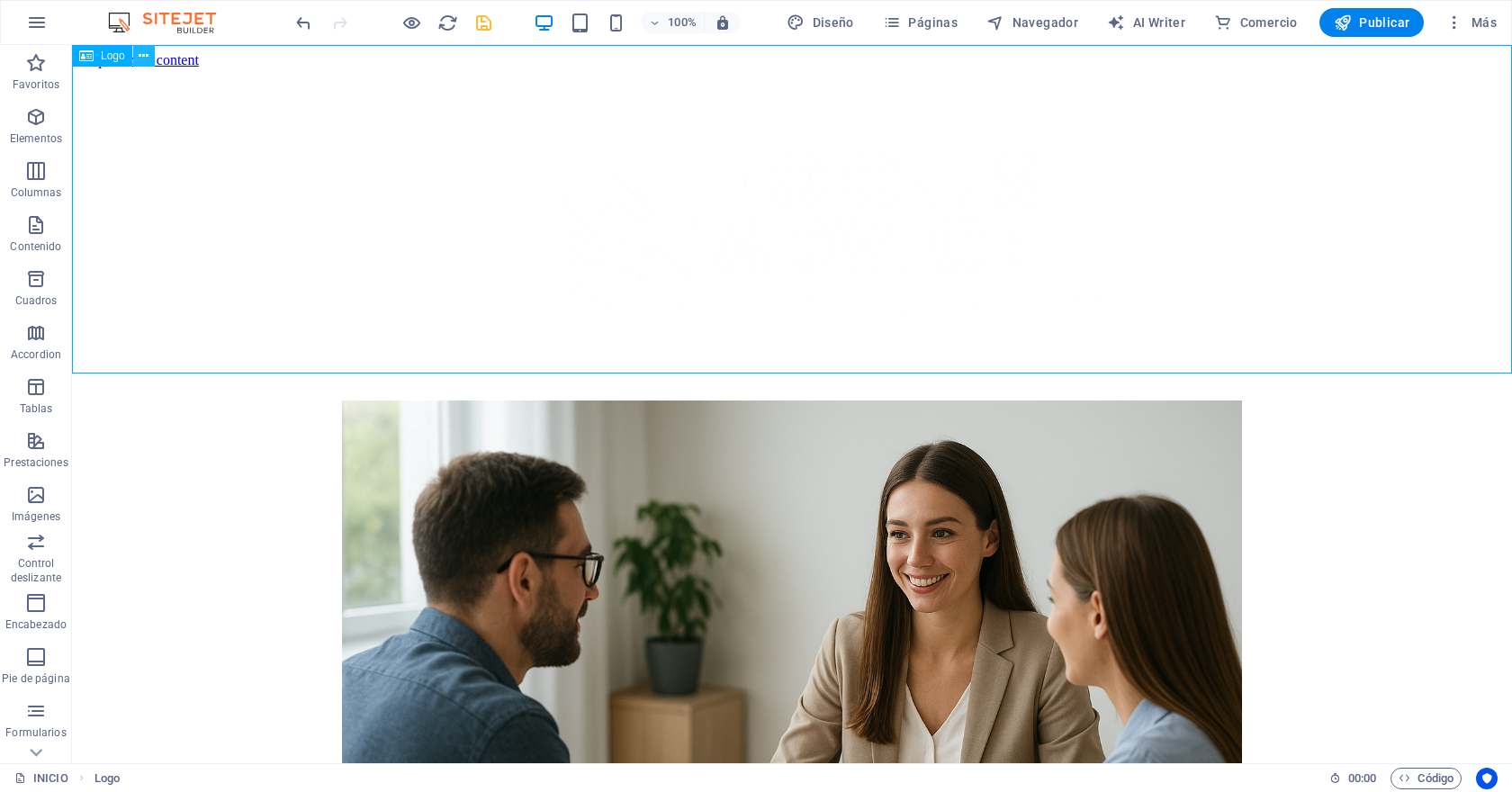
click at [146, 56] on icon at bounding box center [143, 56] width 10 height 19
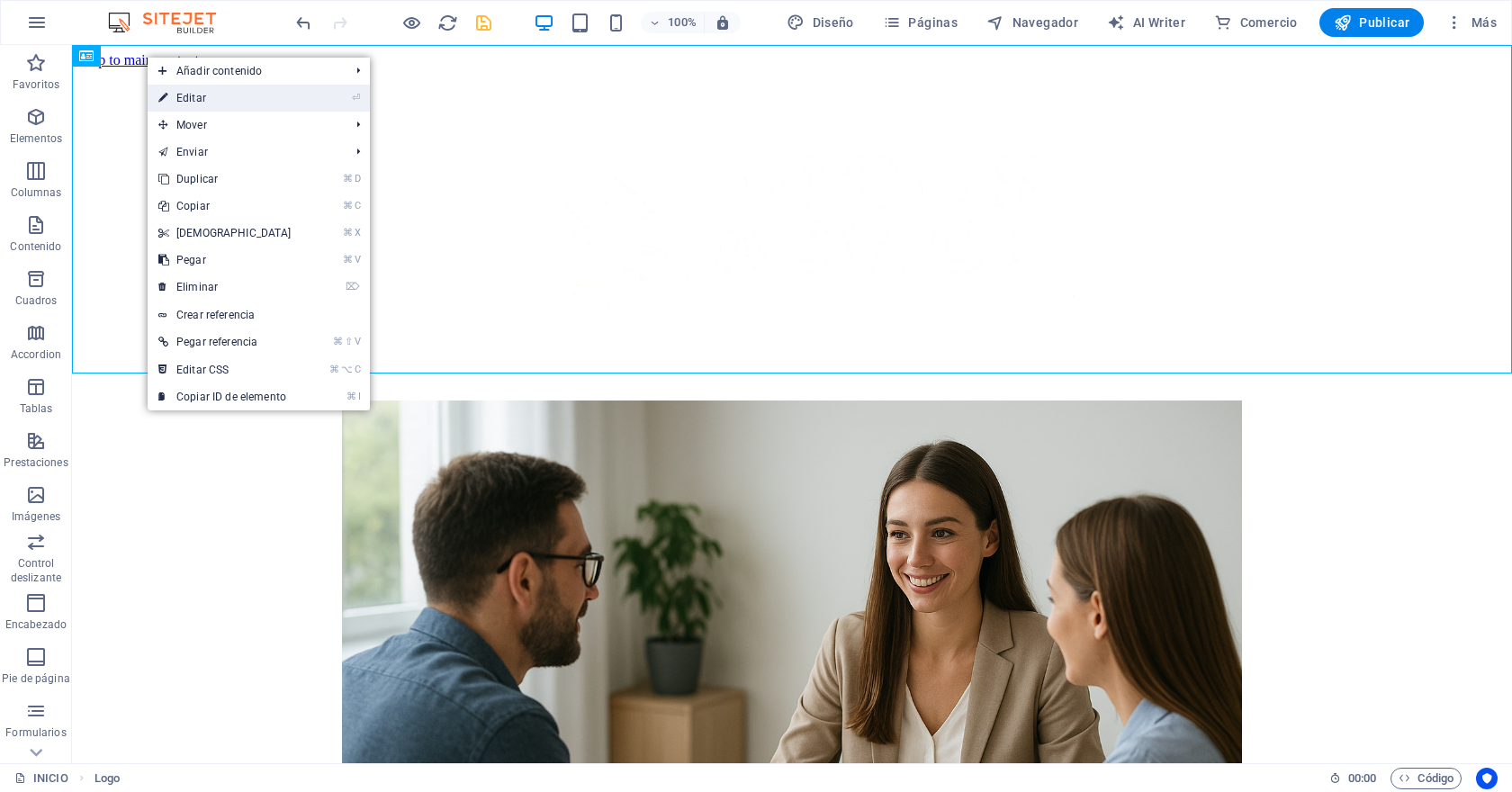
click at [229, 98] on link "⏎ Editar" at bounding box center [224, 99] width 155 height 27
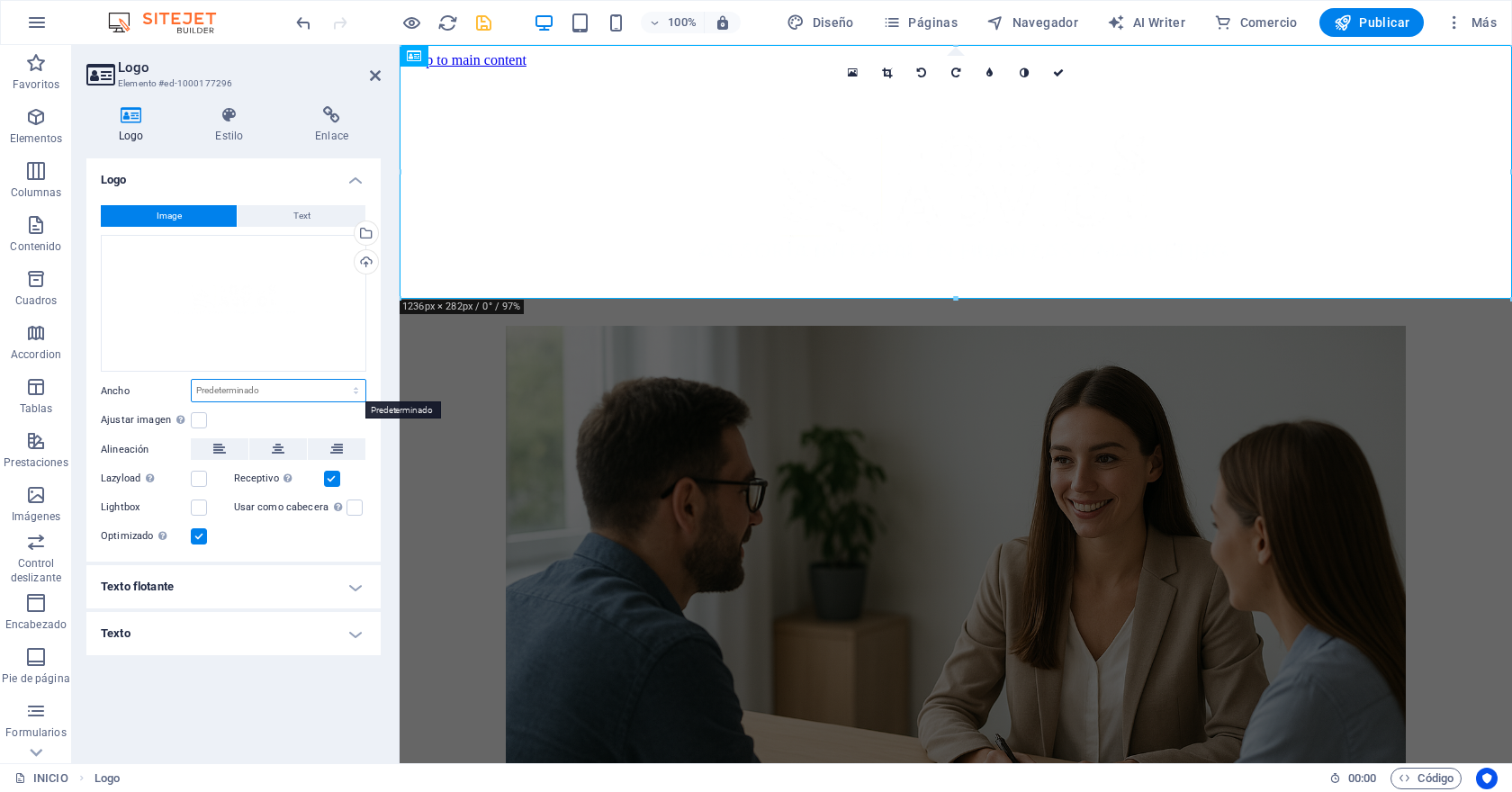
click at [260, 386] on select "Predeterminado automático px rem % em vh vw" at bounding box center [278, 391] width 174 height 22
select select "px"
click at [340, 380] on select "Predeterminado automático px rem % em vh vw" at bounding box center [278, 391] width 174 height 22
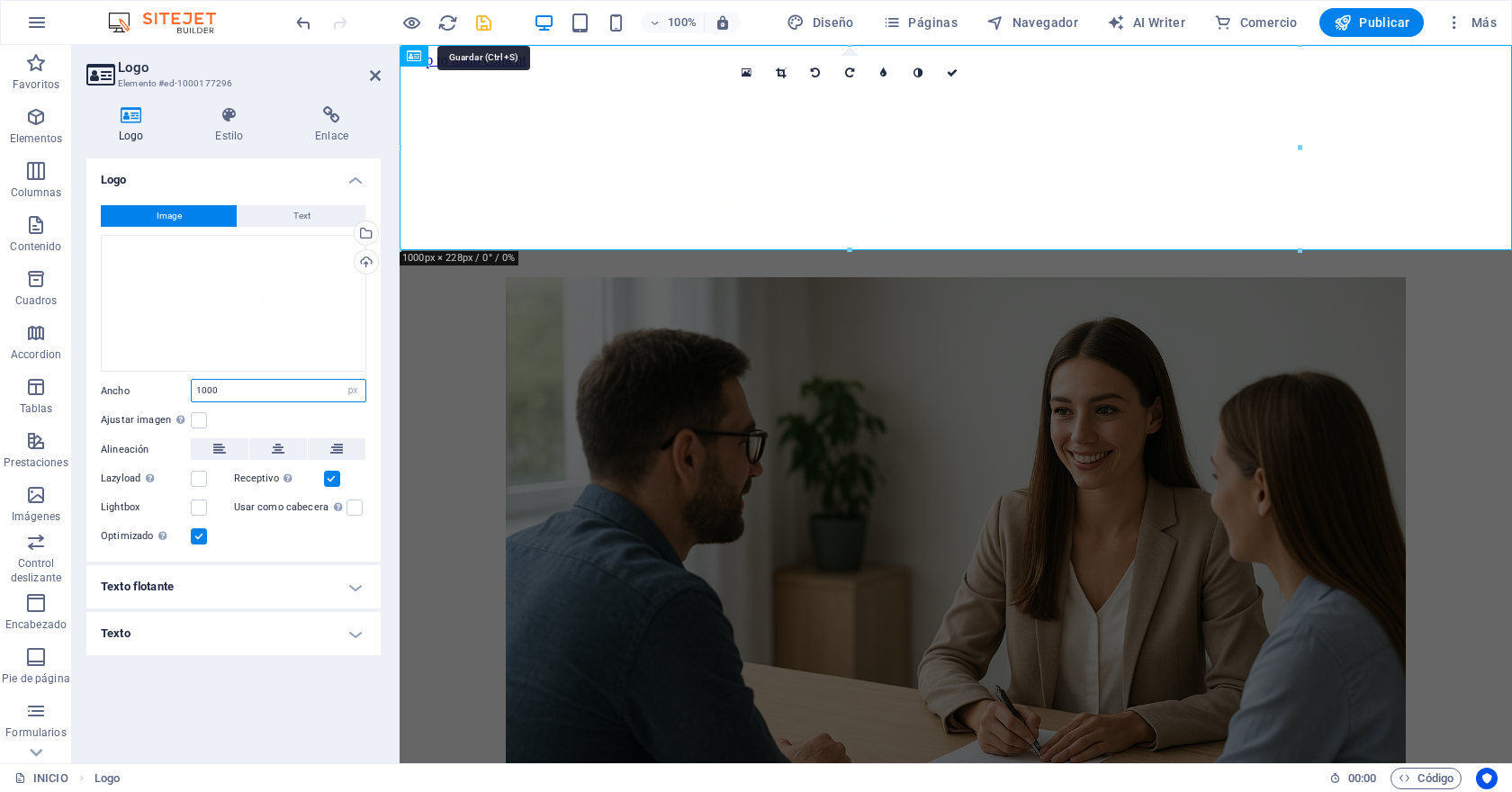
type input "1000"
click at [485, 15] on icon "save" at bounding box center [484, 23] width 21 height 21
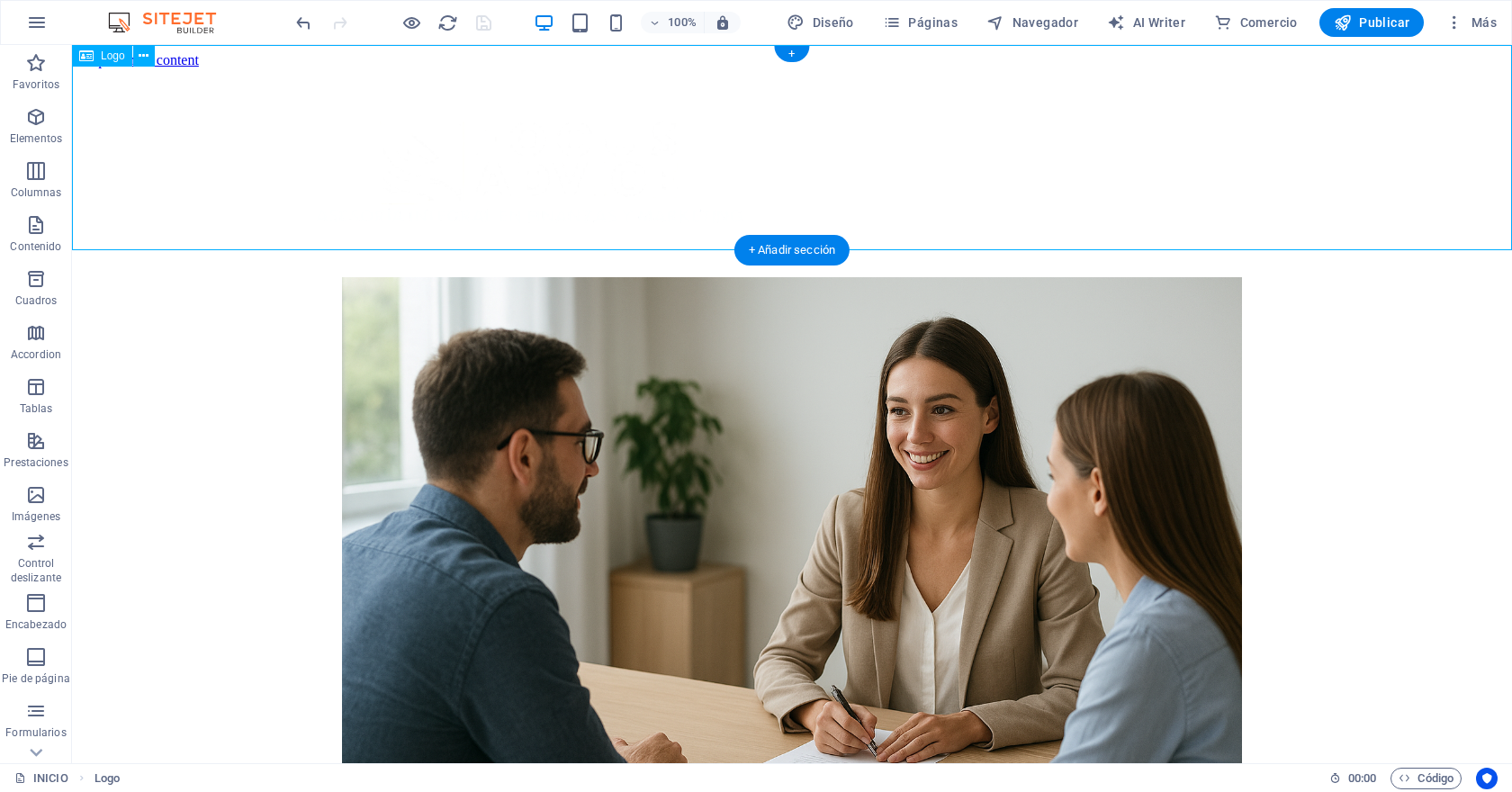
drag, startPoint x: 414, startPoint y: 165, endPoint x: 934, endPoint y: 130, distance: 521.2
click at [934, 130] on div at bounding box center [792, 173] width 1425 height 209
click at [493, 110] on div at bounding box center [792, 173] width 1425 height 209
click at [630, 164] on div at bounding box center [792, 173] width 1425 height 209
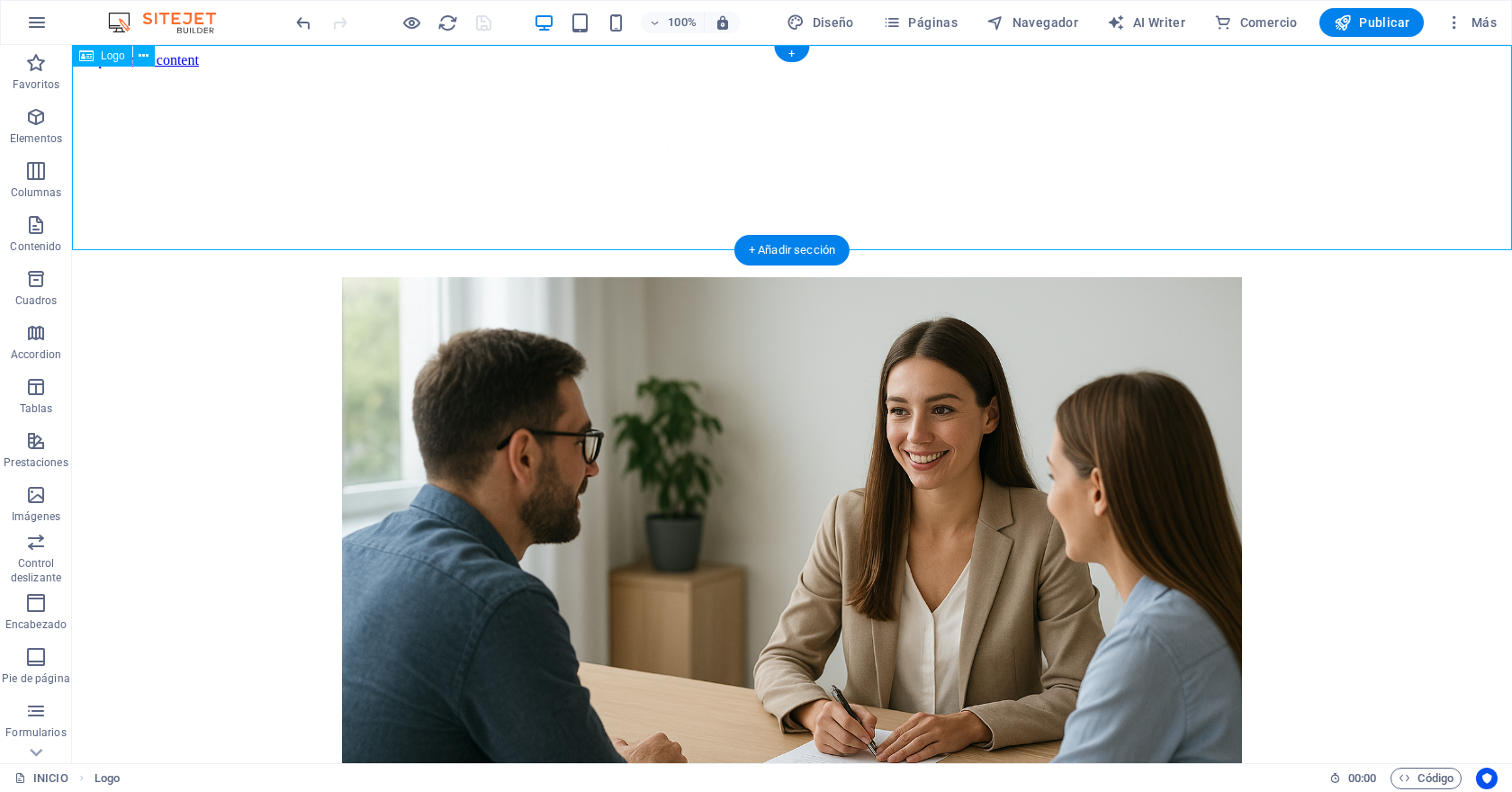
select select "px"
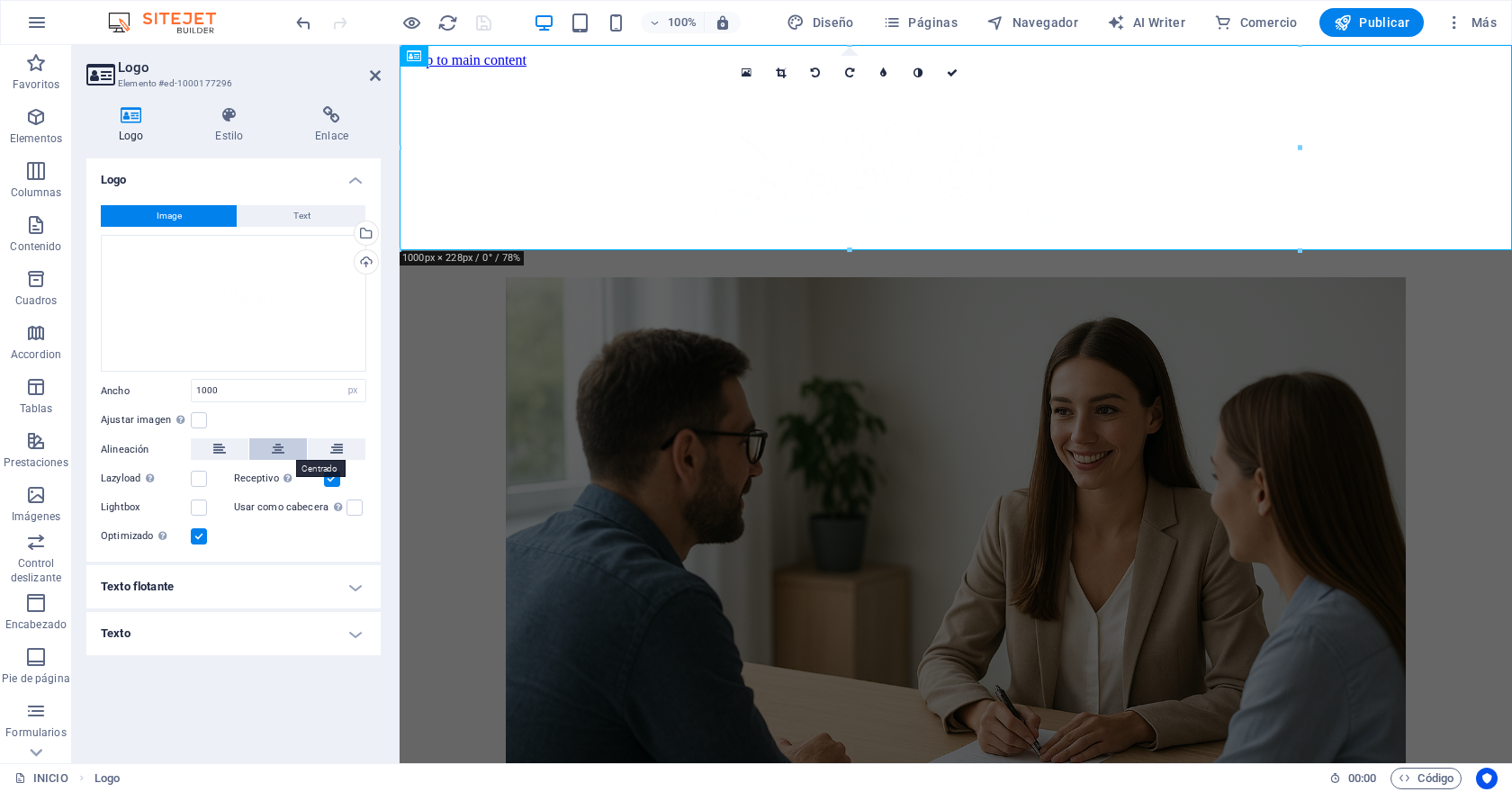
click at [277, 451] on icon at bounding box center [278, 449] width 13 height 22
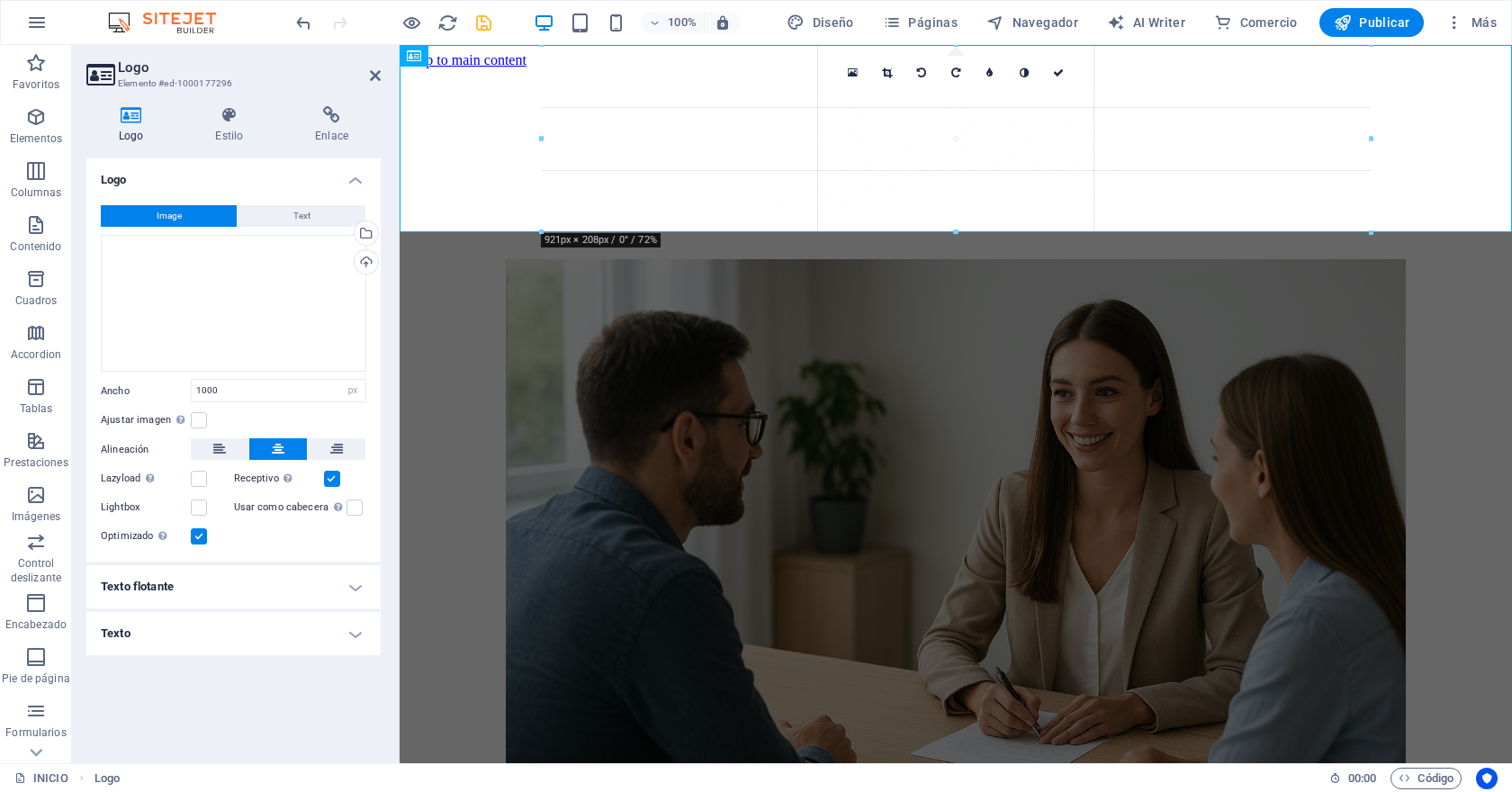
drag, startPoint x: 505, startPoint y: 147, endPoint x: 577, endPoint y: 152, distance: 72.2
type input "921"
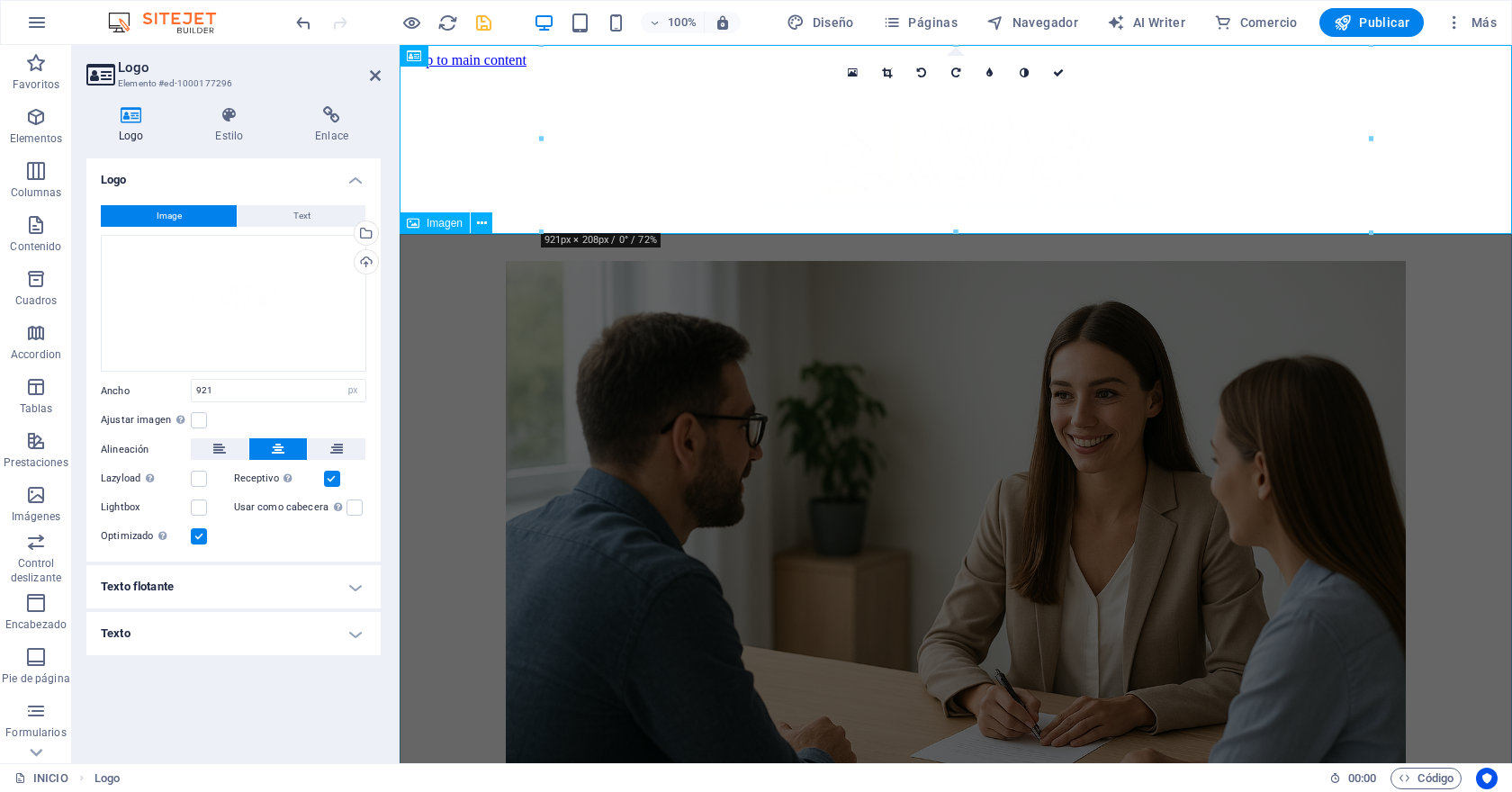
click at [445, 369] on figure at bounding box center [955, 563] width 1098 height 604
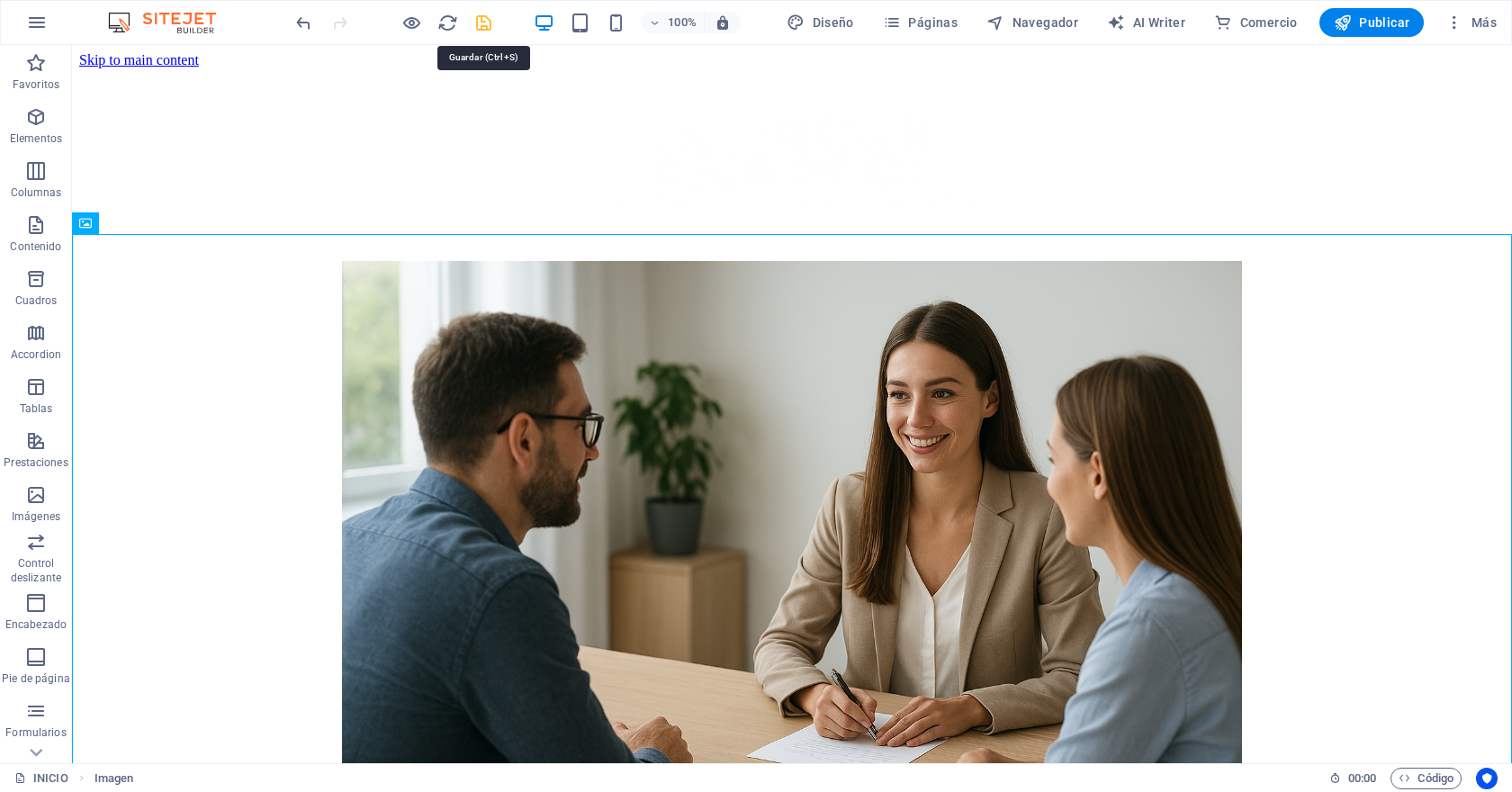
click at [484, 21] on icon "save" at bounding box center [484, 23] width 21 height 21
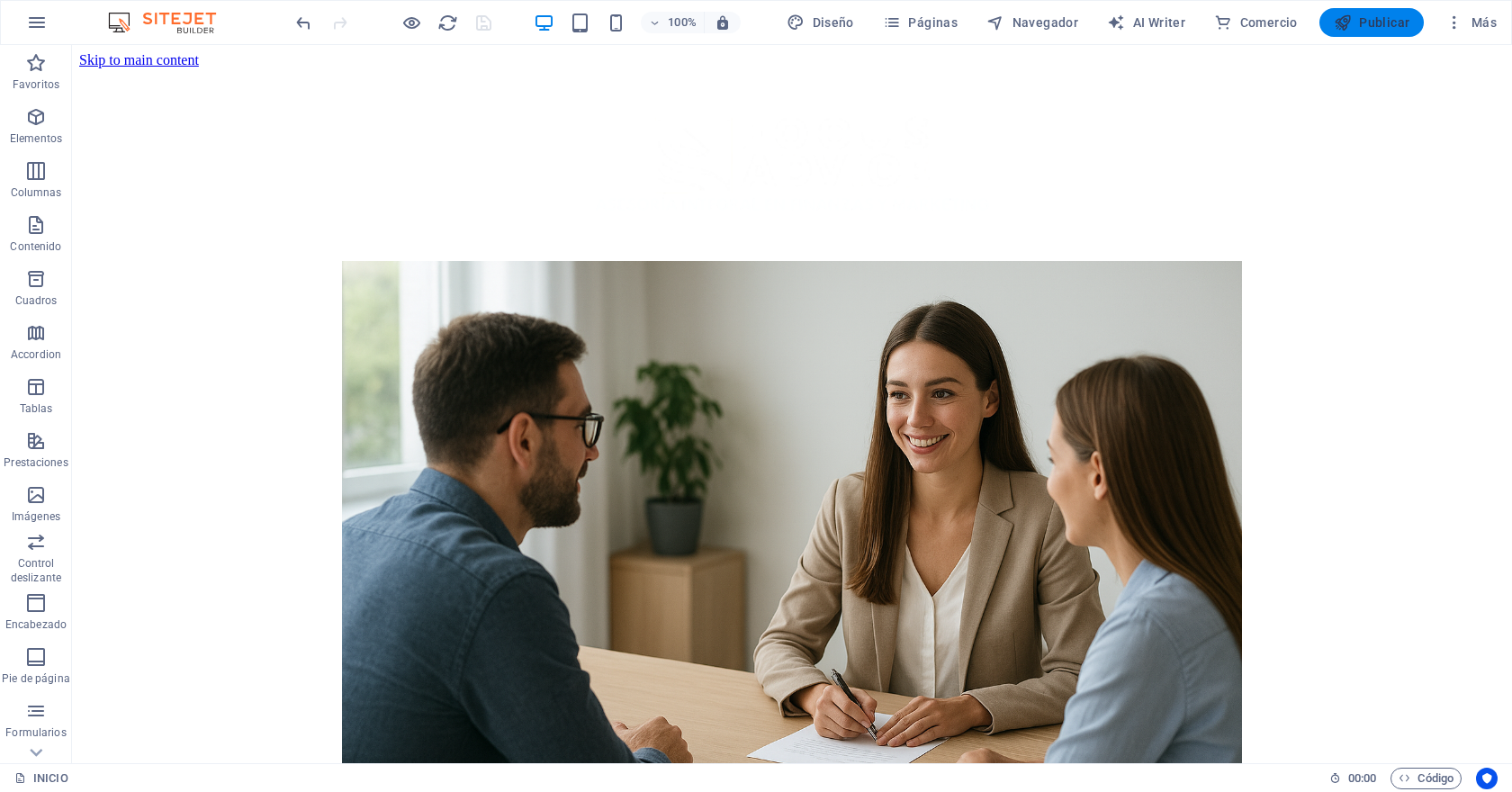
click at [1350, 25] on icon "button" at bounding box center [1342, 23] width 18 height 18
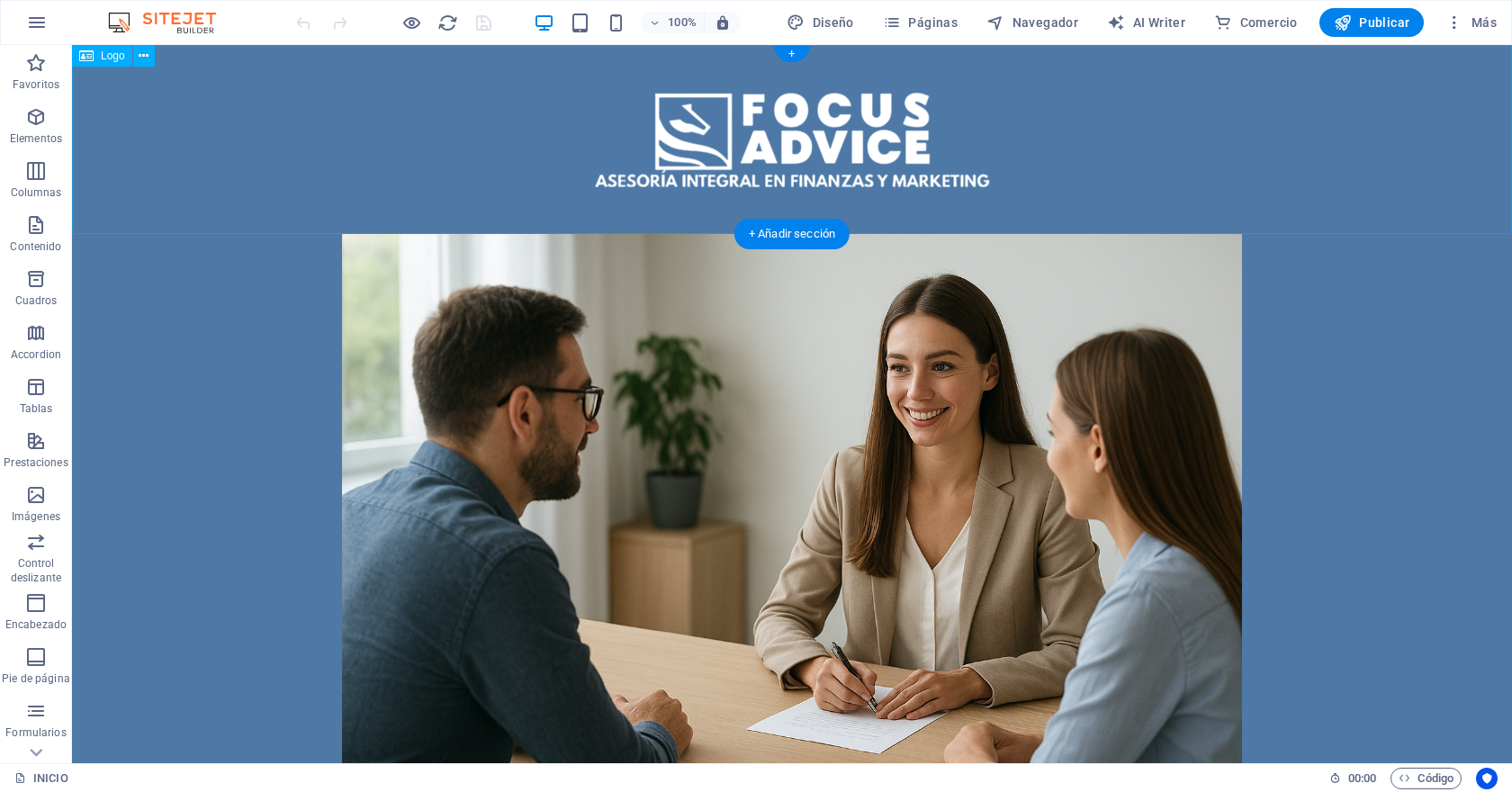
click at [324, 143] on div at bounding box center [792, 139] width 1440 height 189
click at [794, 162] on div at bounding box center [792, 139] width 1440 height 189
select select "px"
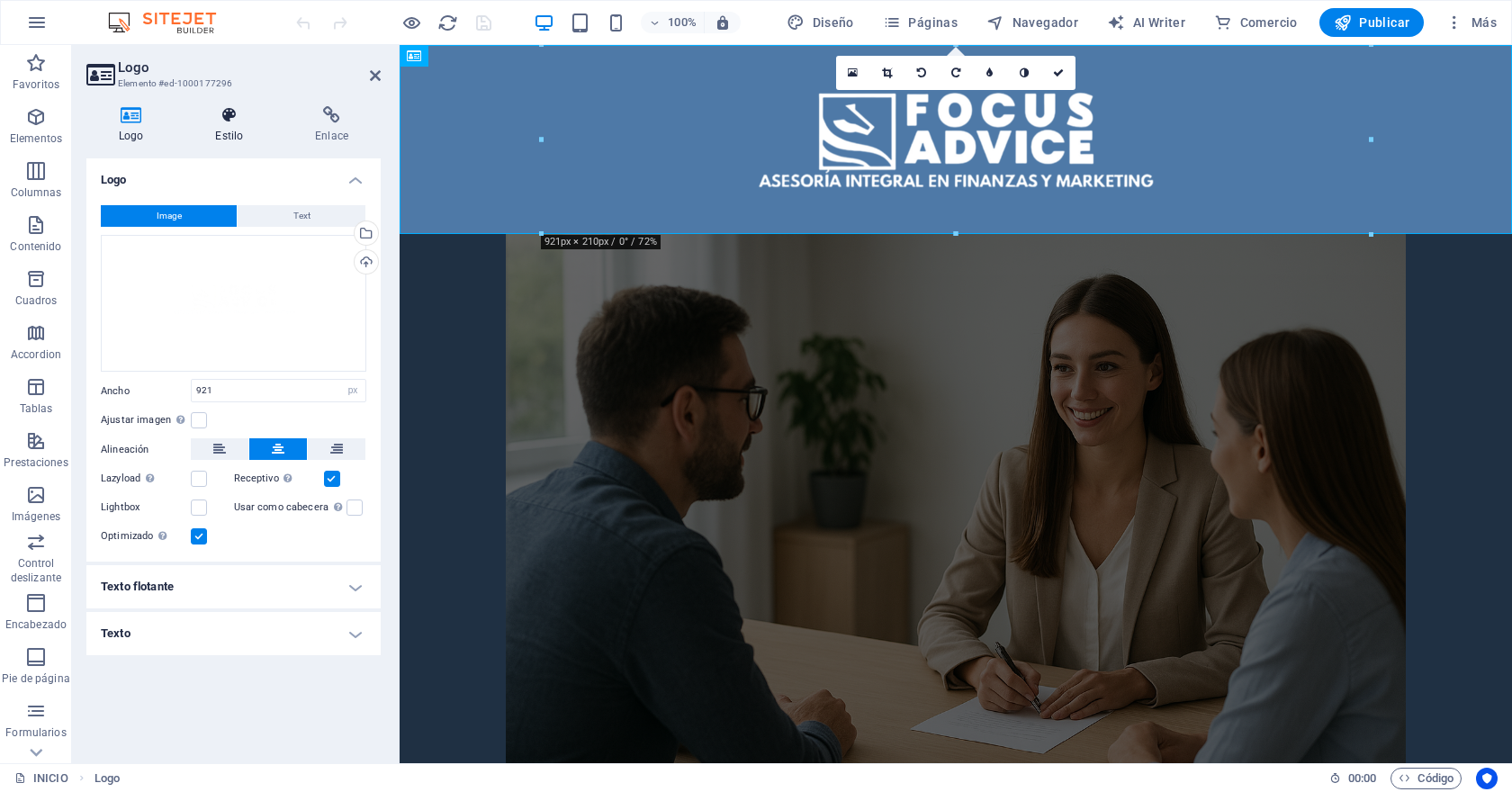
click at [235, 114] on icon at bounding box center [229, 115] width 93 height 18
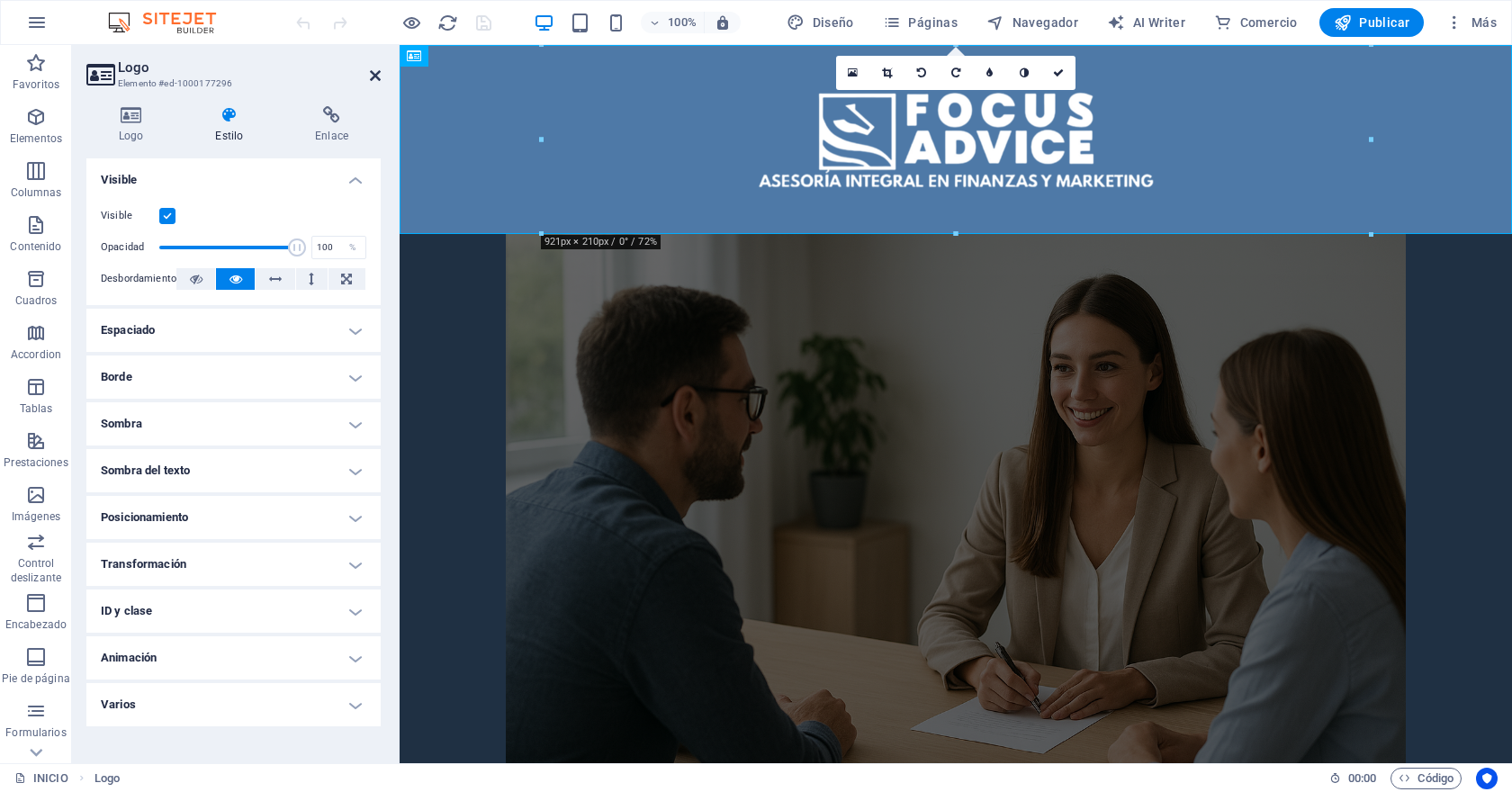
click at [374, 79] on icon at bounding box center [375, 76] width 11 height 14
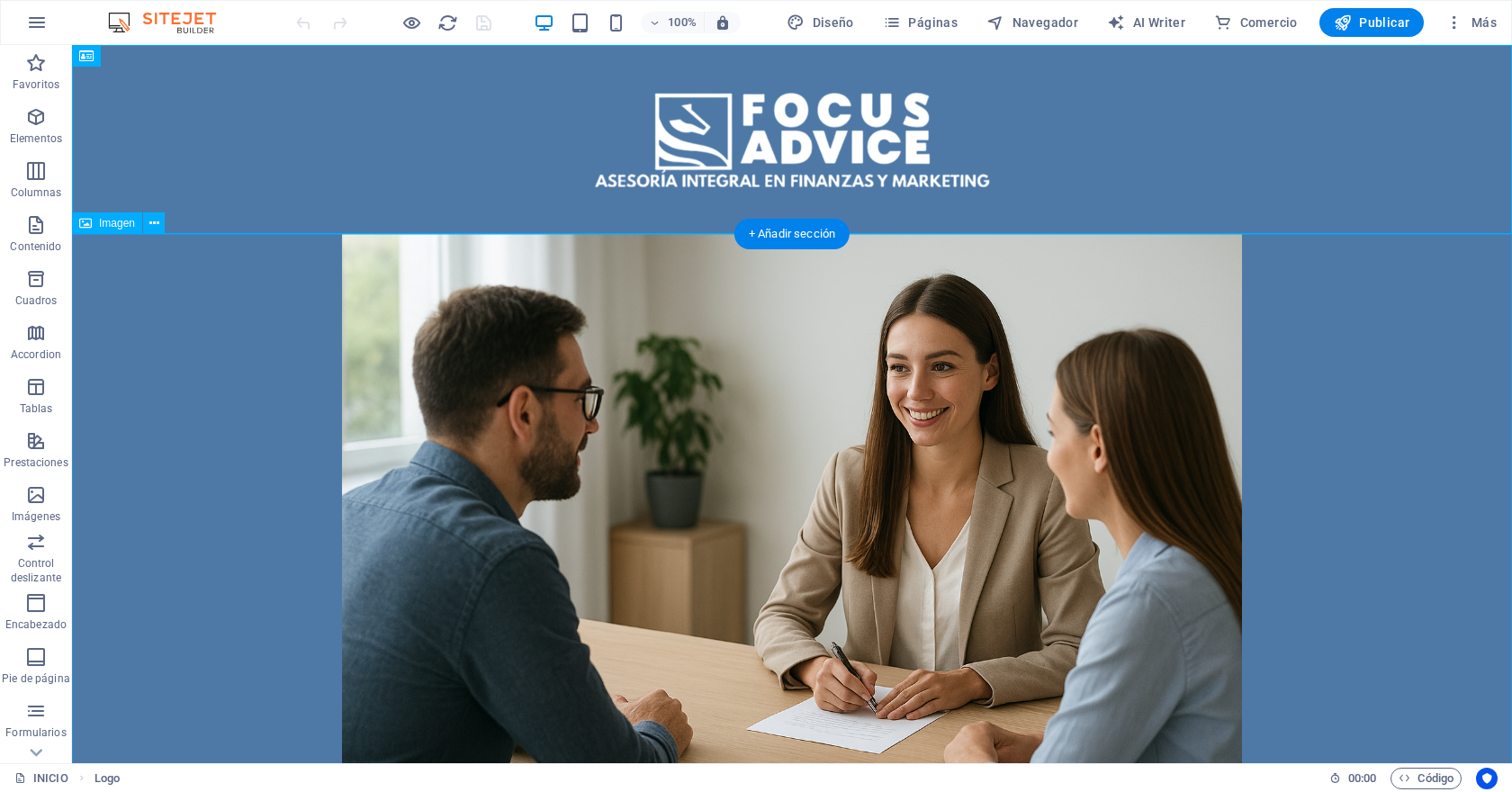
click at [217, 419] on figure at bounding box center [792, 534] width 1440 height 600
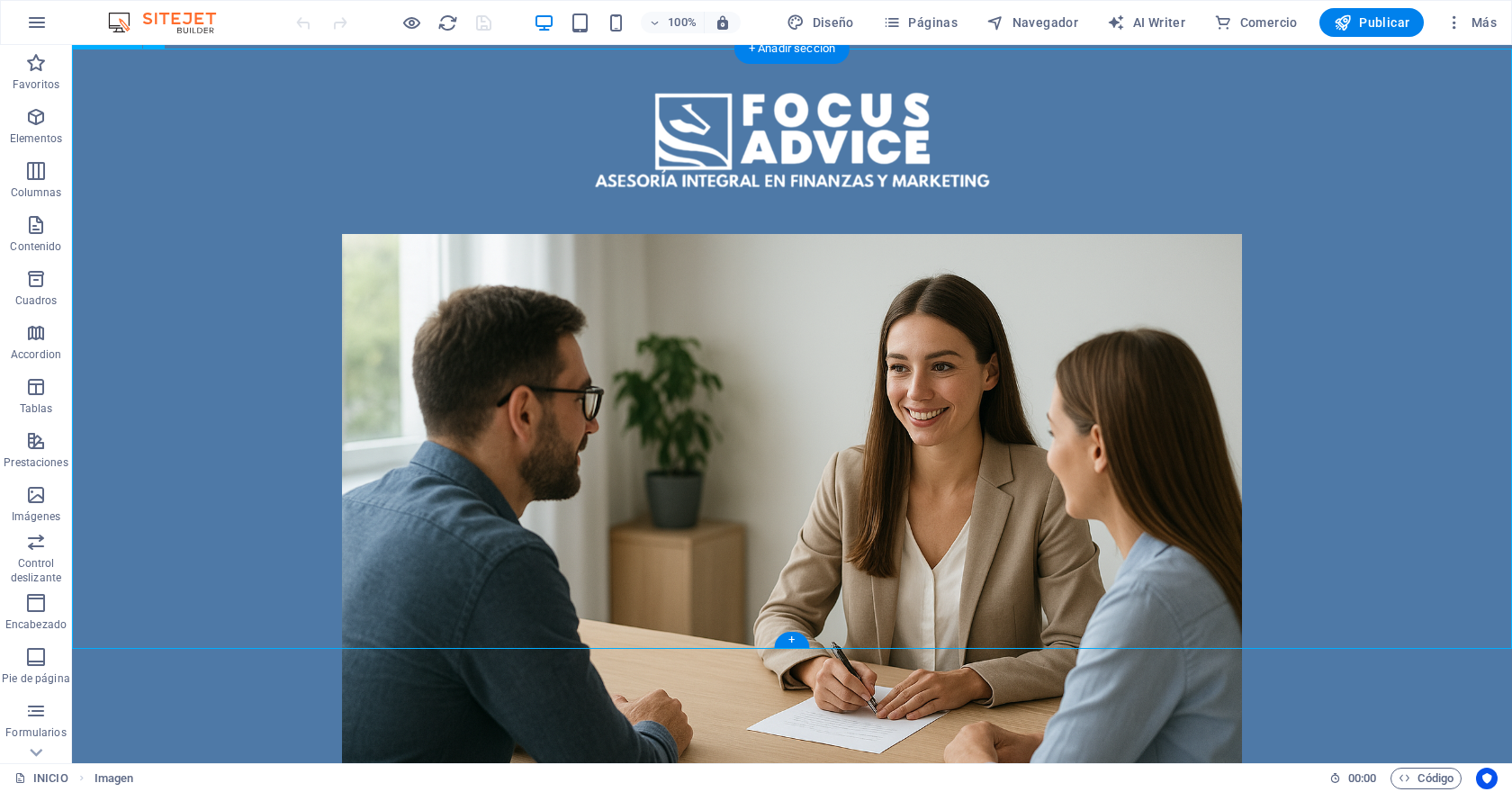
scroll to position [201, 0]
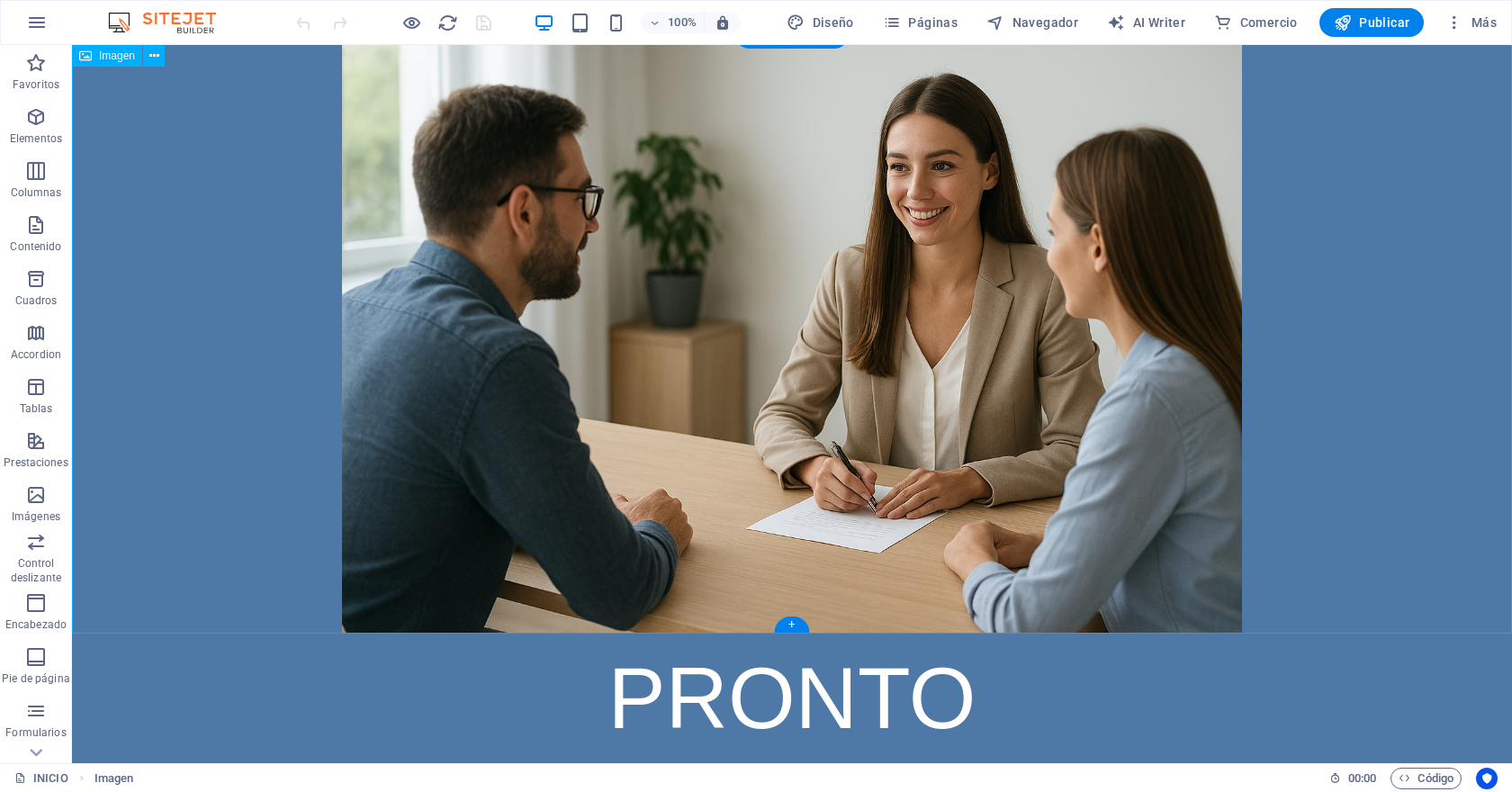
click at [252, 411] on figure at bounding box center [792, 334] width 1440 height 600
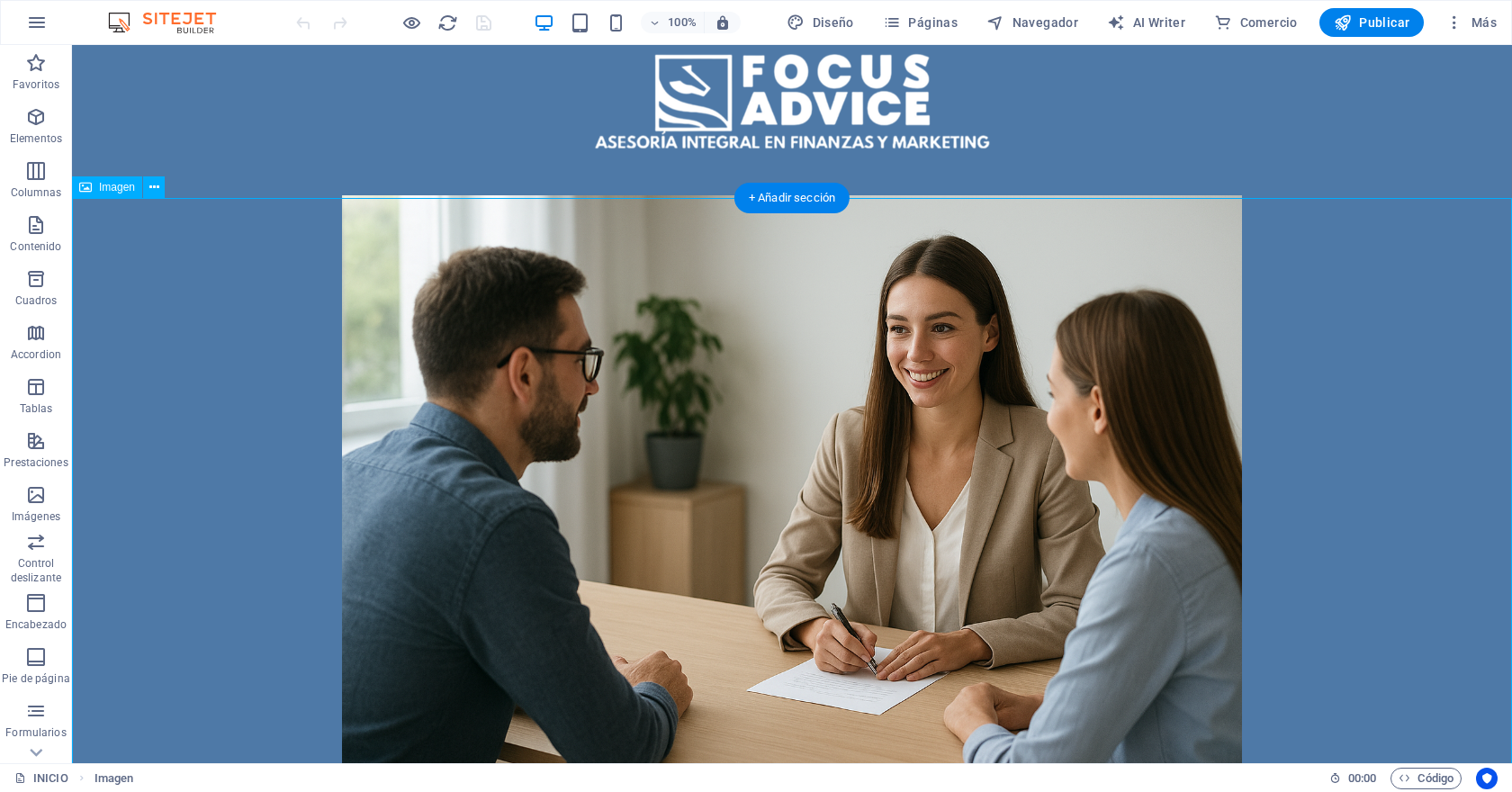
scroll to position [36, 0]
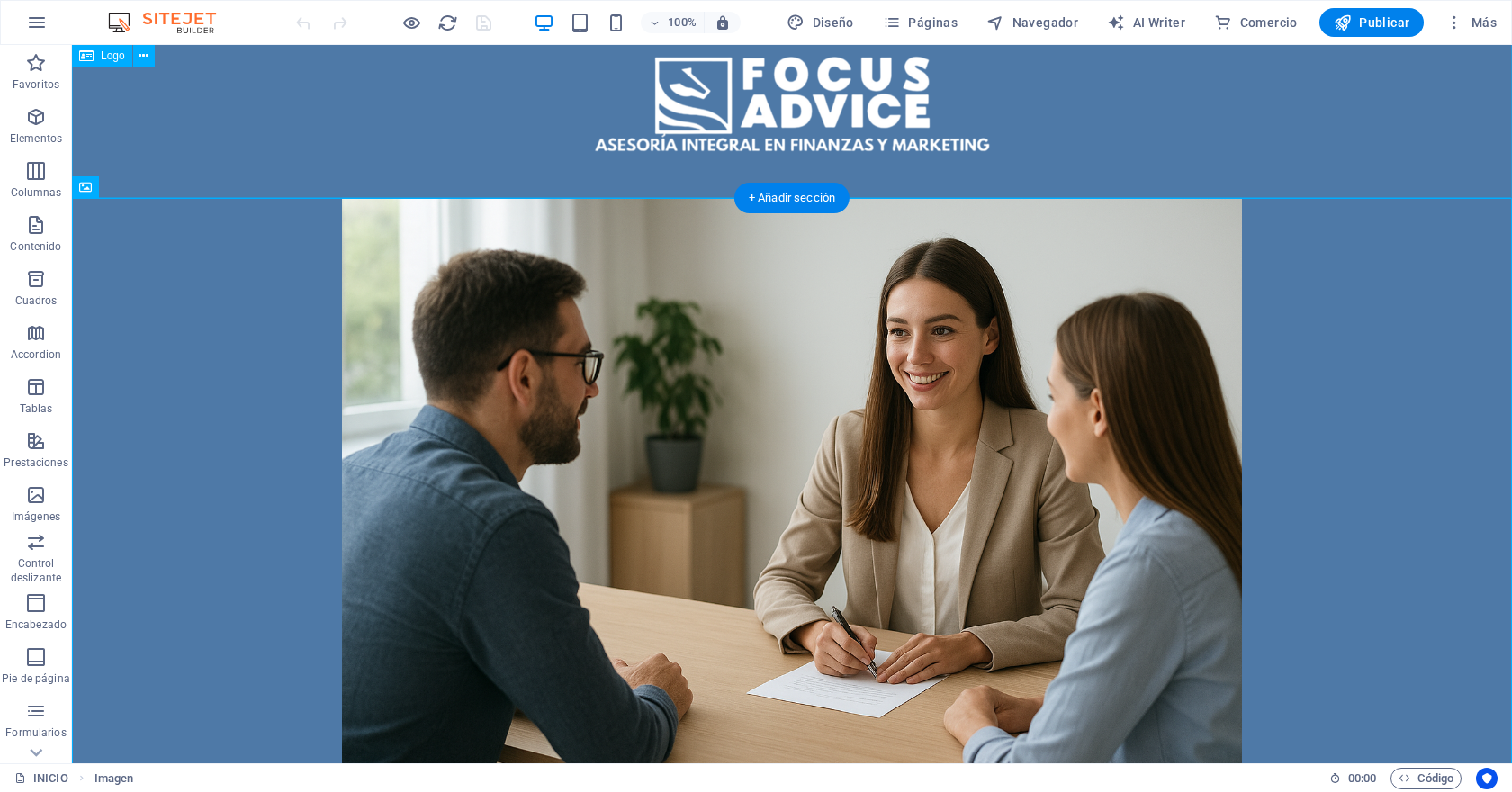
click at [252, 165] on div at bounding box center [792, 103] width 1440 height 189
click at [150, 185] on icon at bounding box center [154, 187] width 10 height 19
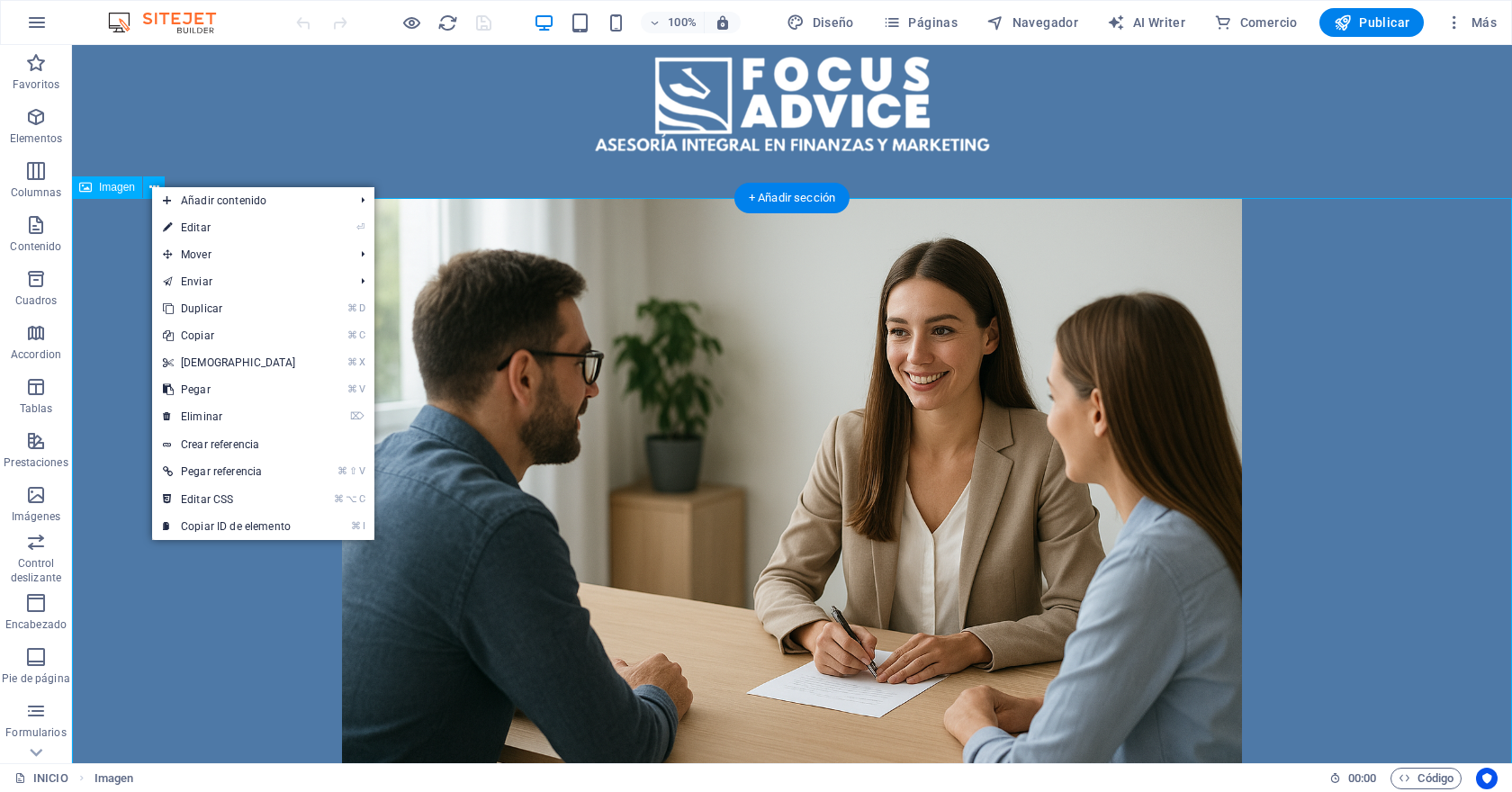
click at [214, 598] on figure at bounding box center [792, 498] width 1440 height 600
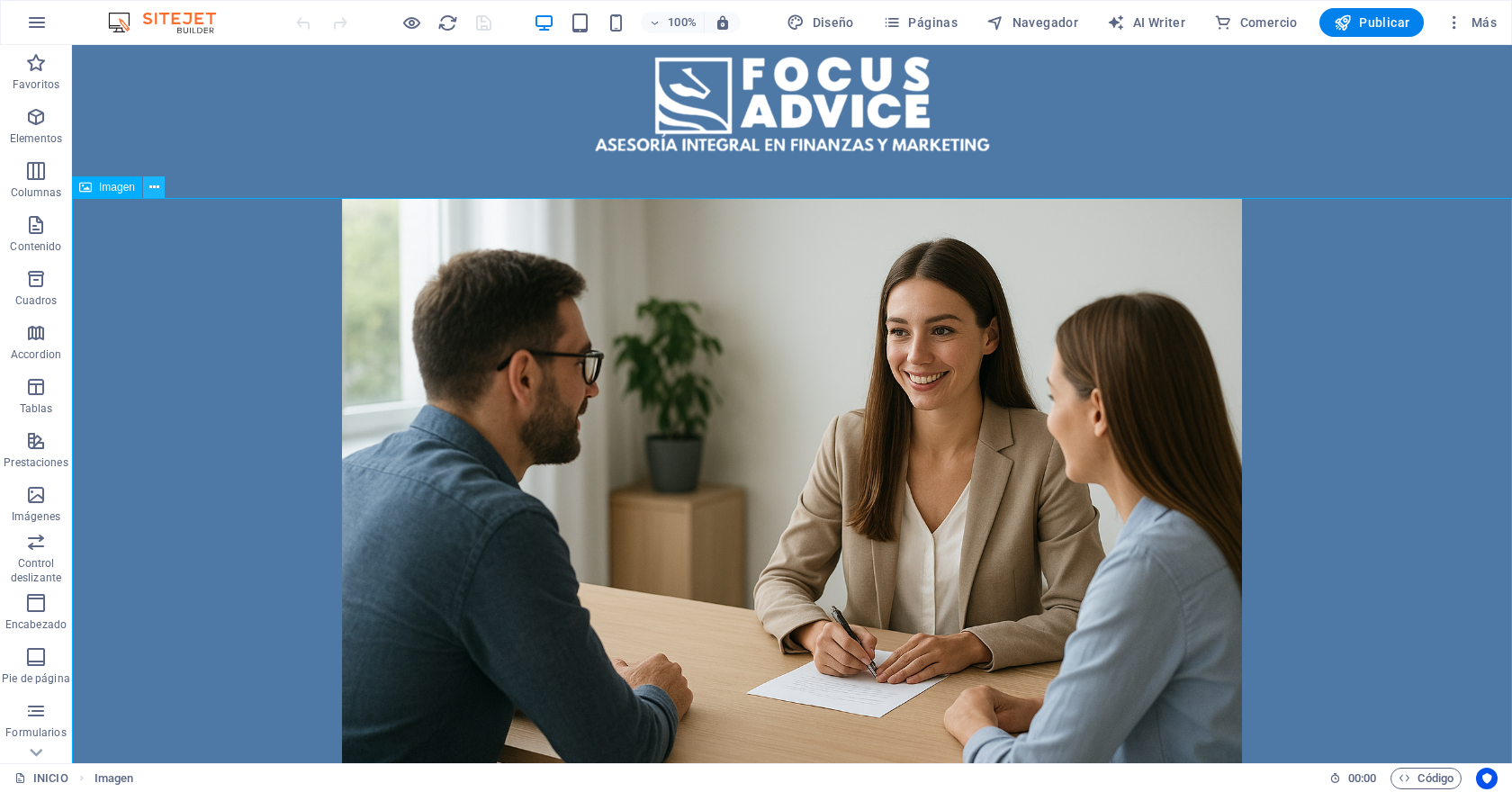
click at [155, 193] on icon at bounding box center [154, 187] width 10 height 19
click at [258, 581] on figure at bounding box center [792, 498] width 1440 height 600
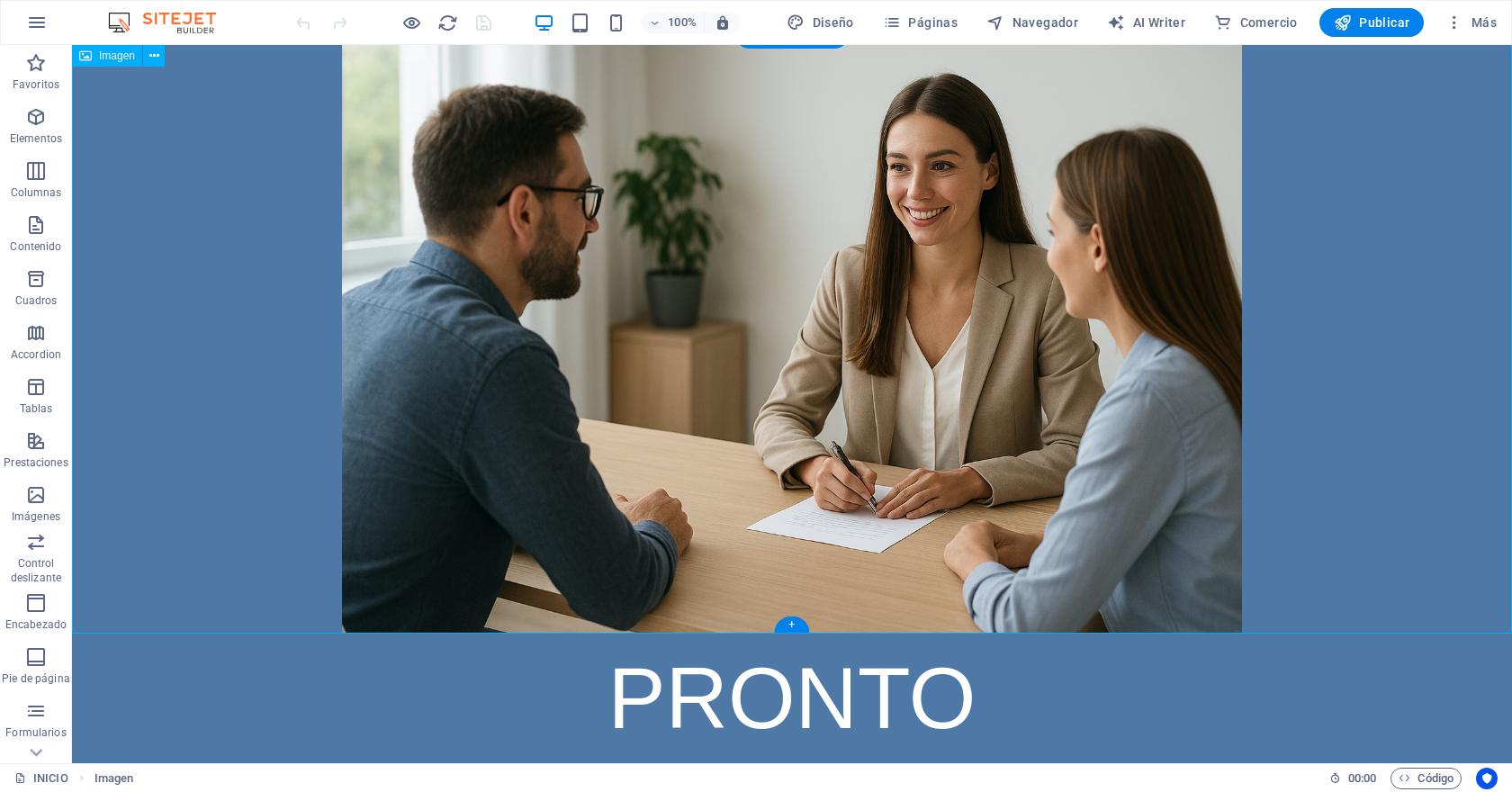
scroll to position [0, 0]
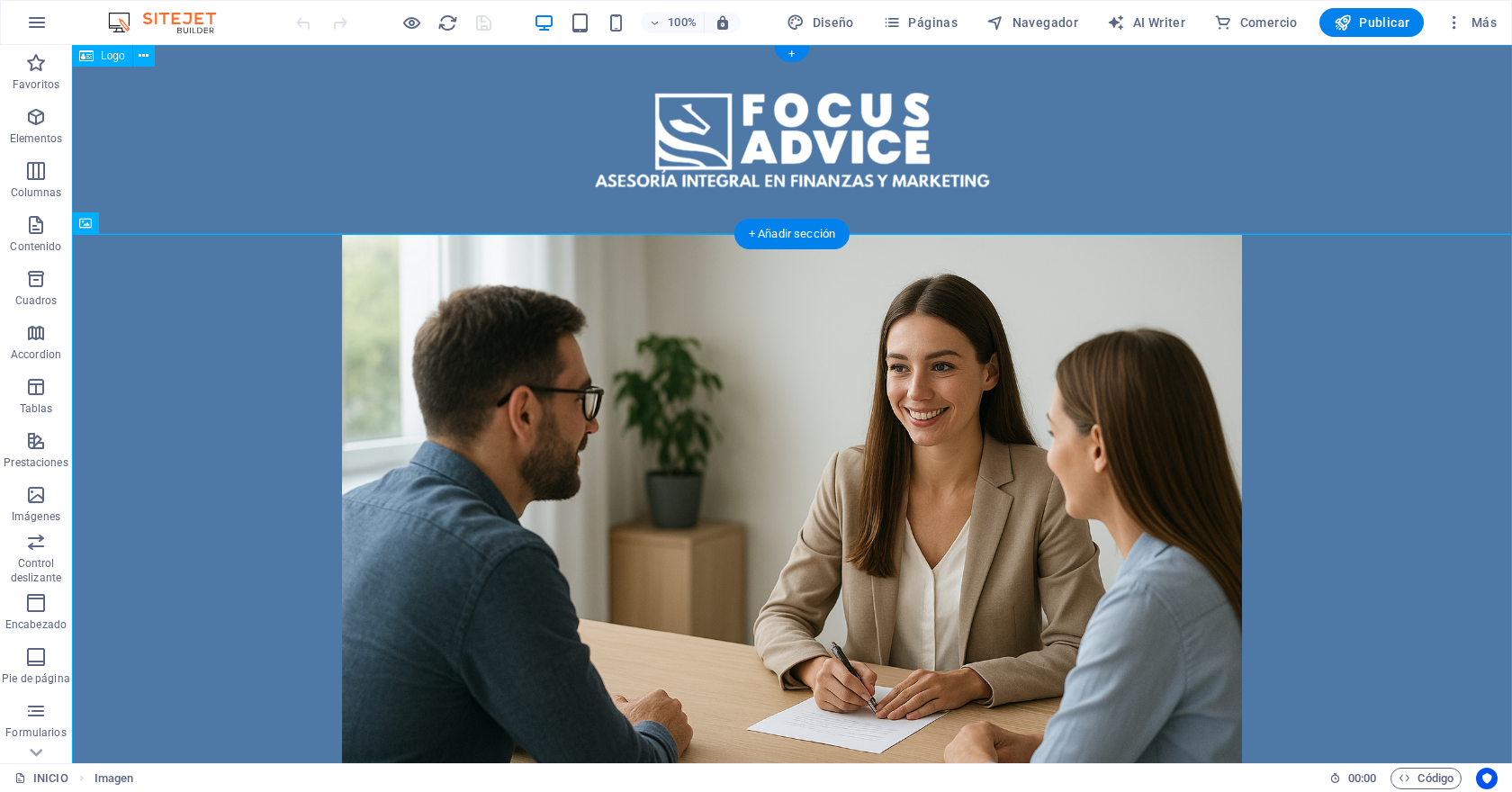
click at [455, 132] on div at bounding box center [792, 139] width 1440 height 189
click at [300, 322] on figure at bounding box center [792, 534] width 1440 height 600
click at [414, 135] on div at bounding box center [792, 139] width 1440 height 189
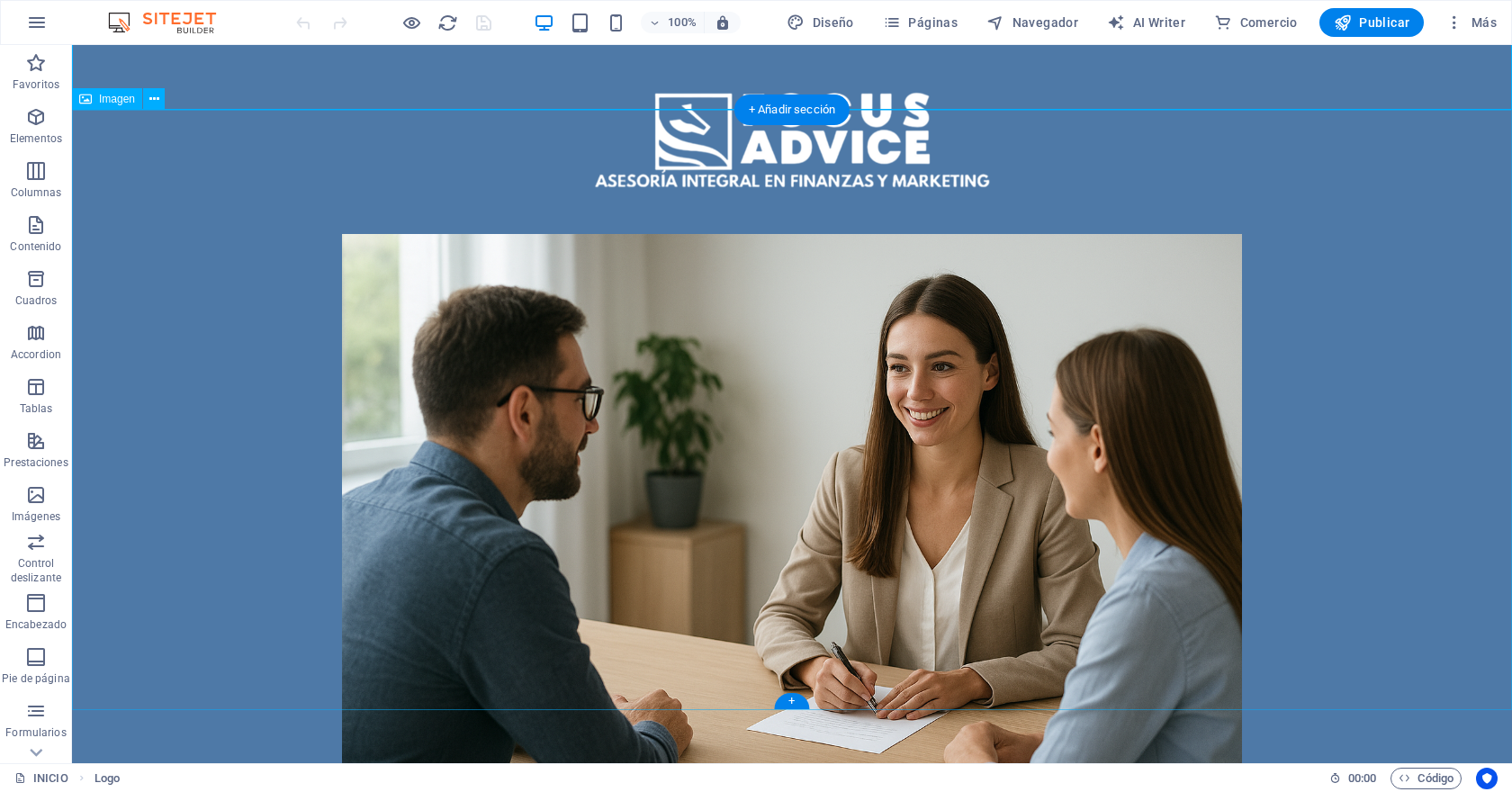
scroll to position [201, 0]
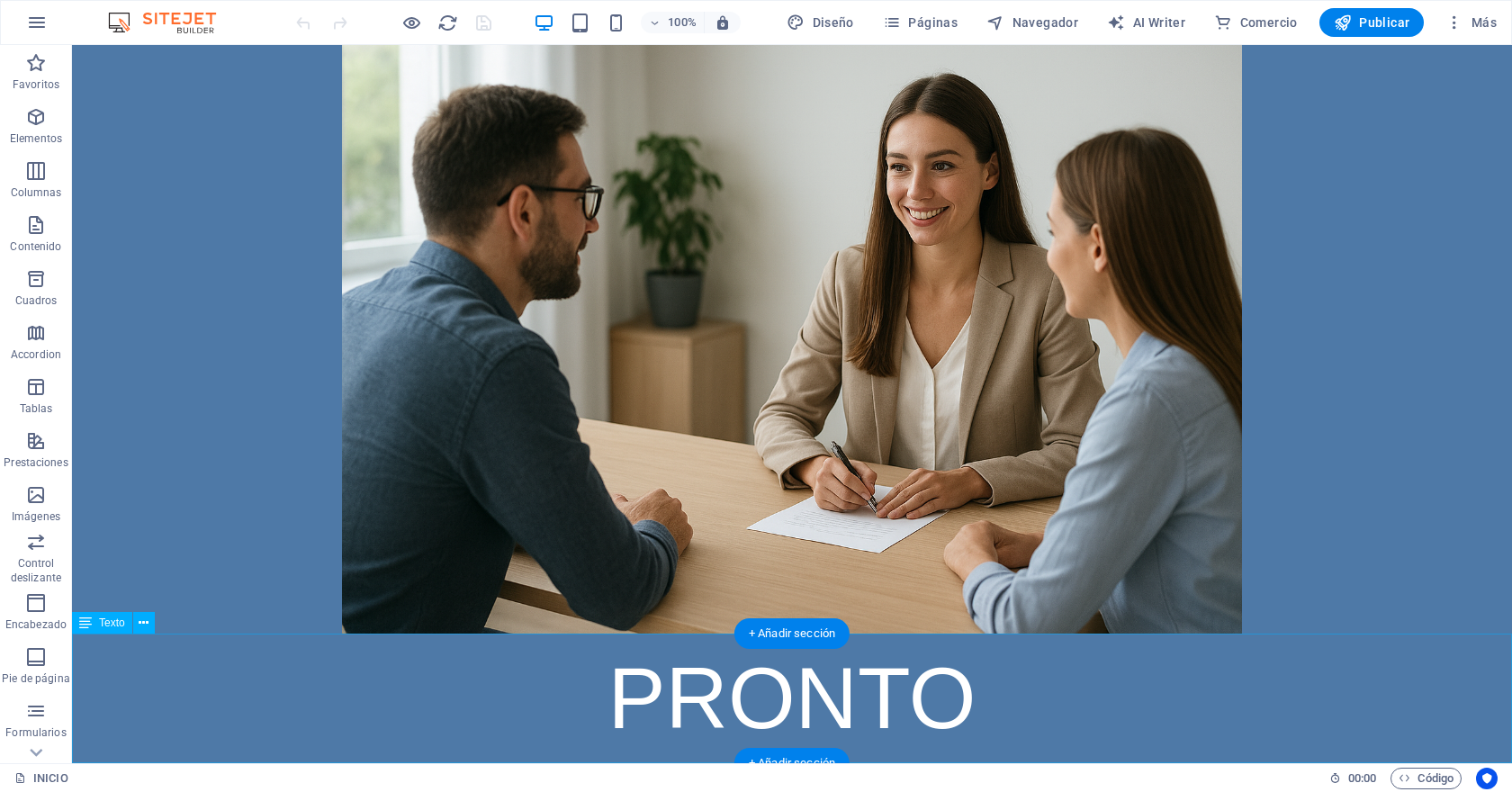
click at [566, 690] on div "PRONTO" at bounding box center [792, 698] width 1440 height 129
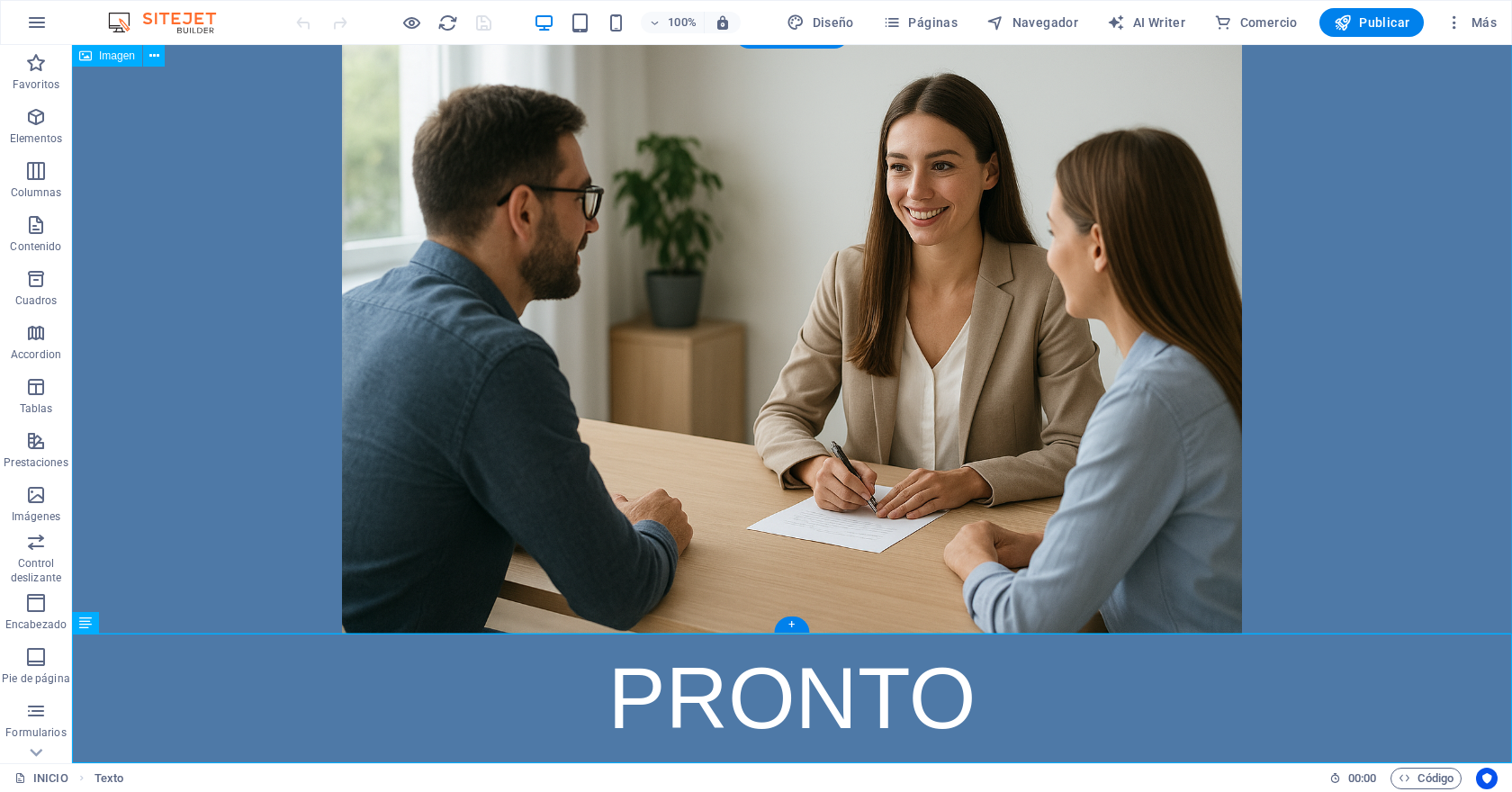
click at [289, 436] on figure at bounding box center [792, 334] width 1440 height 600
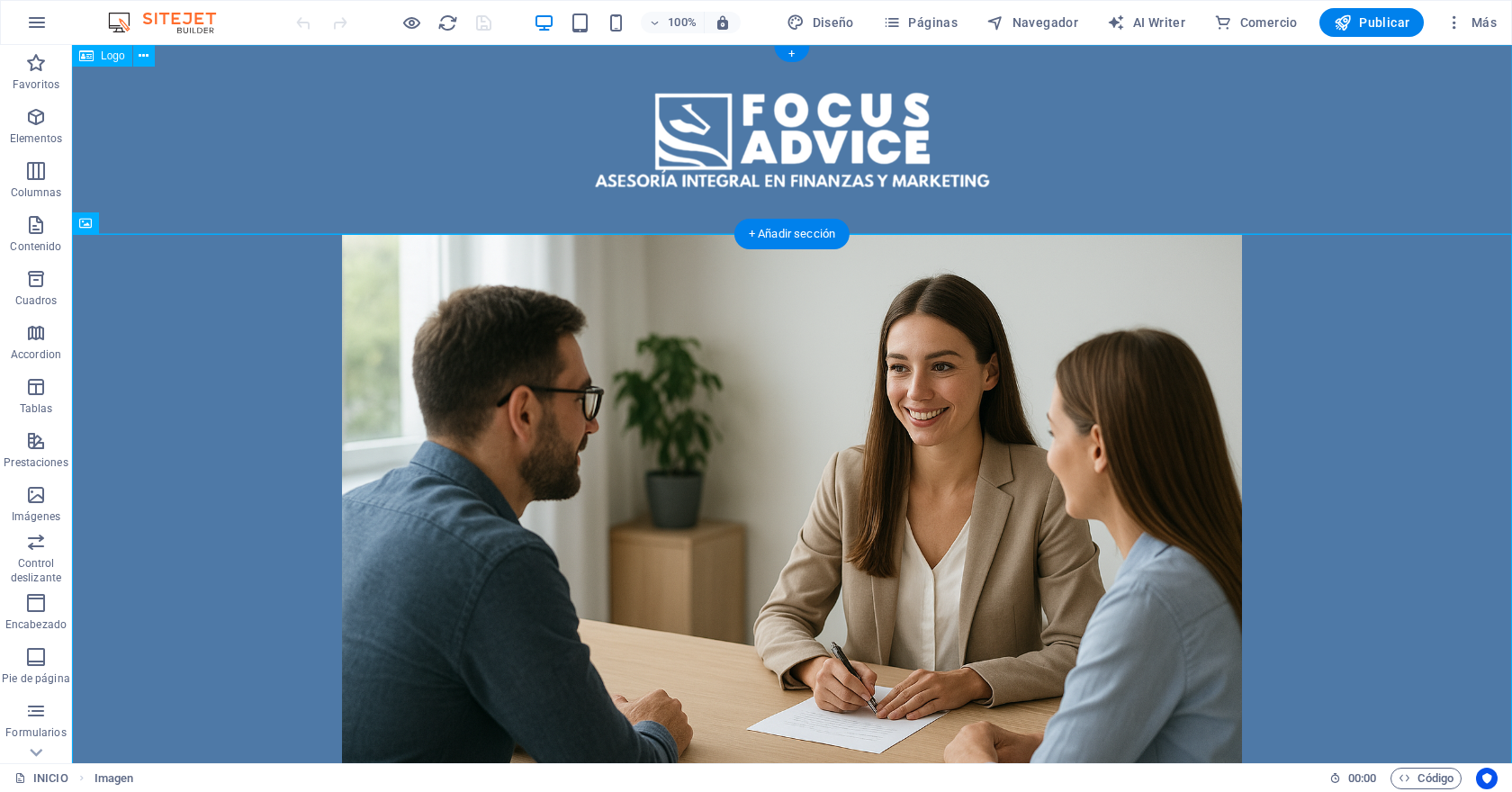
click at [300, 146] on div at bounding box center [792, 139] width 1440 height 189
click at [615, 138] on div at bounding box center [792, 139] width 1440 height 189
click at [671, 174] on div at bounding box center [792, 139] width 1440 height 189
select select "px"
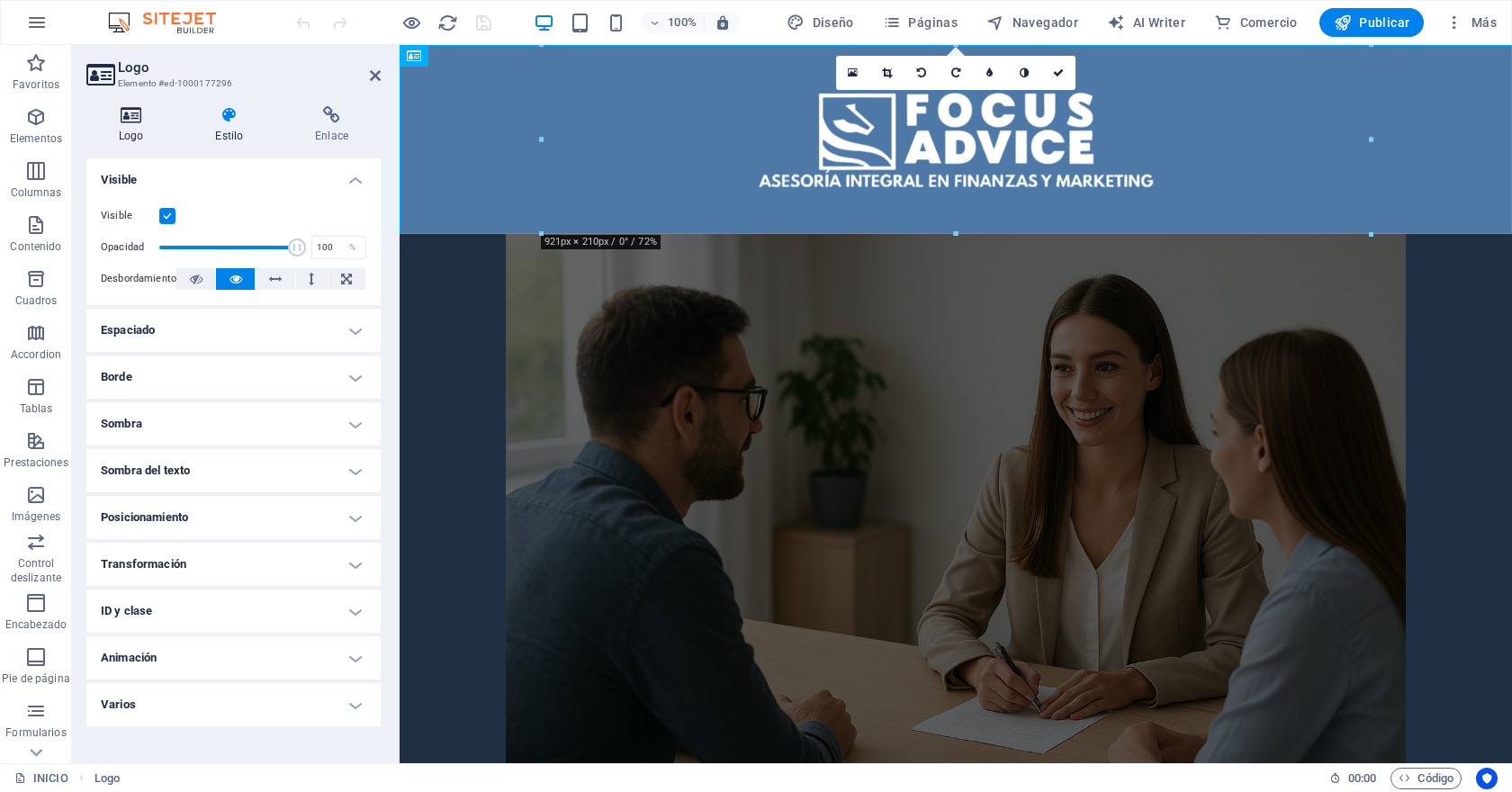
click at [133, 115] on icon at bounding box center [131, 115] width 89 height 18
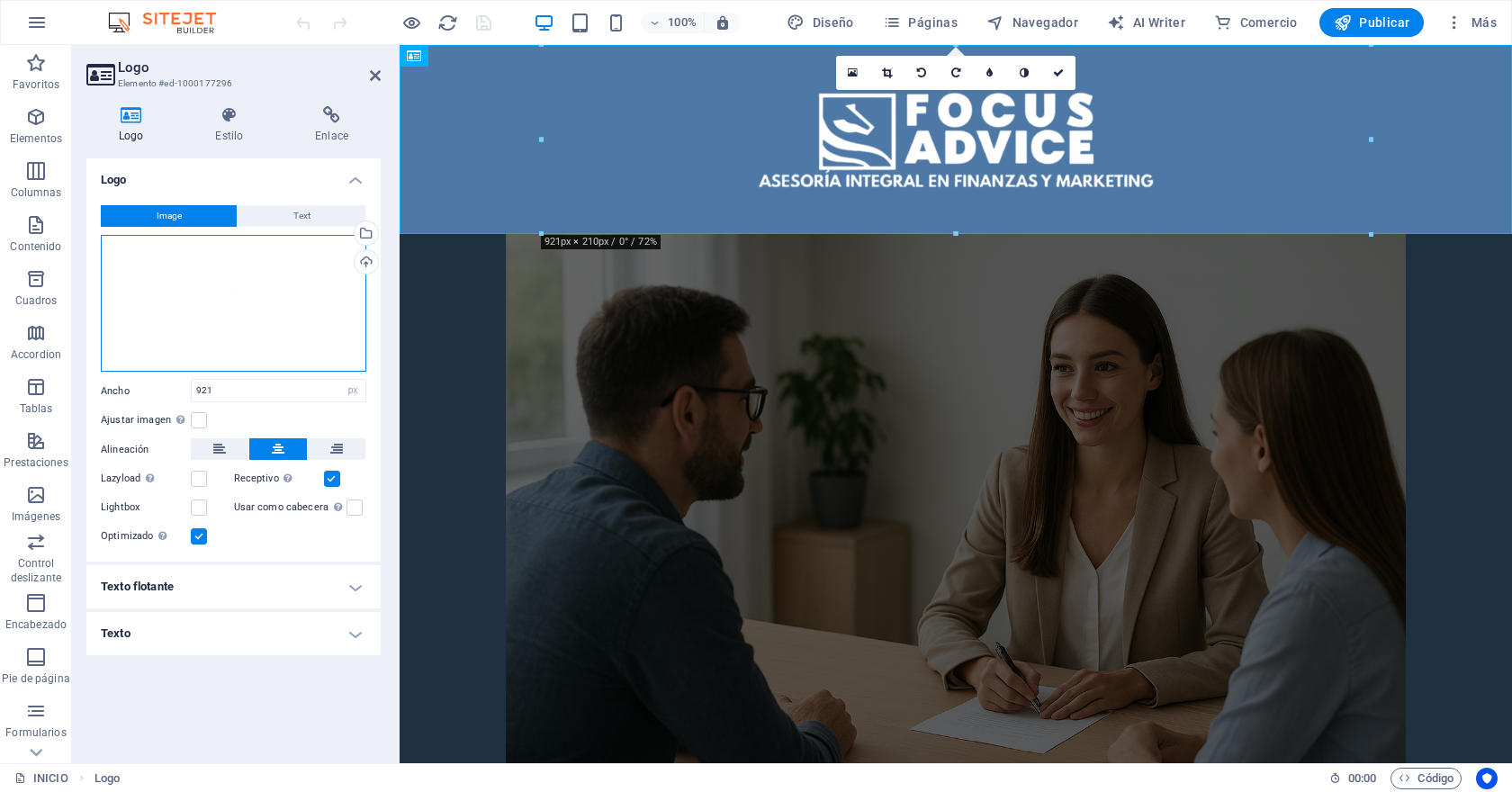
click at [242, 308] on div "Arrastra archivos aquí, haz clic para escoger archivos o selecciona archivos de…" at bounding box center [234, 304] width 266 height 137
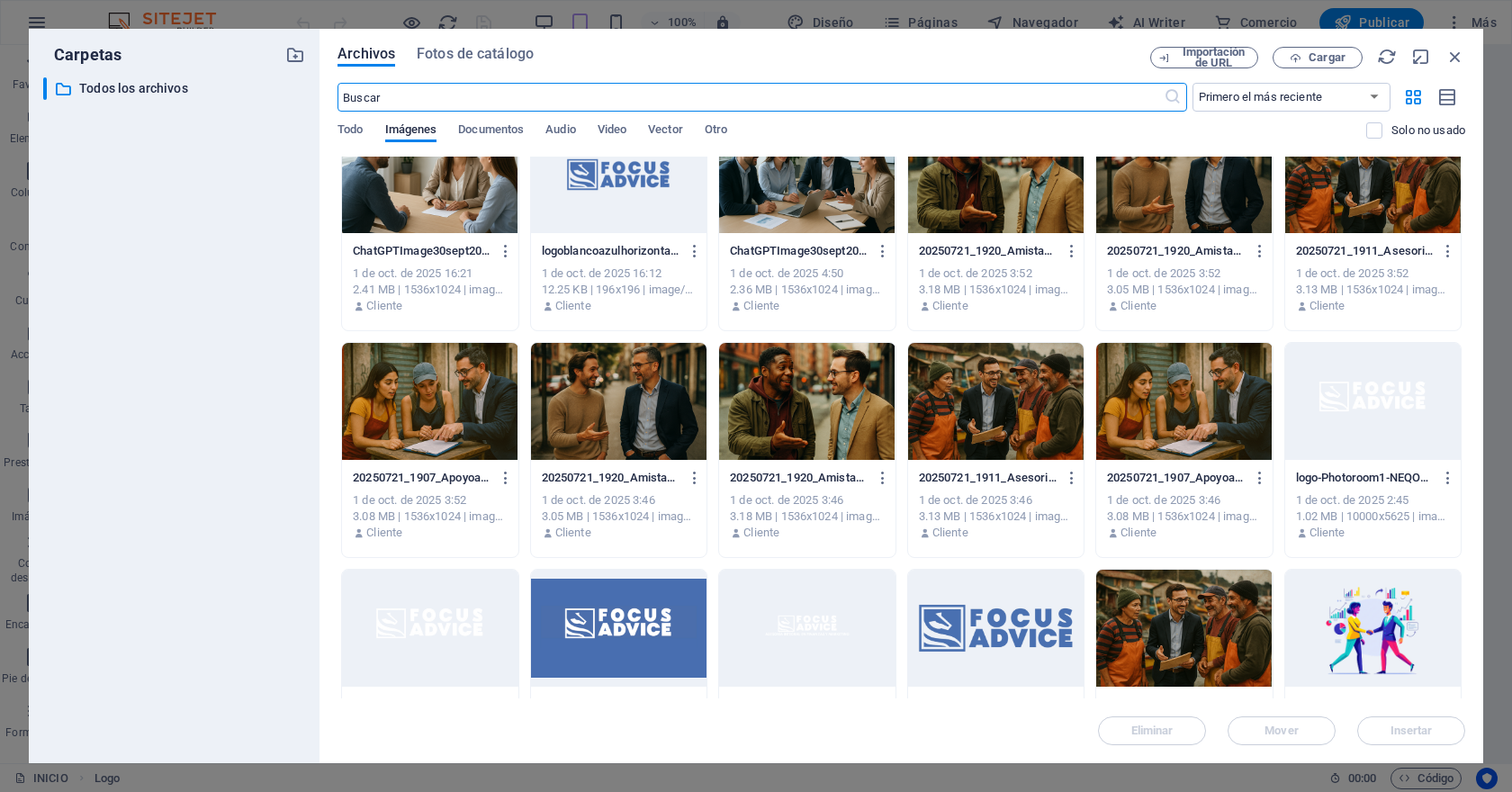
scroll to position [581, 0]
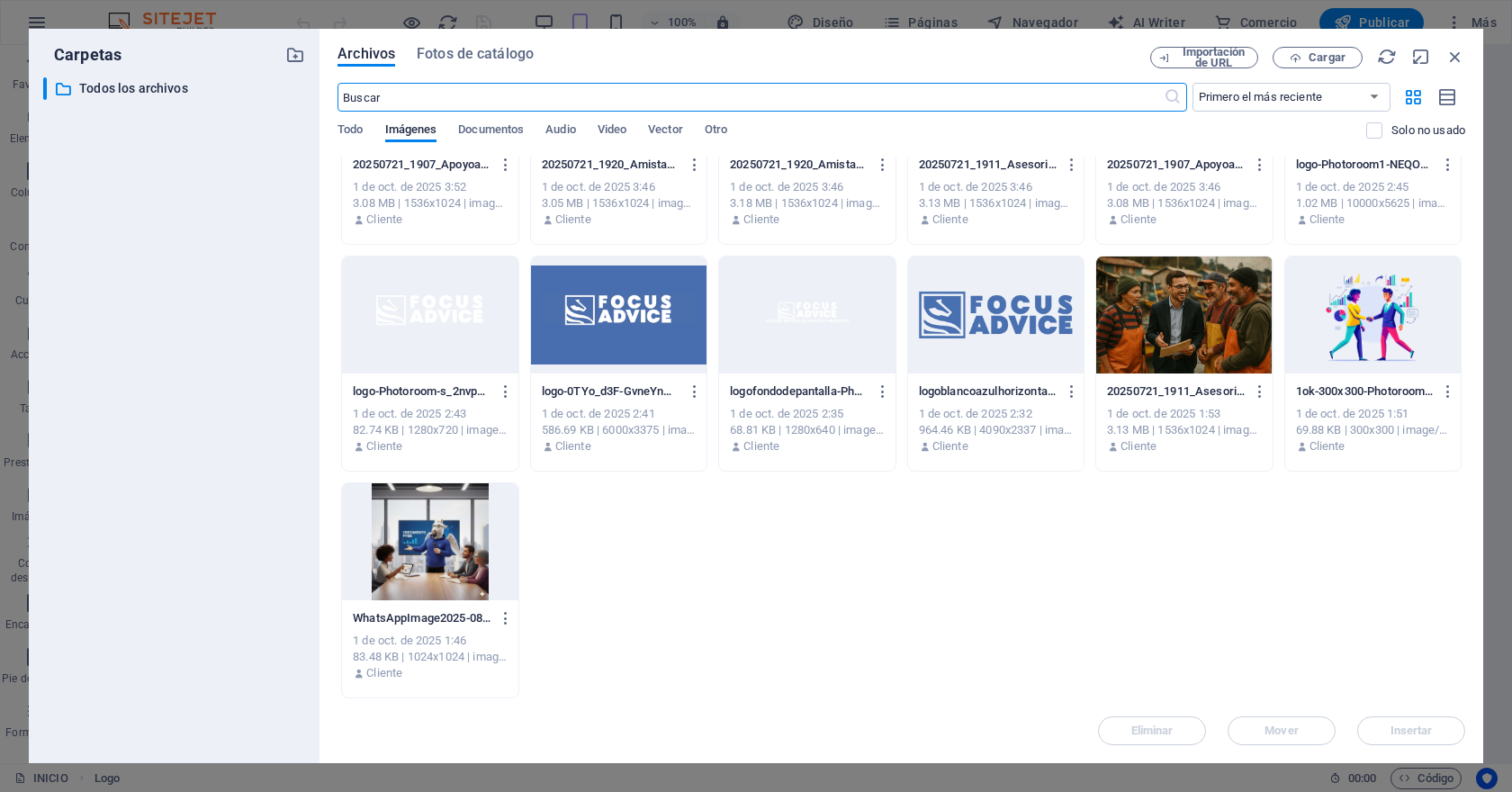
click at [809, 319] on div at bounding box center [806, 315] width 175 height 117
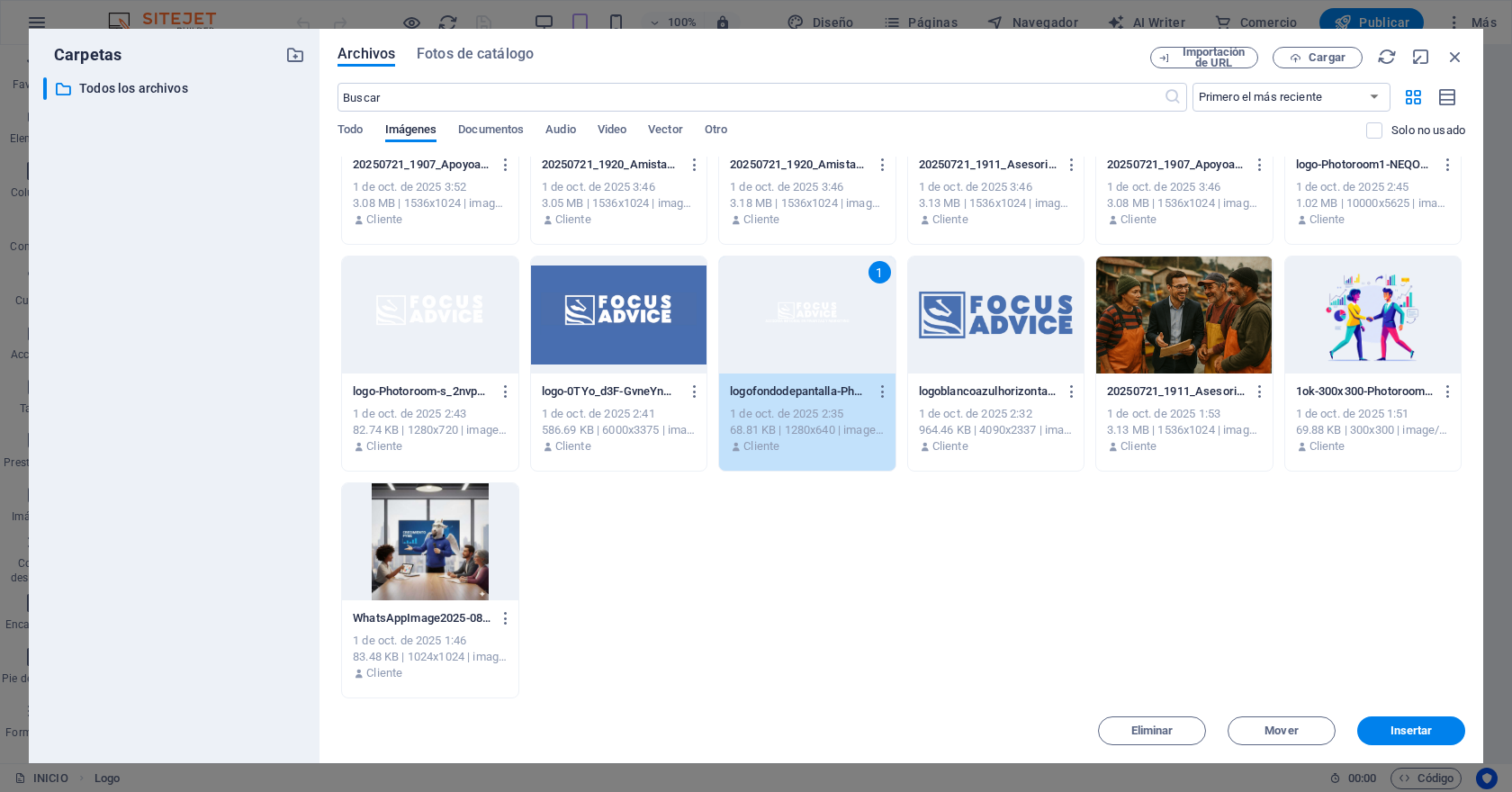
click at [809, 319] on div "1" at bounding box center [806, 315] width 175 height 117
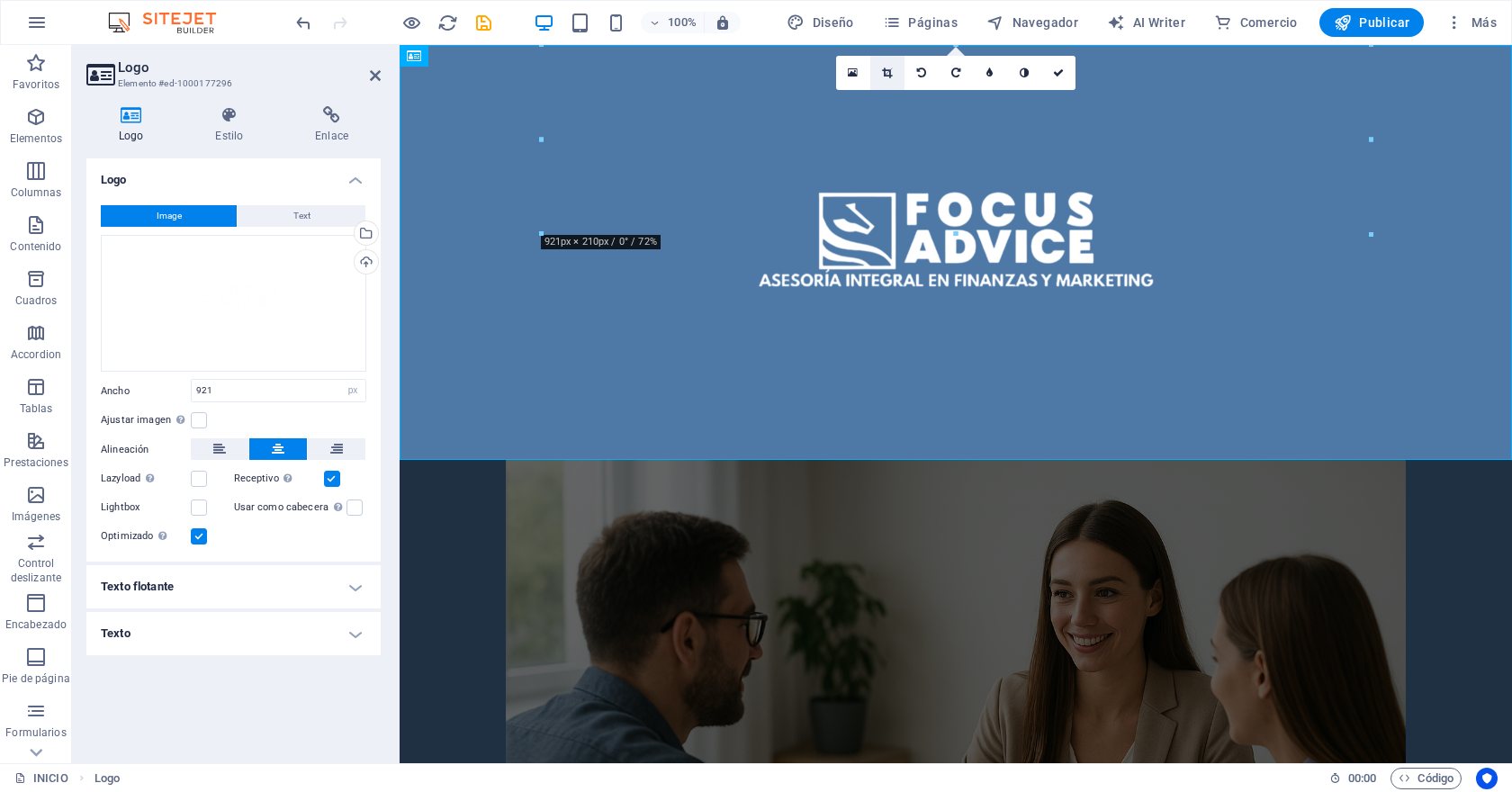
click at [887, 72] on icon at bounding box center [887, 73] width 10 height 11
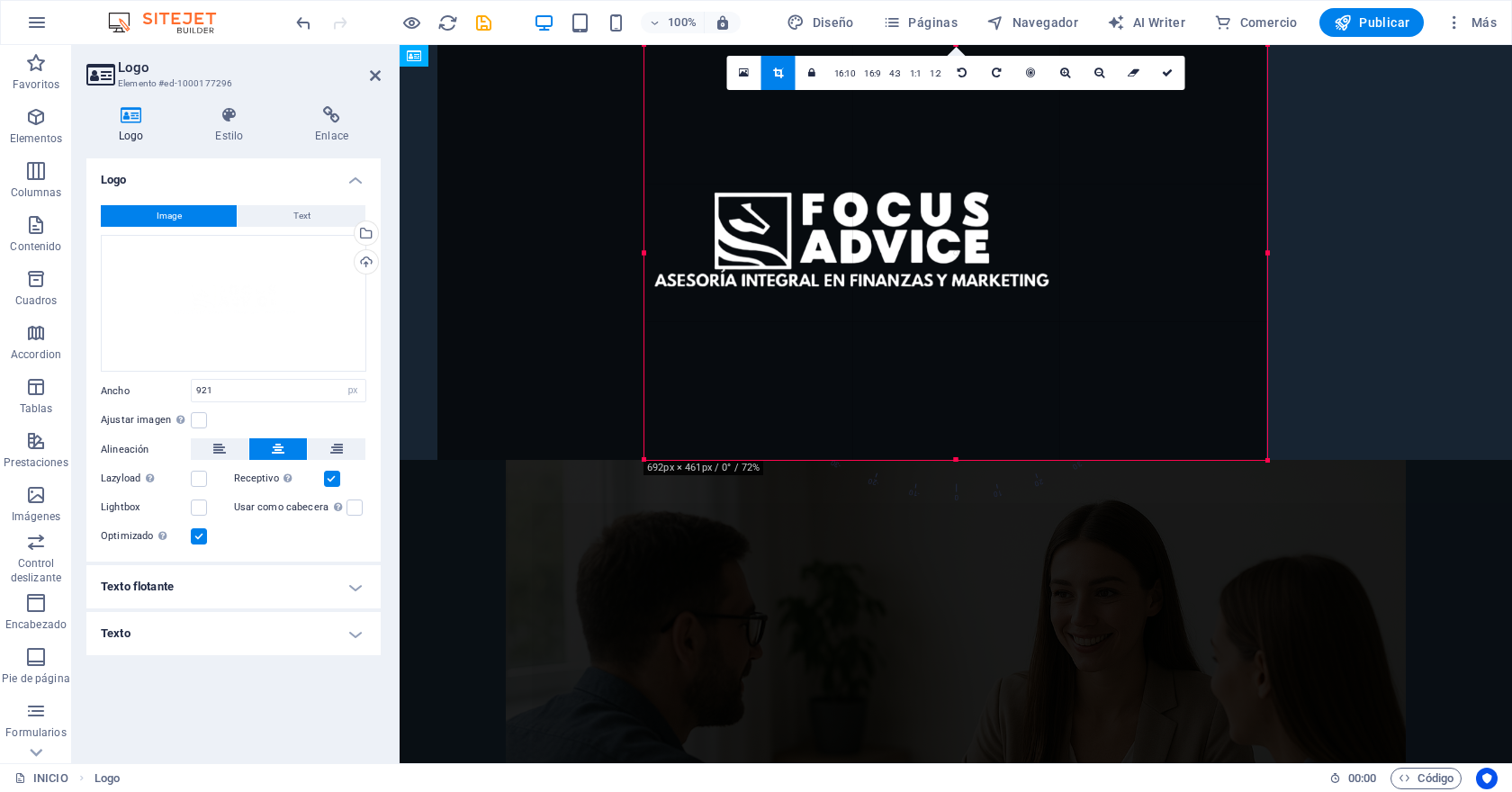
drag, startPoint x: 540, startPoint y: 253, endPoint x: 747, endPoint y: 275, distance: 208.2
click at [747, 275] on div "180 170 160 150 140 130 120 110 100 90 80 70 60 50 40 30 20 10 0 -10 -20 -30 -4…" at bounding box center [955, 252] width 623 height 415
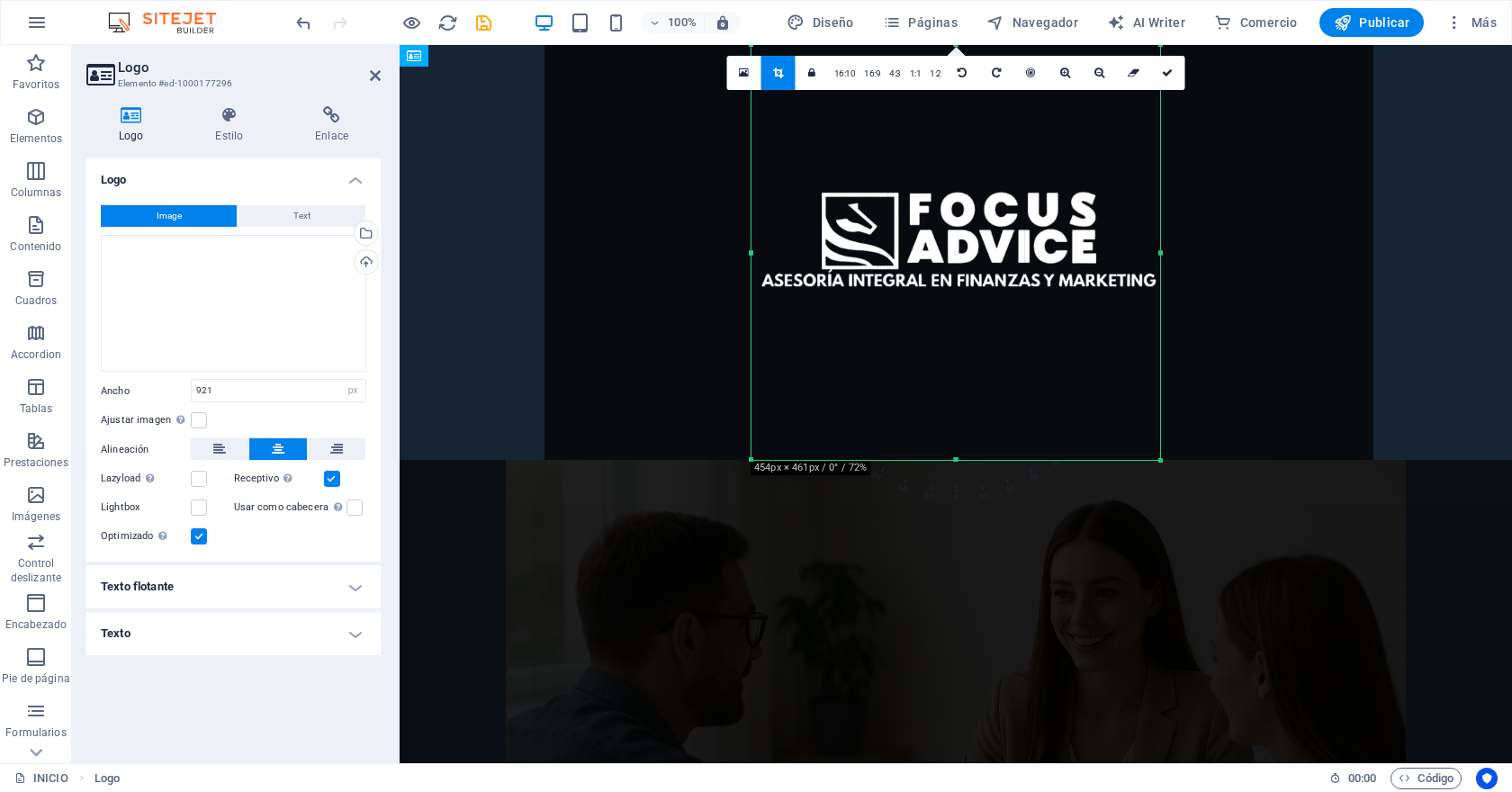
drag, startPoint x: 1266, startPoint y: 253, endPoint x: 1053, endPoint y: 250, distance: 213.0
click at [1053, 250] on div "180 170 160 150 140 130 120 110 100 90 80 70 60 50 40 30 20 10 0 -10 -20 -30 -4…" at bounding box center [955, 252] width 409 height 415
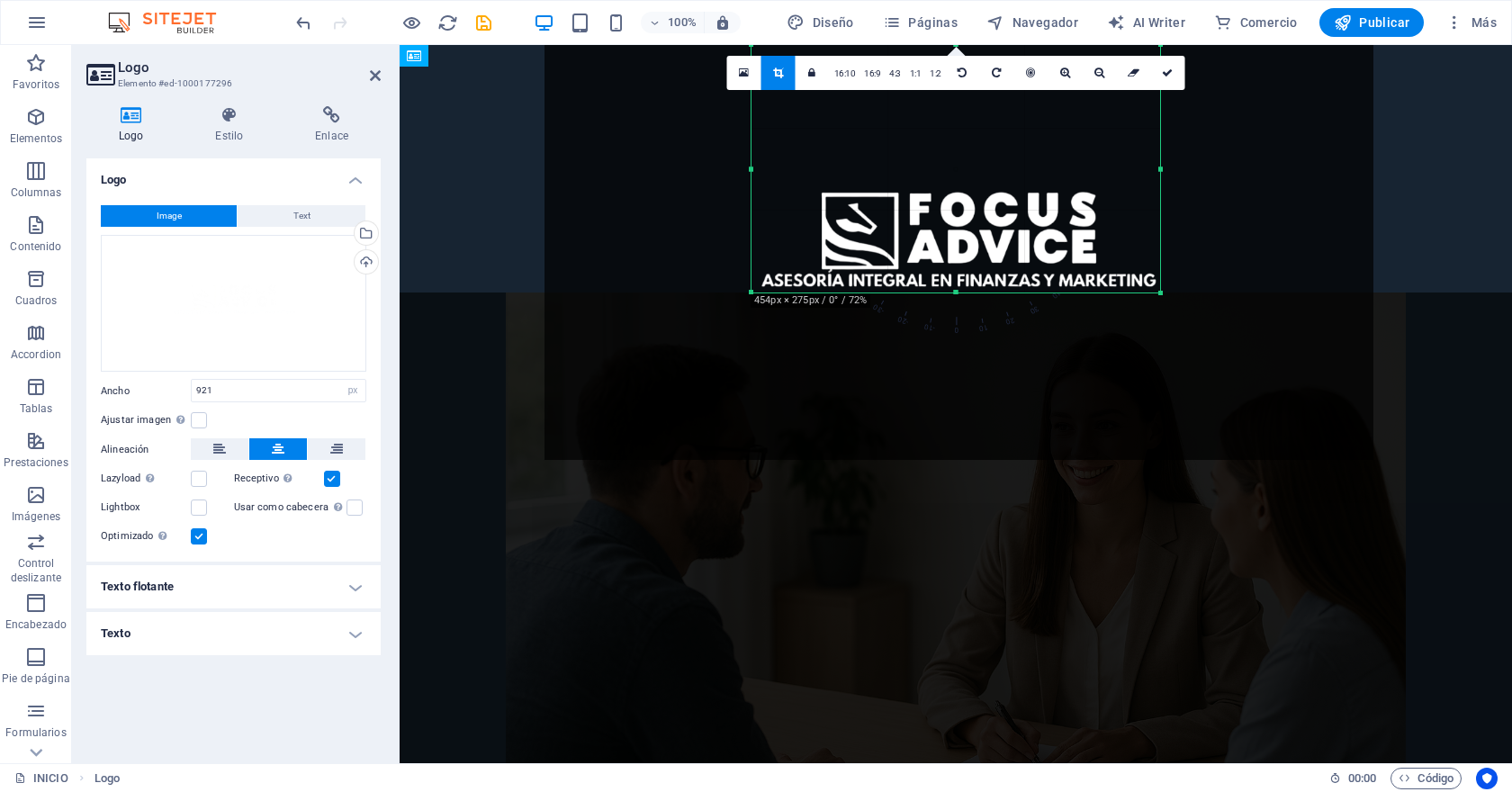
drag, startPoint x: 953, startPoint y: 461, endPoint x: 954, endPoint y: 294, distance: 167.0
click at [954, 294] on div at bounding box center [955, 293] width 409 height 6
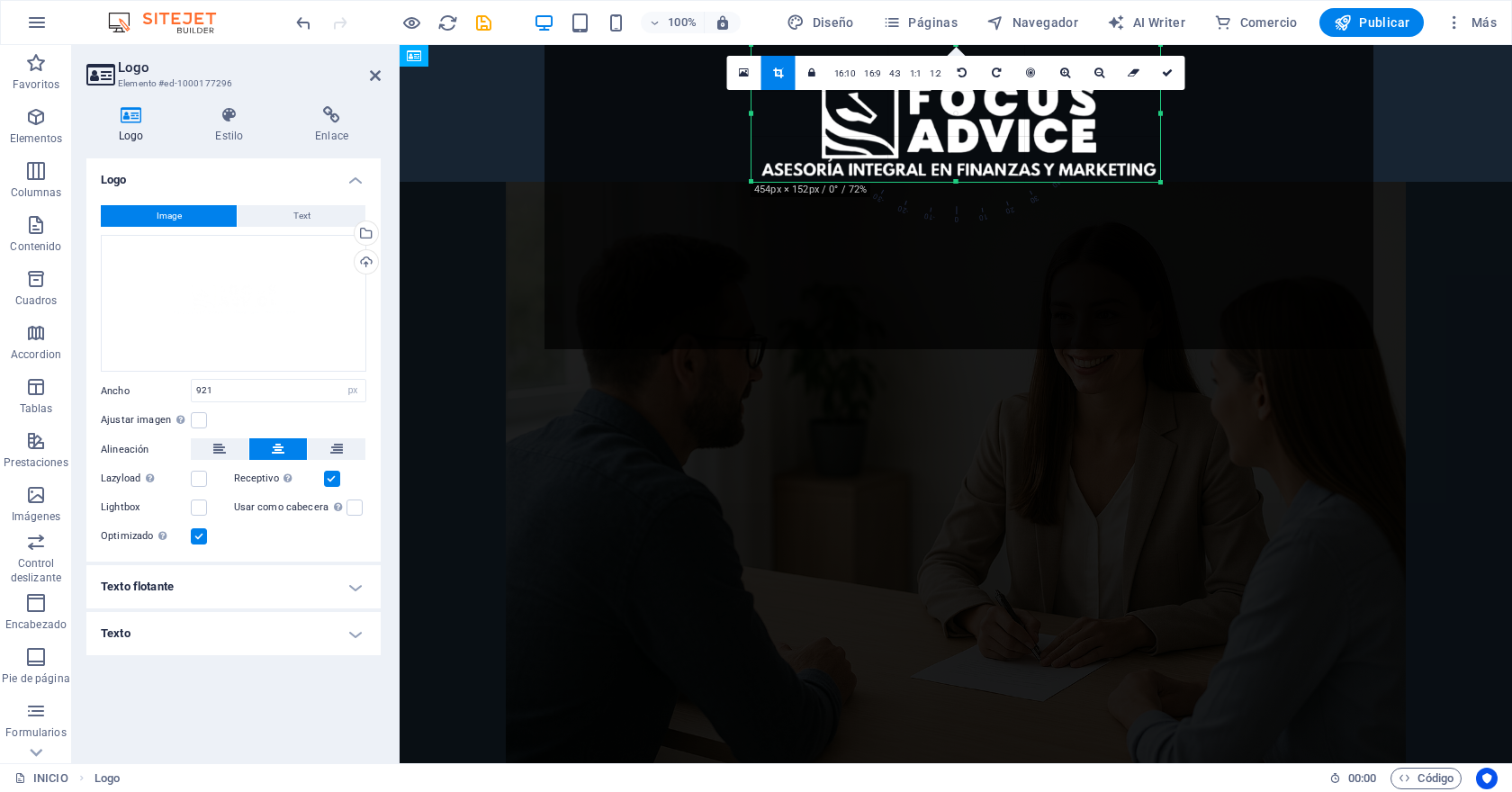
drag, startPoint x: 954, startPoint y: 46, endPoint x: 963, endPoint y: 156, distance: 110.4
click at [963, 156] on div "180 170 160 150 140 130 120 110 100 90 80 70 60 50 40 30 20 10 0 -10 -20 -30 -4…" at bounding box center [955, 113] width 409 height 137
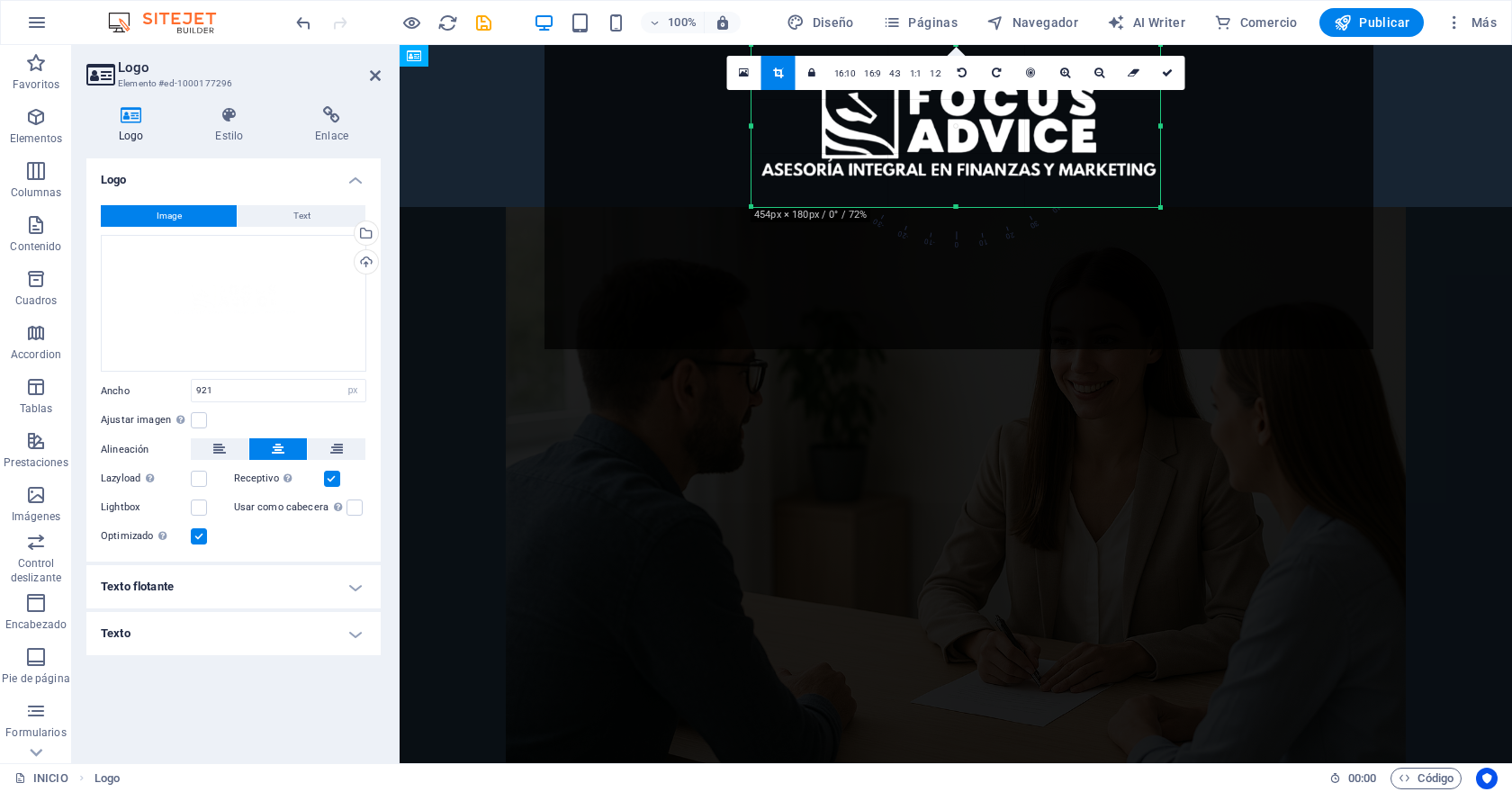
drag, startPoint x: 953, startPoint y: 181, endPoint x: 955, endPoint y: 206, distance: 25.1
click at [955, 206] on div at bounding box center [955, 207] width 409 height 6
click at [1165, 74] on icon at bounding box center [1167, 73] width 11 height 11
type input "454"
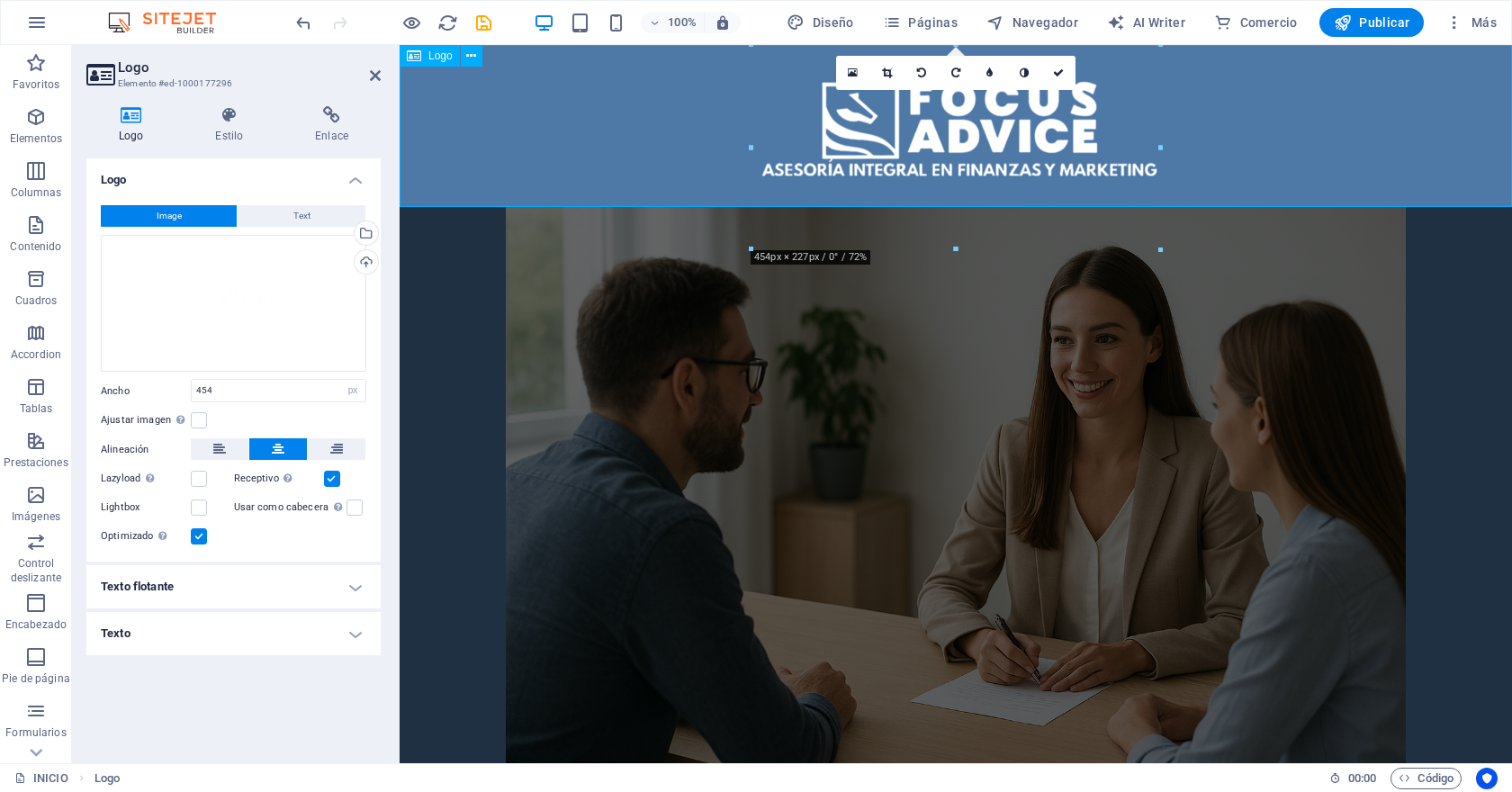
click at [906, 143] on div at bounding box center [955, 126] width 1113 height 161
click at [488, 27] on icon "save" at bounding box center [484, 23] width 21 height 21
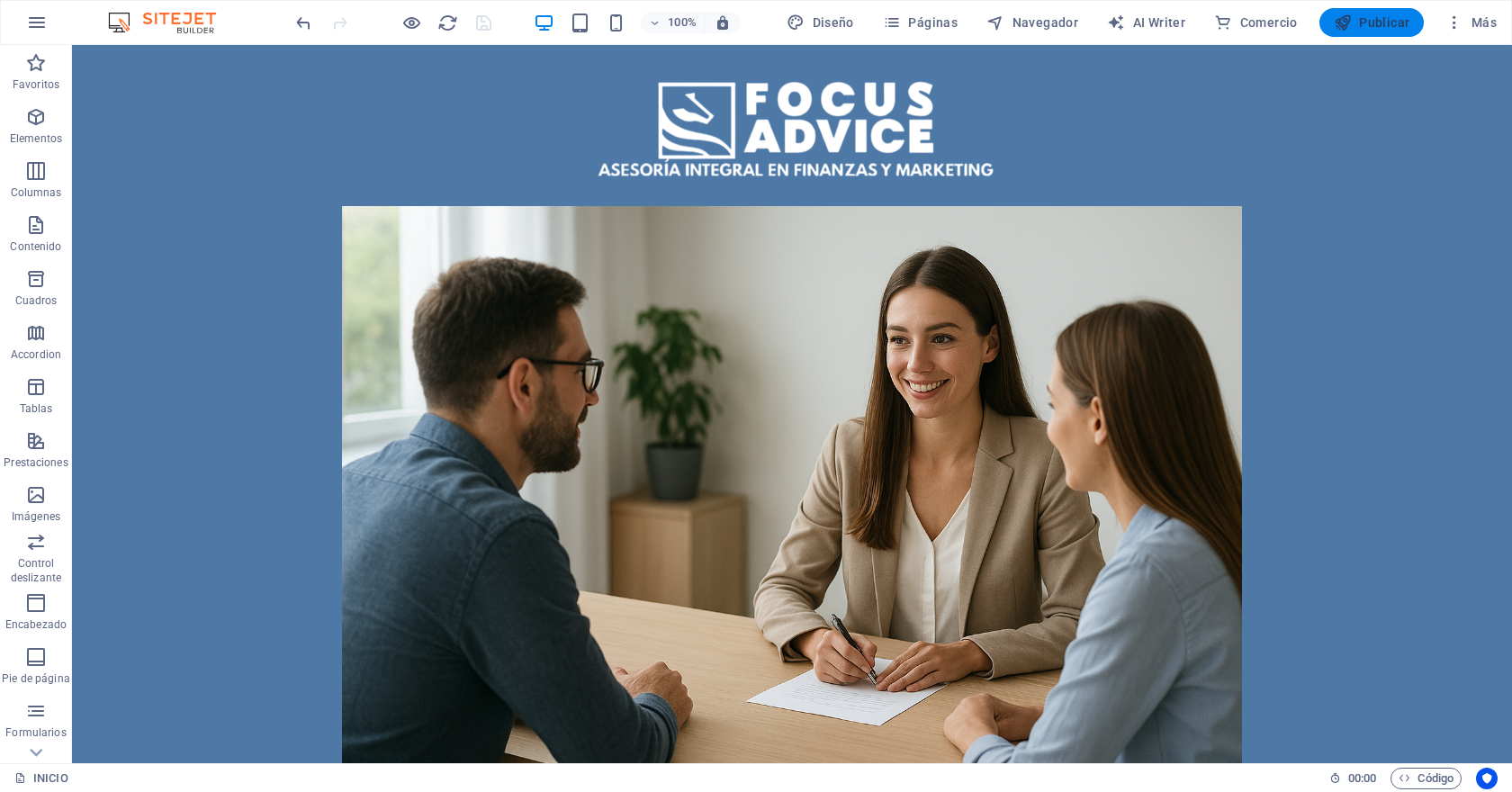
click at [1375, 33] on button "Publicar" at bounding box center [1372, 23] width 105 height 29
click at [469, 127] on div at bounding box center [792, 126] width 1440 height 161
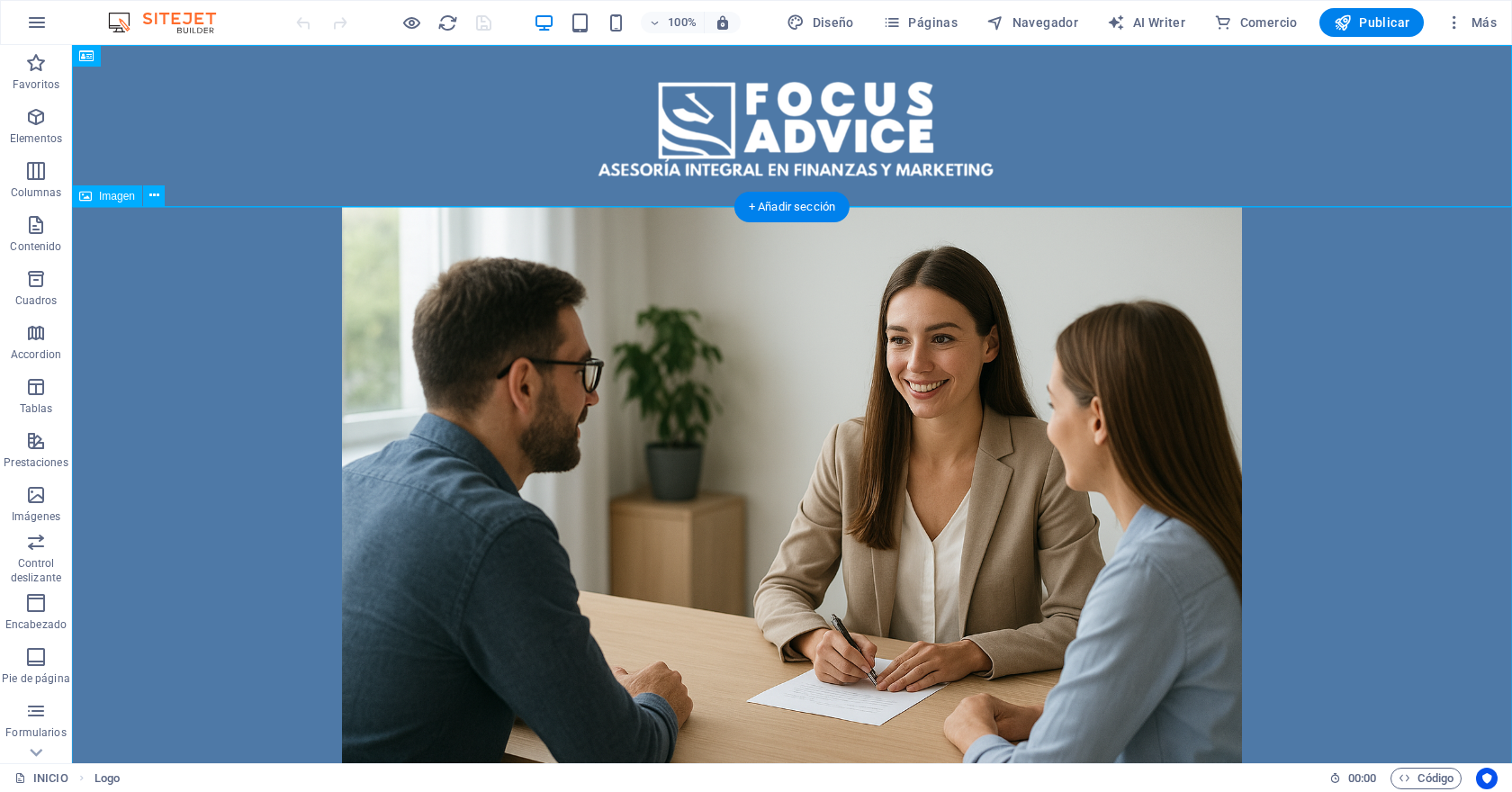
click at [260, 294] on figure at bounding box center [792, 506] width 1440 height 600
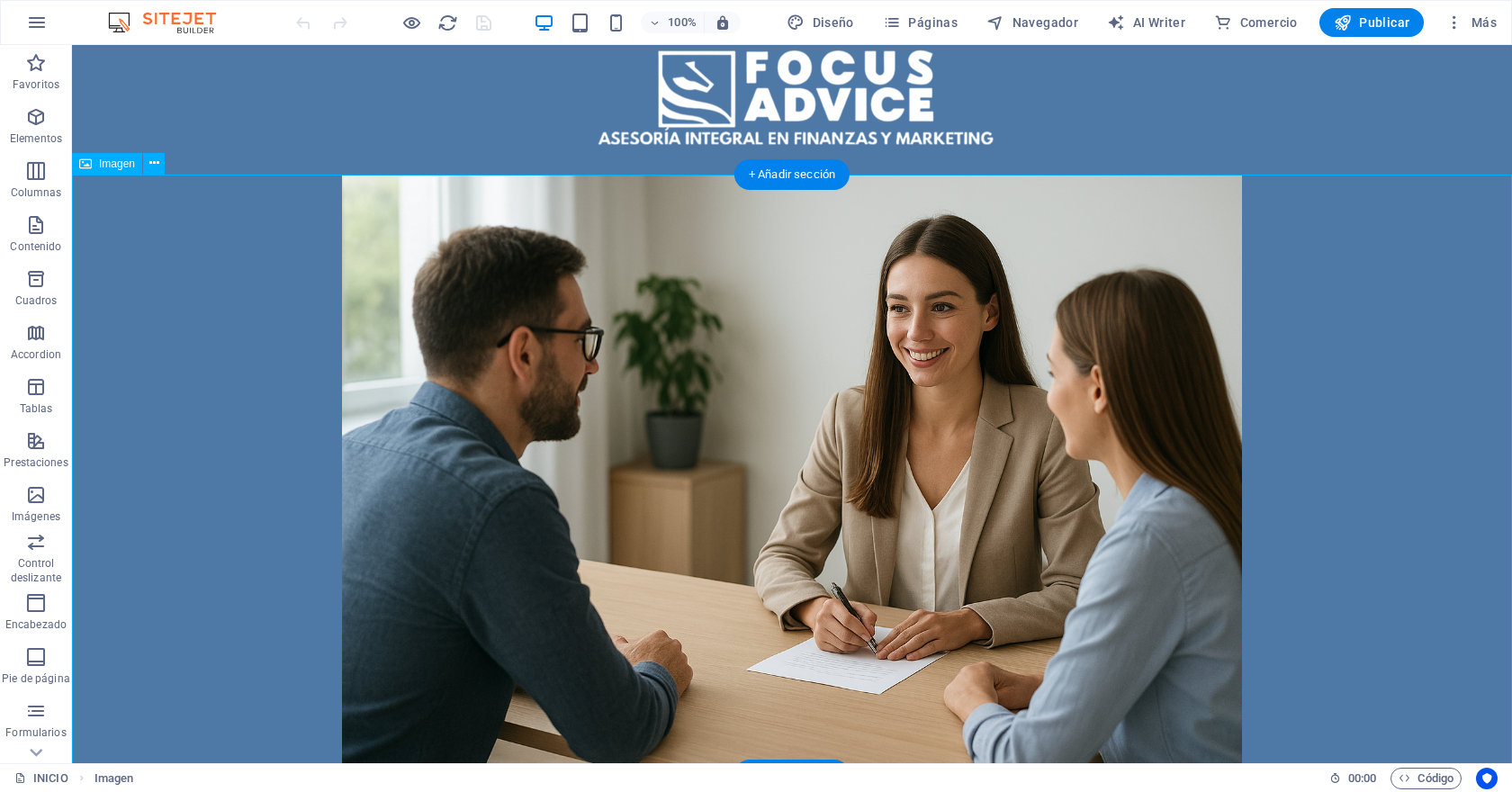
scroll to position [173, 0]
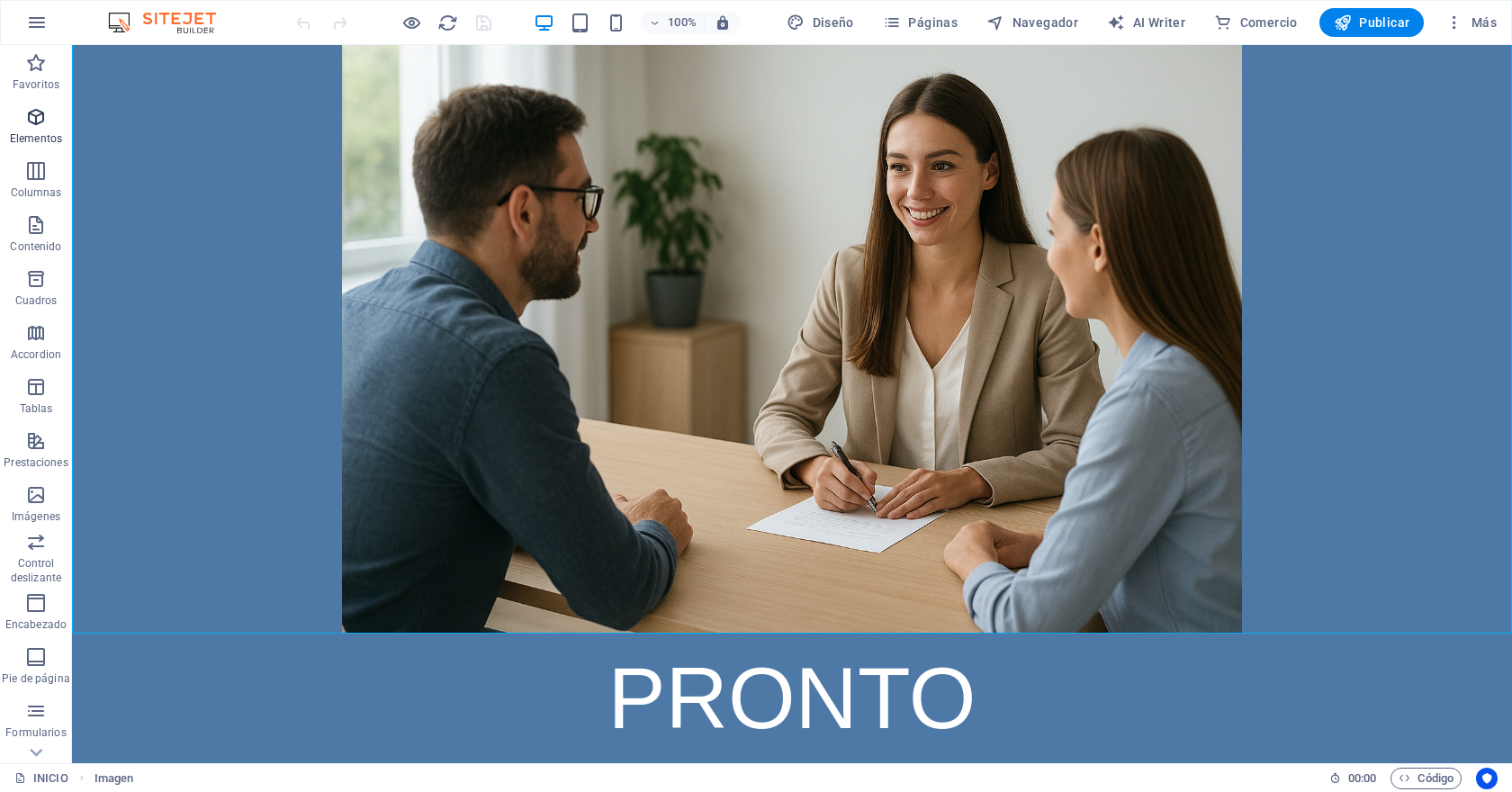
click at [37, 117] on icon "button" at bounding box center [36, 117] width 22 height 22
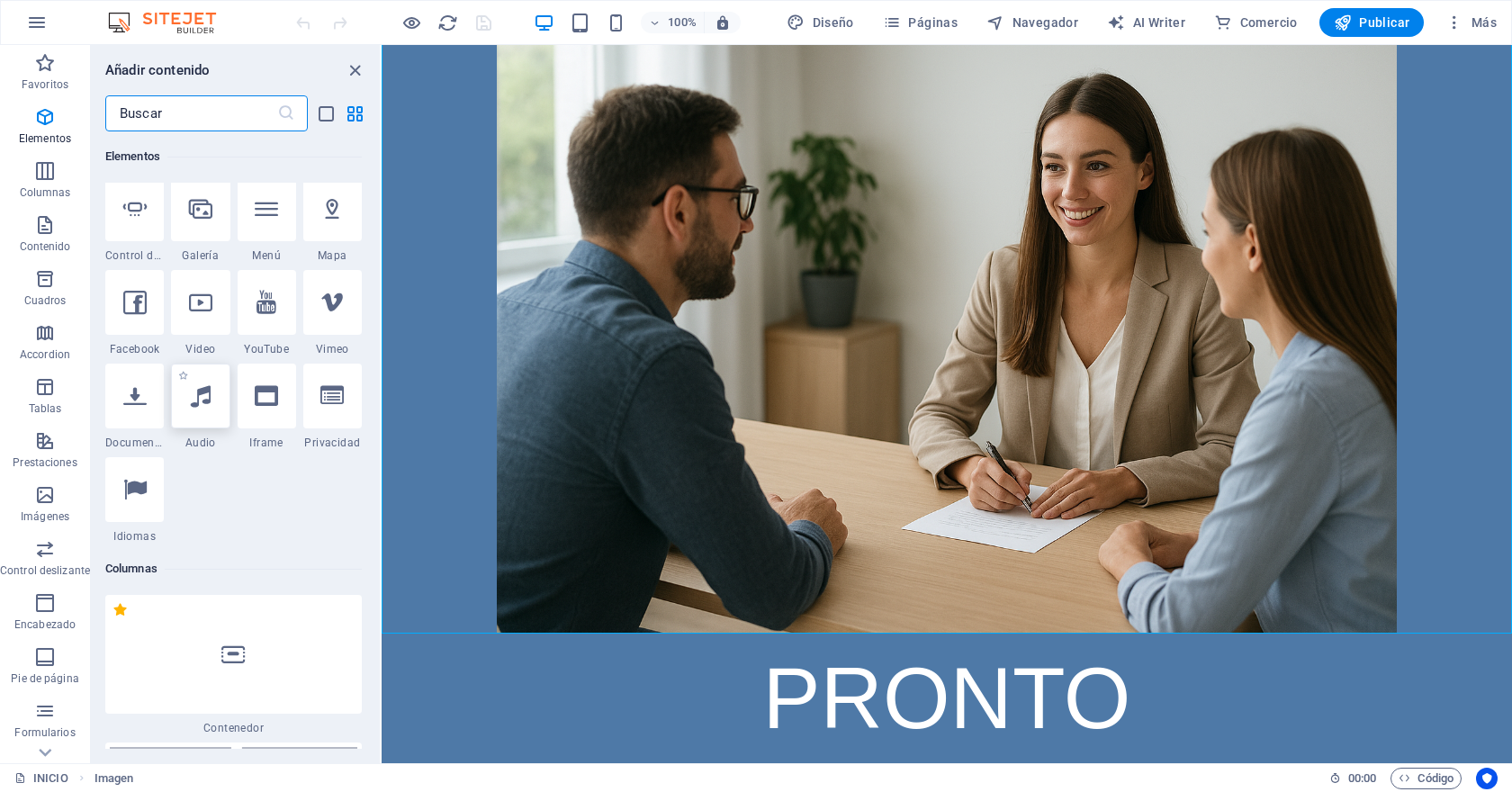
scroll to position [0, 0]
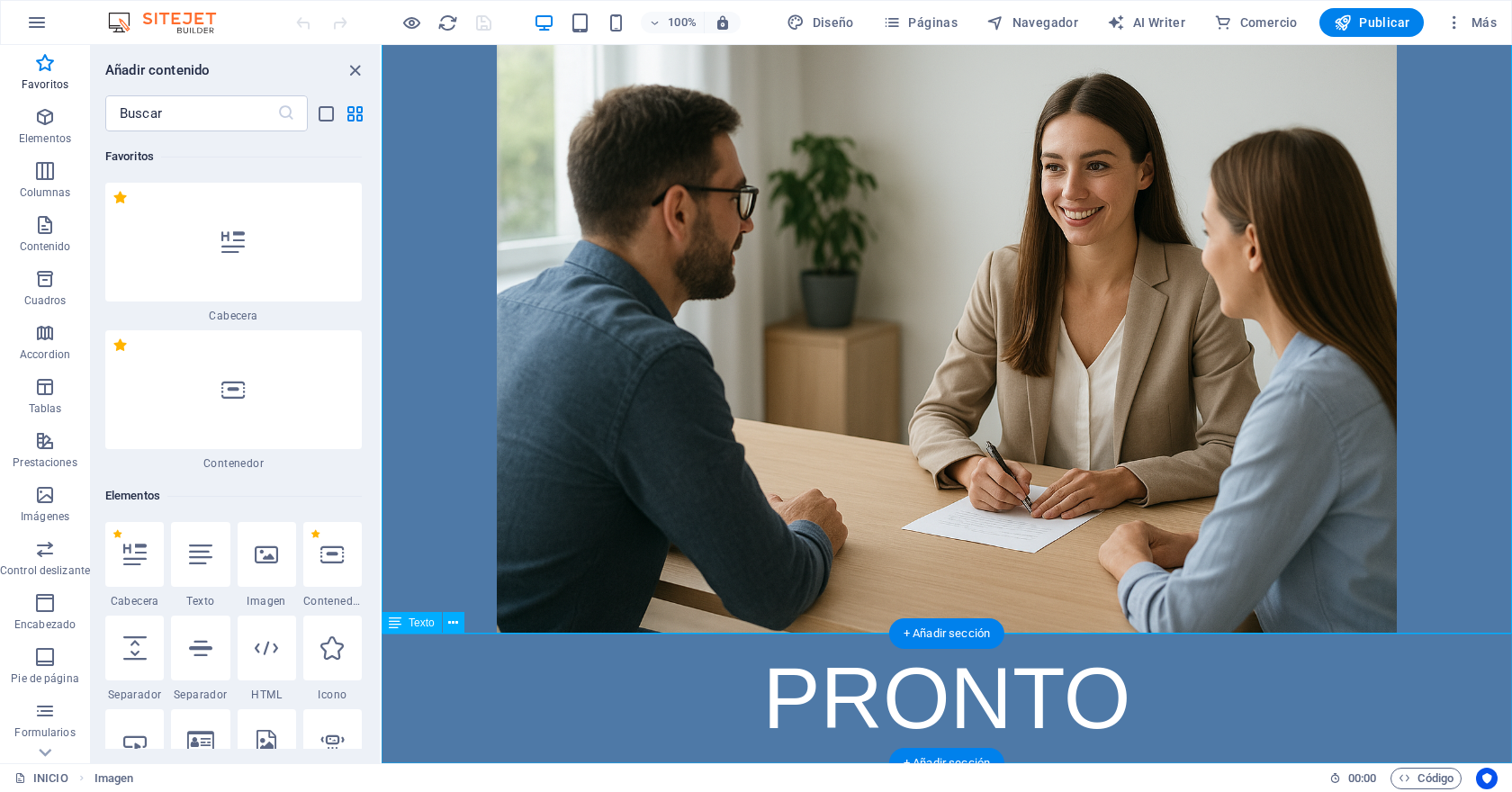
click at [1244, 704] on div "PRONTO" at bounding box center [946, 698] width 1130 height 129
click at [353, 76] on icon "close panel" at bounding box center [354, 71] width 21 height 21
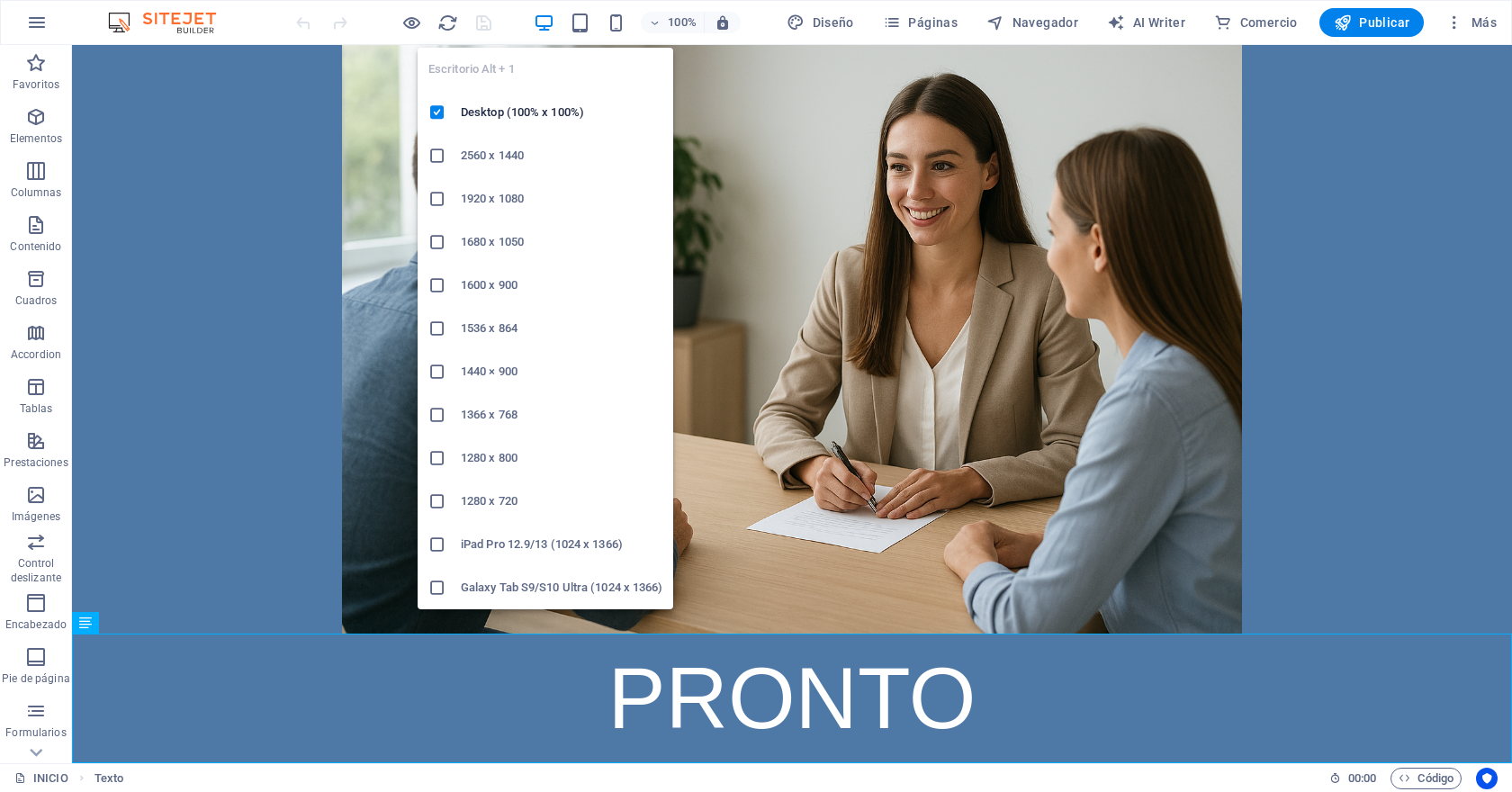
click at [518, 500] on h6 "1280 x 720" at bounding box center [561, 502] width 202 height 22
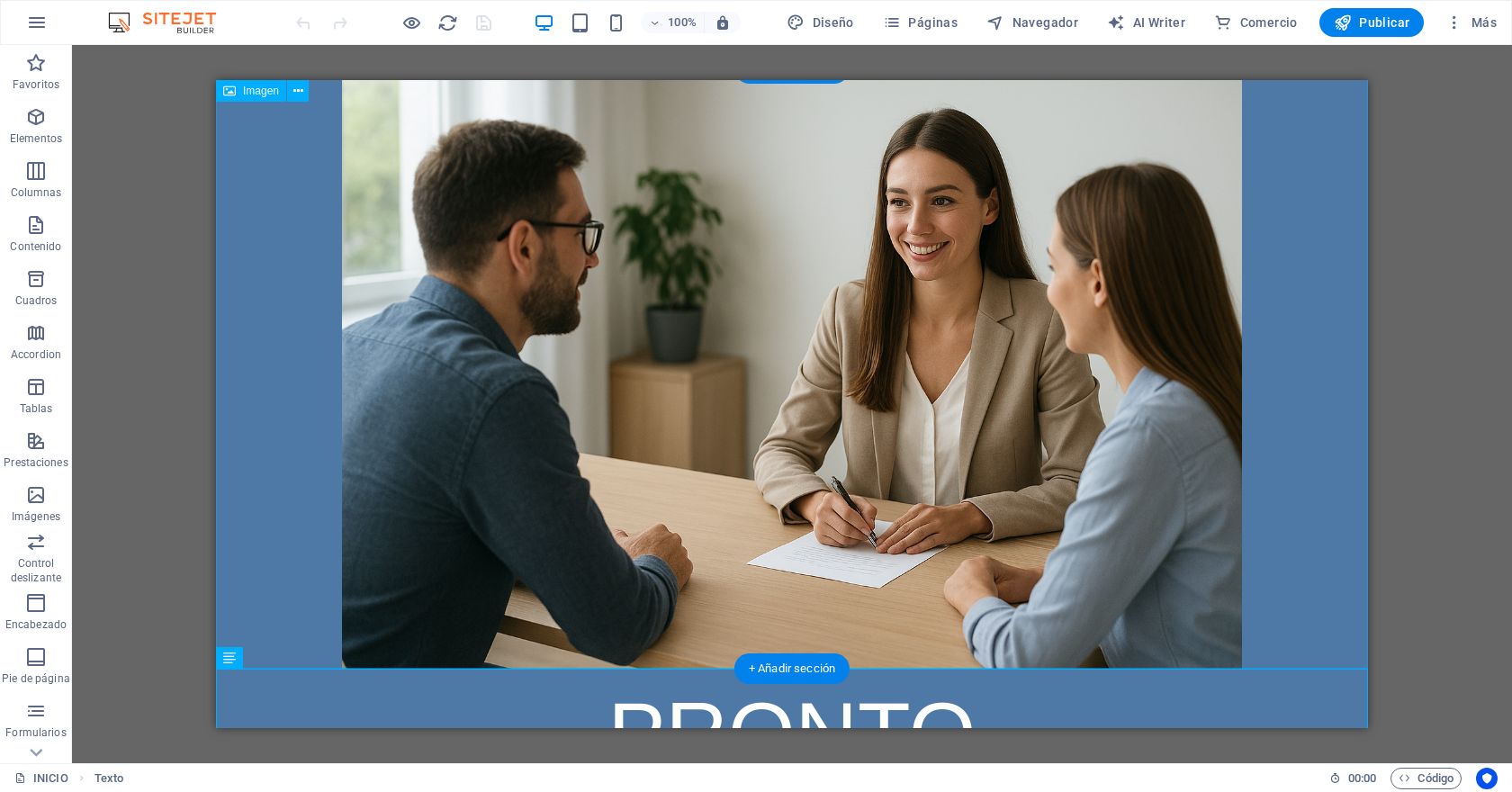
scroll to position [243, 0]
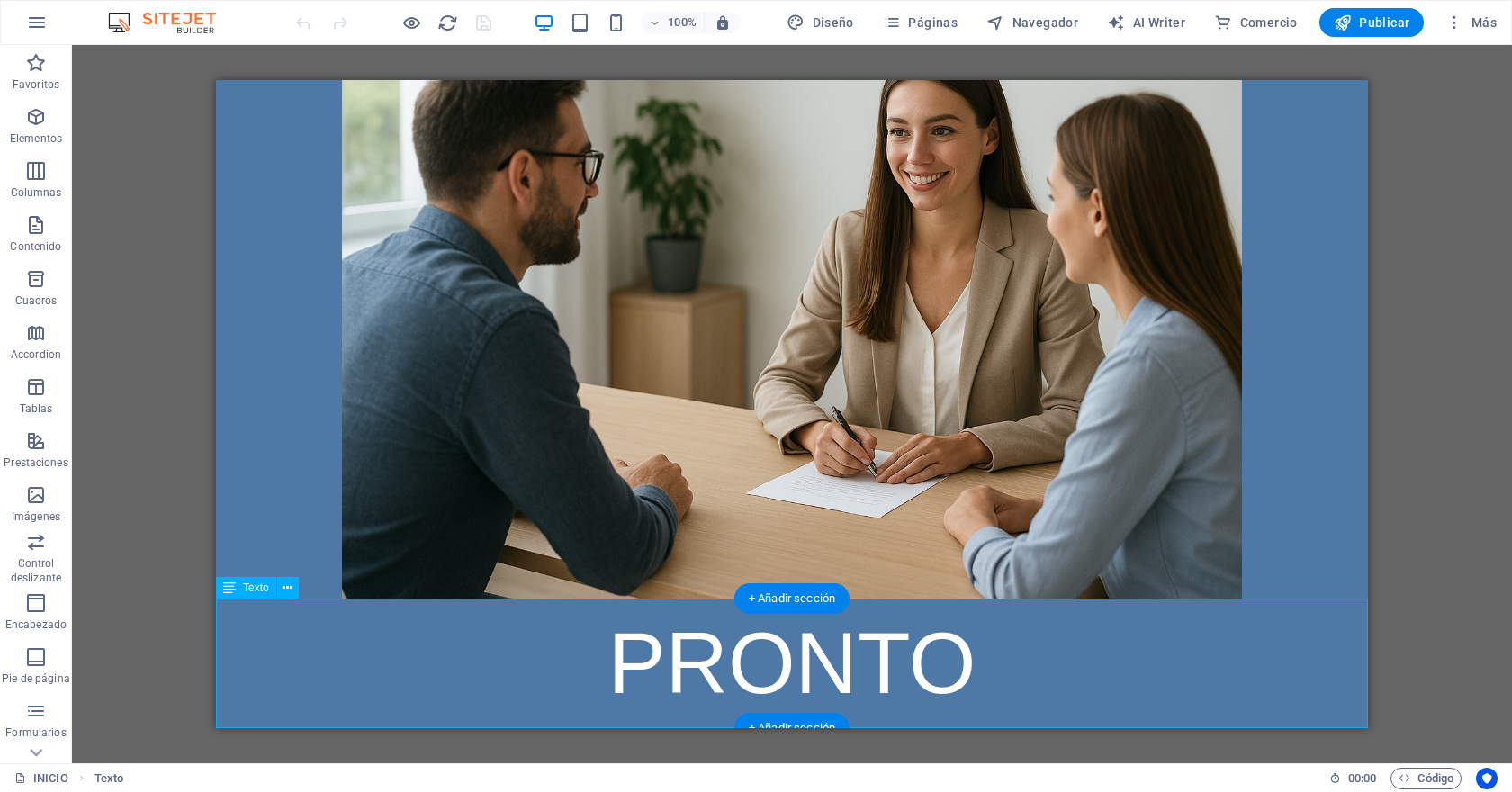
click at [785, 665] on div "PRONTO" at bounding box center [792, 663] width 1151 height 129
click at [793, 719] on div "+ Añadir sección" at bounding box center [791, 728] width 115 height 31
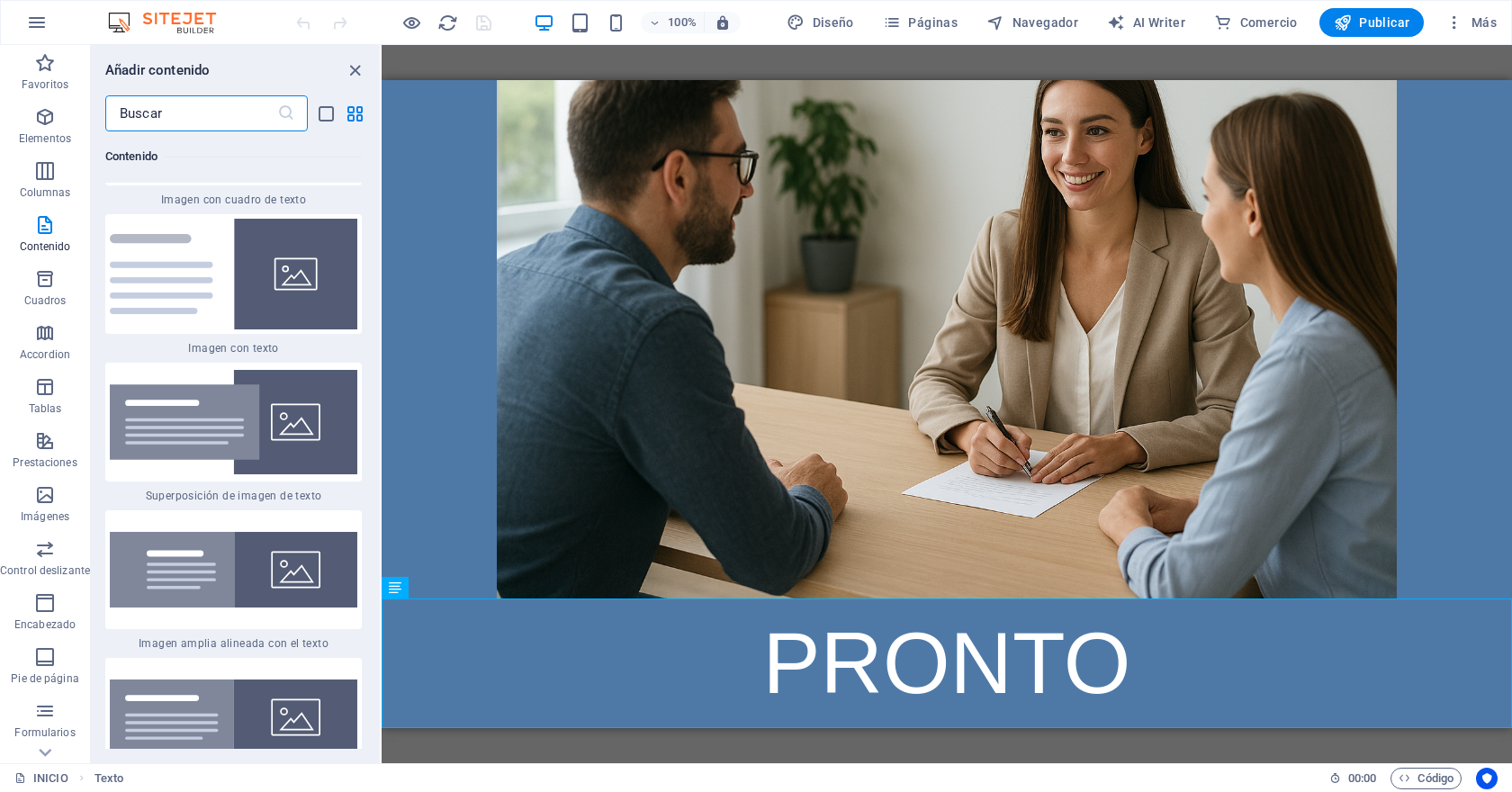
scroll to position [6734, 0]
click at [263, 679] on img at bounding box center [233, 717] width 248 height 76
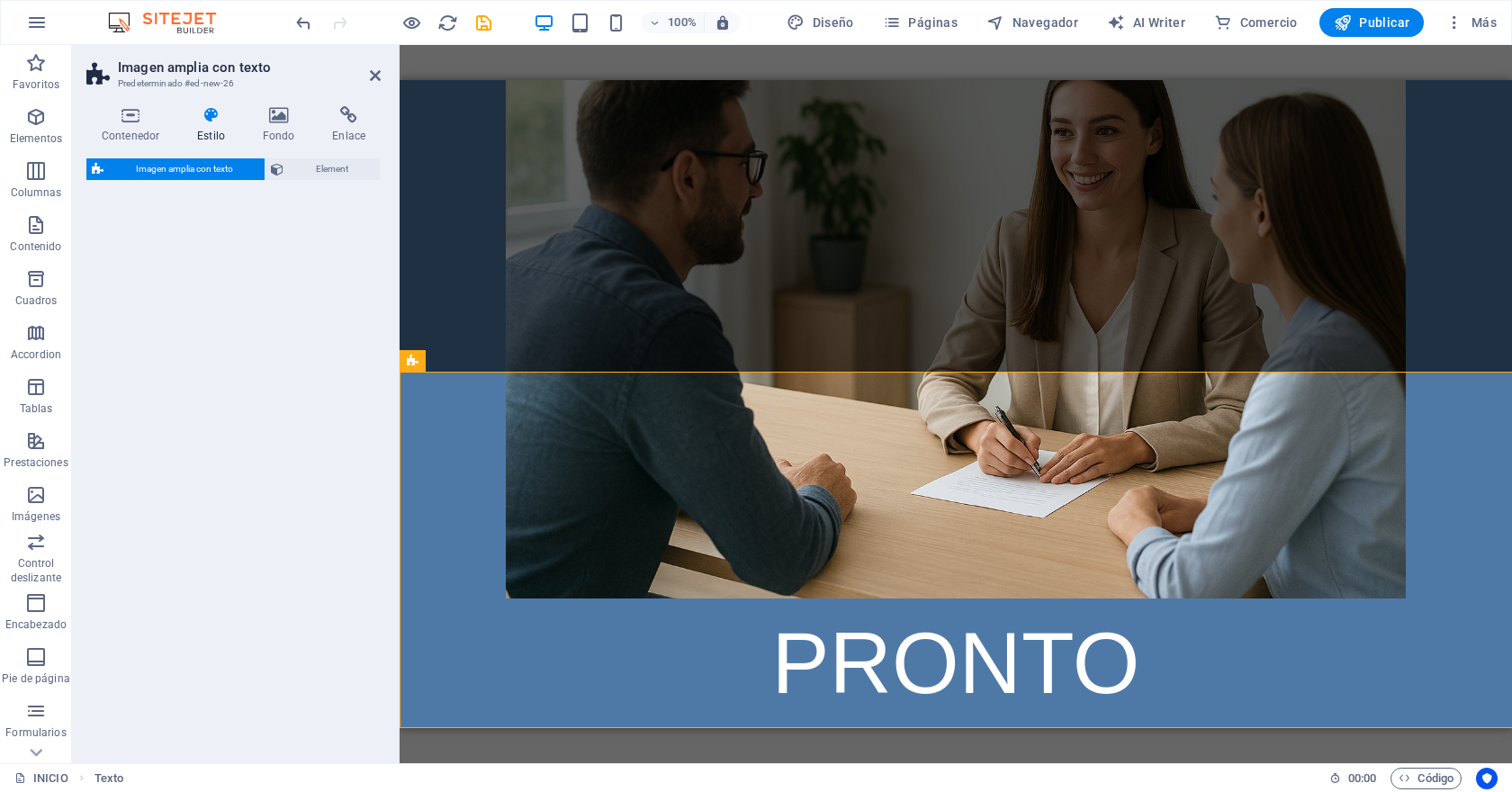
scroll to position [599, 0]
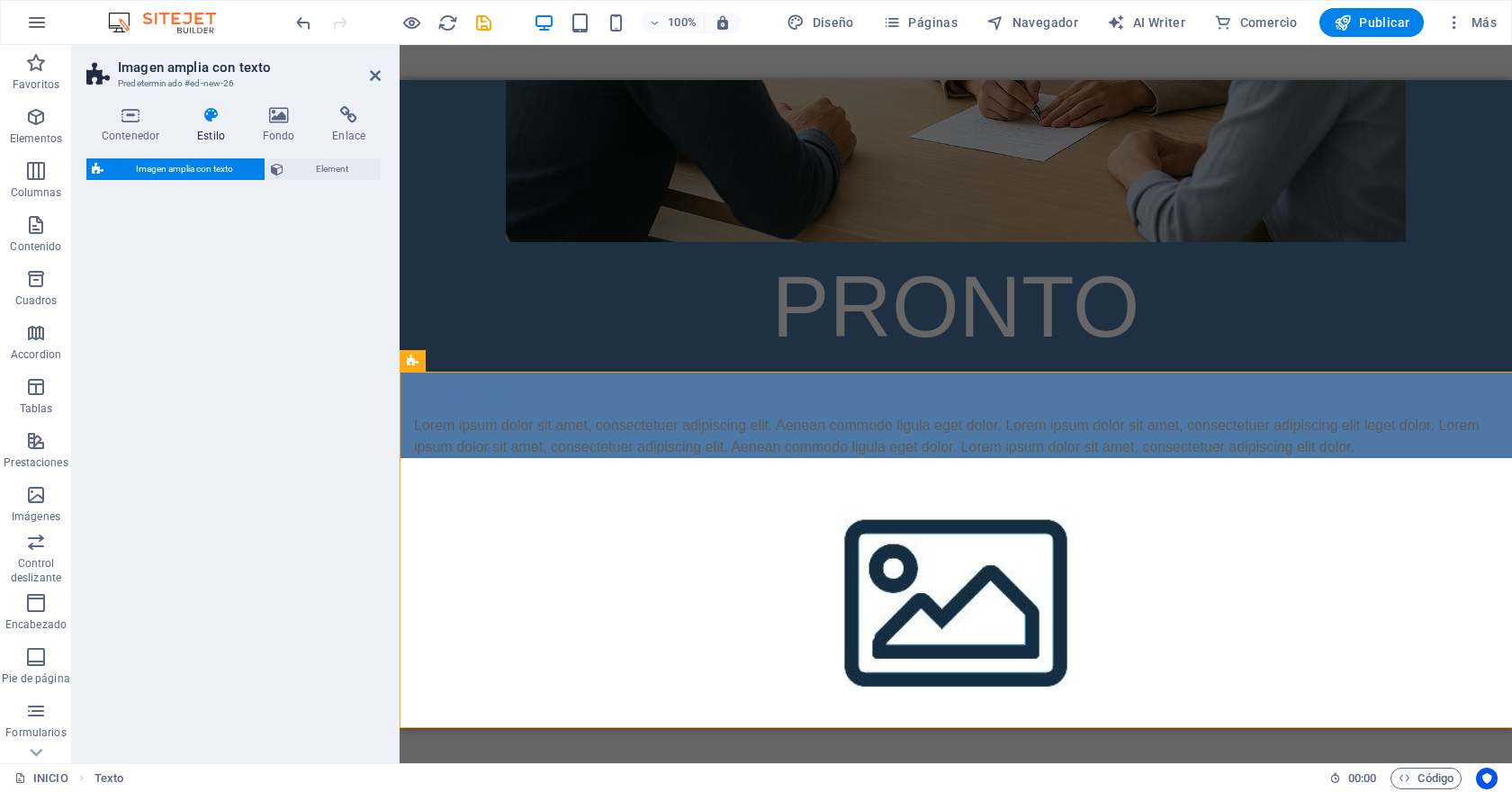
select select "%"
select select "rem"
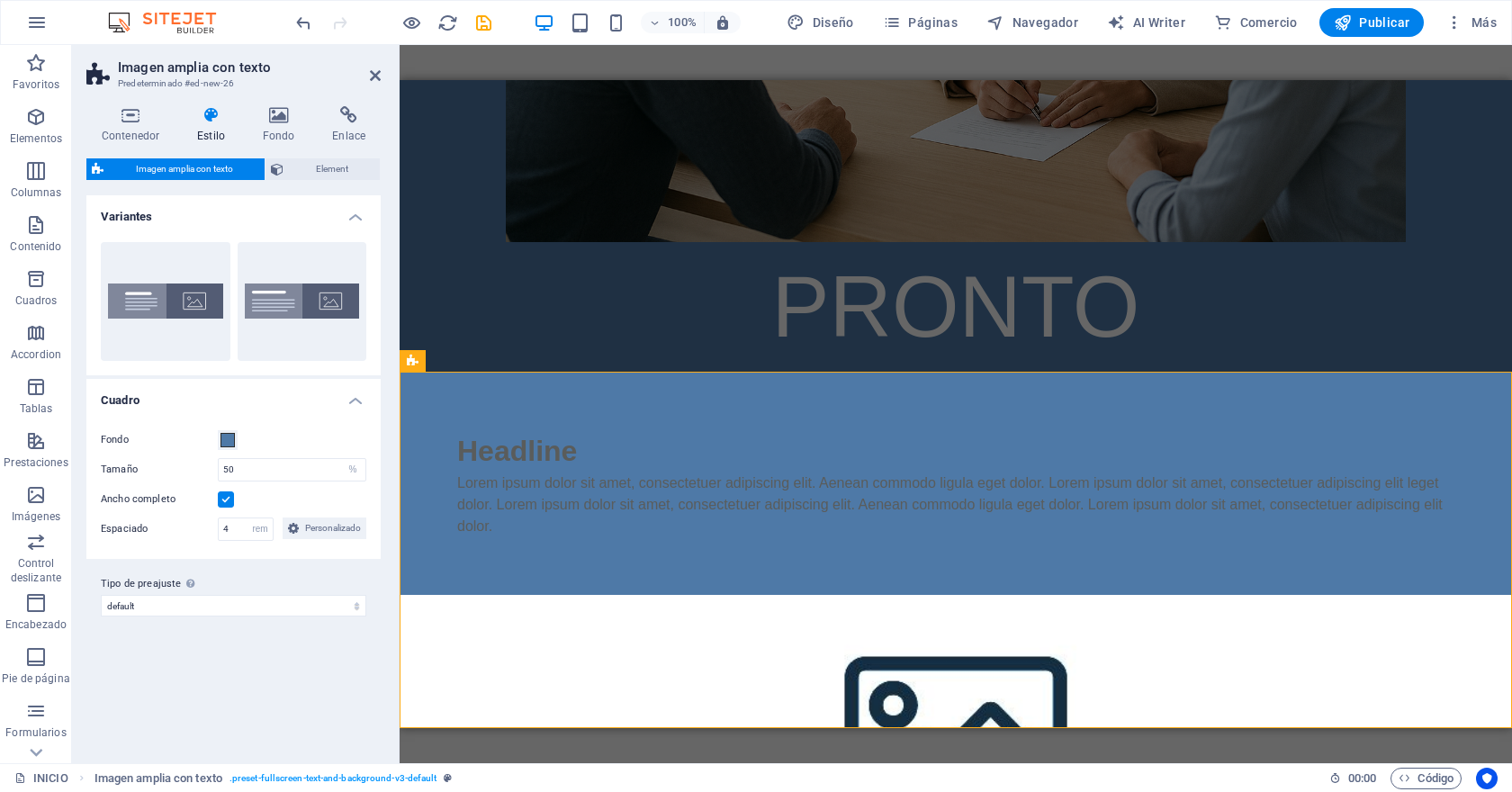
scroll to position [513, 0]
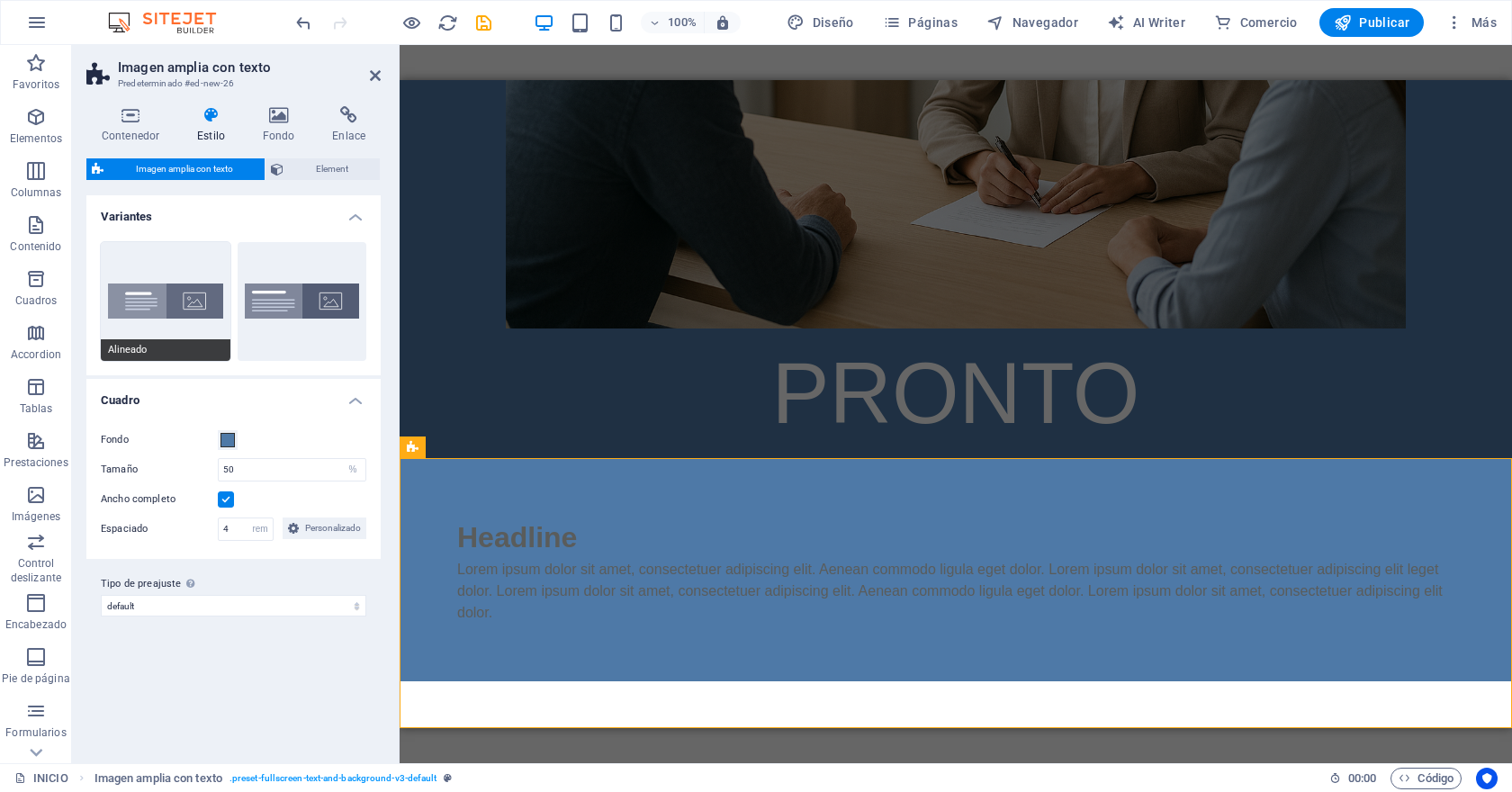
click at [191, 307] on button "Alineado" at bounding box center [165, 301] width 129 height 118
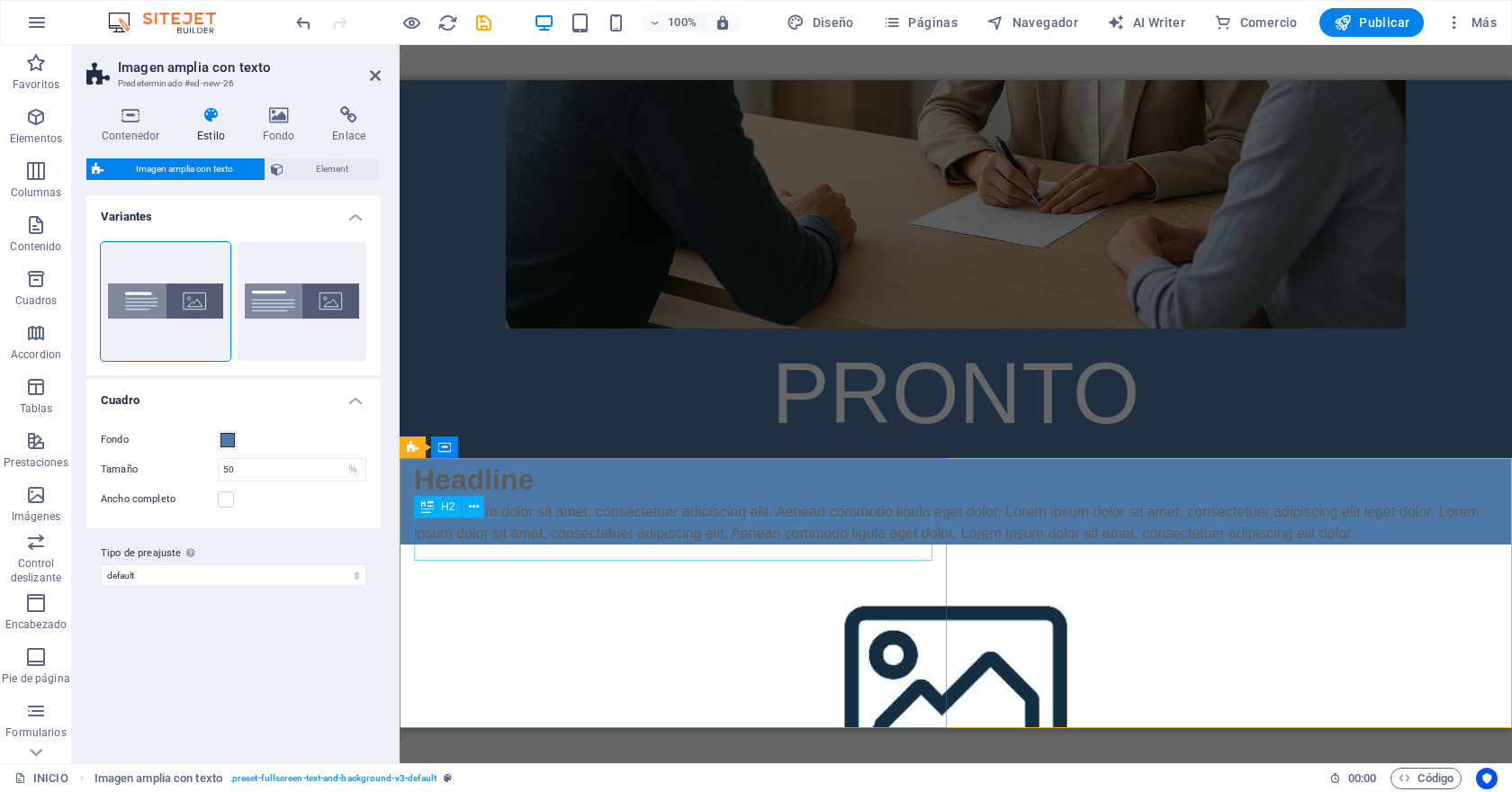
click at [535, 502] on div "Headline" at bounding box center [955, 480] width 1084 height 43
click at [543, 502] on div "Headline" at bounding box center [955, 480] width 1084 height 43
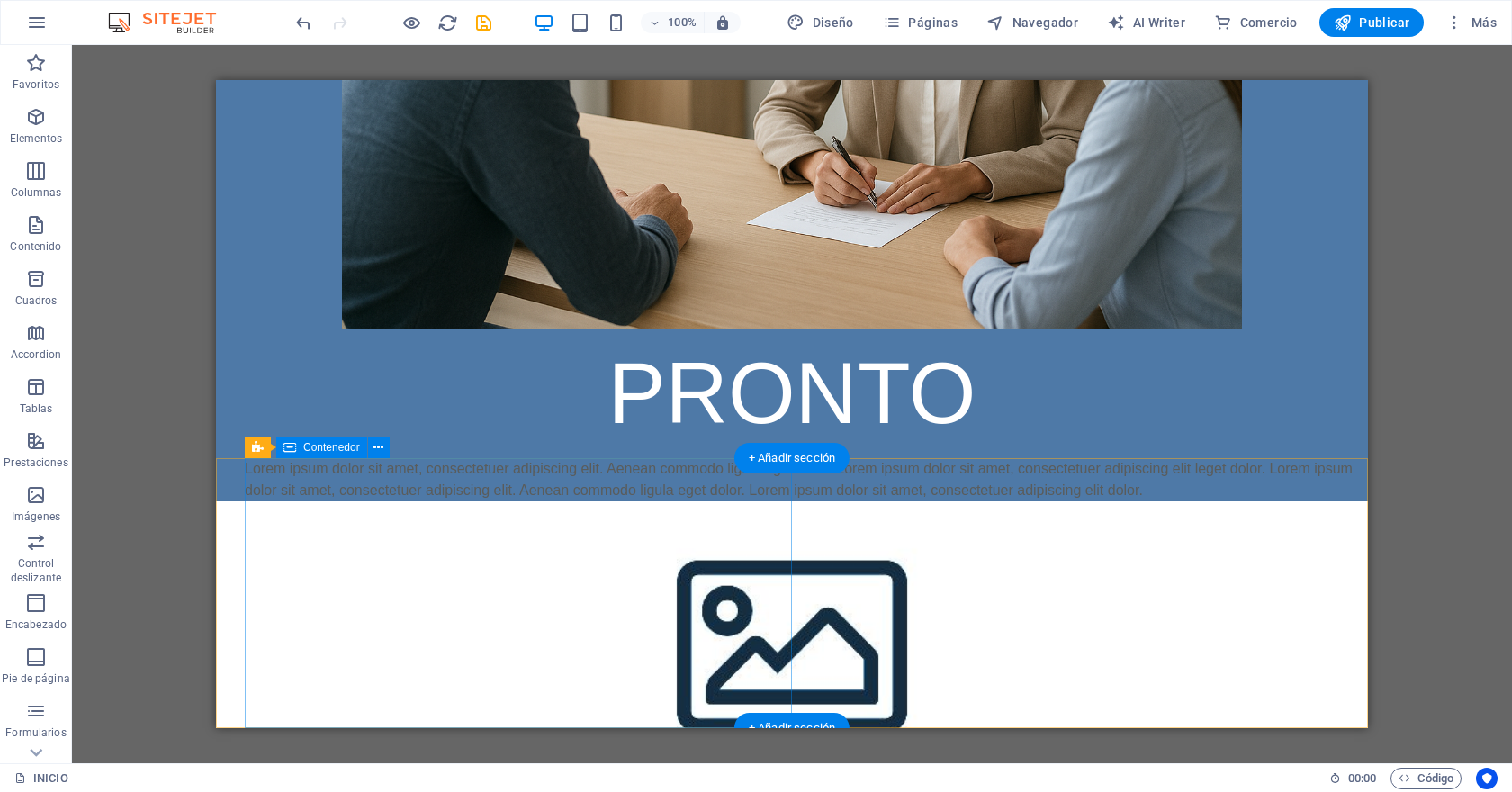
click at [446, 502] on div "Lorem ipsum dolor sit amet, consectetuer adipiscing elit. Aenean commodo ligula…" at bounding box center [806, 480] width 1122 height 43
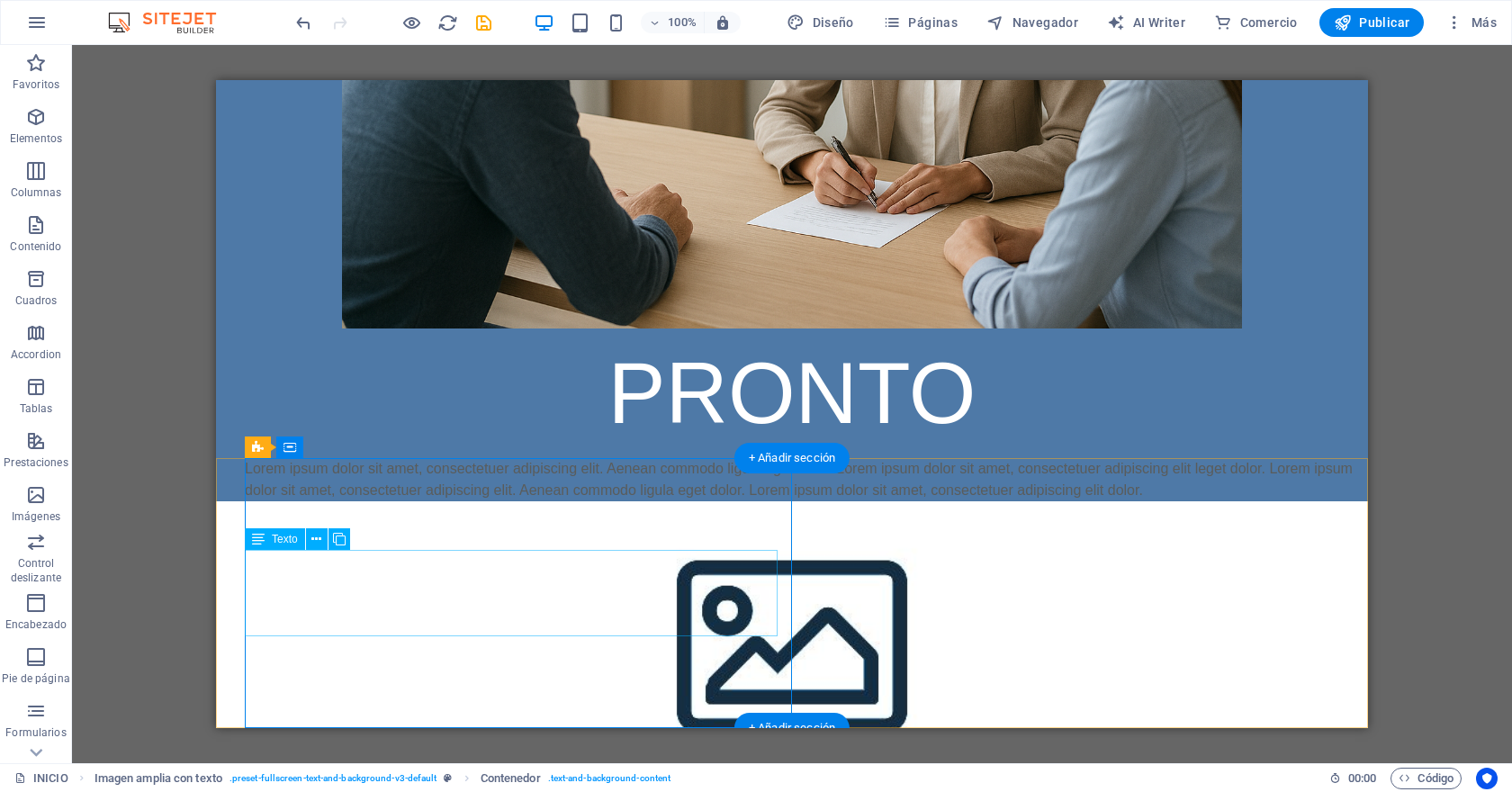
click at [438, 502] on div "Lorem ipsum dolor sit amet, consectetuer adipiscing elit. Aenean commodo ligula…" at bounding box center [799, 480] width 1109 height 43
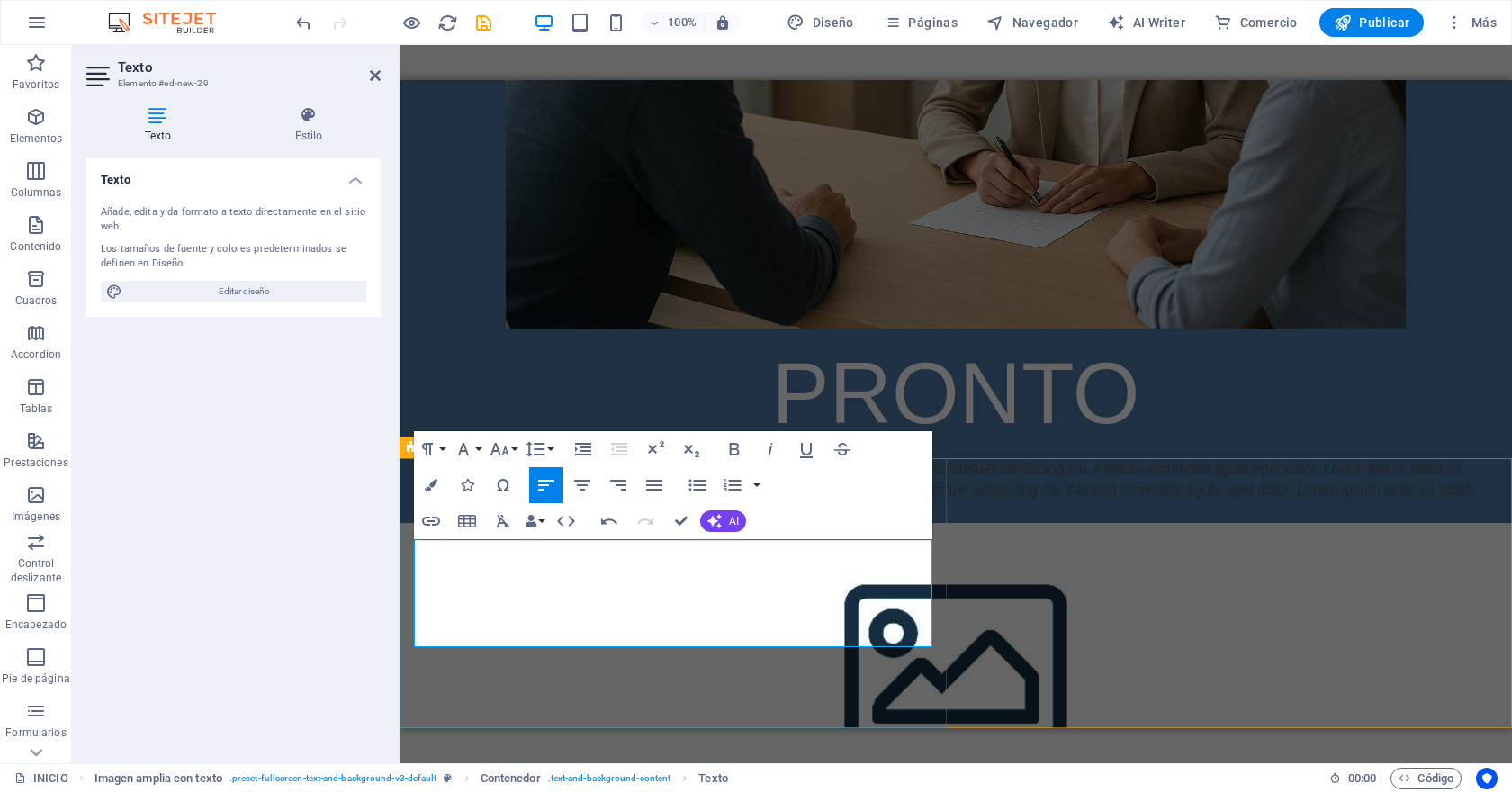
click at [751, 523] on p "Copyright © 2025 PoscaliHost. Todos los derechos reservados. Lorem ipsum dolor …" at bounding box center [955, 491] width 1084 height 65
click at [737, 523] on p "Copyright © 2025 PoscaliHost. Todos los derechos reservados. Lorem ipsum dolor …" at bounding box center [955, 491] width 1084 height 65
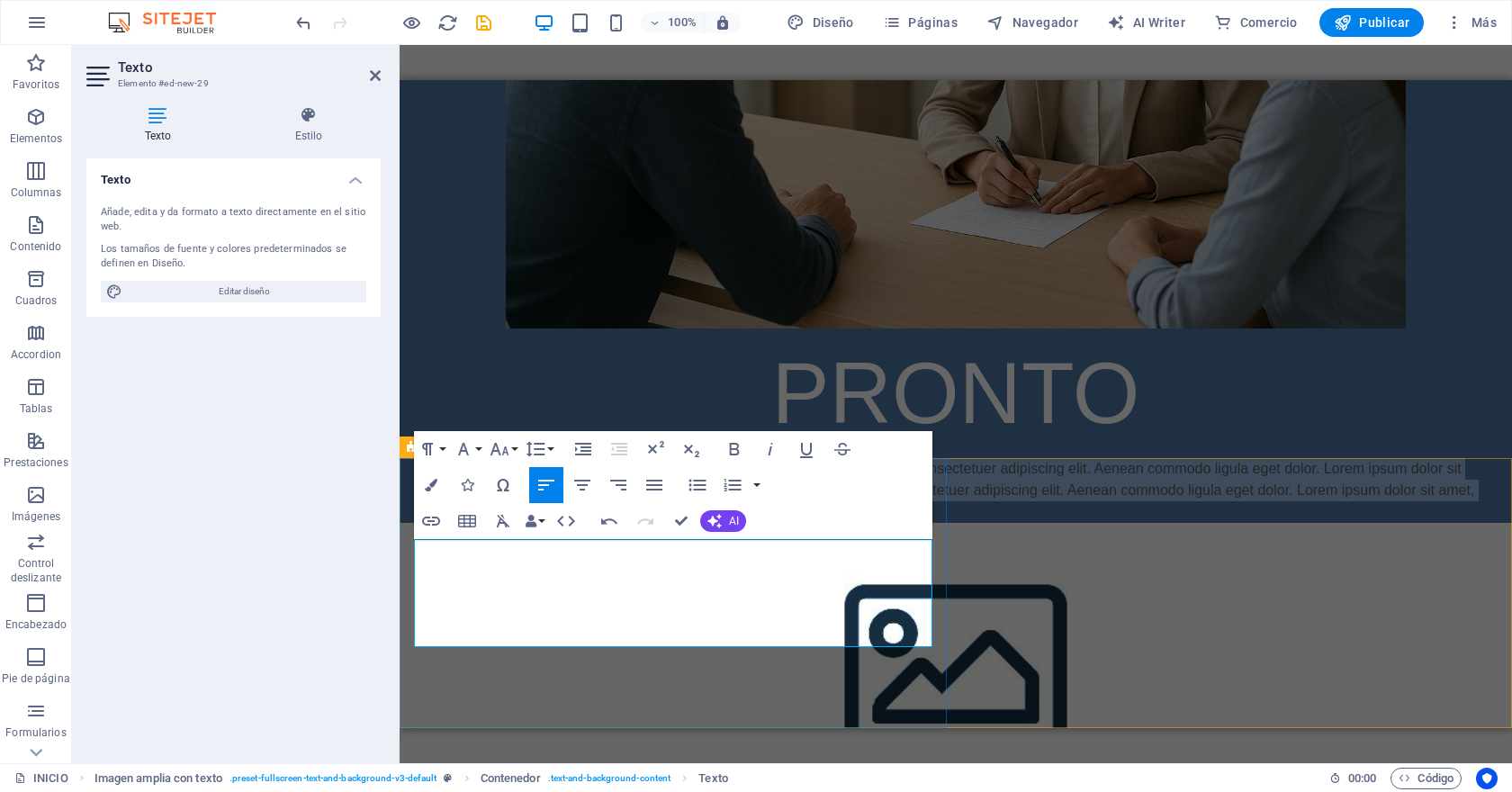
drag, startPoint x: 786, startPoint y: 638, endPoint x: 734, endPoint y: 555, distance: 97.9
click at [734, 523] on p "Copyright © 2025 PoscaliHost. Todos los derechos reservados. Lorem ipsum dolor …" at bounding box center [955, 491] width 1084 height 65
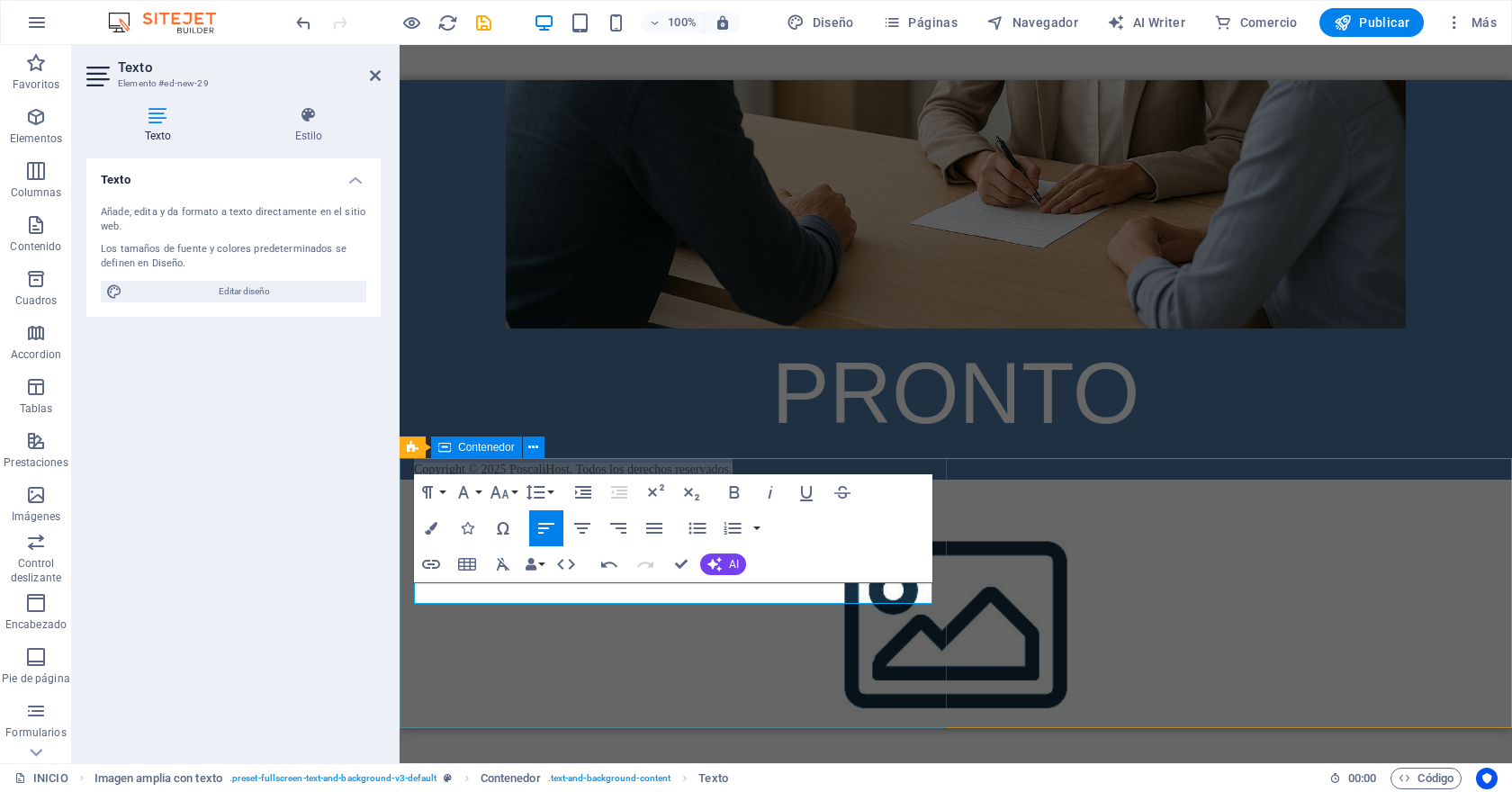
drag, startPoint x: 745, startPoint y: 597, endPoint x: 483, endPoint y: 539, distance: 268.3
click at [483, 480] on div "Copyright © 2025 PoscaliHost. Todos los derechos reservados." at bounding box center [955, 469] width 1113 height 22
click at [428, 524] on icon "button" at bounding box center [431, 528] width 13 height 13
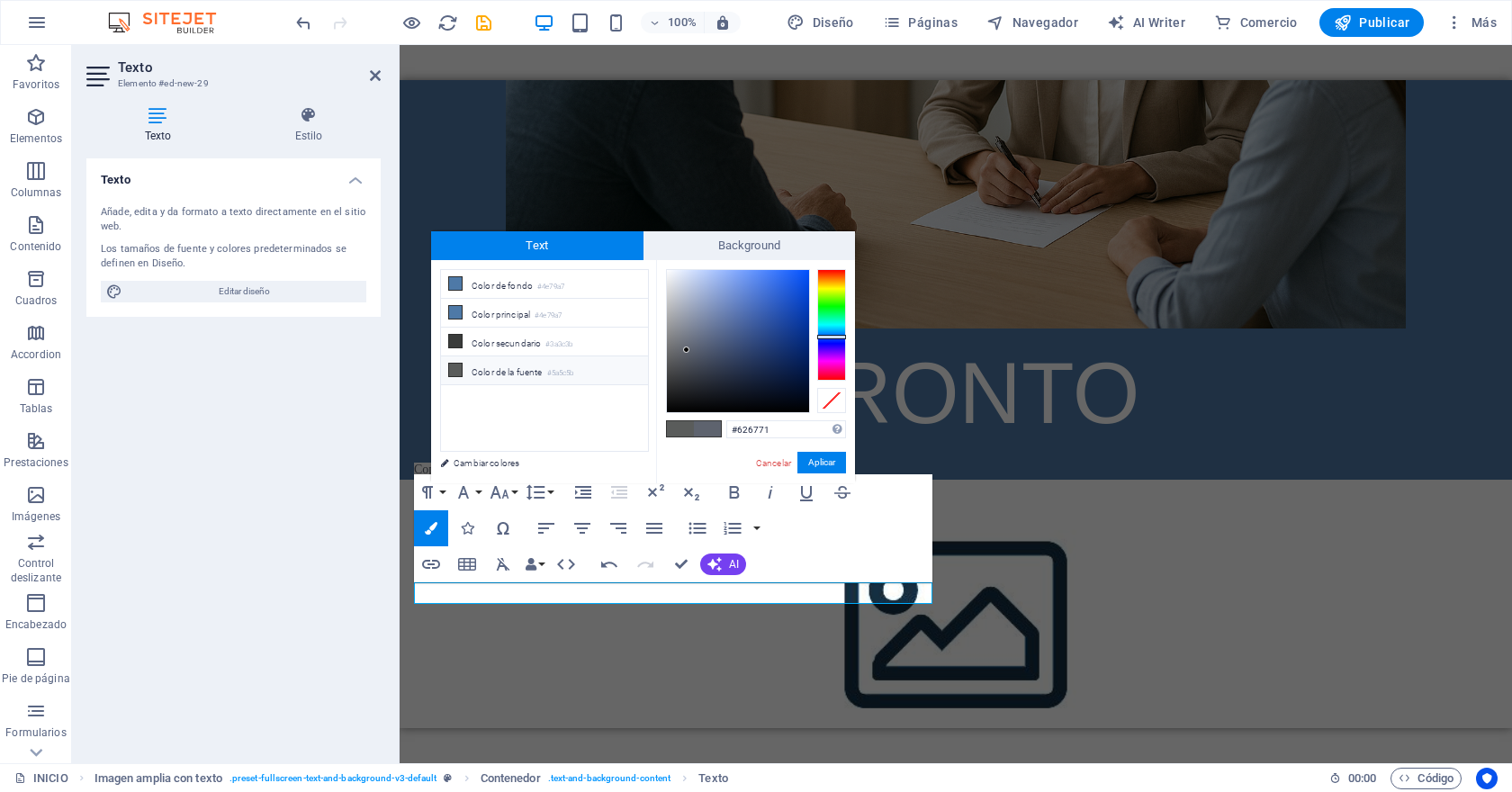
click at [685, 348] on div at bounding box center [686, 349] width 6 height 6
type input "#ffffff"
drag, startPoint x: 685, startPoint y: 348, endPoint x: 642, endPoint y: 215, distance: 139.8
click at [642, 215] on body "FOCUS ADVICE INICIO Favoritos Elementos Columnas Contenido [PERSON_NAME] Accord…" at bounding box center [756, 396] width 1512 height 792
click at [822, 457] on button "Aplicar" at bounding box center [822, 463] width 49 height 22
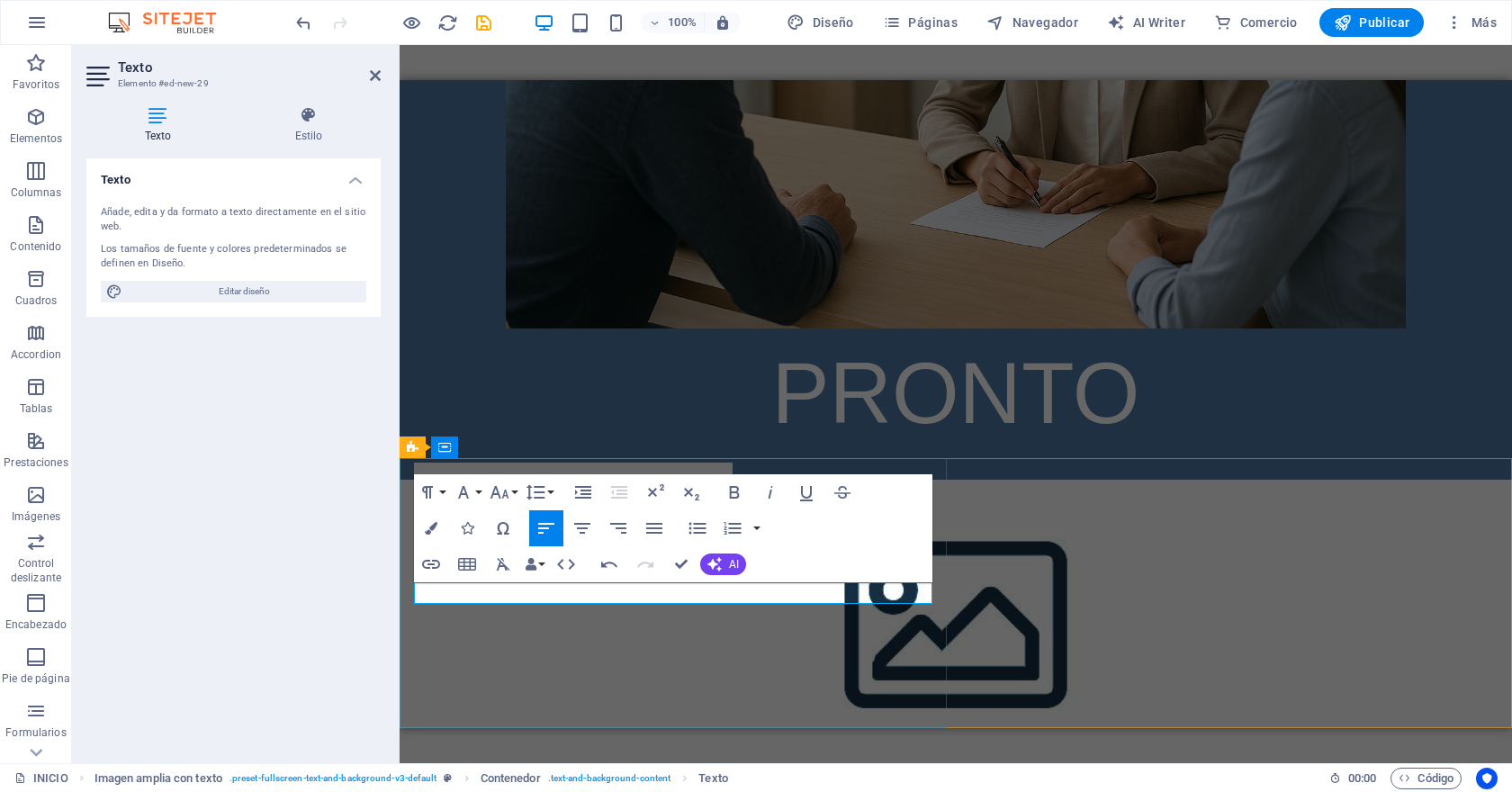
click at [615, 476] on span "Copyright © 2025 PoscaliHost. Todos los derechos reservados." at bounding box center [573, 469] width 318 height 14
click at [443, 525] on button "Colors" at bounding box center [431, 528] width 34 height 36
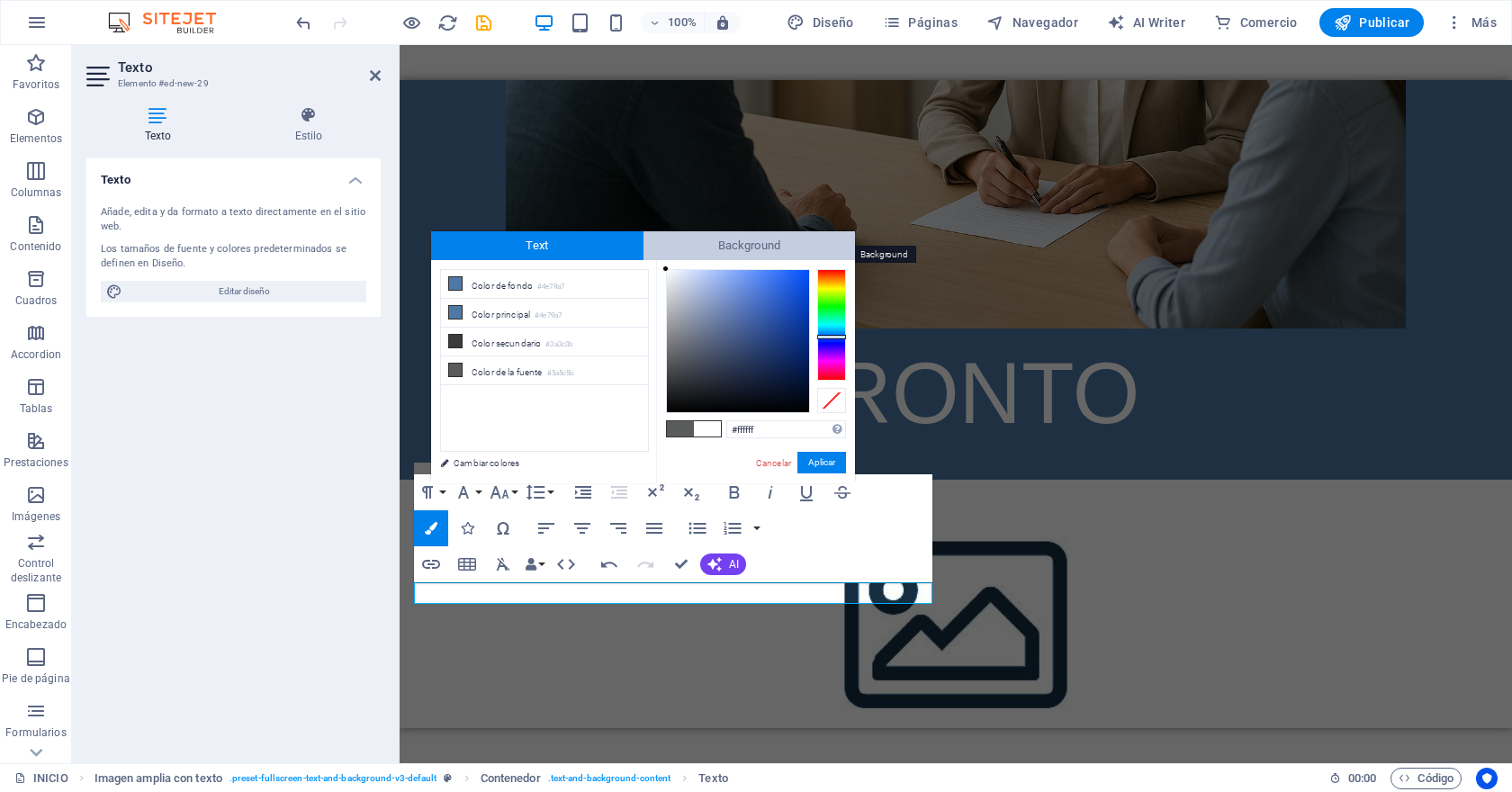
click at [707, 250] on span "Background" at bounding box center [749, 246] width 212 height 29
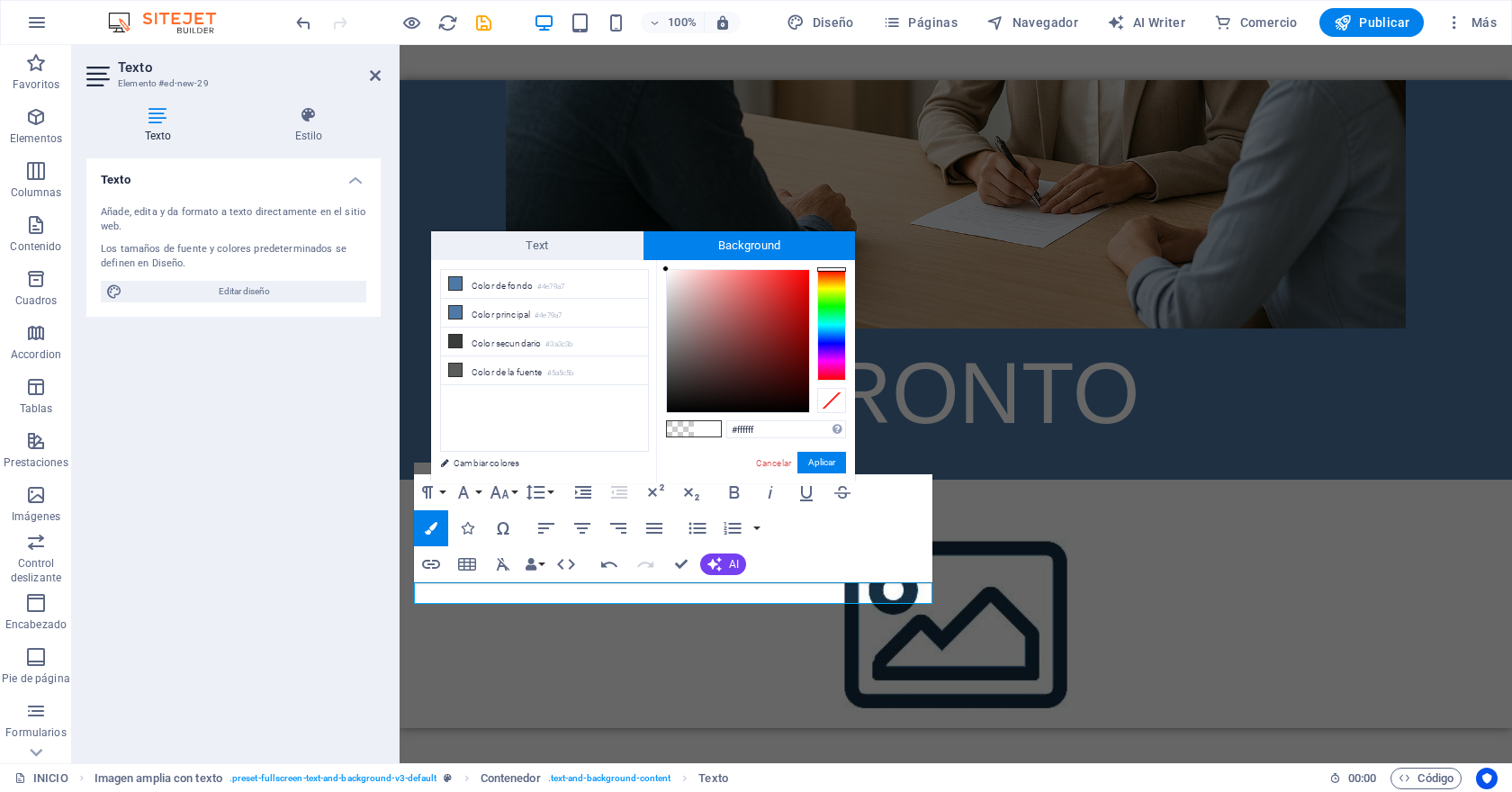
click at [682, 429] on span at bounding box center [681, 429] width 27 height 15
type input "rgba(0, 0, 0, 0)"
click at [682, 429] on span at bounding box center [681, 429] width 27 height 15
click at [818, 461] on button "Aplicar" at bounding box center [822, 463] width 49 height 22
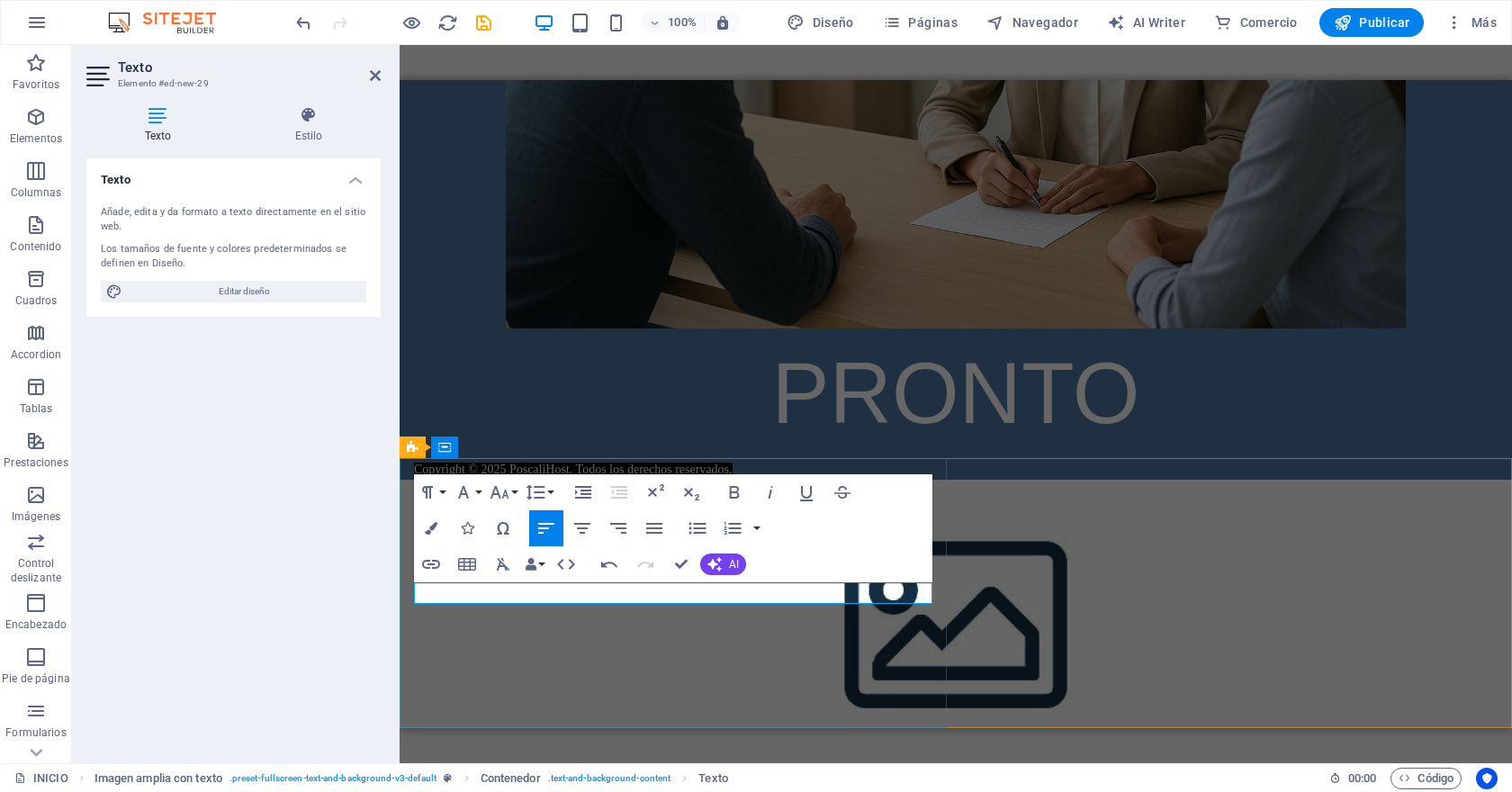
click at [745, 480] on p "Copyright © 2025 PoscaliHost. Todos los derechos reservados." at bounding box center [955, 469] width 1084 height 22
click at [416, 476] on span "Copyright © 2025 PoscaliHost. Todos los derechos reservados." at bounding box center [573, 469] width 318 height 14
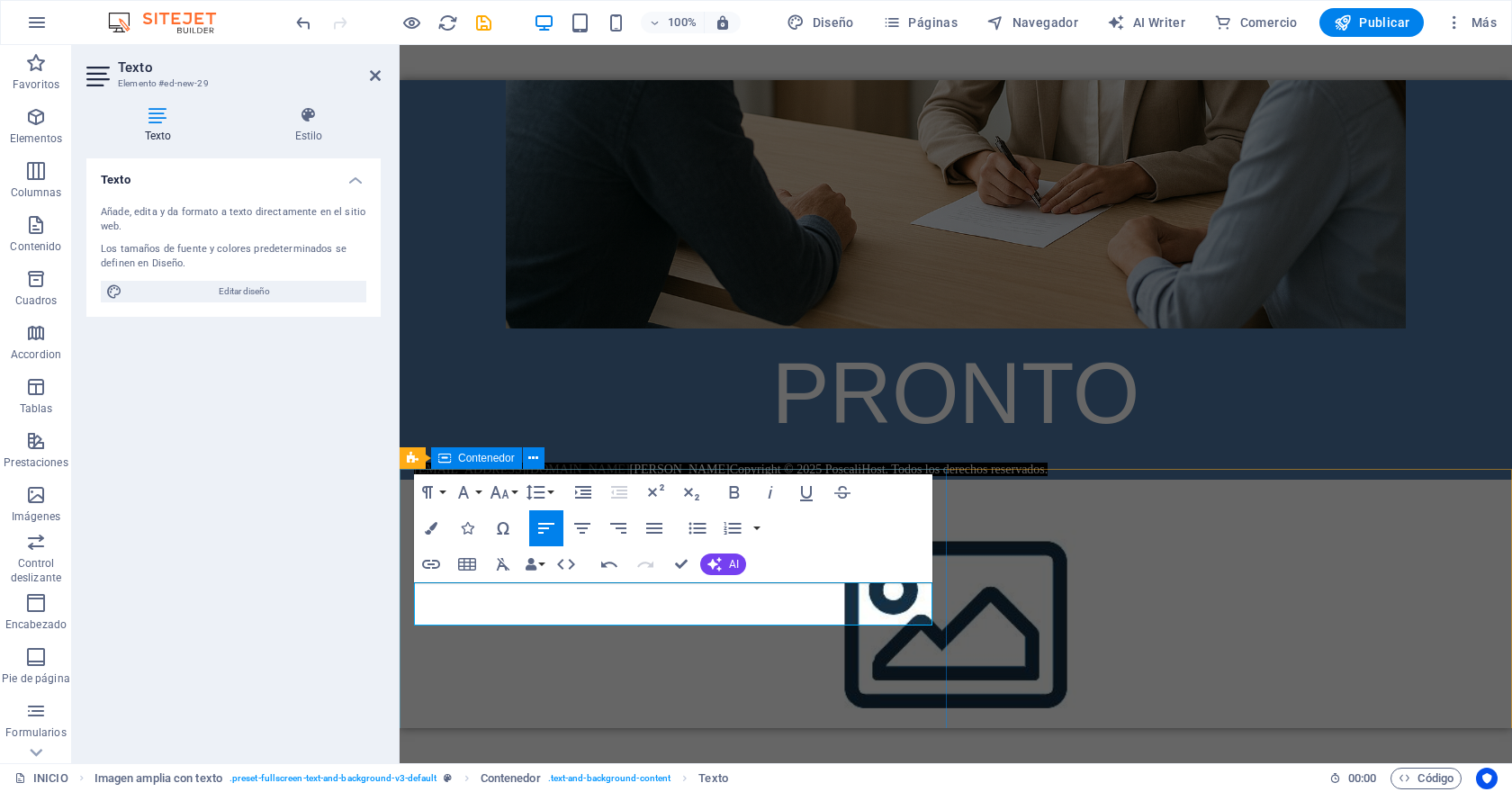
scroll to position [503, 0]
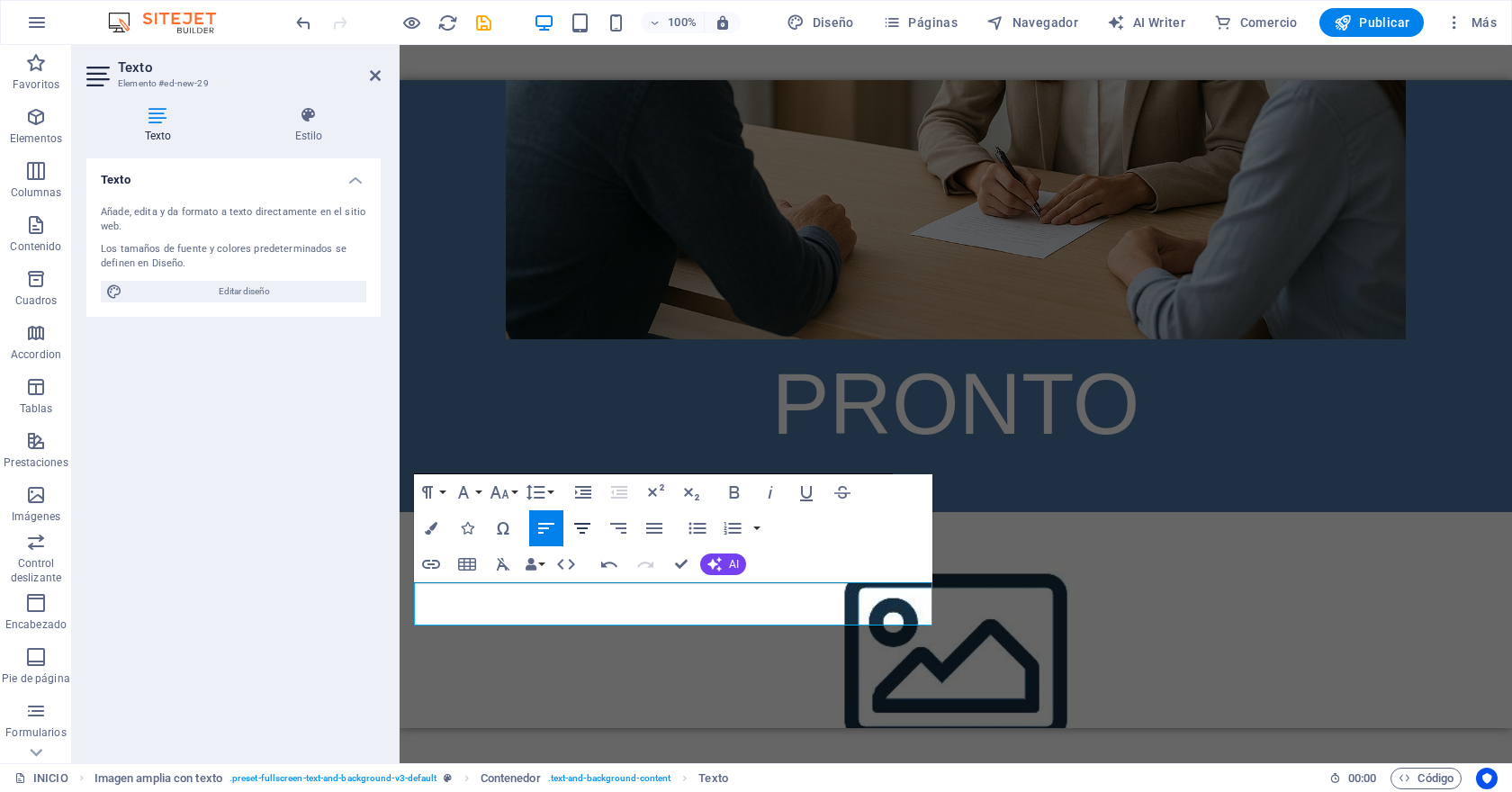
click at [579, 522] on icon "button" at bounding box center [582, 528] width 22 height 22
click at [512, 487] on link "[EMAIL_ADDRESS][DOMAIN_NAME]" at bounding box center [521, 480] width 216 height 14
click at [586, 527] on icon "button" at bounding box center [582, 528] width 16 height 11
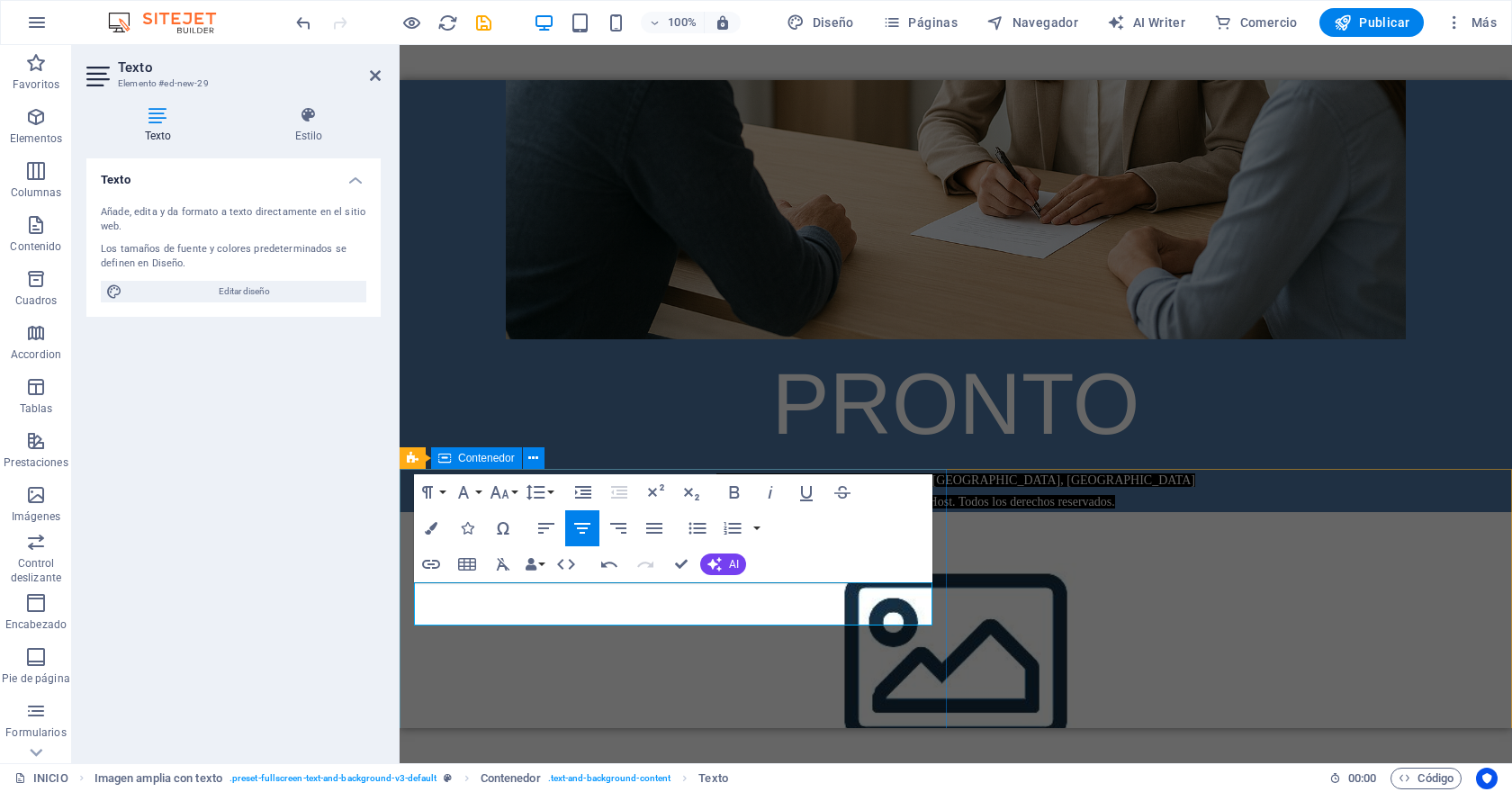
click at [470, 512] on div "[EMAIL_ADDRESS][DOMAIN_NAME] Concepción, [GEOGRAPHIC_DATA] Copyright © 2025 Pos…" at bounding box center [955, 491] width 1113 height 43
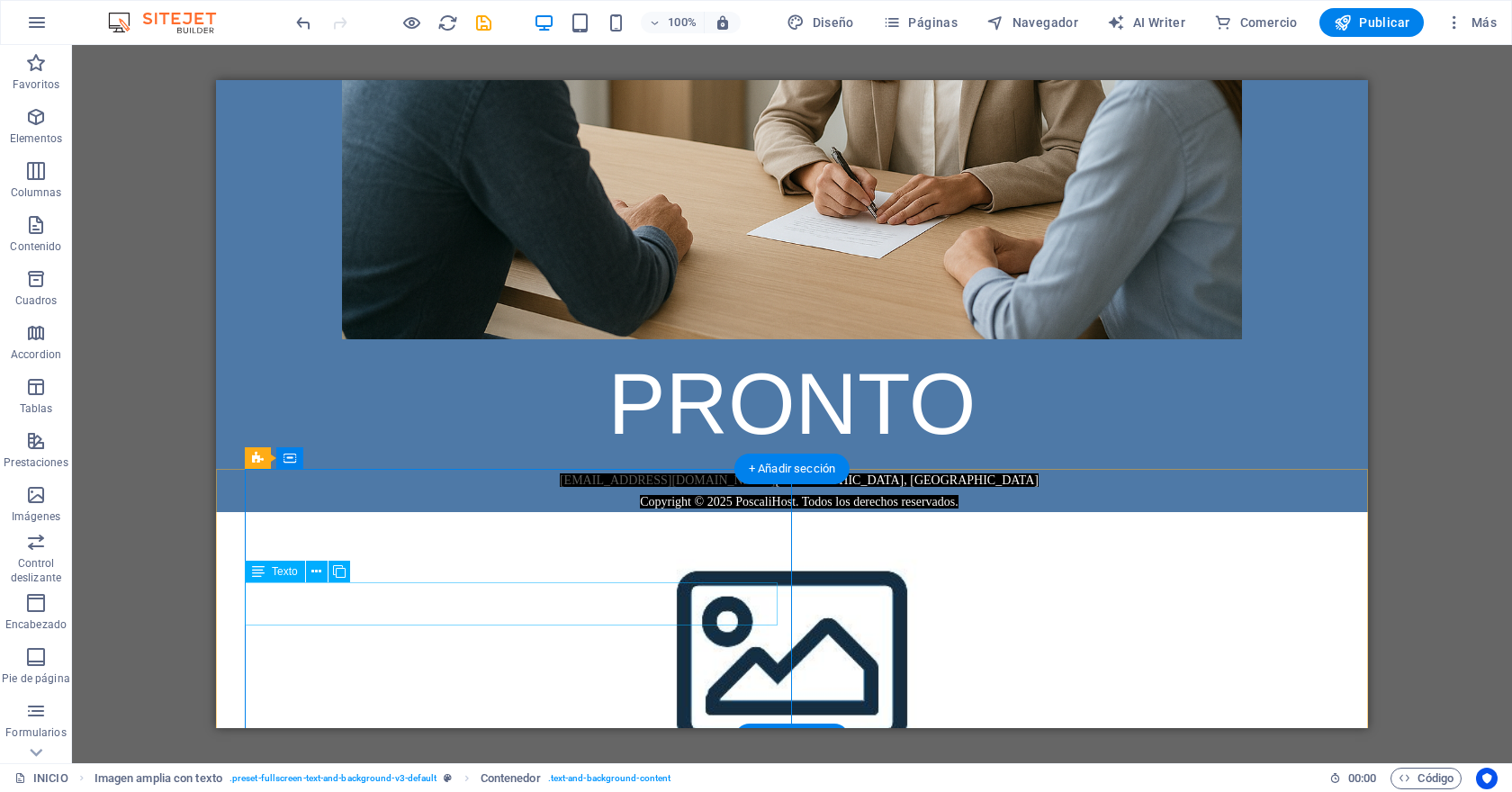
click at [439, 512] on div "[EMAIL_ADDRESS][DOMAIN_NAME] Concepción, [GEOGRAPHIC_DATA] Copyright © 2025 Pos…" at bounding box center [799, 491] width 1109 height 43
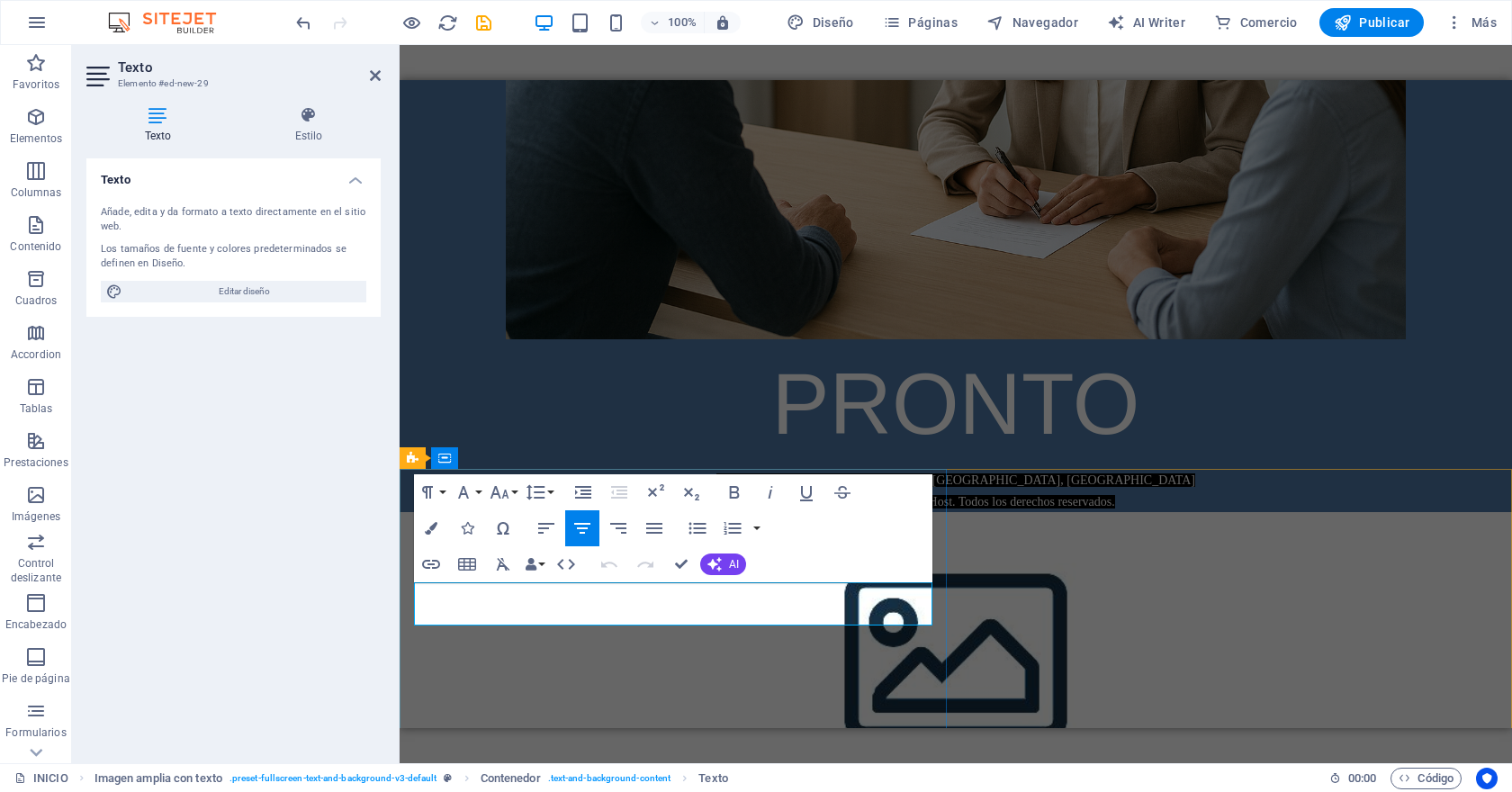
click at [716, 487] on link "[EMAIL_ADDRESS][DOMAIN_NAME]" at bounding box center [823, 480] width 216 height 14
click at [500, 487] on icon "button" at bounding box center [500, 493] width 22 height 22
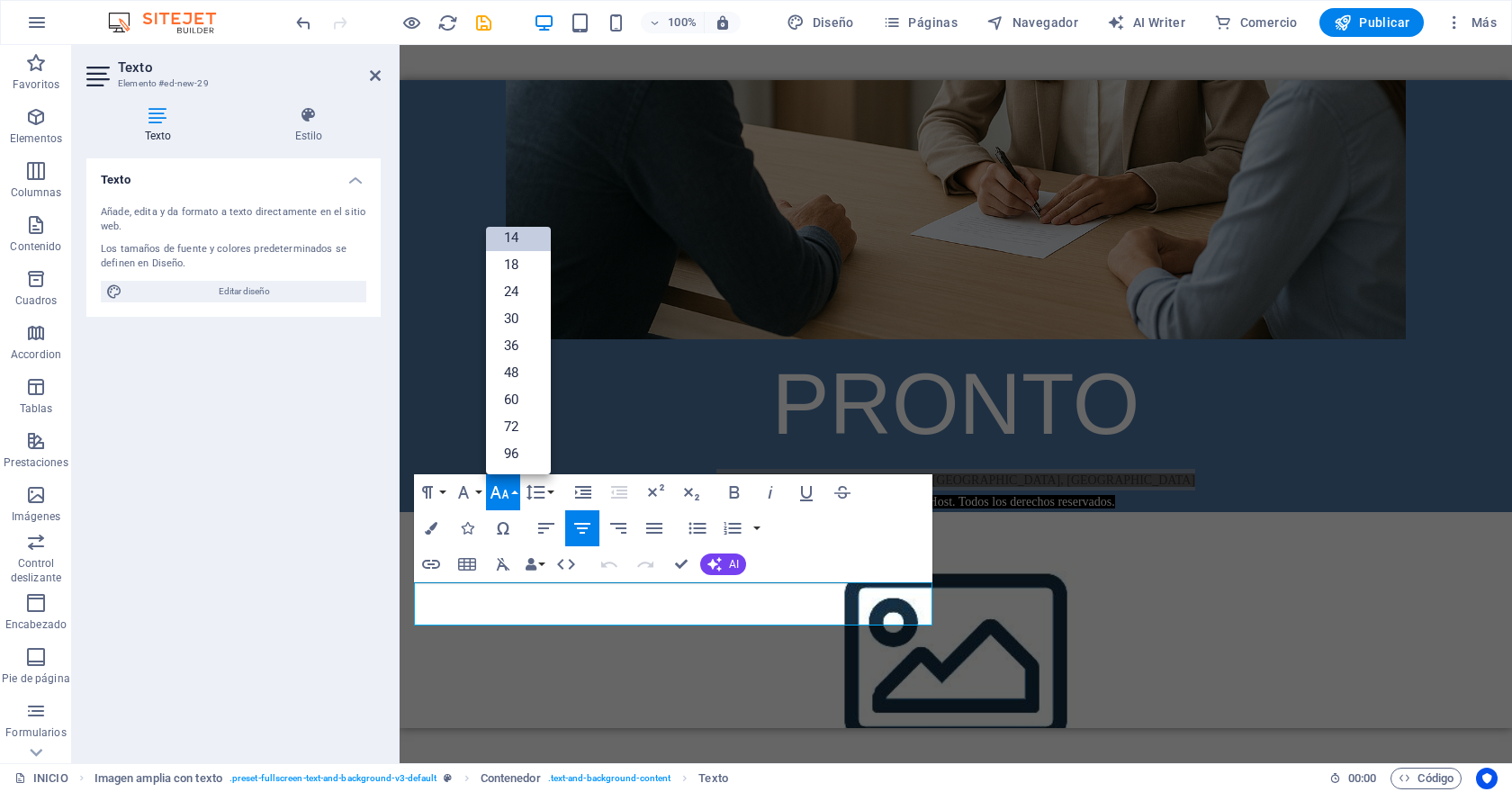
scroll to position [145, 0]
click at [522, 265] on link "18" at bounding box center [519, 265] width 65 height 27
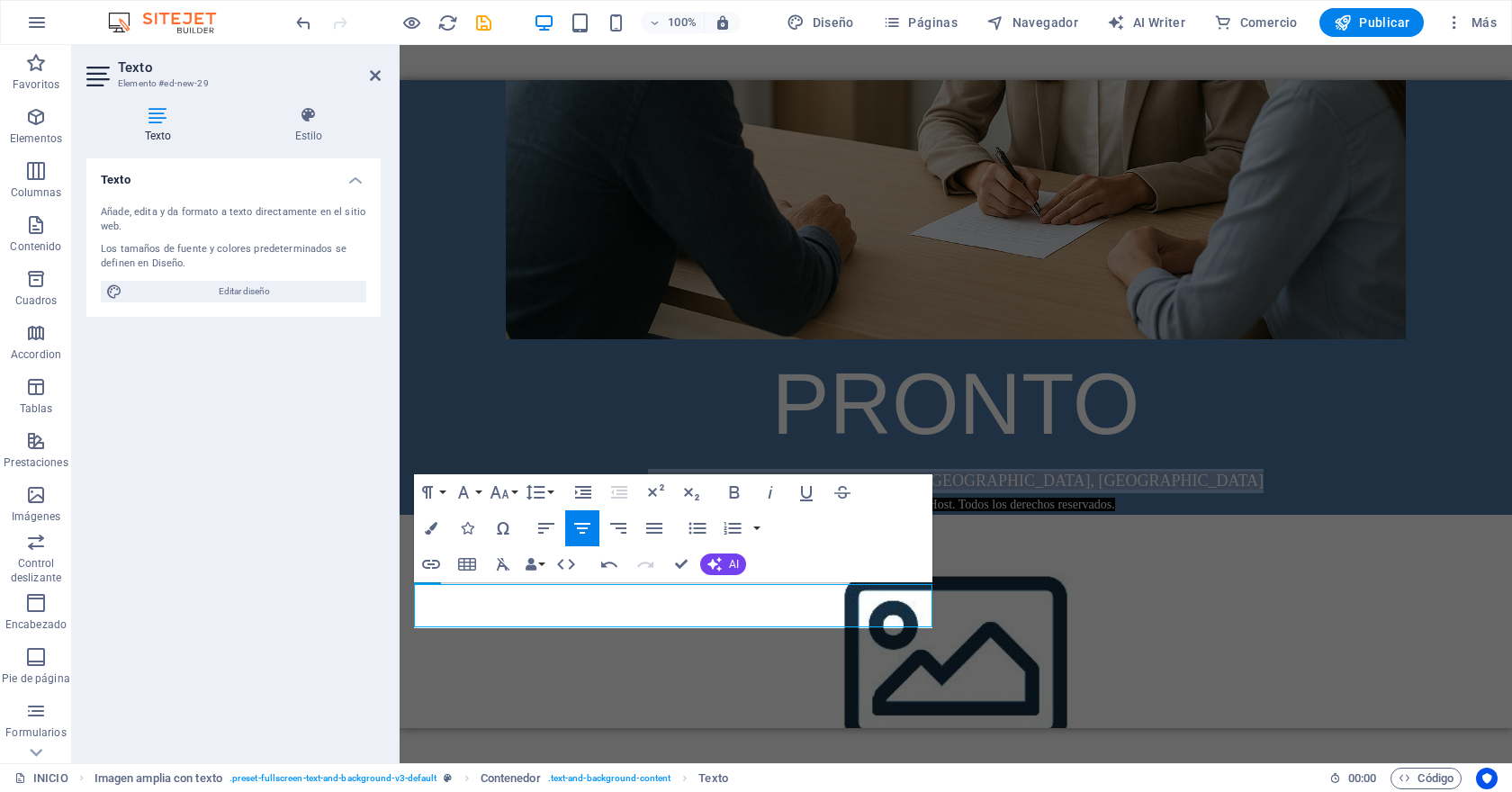
scroll to position [502, 0]
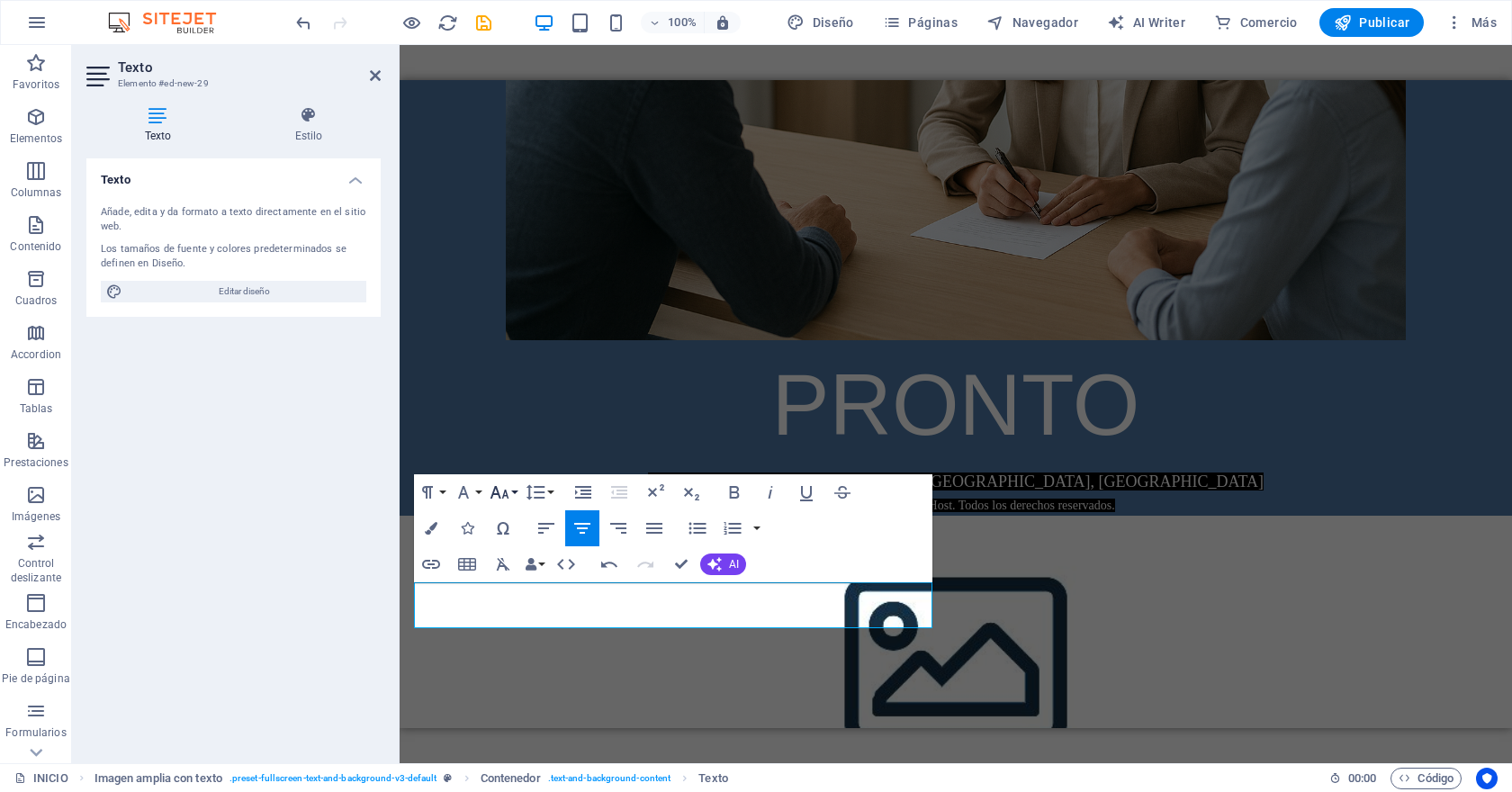
click at [502, 495] on icon "button" at bounding box center [500, 493] width 22 height 22
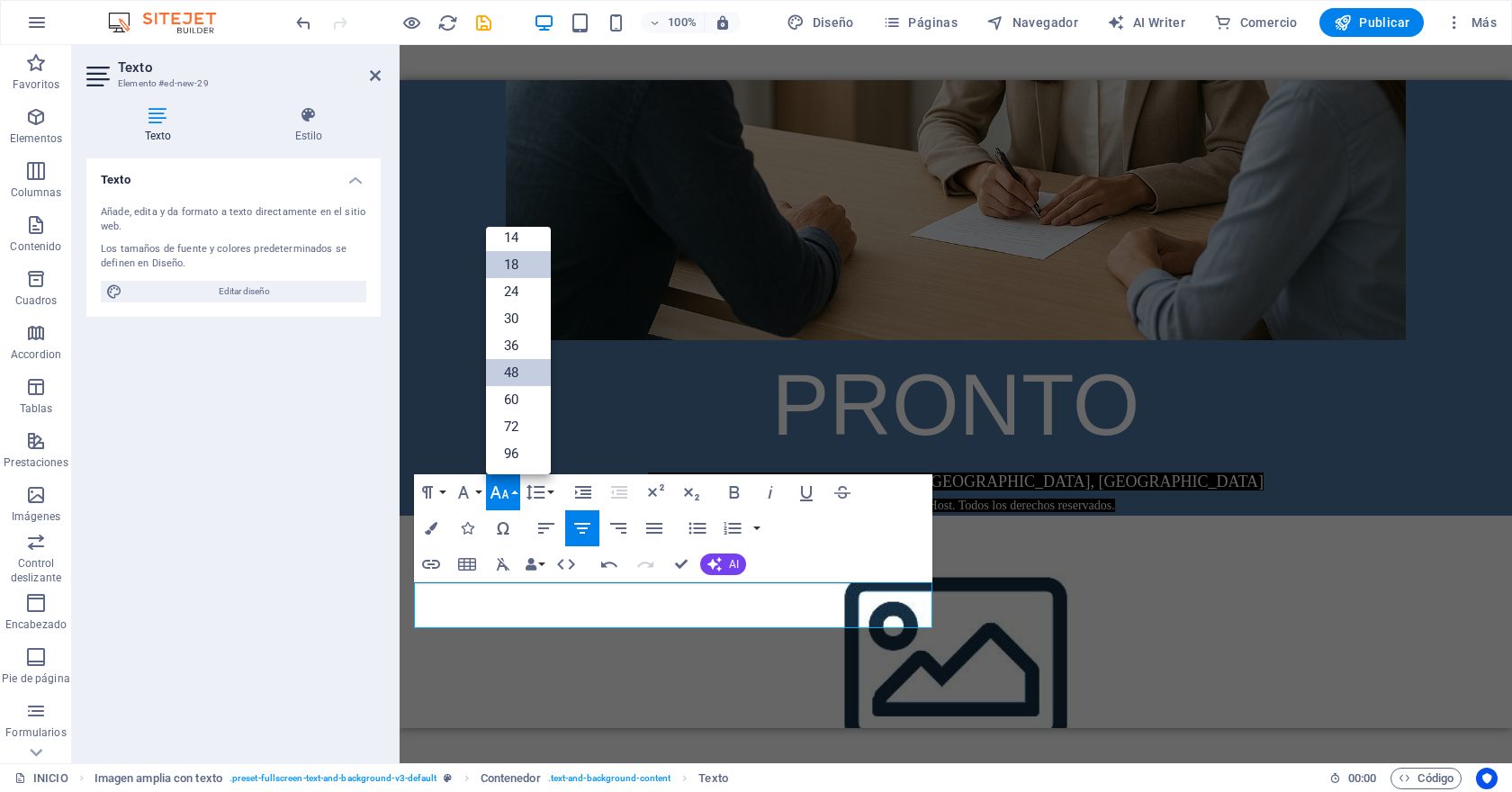
scroll to position [145, 0]
click at [523, 288] on link "24" at bounding box center [519, 292] width 65 height 27
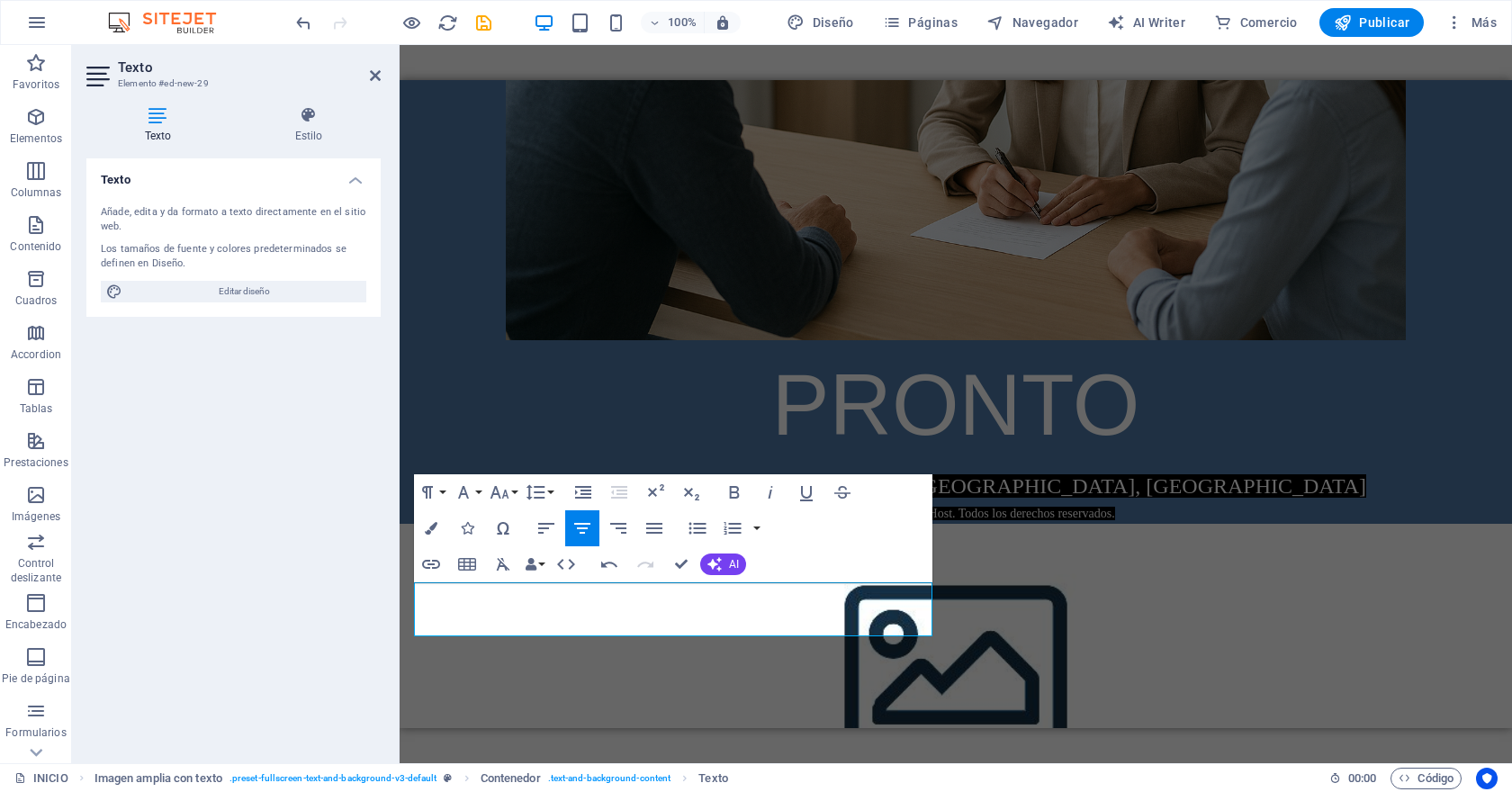
scroll to position [497, 0]
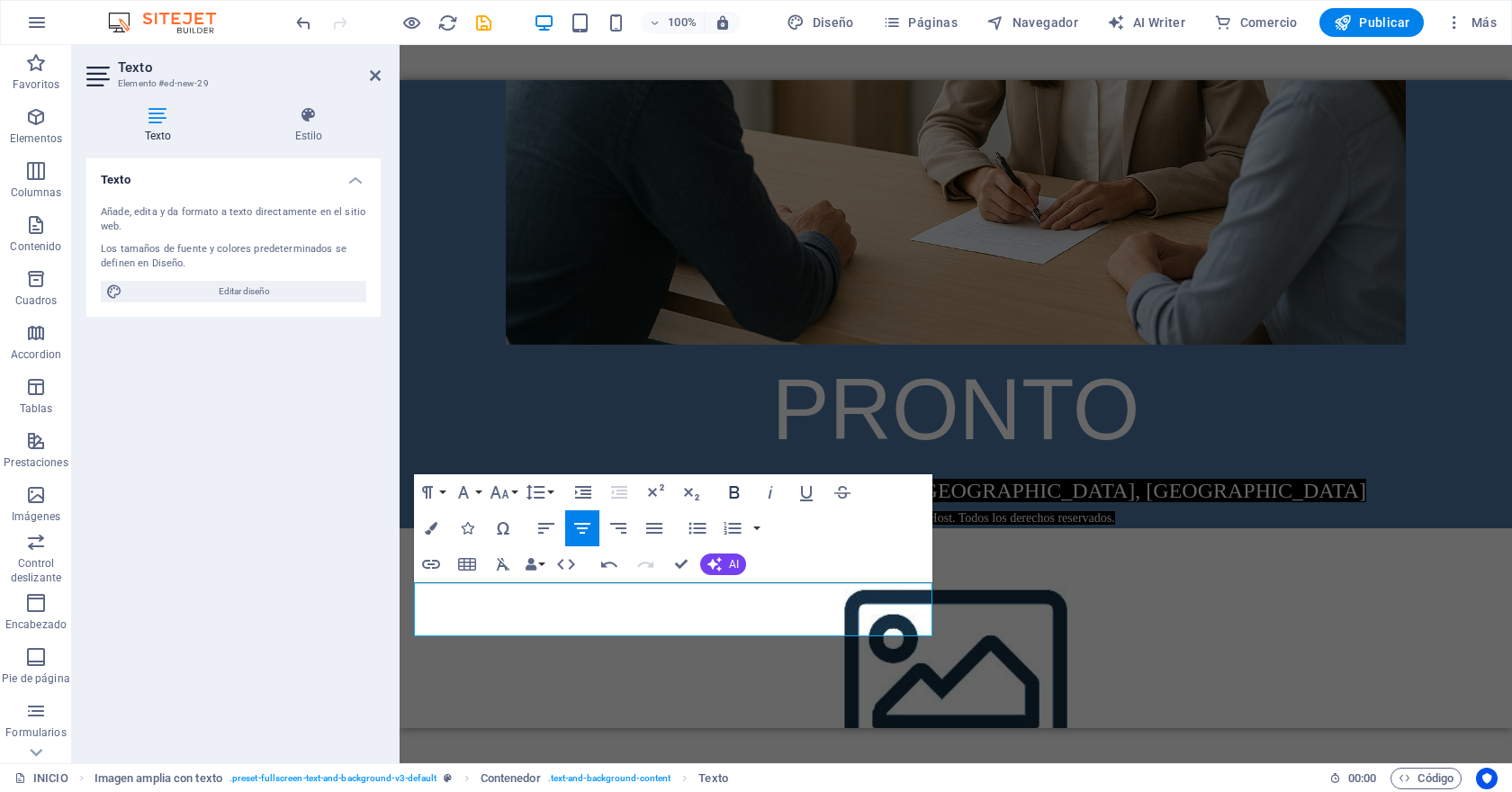
click at [736, 486] on icon "button" at bounding box center [734, 493] width 22 height 22
click at [433, 524] on icon "button" at bounding box center [431, 528] width 13 height 13
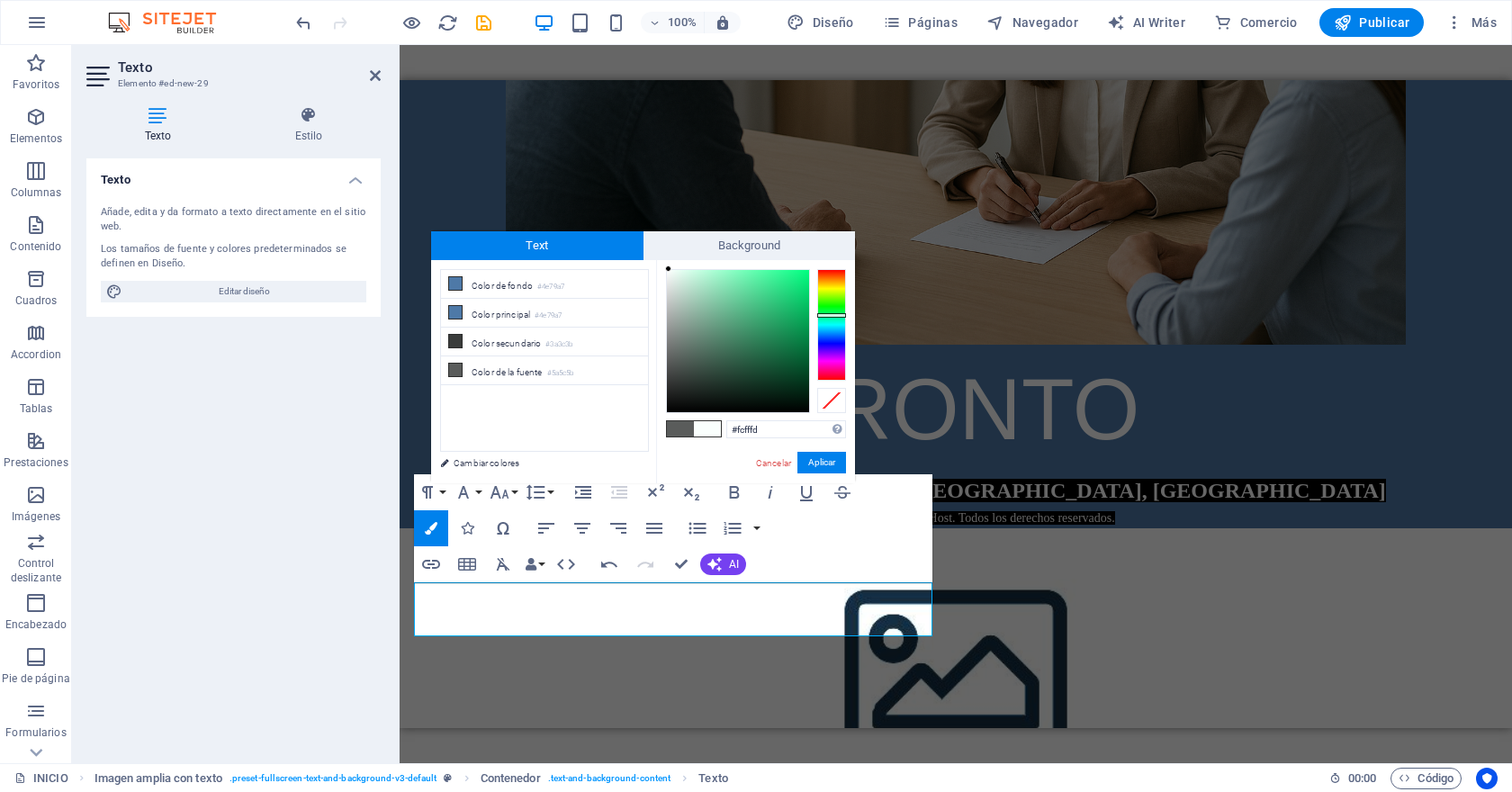
drag, startPoint x: 670, startPoint y: 355, endPoint x: 668, endPoint y: 215, distance: 140.0
click at [668, 215] on body "FOCUS ADVICE INICIO Favoritos Elementos Columnas Contenido [PERSON_NAME] Accord…" at bounding box center [756, 396] width 1512 height 792
drag, startPoint x: 667, startPoint y: 269, endPoint x: 648, endPoint y: 256, distance: 23.0
click at [648, 256] on div "Text Background less Color de fondo #4e79a7 Color principal #4e79a7 Color secun…" at bounding box center [643, 357] width 424 height 252
type input "#ffffff"
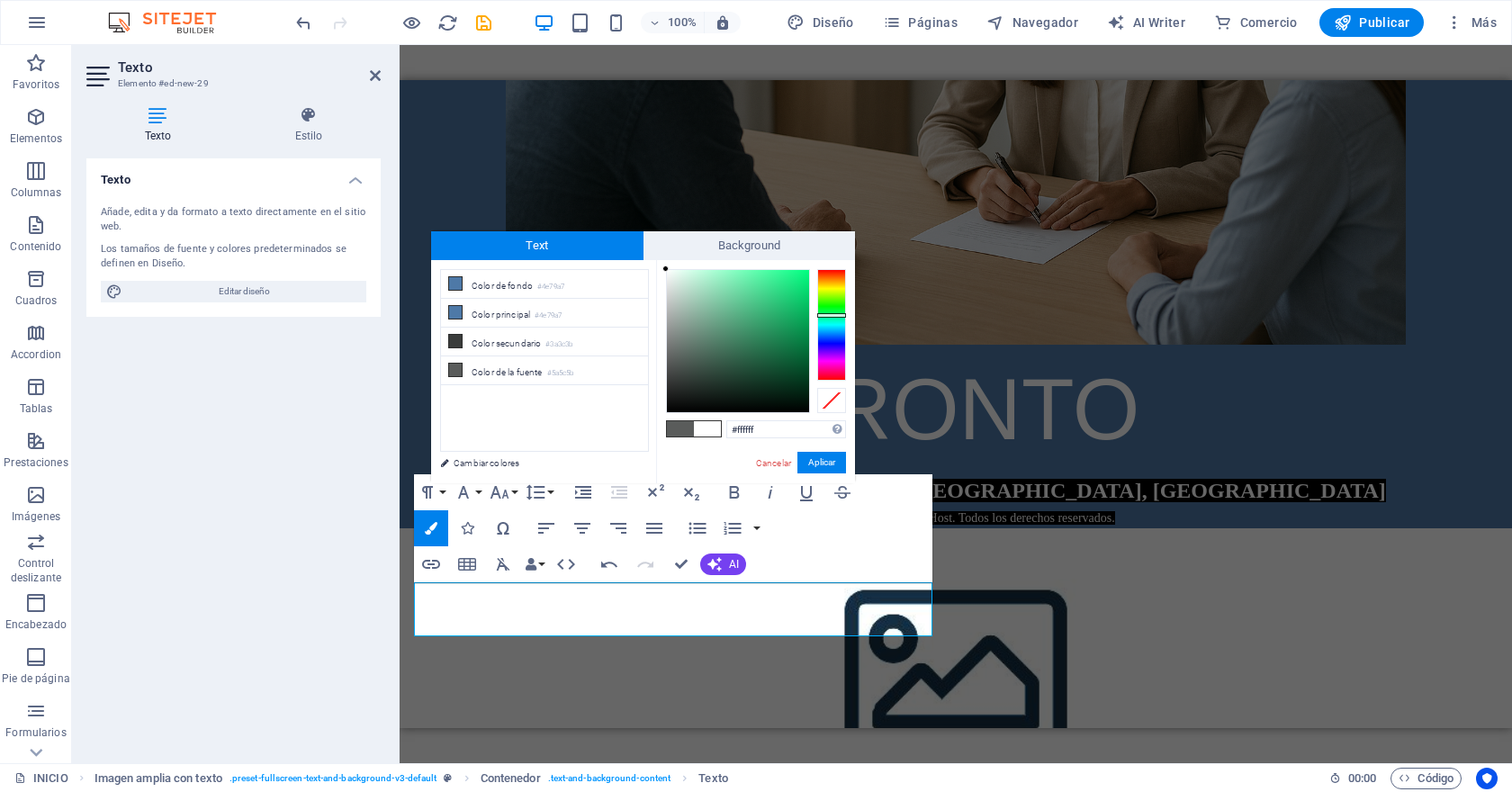
click at [663, 268] on div at bounding box center [665, 269] width 6 height 6
click at [805, 460] on button "Aplicar" at bounding box center [822, 463] width 49 height 22
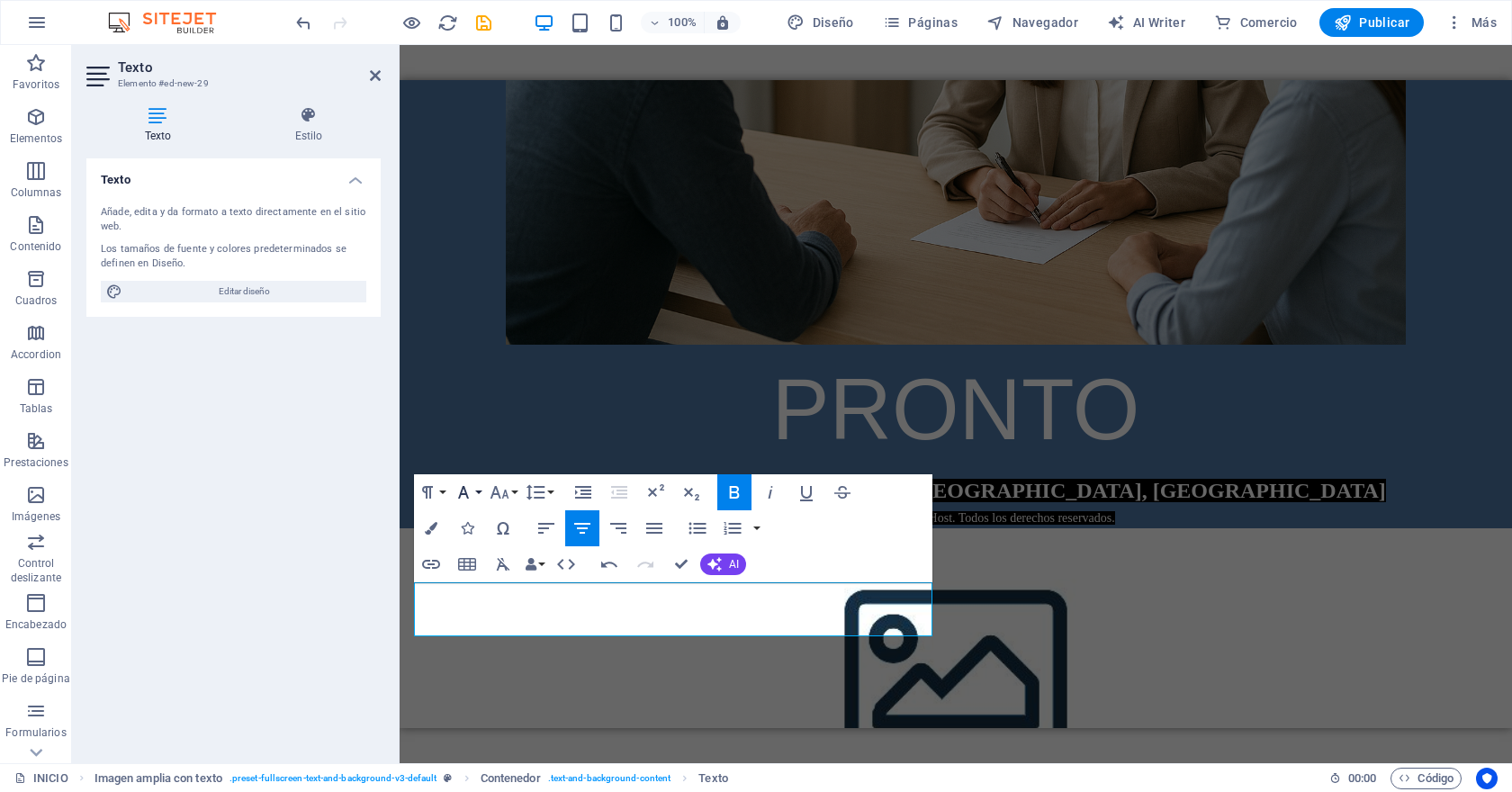
click at [478, 493] on button "Font Family" at bounding box center [467, 493] width 34 height 36
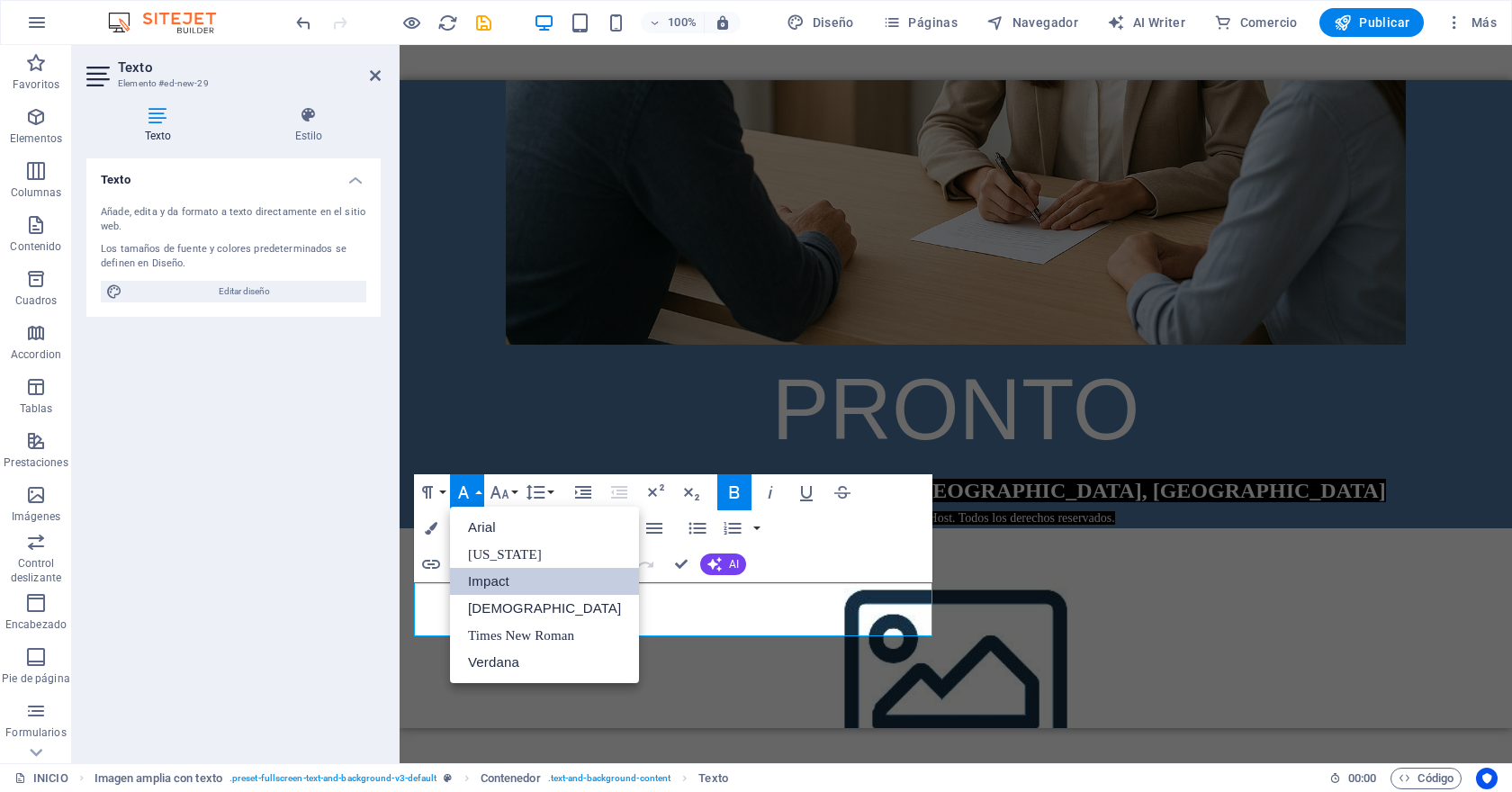
click at [505, 575] on link "Impact" at bounding box center [544, 581] width 189 height 27
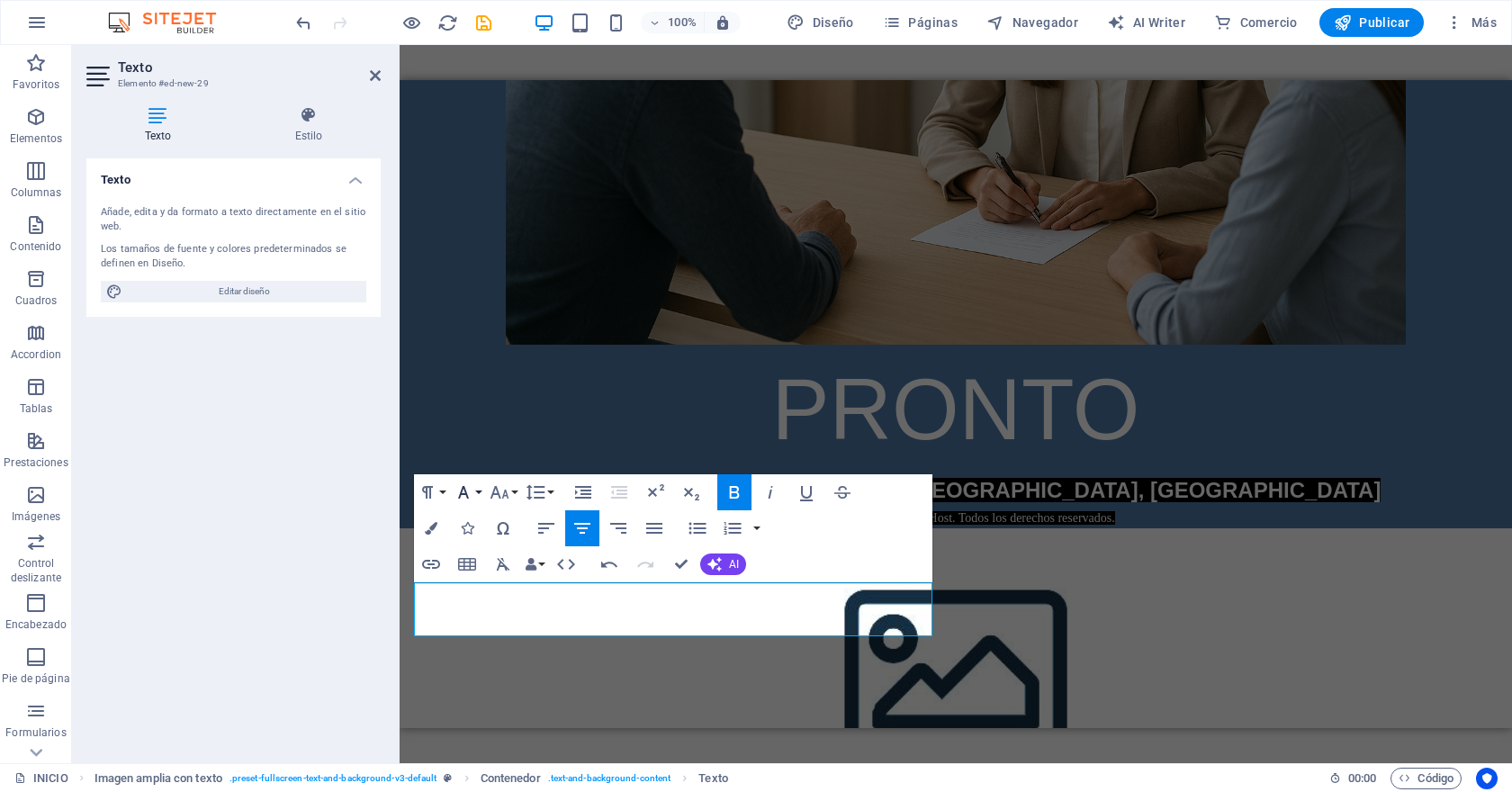
click at [477, 495] on button "Font Family" at bounding box center [467, 493] width 34 height 36
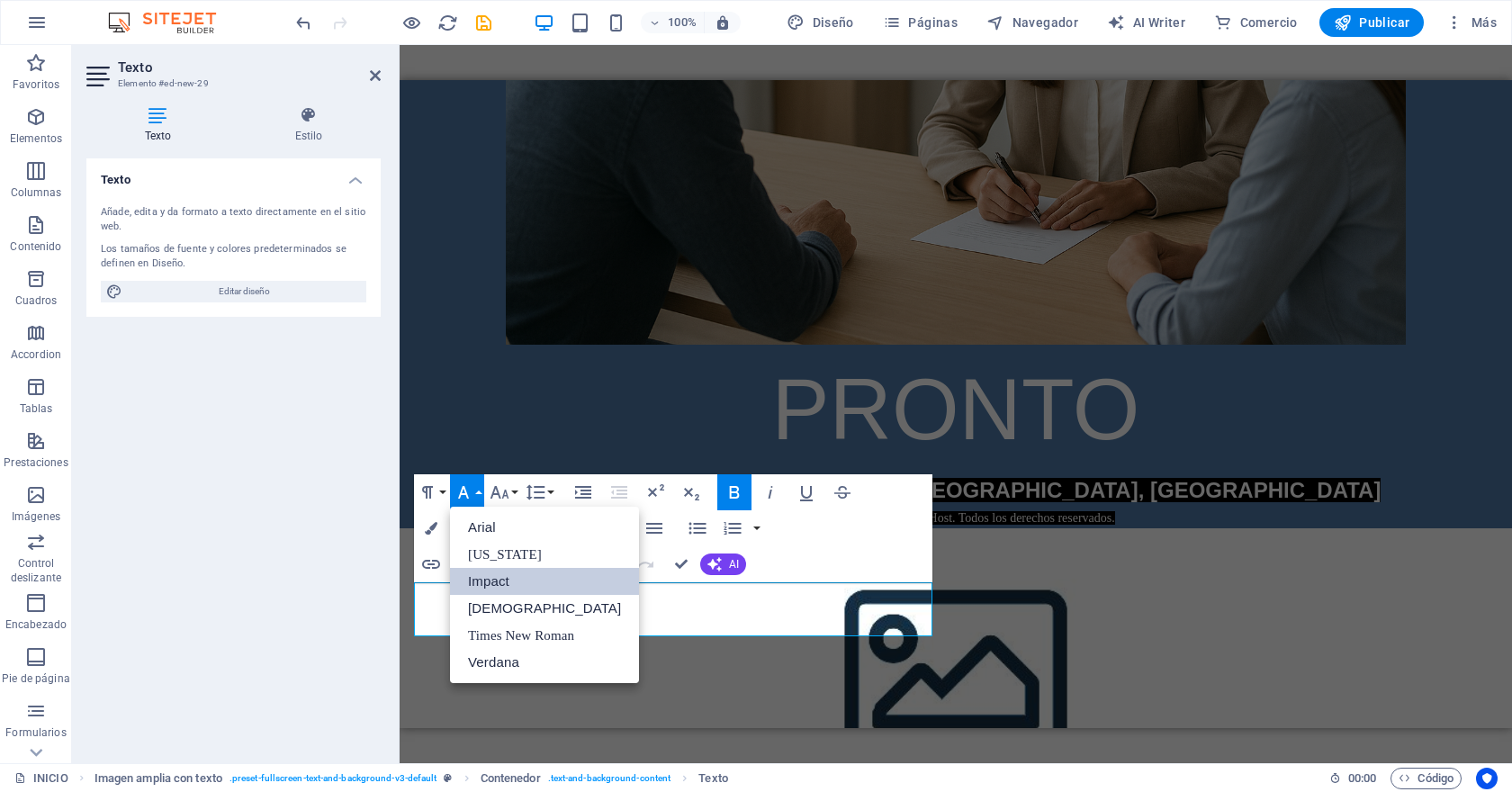
scroll to position [0, 0]
click at [477, 495] on button "Font Family" at bounding box center [467, 493] width 34 height 36
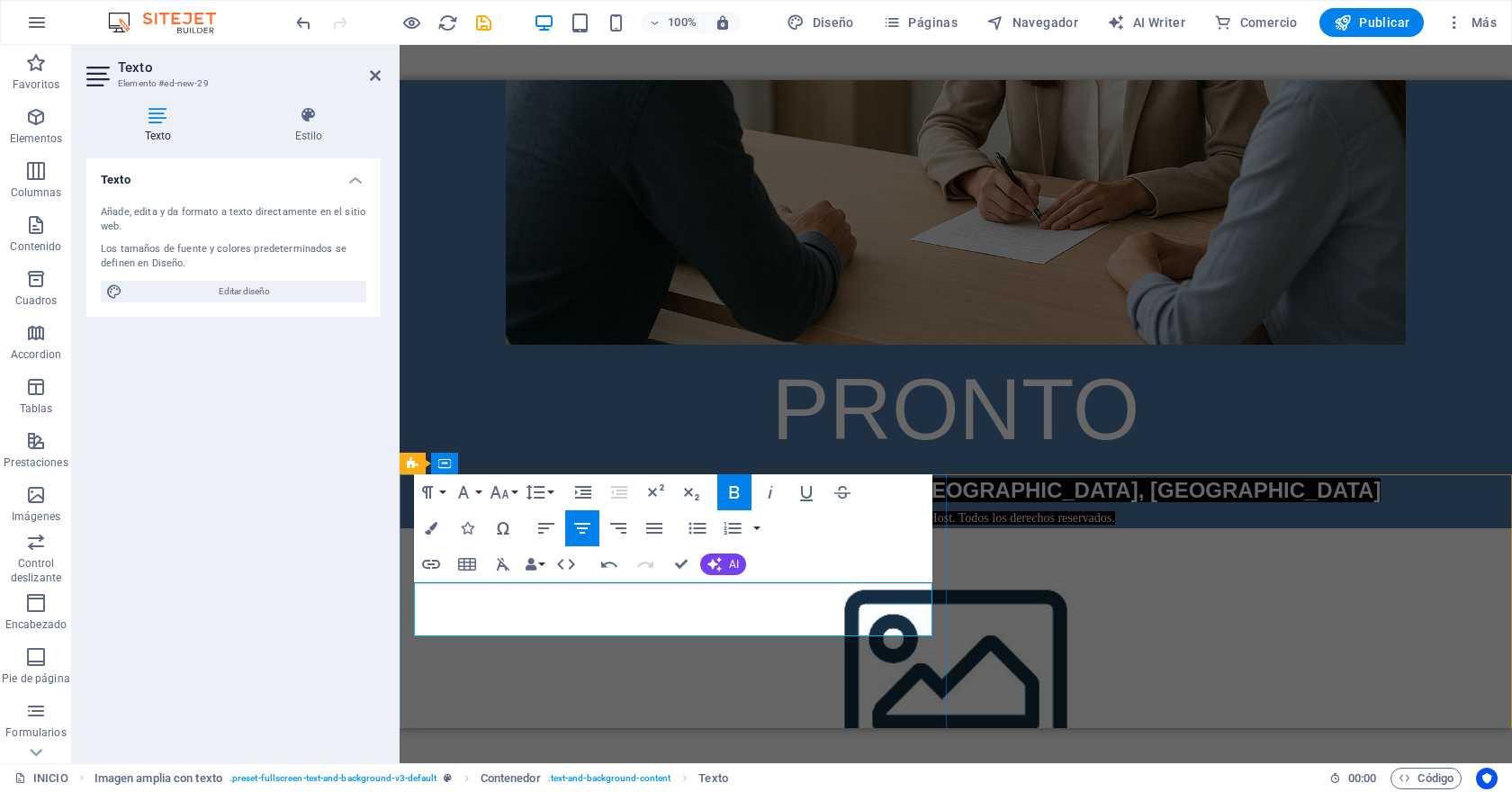
click at [860, 507] on p "[EMAIL_ADDRESS][DOMAIN_NAME] Concepción, [GEOGRAPHIC_DATA]" at bounding box center [955, 491] width 1084 height 33
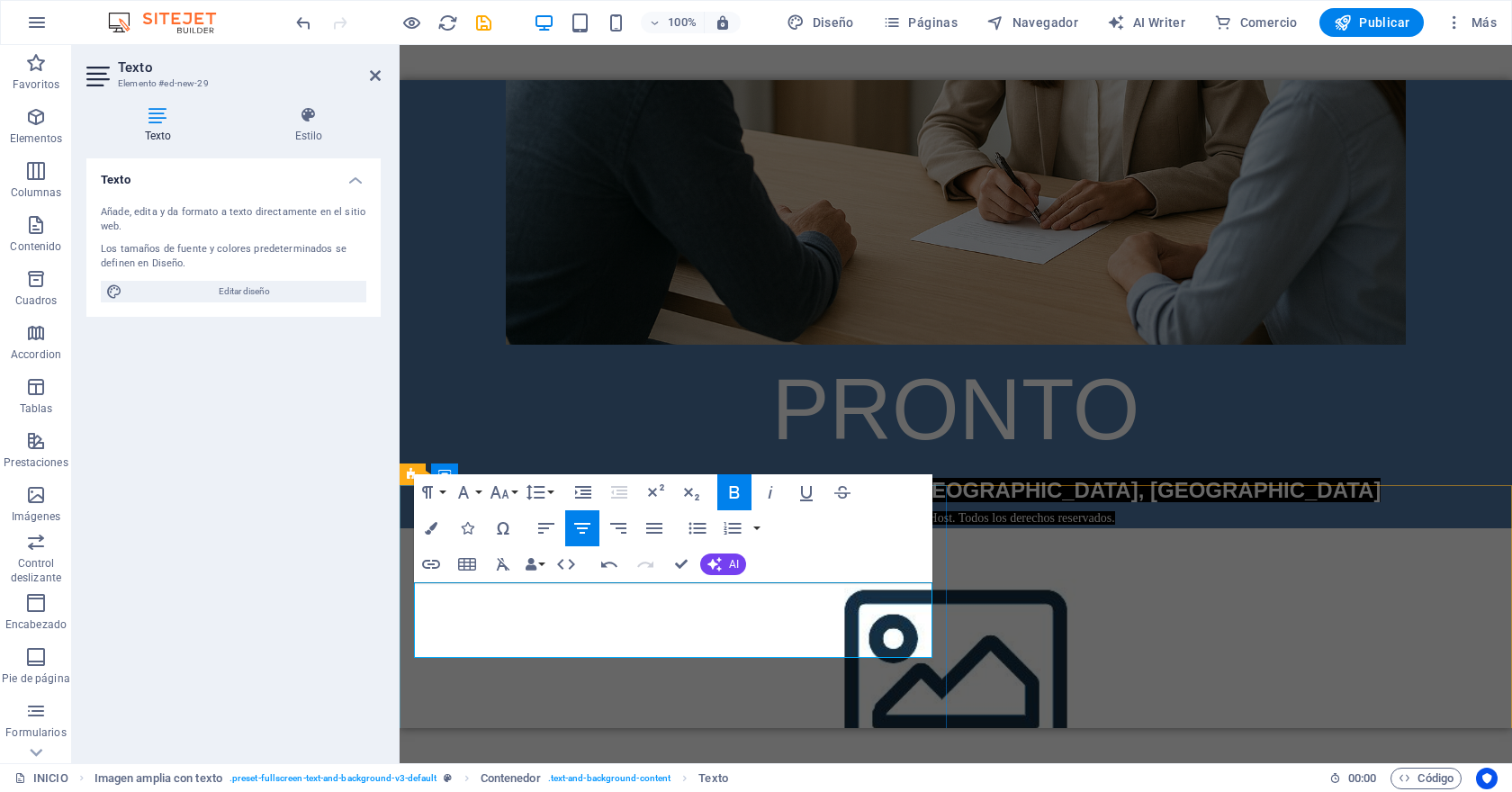
scroll to position [486, 0]
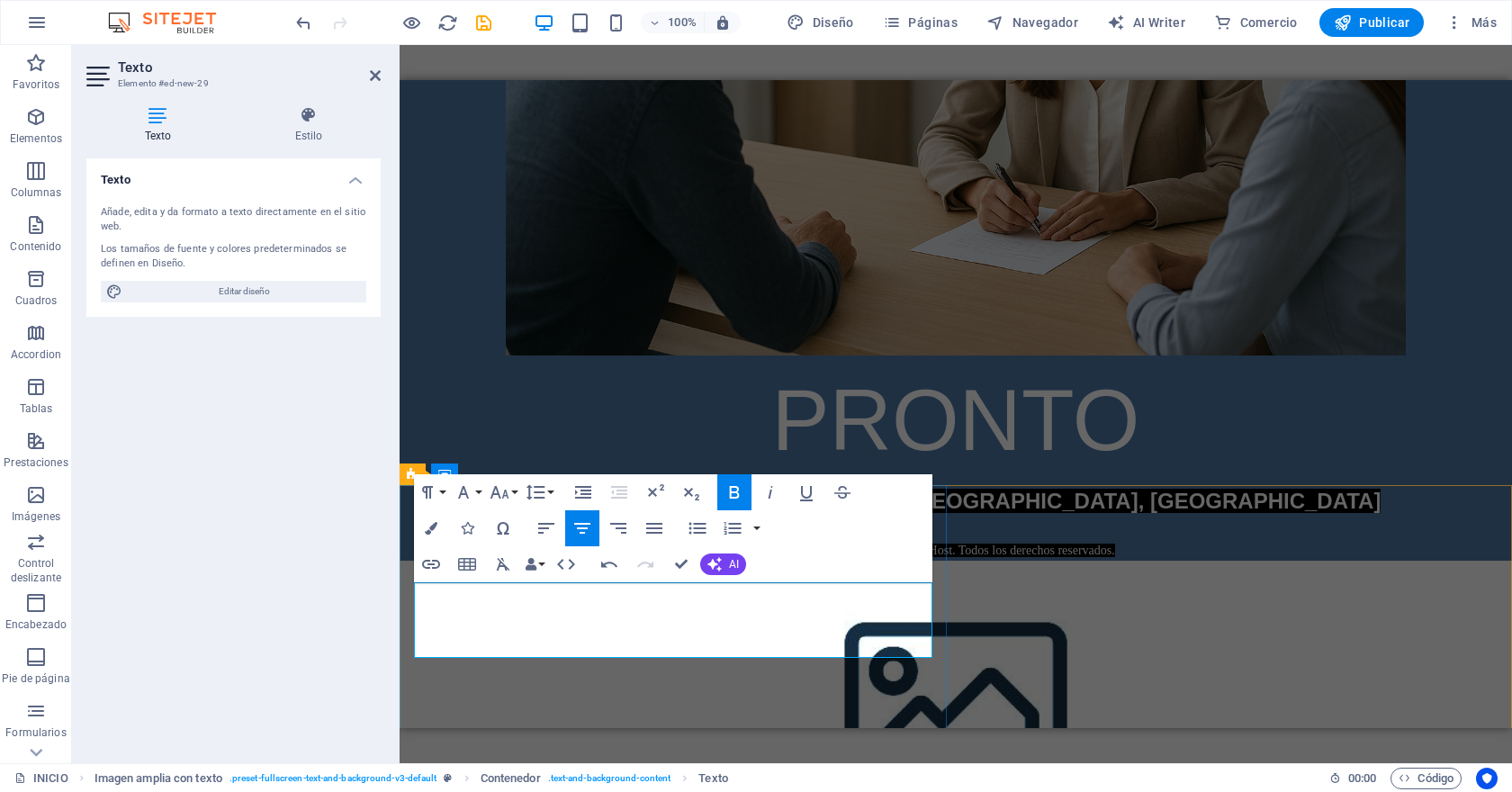
click at [673, 513] on span "[EMAIL_ADDRESS][DOMAIN_NAME]" at bounding box center [718, 501] width 377 height 24
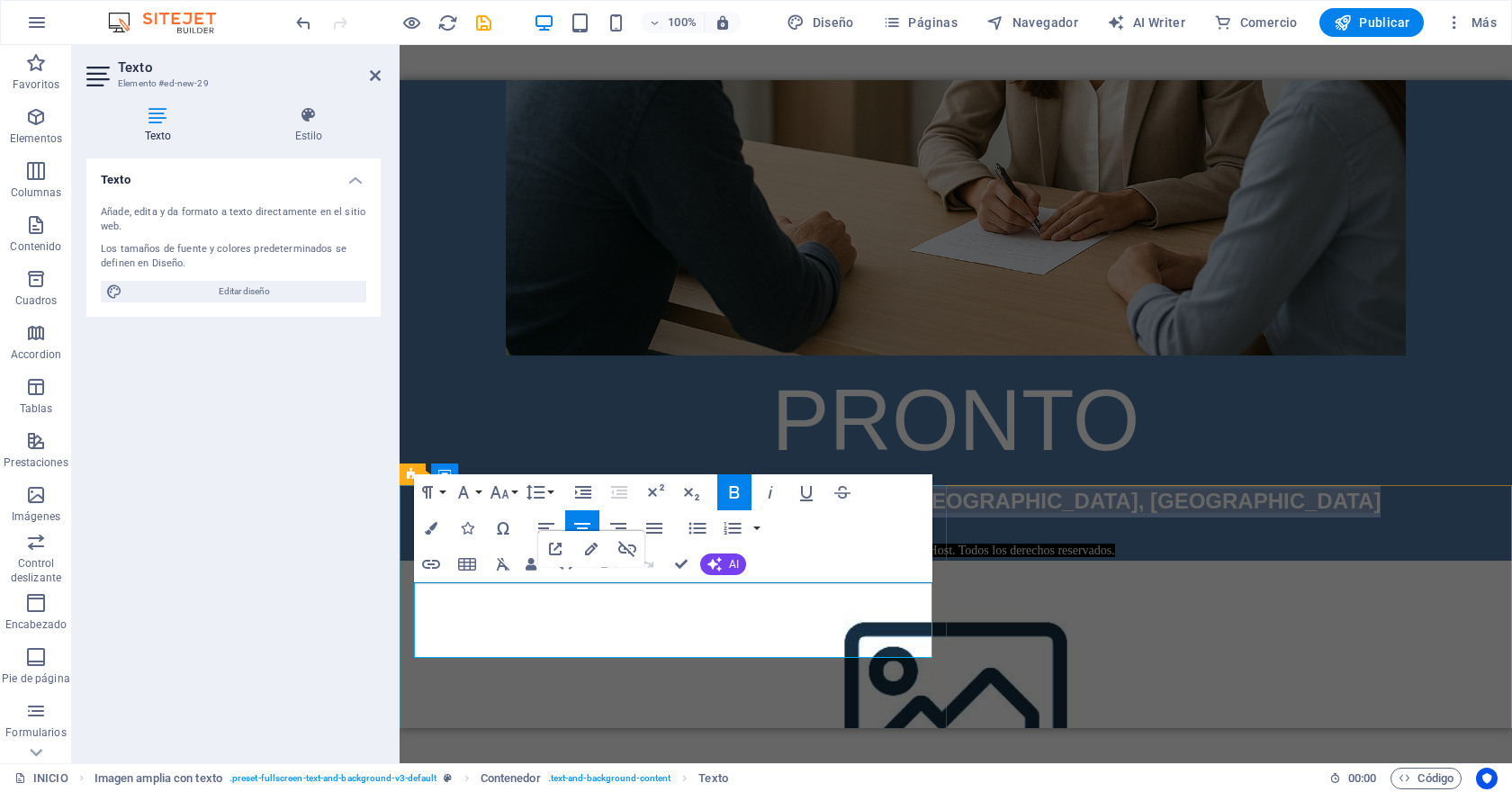
click at [673, 513] on span "[EMAIL_ADDRESS][DOMAIN_NAME]" at bounding box center [718, 501] width 377 height 24
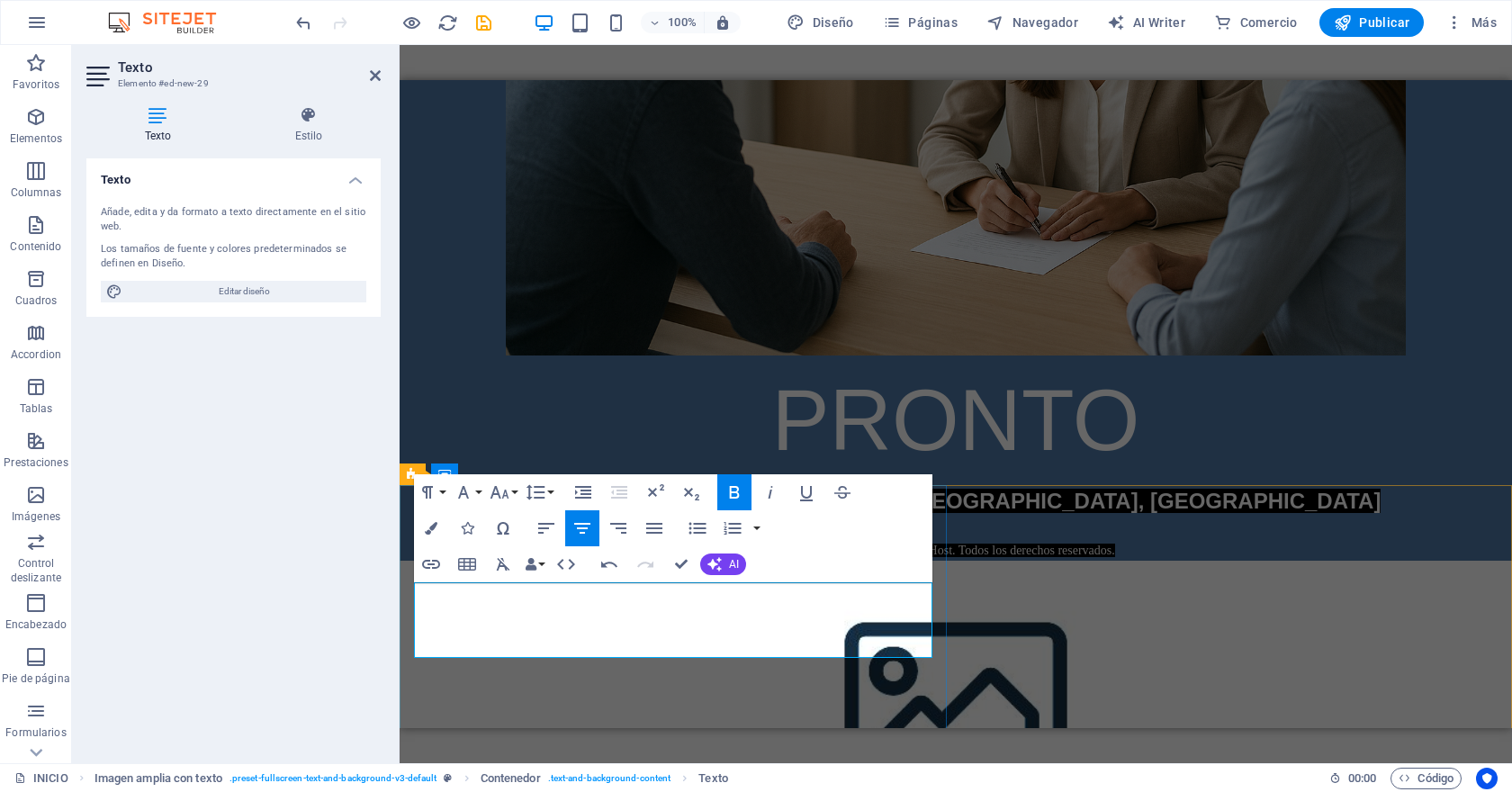
click at [861, 561] on p "Copyright © 2025 PoscaliHost. Todos los derechos reservados." at bounding box center [955, 550] width 1084 height 22
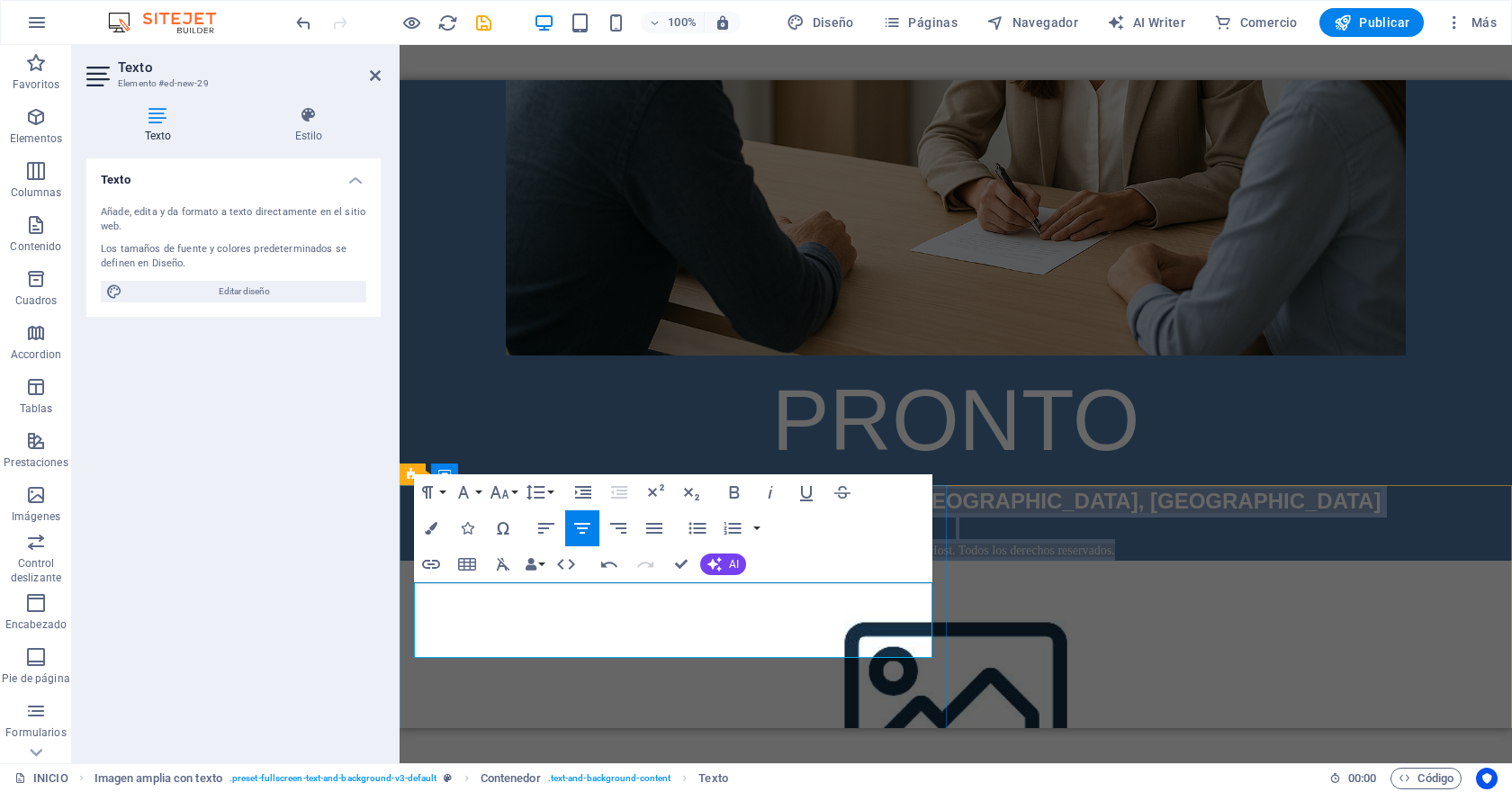
drag, startPoint x: 861, startPoint y: 650, endPoint x: 554, endPoint y: 583, distance: 314.2
click at [554, 561] on div "[EMAIL_ADDRESS][DOMAIN_NAME] Concepción, [GEOGRAPHIC_DATA] ​ Copyright © 2025 P…" at bounding box center [955, 523] width 1084 height 76
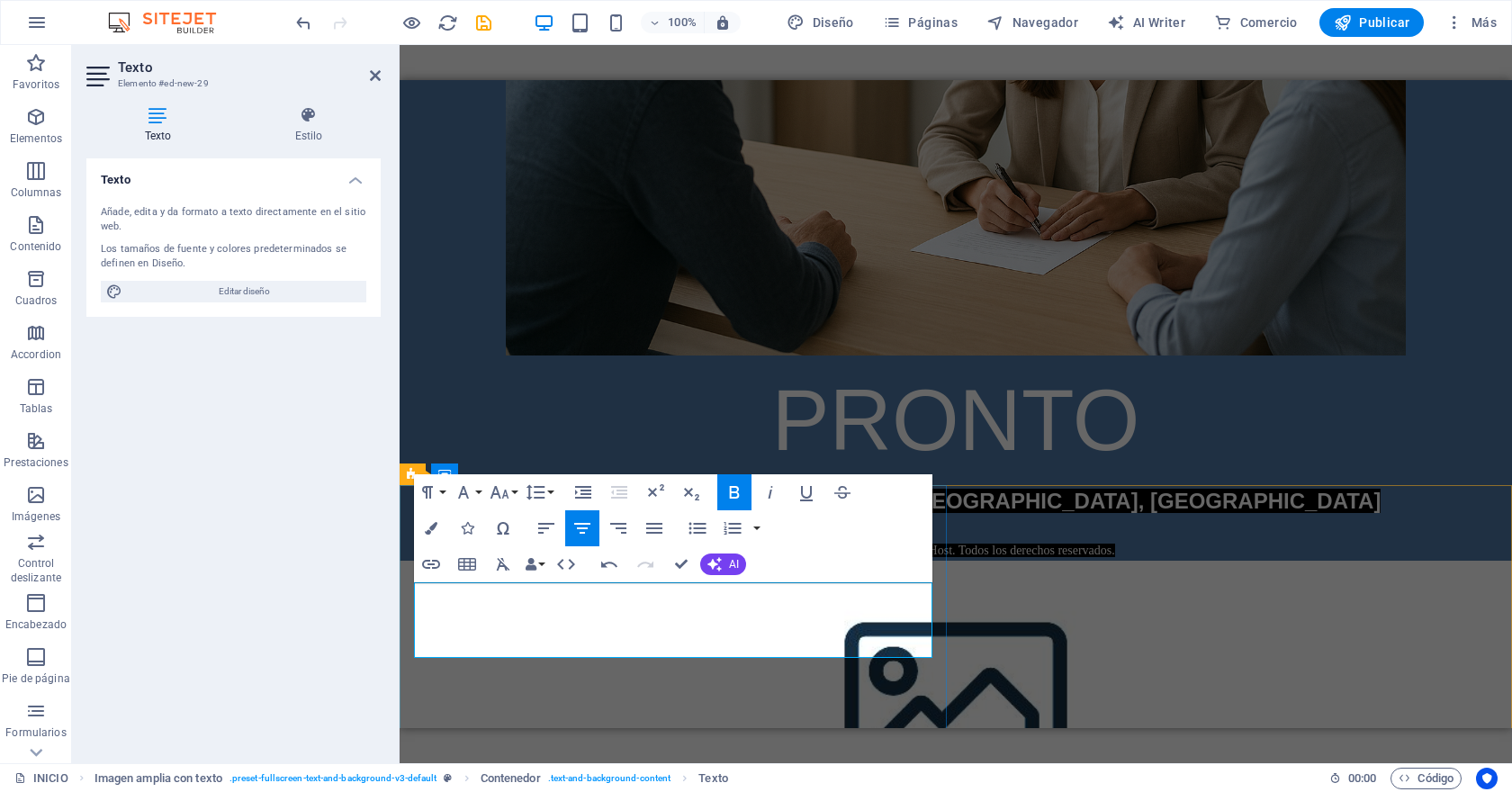
click at [491, 539] on p "​" at bounding box center [955, 528] width 1084 height 22
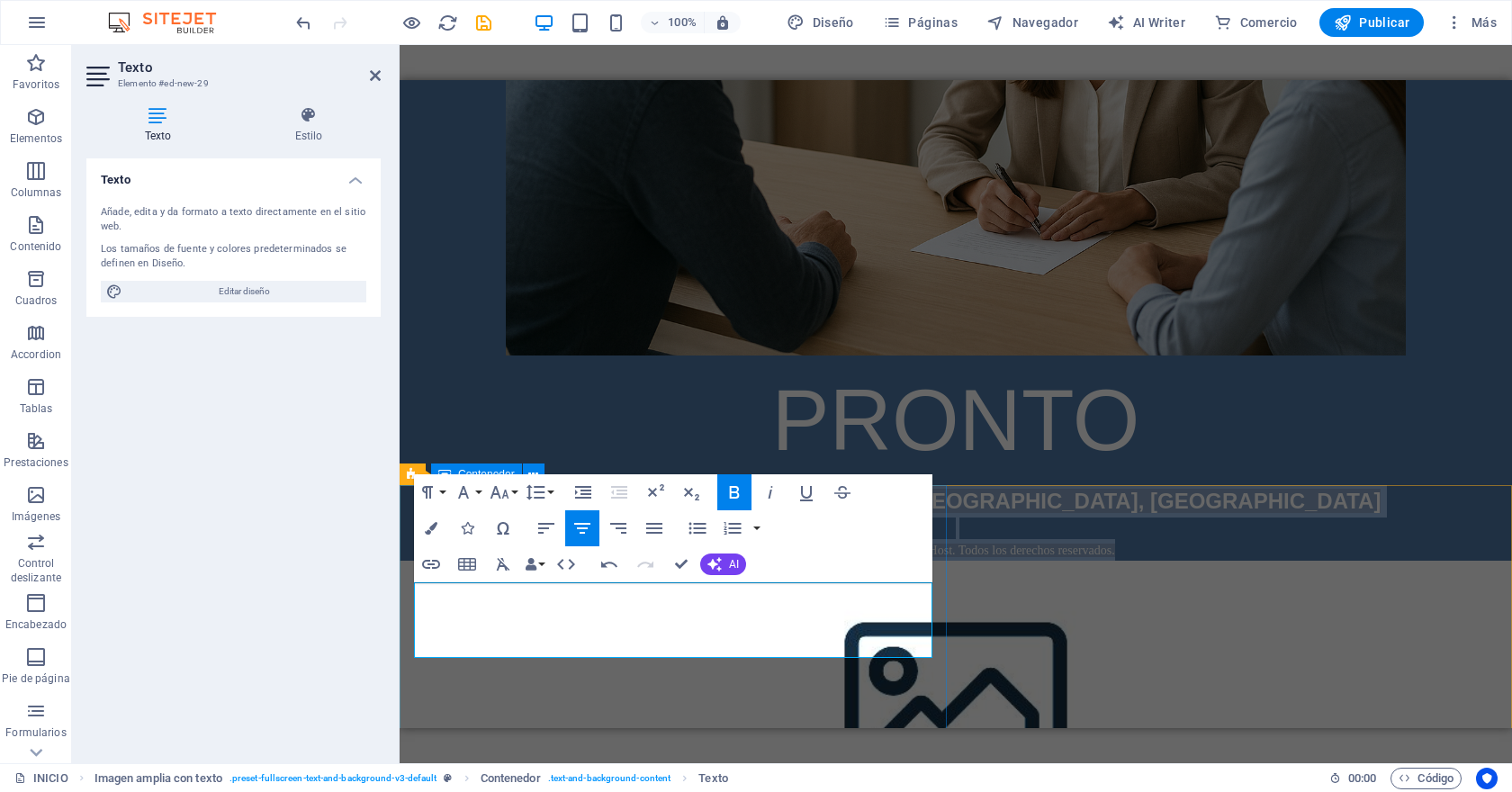
drag, startPoint x: 492, startPoint y: 601, endPoint x: 862, endPoint y: 668, distance: 376.0
click at [862, 561] on div "[EMAIL_ADDRESS][DOMAIN_NAME] Concepción, [GEOGRAPHIC_DATA] ​ Copyright © 2025 P…" at bounding box center [955, 523] width 1113 height 76
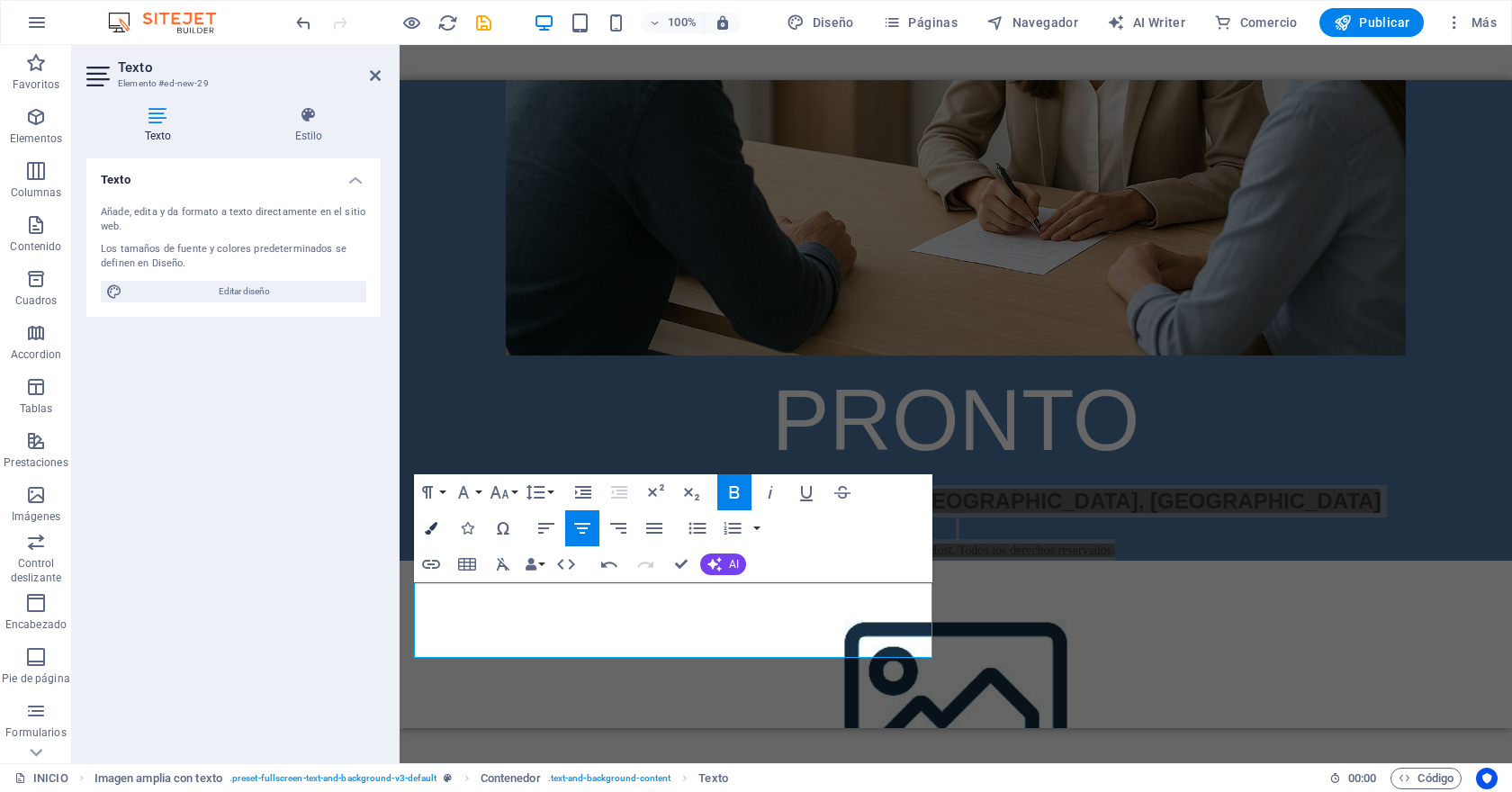
click at [436, 523] on icon "button" at bounding box center [431, 528] width 13 height 13
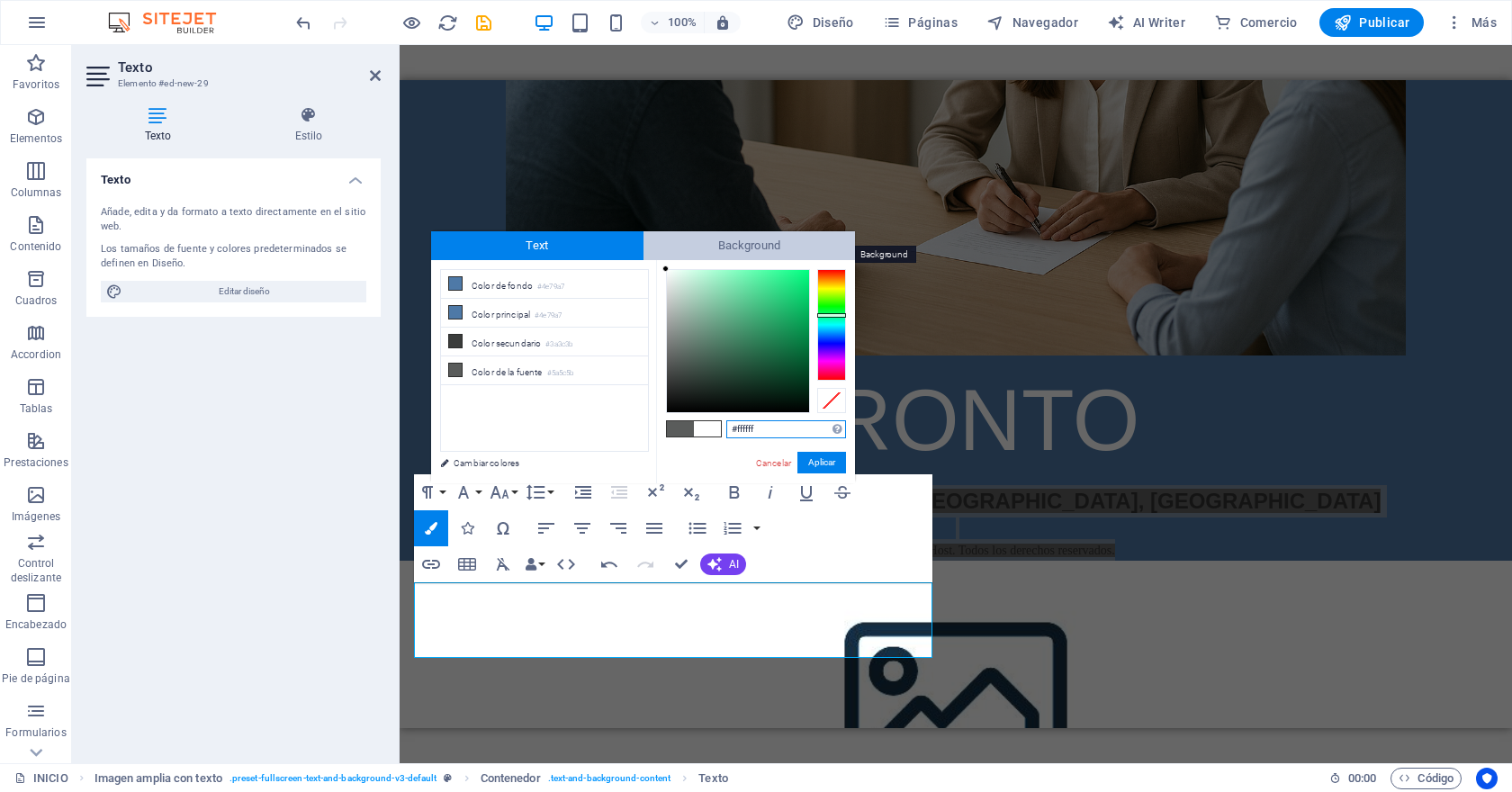
click at [751, 256] on span "Background" at bounding box center [749, 246] width 212 height 29
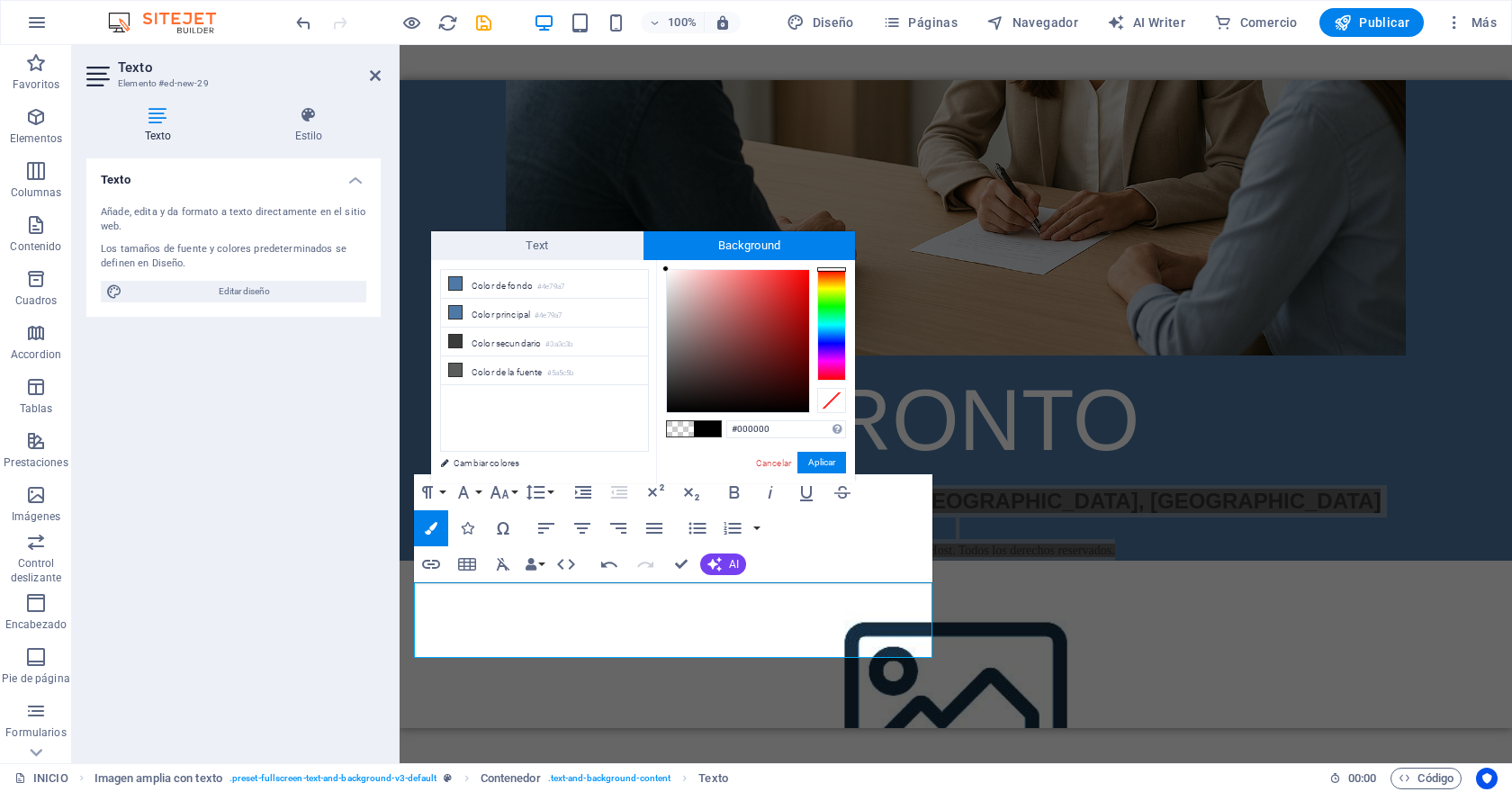
click at [677, 432] on span at bounding box center [681, 429] width 27 height 15
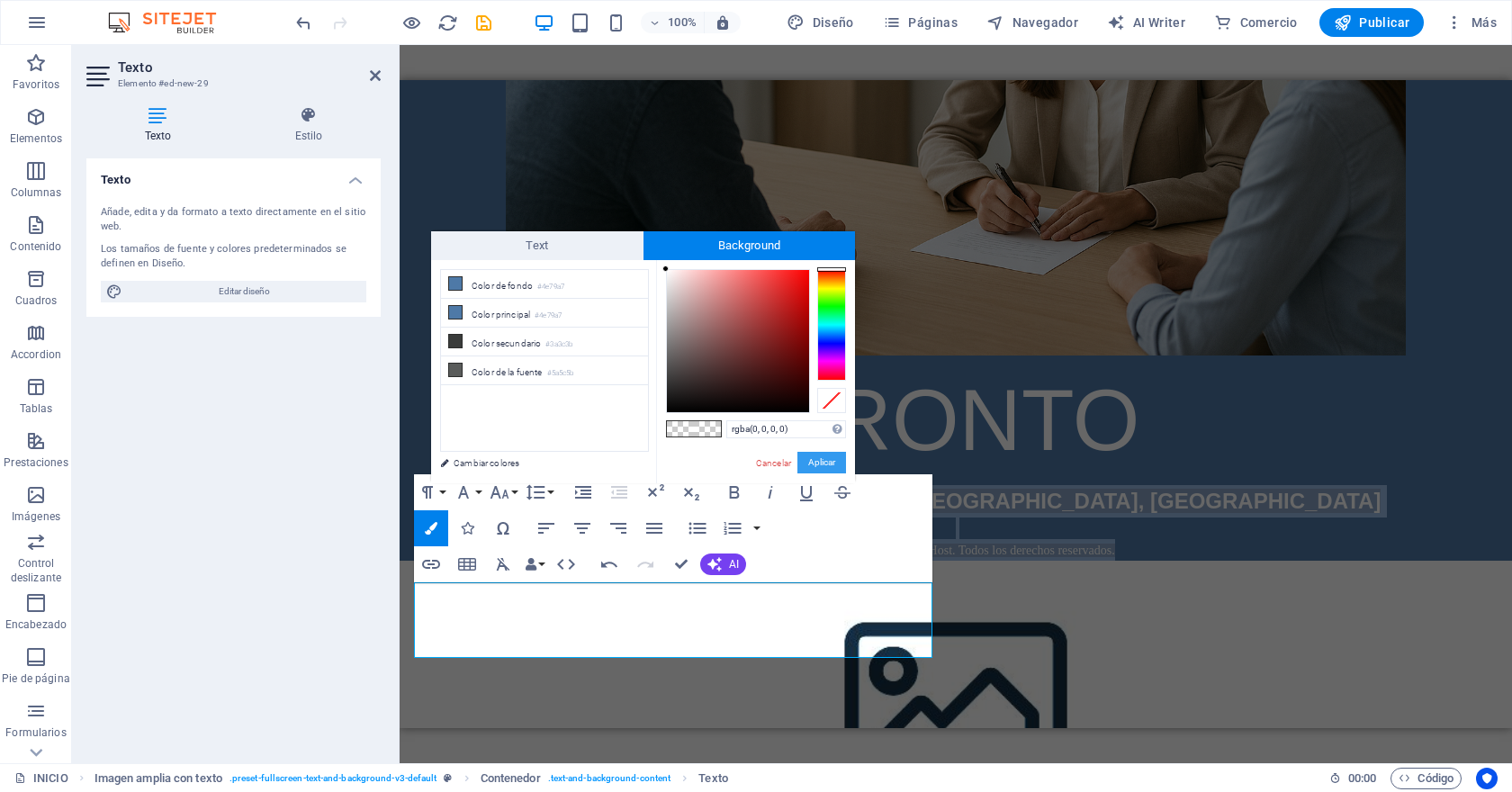
click at [828, 466] on button "Aplicar" at bounding box center [822, 463] width 49 height 22
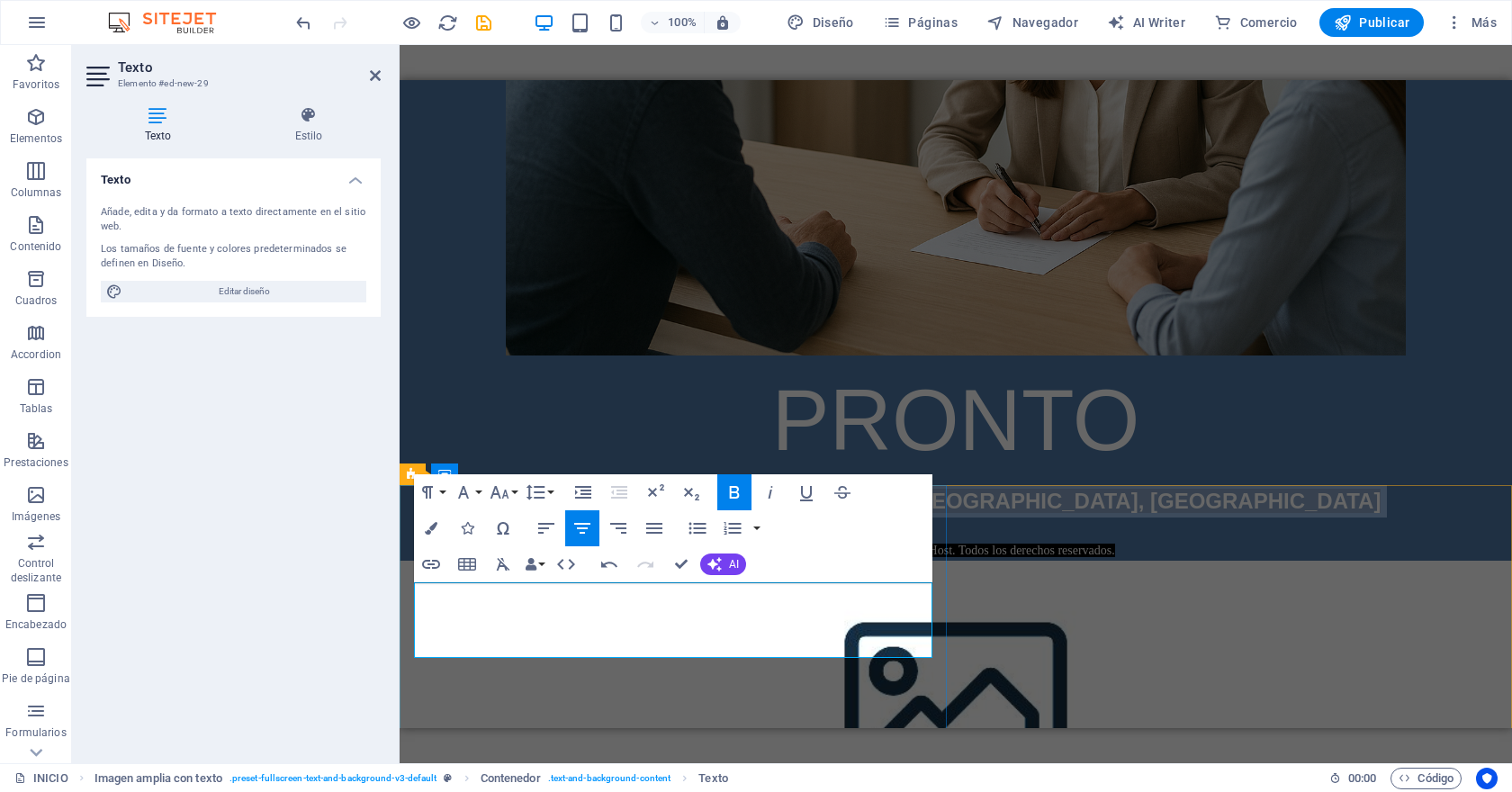
click at [876, 517] on p "[EMAIL_ADDRESS][DOMAIN_NAME] Concepción, [GEOGRAPHIC_DATA]" at bounding box center [955, 502] width 1084 height 33
drag, startPoint x: 841, startPoint y: 644, endPoint x: 519, endPoint y: 566, distance: 331.3
click at [519, 561] on div "[EMAIL_ADDRESS][DOMAIN_NAME] Concepción, [GEOGRAPHIC_DATA] ​ Copyright © 2025 P…" at bounding box center [955, 523] width 1113 height 76
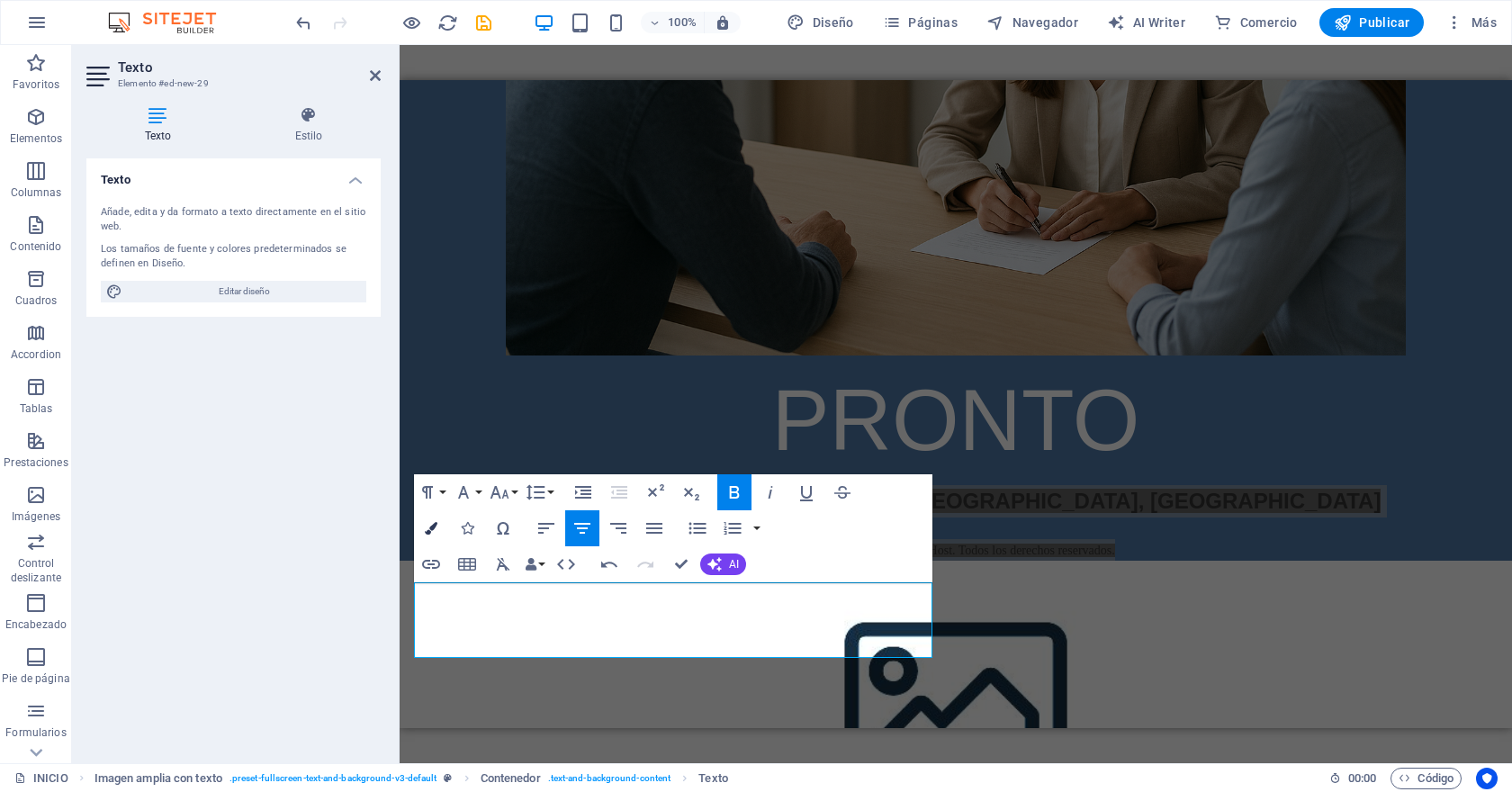
click at [431, 522] on icon "button" at bounding box center [431, 528] width 13 height 13
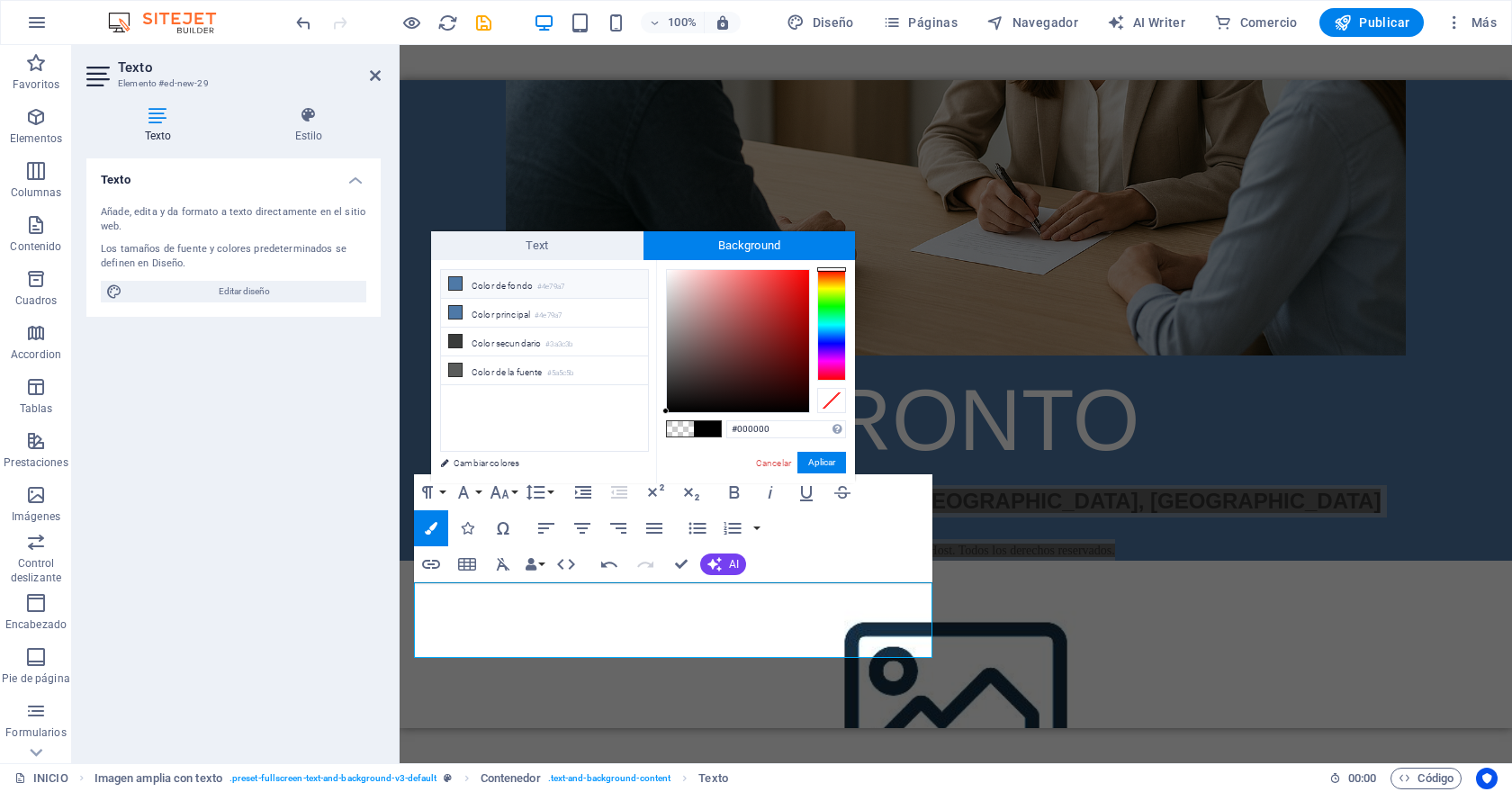
click at [468, 286] on li "Color de fondo #4e79a7" at bounding box center [544, 285] width 207 height 29
type input "#4e79a7"
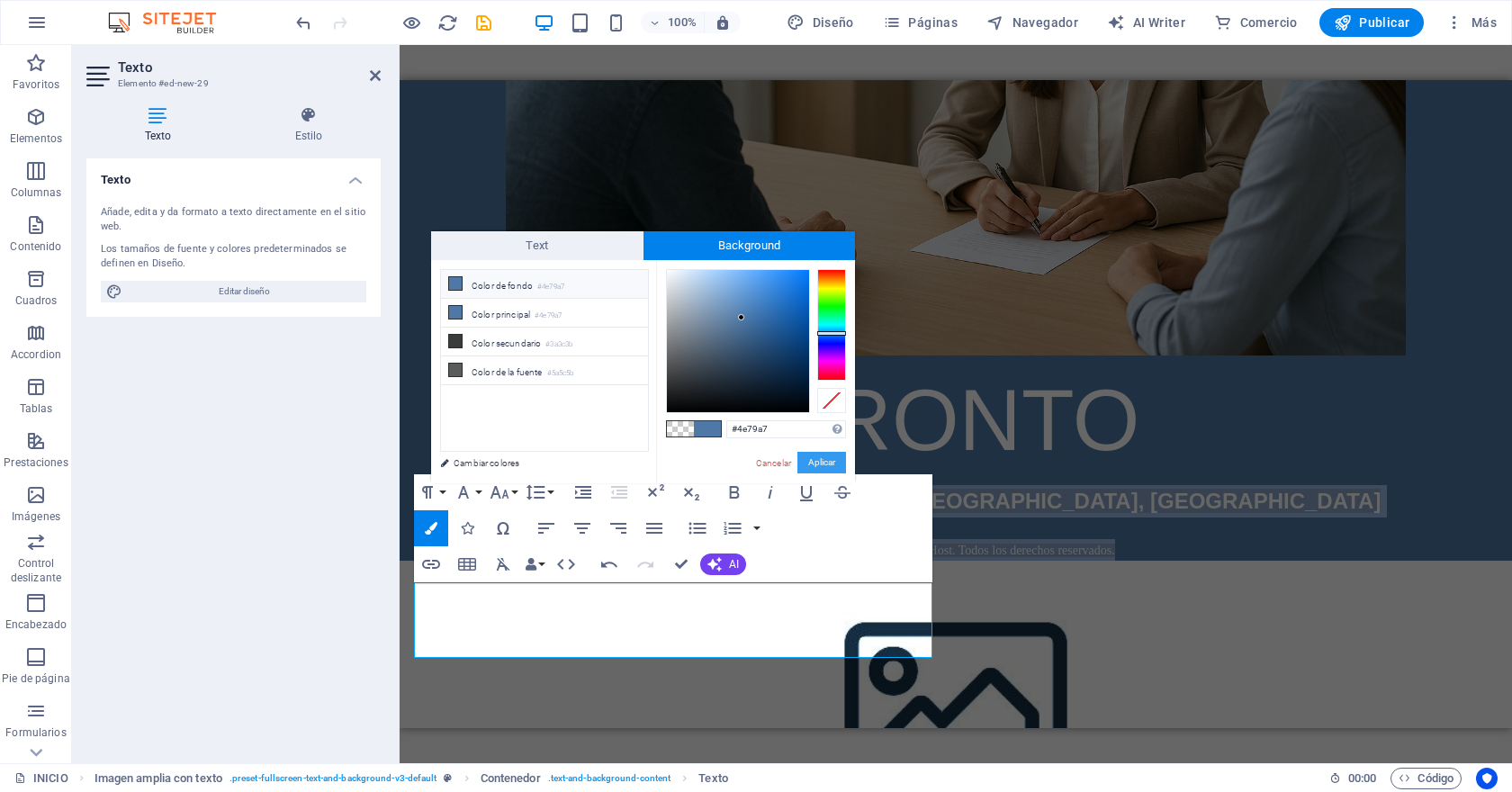
click at [825, 465] on button "Aplicar" at bounding box center [822, 463] width 49 height 22
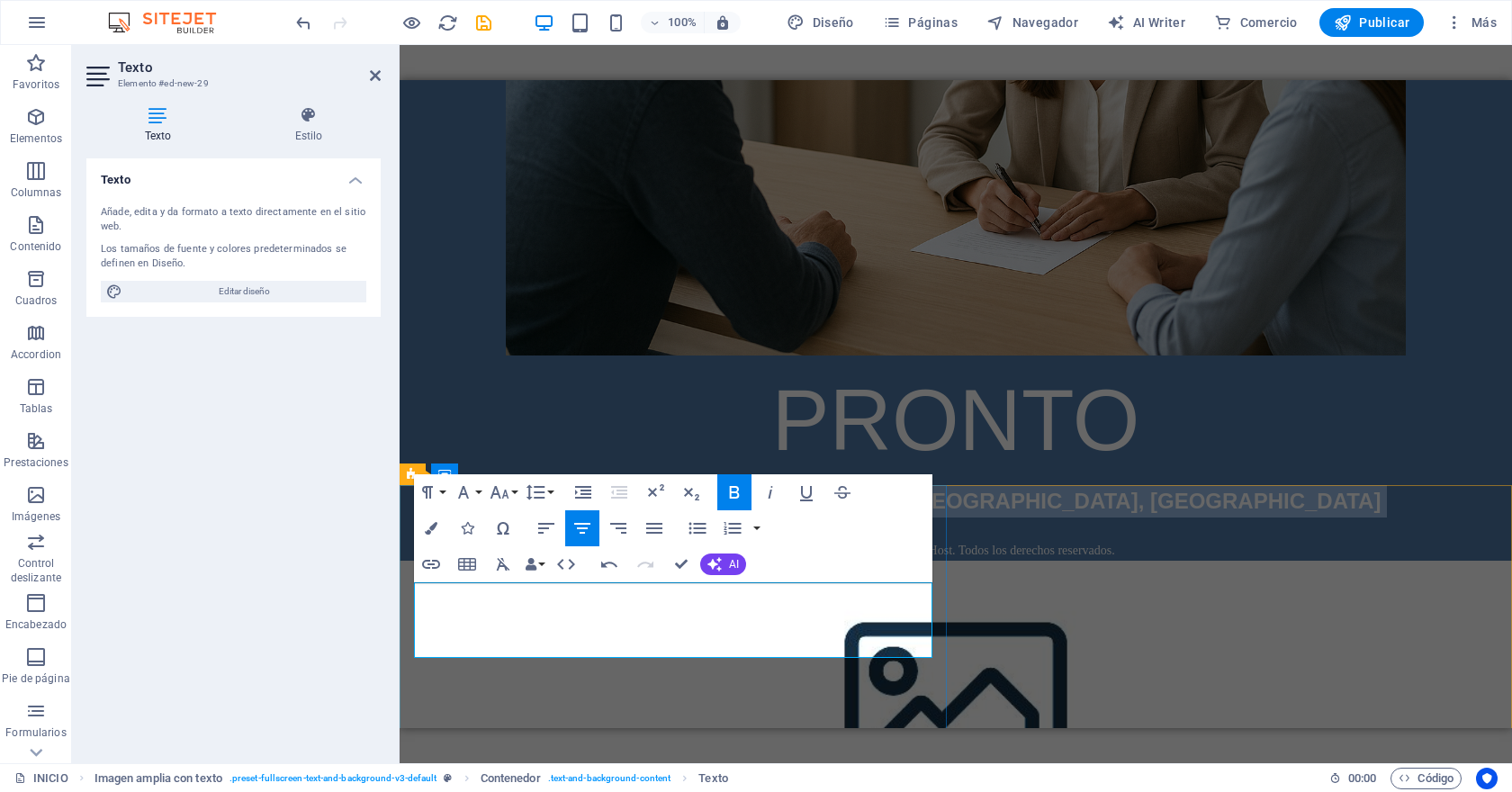
click at [882, 539] on p "​" at bounding box center [955, 528] width 1084 height 22
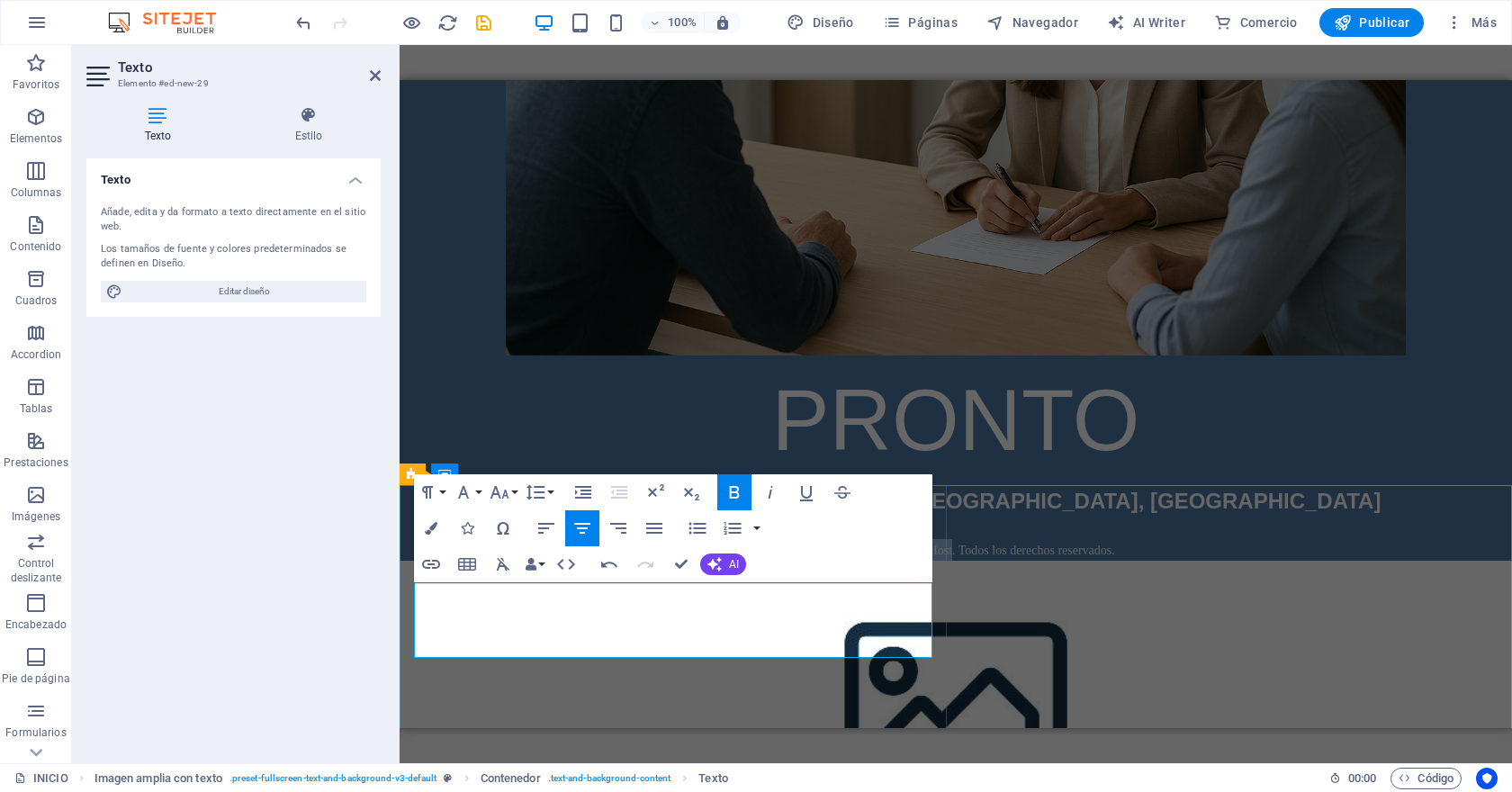
drag, startPoint x: 609, startPoint y: 647, endPoint x: 669, endPoint y: 638, distance: 60.7
click at [669, 561] on p "Copyright © 2025 PoscaliHost. Todos los derechos reservados." at bounding box center [955, 550] width 1084 height 22
click at [1039, 650] on figure at bounding box center [955, 695] width 1113 height 270
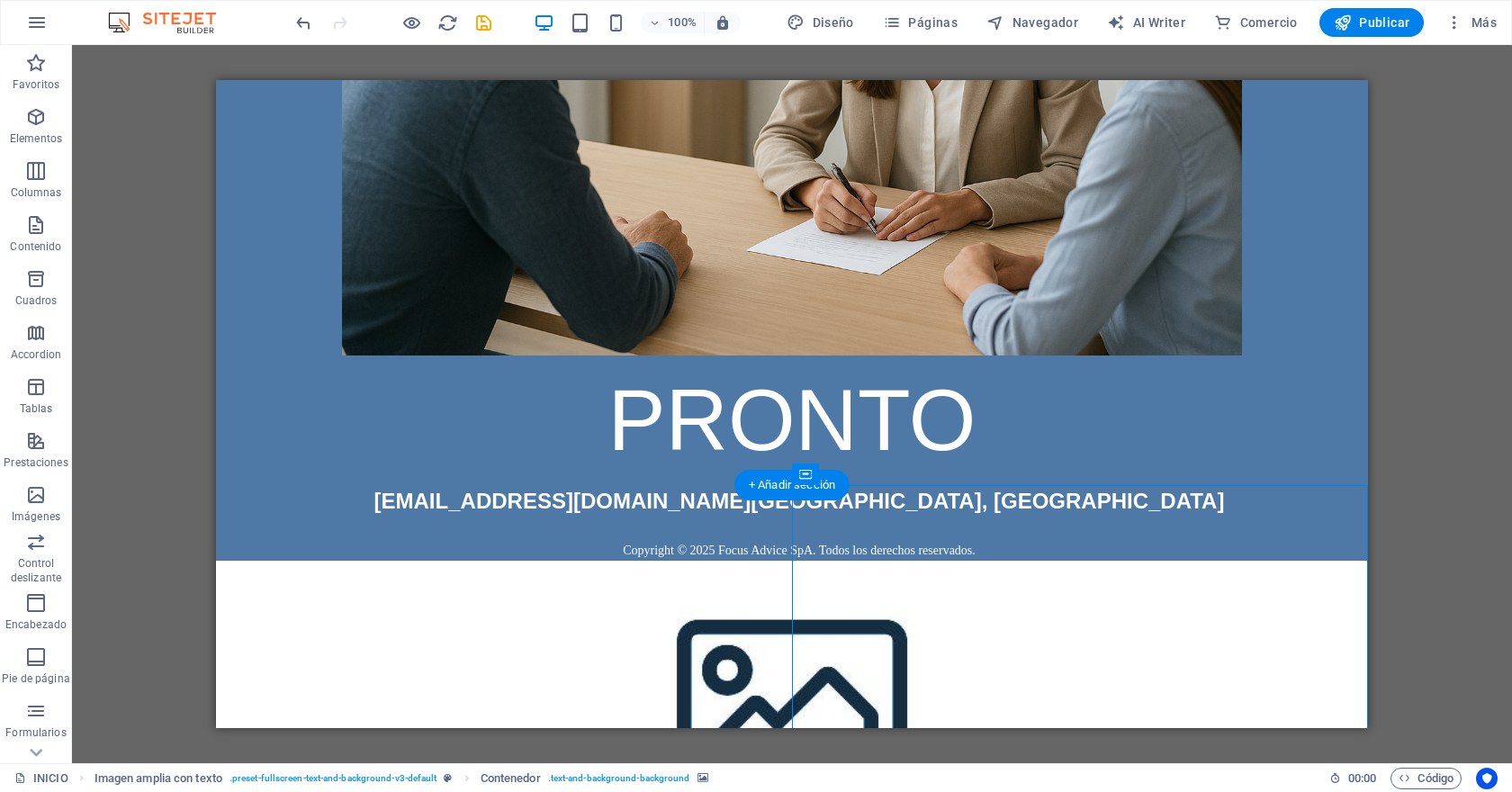
click at [1062, 641] on figure at bounding box center [792, 695] width 1151 height 270
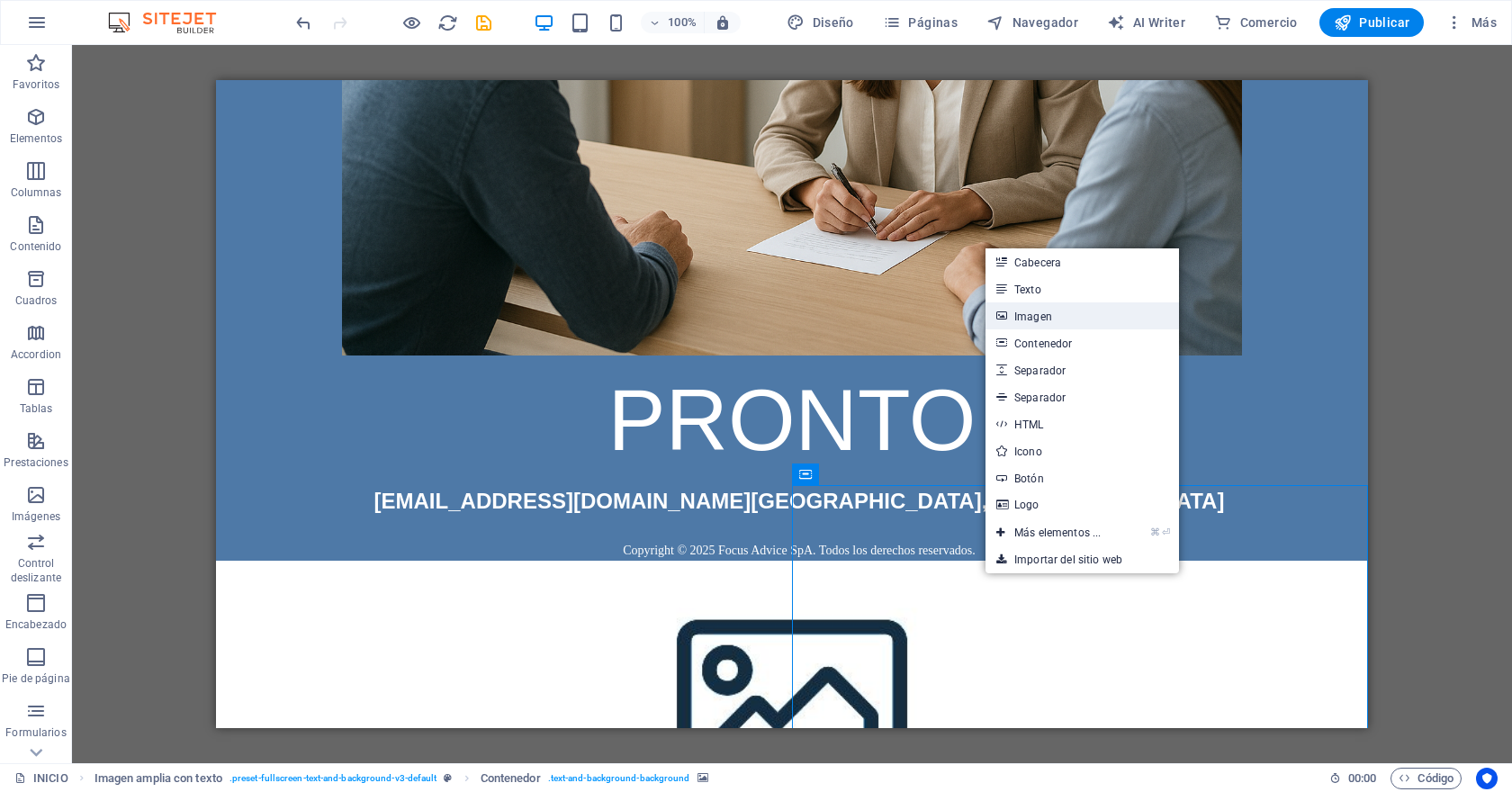
click at [1055, 316] on link "Imagen" at bounding box center [1082, 316] width 193 height 27
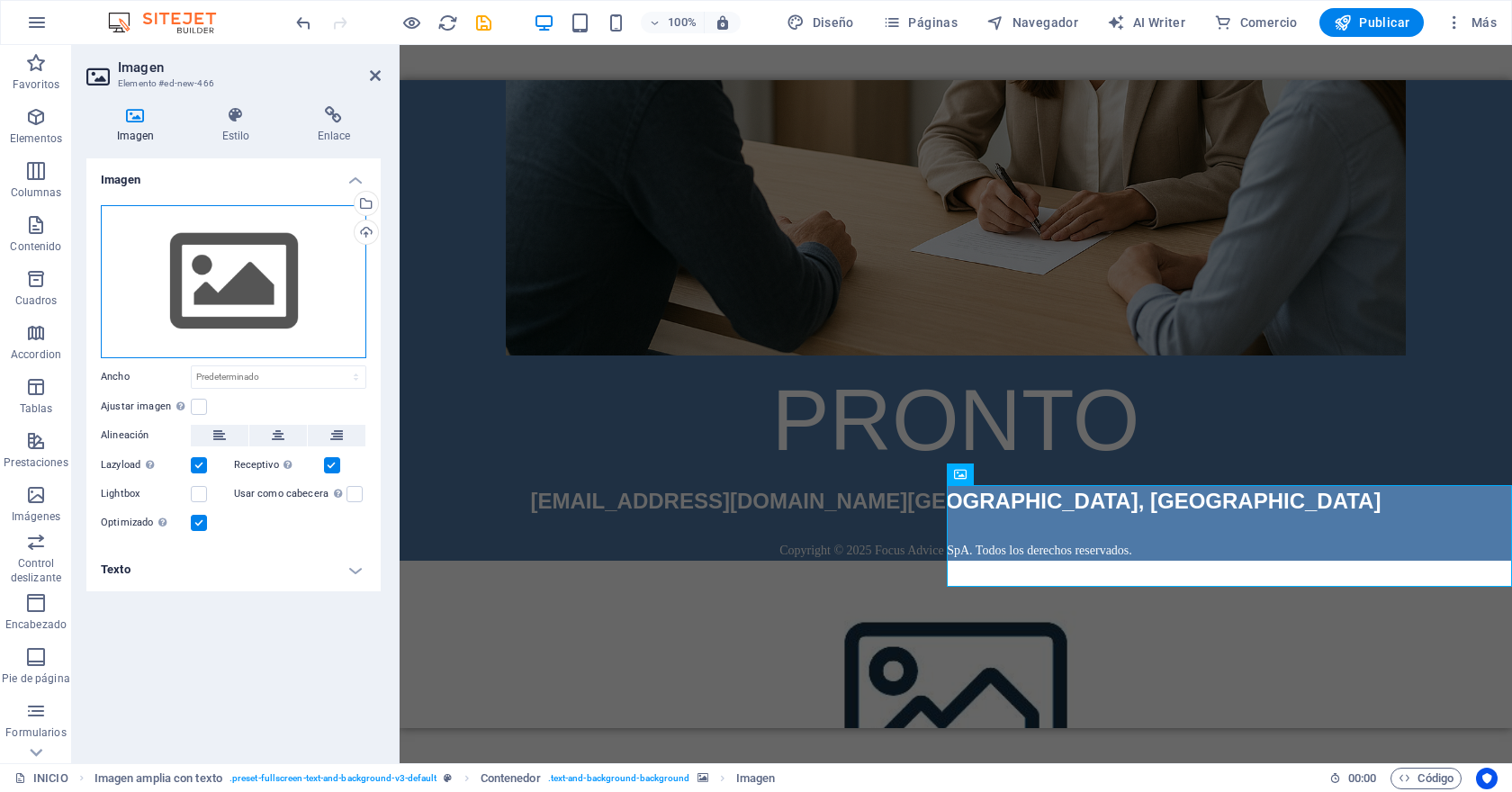
click at [239, 271] on div "Arrastra archivos aquí, haz clic para escoger archivos o selecciona archivos de…" at bounding box center [234, 281] width 266 height 153
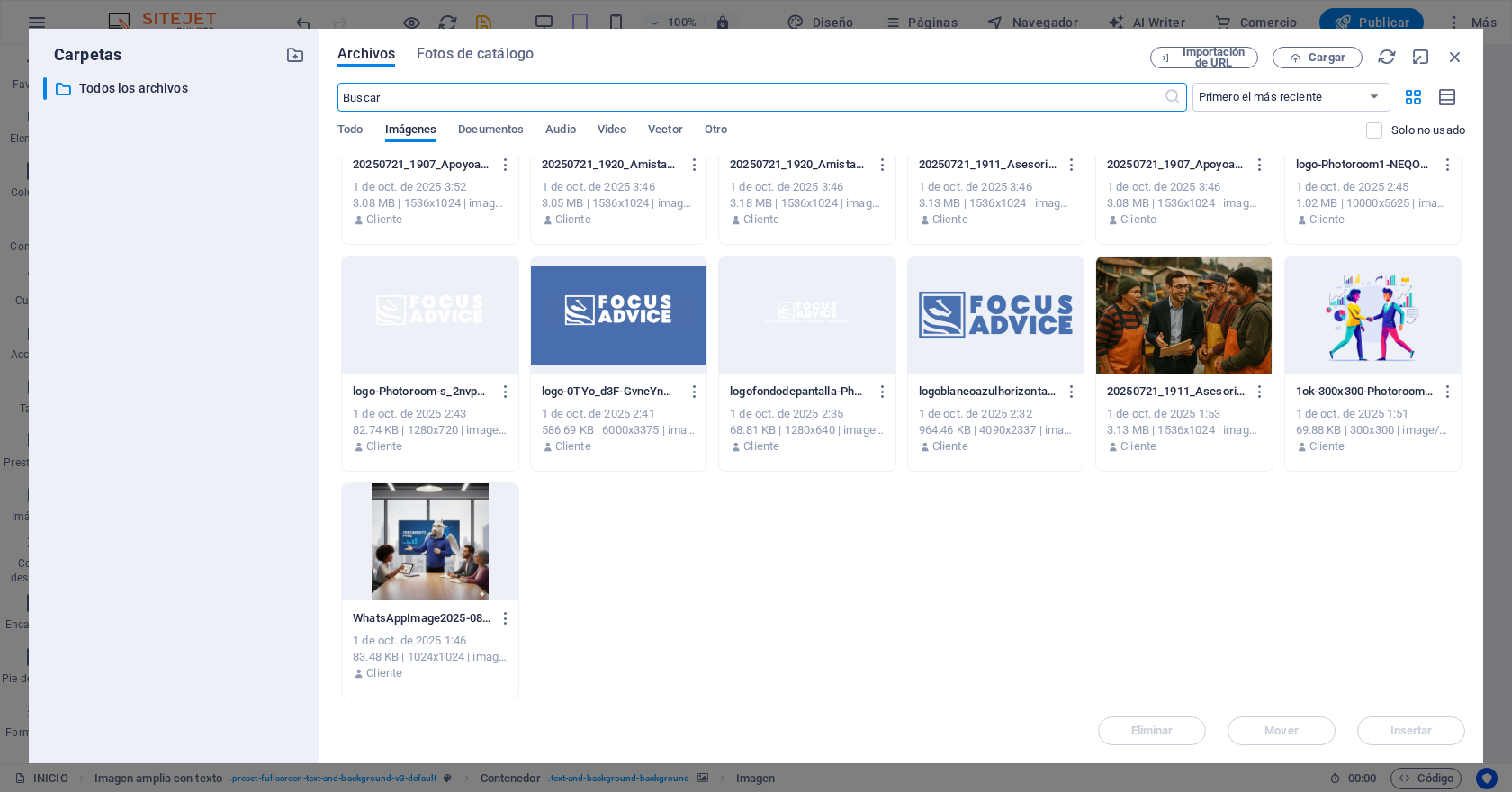
scroll to position [0, 0]
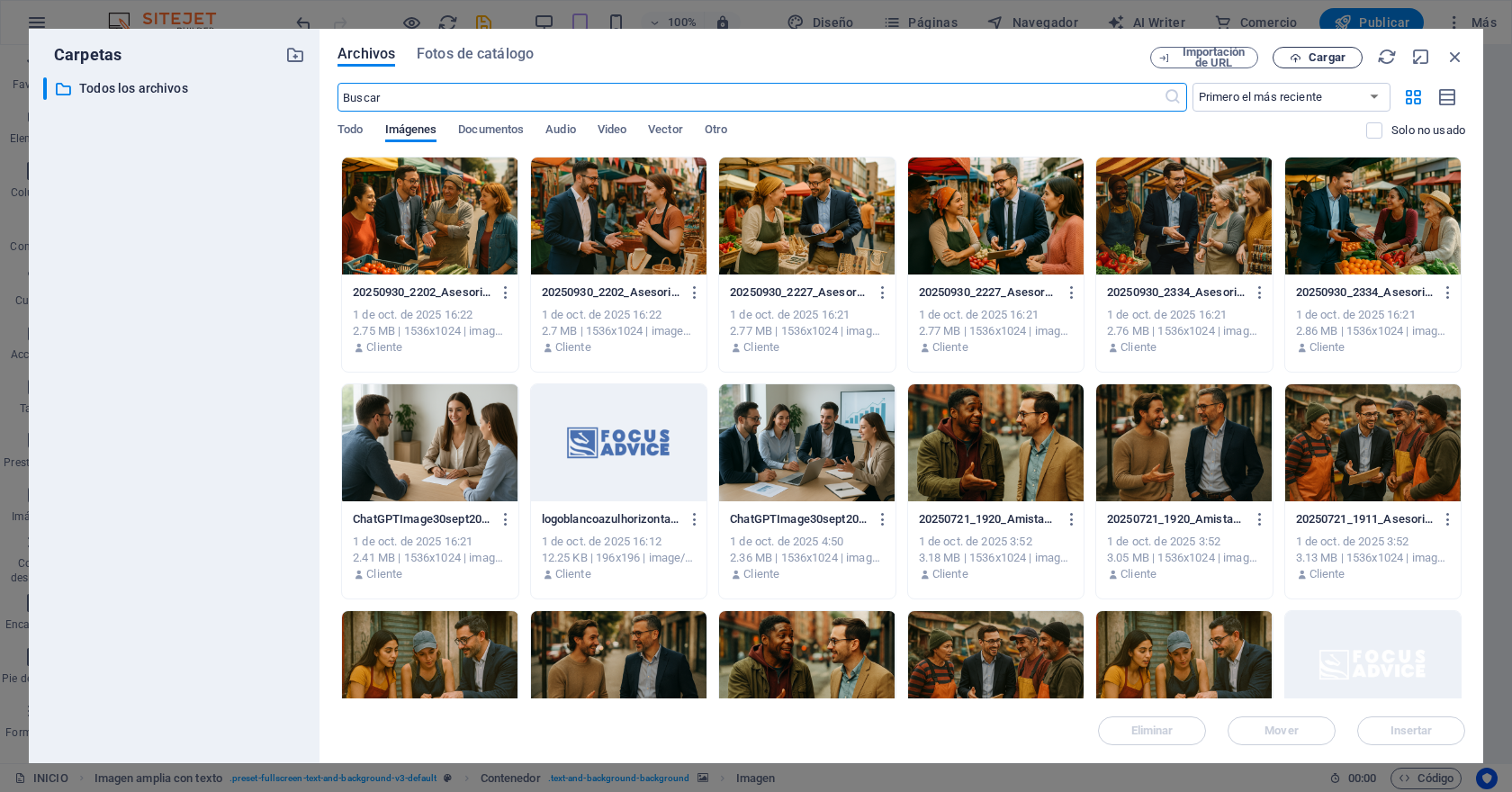
click at [1333, 57] on span "Cargar" at bounding box center [1327, 58] width 37 height 11
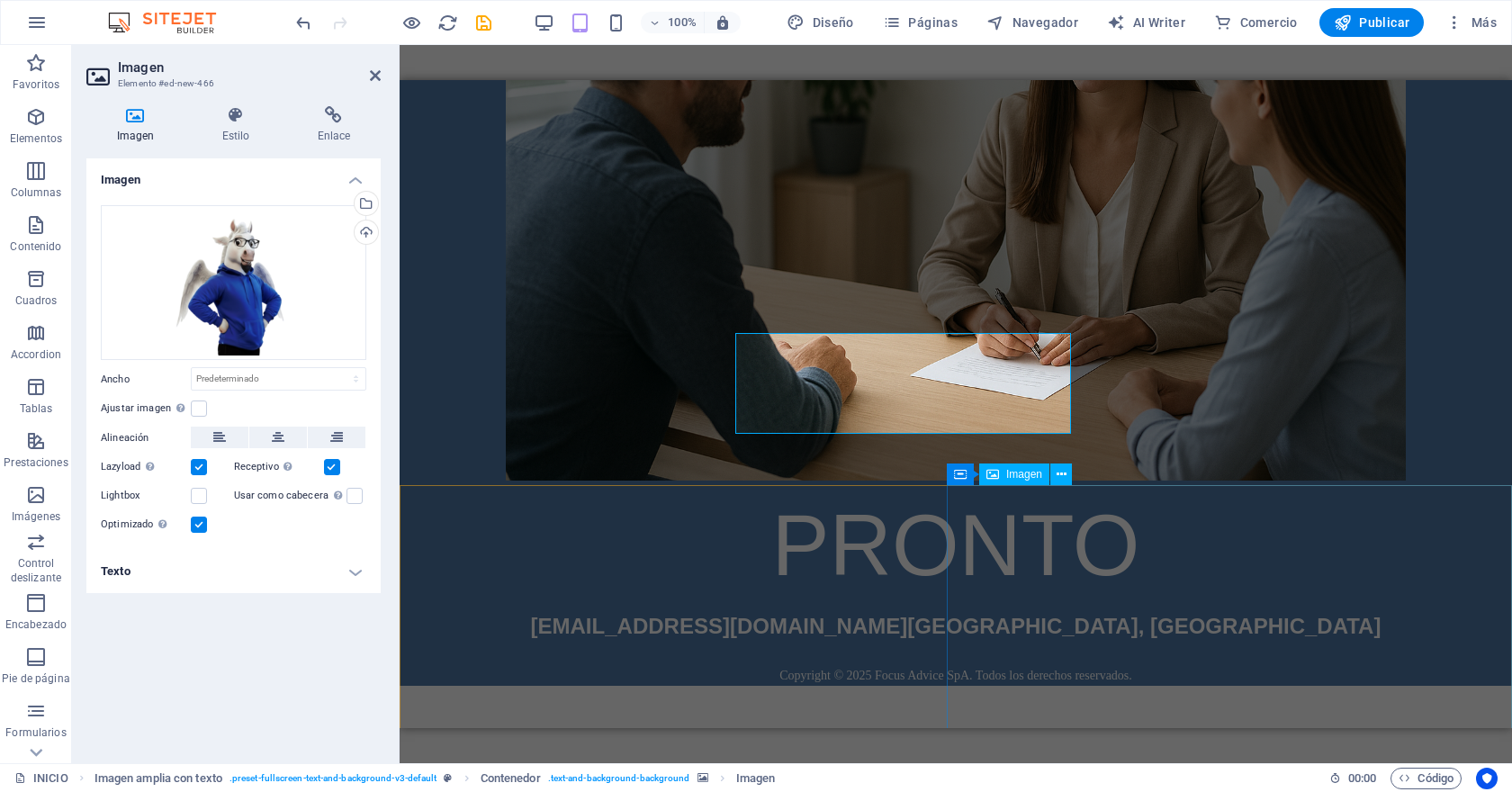
scroll to position [486, 0]
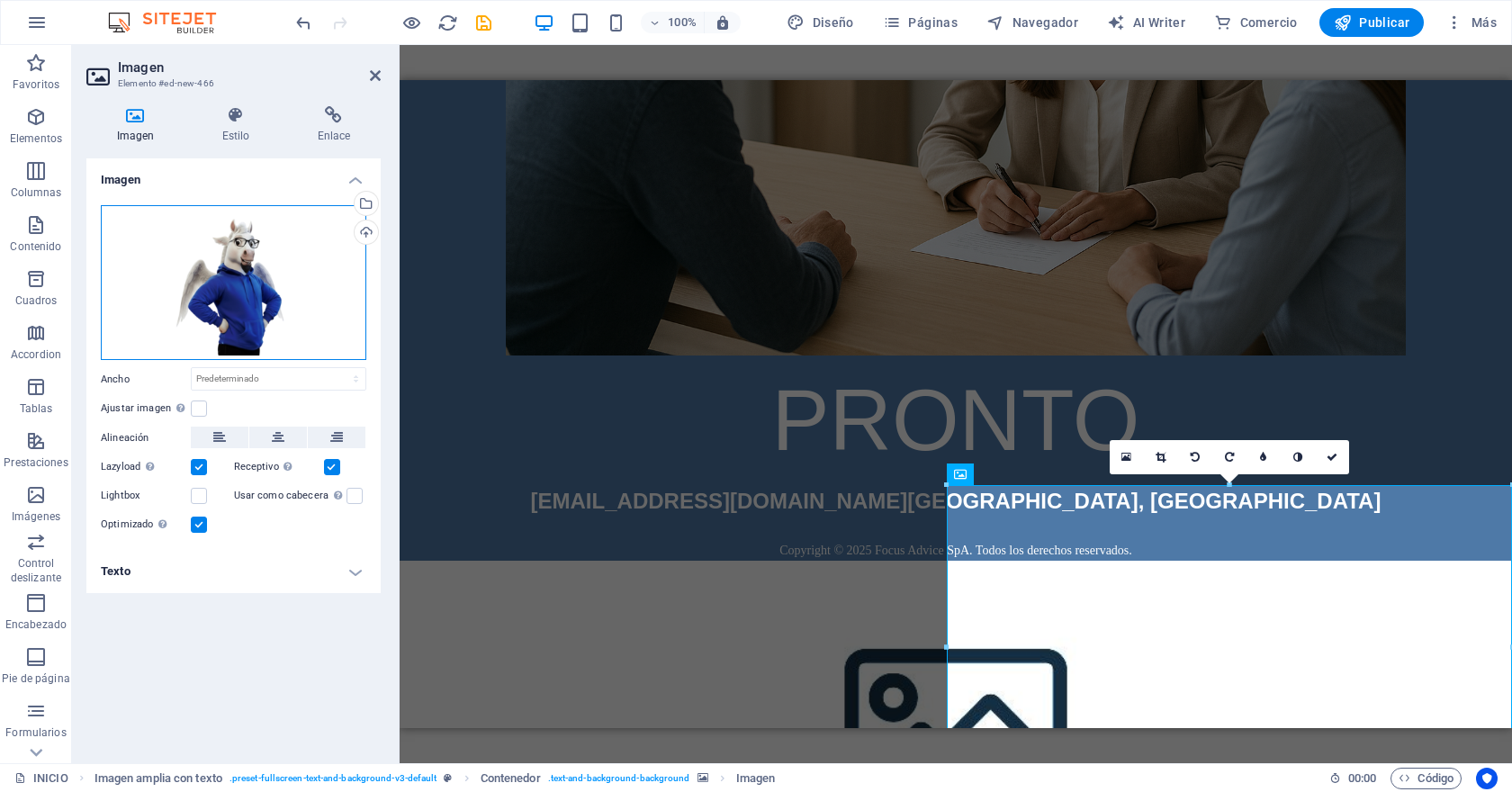
click at [298, 260] on div "Arrastra archivos aquí, haz clic para escoger archivos o selecciona archivos de…" at bounding box center [234, 282] width 266 height 155
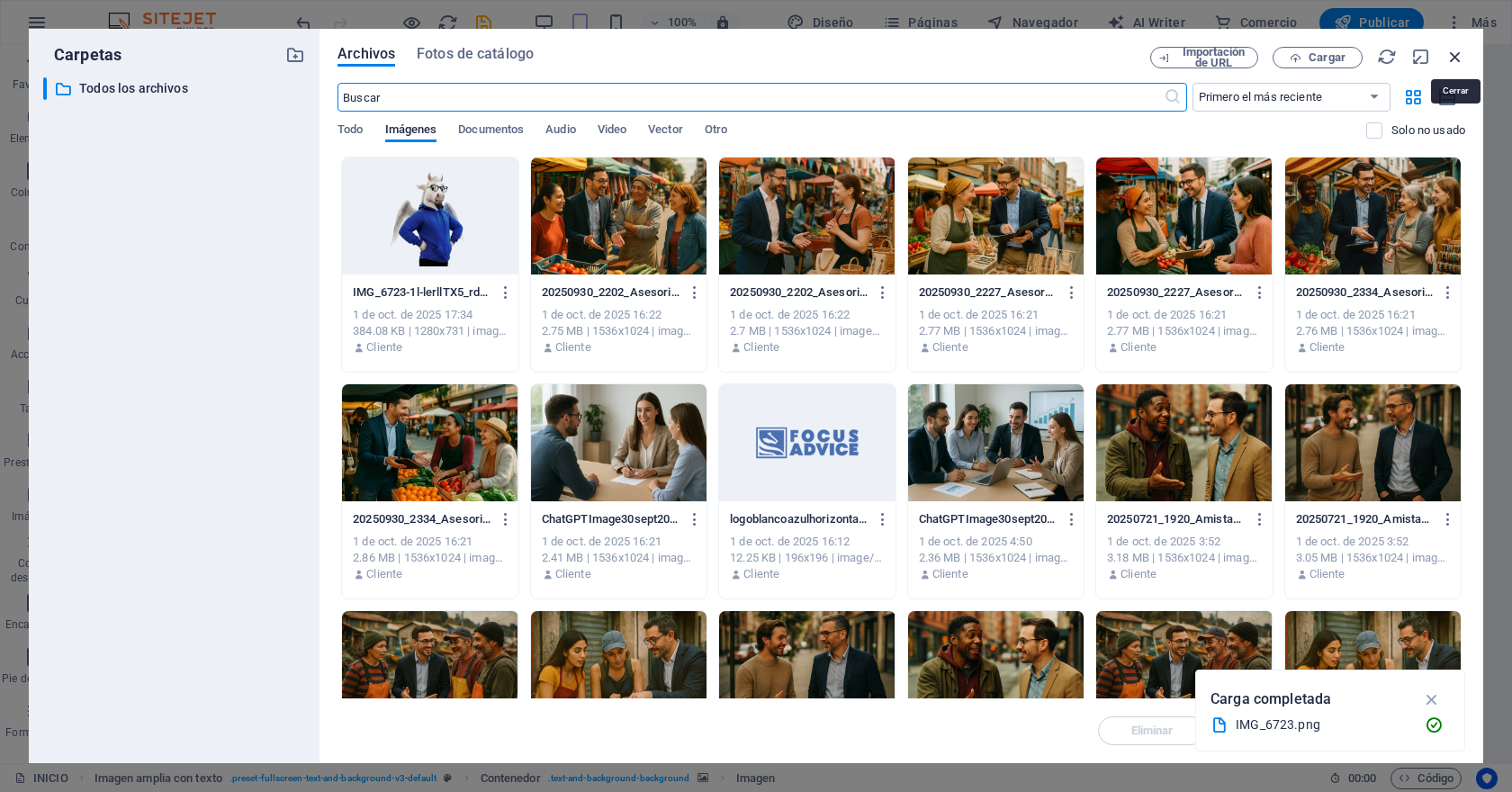
click at [1457, 56] on icon "button" at bounding box center [1455, 57] width 20 height 20
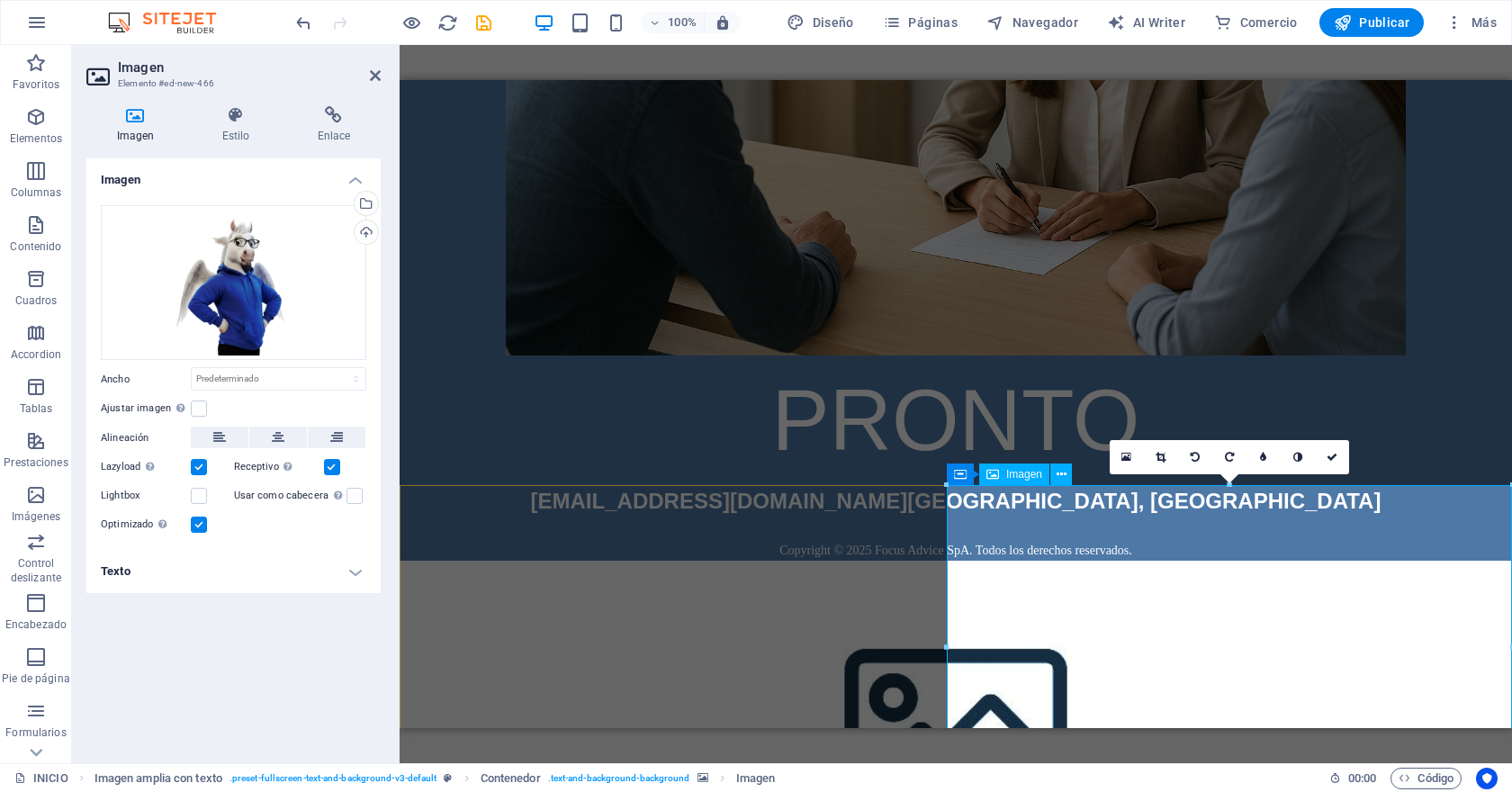
scroll to position [566, 0]
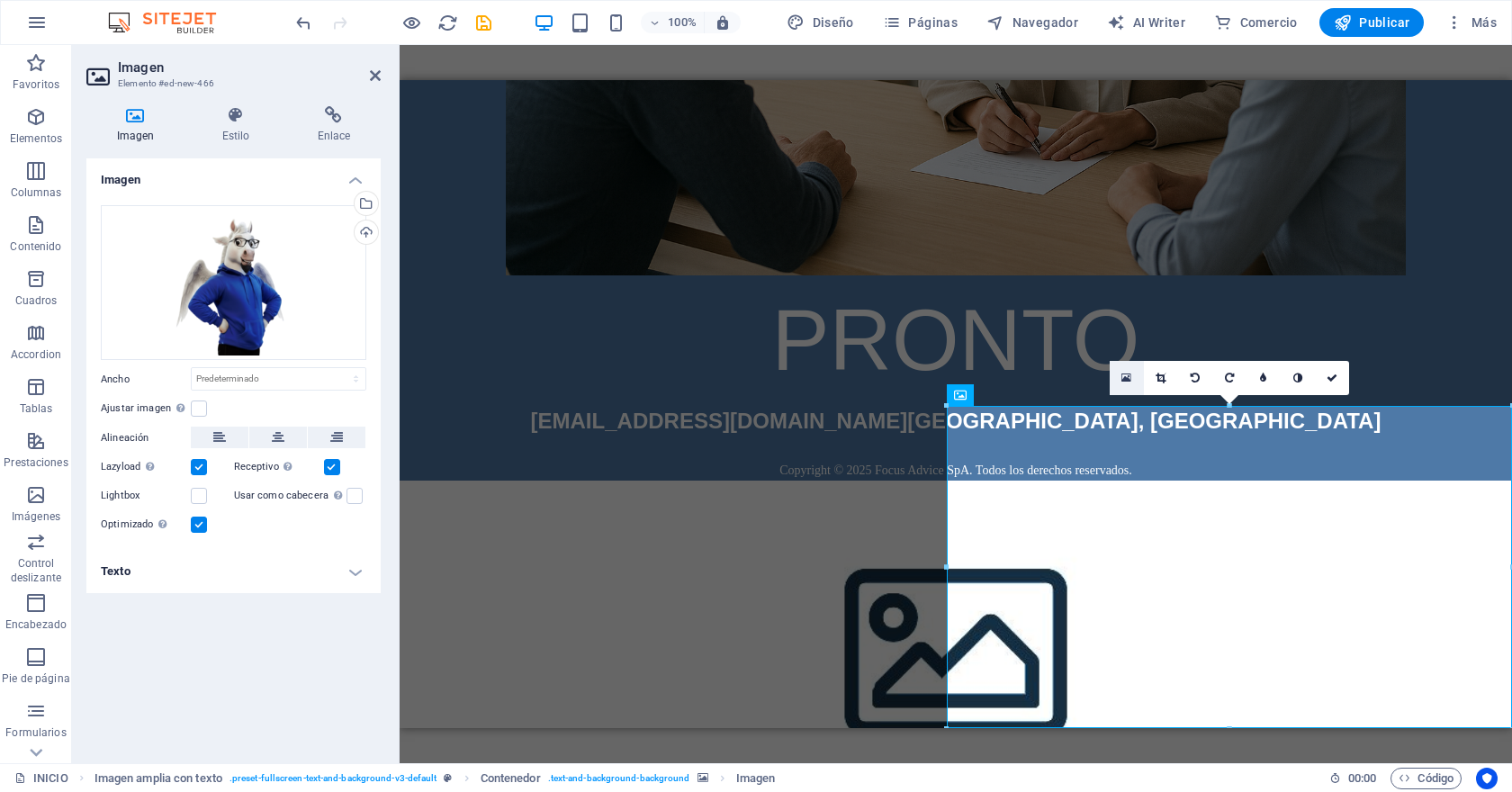
click at [1124, 373] on icon at bounding box center [1125, 378] width 10 height 13
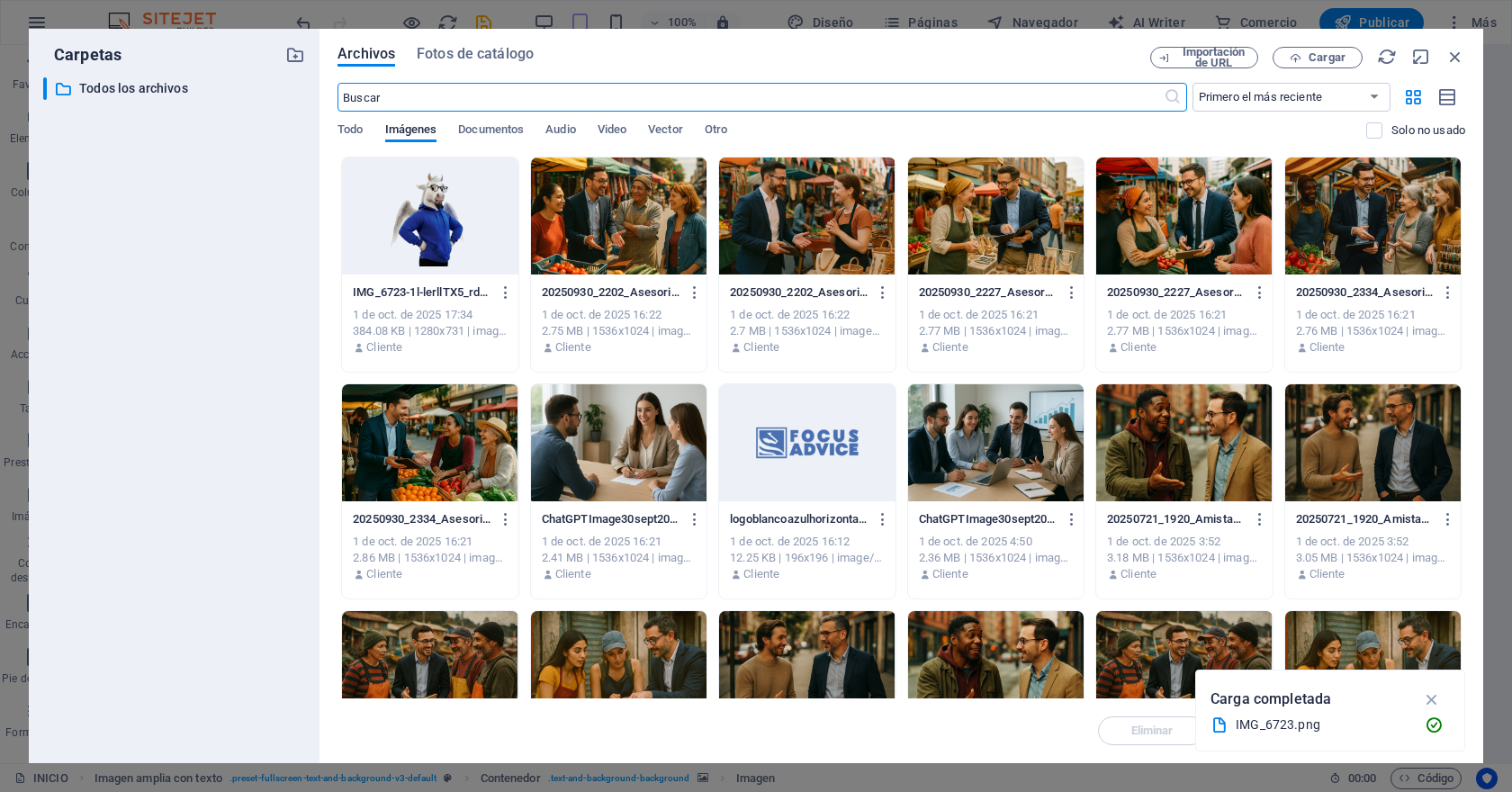
scroll to position [361, 0]
click at [1304, 59] on span "Cargar" at bounding box center [1318, 58] width 74 height 12
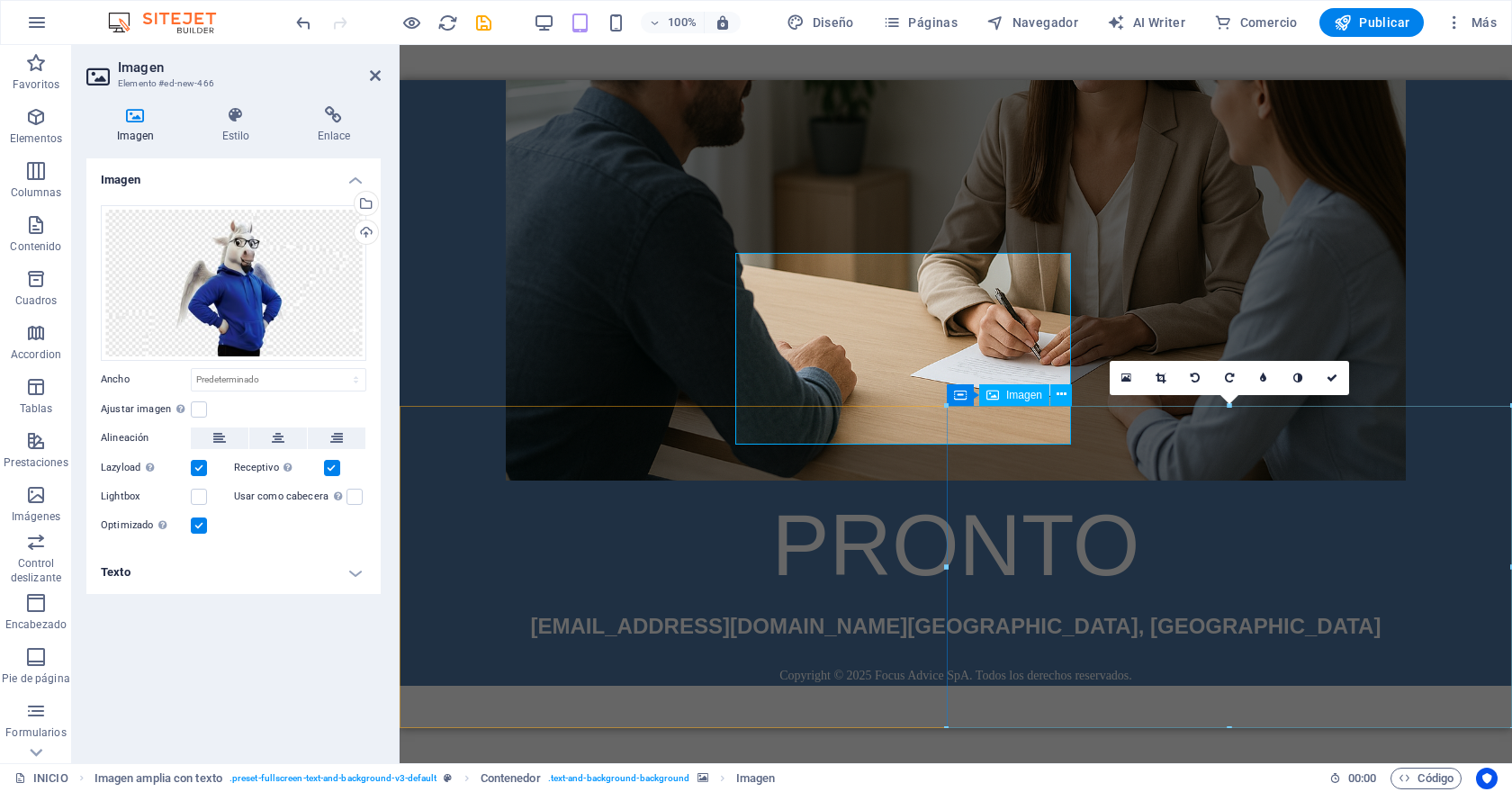
scroll to position [566, 0]
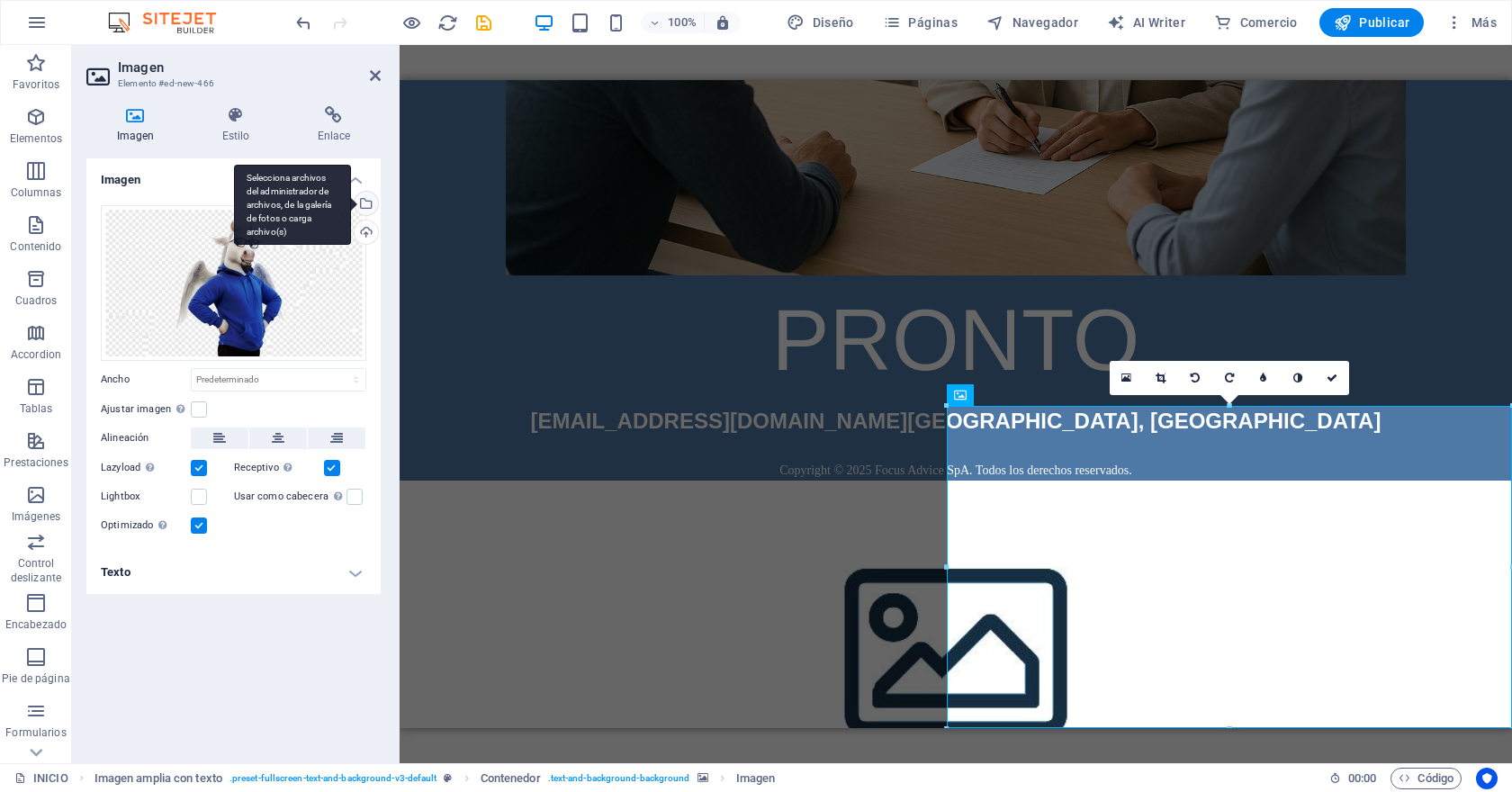
click at [351, 201] on div "Selecciona archivos del administrador de archivos, de la galería de fotos o car…" at bounding box center [292, 205] width 117 height 81
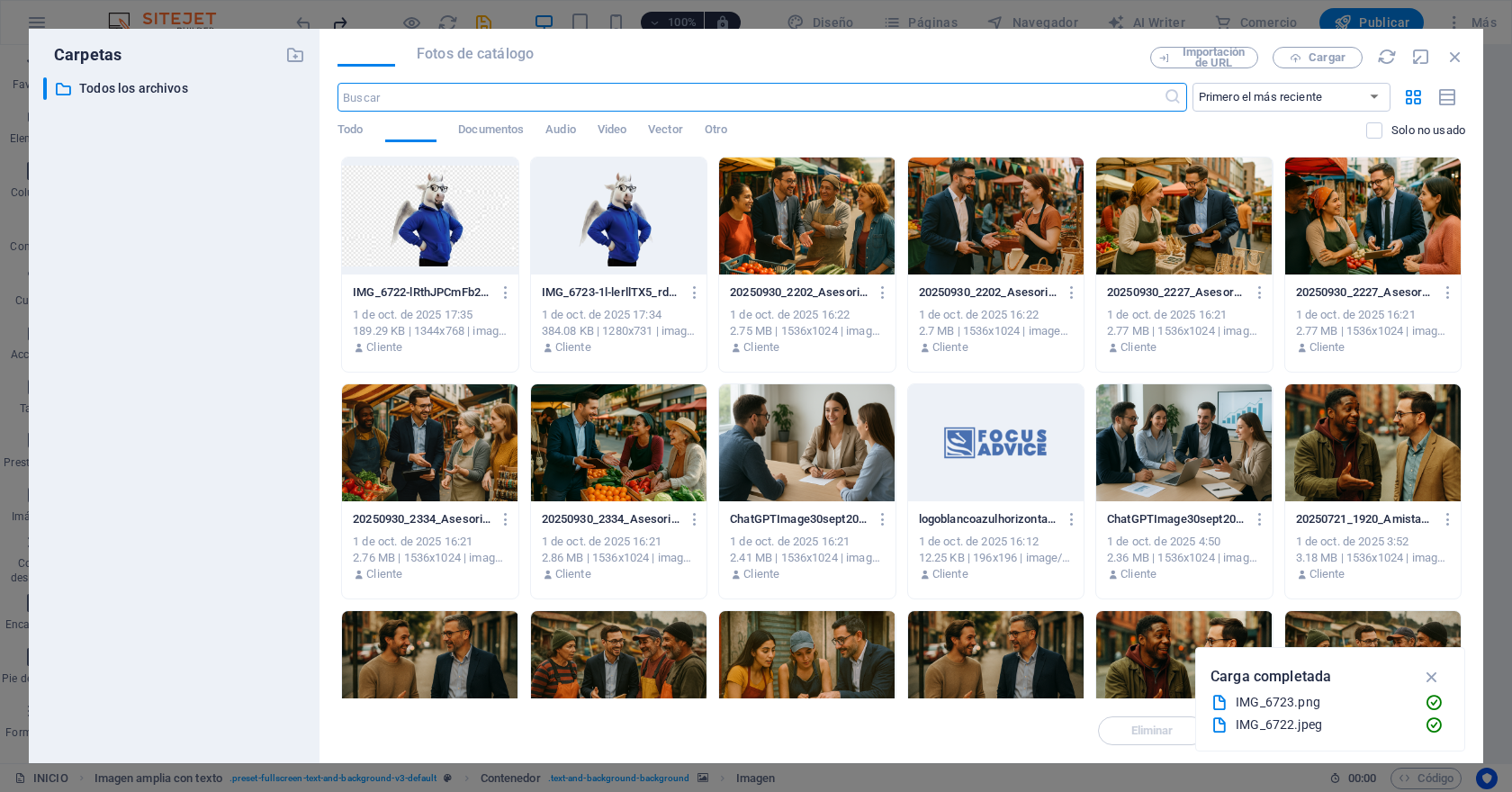
scroll to position [361, 0]
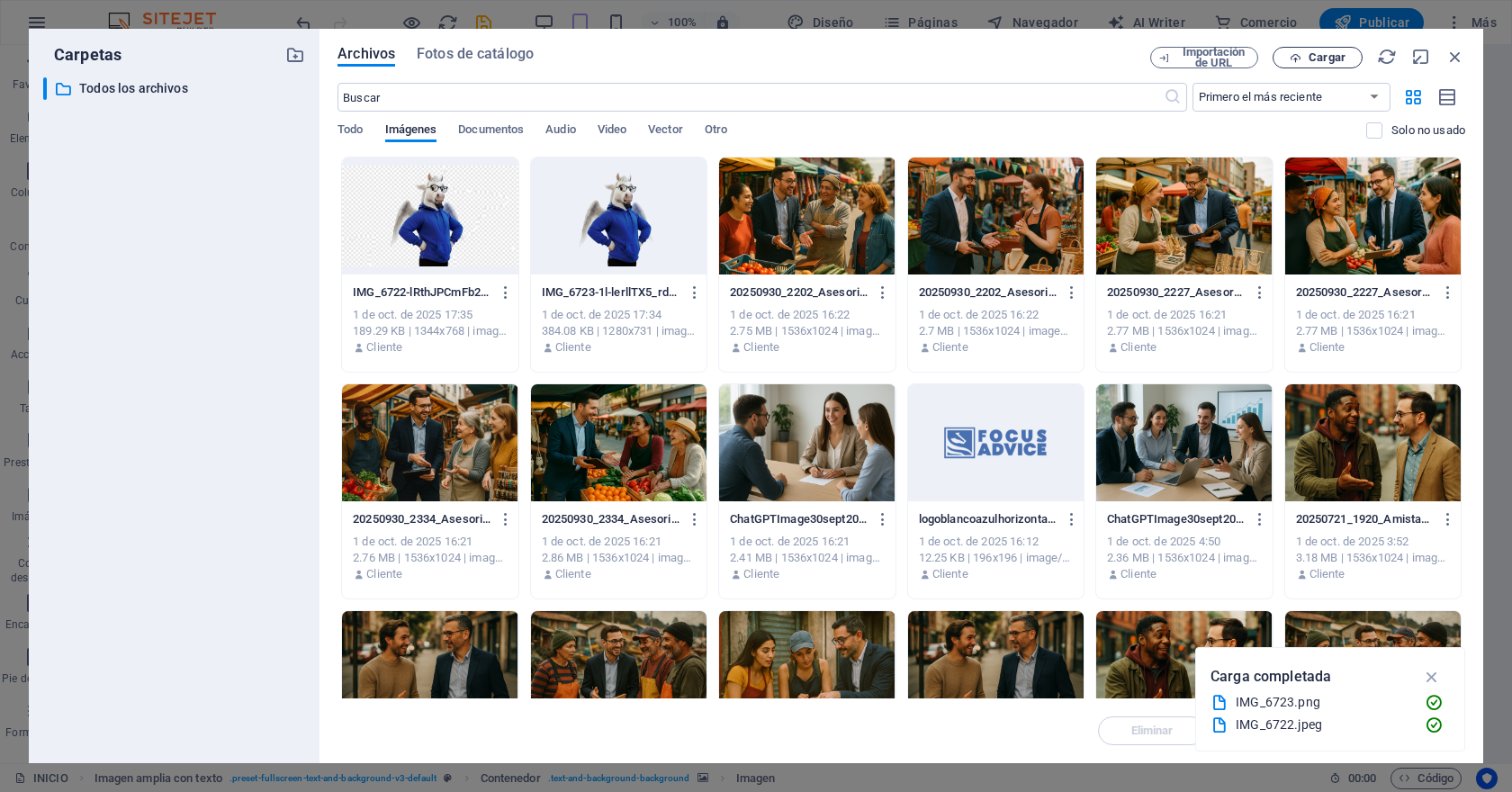
click at [1297, 53] on icon "button" at bounding box center [1295, 58] width 12 height 12
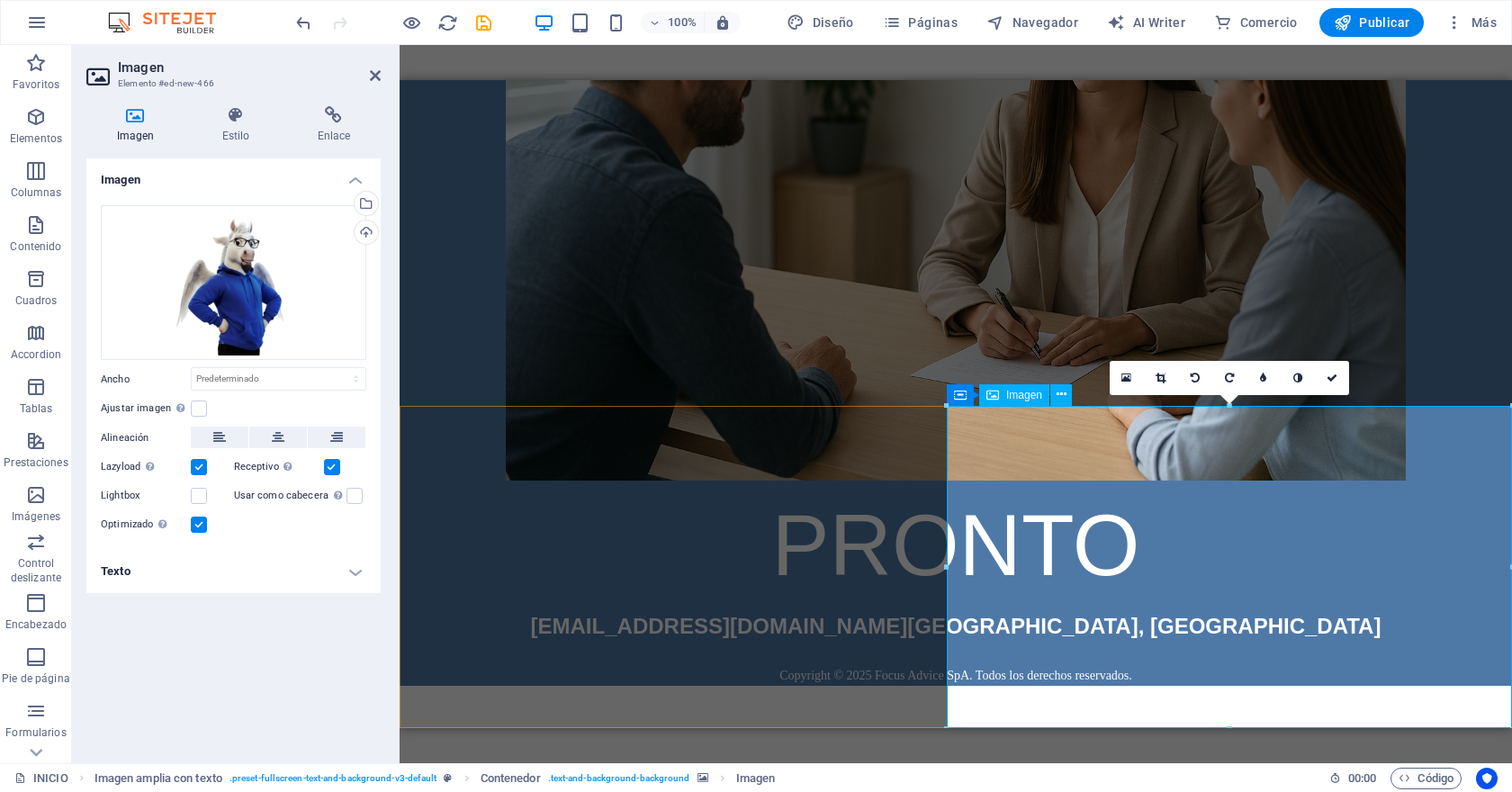
scroll to position [566, 0]
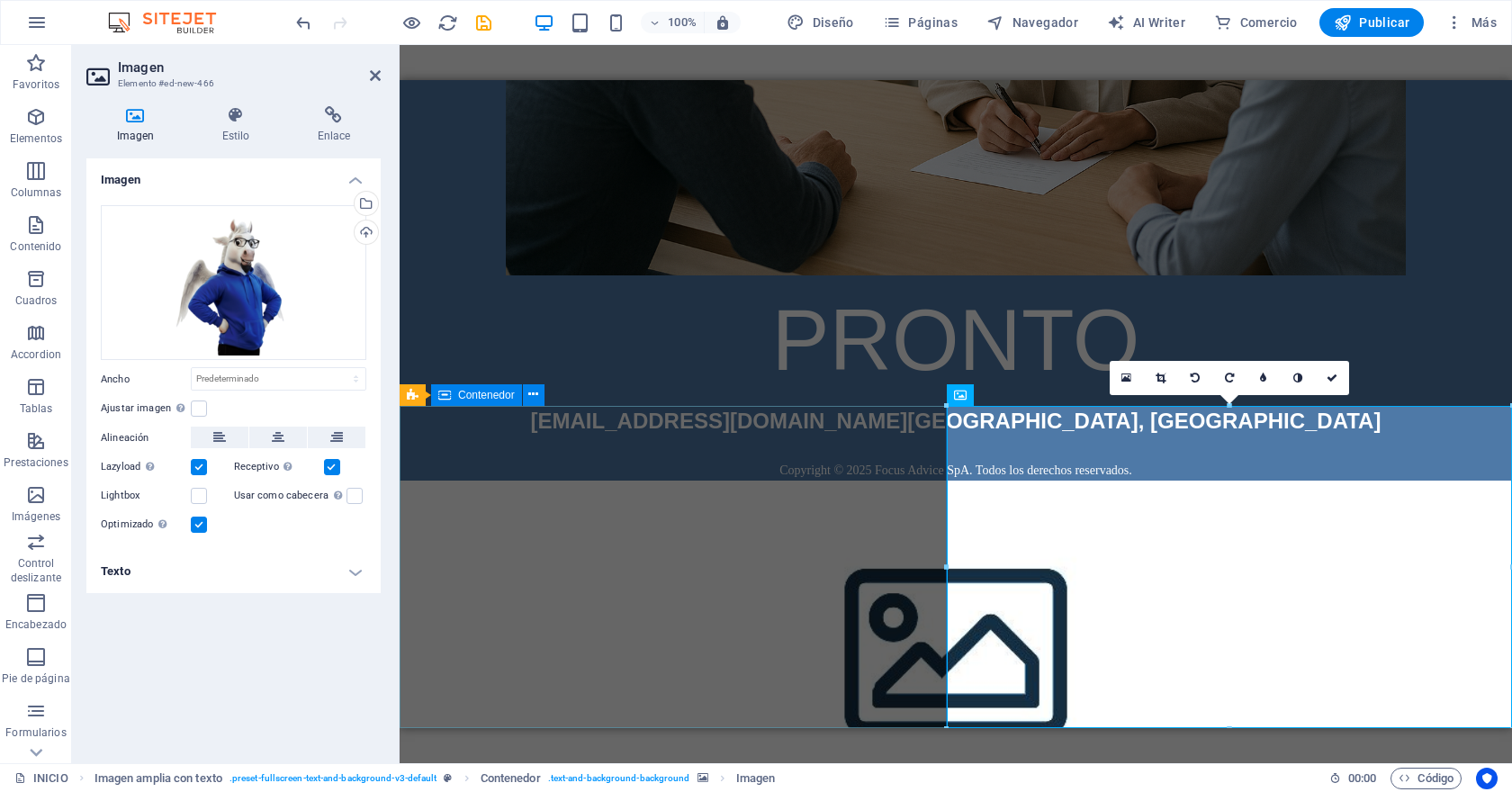
click at [831, 468] on div "[EMAIL_ADDRESS][DOMAIN_NAME] Concepción, [GEOGRAPHIC_DATA] Copyright © 2025 Foc…" at bounding box center [955, 443] width 1113 height 76
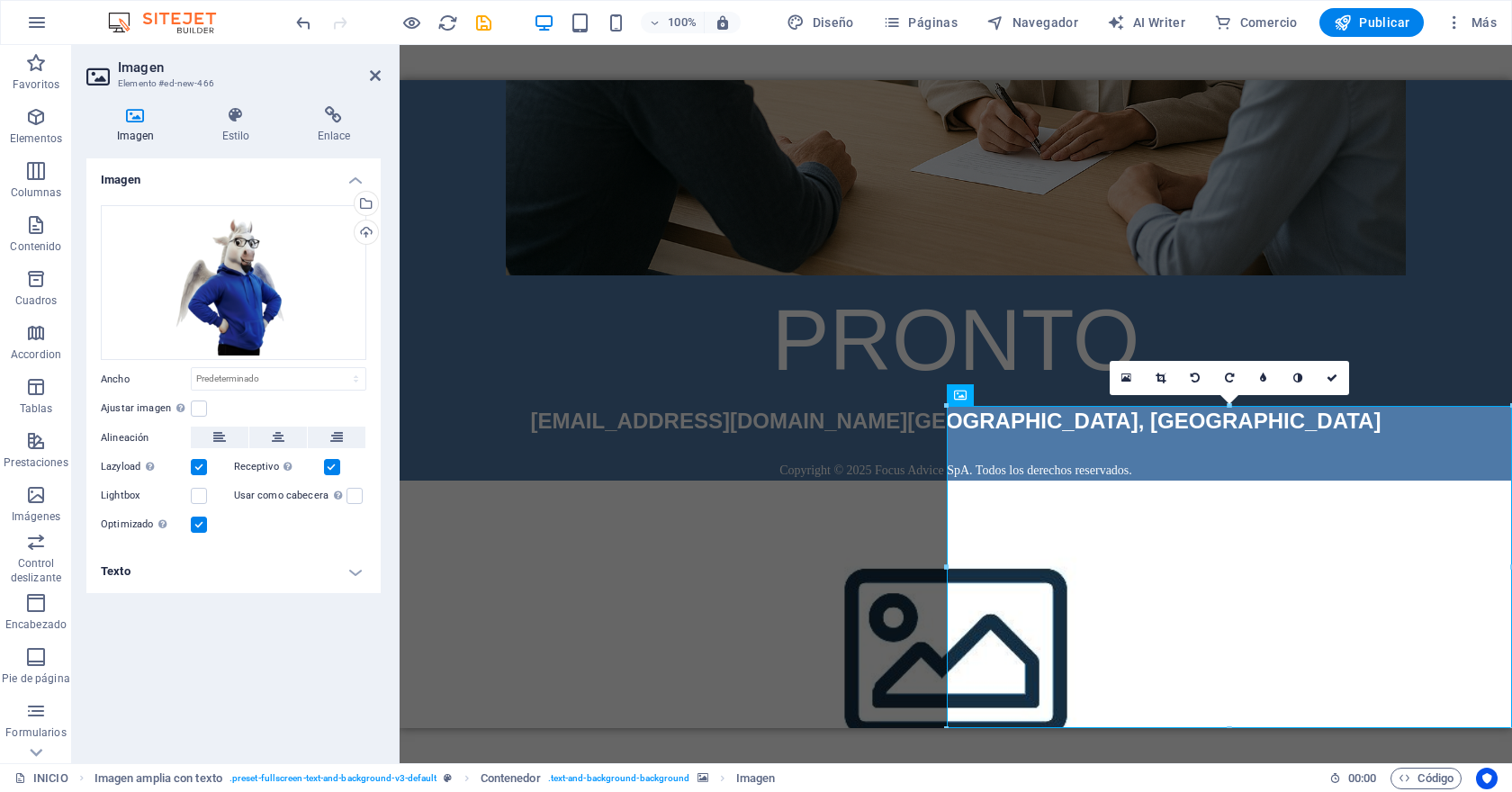
click at [231, 102] on div "Imagen Estilo Enlace Imagen Arrastra archivos aquí, haz clic para escoger archi…" at bounding box center [233, 428] width 323 height 672
click at [230, 115] on icon at bounding box center [236, 115] width 89 height 18
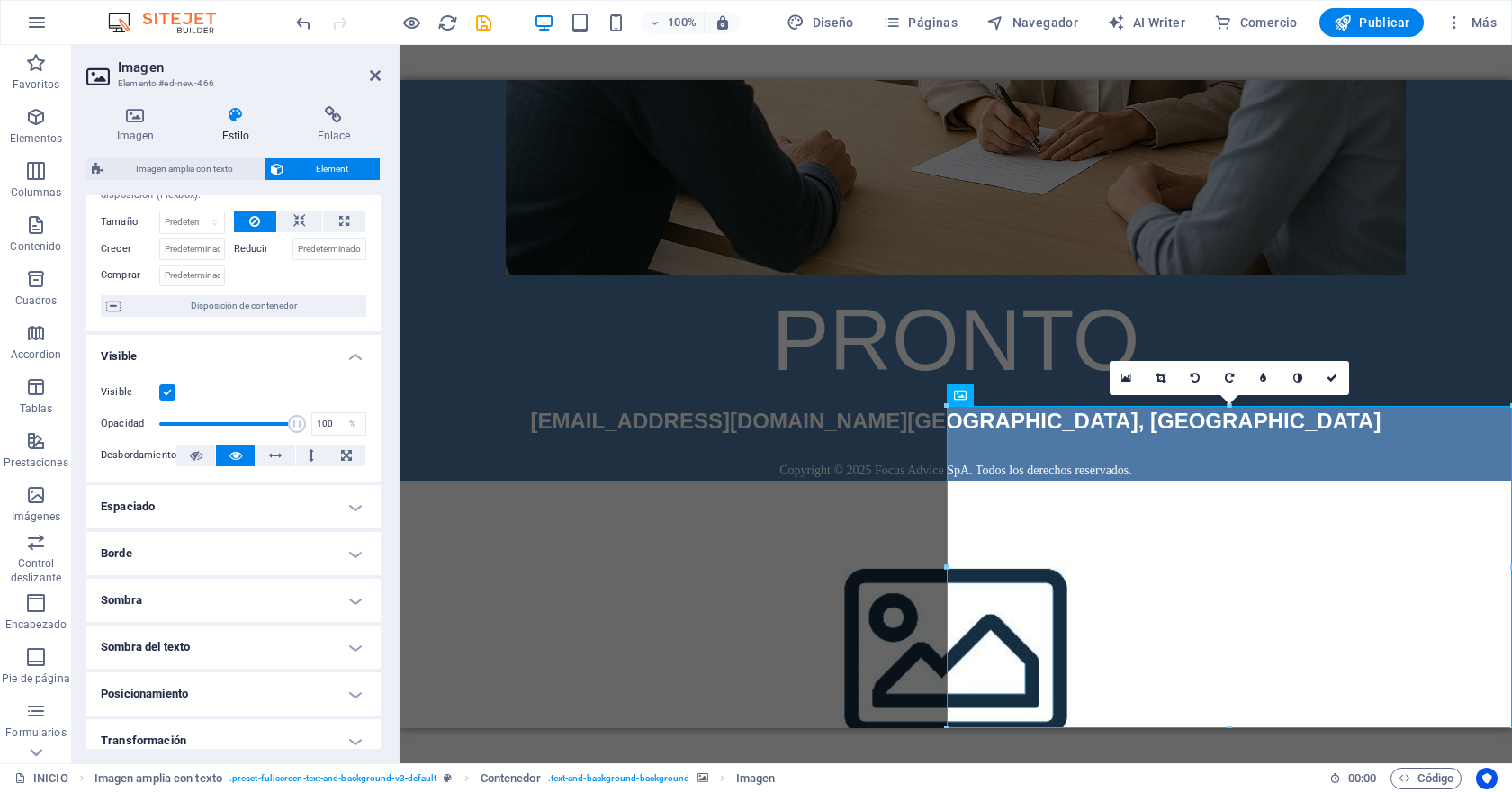
scroll to position [42, 0]
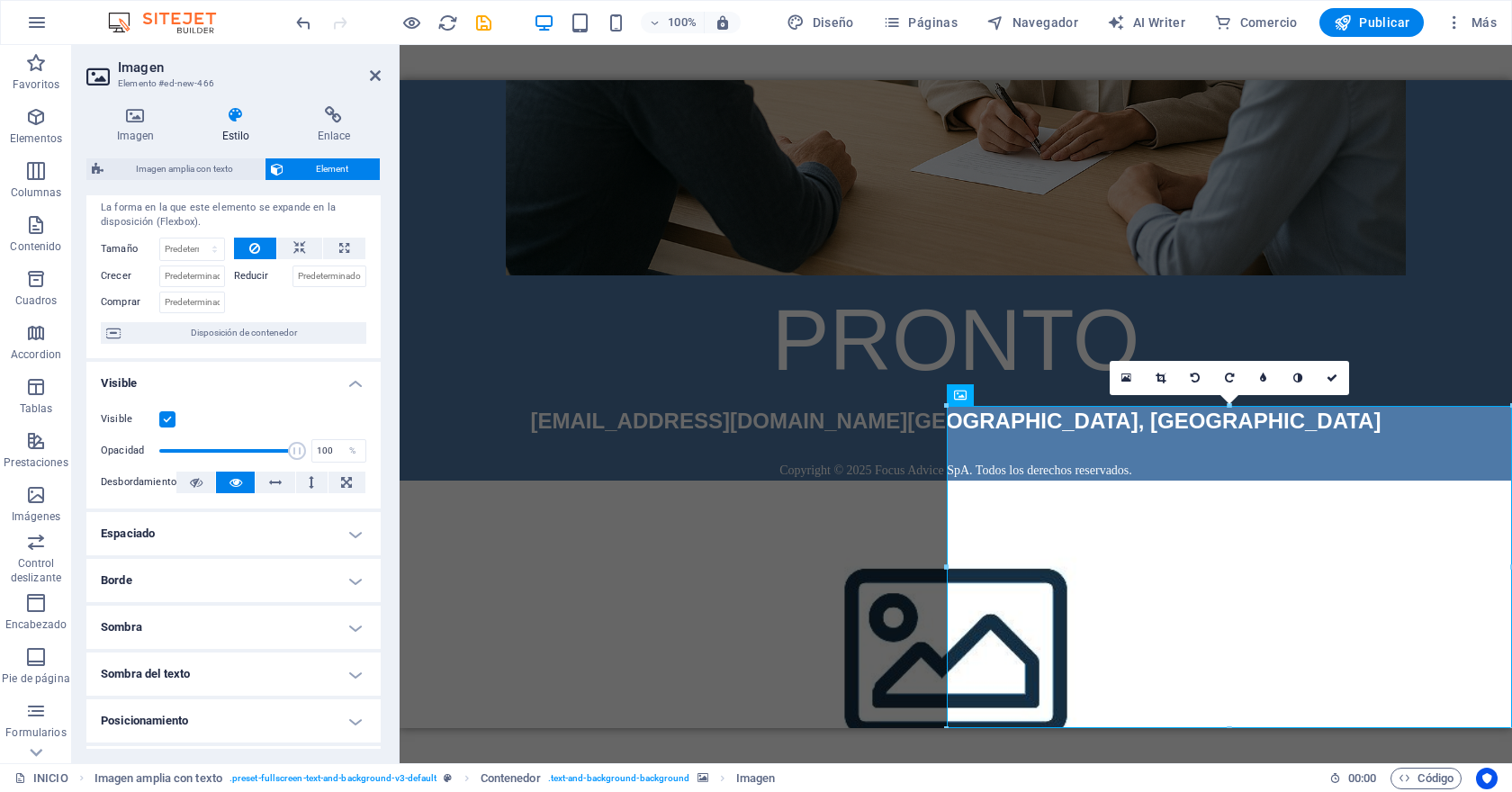
click at [164, 416] on label at bounding box center [167, 420] width 16 height 16
click at [0, 0] on input "Visible" at bounding box center [0, 0] width 0 height 0
click at [164, 416] on label at bounding box center [167, 420] width 16 height 16
click at [0, 0] on input "Visible" at bounding box center [0, 0] width 0 height 0
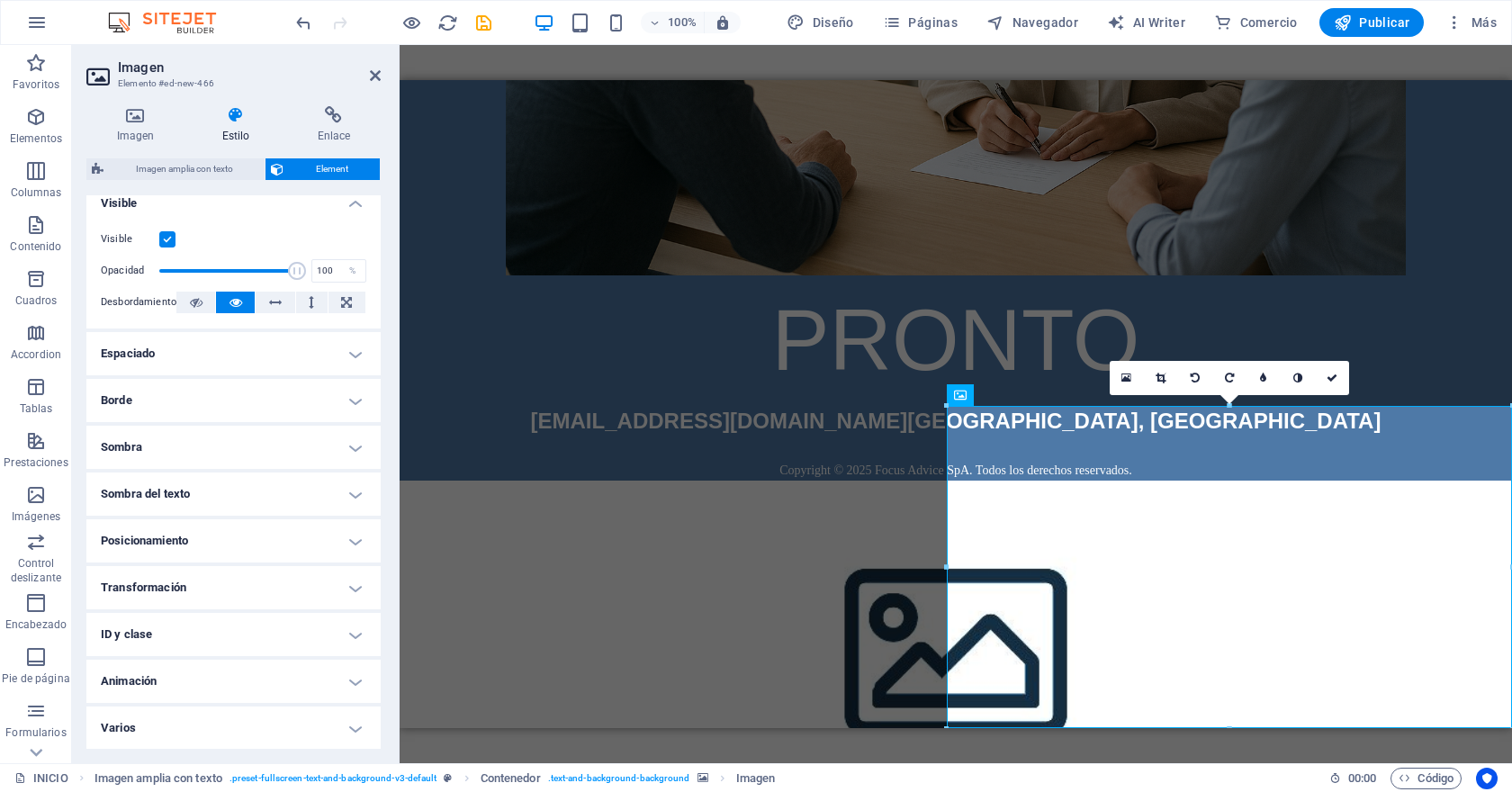
scroll to position [0, 0]
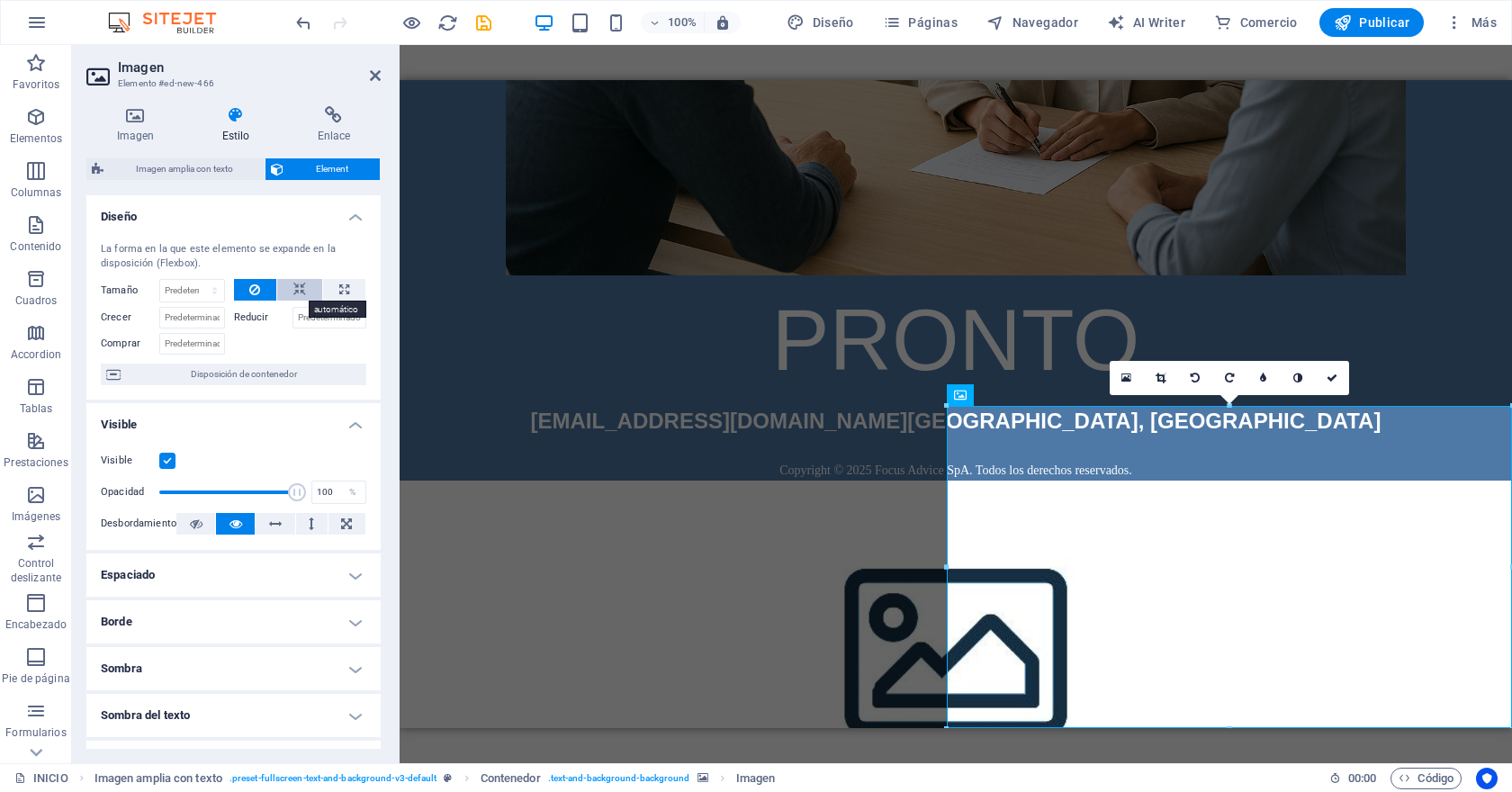
click at [288, 285] on button at bounding box center [300, 290] width 45 height 22
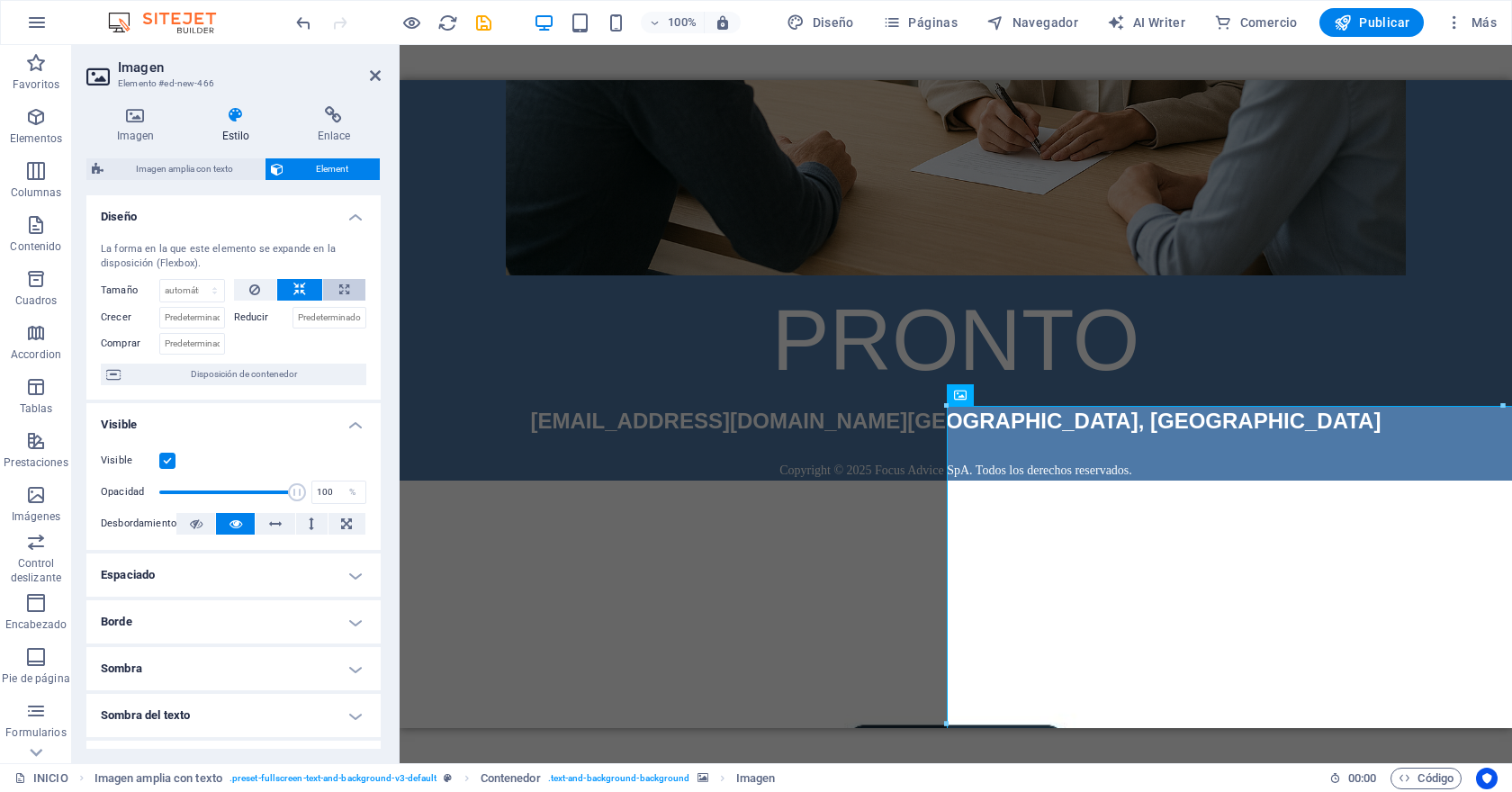
click at [344, 283] on icon at bounding box center [343, 290] width 10 height 22
type input "100"
select select "%"
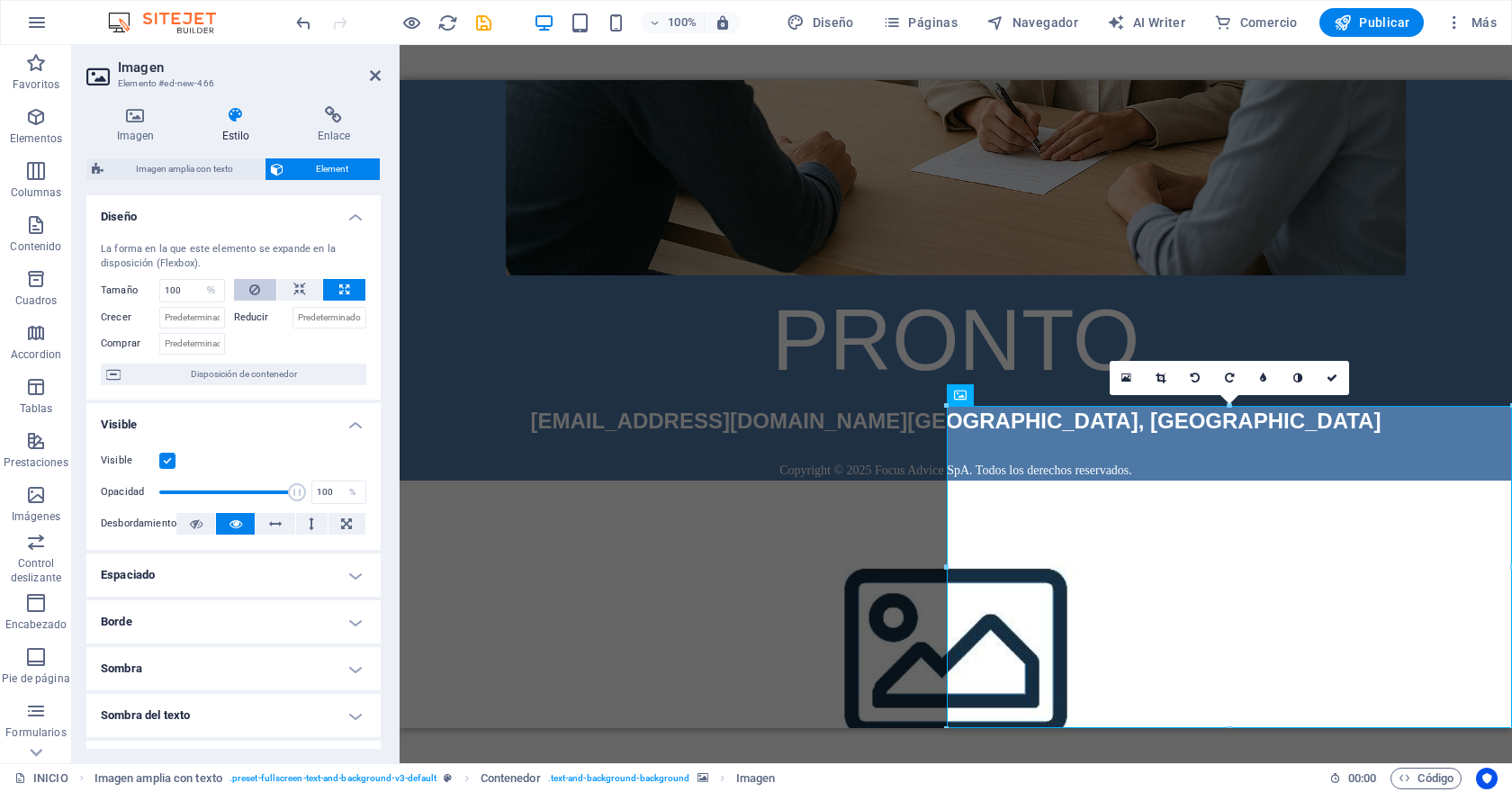
click at [251, 289] on icon at bounding box center [255, 290] width 11 height 22
select select "DISABLED_OPTION_VALUE"
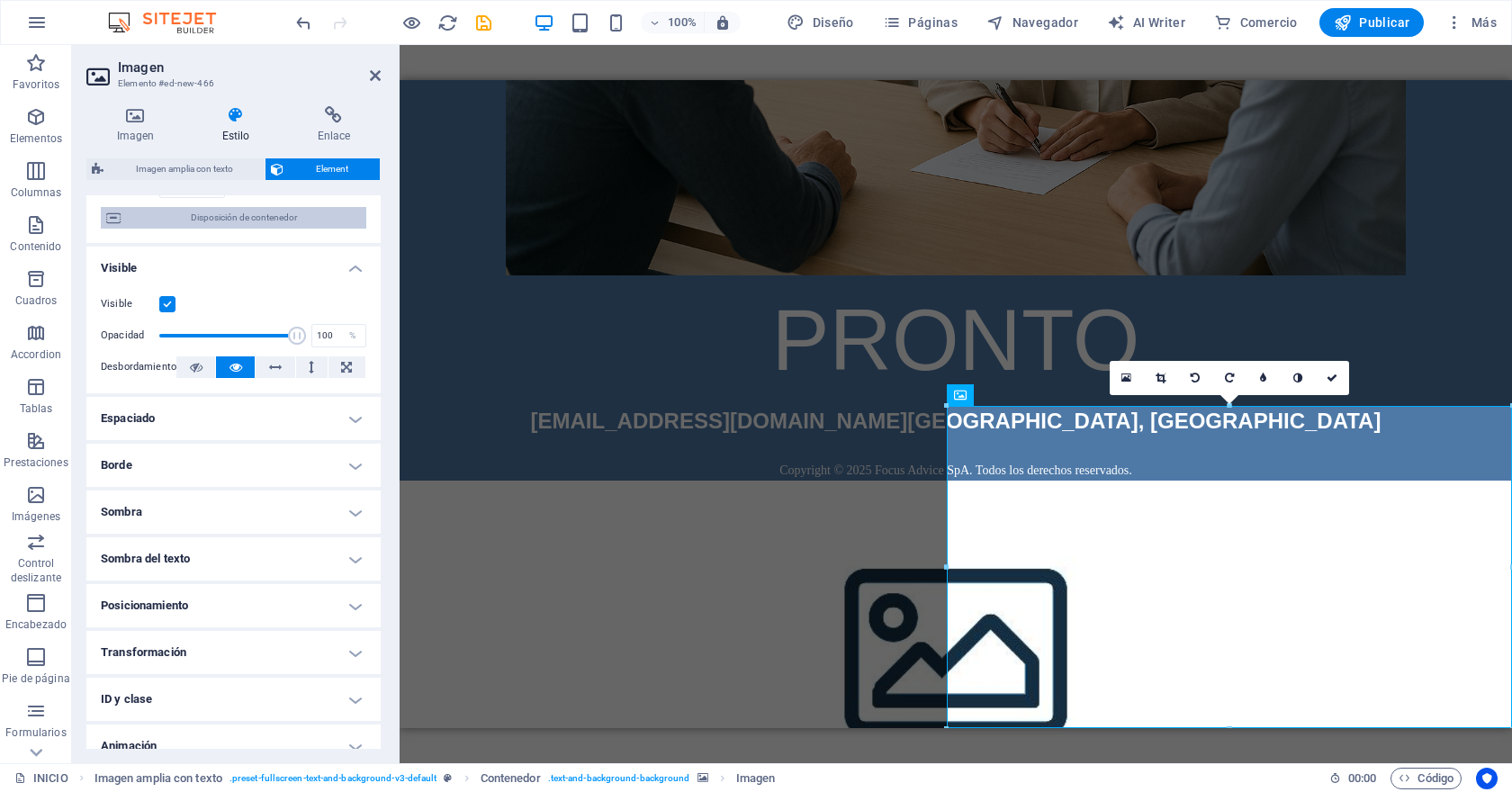
scroll to position [160, 0]
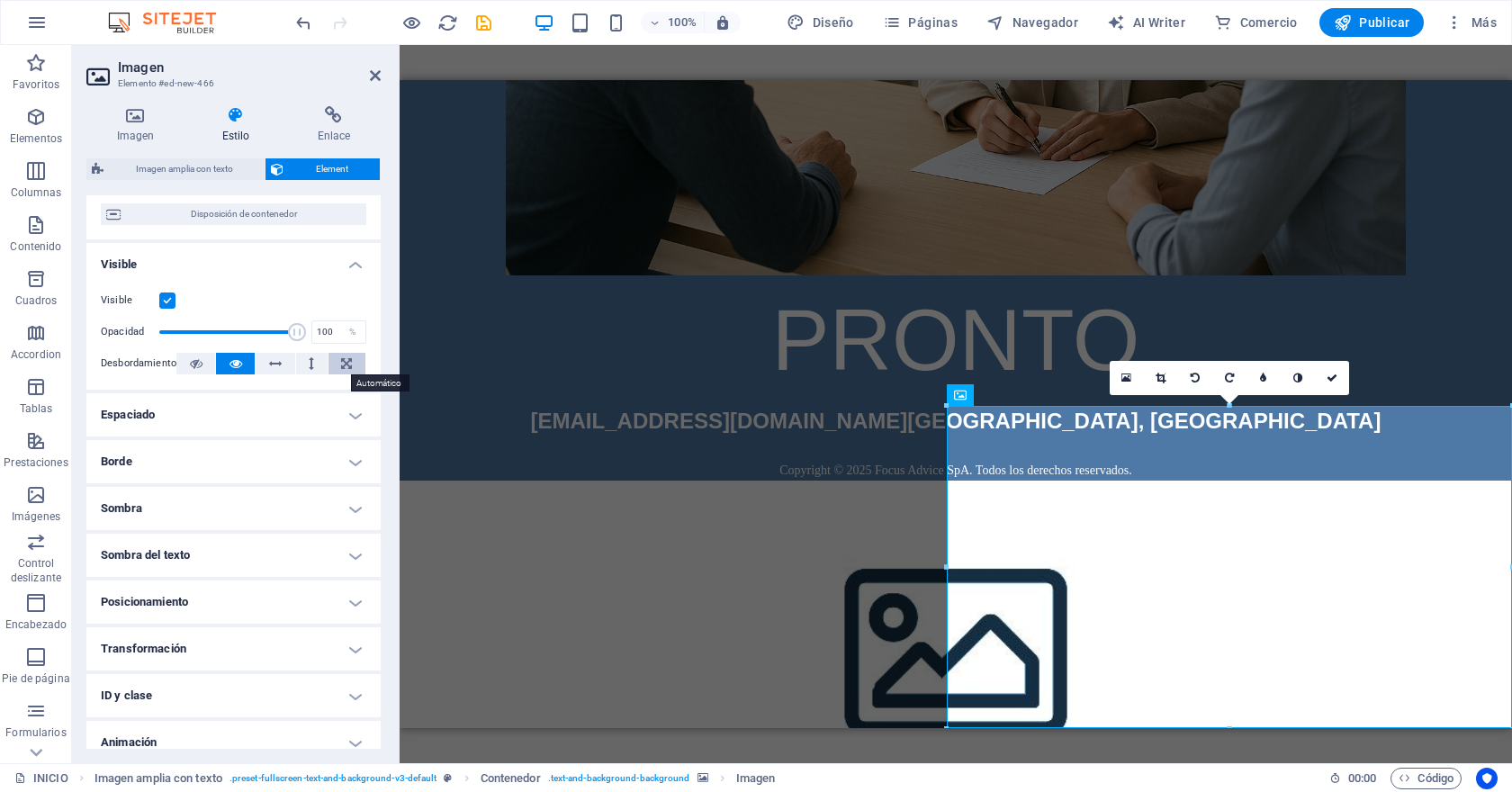
click at [343, 365] on icon at bounding box center [346, 363] width 11 height 22
click at [238, 363] on icon at bounding box center [236, 363] width 13 height 22
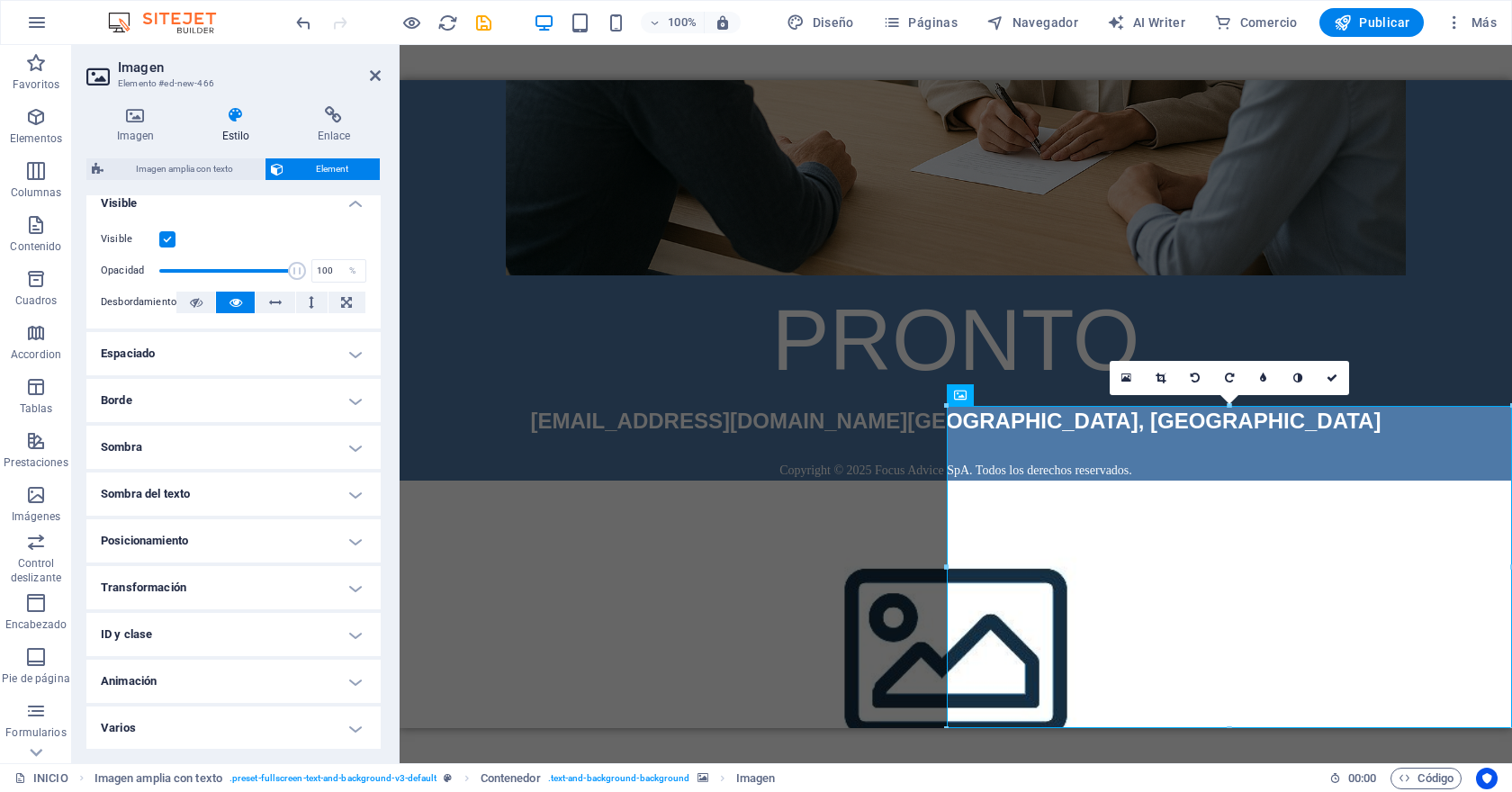
click at [245, 721] on h4 "Varios" at bounding box center [234, 729] width 295 height 43
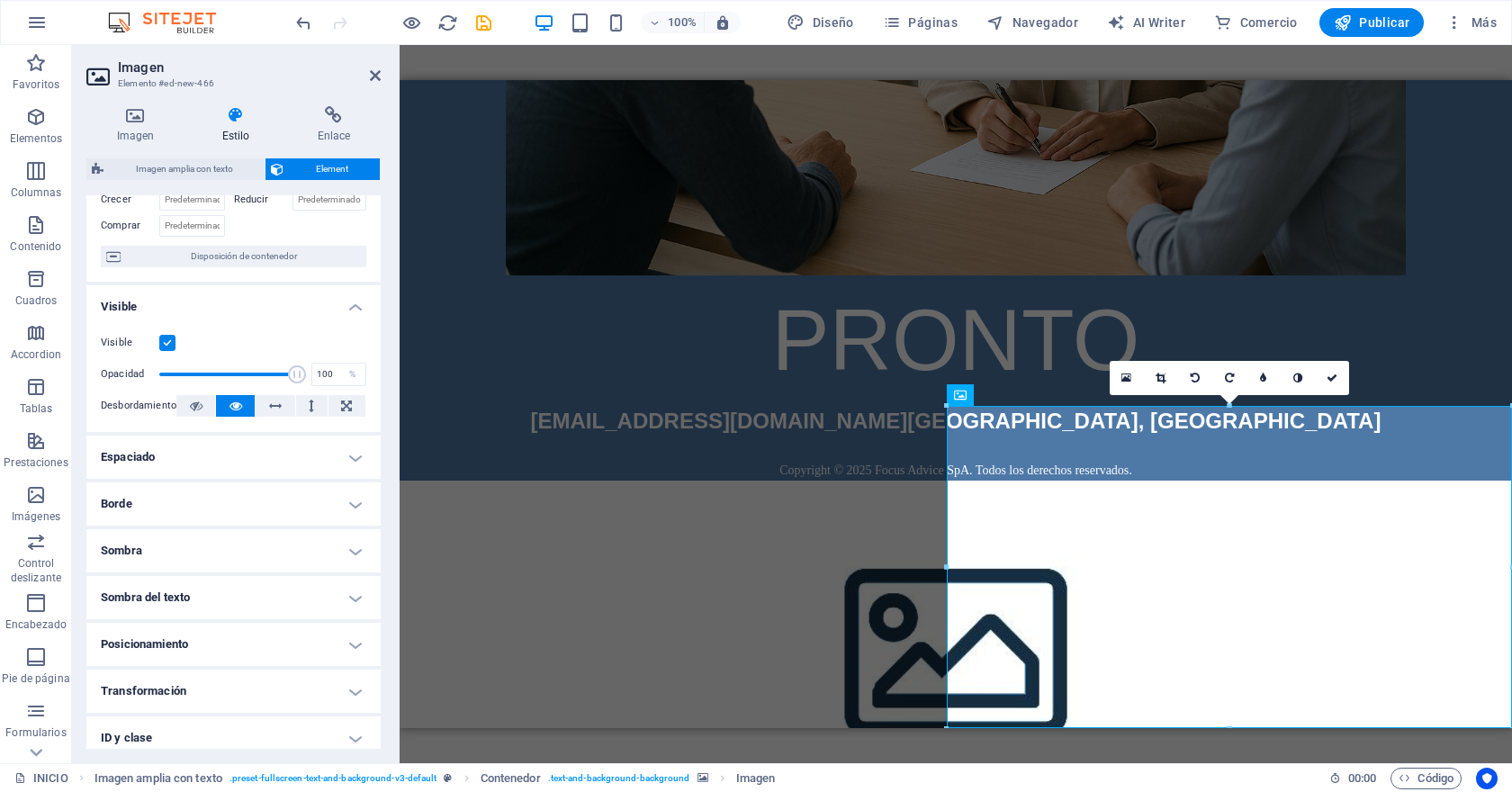
scroll to position [0, 0]
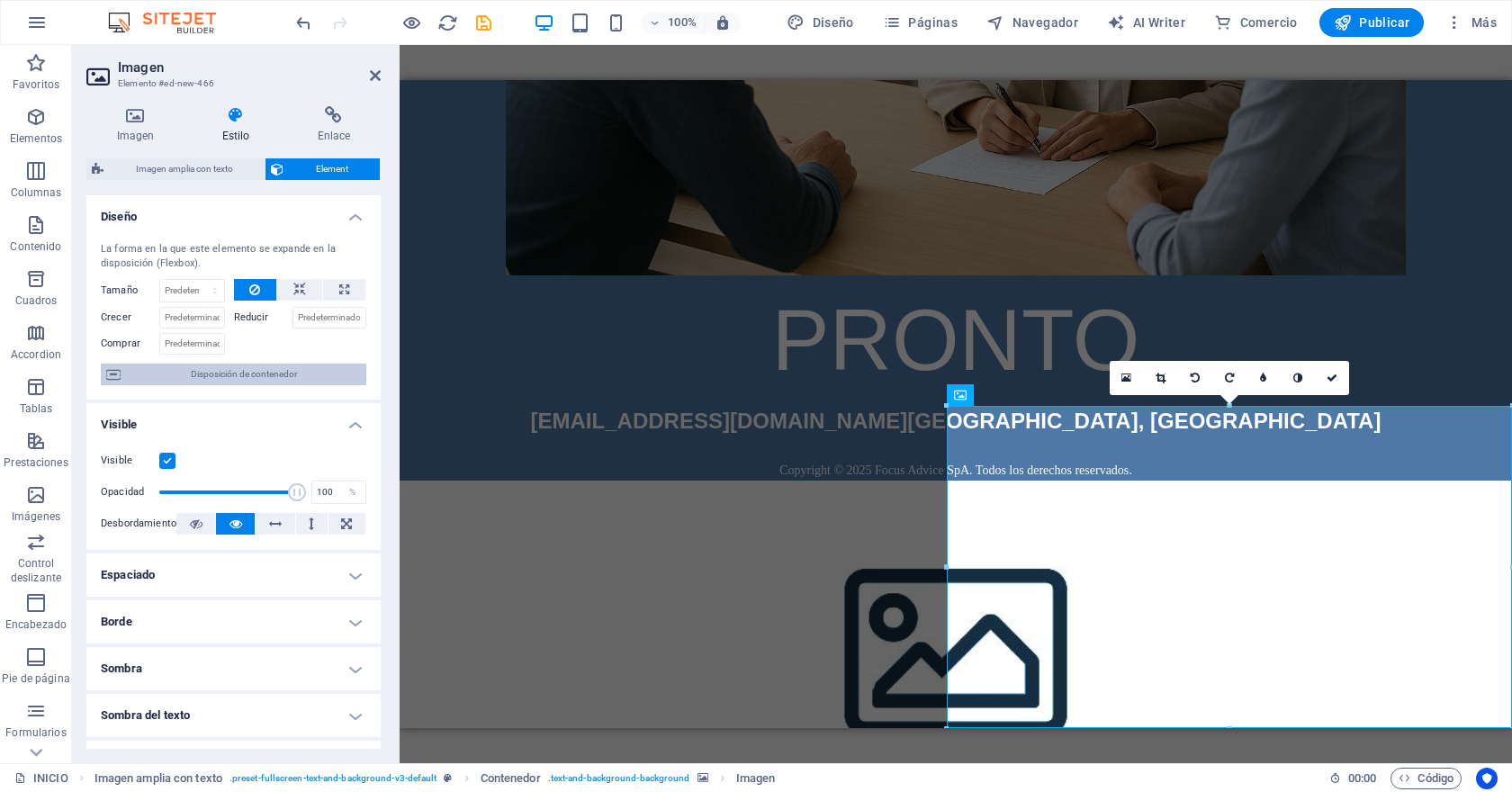
click at [227, 374] on span "Disposición de contenedor" at bounding box center [243, 374] width 235 height 22
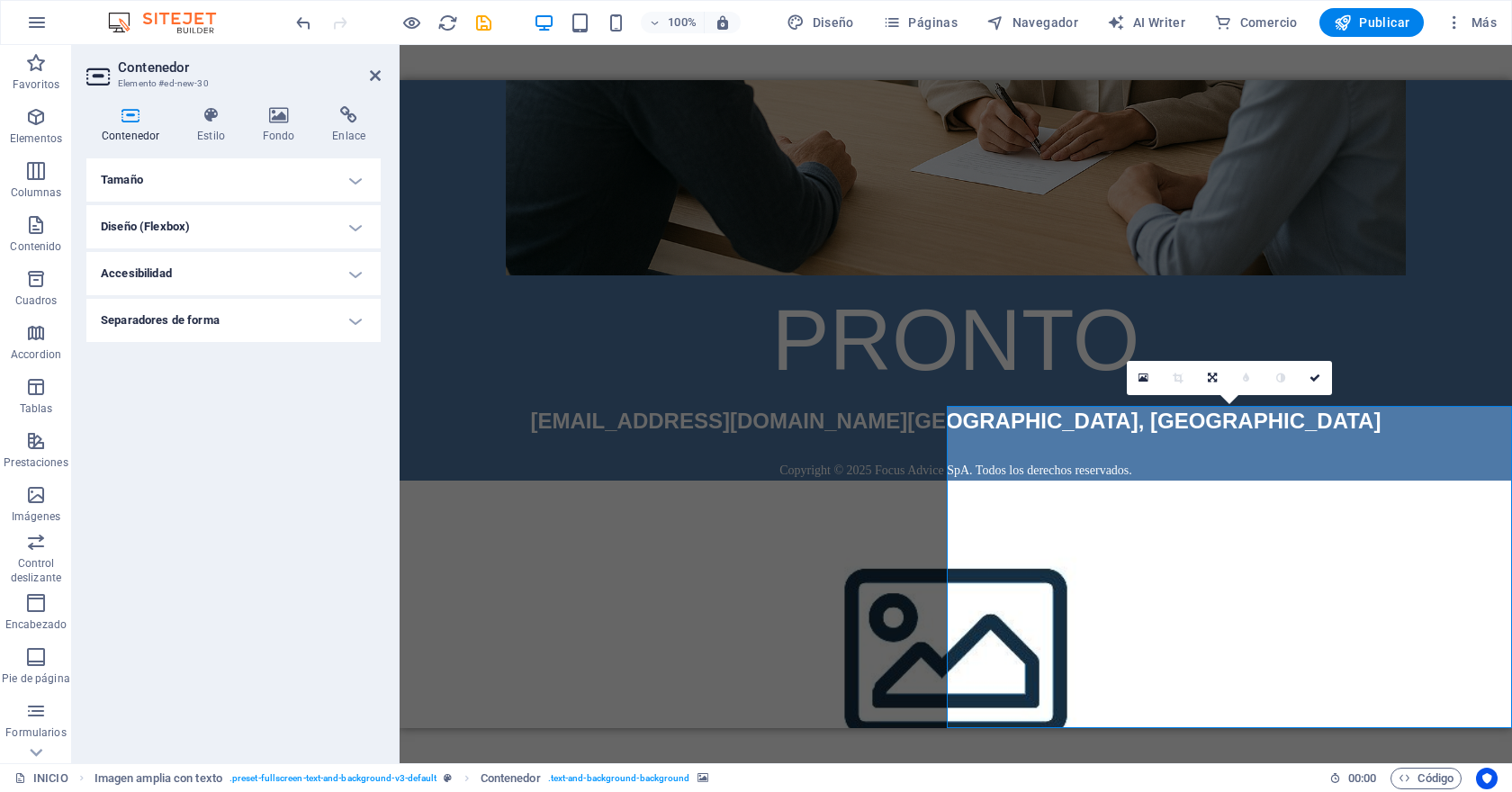
click at [218, 222] on h4 "Diseño (Flexbox)" at bounding box center [234, 227] width 295 height 43
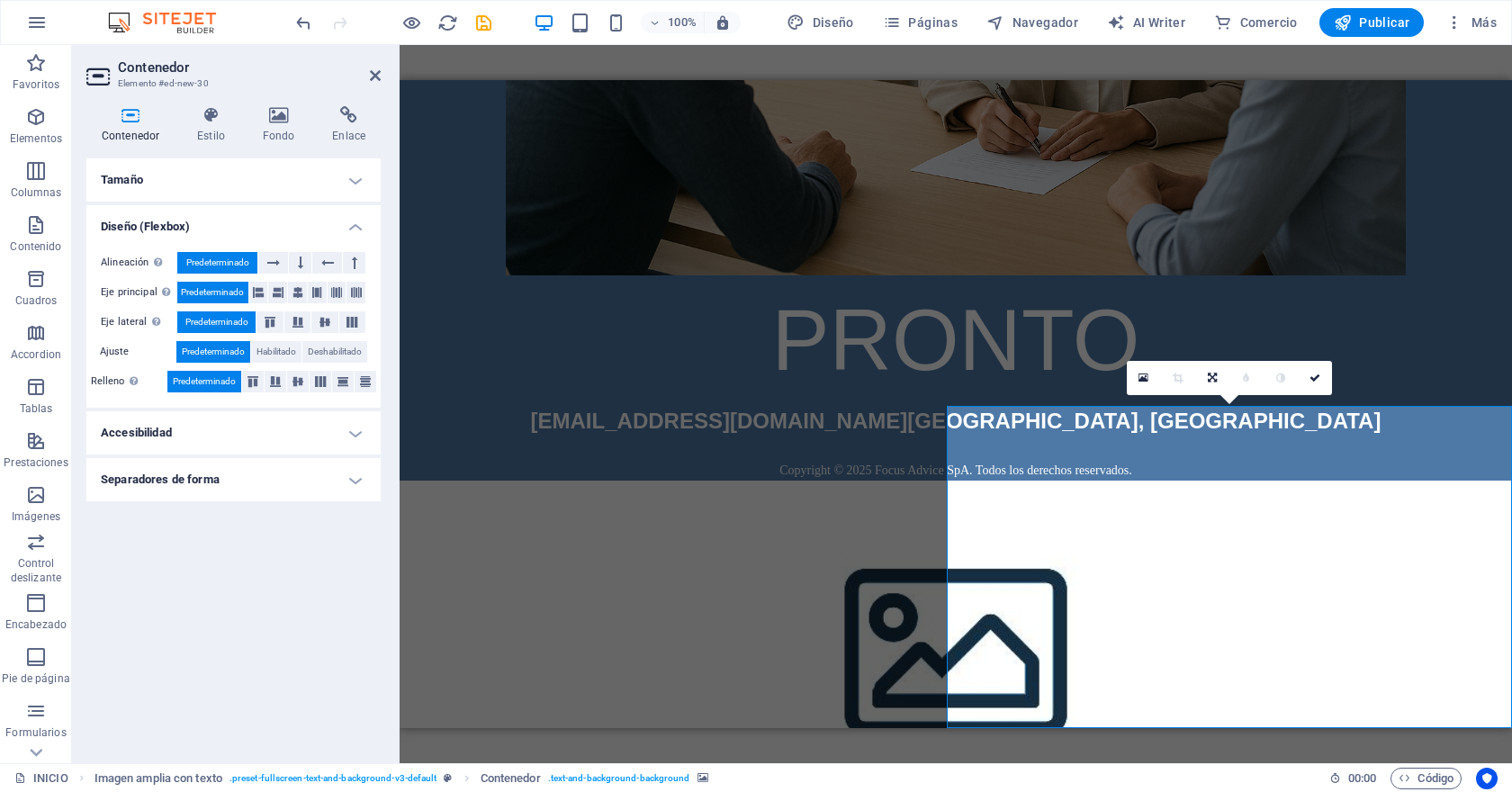
click at [216, 217] on h4 "Diseño (Flexbox)" at bounding box center [234, 222] width 295 height 33
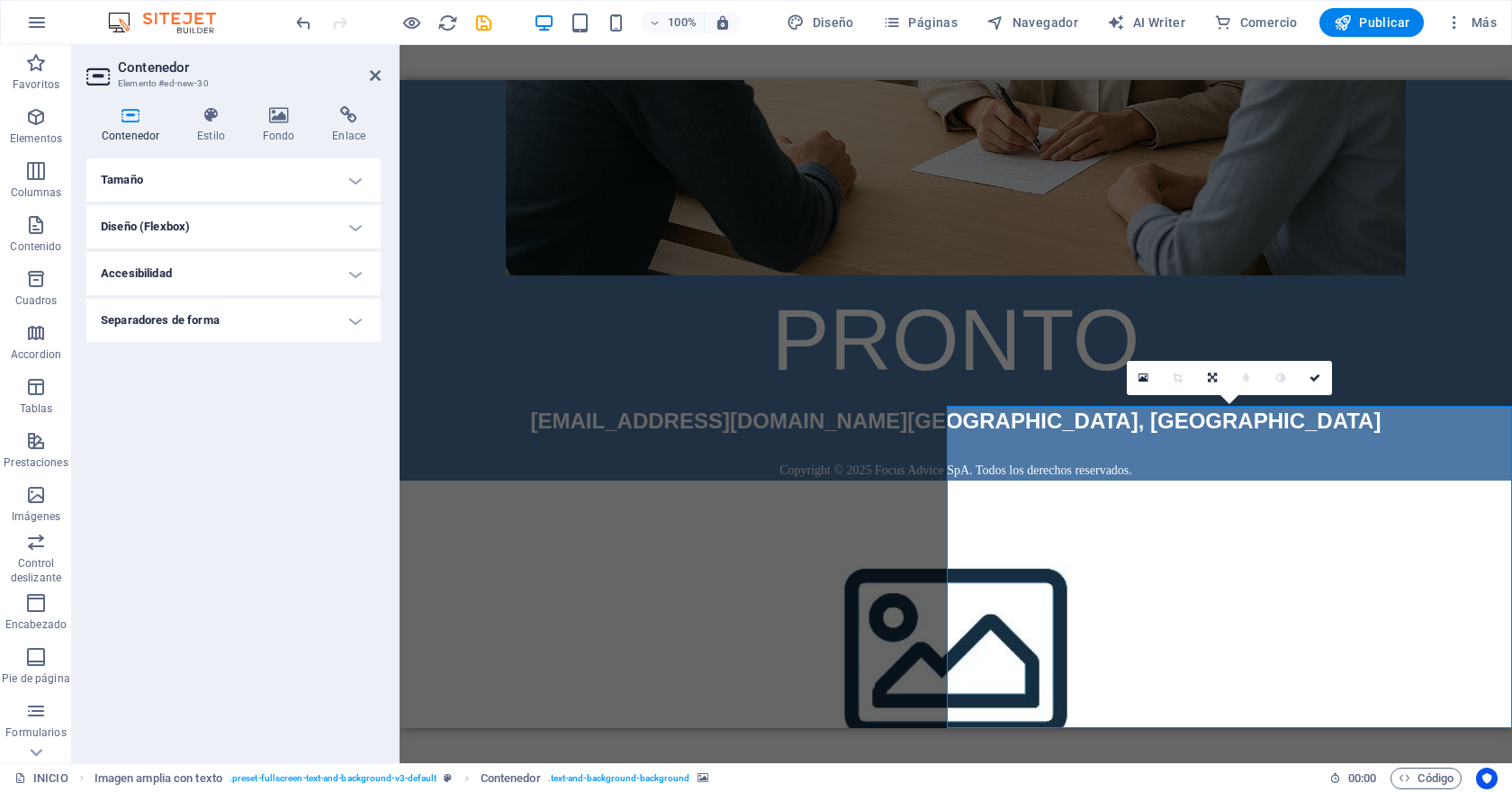
click at [206, 271] on h4 "Accesibilidad" at bounding box center [234, 274] width 295 height 43
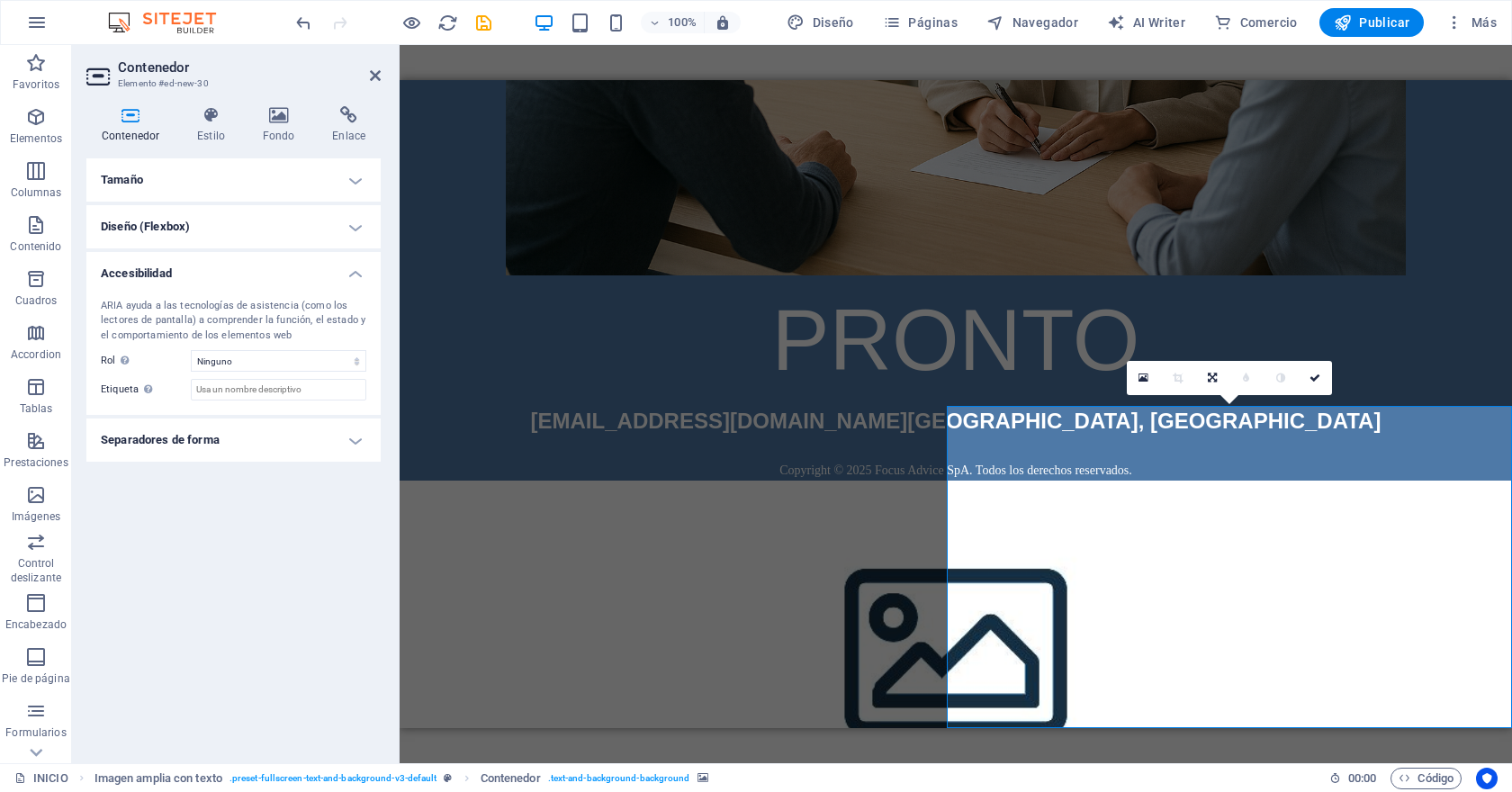
click at [206, 271] on h4 "Accesibilidad" at bounding box center [234, 269] width 295 height 33
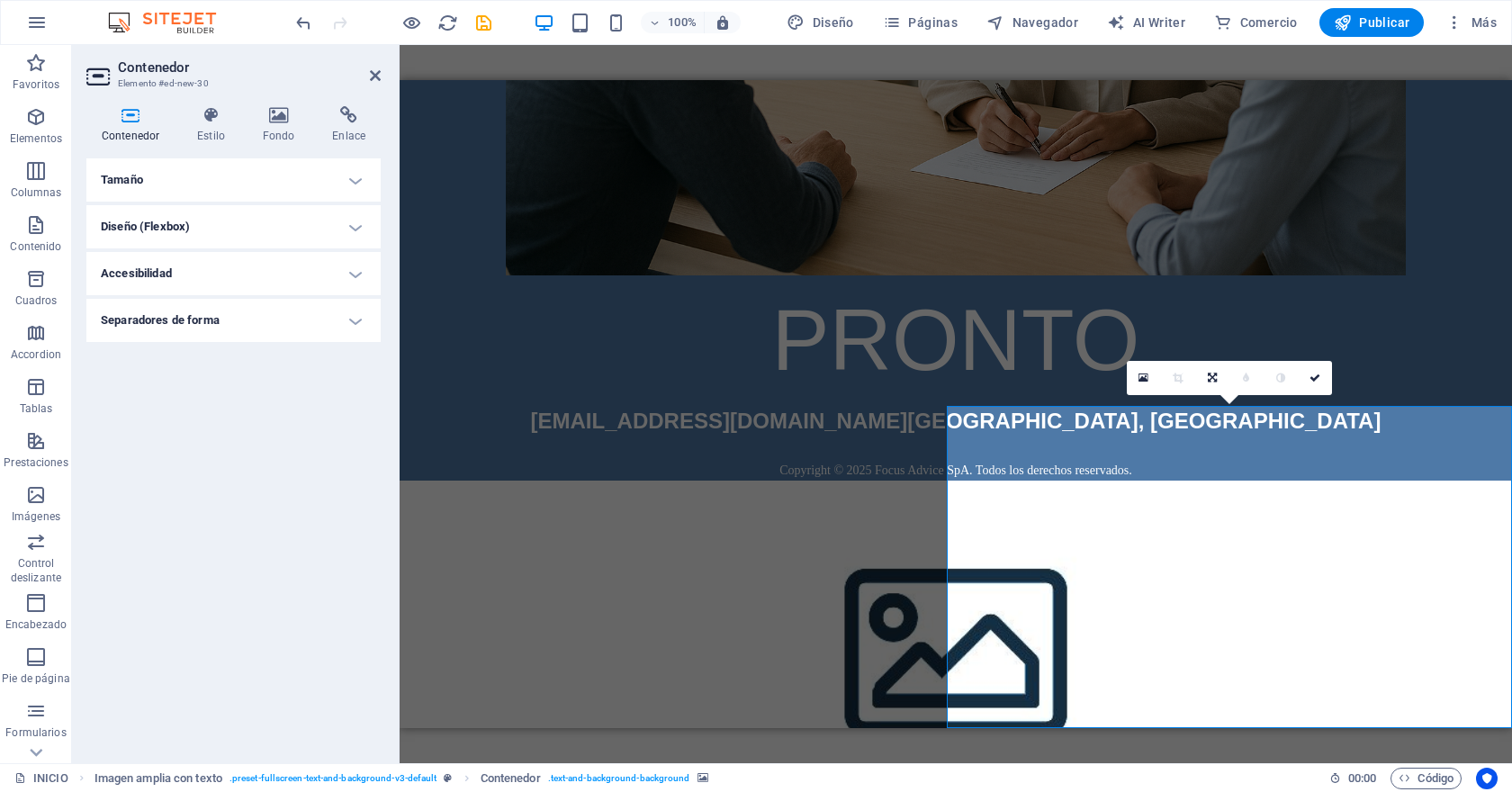
click at [206, 327] on h4 "Separadores de forma" at bounding box center [234, 321] width 295 height 43
click at [206, 327] on h4 "Separadores de forma" at bounding box center [234, 316] width 295 height 33
click at [268, 110] on icon at bounding box center [279, 115] width 63 height 18
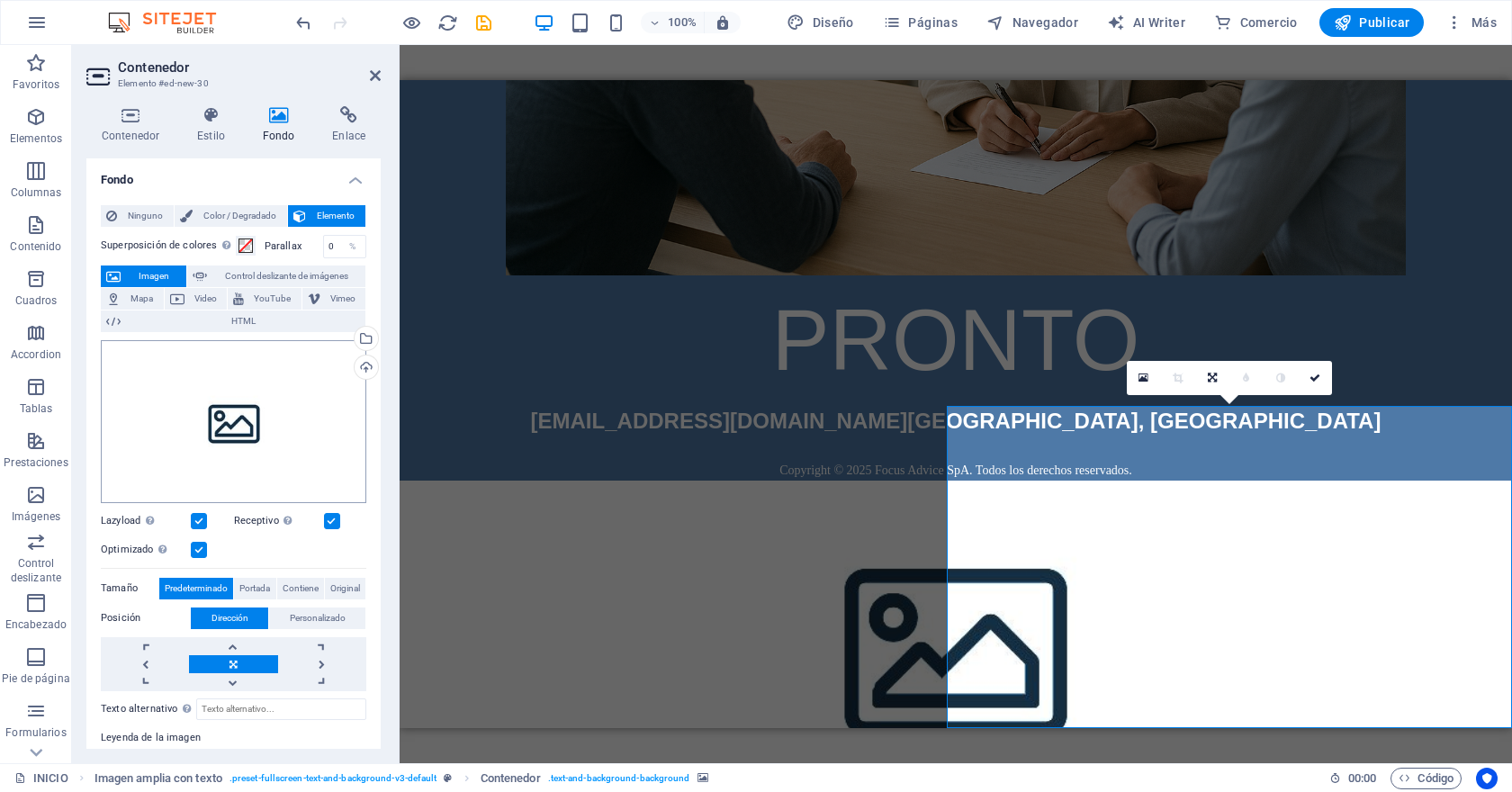
scroll to position [10, 0]
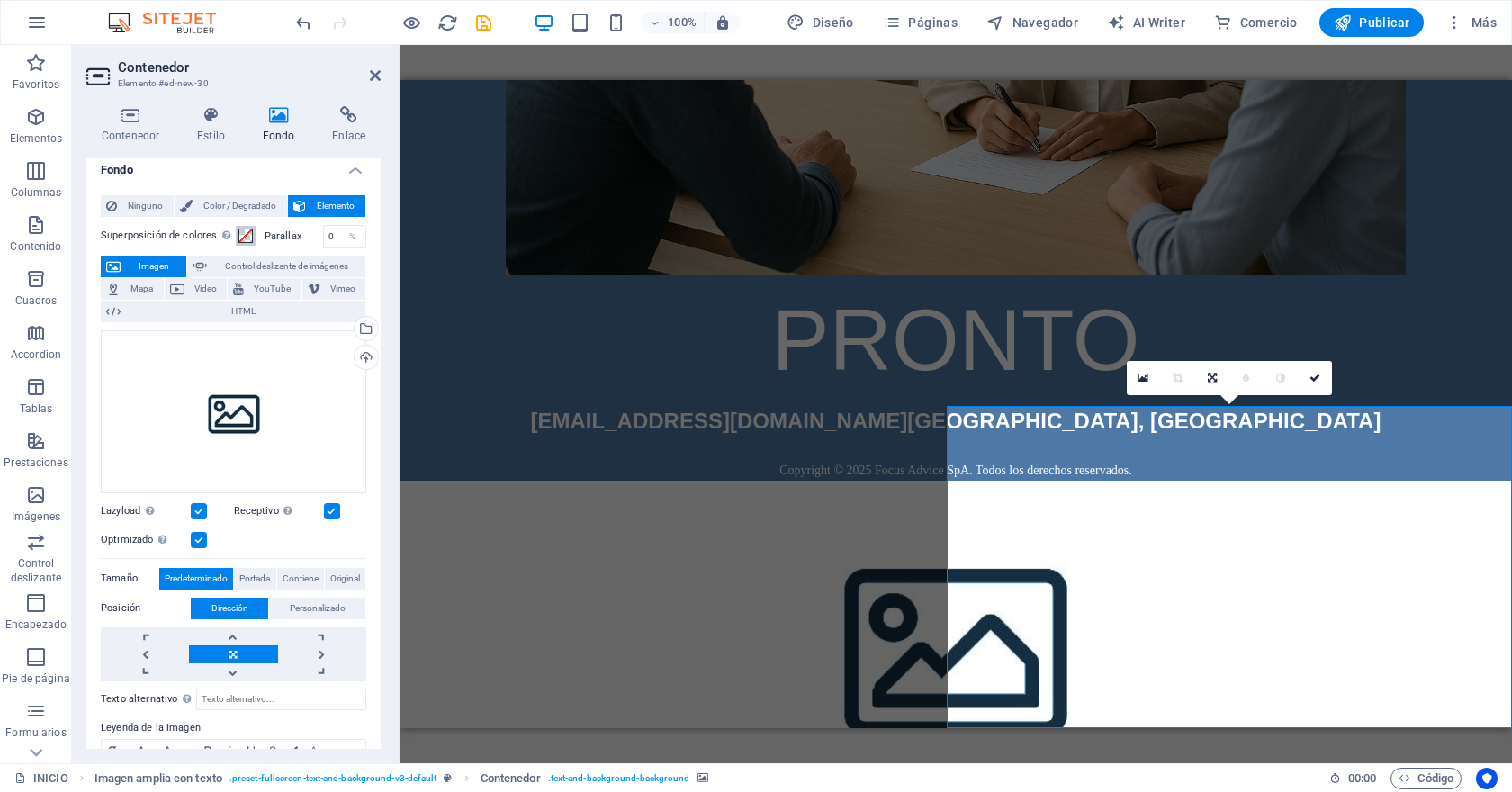
click at [249, 234] on span at bounding box center [246, 236] width 14 height 14
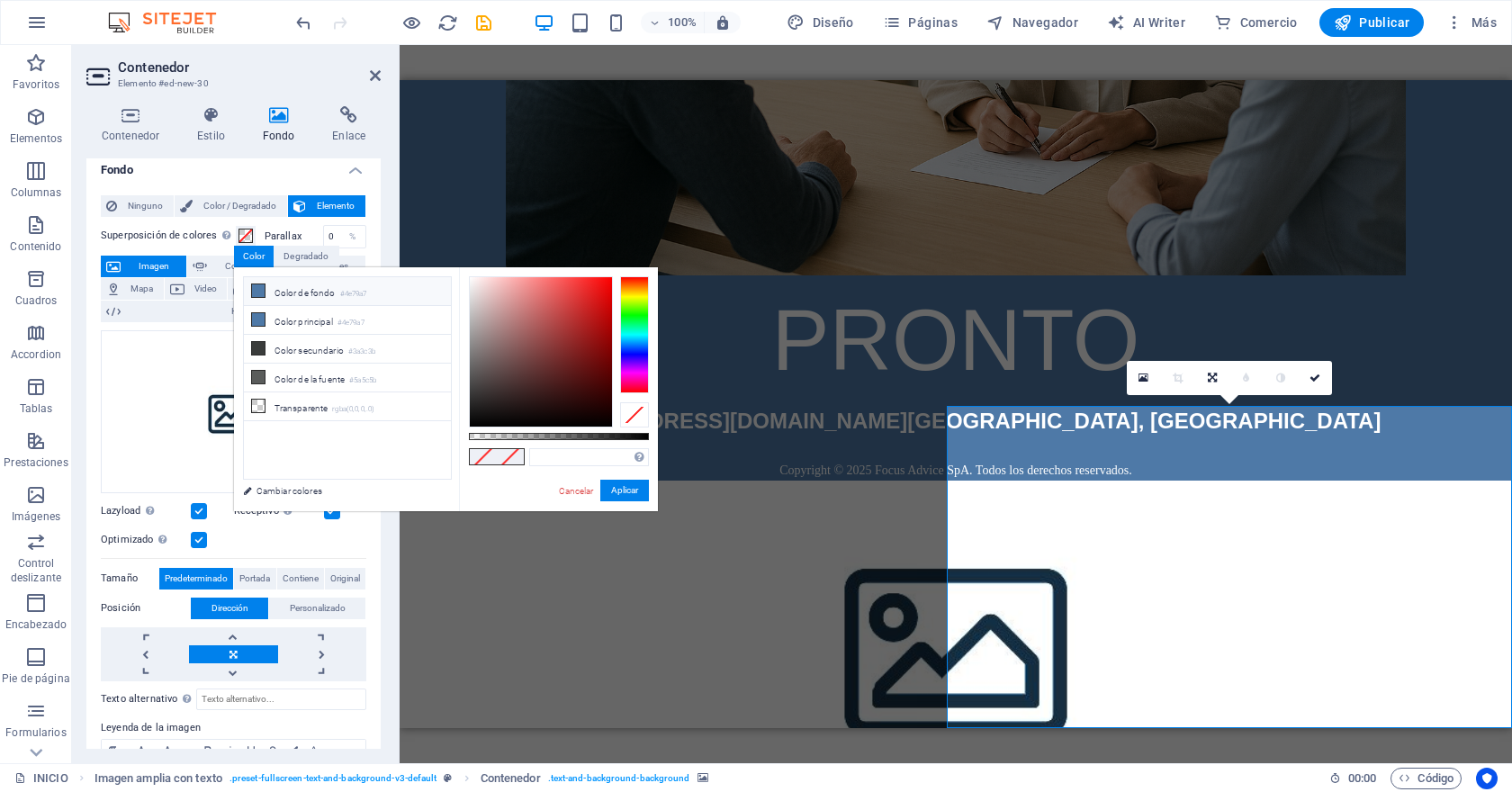
click at [259, 295] on icon at bounding box center [258, 291] width 13 height 13
type input "#4e79a7"
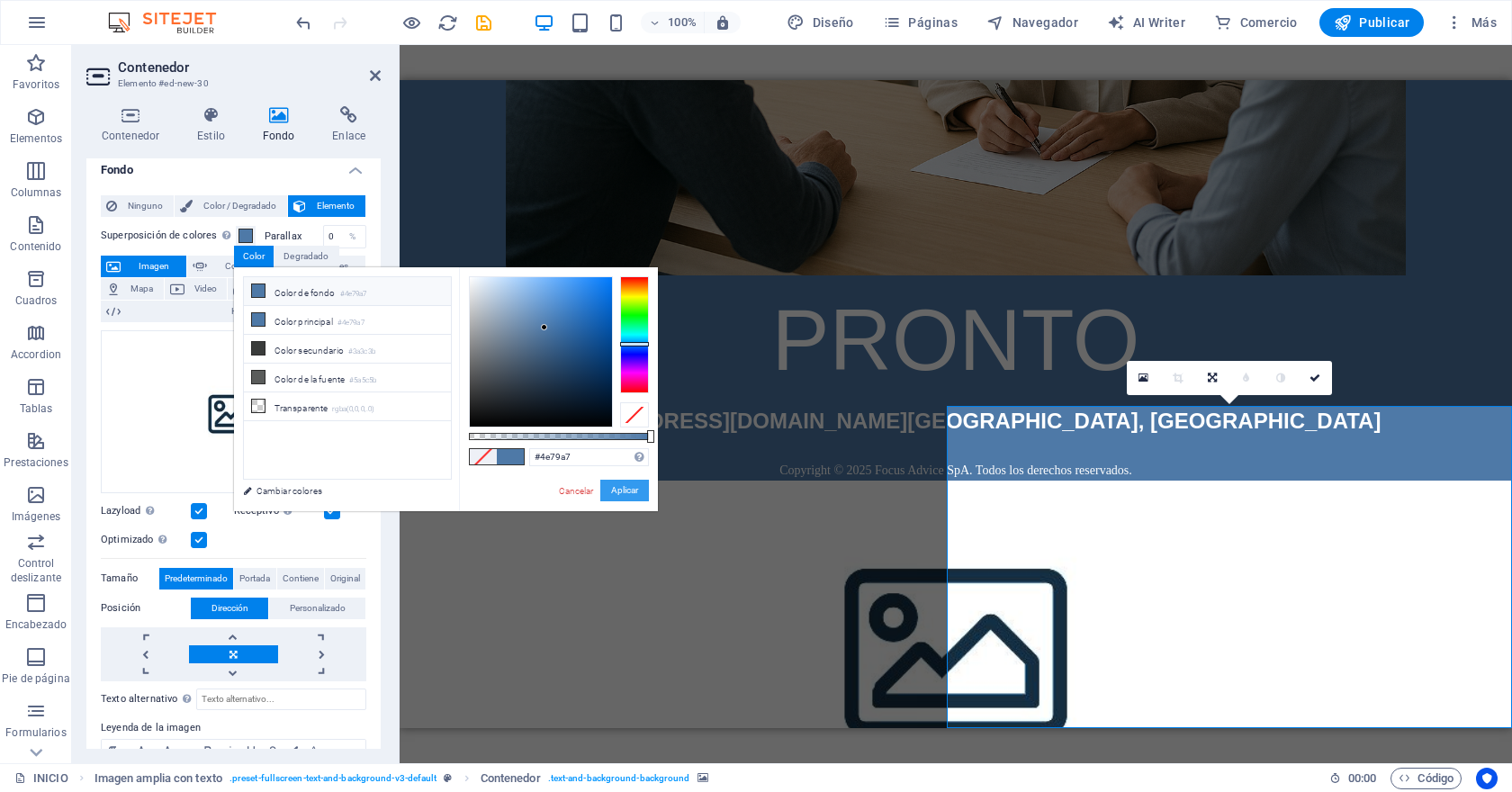
click at [612, 491] on button "Aplicar" at bounding box center [625, 491] width 49 height 22
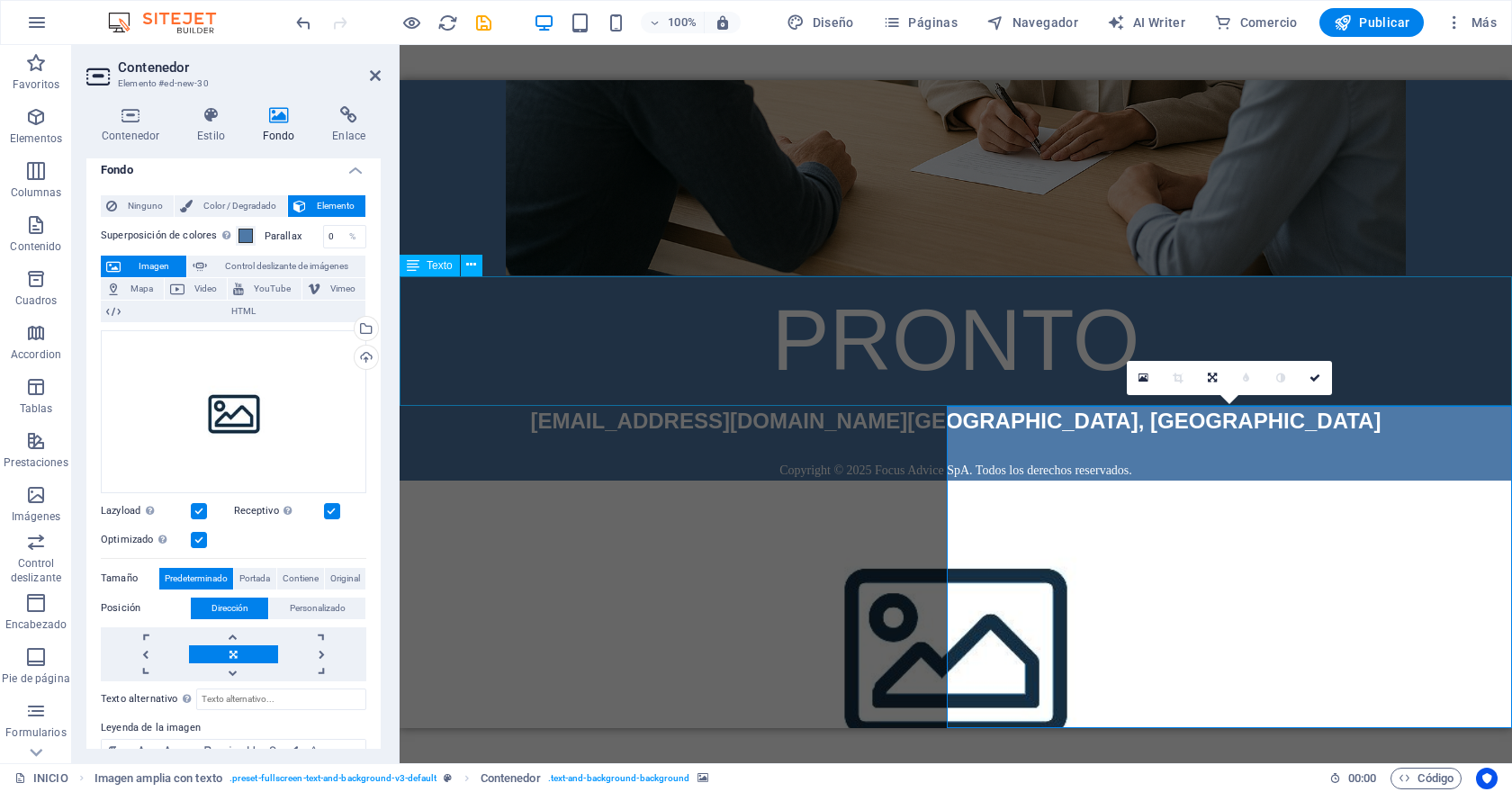
click at [626, 366] on div "PRONTO" at bounding box center [955, 340] width 1113 height 129
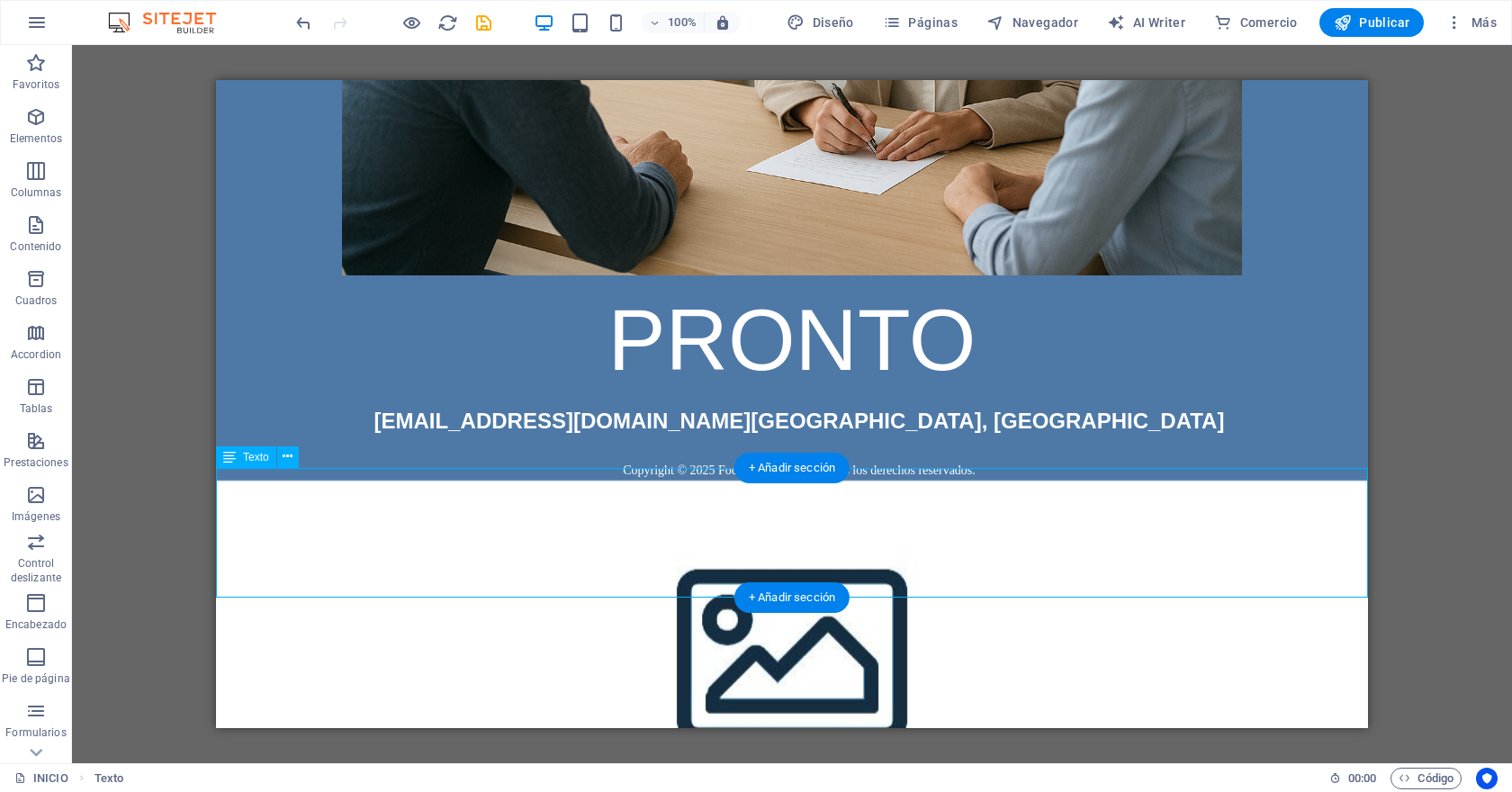
scroll to position [0, 0]
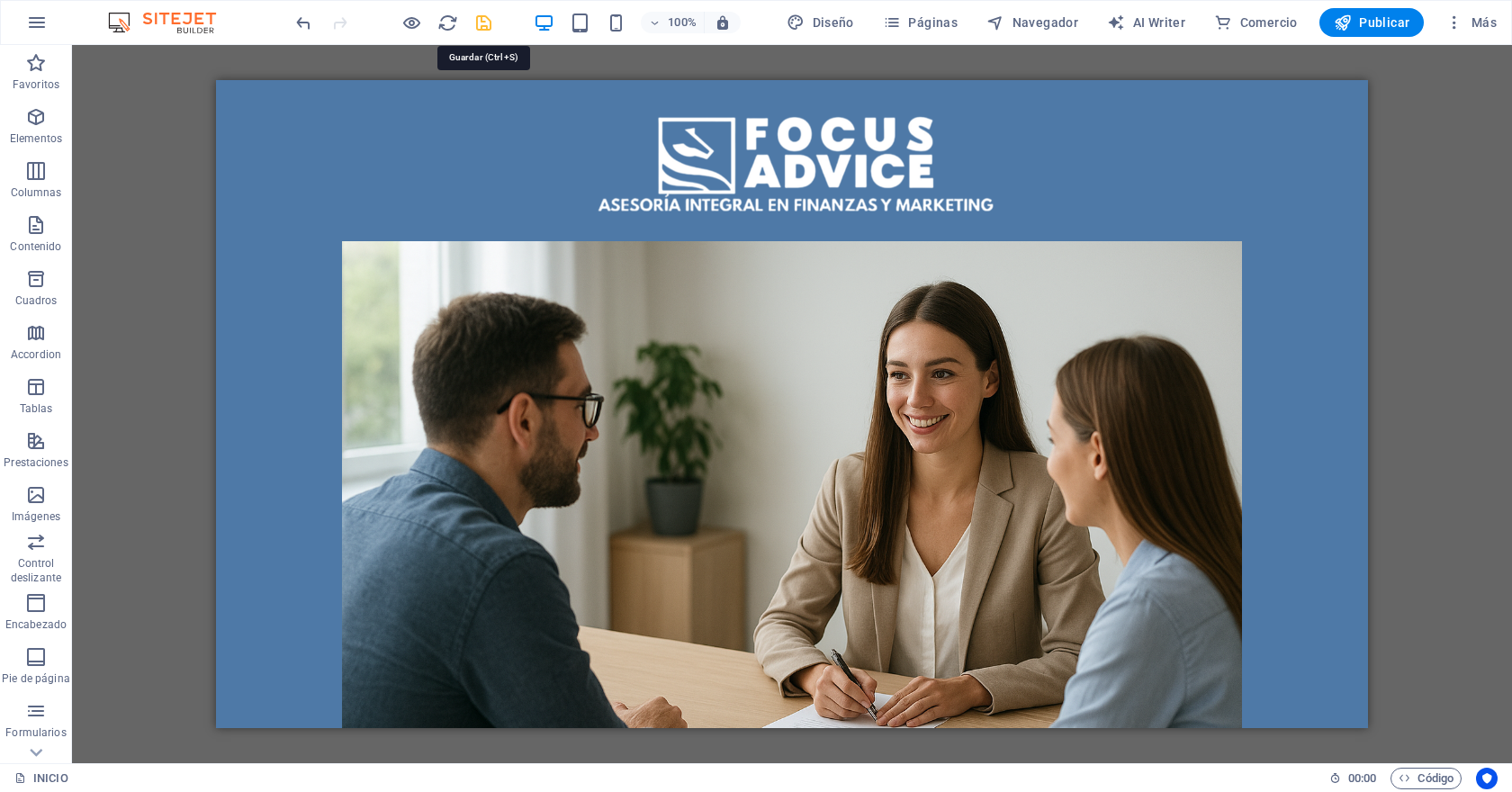
click at [486, 26] on icon "save" at bounding box center [484, 23] width 21 height 21
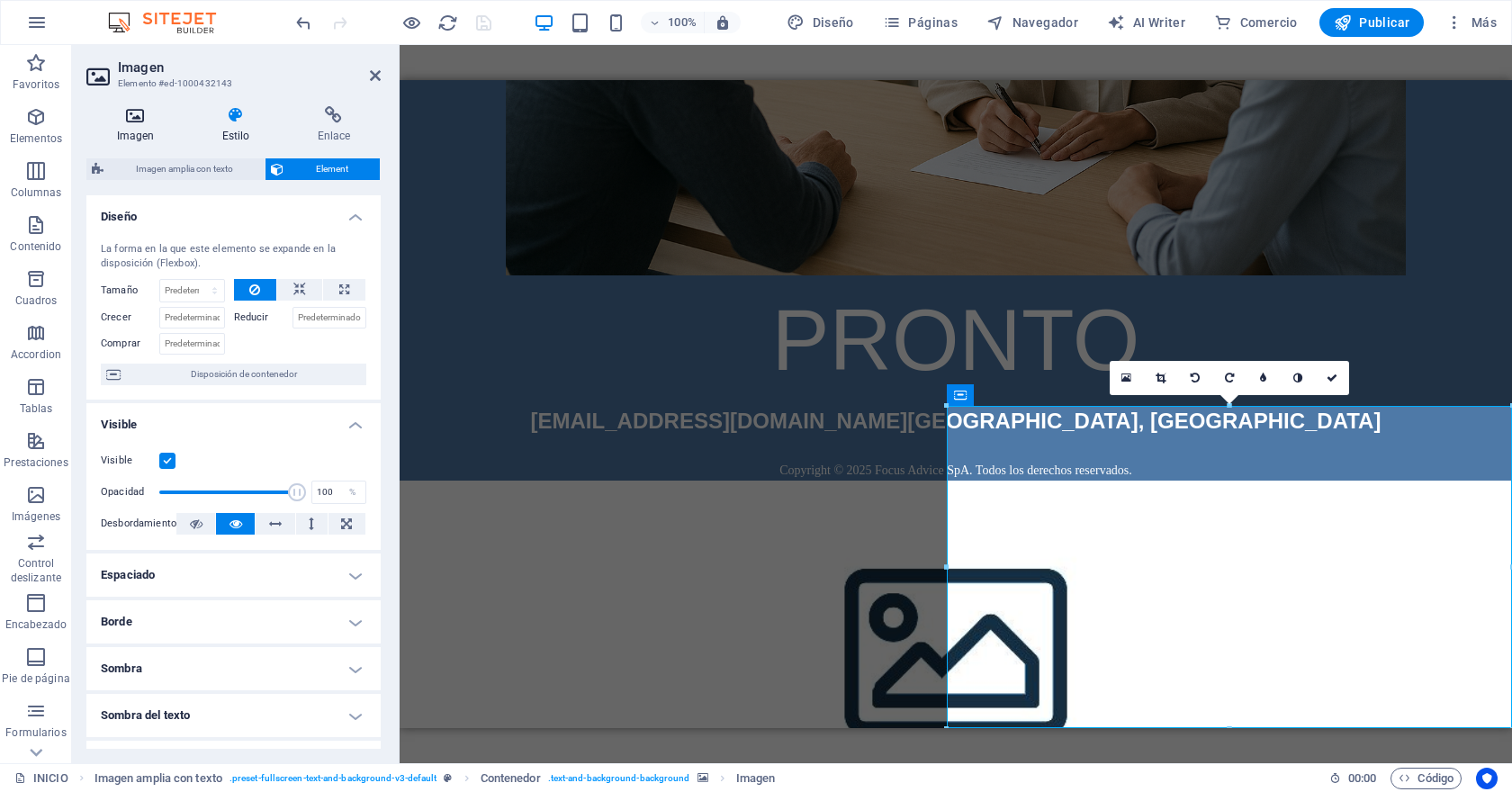
click at [130, 119] on icon at bounding box center [136, 115] width 99 height 18
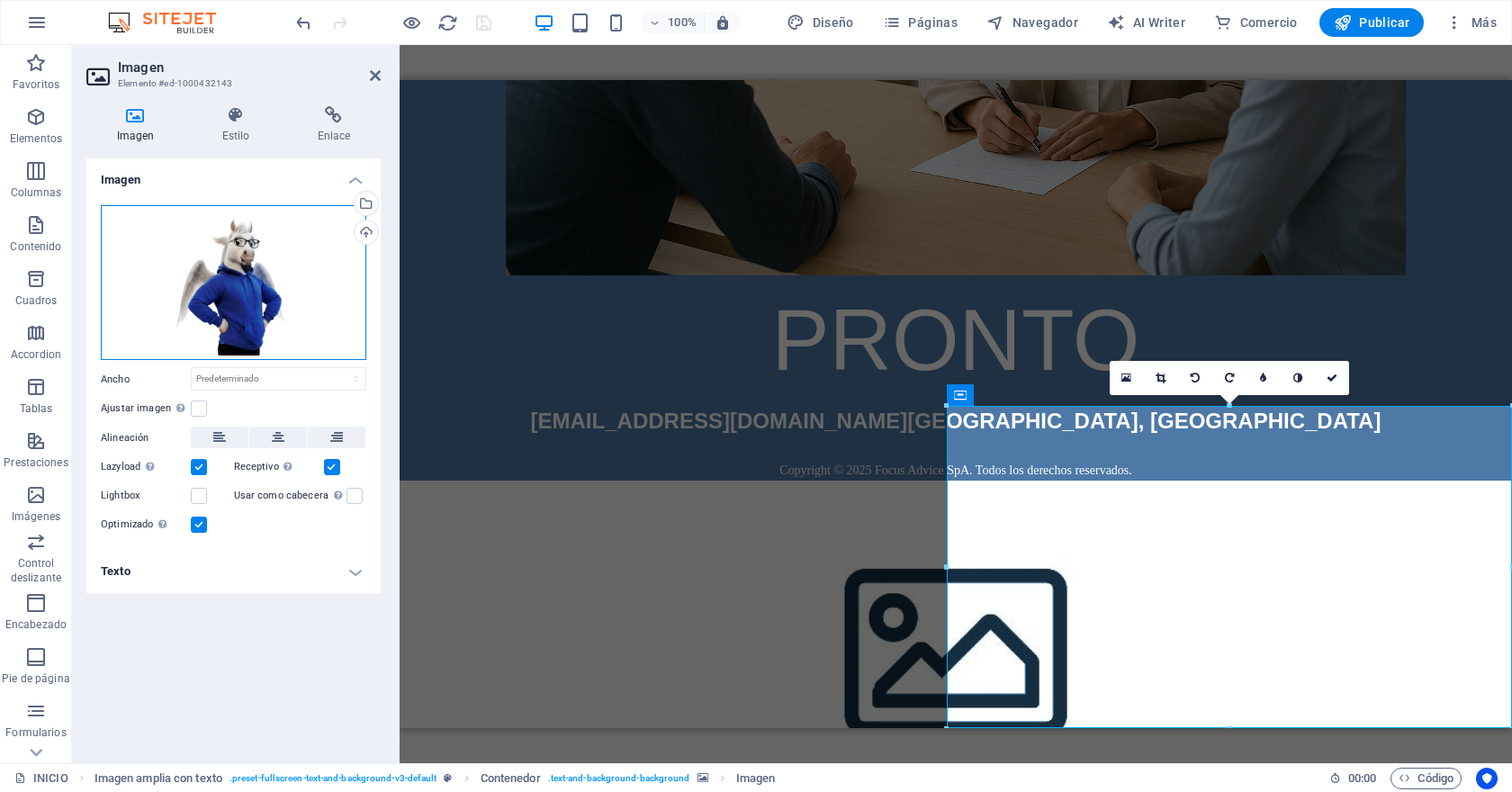
click at [233, 287] on div "Arrastra archivos aquí, haz clic para escoger archivos o selecciona archivos de…" at bounding box center [234, 282] width 266 height 155
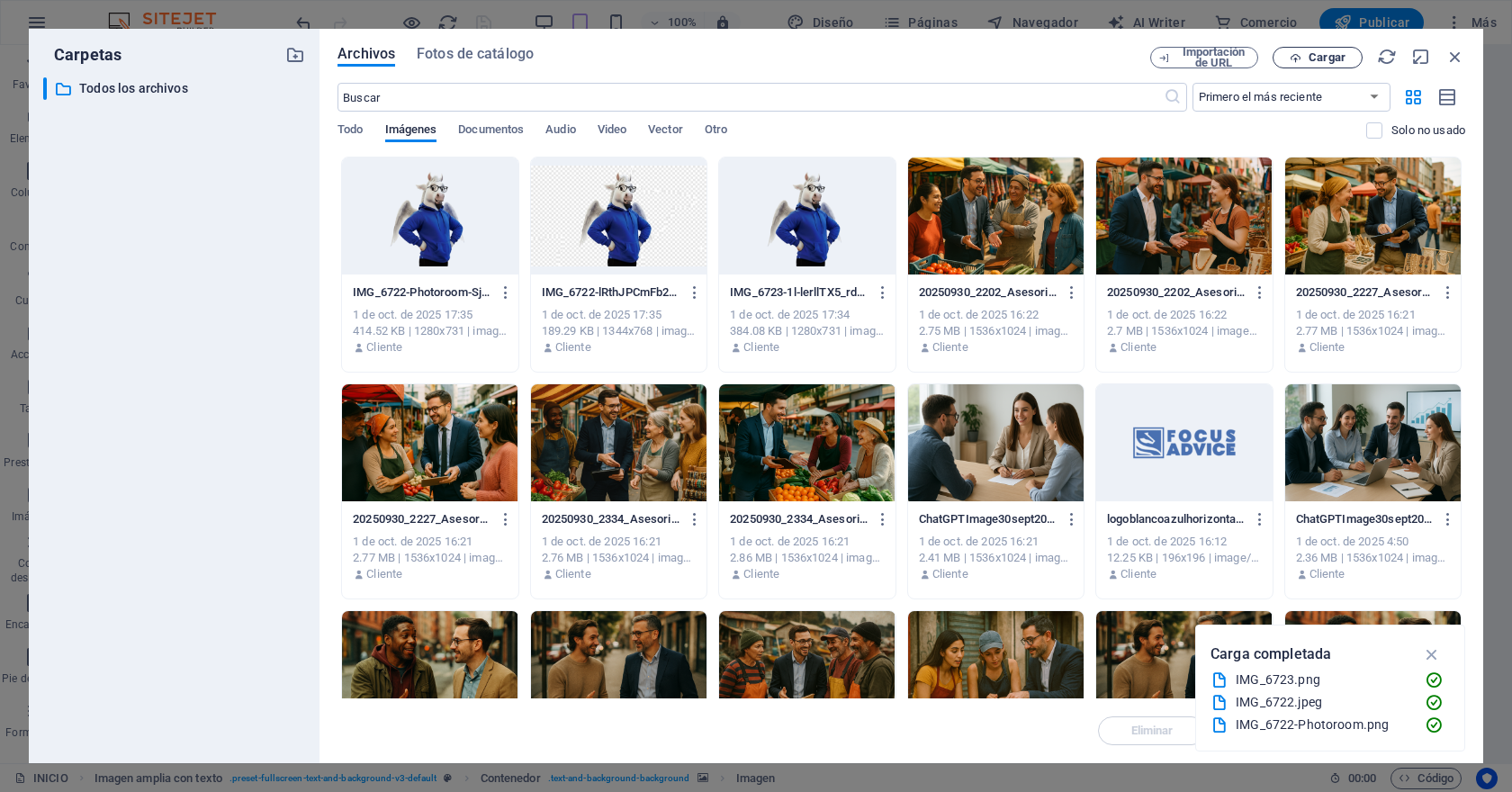
click at [1345, 53] on span "Cargar" at bounding box center [1318, 58] width 74 height 12
click at [1303, 52] on span "Cargar" at bounding box center [1318, 58] width 74 height 12
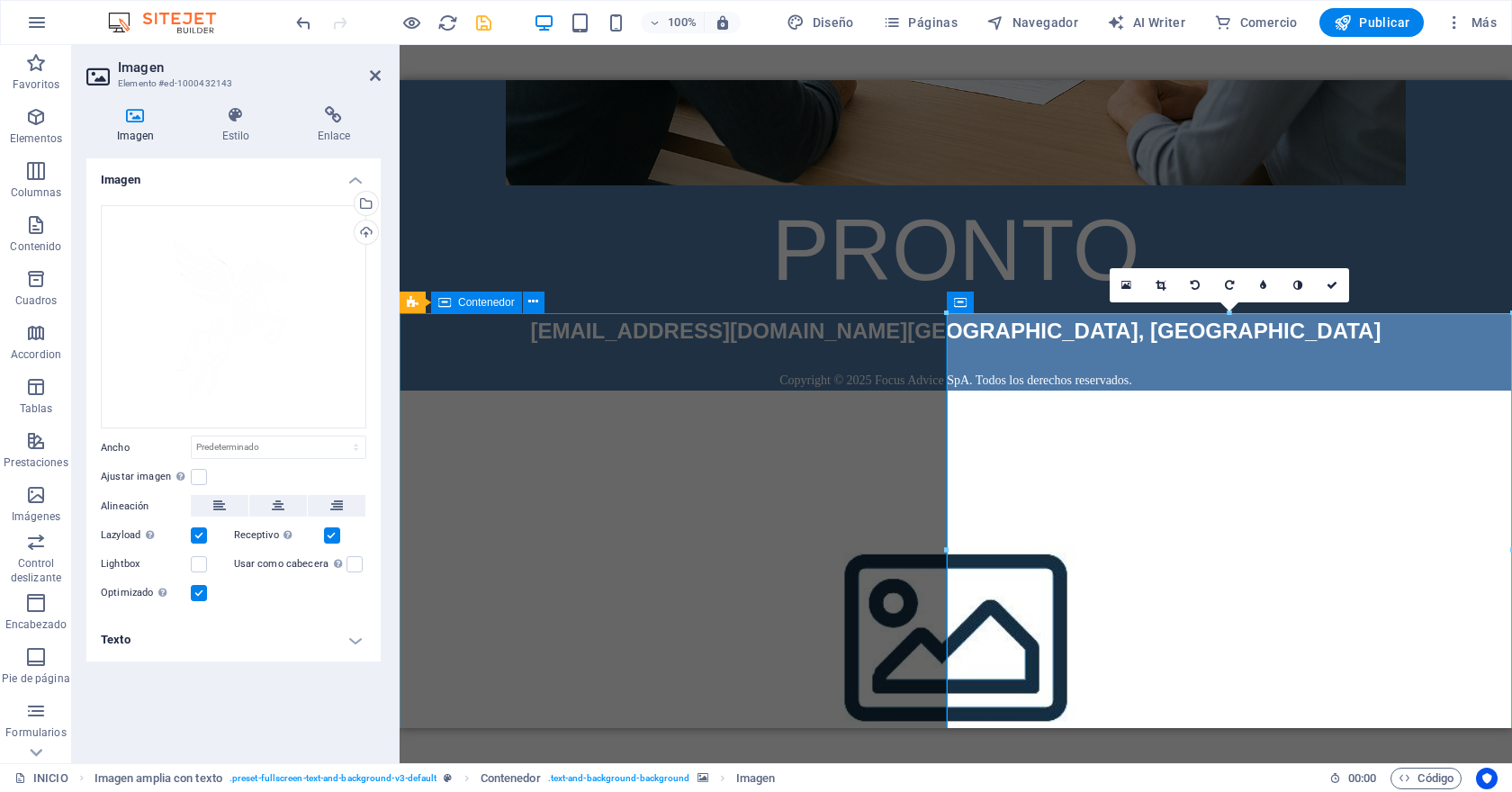
scroll to position [717, 0]
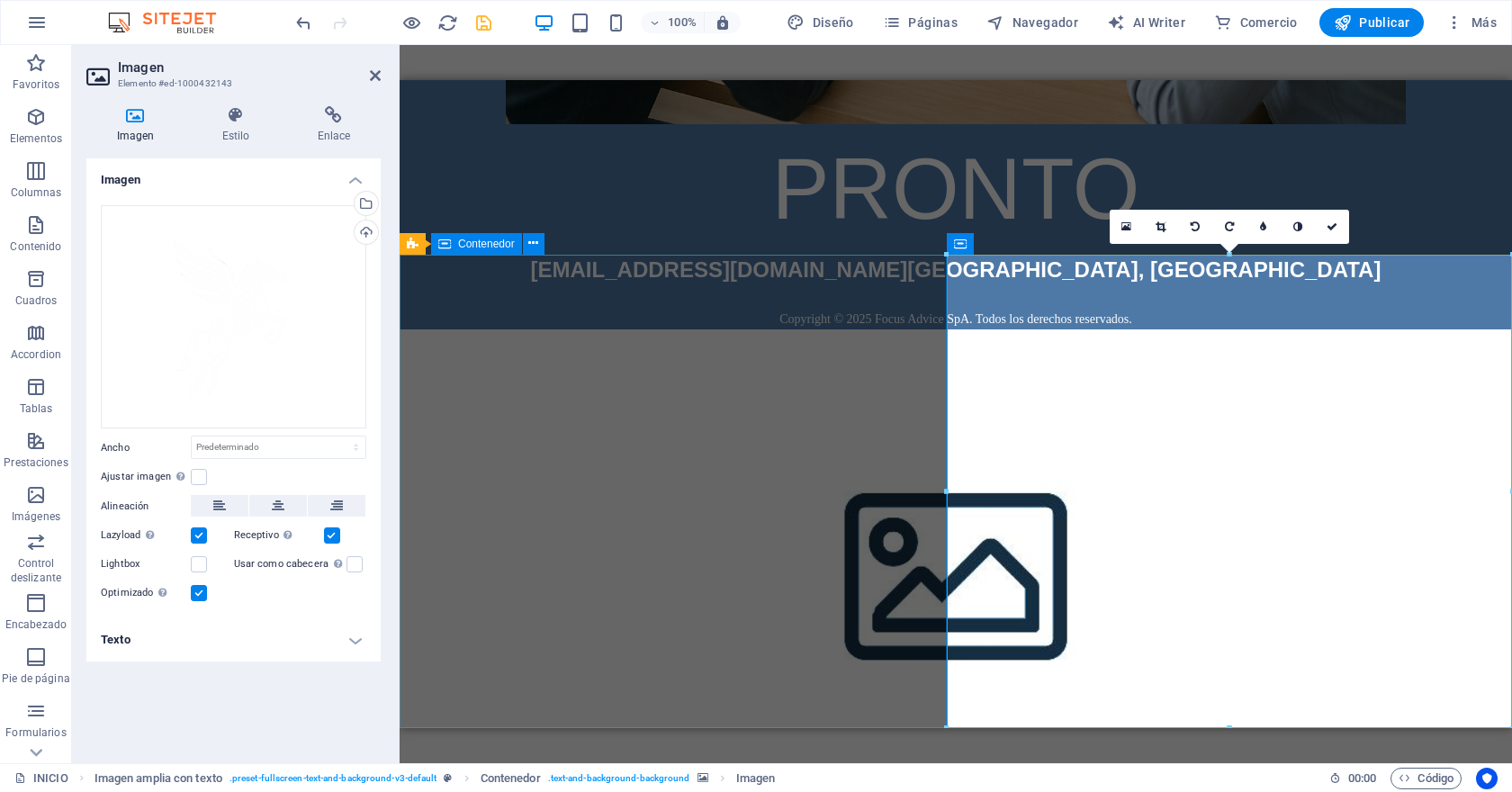
click at [680, 329] on div "contacto@focusad.cl Concepción, Chile Copyright © 2025 Focus Advice SpA. Todos …" at bounding box center [955, 292] width 1113 height 76
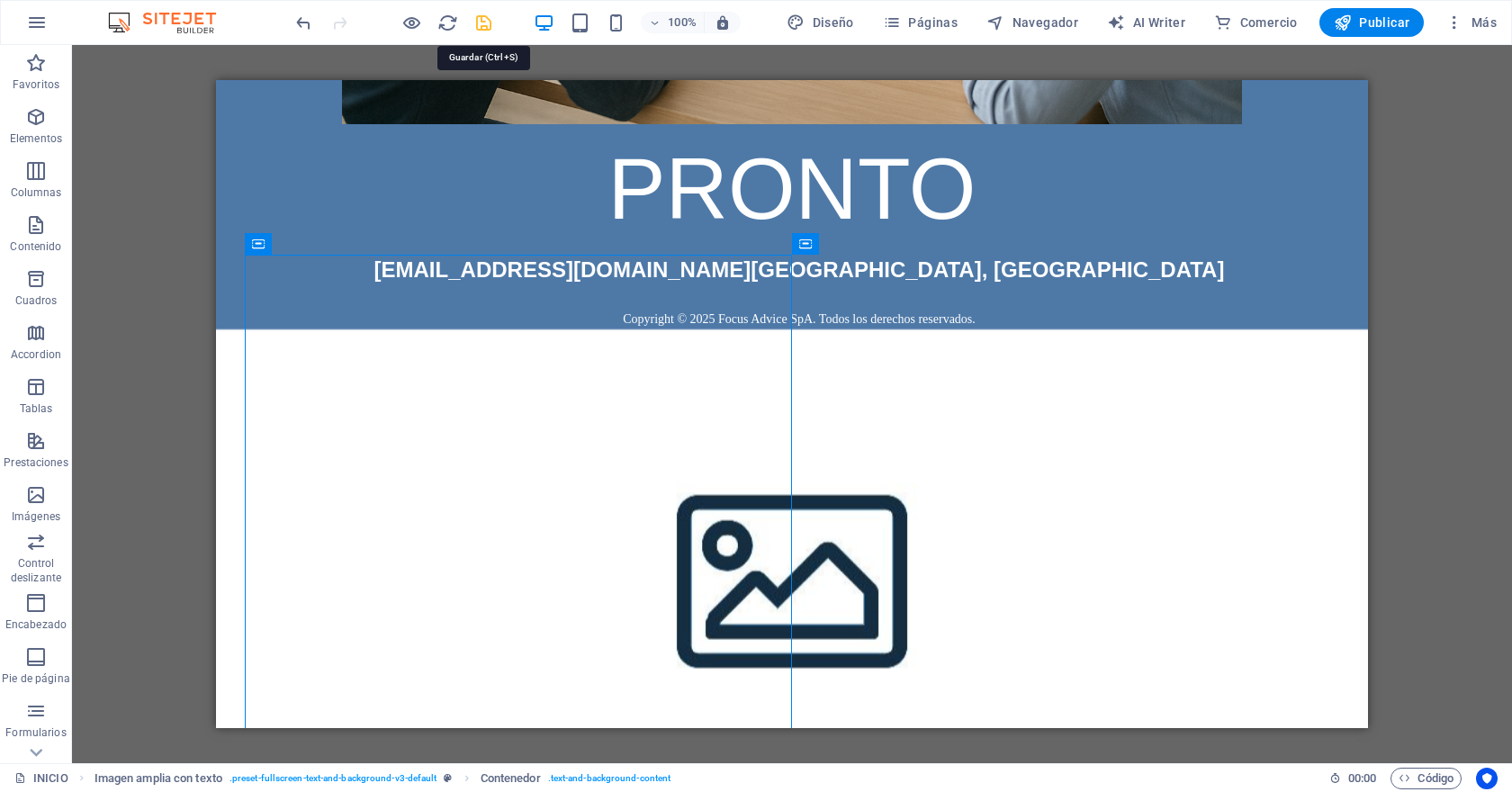
click at [485, 26] on icon "save" at bounding box center [484, 23] width 21 height 21
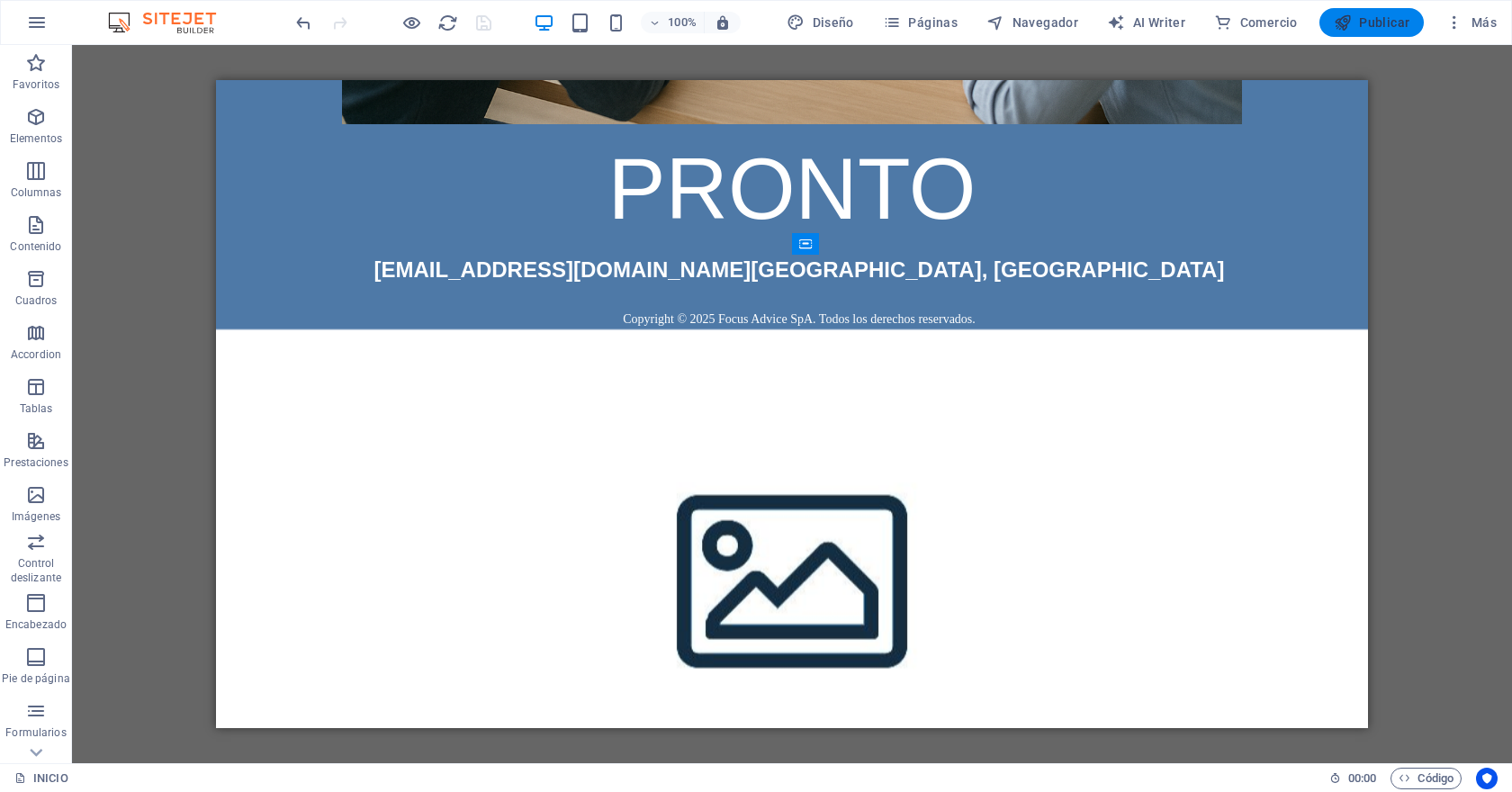
click at [1367, 33] on button "Publicar" at bounding box center [1372, 23] width 105 height 29
